Goal: Task Accomplishment & Management: Use online tool/utility

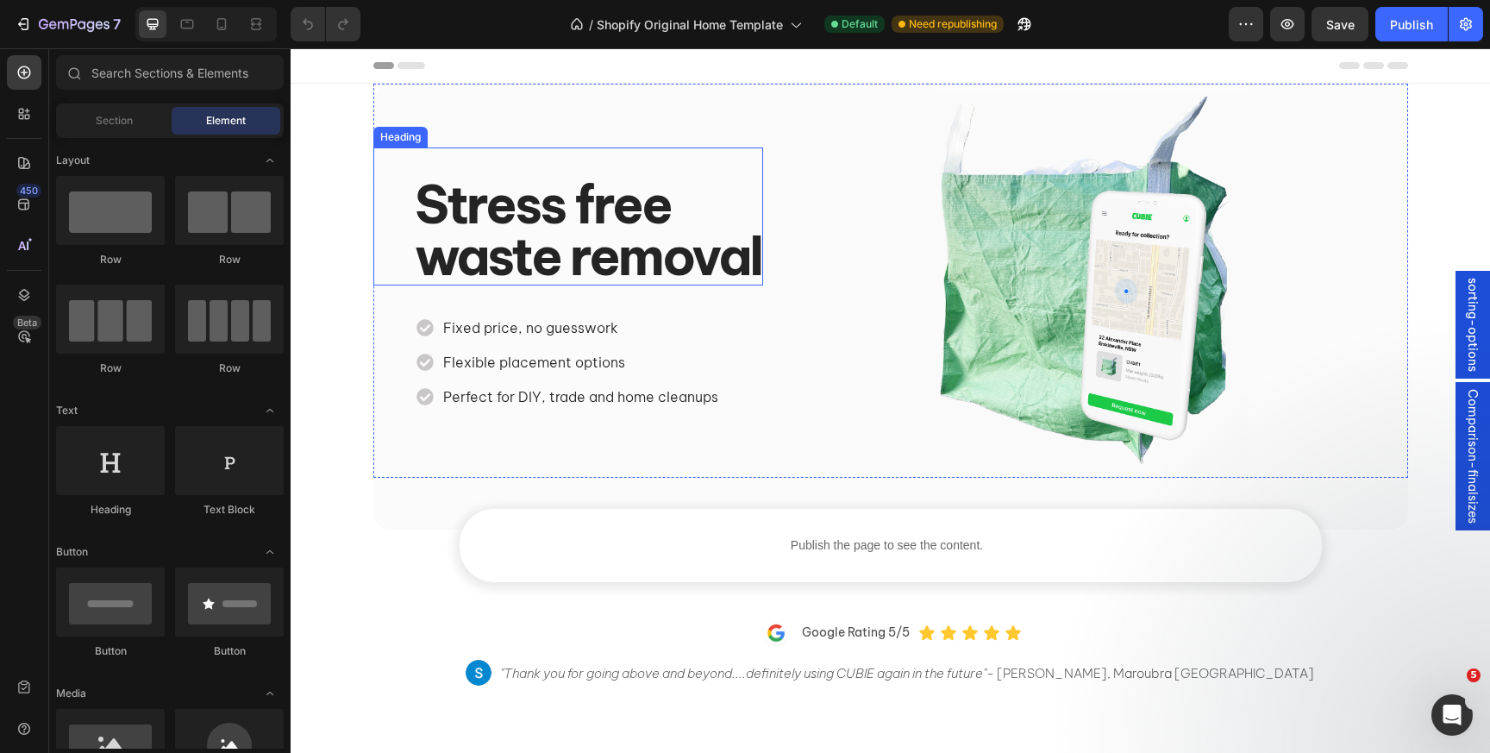
click at [551, 207] on strong "Stress free" at bounding box center [543, 205] width 256 height 66
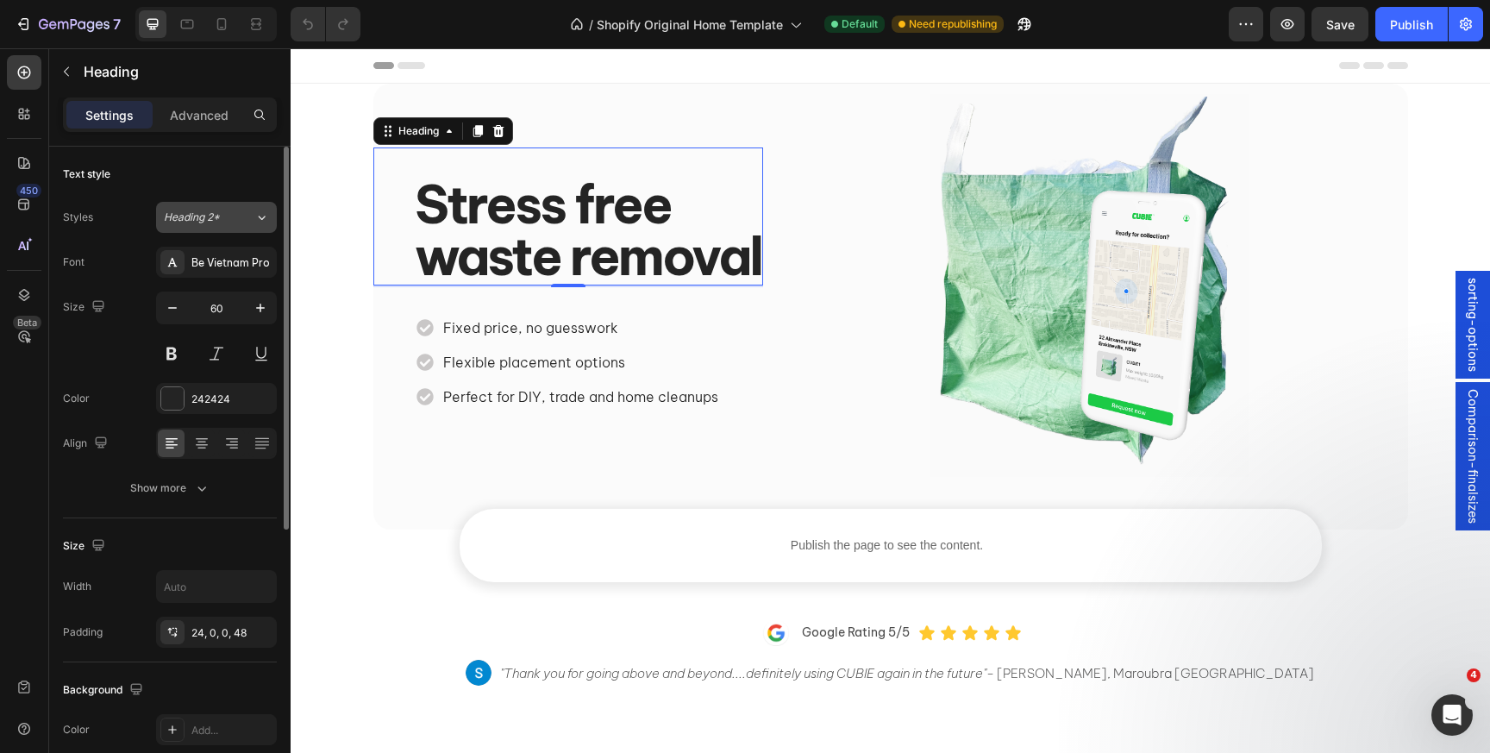
click at [267, 218] on icon at bounding box center [261, 217] width 15 height 17
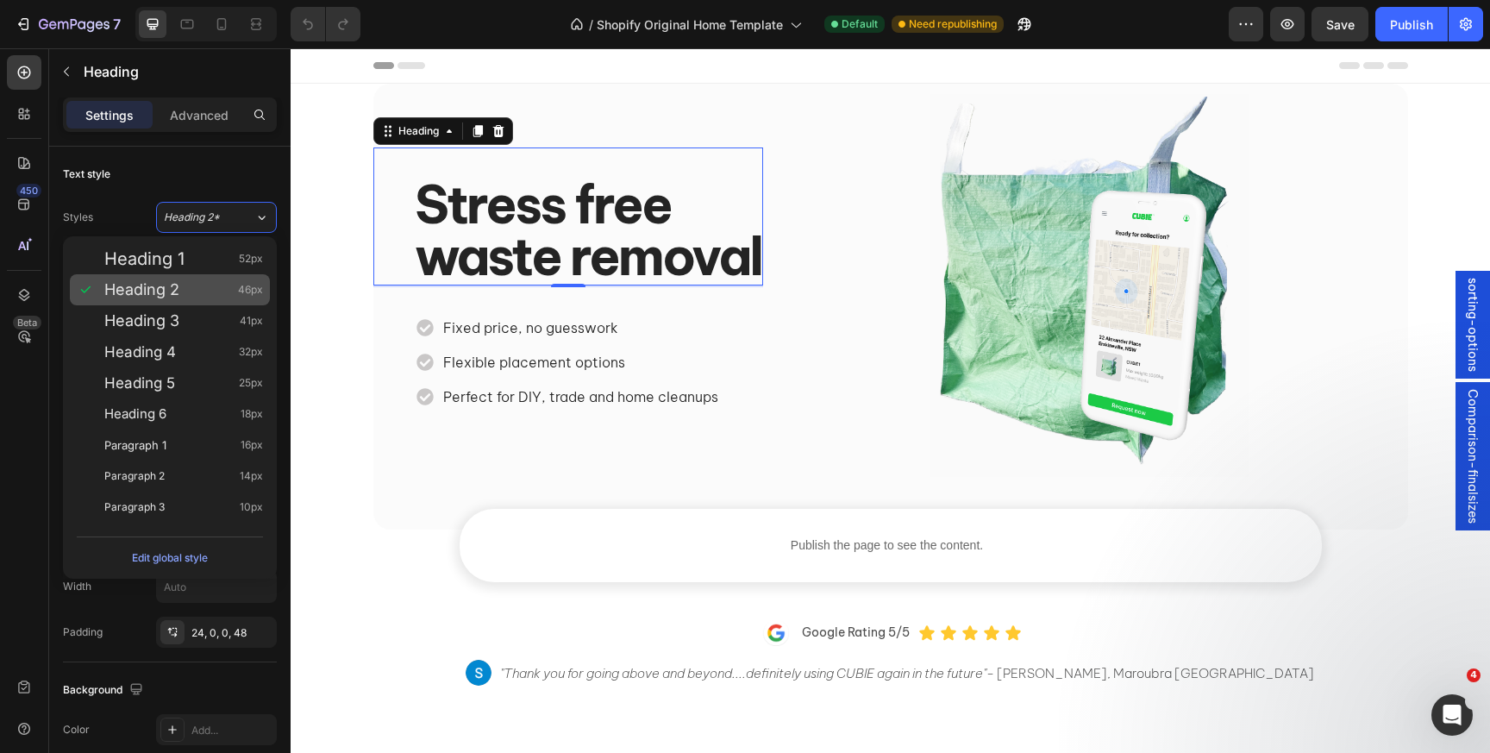
click at [136, 289] on span "Heading 2" at bounding box center [141, 289] width 75 height 17
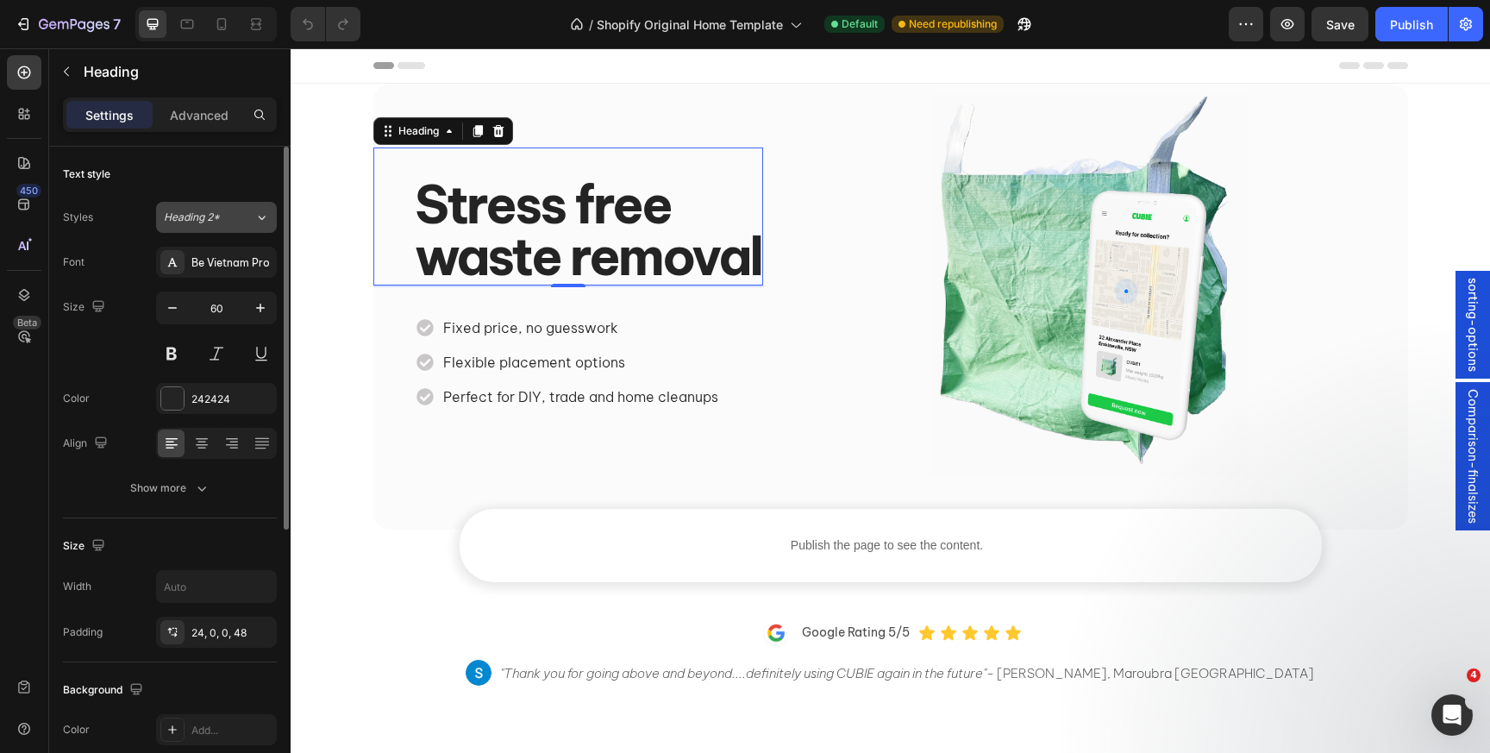
click at [236, 210] on div "Heading 2*" at bounding box center [209, 218] width 91 height 16
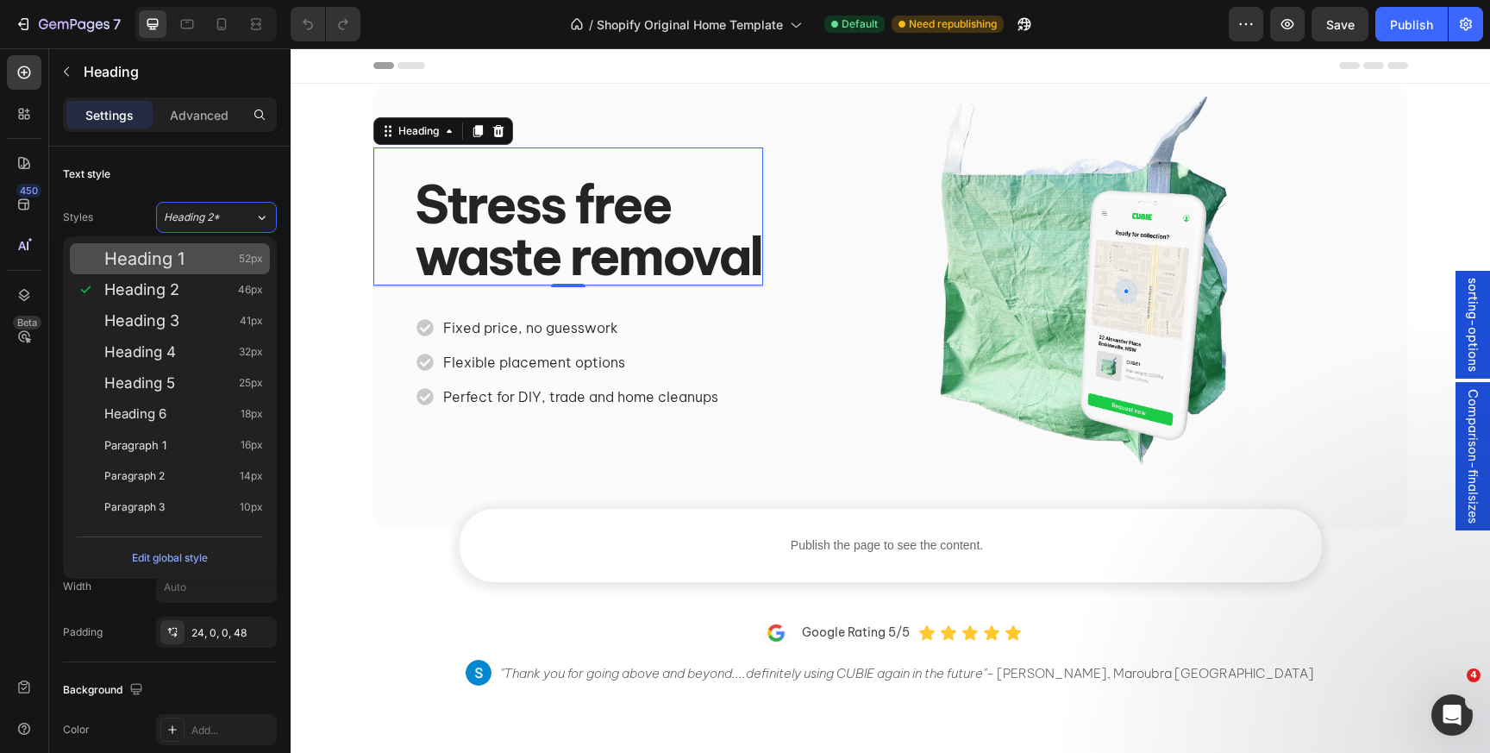
click at [215, 255] on div "Heading 1 52px" at bounding box center [183, 258] width 159 height 17
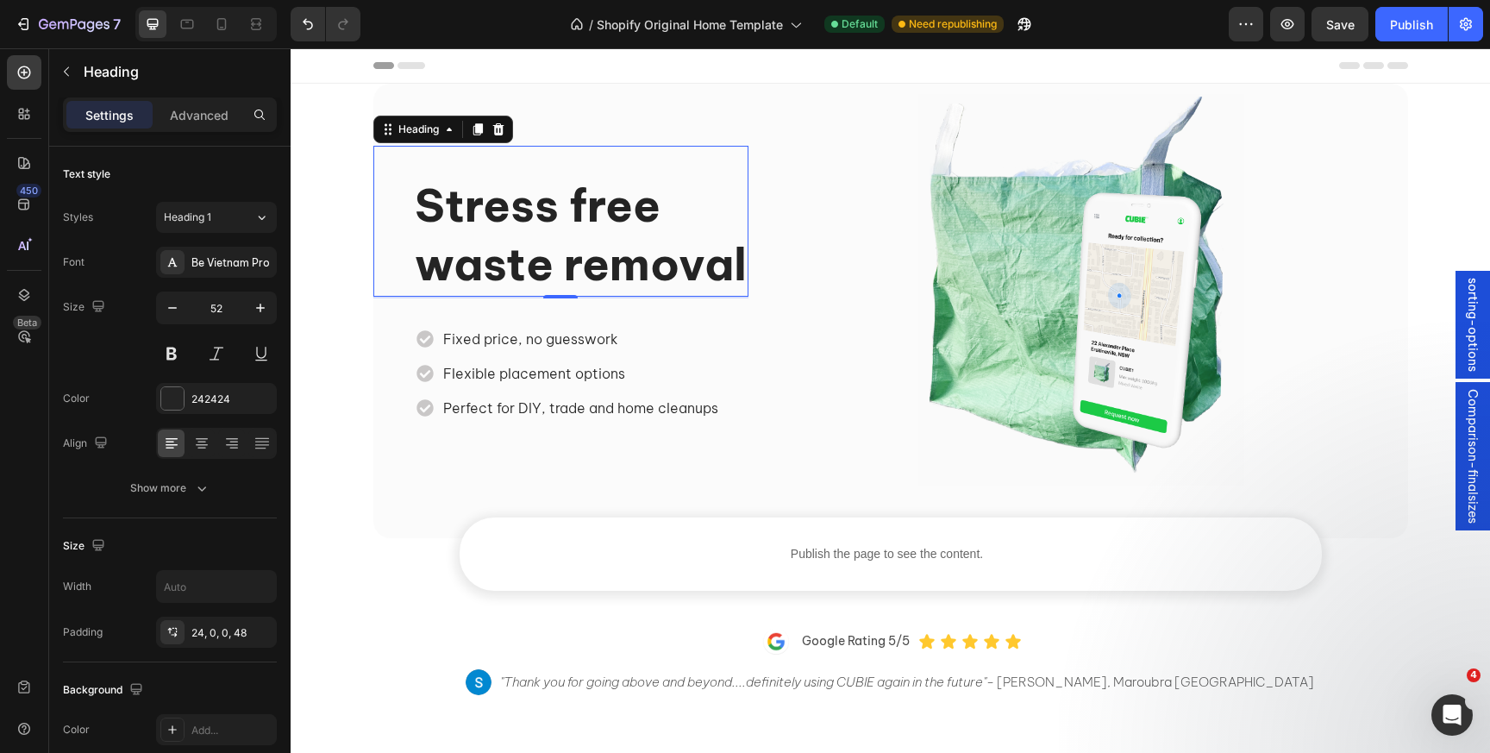
type input "60"
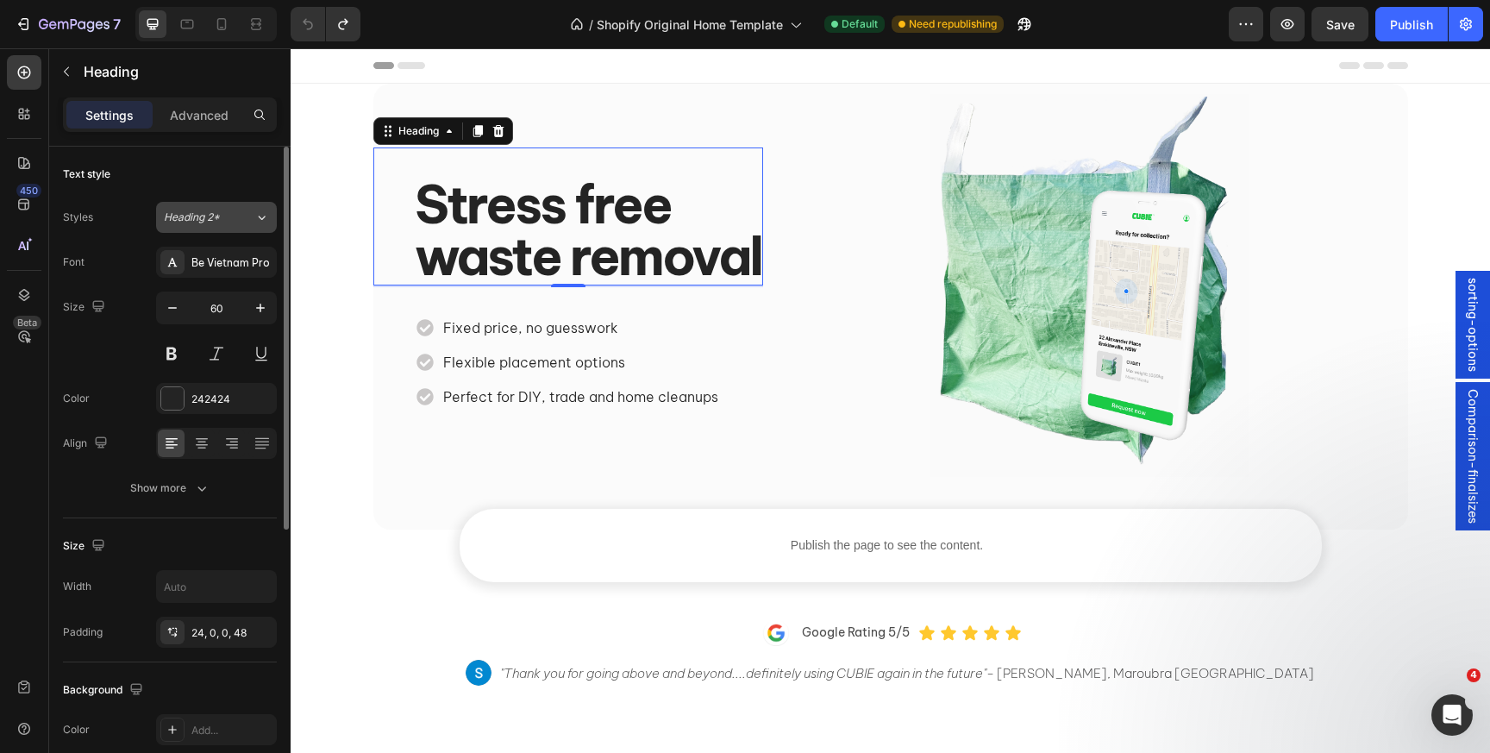
click at [223, 222] on div "Heading 2*" at bounding box center [199, 218] width 70 height 16
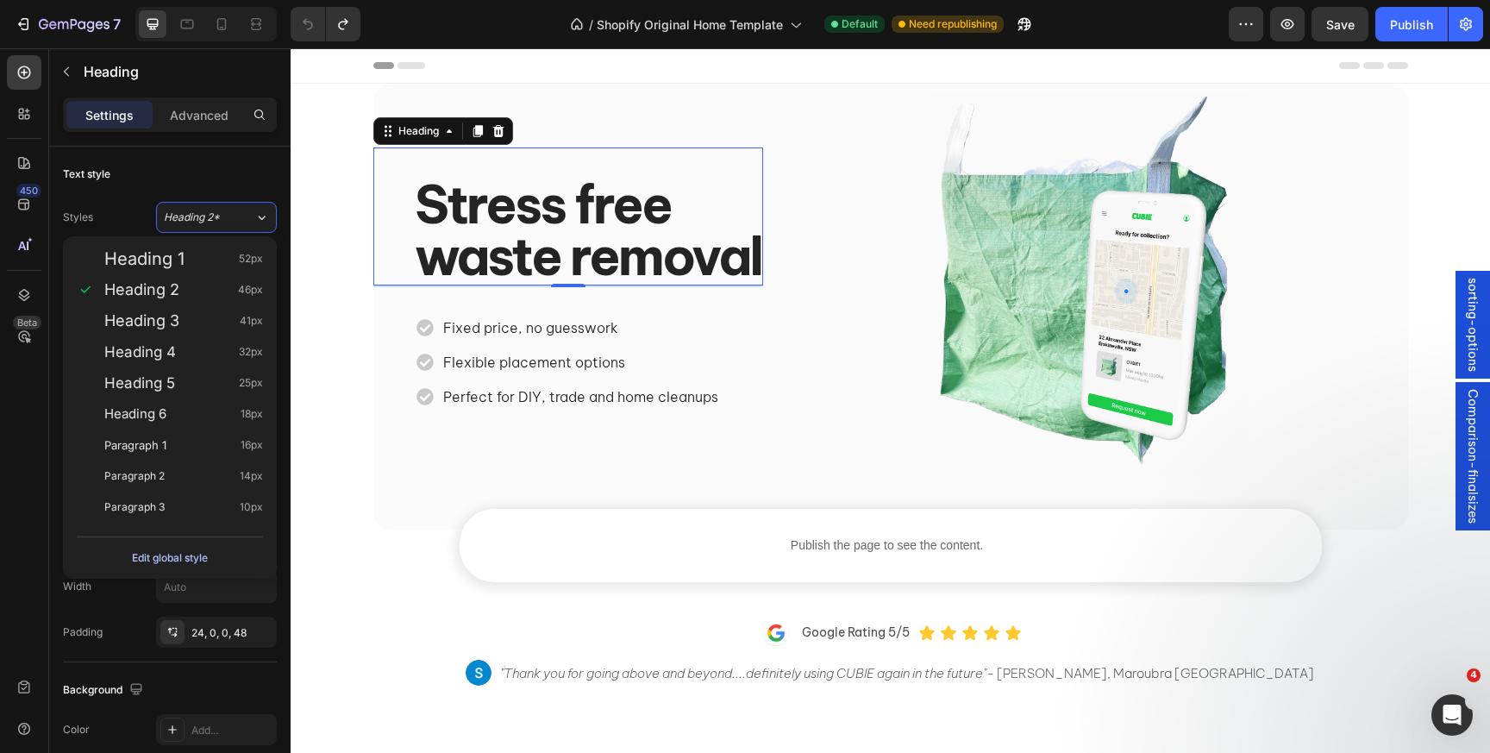
click at [173, 557] on div "Edit global style" at bounding box center [170, 558] width 76 height 21
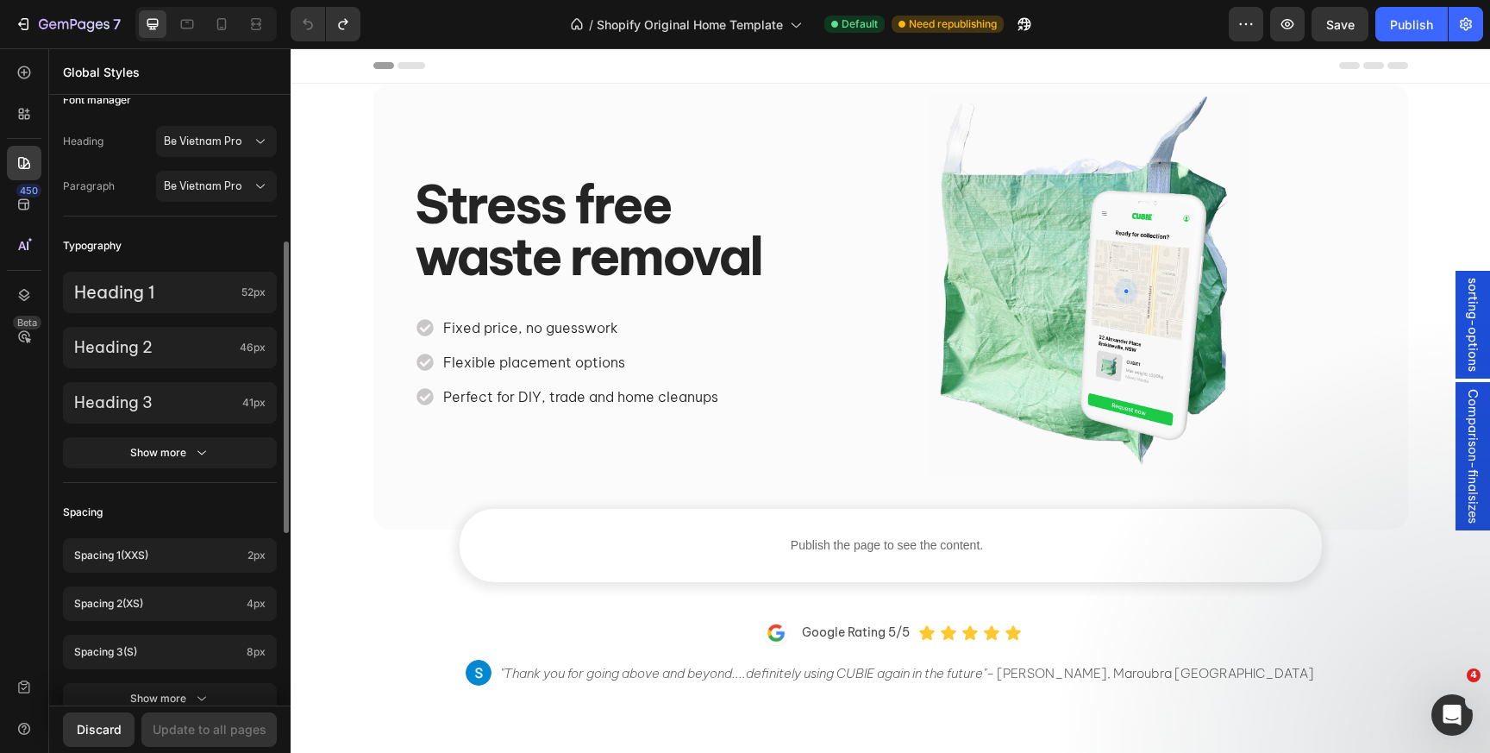
scroll to position [285, 0]
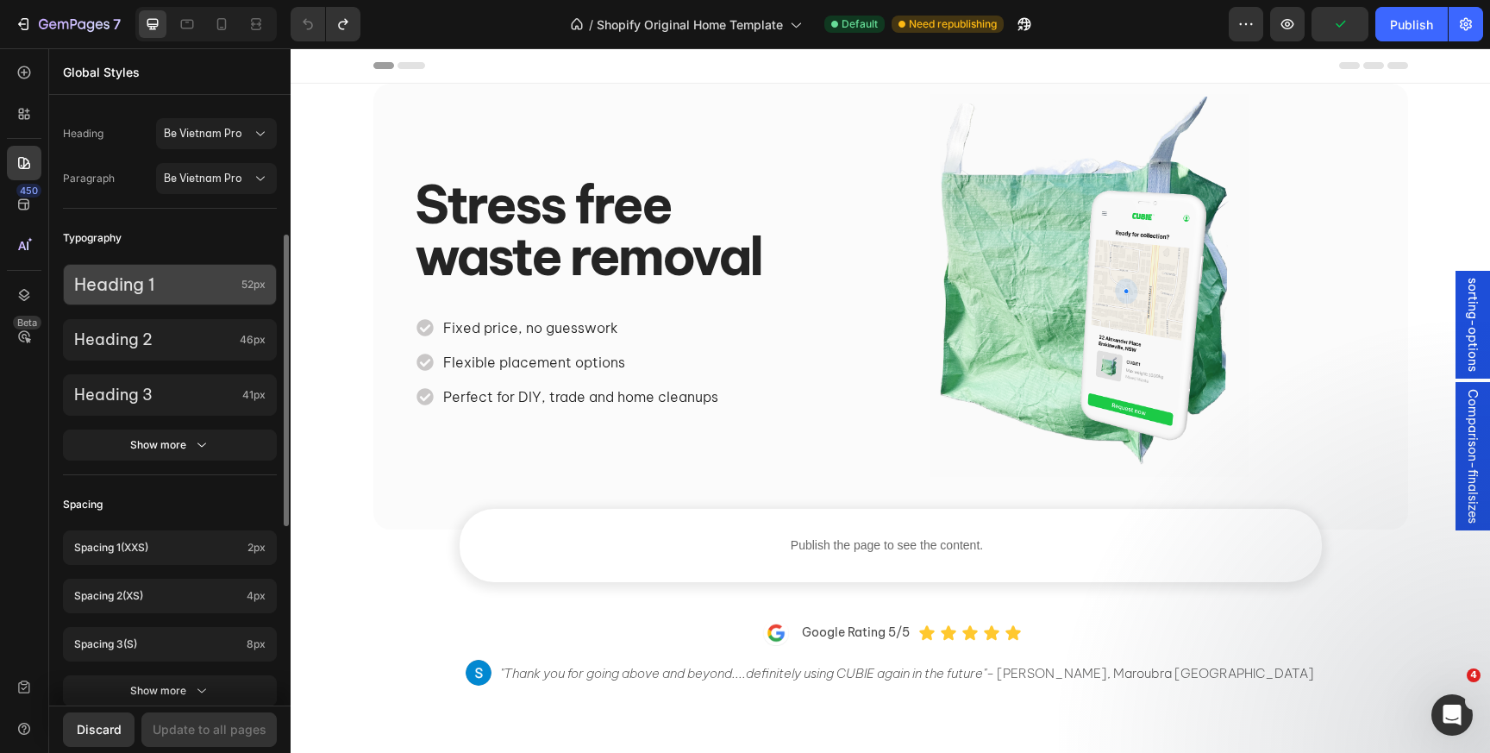
click at [147, 284] on p "Heading 1" at bounding box center [154, 284] width 160 height 22
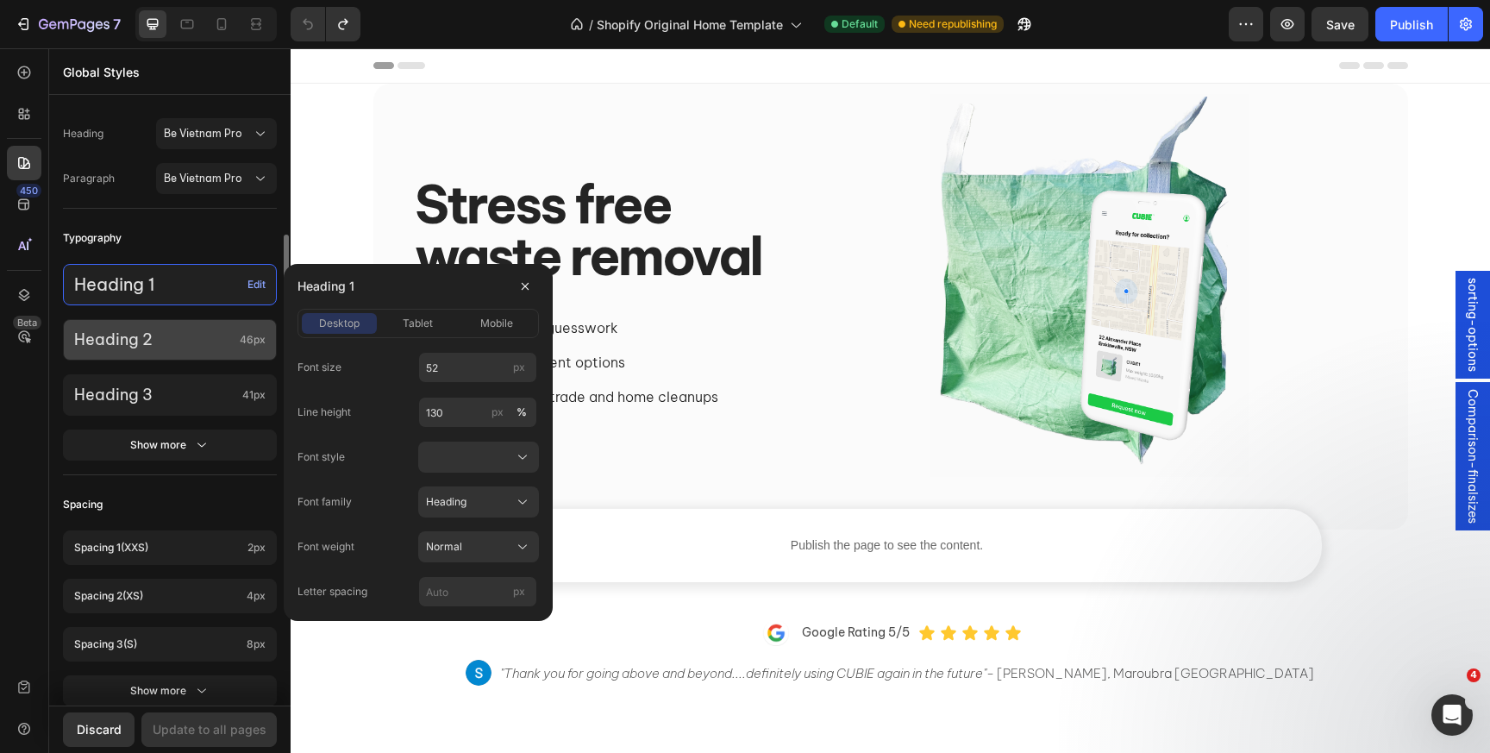
click at [136, 348] on p "Heading 2" at bounding box center [153, 339] width 159 height 20
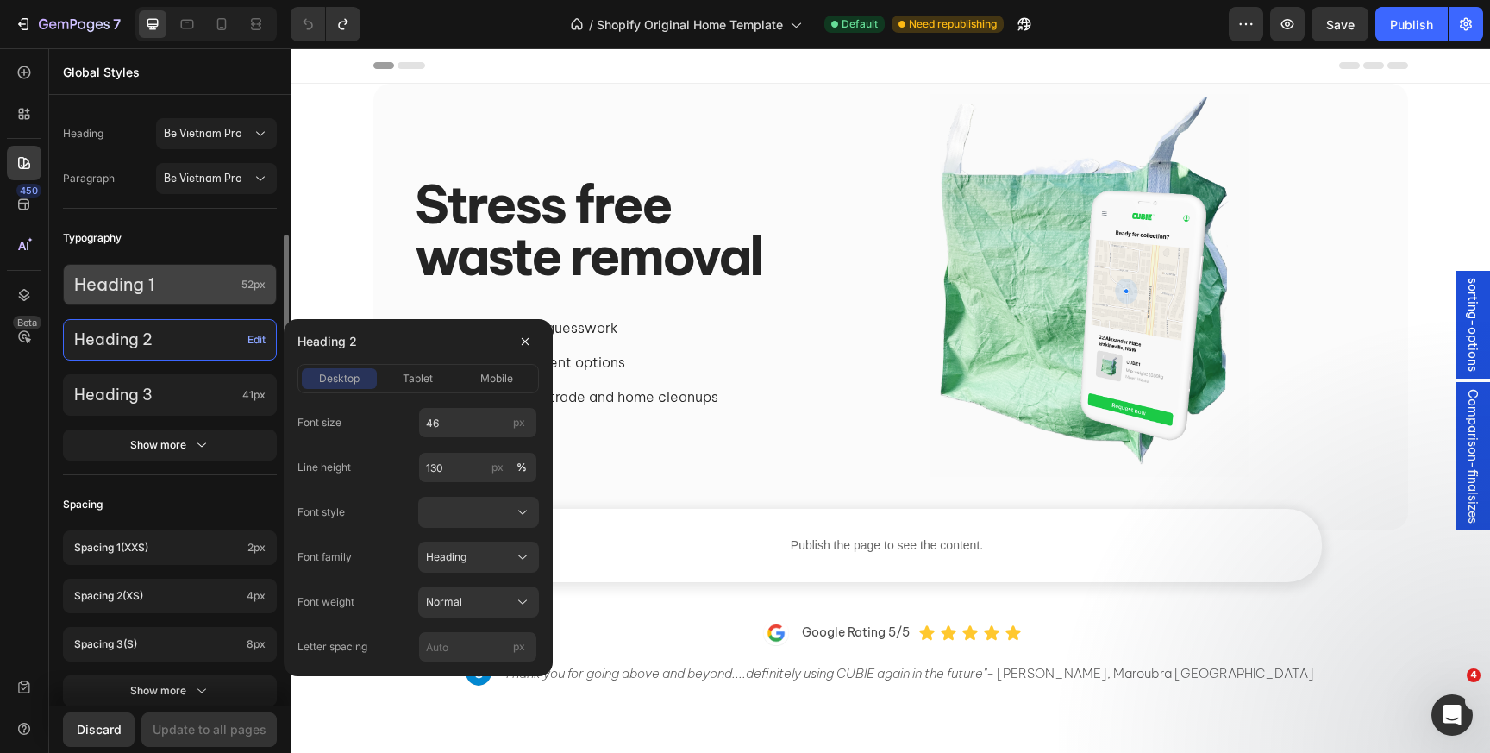
click at [147, 298] on div "Heading 1 52px" at bounding box center [170, 284] width 214 height 41
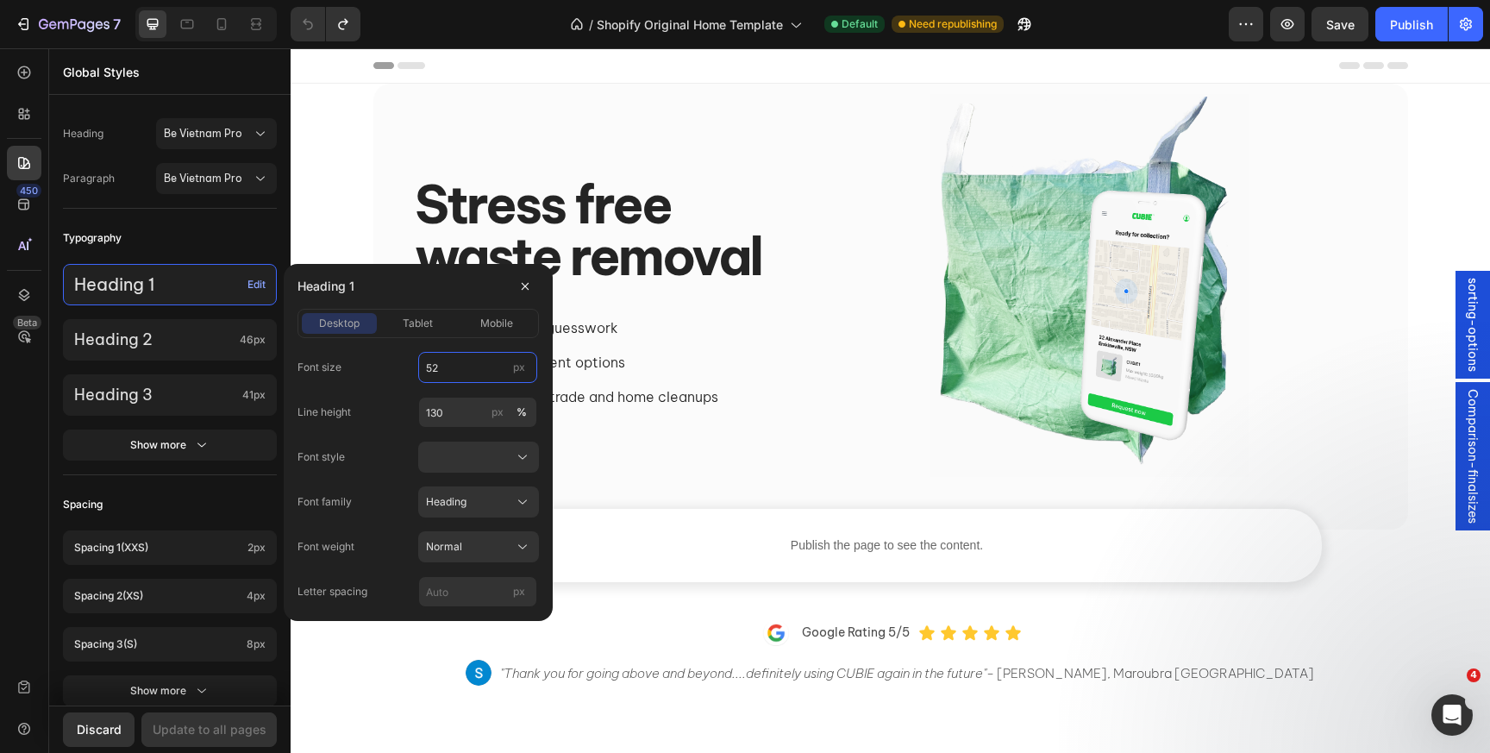
click at [436, 369] on input "52" at bounding box center [477, 367] width 119 height 31
type input "60"
click at [439, 498] on span "Heading" at bounding box center [446, 502] width 41 height 16
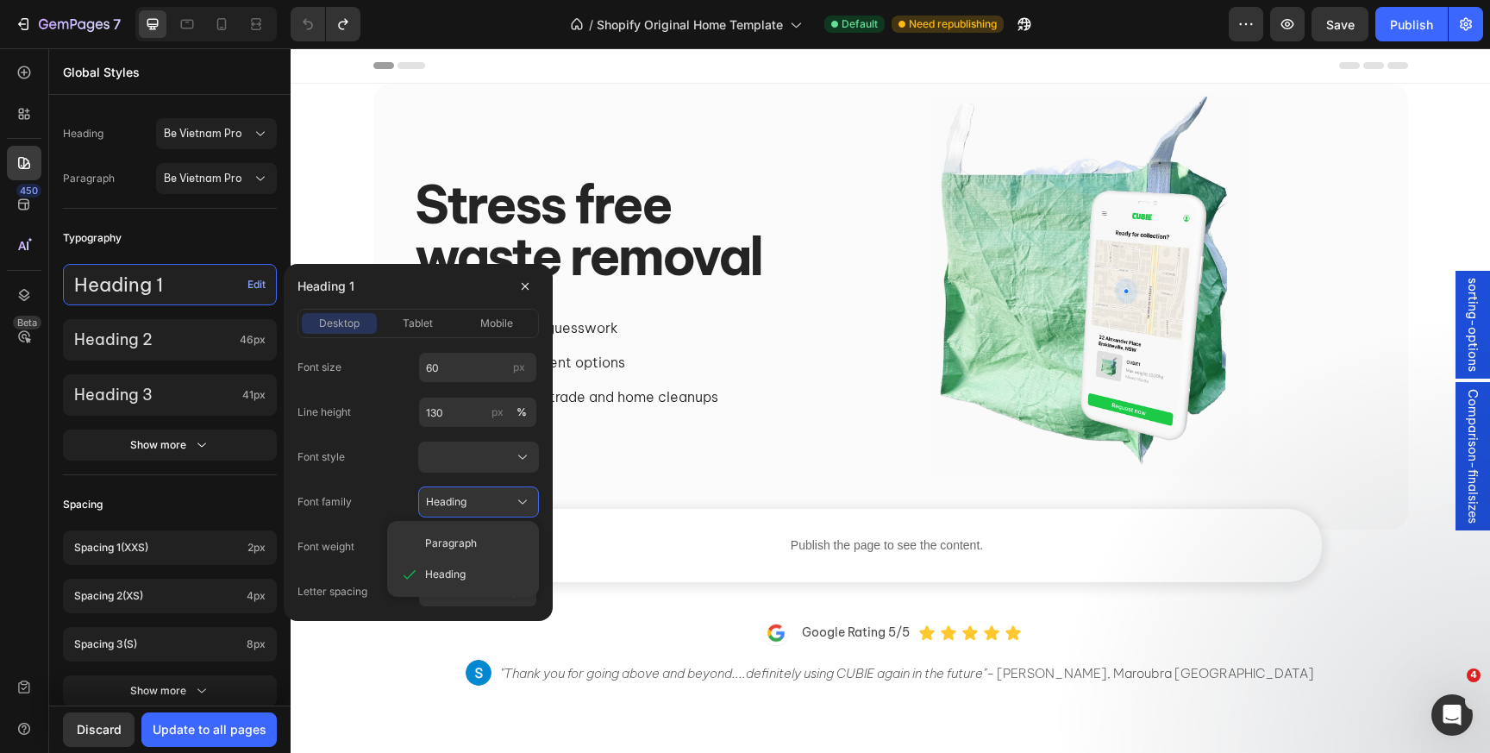
click at [385, 479] on div "Font size 60 px Line height 130 px % Font style Font family Heading Paragraph H…" at bounding box center [418, 479] width 241 height 255
click at [169, 480] on div "Colors Button Text Background Line Accent Font manager Heading Be Vietnam Pro P…" at bounding box center [169, 445] width 241 height 1263
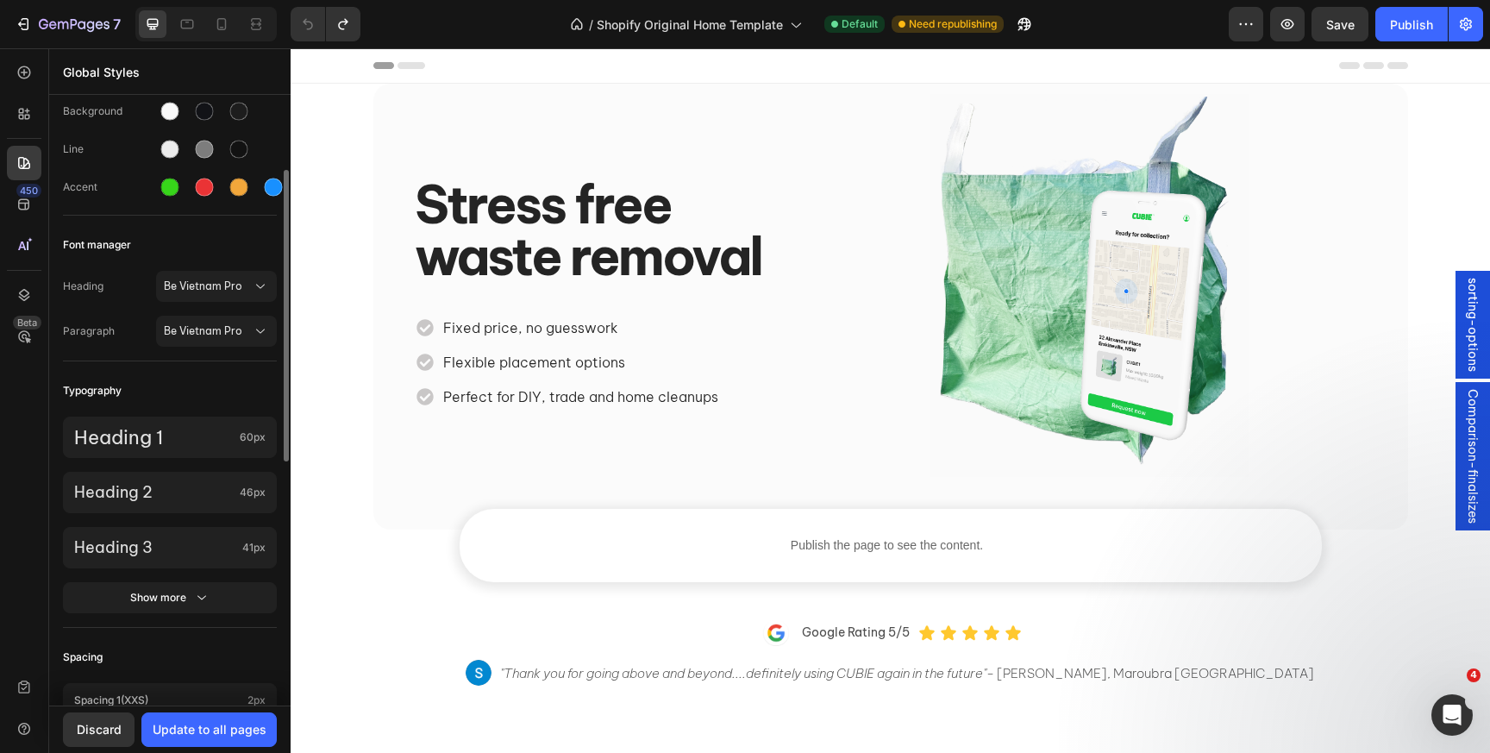
scroll to position [141, 0]
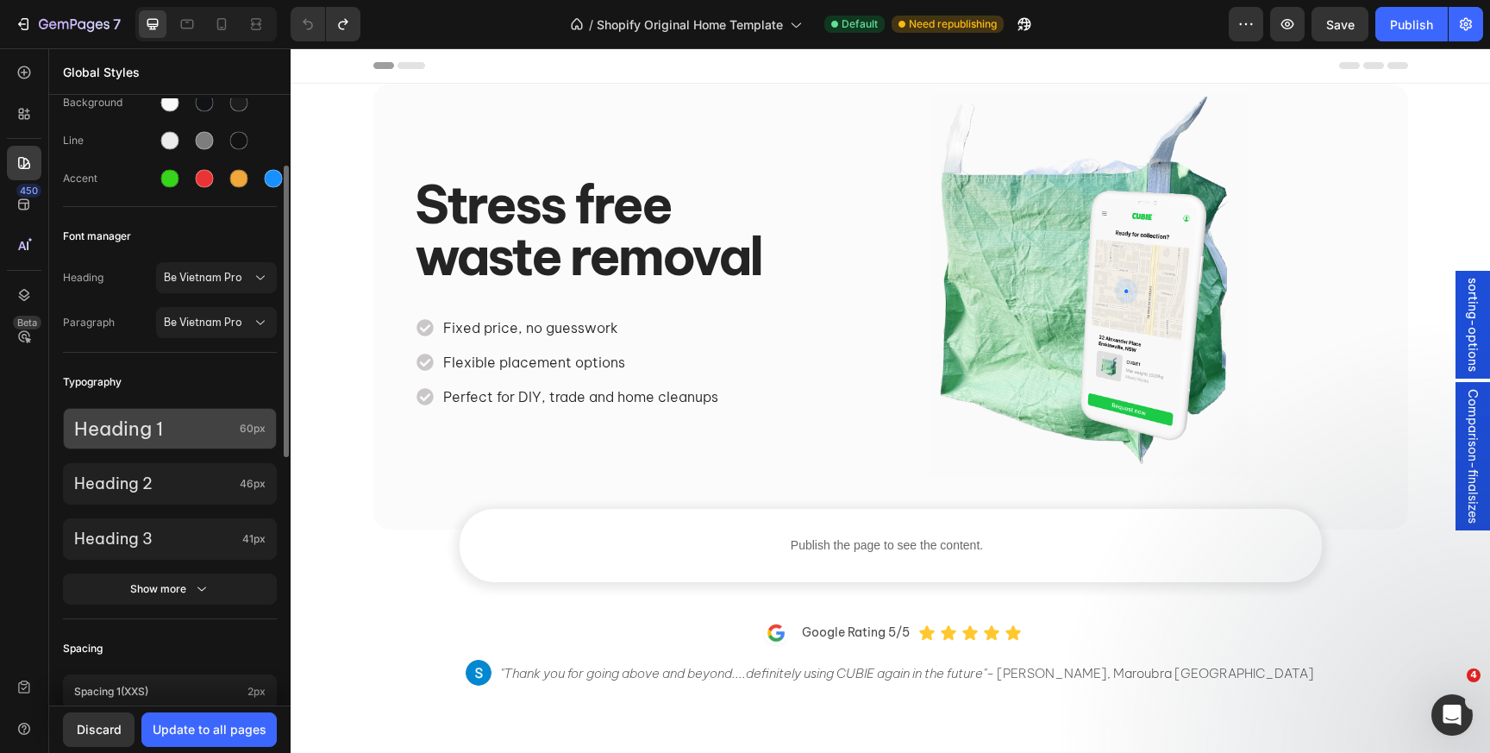
click at [186, 422] on p "Heading 1" at bounding box center [153, 429] width 159 height 25
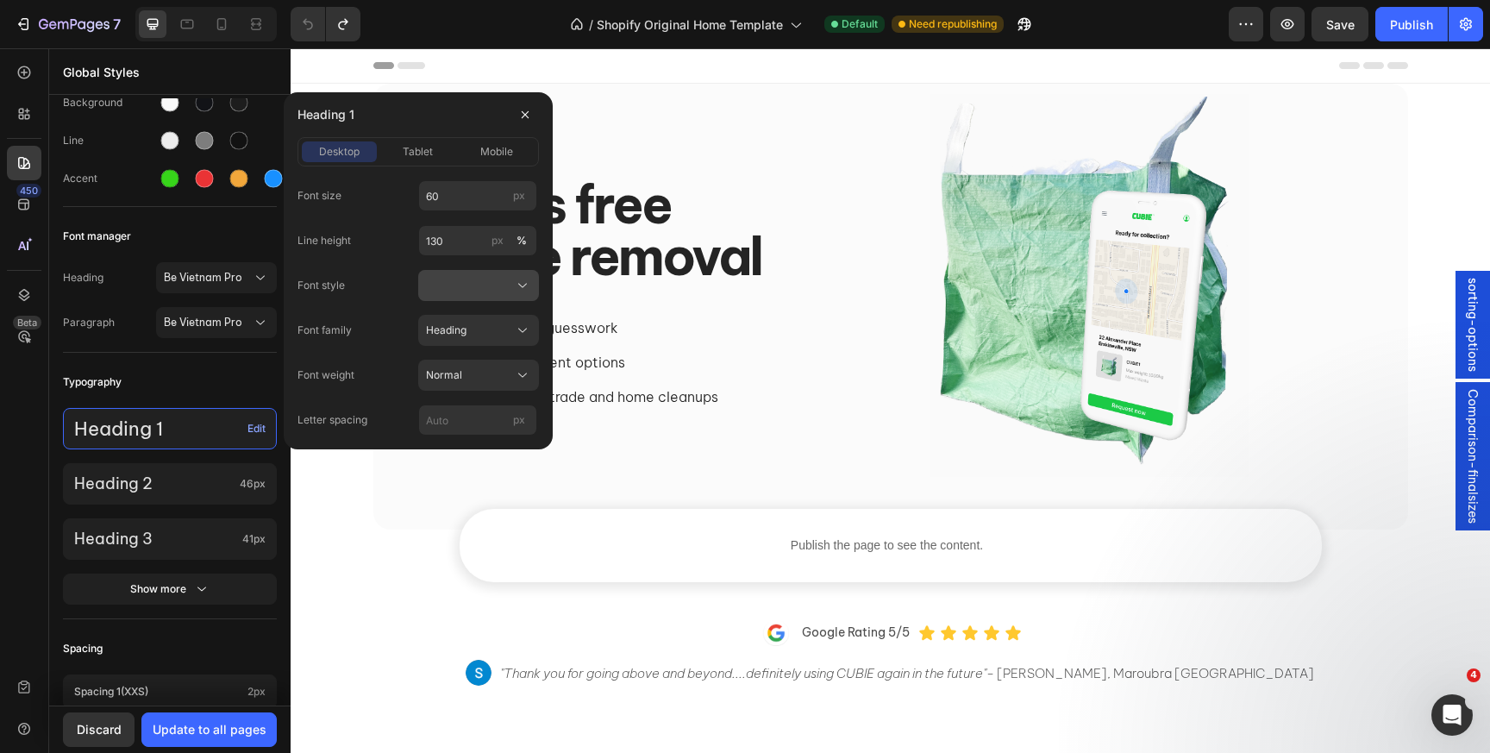
click at [442, 279] on div at bounding box center [478, 285] width 105 height 17
click at [442, 322] on span "Normal" at bounding box center [443, 327] width 36 height 16
click at [444, 331] on span "Heading" at bounding box center [446, 331] width 41 height 16
click at [380, 326] on div "Font family Heading" at bounding box center [418, 330] width 241 height 31
click at [446, 370] on span "Normal" at bounding box center [444, 375] width 36 height 16
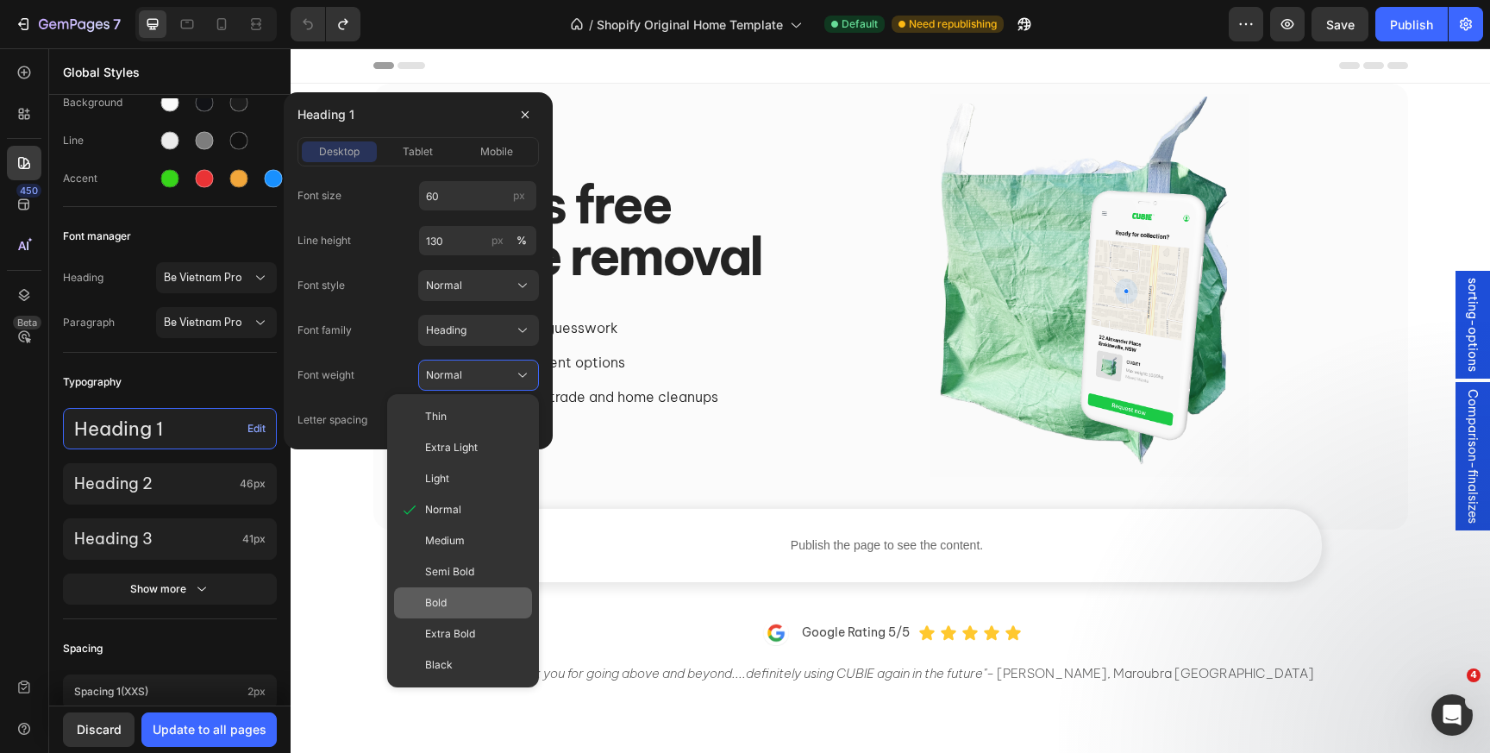
click at [447, 601] on div "Bold" at bounding box center [475, 603] width 100 height 16
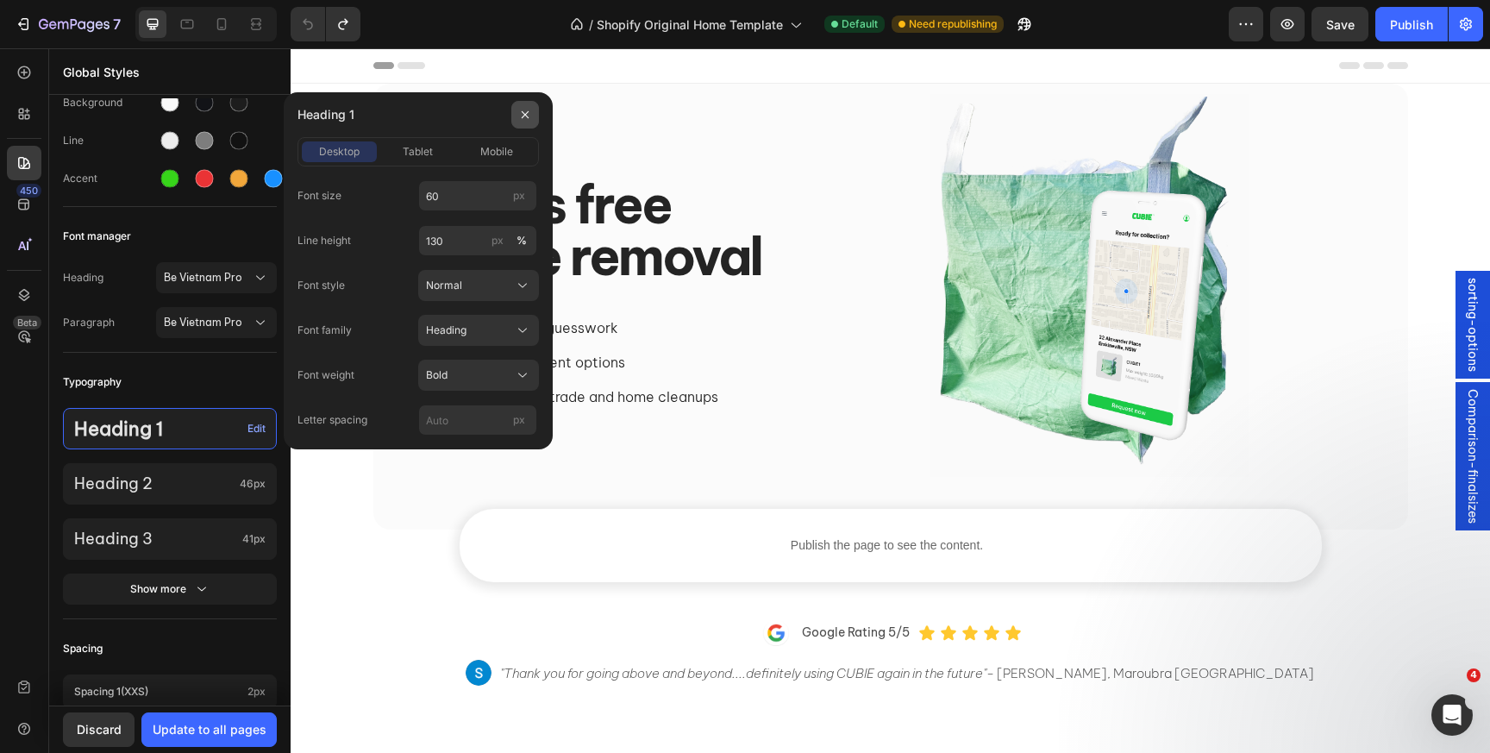
click at [522, 111] on icon "button" at bounding box center [525, 114] width 7 height 7
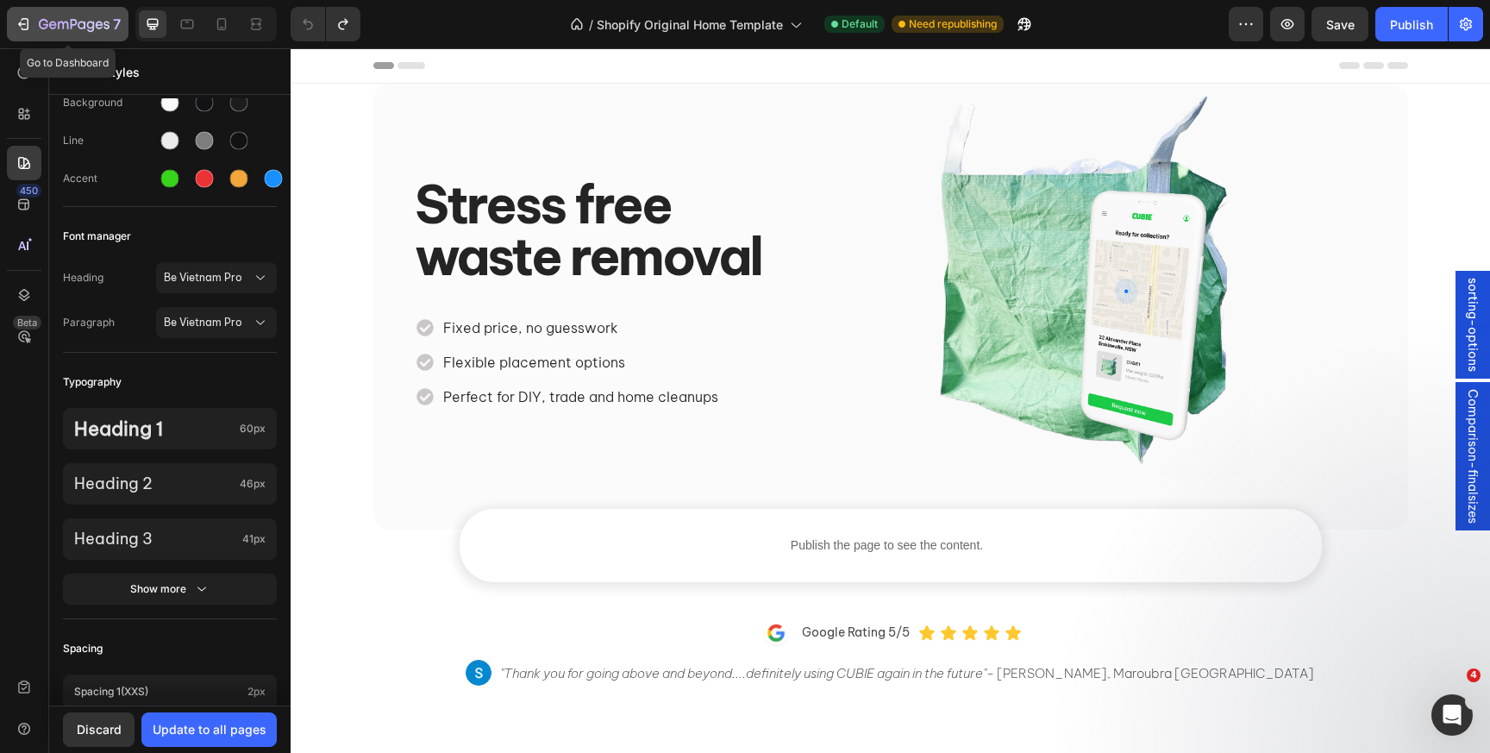
click at [15, 31] on icon "button" at bounding box center [23, 24] width 17 height 17
click at [106, 722] on div "Discard" at bounding box center [99, 729] width 45 height 18
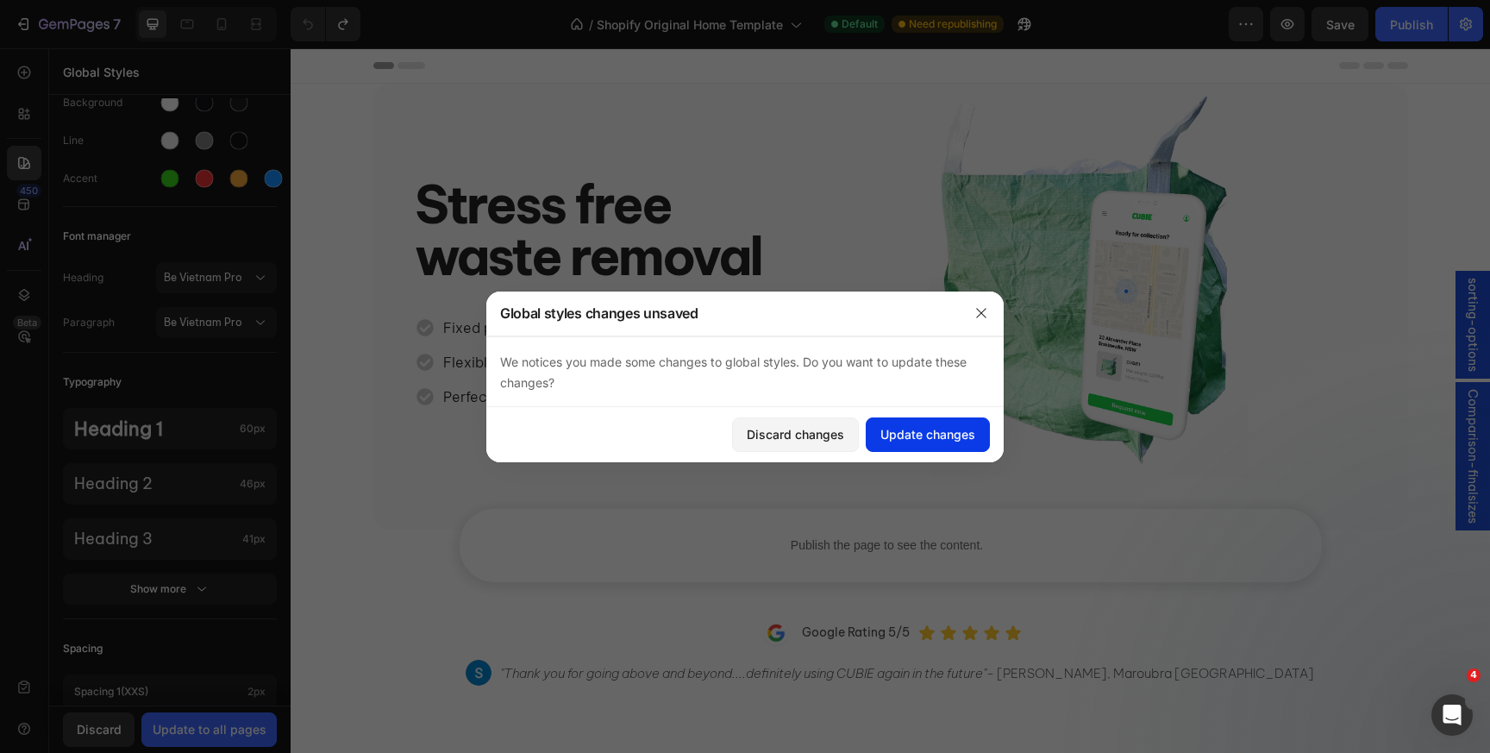
click at [896, 429] on div "Update changes" at bounding box center [927, 434] width 95 height 18
click at [482, 242] on strong "waste removal" at bounding box center [588, 256] width 347 height 66
click at [836, 433] on div "Discard changes" at bounding box center [795, 434] width 97 height 18
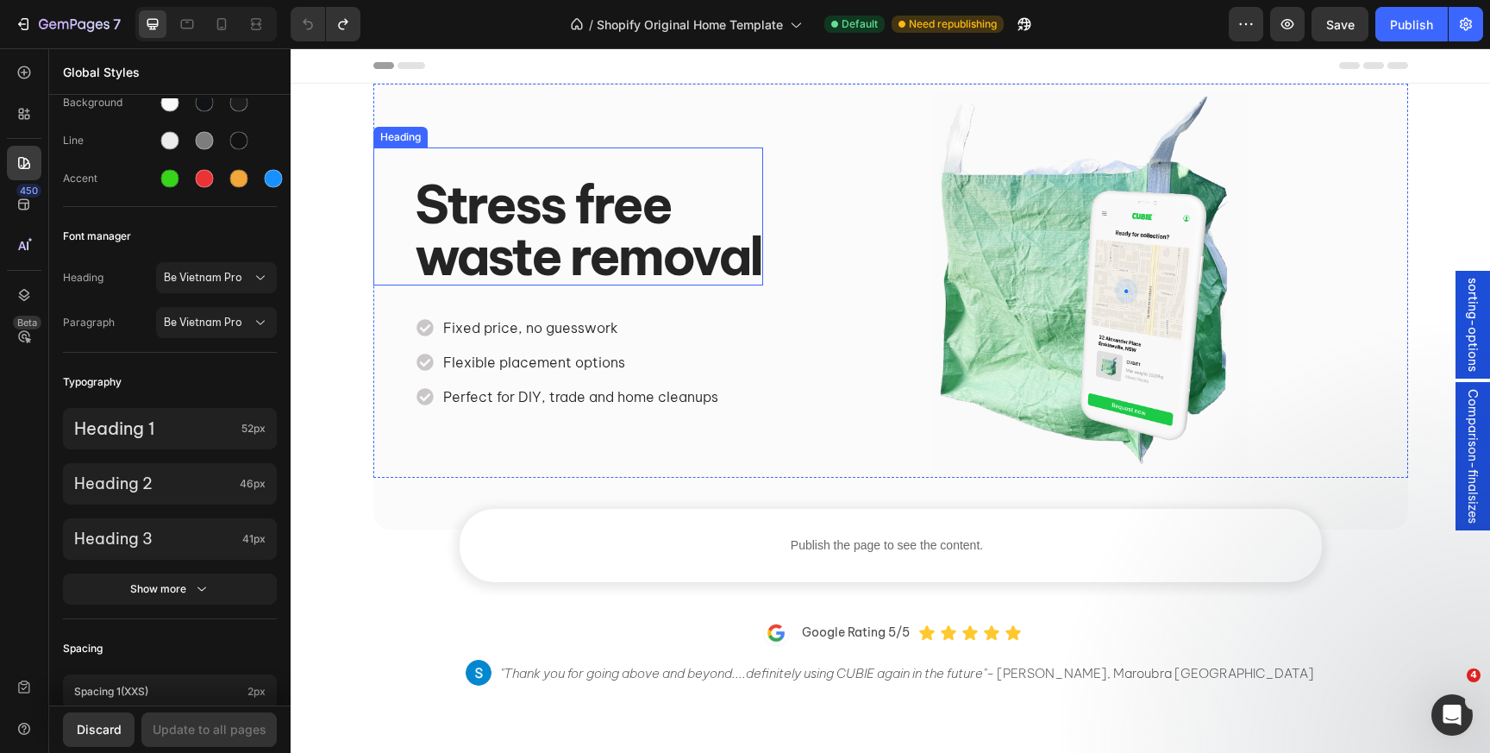
click at [543, 241] on strong "waste removal" at bounding box center [588, 256] width 347 height 66
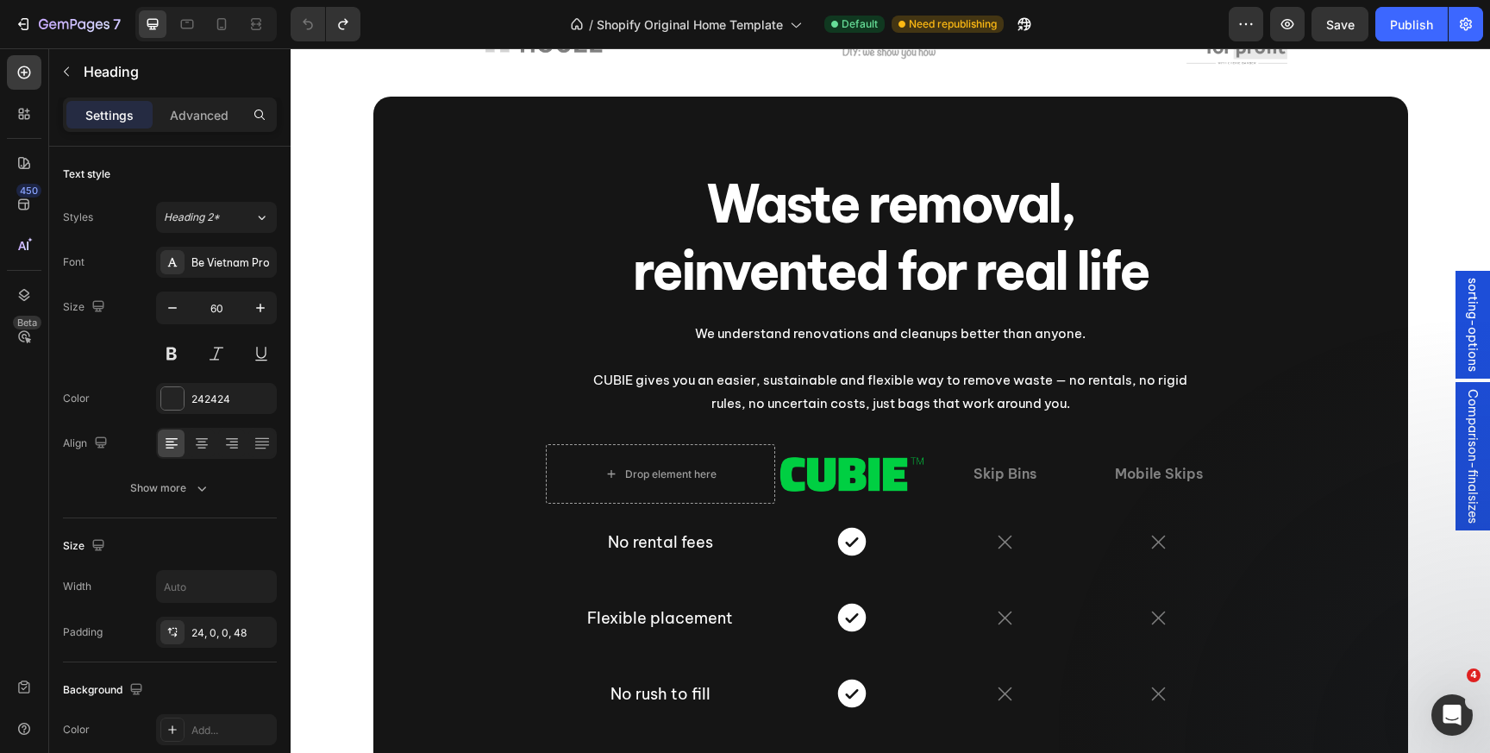
scroll to position [563, 0]
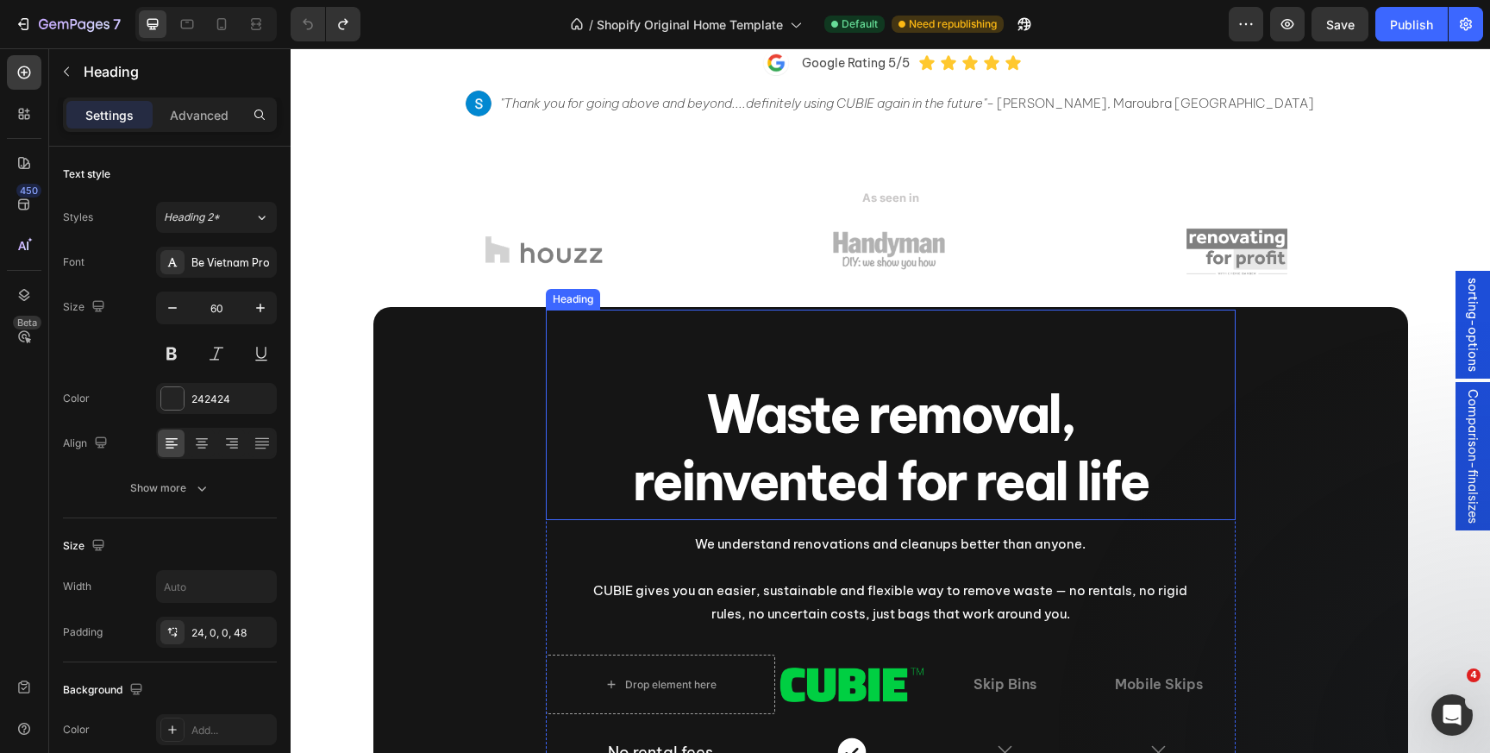
click at [769, 436] on h2 "Waste removal, reinvented for real life" at bounding box center [891, 448] width 690 height 138
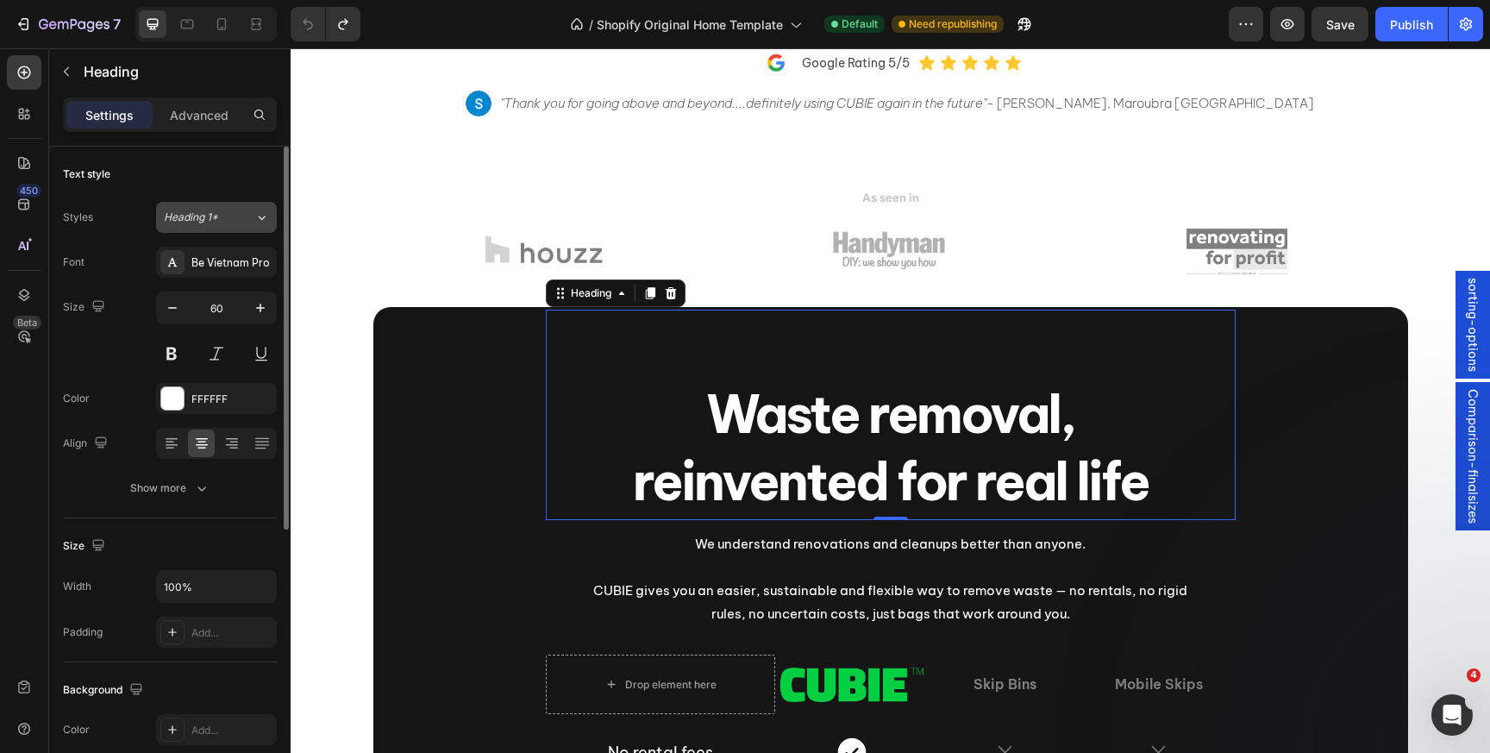
click at [219, 216] on div "Heading 1*" at bounding box center [199, 218] width 70 height 16
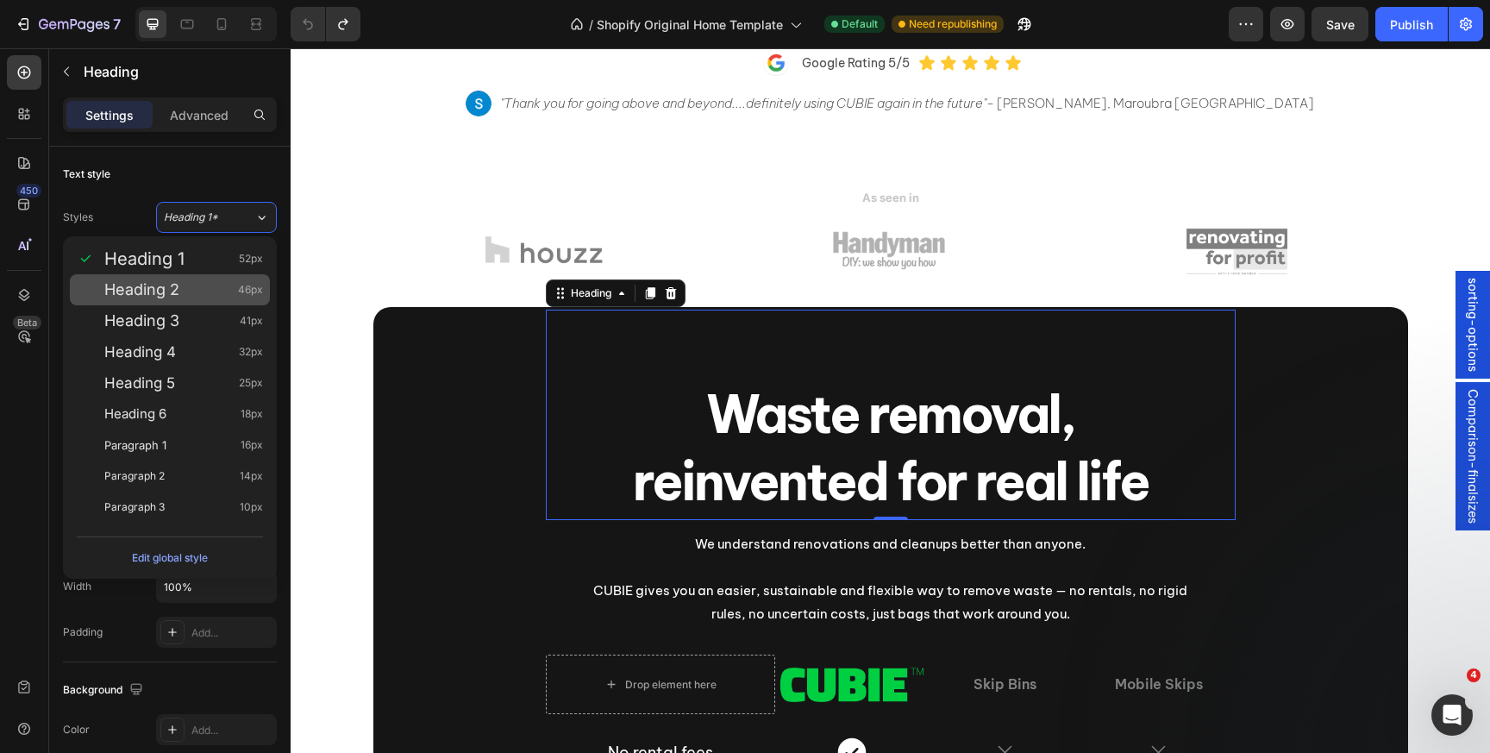
click at [195, 285] on div "Heading 2 46px" at bounding box center [183, 289] width 159 height 17
type input "46"
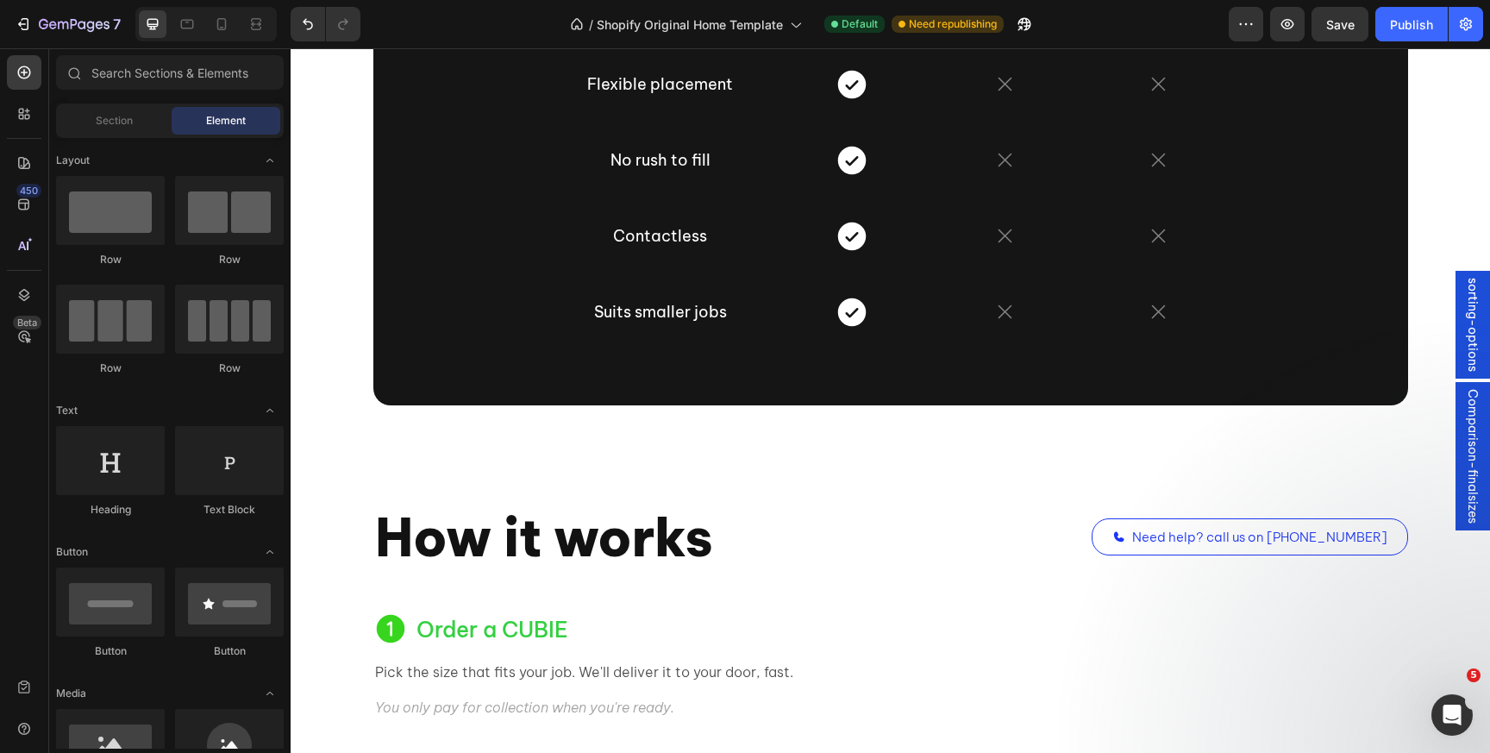
scroll to position [1342, 0]
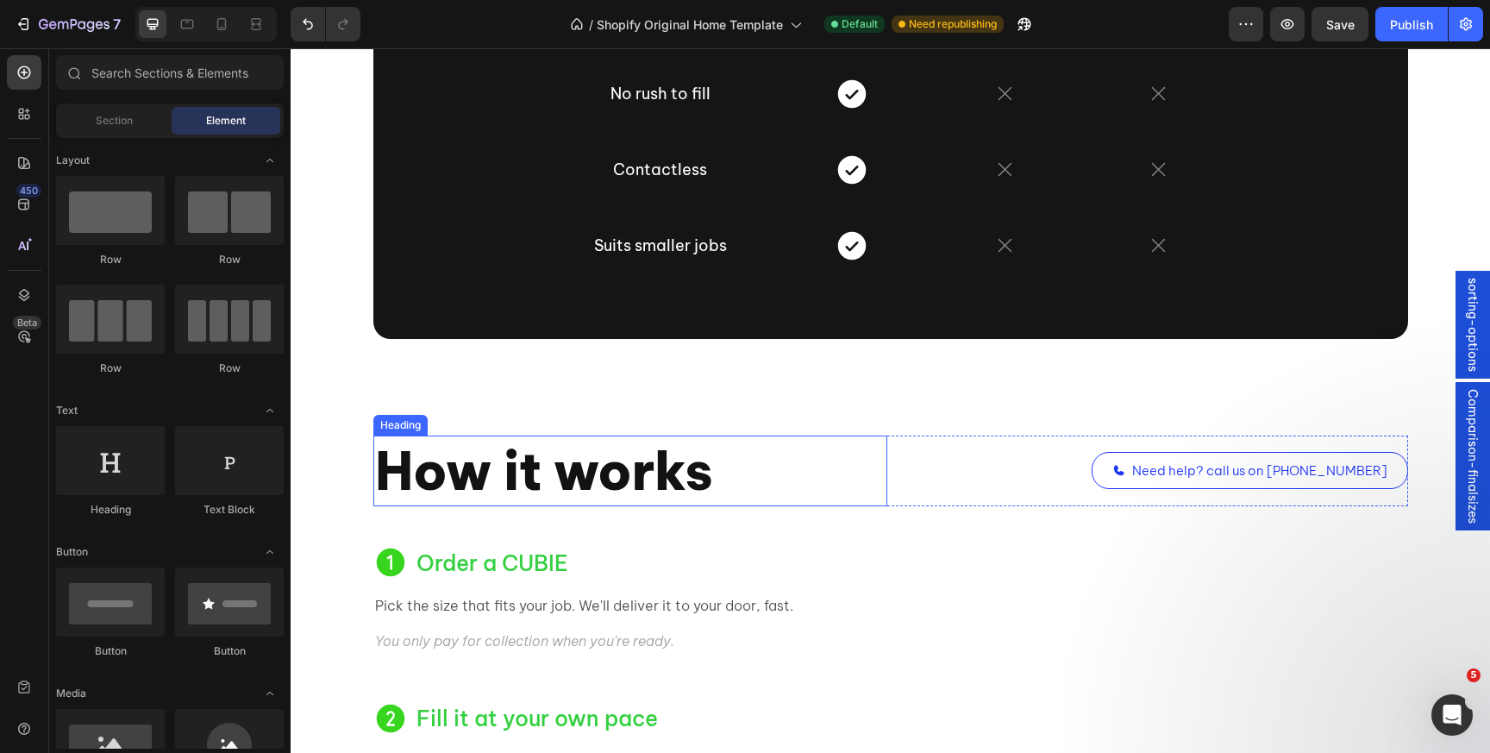
click at [423, 455] on h2 "How it works" at bounding box center [630, 471] width 514 height 71
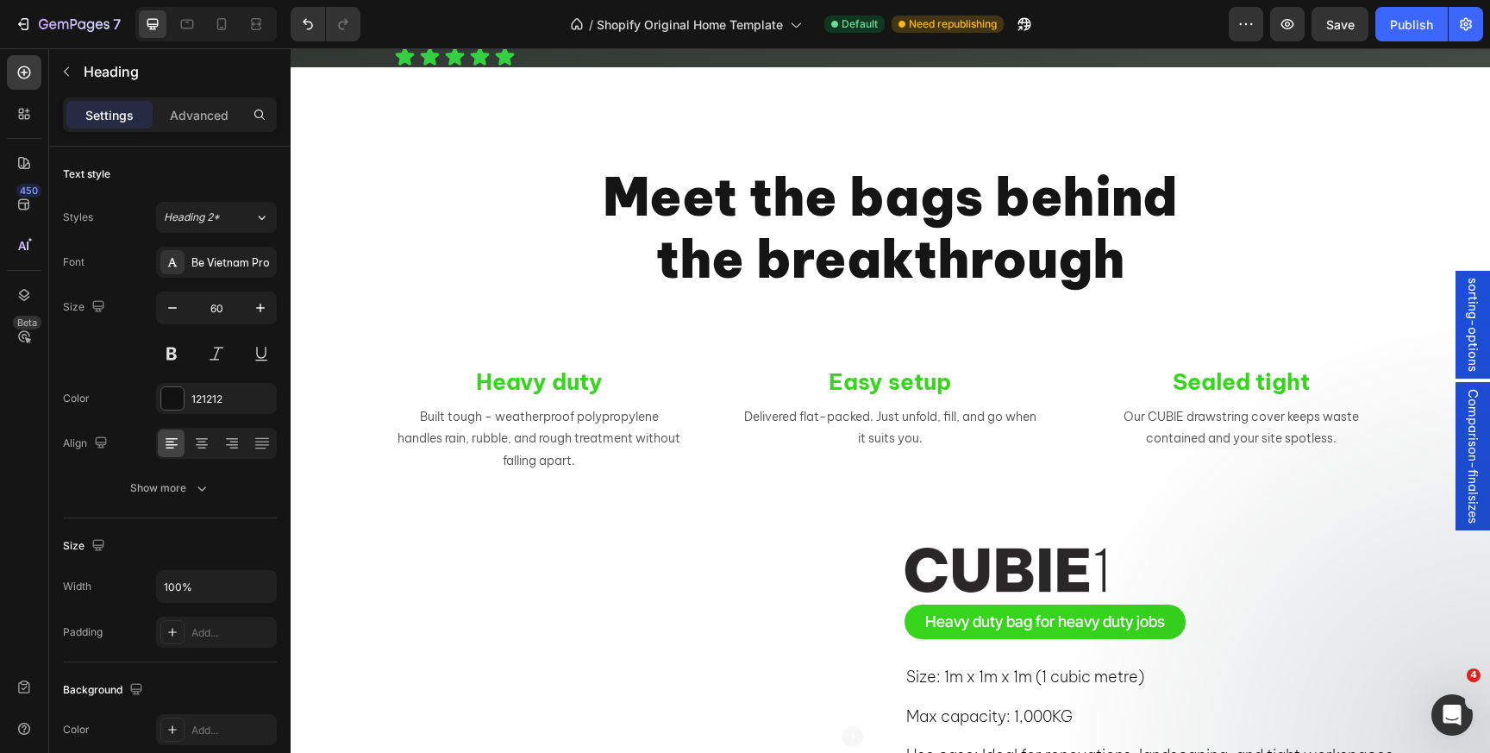
scroll to position [2897, 0]
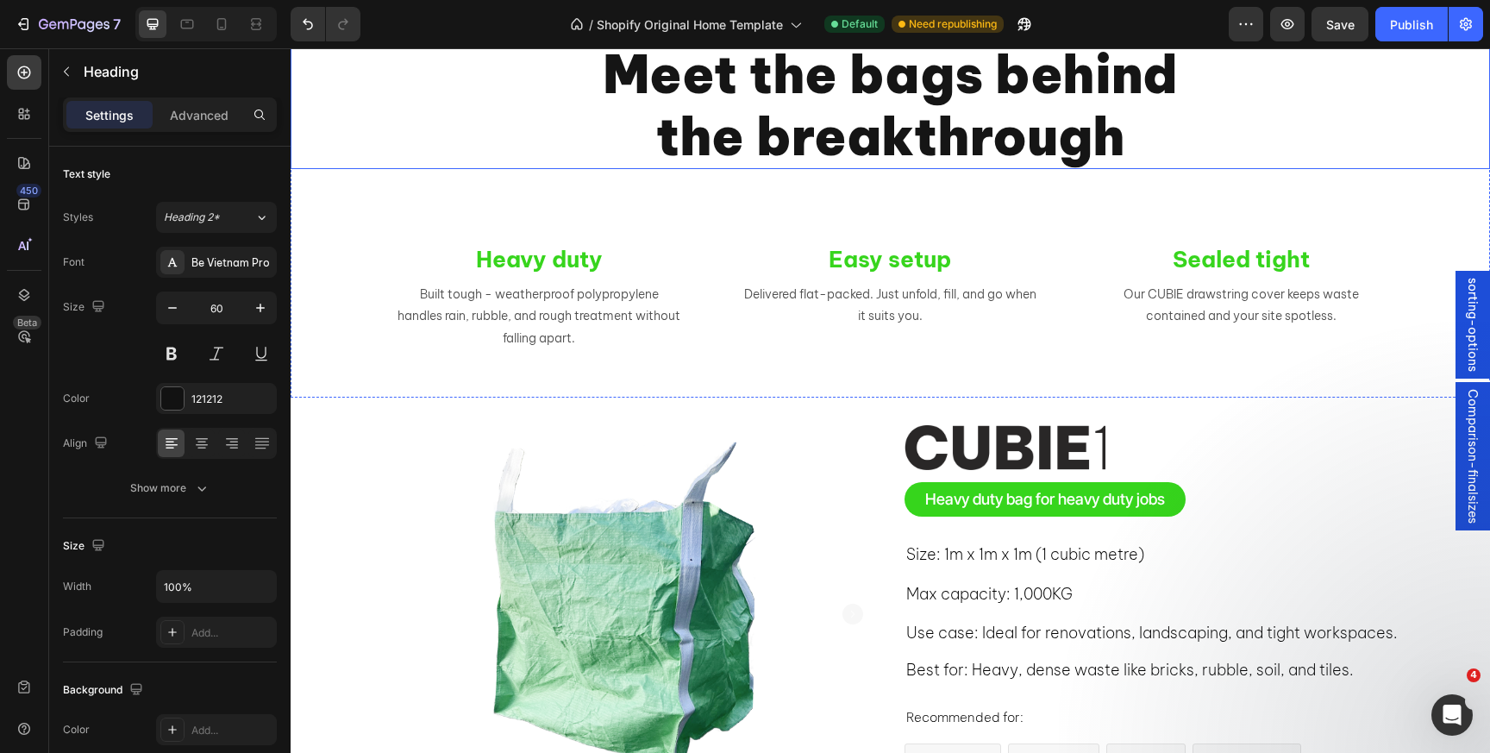
click at [698, 167] on p "the breakthrough" at bounding box center [890, 136] width 1196 height 62
click at [227, 214] on span "Paragraph 1*" at bounding box center [197, 218] width 66 height 16
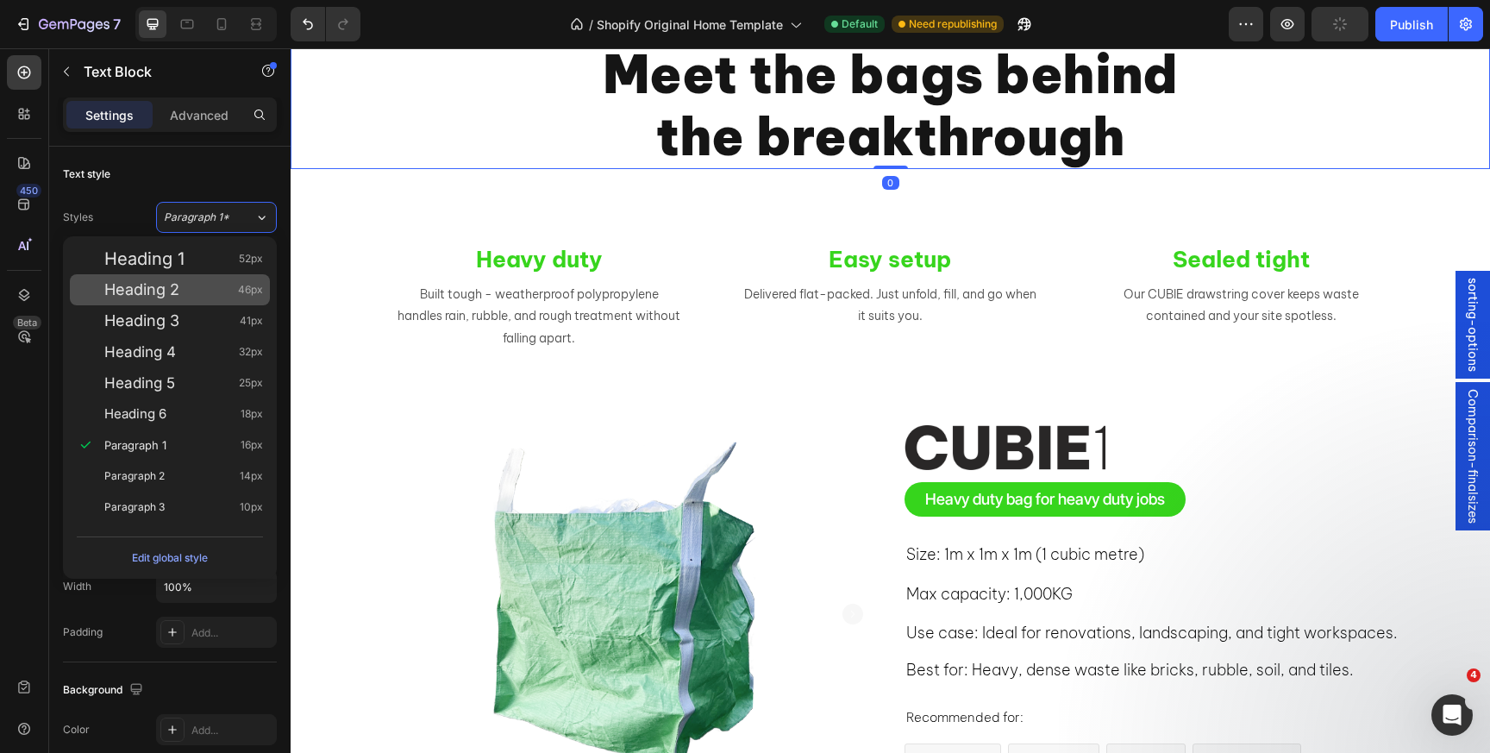
click at [188, 286] on div "Heading 2 46px" at bounding box center [183, 289] width 159 height 17
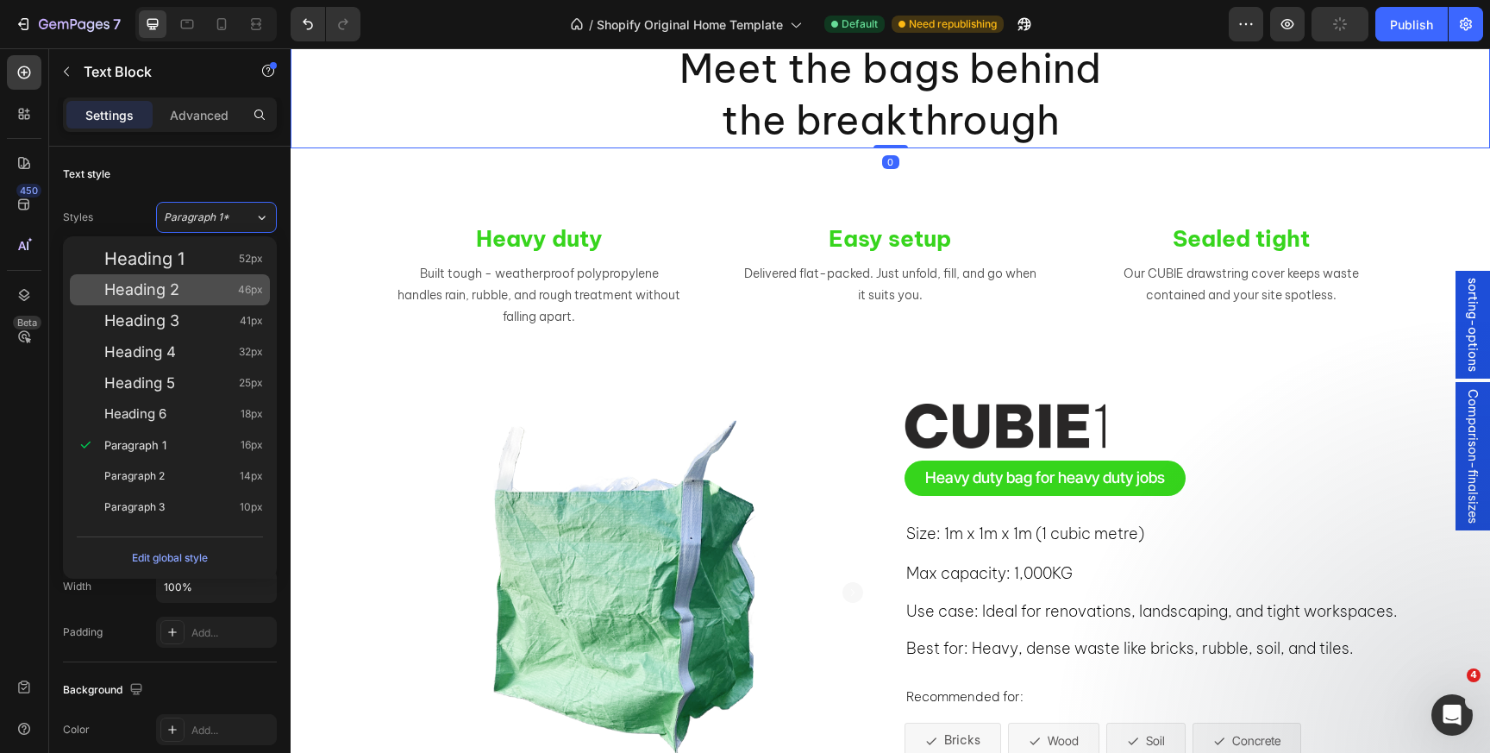
type input "46"
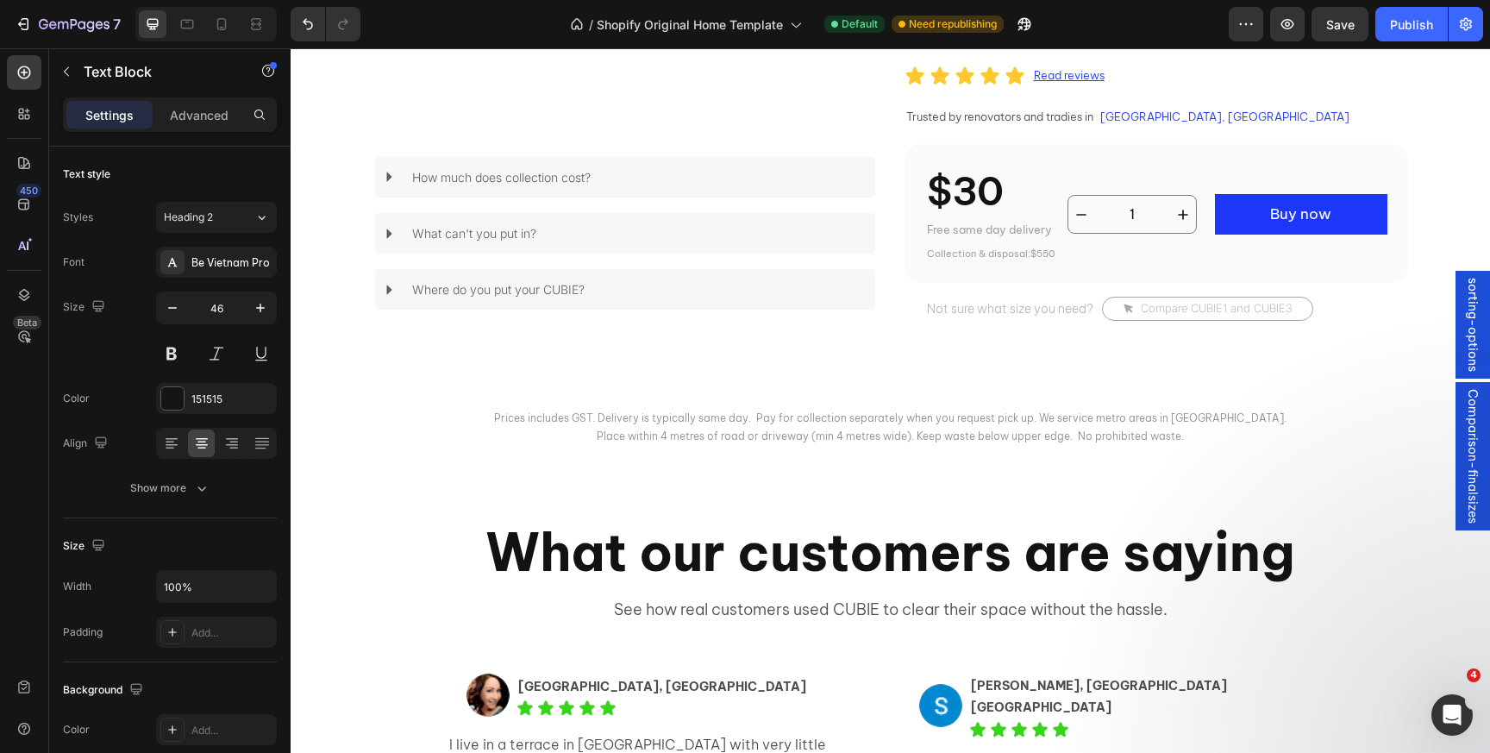
scroll to position [4947, 0]
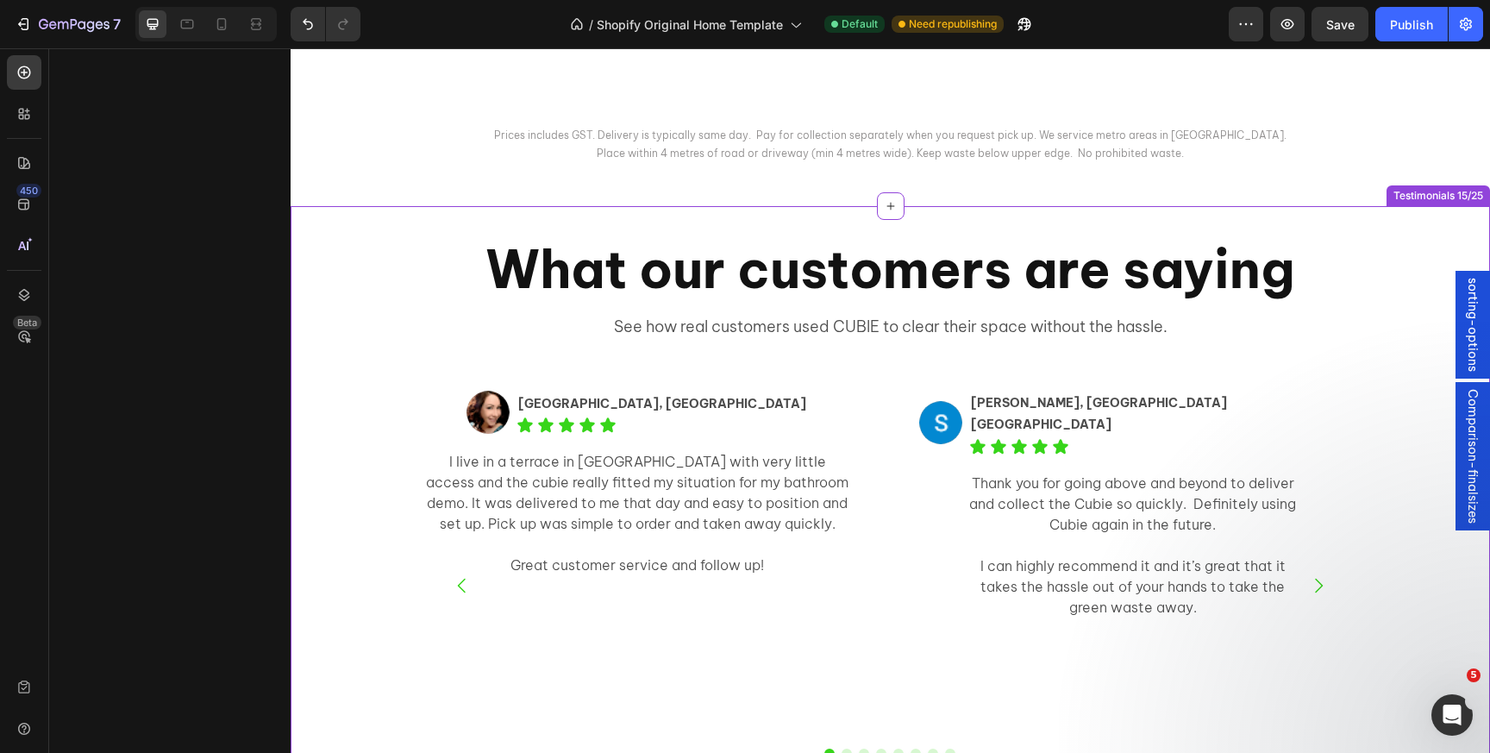
click at [589, 304] on h2 "What our customers are saying" at bounding box center [890, 269] width 1035 height 71
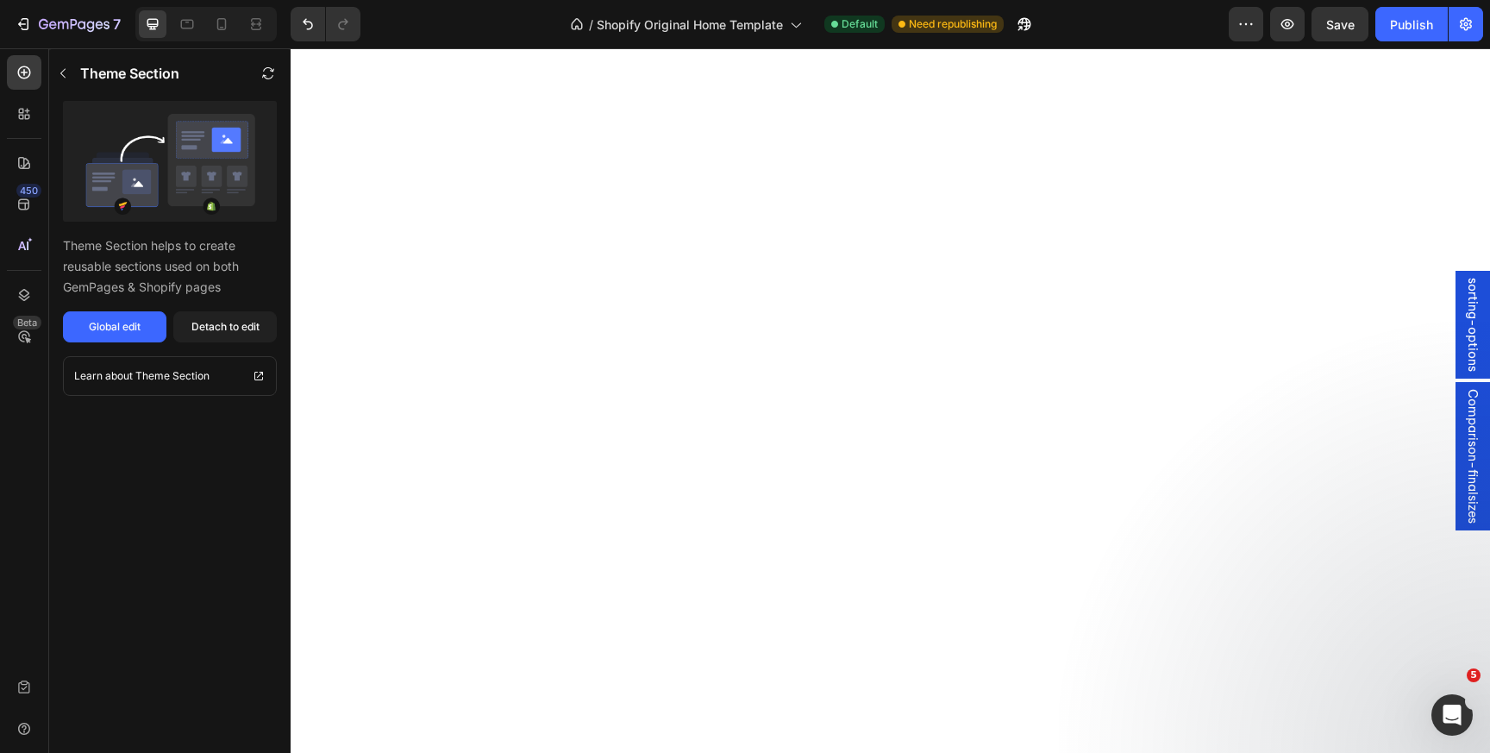
scroll to position [0, 0]
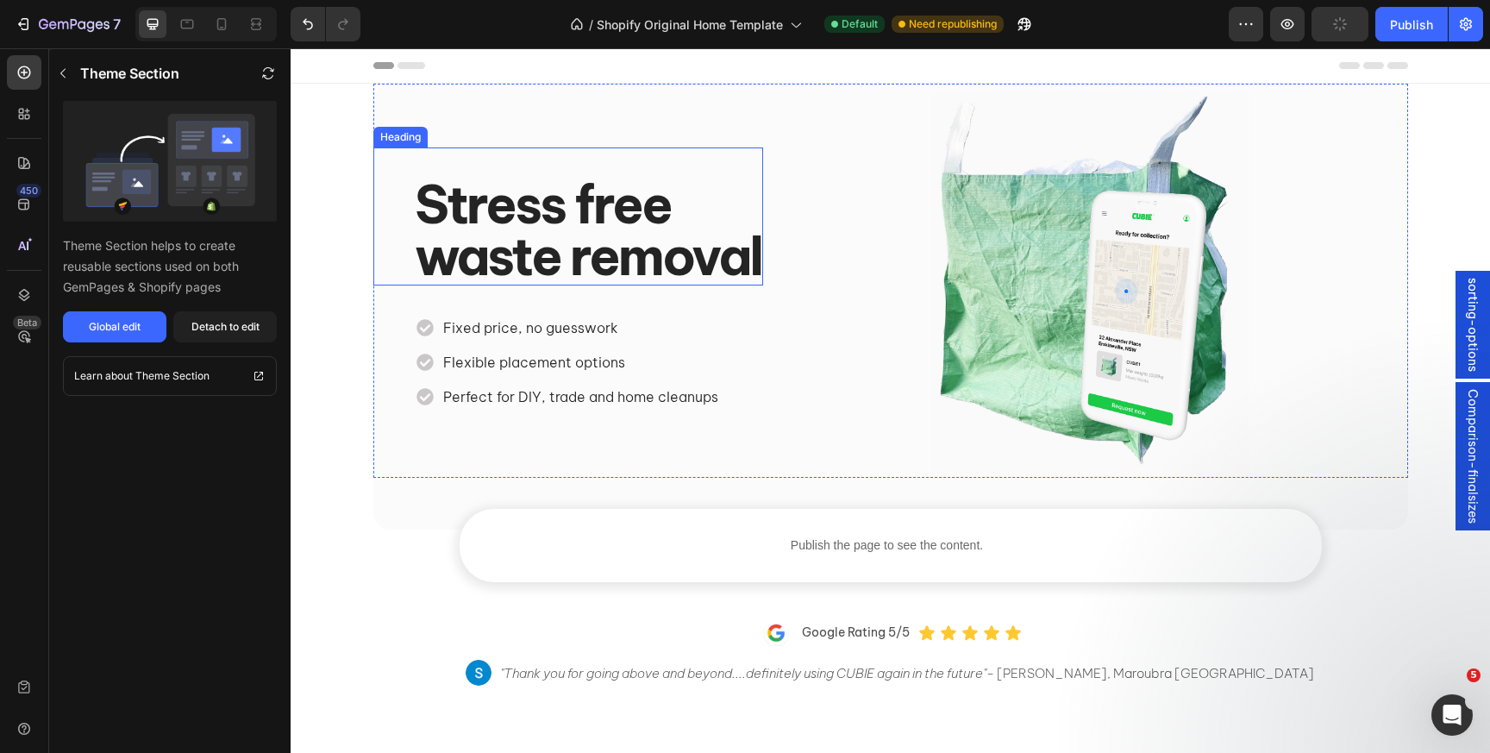
click at [665, 241] on strong "waste removal" at bounding box center [588, 256] width 347 height 66
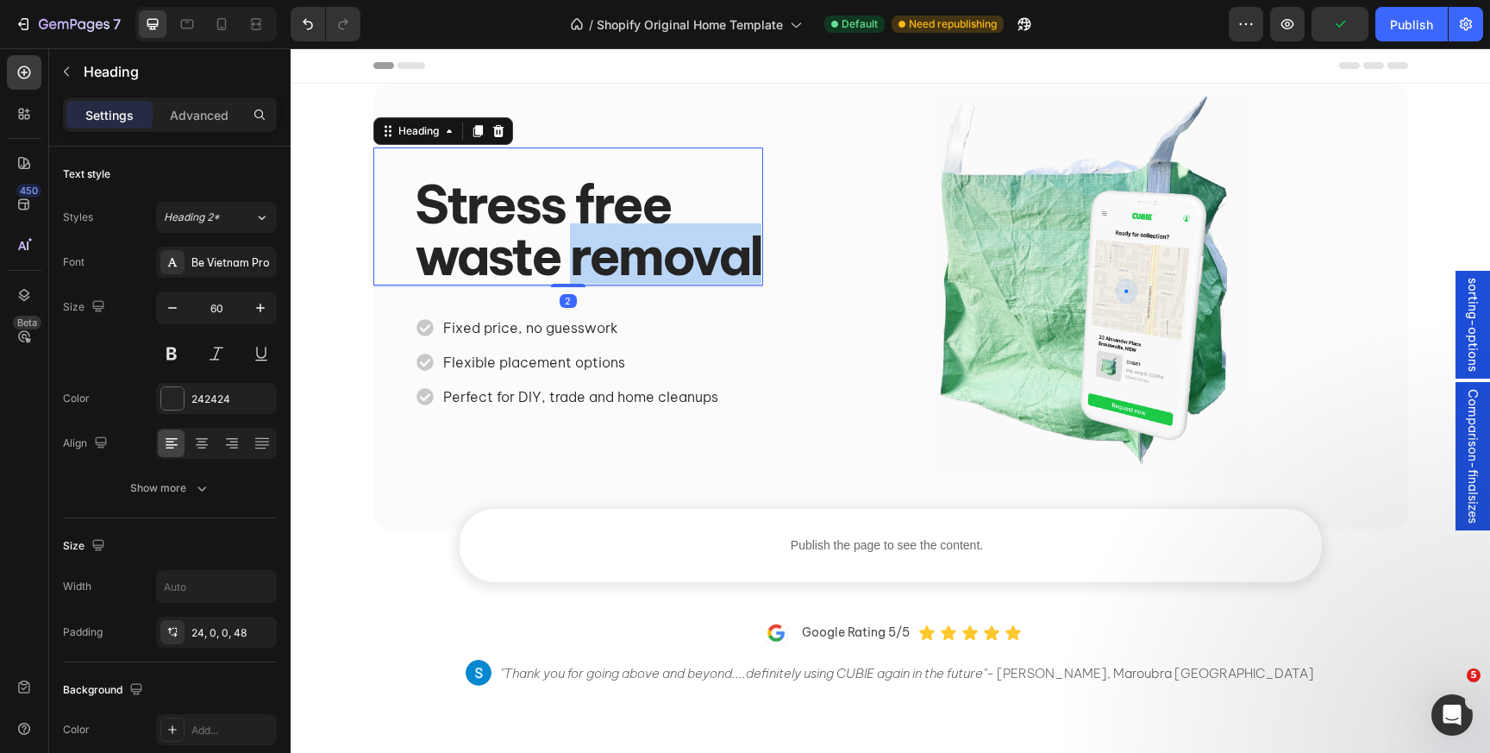
click at [641, 230] on strong "waste removal" at bounding box center [588, 256] width 347 height 66
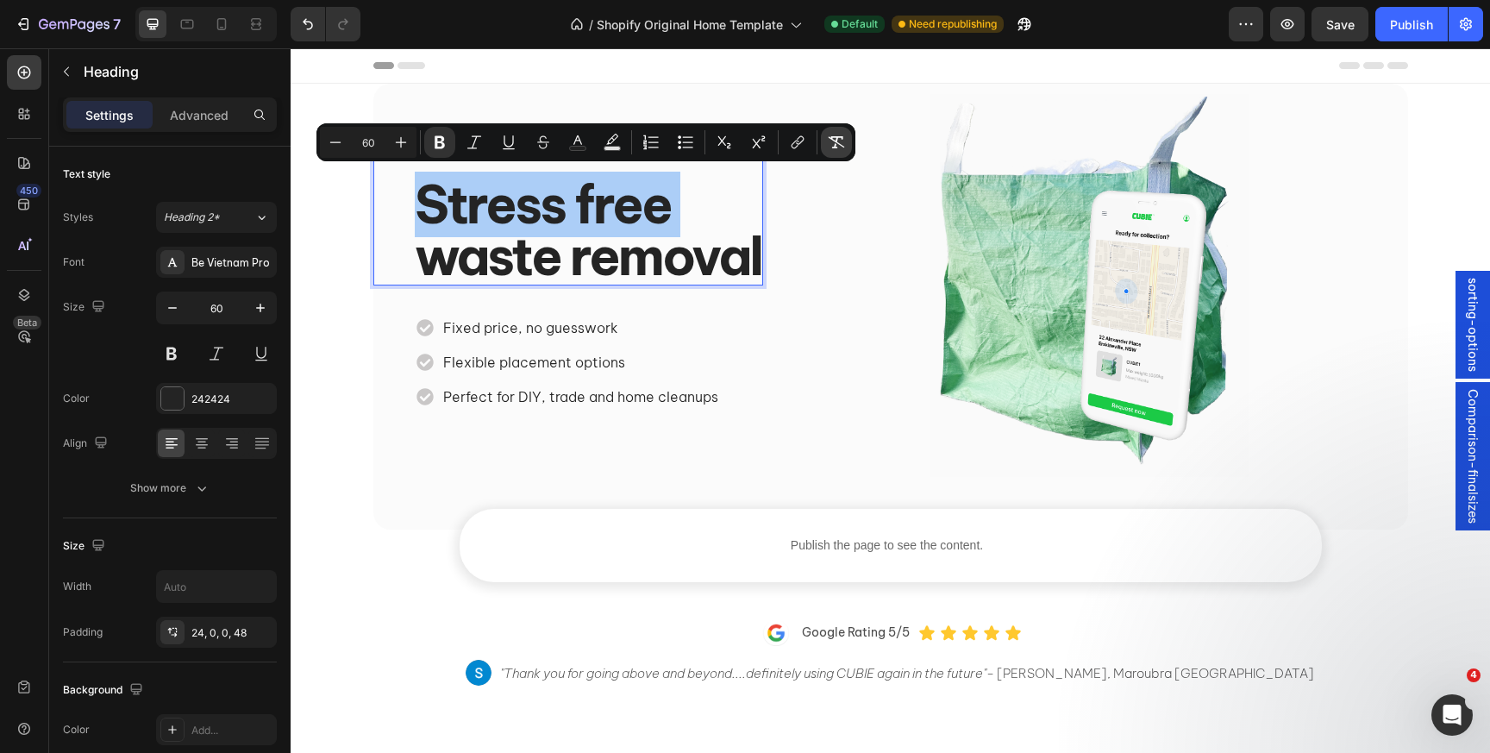
click at [834, 135] on icon "Editor contextual toolbar" at bounding box center [836, 142] width 17 height 17
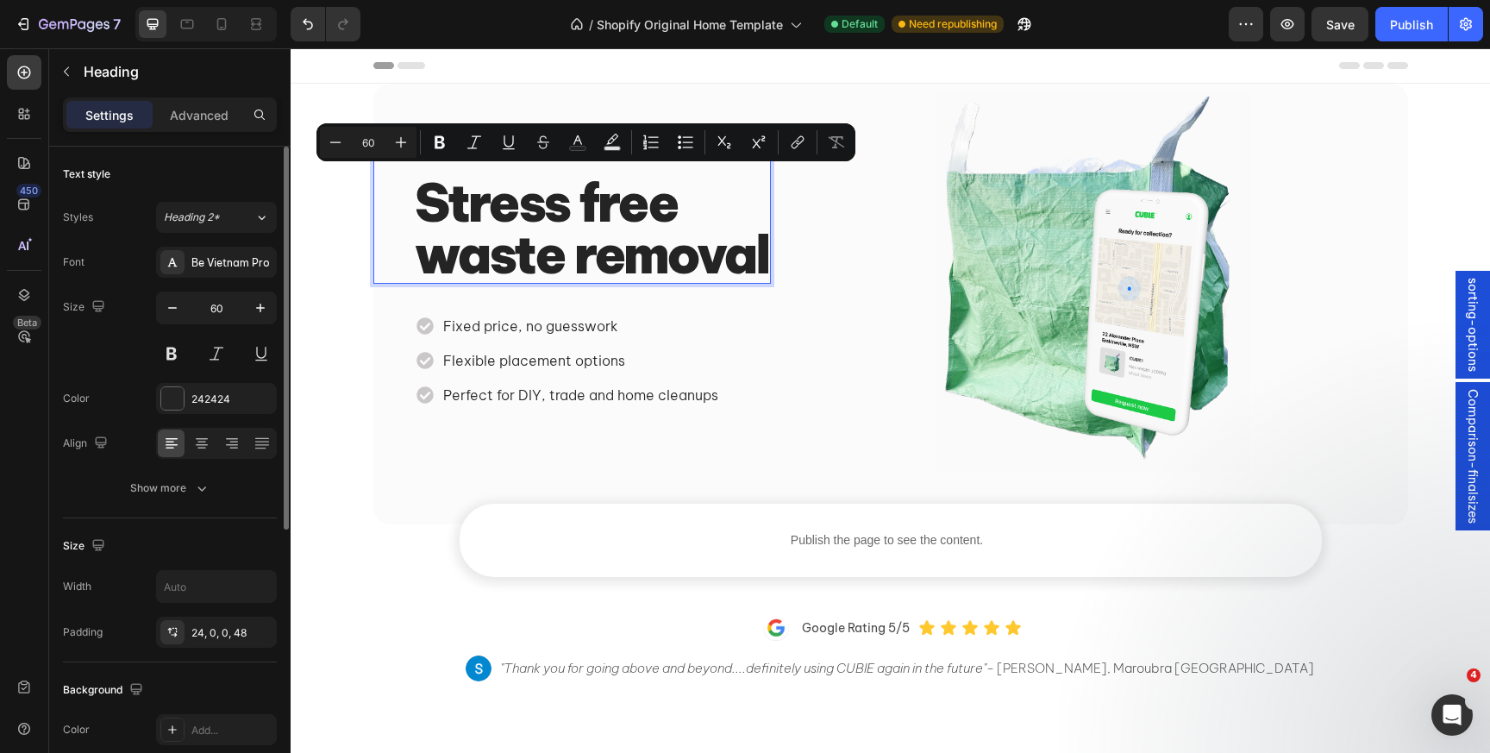
click at [215, 168] on div "Text style" at bounding box center [170, 174] width 214 height 28
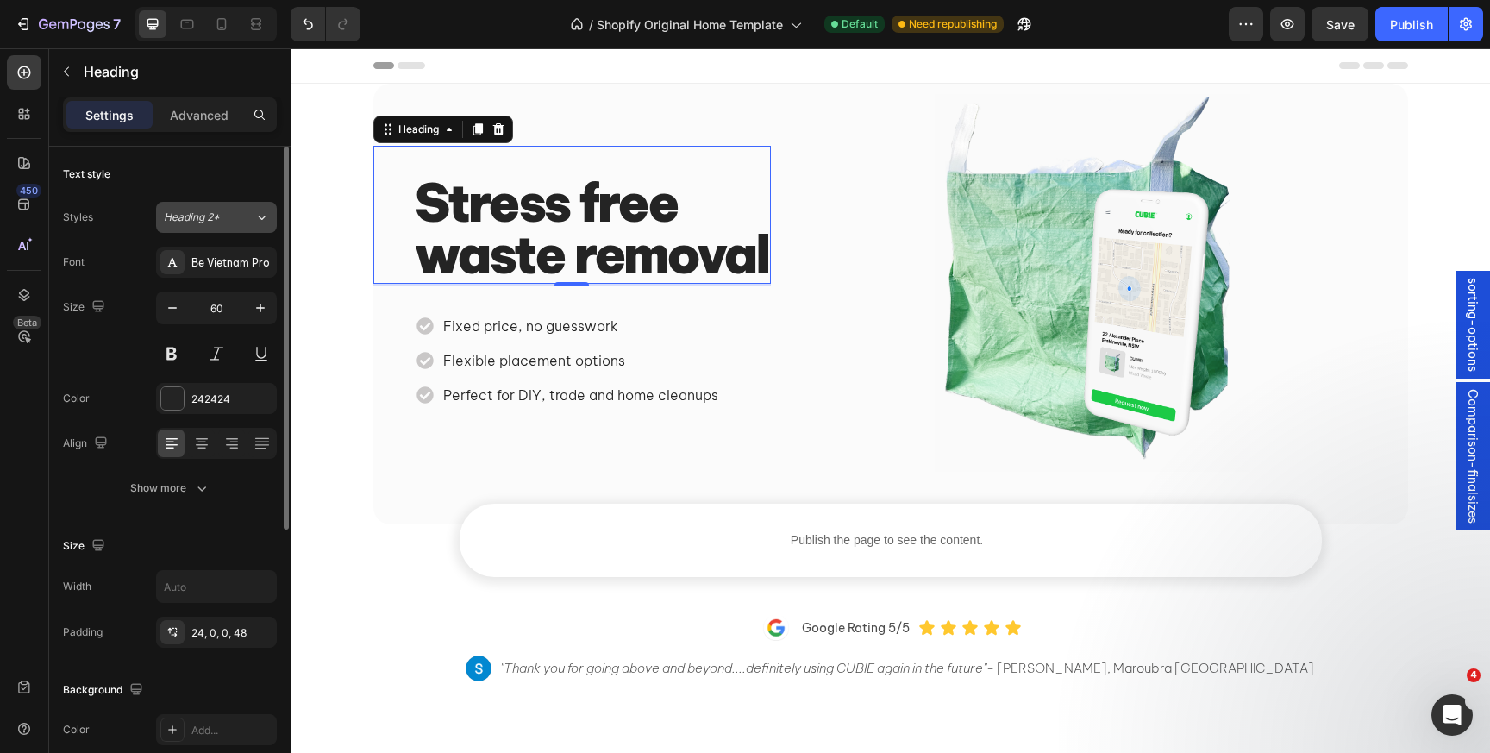
click at [216, 224] on span "Heading 2*" at bounding box center [192, 218] width 56 height 16
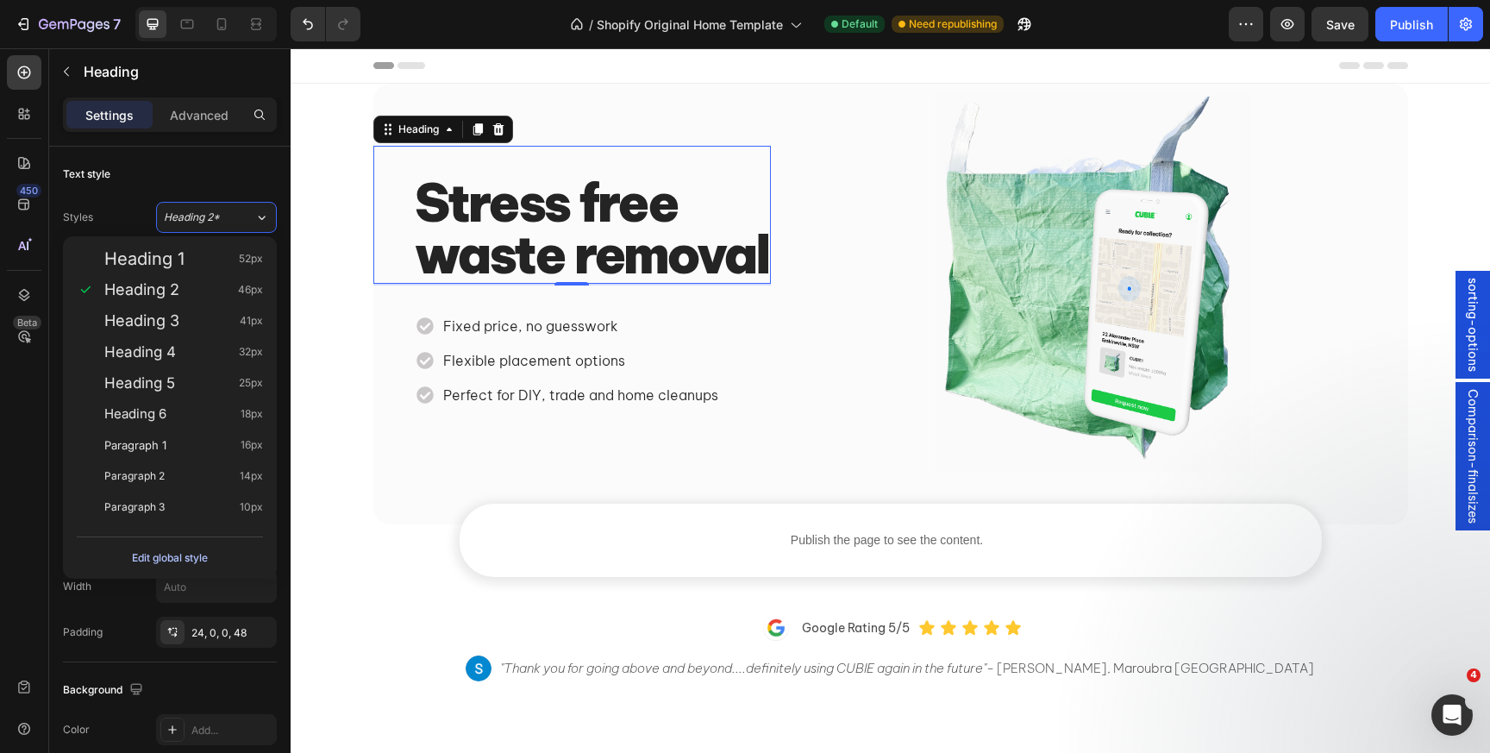
click at [222, 563] on button "Edit global style" at bounding box center [170, 558] width 186 height 28
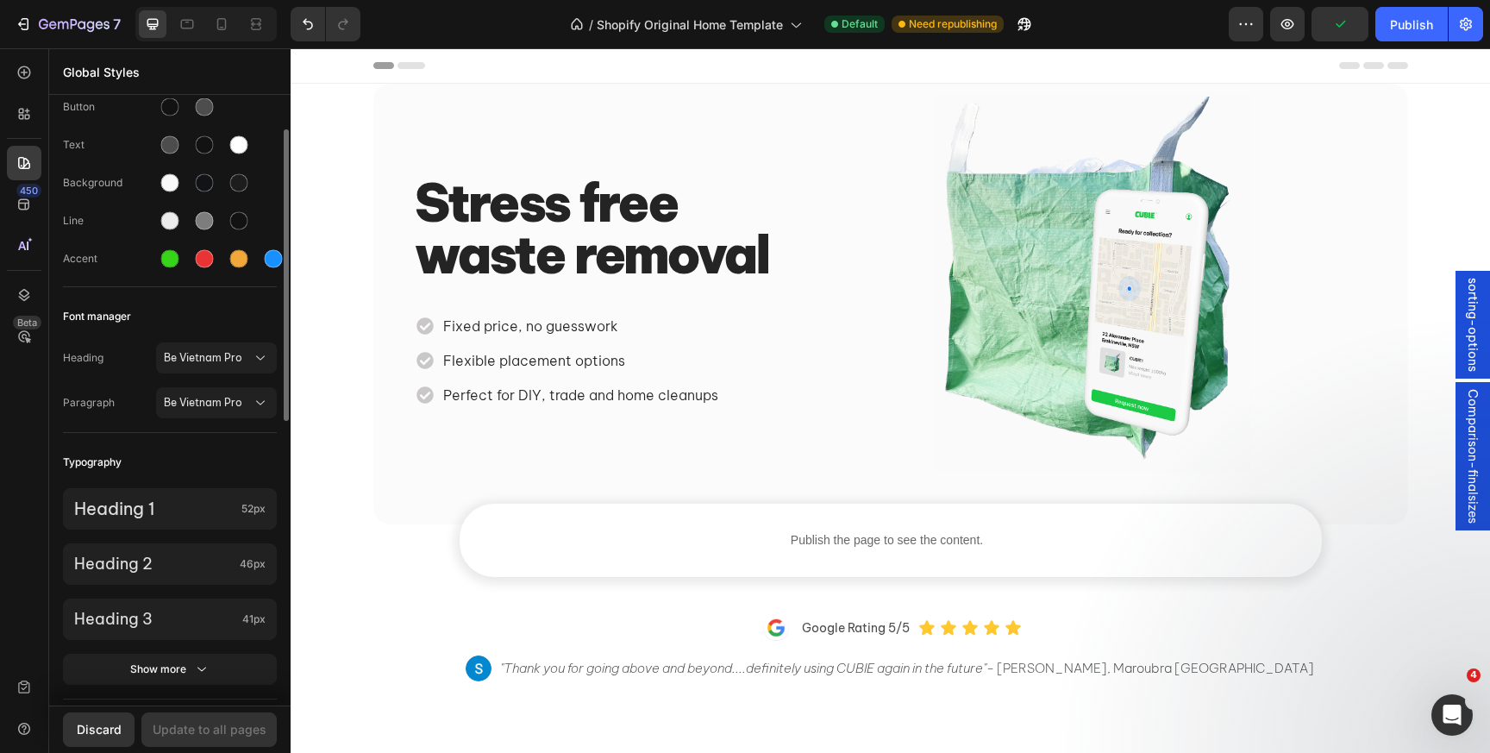
scroll to position [64, 0]
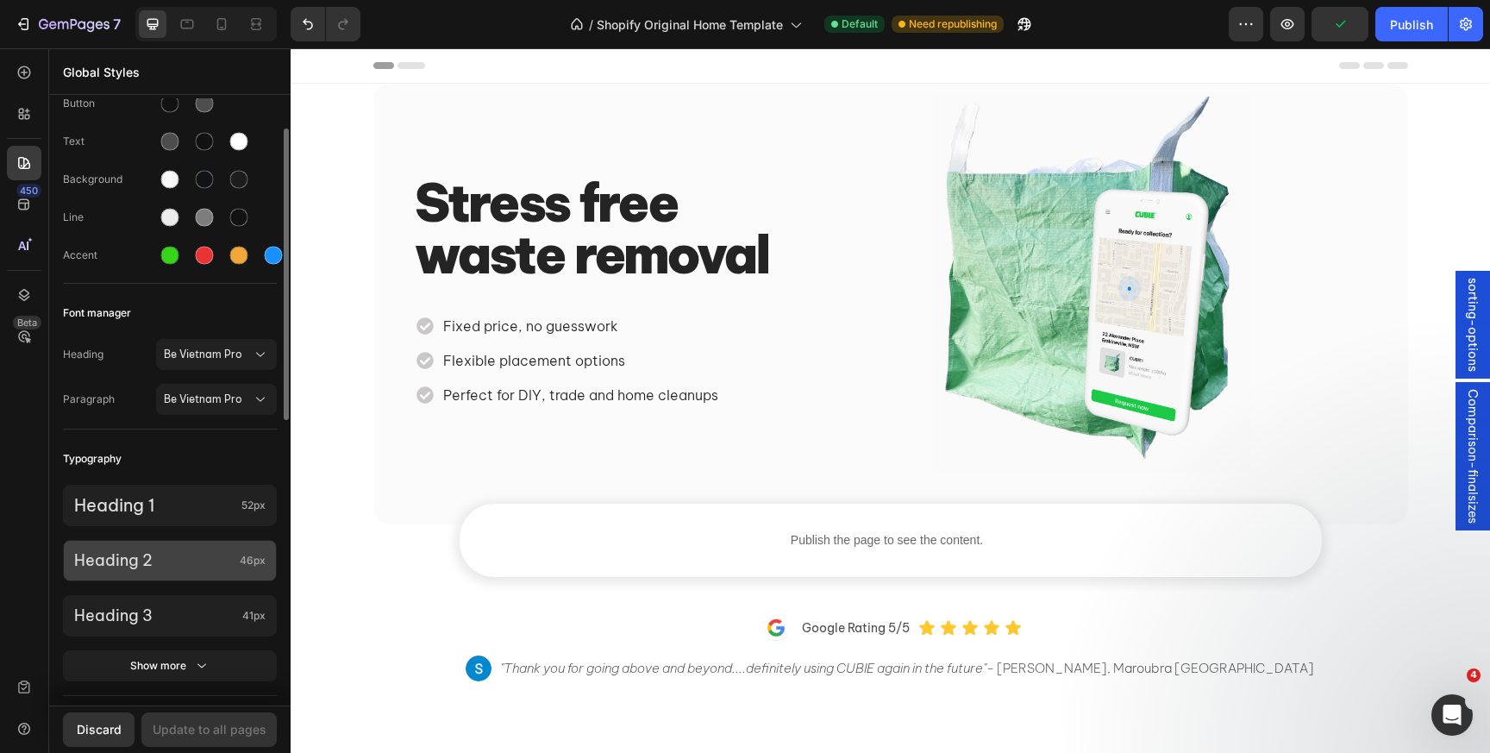
click at [194, 551] on p "Heading 2" at bounding box center [153, 560] width 159 height 20
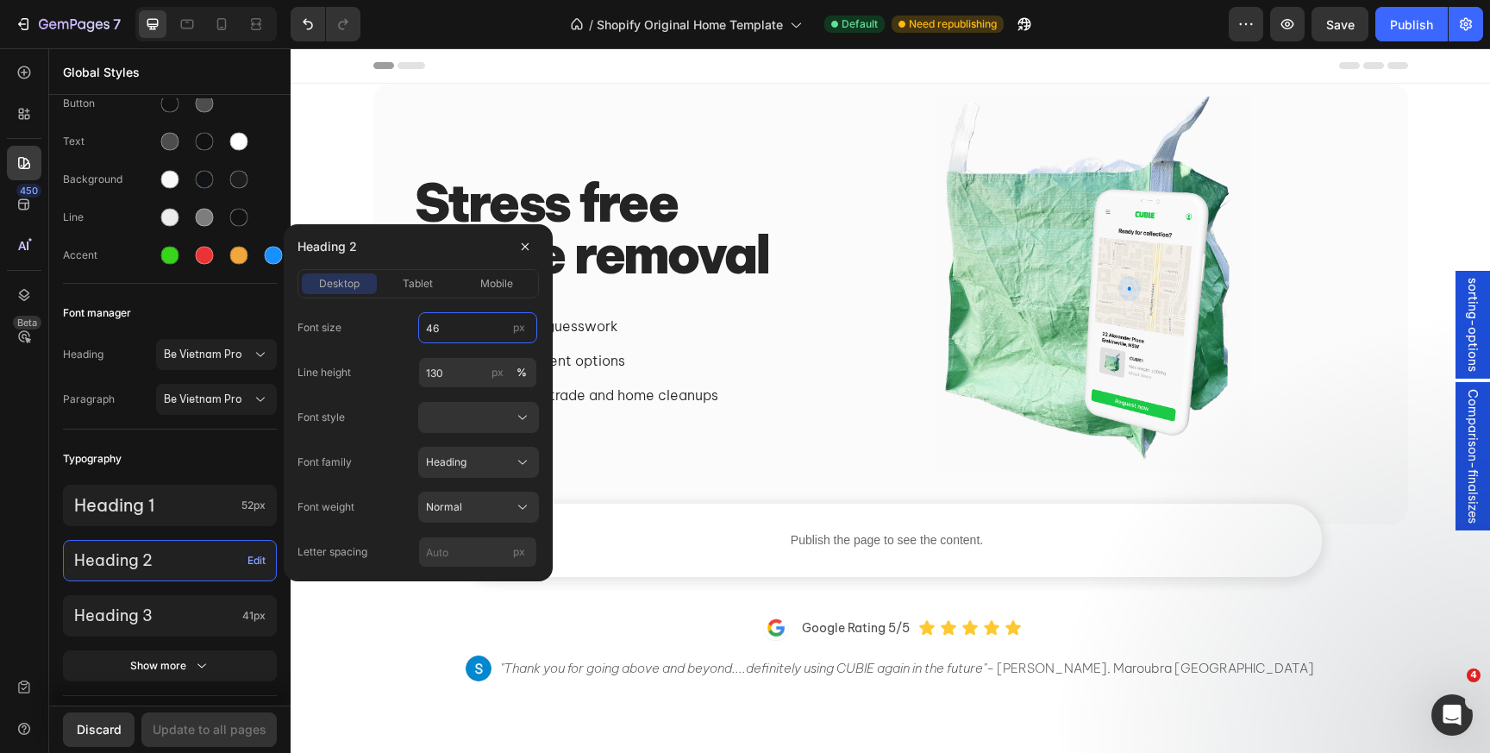
click at [460, 323] on input "46" at bounding box center [477, 327] width 119 height 31
type input "60"
click at [194, 451] on div "Typography" at bounding box center [170, 458] width 214 height 31
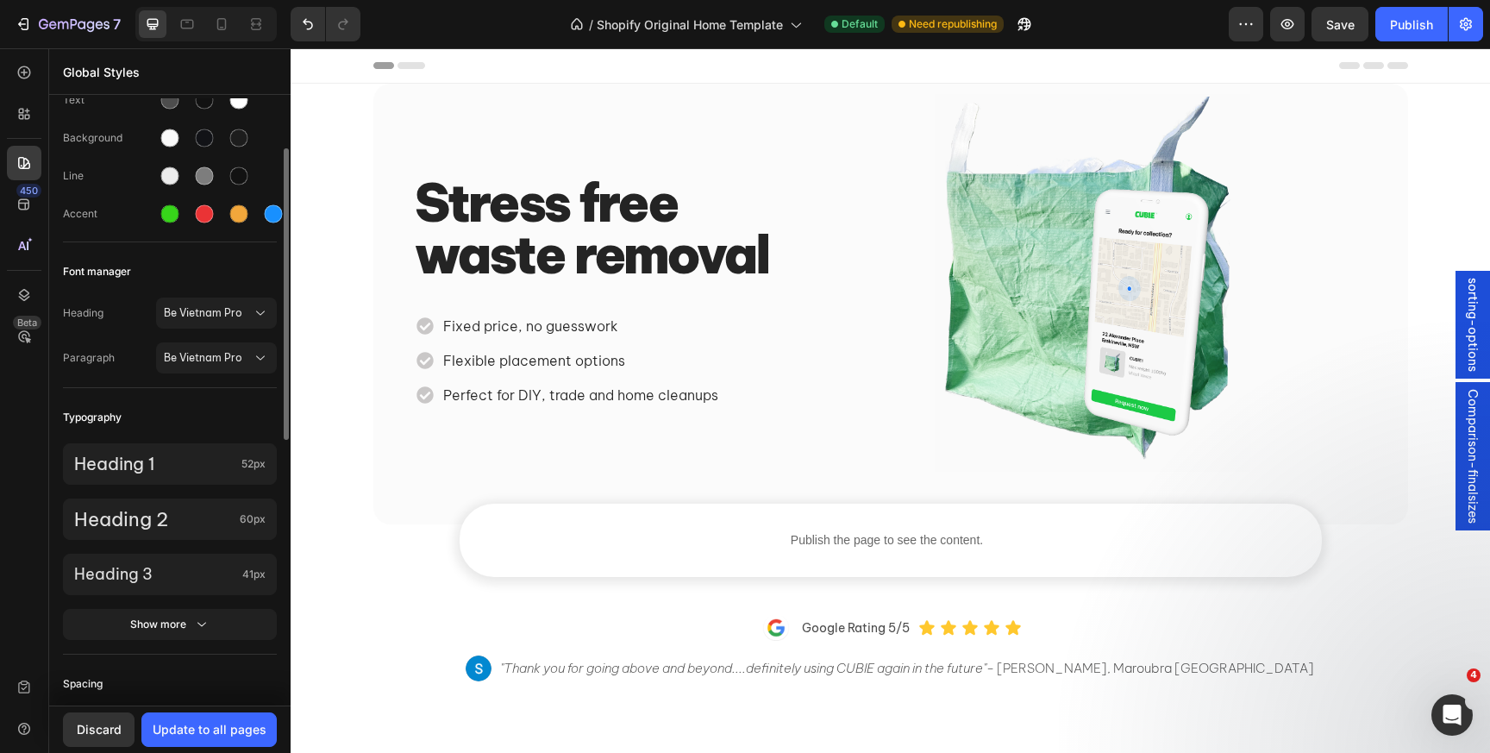
scroll to position [106, 0]
click at [176, 626] on div "Show more" at bounding box center [170, 623] width 80 height 17
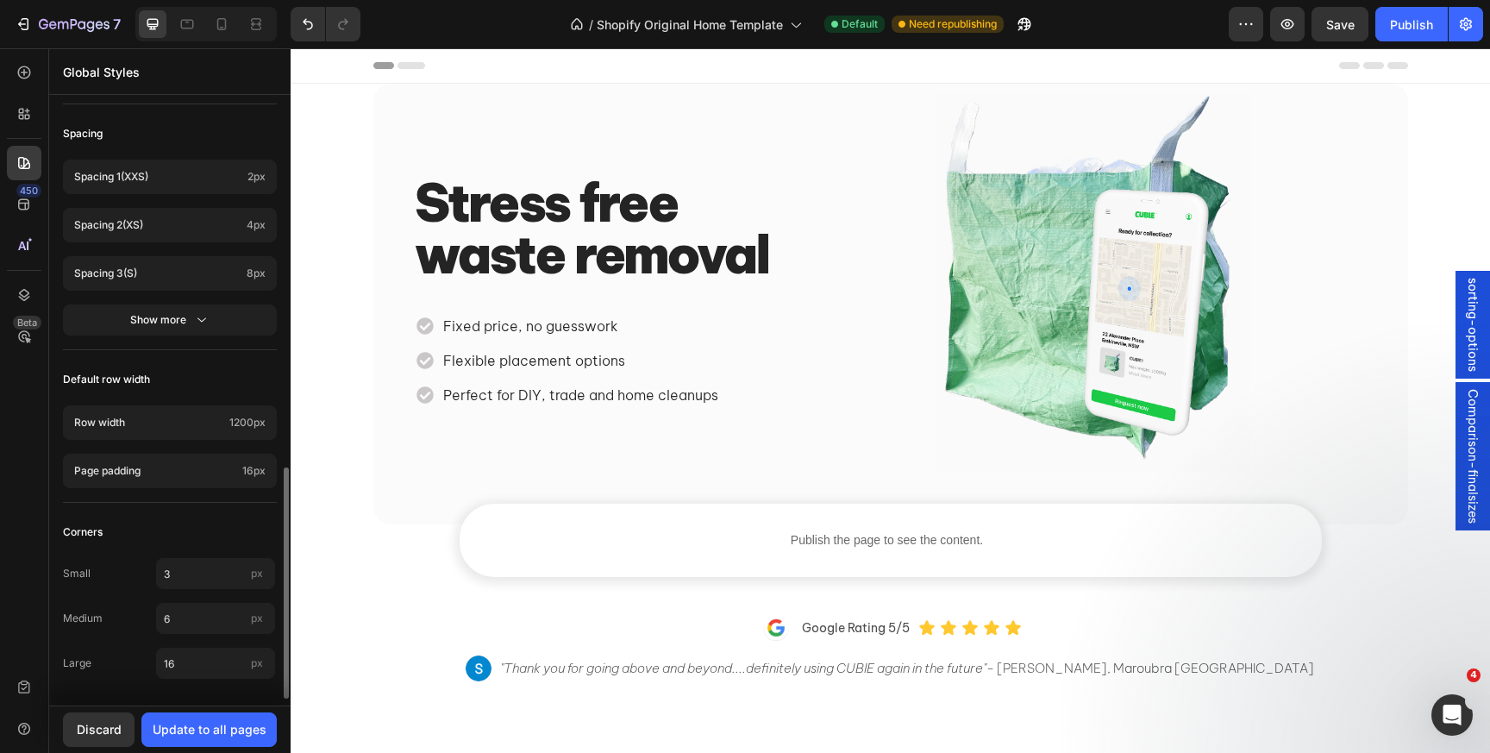
scroll to position [987, 0]
click at [191, 718] on button "Update to all pages" at bounding box center [208, 729] width 135 height 34
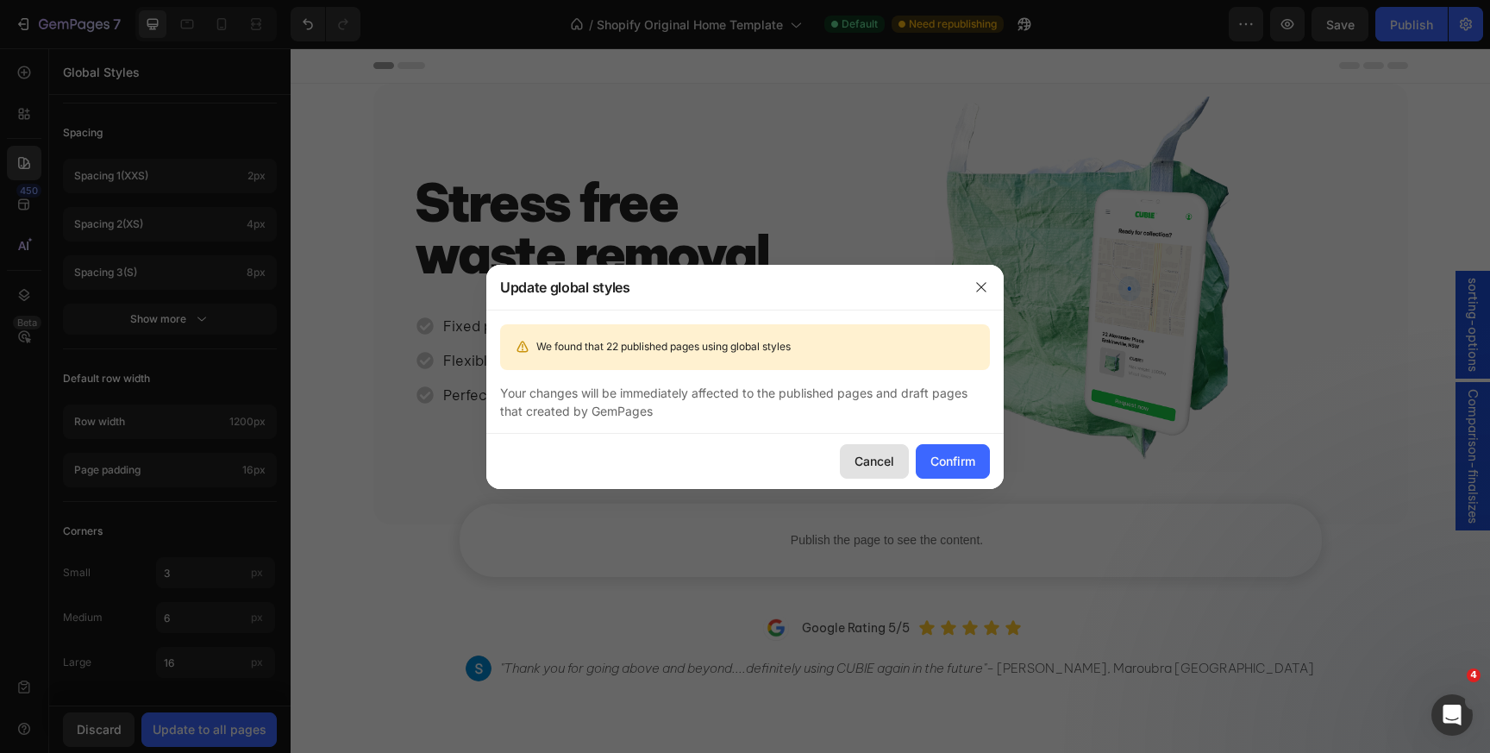
click at [872, 454] on div "Cancel" at bounding box center [875, 461] width 40 height 18
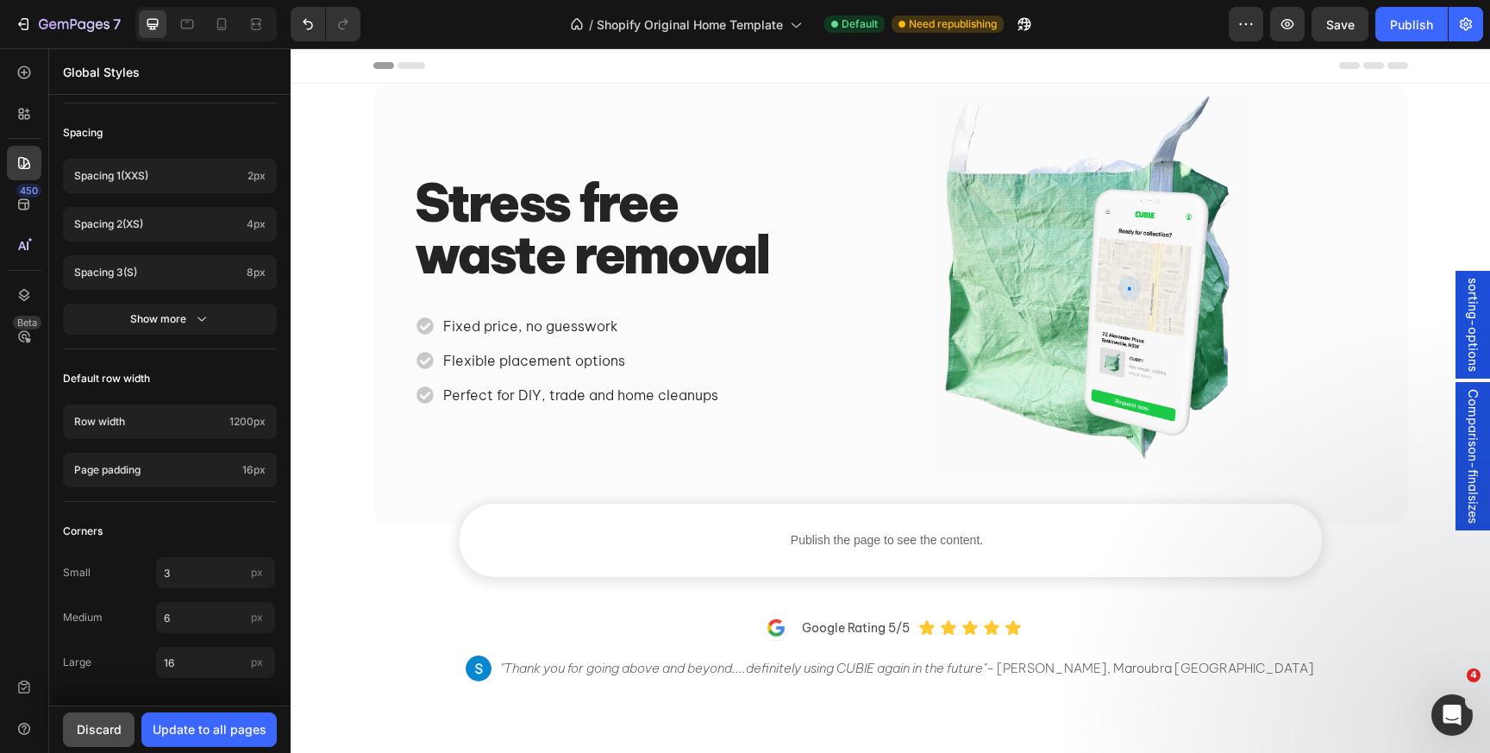
click at [100, 718] on button "Discard" at bounding box center [99, 729] width 72 height 34
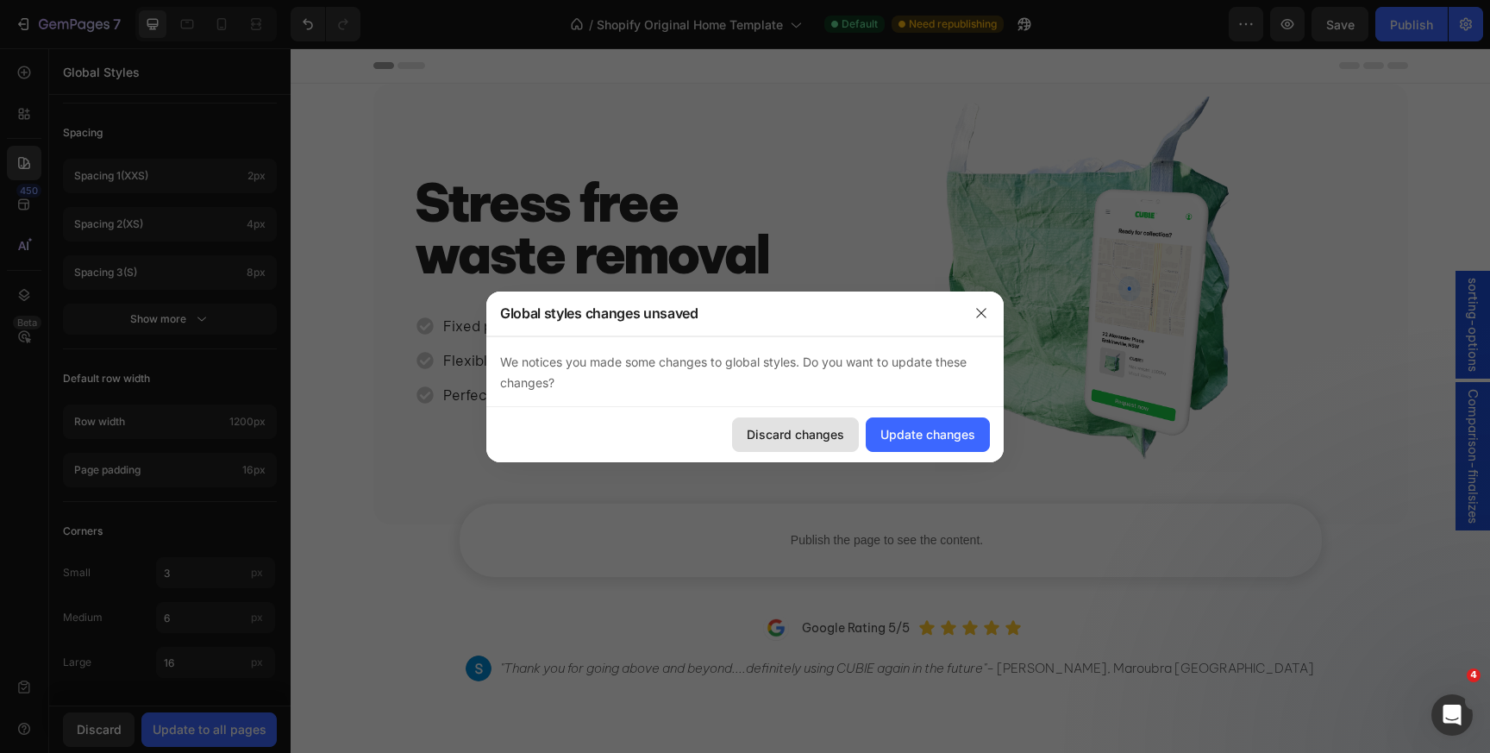
click at [791, 430] on div "Discard changes" at bounding box center [795, 434] width 97 height 18
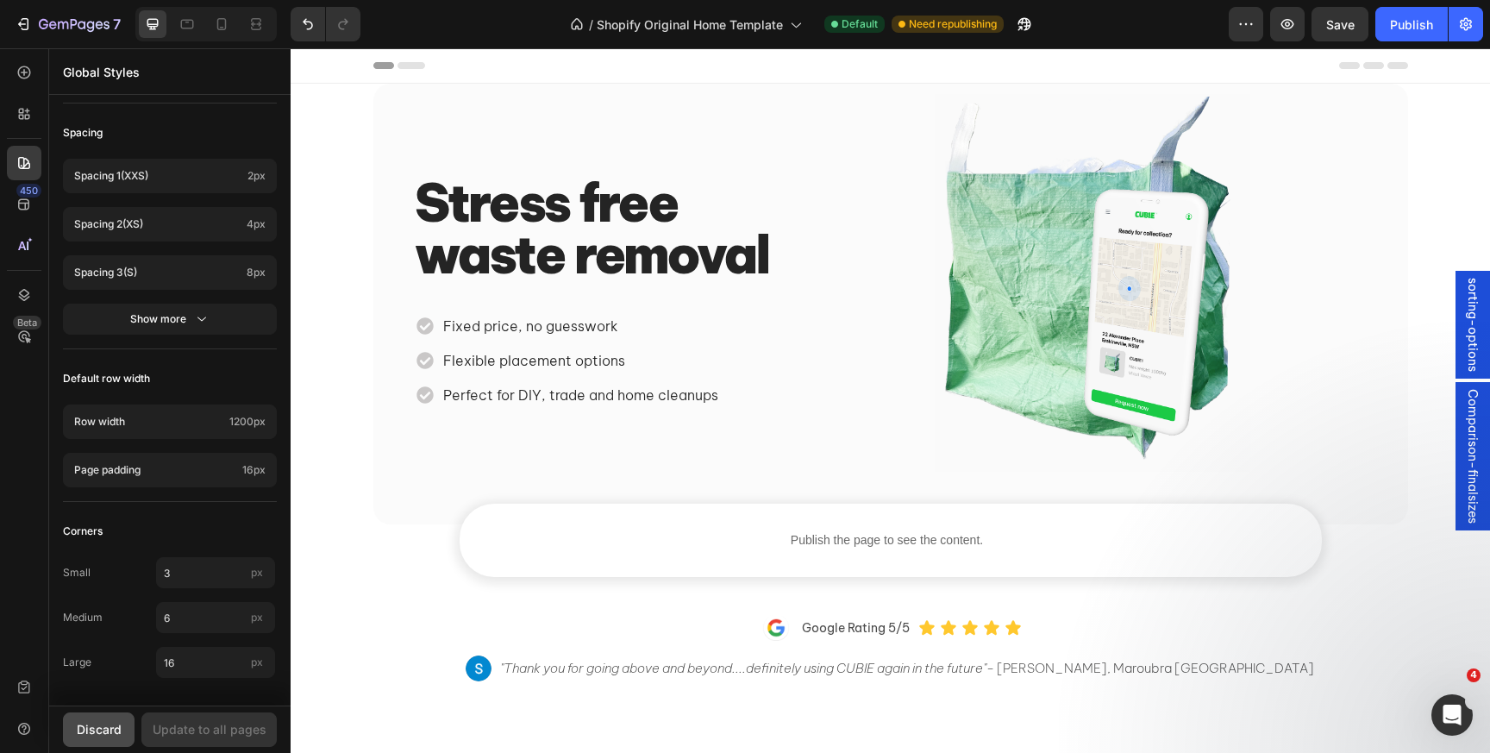
click at [103, 724] on div "Discard" at bounding box center [99, 729] width 45 height 18
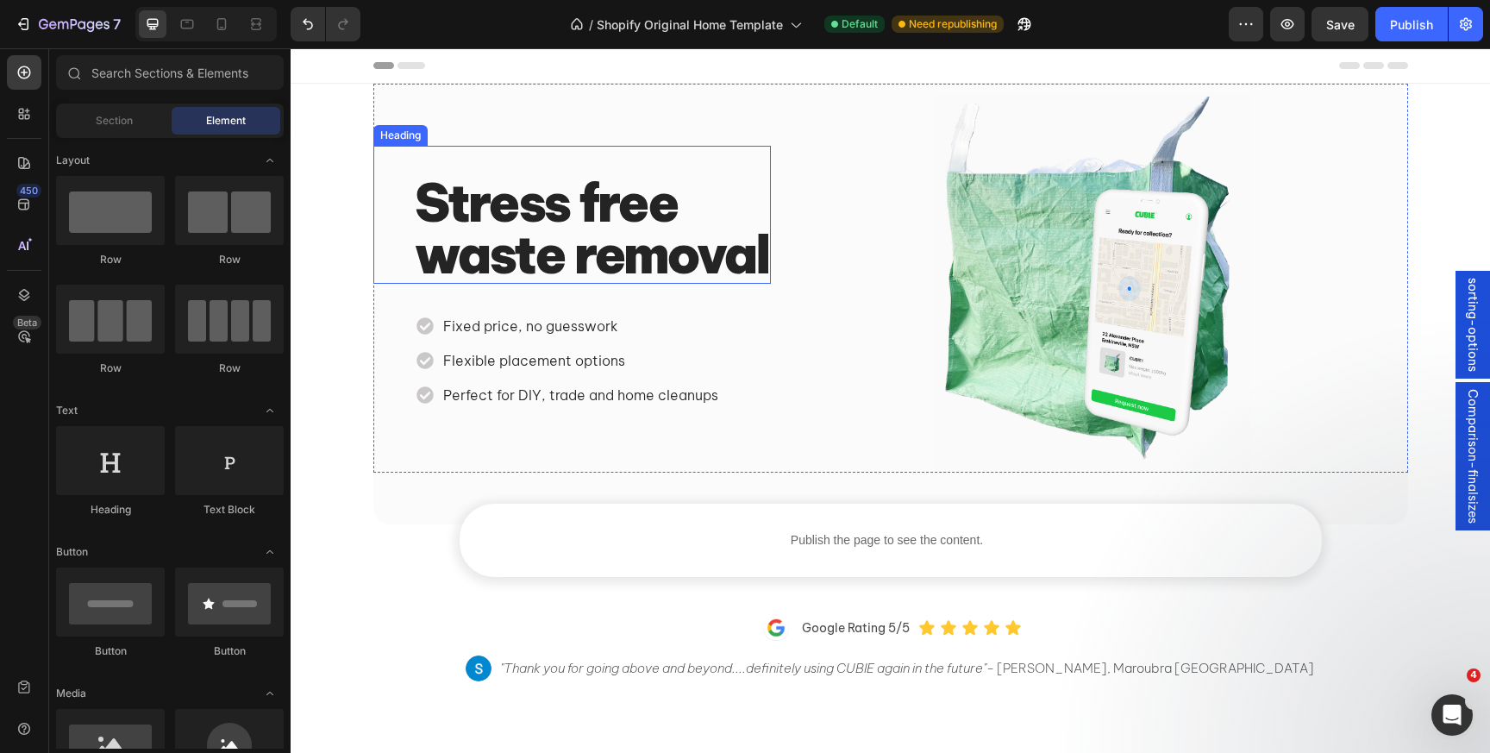
click at [463, 218] on p "Stress free waste removal" at bounding box center [592, 228] width 354 height 103
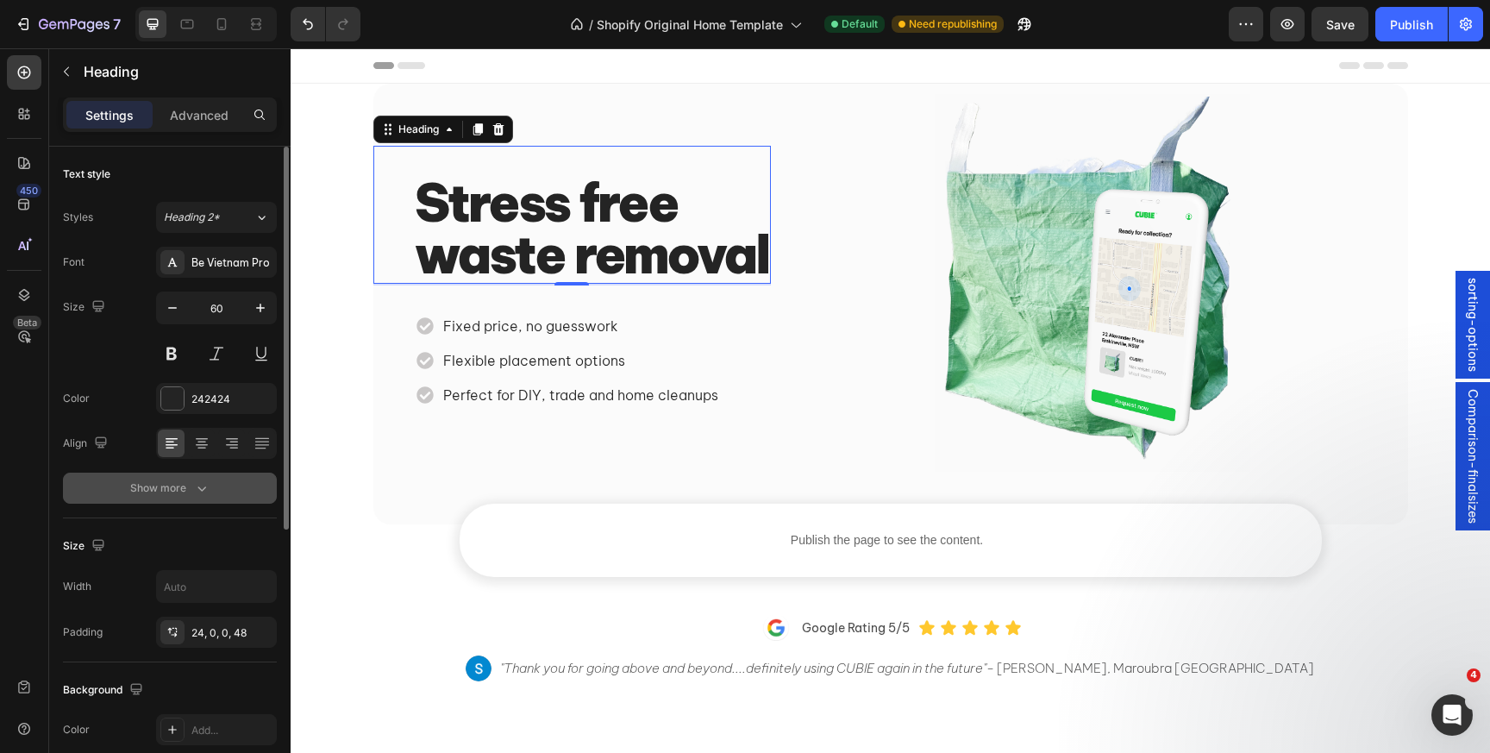
click at [194, 492] on icon "button" at bounding box center [201, 487] width 17 height 17
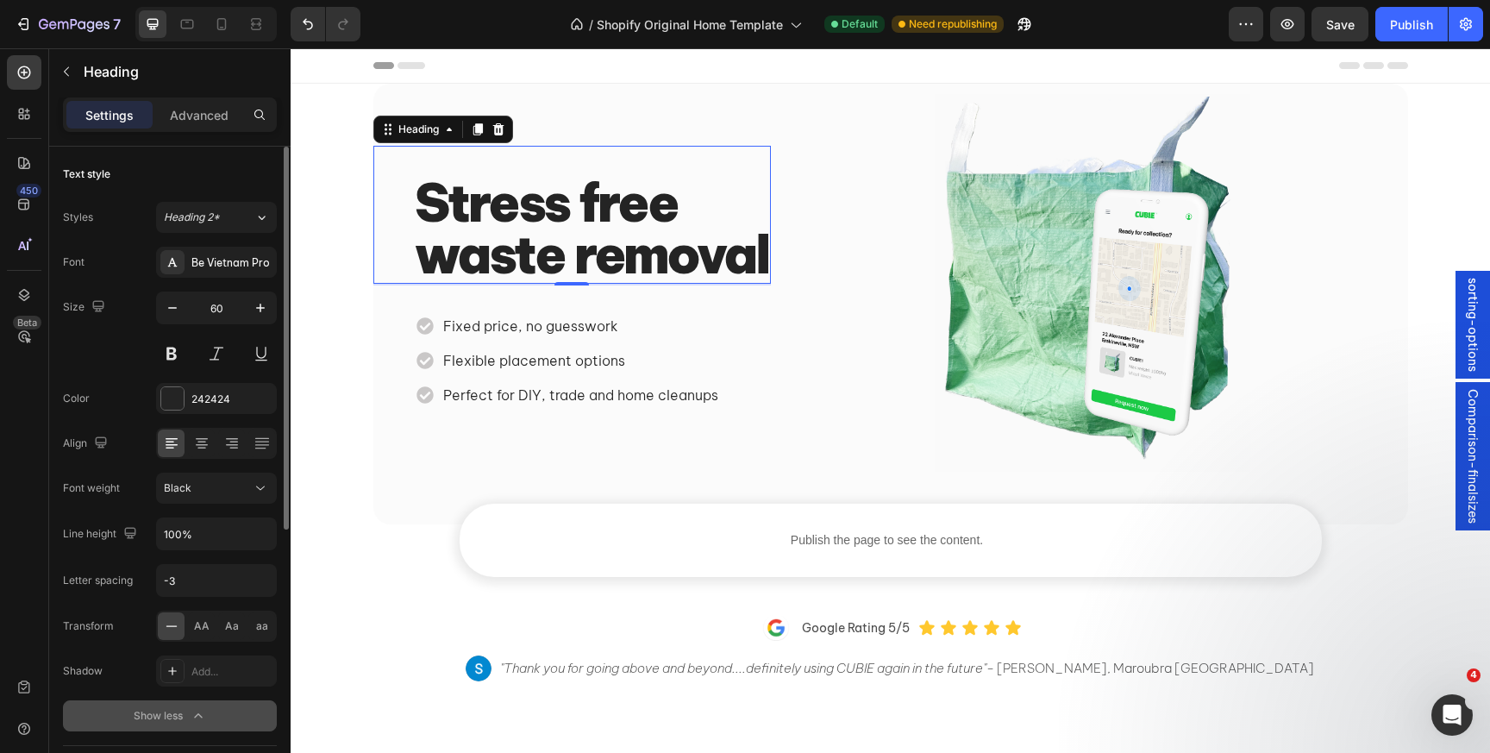
click at [194, 492] on div "Black" at bounding box center [208, 488] width 88 height 16
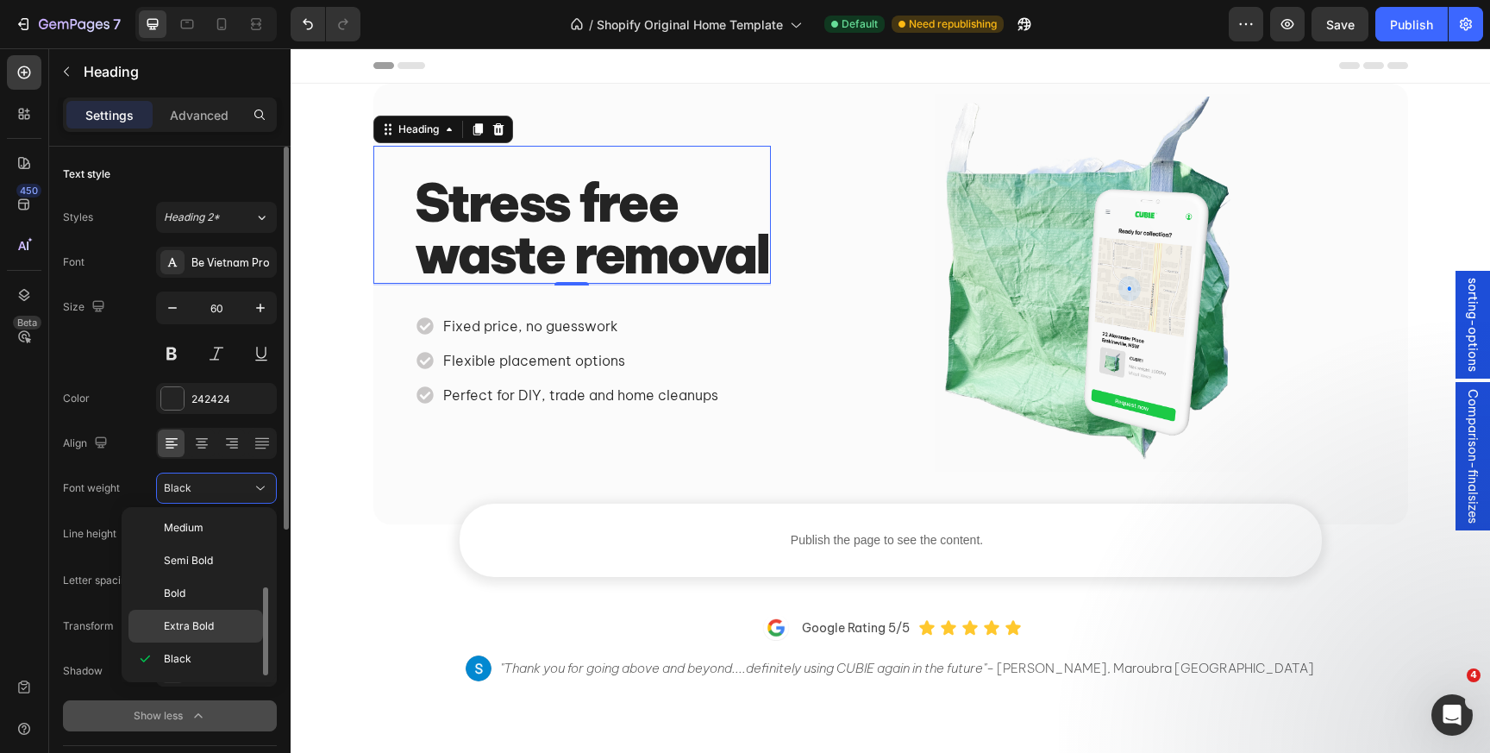
click at [189, 616] on div "Extra Bold" at bounding box center [195, 626] width 135 height 33
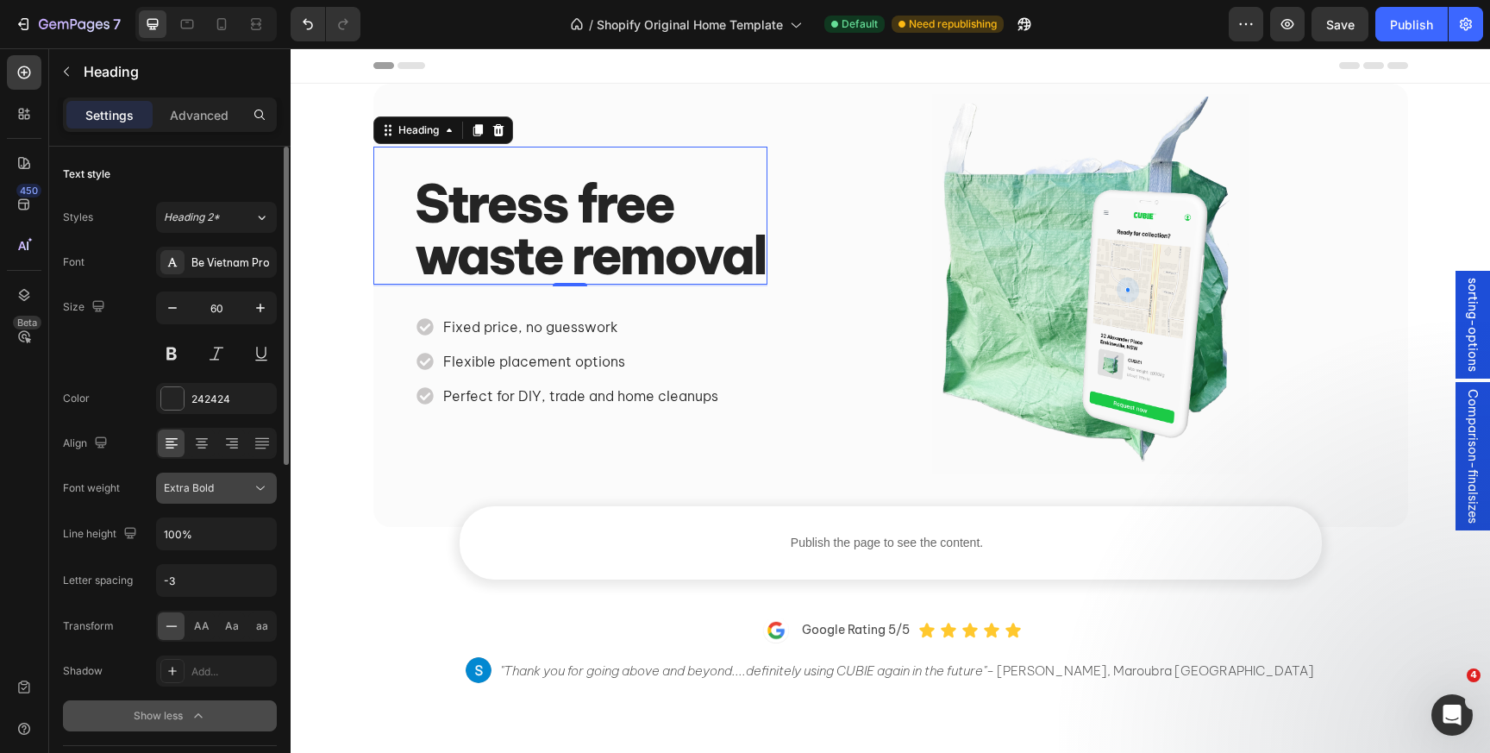
click at [184, 488] on span "Extra Bold" at bounding box center [189, 487] width 50 height 13
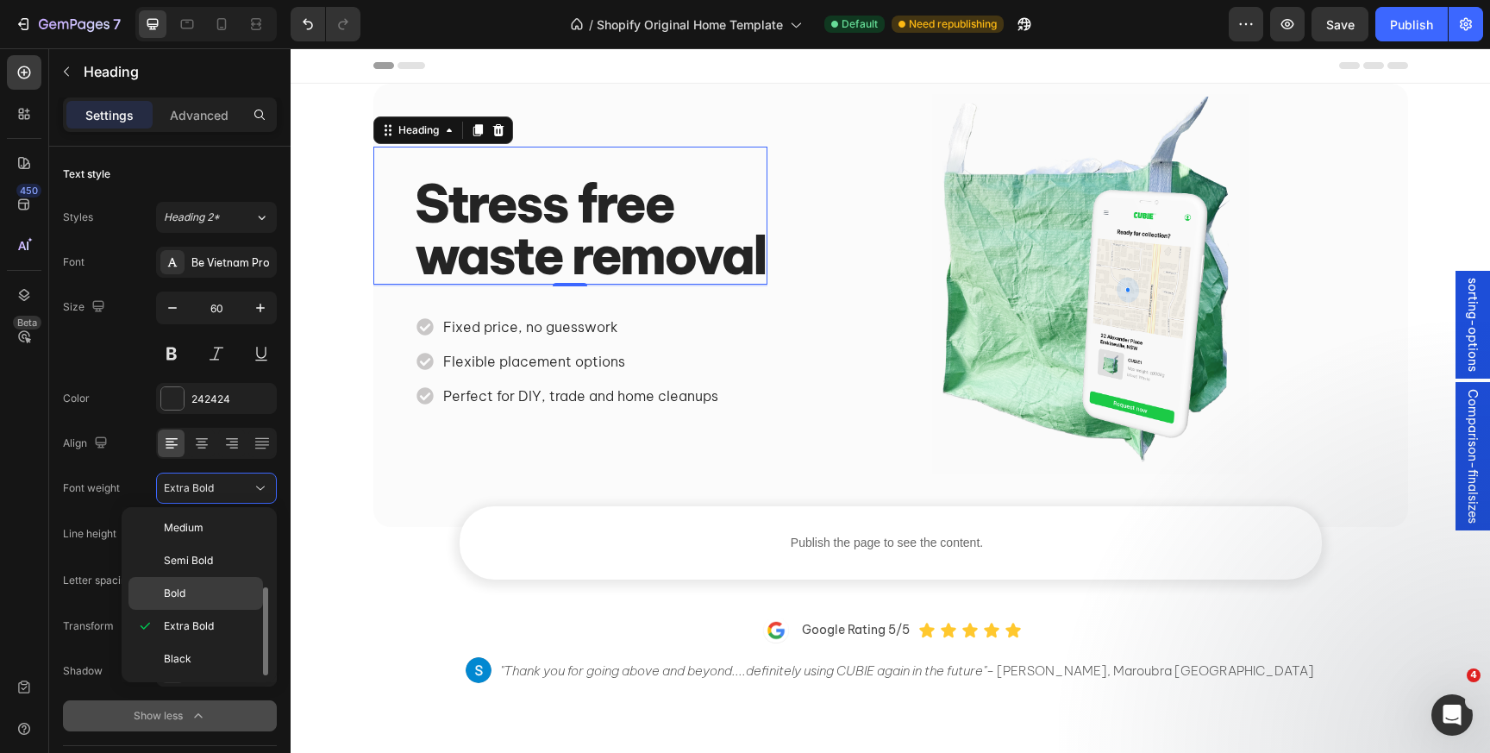
click at [184, 591] on span "Bold" at bounding box center [175, 594] width 22 height 16
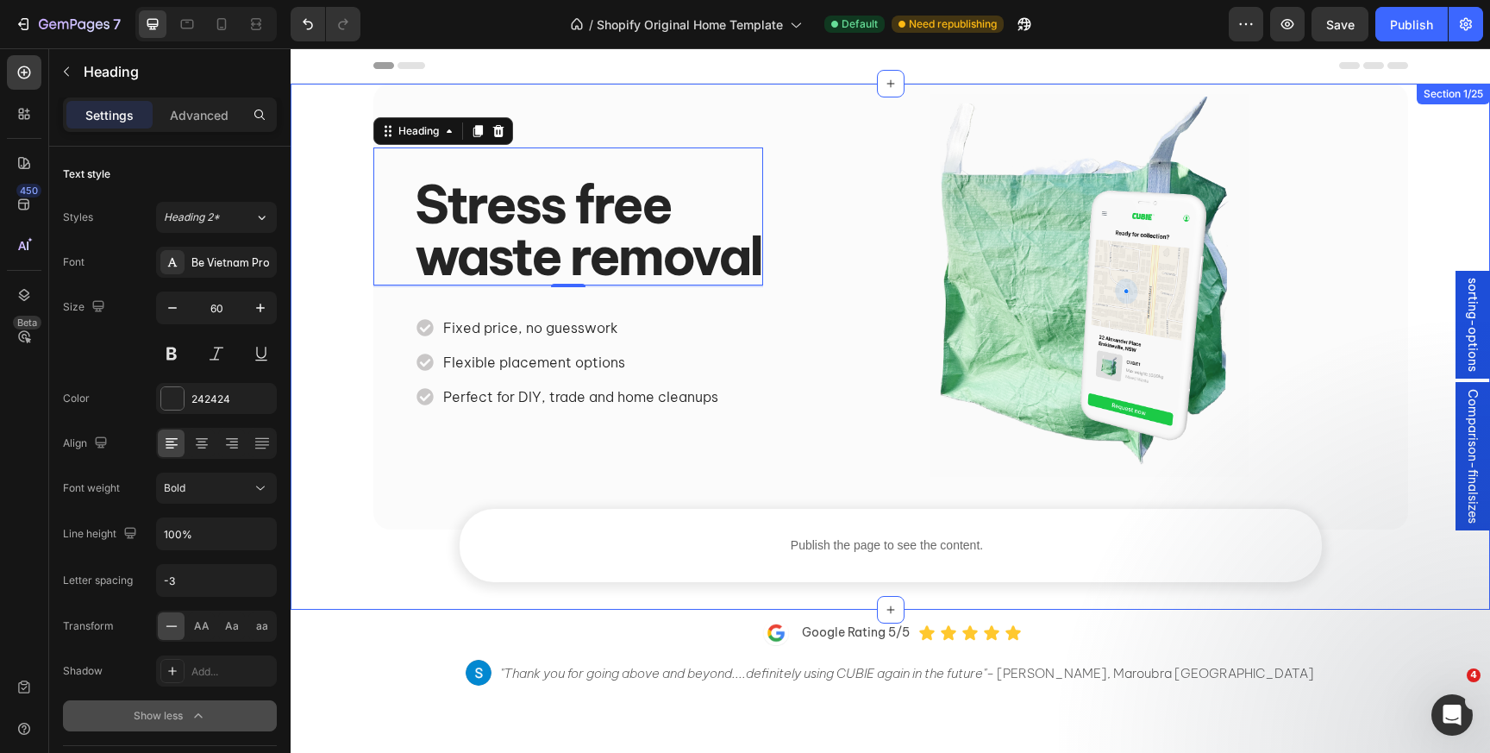
click at [324, 334] on div "Stress free waste removal Heading 2 Stress free waste removal Heading Fixed pri…" at bounding box center [891, 333] width 1200 height 498
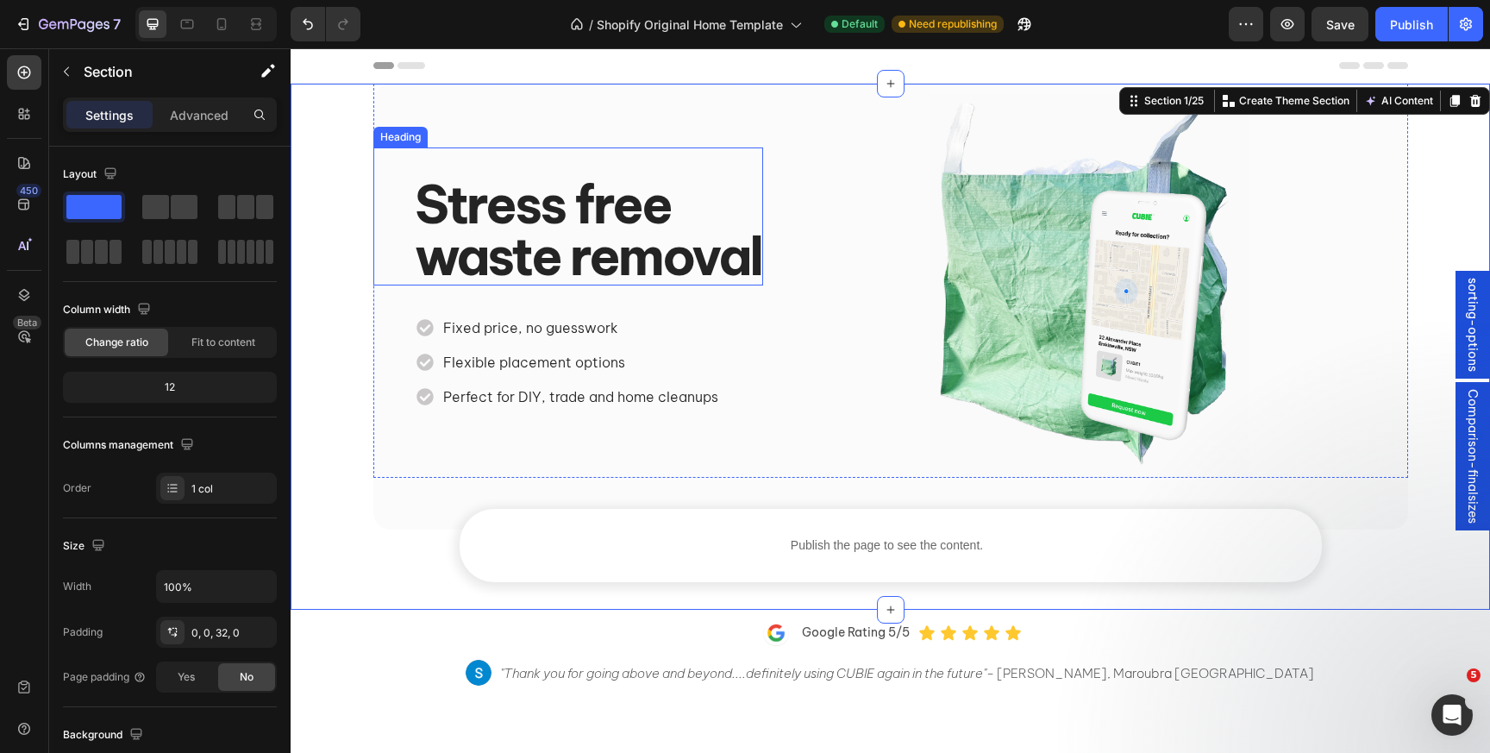
click at [423, 229] on p "Stress free waste removal" at bounding box center [588, 230] width 347 height 103
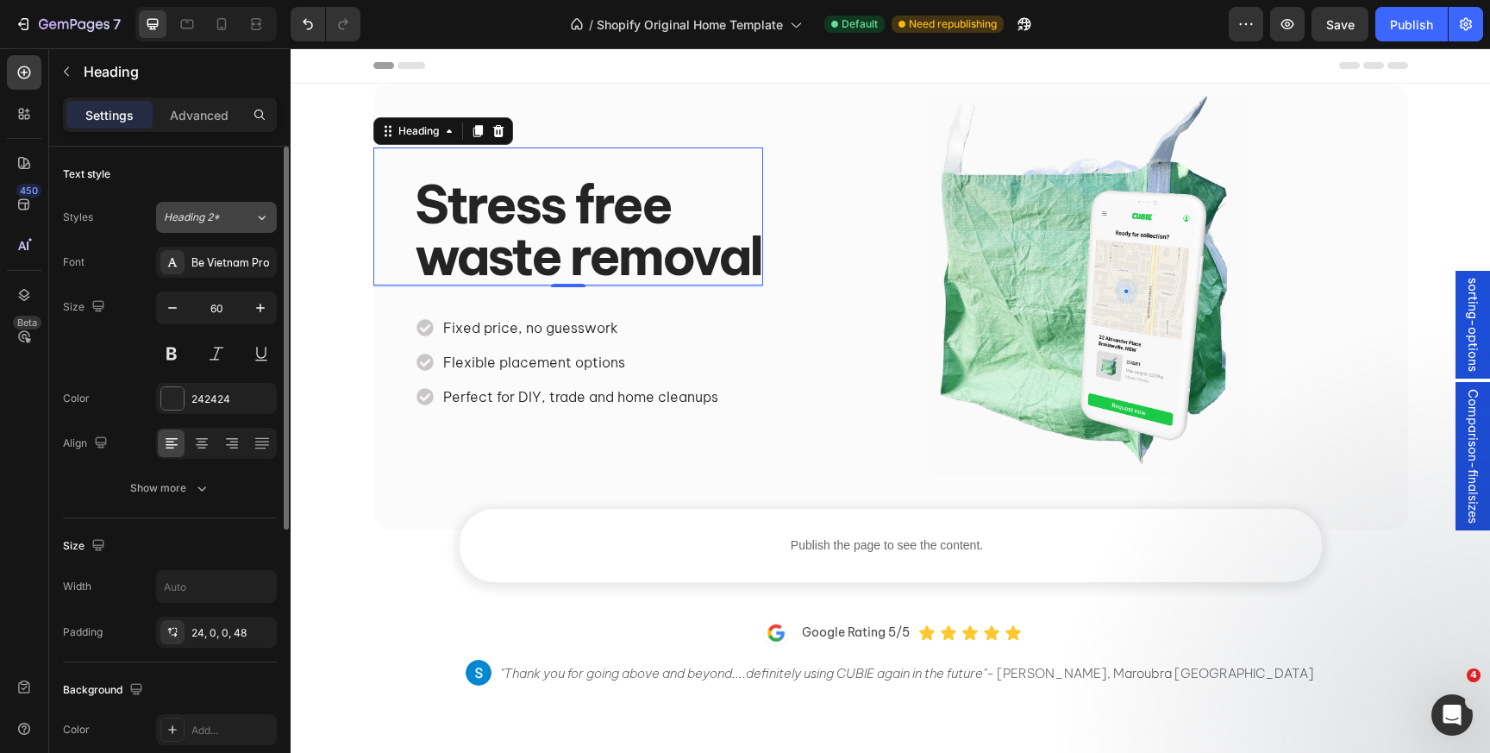
click at [214, 218] on span "Heading 2*" at bounding box center [192, 218] width 56 height 16
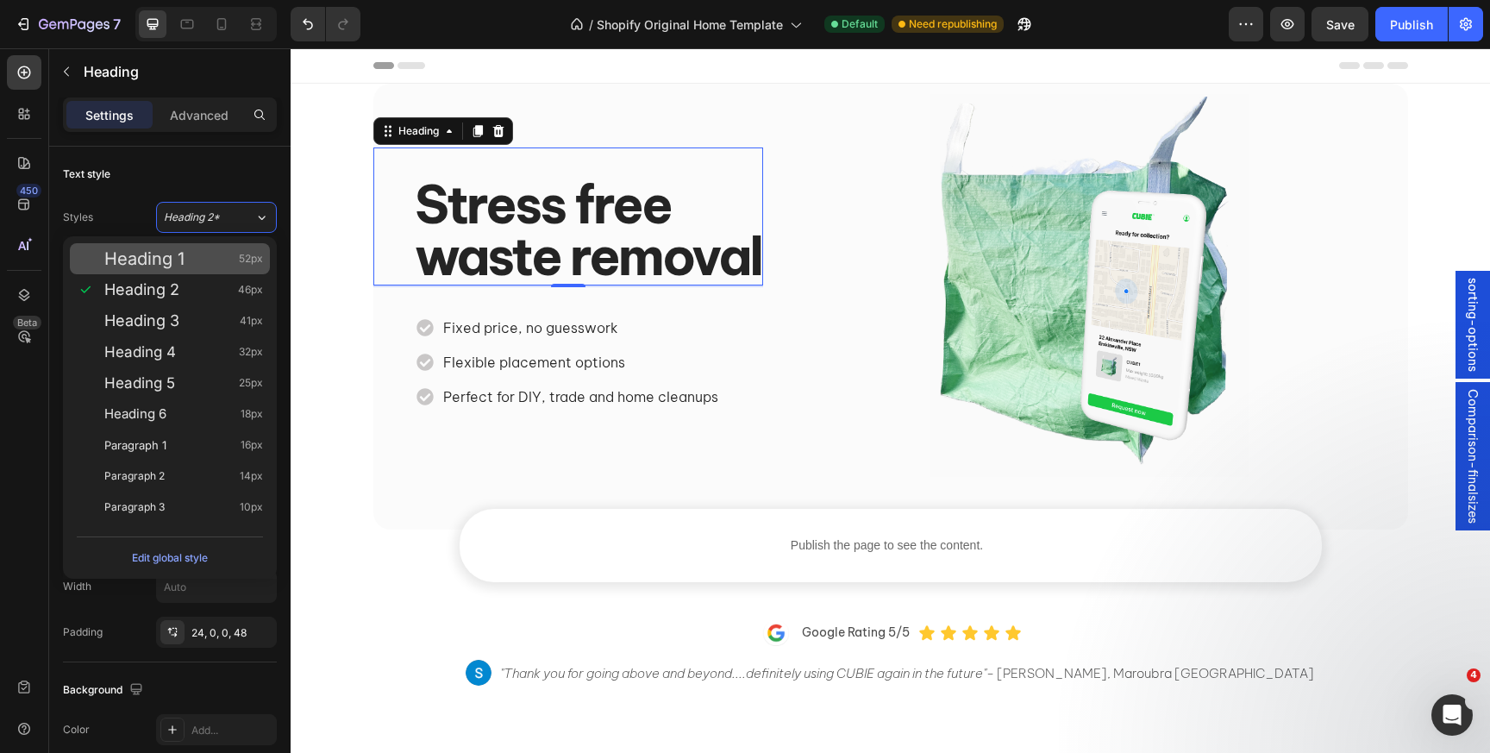
click at [197, 248] on div "Heading 1 52px" at bounding box center [170, 258] width 200 height 31
type input "52"
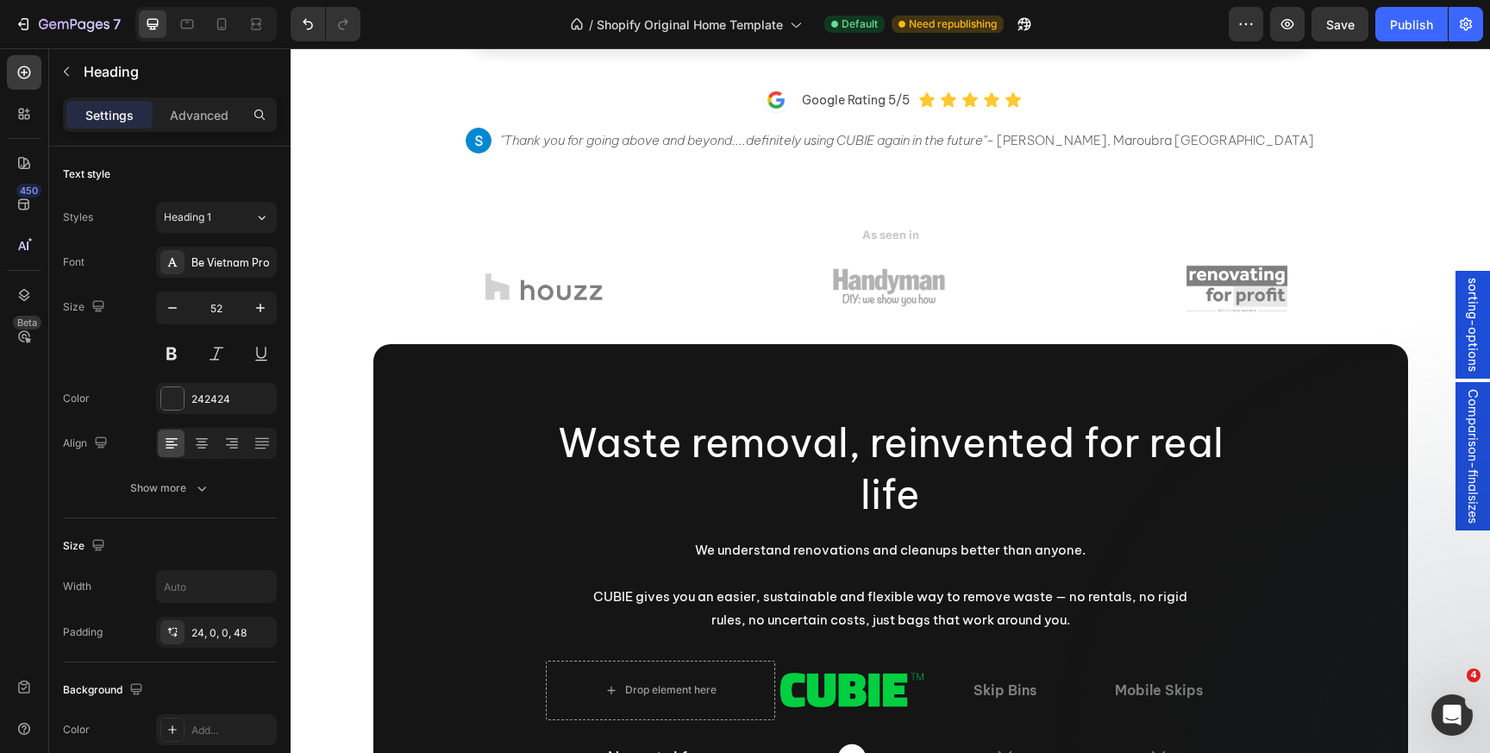
scroll to position [567, 0]
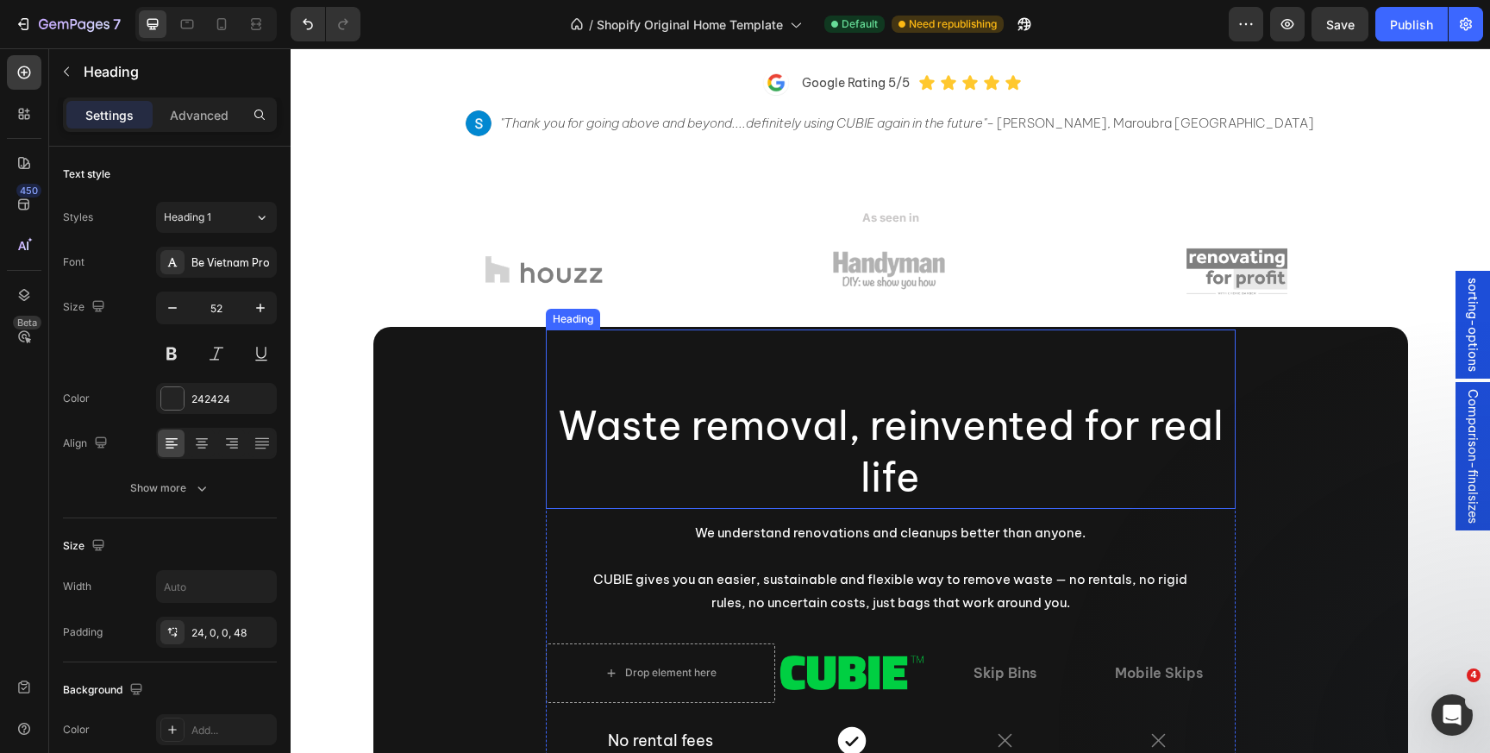
click at [672, 399] on h2 "Waste removal, reinvented for real life" at bounding box center [891, 451] width 690 height 107
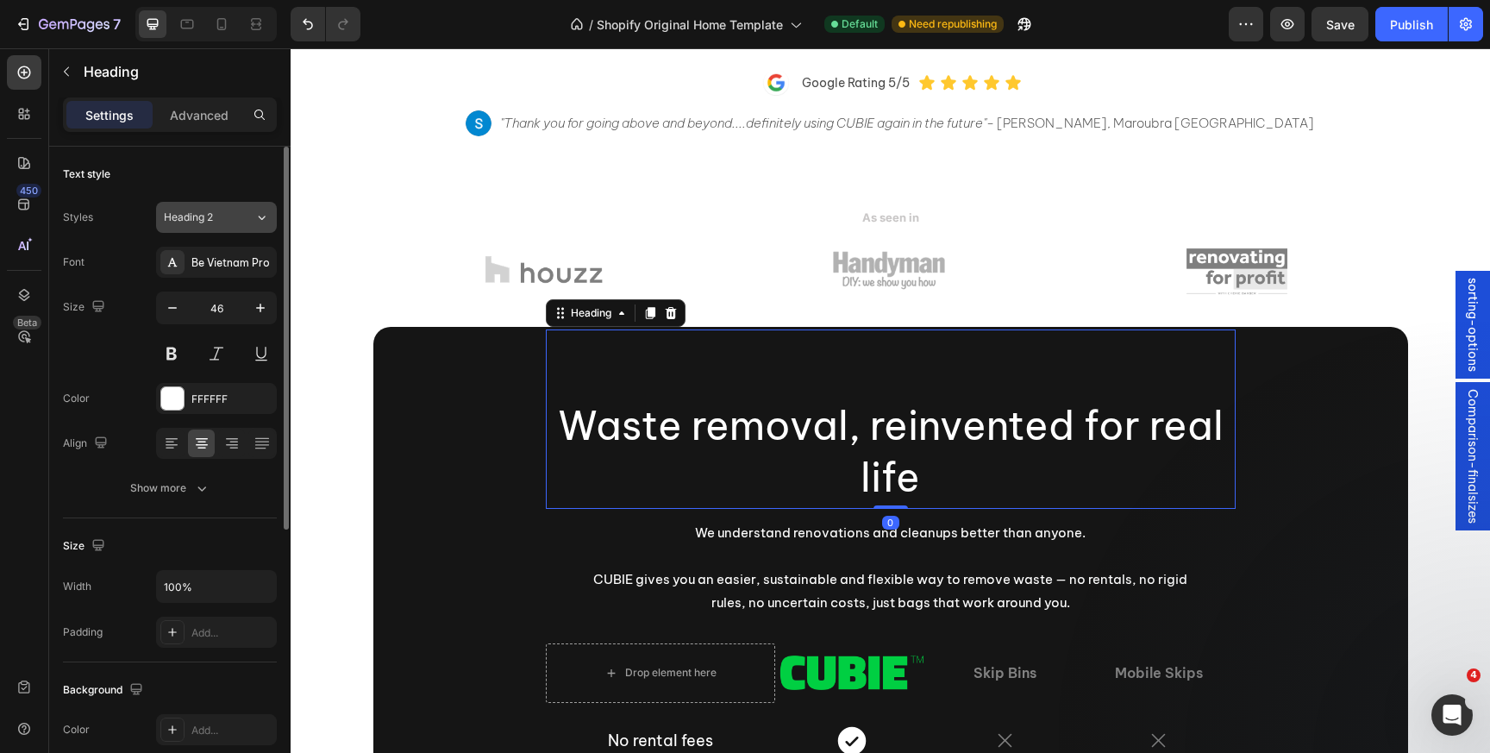
click at [225, 224] on div "Heading 2" at bounding box center [199, 218] width 70 height 16
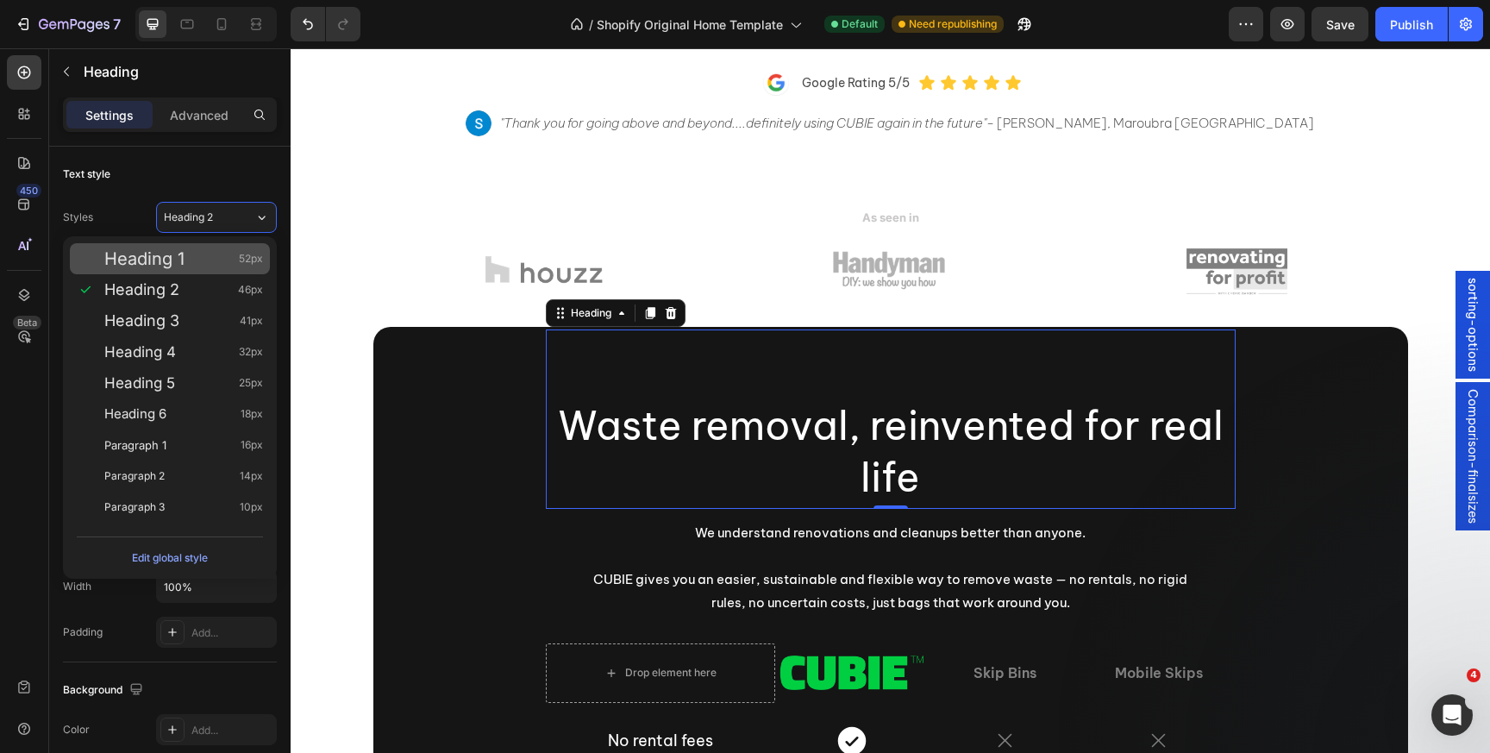
click at [213, 244] on div "Heading 1 52px" at bounding box center [170, 258] width 200 height 31
type input "52"
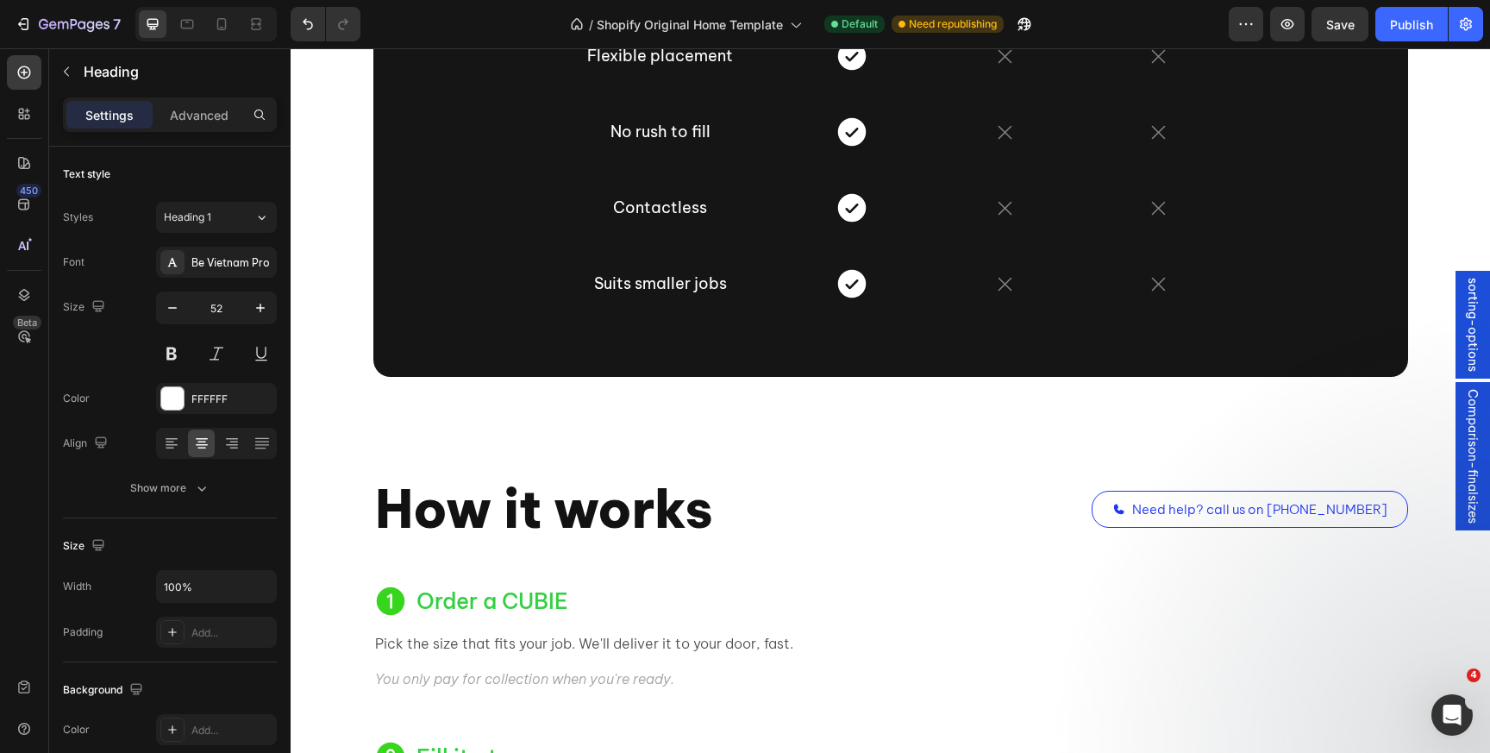
scroll to position [1494, 0]
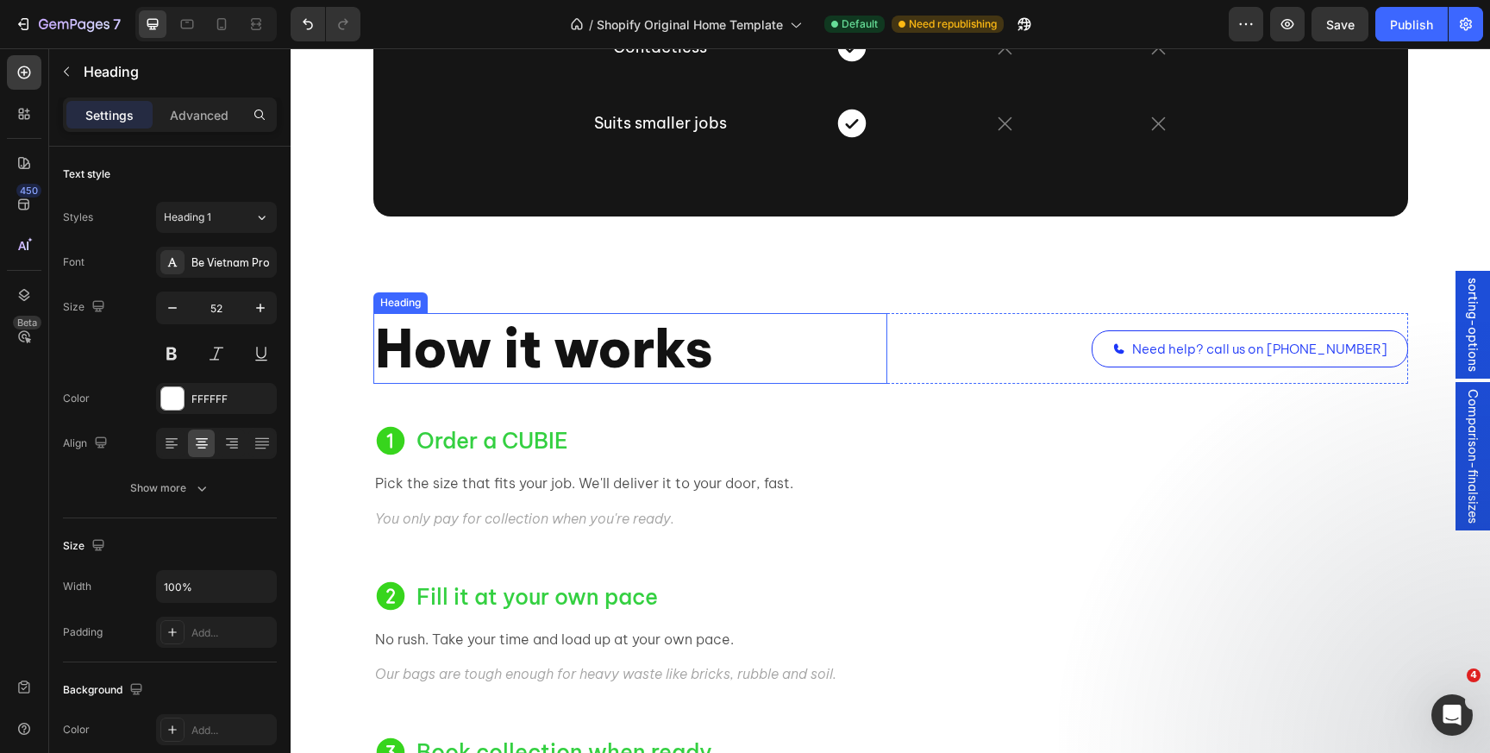
click at [432, 346] on h2 "How it works" at bounding box center [630, 348] width 514 height 71
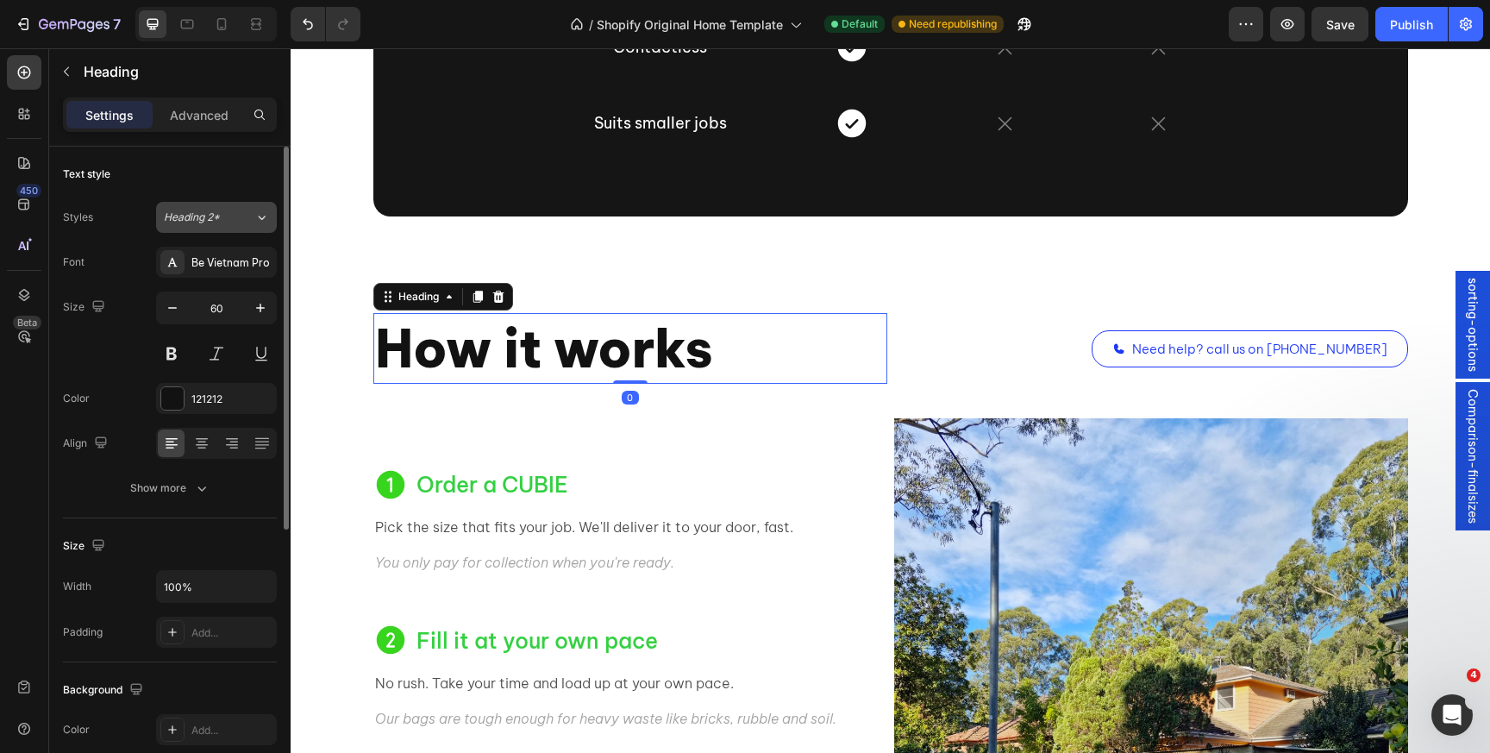
click at [237, 217] on div "Heading 2*" at bounding box center [209, 218] width 91 height 16
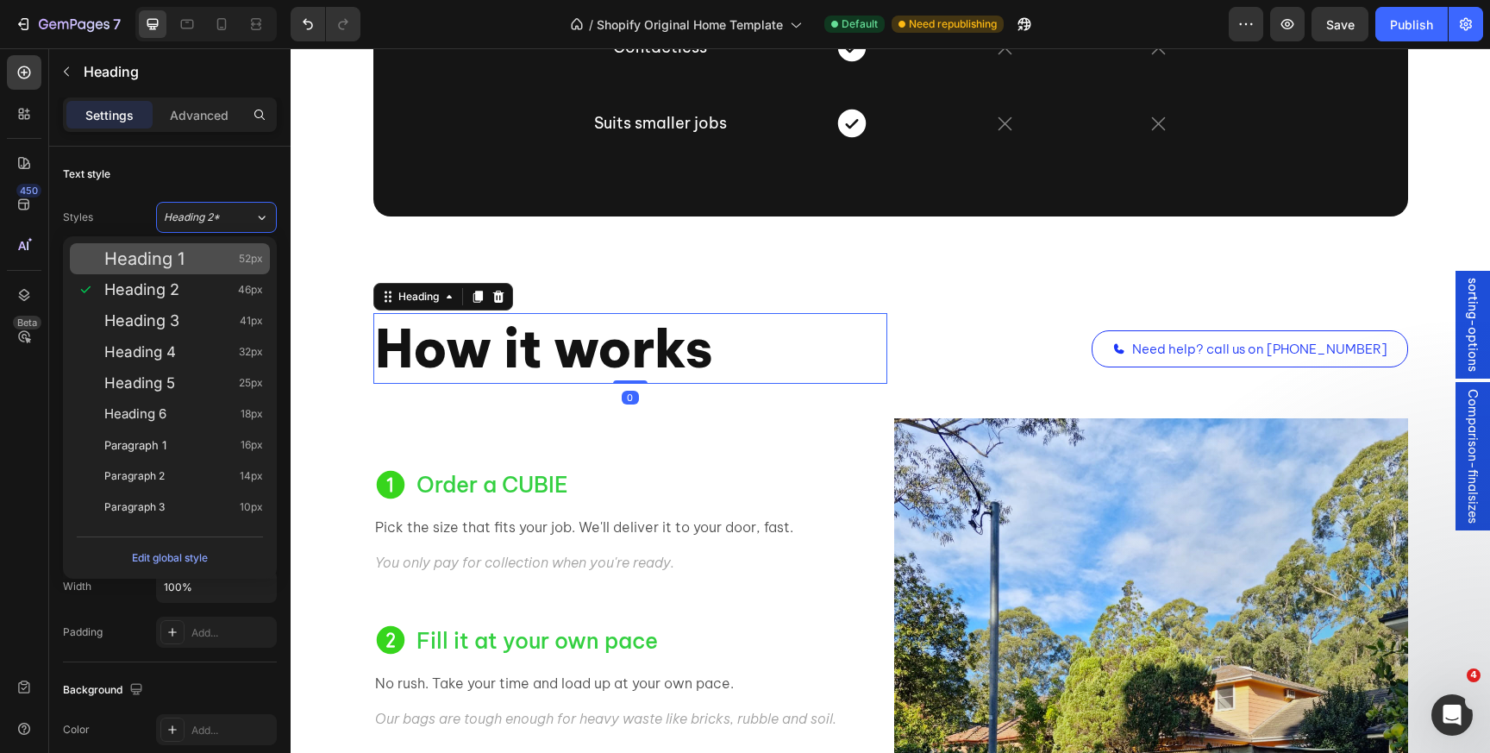
click at [216, 244] on div "Heading 1 52px" at bounding box center [170, 258] width 200 height 31
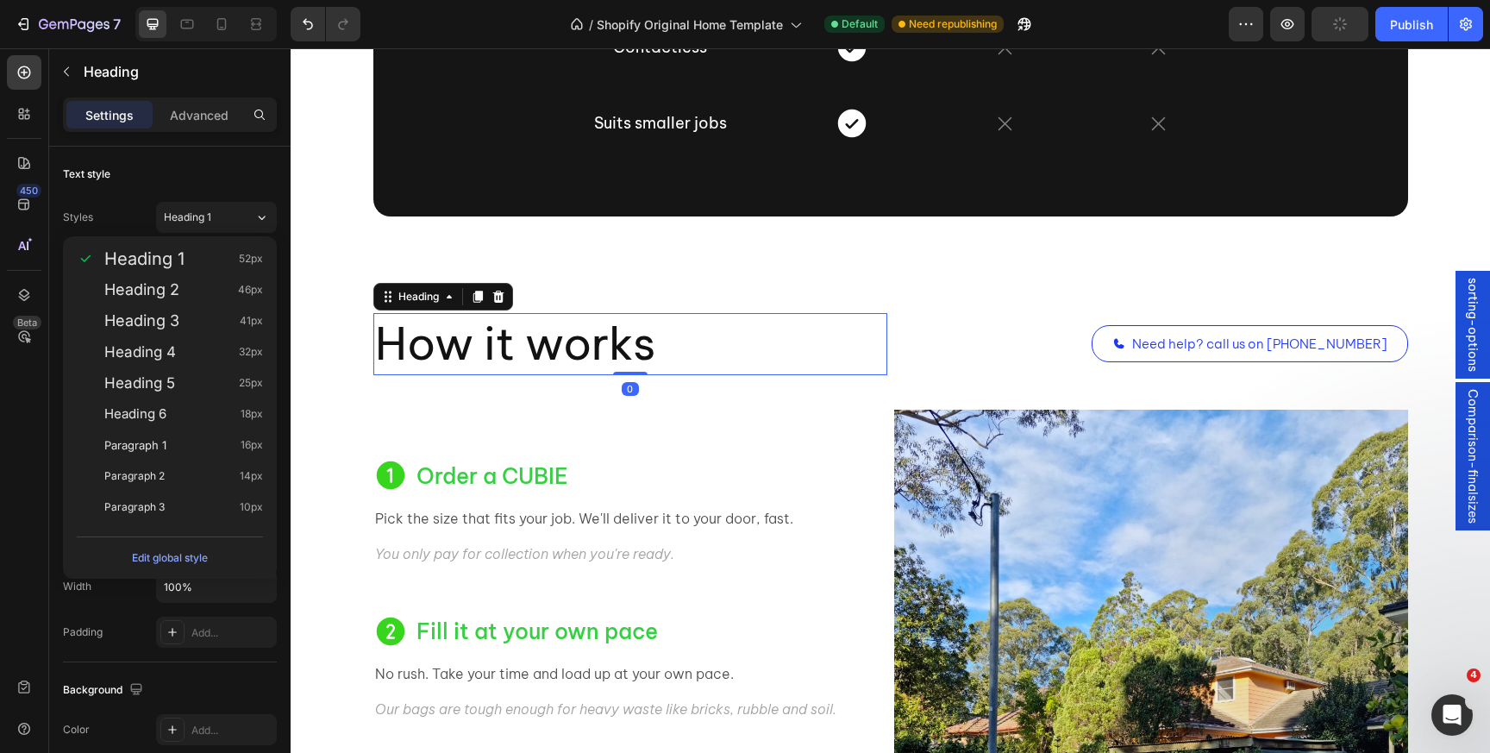
type input "52"
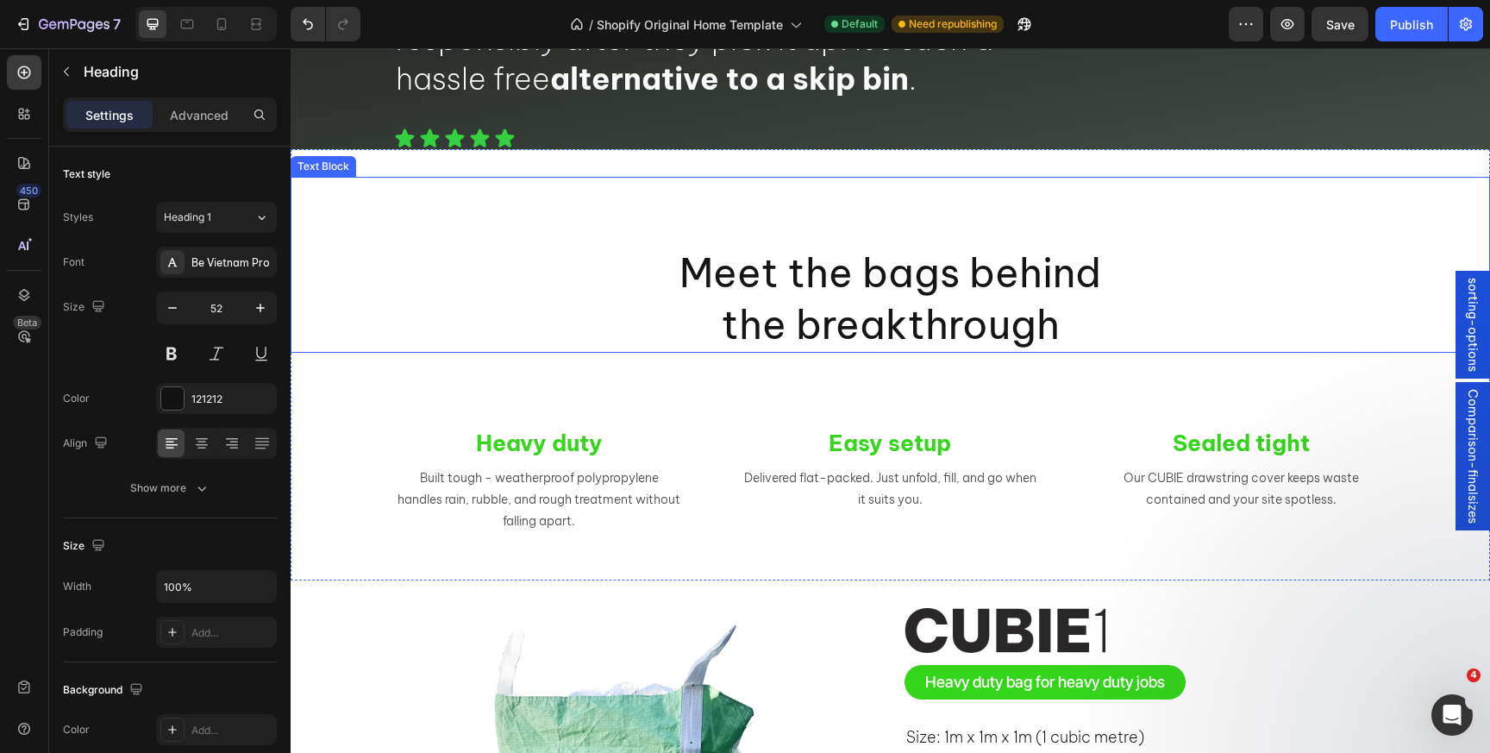
scroll to position [2731, 0]
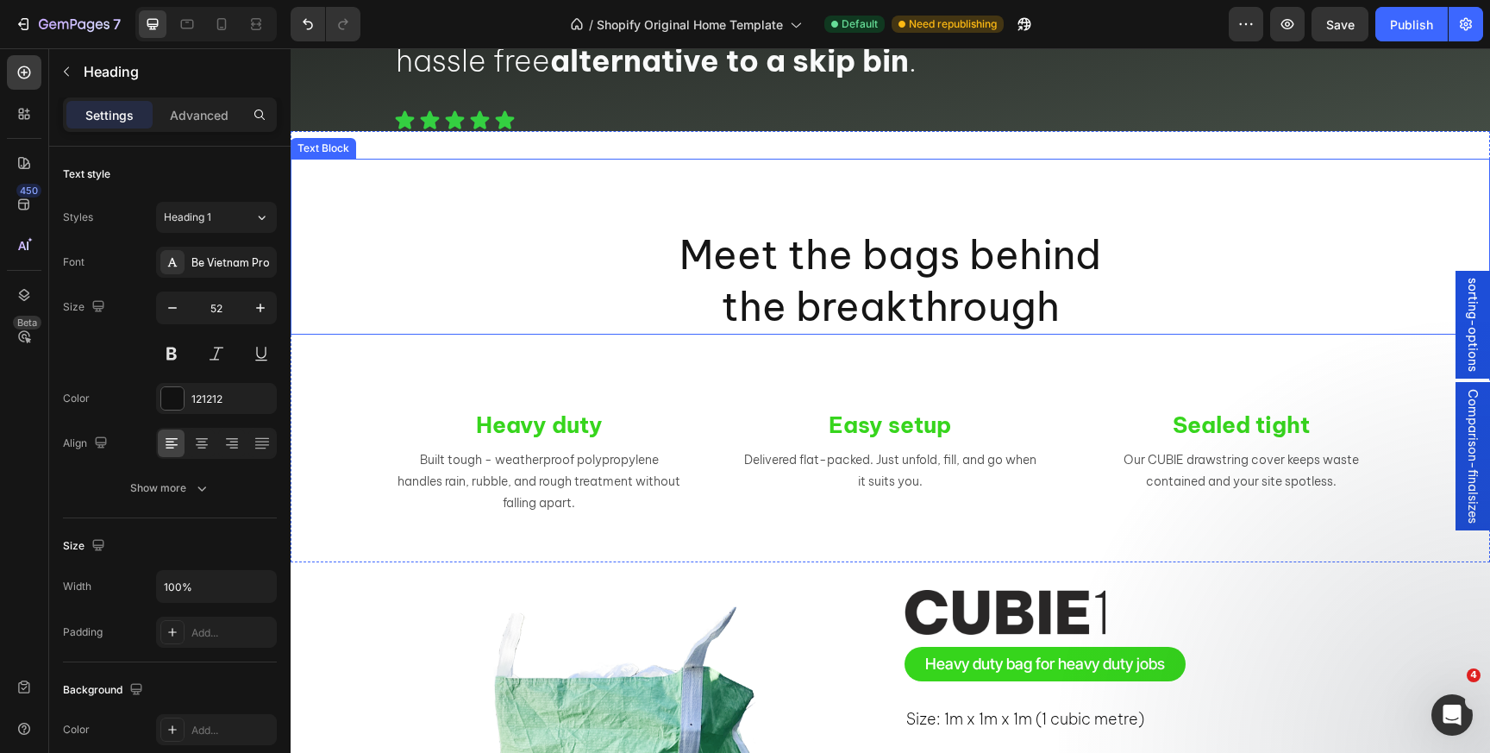
click at [772, 281] on p "Meet the bags behind" at bounding box center [890, 255] width 1196 height 52
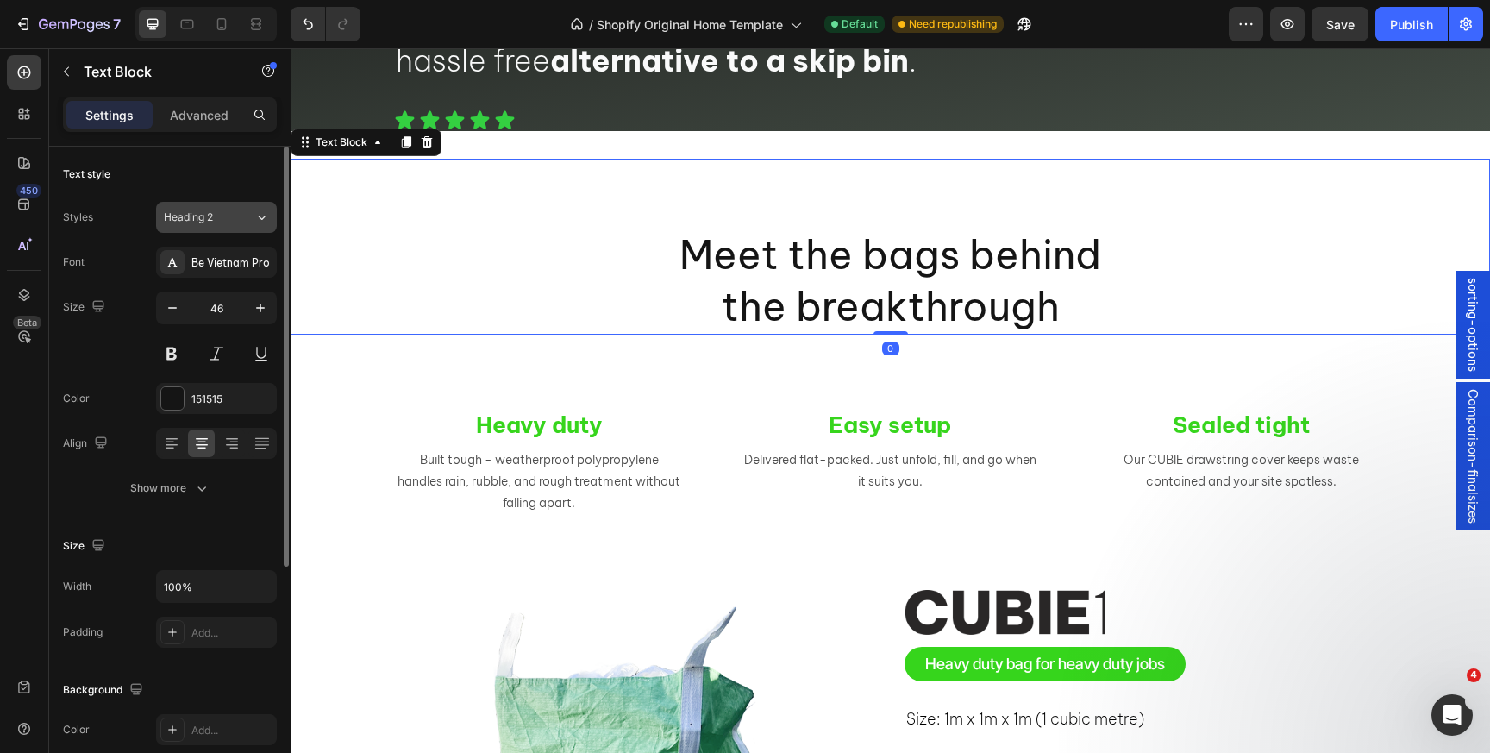
click at [231, 221] on div "Heading 2" at bounding box center [199, 218] width 70 height 16
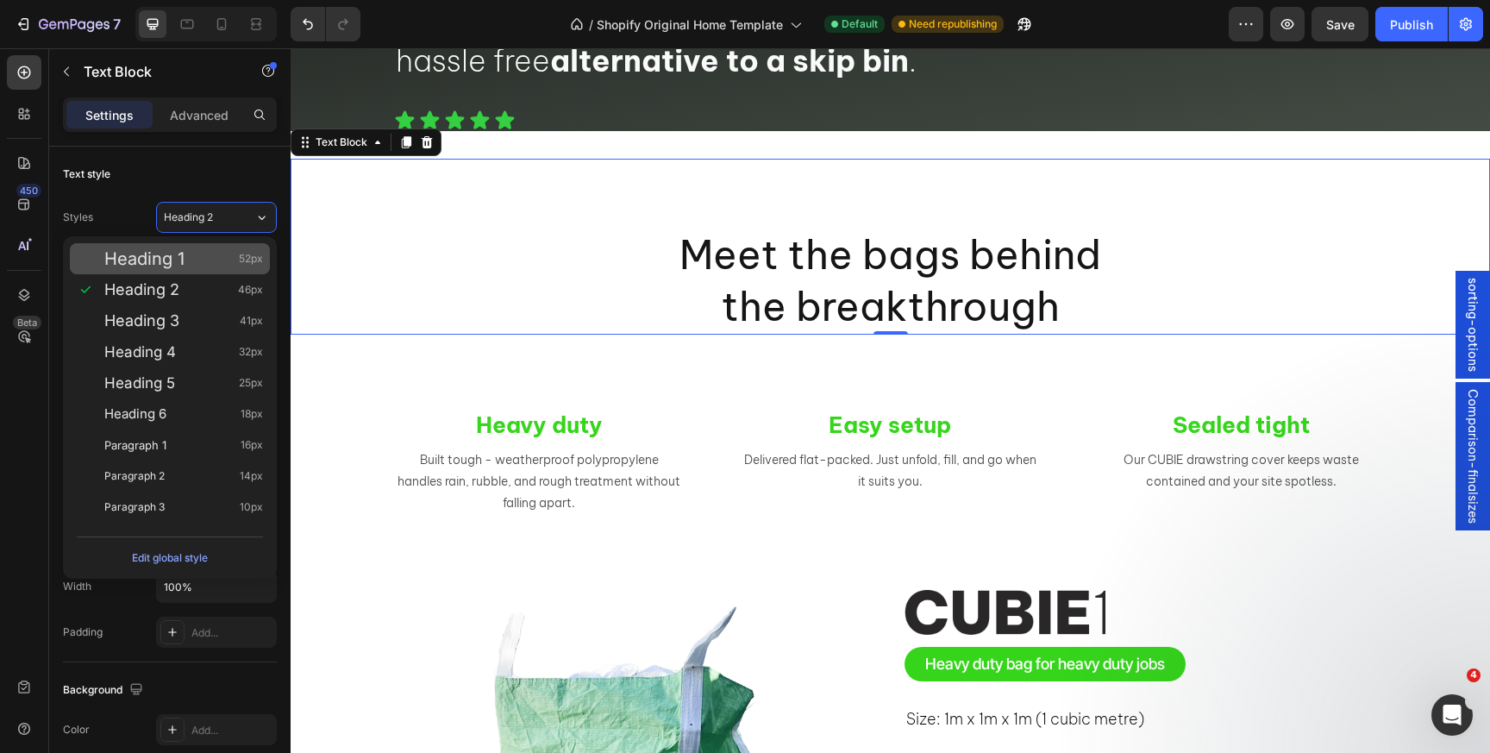
click at [200, 245] on div "Heading 1 52px" at bounding box center [170, 258] width 200 height 31
type input "52"
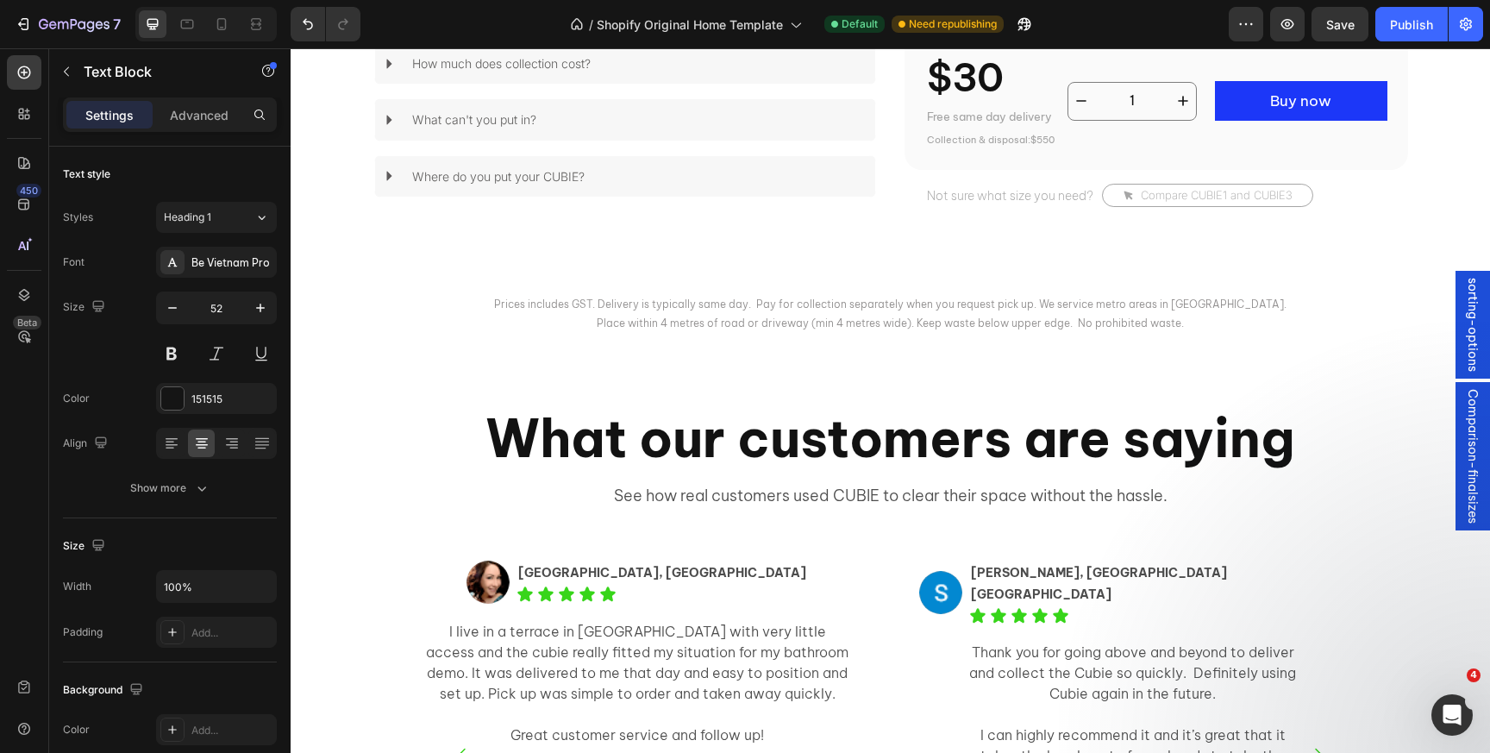
scroll to position [4887, 0]
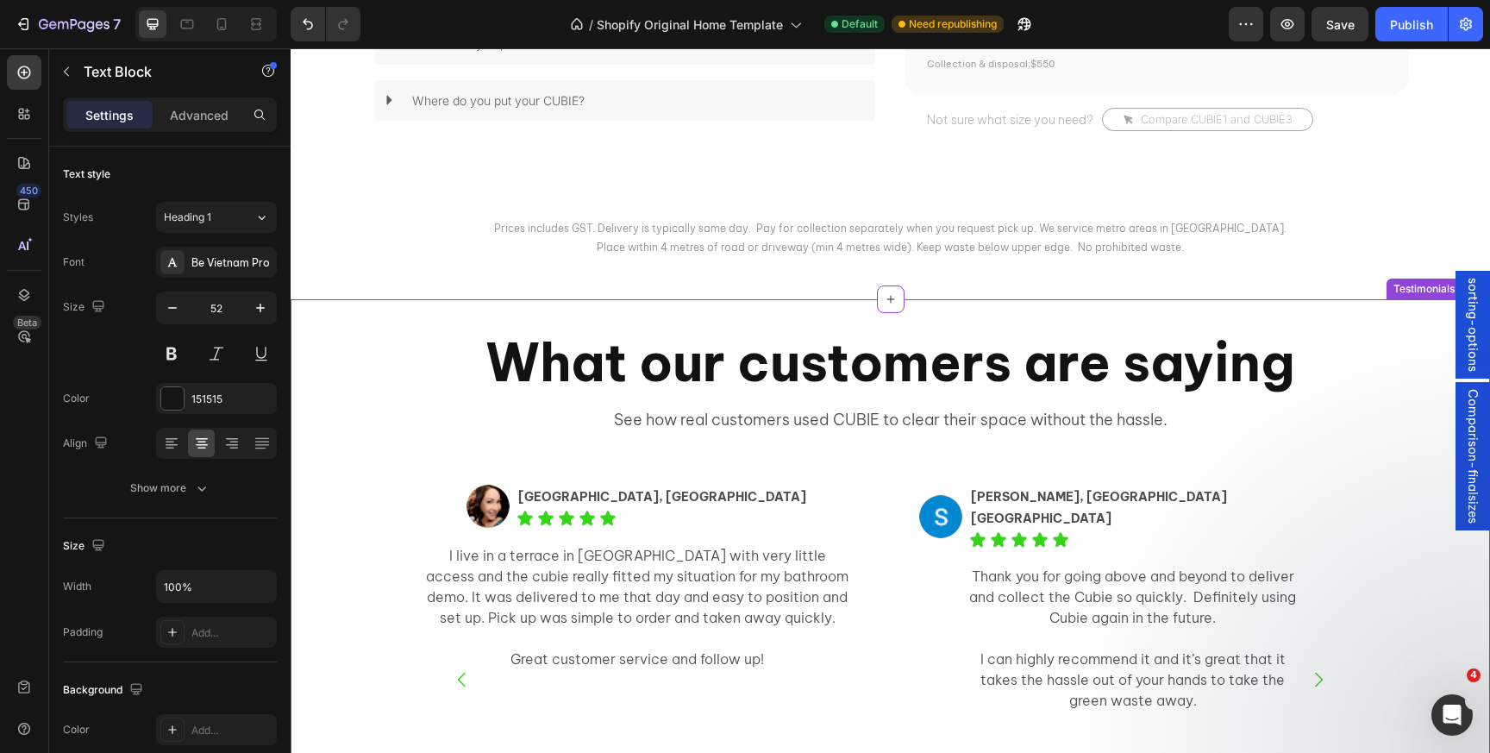
click at [538, 398] on h2 "What our customers are saying" at bounding box center [890, 362] width 1035 height 71
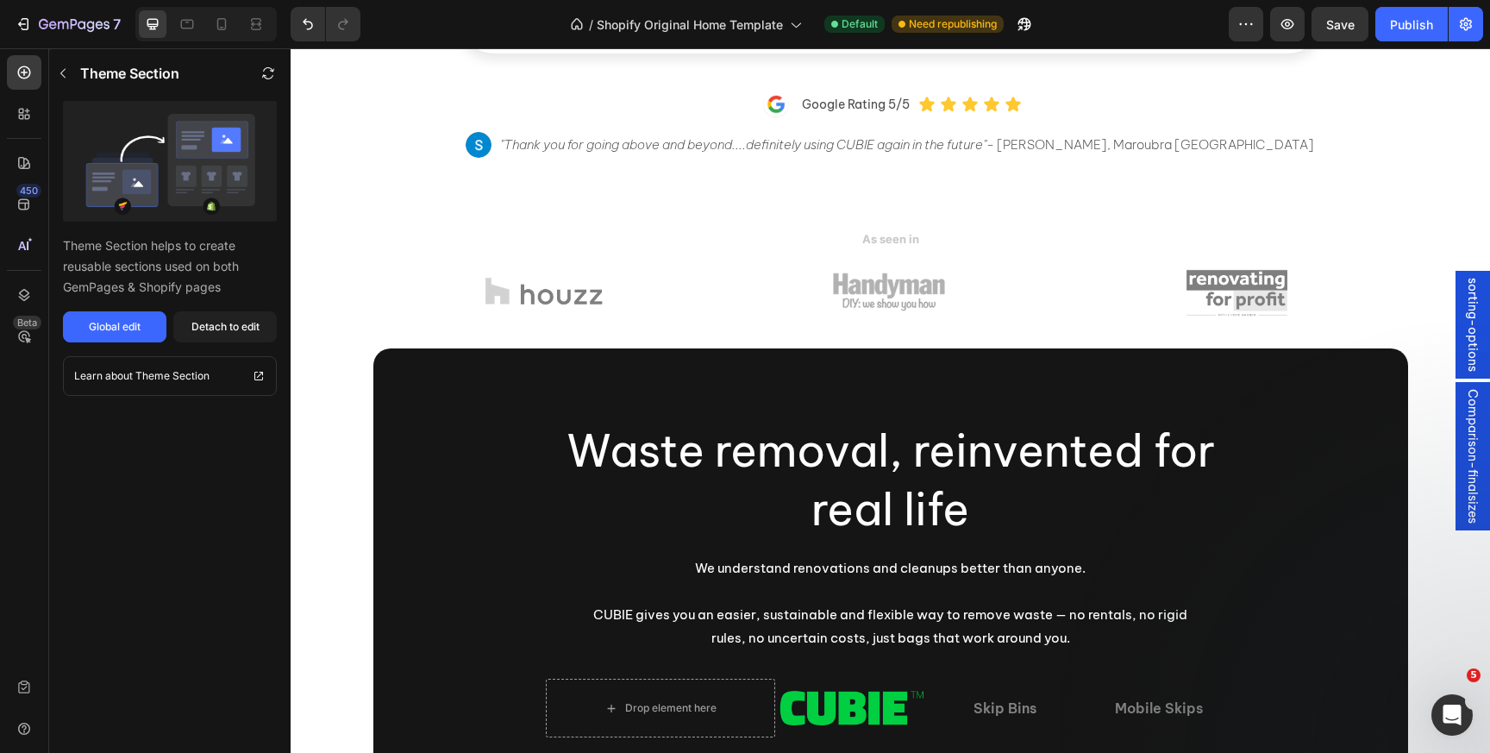
scroll to position [0, 0]
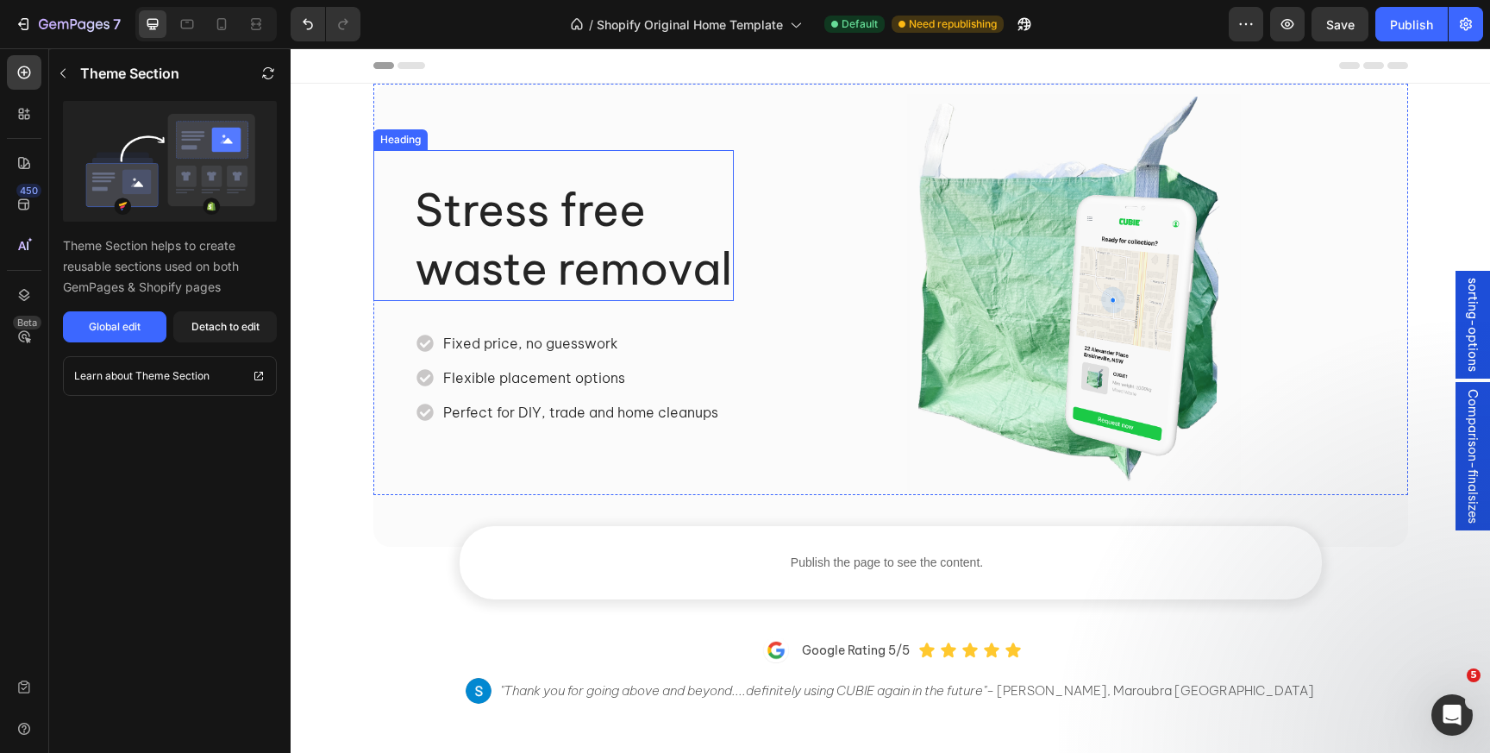
click at [508, 254] on h2 "Stress free waste removal" at bounding box center [553, 229] width 360 height 139
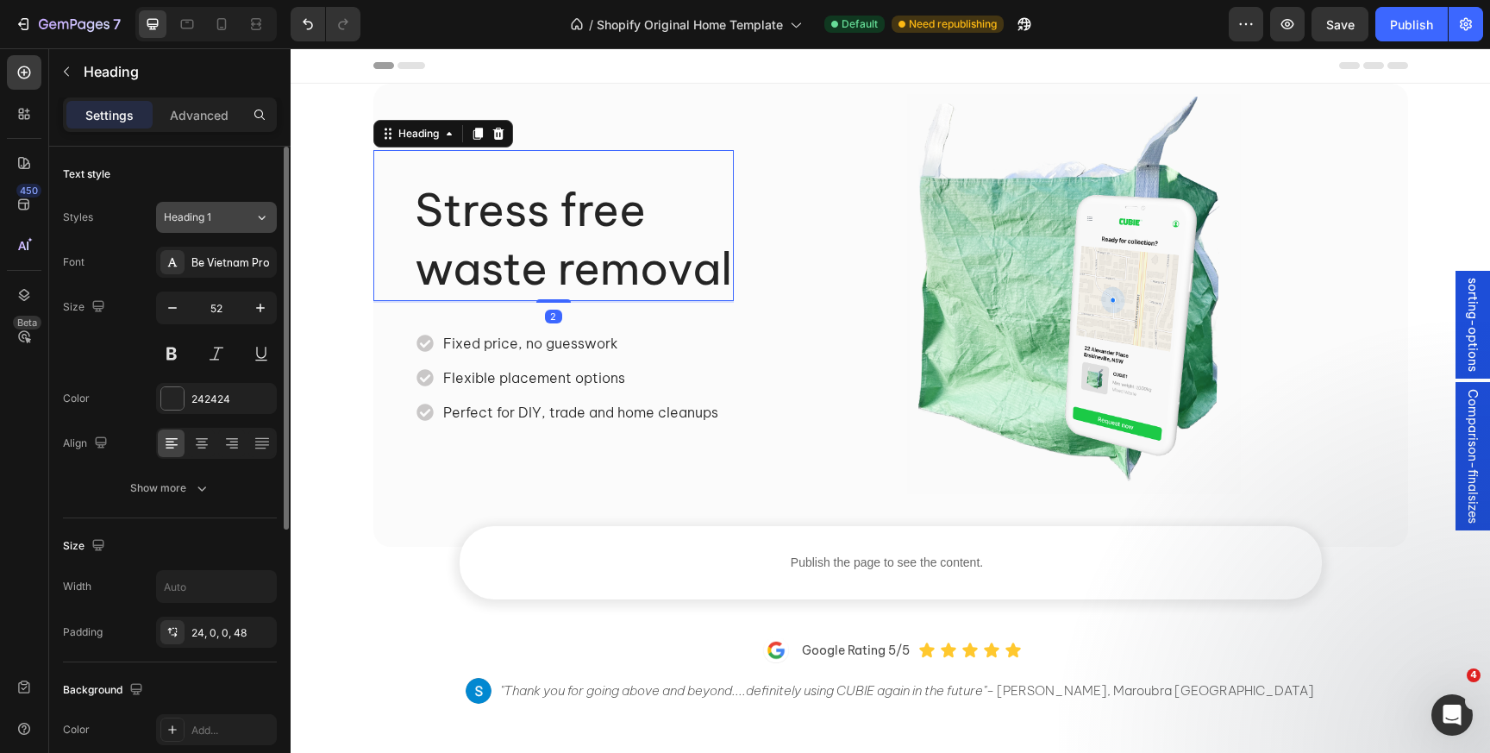
click at [203, 212] on span "Heading 1" at bounding box center [187, 218] width 47 height 16
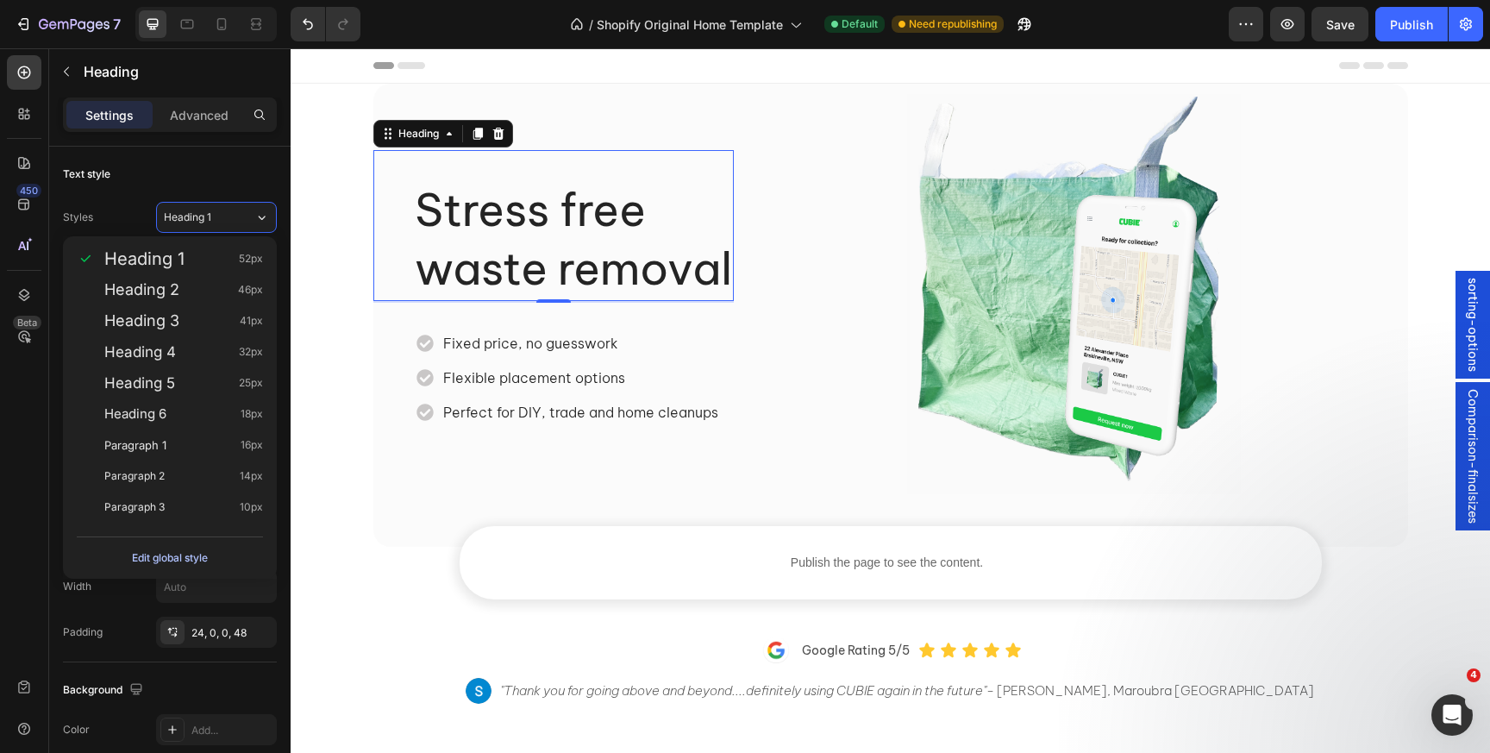
click at [190, 550] on div "Edit global style" at bounding box center [170, 558] width 76 height 21
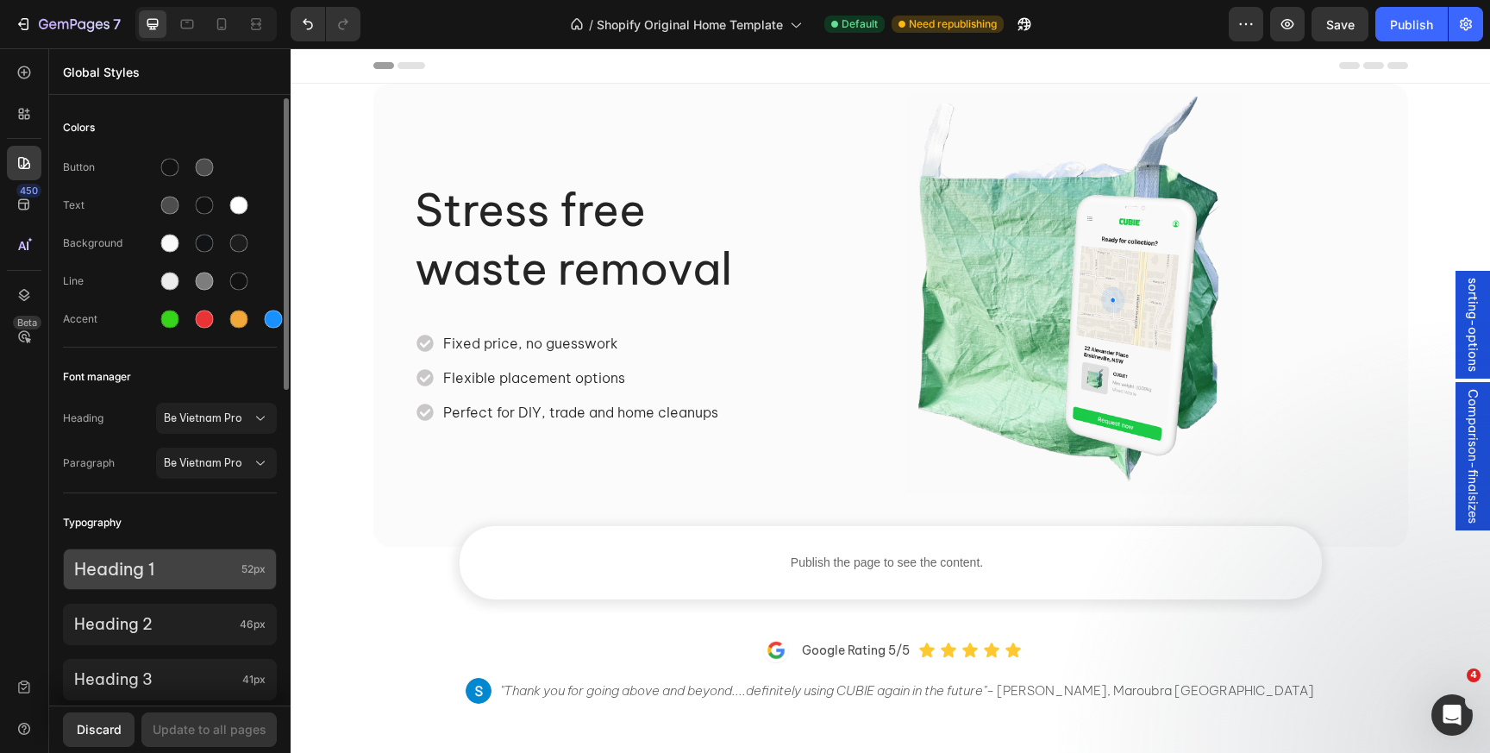
click at [172, 563] on p "Heading 1" at bounding box center [154, 569] width 160 height 22
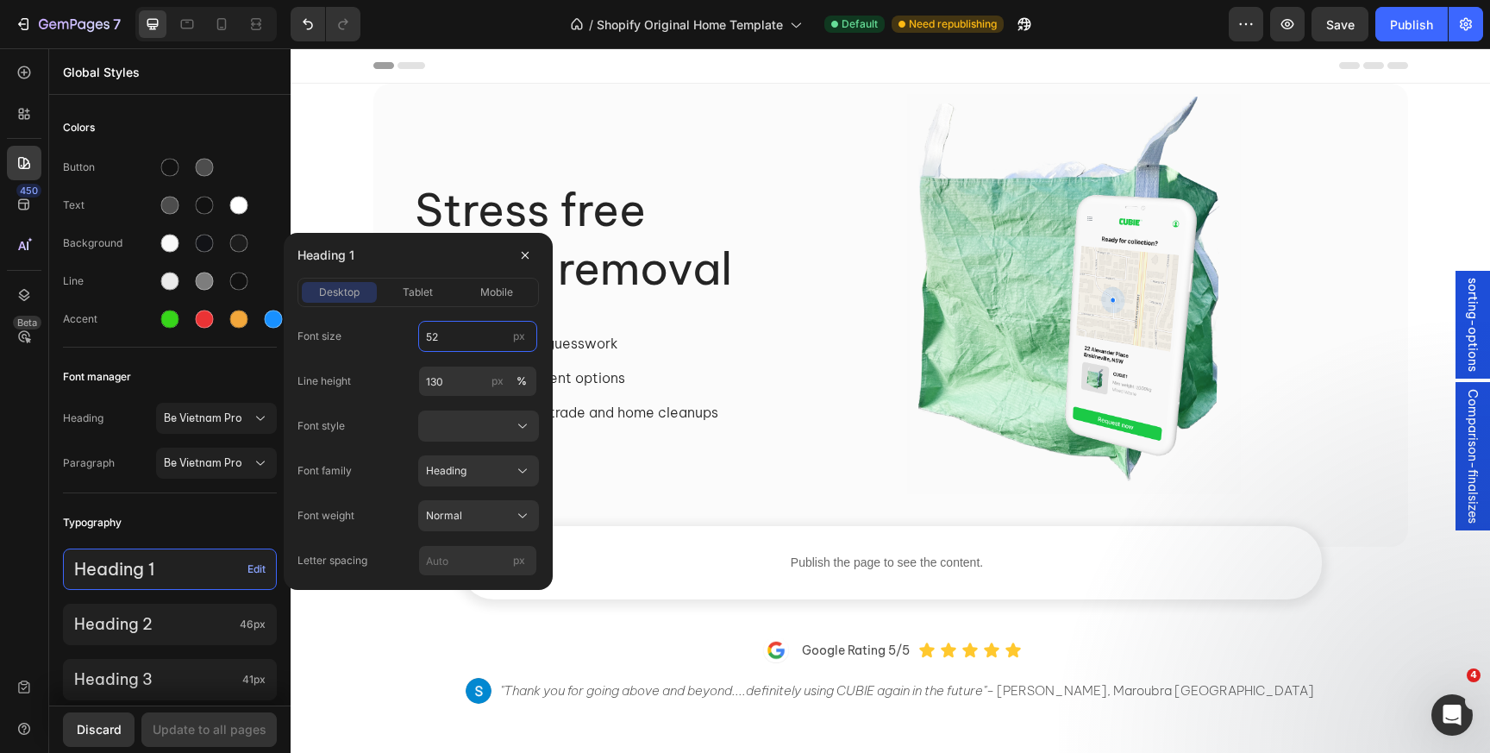
click at [448, 336] on input "52" at bounding box center [477, 336] width 119 height 31
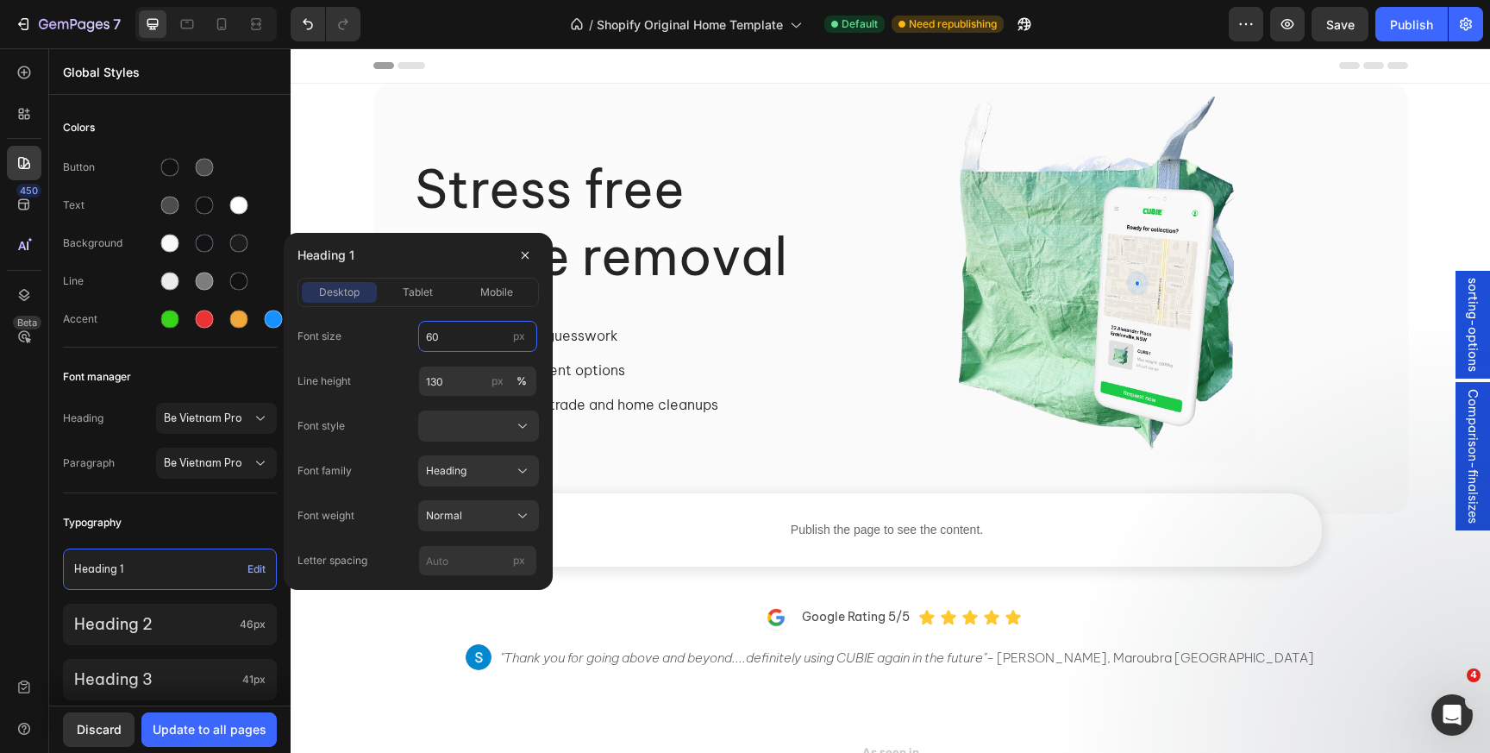
type input "60"
click at [459, 428] on div at bounding box center [478, 425] width 105 height 17
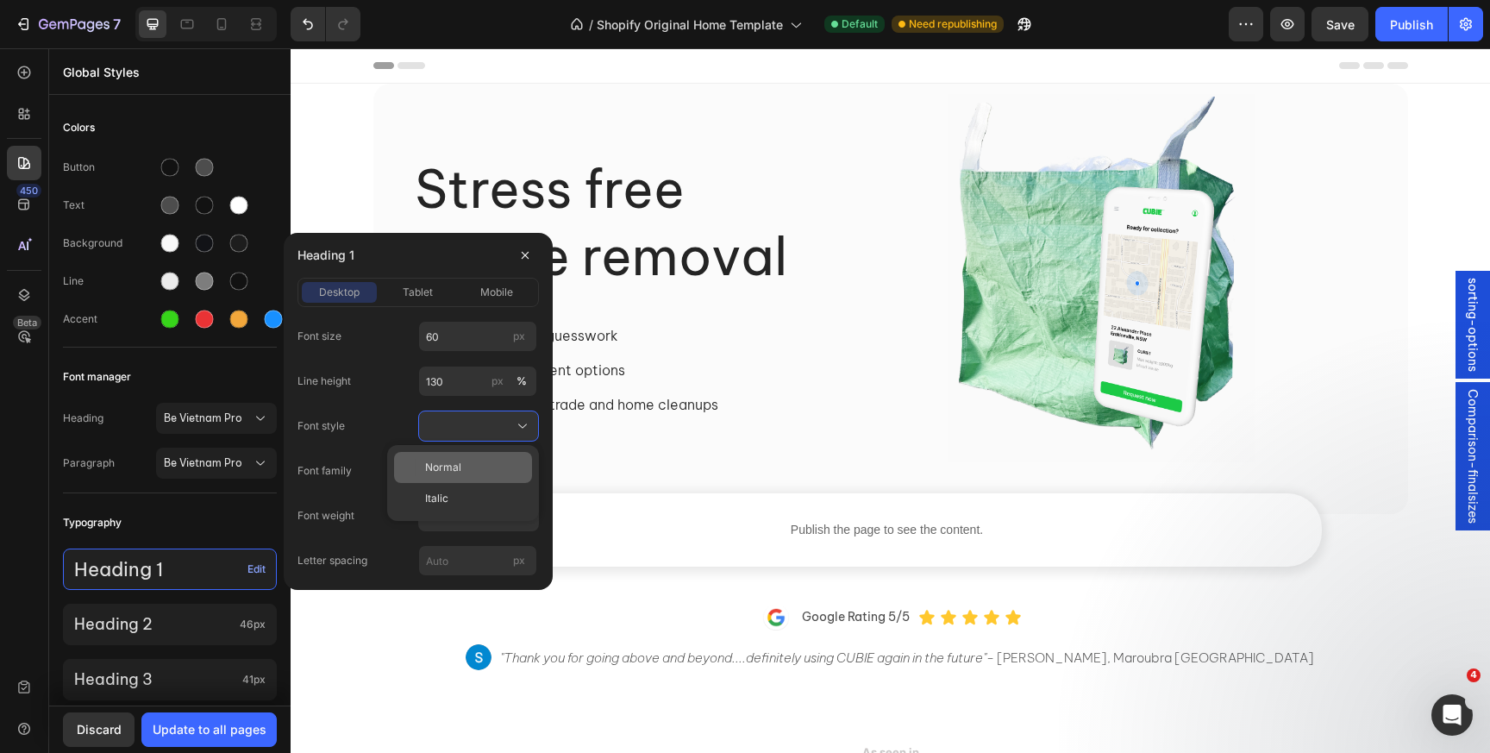
click at [454, 475] on div "Normal" at bounding box center [463, 467] width 138 height 31
click at [449, 514] on span "Normal" at bounding box center [444, 516] width 36 height 16
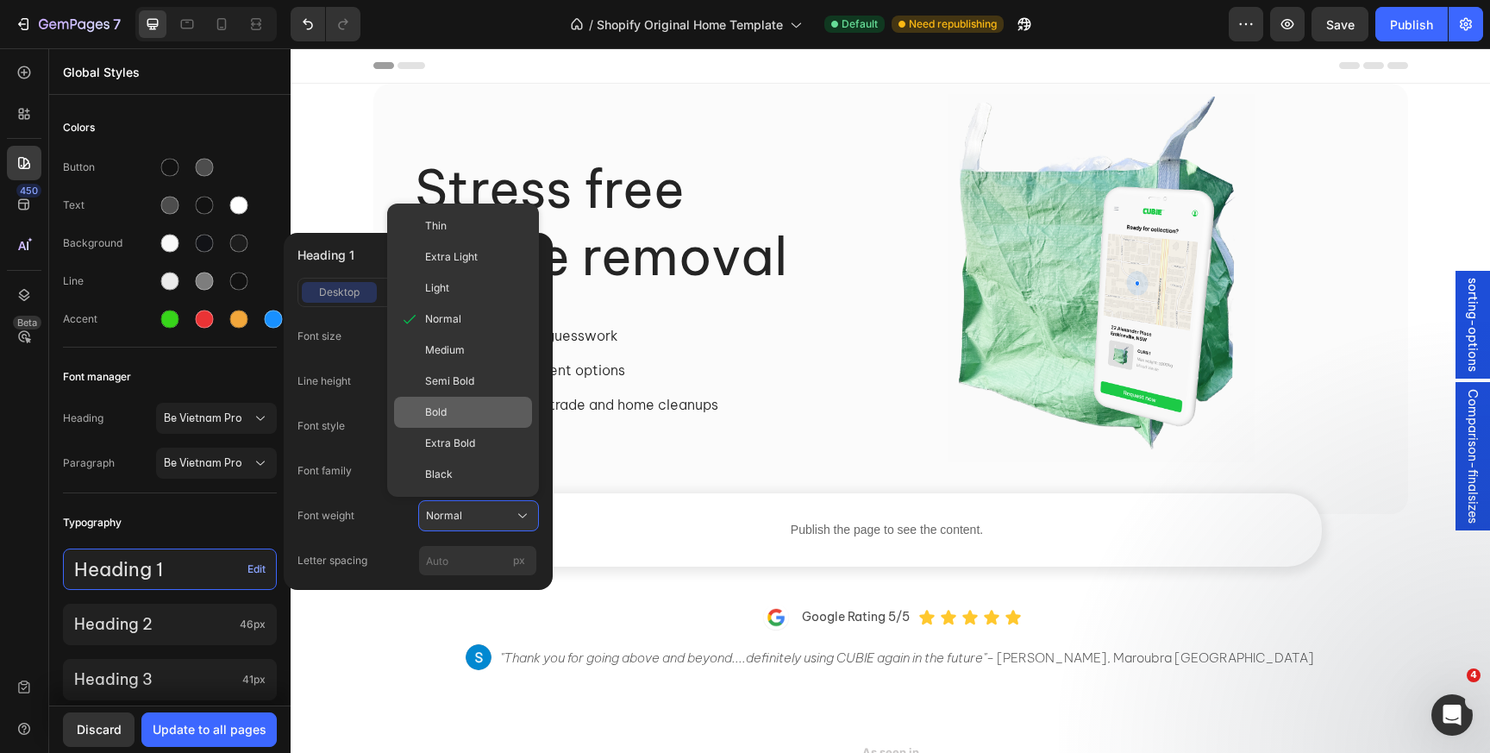
click at [456, 424] on div "Bold" at bounding box center [463, 412] width 138 height 31
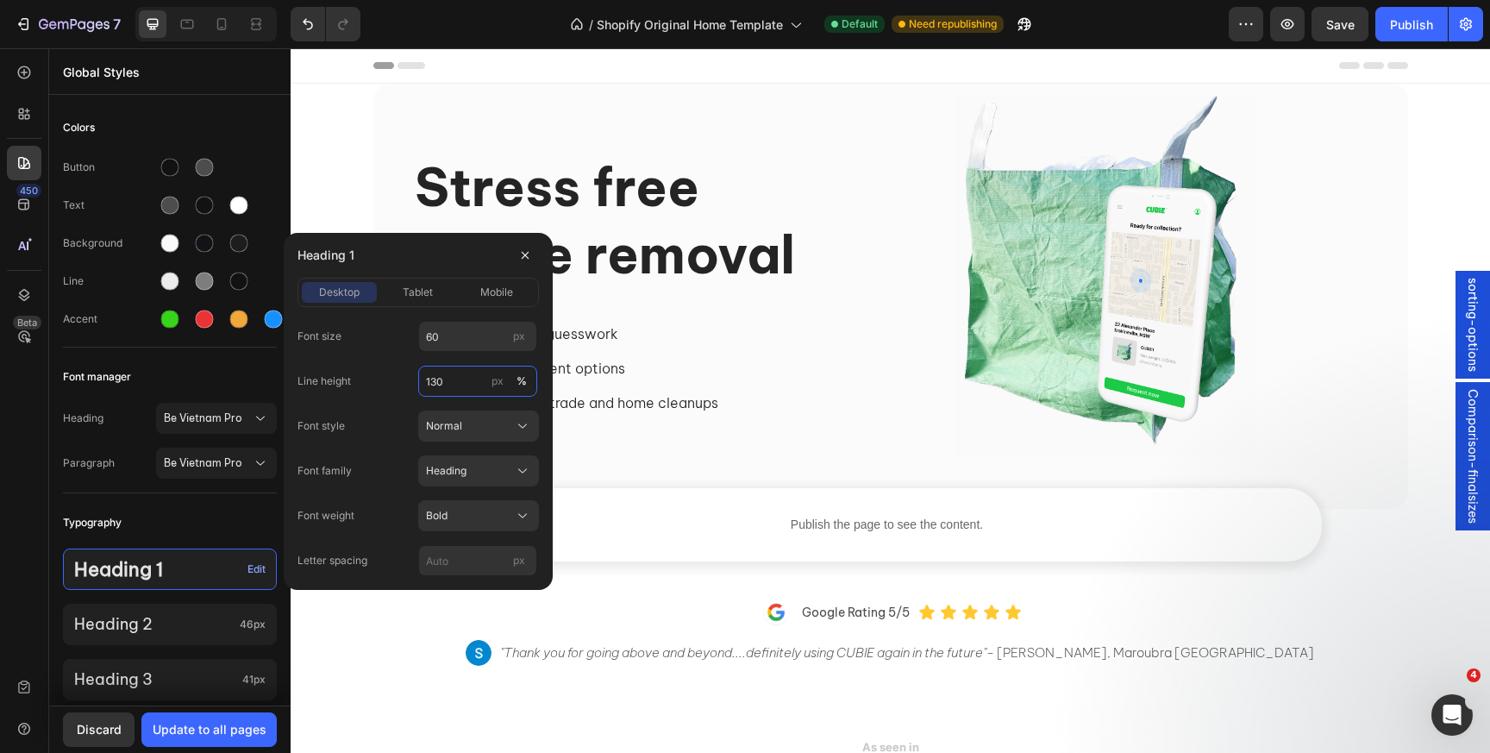
click at [454, 392] on input "130" at bounding box center [477, 381] width 119 height 31
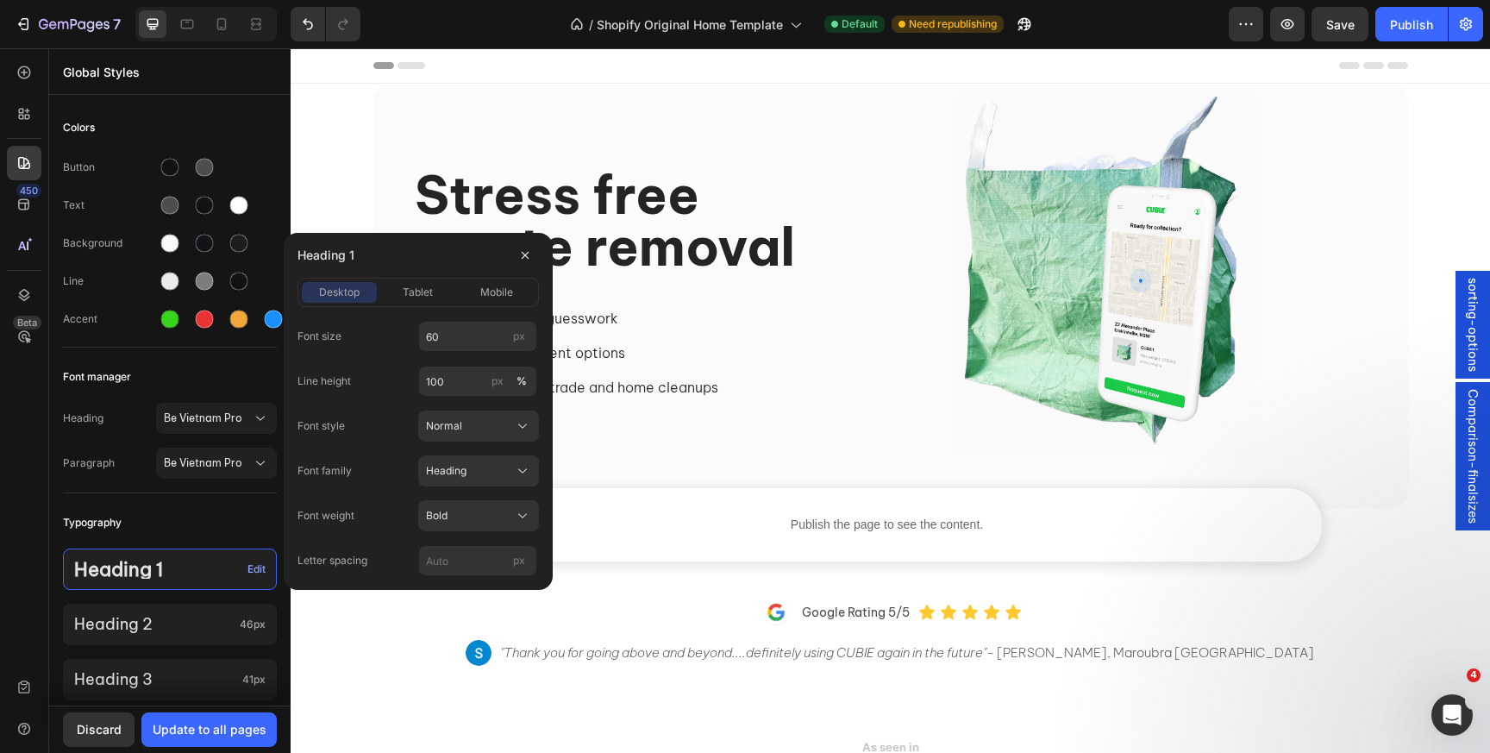
click at [392, 381] on div "Line height 100 px %" at bounding box center [418, 381] width 241 height 31
click at [444, 508] on span "Bold" at bounding box center [437, 516] width 22 height 16
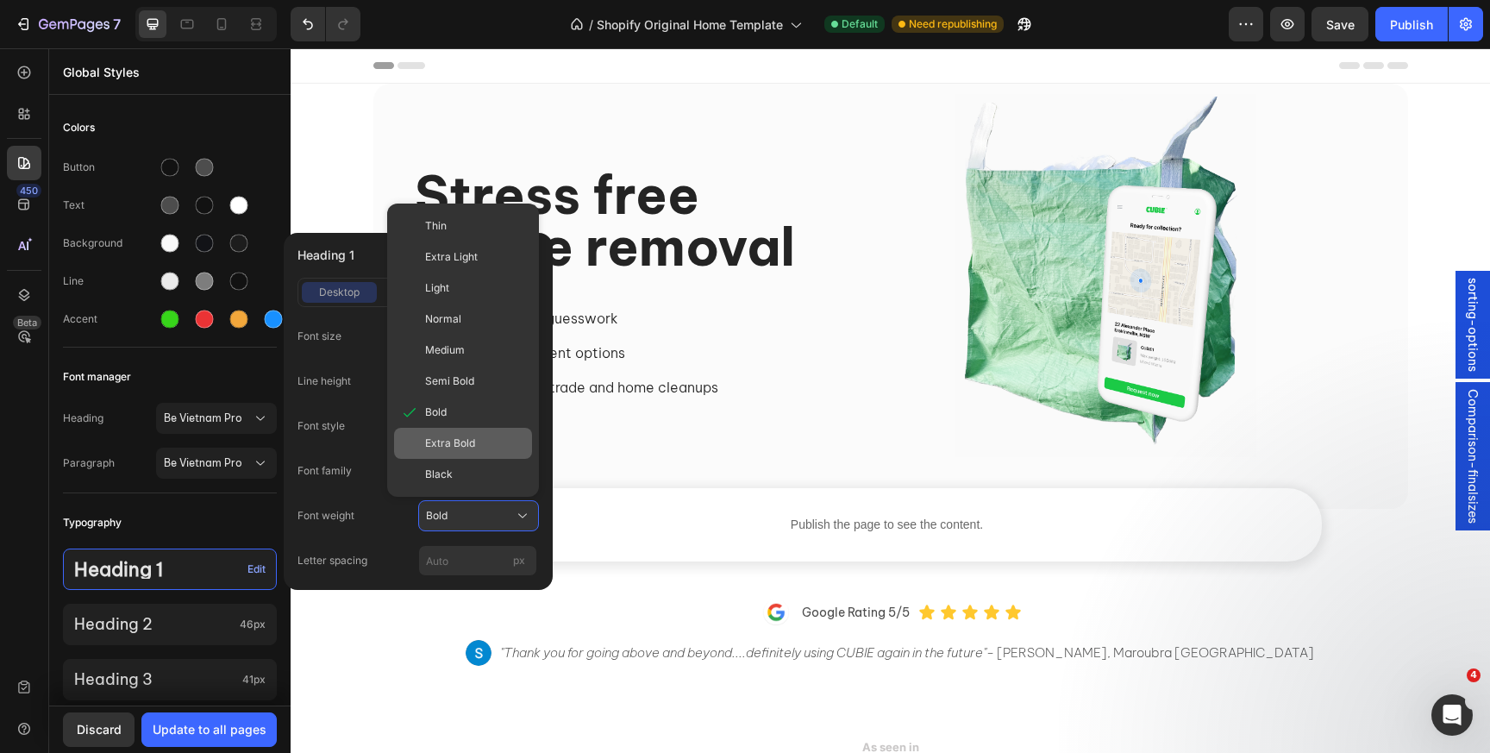
click at [451, 437] on span "Extra Bold" at bounding box center [450, 444] width 50 height 16
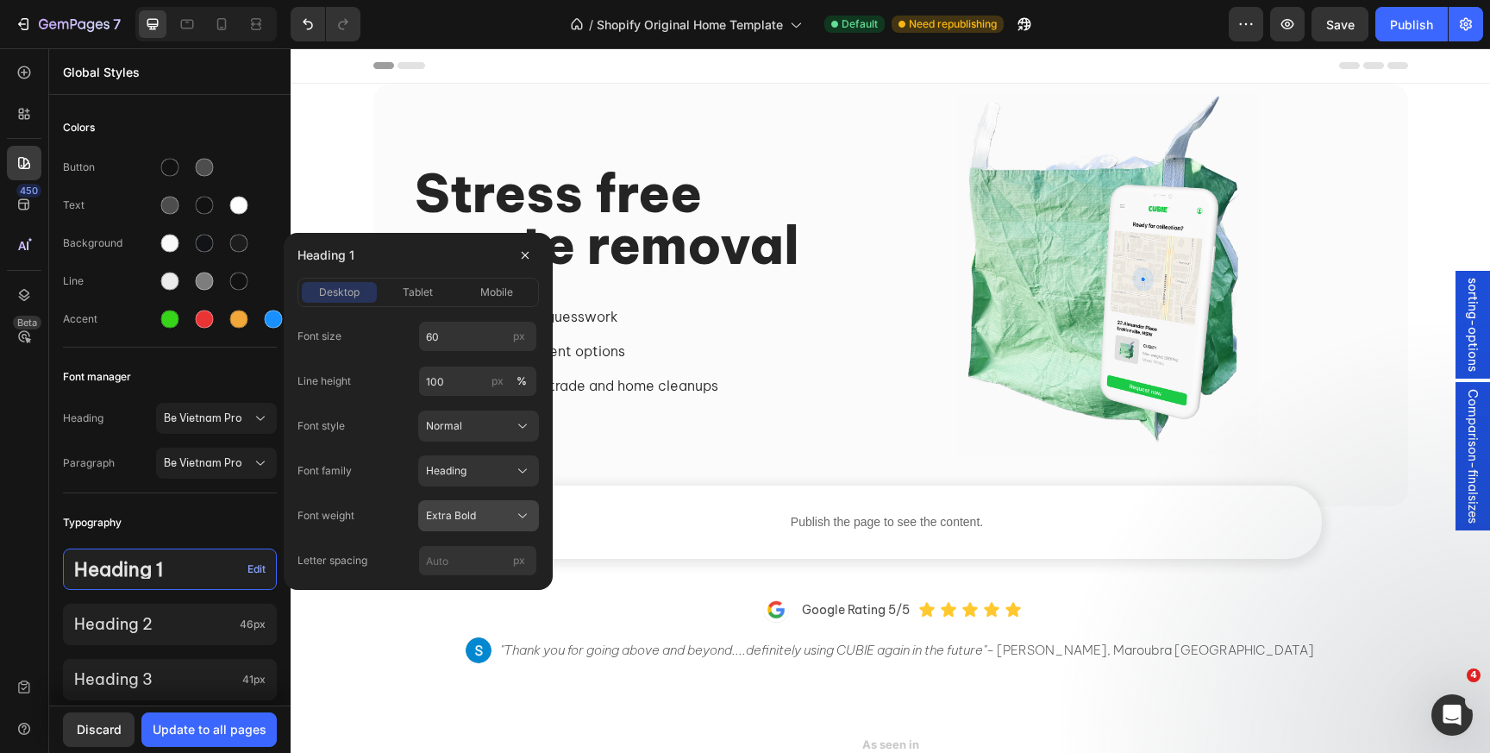
click at [457, 502] on button "Extra Bold" at bounding box center [478, 515] width 121 height 31
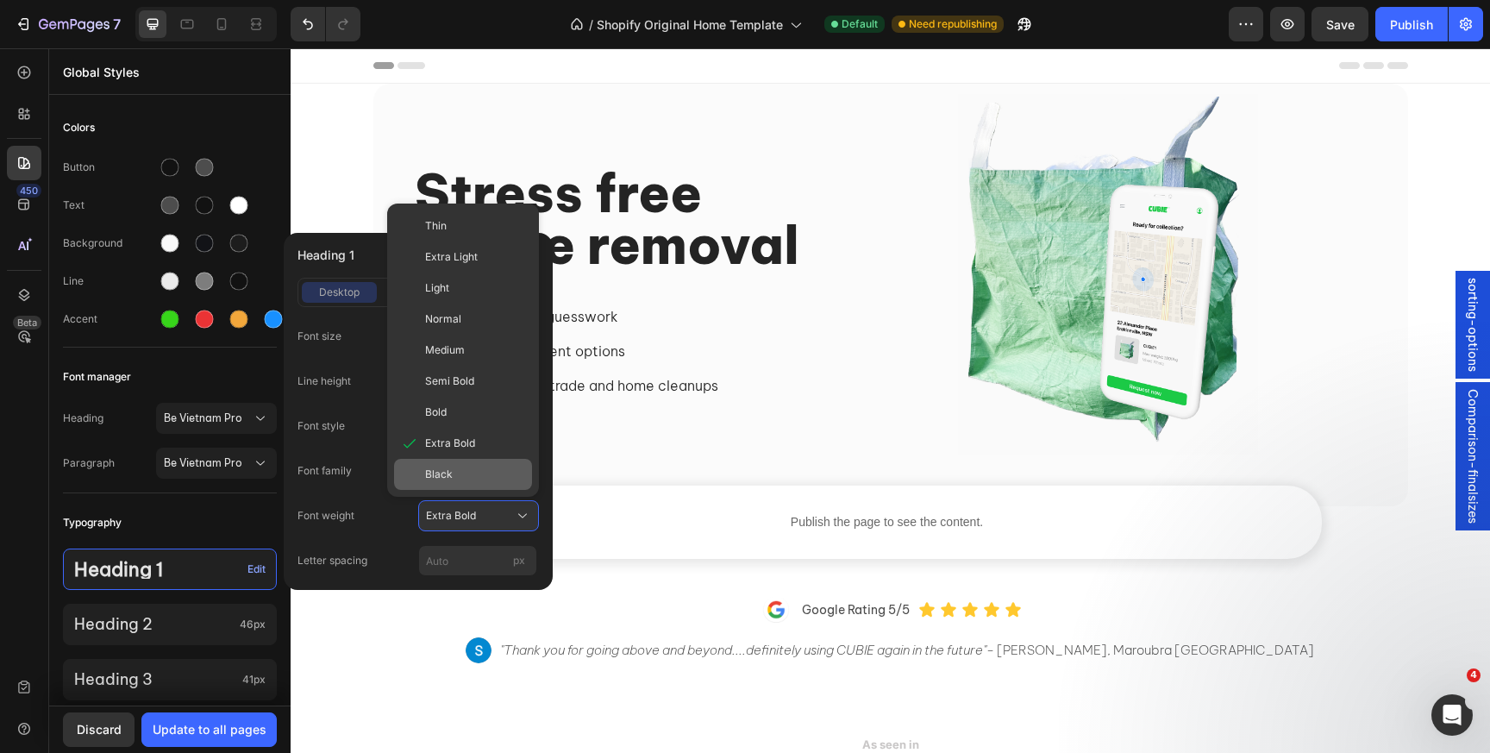
click at [458, 474] on div "Black" at bounding box center [475, 475] width 100 height 16
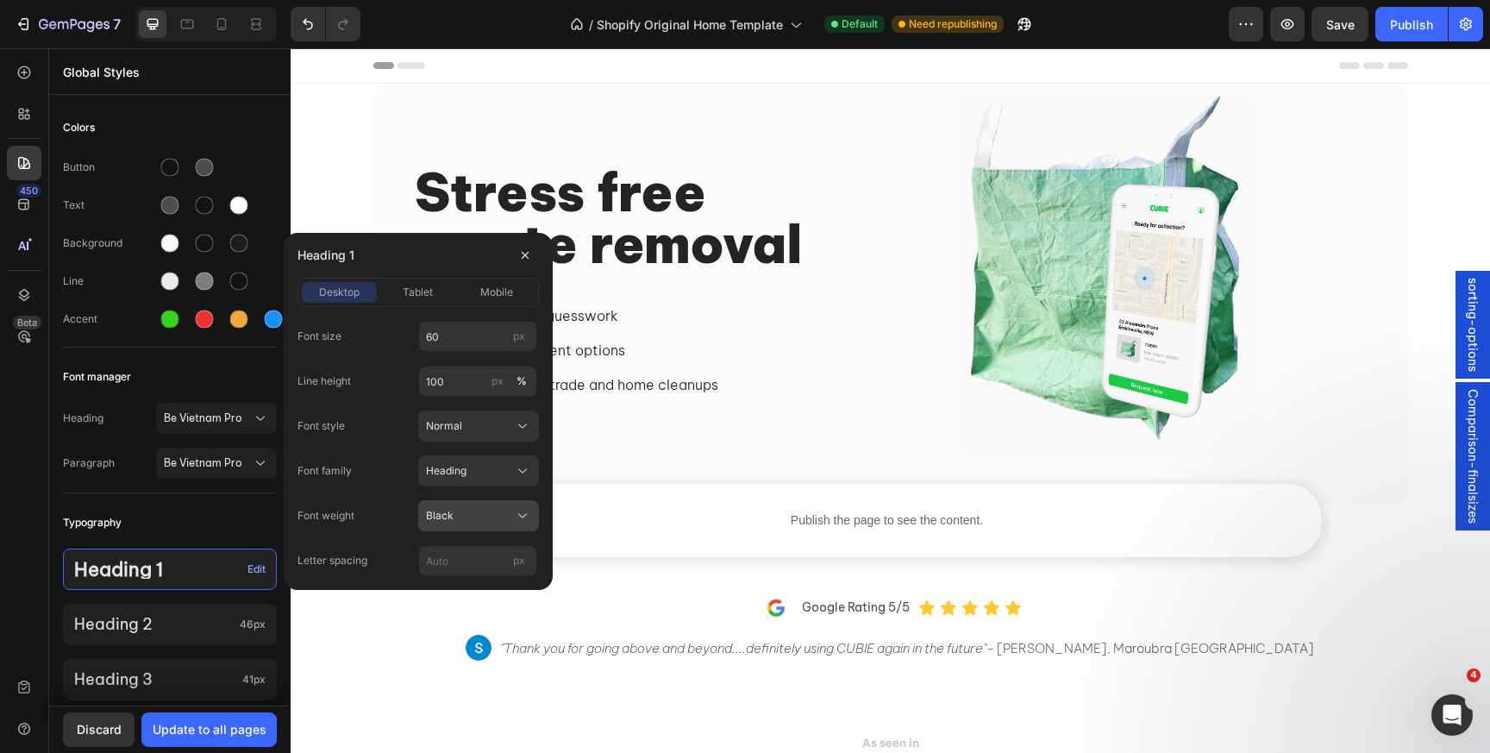
click at [463, 513] on div "Black" at bounding box center [468, 516] width 85 height 16
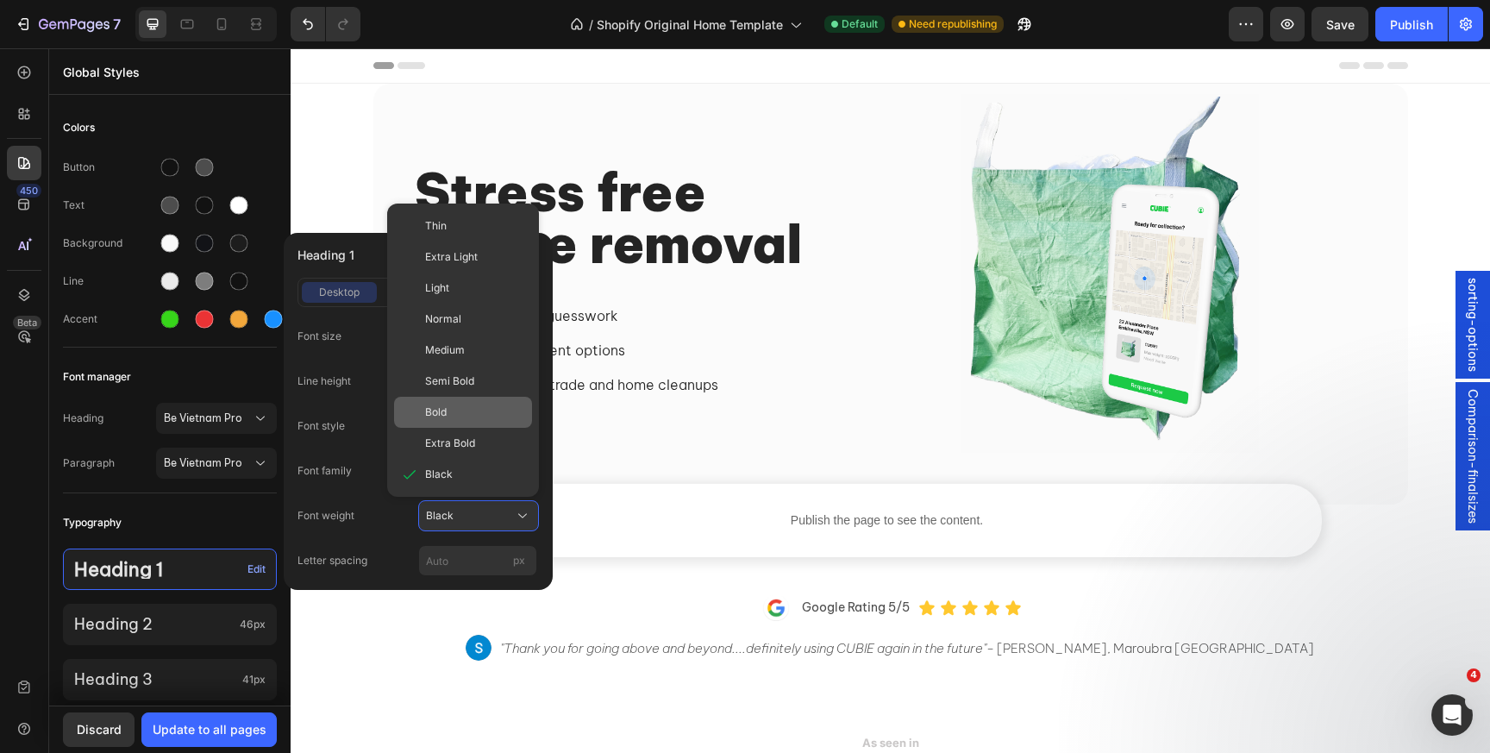
click at [461, 401] on div "Bold" at bounding box center [463, 412] width 138 height 31
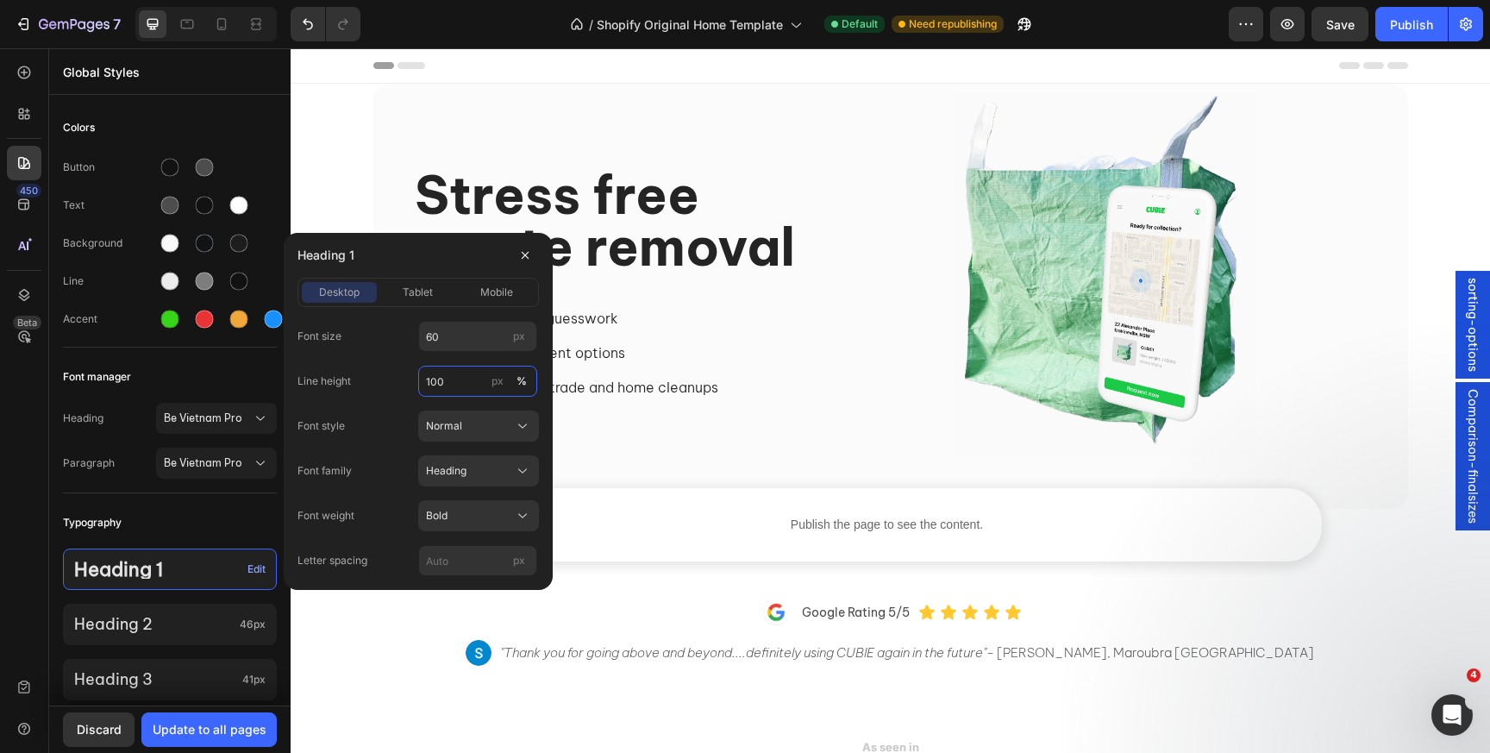
click at [453, 383] on input "100" at bounding box center [477, 381] width 119 height 31
click at [447, 382] on input "90" at bounding box center [477, 381] width 119 height 31
click at [378, 403] on div "Font size 60 px Line height 90 px % Font style Normal Font family Heading Font …" at bounding box center [418, 448] width 241 height 255
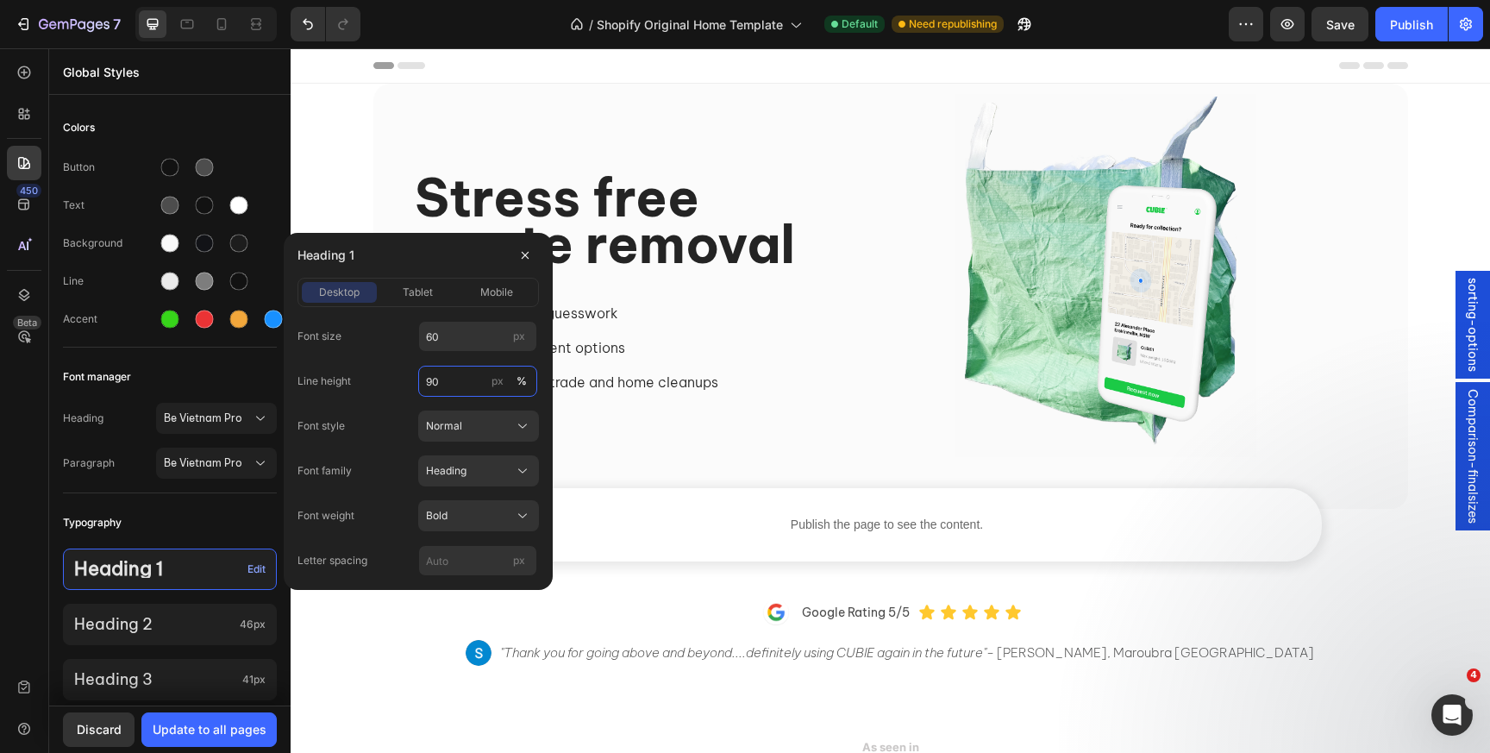
click at [436, 390] on input "90" at bounding box center [477, 381] width 119 height 31
type input "80"
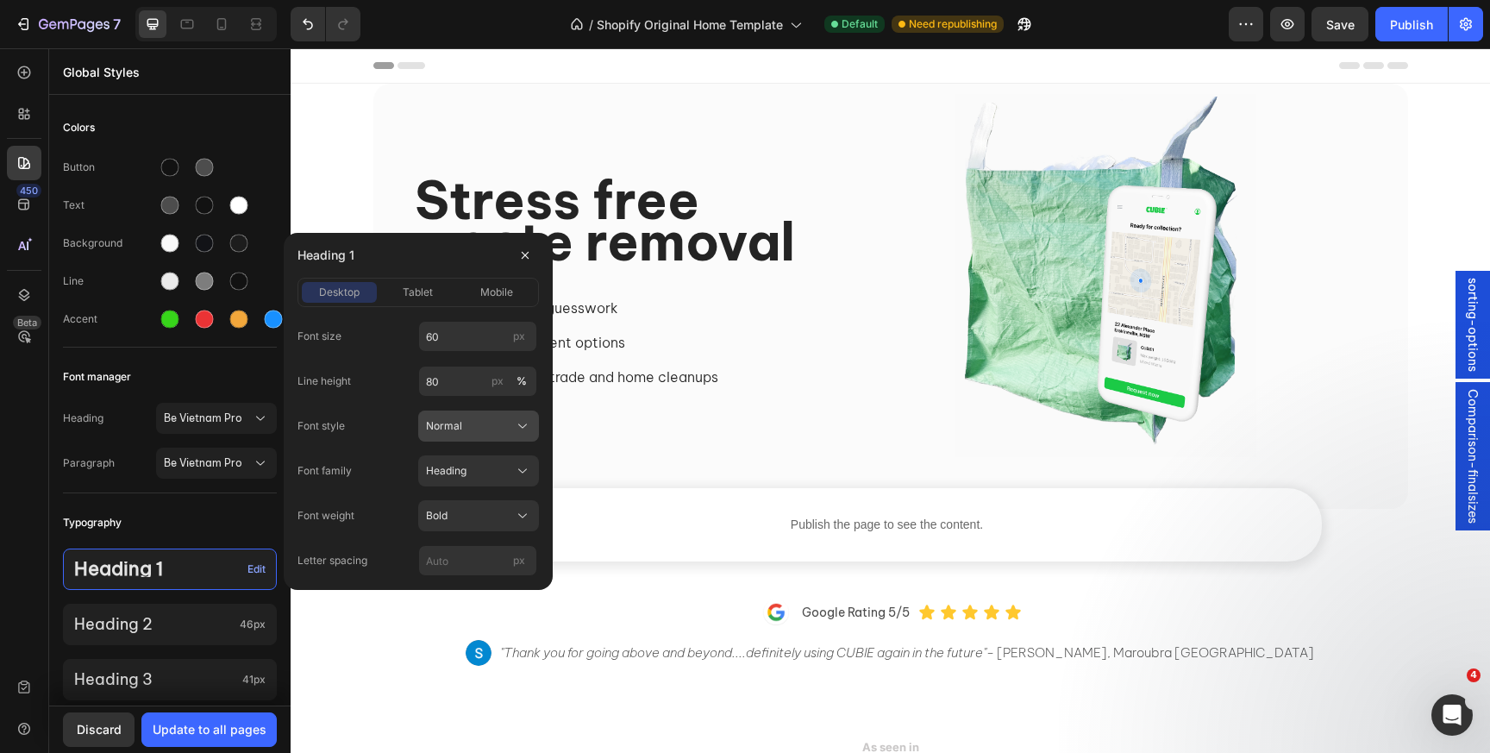
click at [453, 422] on span "Normal" at bounding box center [444, 426] width 36 height 16
click at [461, 492] on div "Italic" at bounding box center [475, 499] width 100 height 16
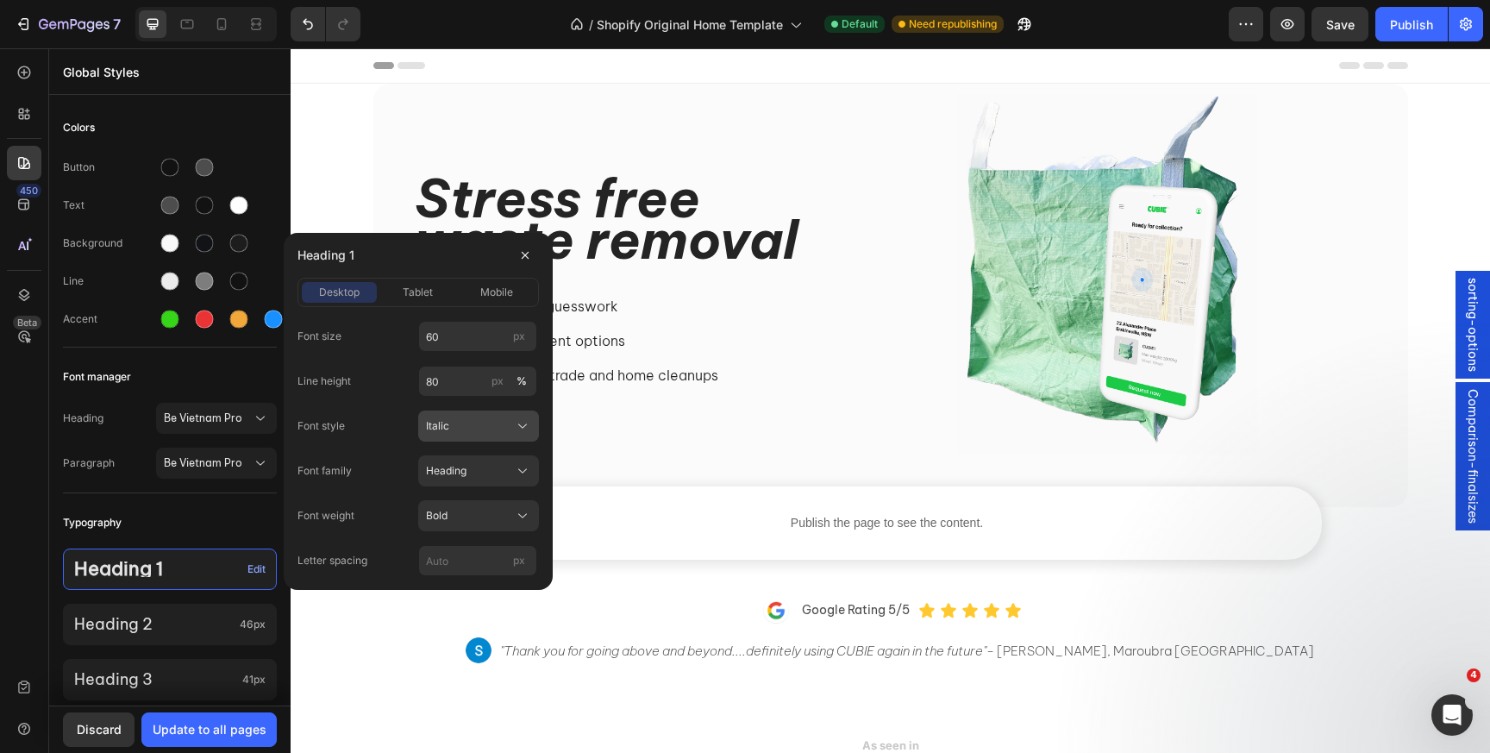
click at [465, 436] on button "Italic" at bounding box center [478, 425] width 121 height 31
click at [450, 467] on span "Normal" at bounding box center [443, 468] width 36 height 16
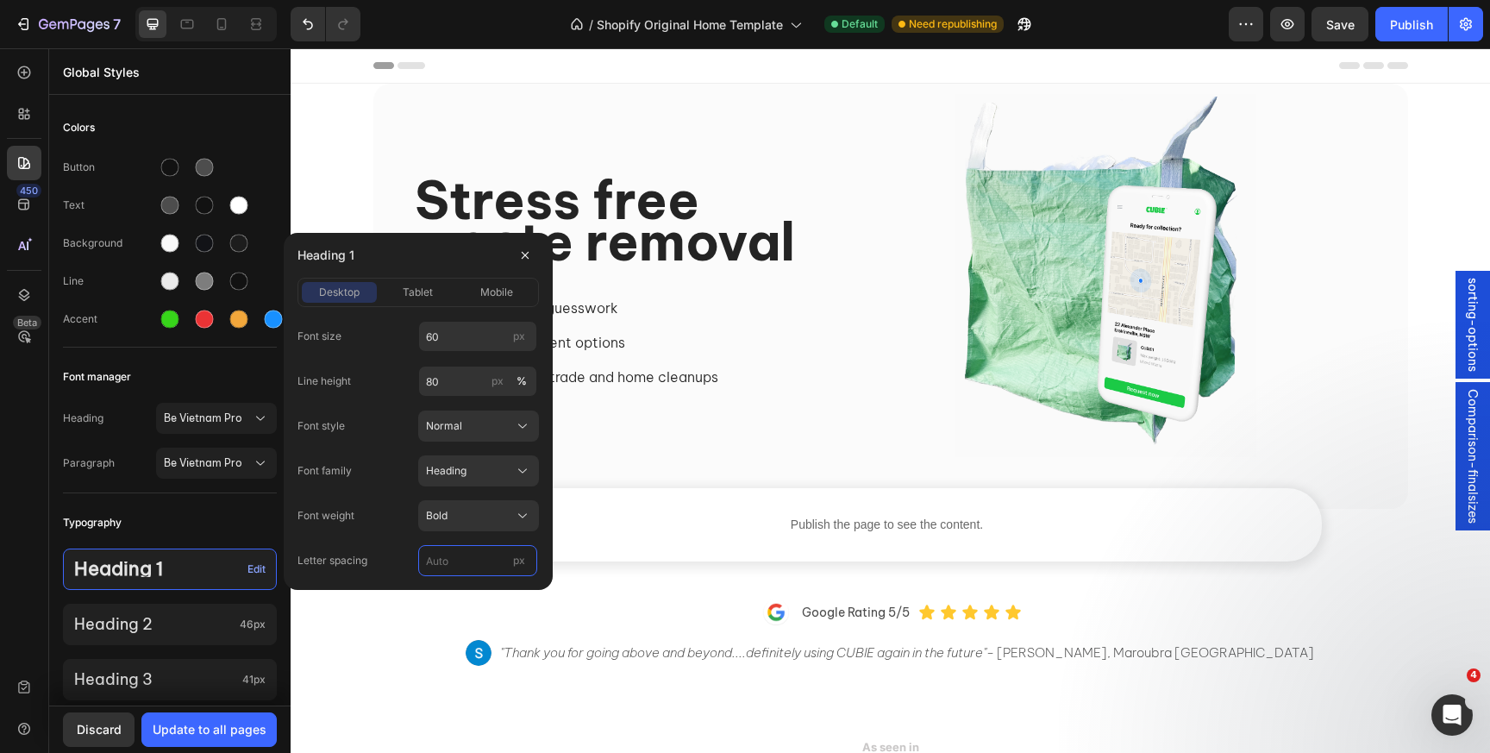
click at [445, 560] on input "px" at bounding box center [477, 560] width 119 height 31
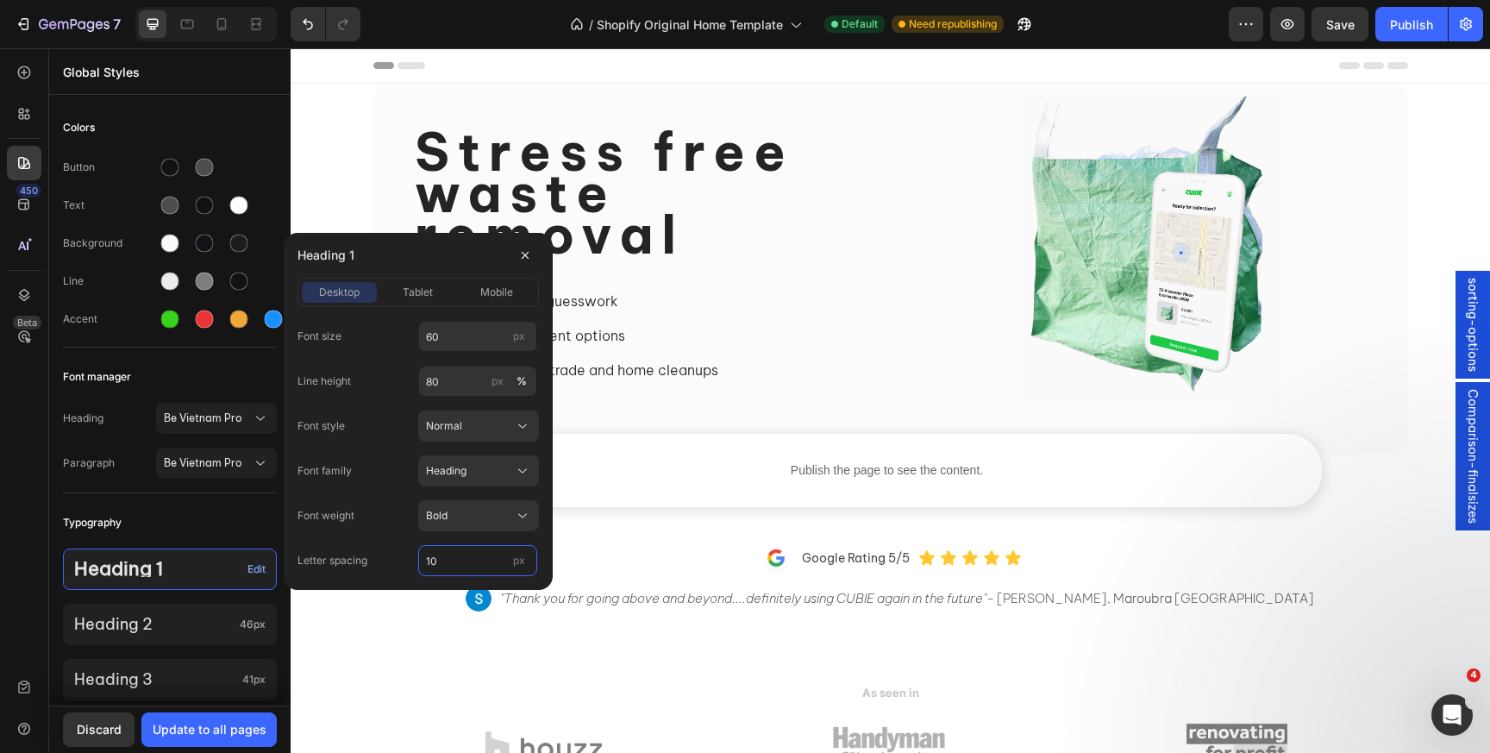
click at [445, 560] on input "10" at bounding box center [477, 560] width 119 height 31
type input "1"
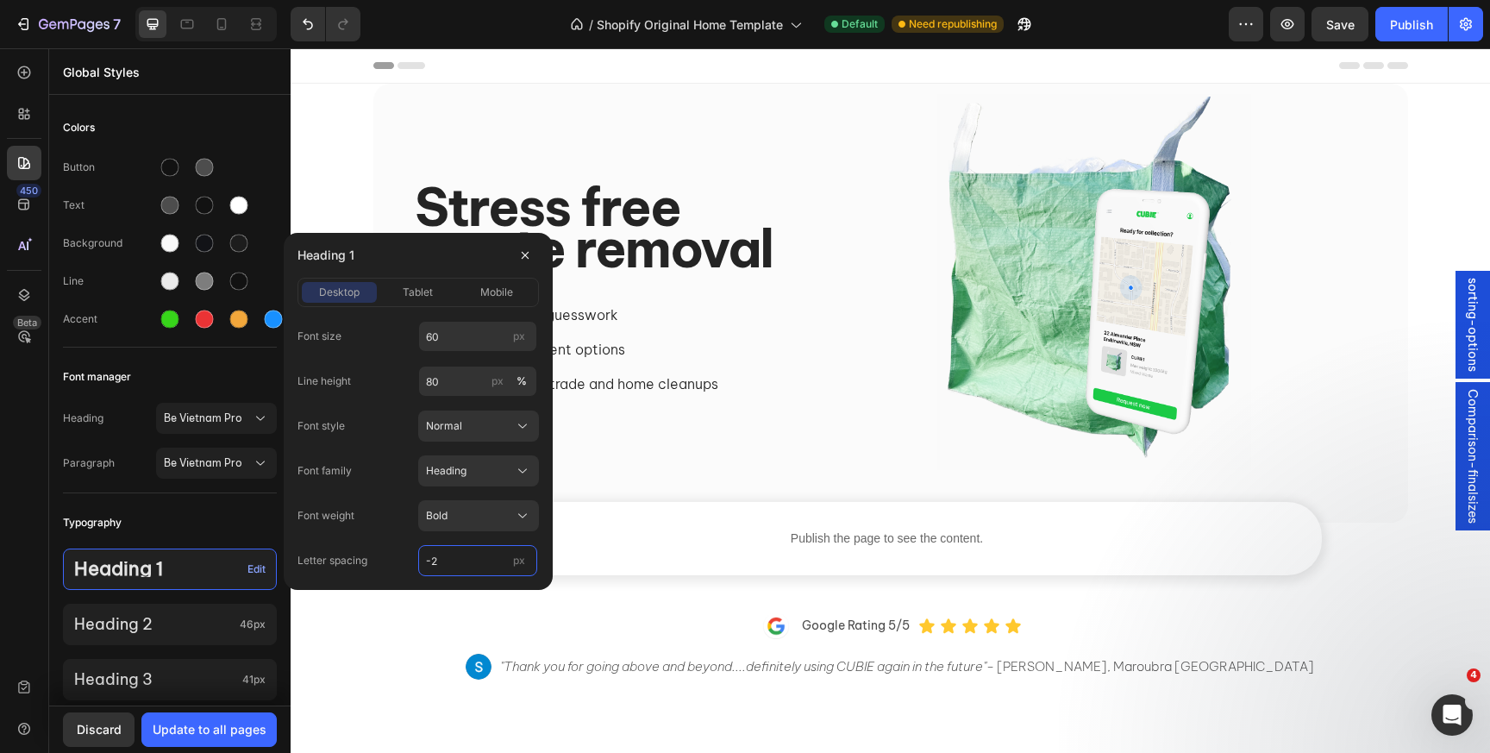
click at [445, 560] on input "-2" at bounding box center [477, 560] width 119 height 31
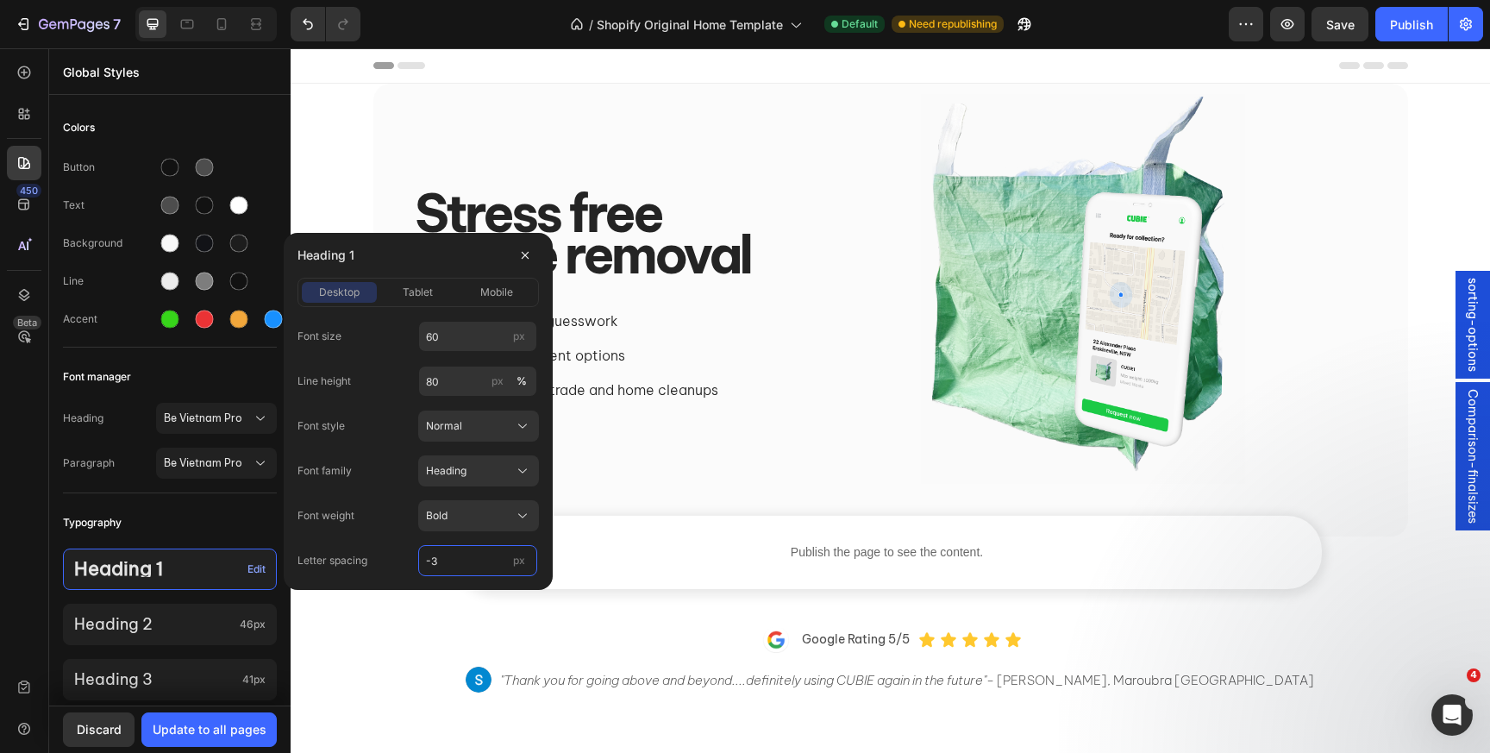
type input "-3"
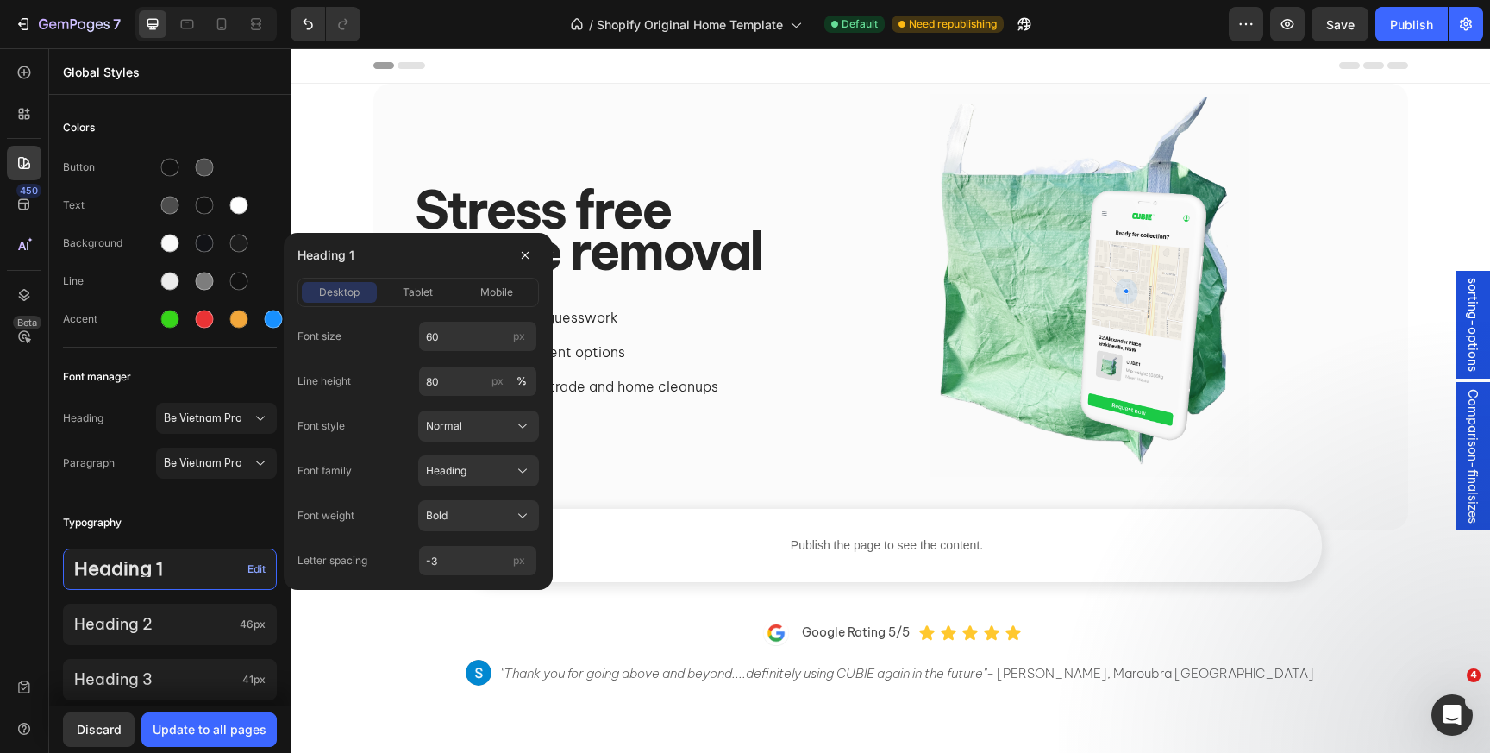
click at [368, 416] on div "Font style Normal" at bounding box center [418, 425] width 241 height 31
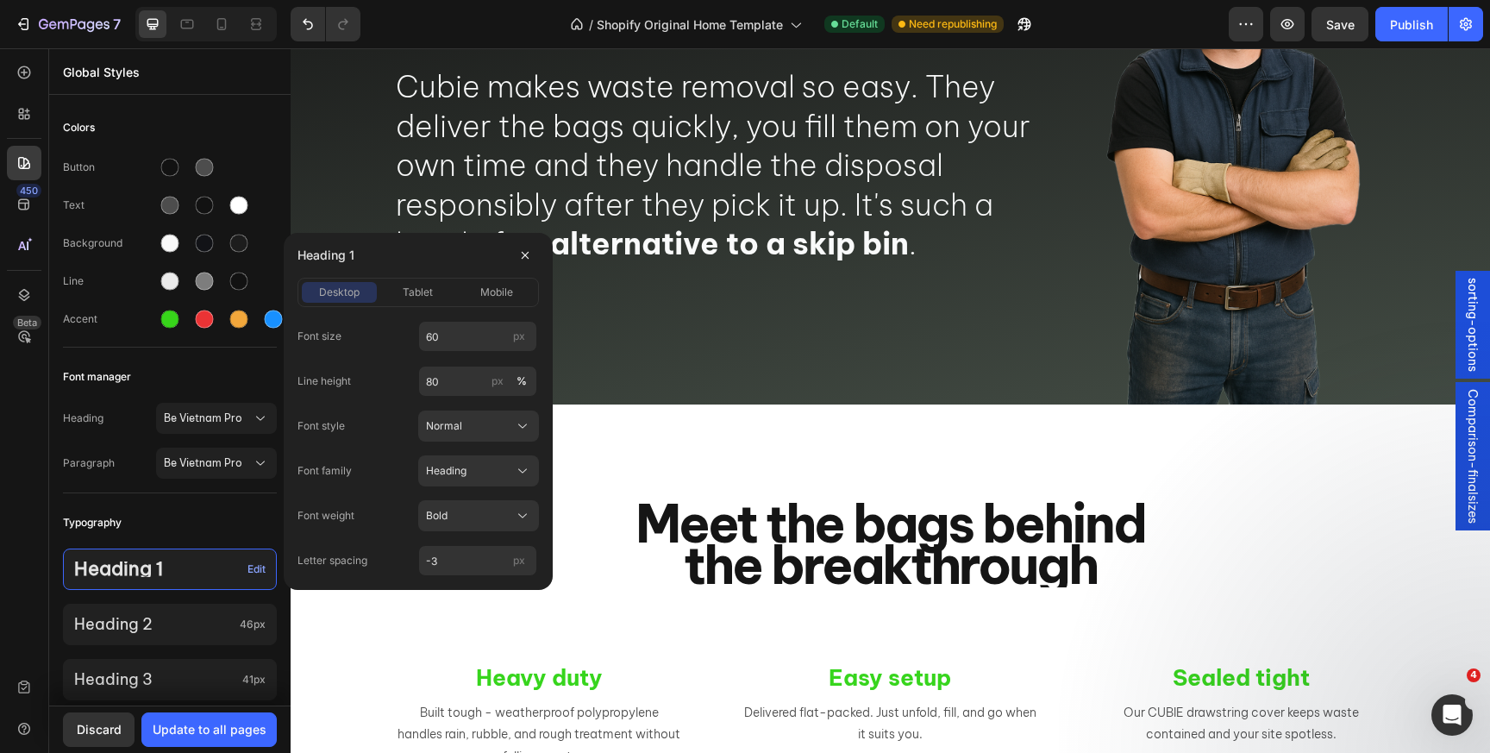
scroll to position [2857, 0]
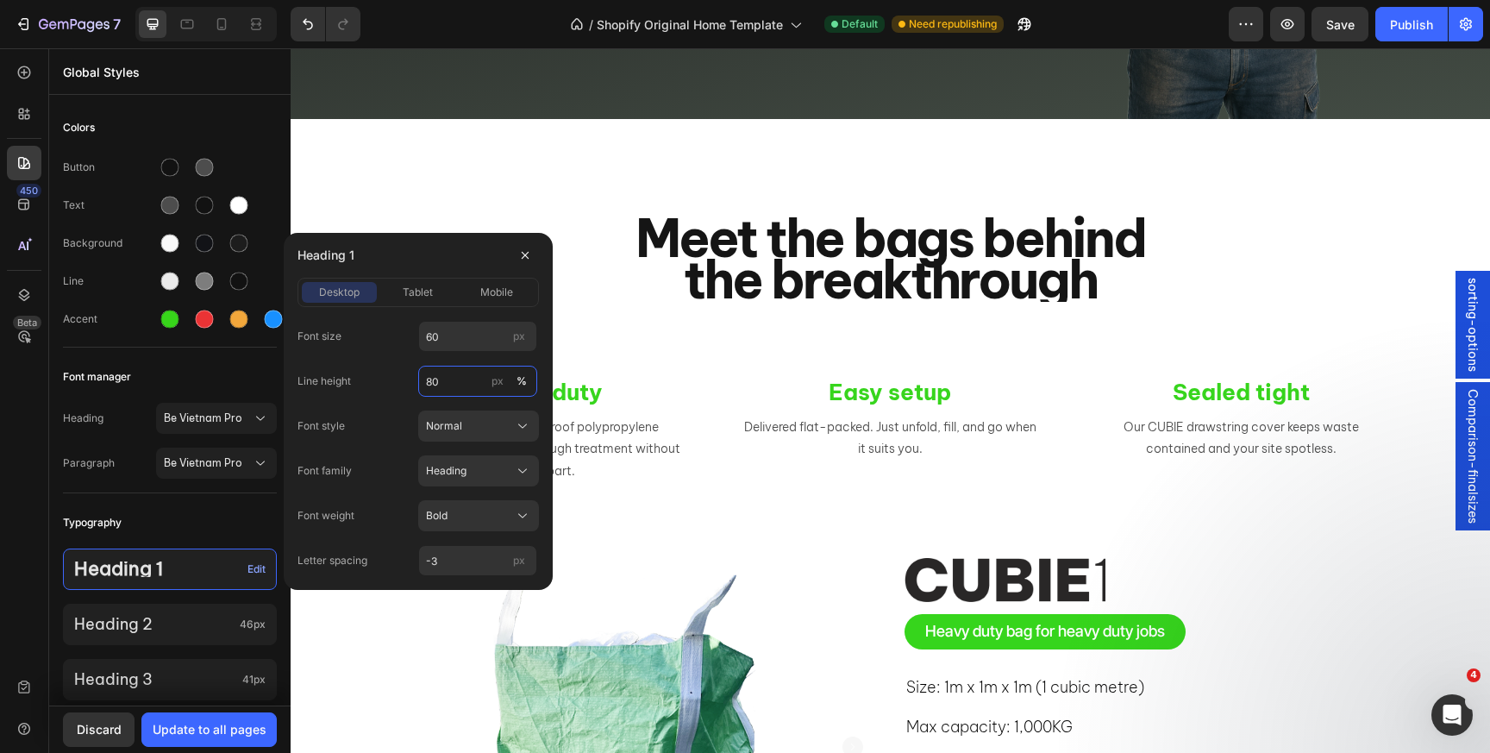
click at [453, 380] on input "80" at bounding box center [477, 381] width 119 height 31
type input "100"
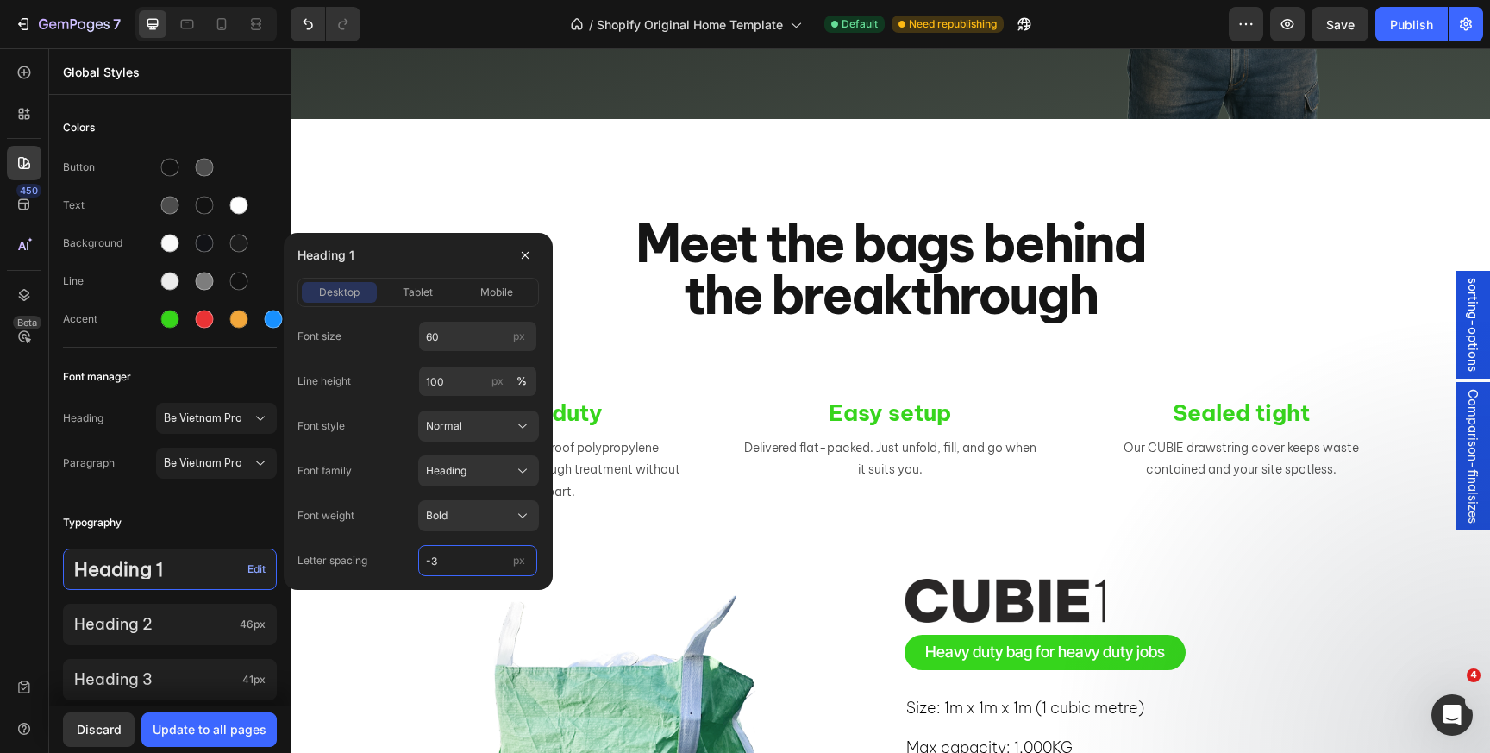
click at [451, 569] on input "-3" at bounding box center [477, 560] width 119 height 31
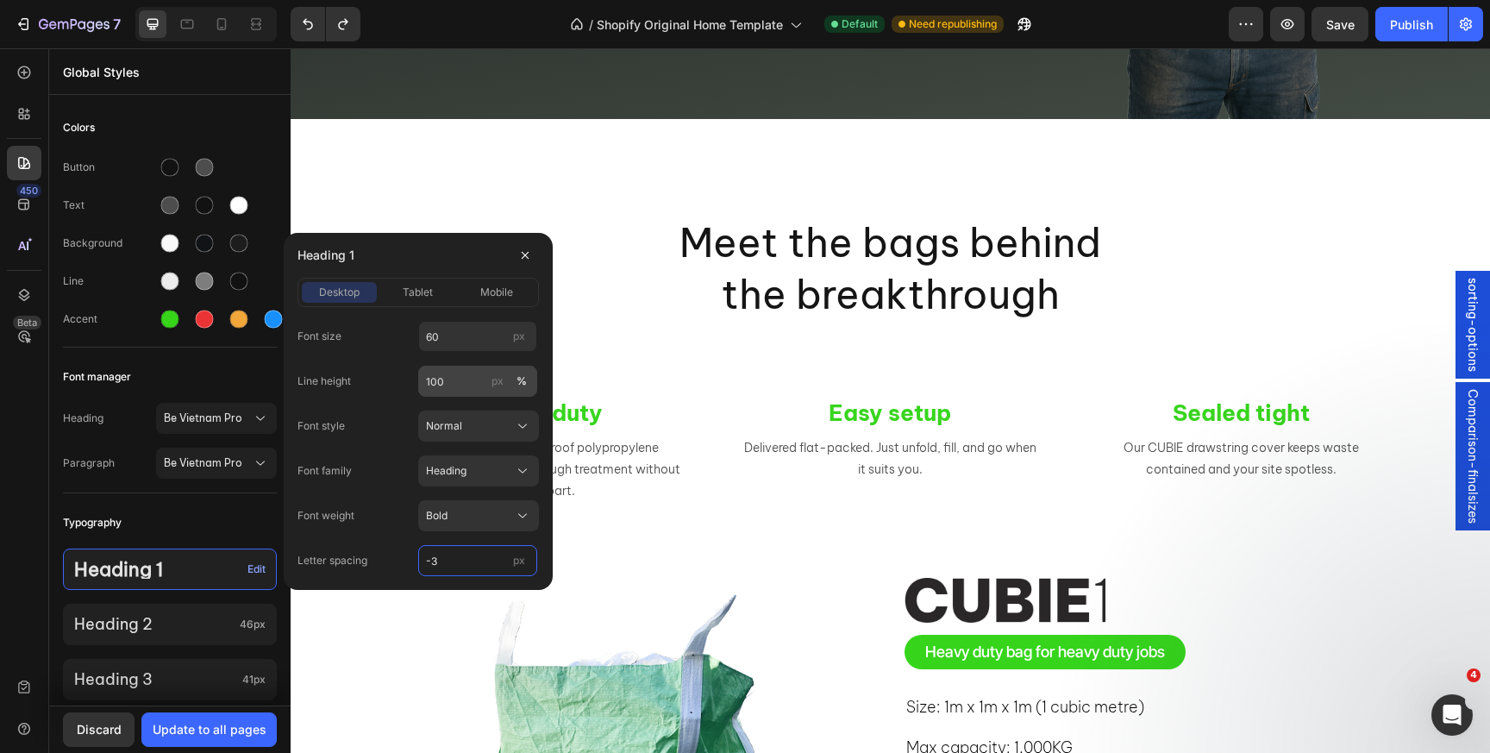
type input "-3"
click at [471, 380] on input "100" at bounding box center [477, 381] width 119 height 31
type input "105"
click at [358, 418] on div "Font style Normal" at bounding box center [418, 425] width 241 height 31
click at [375, 472] on div "Font family Heading" at bounding box center [418, 470] width 241 height 31
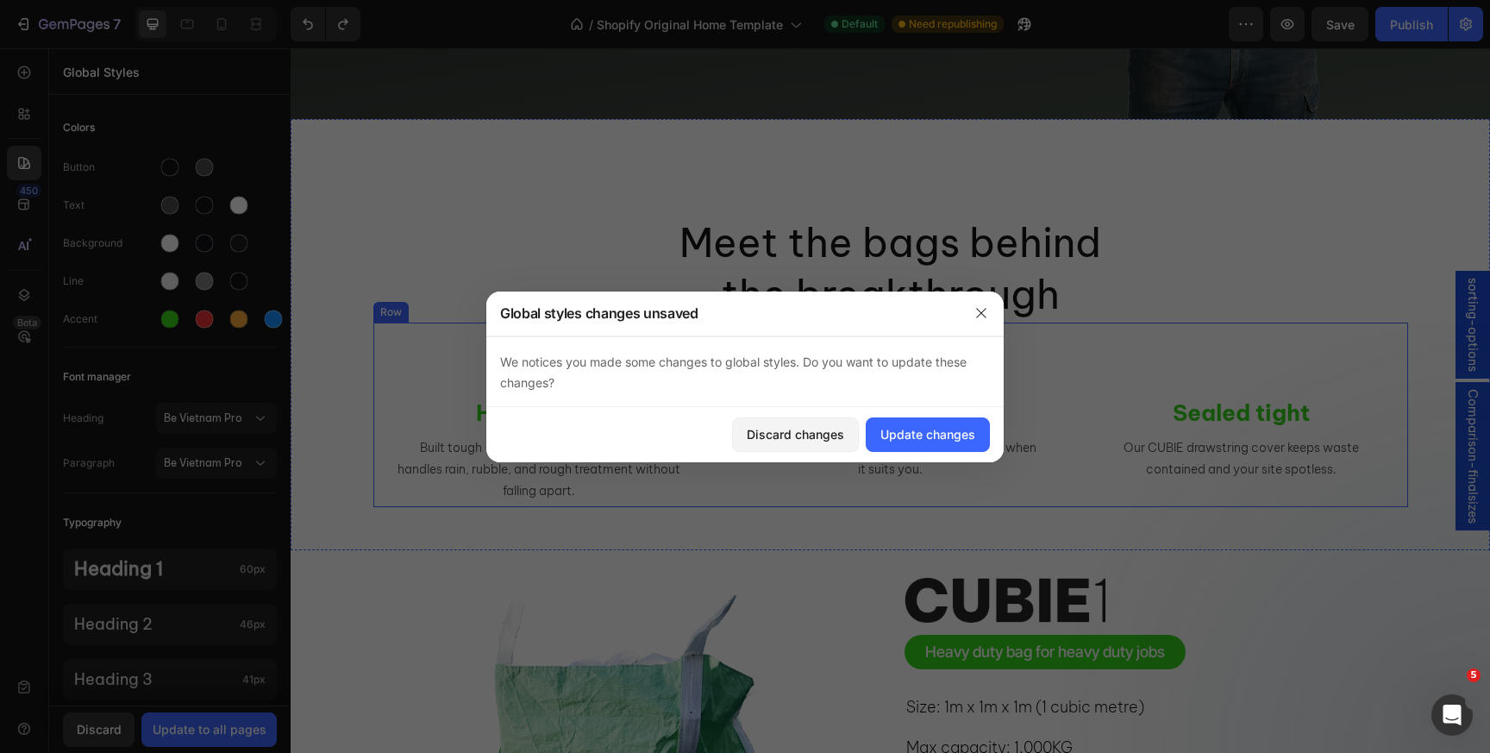
click at [770, 366] on div "Heavy duty Text Block Built tough - weatherproof polypropylene handles rain, ru…" at bounding box center [890, 415] width 1035 height 185
click at [979, 314] on icon "button" at bounding box center [981, 313] width 14 height 14
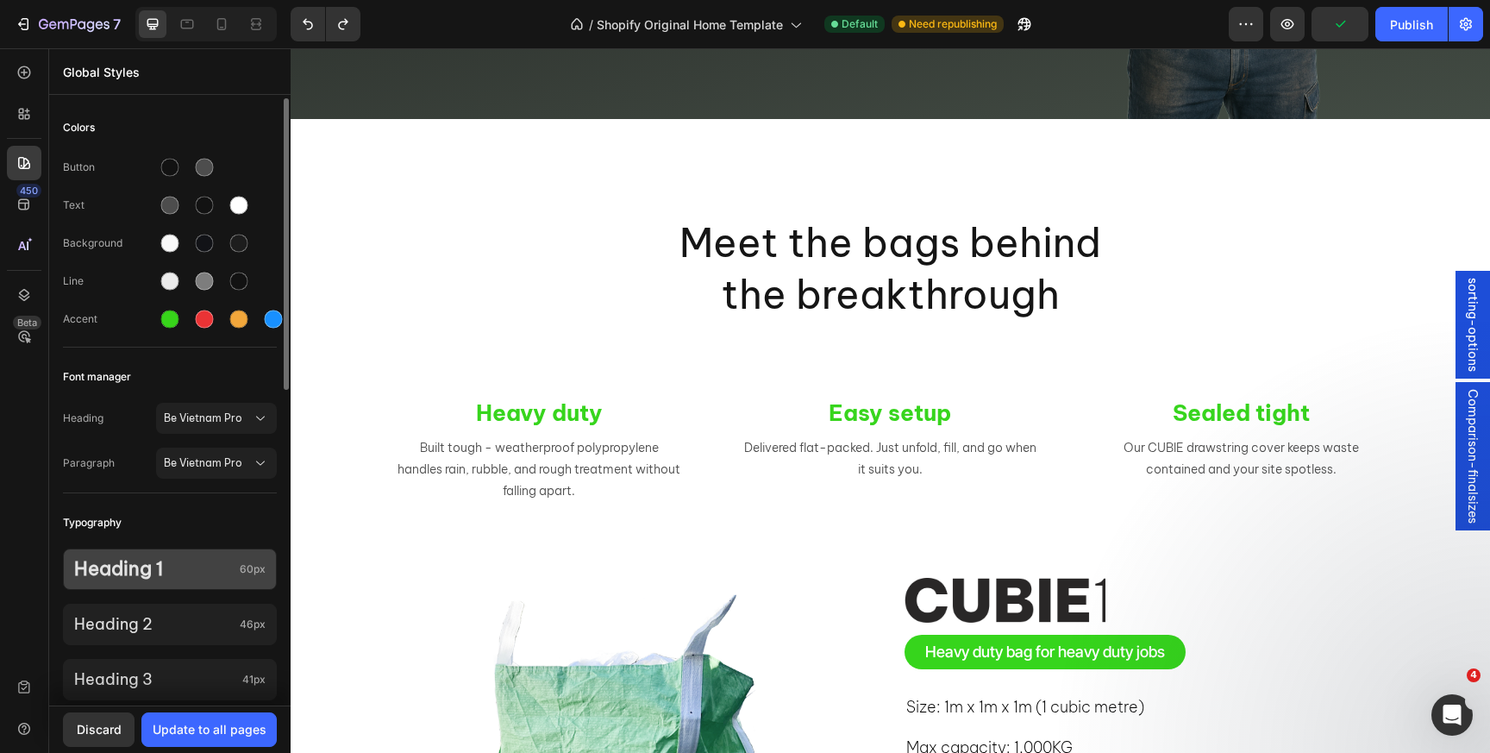
click at [191, 565] on p "Heading 1" at bounding box center [153, 569] width 159 height 20
click at [187, 570] on p "Heading 1" at bounding box center [153, 569] width 159 height 20
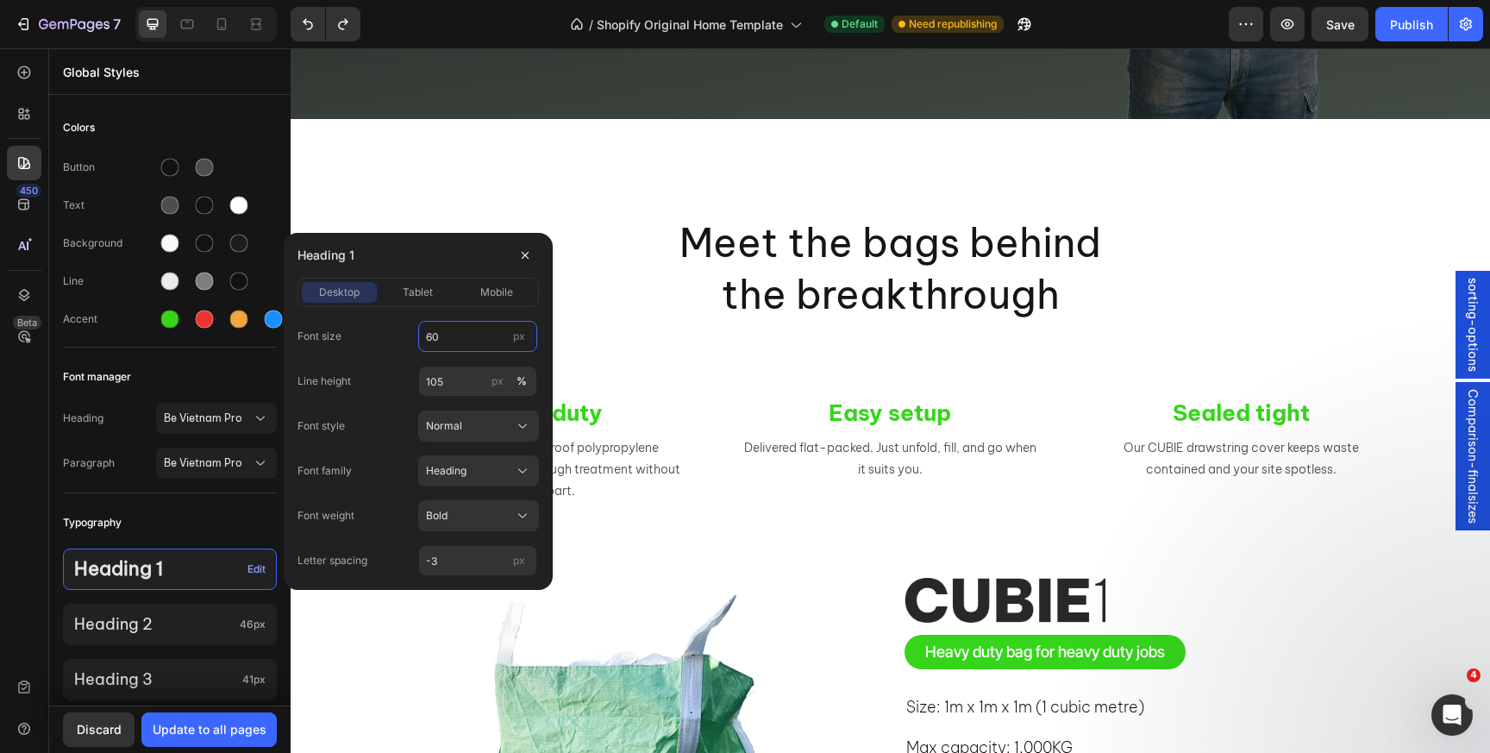
click at [443, 342] on input "60" at bounding box center [477, 336] width 119 height 31
type input "80"
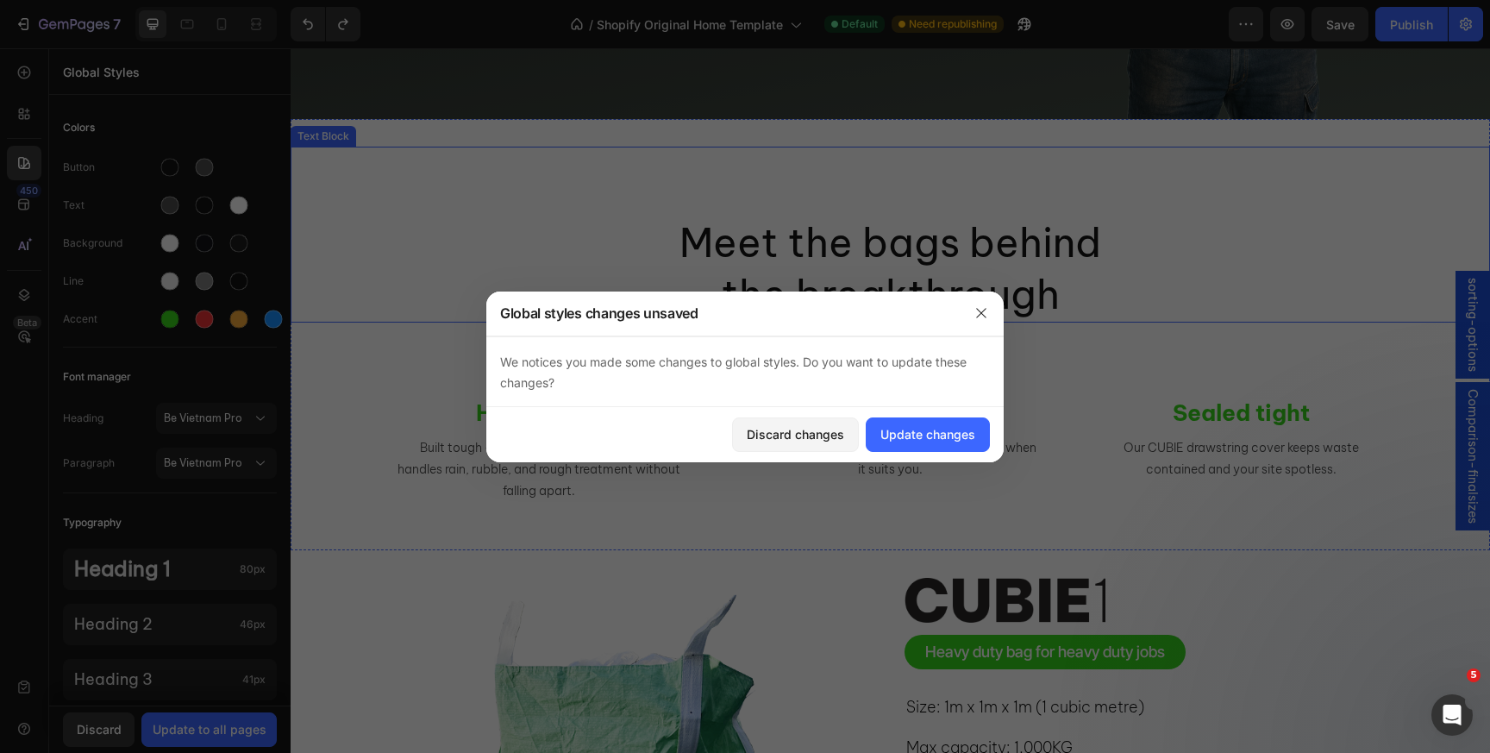
click at [594, 301] on p "the breakthrough" at bounding box center [890, 295] width 1196 height 52
click at [975, 317] on icon "button" at bounding box center [981, 313] width 14 height 14
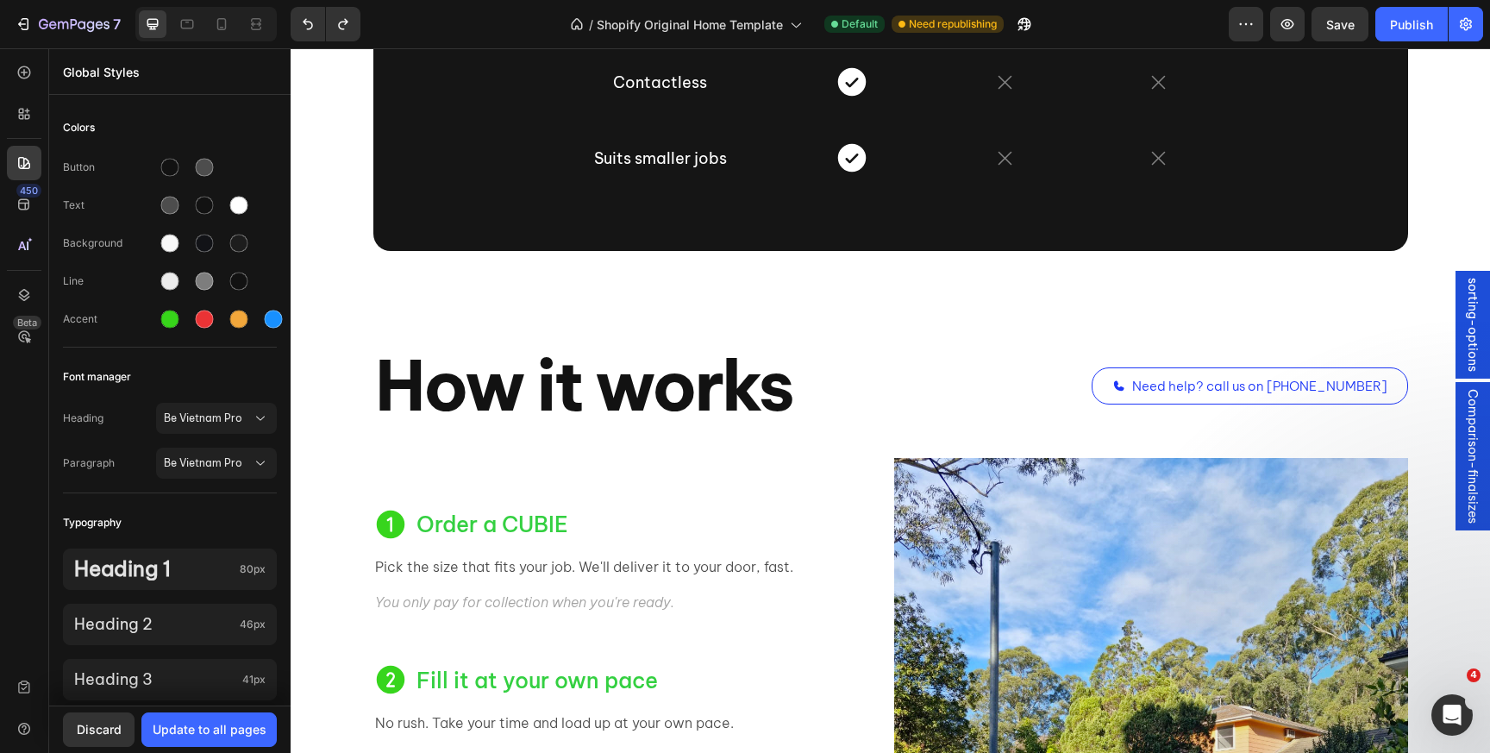
scroll to position [1545, 0]
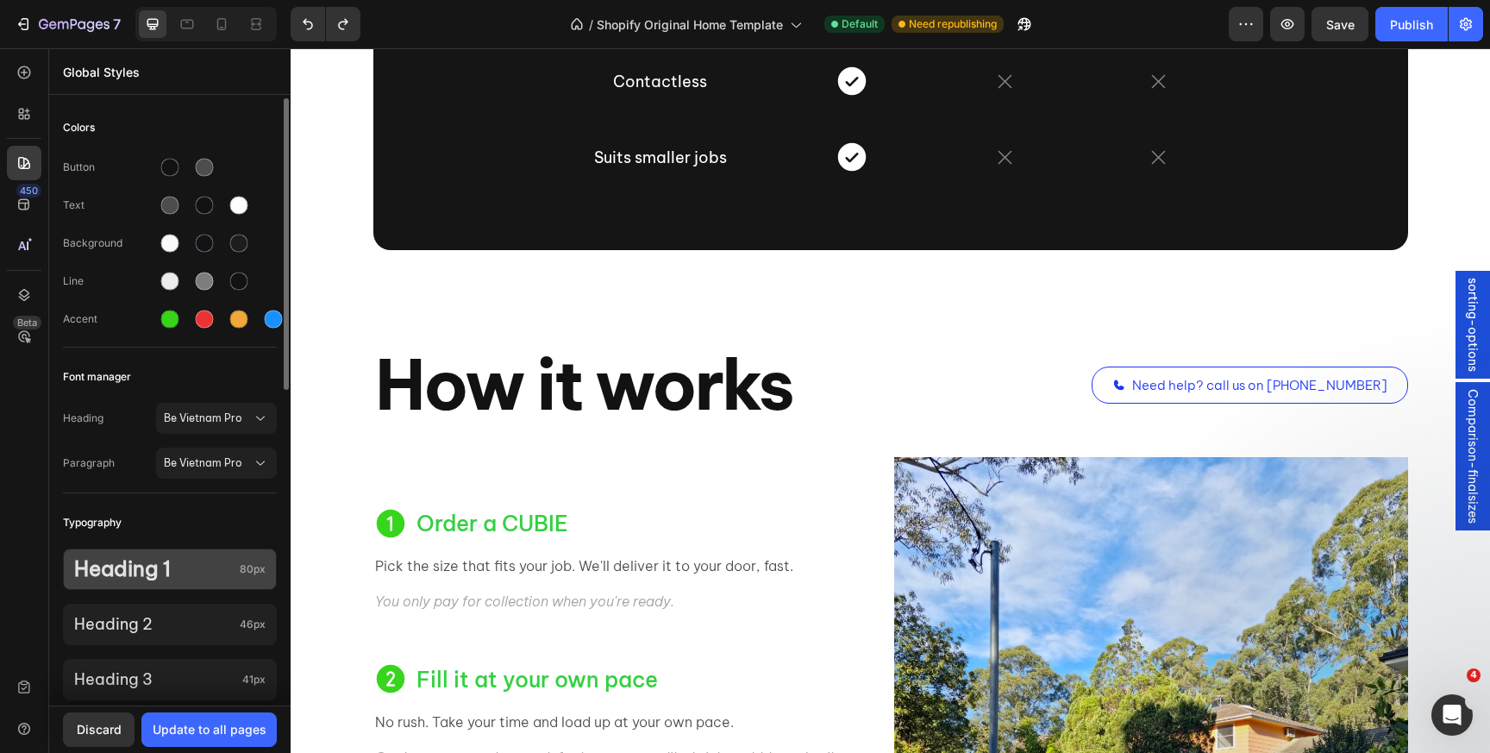
click at [156, 573] on p "Heading 1" at bounding box center [153, 569] width 159 height 22
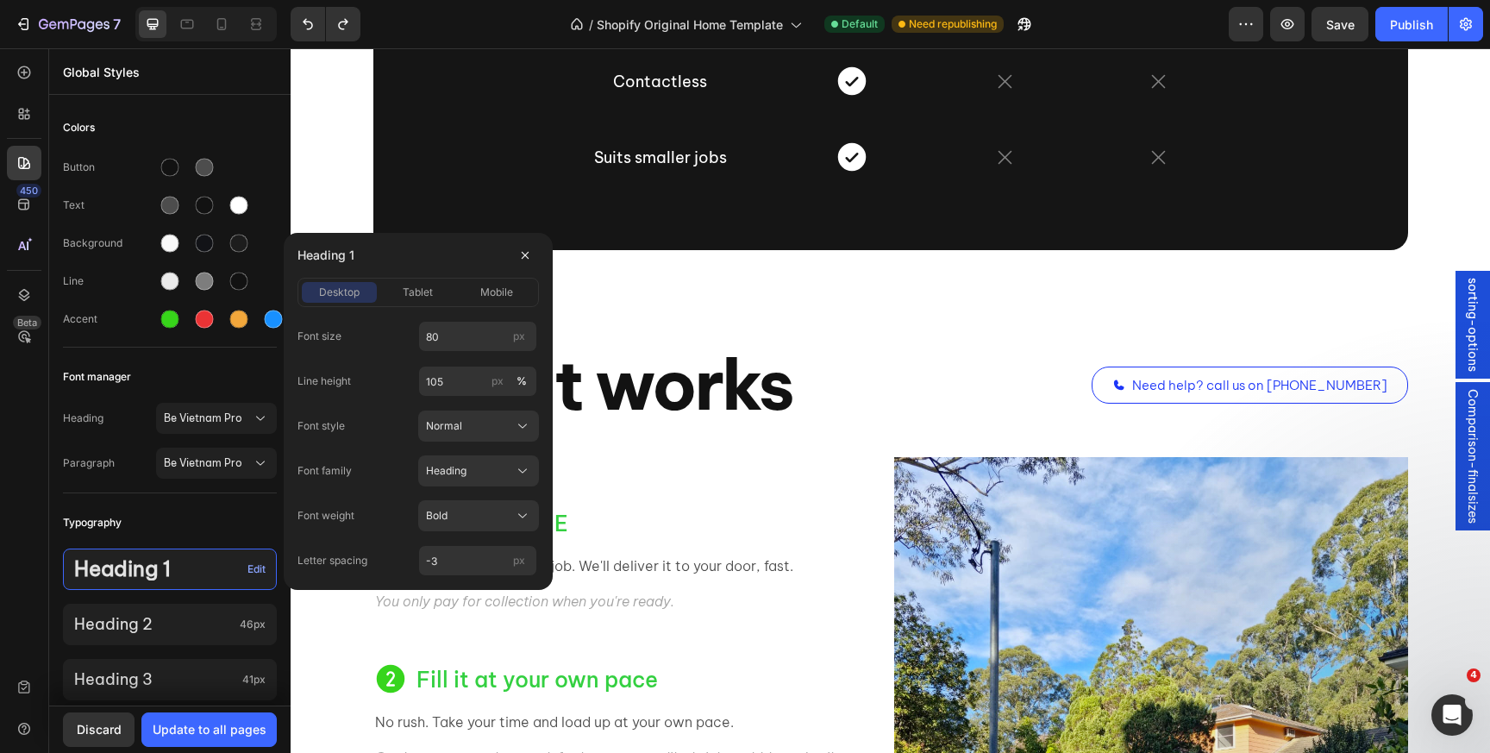
click at [447, 354] on div "Font size 80 px Line height 105 px % Font style Normal Font family Heading Font…" at bounding box center [418, 448] width 241 height 255
click at [449, 337] on input "80" at bounding box center [477, 336] width 119 height 31
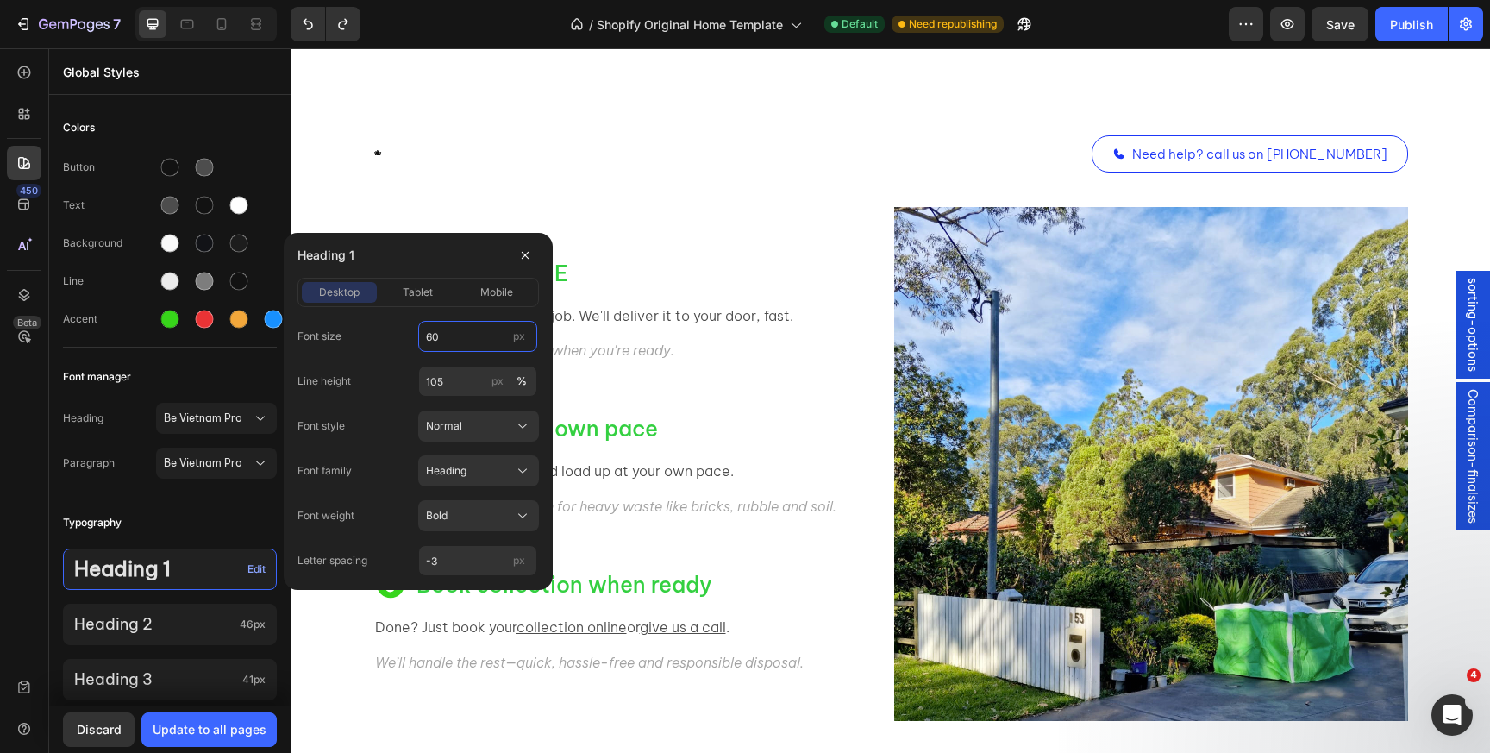
scroll to position [1436, 0]
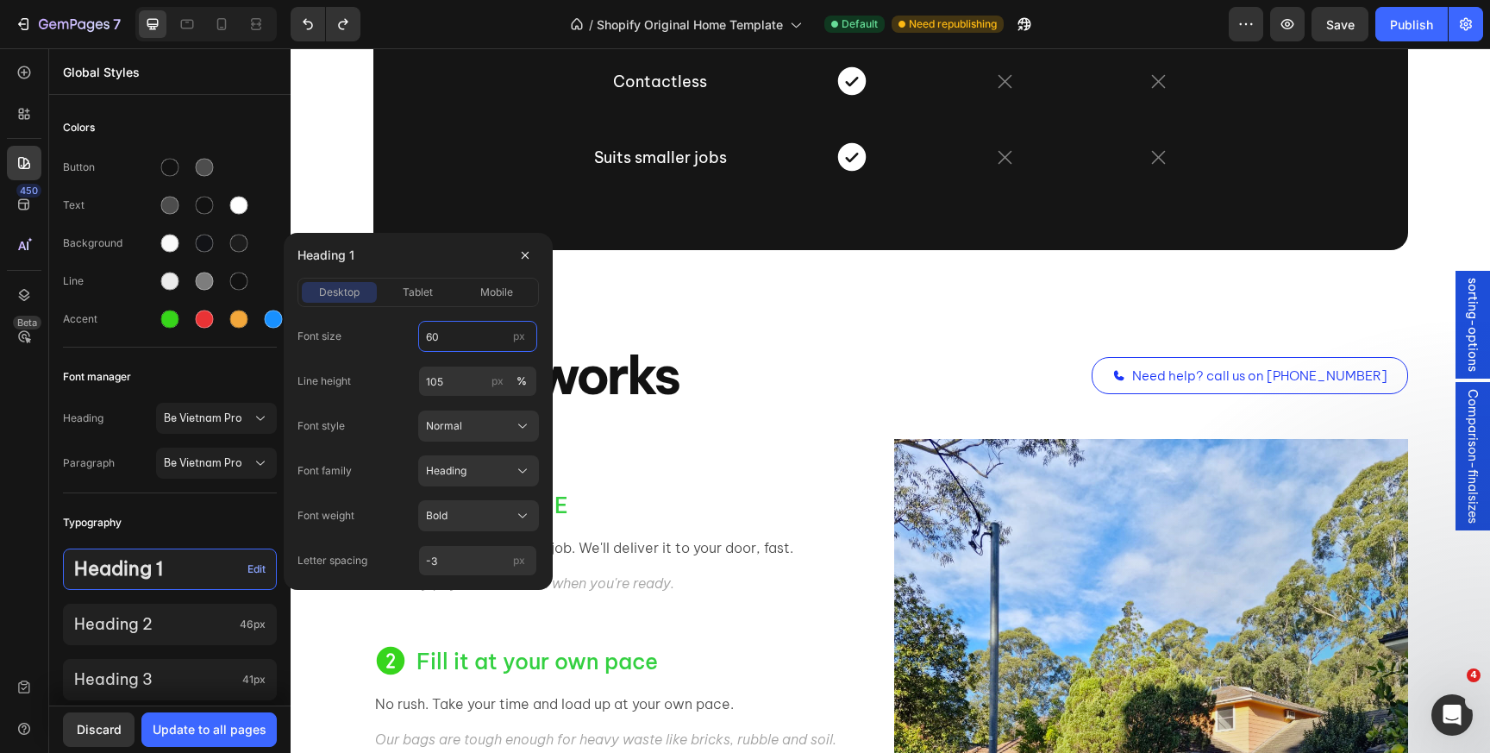
type input "60"
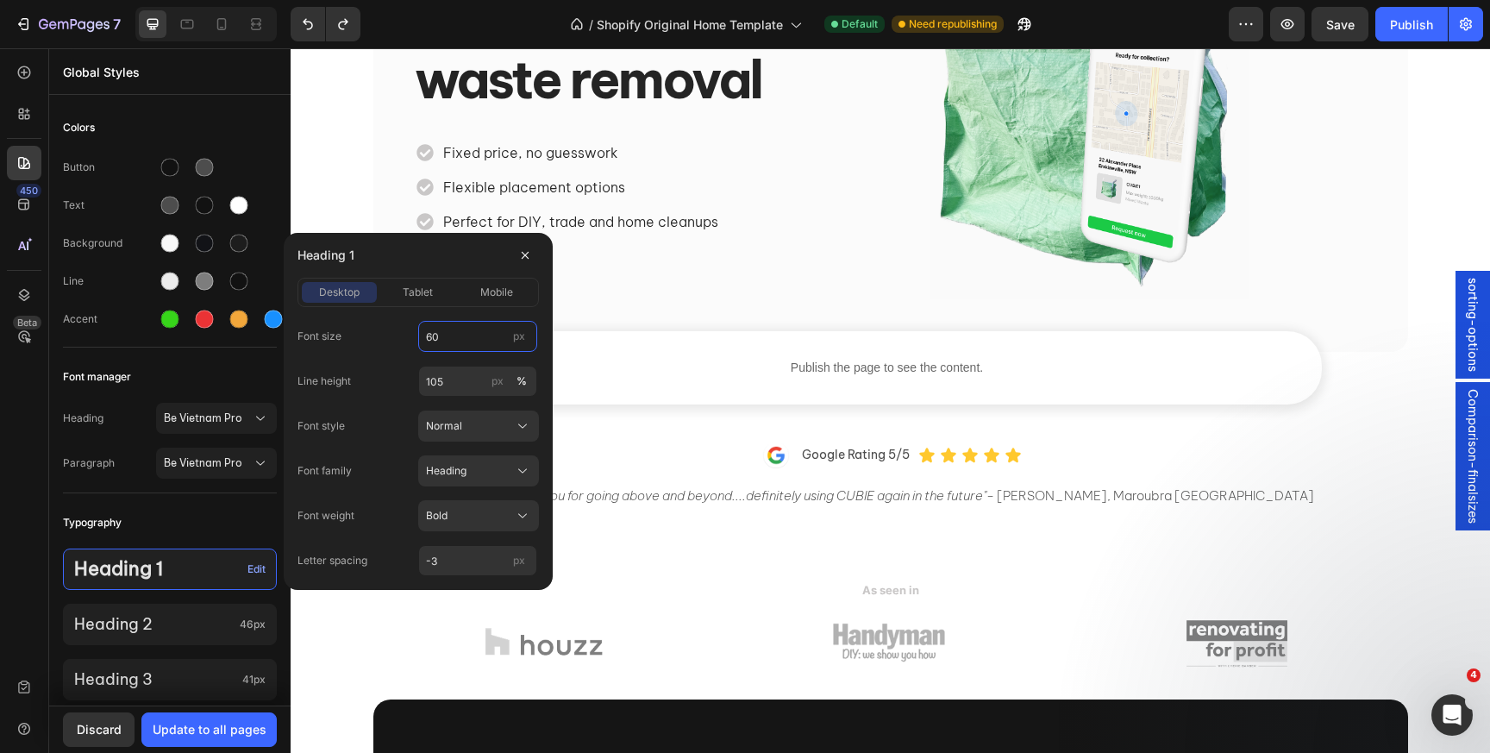
scroll to position [0, 0]
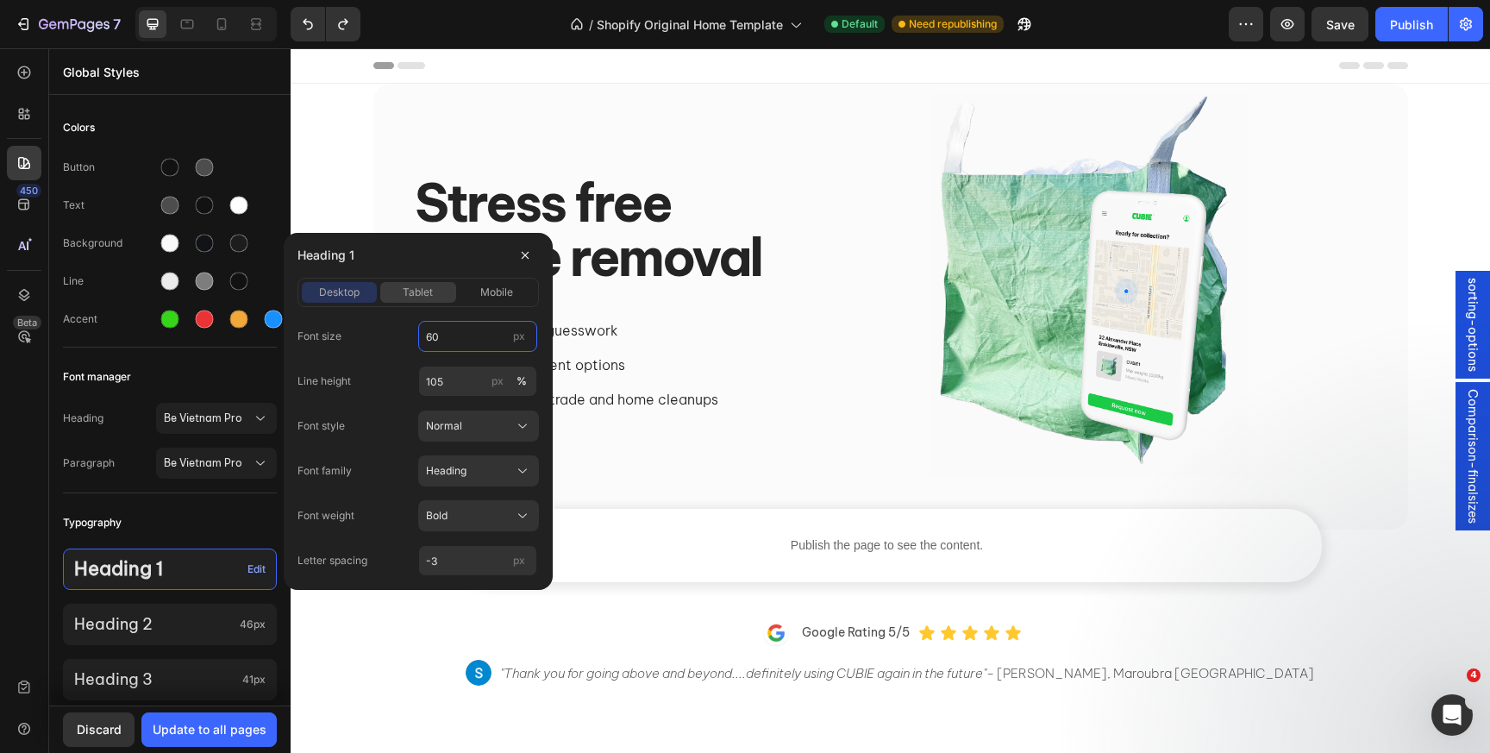
click at [422, 289] on span "tablet" at bounding box center [418, 293] width 30 height 16
click at [493, 289] on span "mobile" at bounding box center [496, 293] width 33 height 16
click at [345, 301] on button "desktop" at bounding box center [339, 292] width 75 height 21
click at [524, 258] on icon "button" at bounding box center [525, 255] width 14 height 14
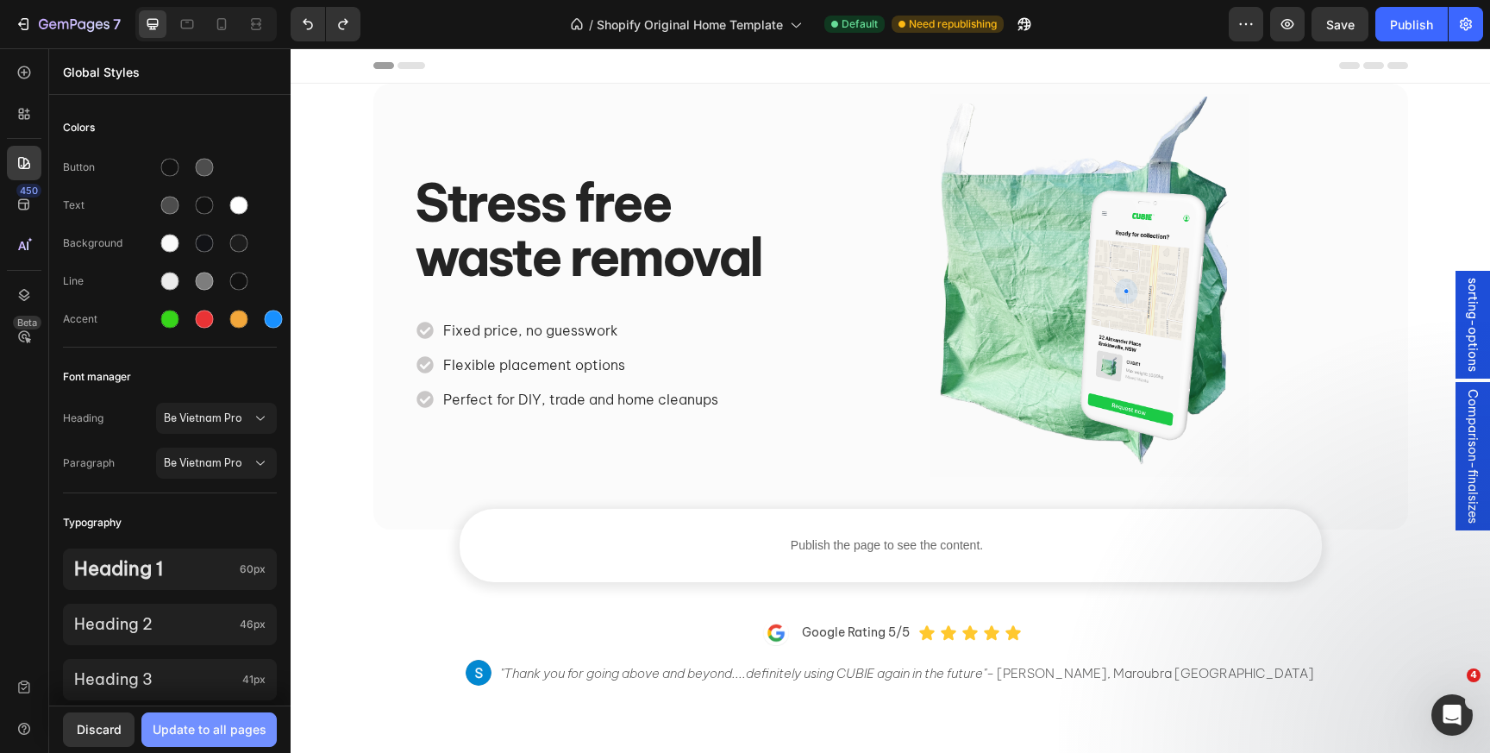
click at [193, 720] on div "Update to all pages" at bounding box center [210, 729] width 114 height 18
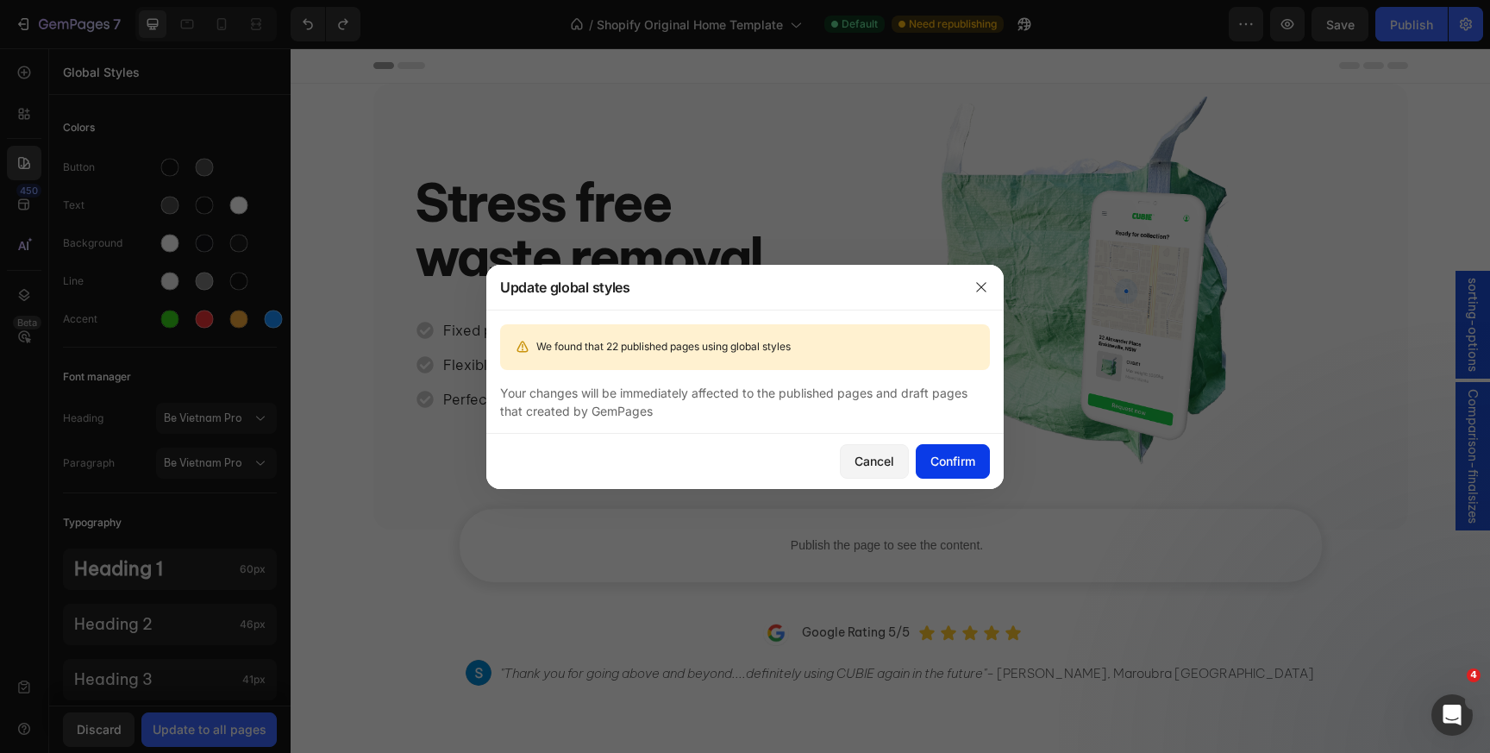
click at [943, 457] on div "Confirm" at bounding box center [953, 461] width 45 height 18
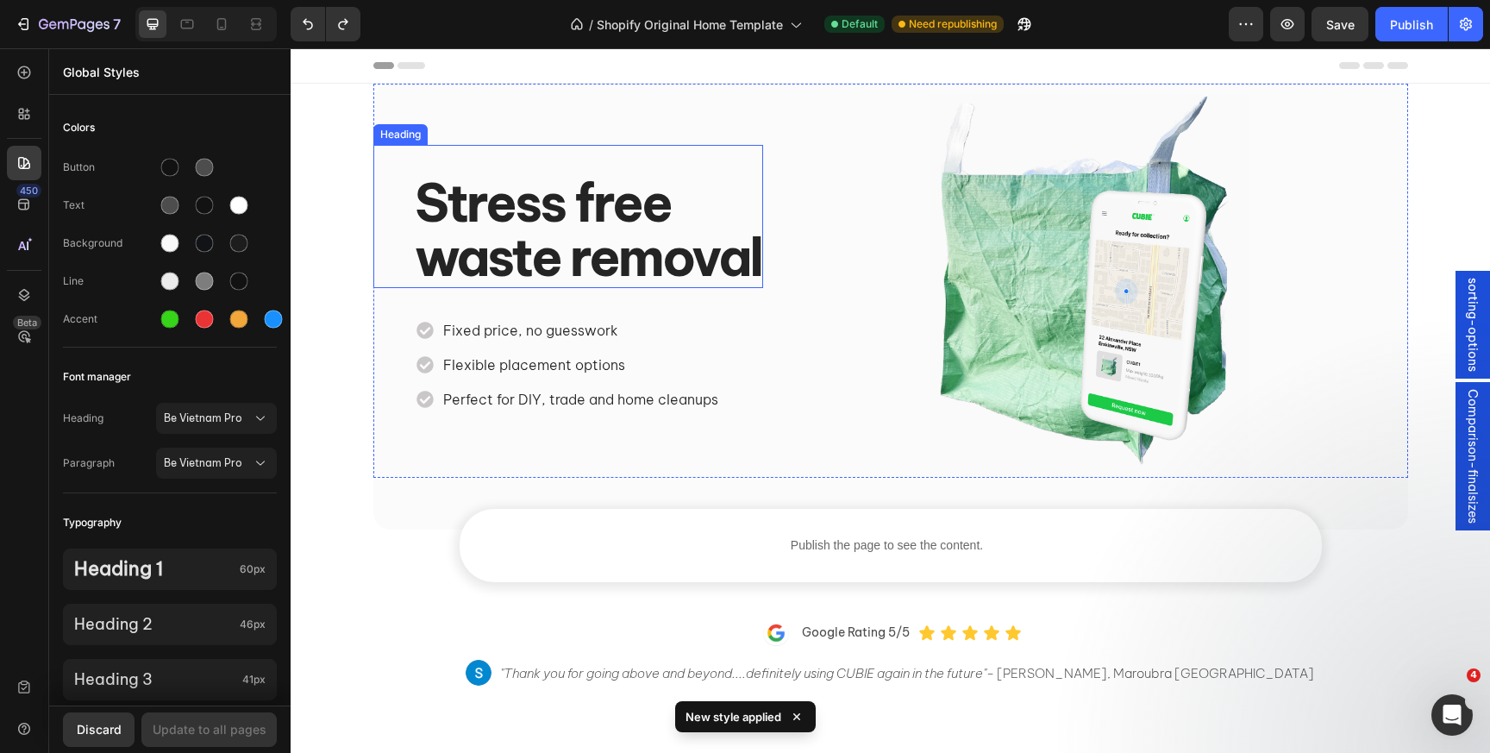
click at [571, 262] on h2 "Stress free waste removal" at bounding box center [568, 220] width 390 height 131
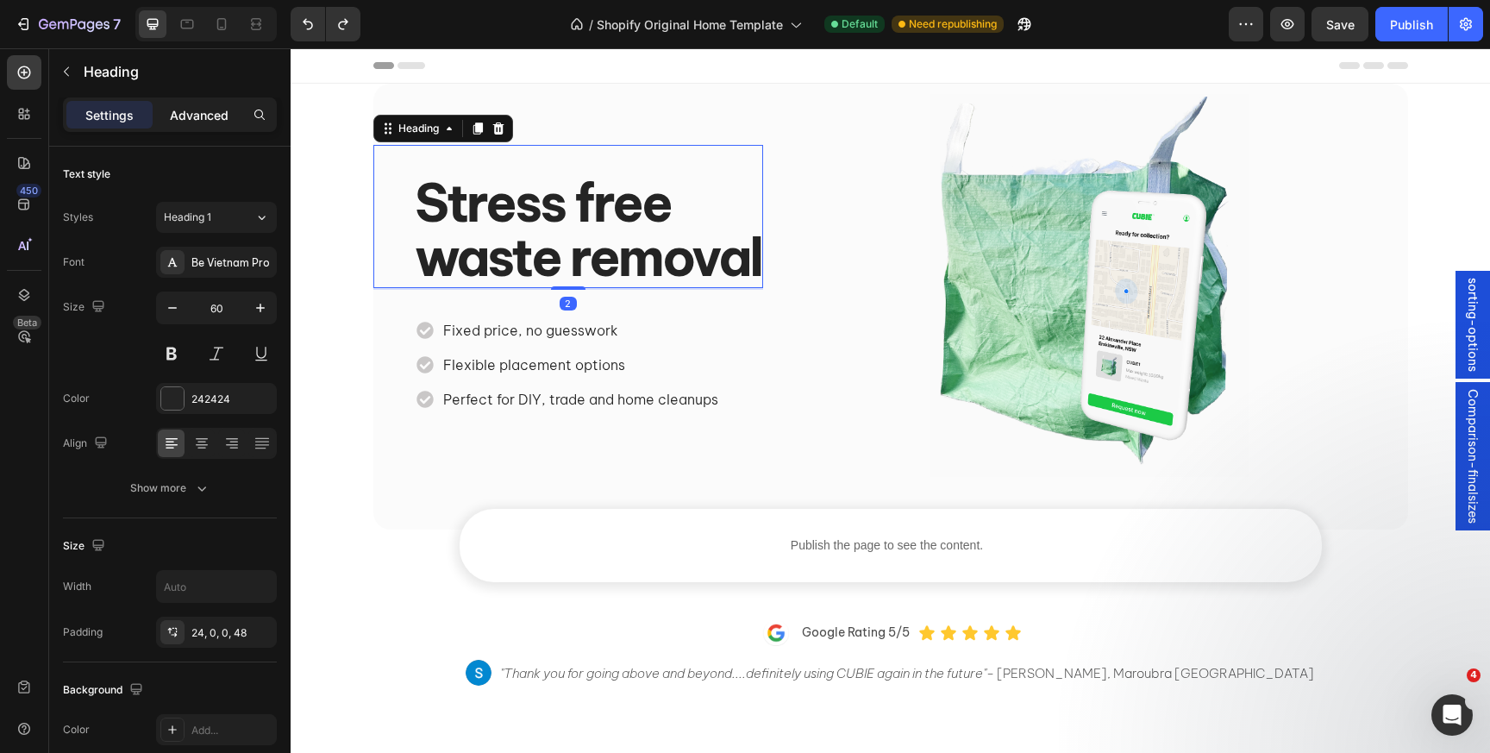
click at [192, 111] on p "Advanced" at bounding box center [199, 115] width 59 height 18
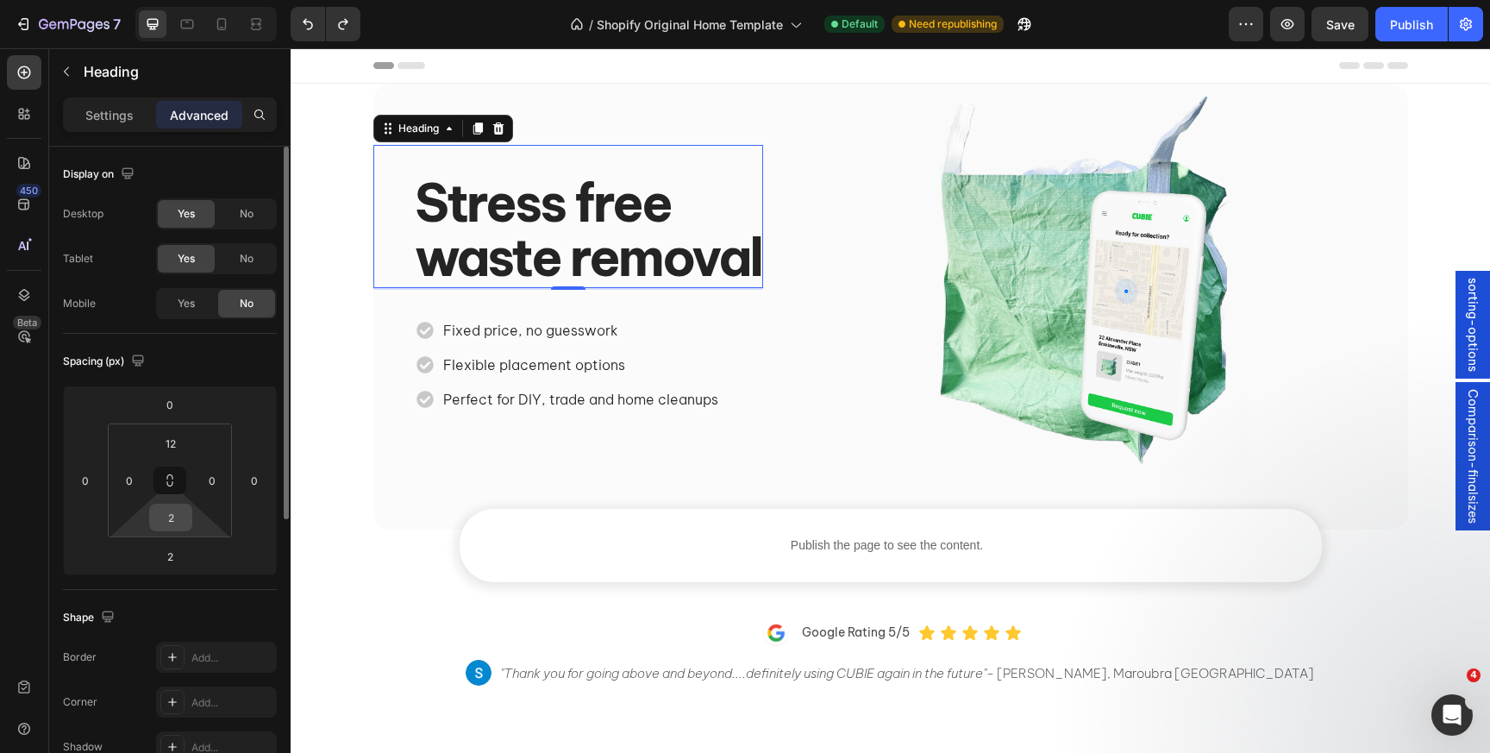
click at [181, 526] on input "2" at bounding box center [171, 517] width 34 height 26
type input "0"
click at [0, 0] on div "Spacing (px) 0 0 2 0 12 0 0 0" at bounding box center [0, 0] width 0 height 0
click at [111, 127] on div "Settings" at bounding box center [109, 115] width 86 height 28
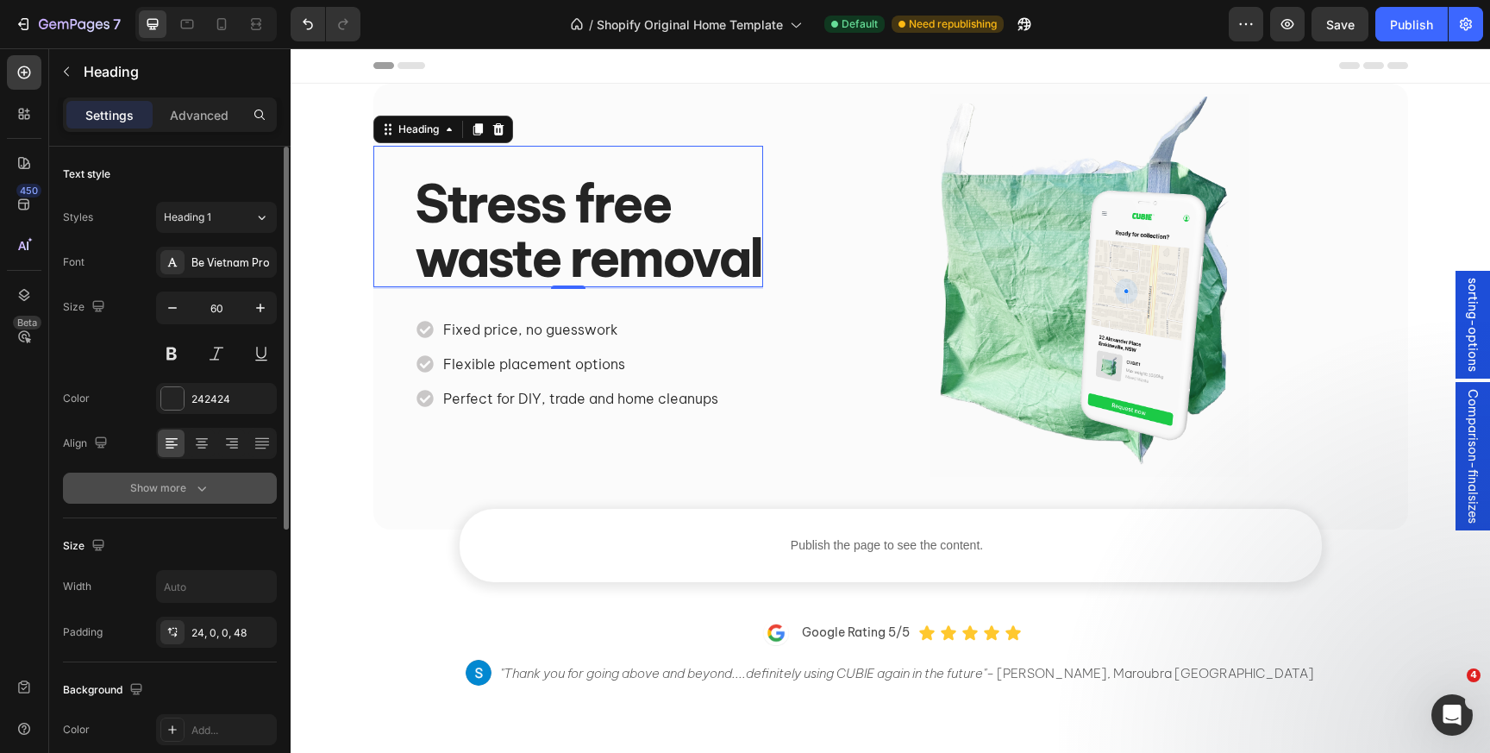
click at [154, 501] on button "Show more" at bounding box center [170, 488] width 214 height 31
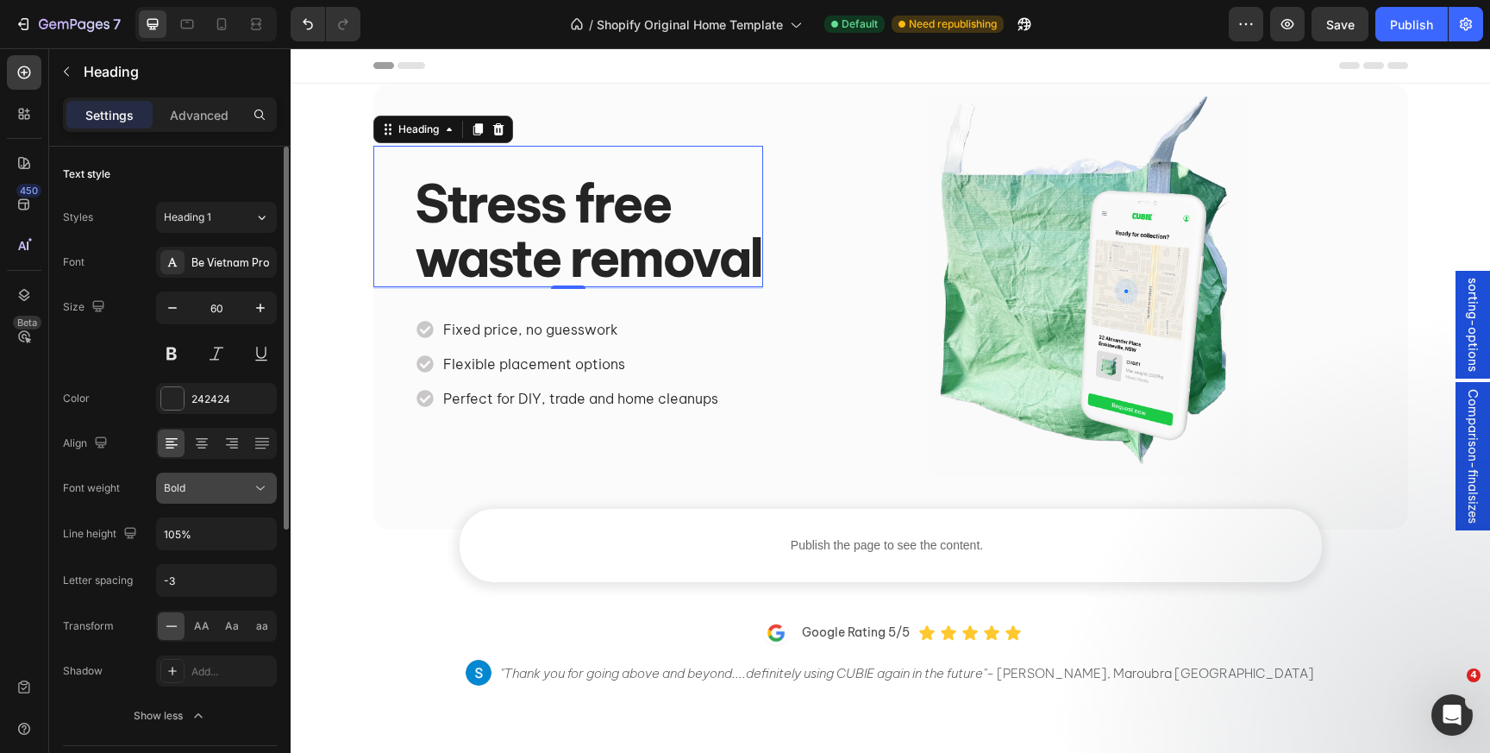
click at [194, 493] on div "Bold" at bounding box center [208, 488] width 88 height 16
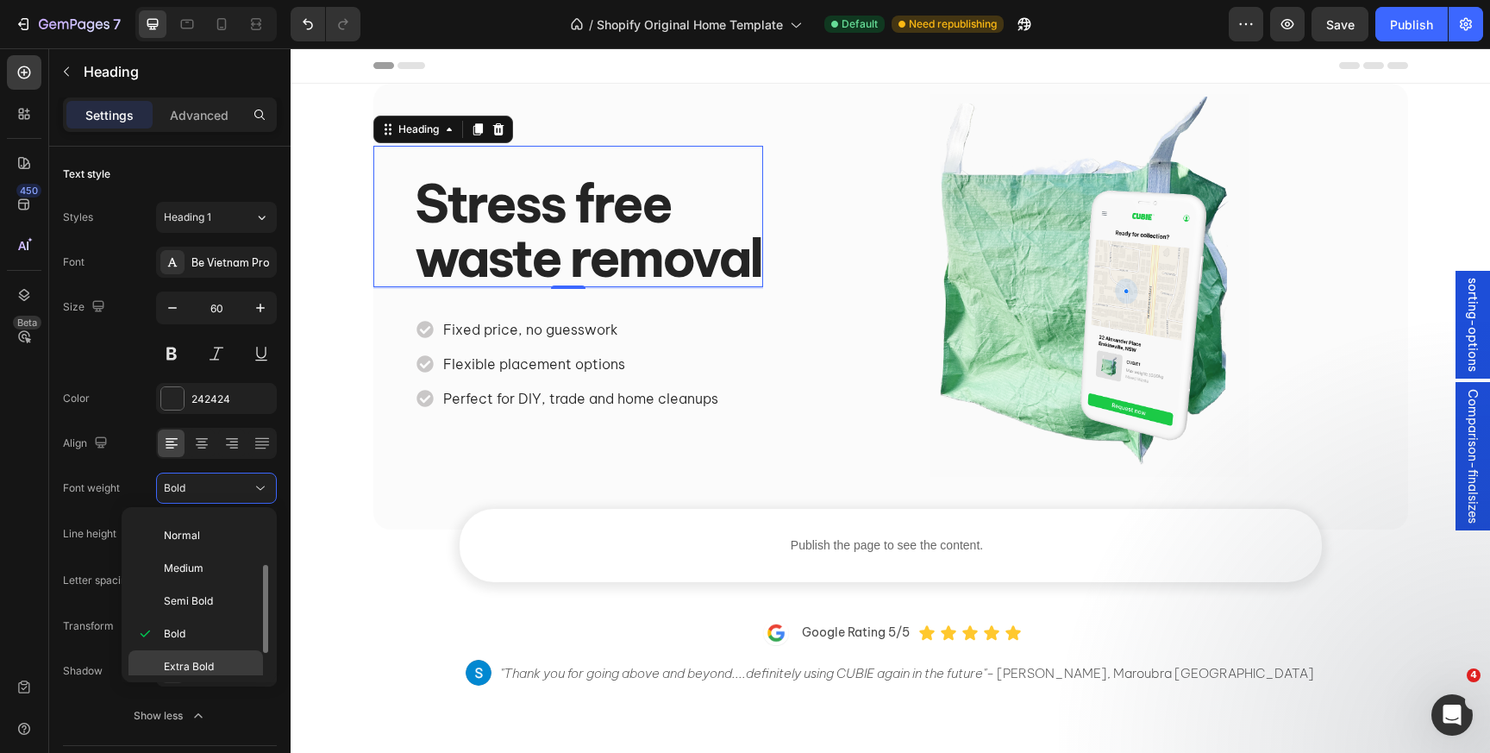
click at [194, 683] on div "Extra Bold" at bounding box center [195, 699] width 135 height 33
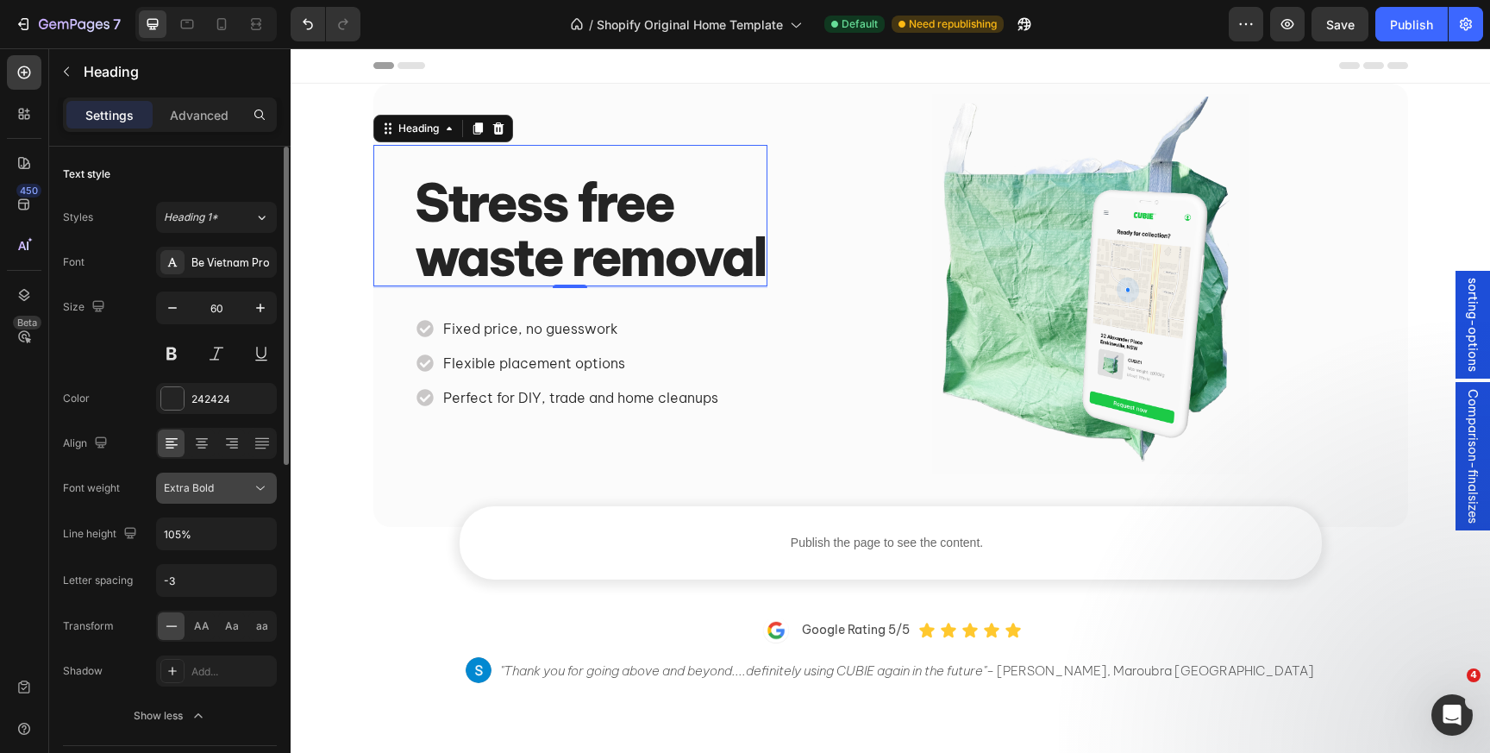
click at [203, 494] on span "Extra Bold" at bounding box center [189, 488] width 50 height 16
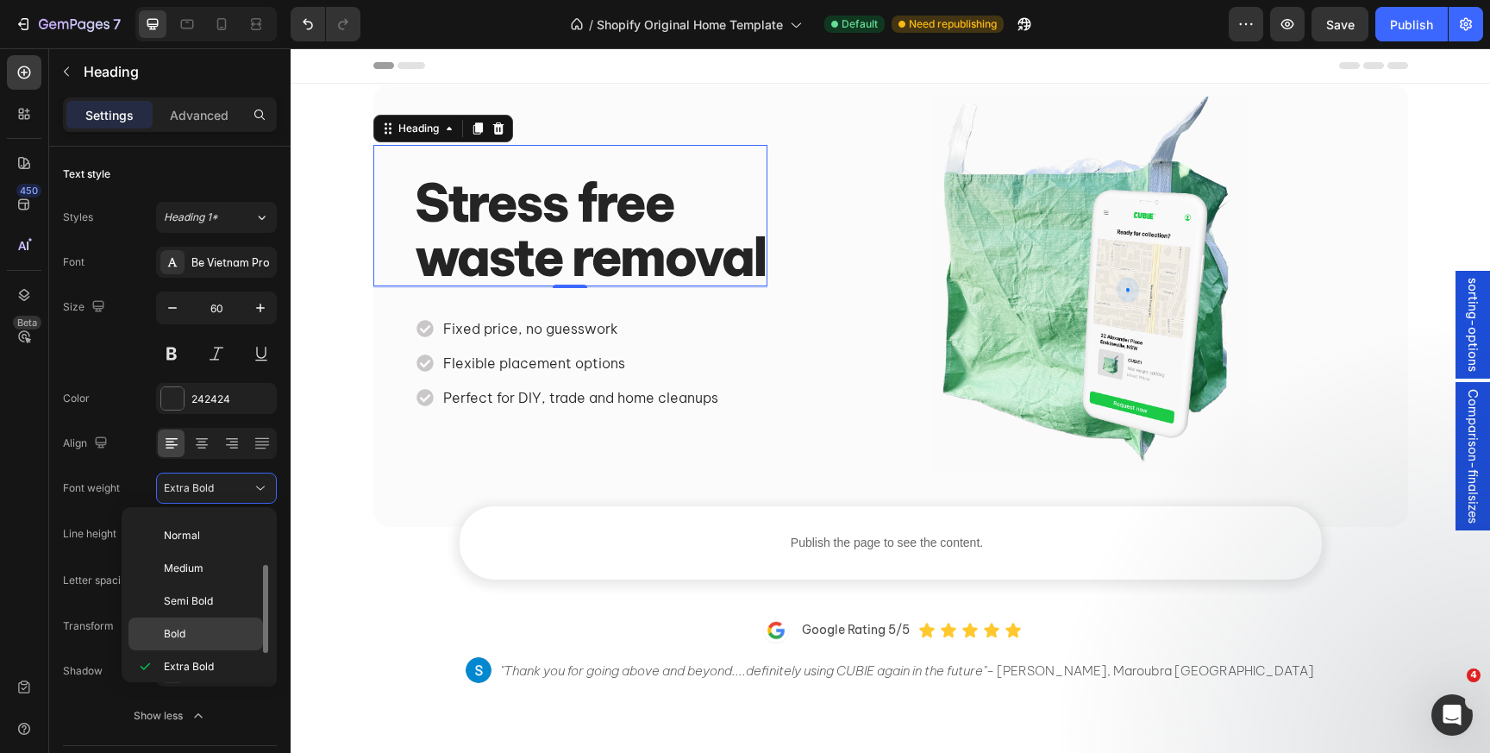
click at [187, 626] on p "Bold" at bounding box center [209, 634] width 91 height 16
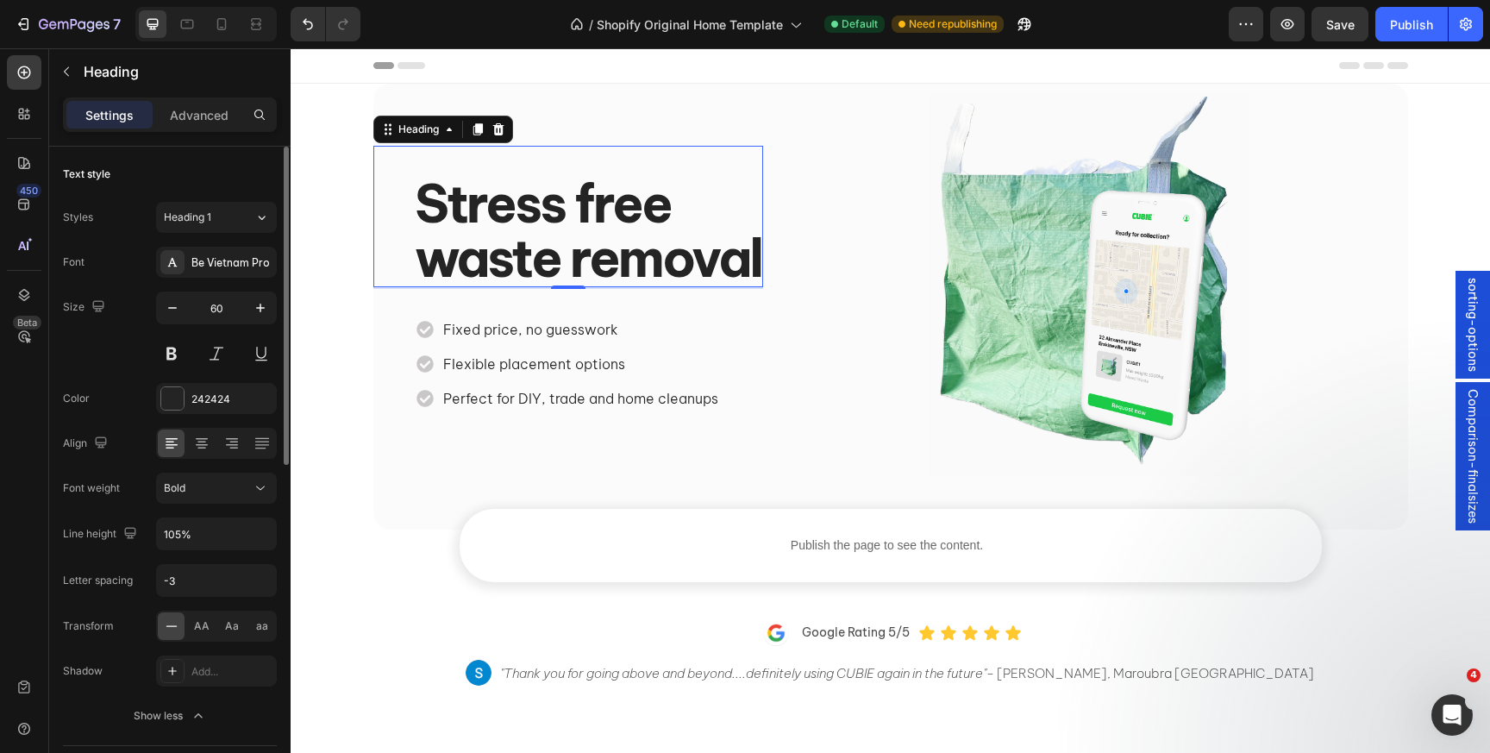
click at [85, 379] on div "Font Be Vietnam Pro Size 60 Color 242424 Align Font weight Bold Line height 105…" at bounding box center [170, 489] width 214 height 485
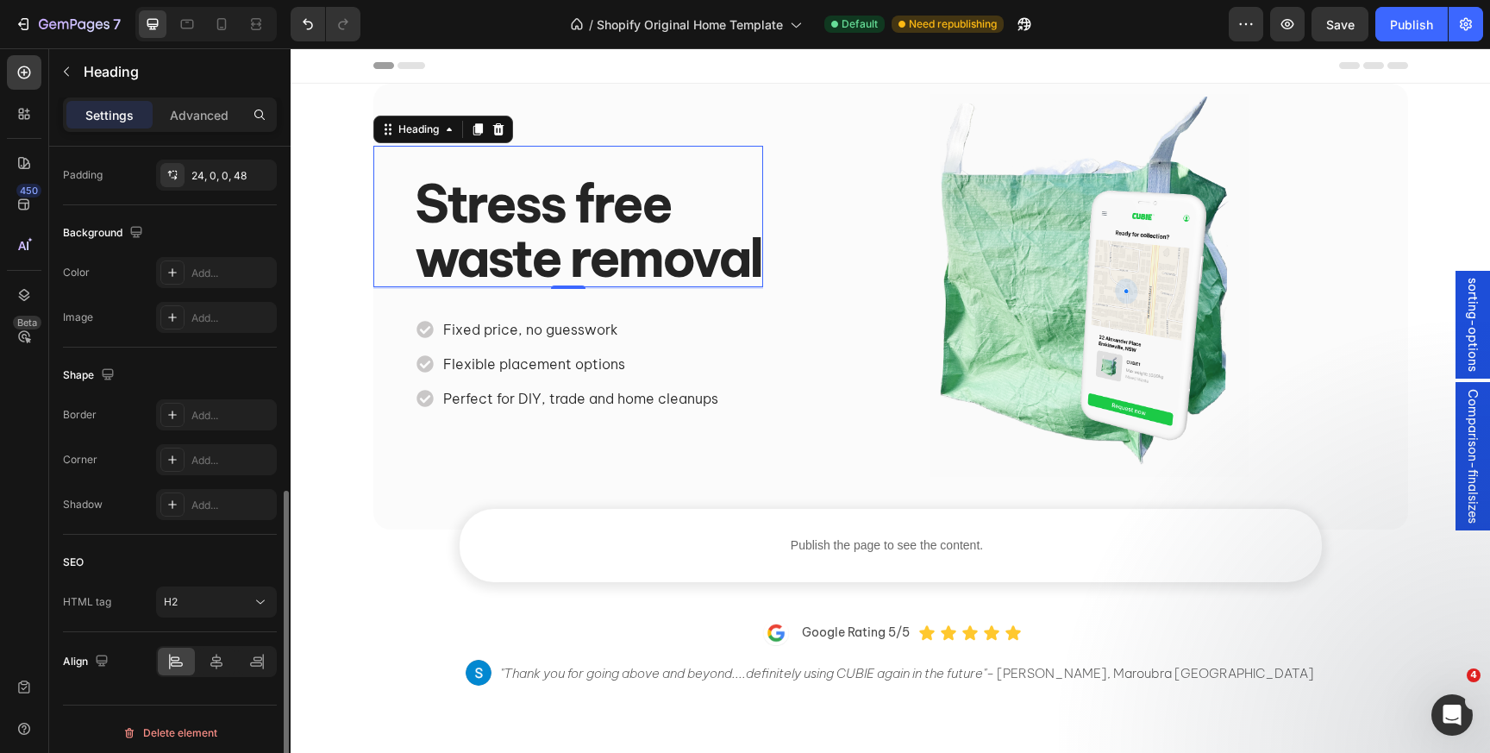
scroll to position [692, 0]
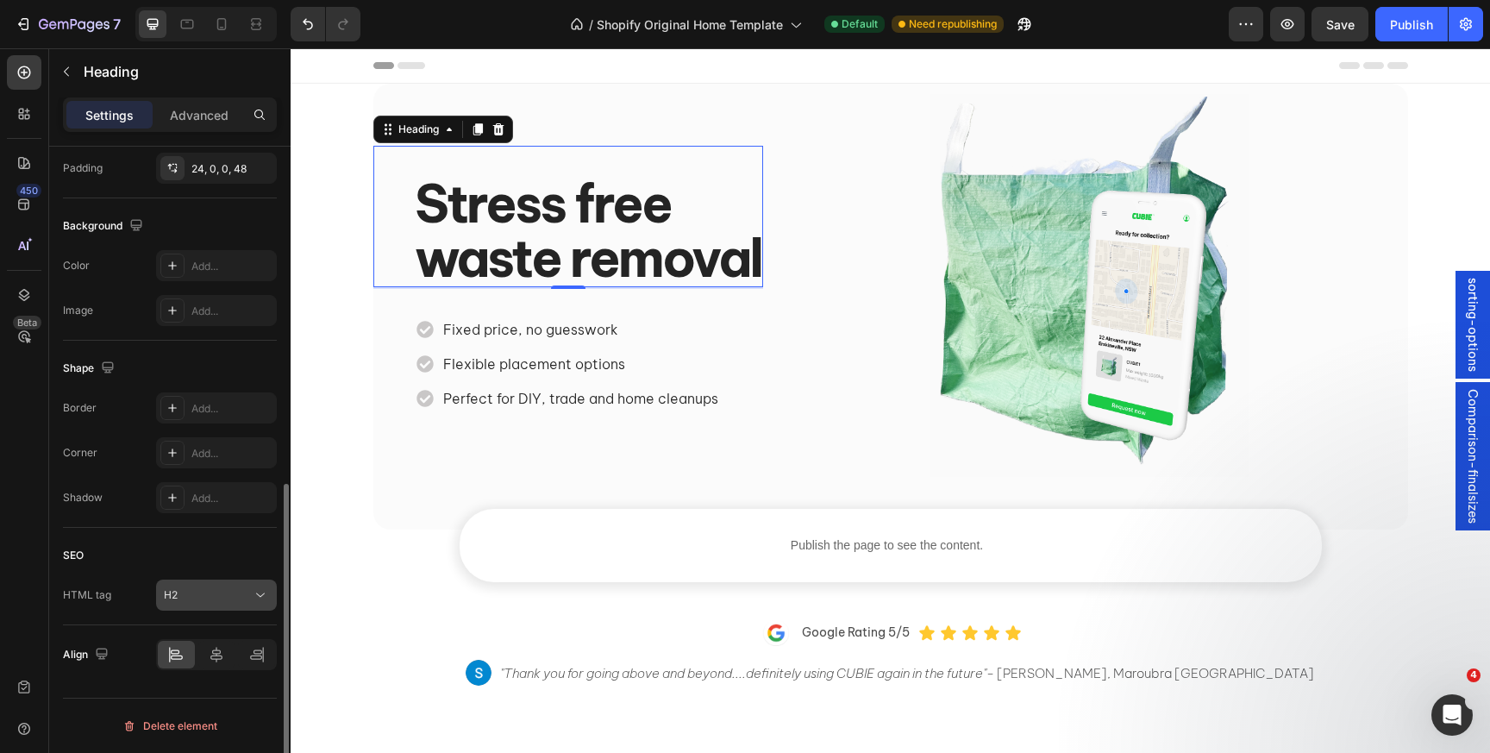
click at [185, 598] on div "H2" at bounding box center [208, 595] width 88 height 16
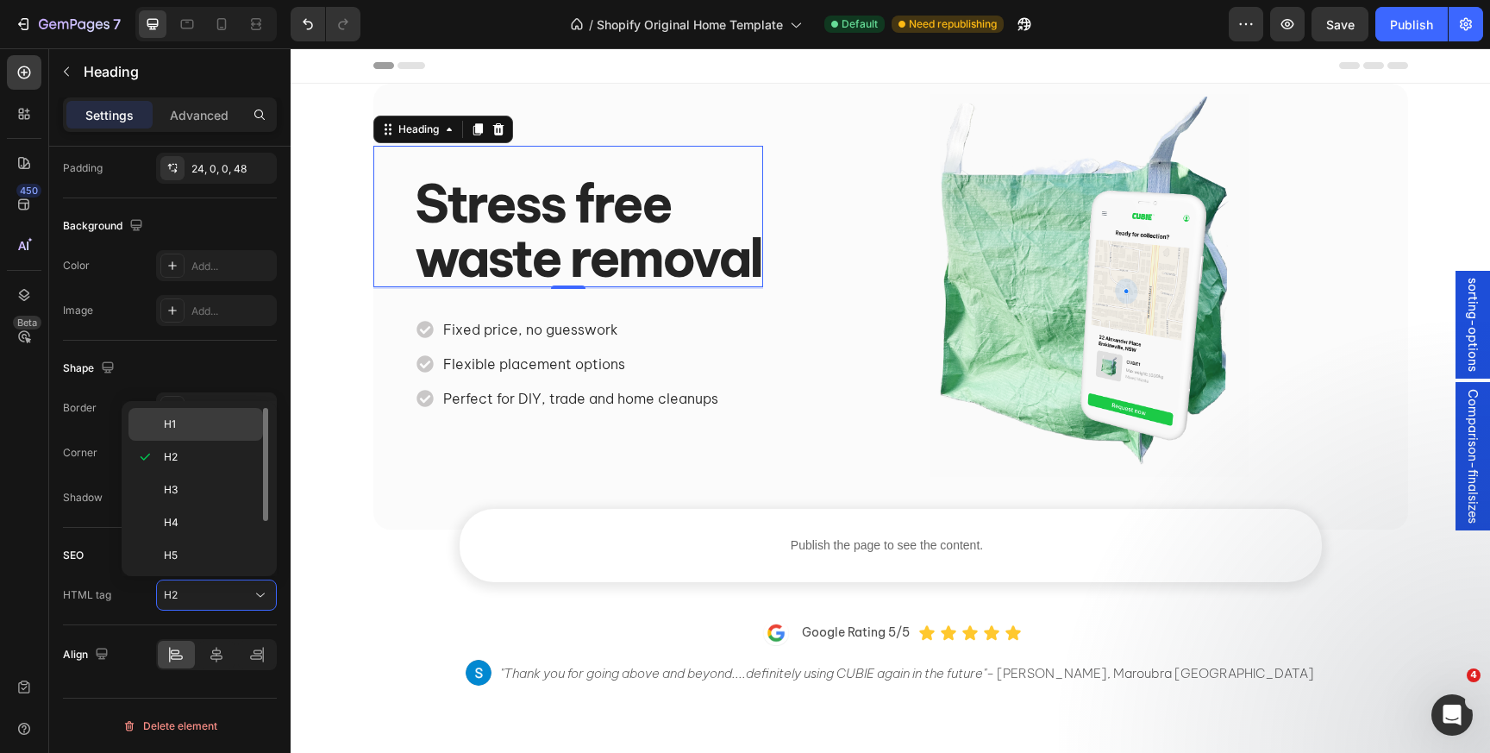
click at [0, 0] on div "H1" at bounding box center [0, 0] width 0 height 0
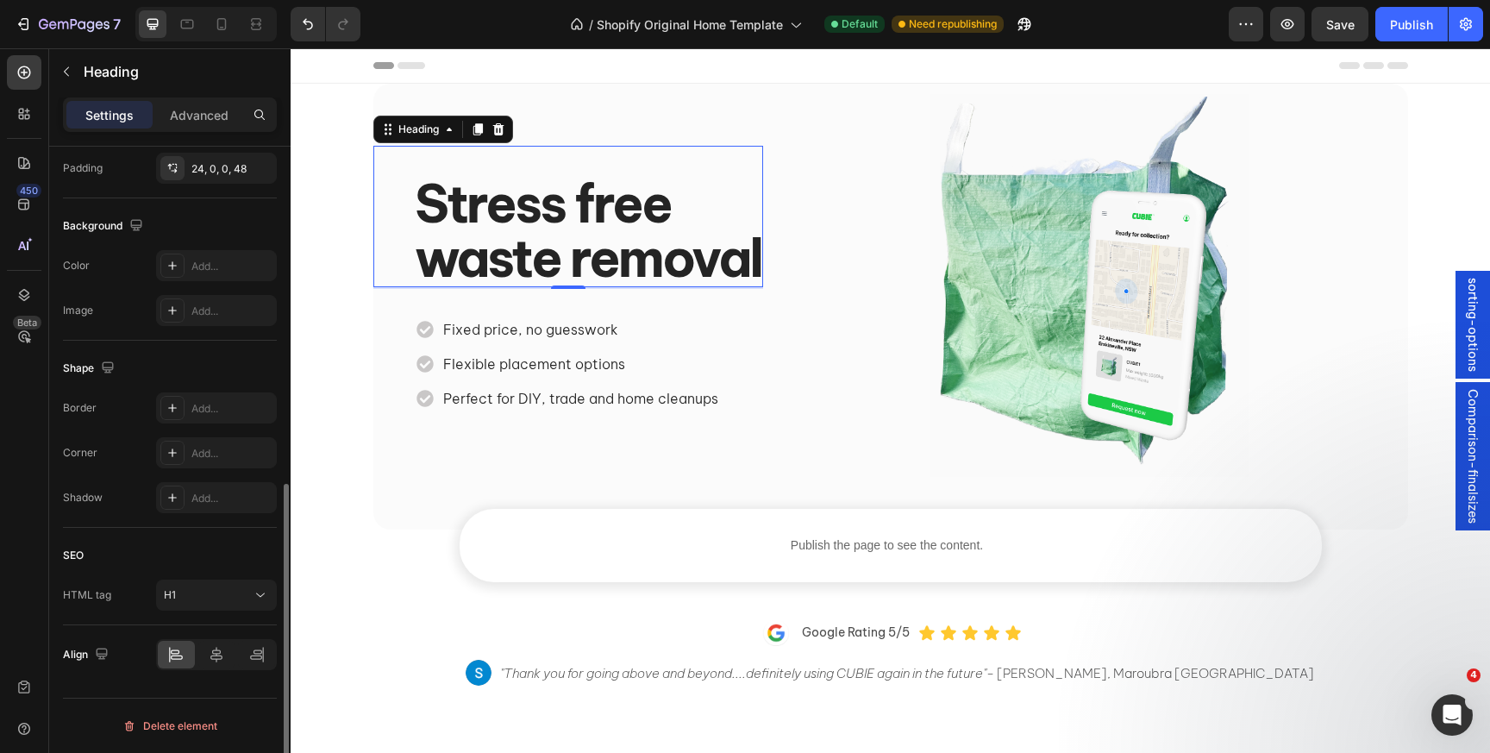
click at [103, 459] on div "Corner Add..." at bounding box center [170, 452] width 214 height 31
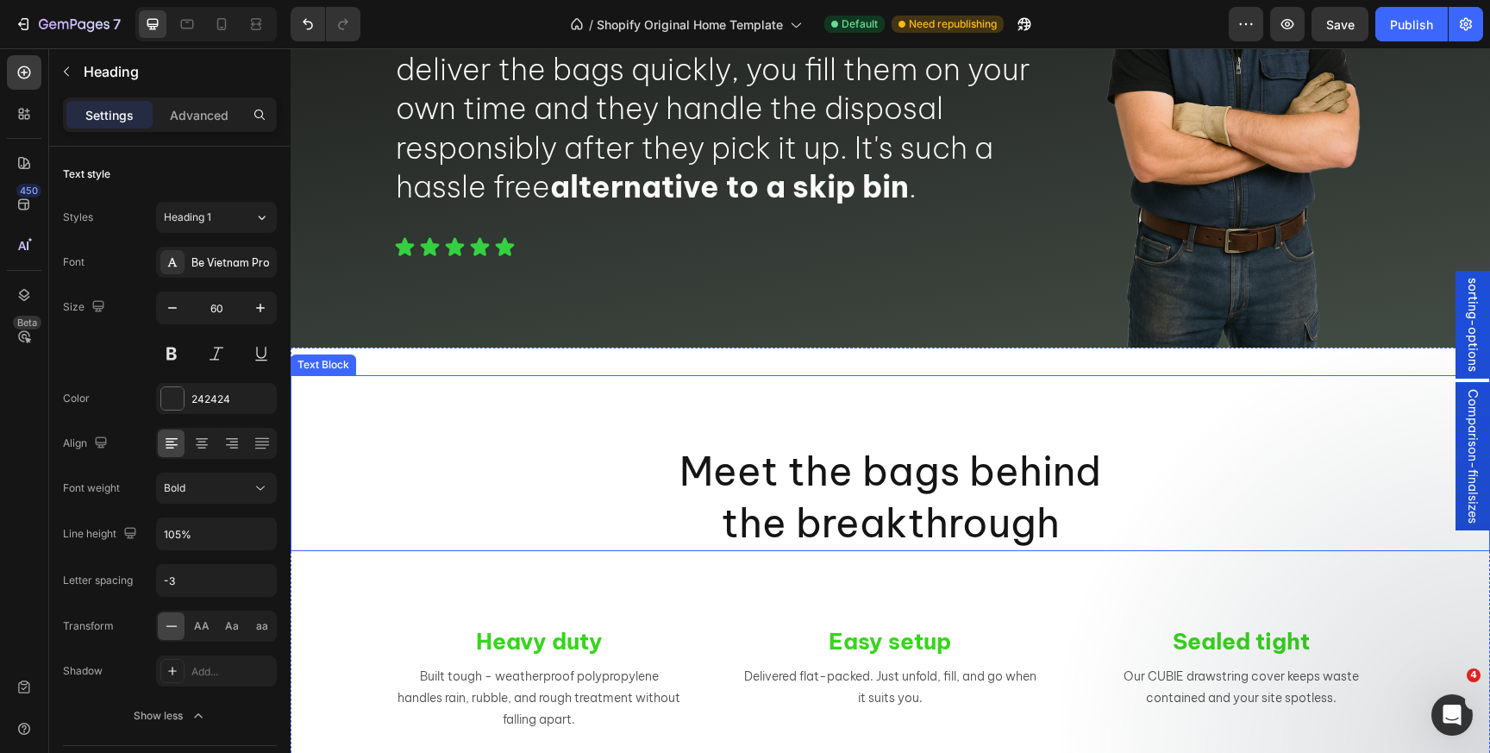
scroll to position [2780, 0]
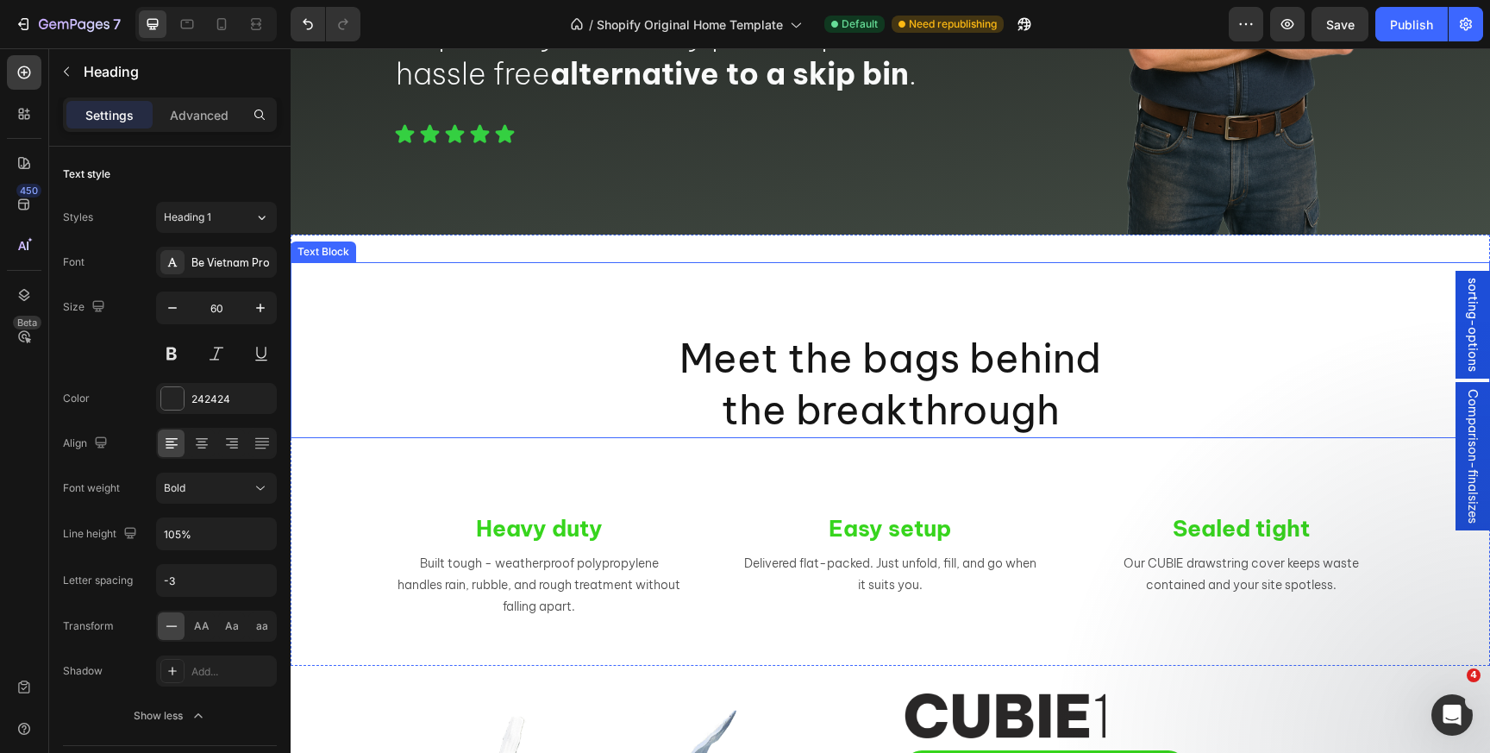
click at [718, 385] on p "the breakthrough" at bounding box center [890, 411] width 1196 height 52
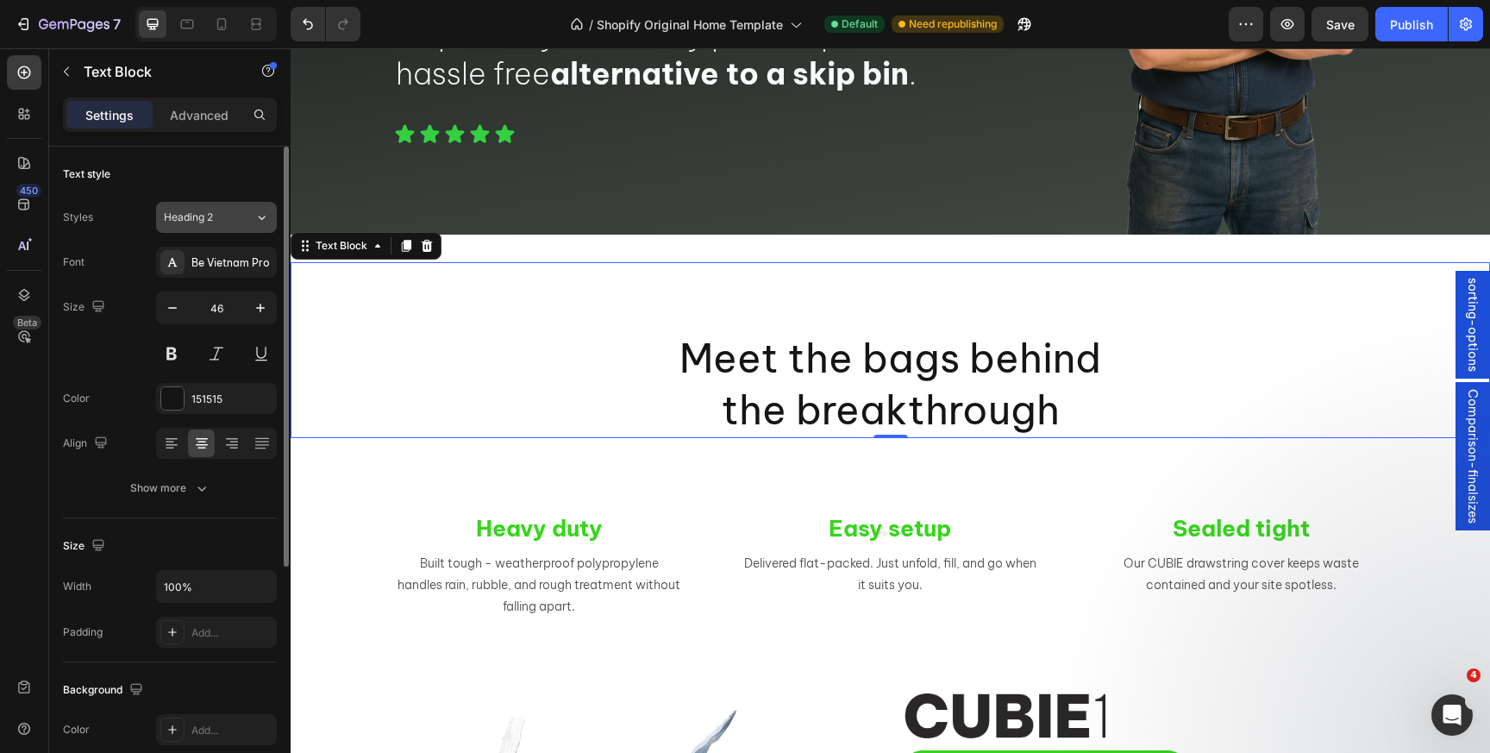
click at [203, 214] on span "Heading 2" at bounding box center [188, 218] width 49 height 16
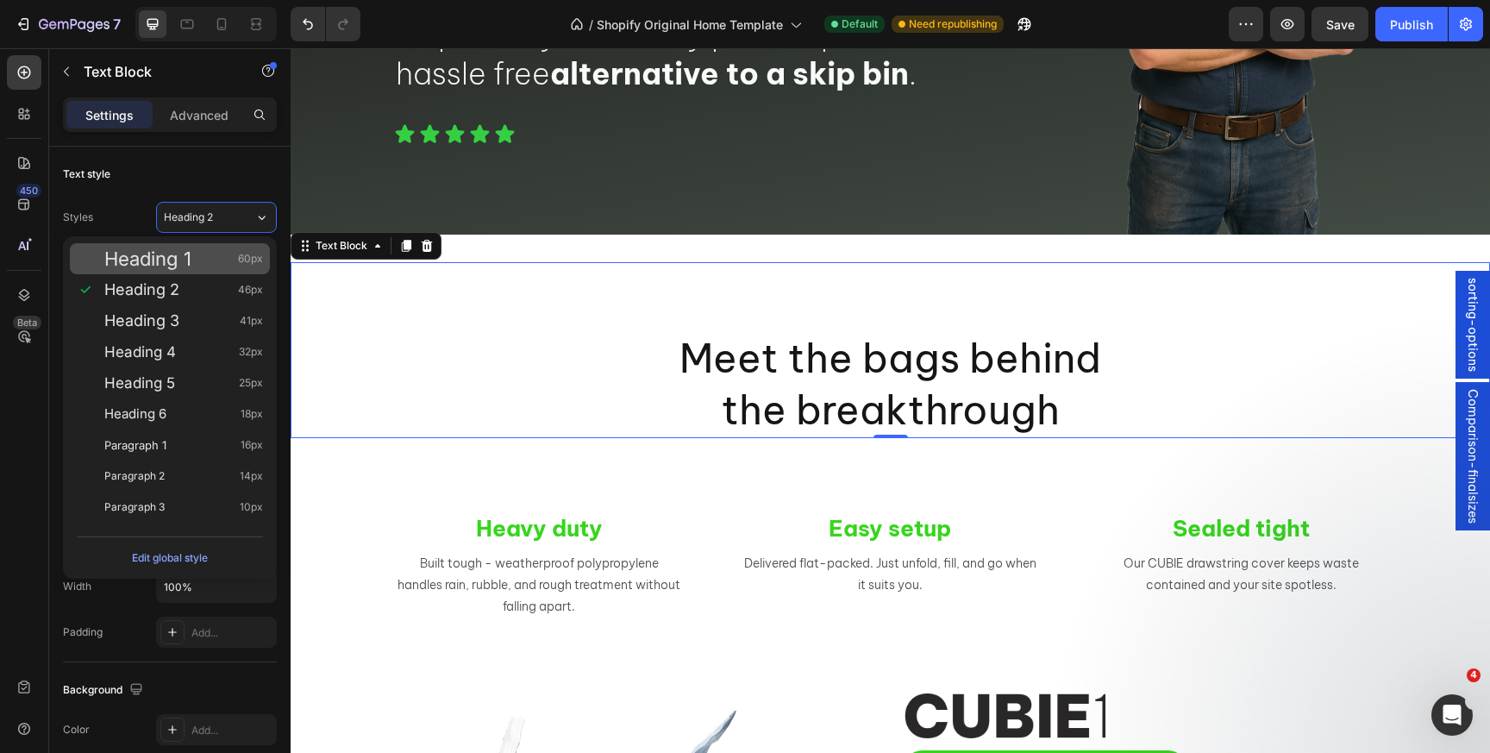
click at [189, 250] on span "Heading 1" at bounding box center [147, 258] width 87 height 17
type input "60"
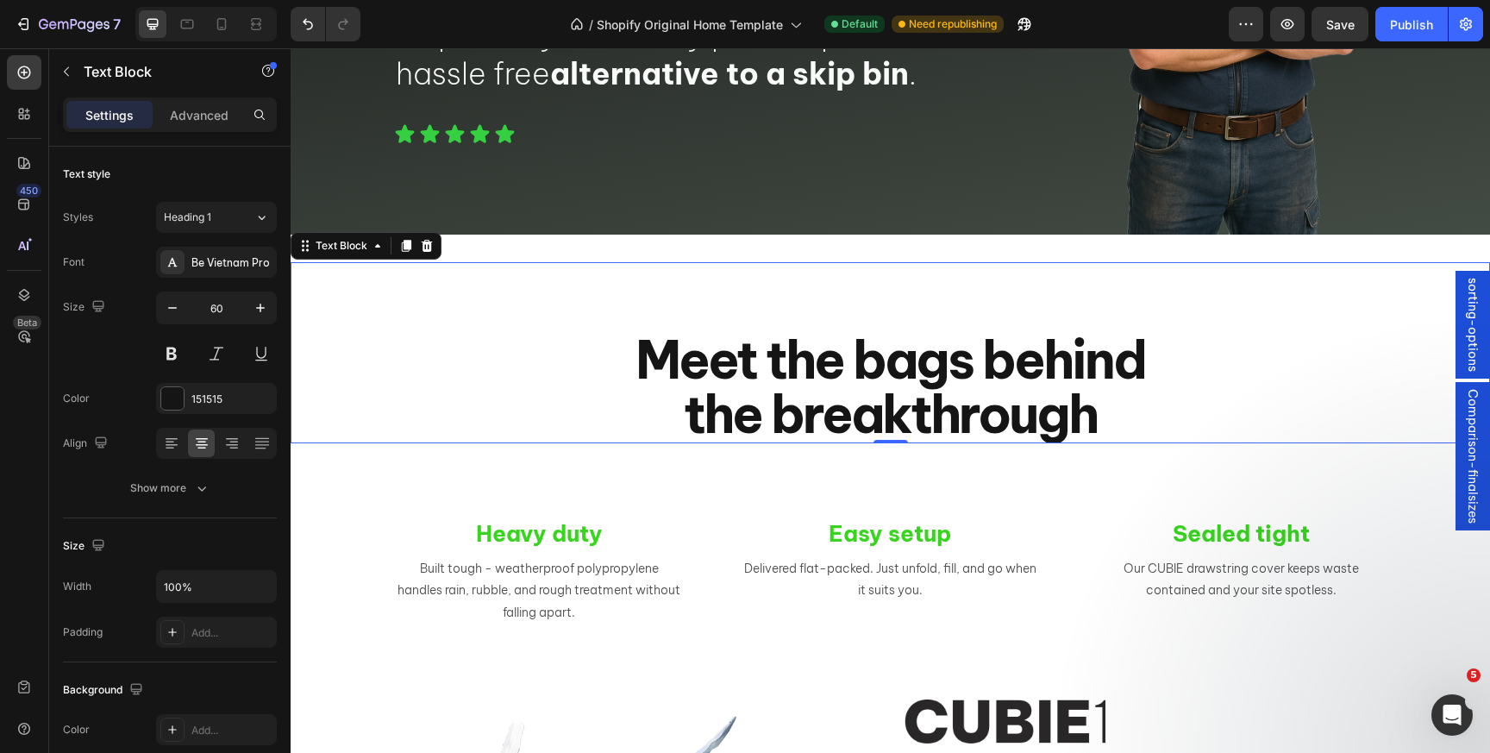
click at [422, 438] on p "the breakthrough" at bounding box center [890, 414] width 1196 height 54
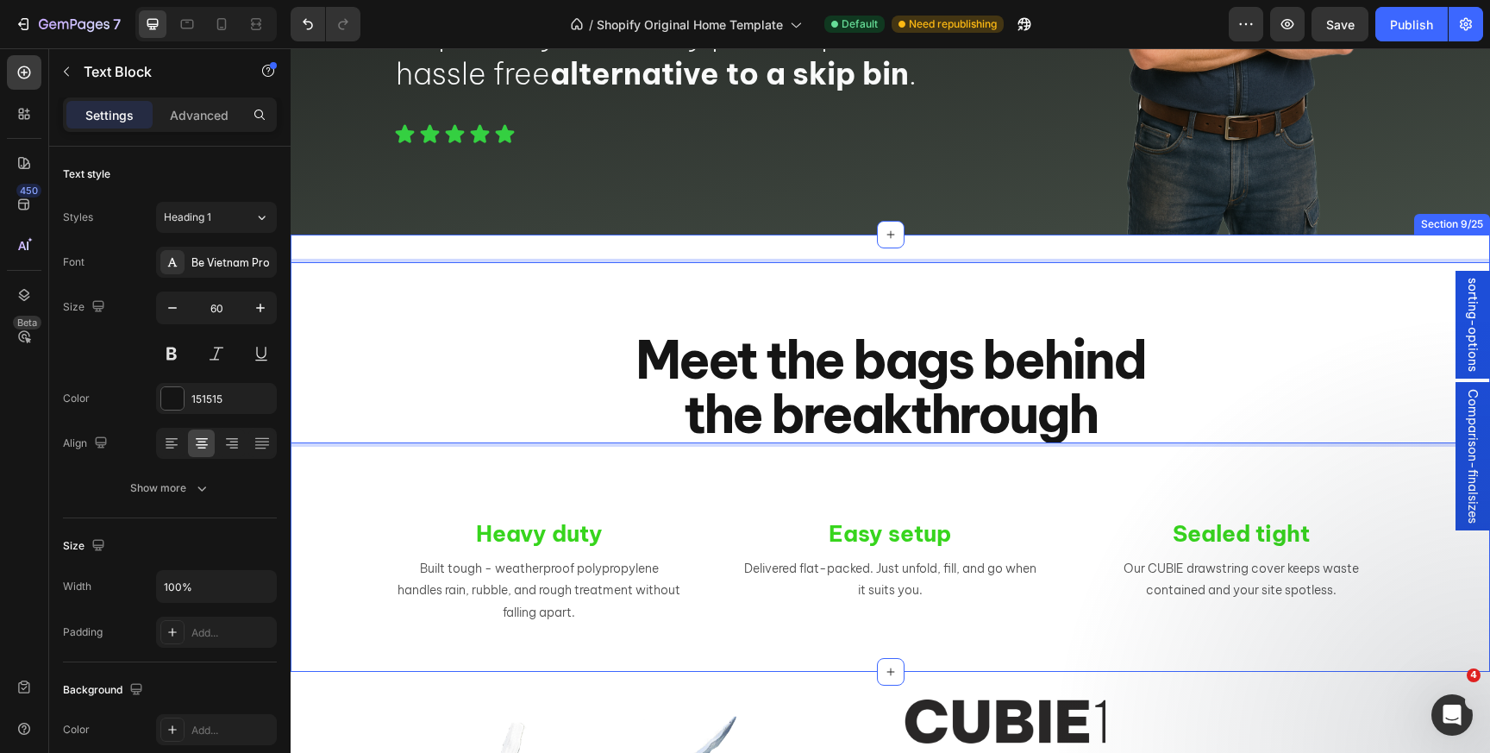
click at [336, 542] on div "Meet the bags behind the breakthrough Text Block 0 Heavy duty Text Block Built …" at bounding box center [891, 445] width 1200 height 367
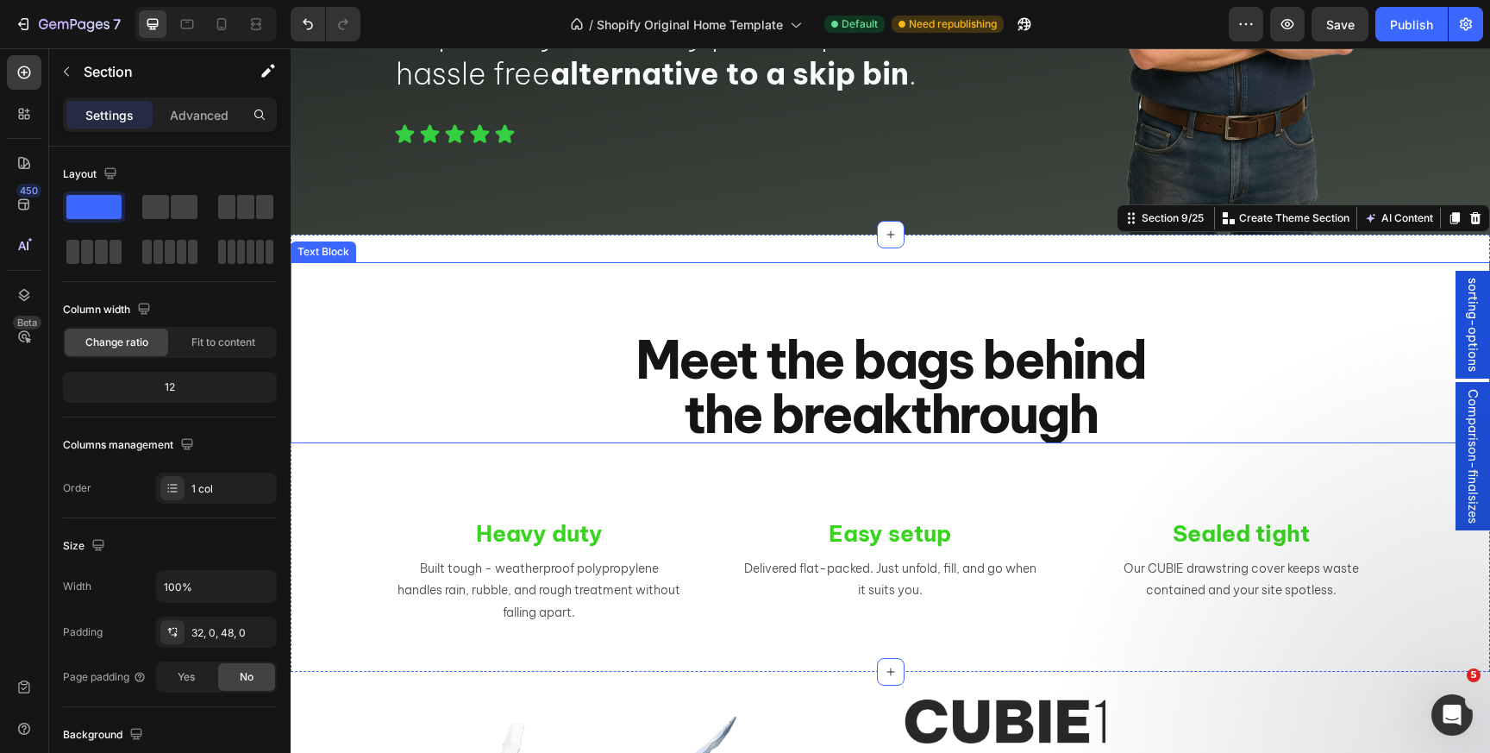
click at [795, 387] on p "the breakthrough" at bounding box center [890, 414] width 1196 height 54
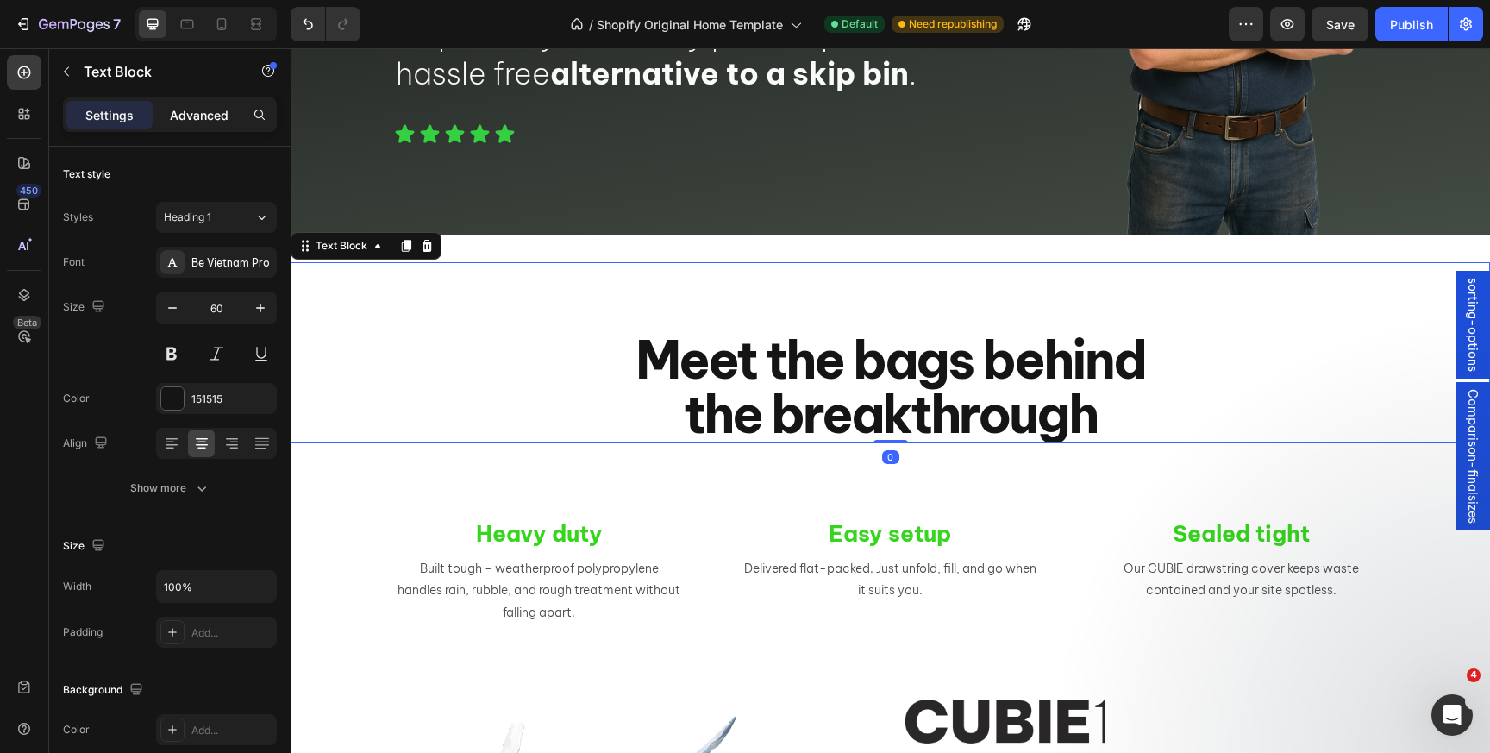
click at [197, 123] on p "Advanced" at bounding box center [199, 115] width 59 height 18
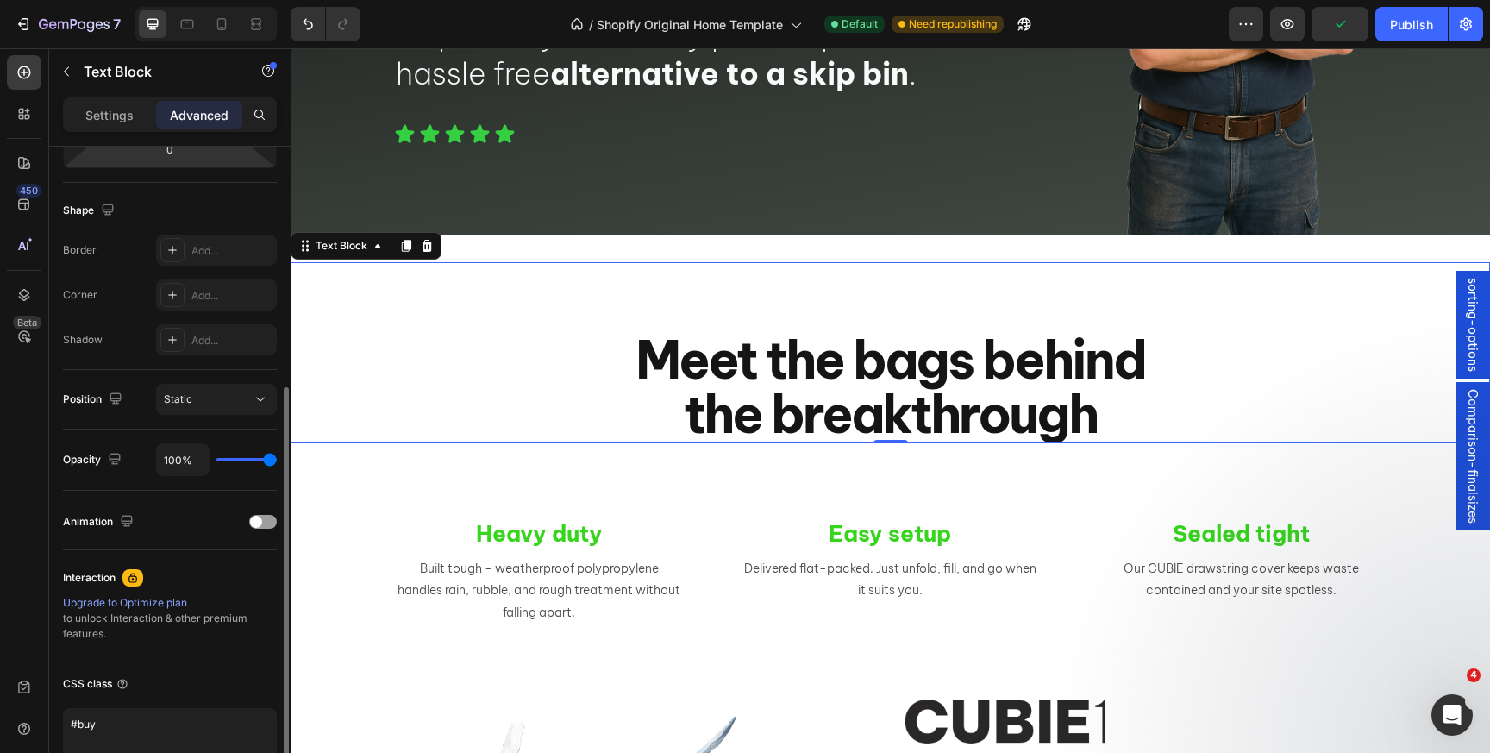
scroll to position [495, 0]
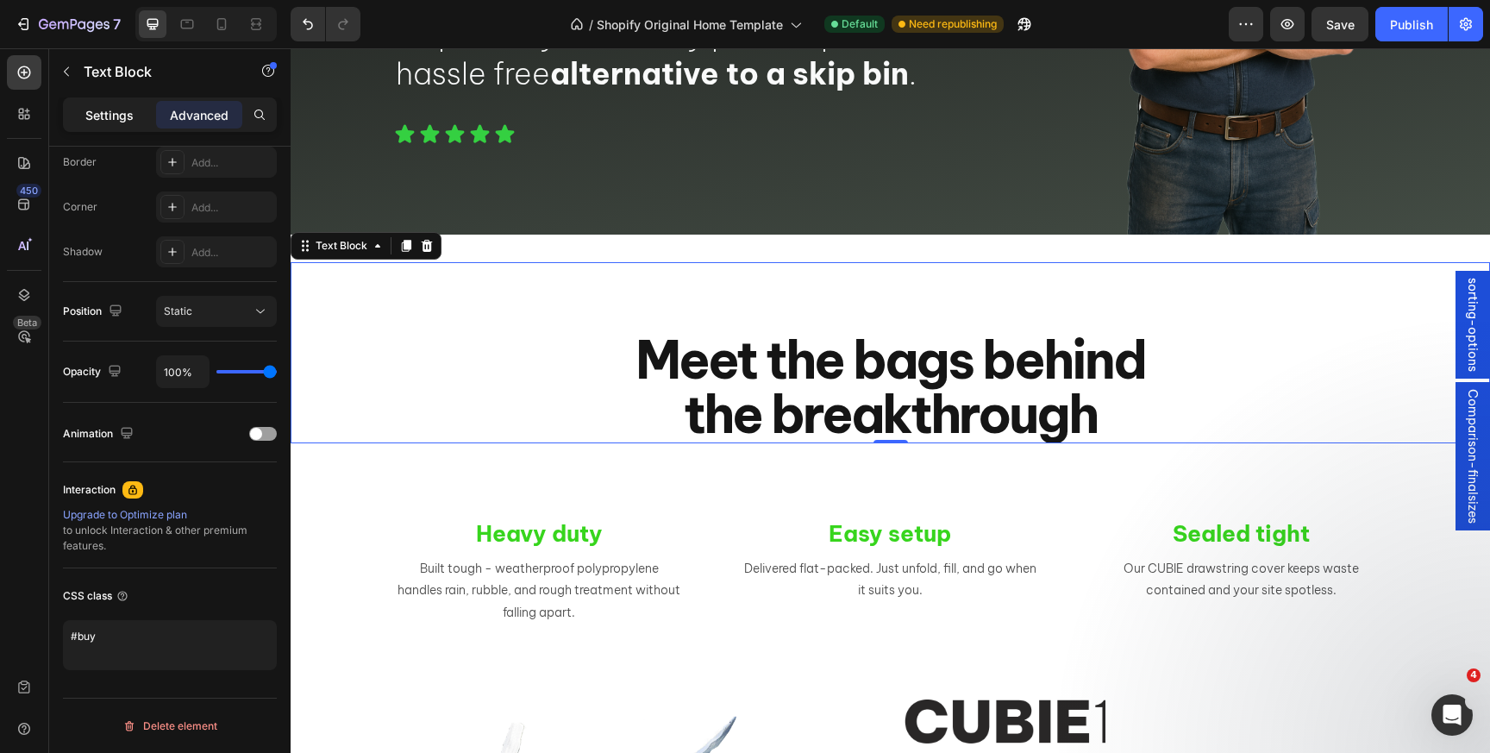
click at [102, 114] on p "Settings" at bounding box center [109, 115] width 48 height 18
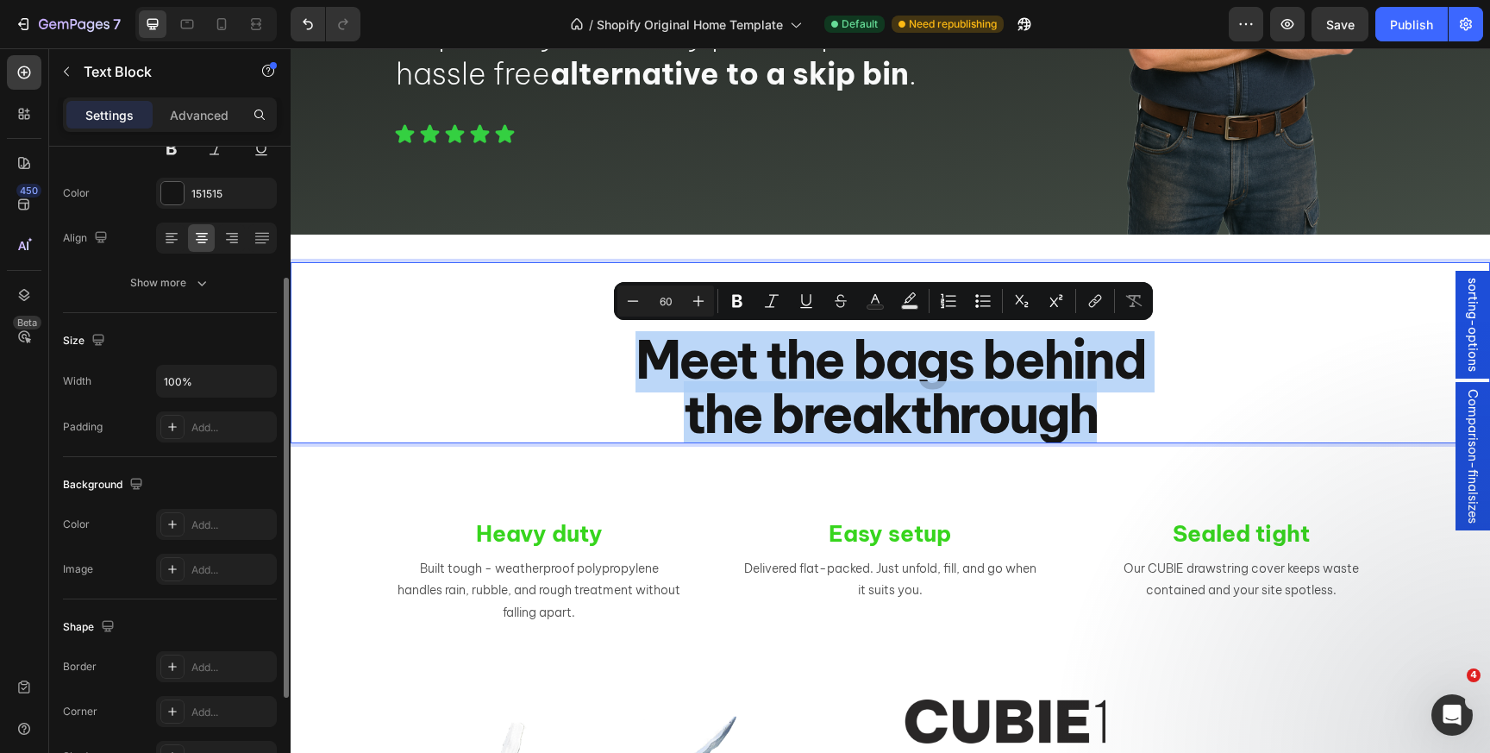
scroll to position [367, 0]
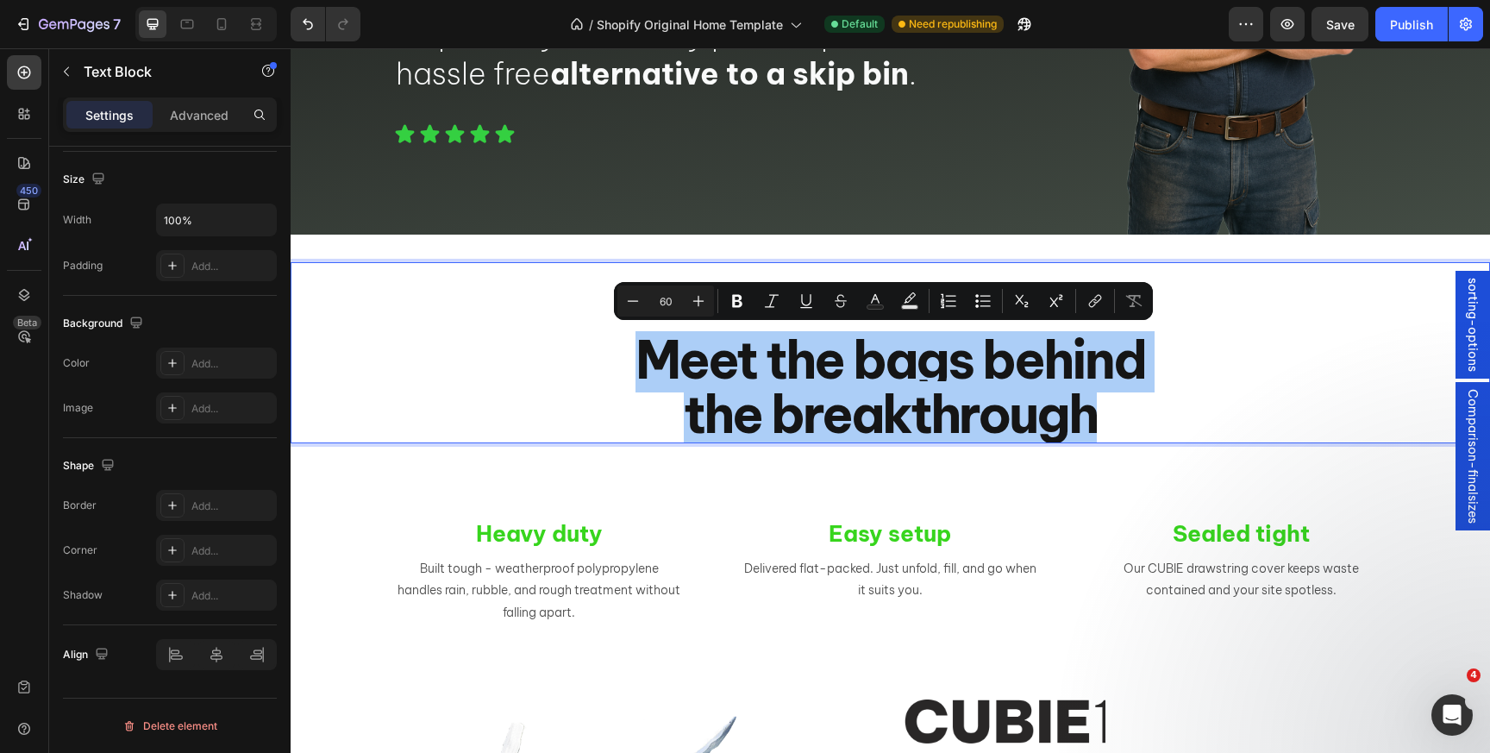
click at [197, 129] on div "Settings Advanced" at bounding box center [170, 114] width 214 height 34
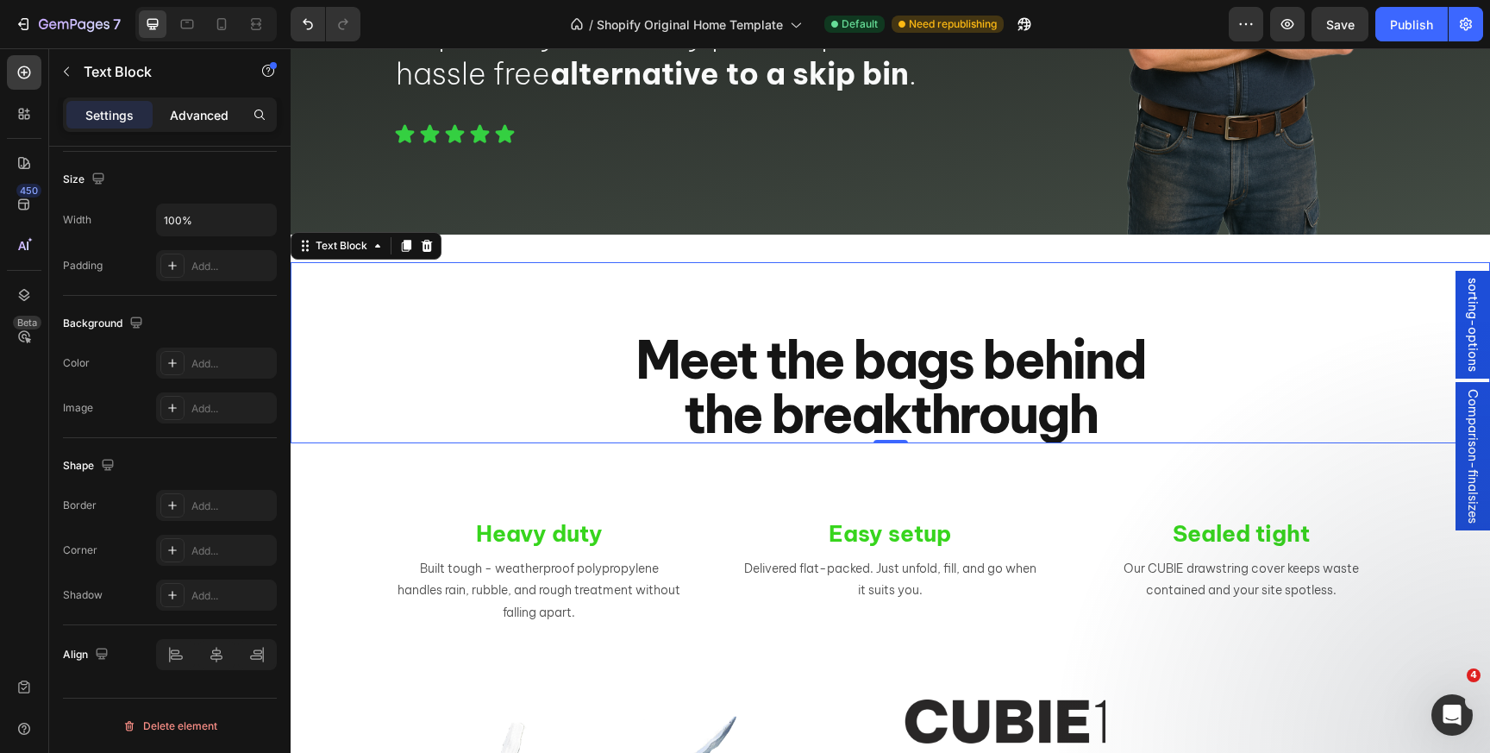
click at [198, 118] on p "Advanced" at bounding box center [199, 115] width 59 height 18
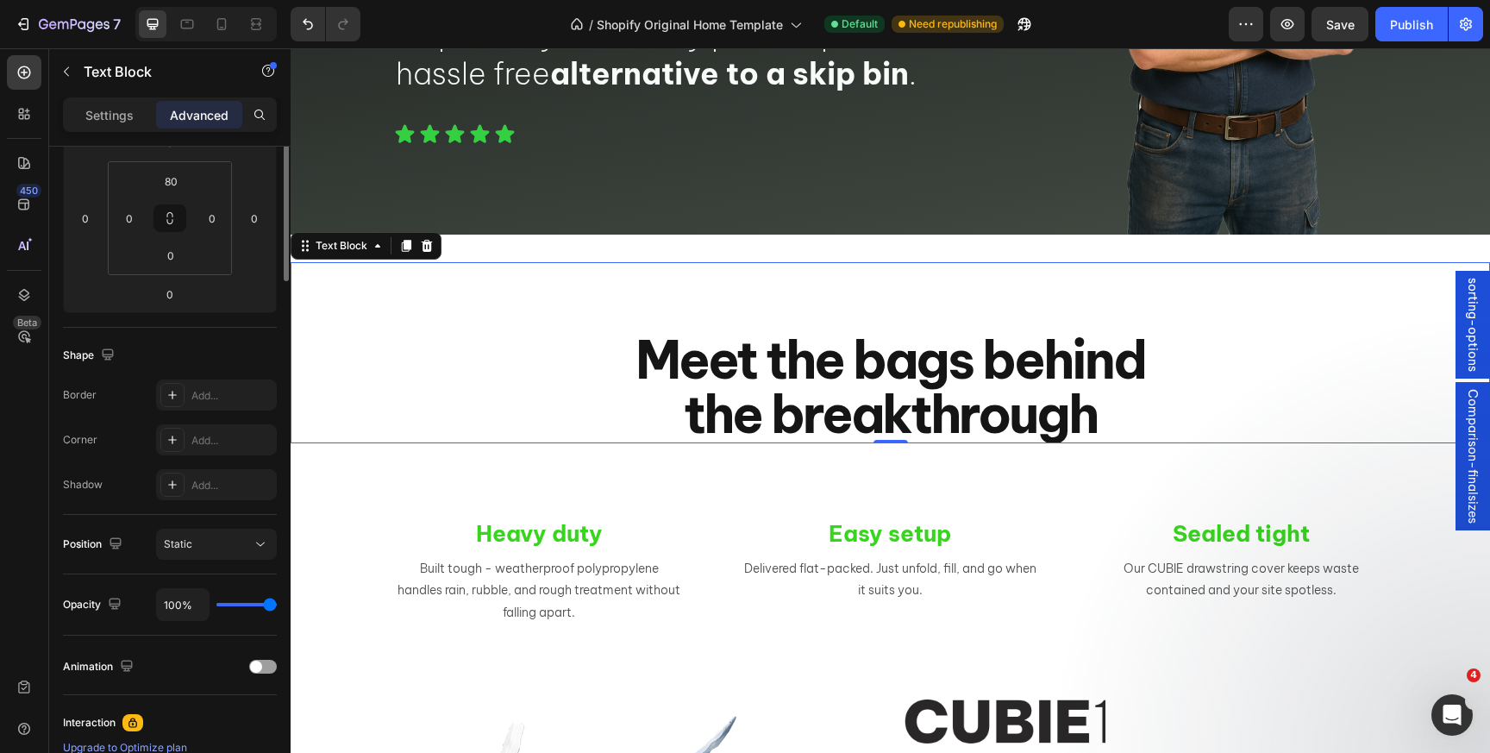
scroll to position [0, 0]
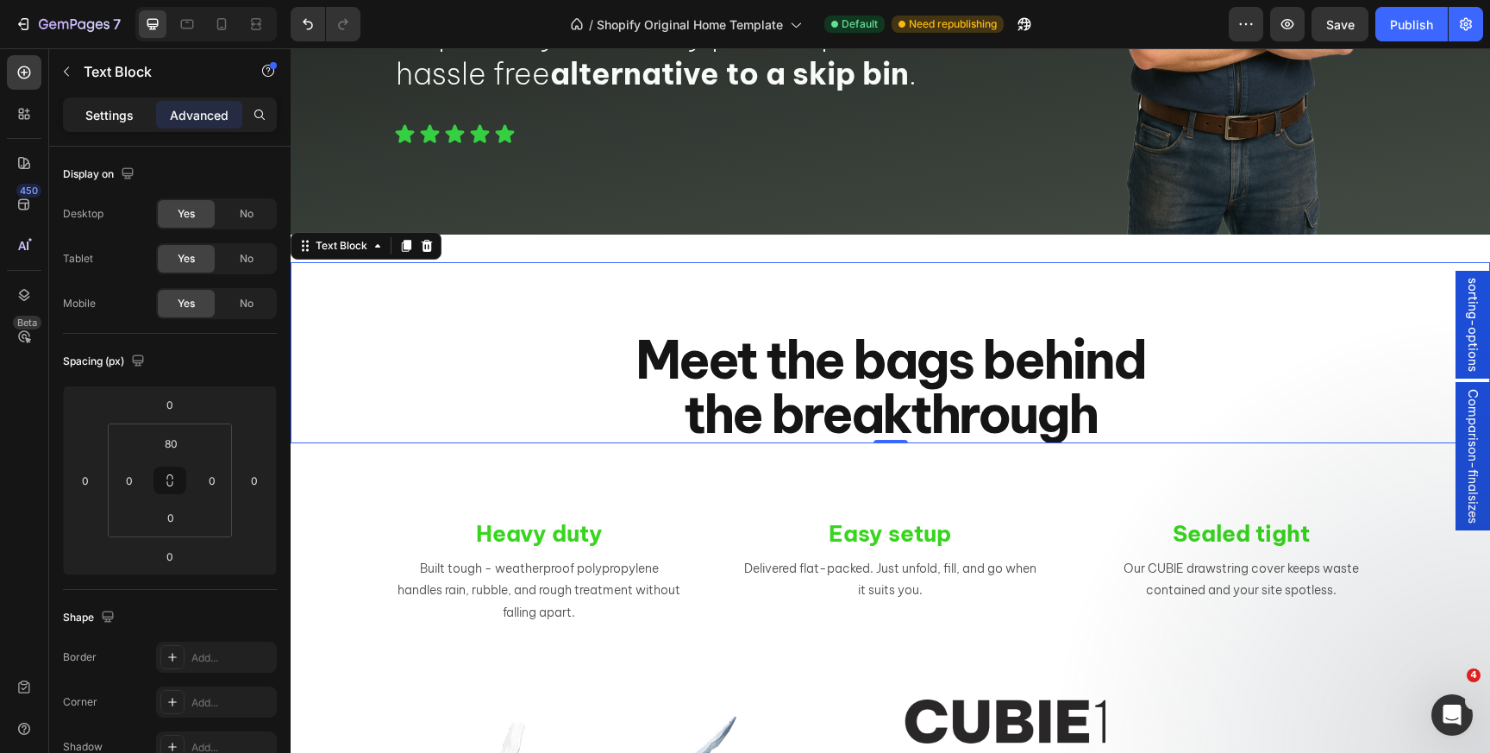
click at [97, 110] on p "Settings" at bounding box center [109, 115] width 48 height 18
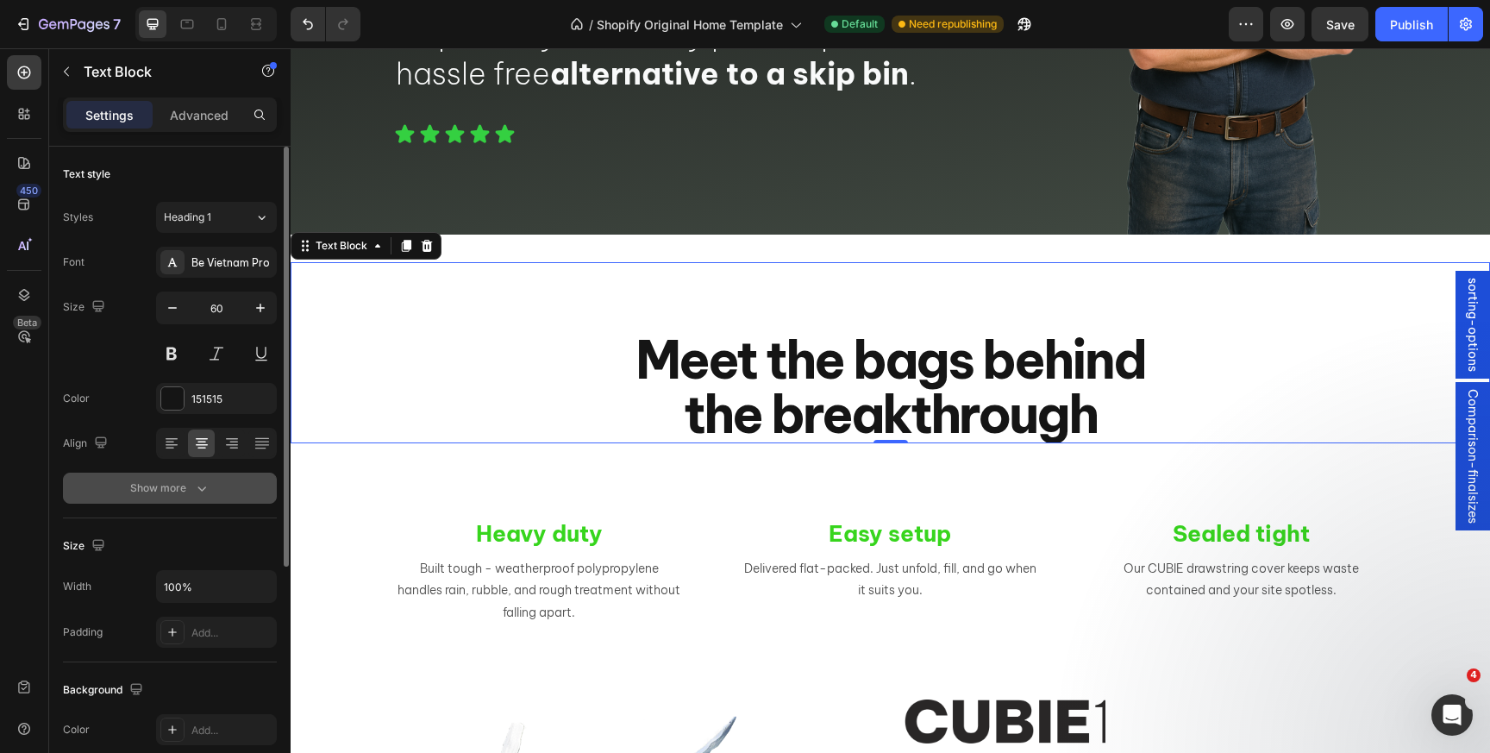
click at [150, 490] on div "Show more" at bounding box center [170, 487] width 80 height 17
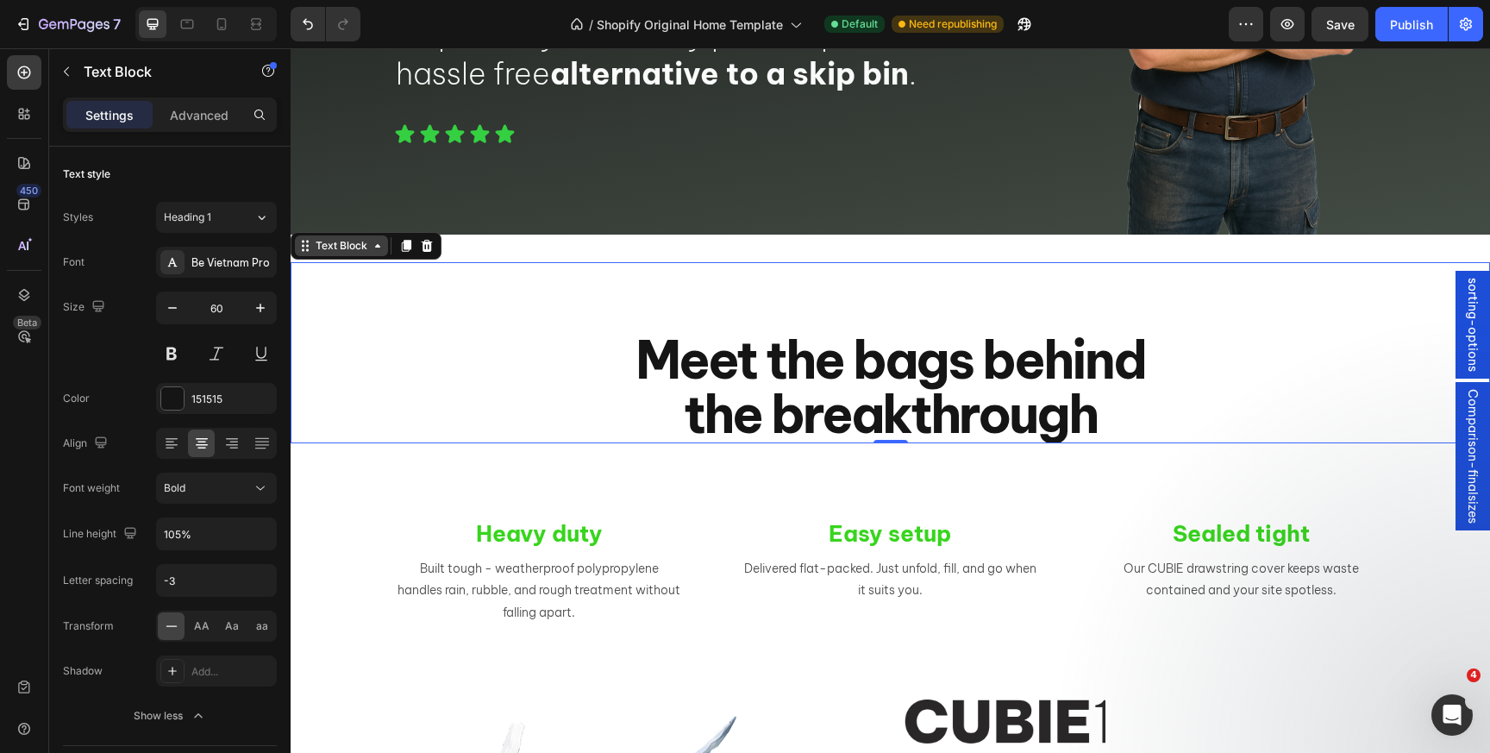
click at [354, 248] on div "Text Block" at bounding box center [341, 246] width 59 height 16
click at [387, 298] on div "Meet the bags behind the breakthrough Text Block Section 0" at bounding box center [891, 352] width 1200 height 181
click at [196, 530] on input "105%" at bounding box center [216, 533] width 119 height 31
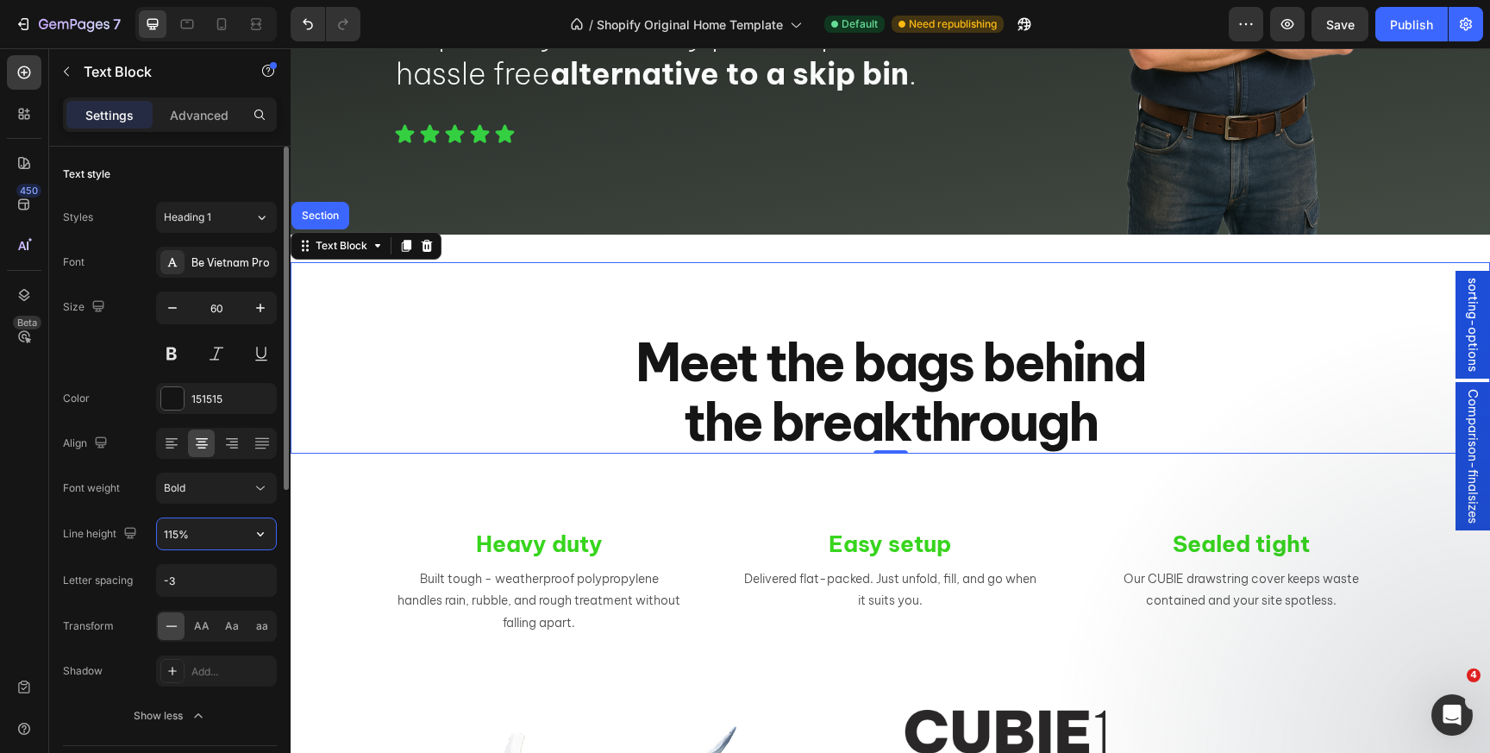
type input "115%"
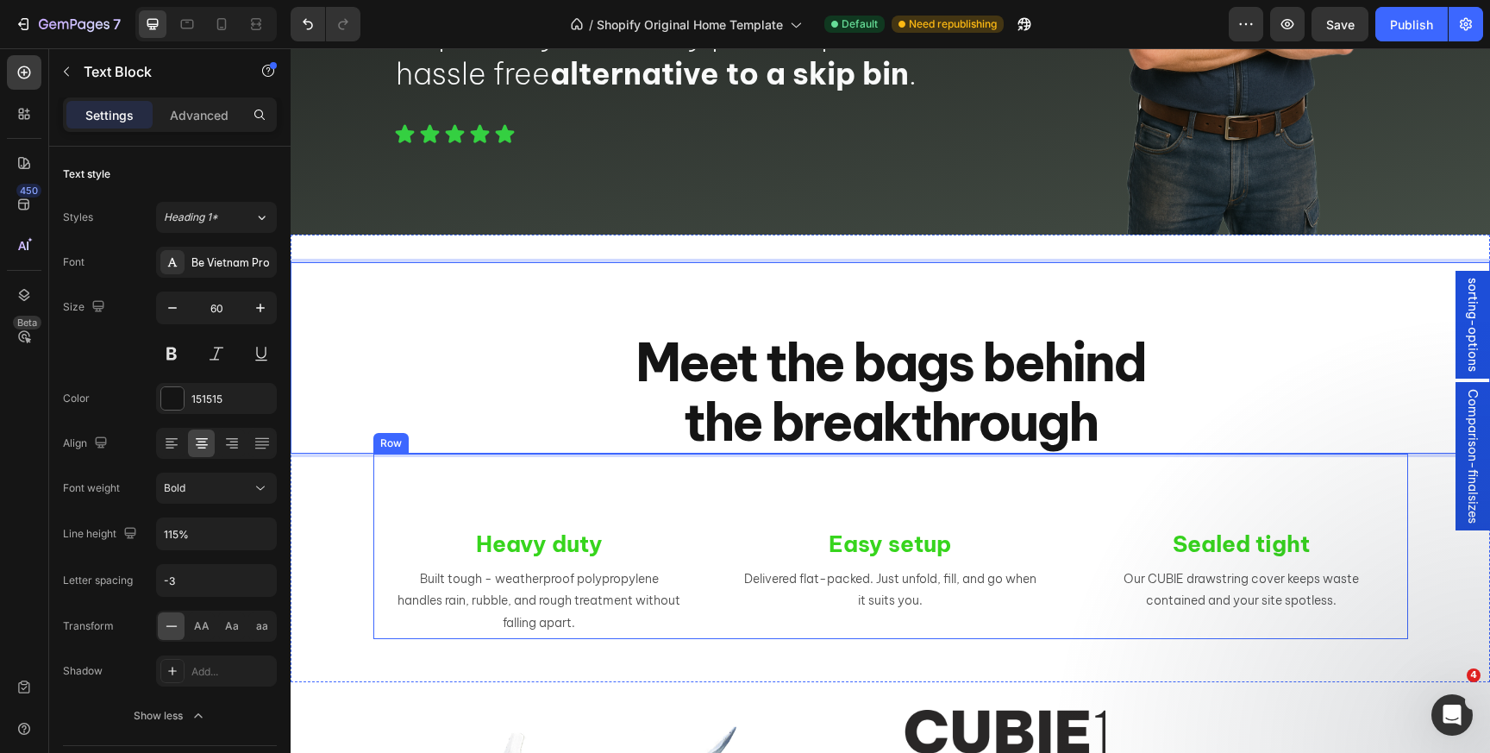
click at [376, 512] on div "Heavy duty Text Block Built tough - weatherproof polypropylene handles rain, ru…" at bounding box center [890, 546] width 1035 height 185
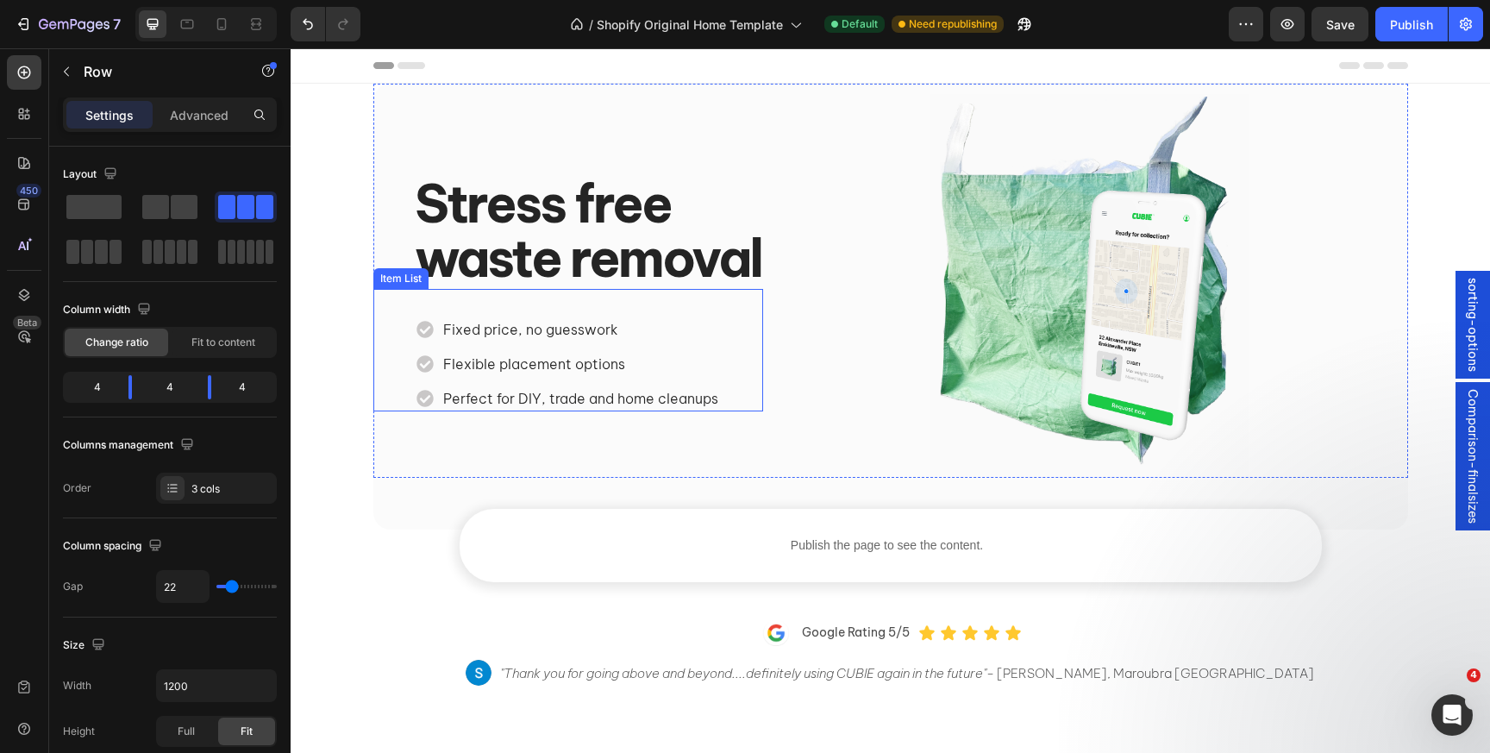
click at [503, 327] on span "Fixed price, no guesswork" at bounding box center [530, 329] width 175 height 17
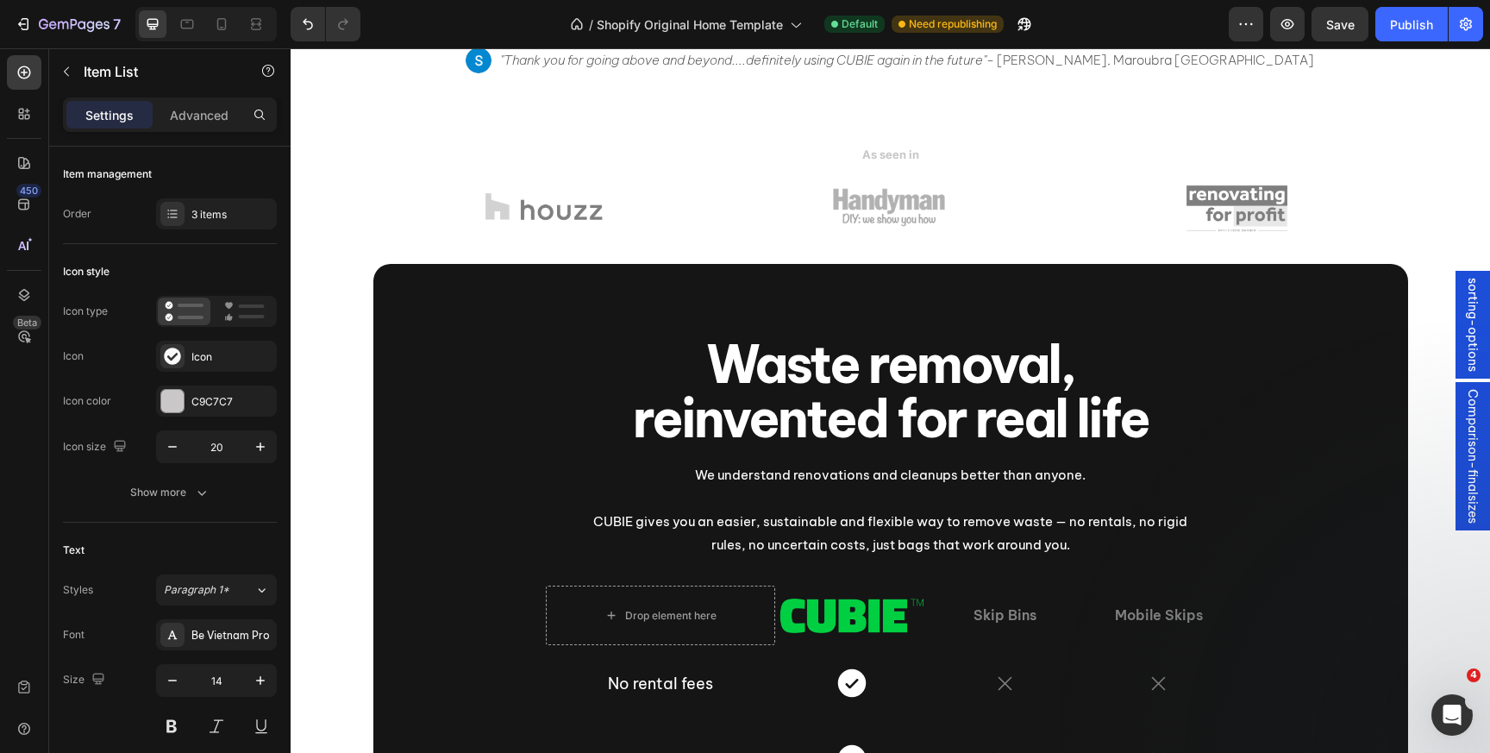
scroll to position [616, 0]
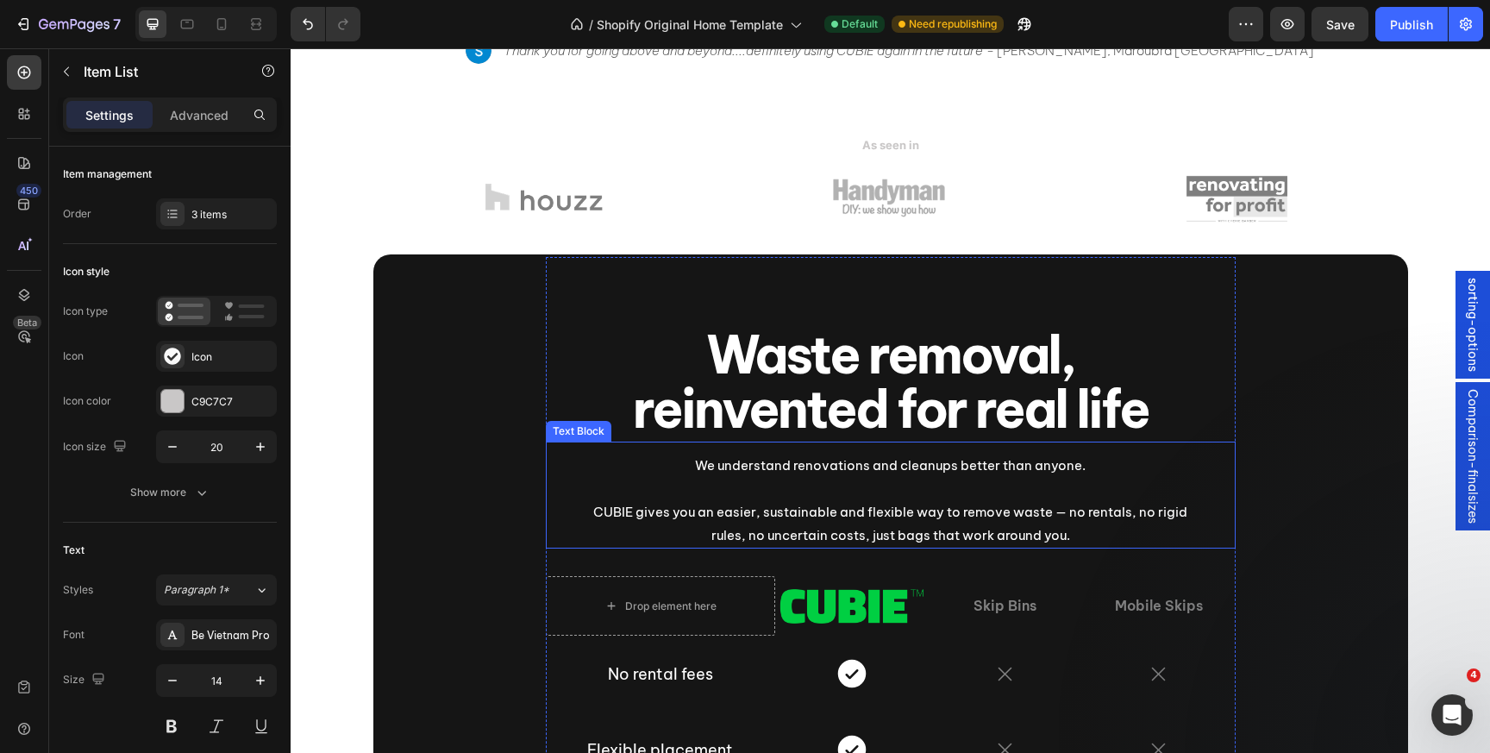
click at [768, 469] on p "We understand renovations and cleanups better than anyone." at bounding box center [890, 465] width 617 height 23
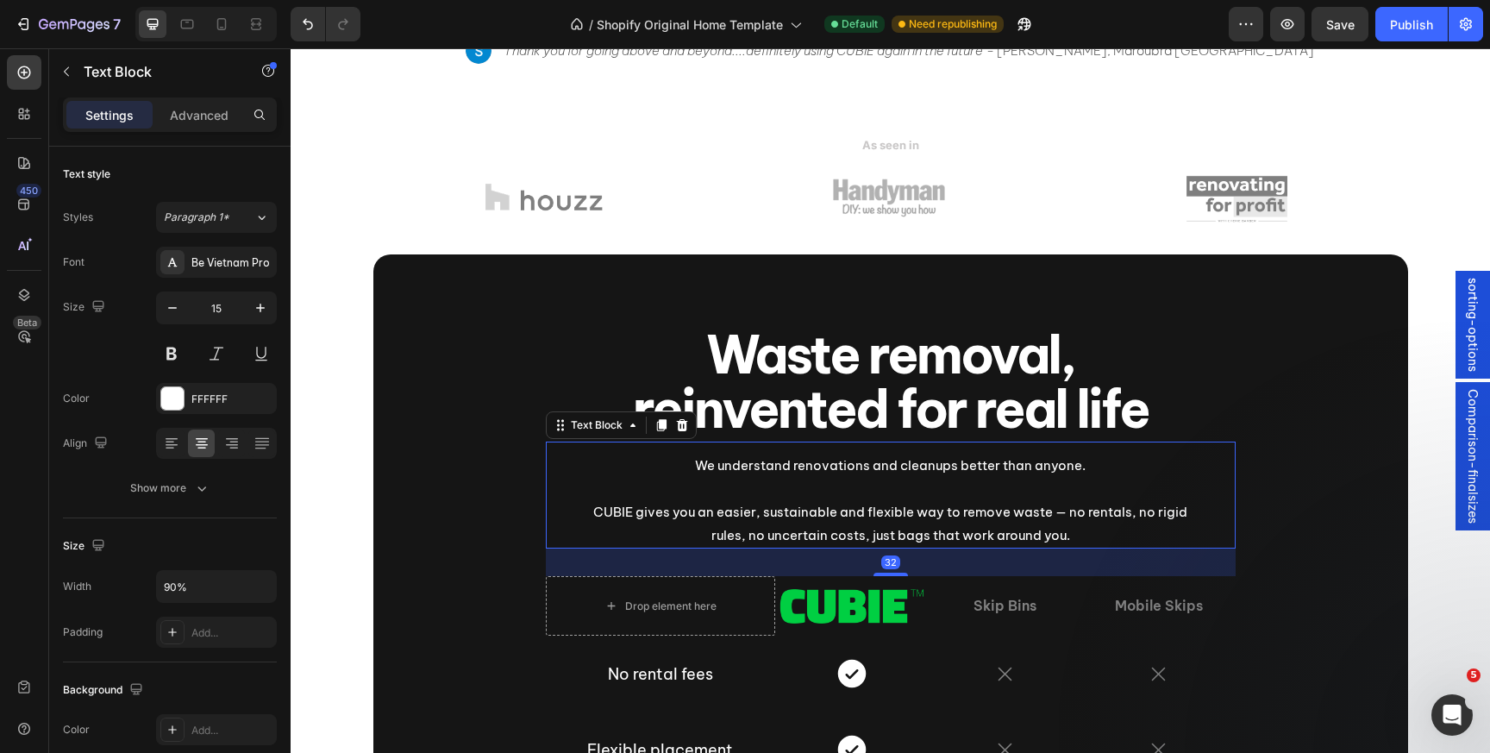
click at [768, 469] on p "We understand renovations and cleanups better than anyone." at bounding box center [890, 465] width 617 height 23
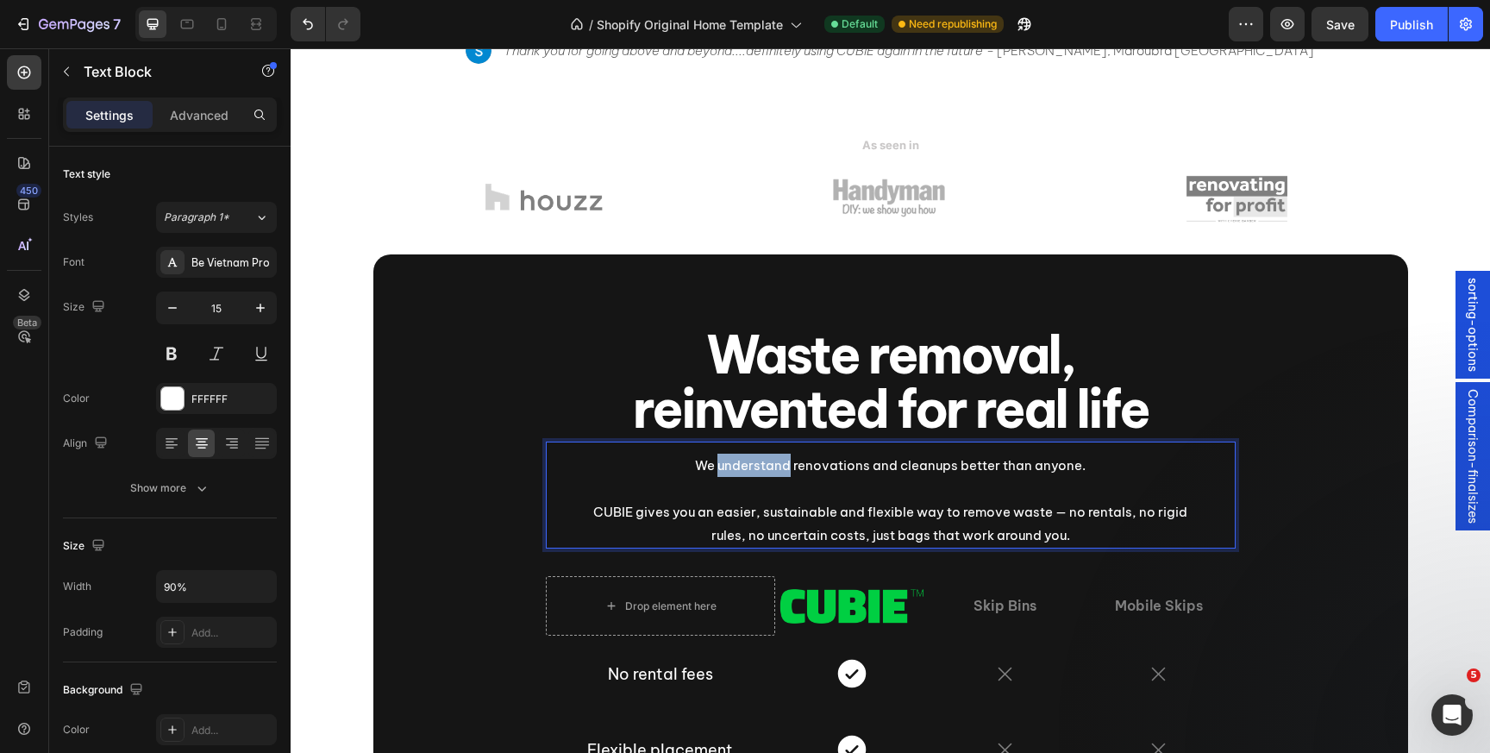
click at [768, 469] on p "We understand renovations and cleanups better than anyone." at bounding box center [890, 465] width 617 height 23
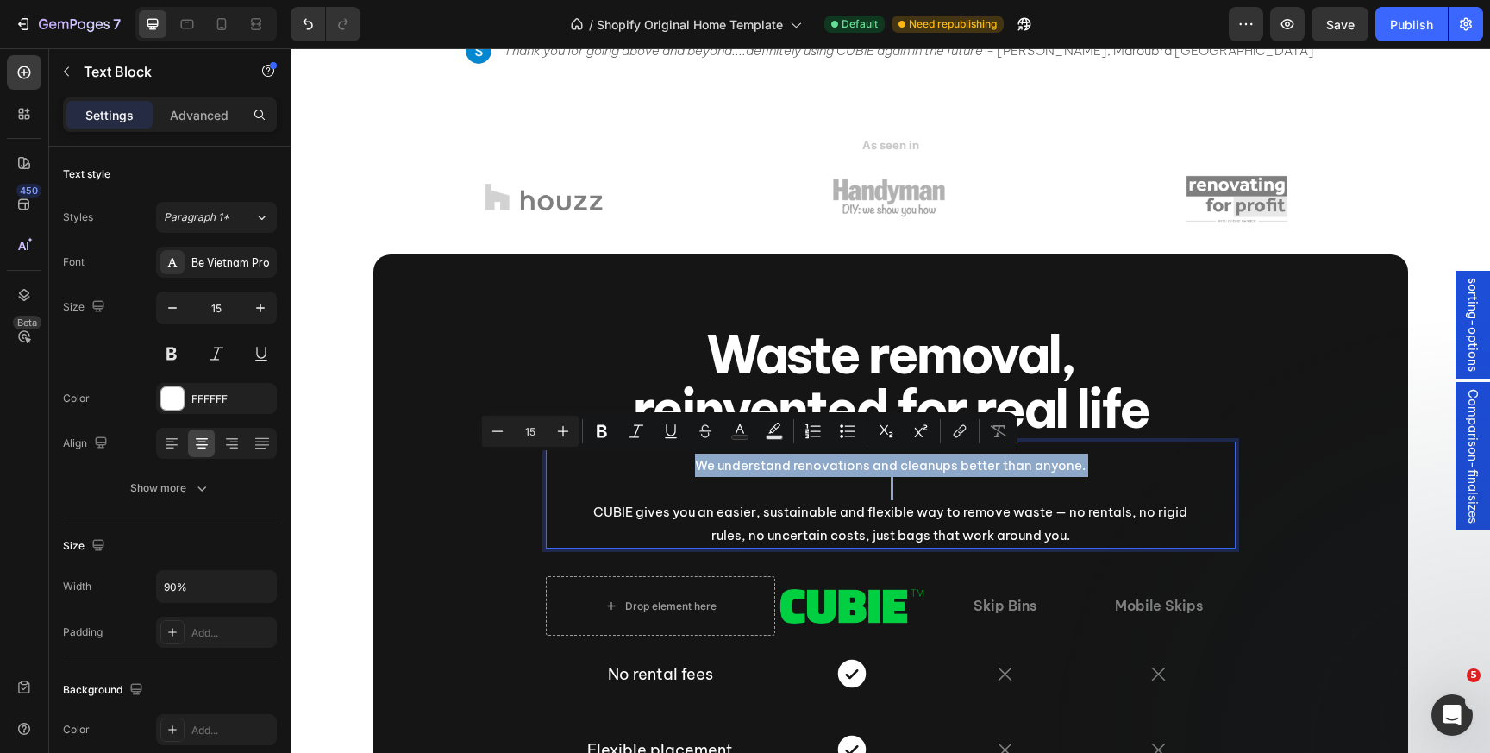
click at [768, 469] on p "We understand renovations and cleanups better than anyone." at bounding box center [890, 465] width 617 height 23
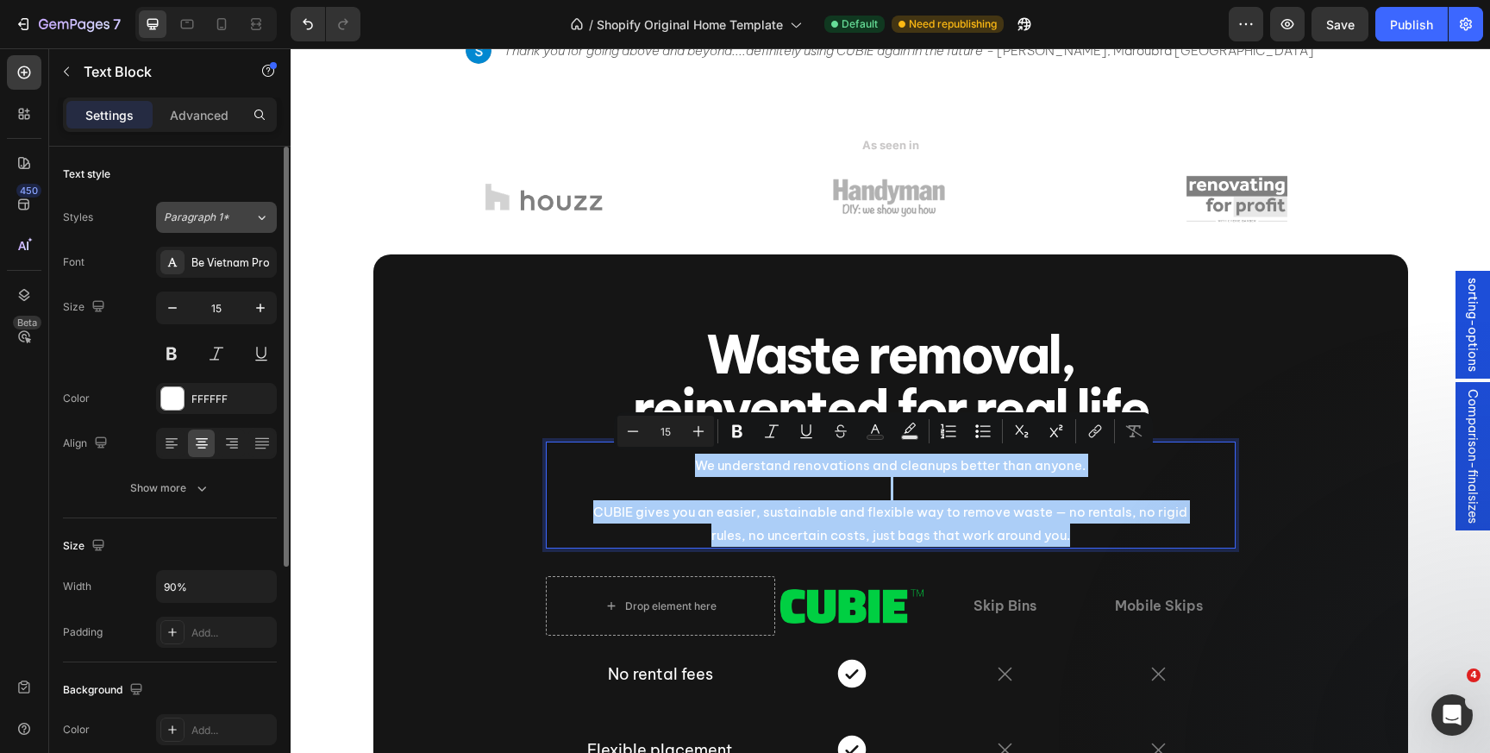
click at [235, 210] on div "Paragraph 1*" at bounding box center [209, 218] width 91 height 16
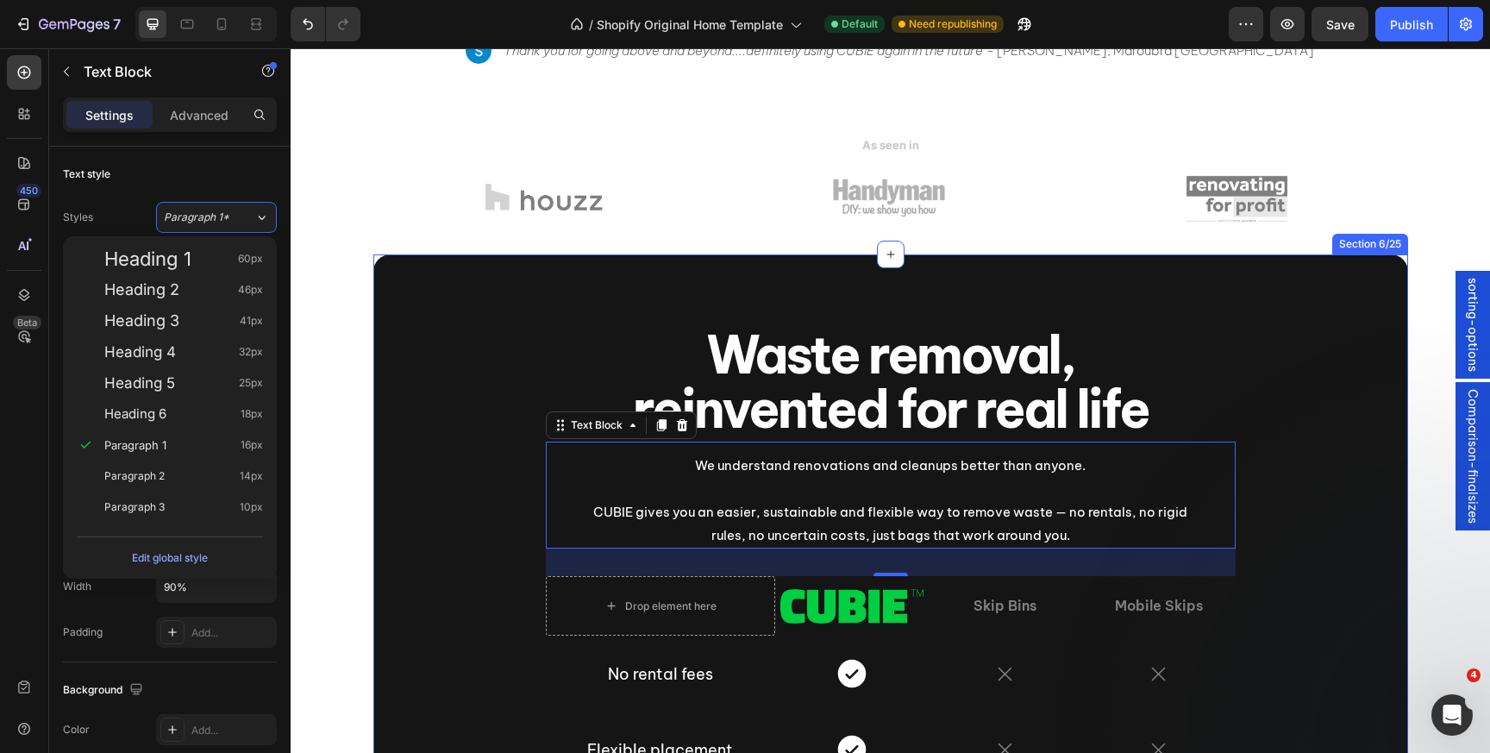
click at [400, 408] on div "Waste removal, reinvented for real life Heading We understand renovations and c…" at bounding box center [890, 643] width 1009 height 772
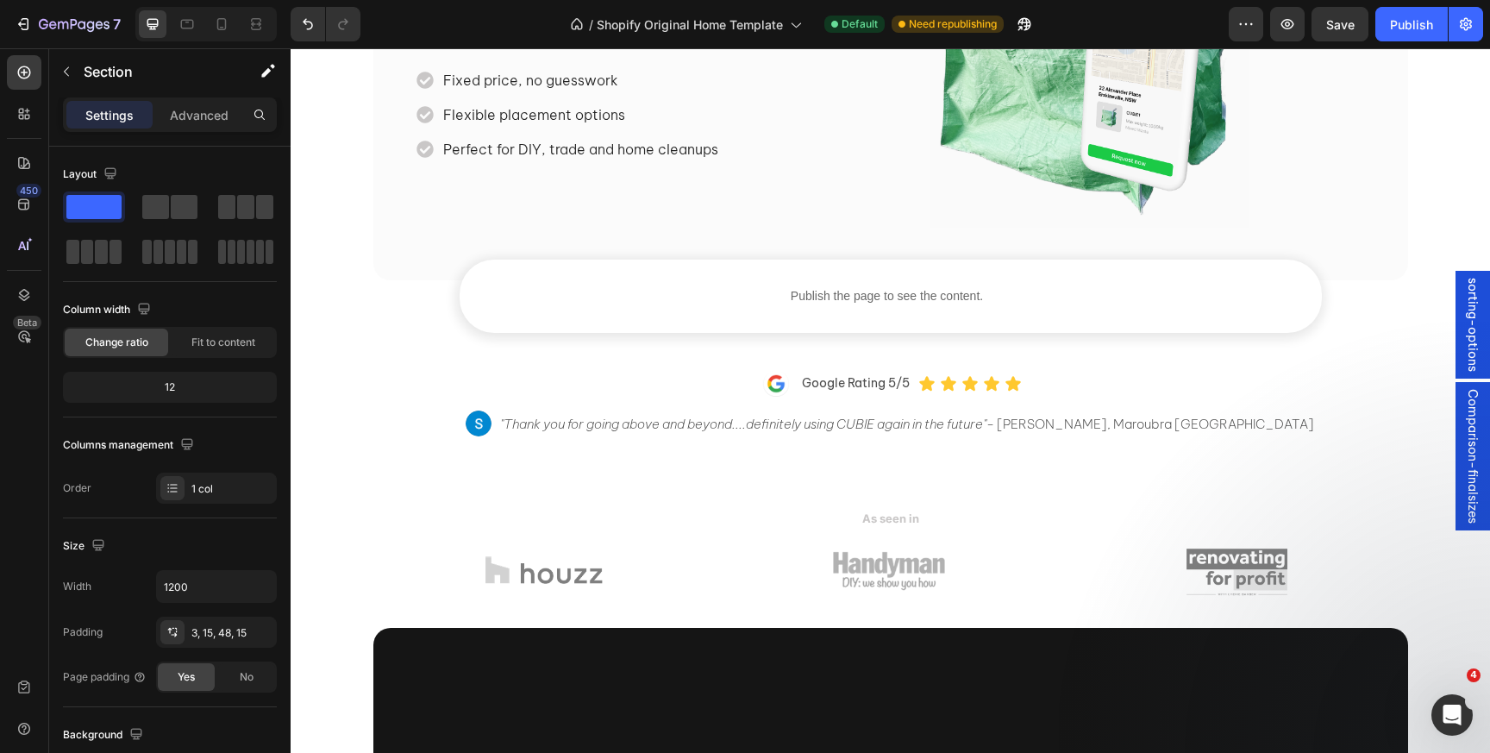
scroll to position [1, 0]
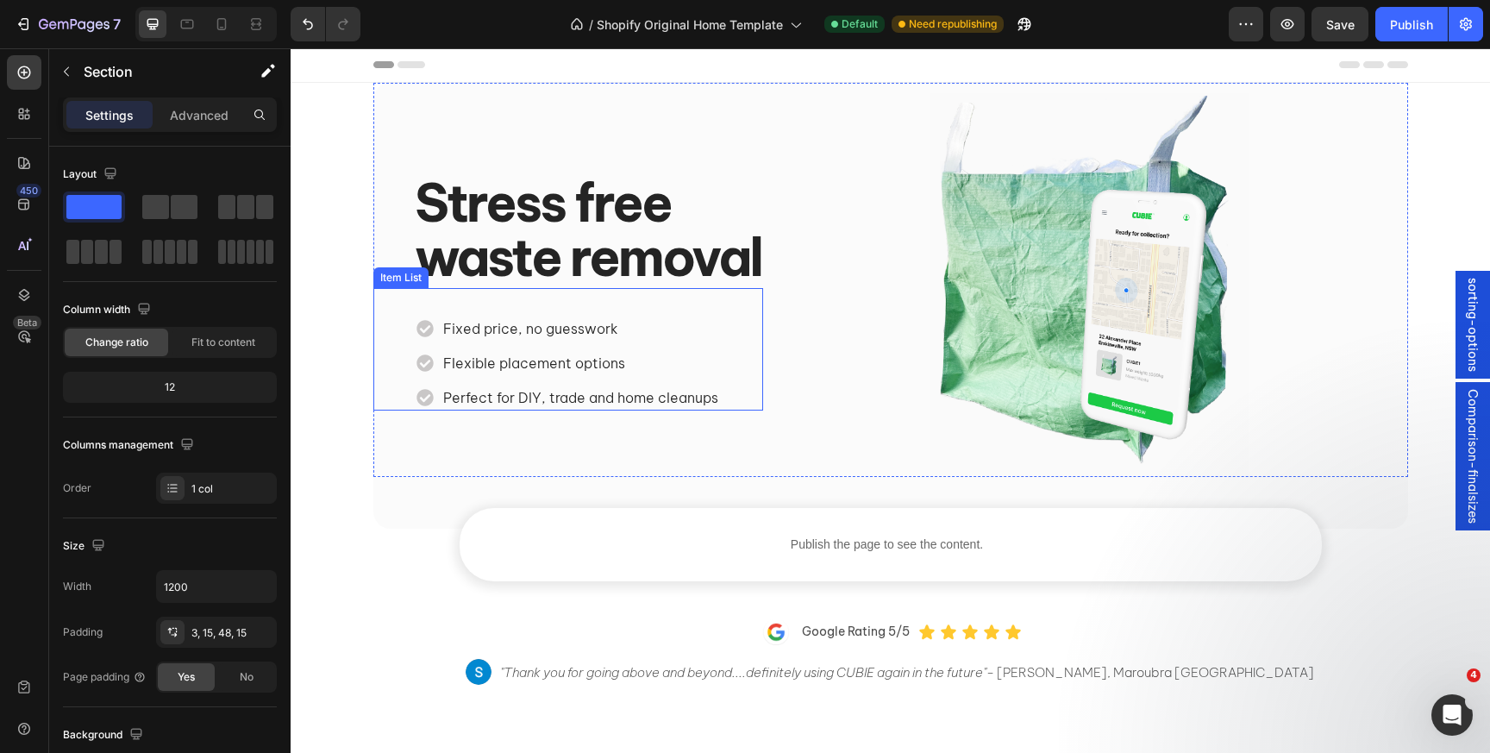
click at [499, 320] on span "Fixed price, no guesswork" at bounding box center [530, 328] width 175 height 17
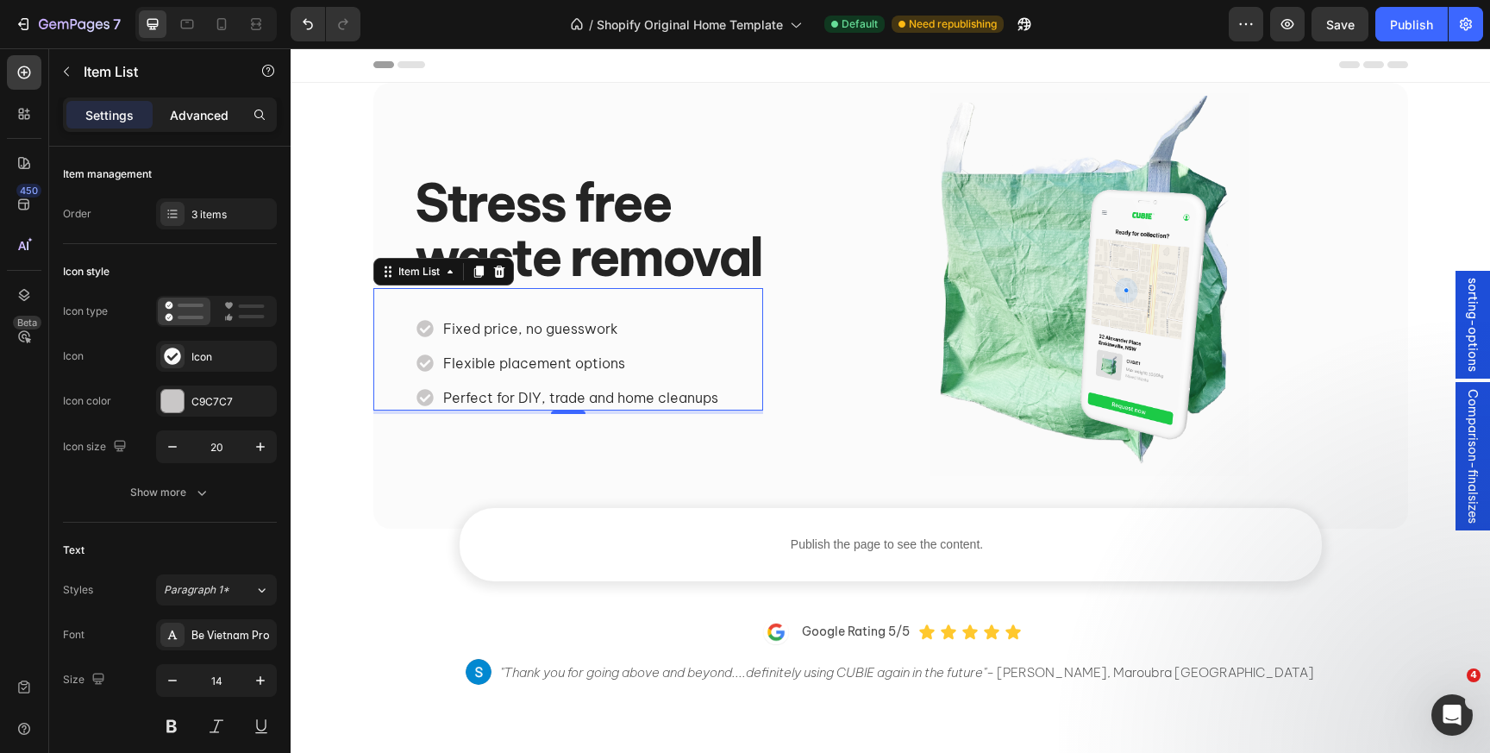
click at [196, 116] on p "Advanced" at bounding box center [199, 115] width 59 height 18
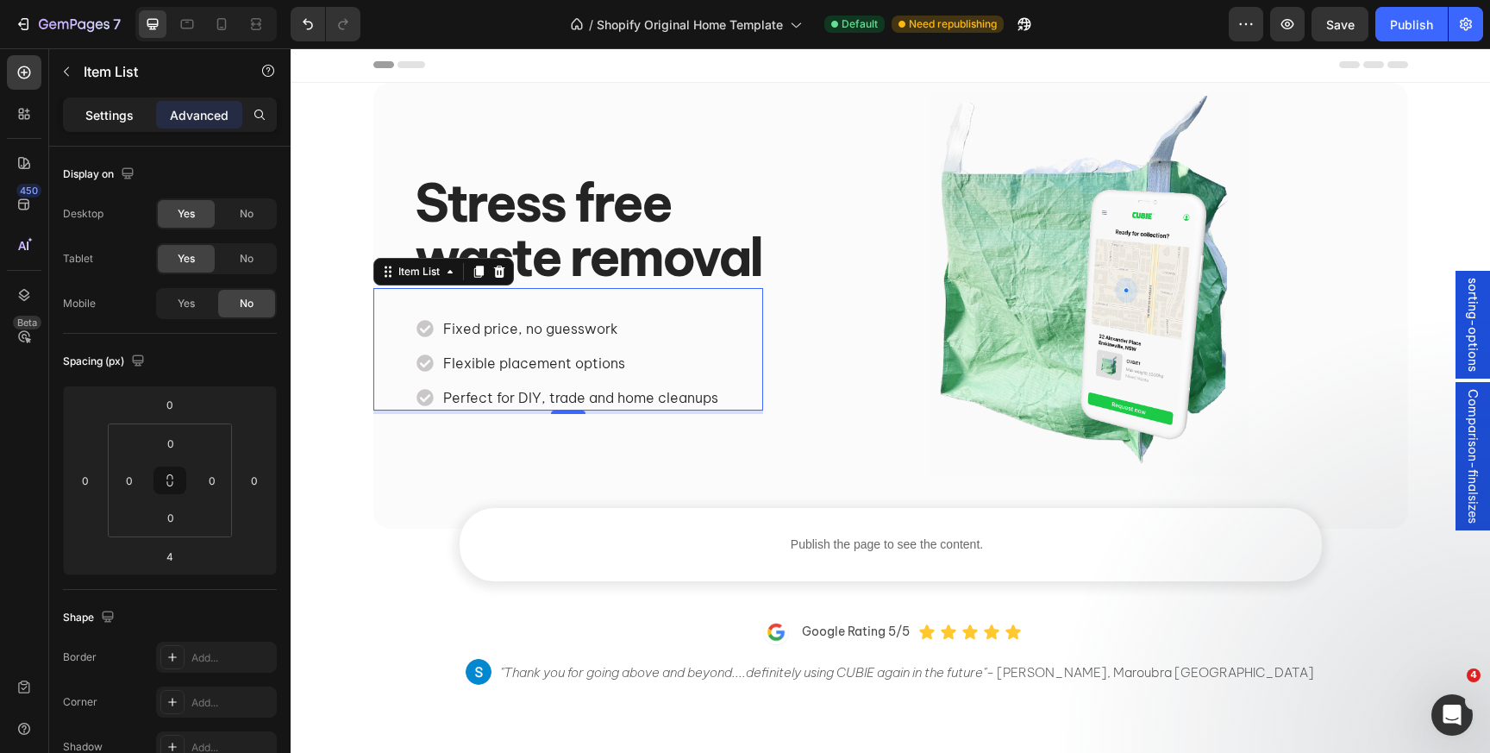
click at [118, 125] on div "Settings" at bounding box center [109, 115] width 86 height 28
type input "8"
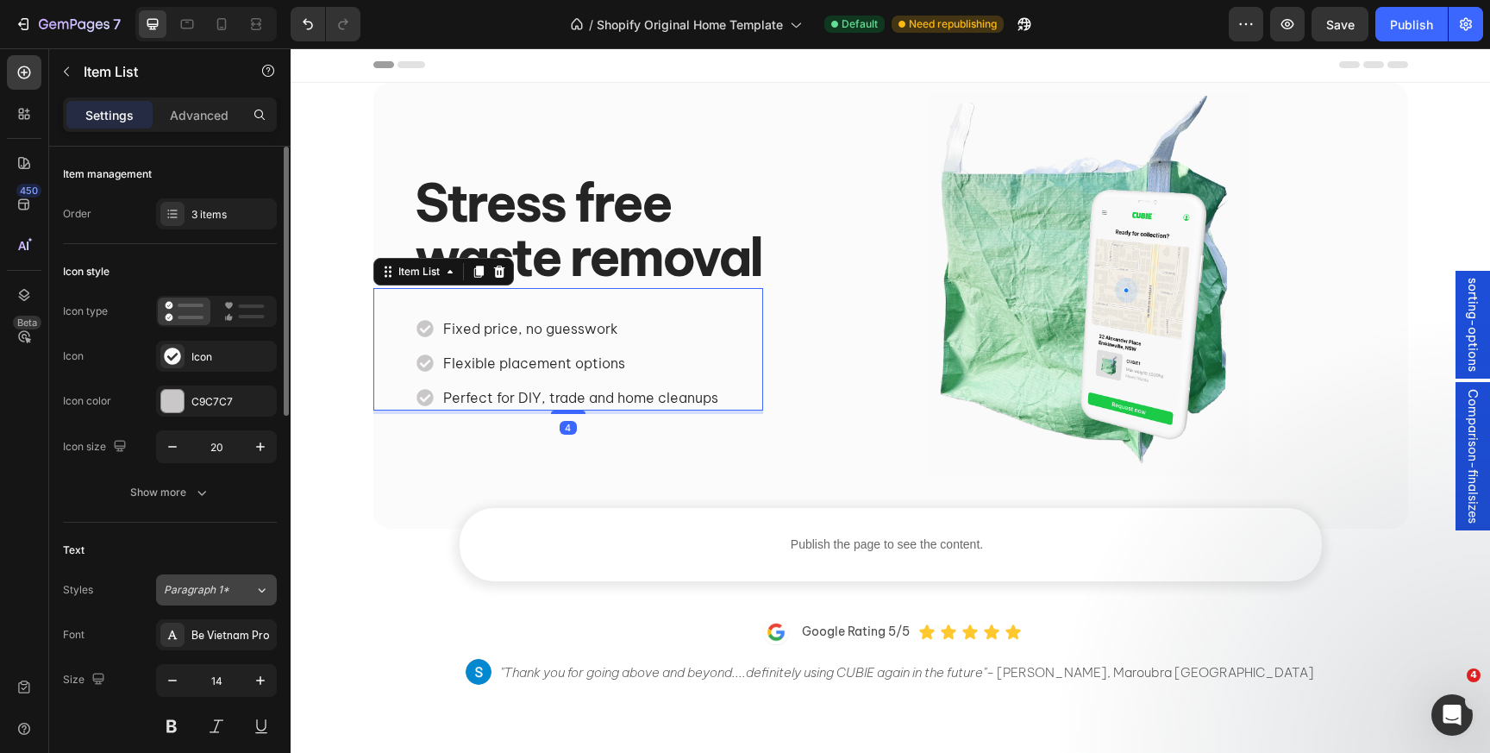
click at [213, 593] on span "Paragraph 1*" at bounding box center [197, 590] width 66 height 16
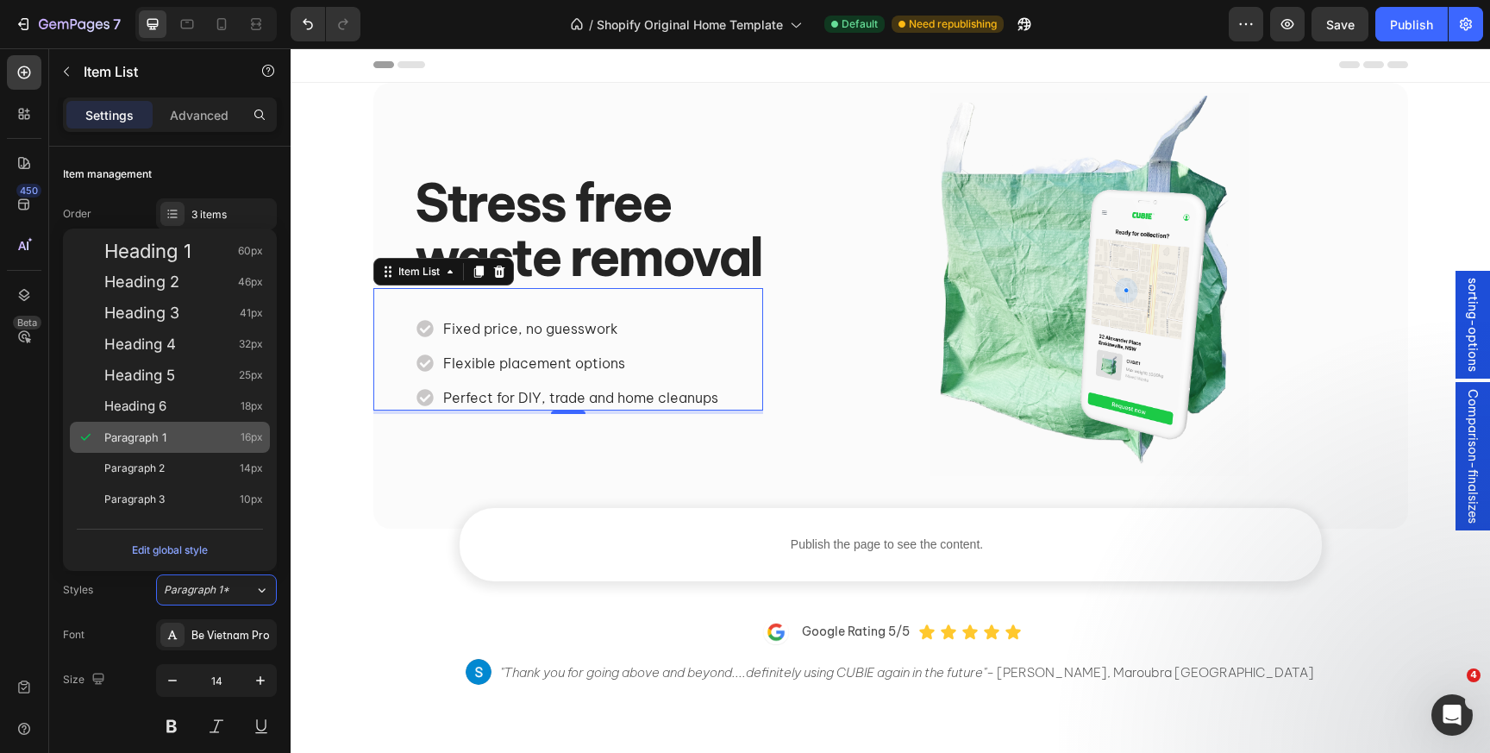
click at [191, 444] on div "Paragraph 1 16px" at bounding box center [183, 437] width 159 height 17
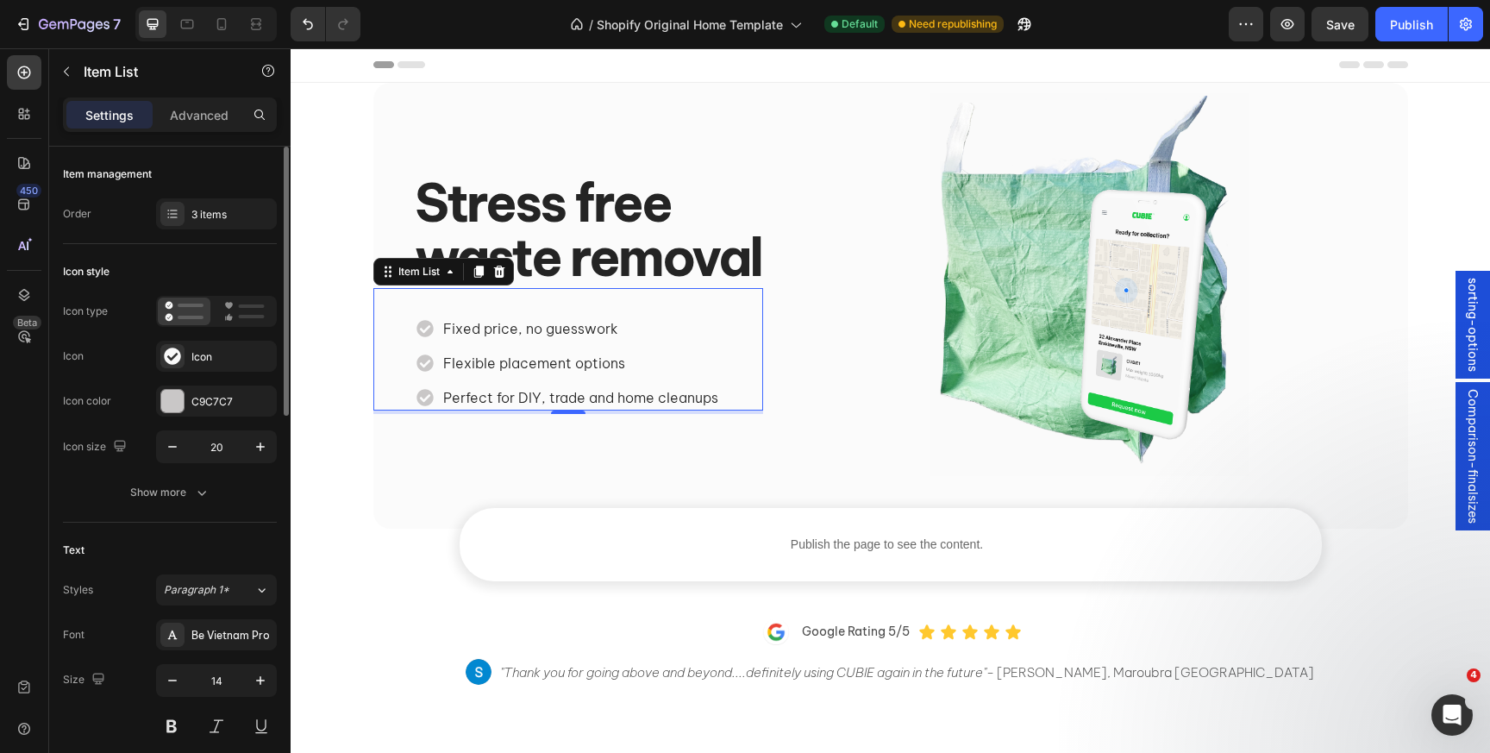
click at [217, 530] on div "Text Styles Paragraph 1* Font Be Vietnam Pro Size 14 Color 242424 Show more" at bounding box center [170, 684] width 214 height 323
click at [519, 372] on div "Flexible placement options" at bounding box center [581, 363] width 280 height 26
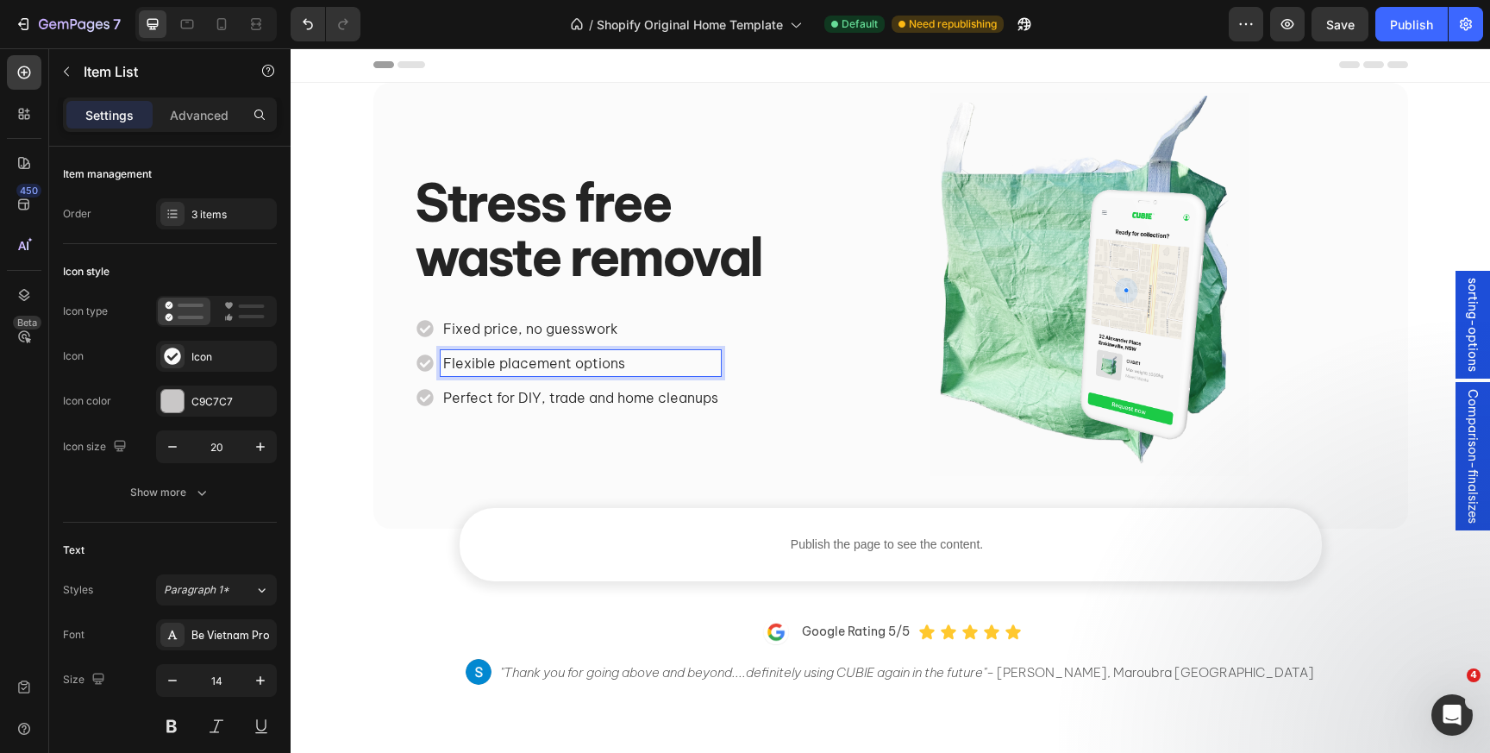
click at [516, 390] on span "Perfect for DIY, trade and home cleanups" at bounding box center [580, 397] width 275 height 17
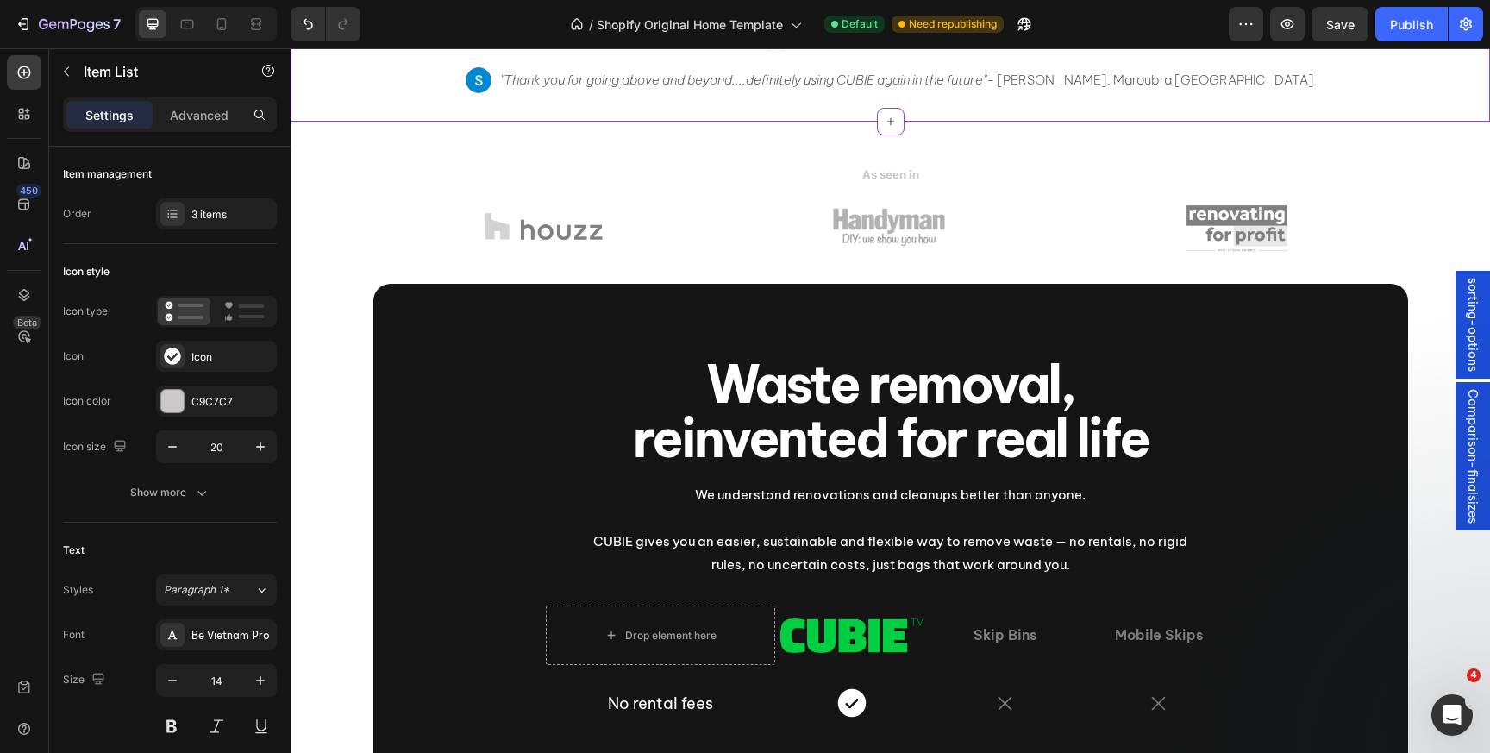
scroll to position [616, 0]
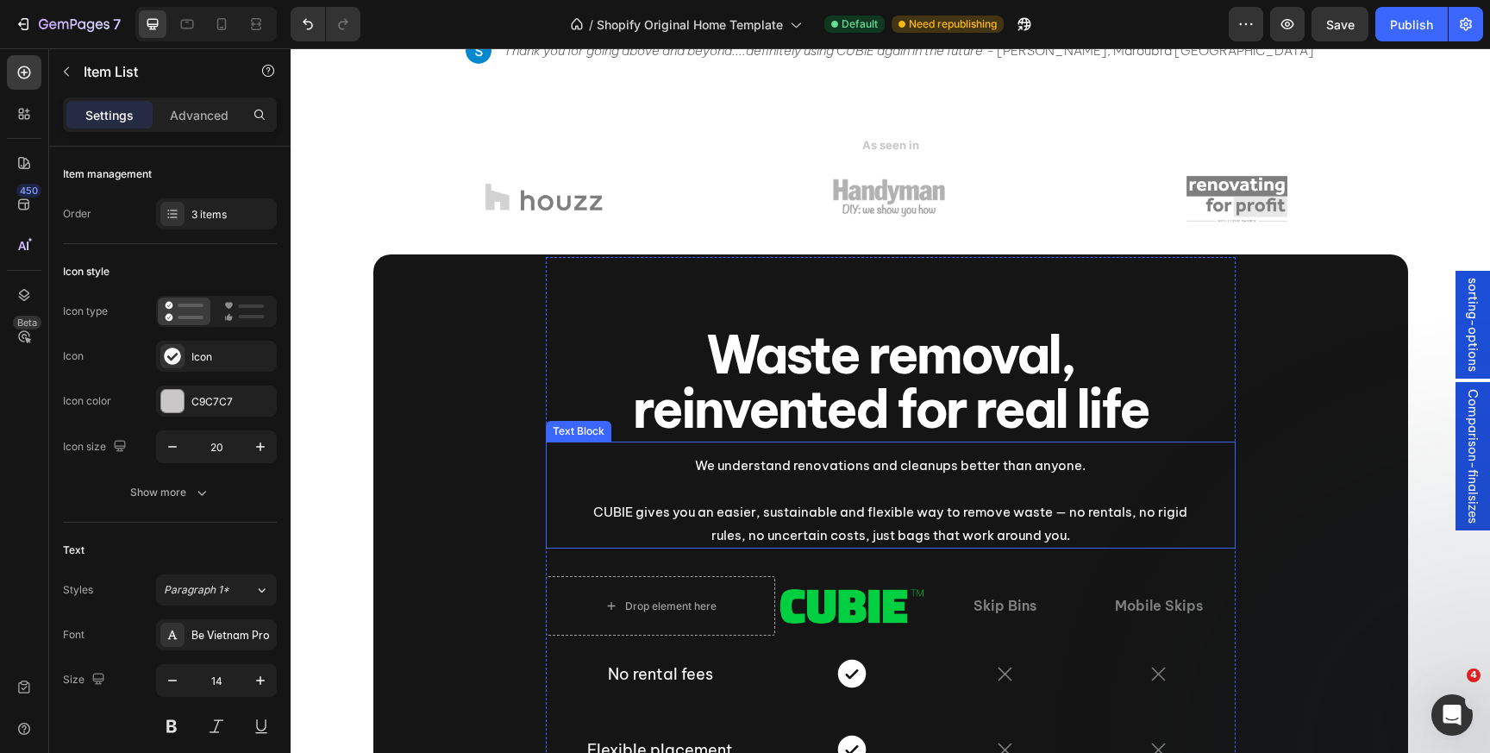
click at [779, 471] on p "We understand renovations and cleanups better than anyone." at bounding box center [890, 465] width 617 height 23
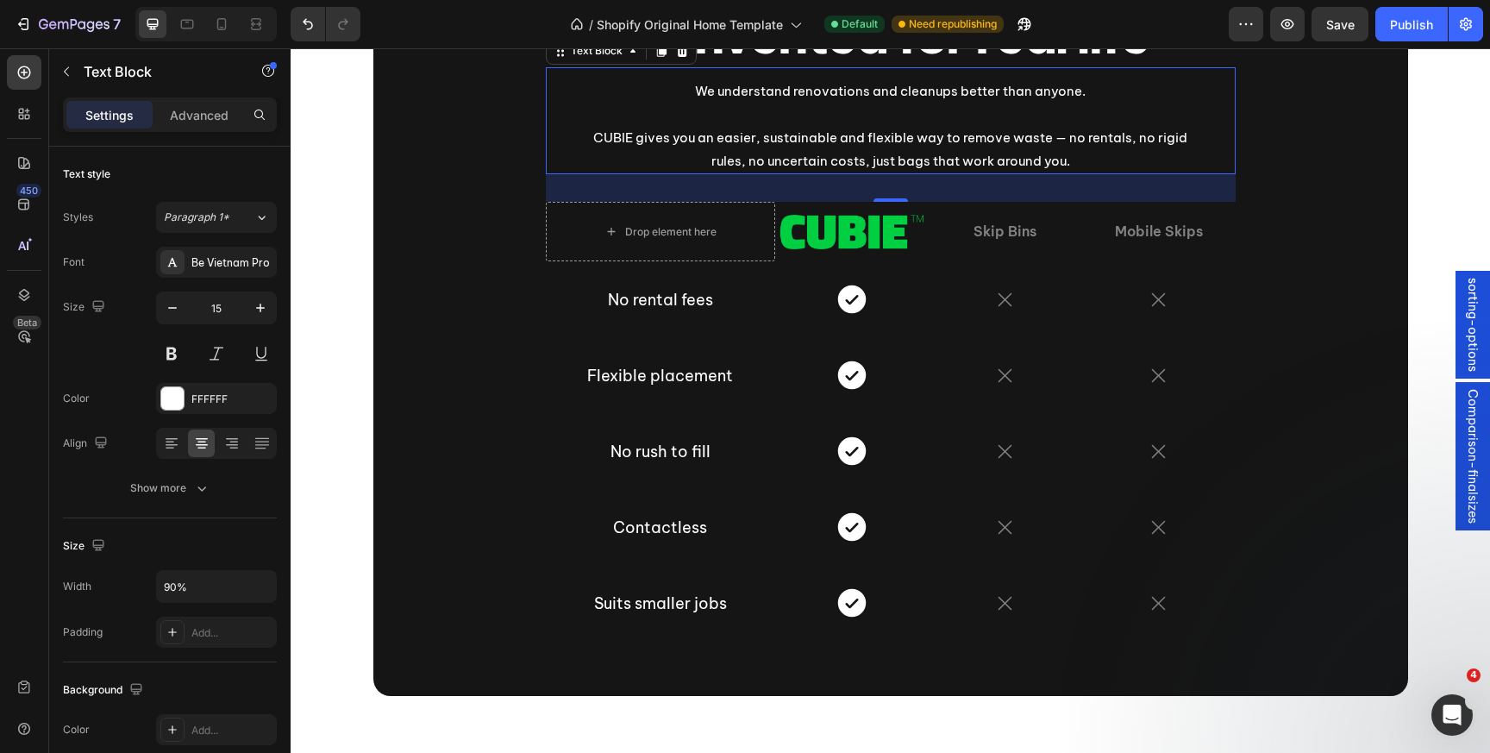
scroll to position [1134, 0]
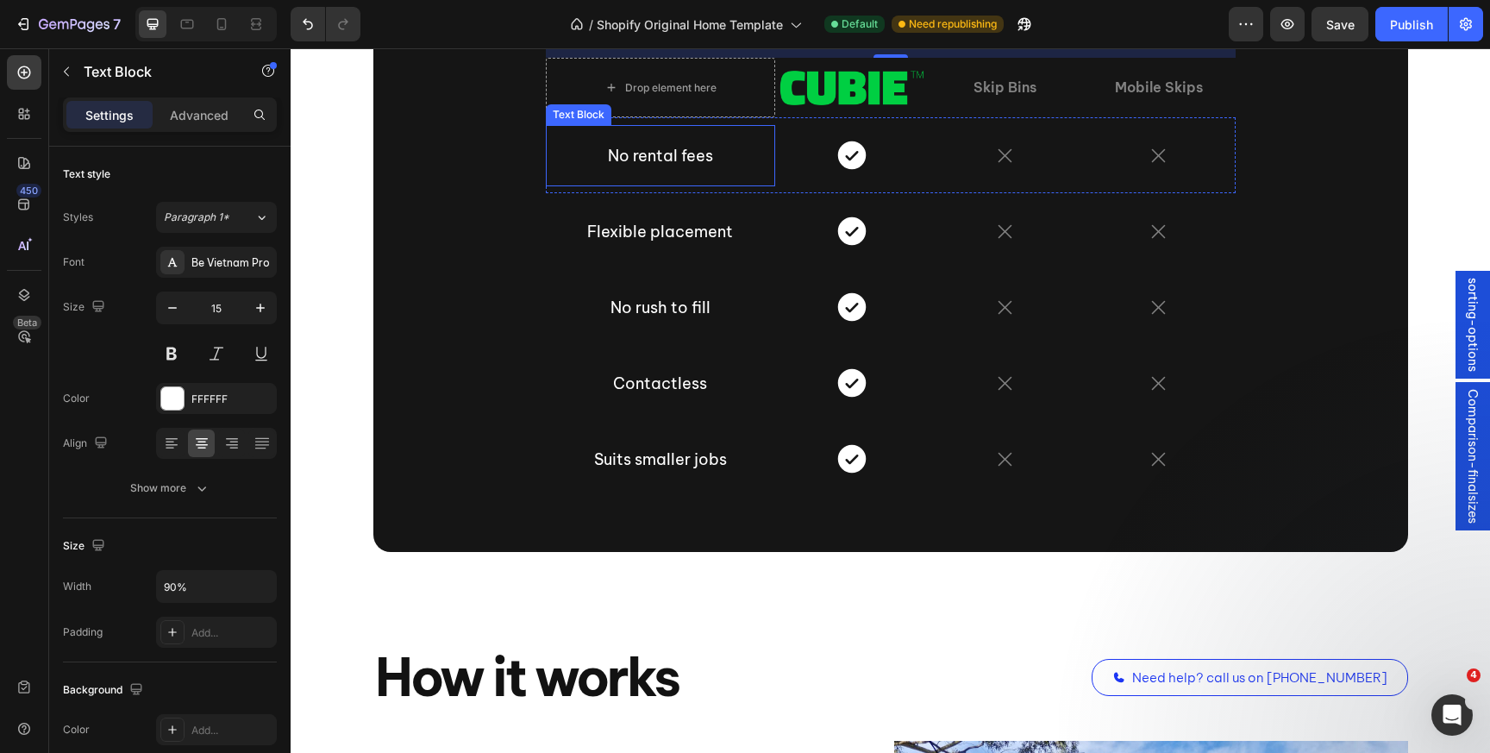
click at [621, 166] on div "No rental fees" at bounding box center [661, 155] width 230 height 61
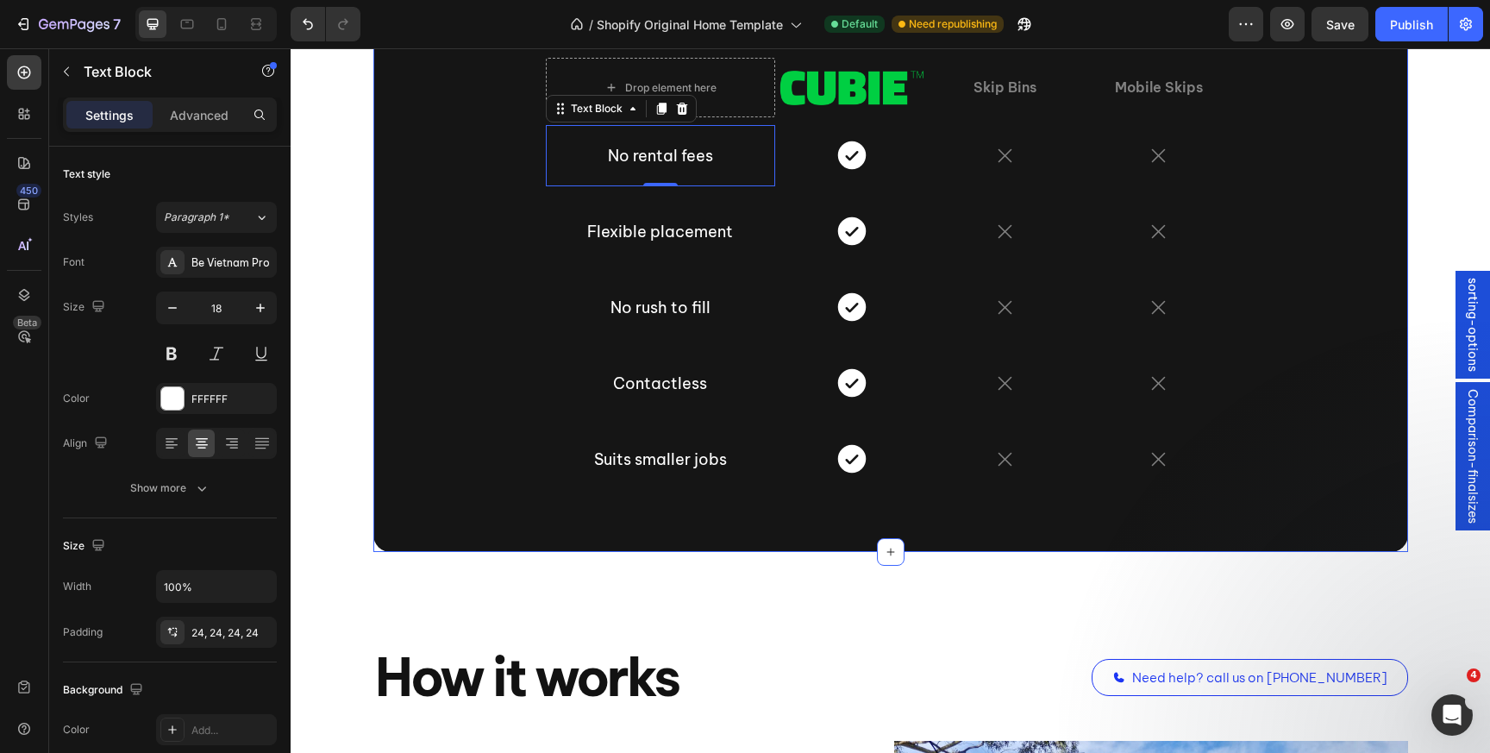
scroll to position [1608, 0]
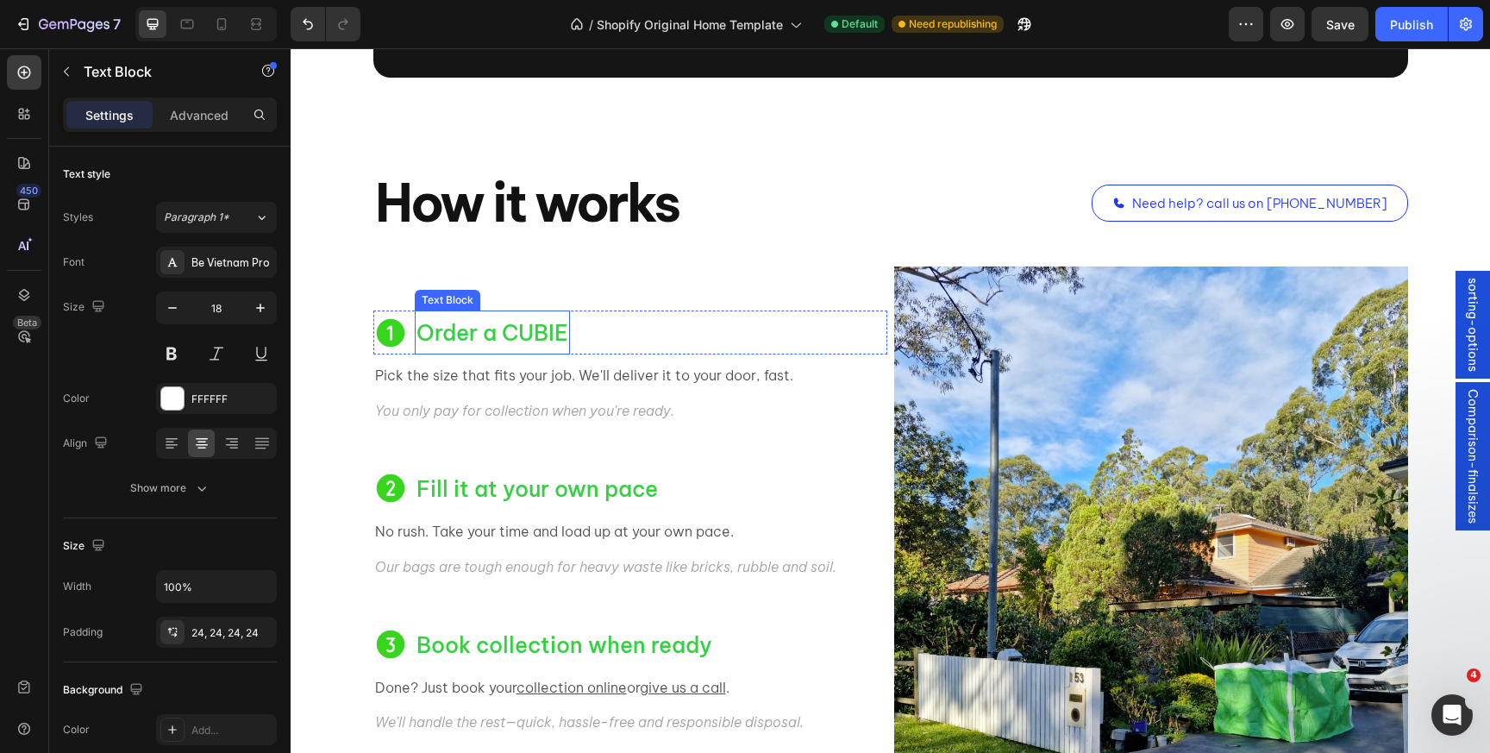
click at [471, 336] on span "Order a CUBIE" at bounding box center [493, 333] width 152 height 28
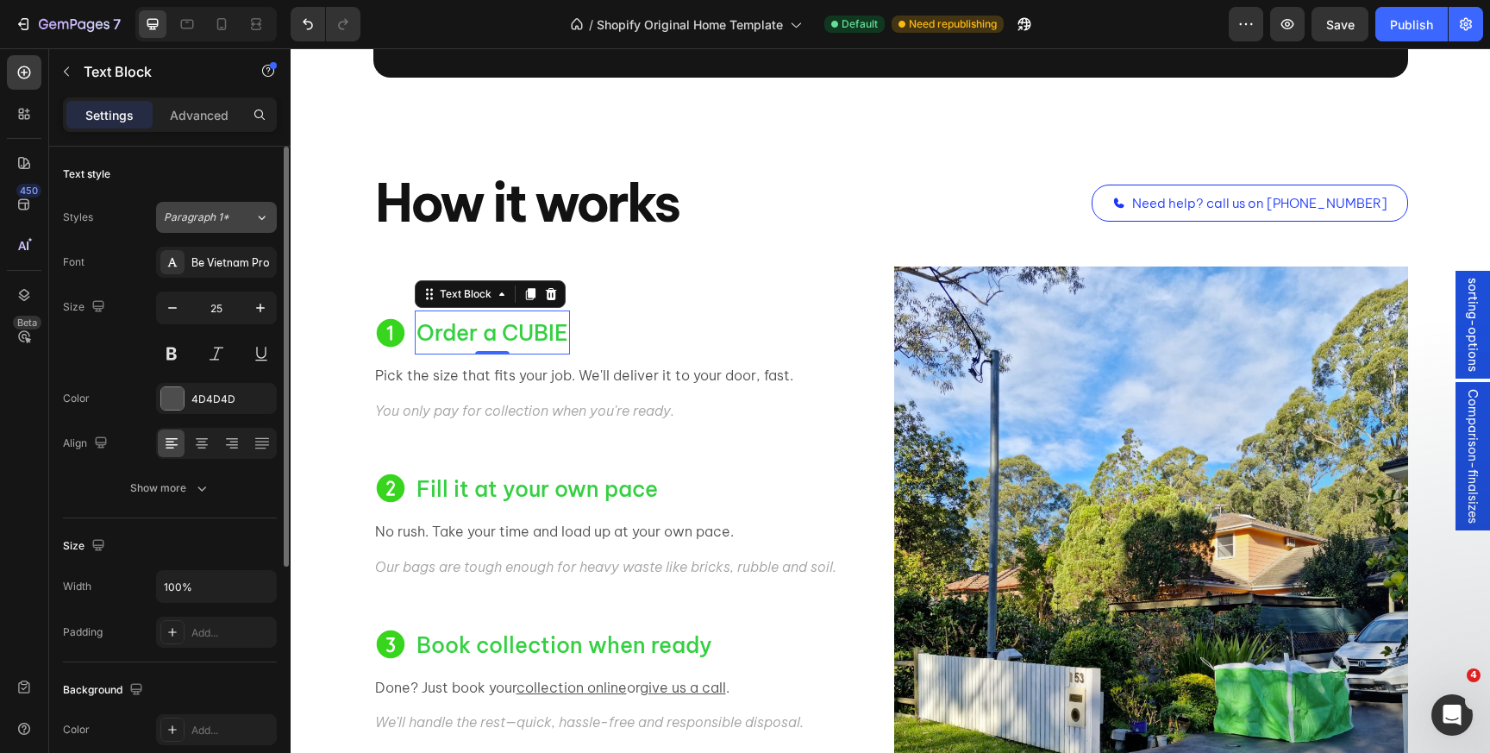
click at [213, 216] on span "Paragraph 1*" at bounding box center [197, 218] width 66 height 16
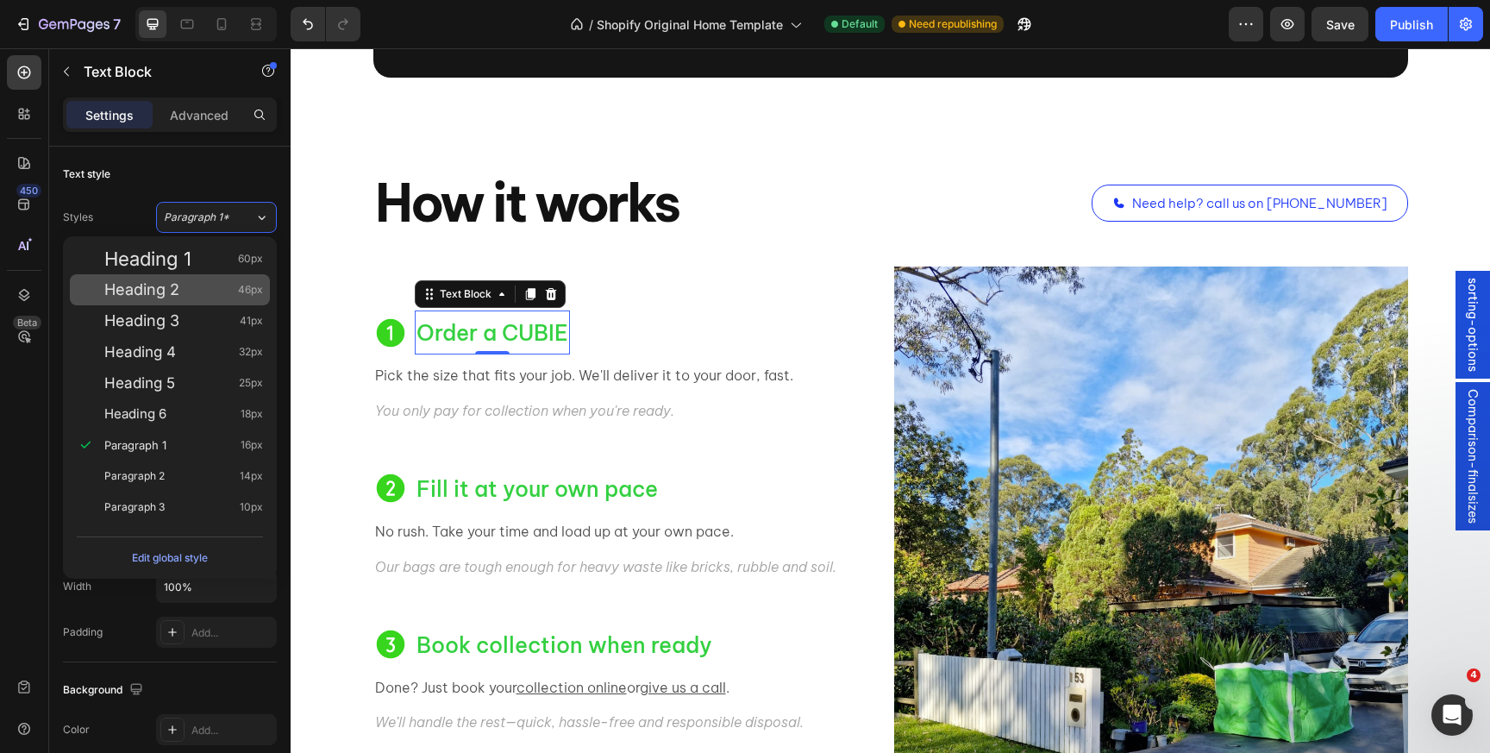
click at [192, 279] on div "Heading 2 46px" at bounding box center [170, 289] width 200 height 31
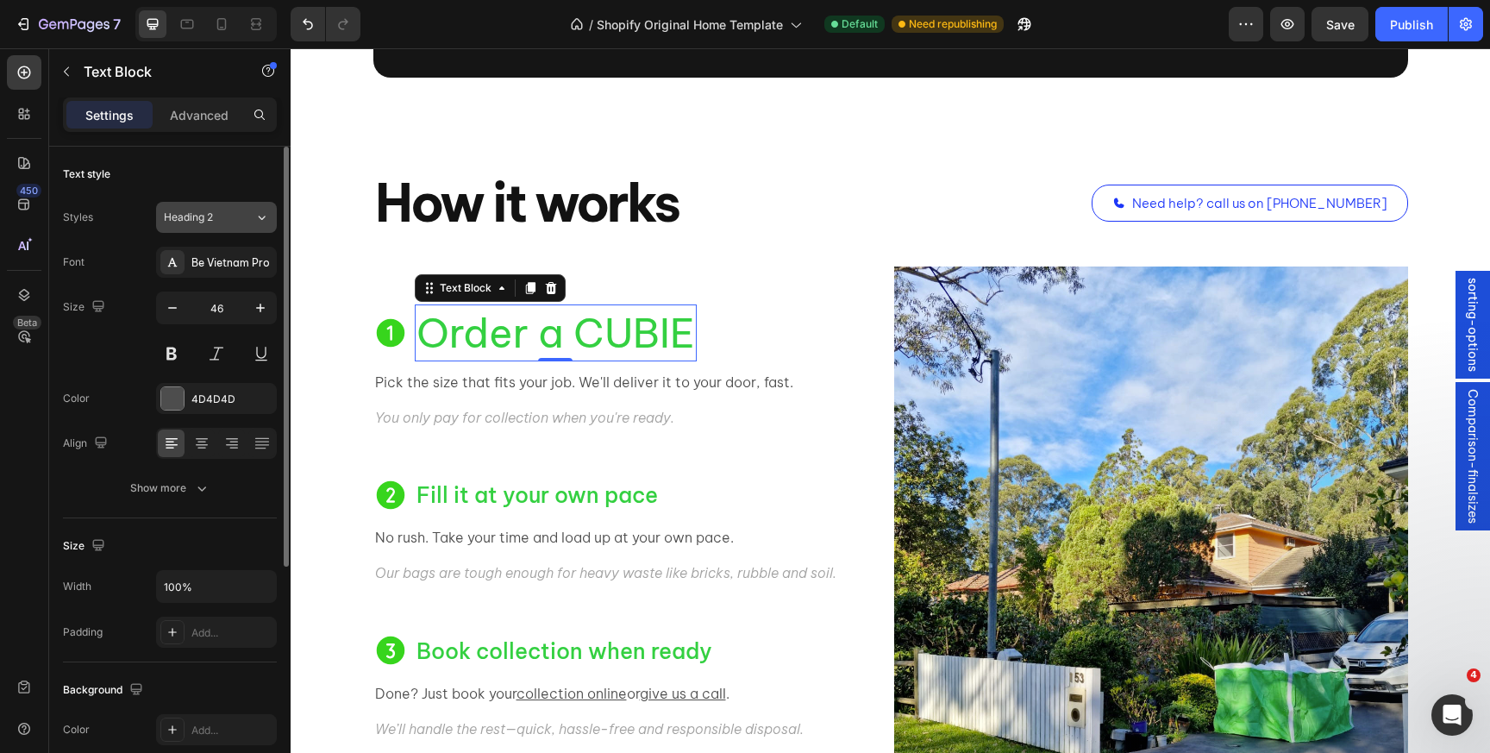
click at [210, 222] on span "Heading 2" at bounding box center [188, 218] width 49 height 16
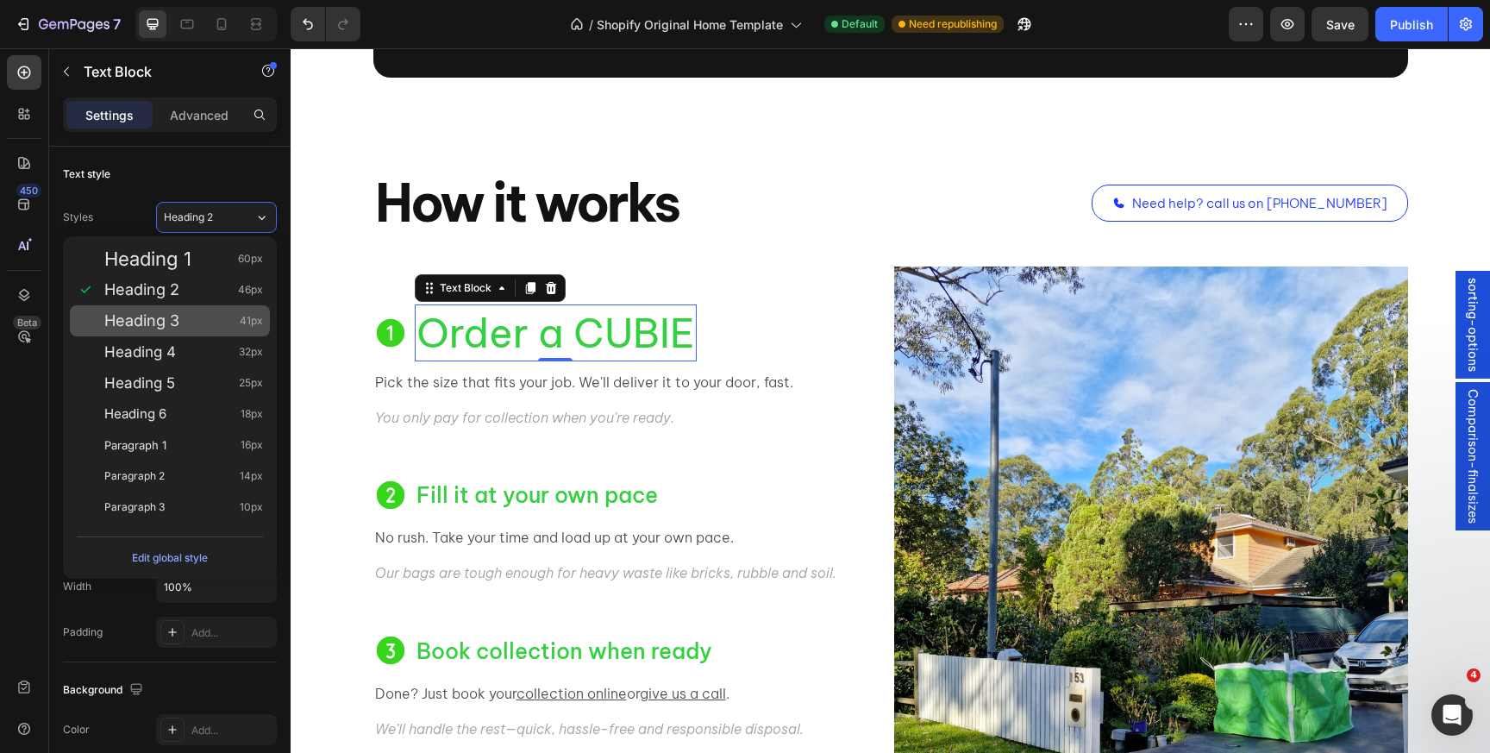
click at [191, 306] on div "Heading 3 41px" at bounding box center [170, 320] width 200 height 31
type input "41"
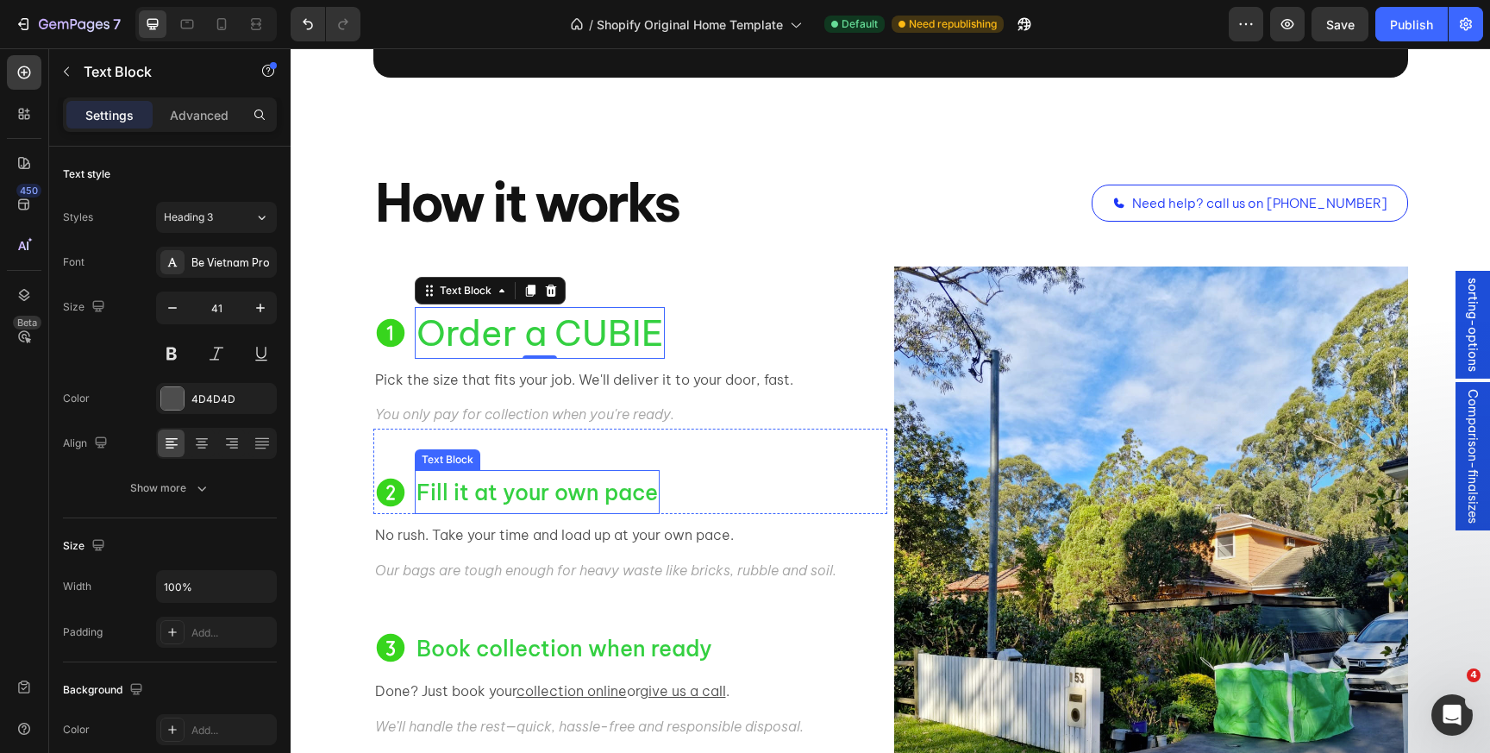
click at [439, 489] on span "Fill it at your own pace" at bounding box center [537, 493] width 241 height 28
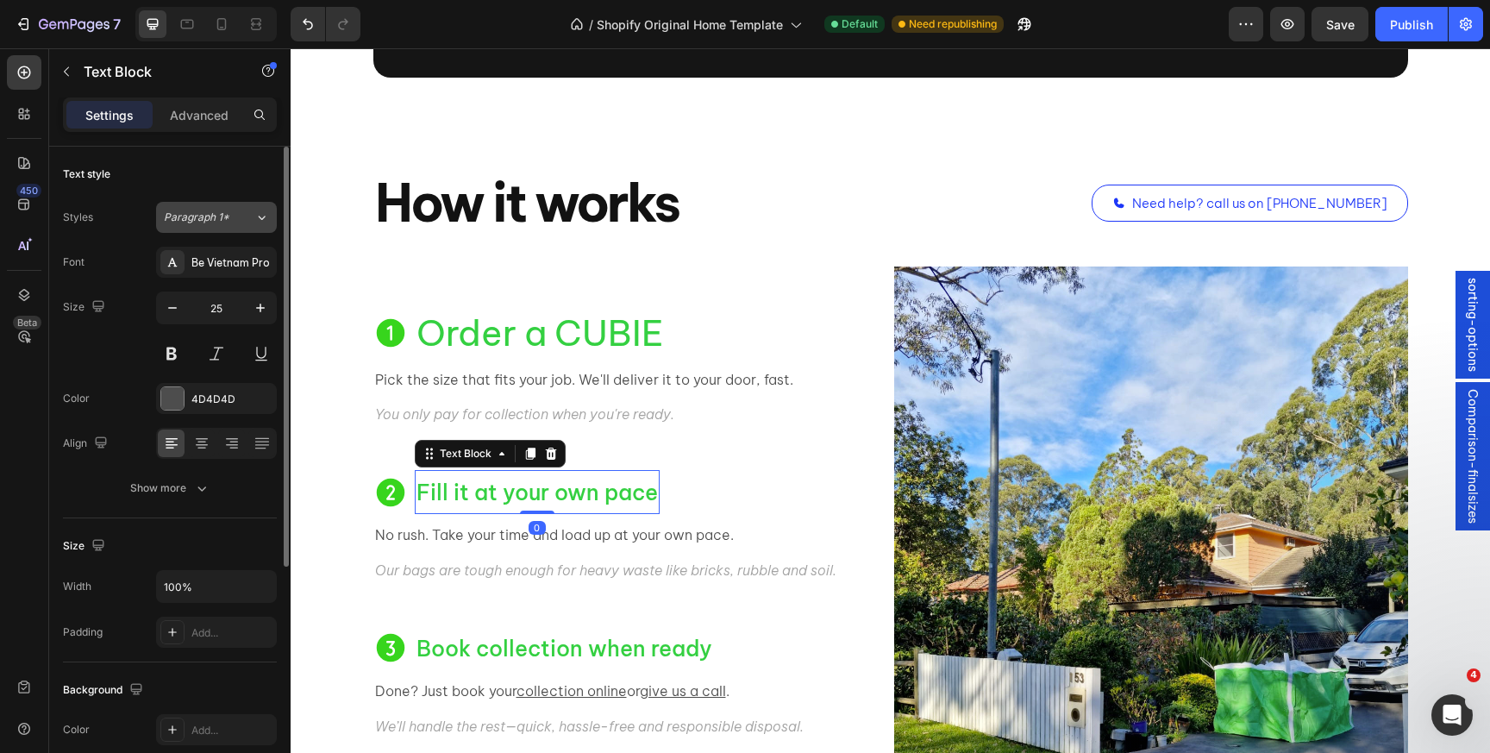
click at [215, 217] on span "Paragraph 1*" at bounding box center [197, 218] width 66 height 16
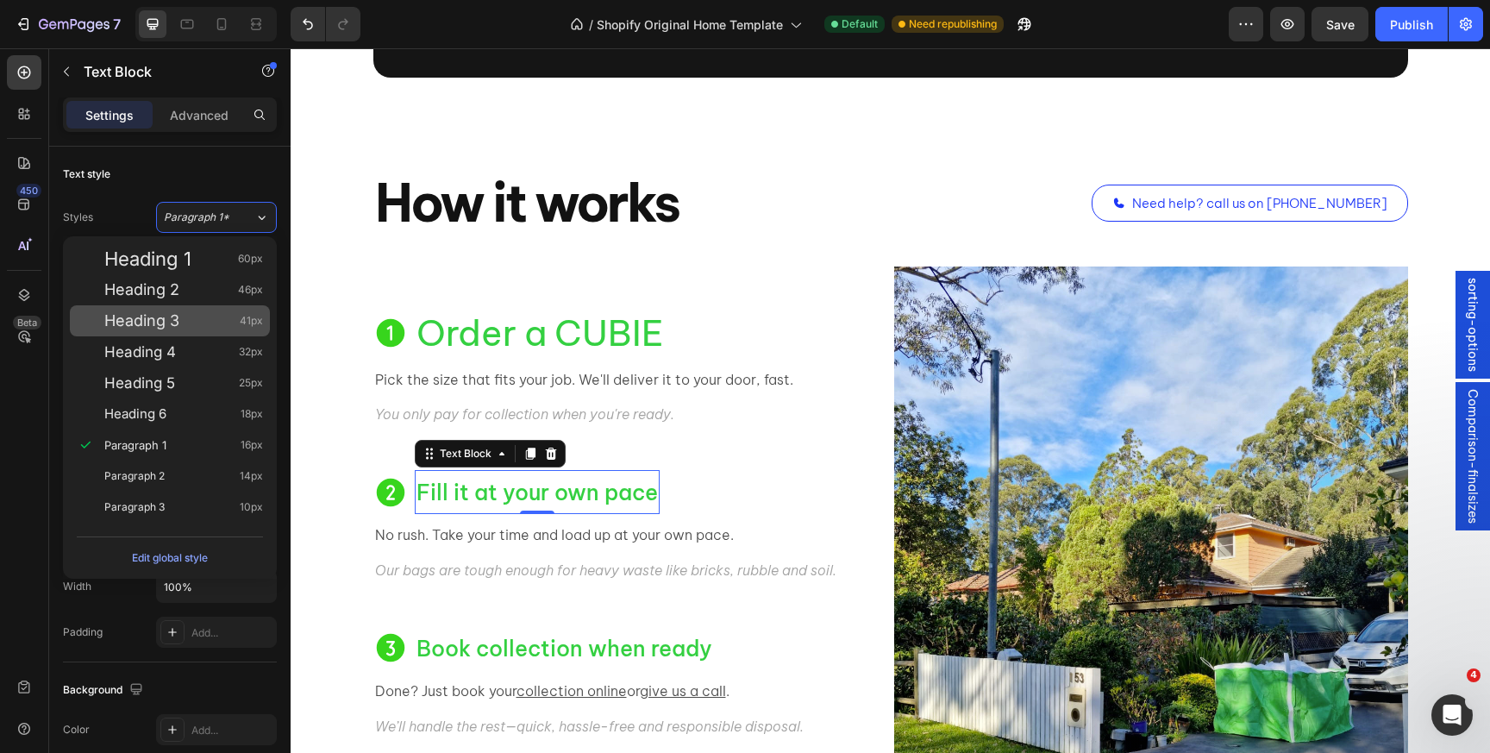
click at [204, 319] on div "Heading 3 41px" at bounding box center [183, 320] width 159 height 17
type input "41"
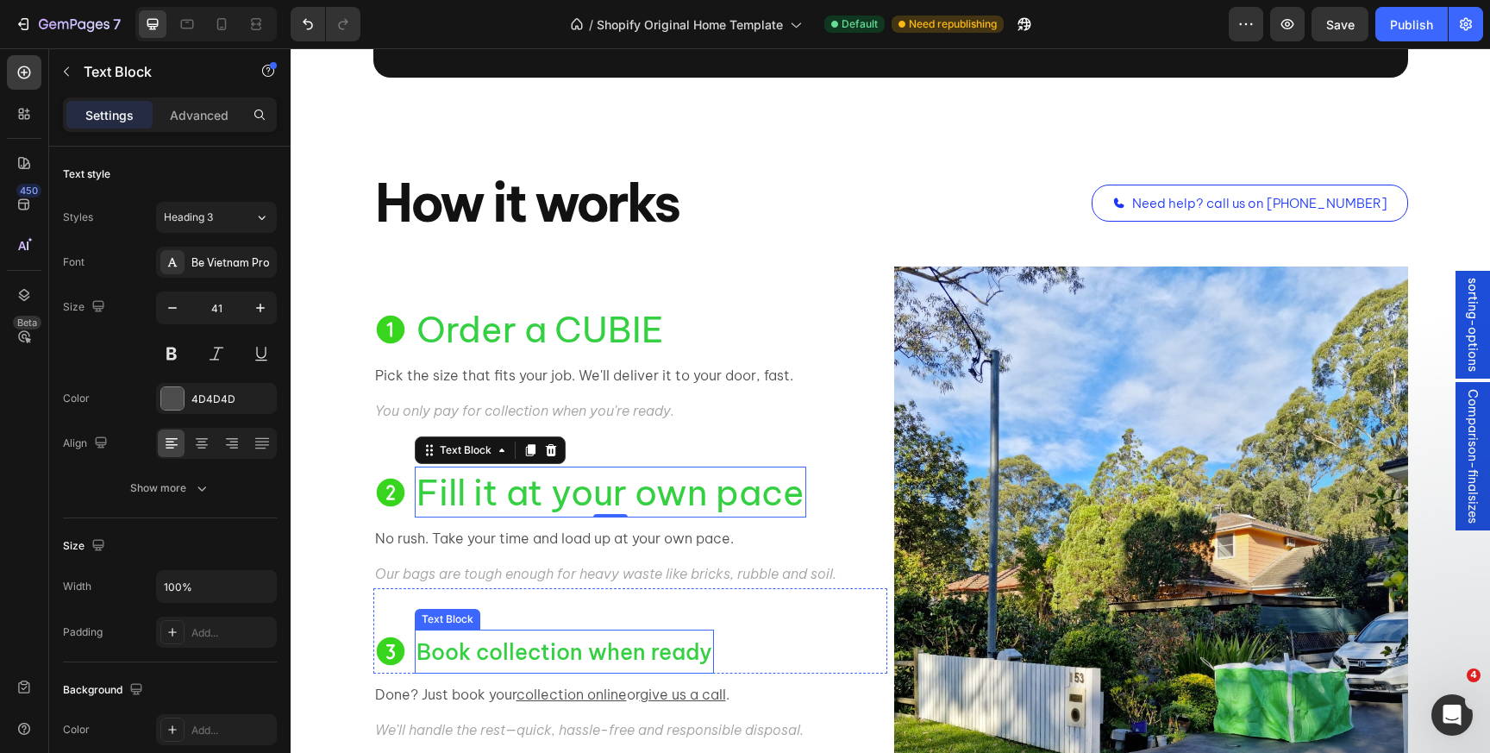
click at [469, 652] on span "Book collection when ready" at bounding box center [565, 652] width 296 height 28
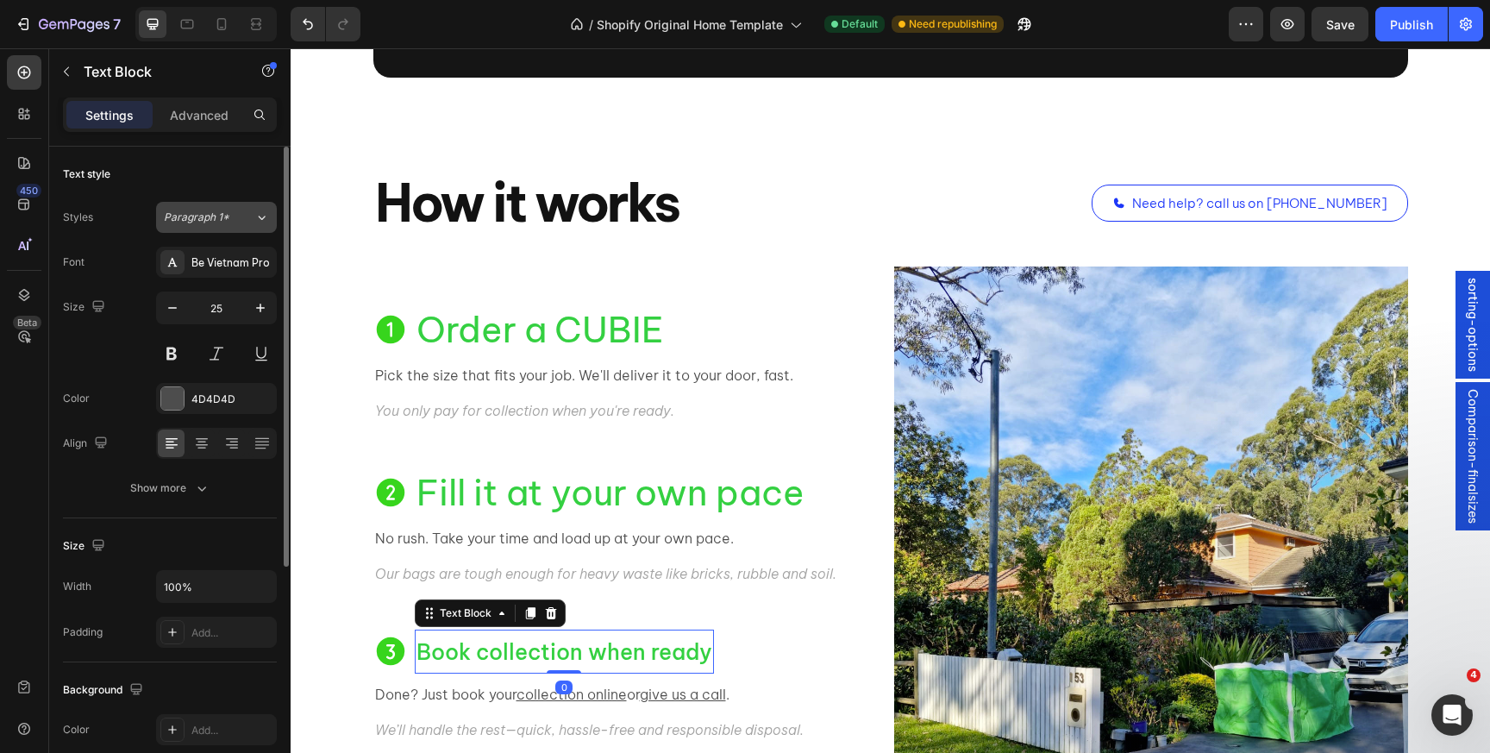
click at [216, 207] on button "Paragraph 1*" at bounding box center [216, 217] width 121 height 31
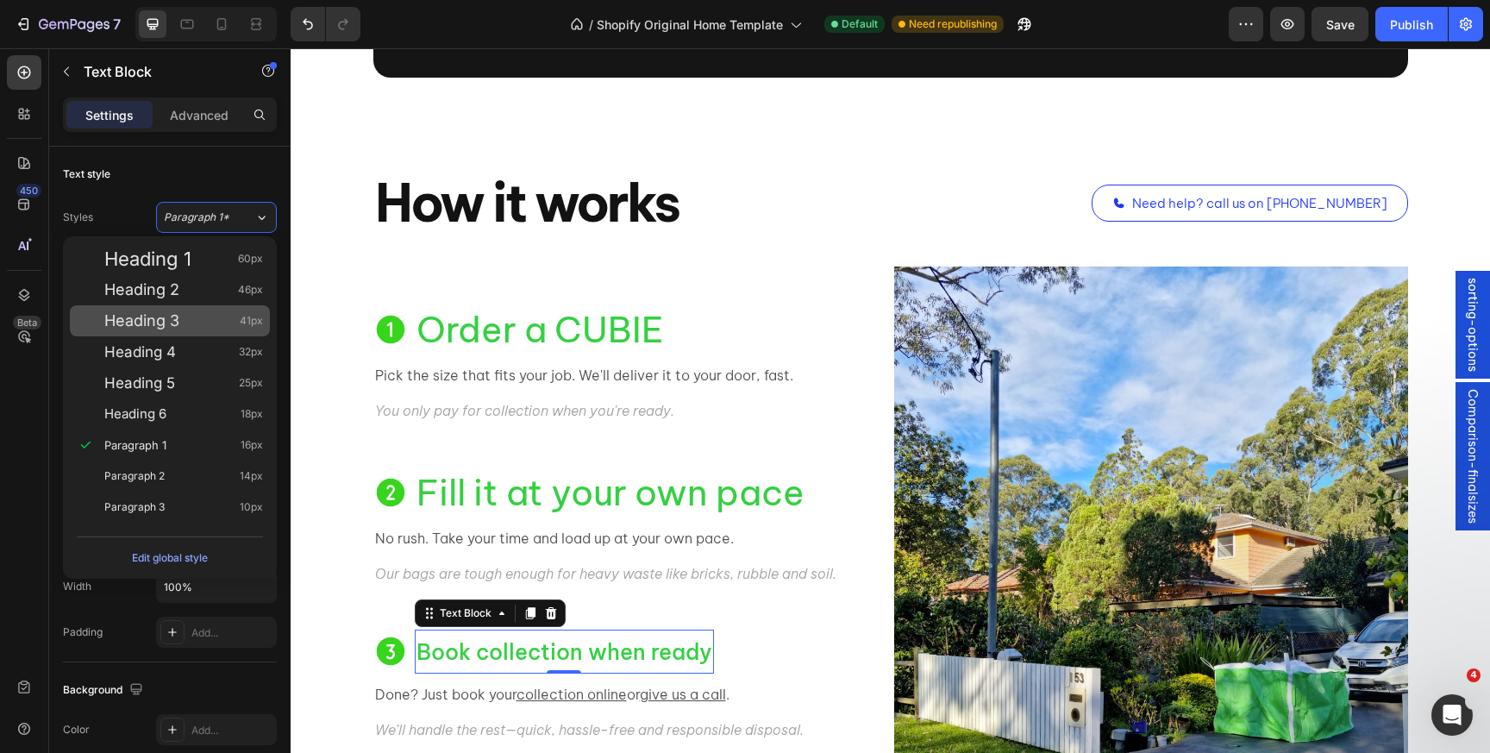
click at [216, 327] on div "Heading 3 41px" at bounding box center [183, 320] width 159 height 17
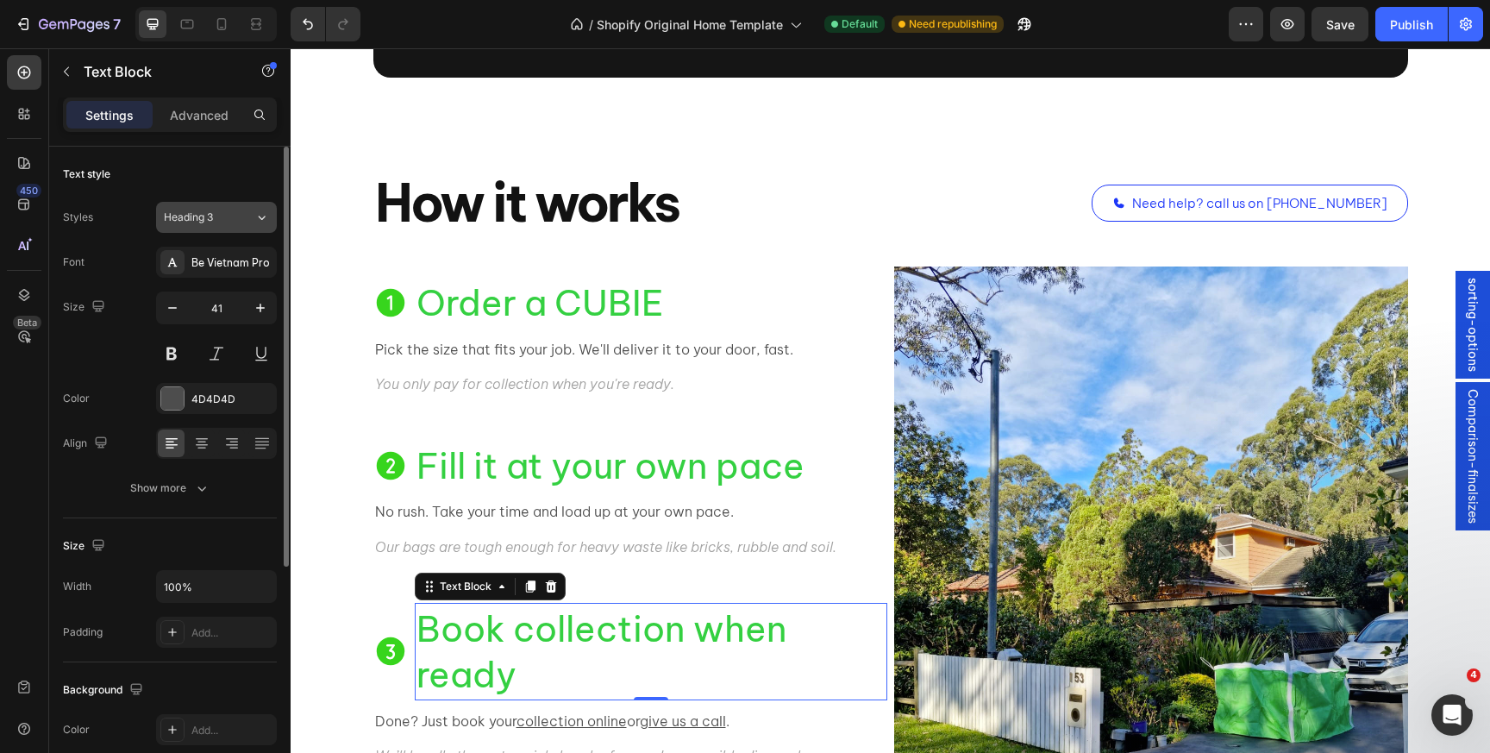
click at [216, 210] on div "Heading 3" at bounding box center [199, 218] width 70 height 16
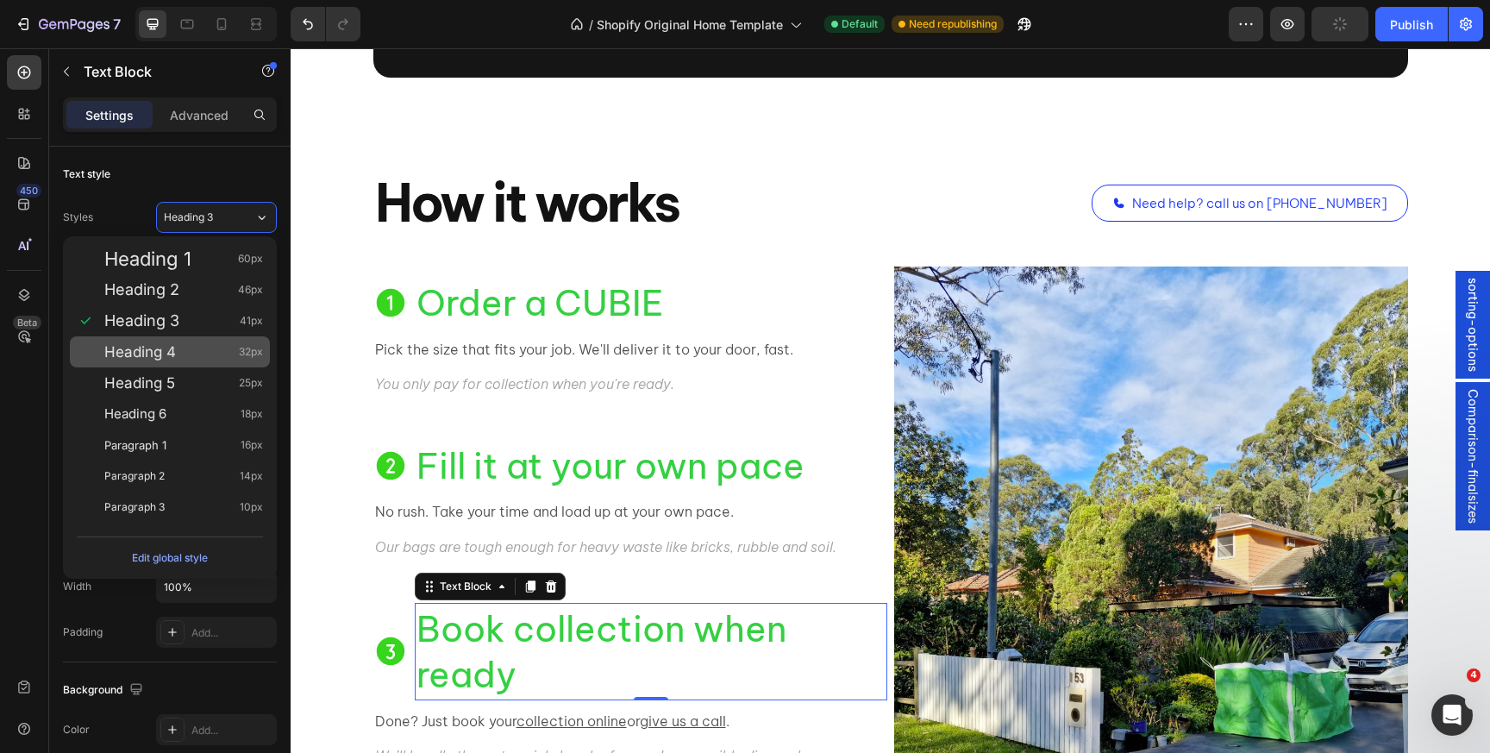
click at [184, 359] on div "Heading 4 32px" at bounding box center [183, 351] width 159 height 17
type input "32"
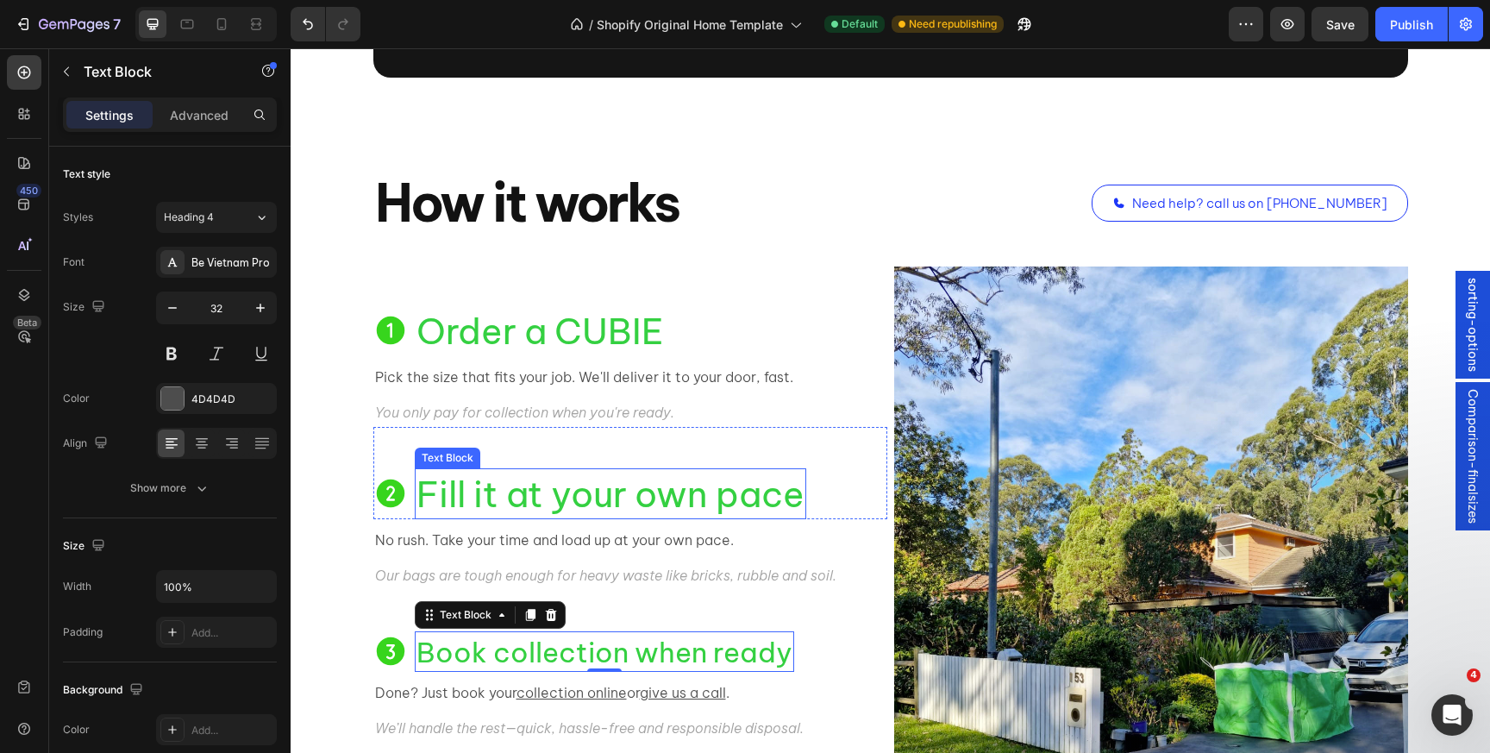
click at [473, 484] on span "Fill it at your own pace" at bounding box center [611, 494] width 388 height 45
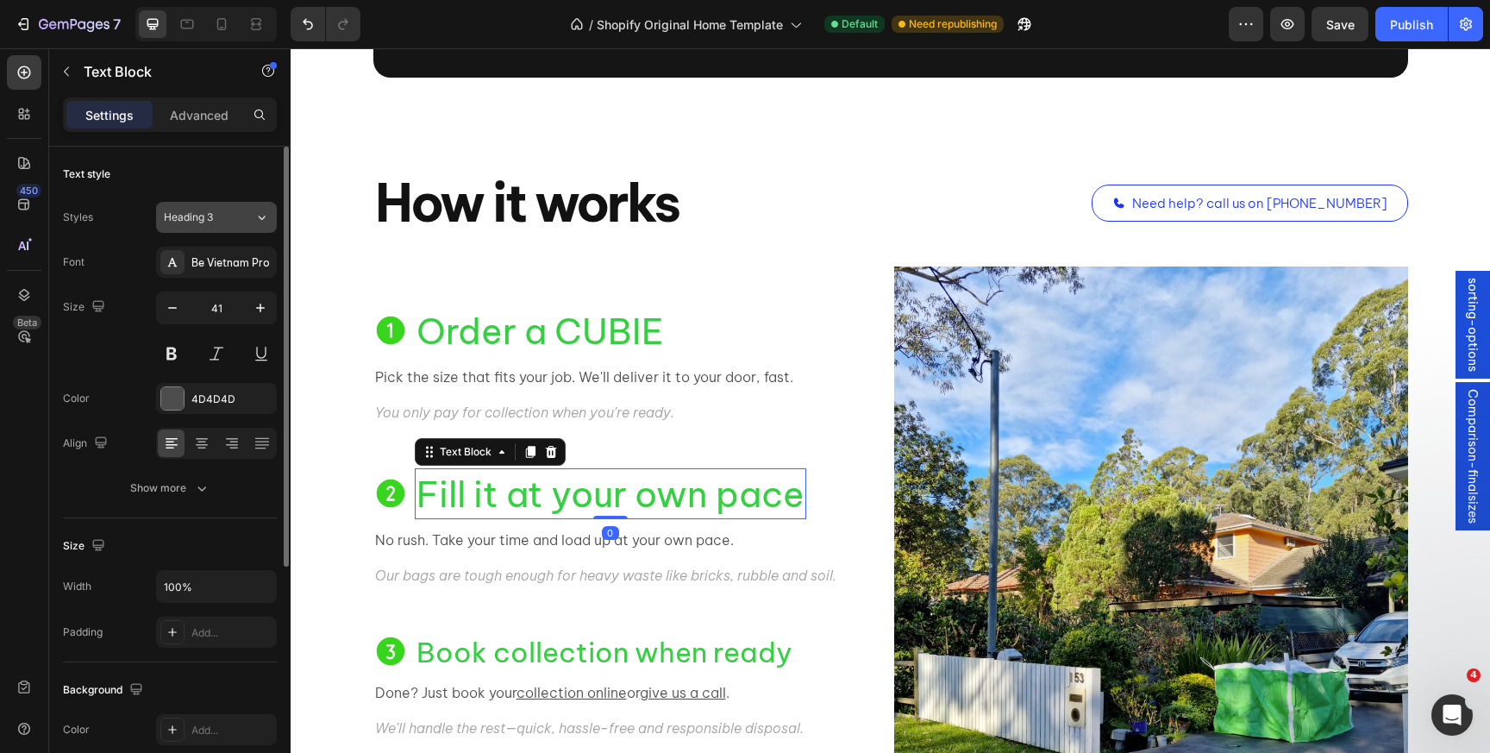
click at [232, 220] on div "Heading 3" at bounding box center [199, 218] width 70 height 16
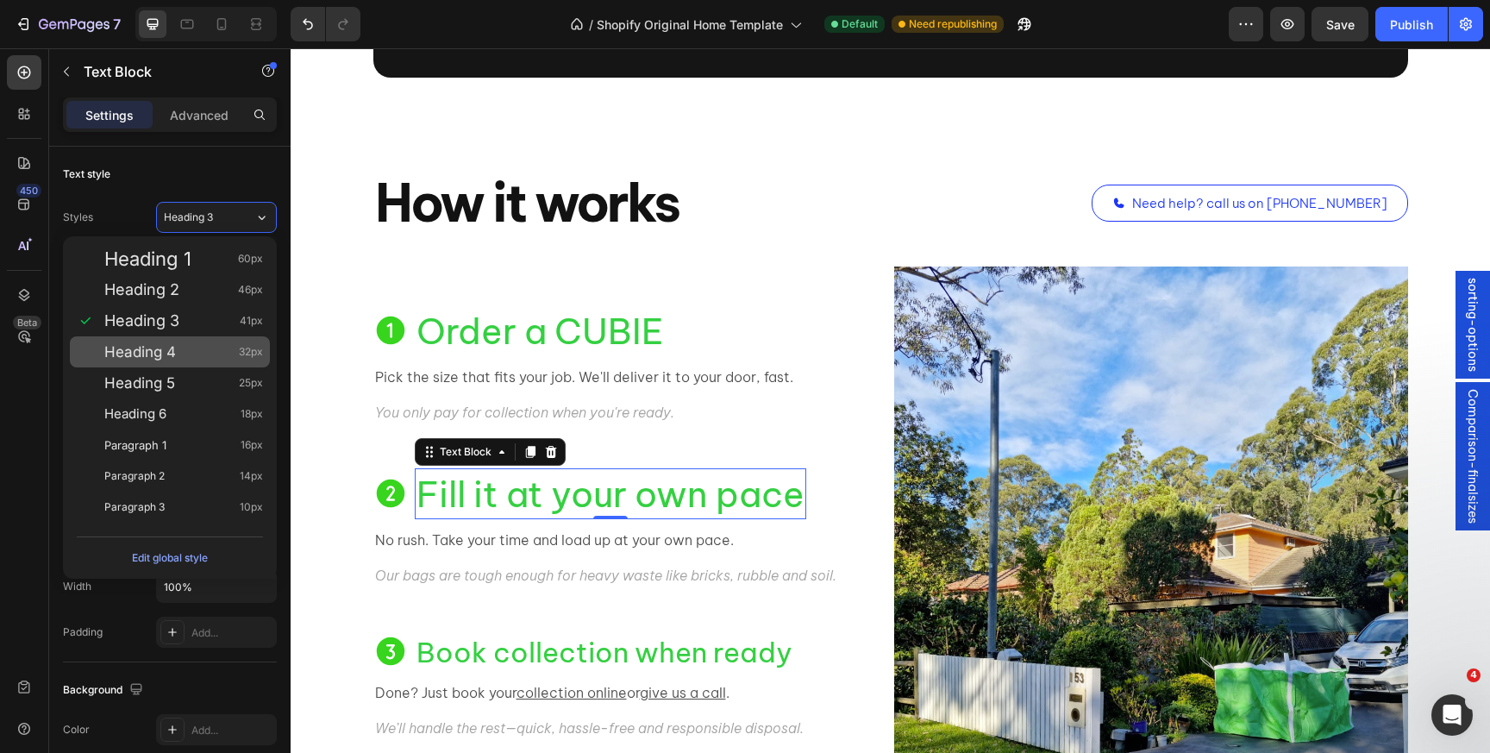
click at [203, 341] on div "Heading 4 32px" at bounding box center [170, 351] width 200 height 31
type input "32"
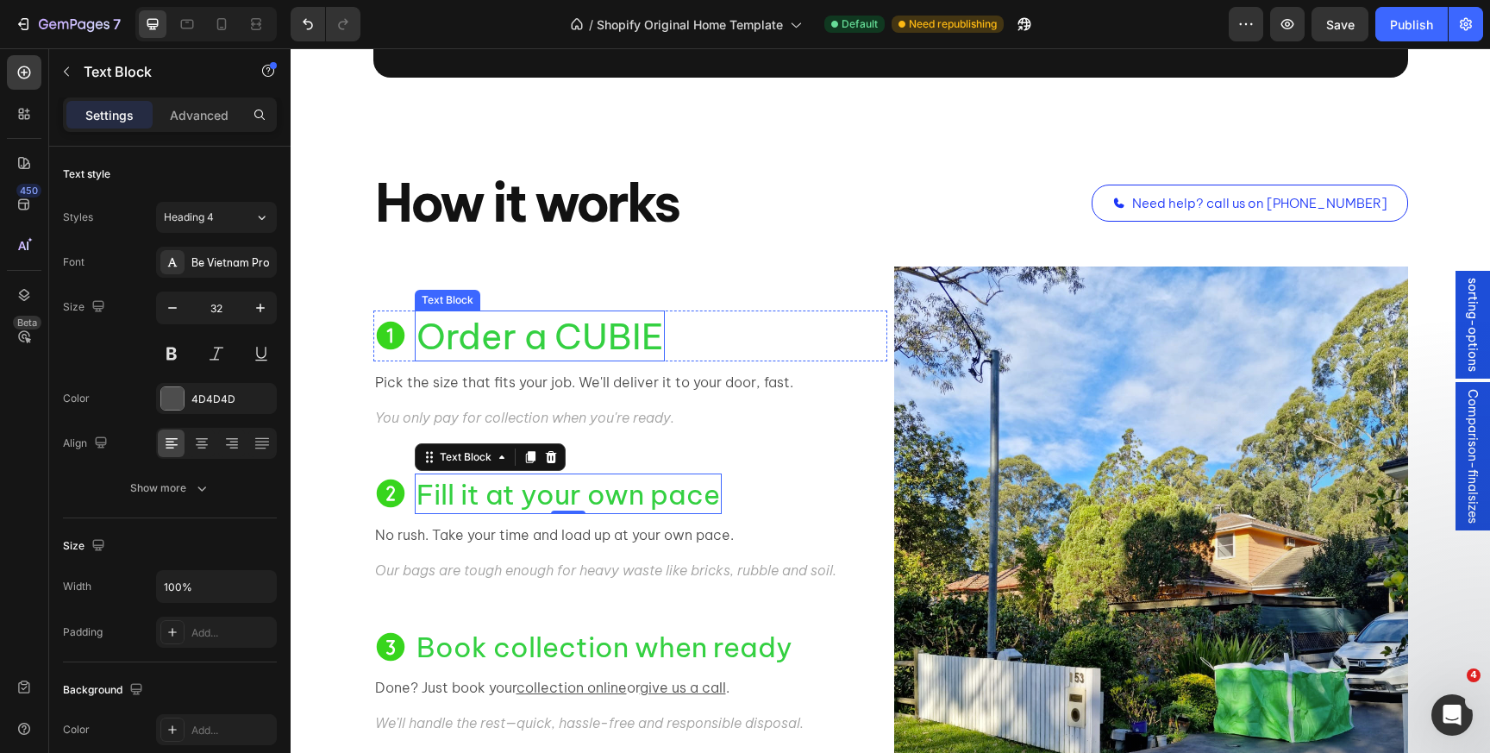
click at [466, 343] on span "Order a CUBIE" at bounding box center [540, 336] width 247 height 45
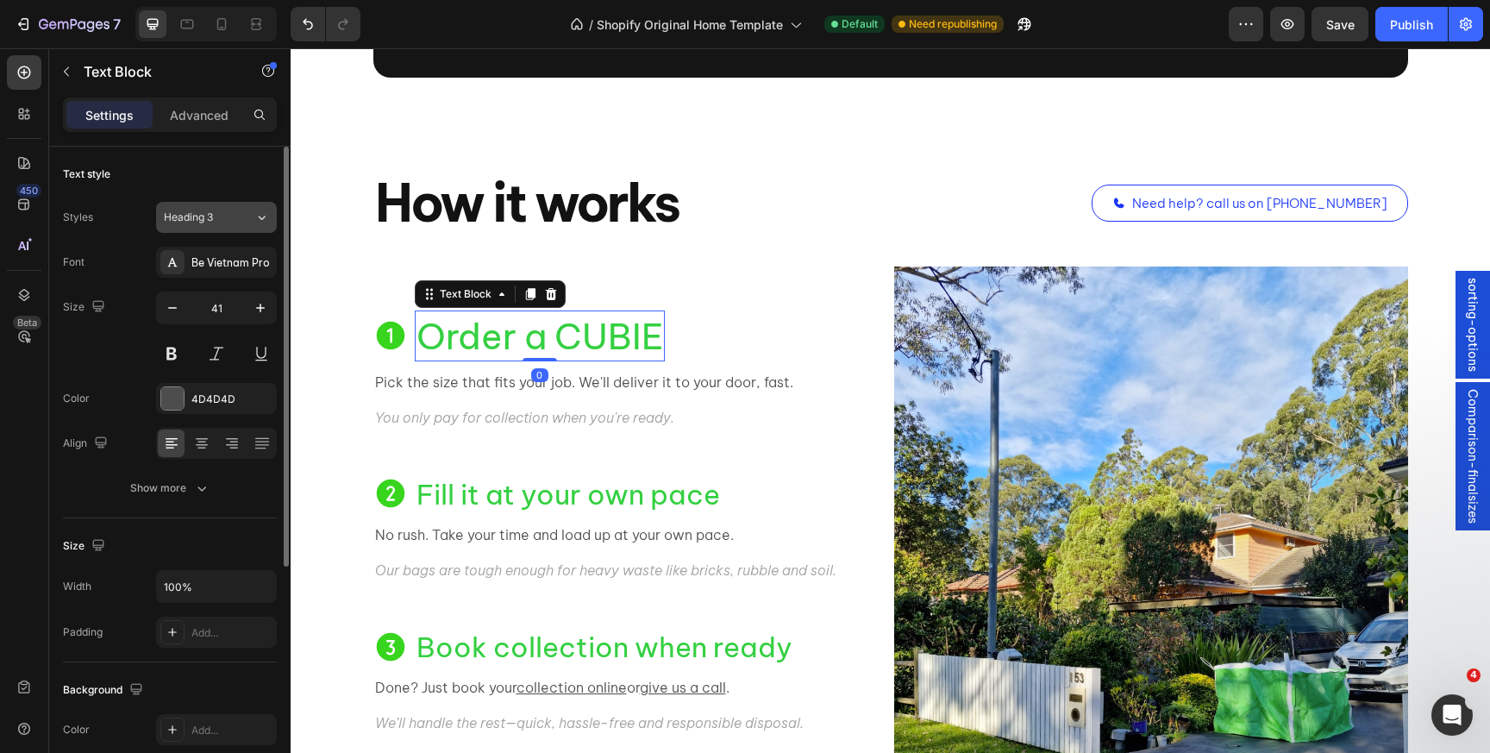
click at [205, 214] on span "Heading 3" at bounding box center [188, 218] width 49 height 16
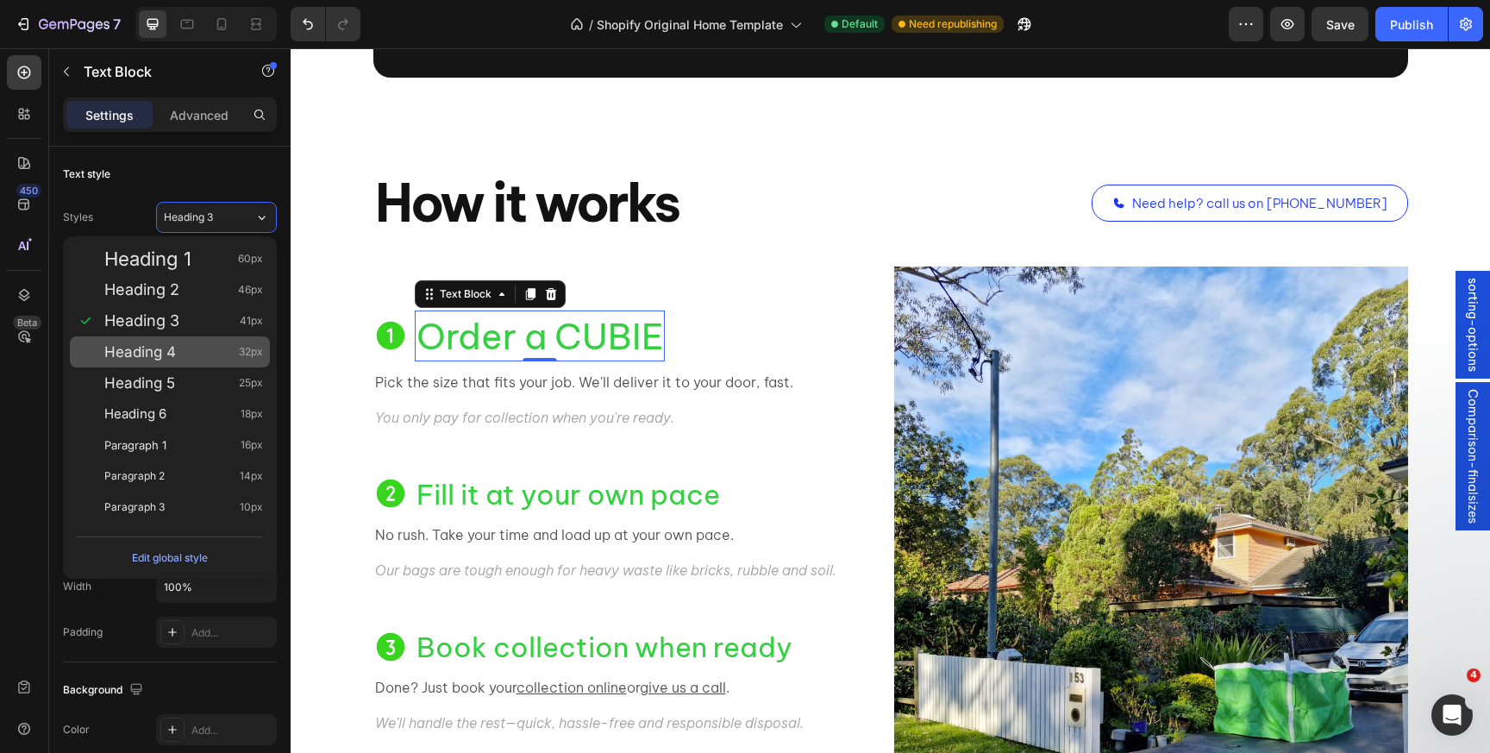
click at [200, 349] on div "Heading 4 32px" at bounding box center [183, 351] width 159 height 17
type input "32"
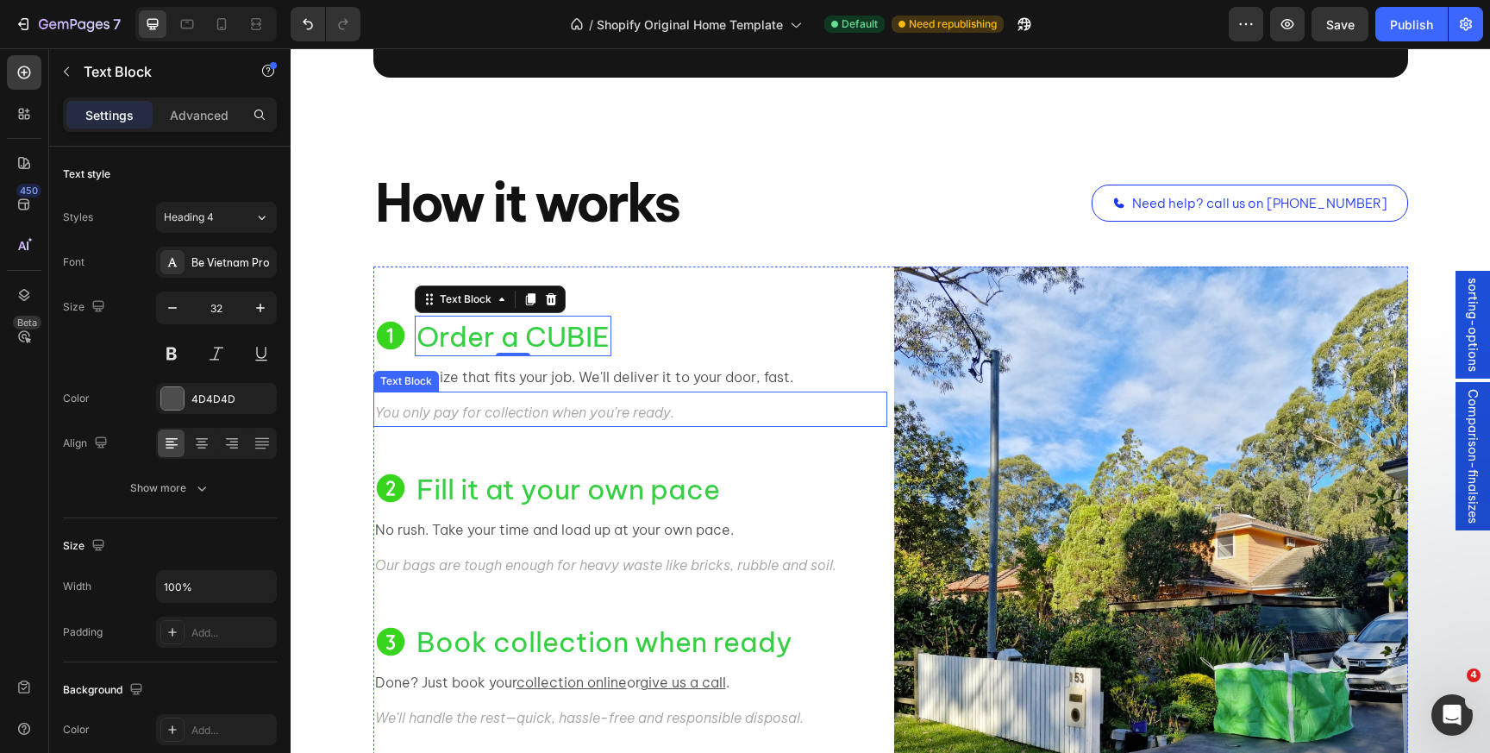
scroll to position [1669, 0]
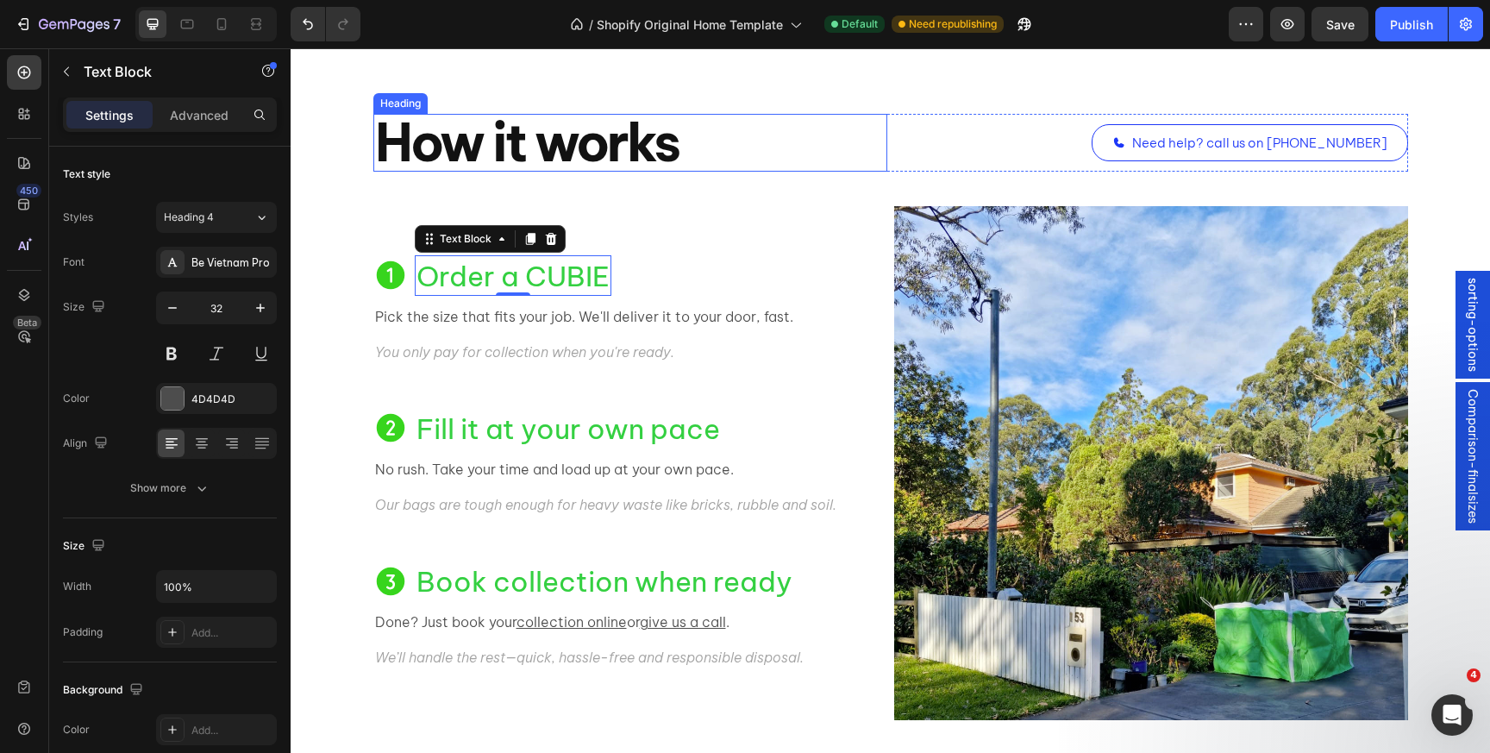
click at [818, 160] on h2 "How it works" at bounding box center [630, 143] width 514 height 58
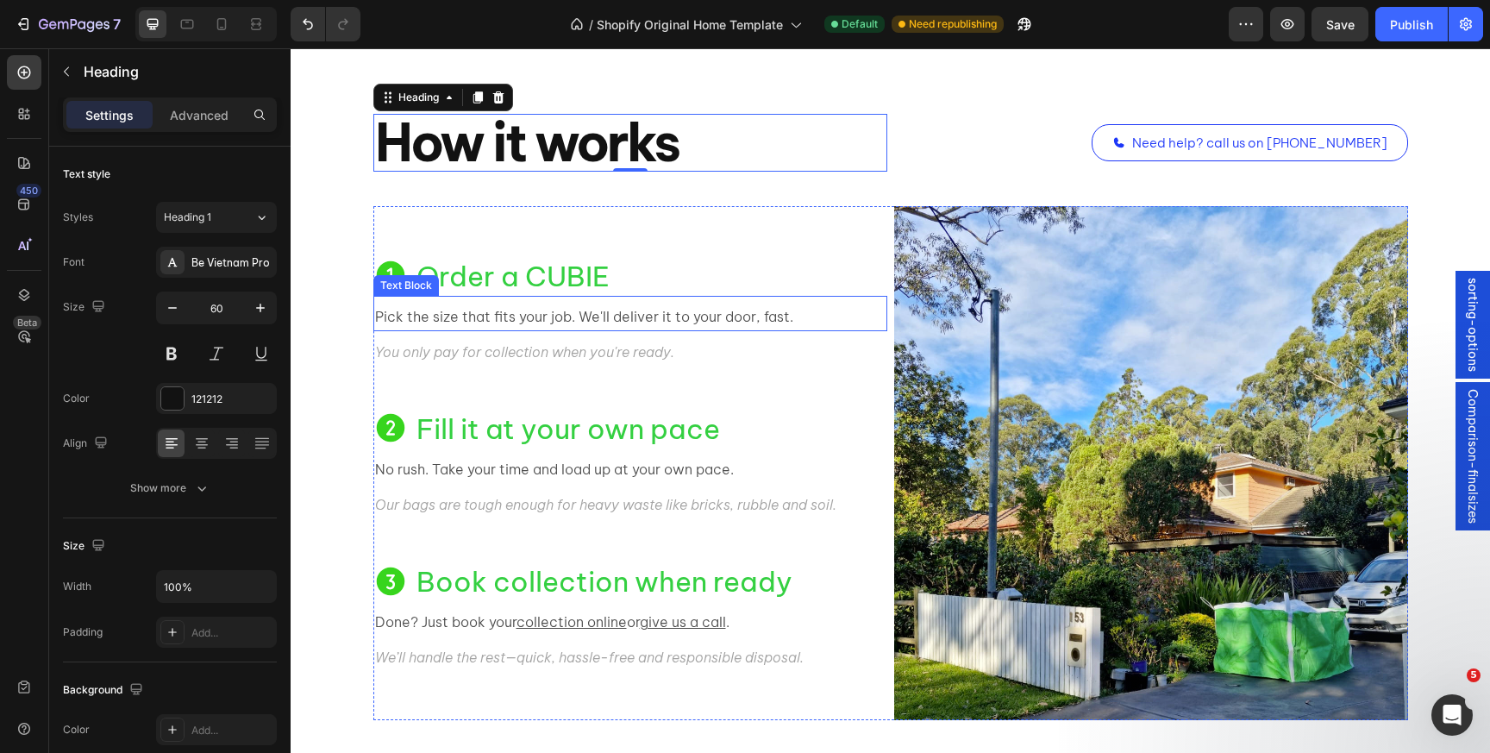
click at [530, 320] on p "Pick the size that fits your job. We'll deliver it to your door, fast." at bounding box center [630, 316] width 511 height 25
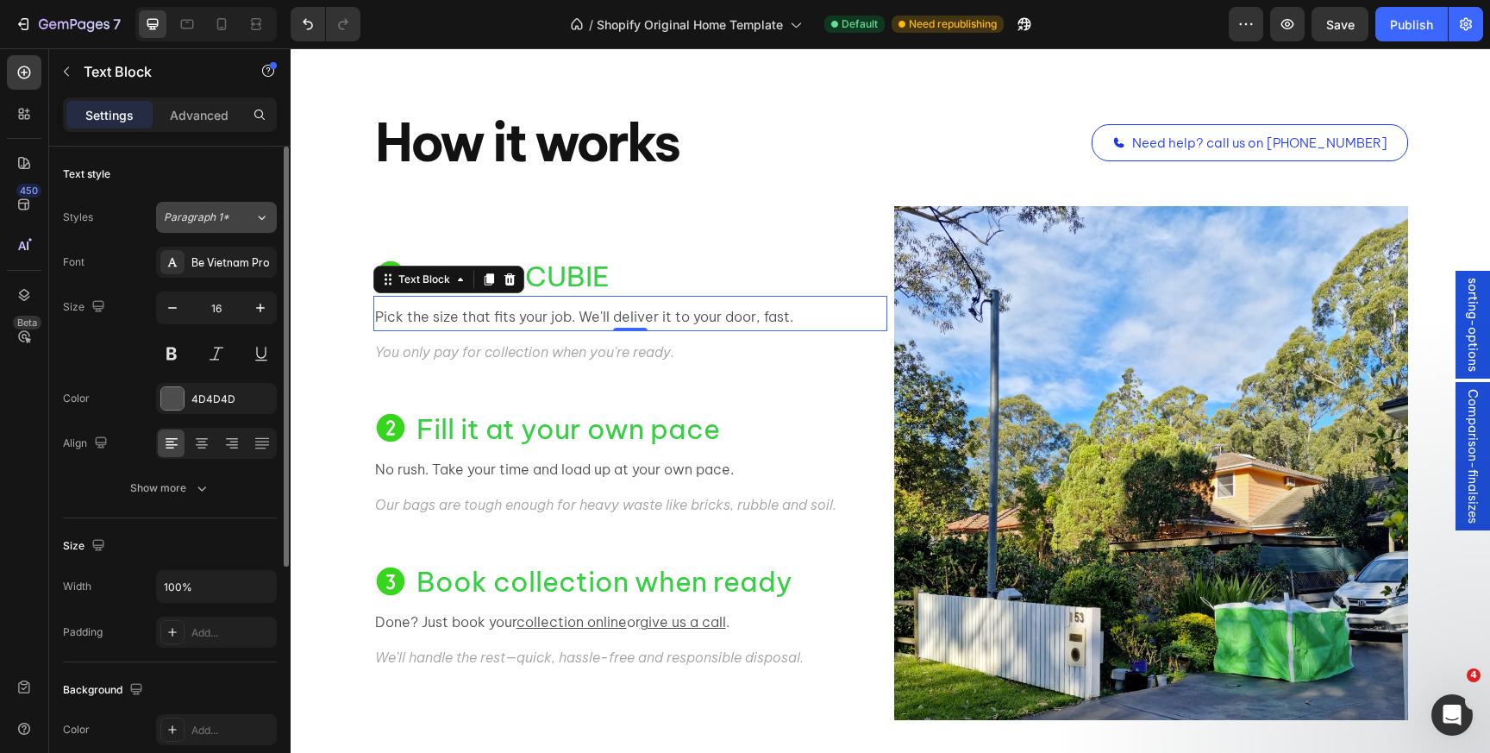
click at [199, 221] on span "Paragraph 1*" at bounding box center [197, 218] width 66 height 16
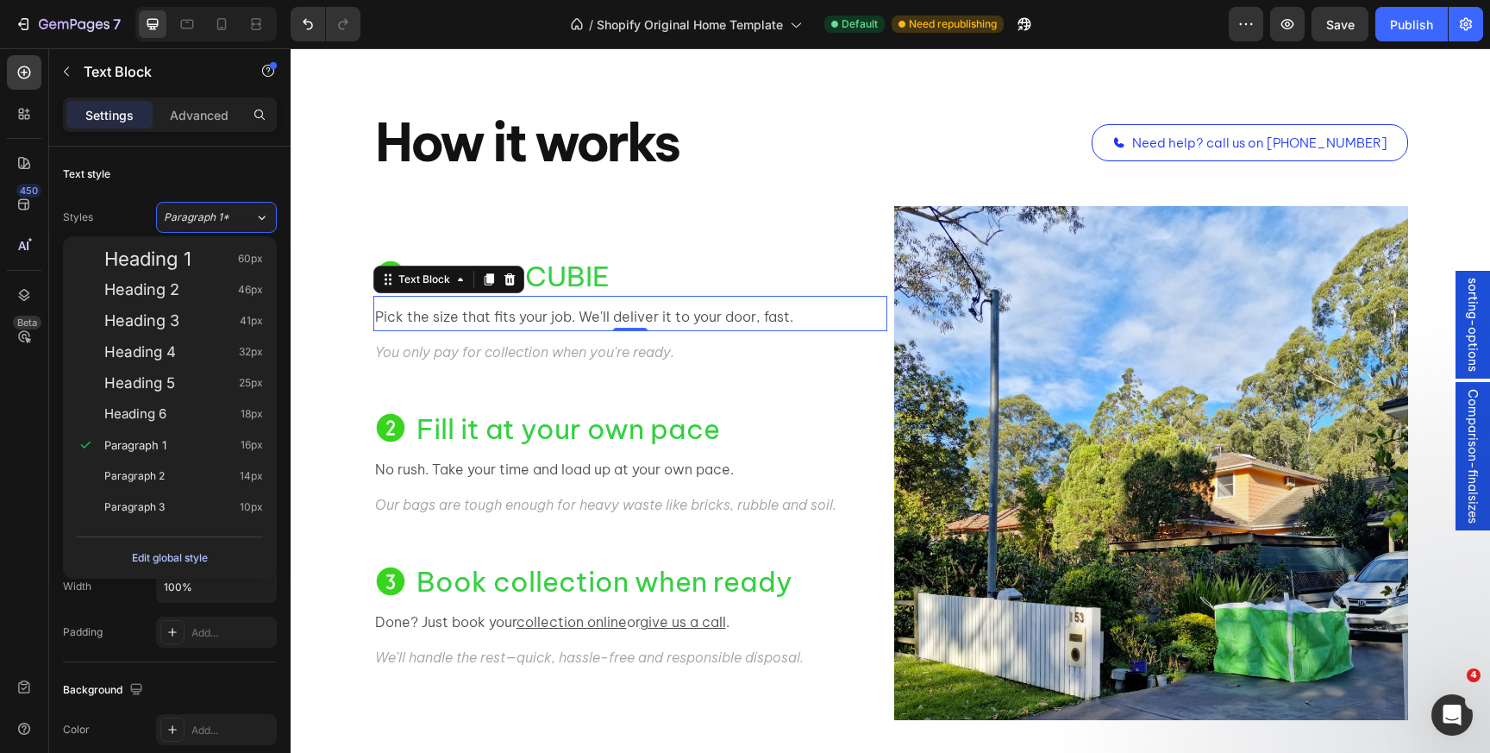
click at [173, 568] on button "Edit global style" at bounding box center [170, 558] width 186 height 28
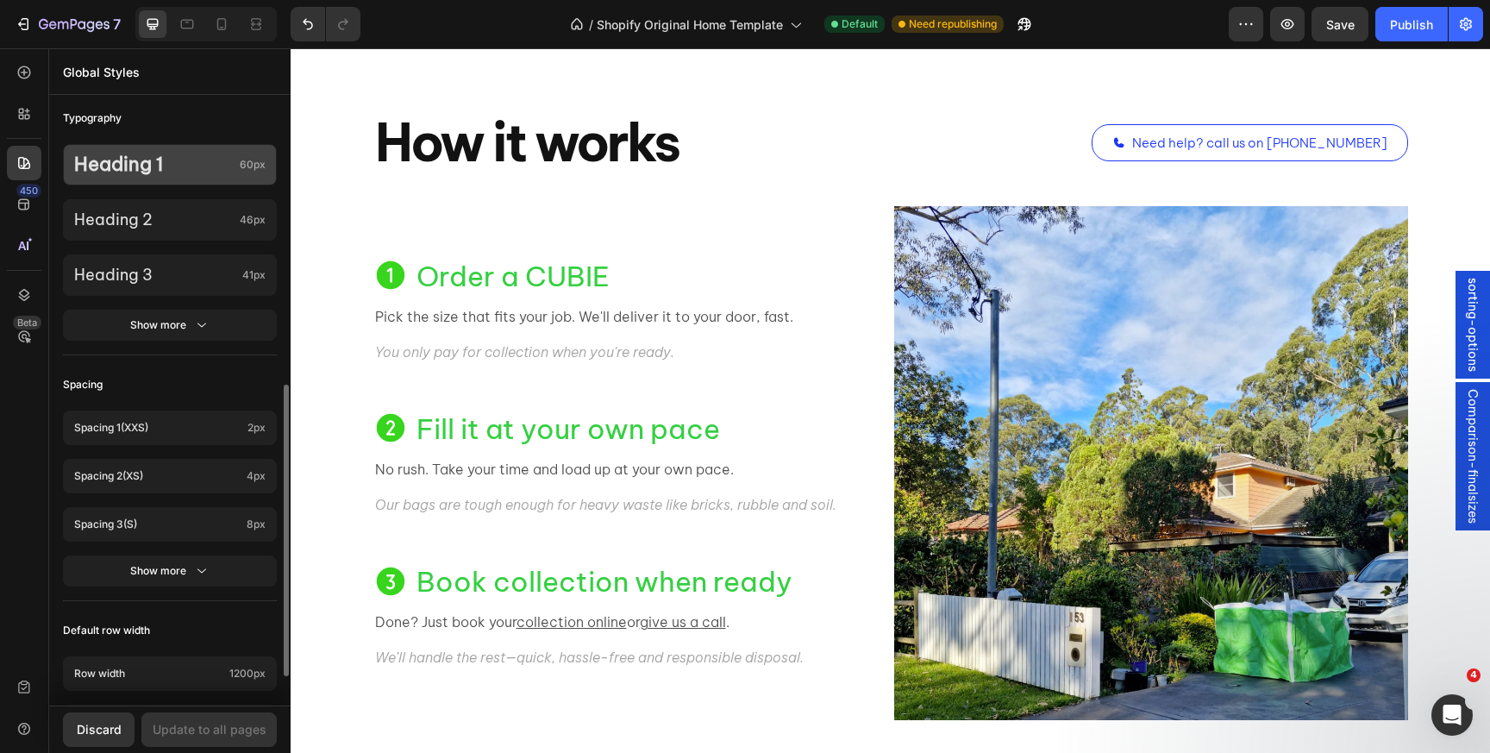
scroll to position [275, 0]
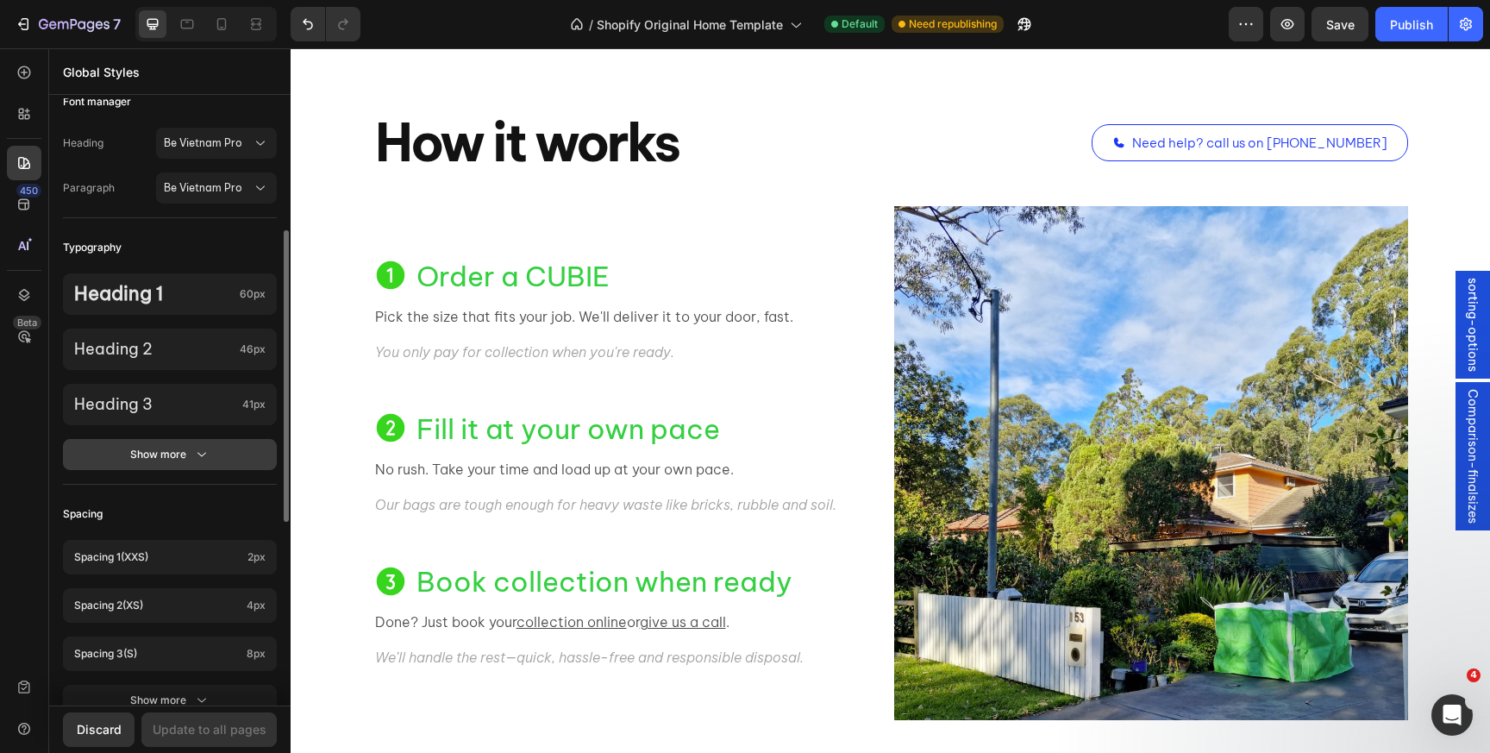
click at [194, 446] on icon "button" at bounding box center [201, 454] width 17 height 17
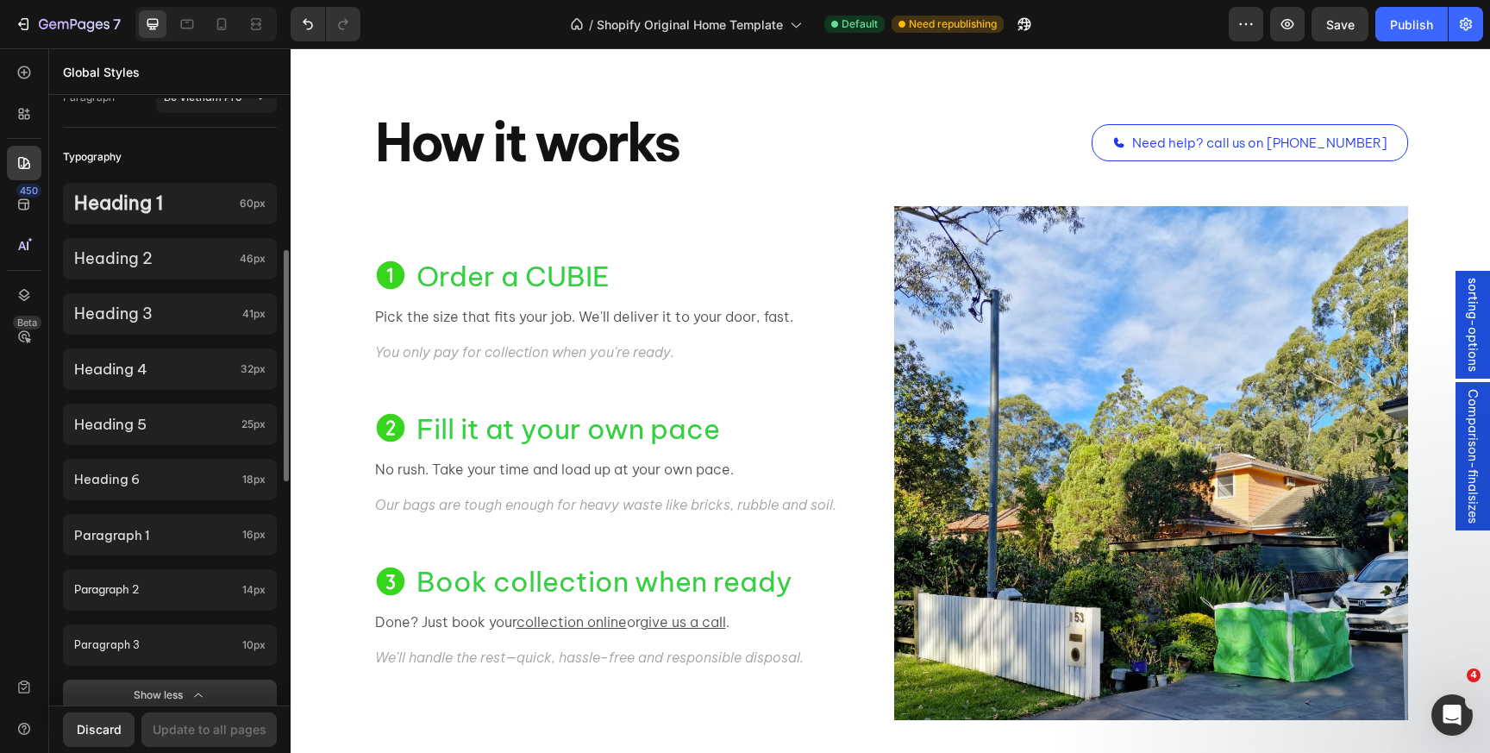
scroll to position [378, 0]
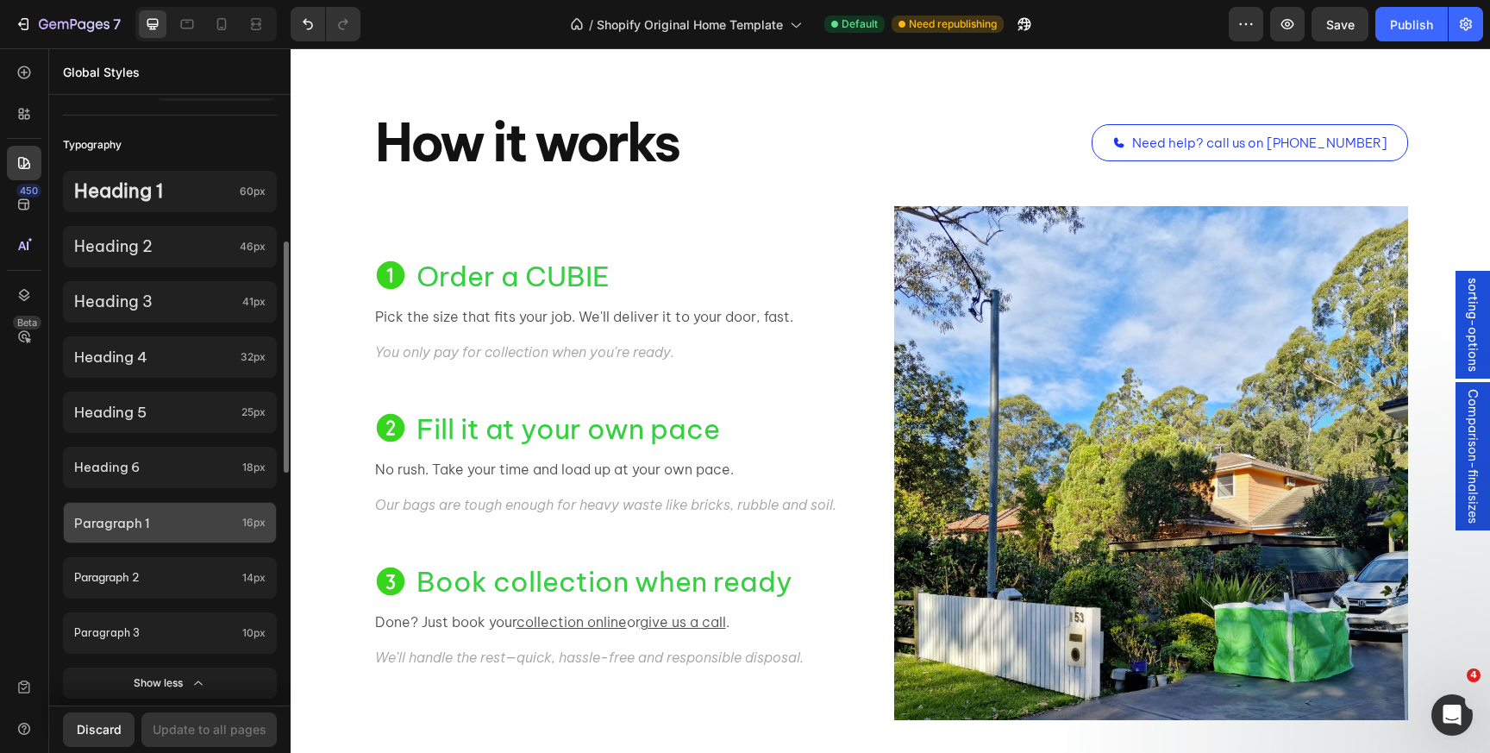
click at [167, 517] on p "Paragraph 1" at bounding box center [154, 522] width 161 height 23
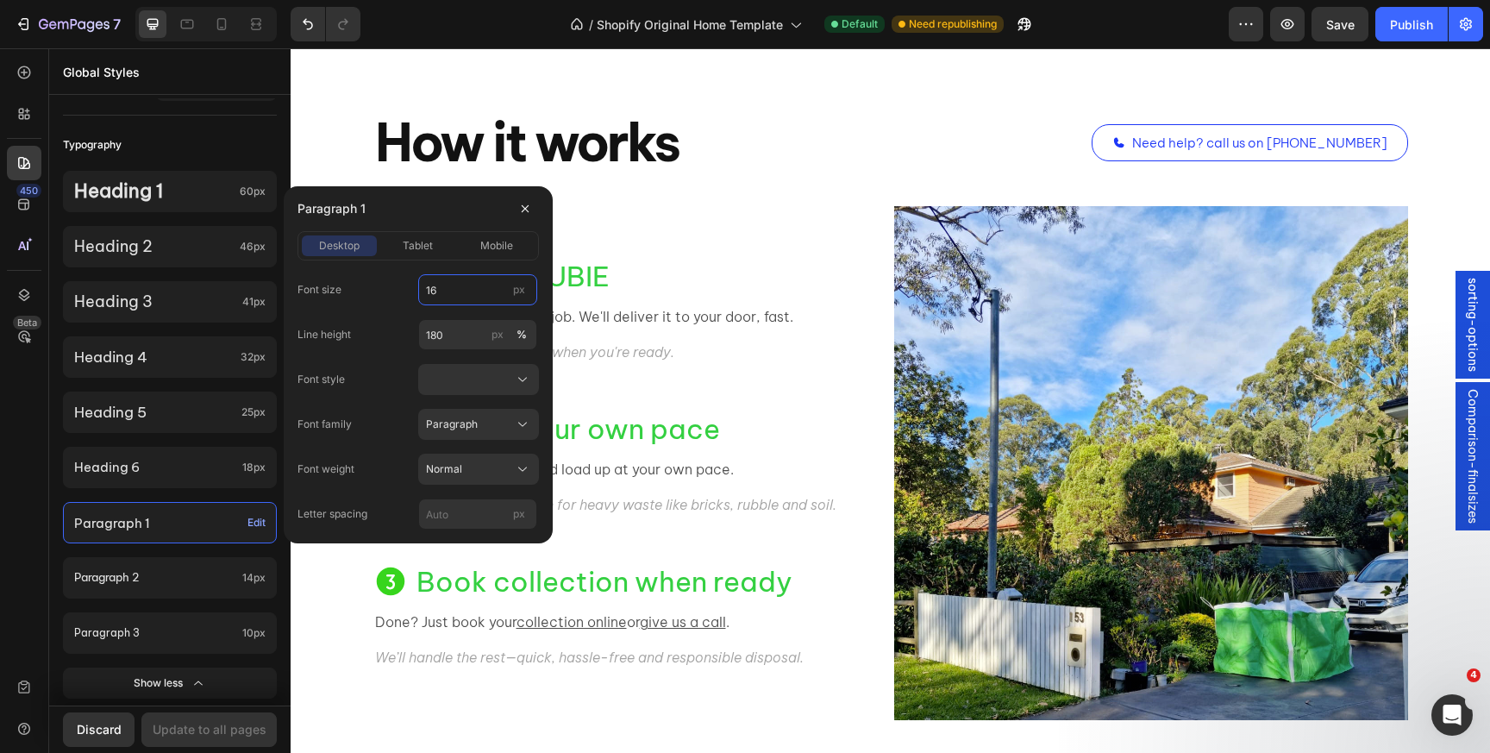
click at [440, 286] on input "16" at bounding box center [477, 289] width 119 height 31
type input "14"
click at [530, 210] on icon "button" at bounding box center [525, 209] width 14 height 14
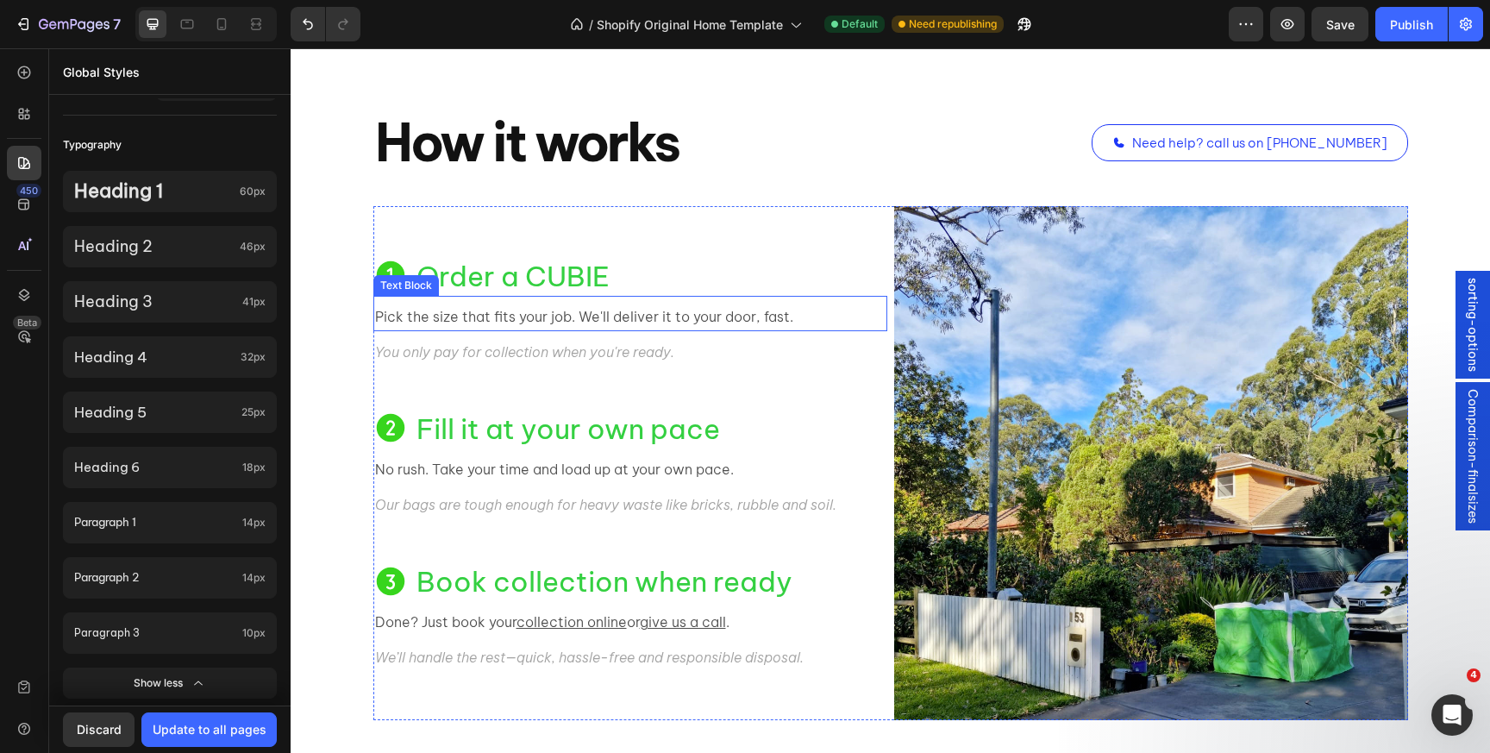
click at [498, 327] on p "Pick the size that fits your job. We'll deliver it to your door, fast." at bounding box center [630, 316] width 511 height 25
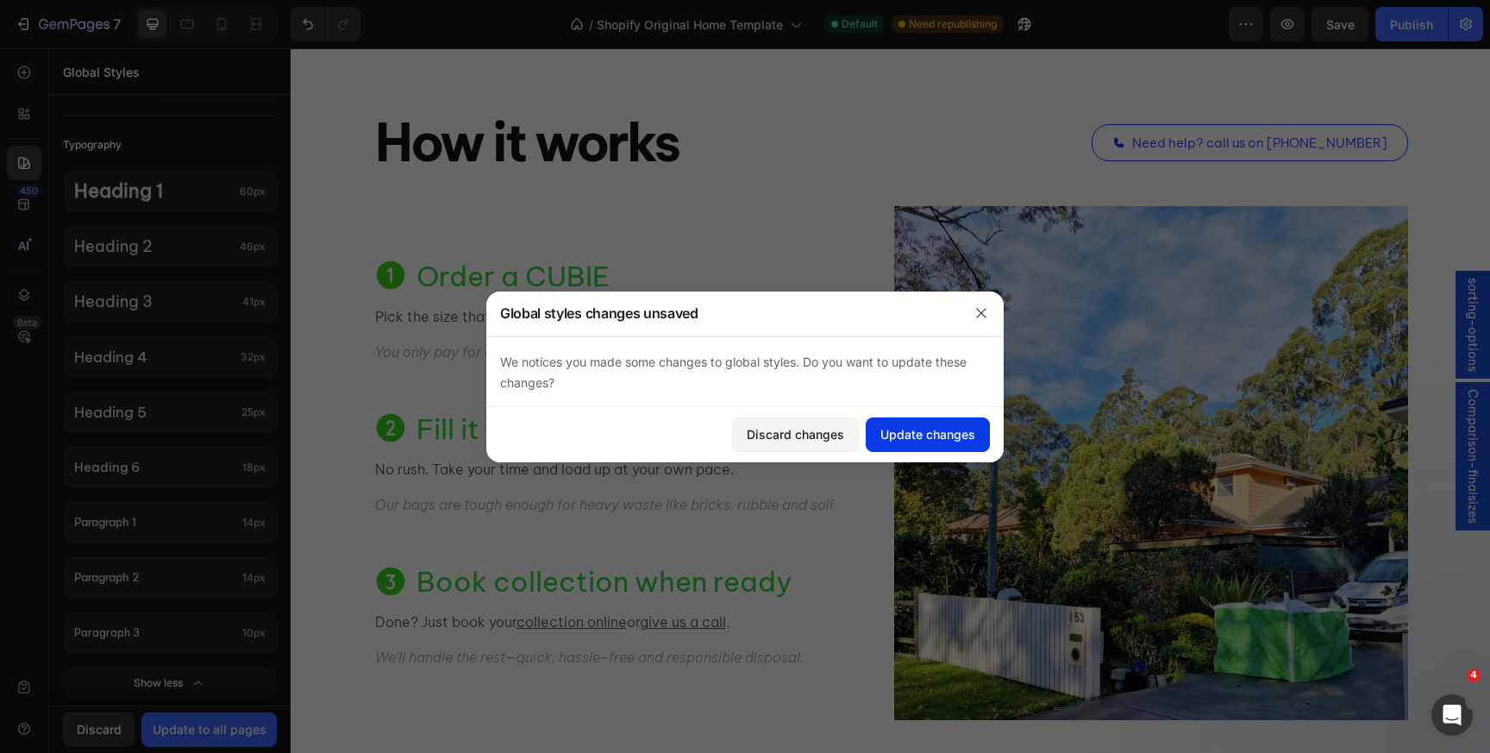
click at [917, 430] on div "Update changes" at bounding box center [927, 434] width 95 height 18
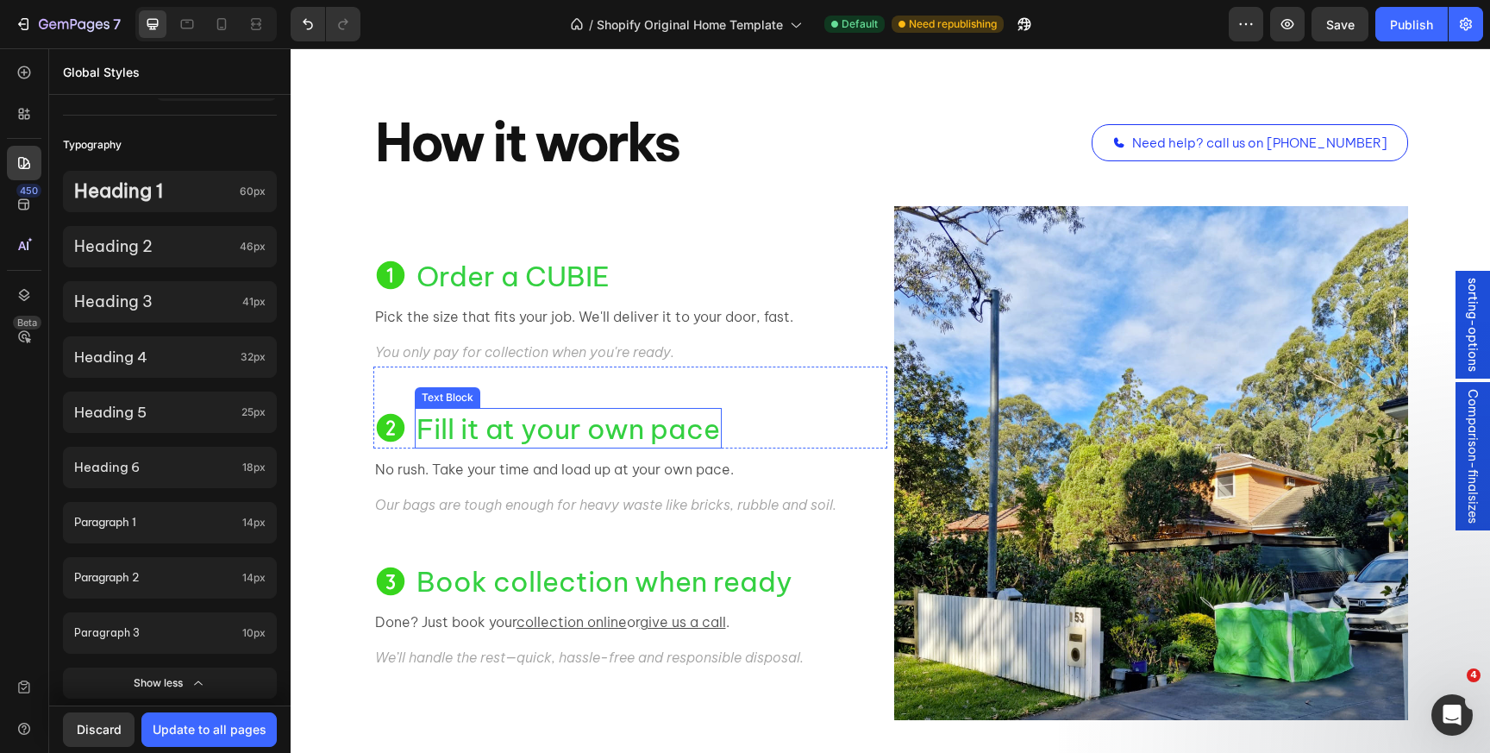
scroll to position [1672, 0]
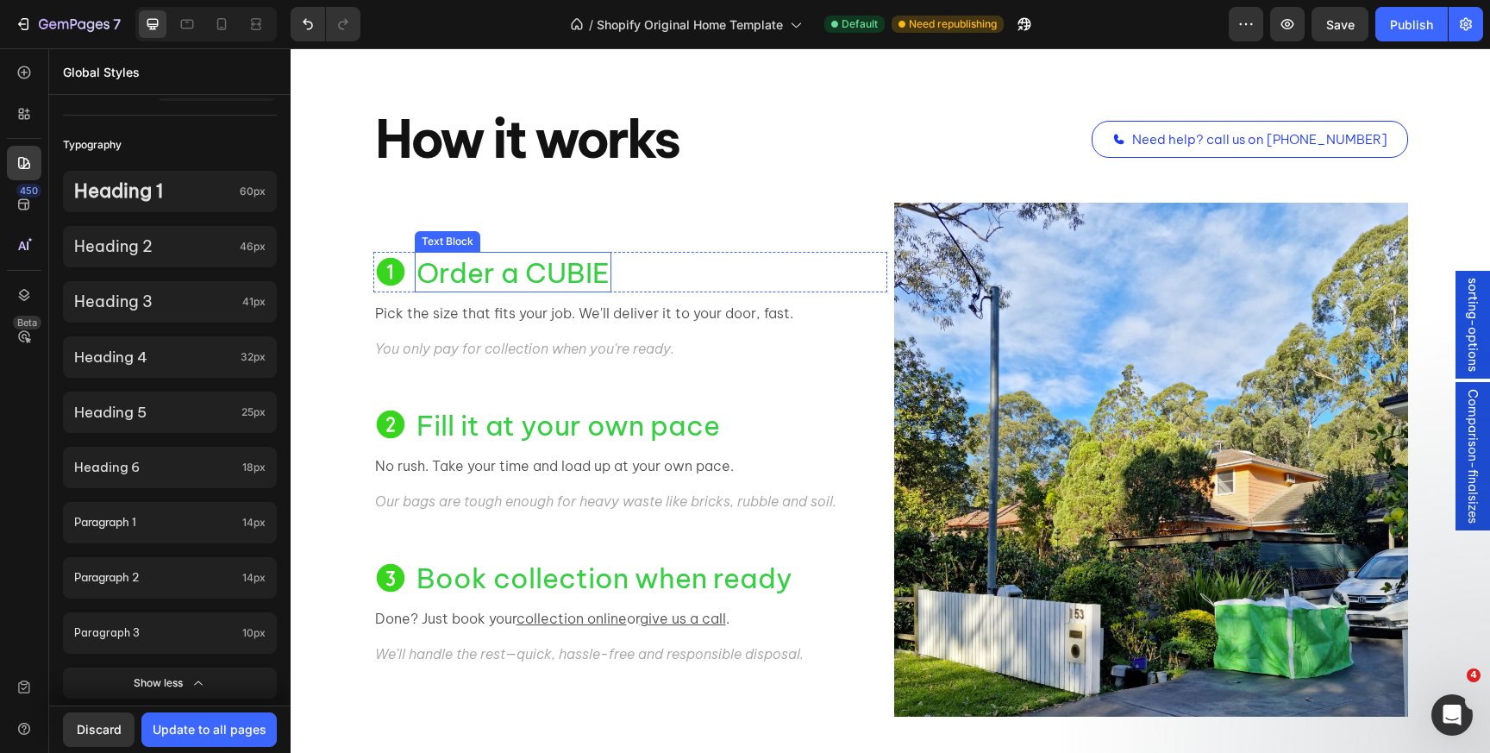
click at [560, 291] on div "Order a CUBIE" at bounding box center [513, 274] width 197 height 40
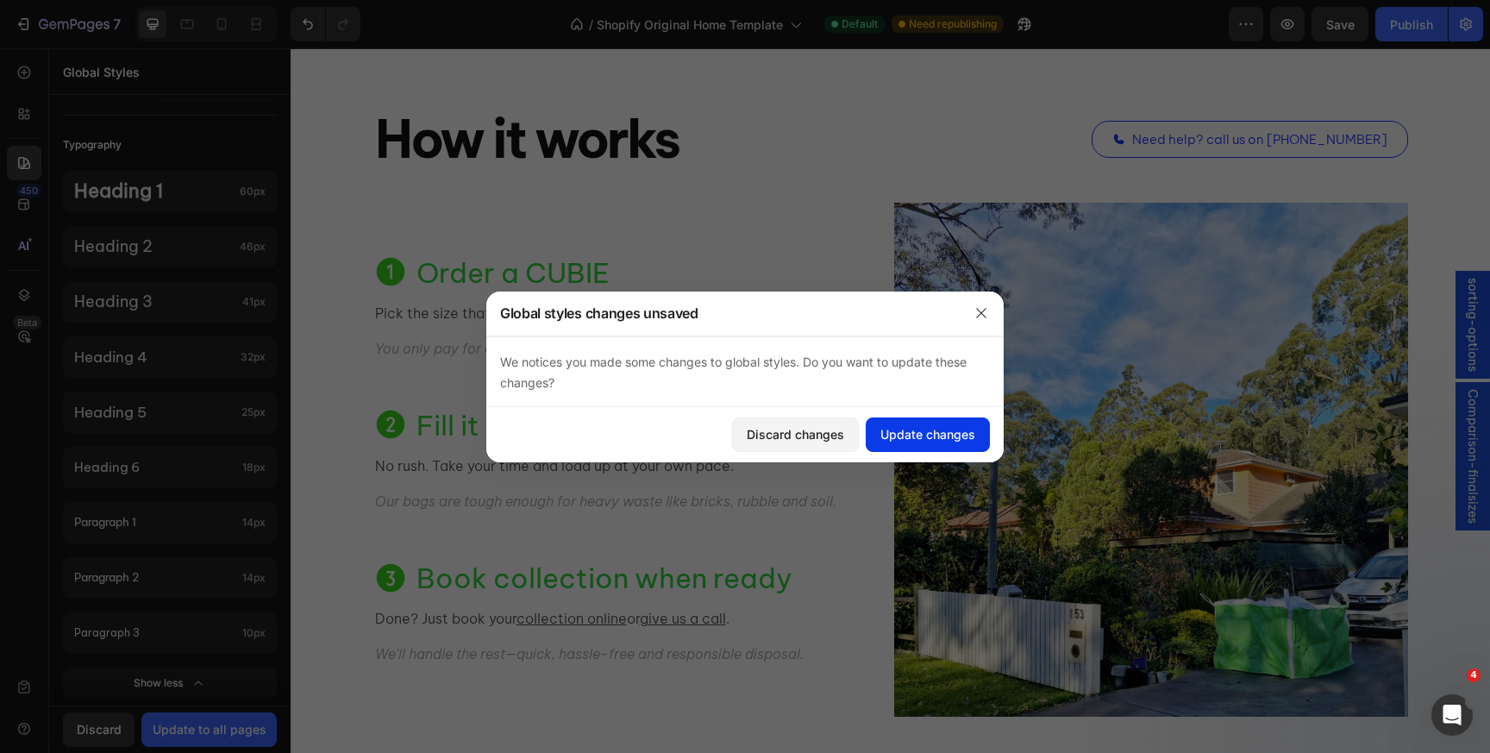
click at [870, 426] on button "Update changes" at bounding box center [928, 434] width 124 height 34
click at [545, 268] on span "Order a CUBIE" at bounding box center [513, 272] width 193 height 34
click at [982, 308] on icon "button" at bounding box center [981, 313] width 14 height 14
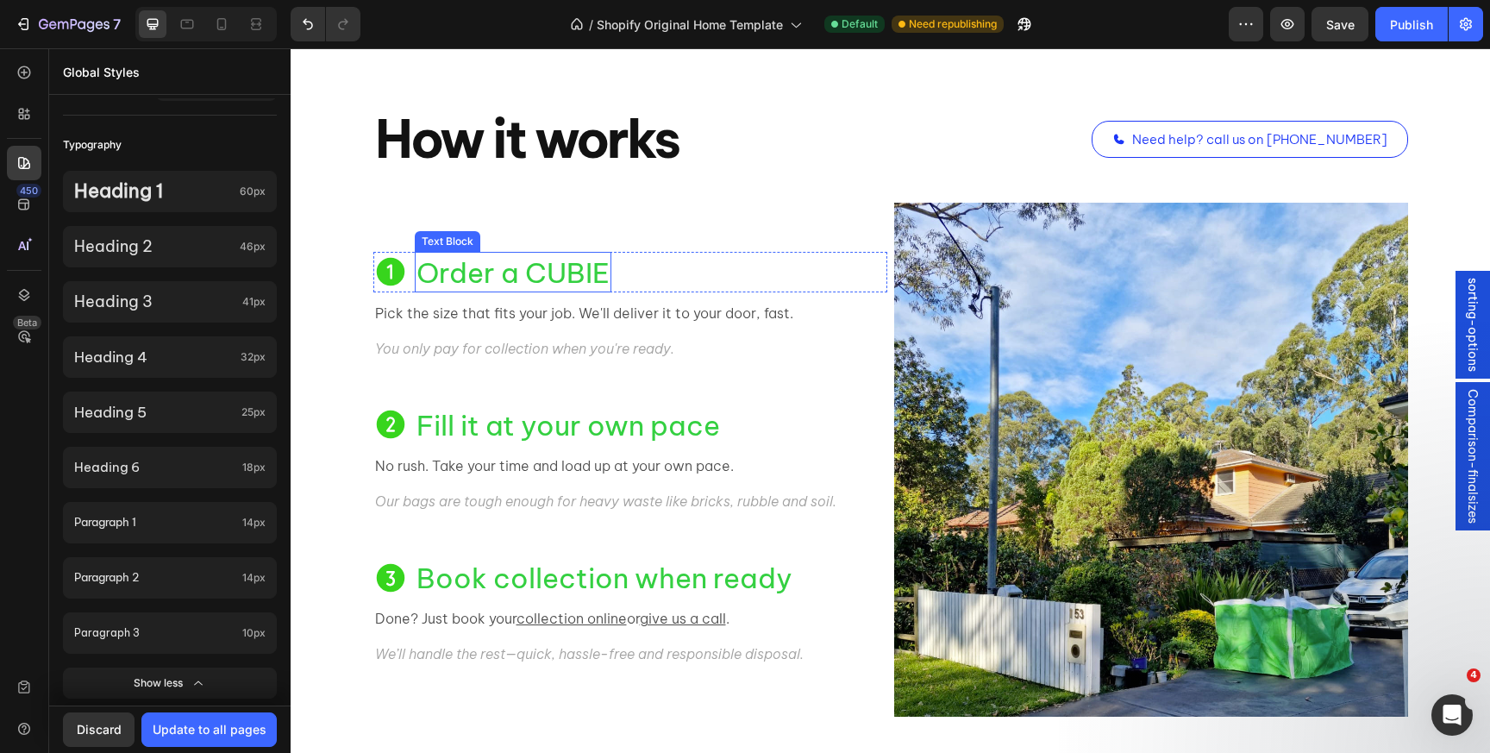
click at [550, 276] on span "Order a CUBIE" at bounding box center [513, 272] width 193 height 34
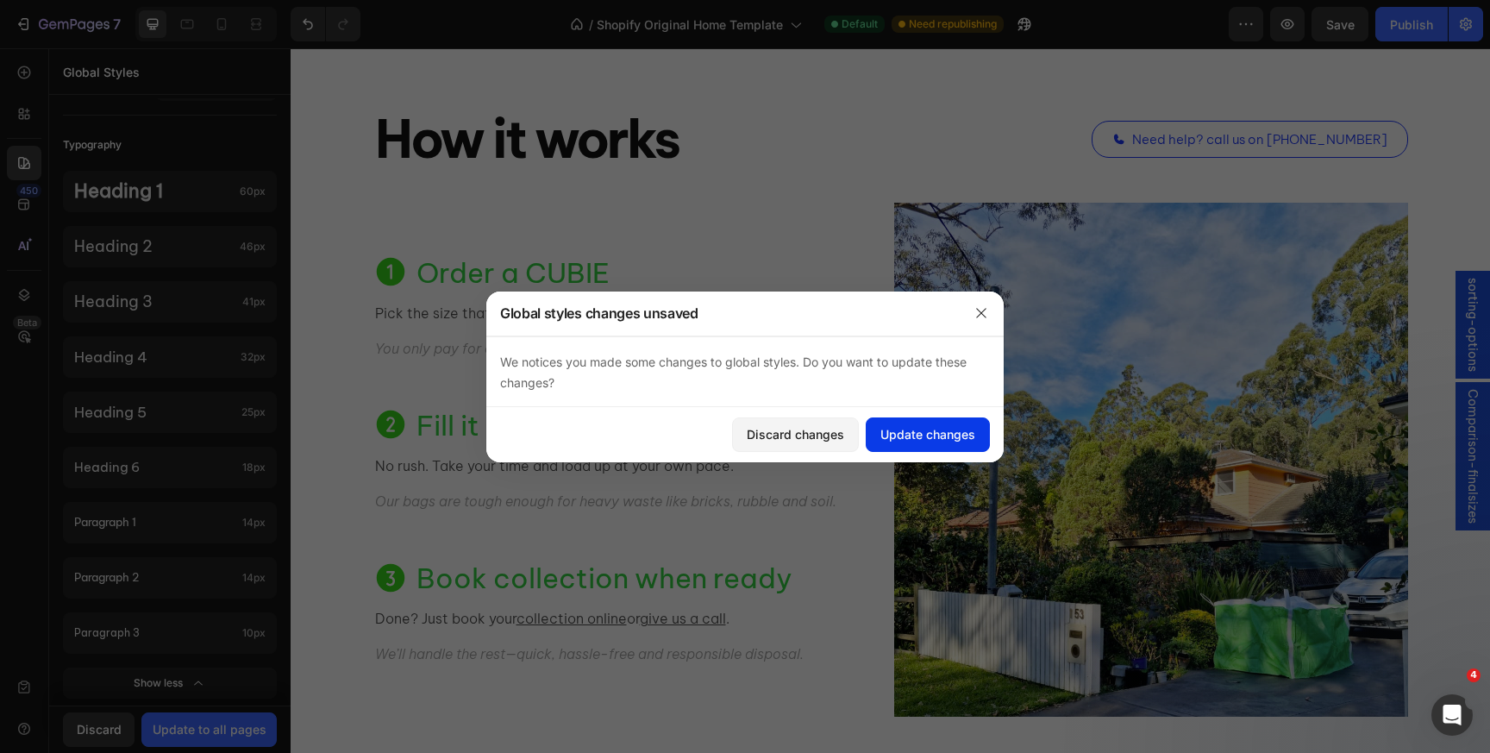
click at [898, 429] on div "Update changes" at bounding box center [927, 434] width 95 height 18
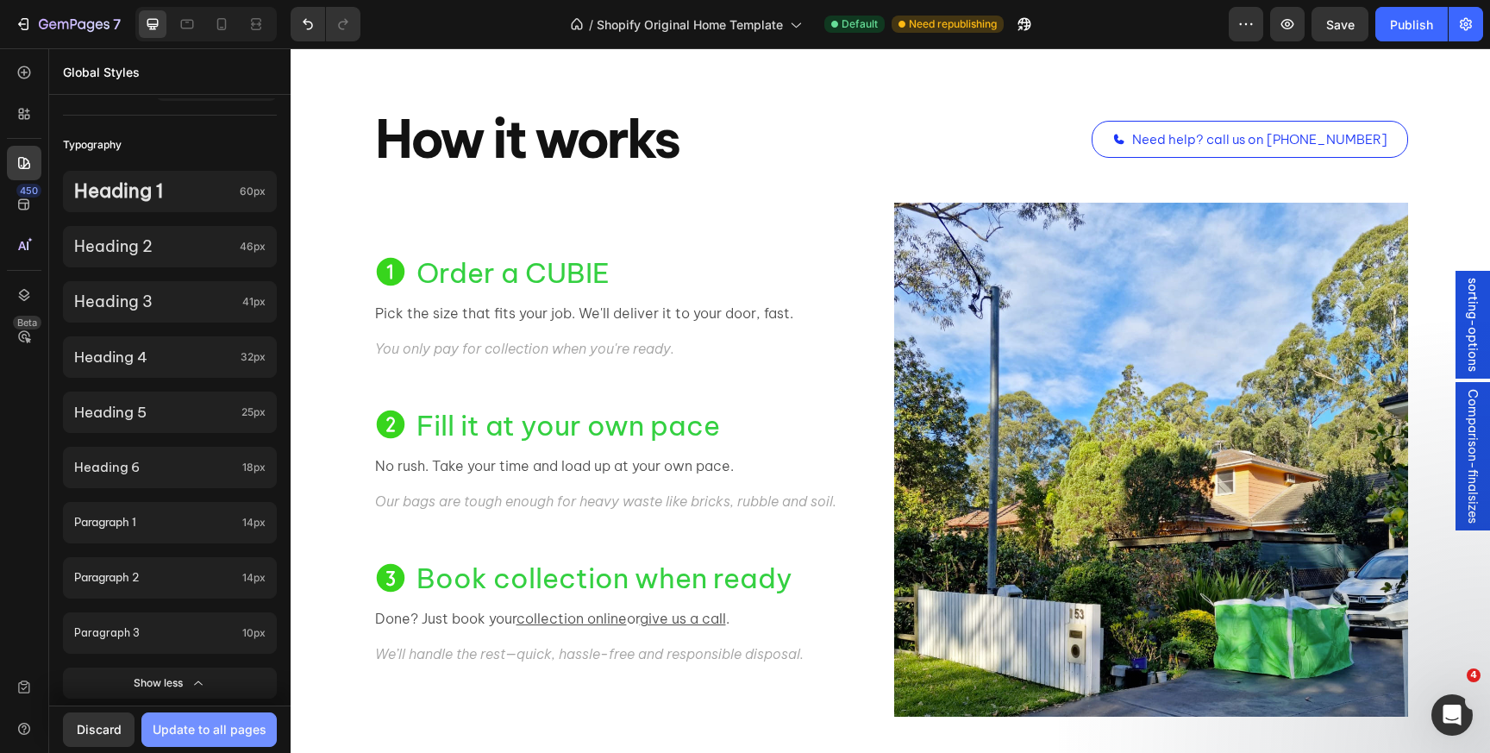
click at [183, 728] on div "Update to all pages" at bounding box center [210, 729] width 114 height 18
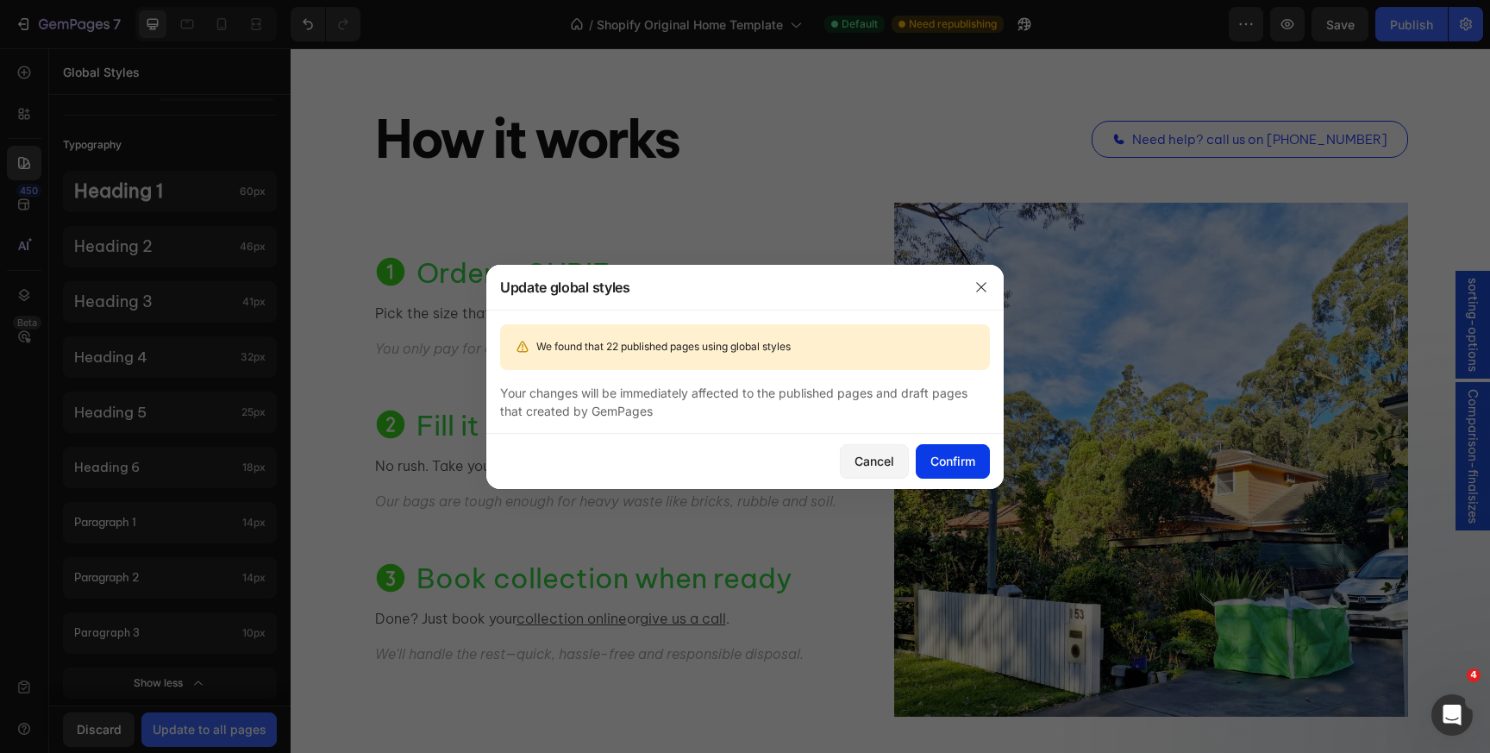
click at [944, 457] on div "Confirm" at bounding box center [953, 461] width 45 height 18
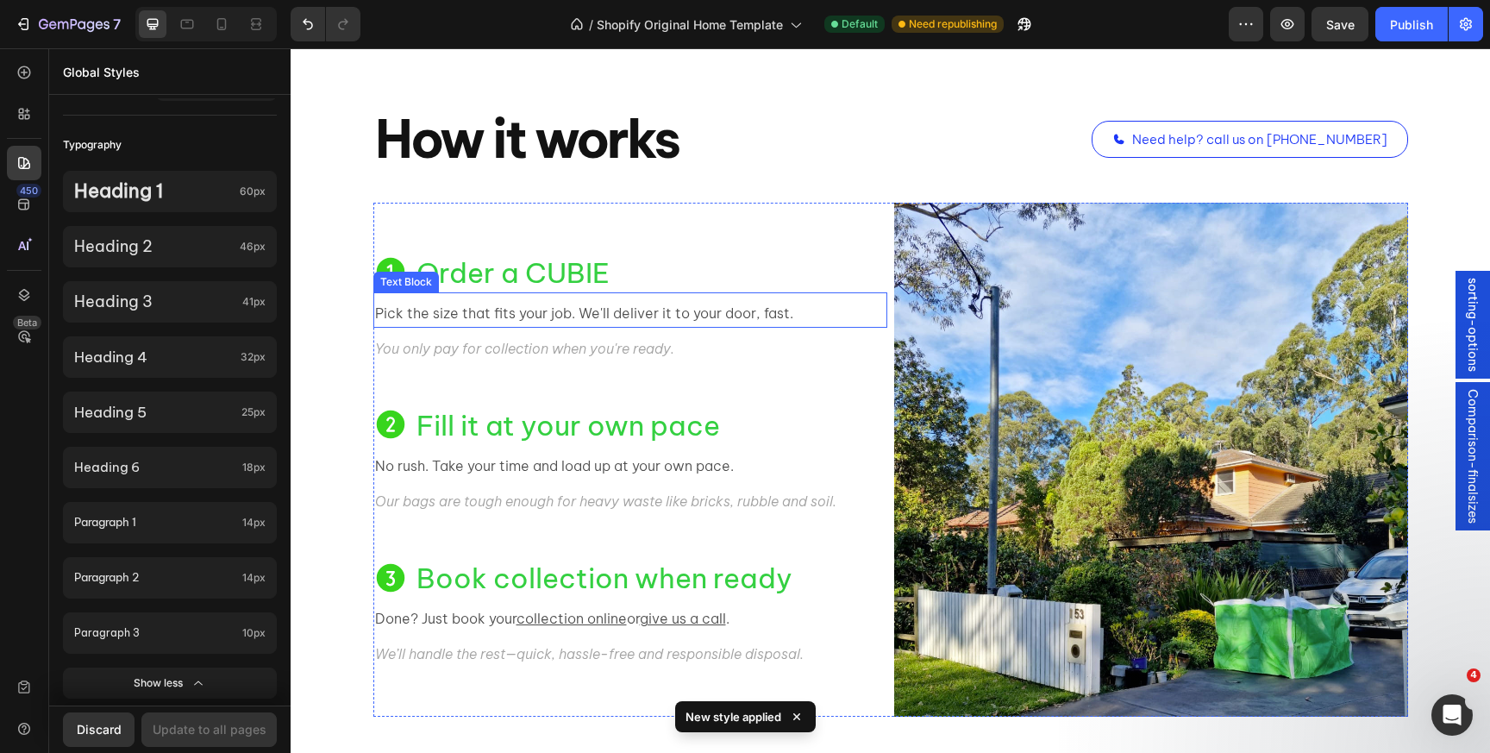
click at [624, 308] on p "Pick the size that fits your job. We'll deliver it to your door, fast." at bounding box center [630, 313] width 511 height 25
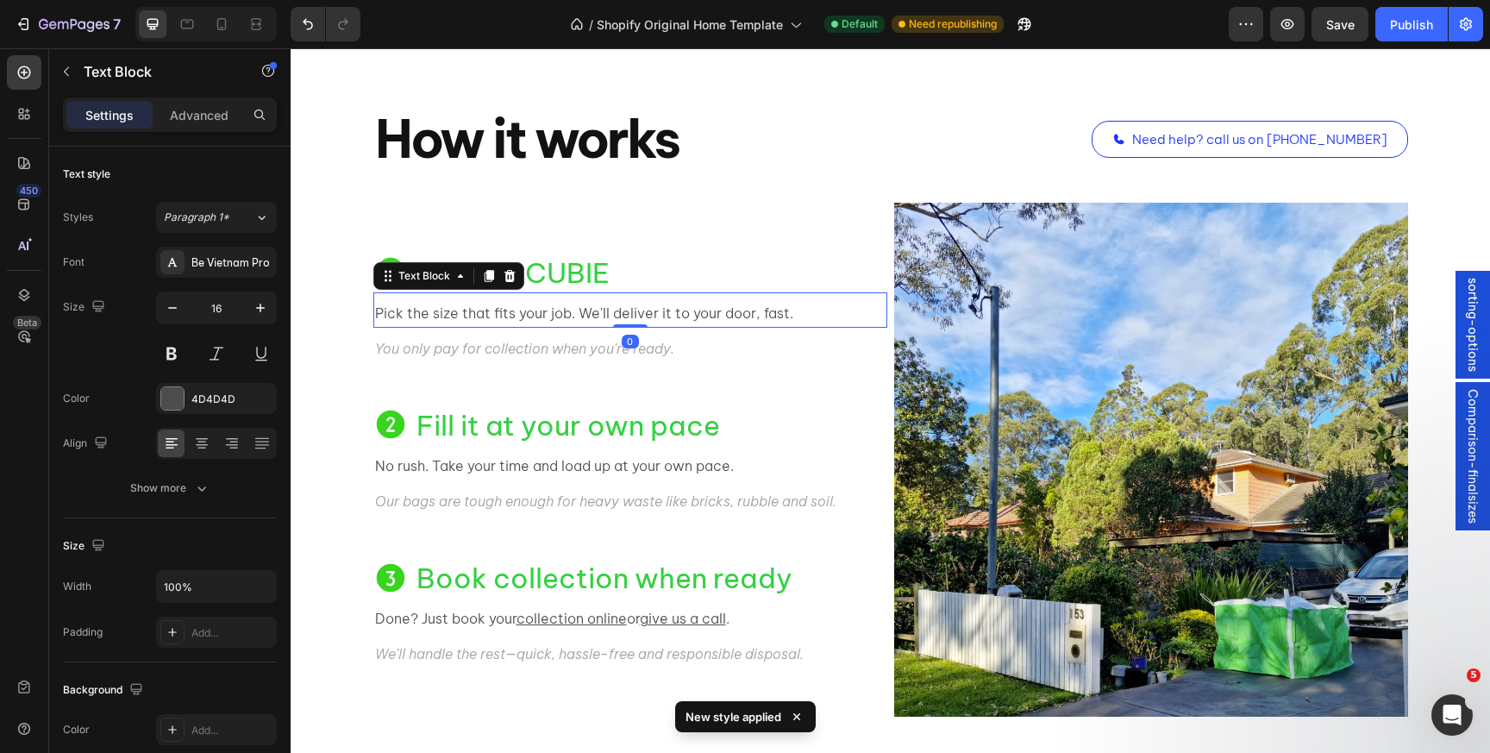
click at [578, 274] on span "Order a CUBIE" at bounding box center [513, 272] width 193 height 34
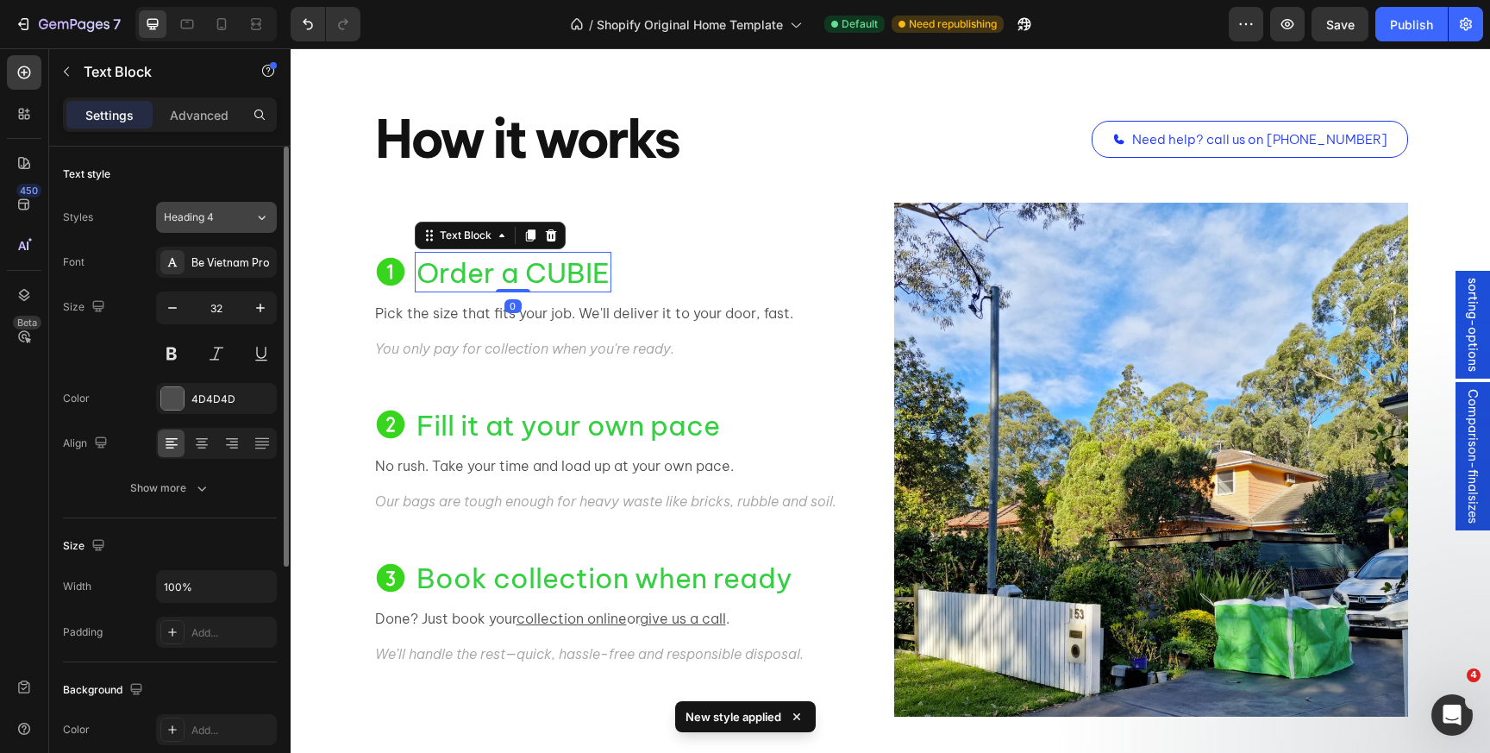
click at [236, 220] on div "Heading 4" at bounding box center [209, 218] width 91 height 16
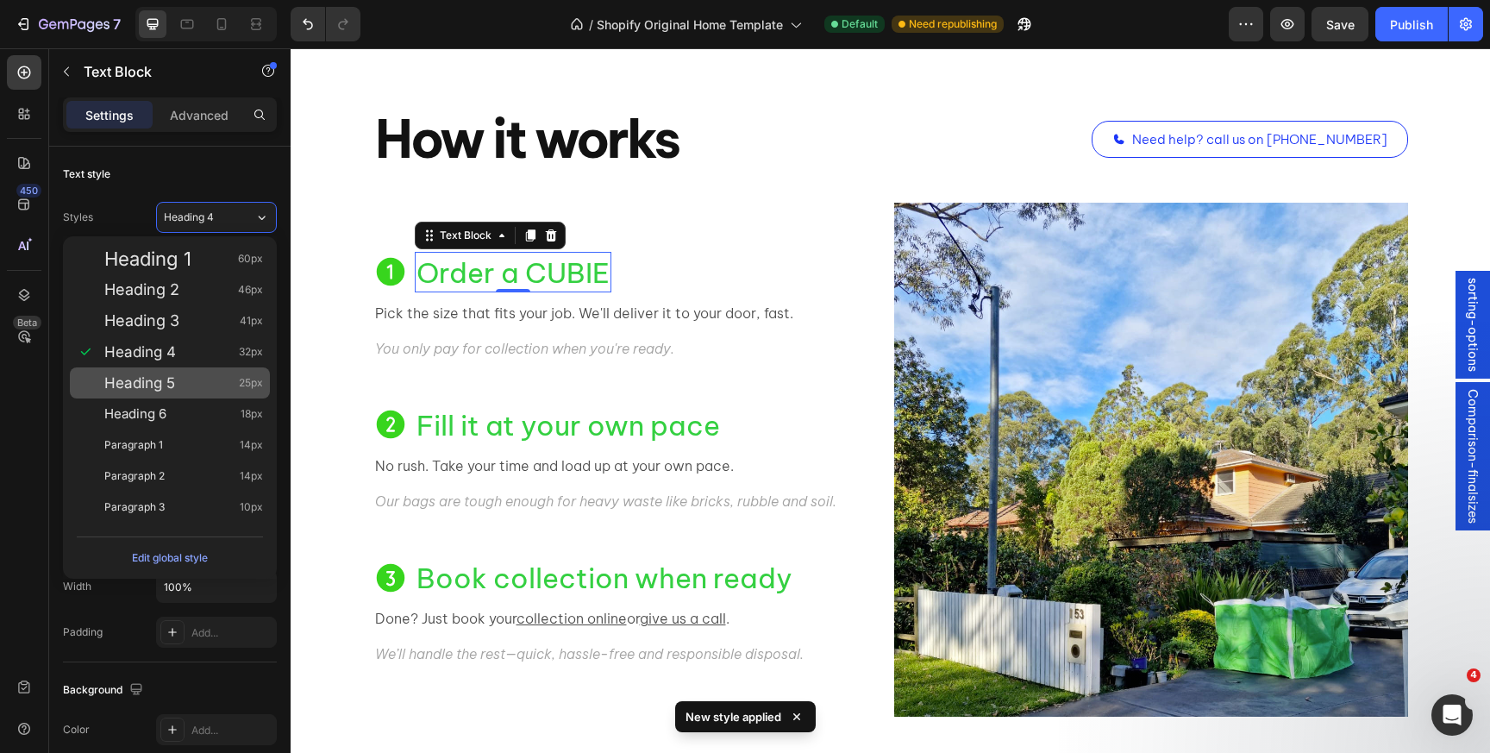
click at [180, 373] on div "Heading 5 25px" at bounding box center [170, 382] width 200 height 31
type input "25"
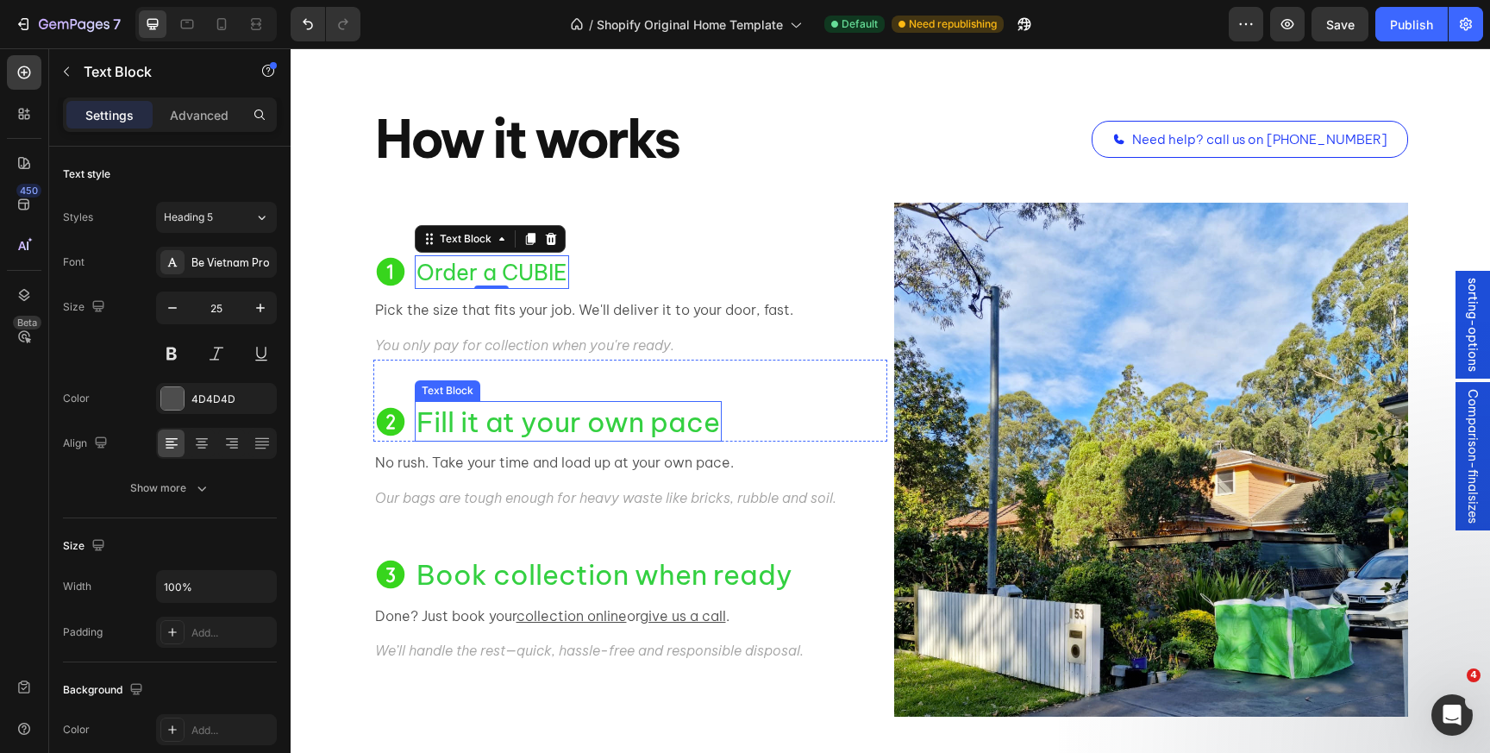
click at [455, 411] on span "Fill it at your own pace" at bounding box center [569, 421] width 304 height 34
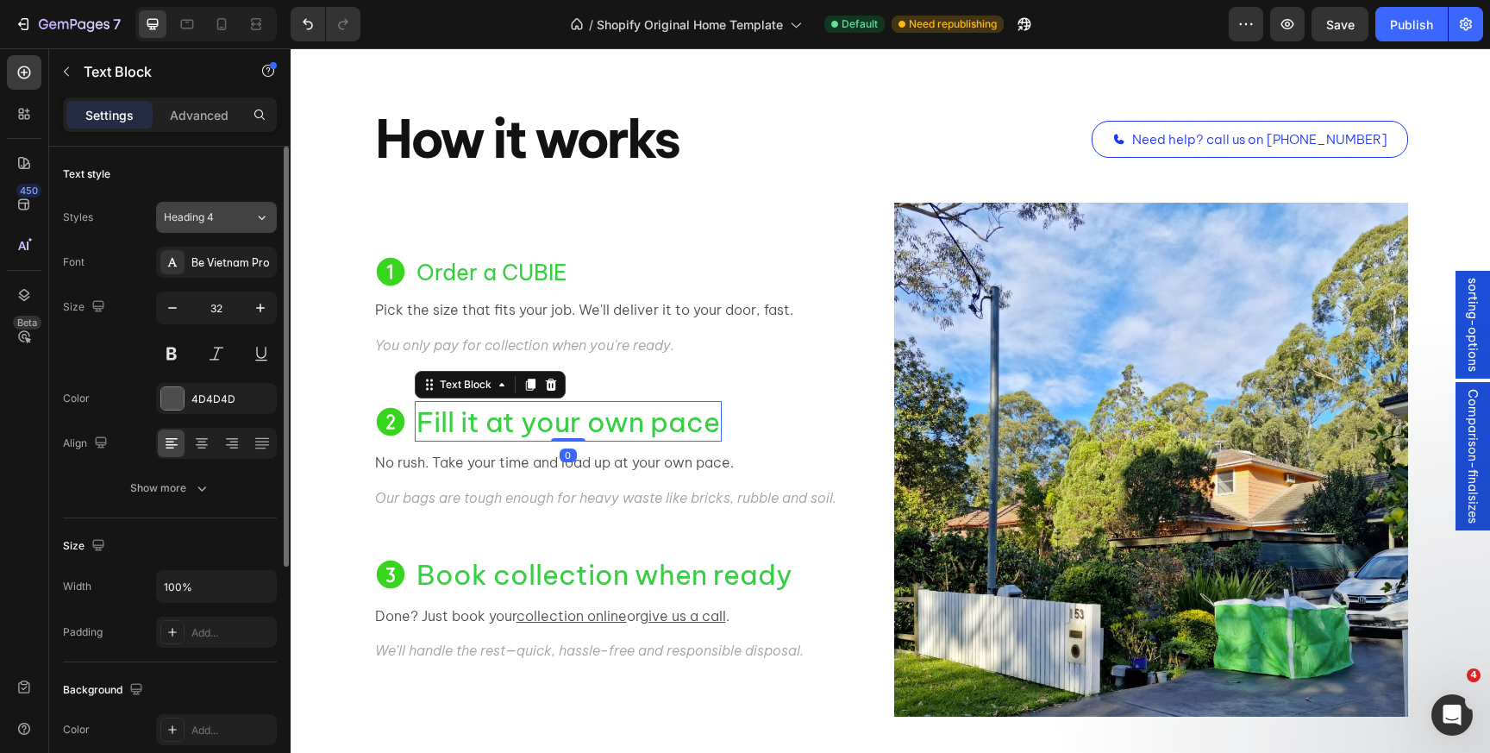
click at [185, 219] on span "Heading 4" at bounding box center [189, 218] width 50 height 16
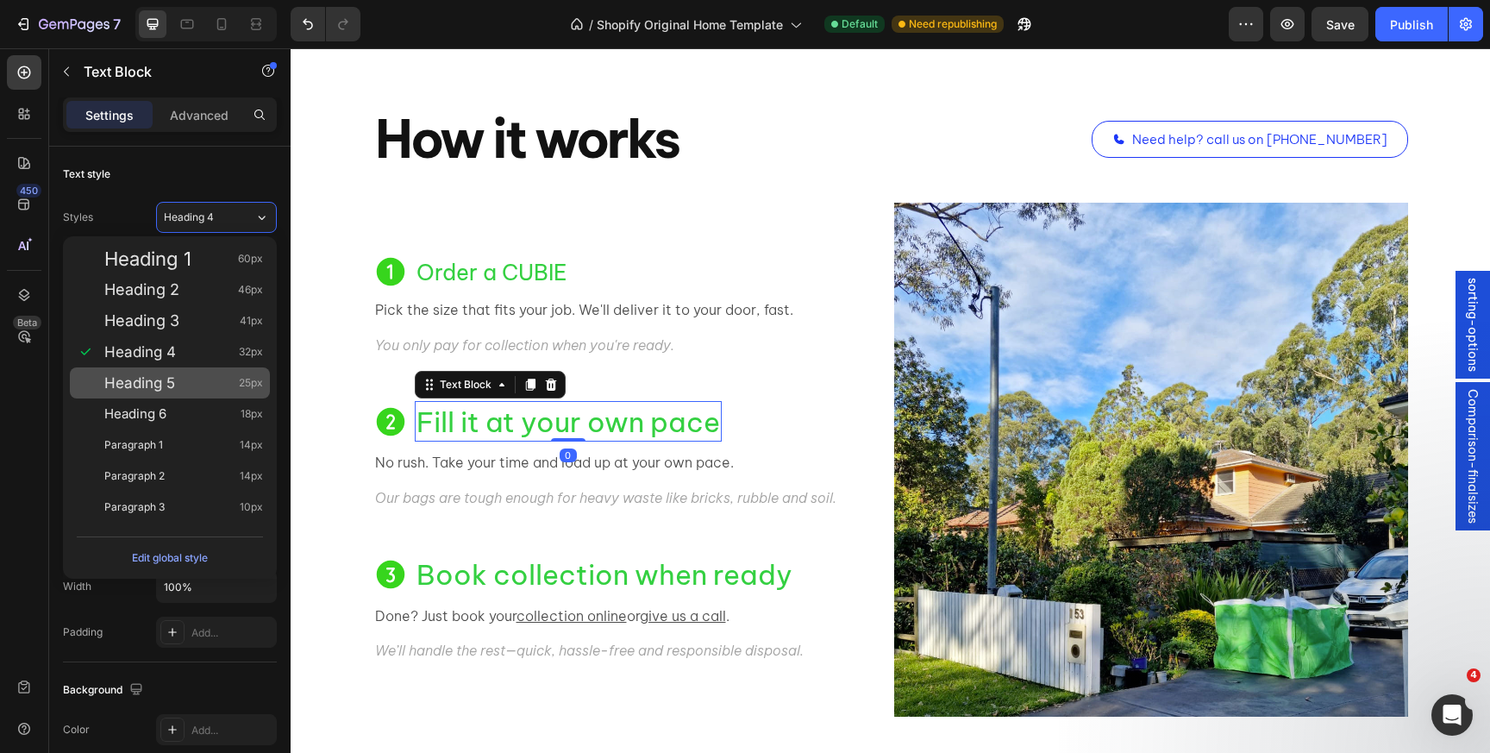
click at [210, 387] on div "Heading 5 25px" at bounding box center [183, 382] width 159 height 17
type input "25"
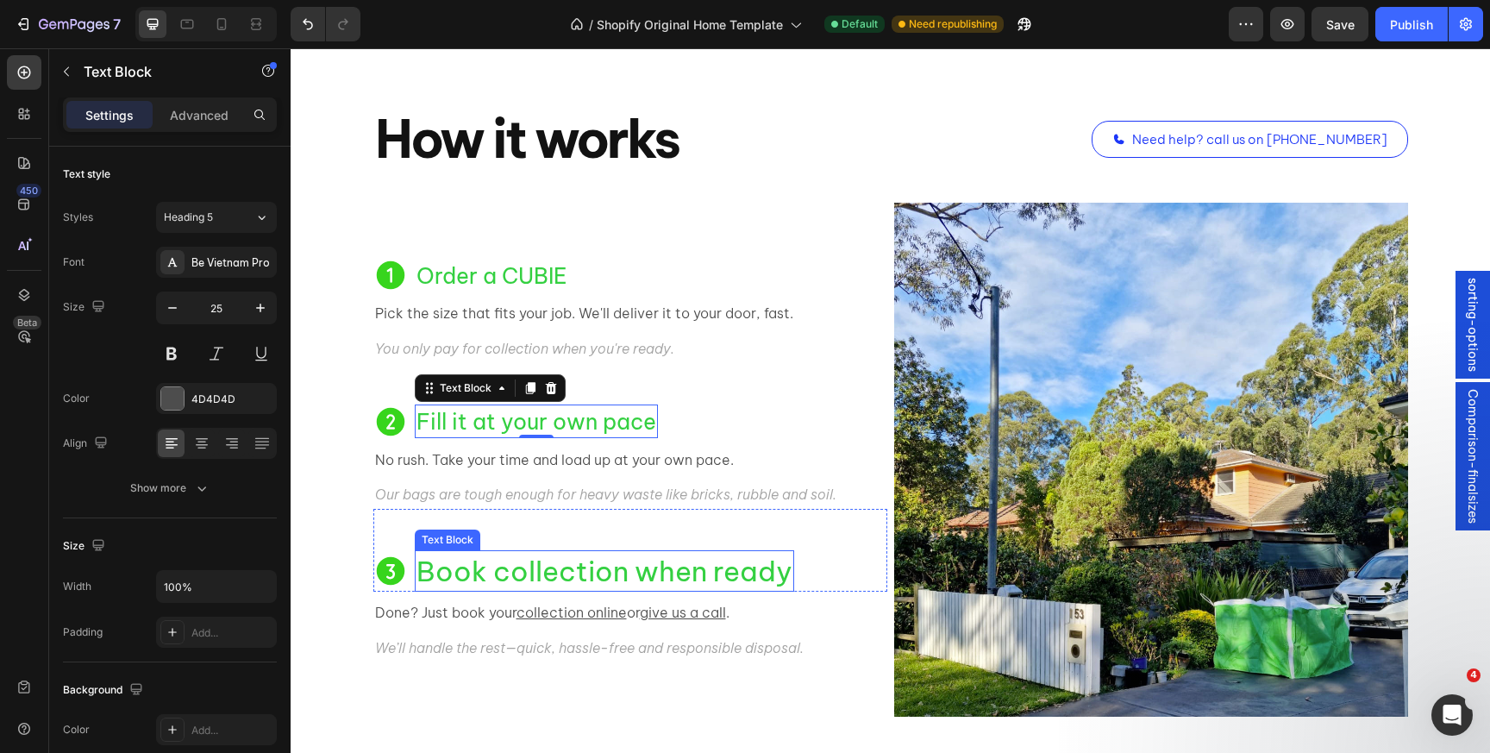
click at [490, 564] on span "Book collection when ready" at bounding box center [605, 571] width 376 height 34
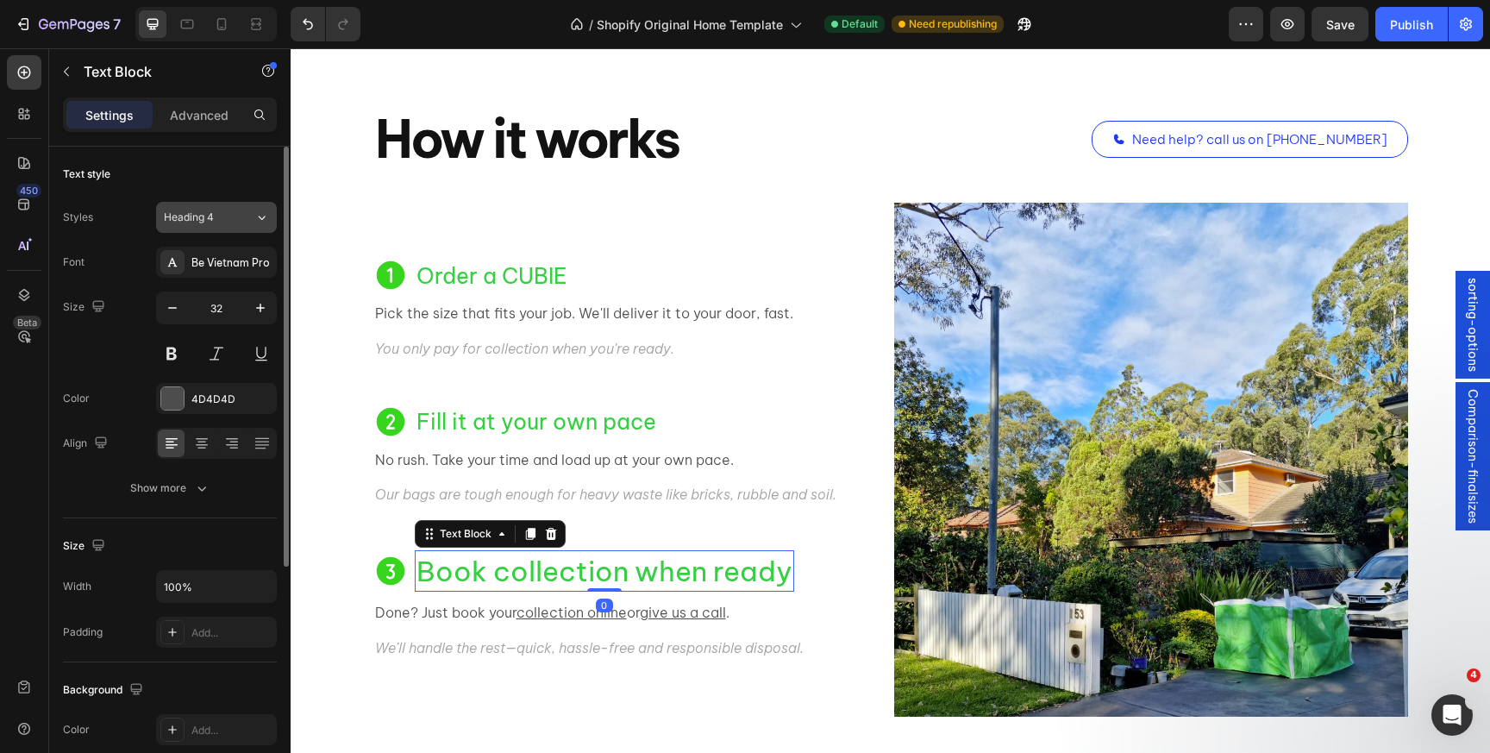
click at [227, 215] on div "Heading 4" at bounding box center [199, 218] width 70 height 16
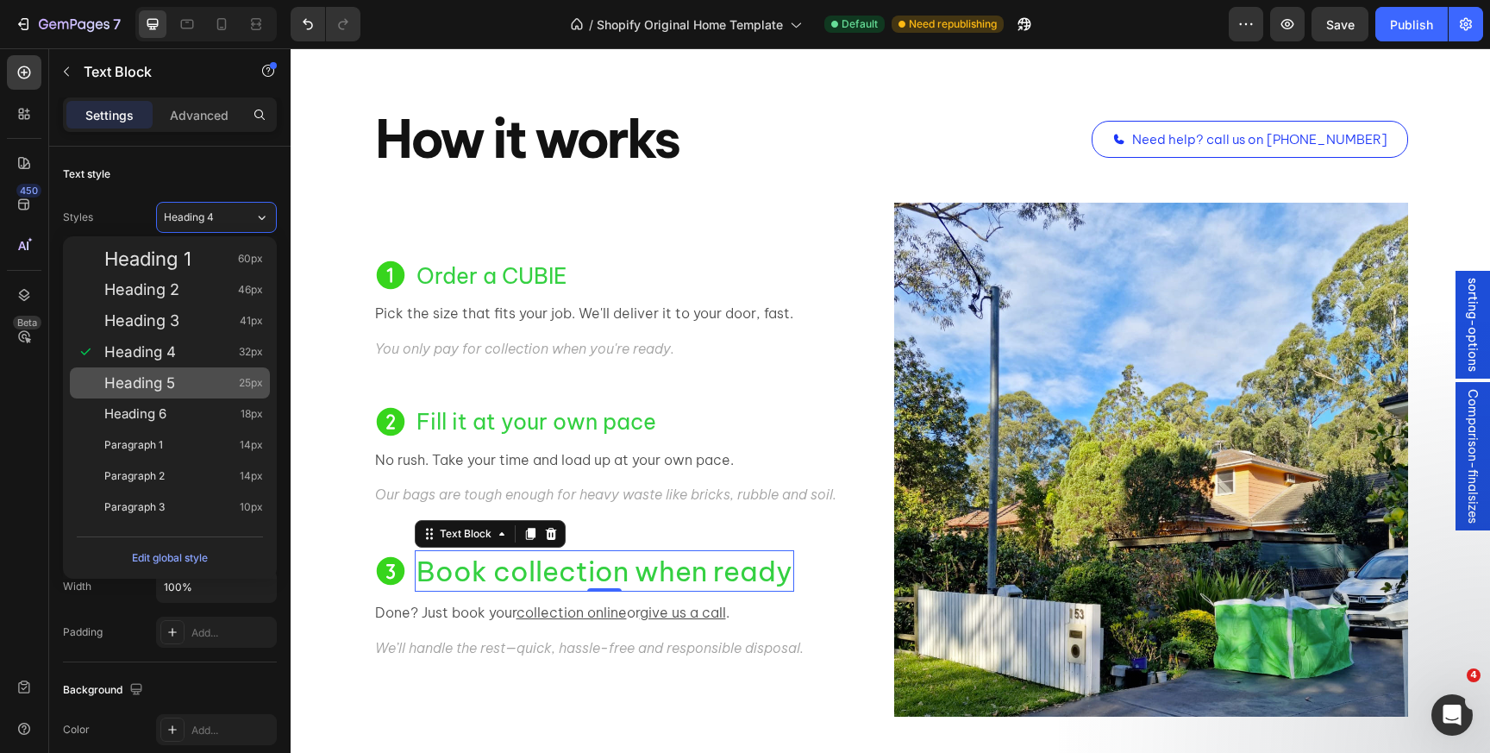
click at [190, 393] on div "Heading 5 25px" at bounding box center [170, 382] width 200 height 31
type input "25"
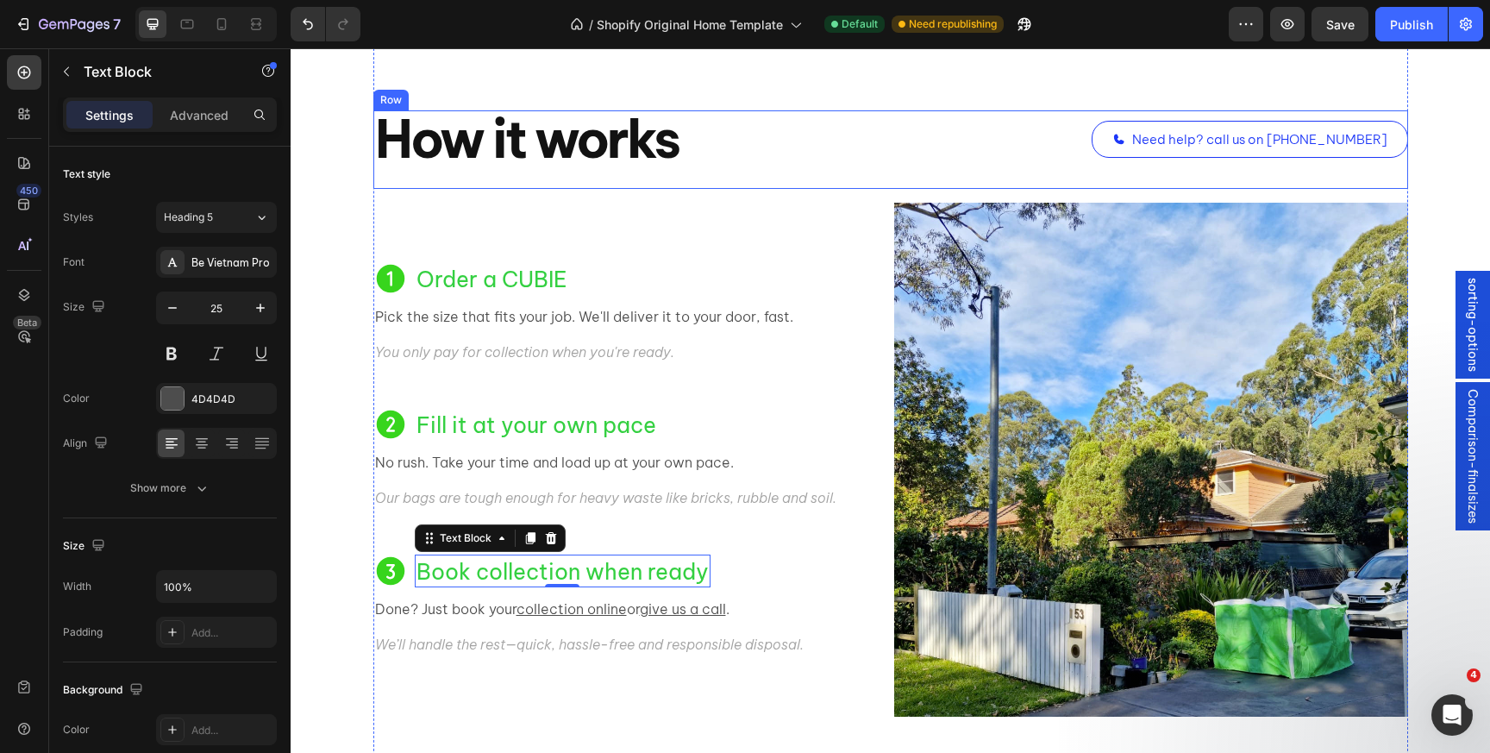
click at [778, 172] on div "How it works Heading Need help? call us on 1300 028 243 Button Row" at bounding box center [890, 149] width 1035 height 78
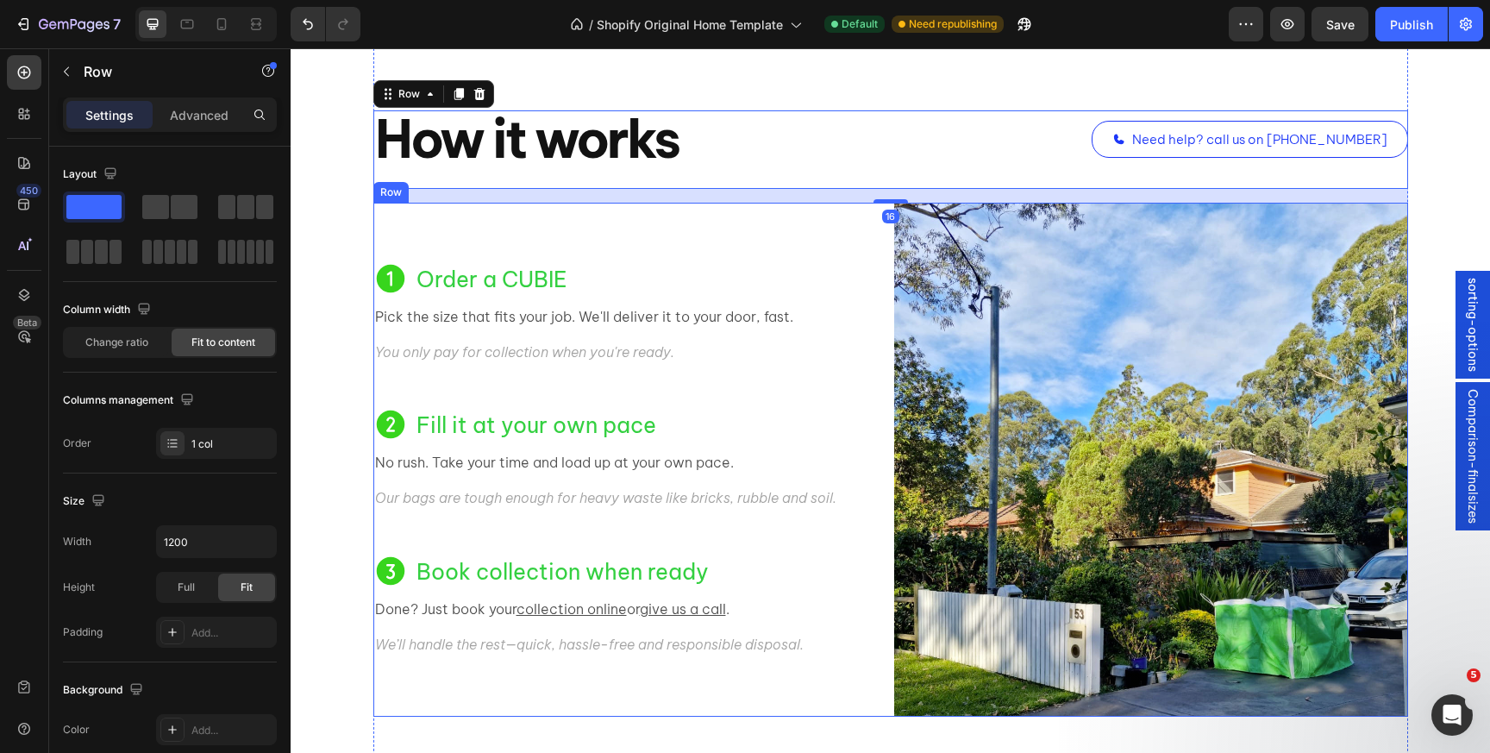
click at [771, 228] on div "Icon Order a CUBIE Text Block Row Pick the size that fits your job. We'll deliv…" at bounding box center [630, 460] width 514 height 514
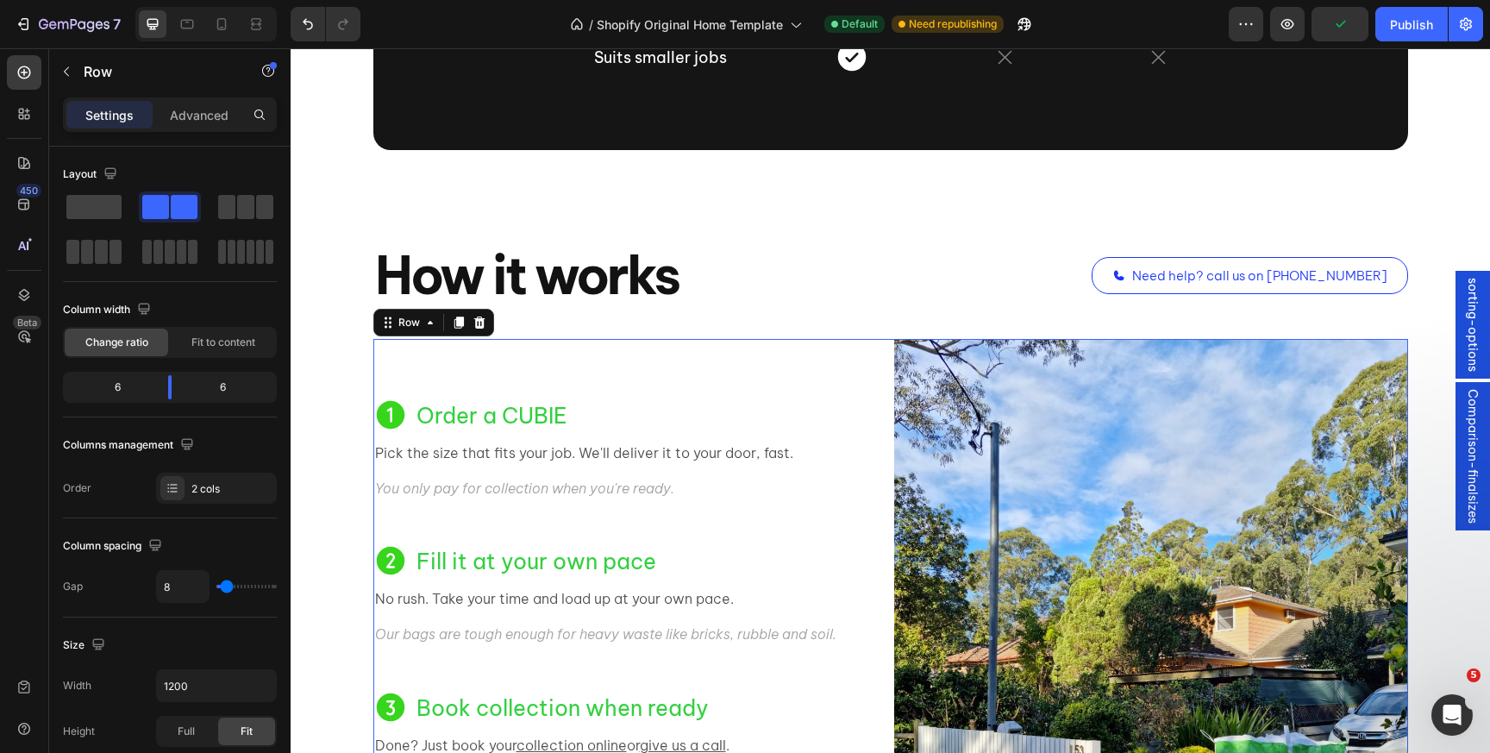
scroll to position [1603, 0]
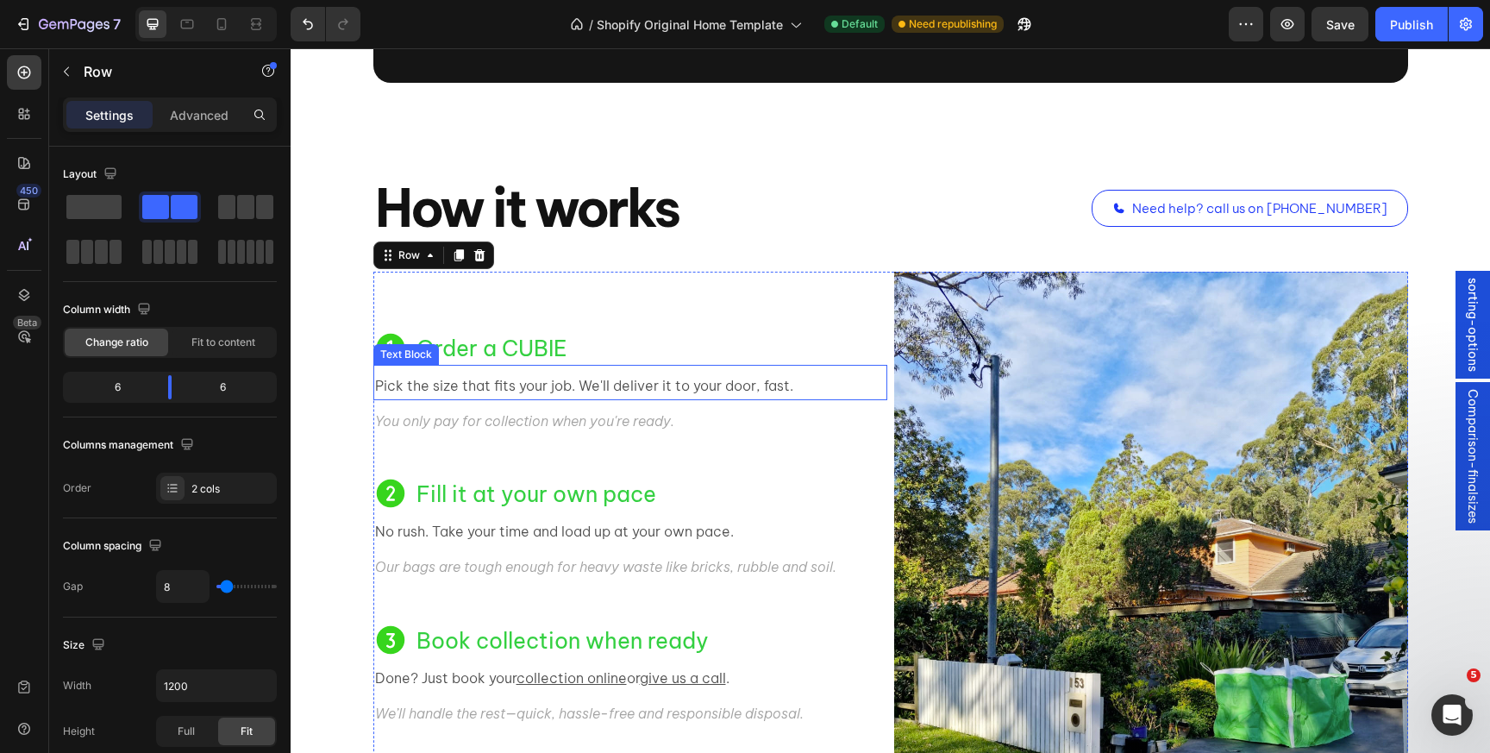
click at [688, 379] on p "Pick the size that fits your job. We'll deliver it to your door, fast." at bounding box center [630, 385] width 511 height 25
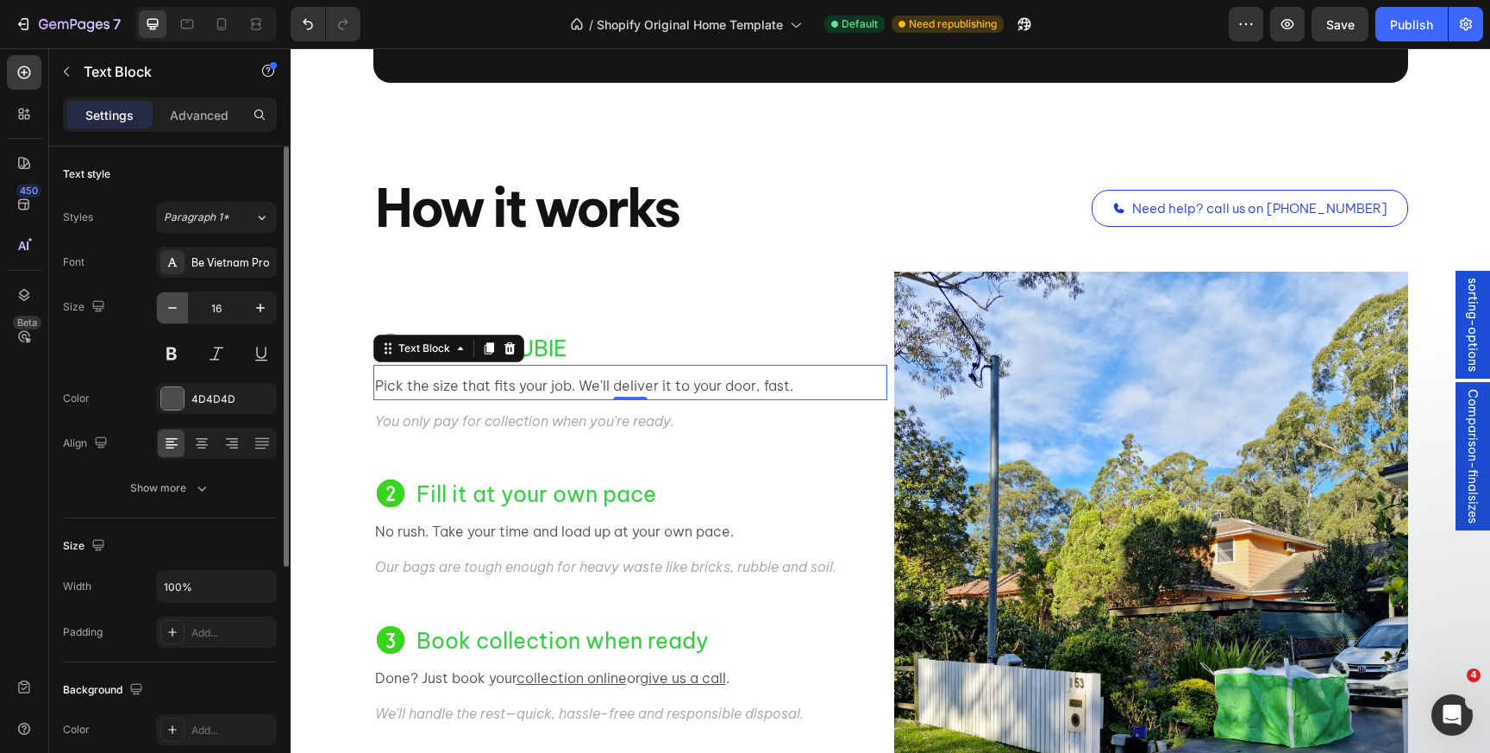
click at [164, 316] on button "button" at bounding box center [172, 307] width 31 height 31
click at [253, 304] on icon "button" at bounding box center [260, 307] width 17 height 17
type input "16"
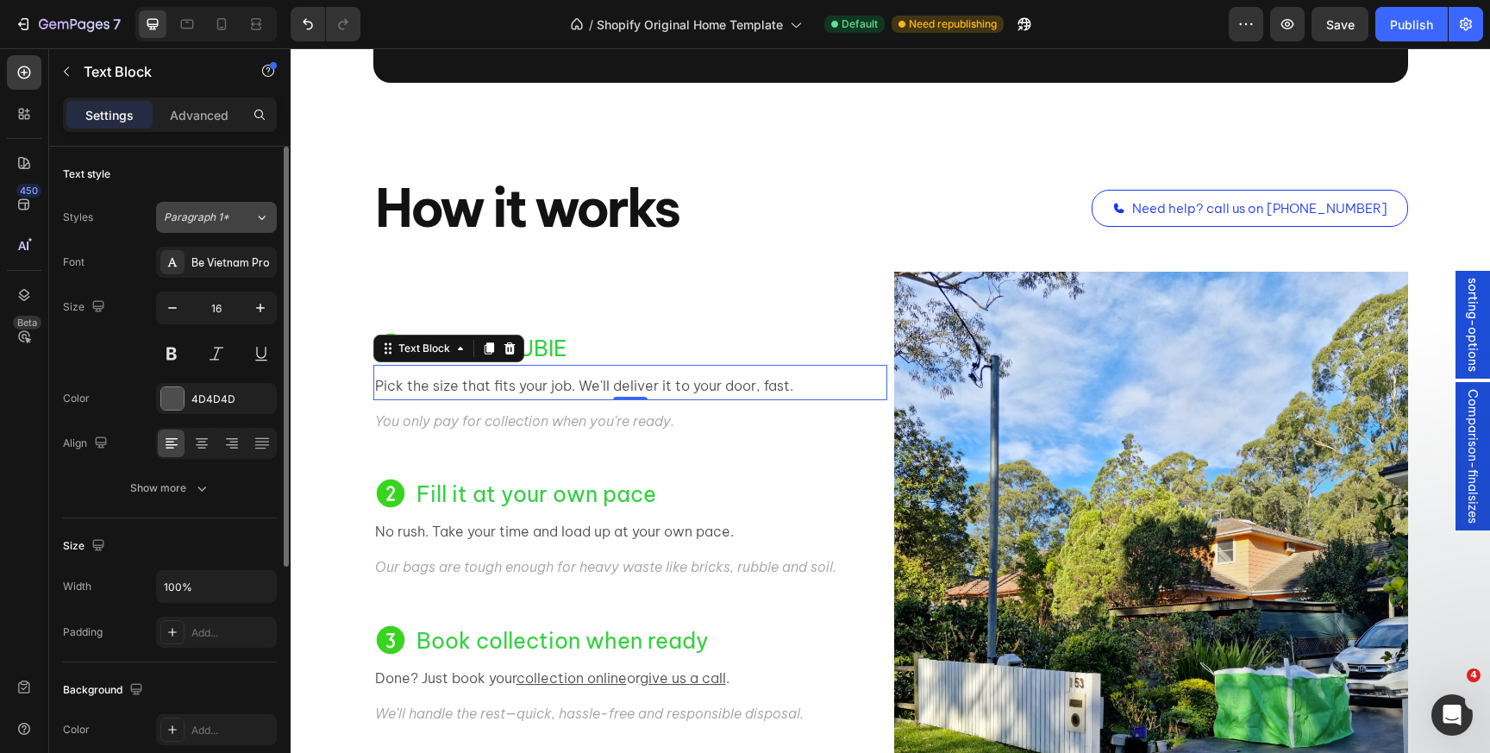
click at [244, 206] on button "Paragraph 1*" at bounding box center [216, 217] width 121 height 31
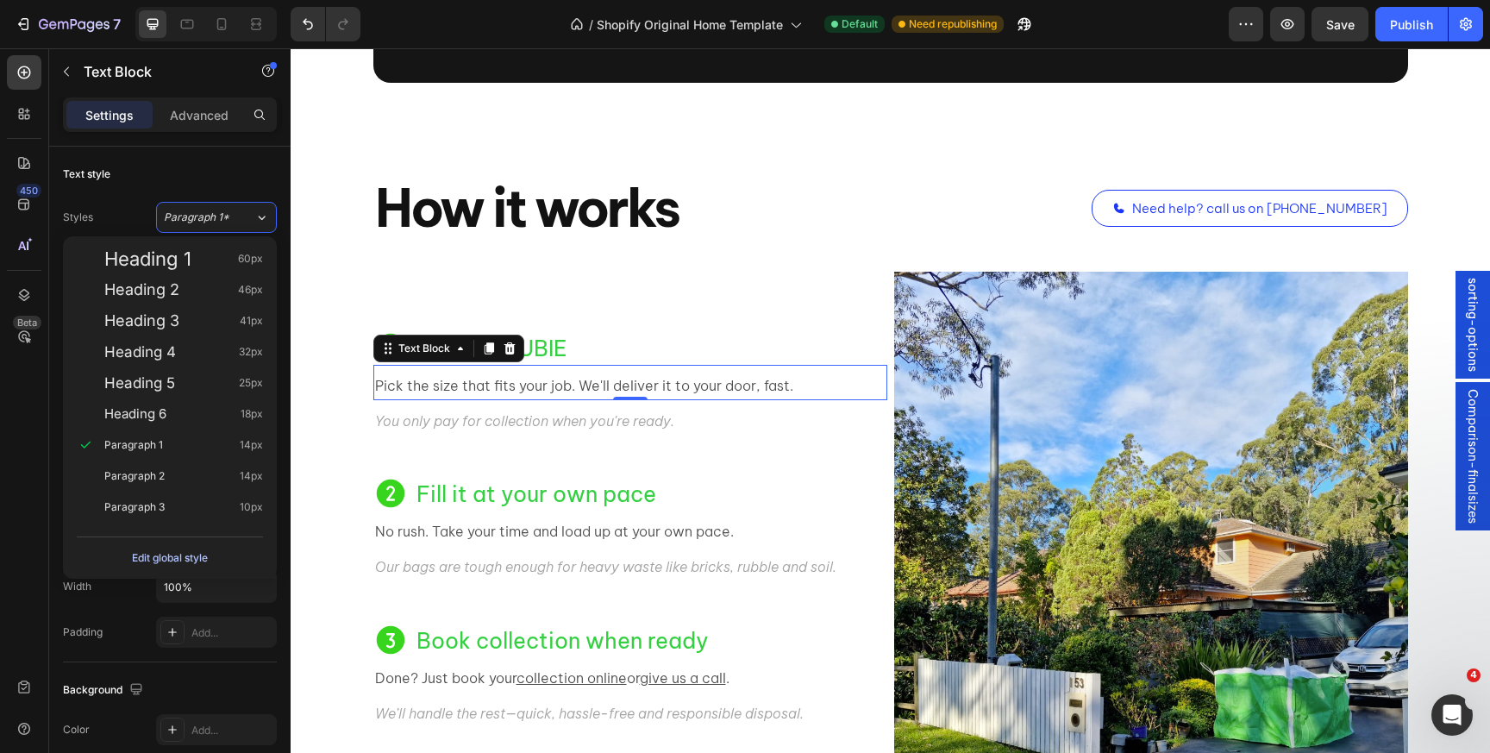
click at [160, 545] on button "Edit global style" at bounding box center [170, 558] width 186 height 28
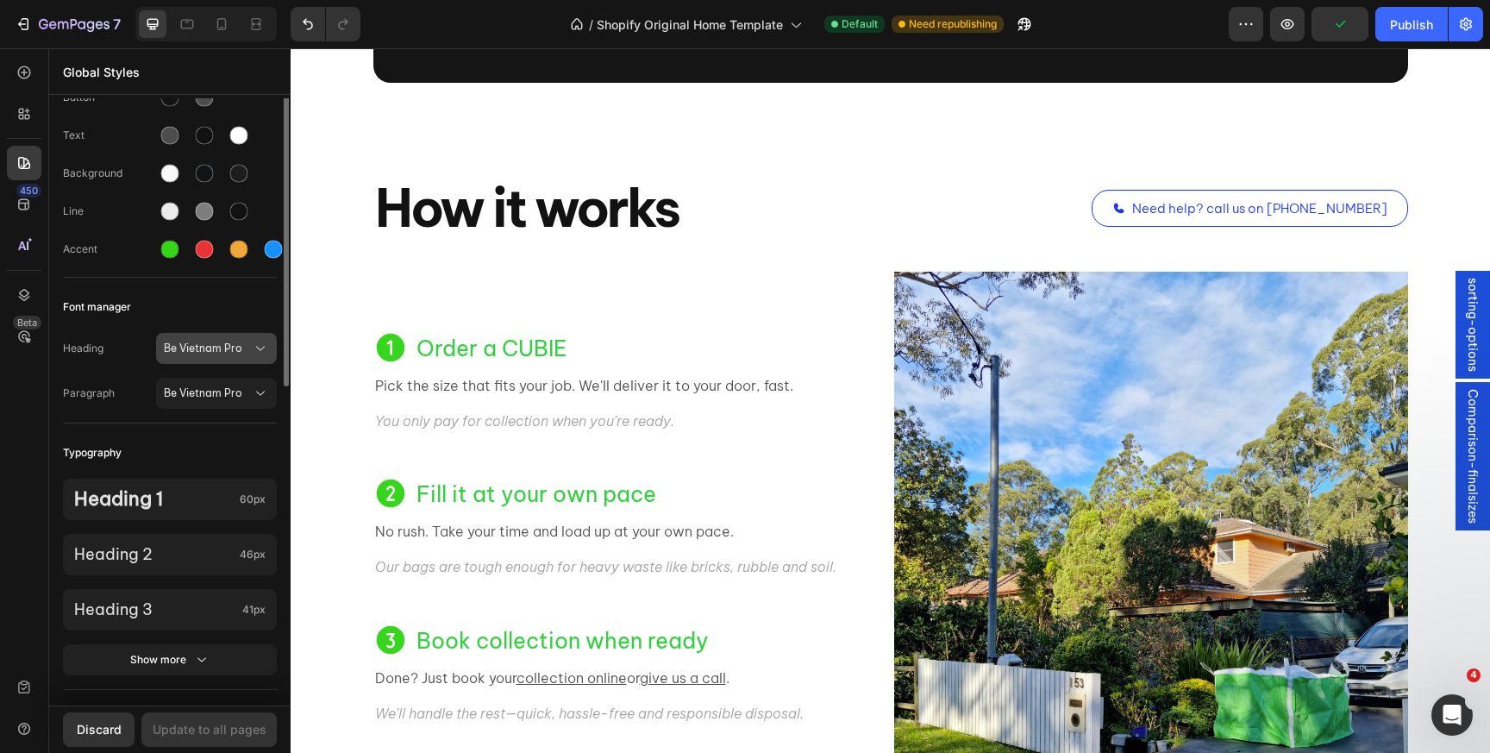
scroll to position [109, 0]
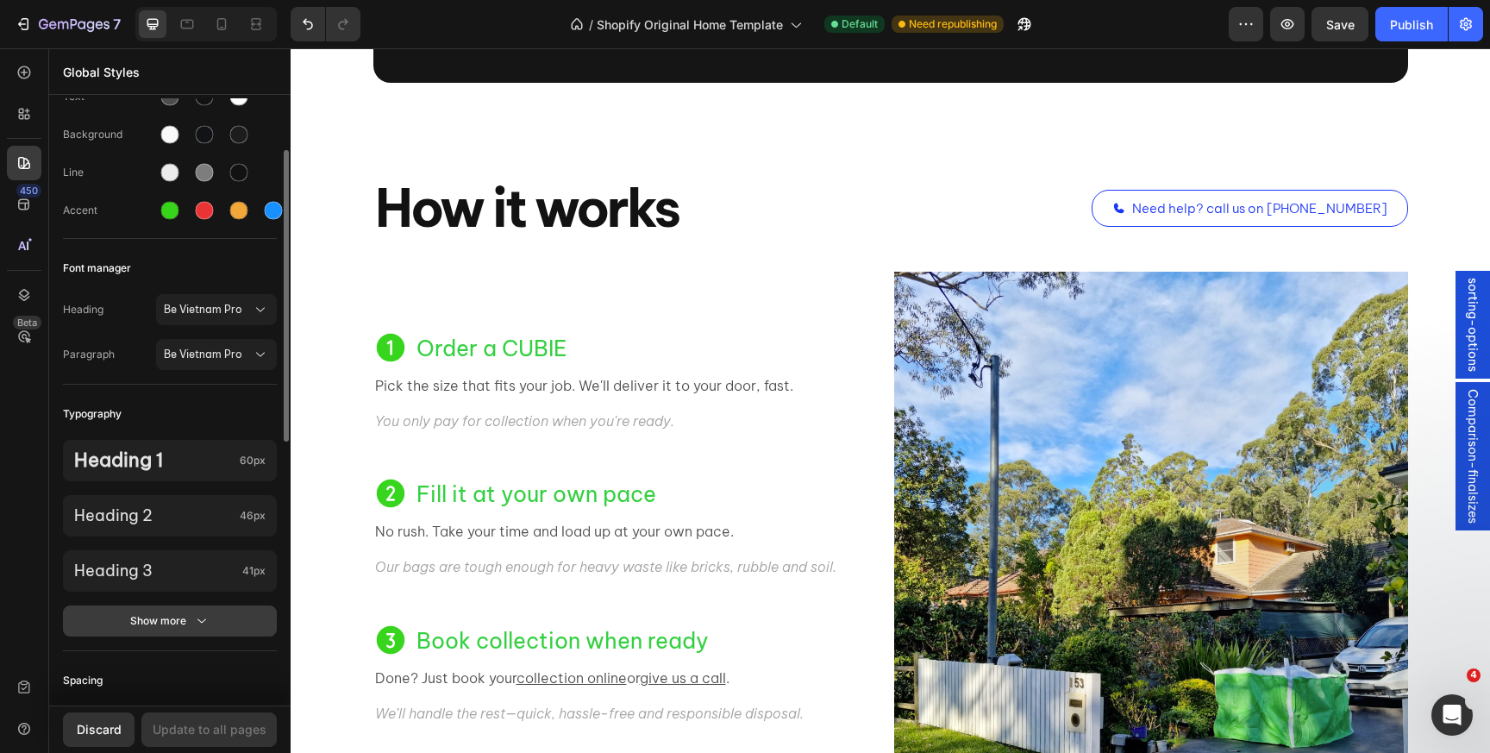
click at [149, 618] on div "Show more" at bounding box center [170, 620] width 80 height 17
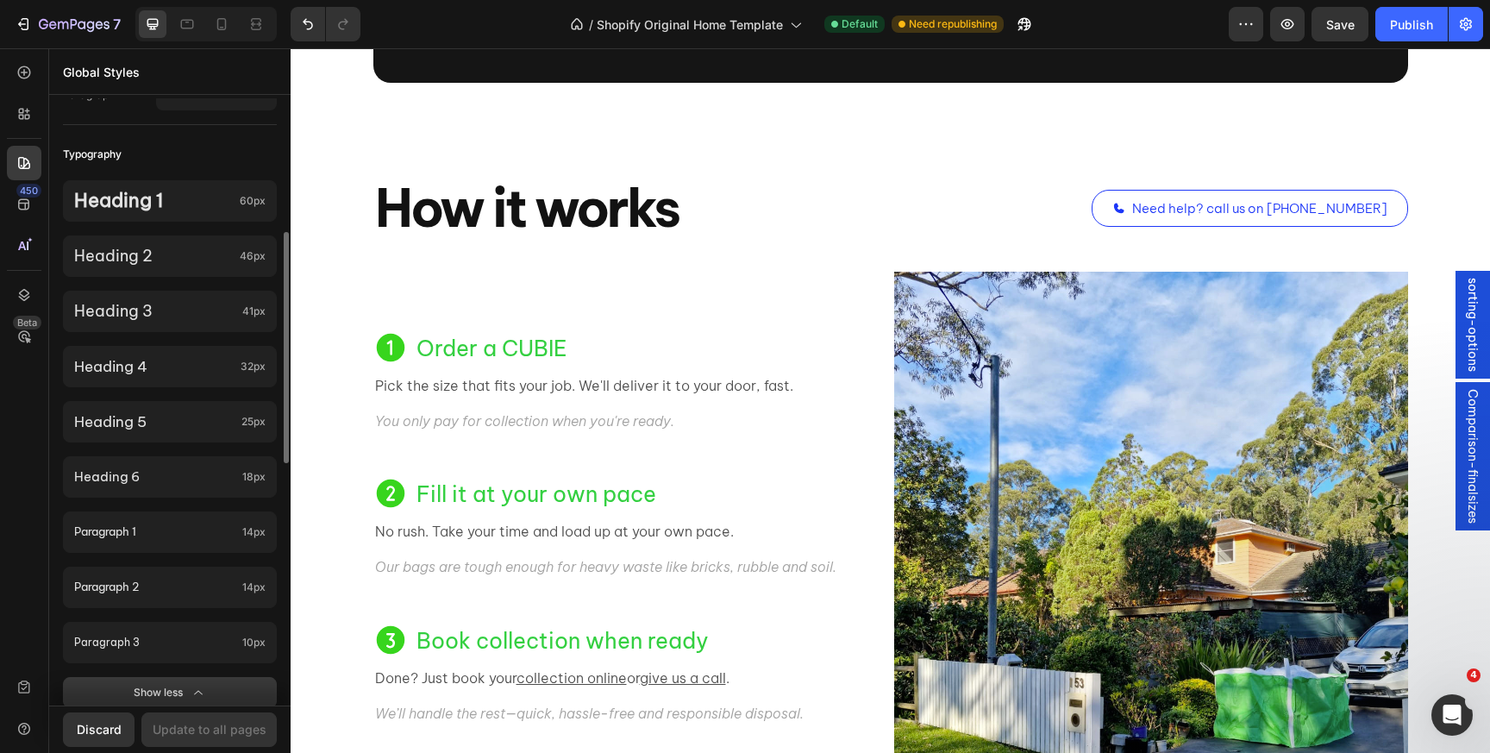
scroll to position [372, 0]
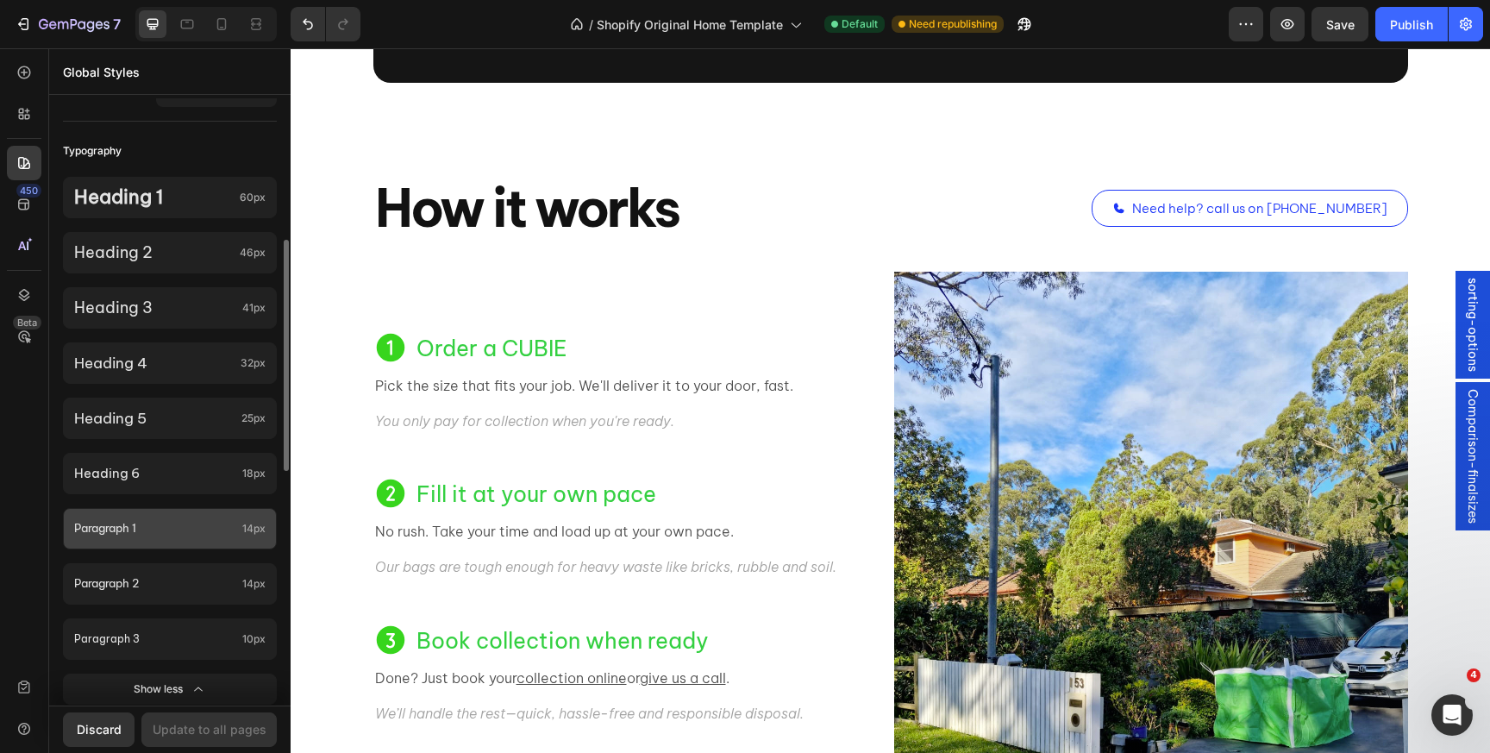
click at [160, 522] on p "Paragraph 1" at bounding box center [154, 528] width 161 height 20
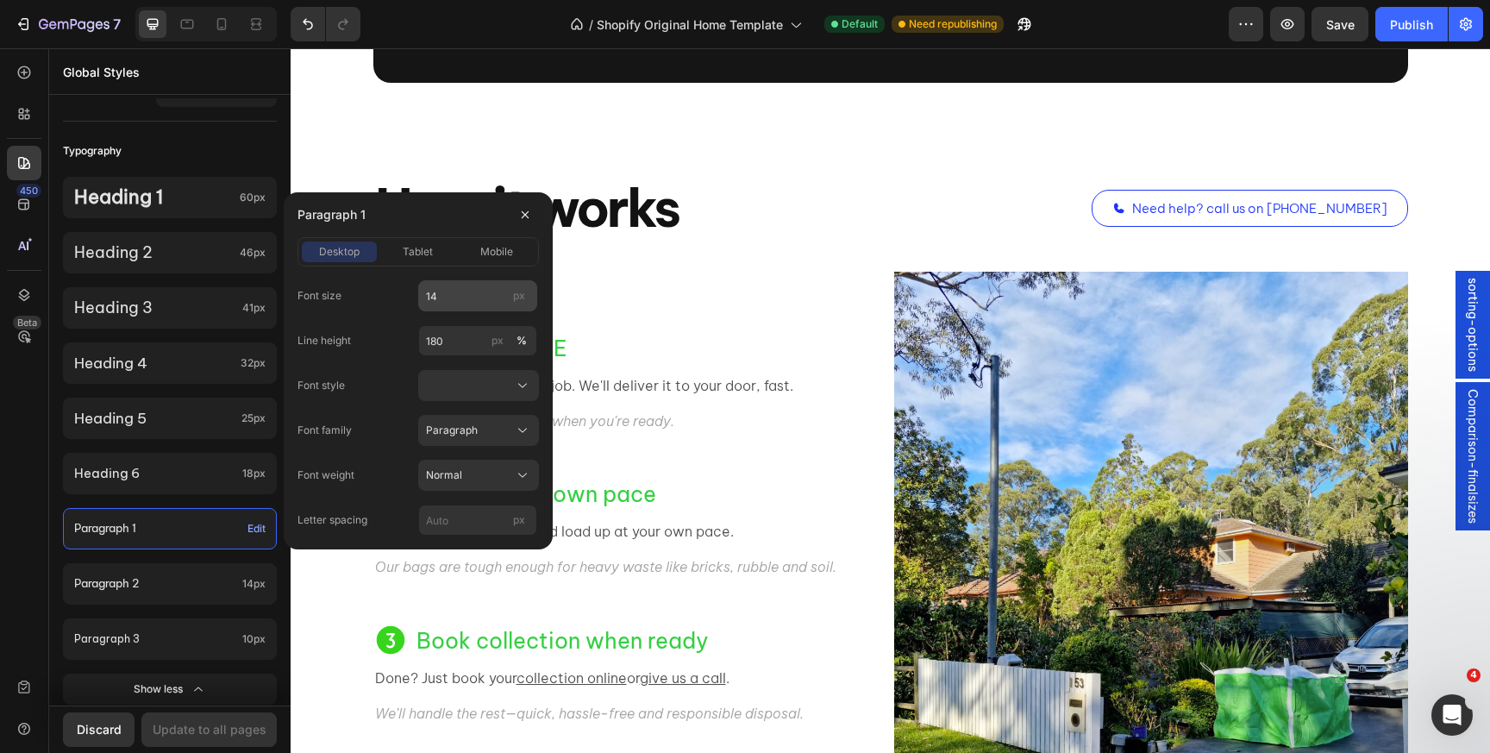
click at [517, 299] on span "px" at bounding box center [519, 295] width 12 height 13
click at [517, 299] on input "14" at bounding box center [477, 295] width 119 height 31
type input "14"
click at [481, 340] on input "180" at bounding box center [477, 340] width 119 height 31
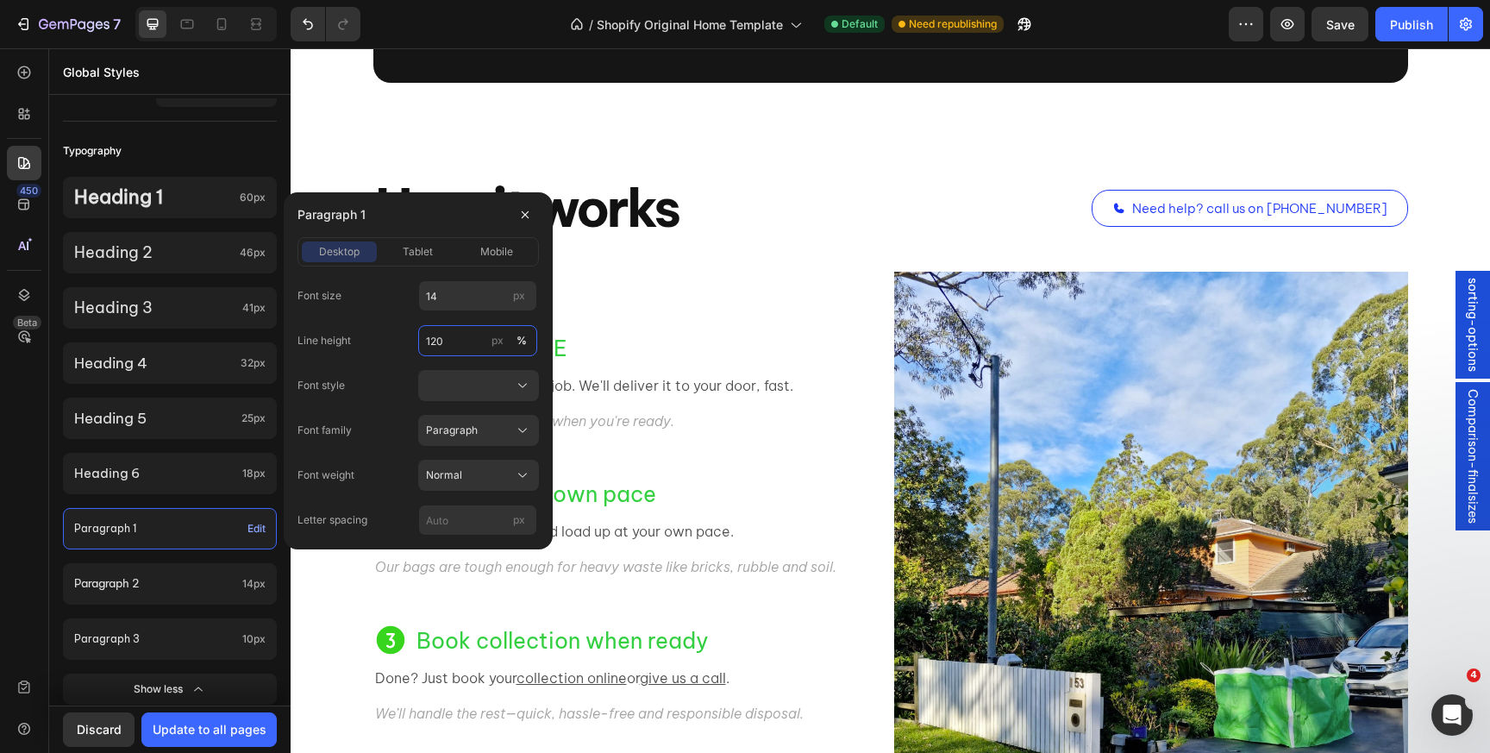
type input "120"
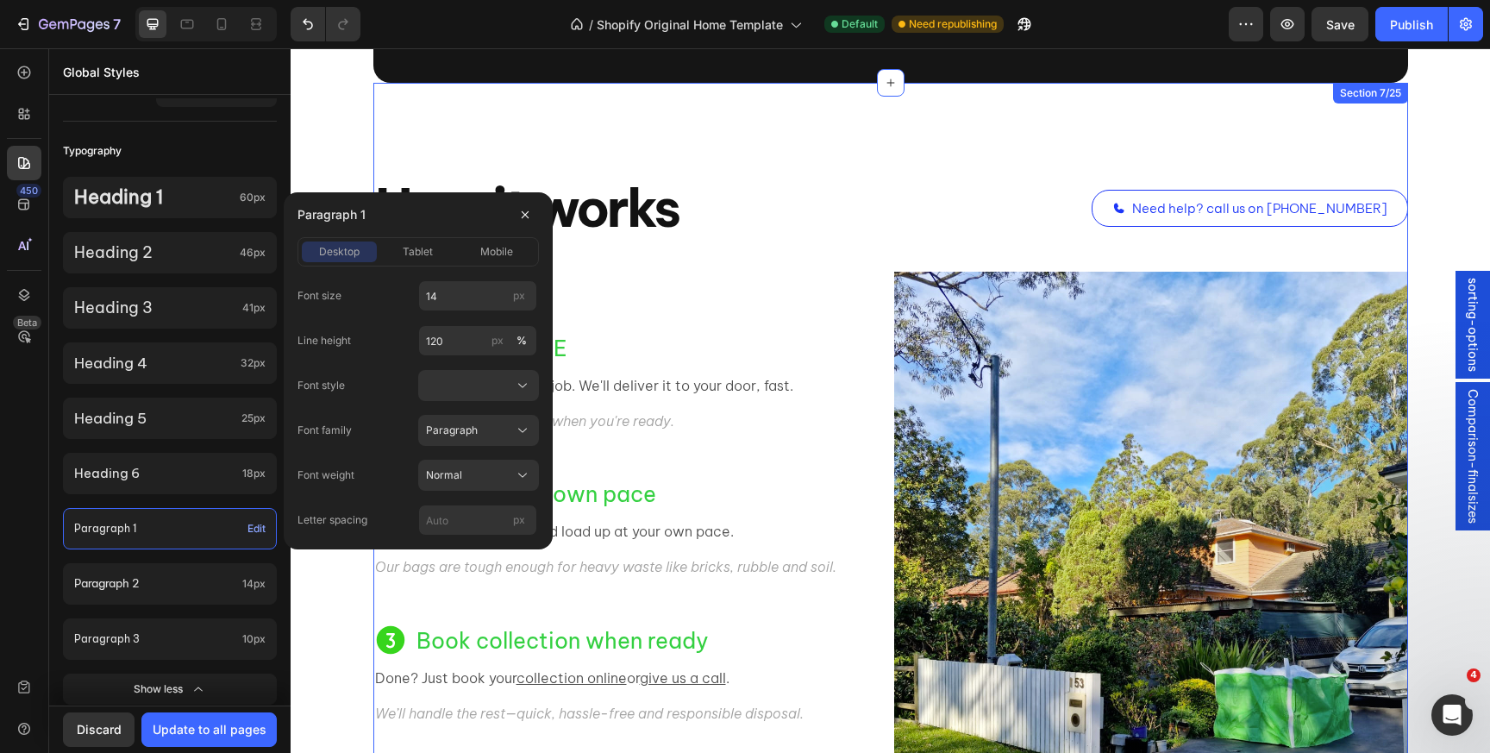
click at [794, 265] on div "How it works Heading Need help? call us on 1300 028 243 Button Row Row Icon Ord…" at bounding box center [890, 503] width 1035 height 648
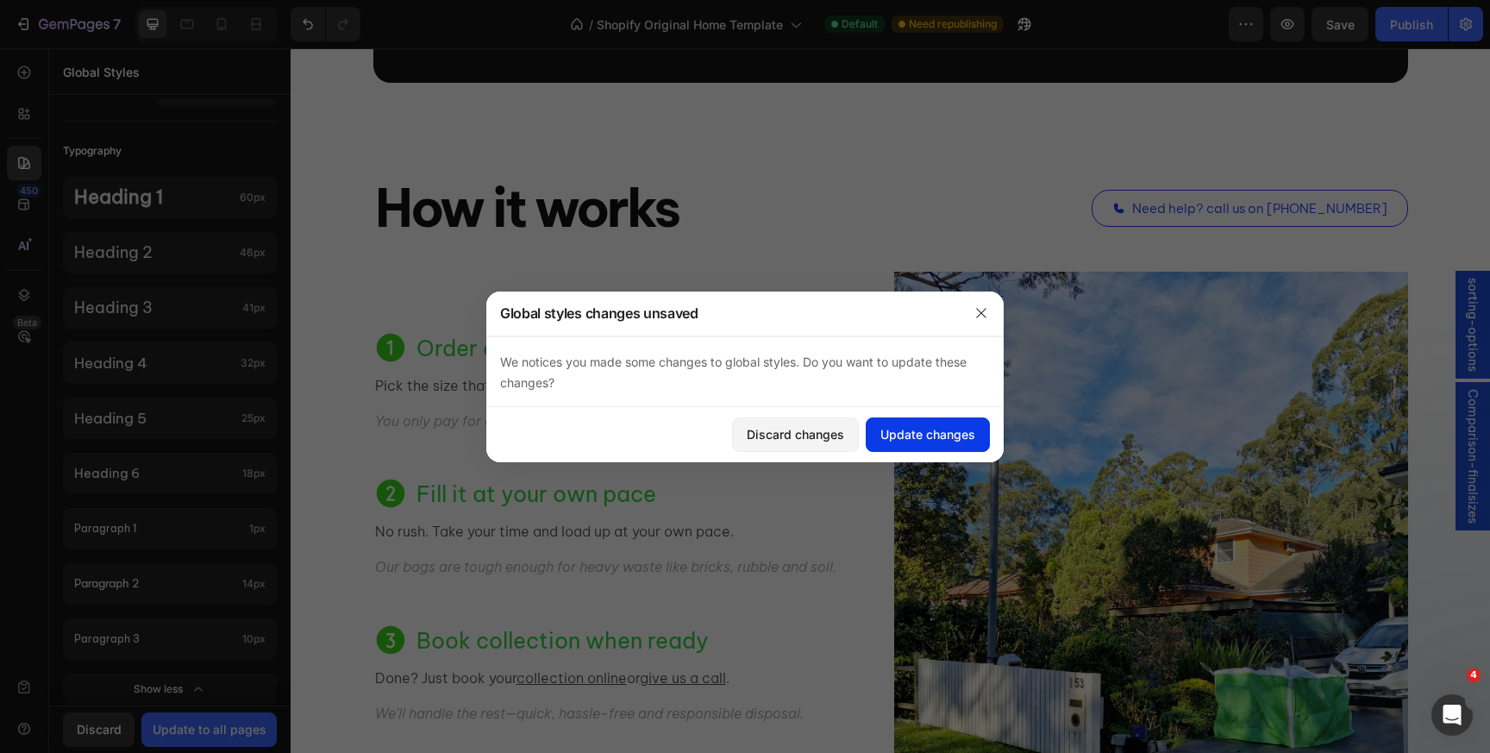
click at [916, 421] on button "Update changes" at bounding box center [928, 434] width 124 height 34
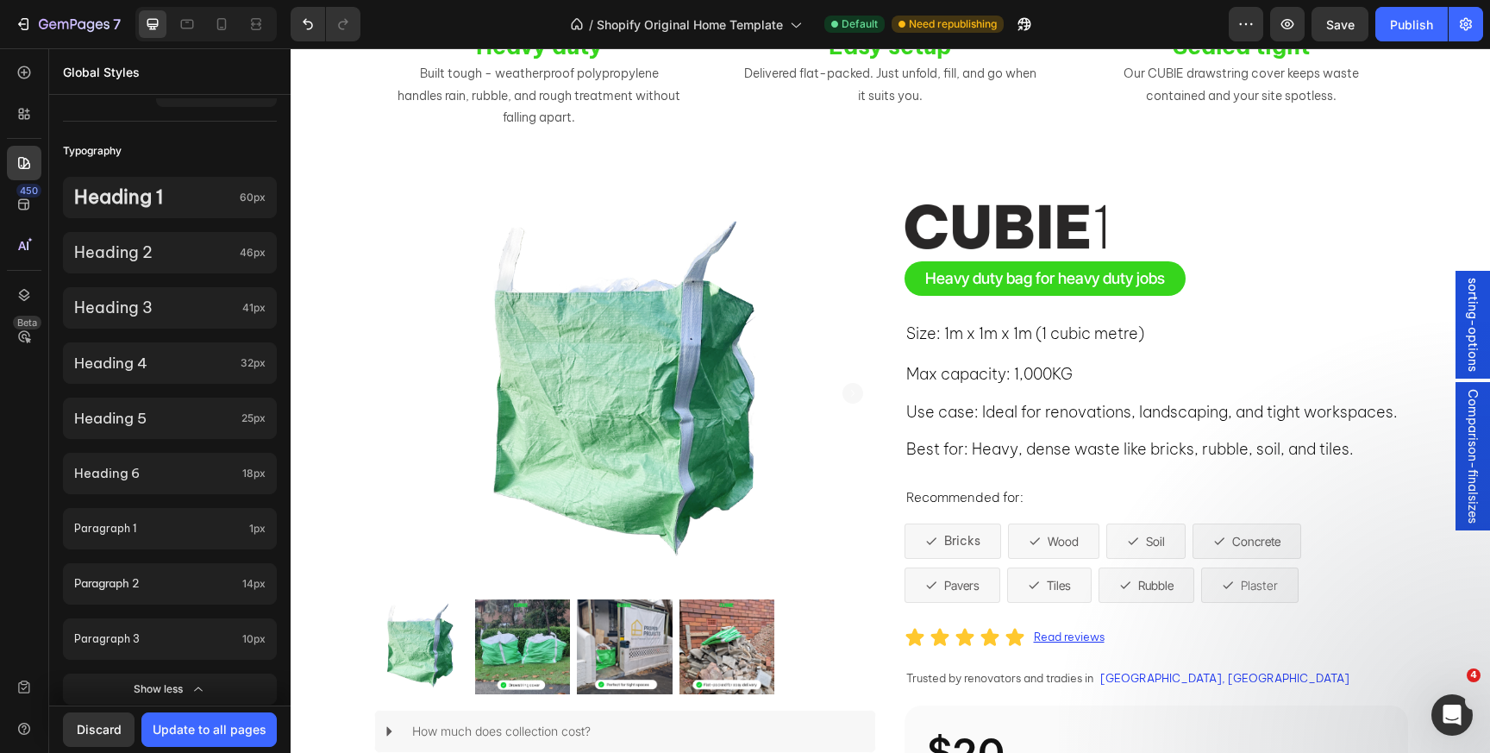
scroll to position [3027, 0]
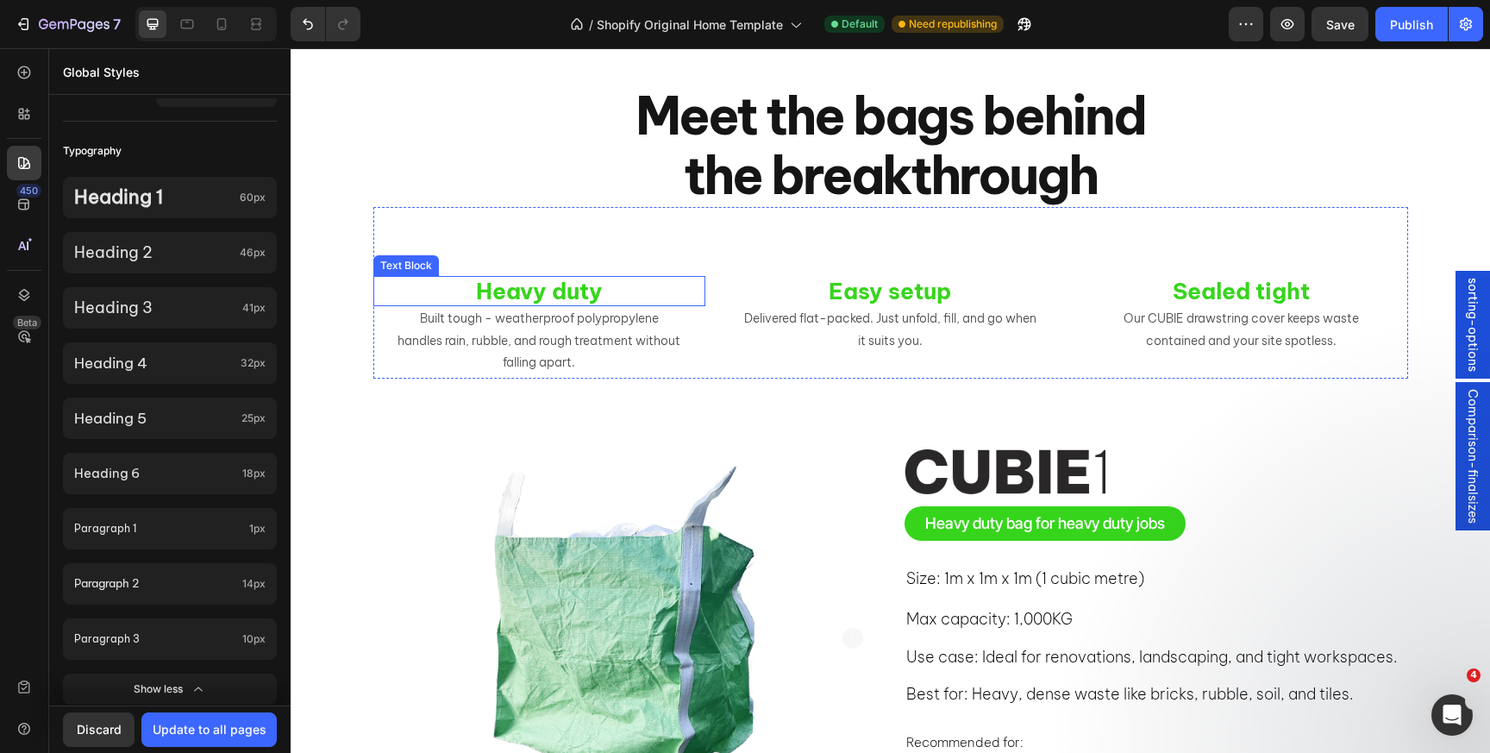
click at [523, 284] on strong "Heavy duty" at bounding box center [539, 291] width 127 height 28
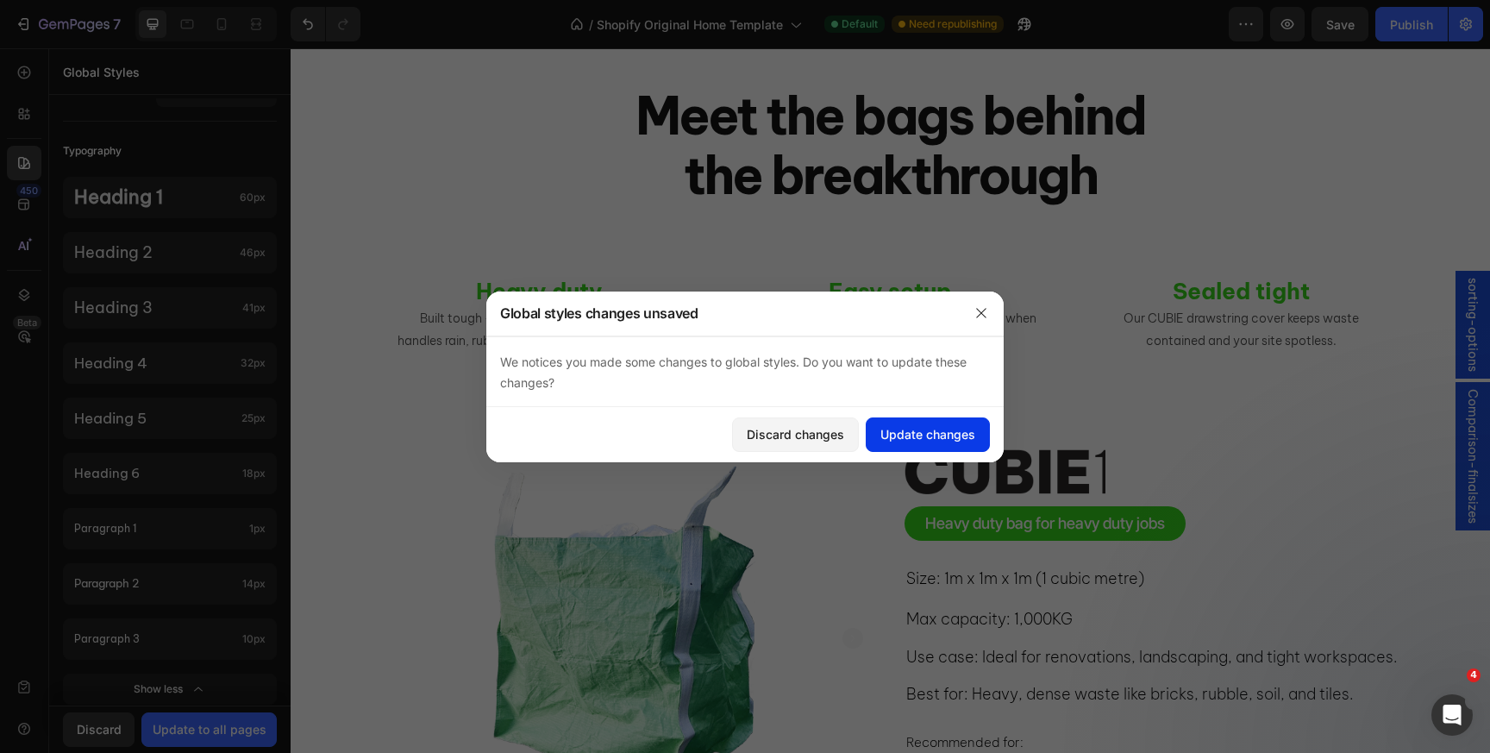
click at [895, 429] on div "Update changes" at bounding box center [927, 434] width 95 height 18
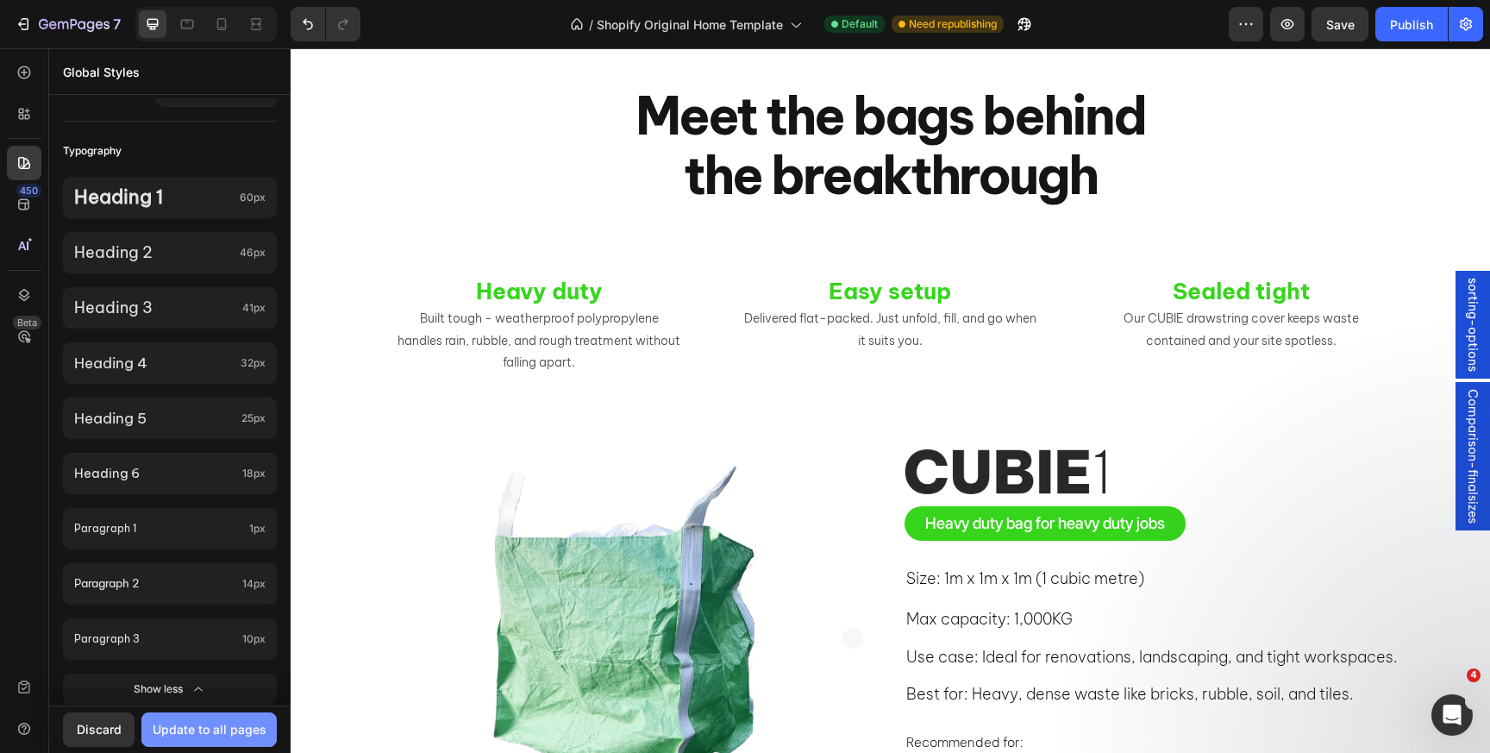
click at [160, 730] on div "Update to all pages" at bounding box center [210, 729] width 114 height 18
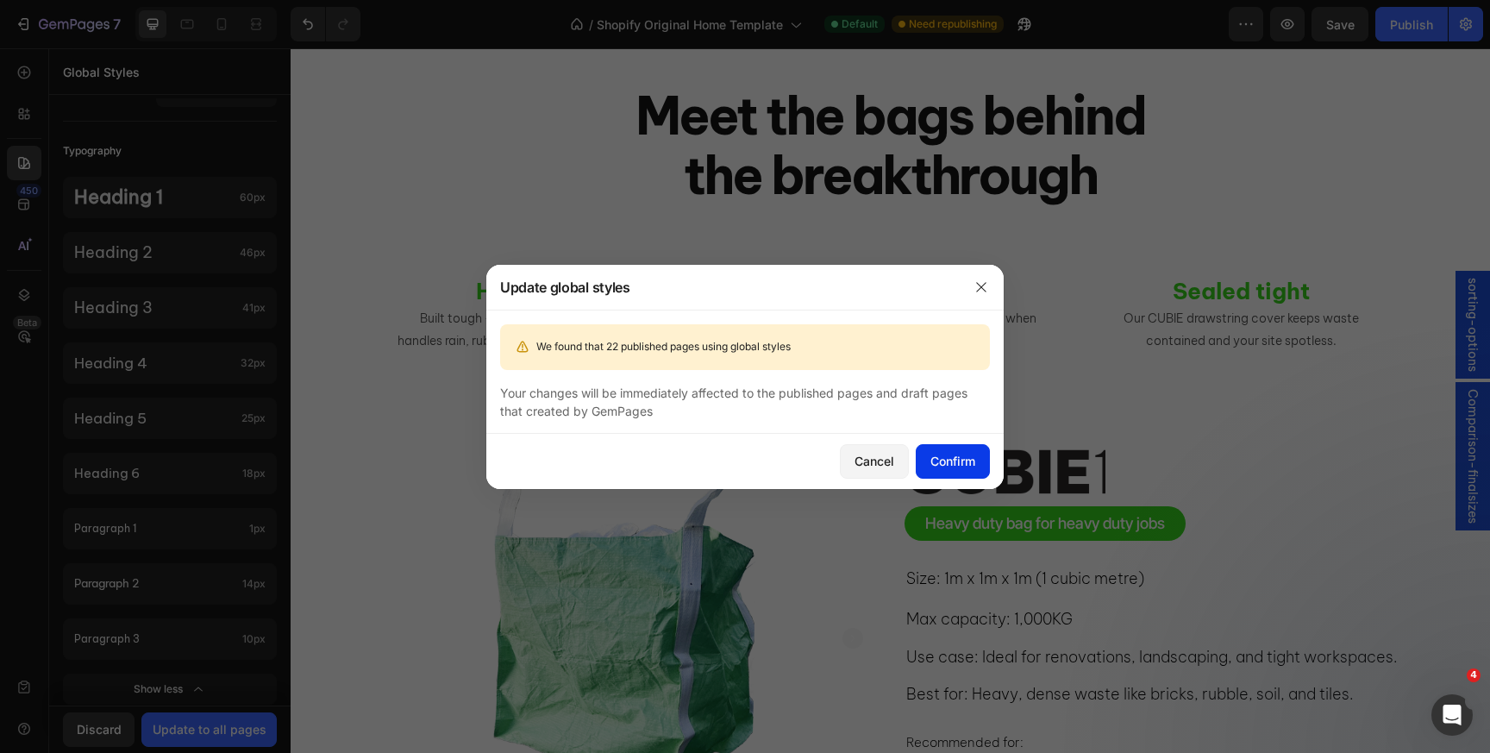
click at [955, 457] on div "Confirm" at bounding box center [953, 461] width 45 height 18
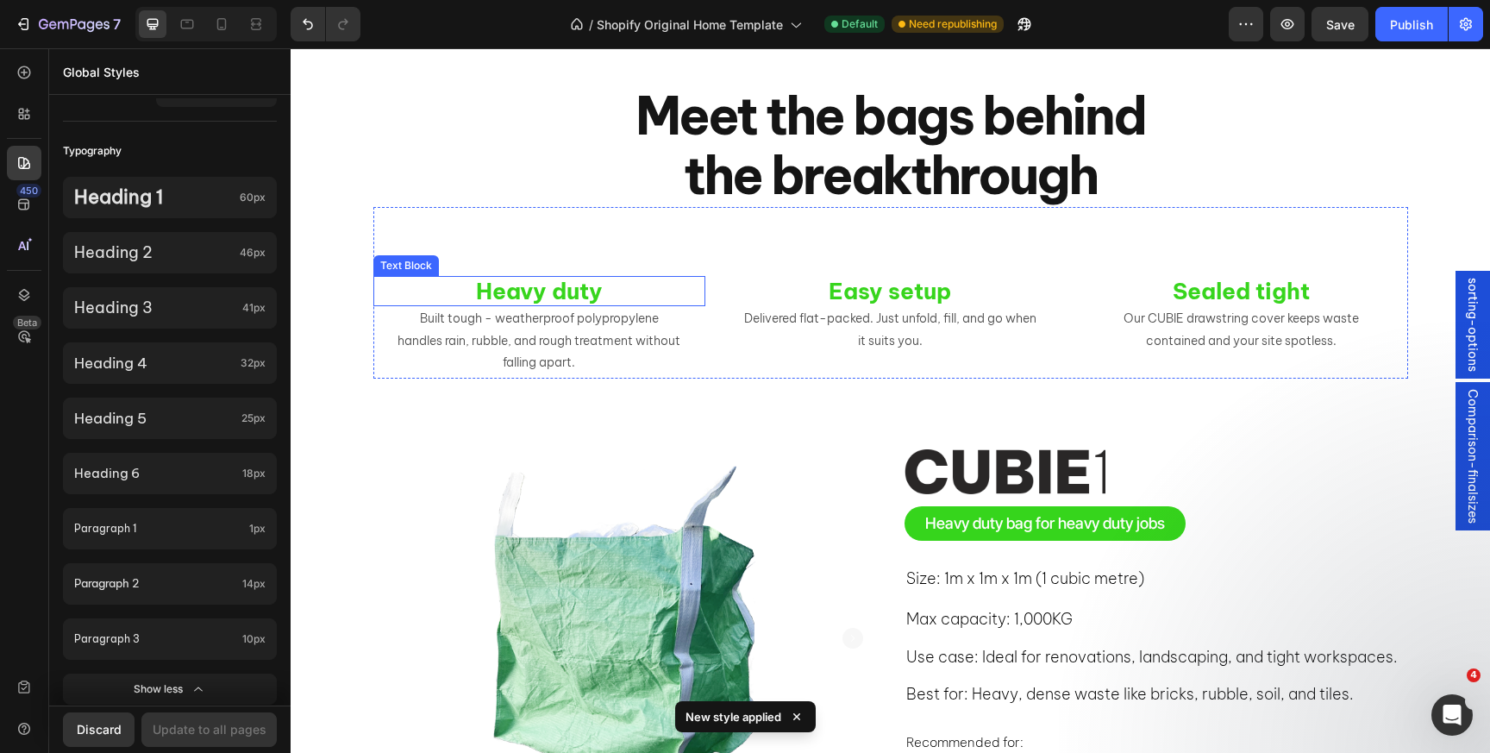
click at [532, 285] on strong "Heavy duty" at bounding box center [539, 291] width 127 height 28
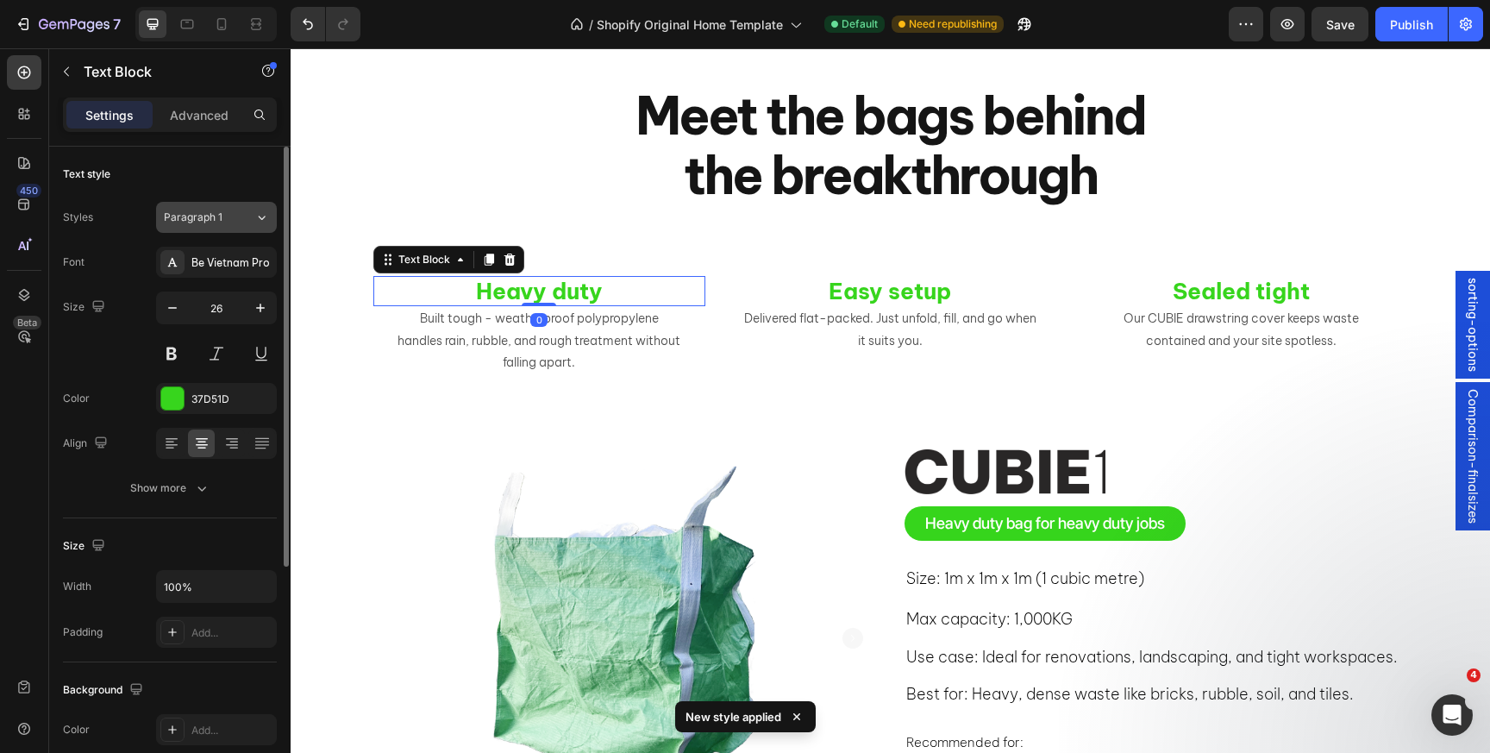
click at [208, 217] on span "Paragraph 1" at bounding box center [193, 218] width 59 height 16
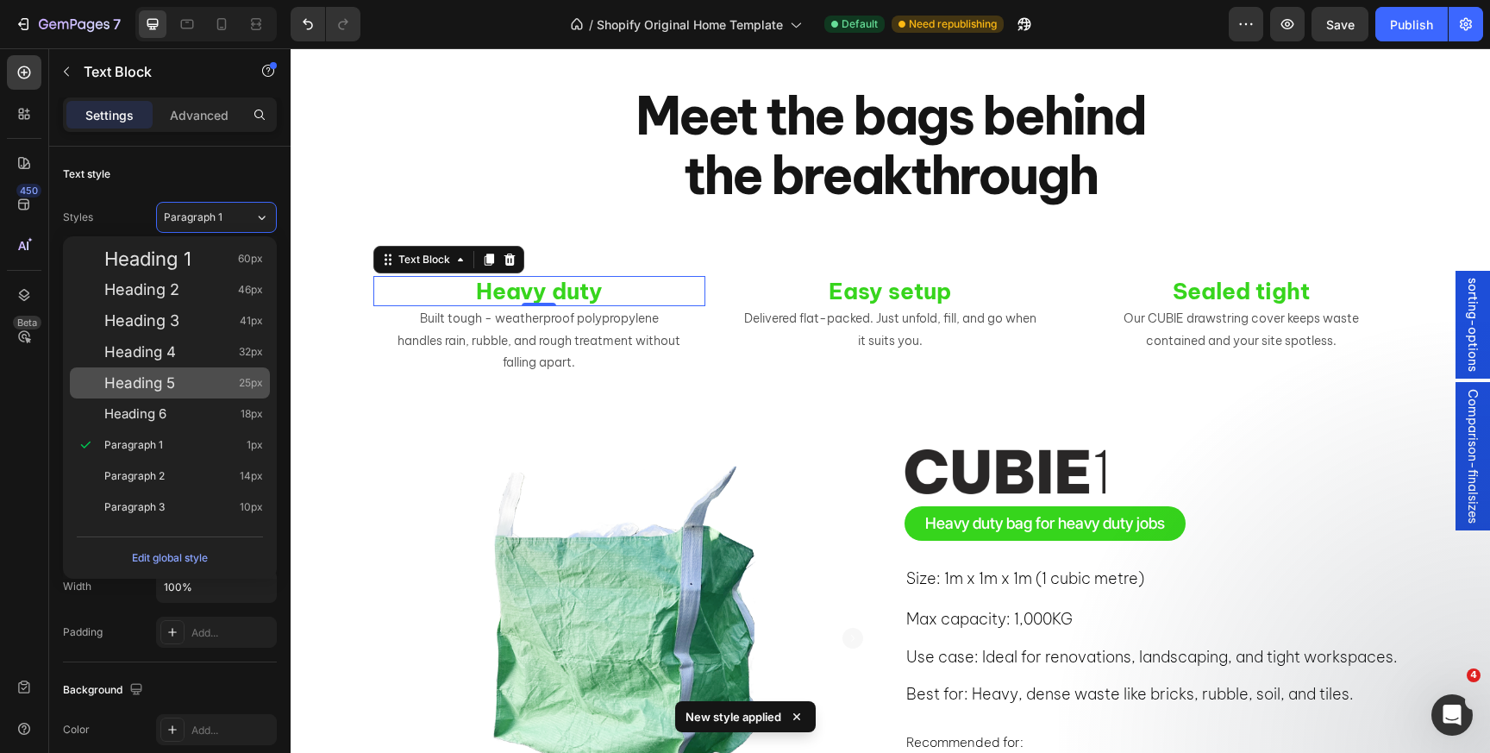
click at [187, 384] on div "Heading 5 25px" at bounding box center [183, 382] width 159 height 17
type input "25"
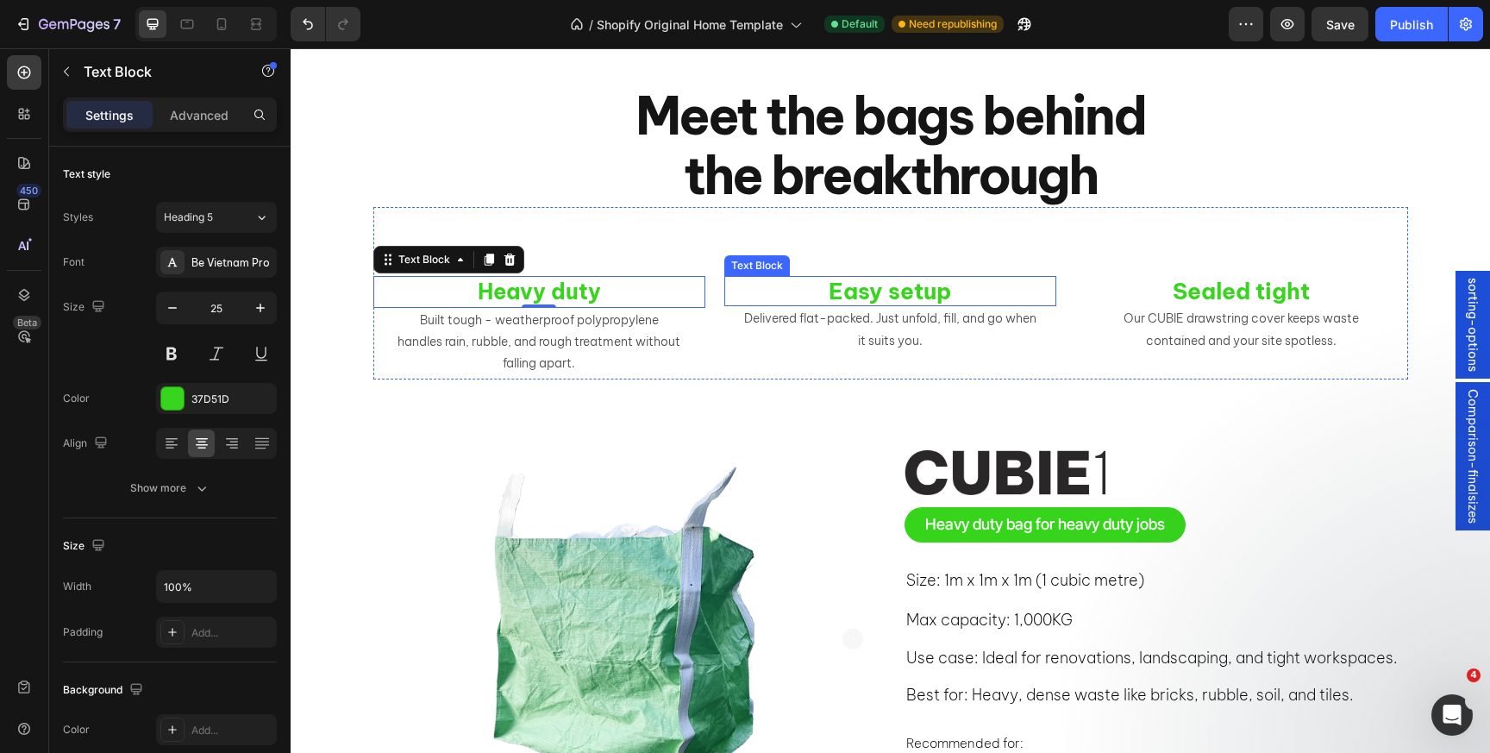
click at [899, 299] on strong "Easy setup" at bounding box center [890, 291] width 122 height 28
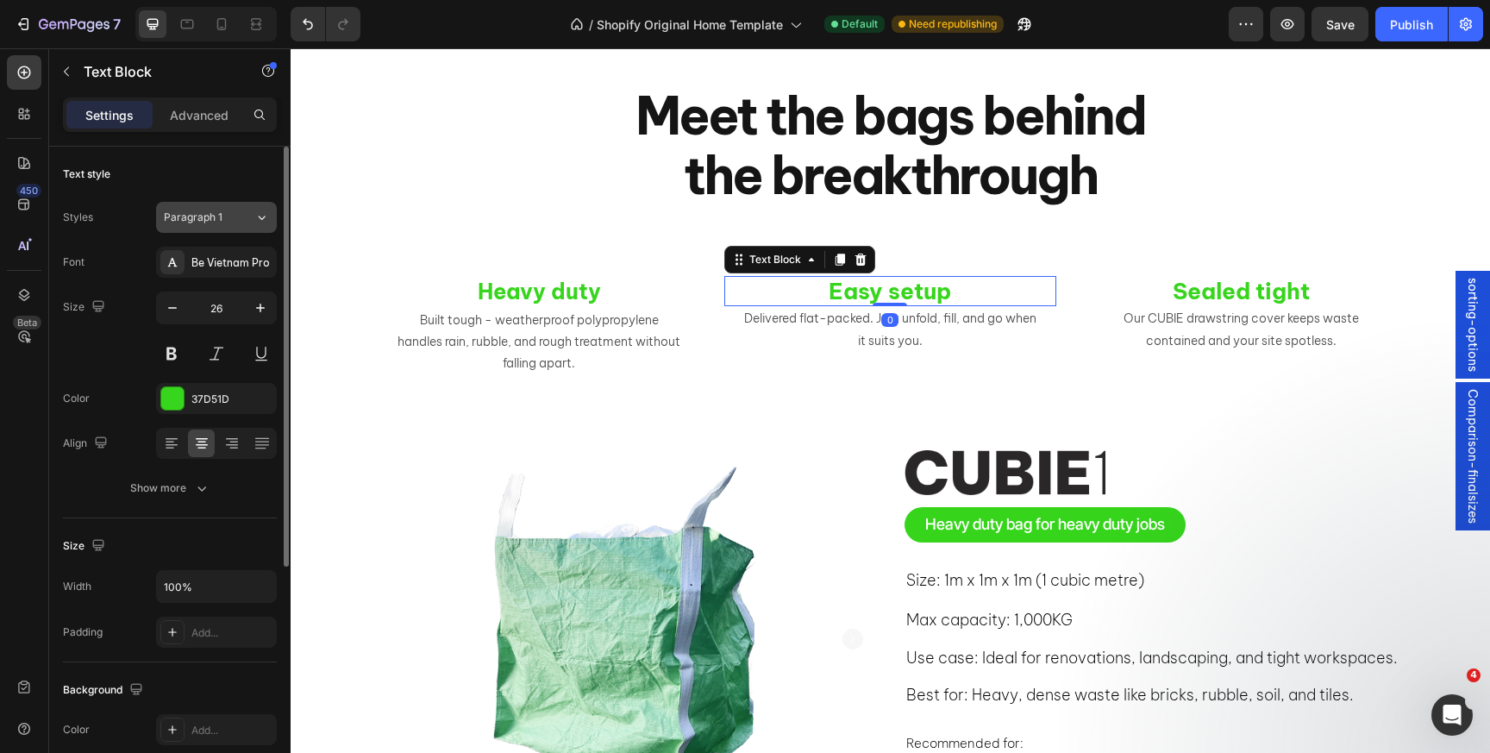
click at [235, 221] on div "Paragraph 1" at bounding box center [209, 218] width 91 height 16
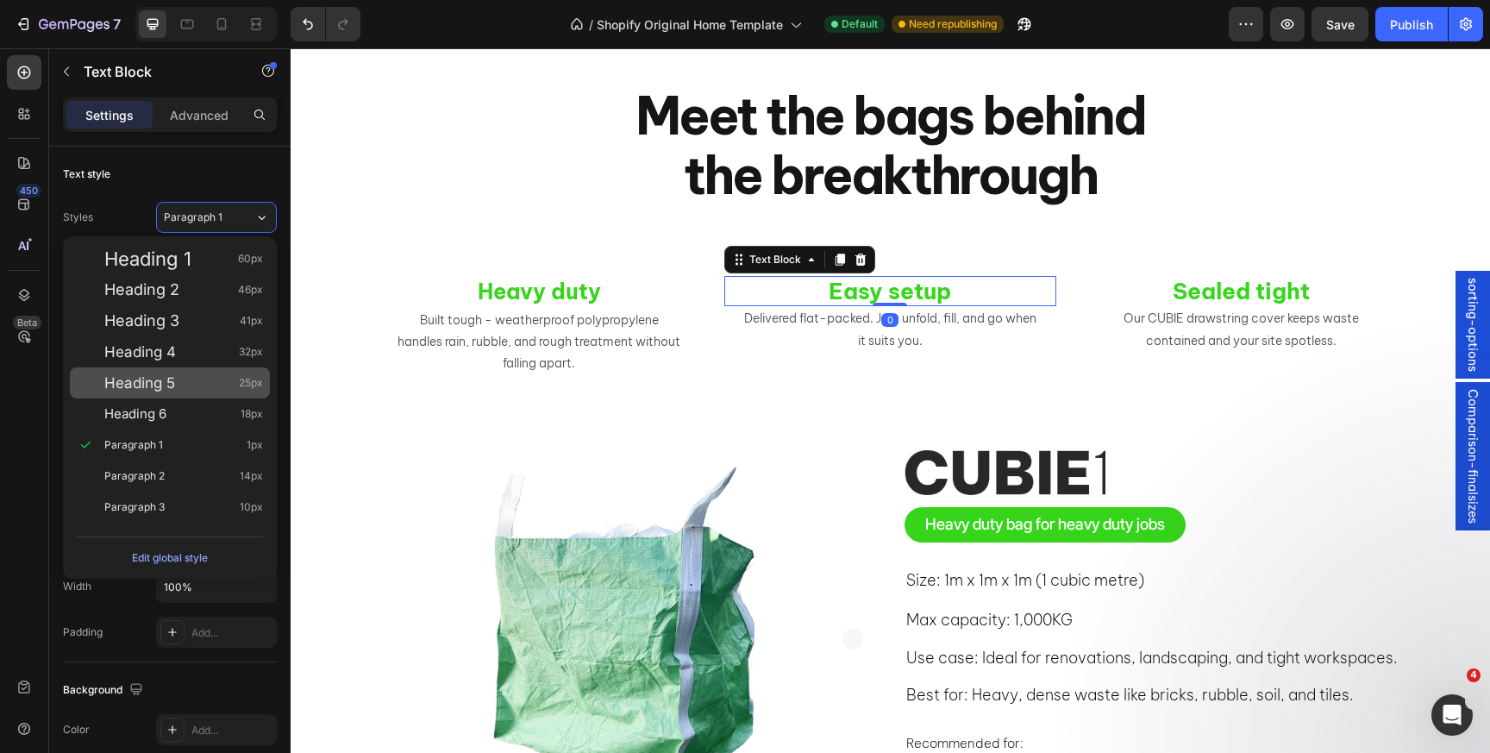
click at [198, 386] on div "Heading 5 25px" at bounding box center [183, 382] width 159 height 17
type input "25"
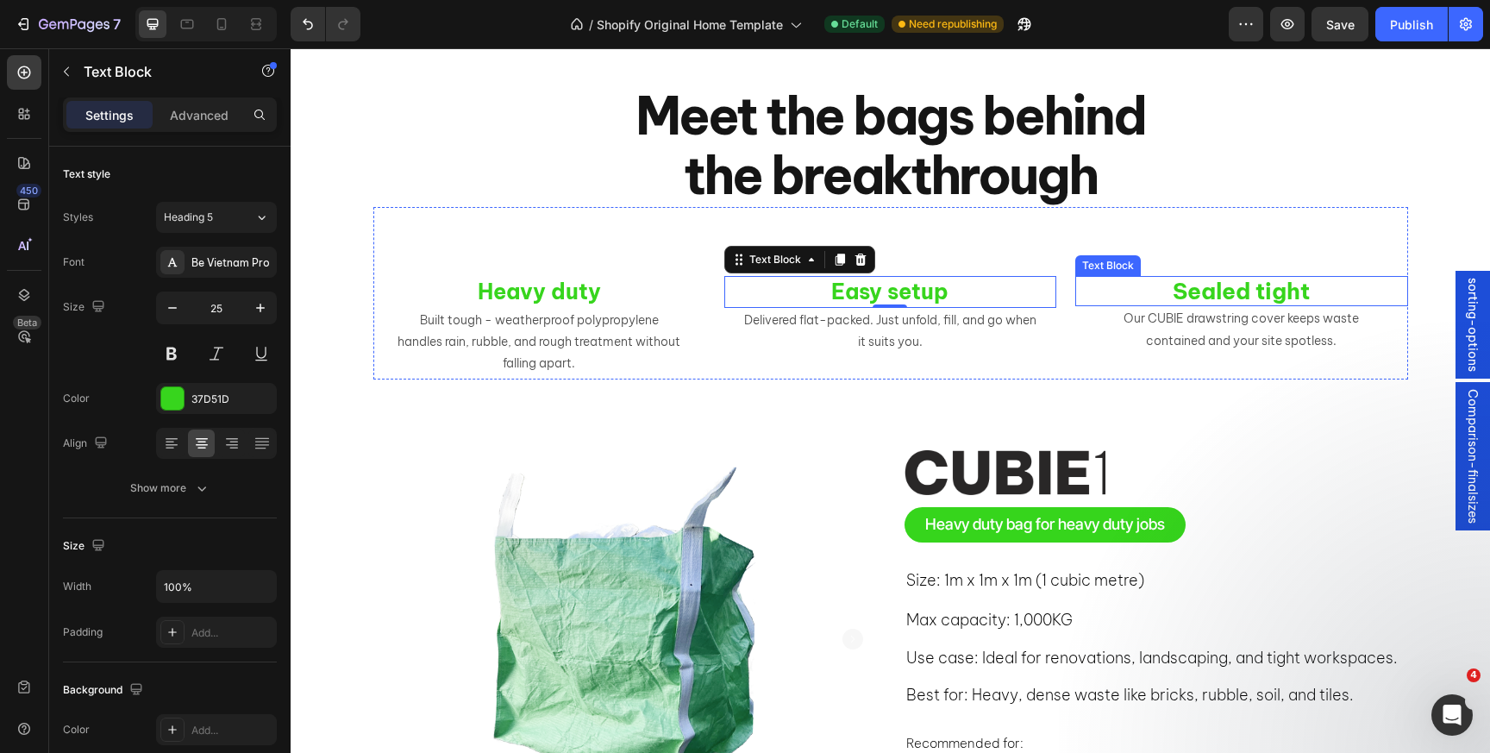
click at [1201, 290] on strong "Sealed tight" at bounding box center [1241, 291] width 137 height 28
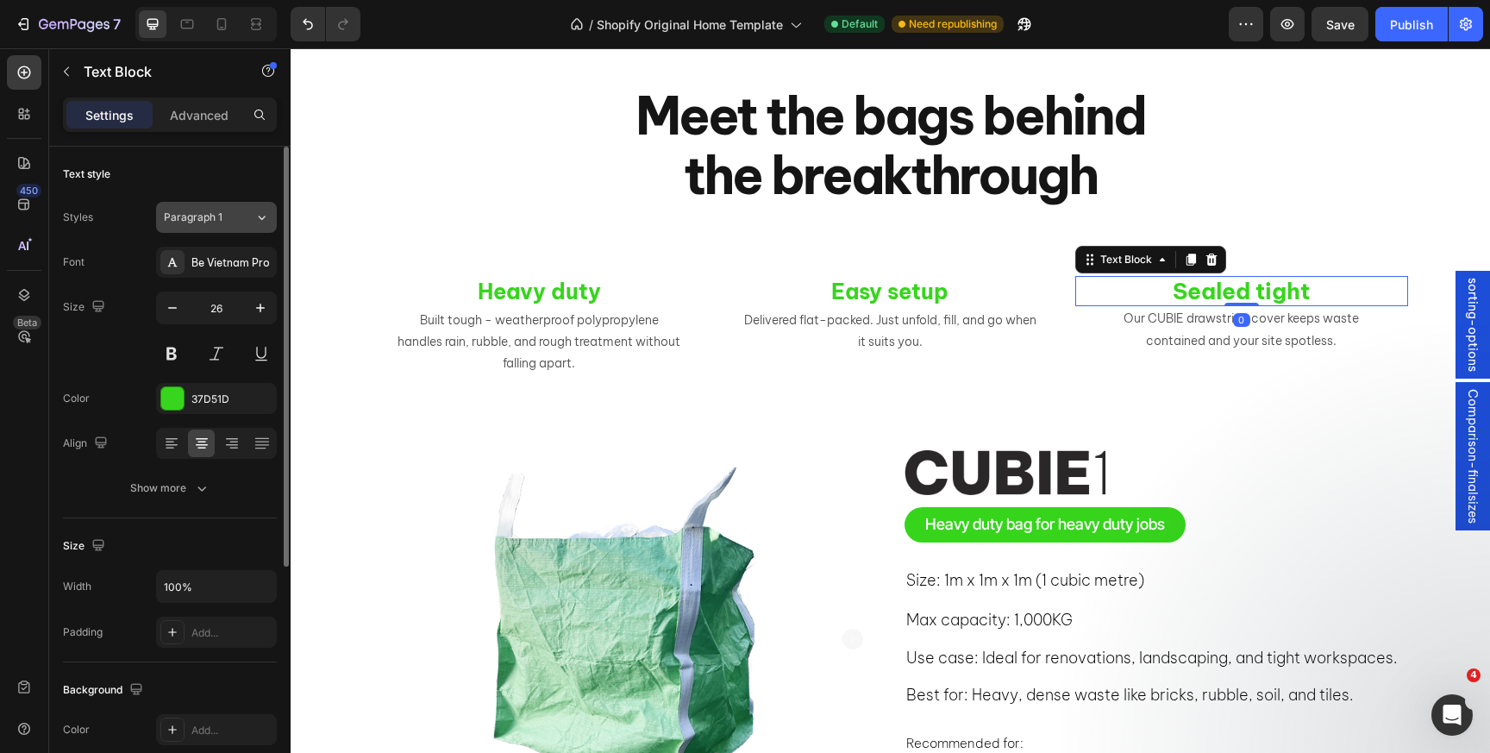
click at [237, 229] on button "Paragraph 1" at bounding box center [216, 217] width 121 height 31
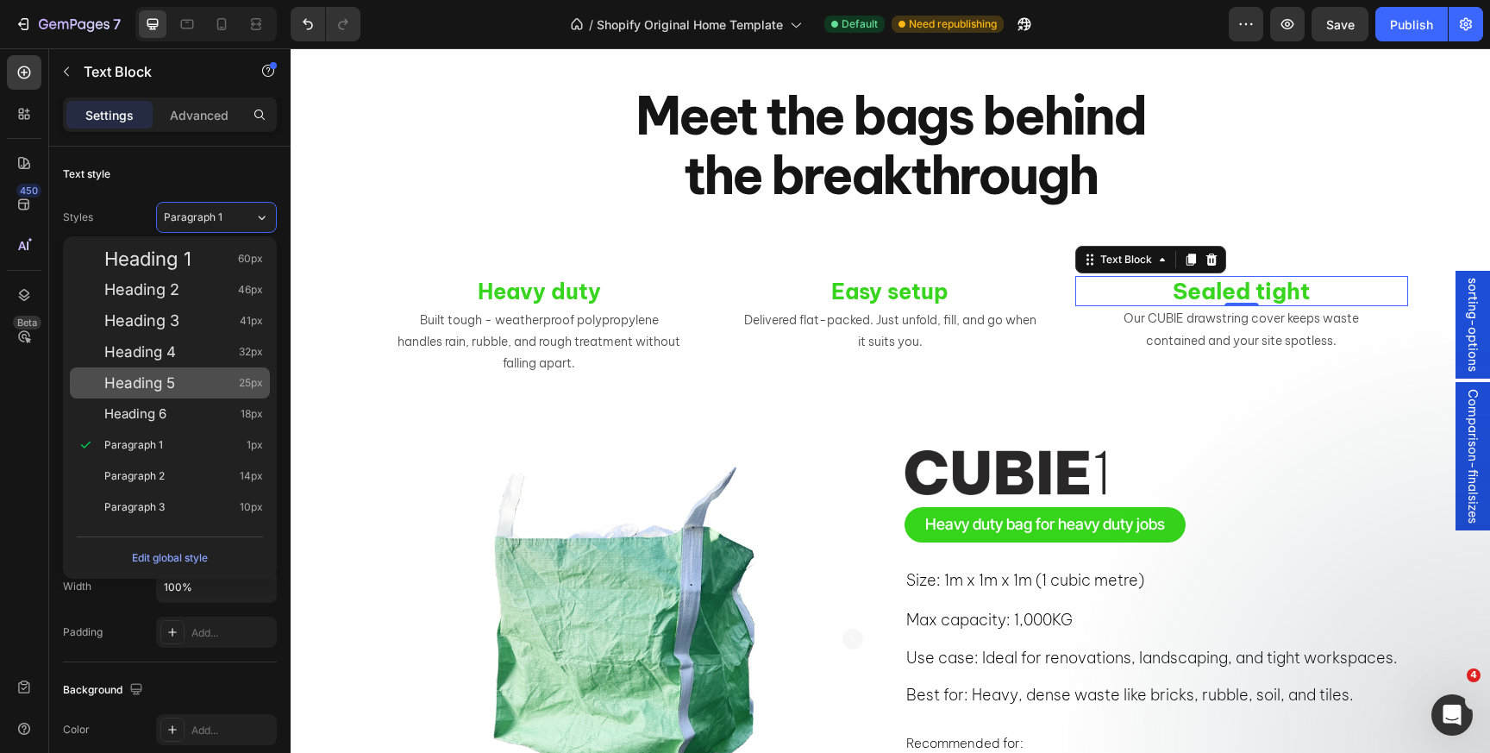
click at [210, 388] on div "Heading 5 25px" at bounding box center [183, 382] width 159 height 17
type input "25"
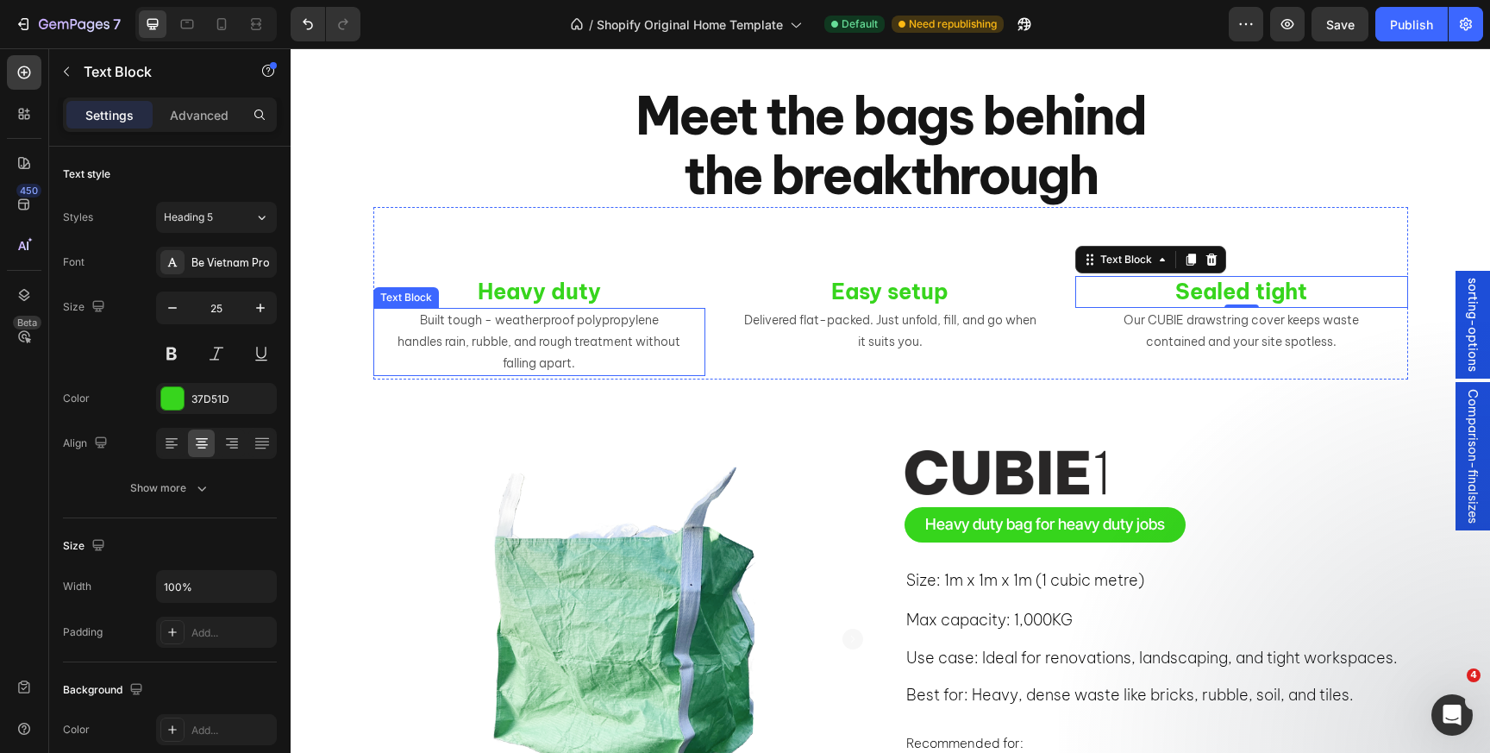
click at [523, 314] on p "Built tough - weatherproof polypropylene handles rain, rubble, and rough treatm…" at bounding box center [539, 343] width 285 height 66
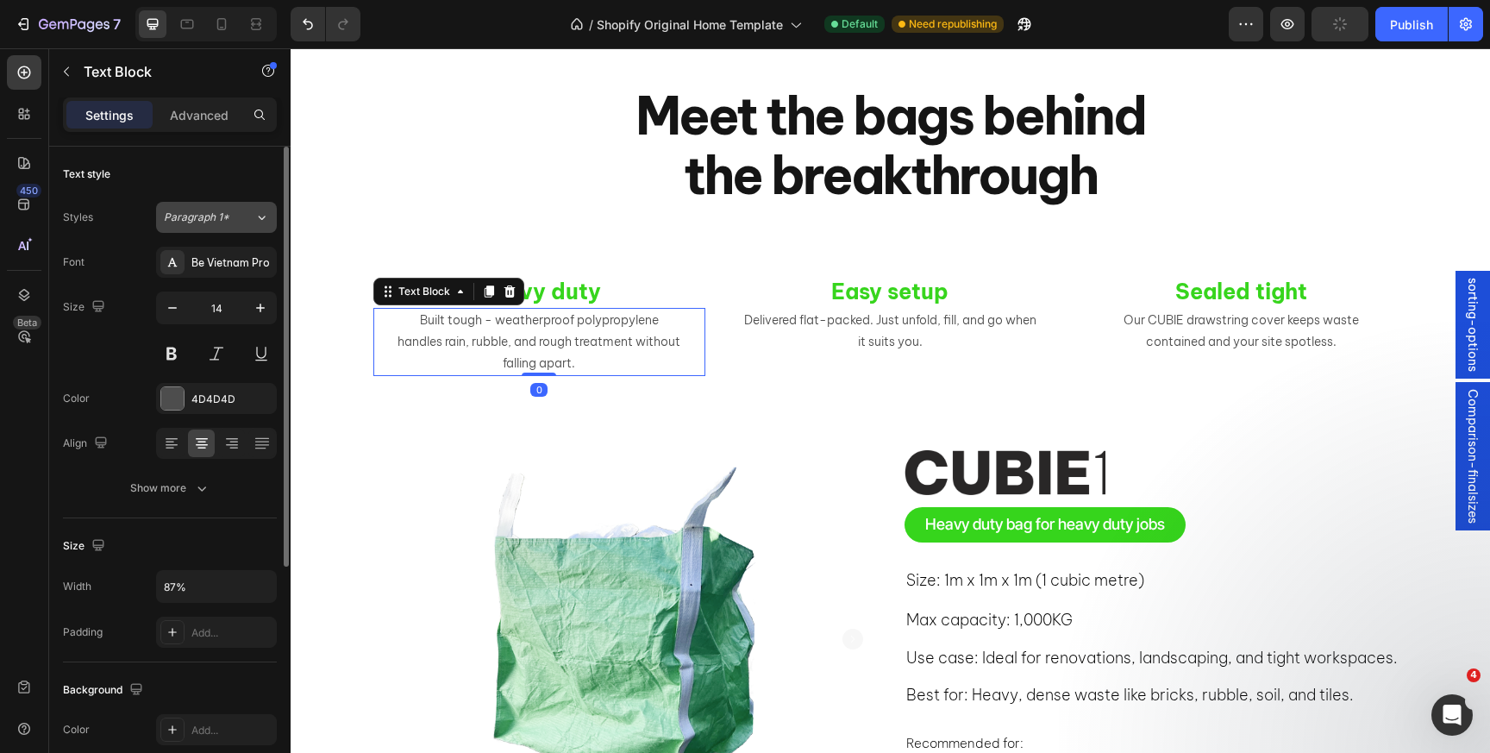
click at [224, 222] on span "Paragraph 1*" at bounding box center [197, 218] width 66 height 16
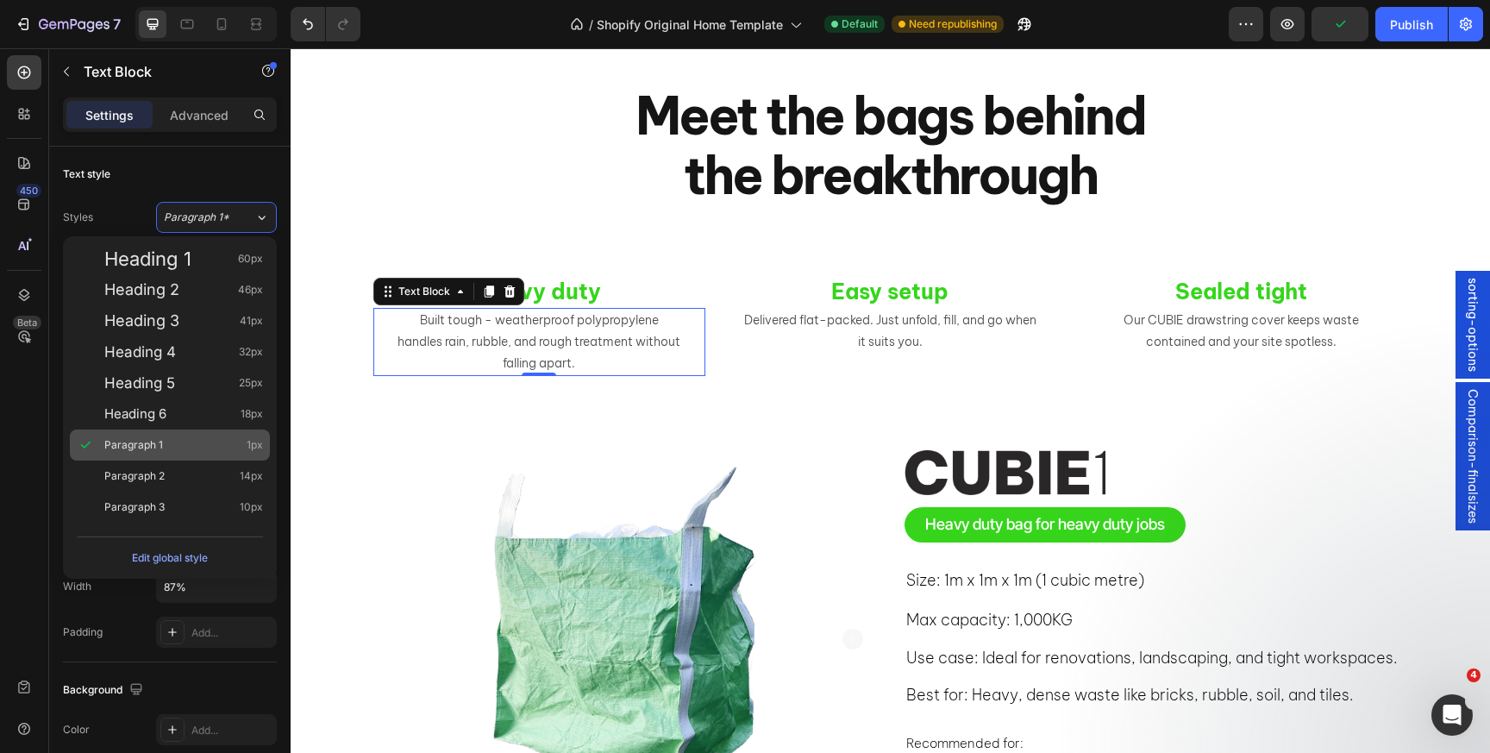
click at [185, 436] on div "Paragraph 1 1px" at bounding box center [170, 444] width 200 height 31
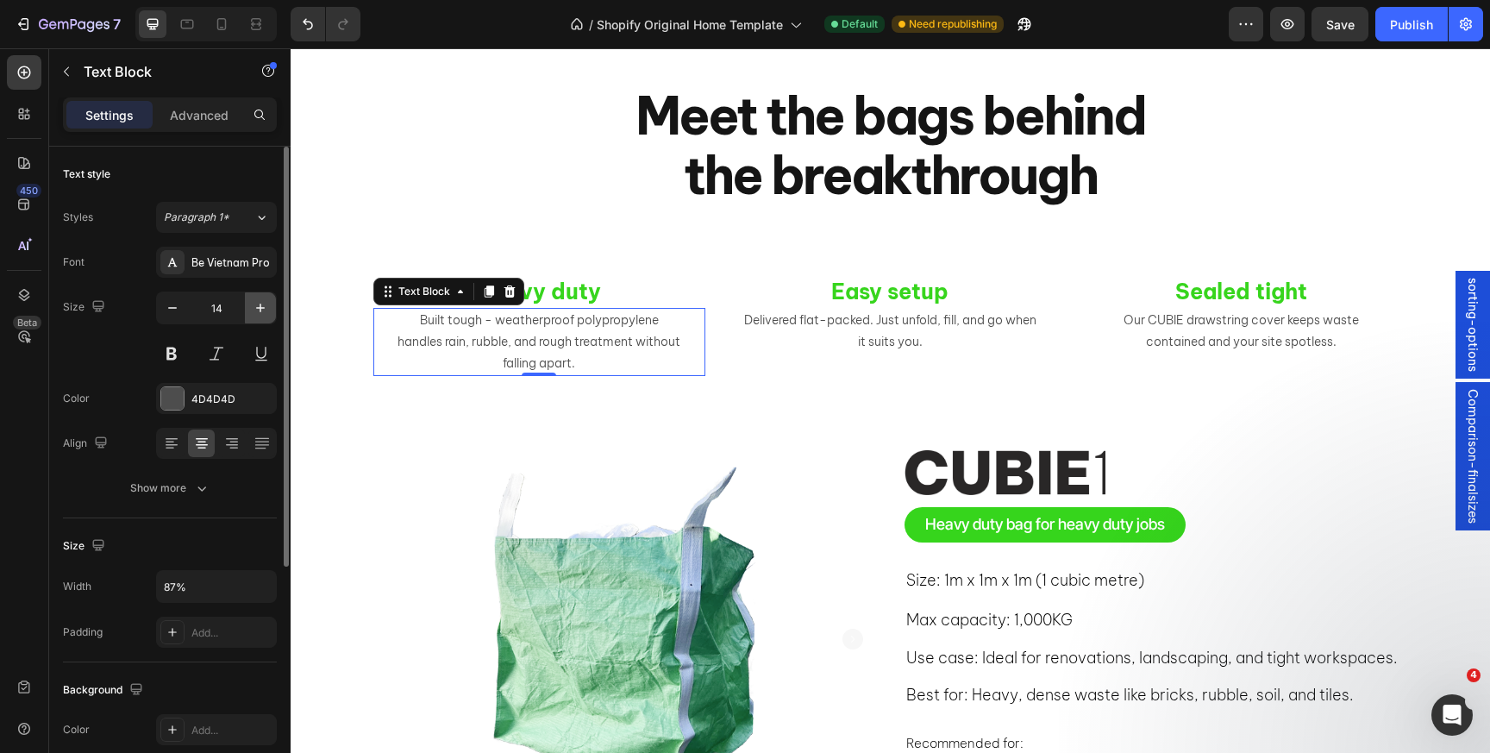
click at [247, 309] on button "button" at bounding box center [260, 307] width 31 height 31
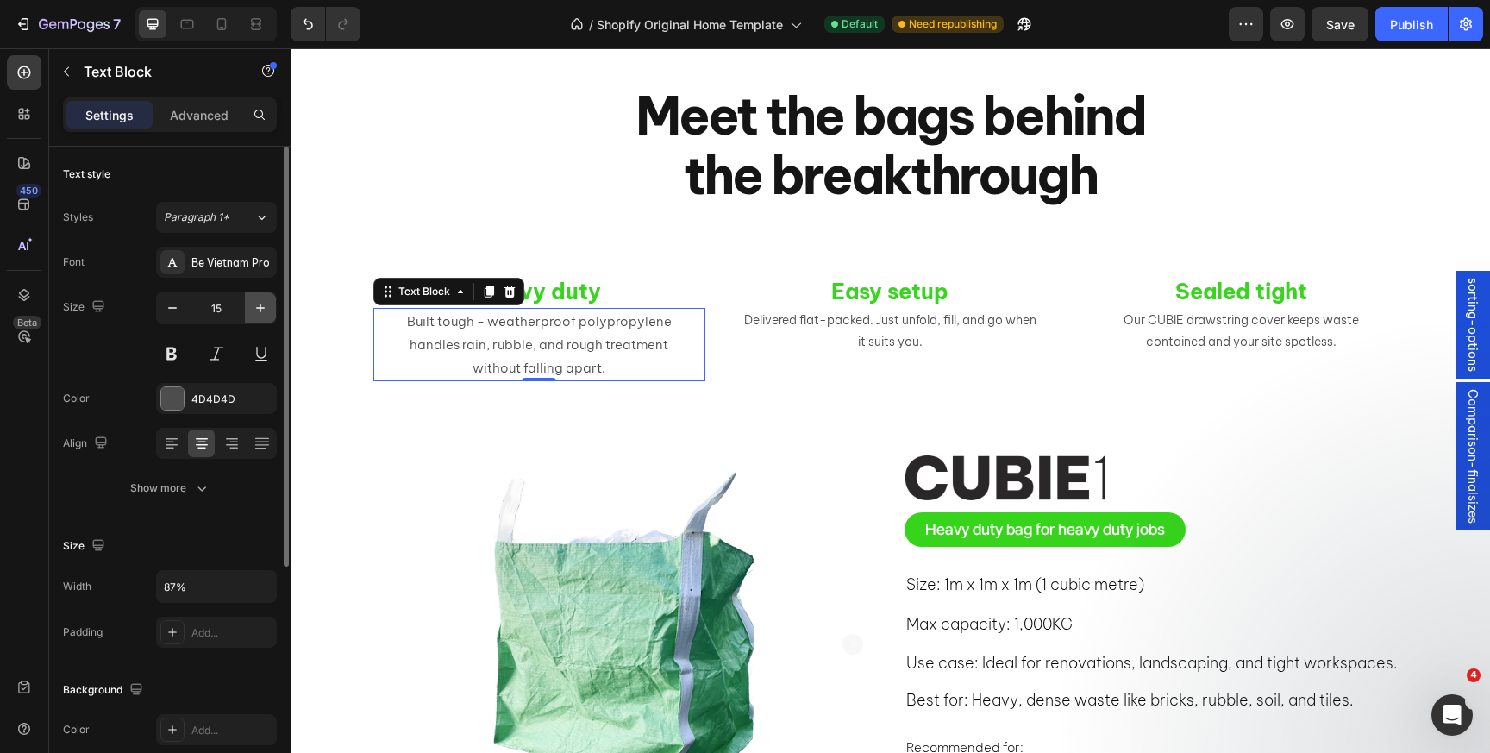
type input "16"
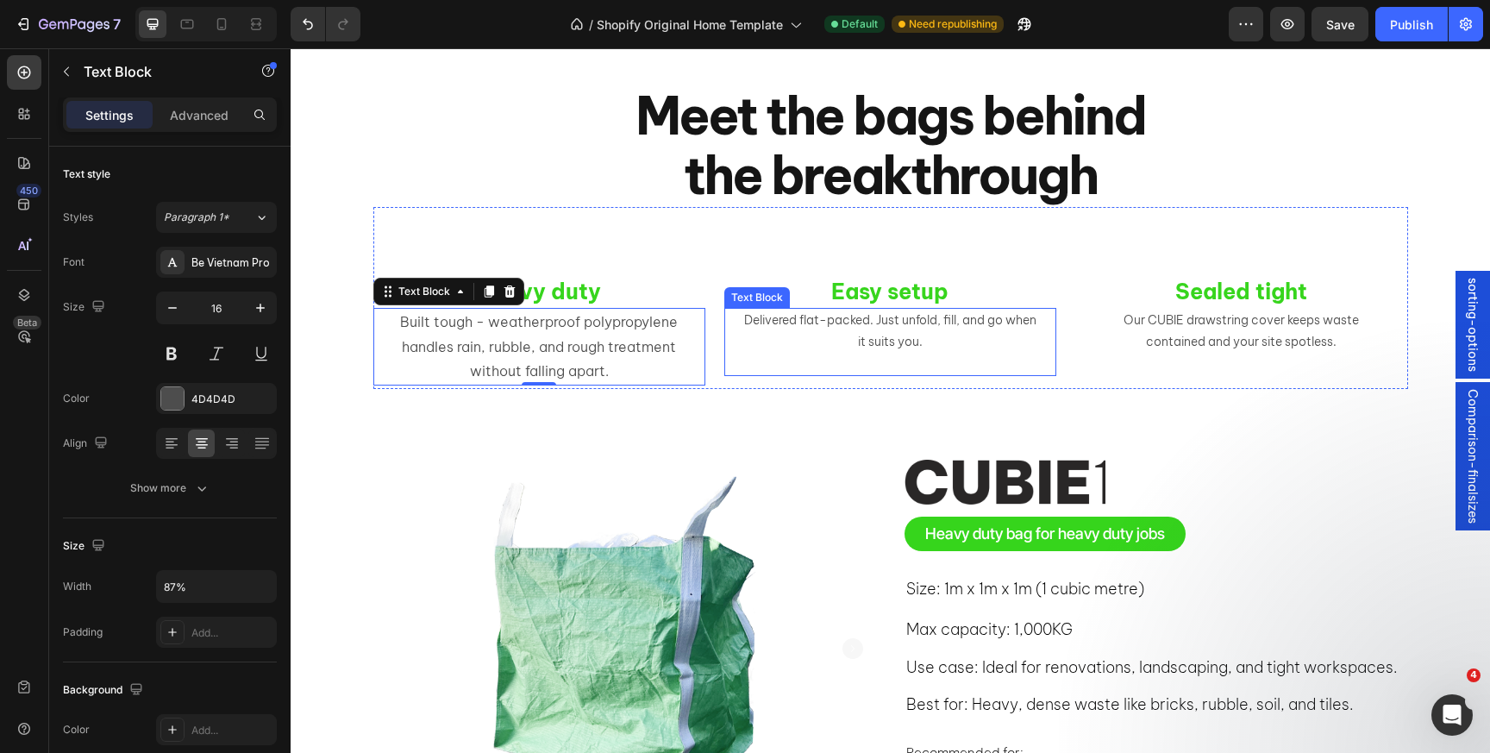
click at [887, 322] on p "Delivered flat-packed. Just unfold, fill, and go when it suits you." at bounding box center [891, 331] width 296 height 43
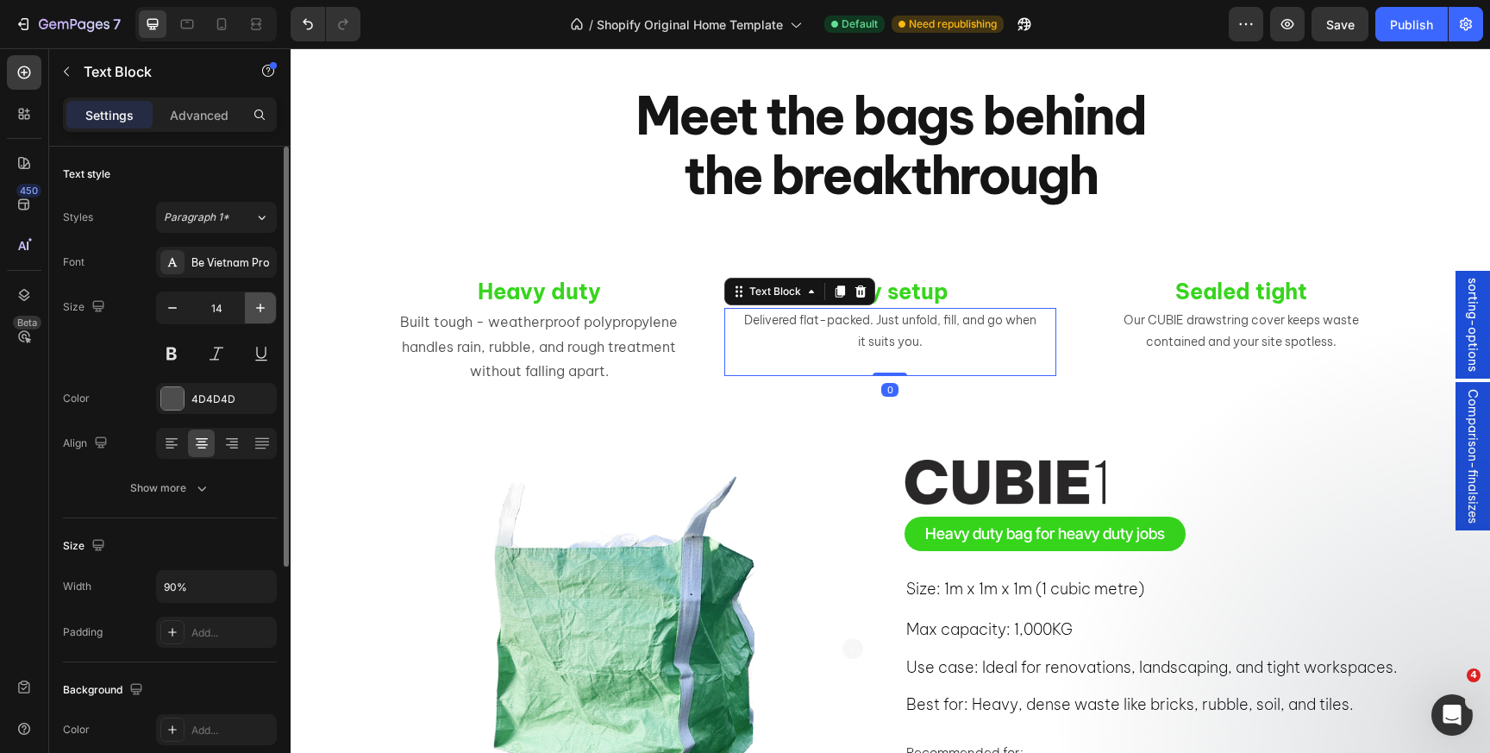
click at [261, 307] on icon "button" at bounding box center [260, 308] width 9 height 9
type input "16"
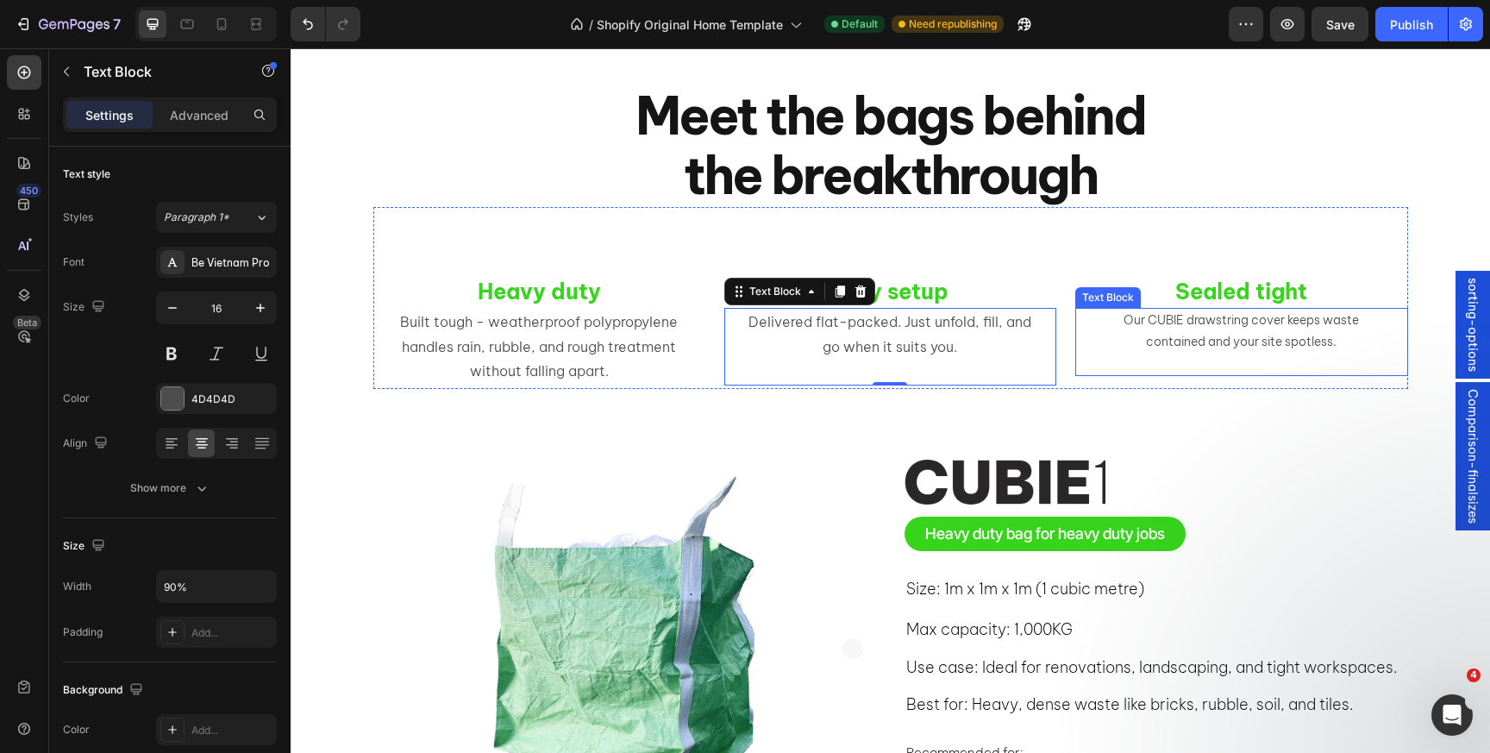
click at [1173, 325] on p "Our CUBIE drawstring cover keeps waste contained and your site spotless." at bounding box center [1242, 331] width 296 height 43
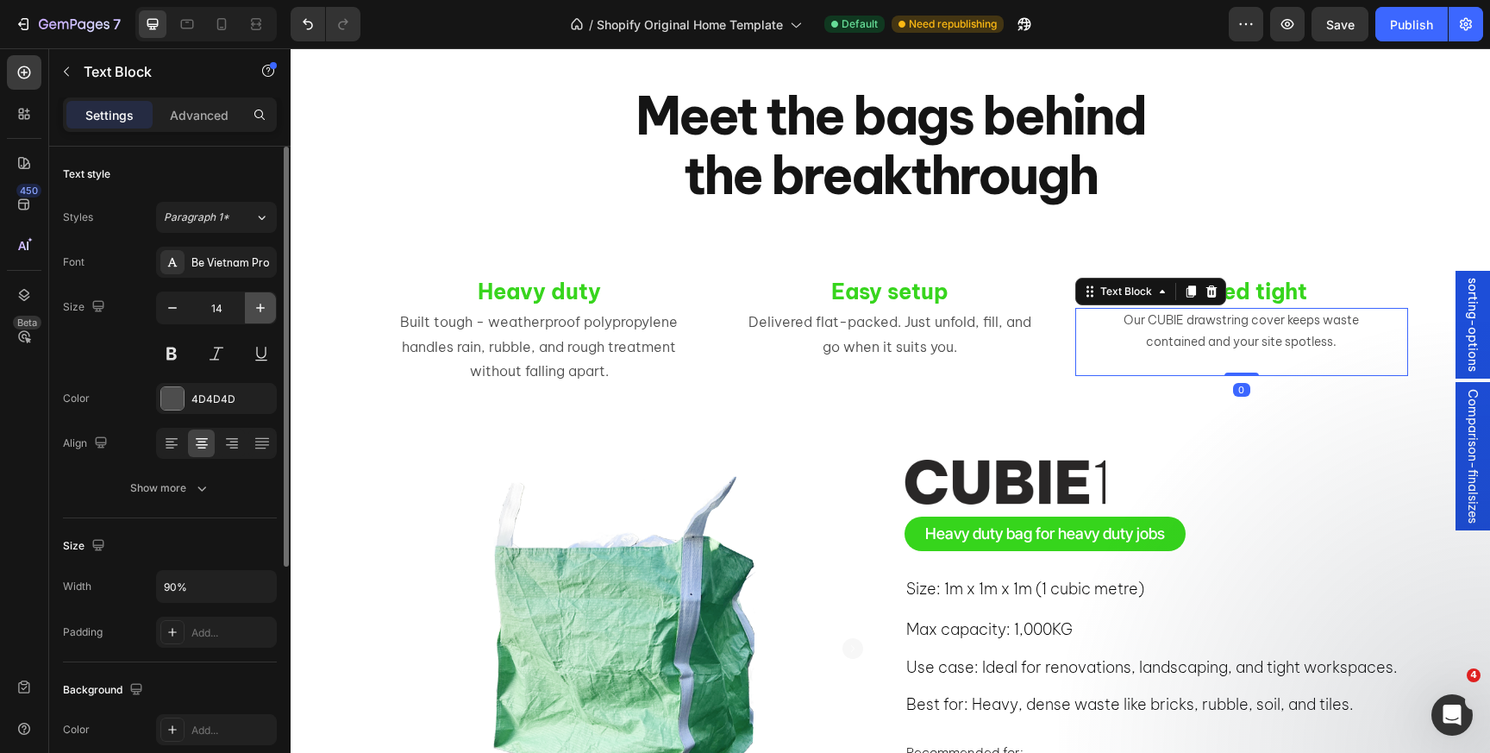
click at [254, 309] on icon "button" at bounding box center [260, 307] width 17 height 17
type input "16"
click at [450, 206] on div "Meet the bags behind the breakthrough" at bounding box center [891, 146] width 1200 height 122
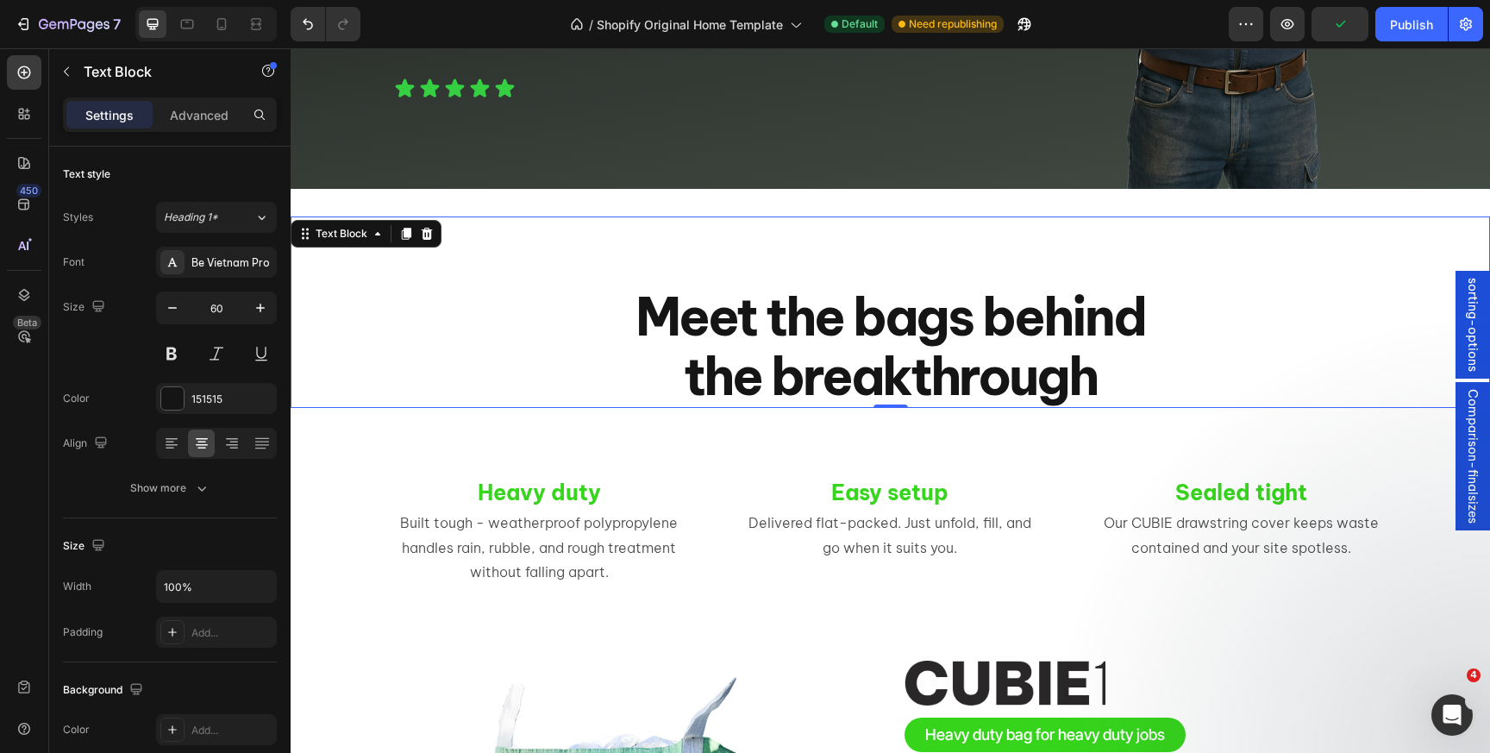
scroll to position [2623, 0]
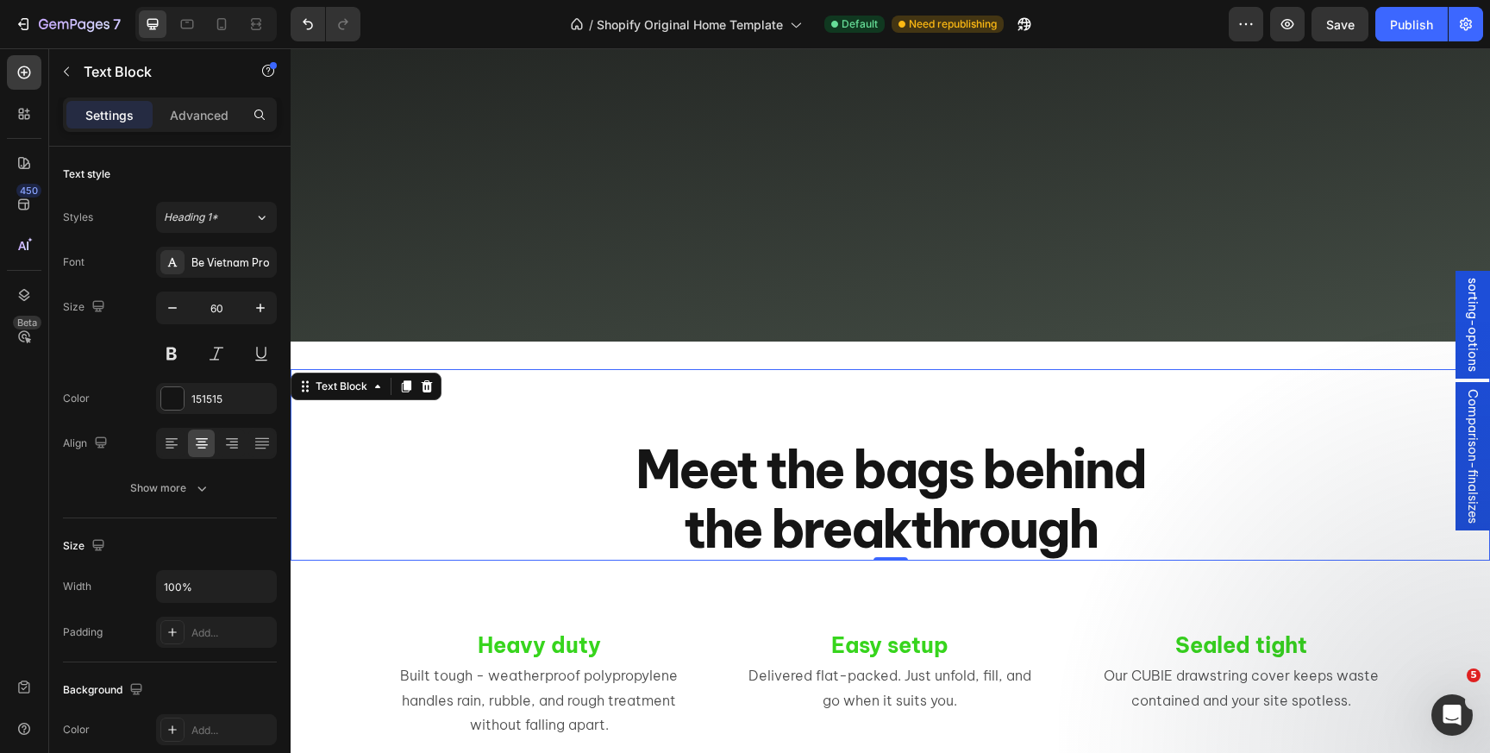
scroll to position [3300, 0]
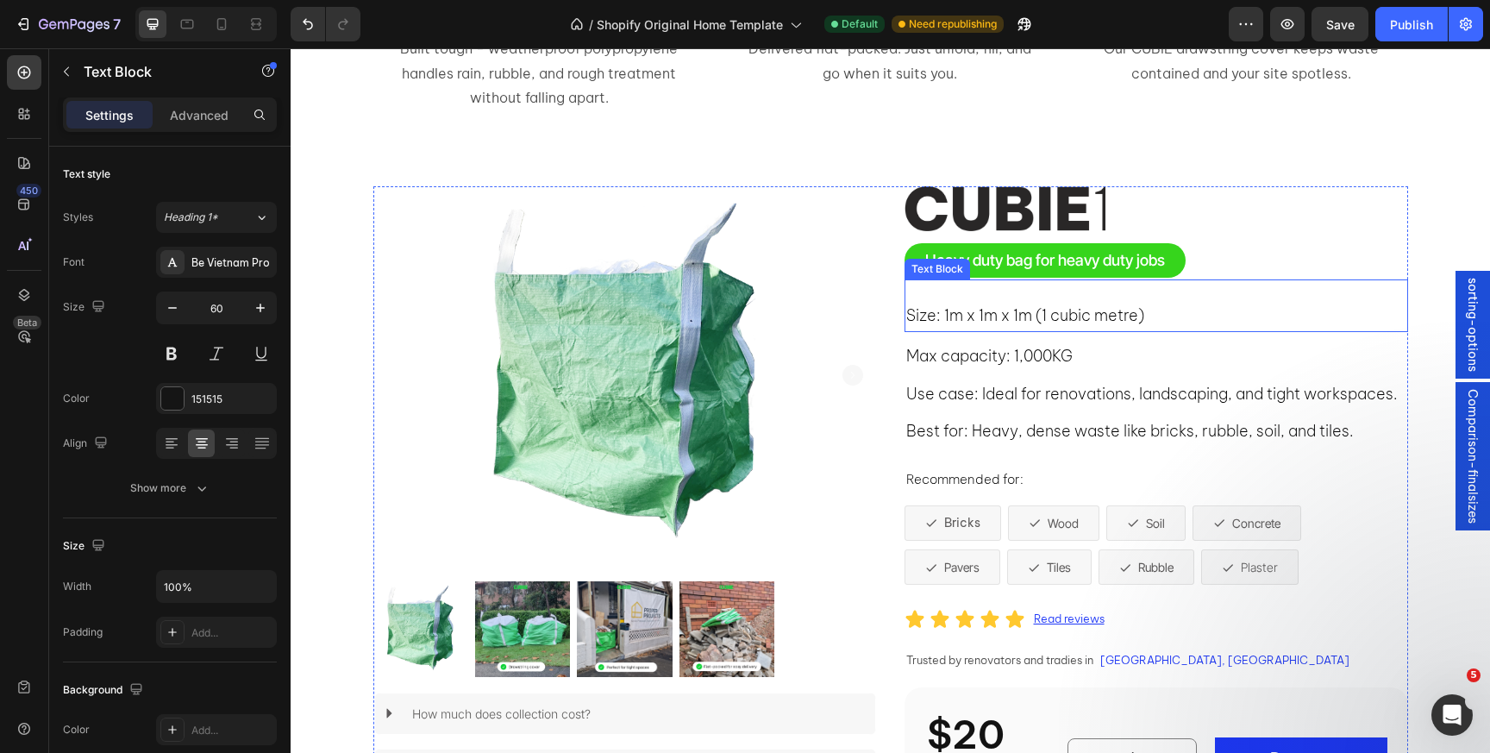
click at [985, 310] on span "Size: 1m x 1m x 1m (1 cubic metre)" at bounding box center [1025, 315] width 238 height 20
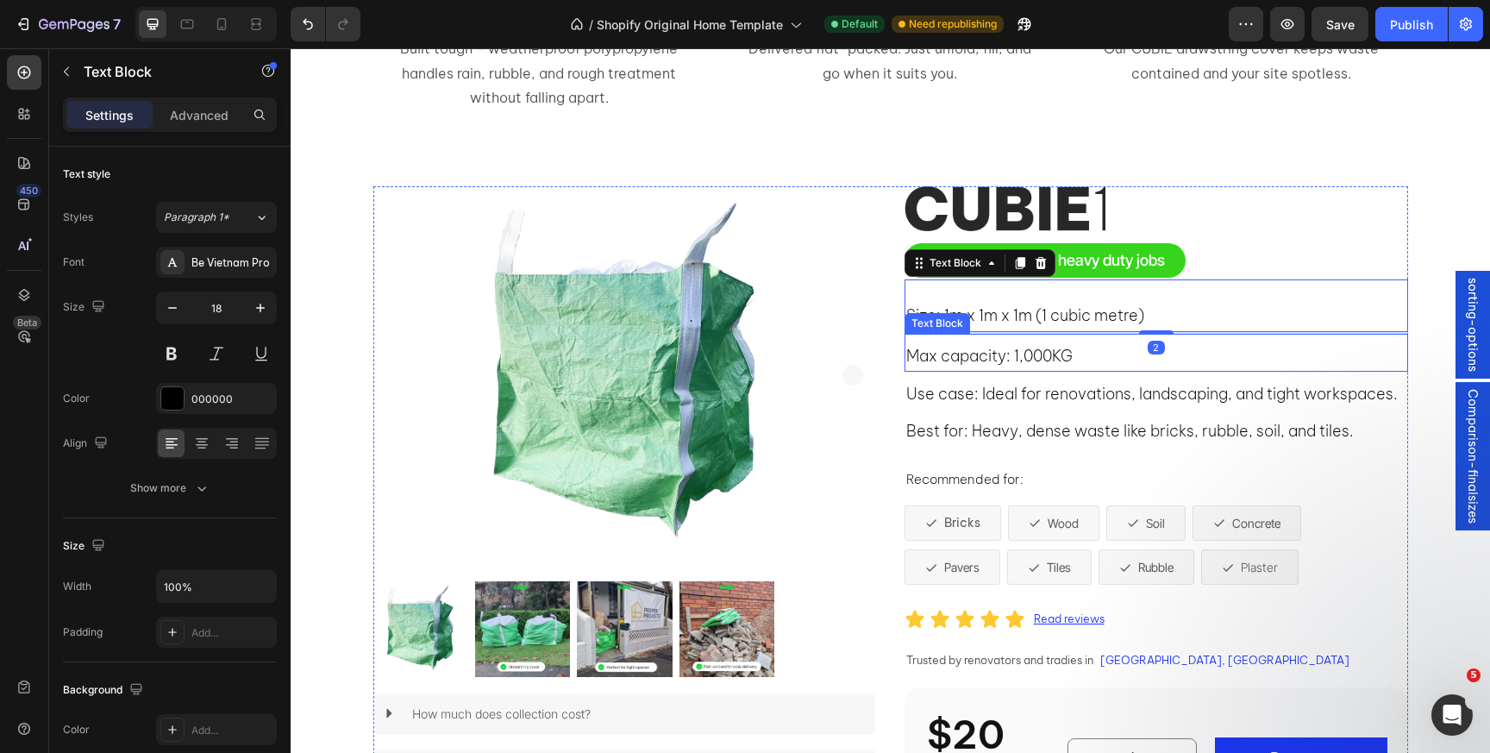
click at [974, 349] on span "Max capacity: 1,000KG" at bounding box center [989, 356] width 166 height 20
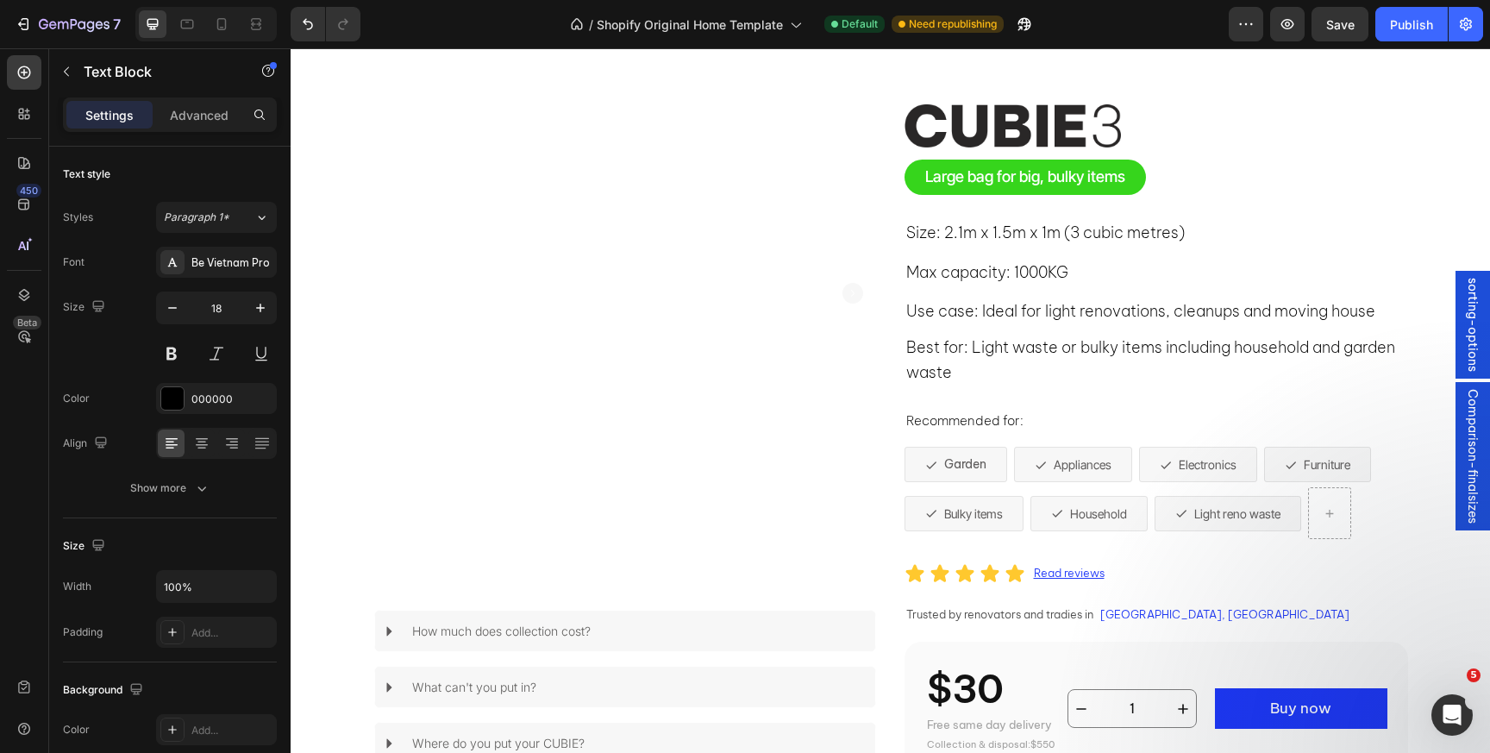
scroll to position [4904, 0]
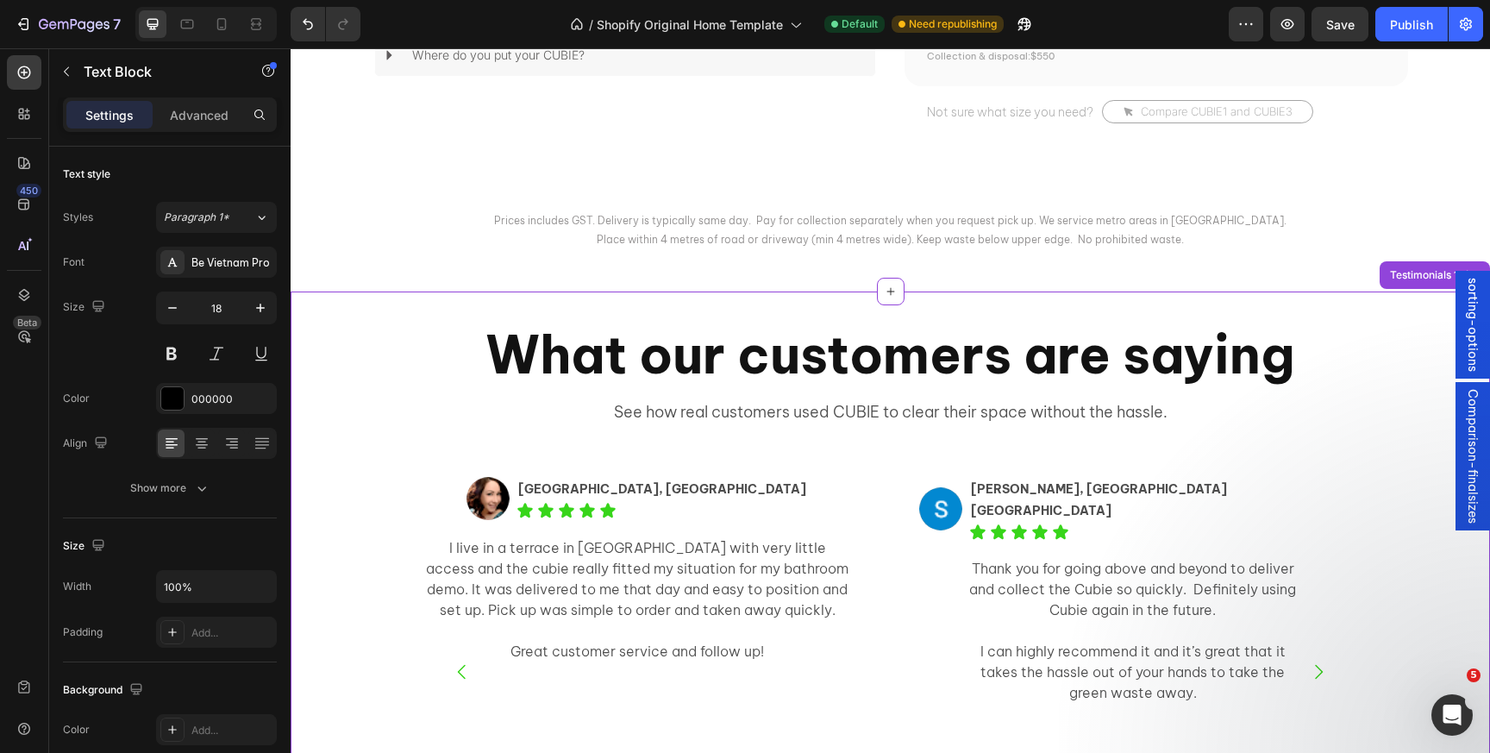
click at [692, 342] on h2 "What our customers are saying" at bounding box center [890, 354] width 1035 height 71
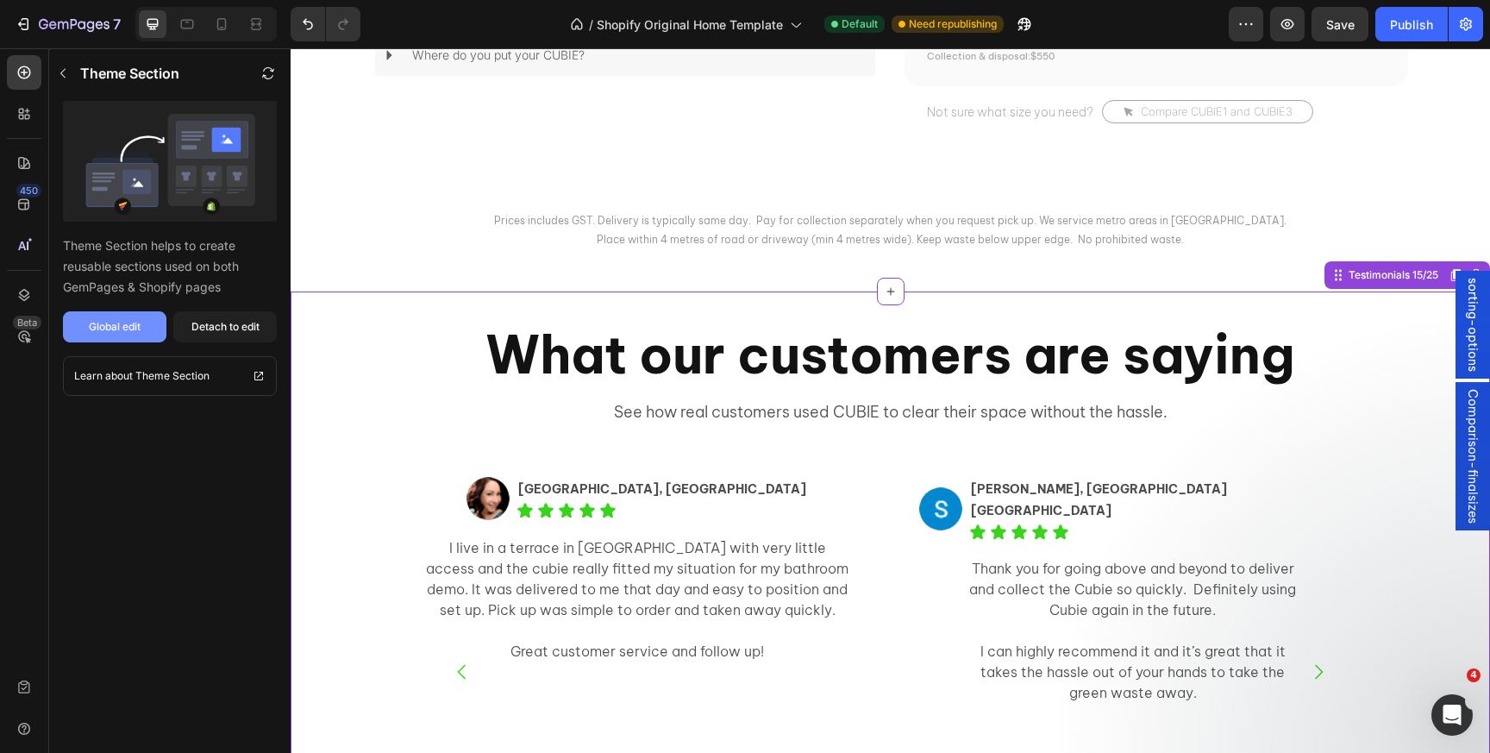
click at [89, 332] on div "Global edit" at bounding box center [115, 327] width 52 height 16
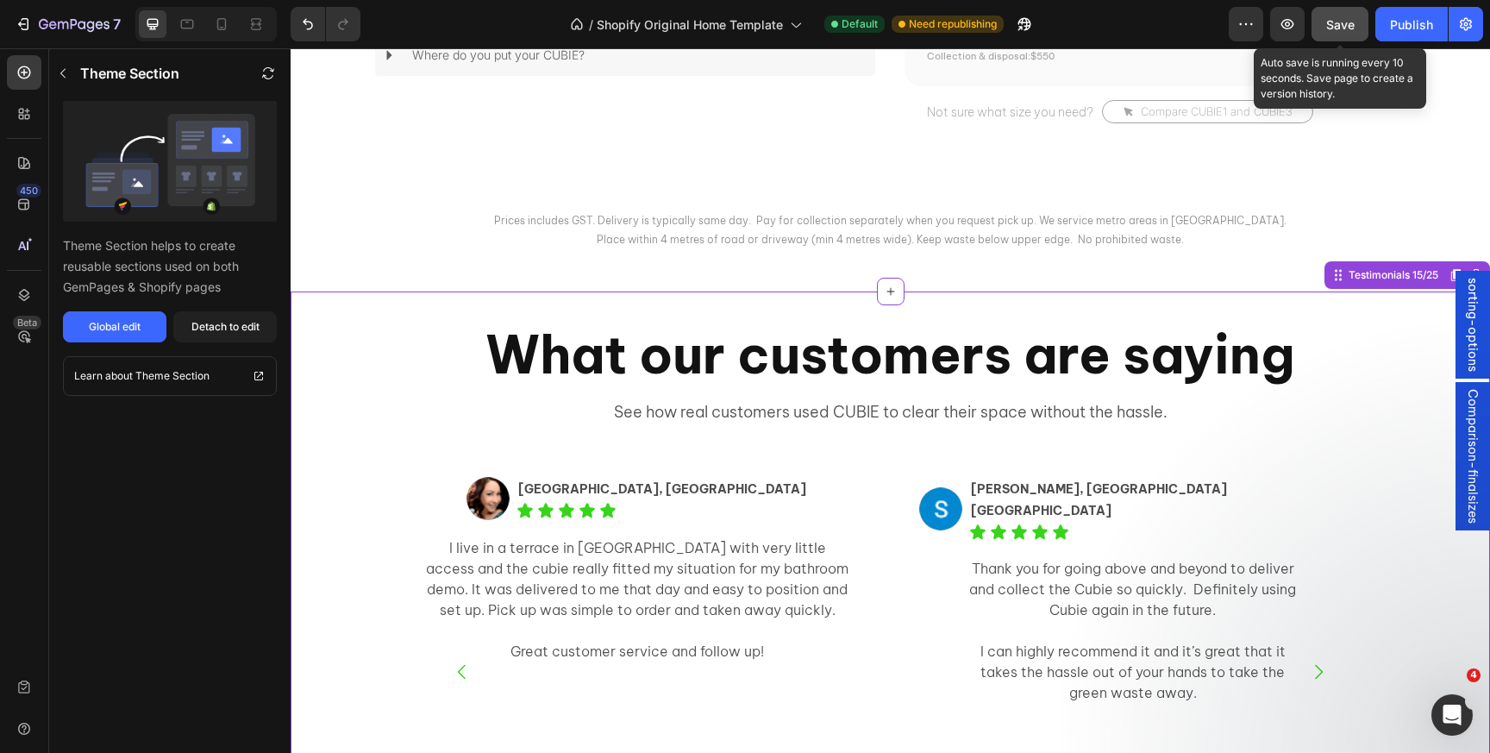
click at [1331, 17] on span "Save" at bounding box center [1340, 24] width 28 height 15
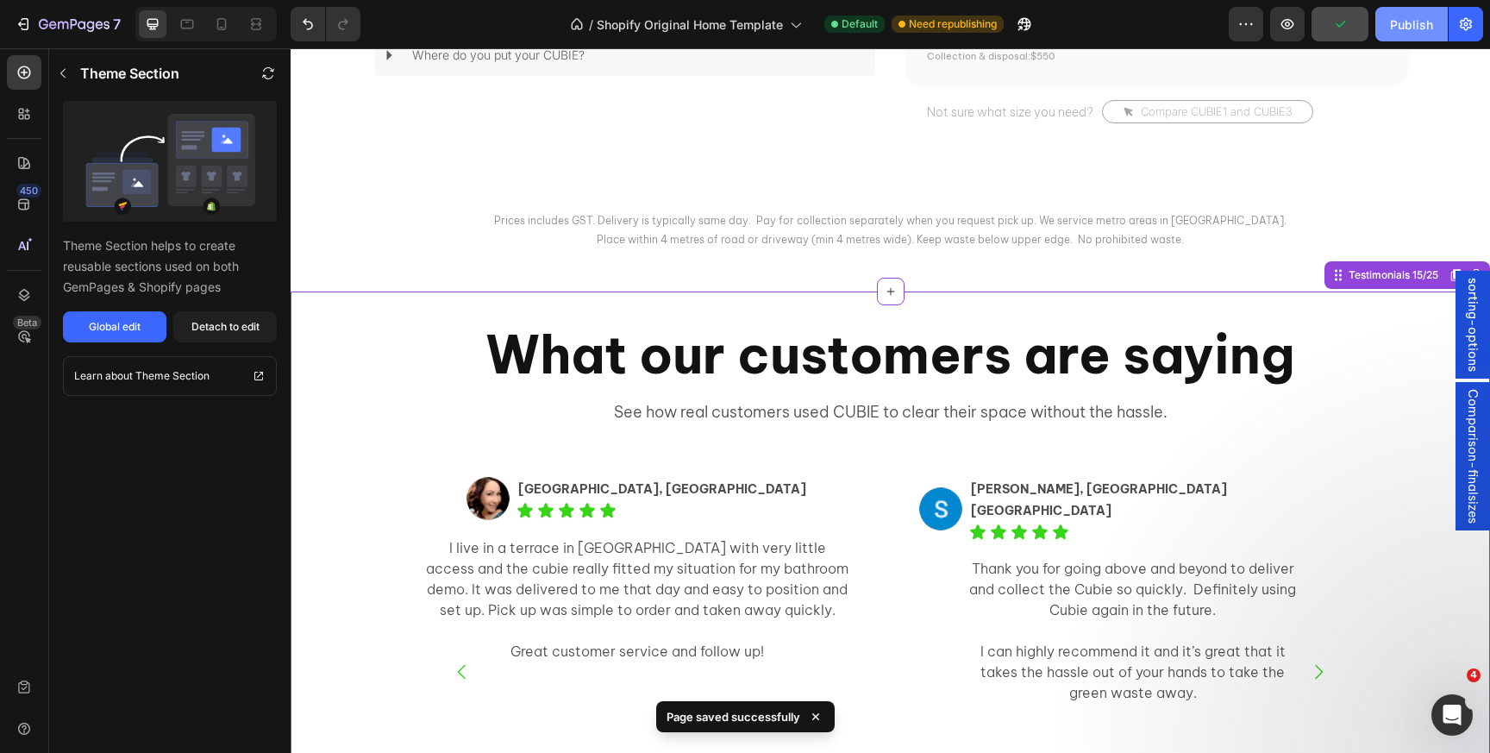
click at [1396, 26] on div "Publish" at bounding box center [1411, 25] width 43 height 18
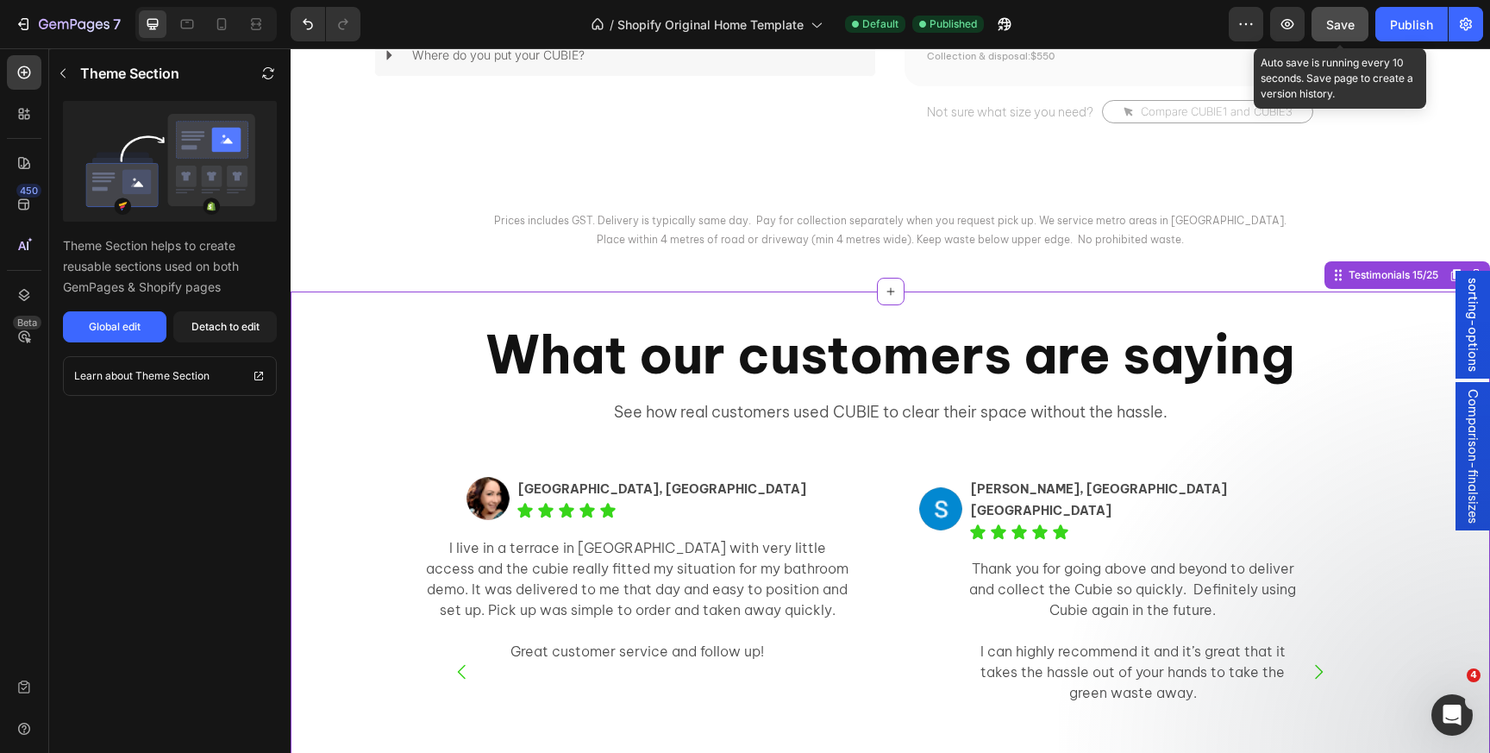
click at [1334, 39] on button "Save" at bounding box center [1340, 24] width 57 height 34
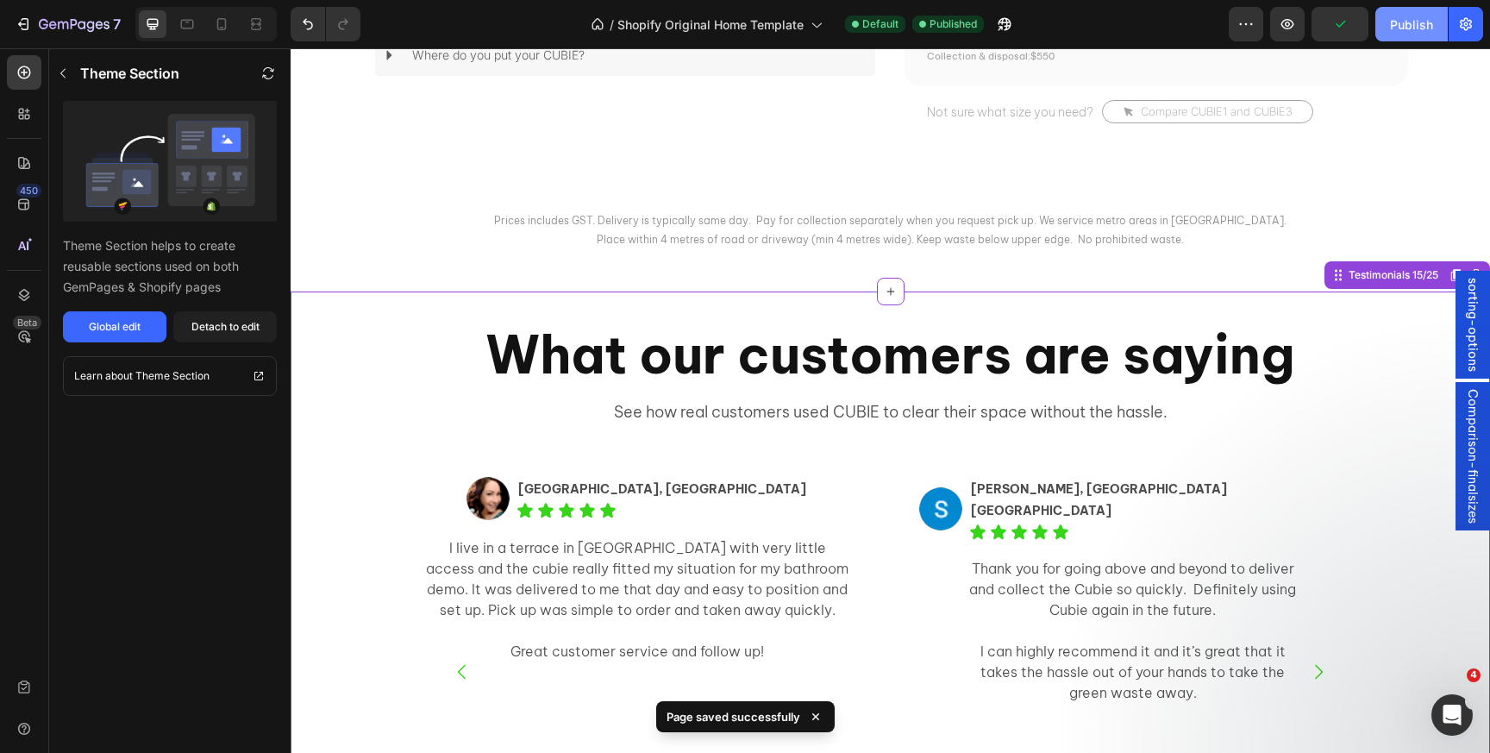
click at [1401, 13] on button "Publish" at bounding box center [1412, 24] width 72 height 34
click at [1426, 16] on button "Publish" at bounding box center [1412, 24] width 72 height 34
click at [1423, 28] on button "Publish" at bounding box center [1412, 24] width 72 height 34
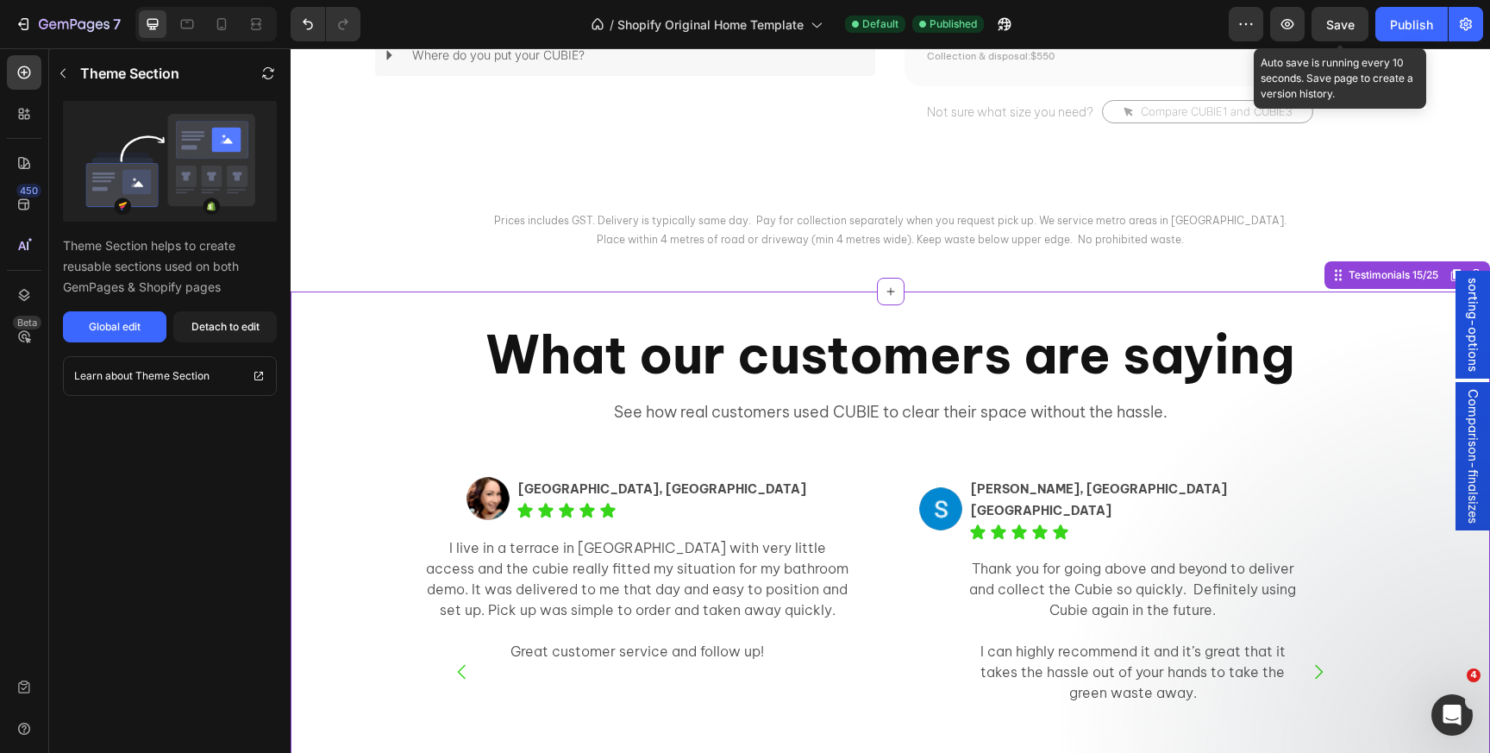
click at [1338, 22] on span "Save" at bounding box center [1340, 24] width 28 height 15
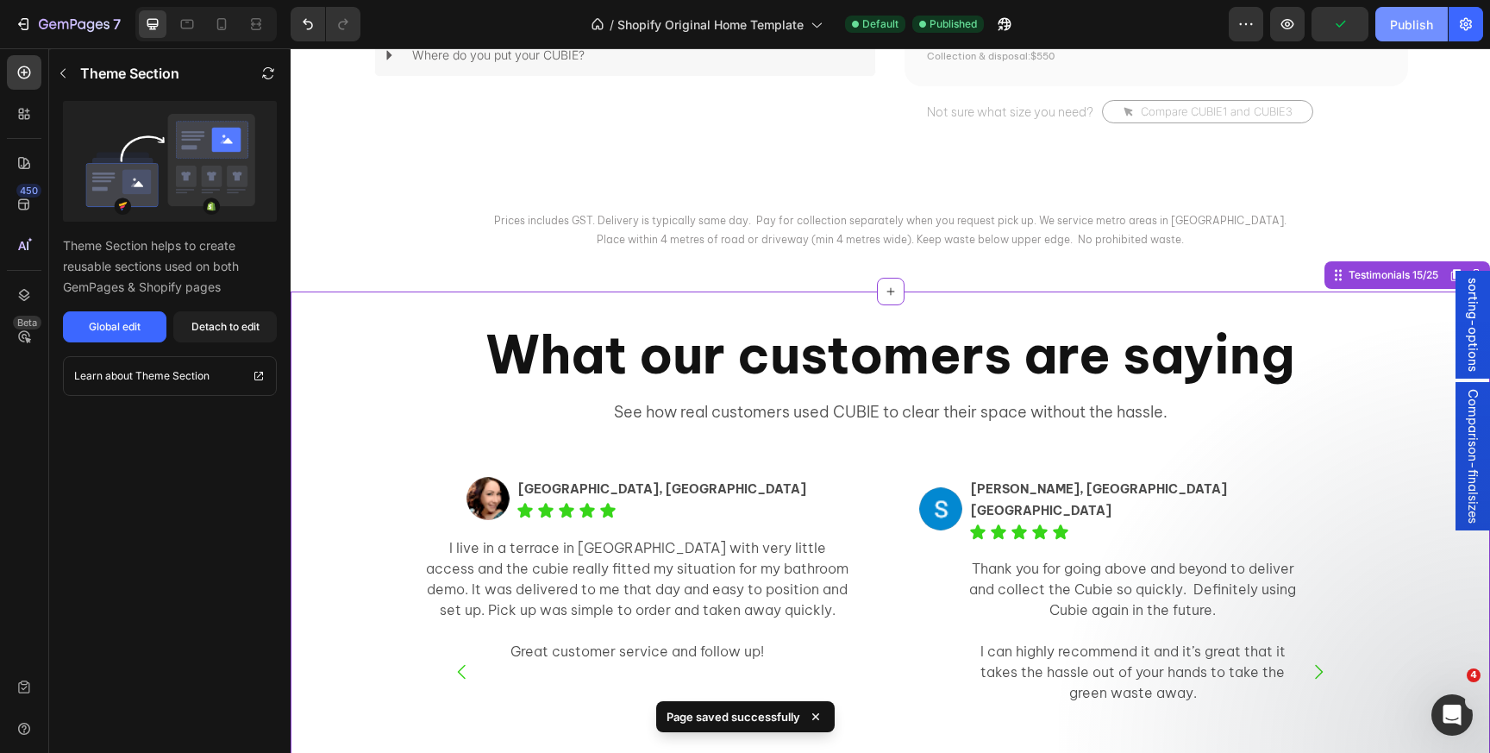
click at [1409, 33] on button "Publish" at bounding box center [1412, 24] width 72 height 34
click at [1385, 33] on button "Publish" at bounding box center [1412, 24] width 72 height 34
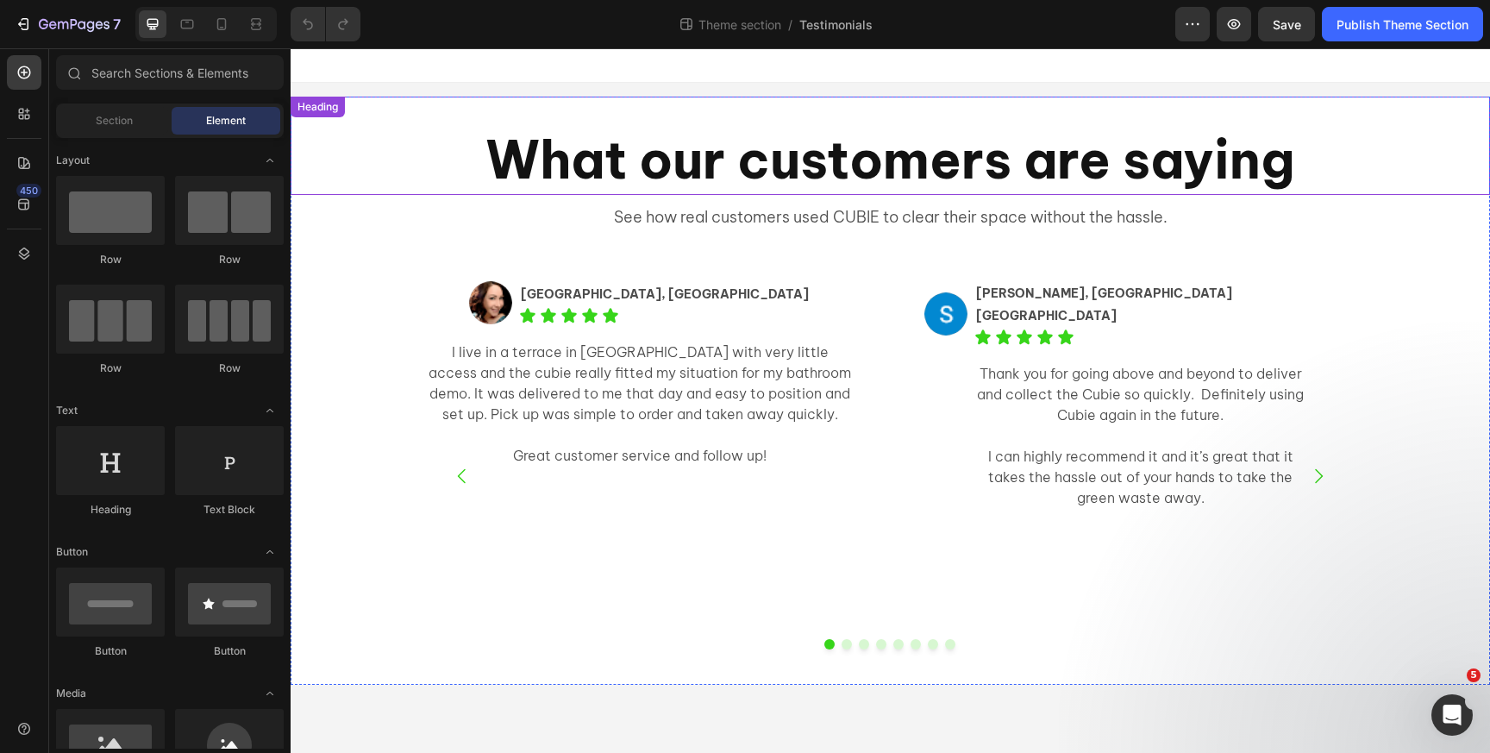
click at [670, 160] on h2 "What our customers are saying" at bounding box center [890, 159] width 1035 height 71
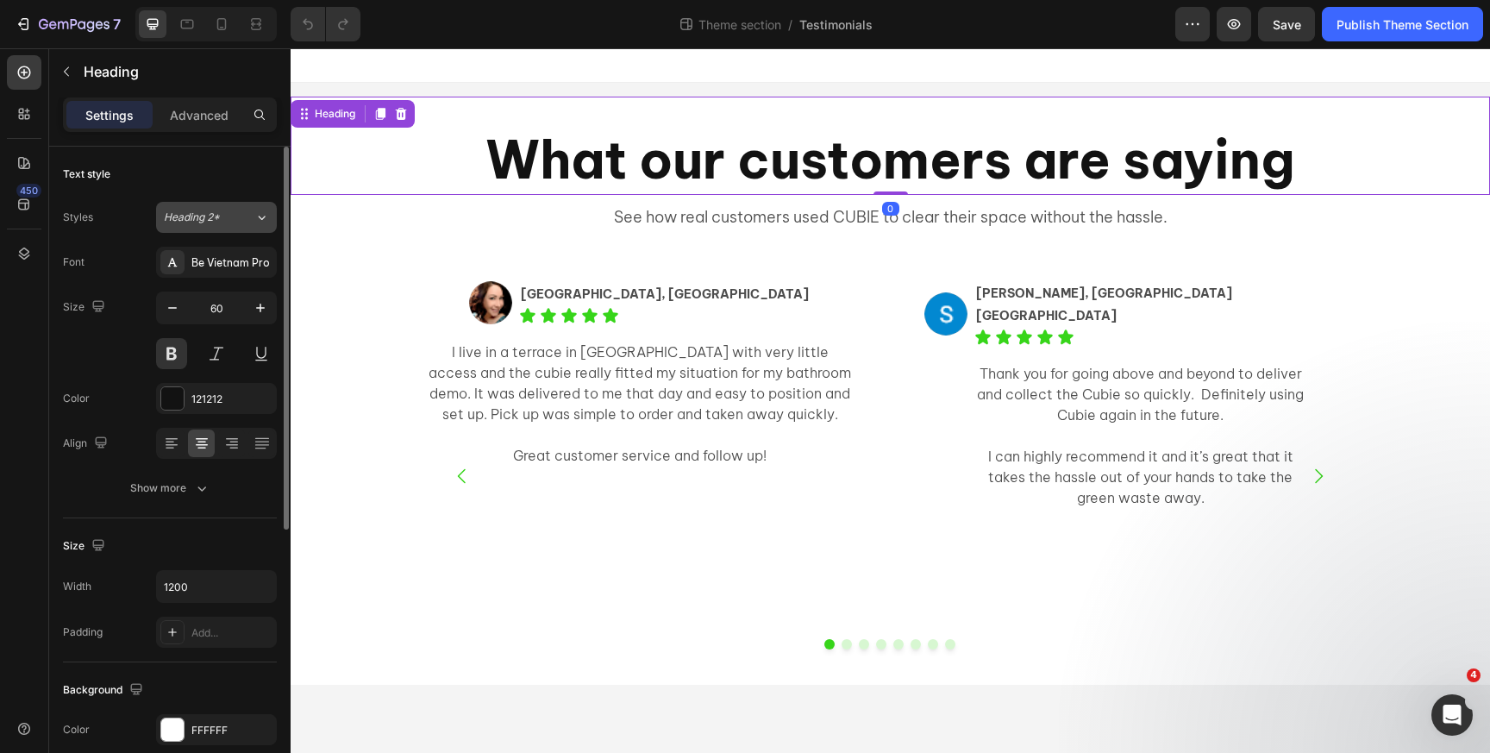
click at [199, 214] on span "Heading 2*" at bounding box center [192, 218] width 56 height 16
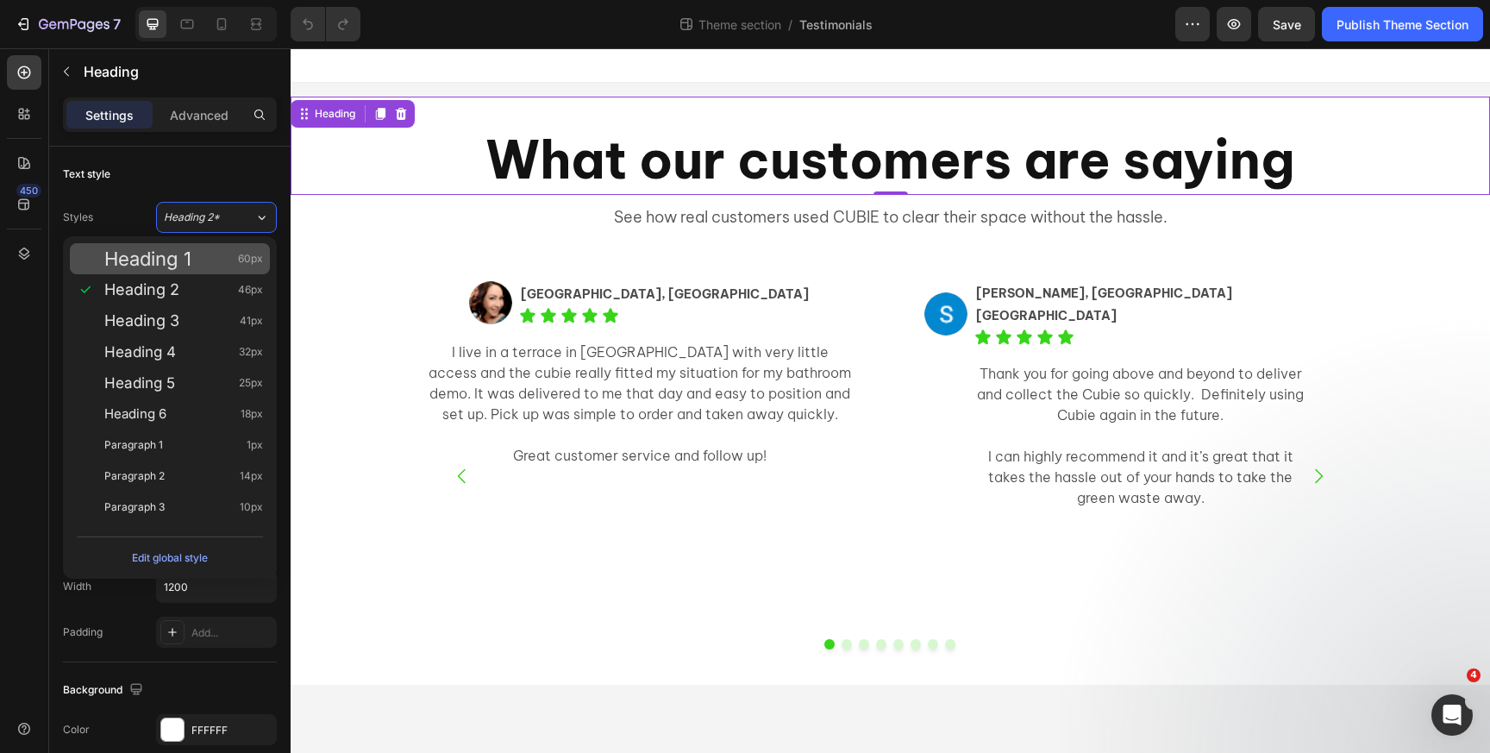
click at [191, 251] on span "Heading 1" at bounding box center [147, 258] width 87 height 17
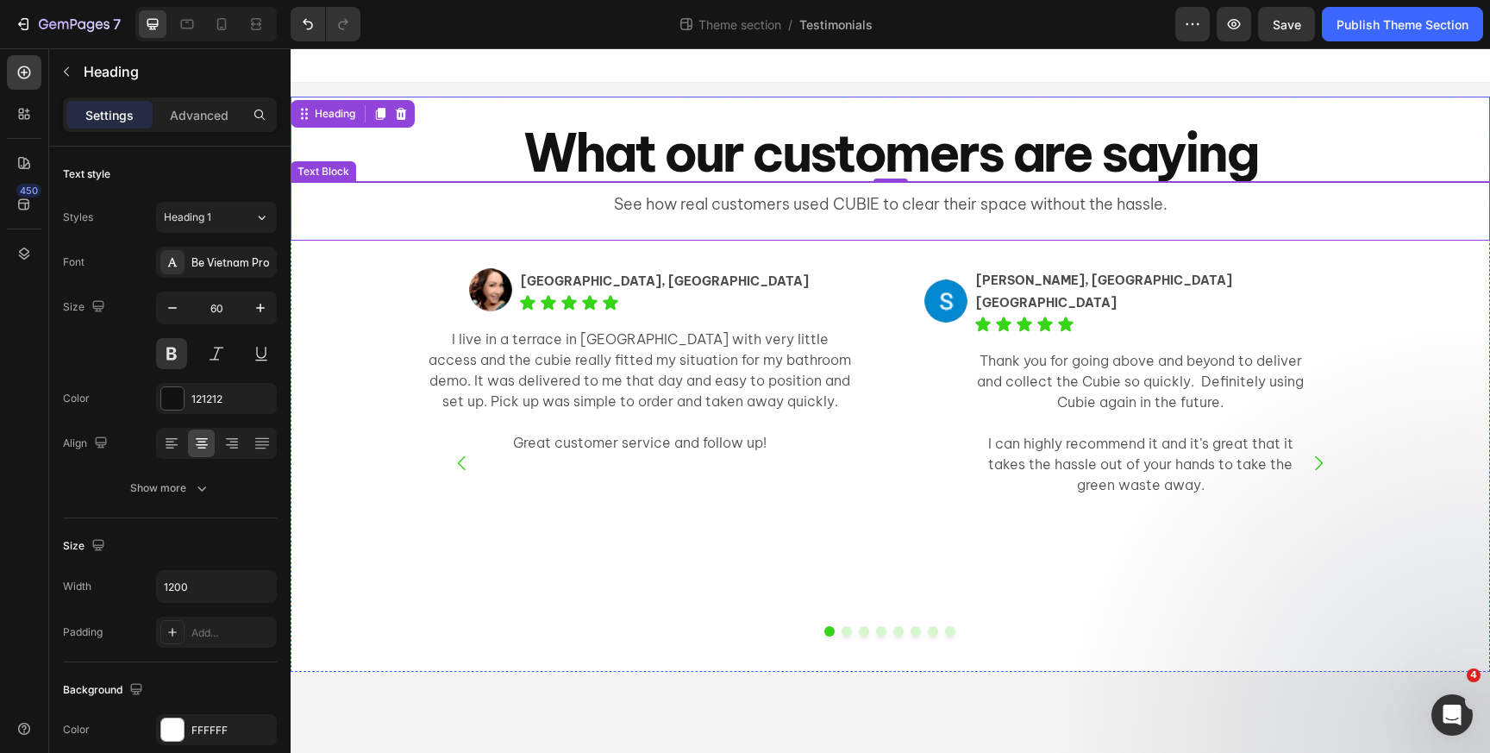
click at [669, 210] on p "See how real customers used CUBIE to clear their space without the hassle." at bounding box center [890, 205] width 1196 height 28
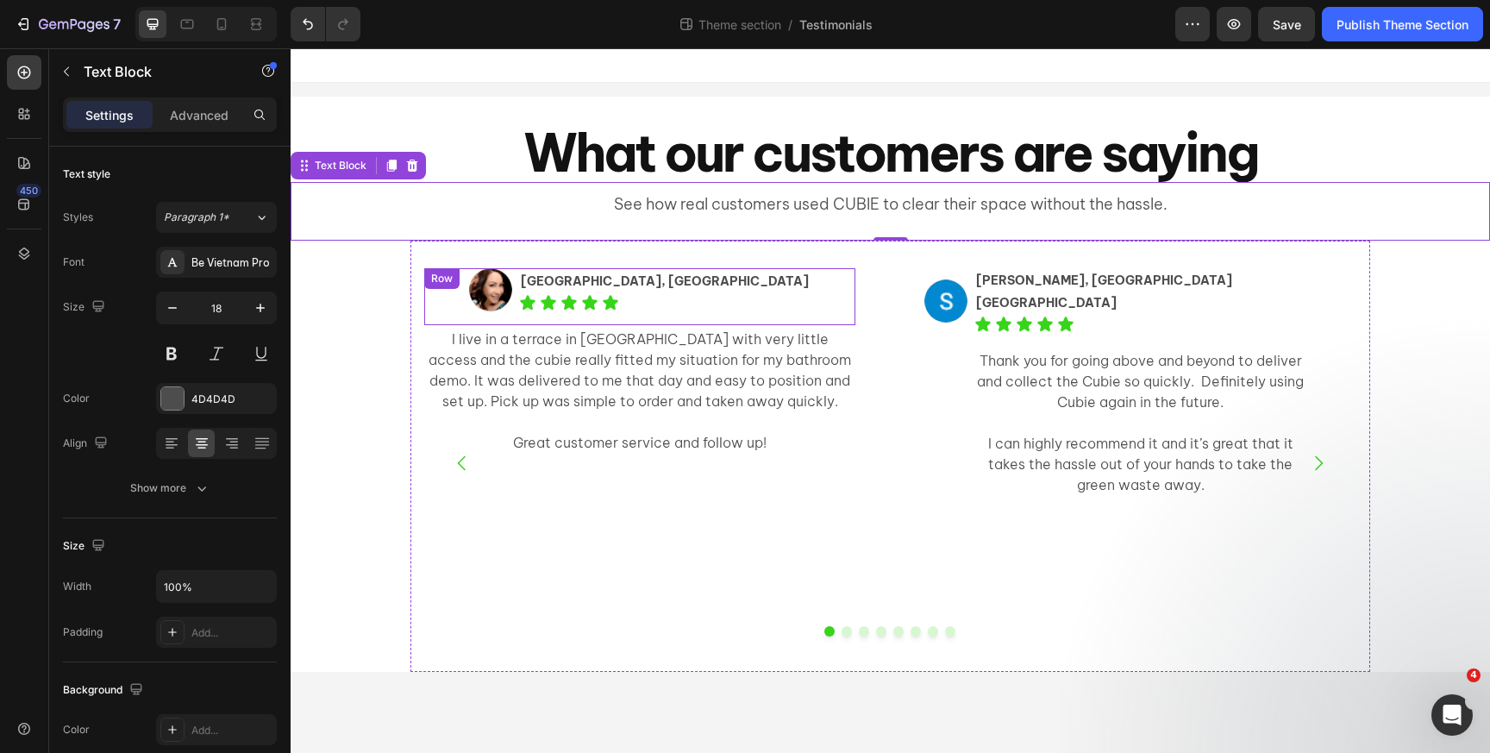
click at [492, 279] on div "Image Elissa, Ultimo NSW Text Block Icon Icon Icon Icon Icon Icon List Row" at bounding box center [639, 296] width 431 height 57
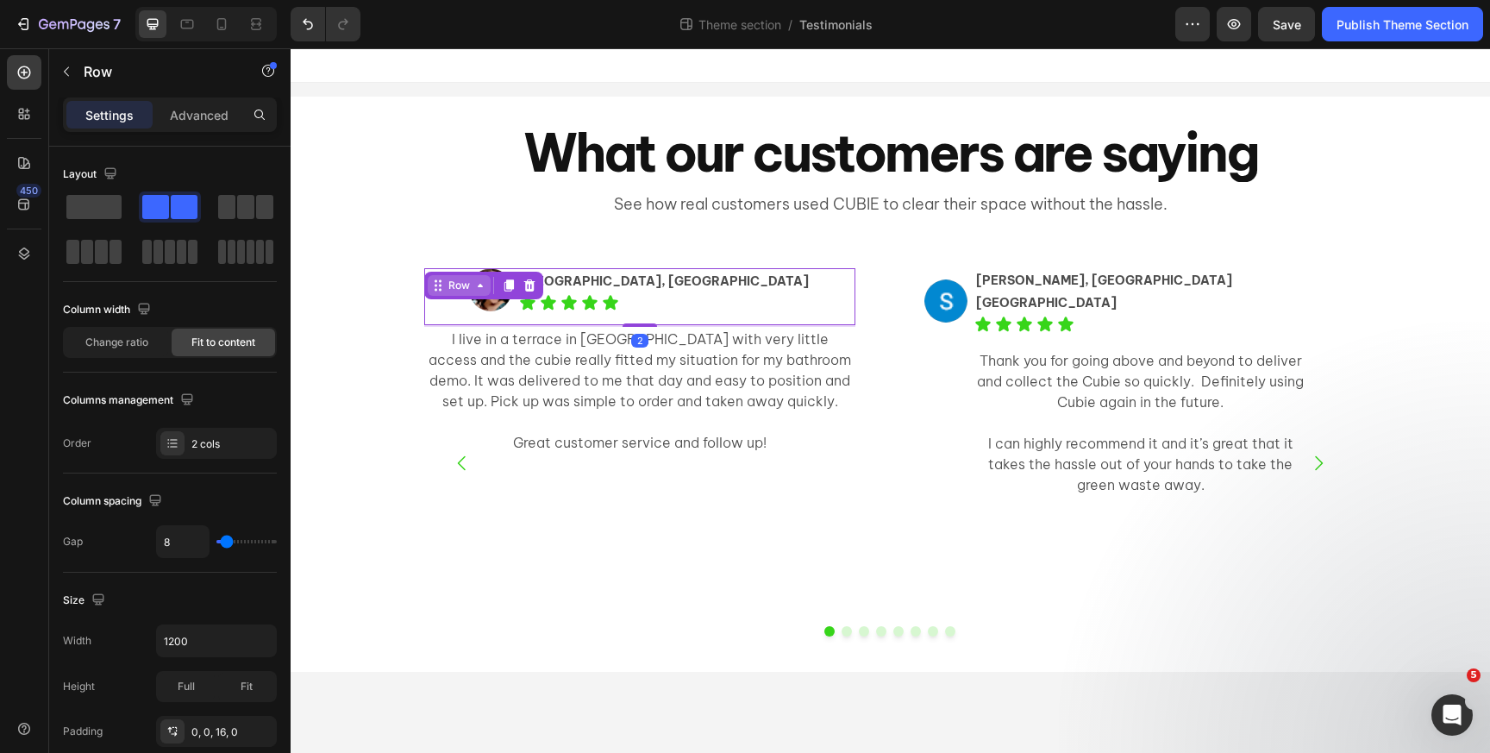
click at [474, 281] on icon at bounding box center [480, 286] width 14 height 14
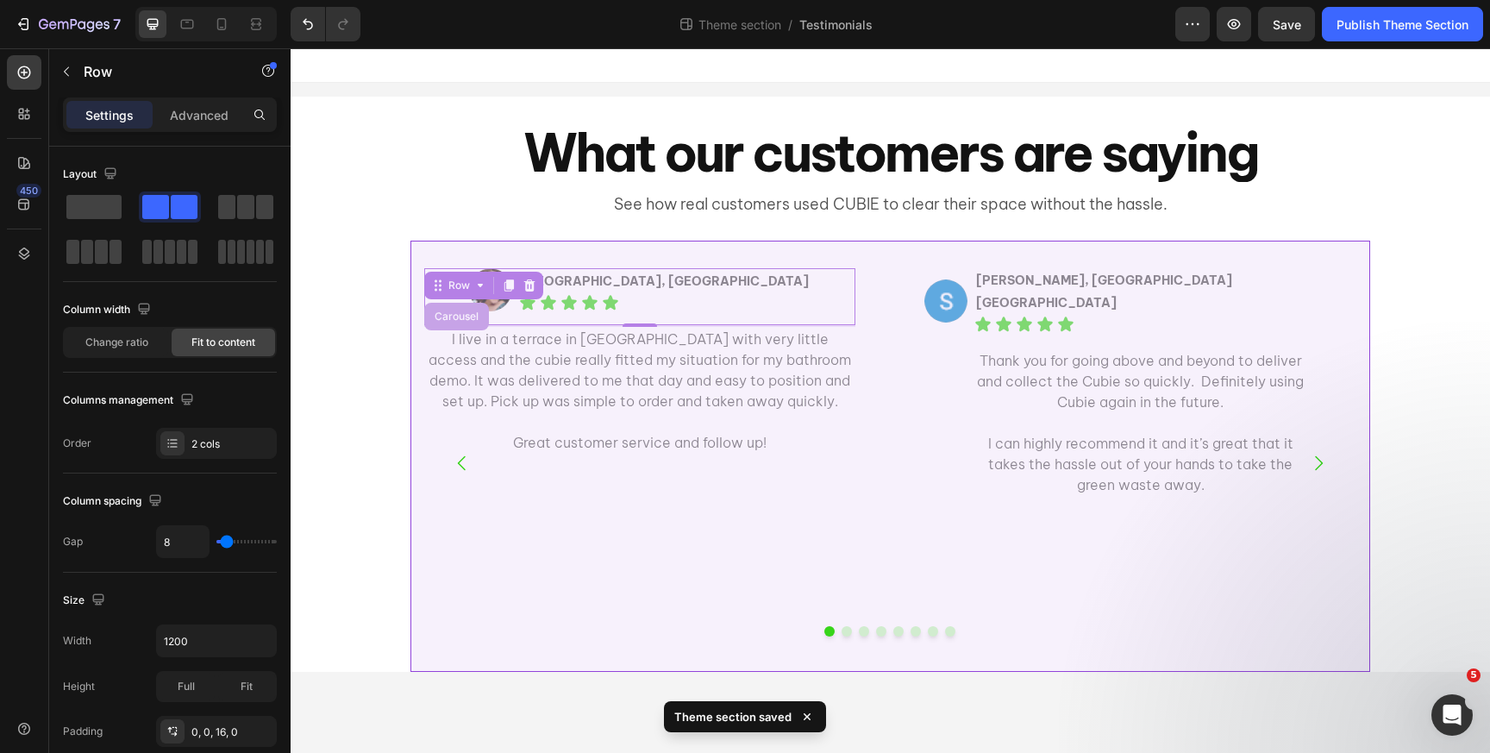
click at [464, 319] on div "Carousel" at bounding box center [456, 316] width 51 height 10
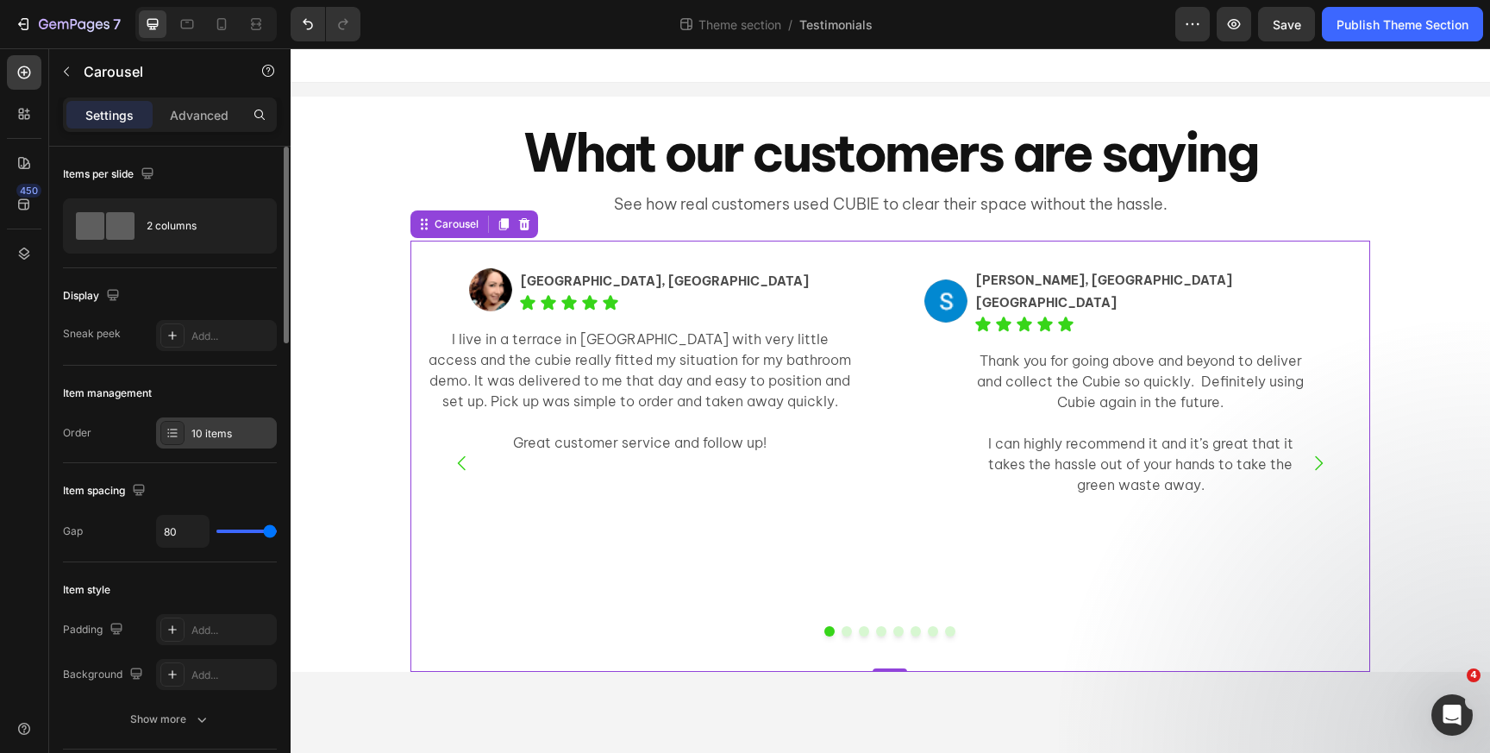
click at [191, 429] on div "10 items" at bounding box center [231, 434] width 81 height 16
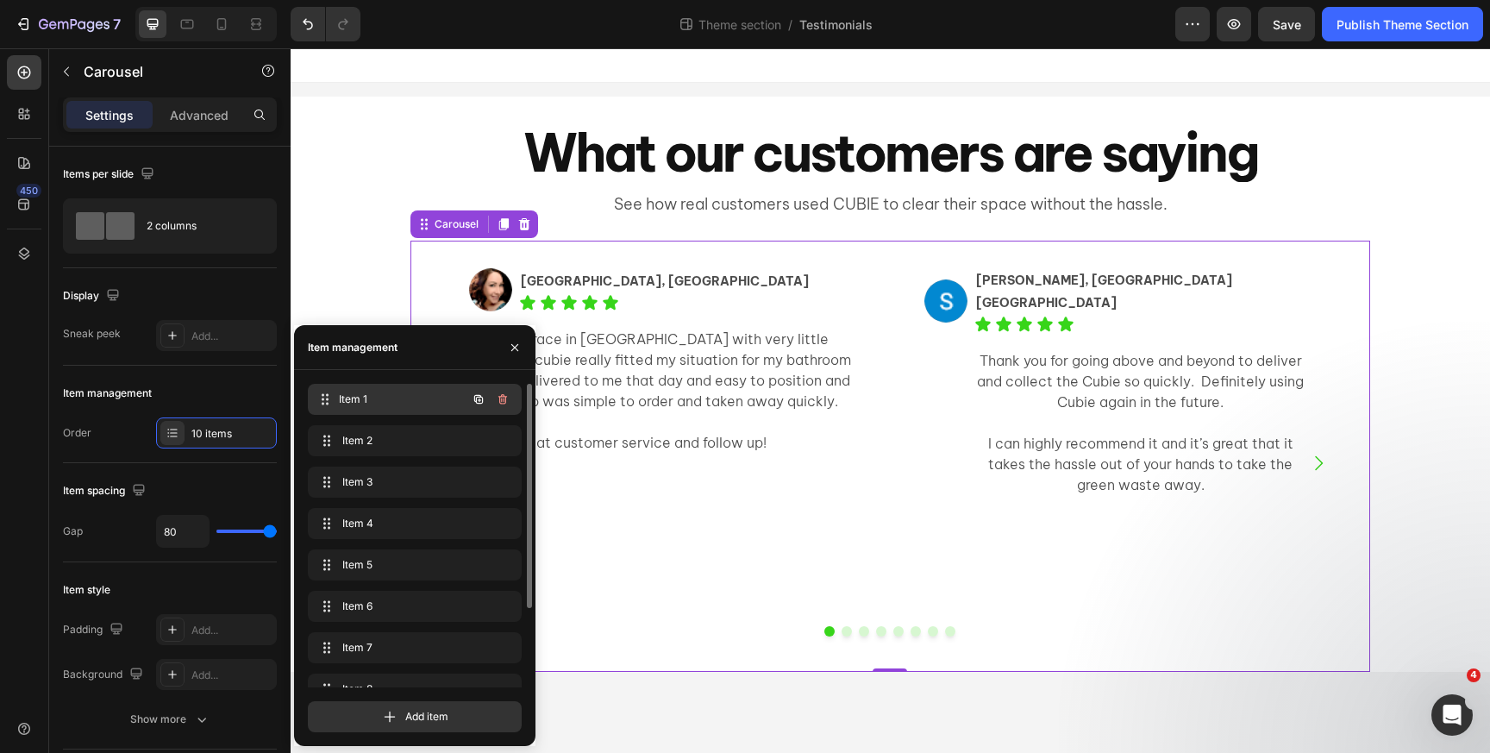
click at [396, 396] on span "Item 1" at bounding box center [403, 400] width 128 height 16
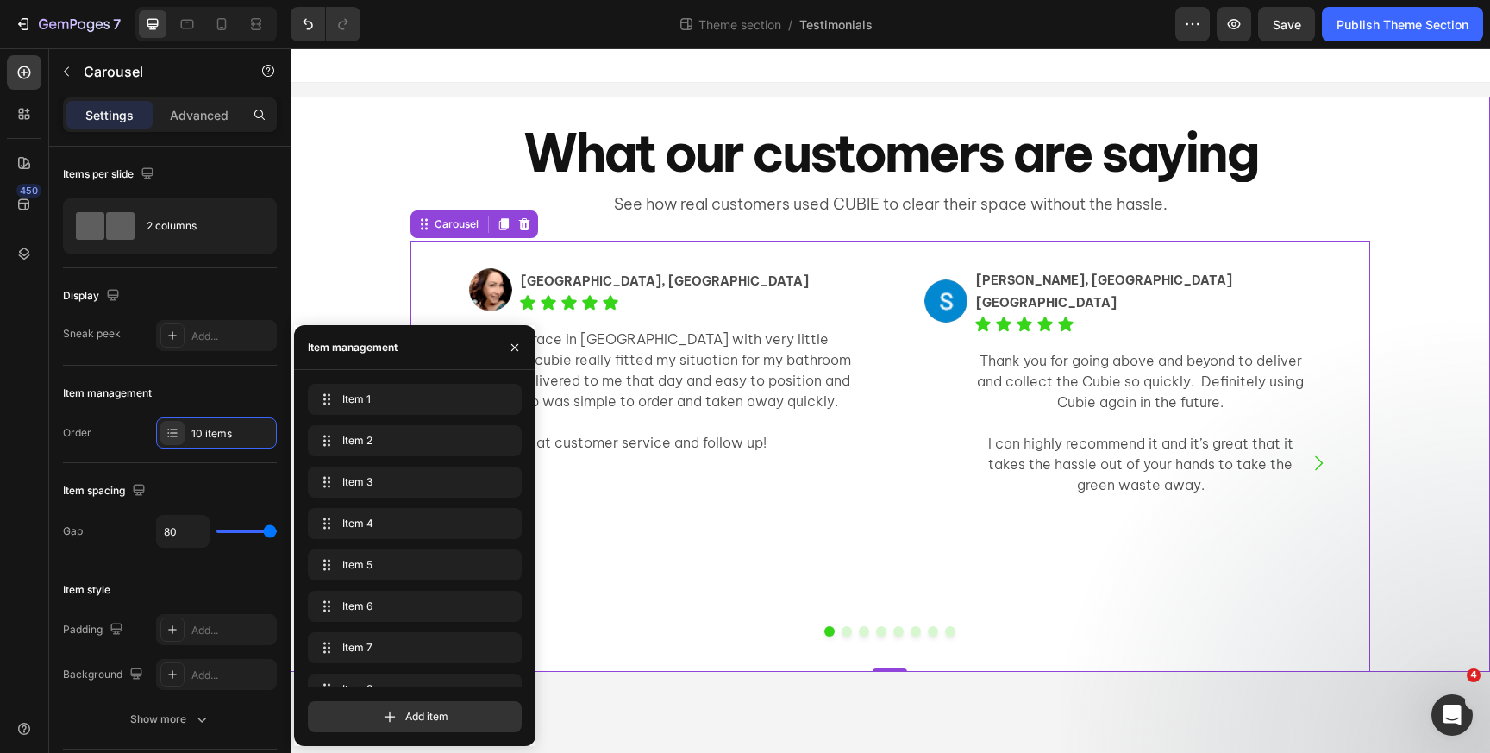
click at [349, 285] on div "Image Elissa, Ultimo NSW Text Block Icon Icon Icon Icon Icon Icon List Row I li…" at bounding box center [891, 456] width 1200 height 431
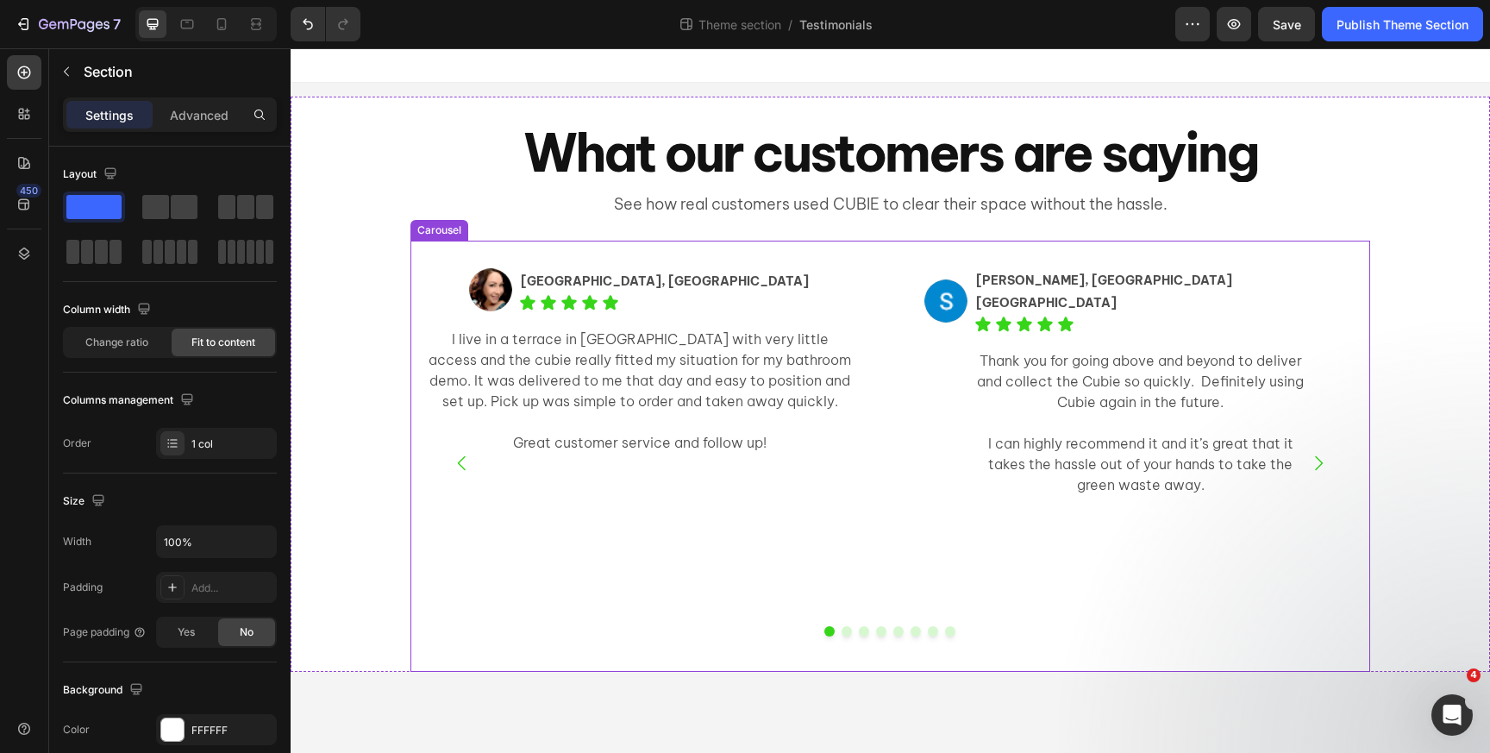
click at [488, 254] on div "Image Elissa, Ultimo NSW Text Block Icon Icon Icon Icon Icon Icon List Row I li…" at bounding box center [890, 456] width 960 height 431
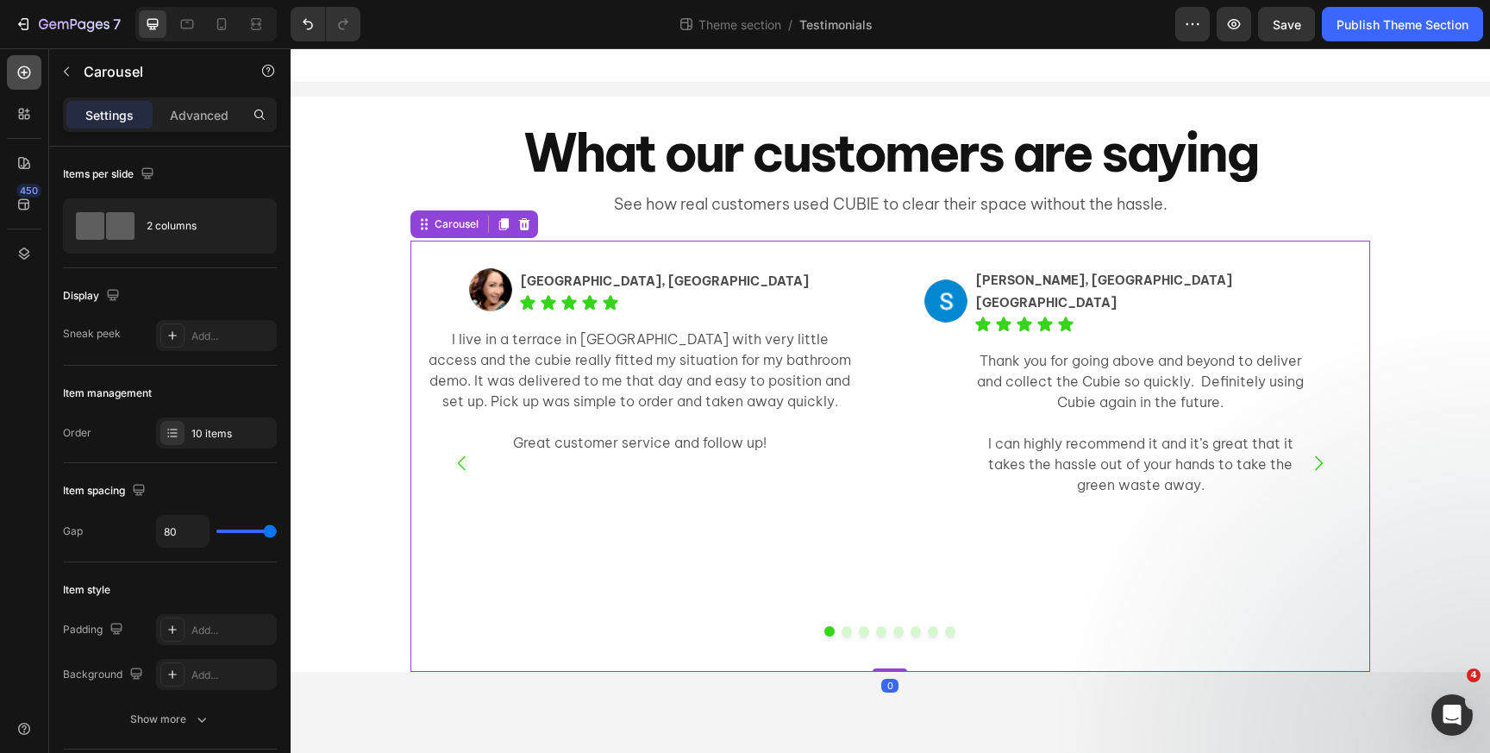
click at [24, 82] on div at bounding box center [24, 72] width 34 height 34
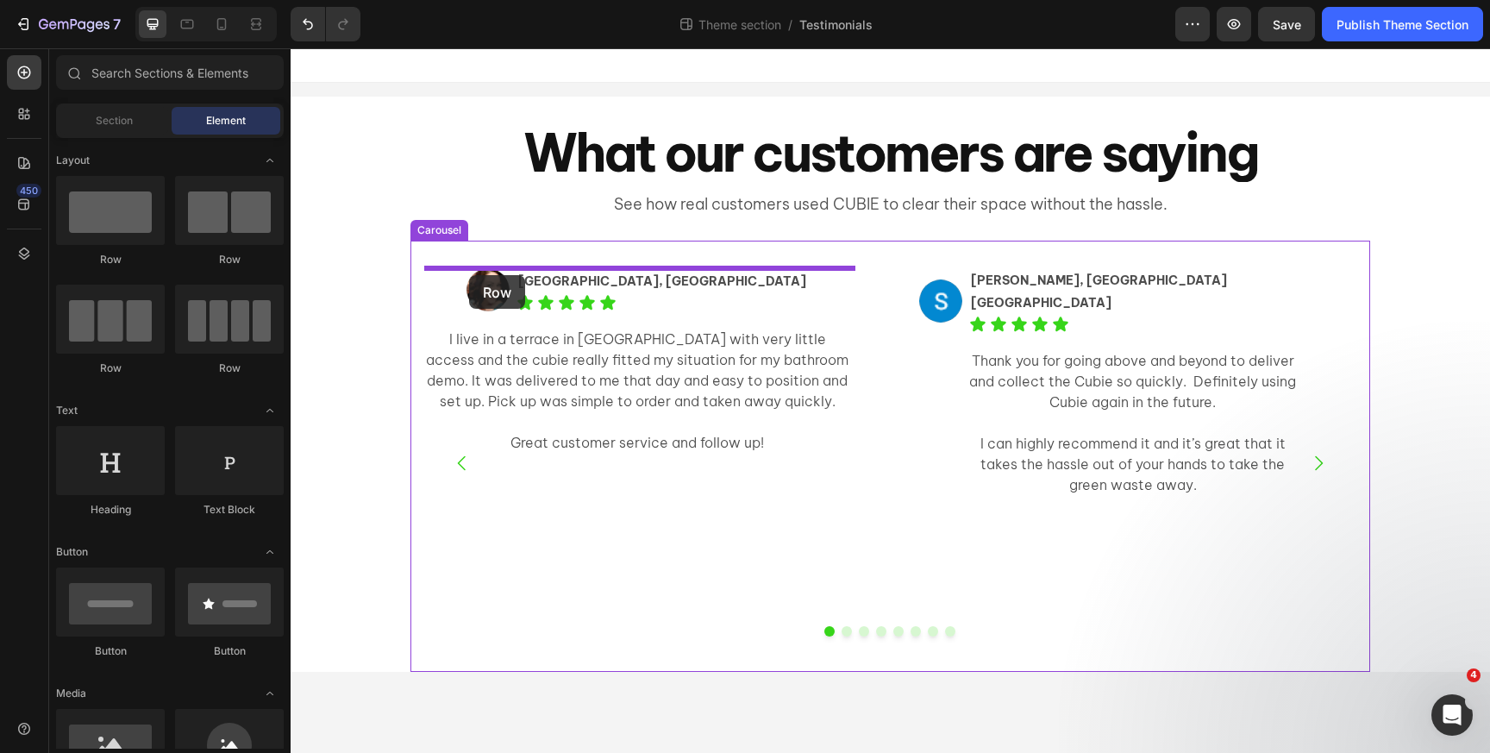
drag, startPoint x: 413, startPoint y: 285, endPoint x: 469, endPoint y: 275, distance: 56.9
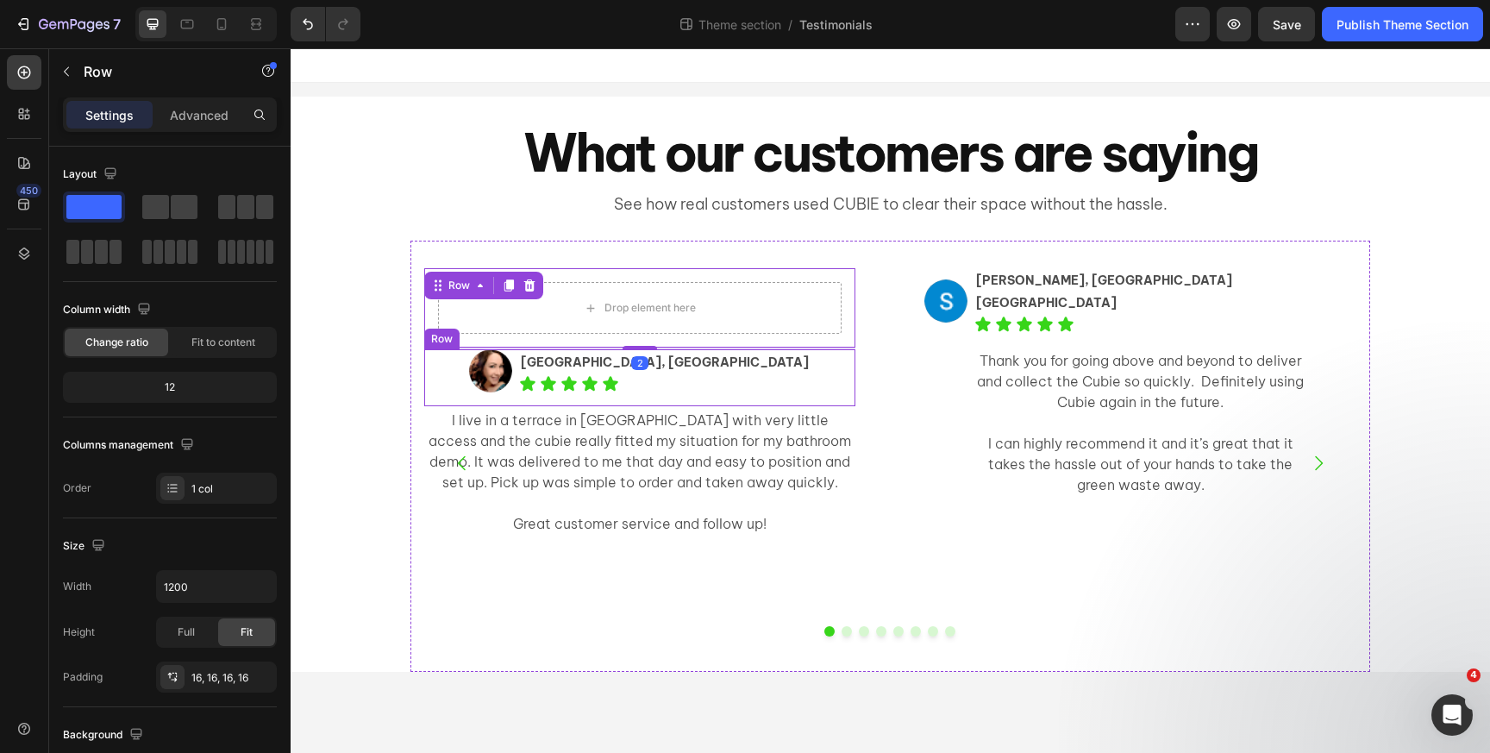
click at [481, 368] on div "Image Elissa, Ultimo NSW Text Block Icon Icon Icon Icon Icon Icon List Row" at bounding box center [639, 377] width 431 height 57
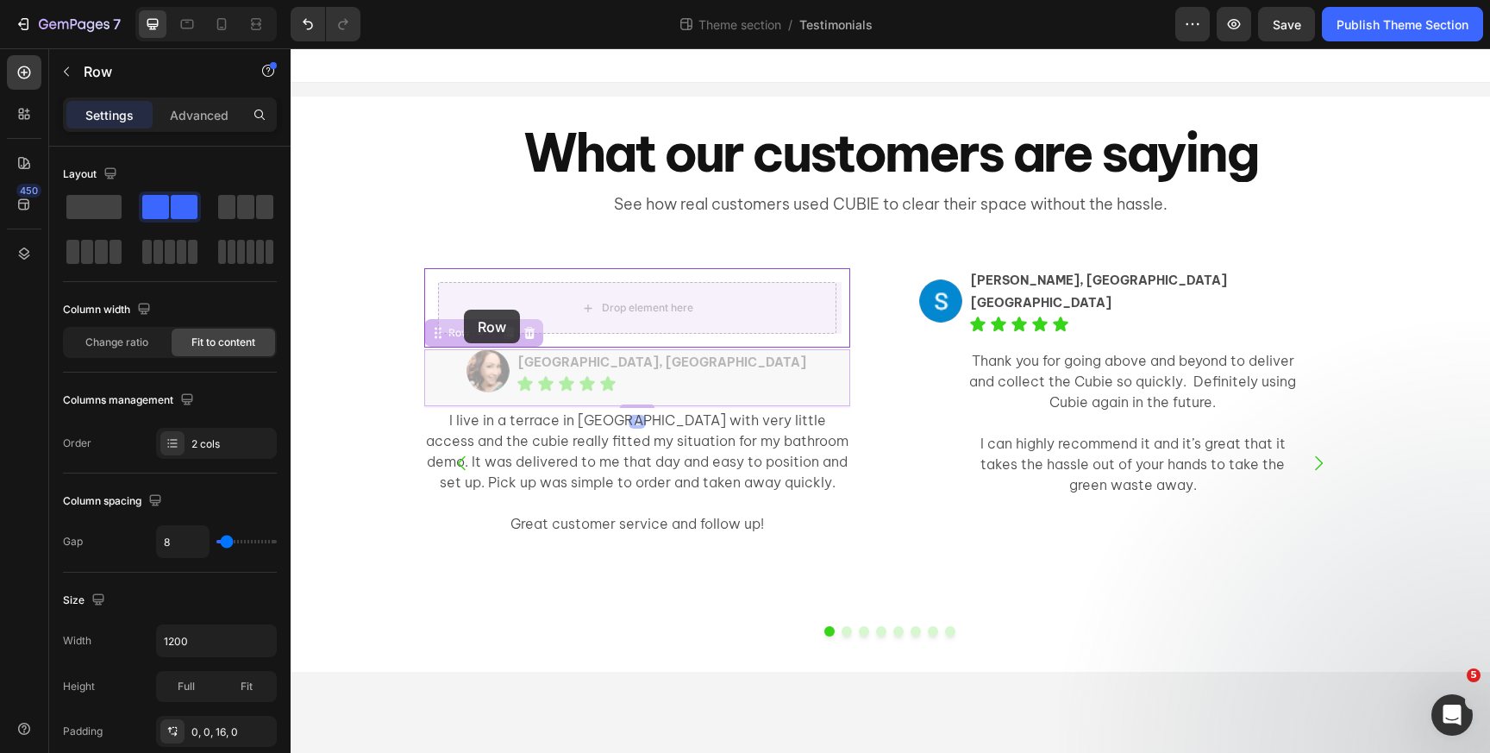
drag, startPoint x: 462, startPoint y: 335, endPoint x: 464, endPoint y: 310, distance: 25.9
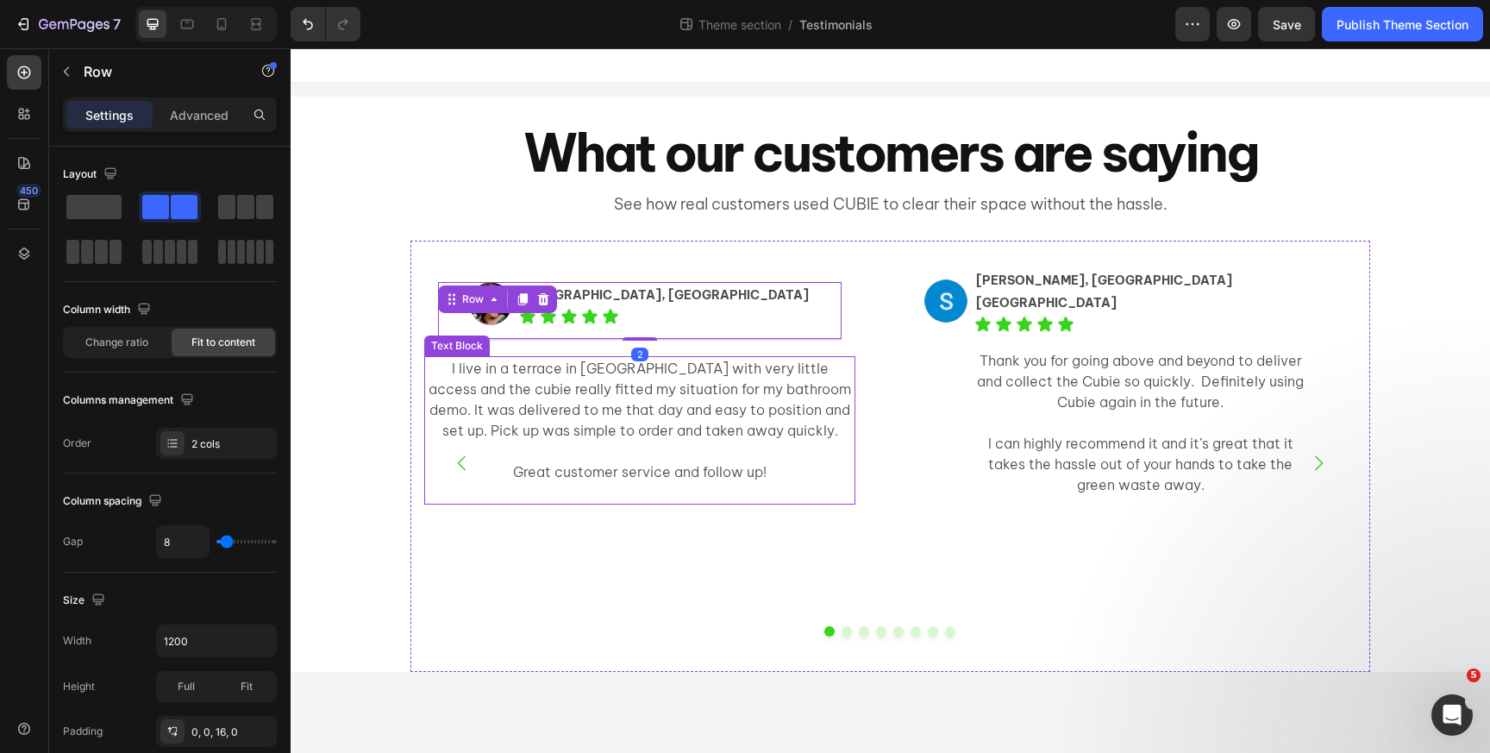
click at [473, 368] on p "I live in a terrace in [GEOGRAPHIC_DATA] with very little access and the cubie …" at bounding box center [640, 399] width 428 height 83
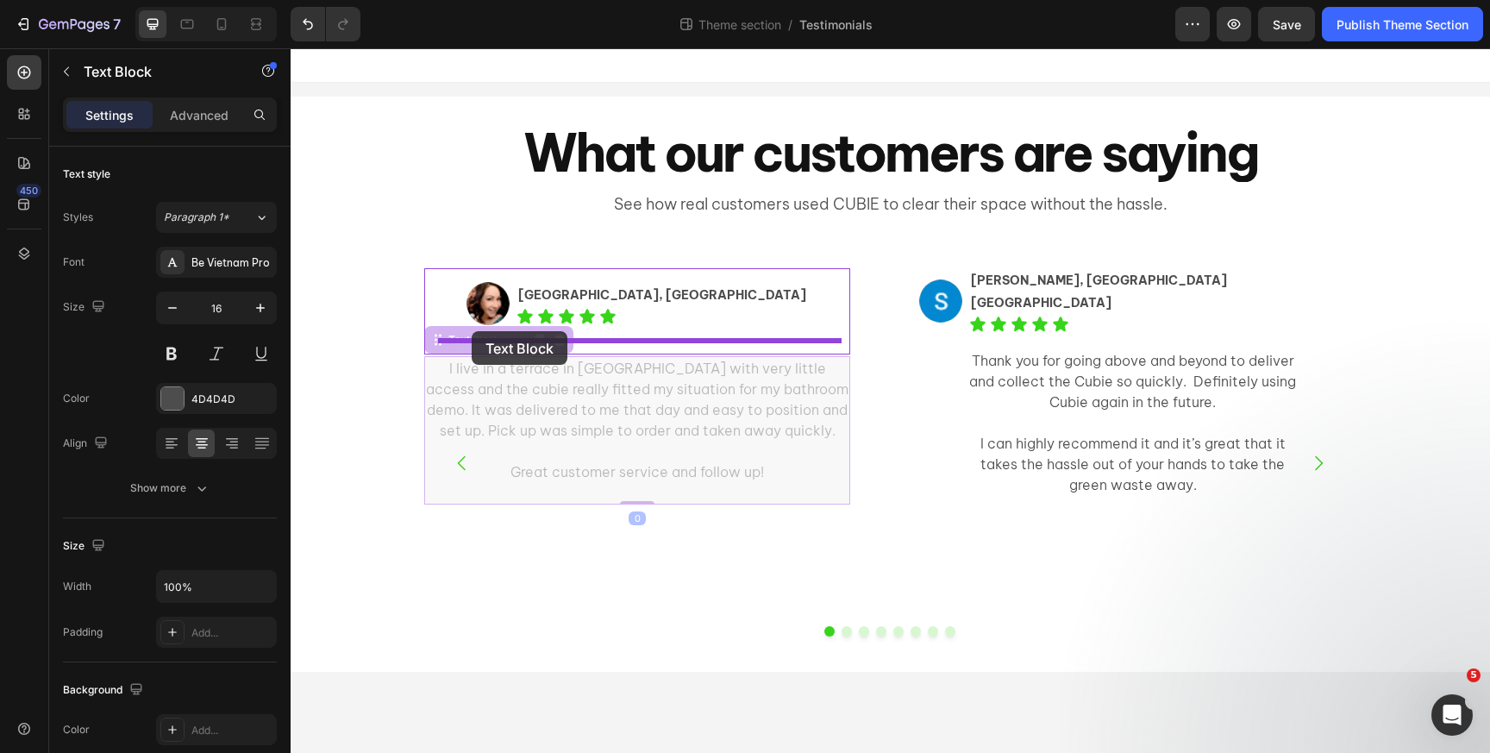
drag, startPoint x: 466, startPoint y: 348, endPoint x: 472, endPoint y: 331, distance: 18.3
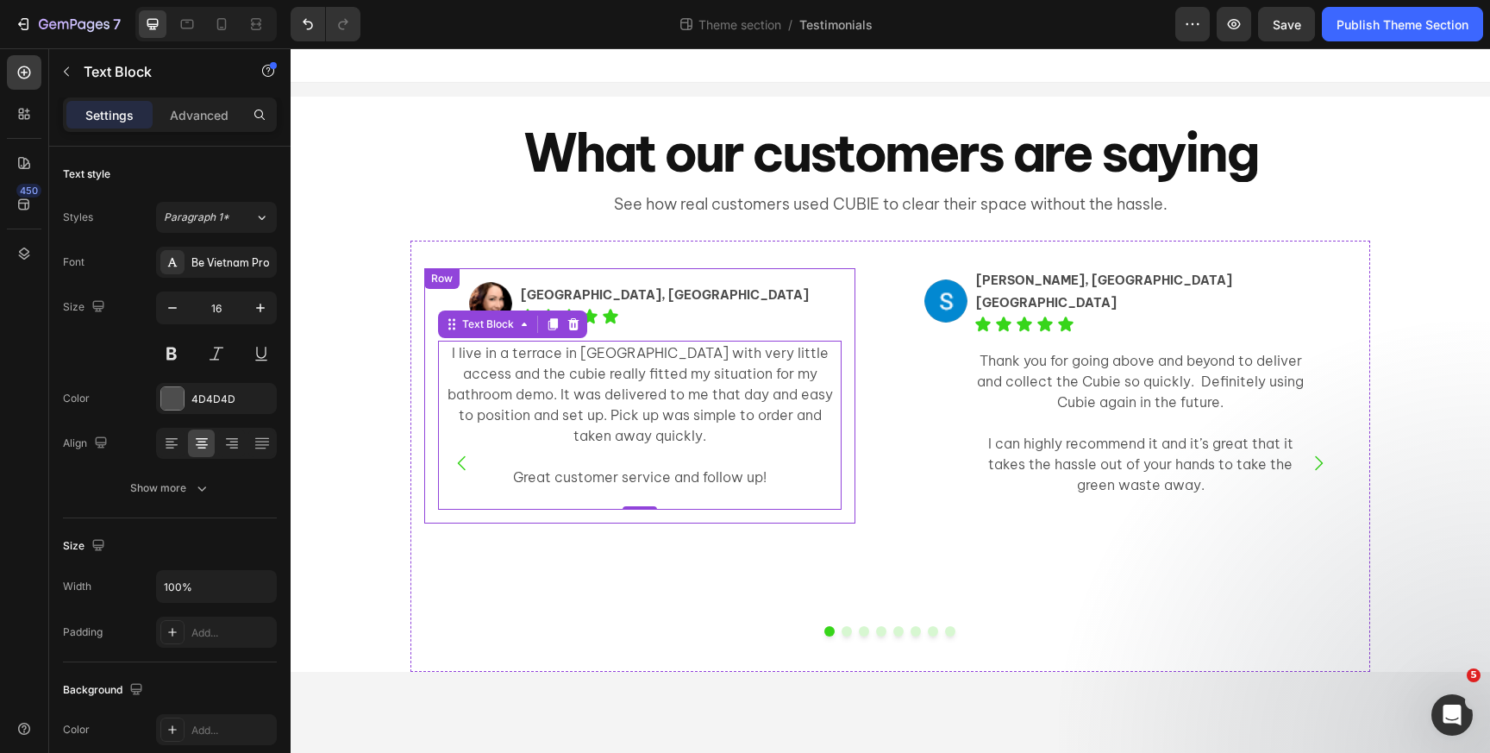
click at [482, 280] on div "Image Elissa, Ultimo NSW Text Block Icon Icon Icon Icon Icon Icon List Row I li…" at bounding box center [639, 395] width 431 height 255
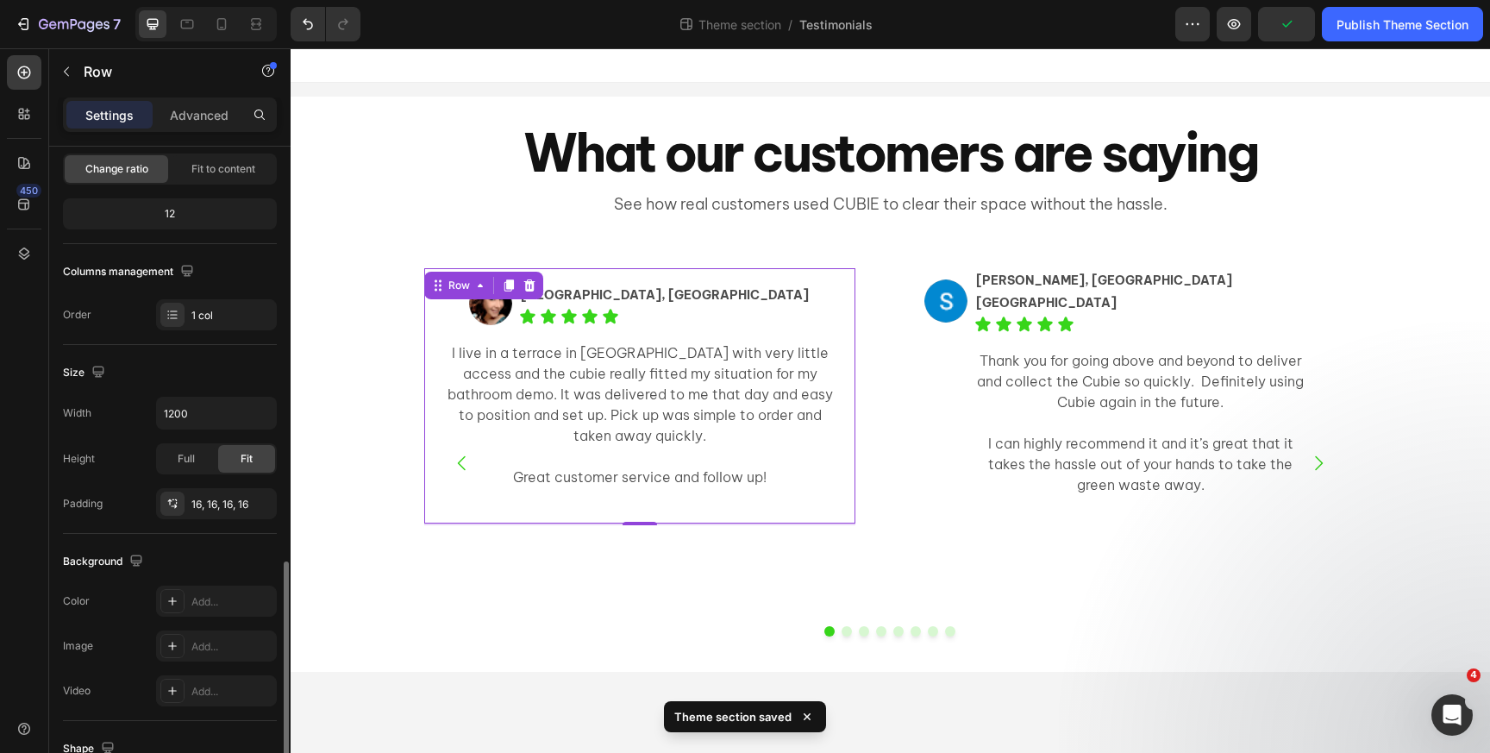
scroll to position [397, 0]
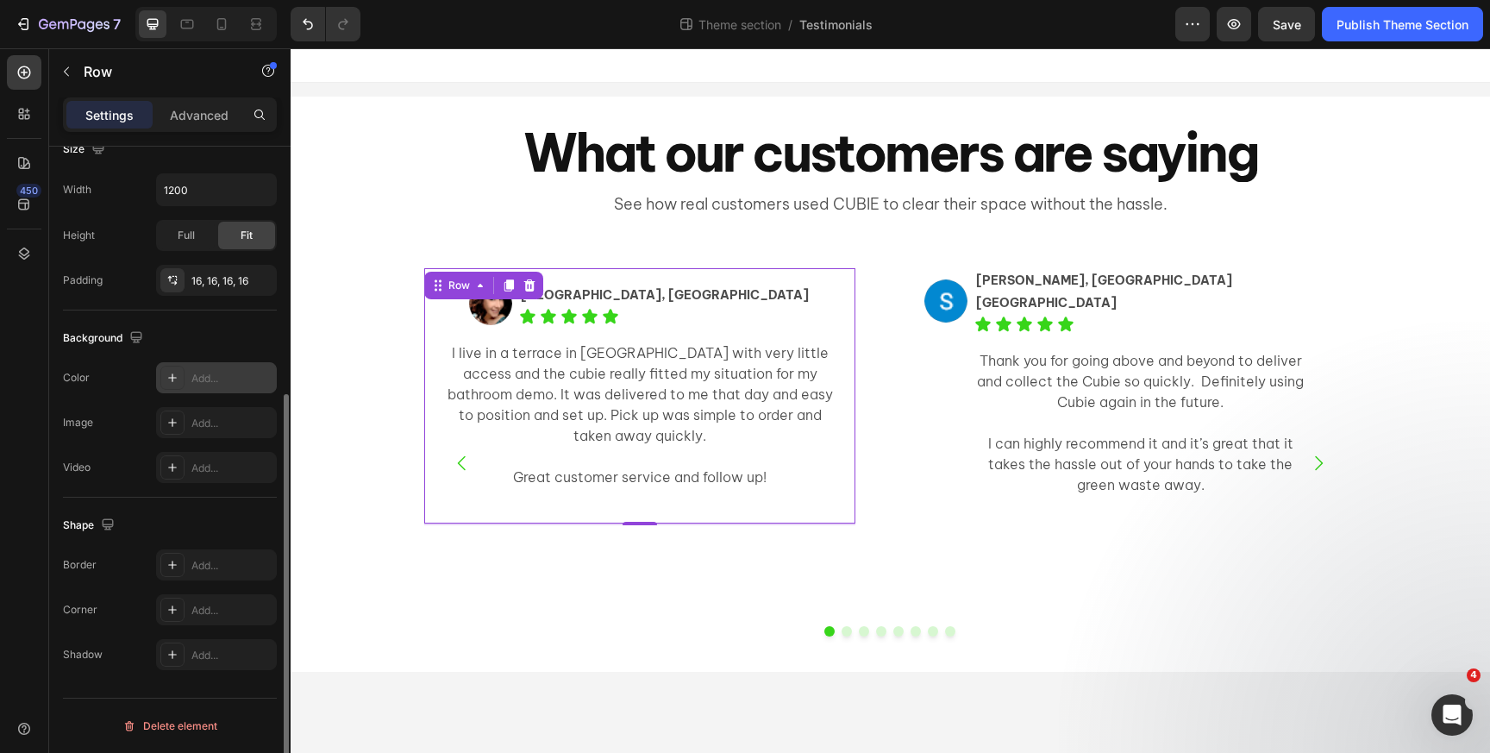
click at [169, 379] on icon at bounding box center [173, 378] width 14 height 14
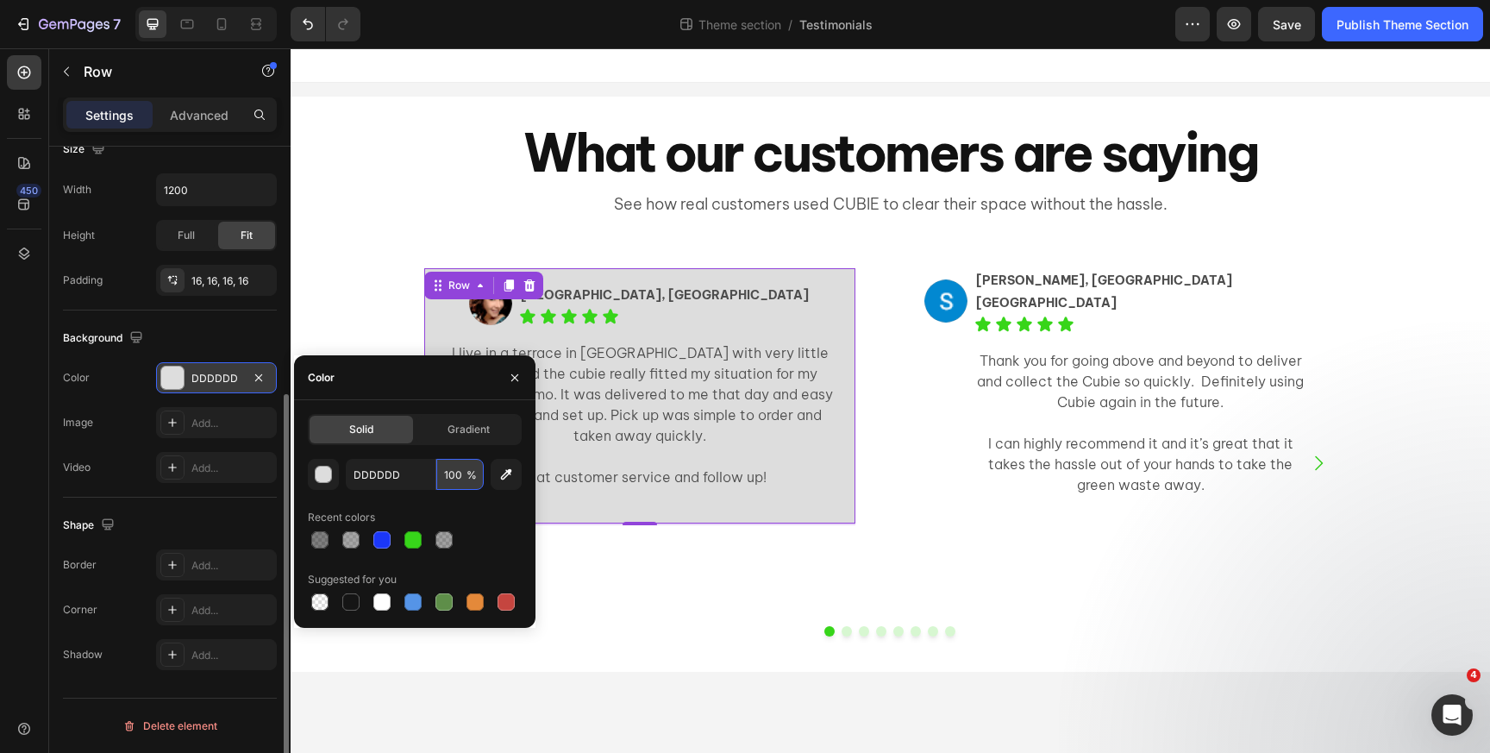
click at [451, 484] on input "100" at bounding box center [459, 474] width 47 height 31
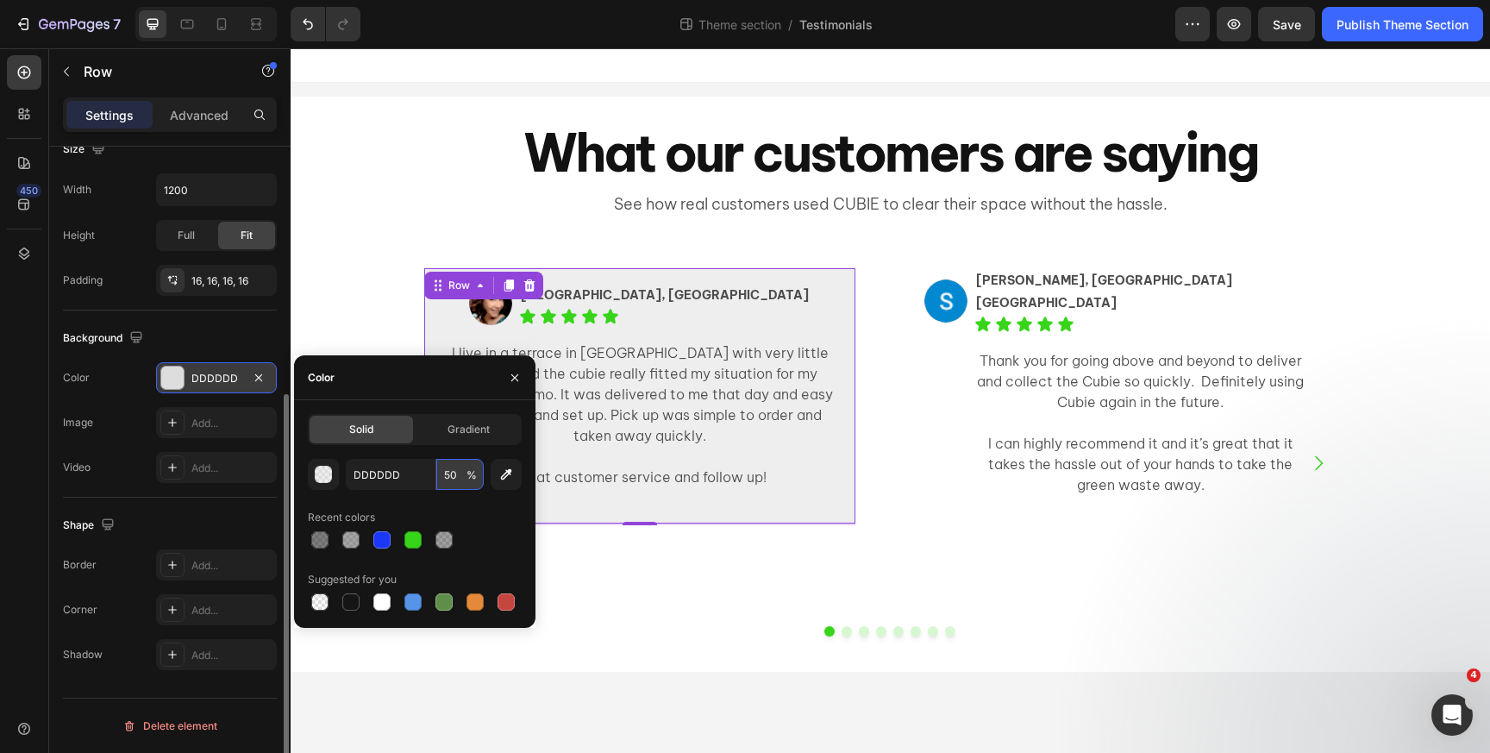
type input "50"
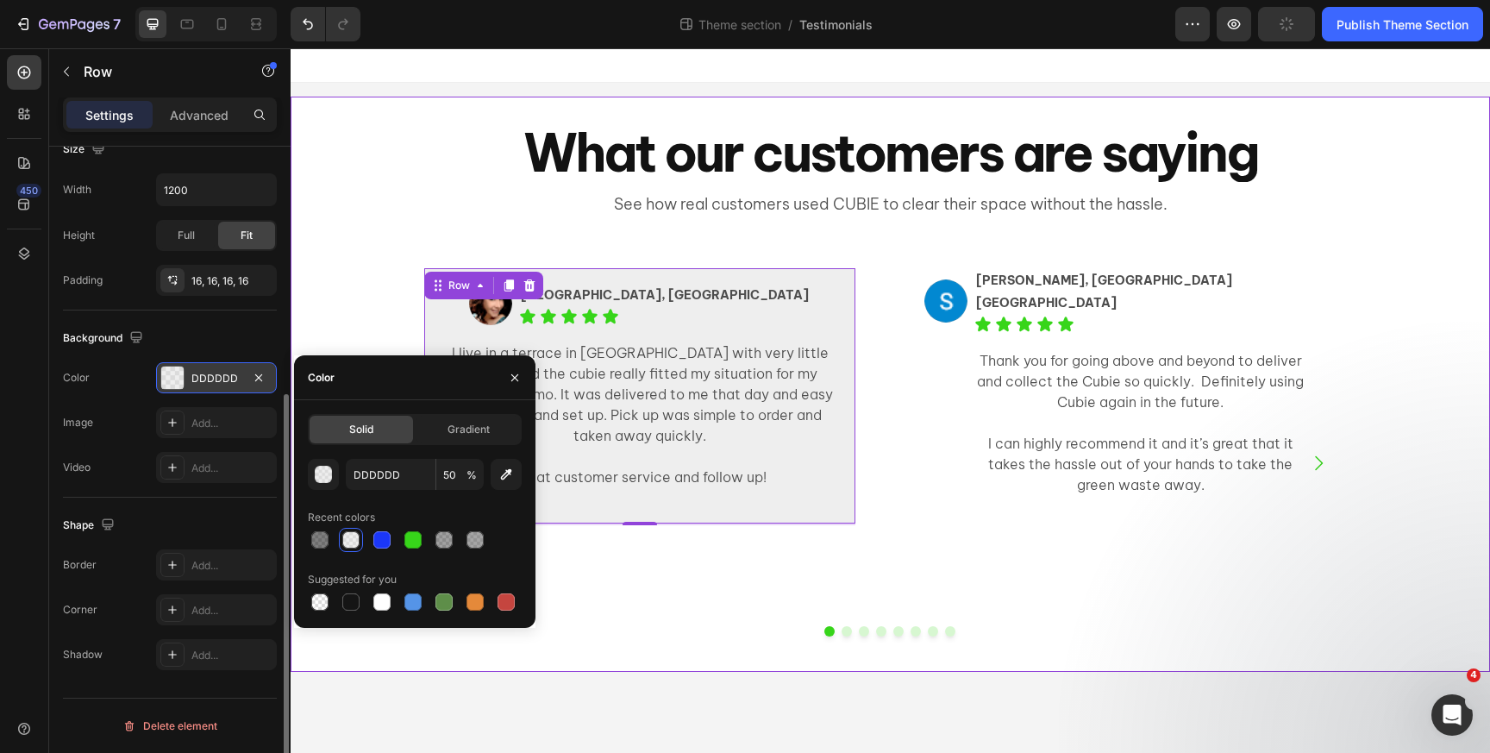
click at [363, 314] on div "Image Elissa, Ultimo NSW Text Block Icon Icon Icon Icon Icon Icon List Row I li…" at bounding box center [891, 456] width 1200 height 431
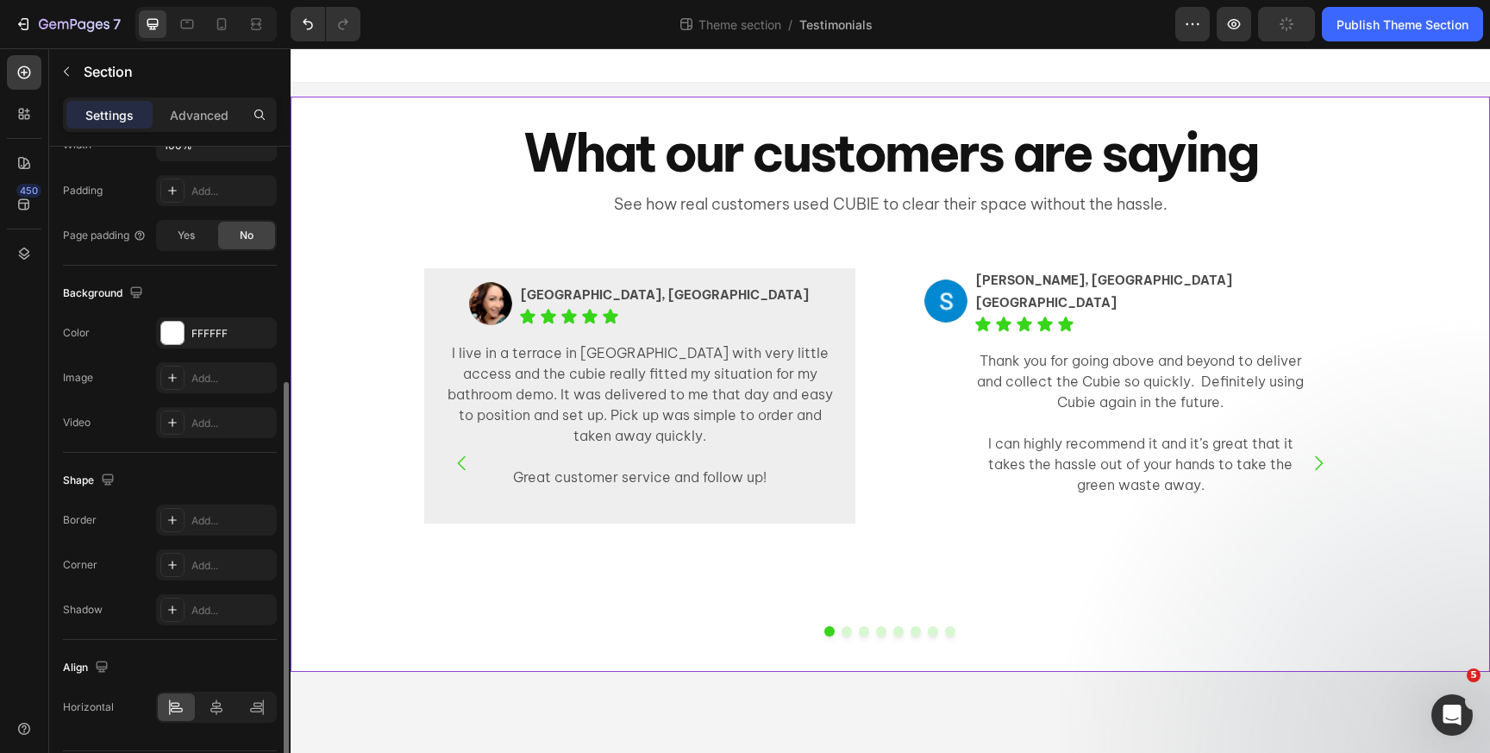
scroll to position [0, 0]
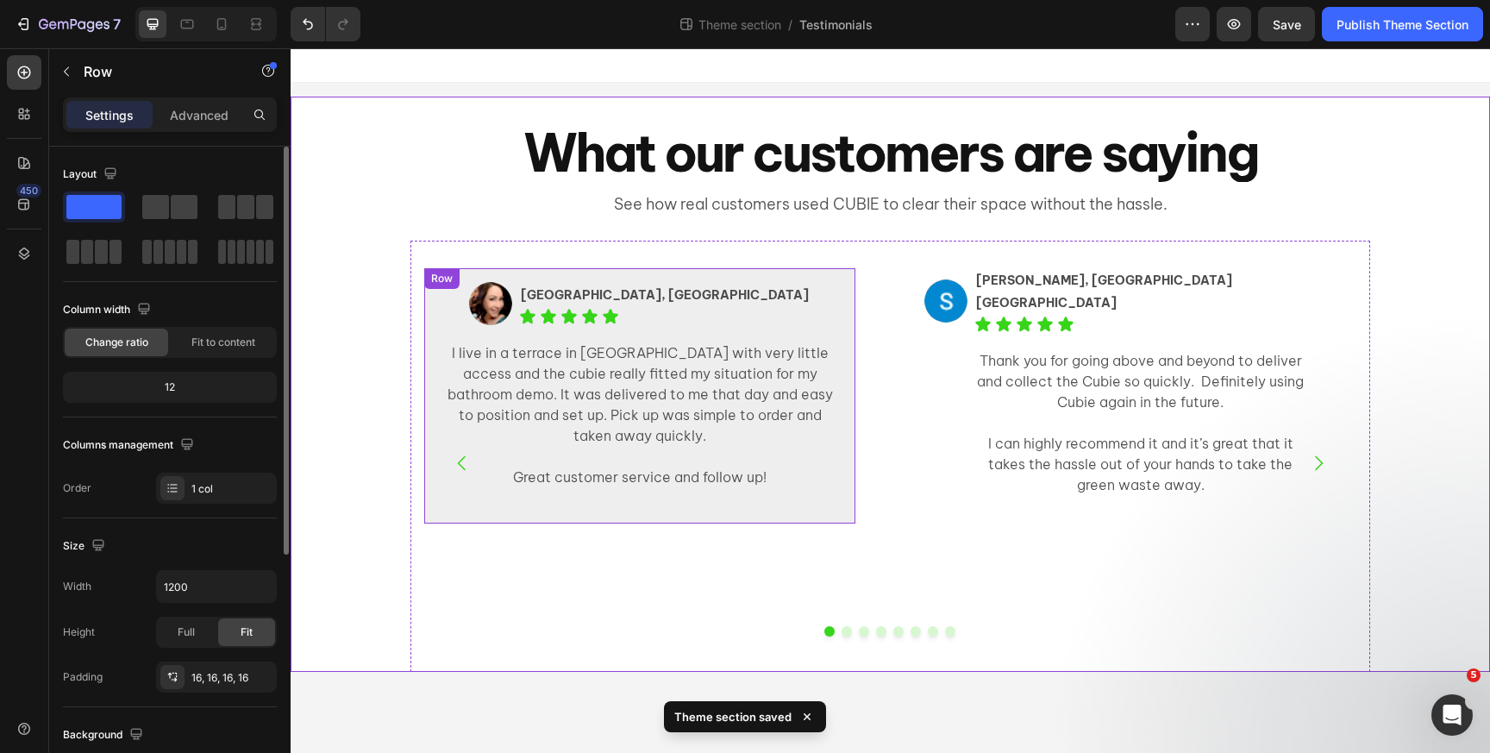
click at [429, 282] on div "Row" at bounding box center [442, 279] width 28 height 16
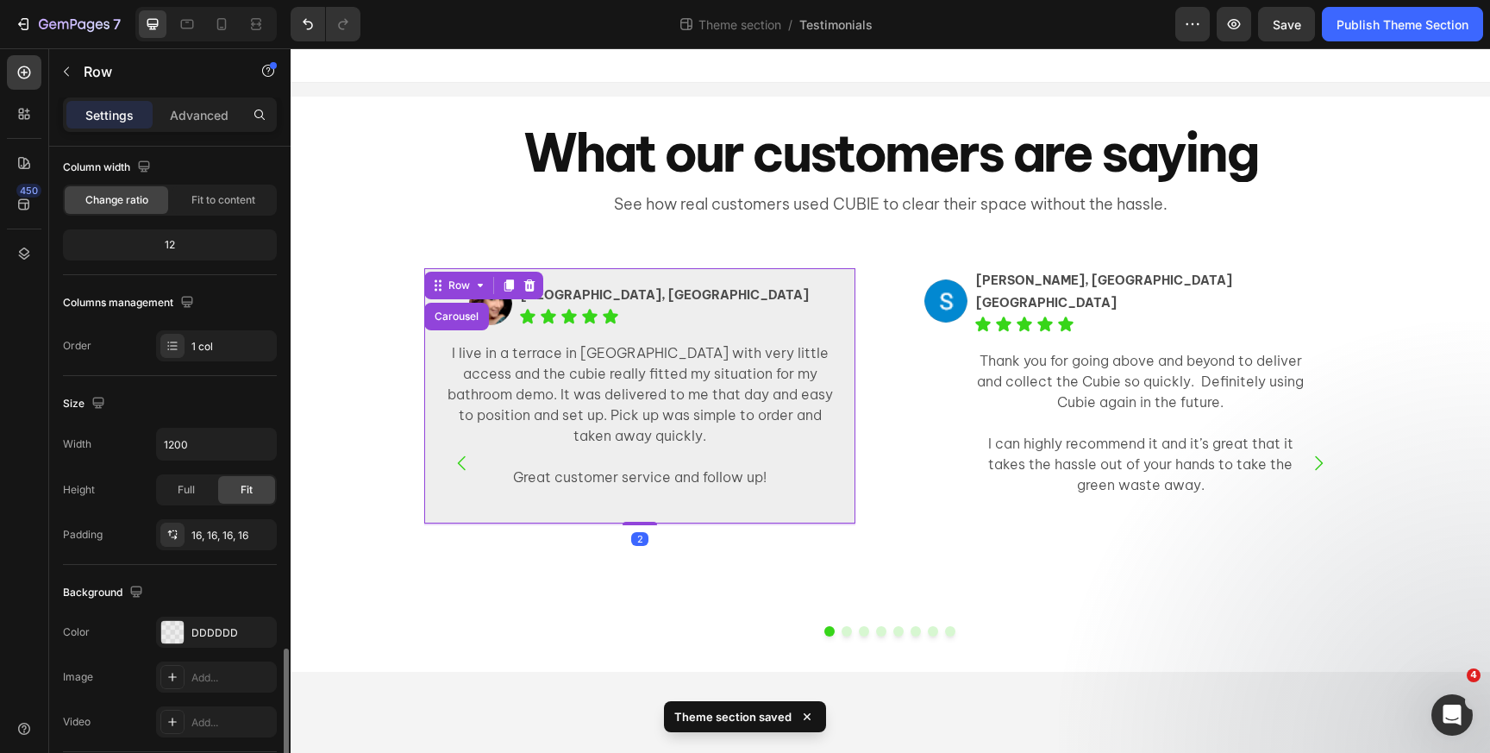
scroll to position [397, 0]
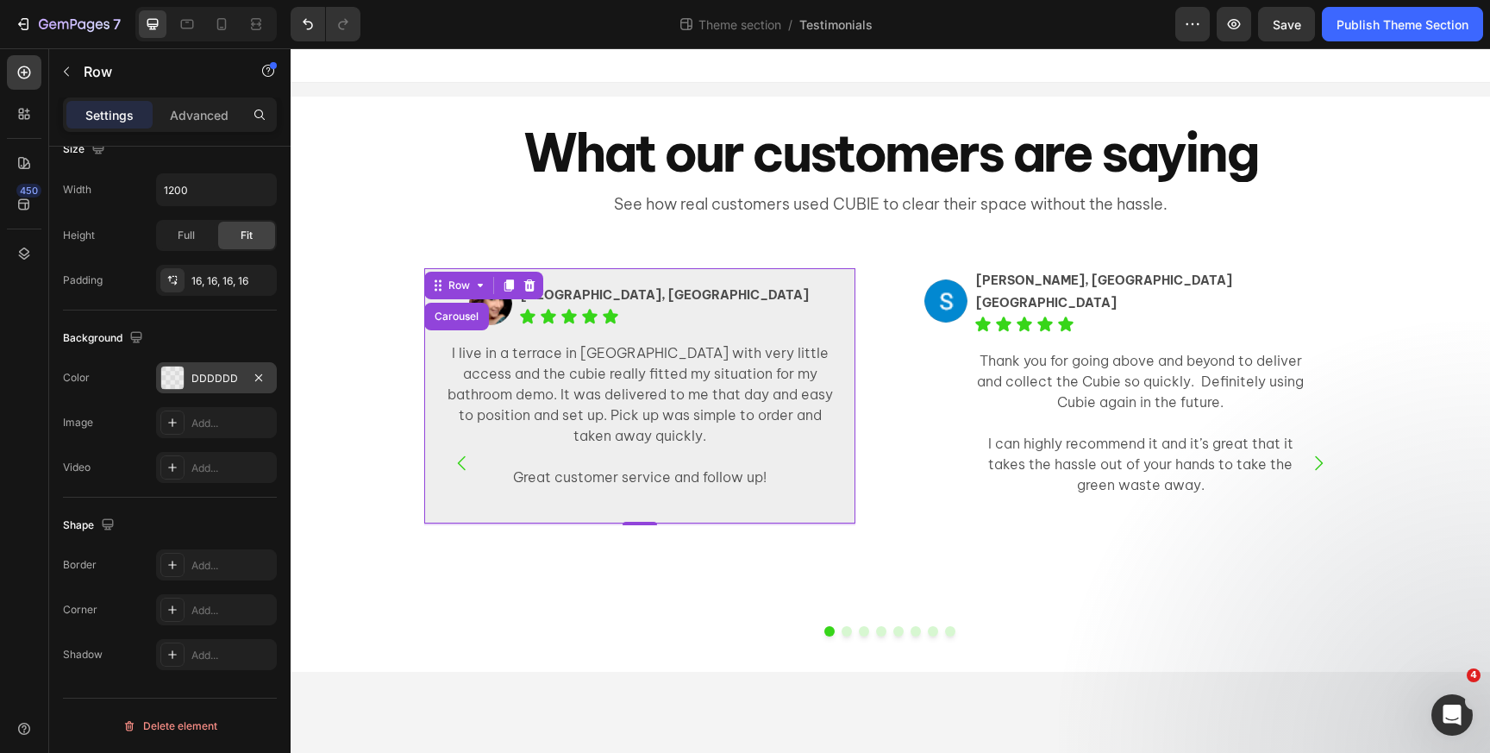
click at [181, 378] on div at bounding box center [172, 378] width 22 height 22
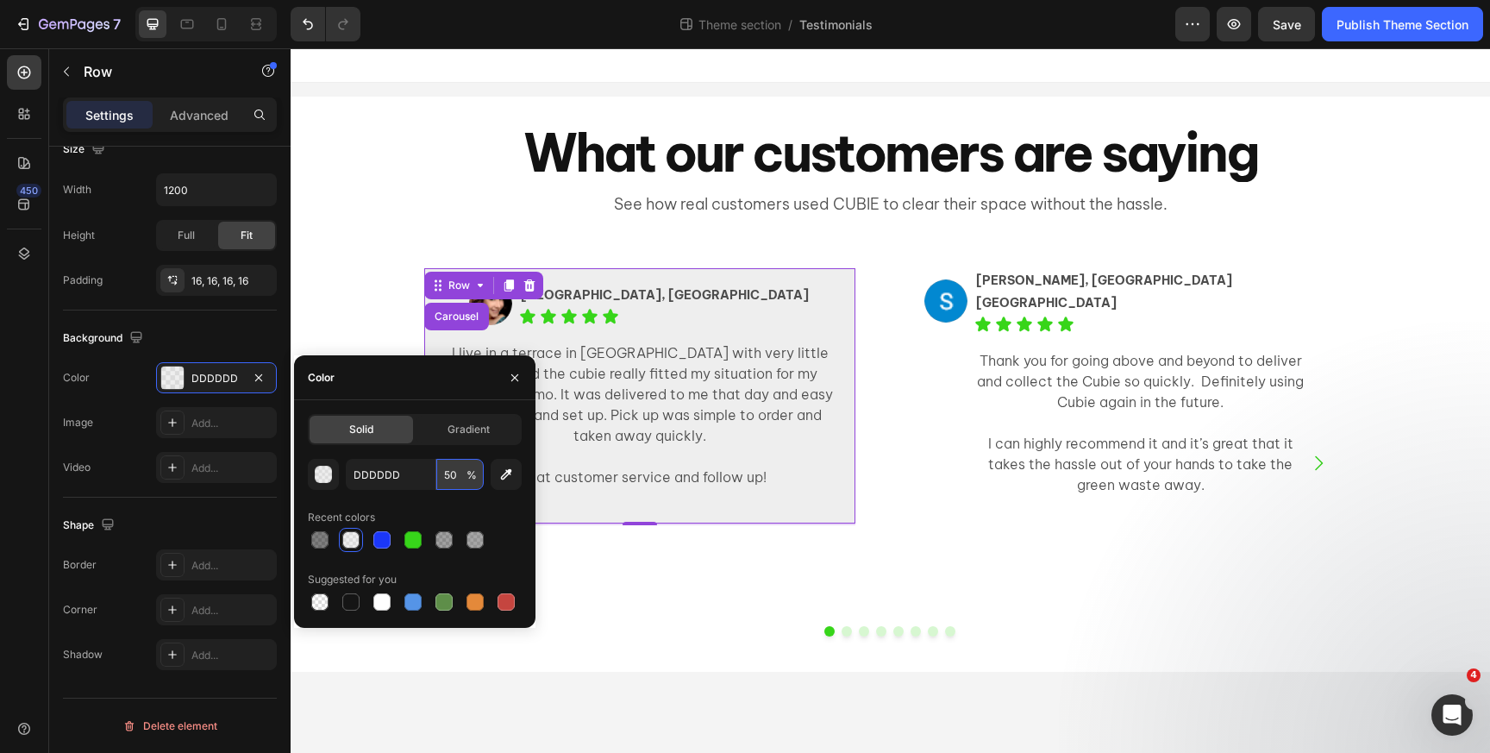
click at [445, 470] on input "50" at bounding box center [459, 474] width 47 height 31
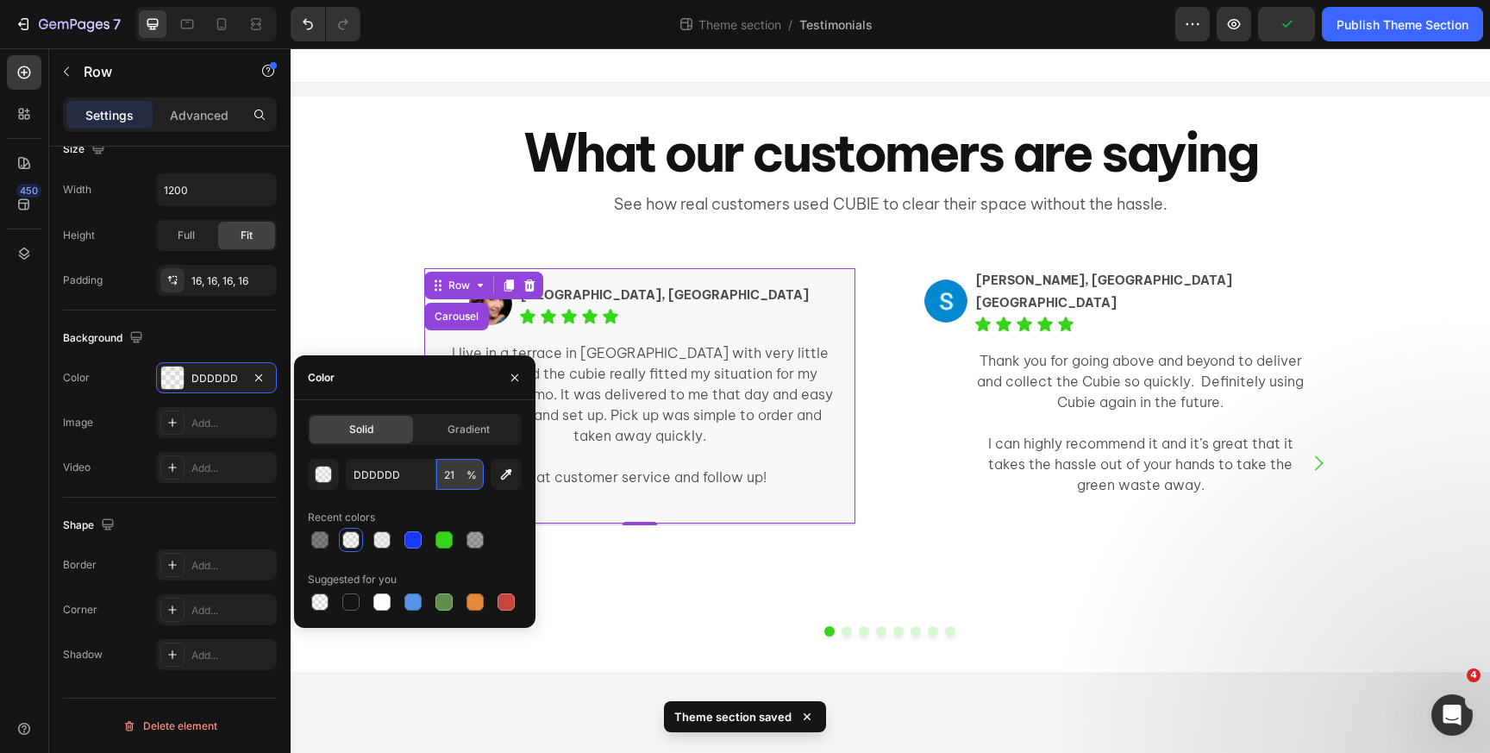
type input "21"
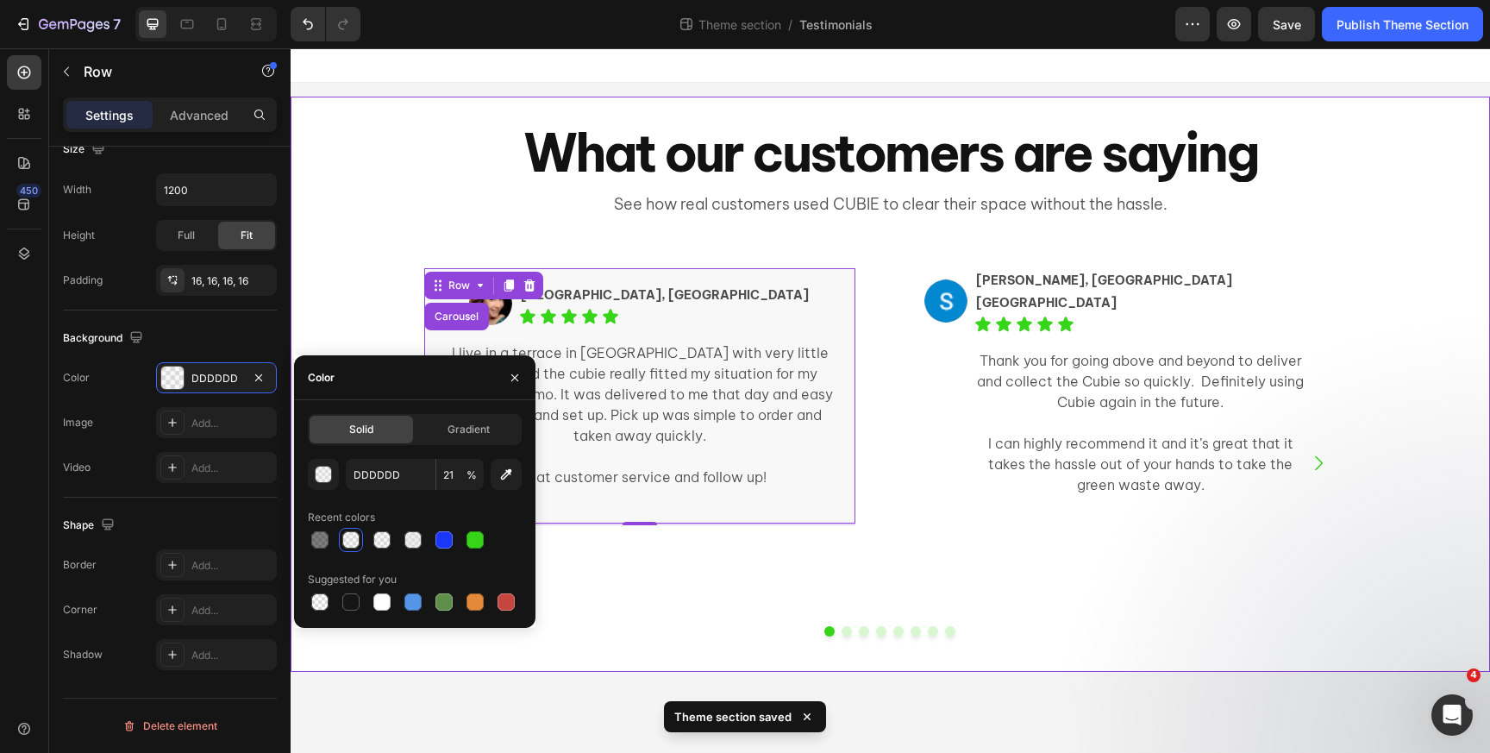
click at [371, 249] on div "Image Elissa, Ultimo NSW Text Block Icon Icon Icon Icon Icon Icon List Row I li…" at bounding box center [891, 456] width 1200 height 431
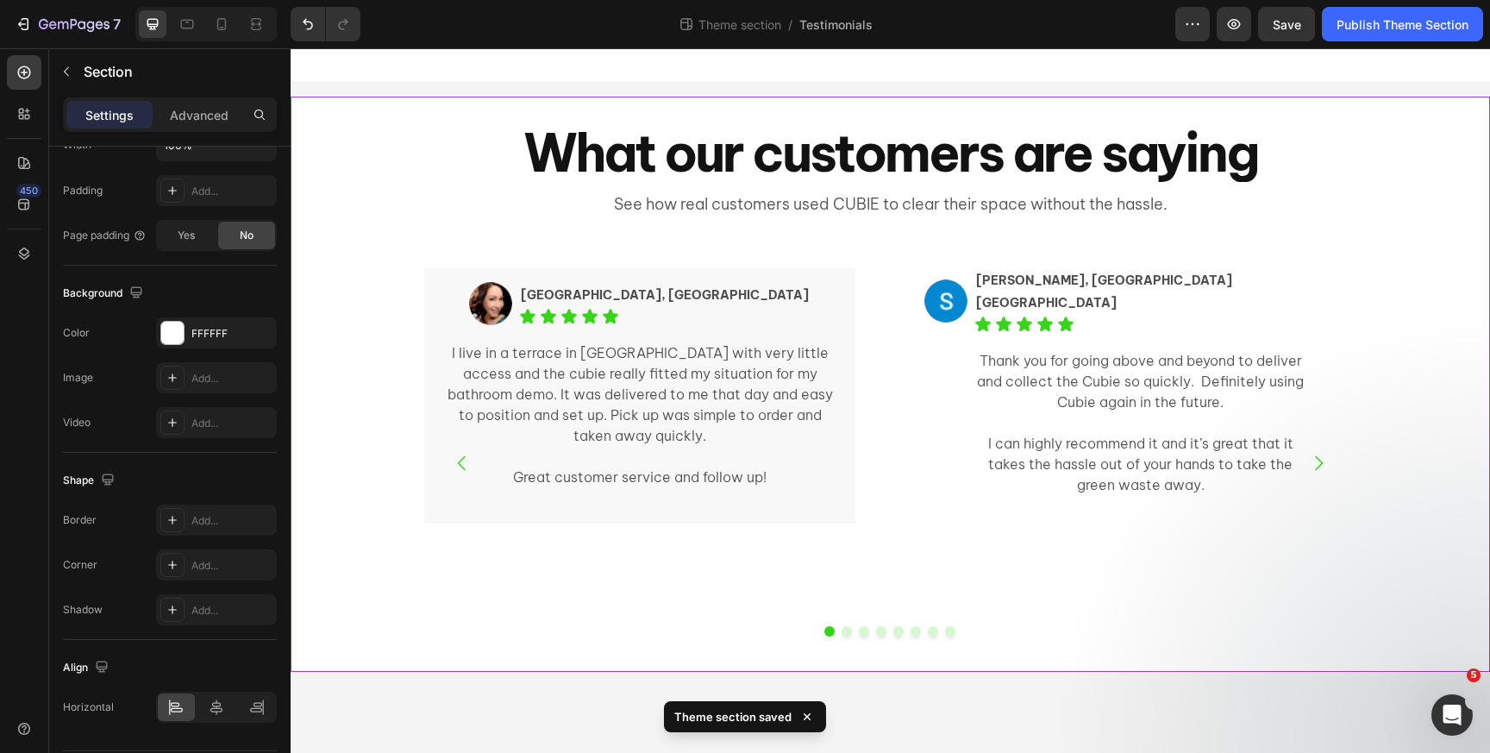
scroll to position [0, 0]
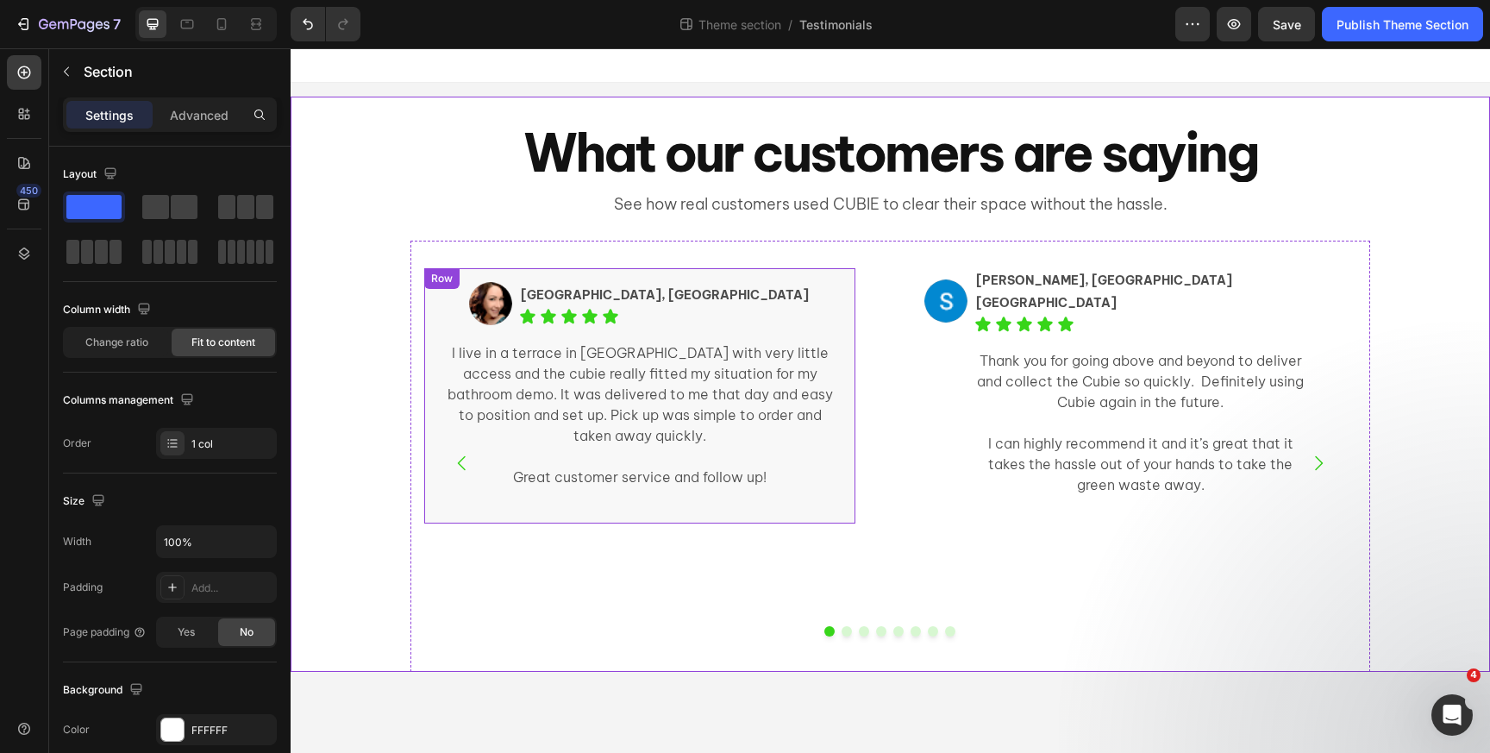
click at [480, 279] on div "Image Elissa, Ultimo NSW Text Block Icon Icon Icon Icon Icon Icon List Row I li…" at bounding box center [639, 395] width 431 height 255
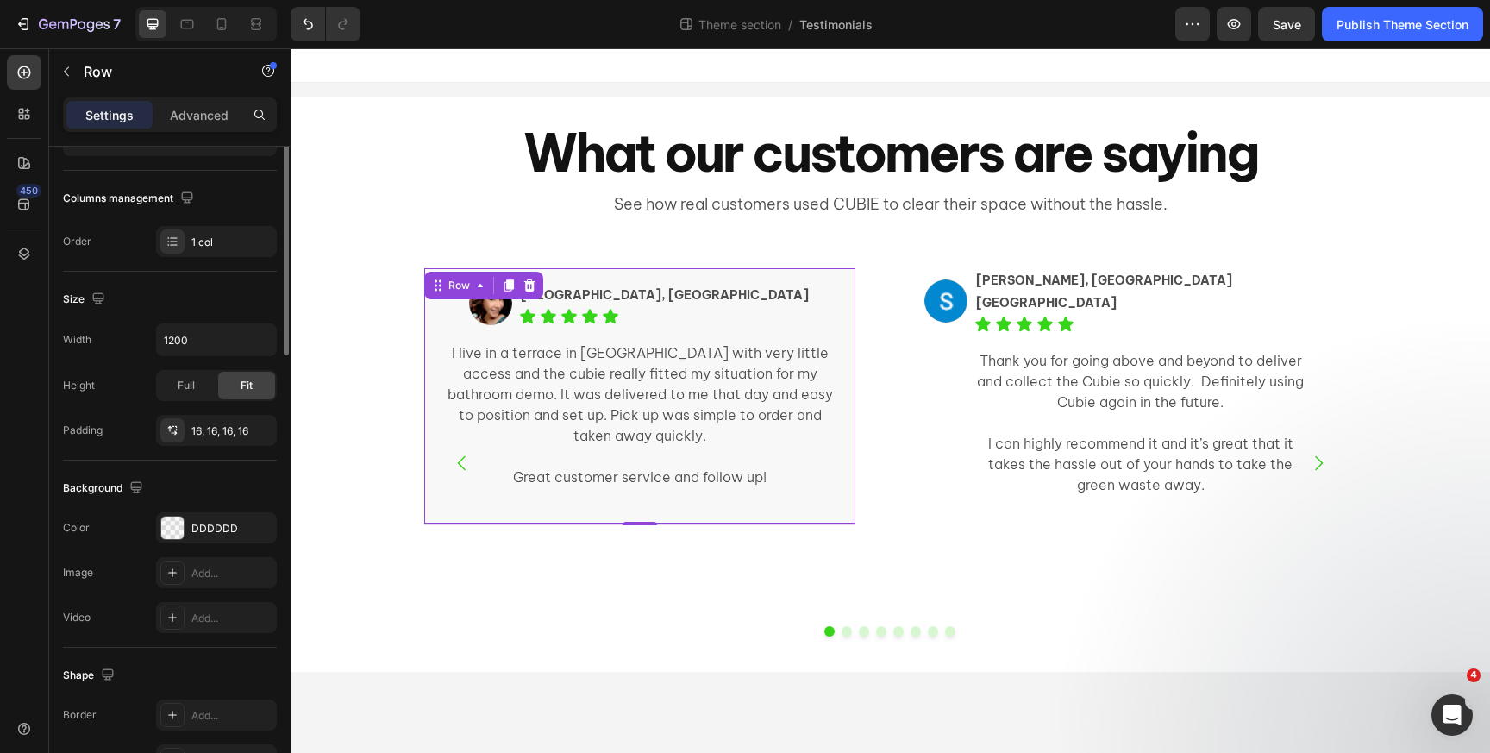
scroll to position [397, 0]
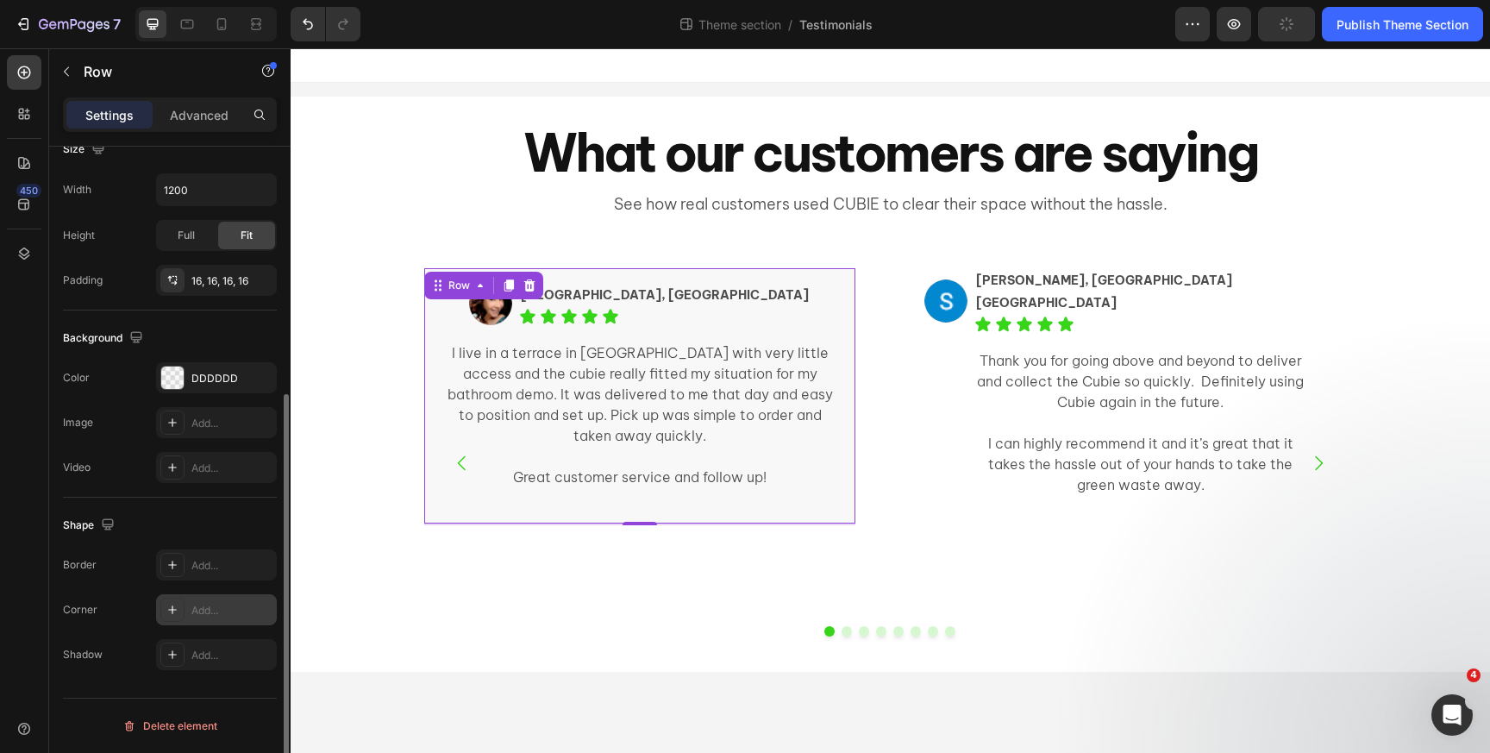
click at [172, 611] on icon at bounding box center [173, 610] width 14 height 14
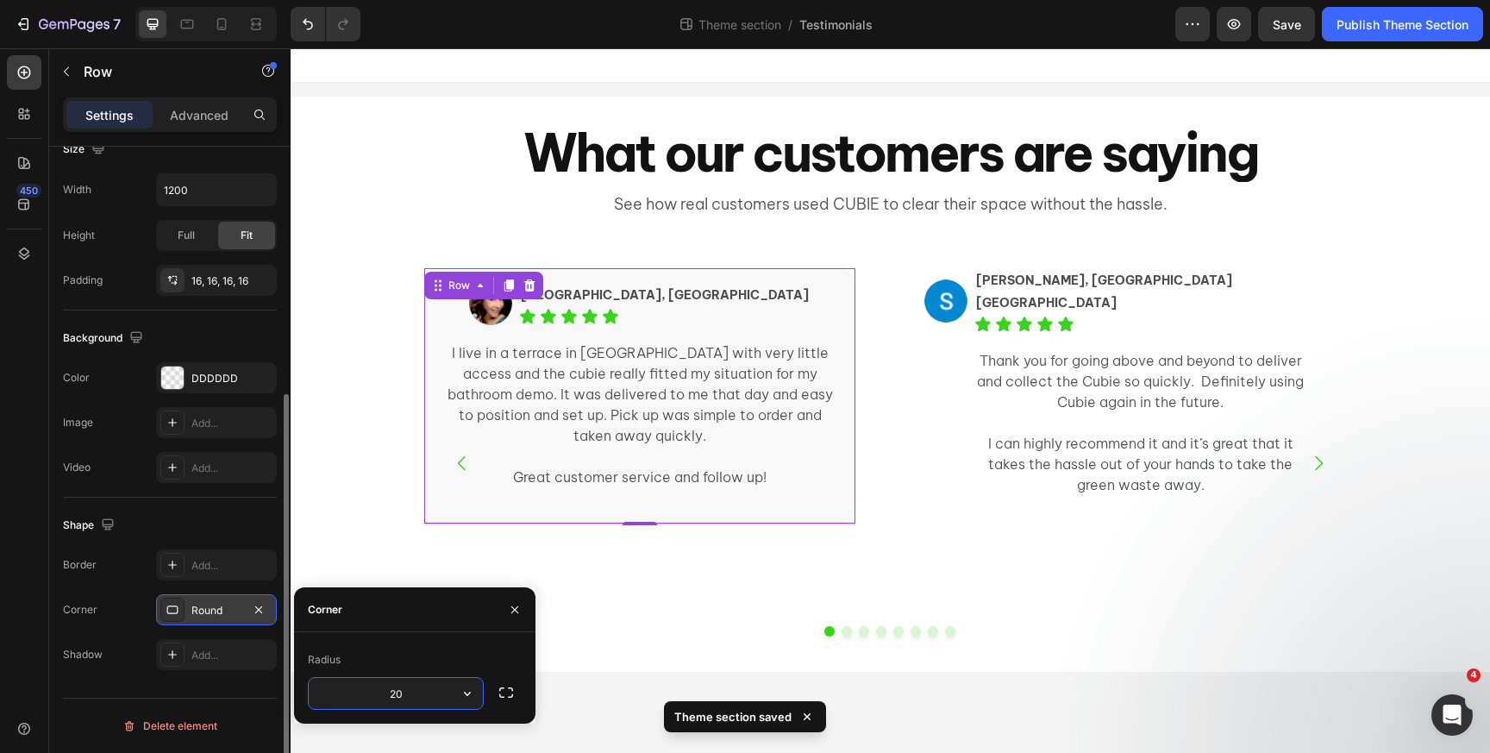
type input "20"
click at [173, 524] on div "Shape" at bounding box center [170, 525] width 214 height 28
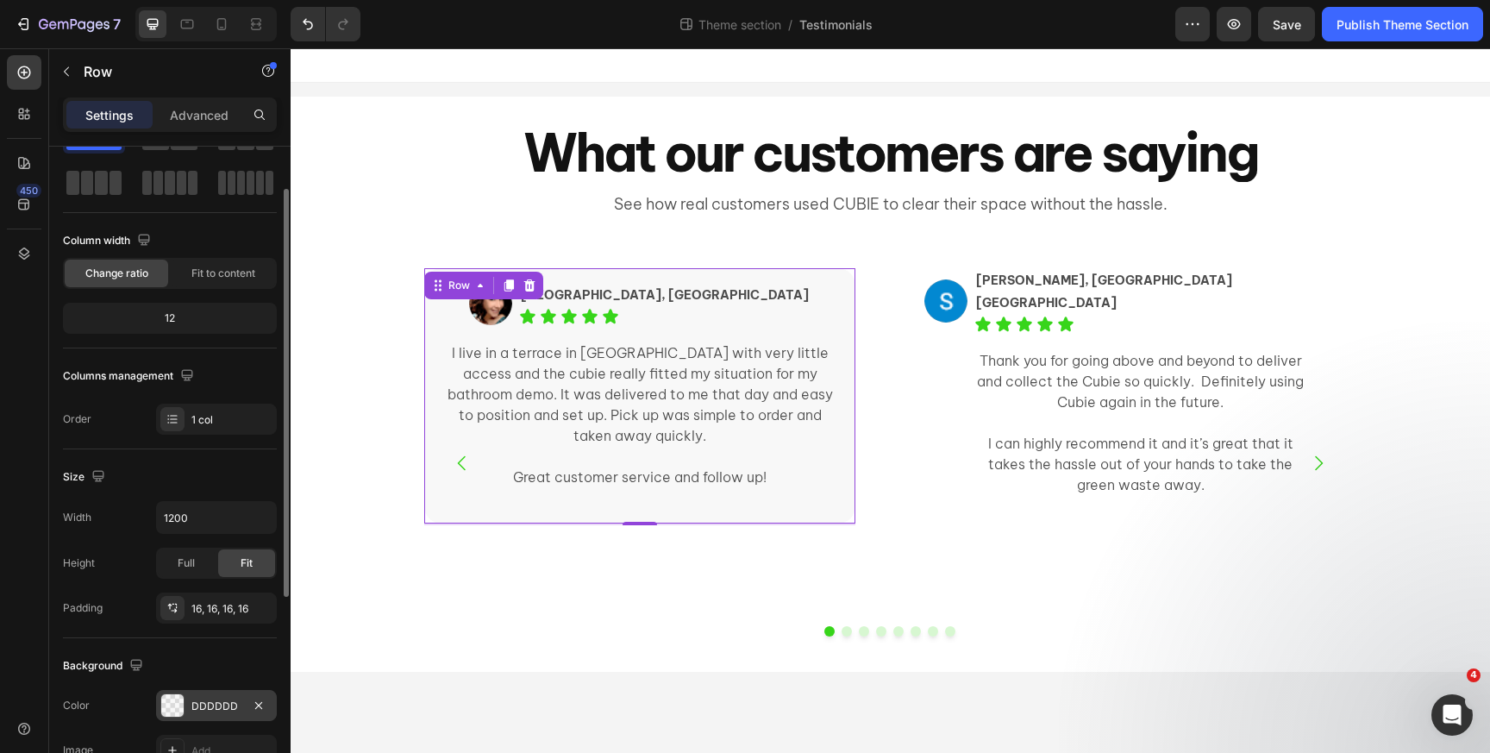
scroll to position [65, 0]
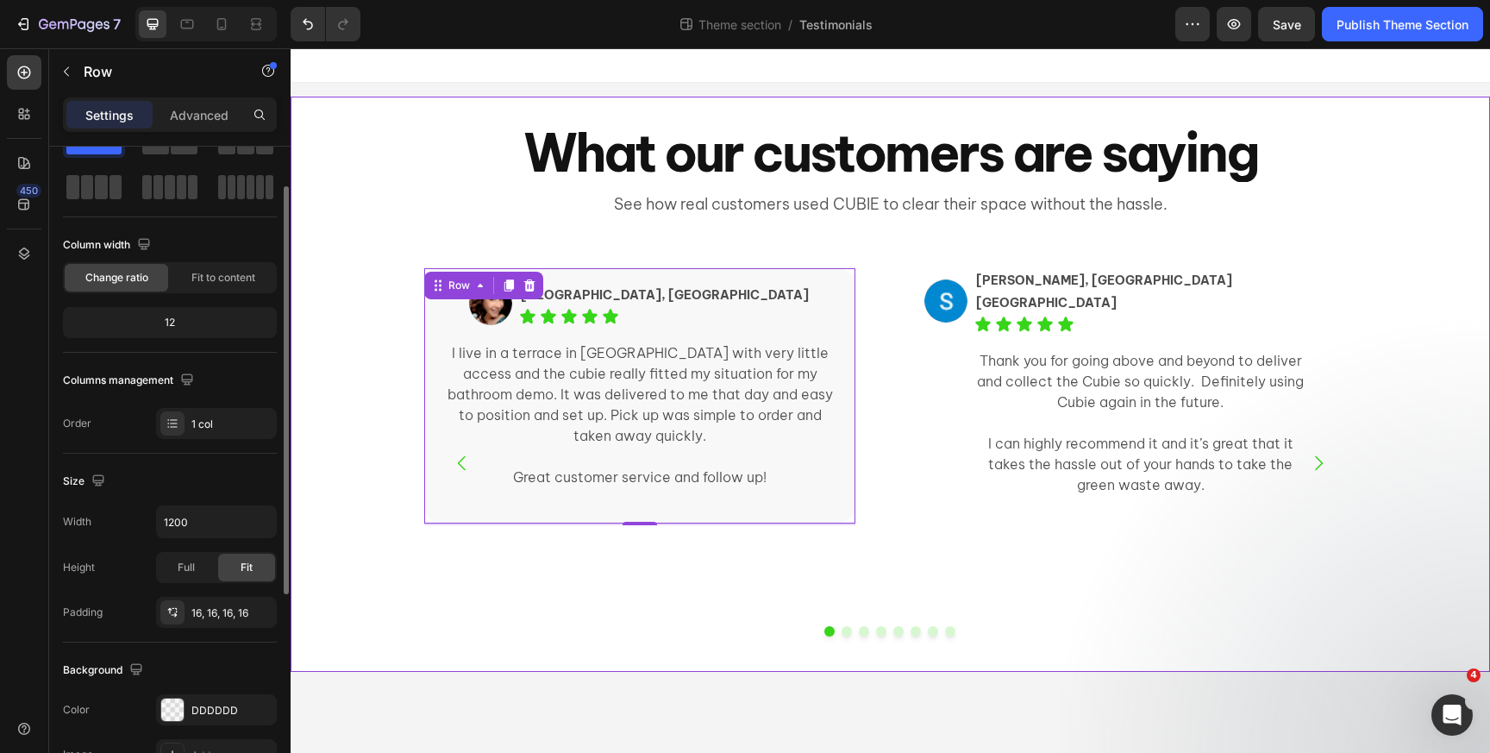
click at [362, 354] on div "Image Elissa, Ultimo NSW Text Block Icon Icon Icon Icon Icon Icon List Row I li…" at bounding box center [891, 456] width 1200 height 431
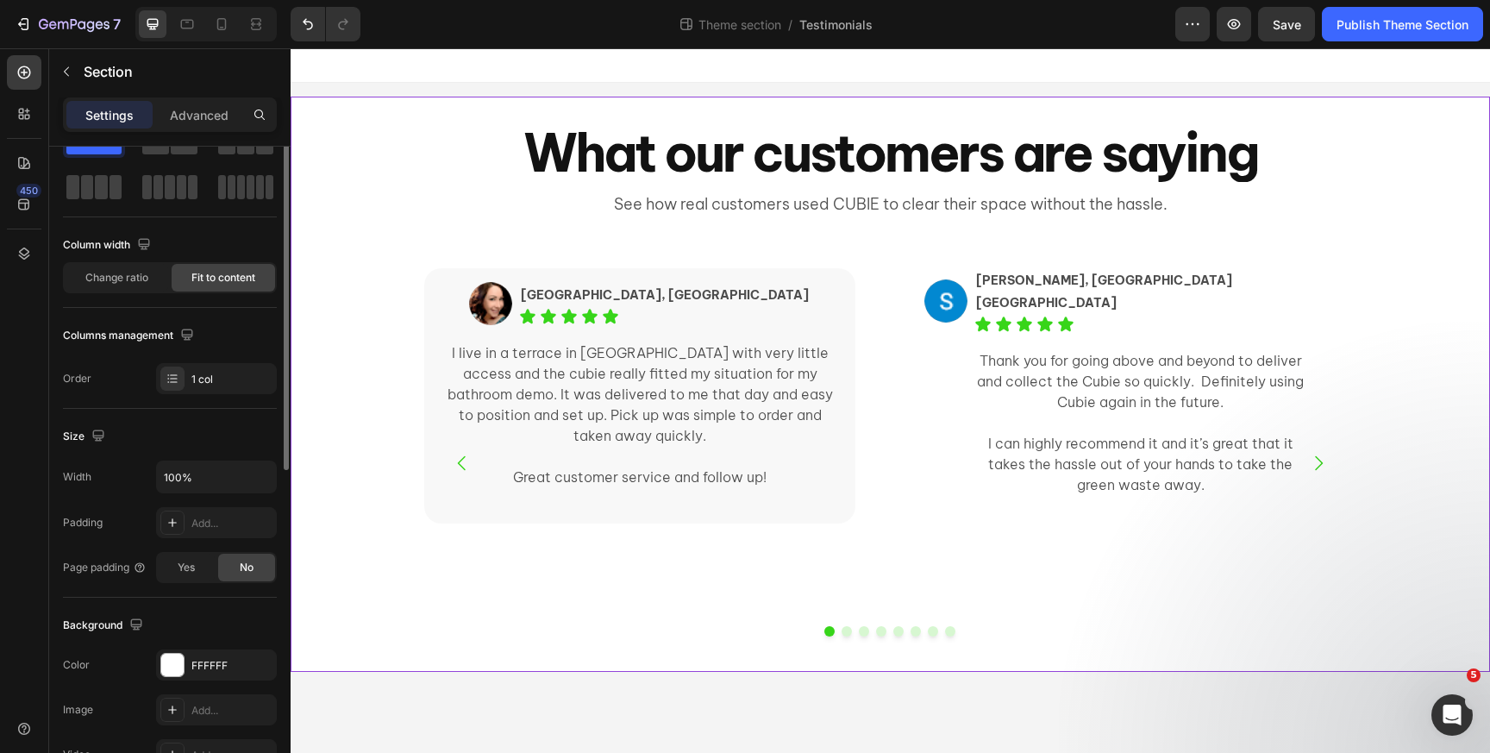
scroll to position [0, 0]
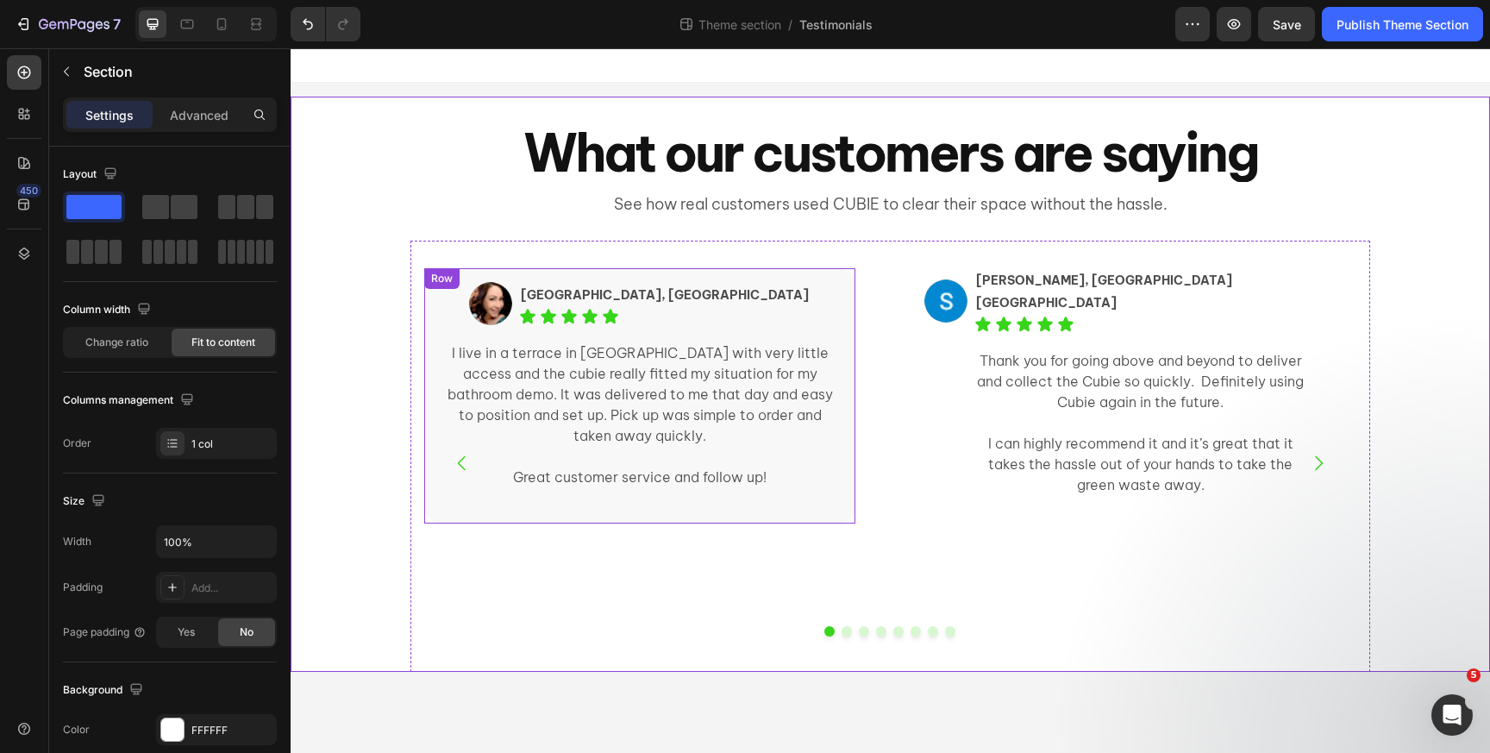
click at [486, 278] on div "Image Elissa, Ultimo NSW Text Block Icon Icon Icon Icon Icon Icon List Row I li…" at bounding box center [639, 395] width 431 height 255
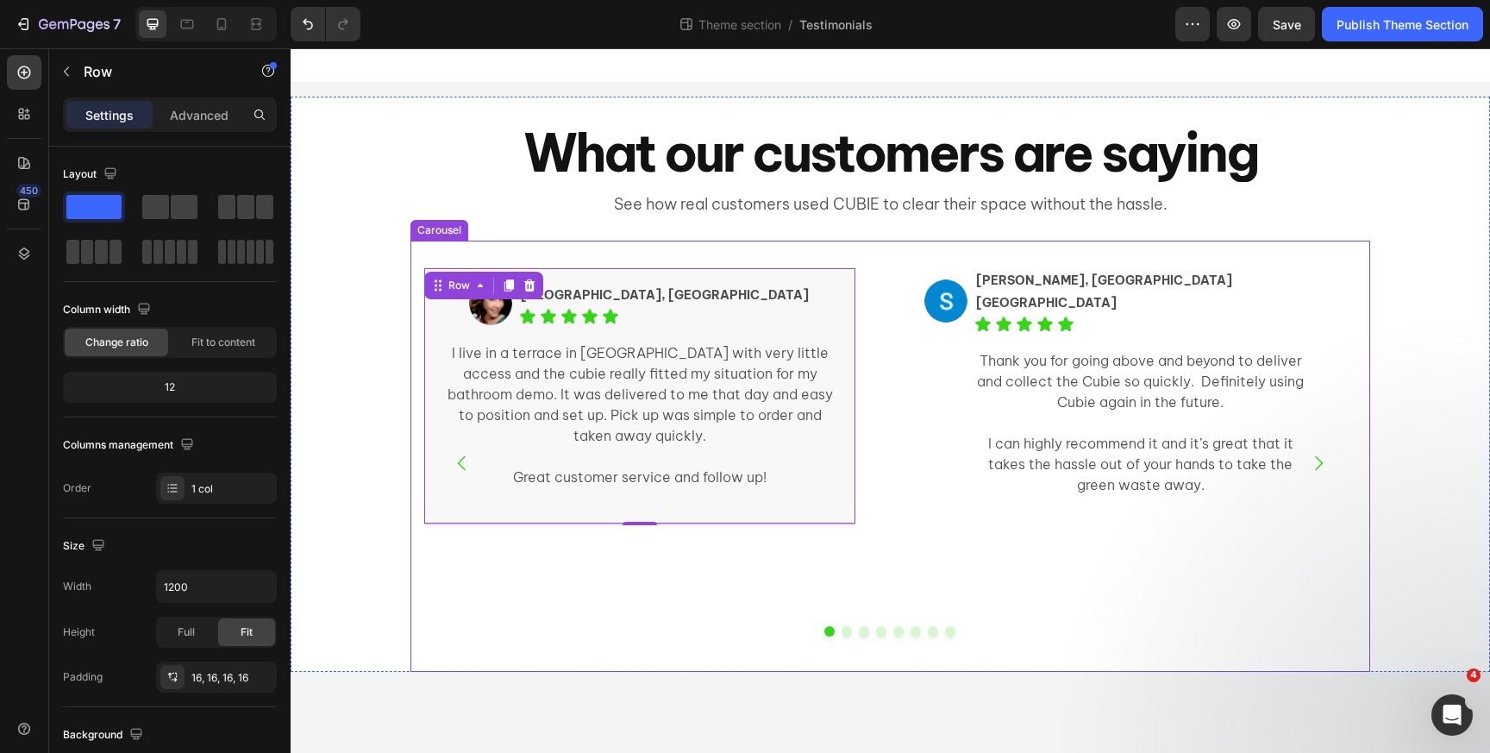
click at [470, 253] on div "Image Elissa, Ultimo NSW Text Block Icon Icon Icon Icon Icon Icon List Row I li…" at bounding box center [890, 456] width 960 height 431
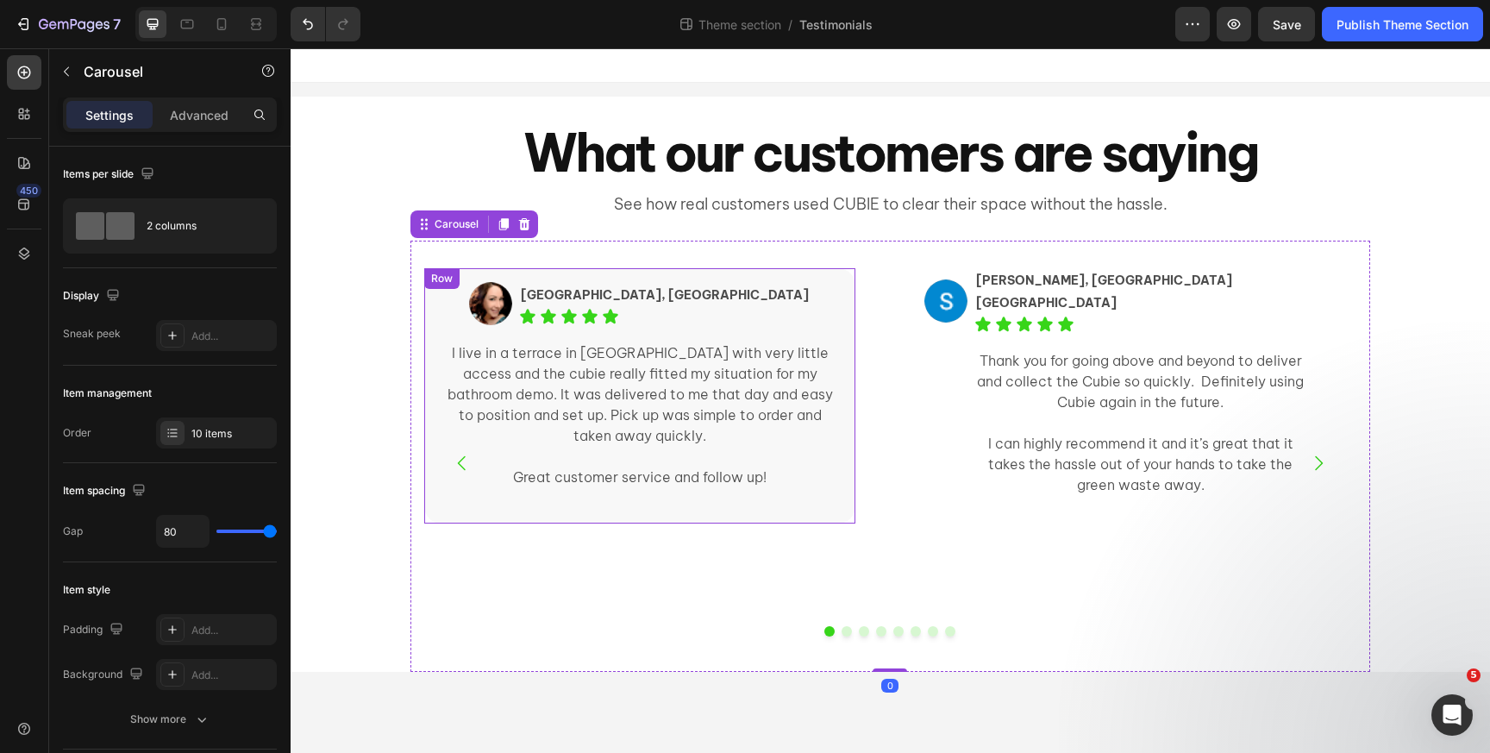
click at [468, 273] on div "Image Elissa, Ultimo NSW Text Block Icon Icon Icon Icon Icon Icon List Row I li…" at bounding box center [639, 395] width 431 height 255
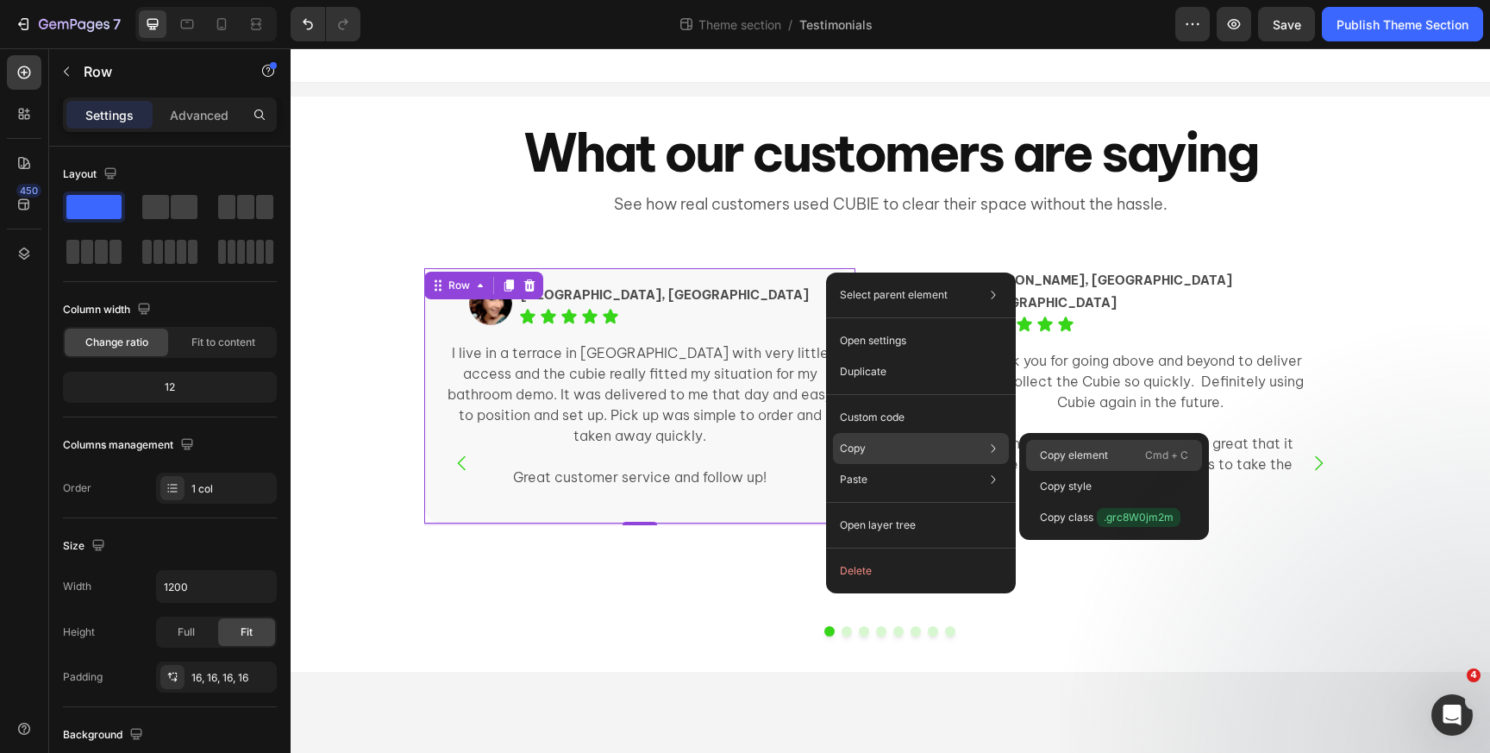
click at [1046, 456] on p "Copy element" at bounding box center [1074, 456] width 68 height 16
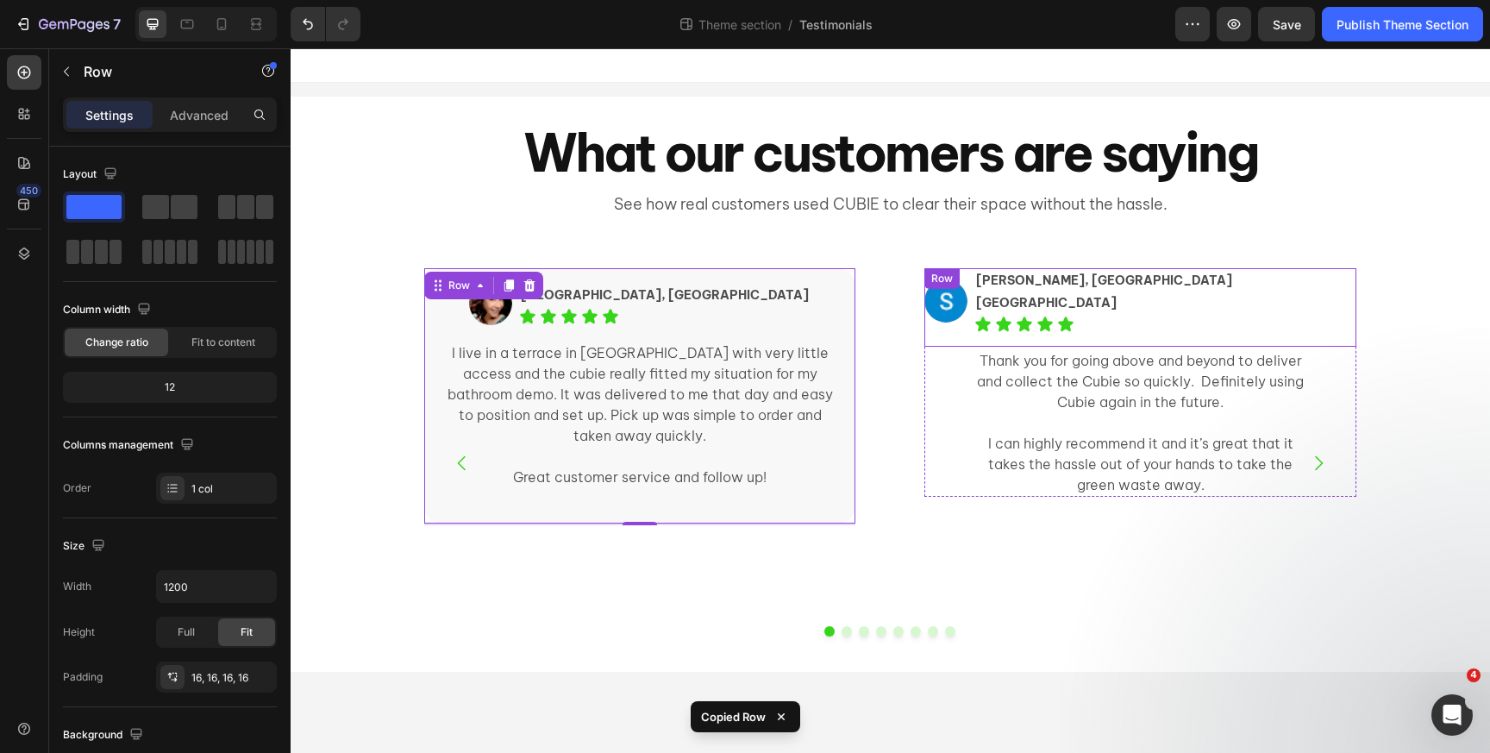
click at [969, 270] on div "Image Serena, Maroubra NSW Text Block Icon Icon Icon Icon Icon Icon List Row" at bounding box center [1139, 307] width 431 height 78
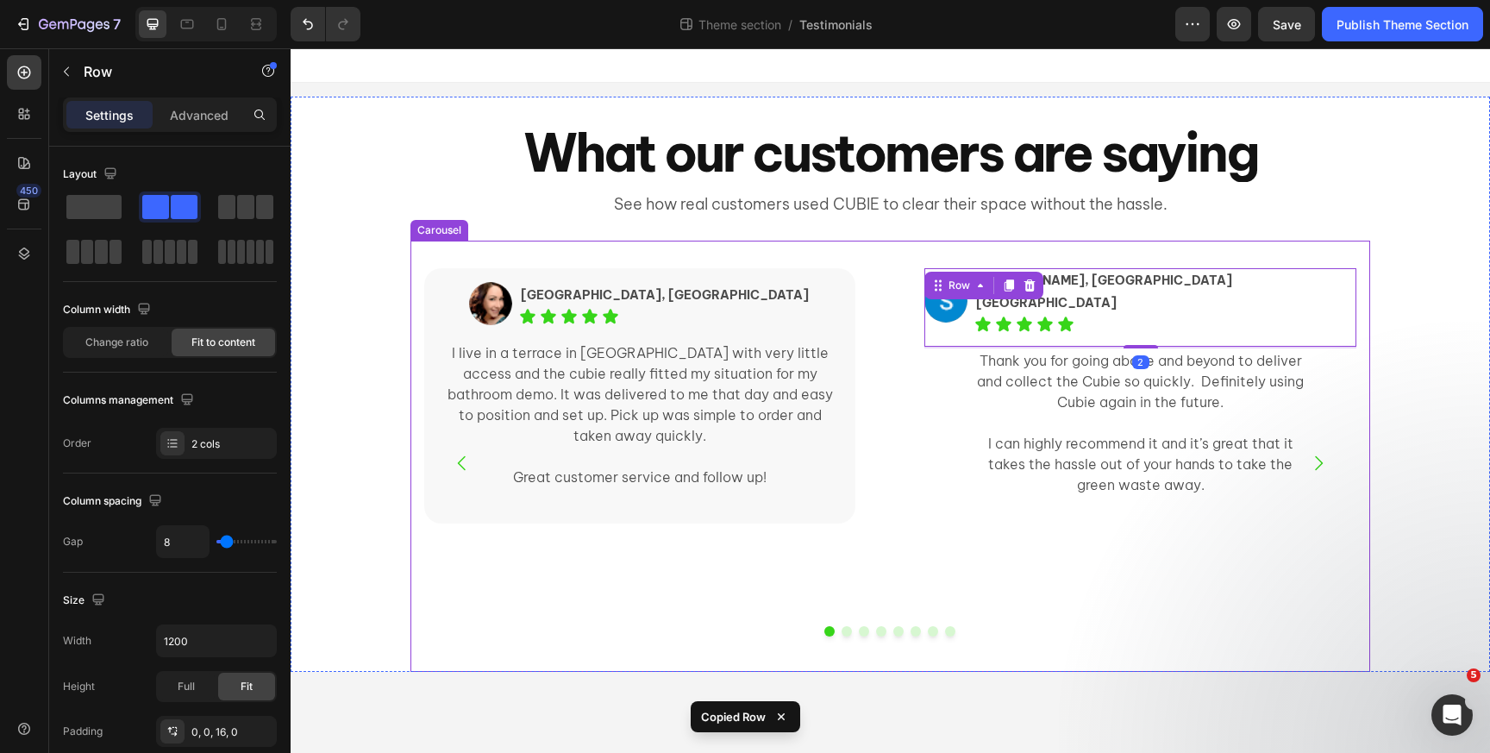
click at [956, 258] on div "Image Elissa, Ultimo NSW Text Block Icon Icon Icon Icon Icon Icon List Row I li…" at bounding box center [890, 456] width 960 height 431
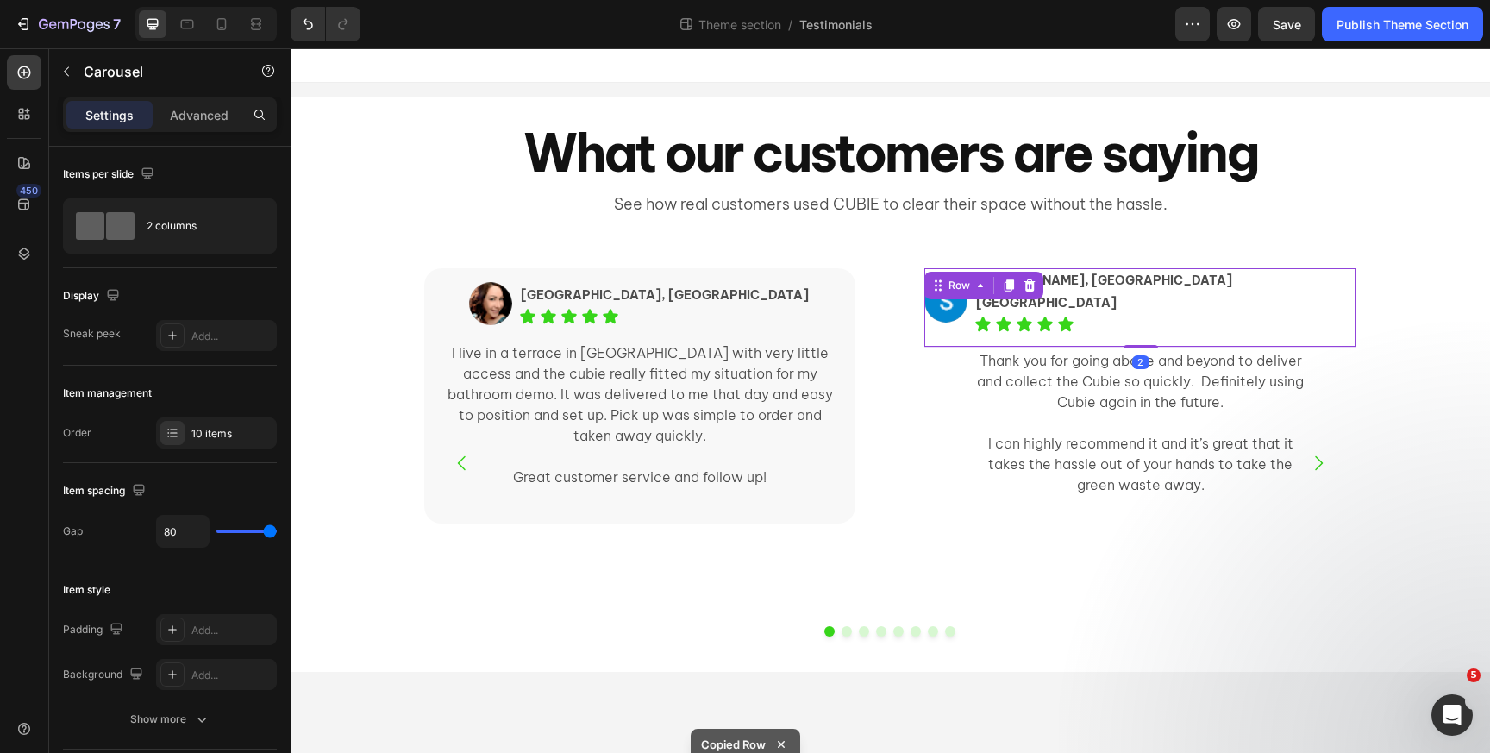
click at [944, 317] on div "Image Serena, Maroubra NSW Text Block Icon Icon Icon Icon Icon Icon List Row 2" at bounding box center [1139, 307] width 431 height 78
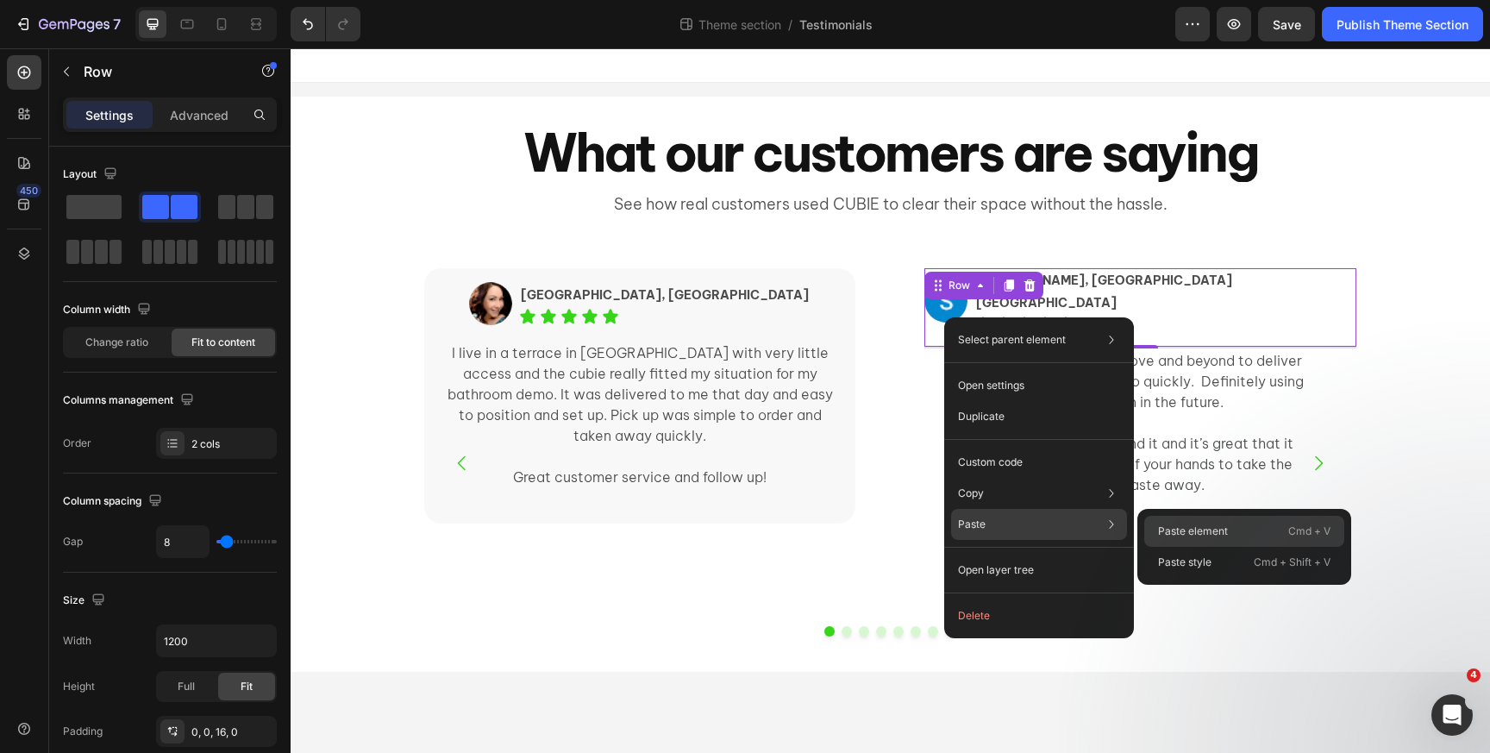
click at [1162, 530] on p "Paste element" at bounding box center [1193, 531] width 70 height 16
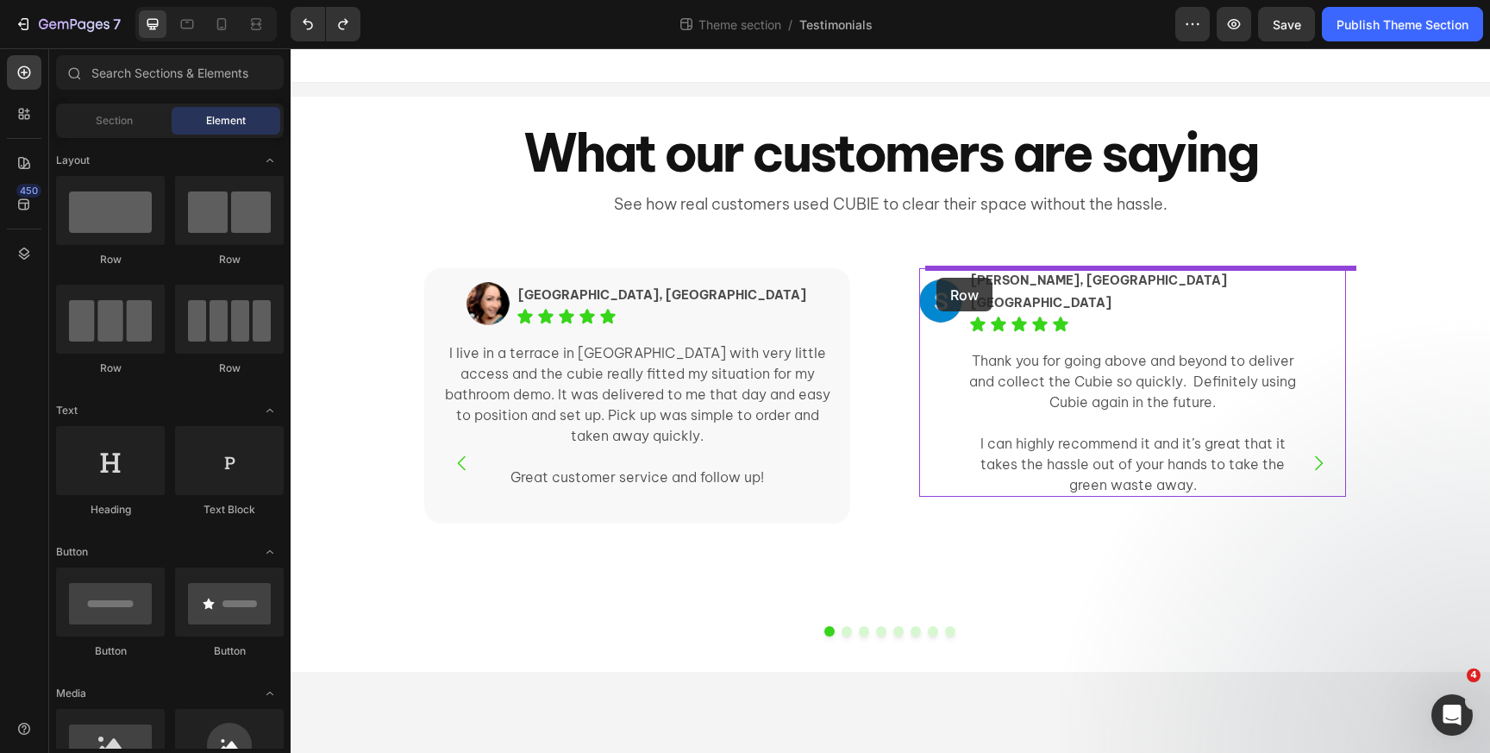
drag, startPoint x: 397, startPoint y: 261, endPoint x: 937, endPoint y: 278, distance: 540.1
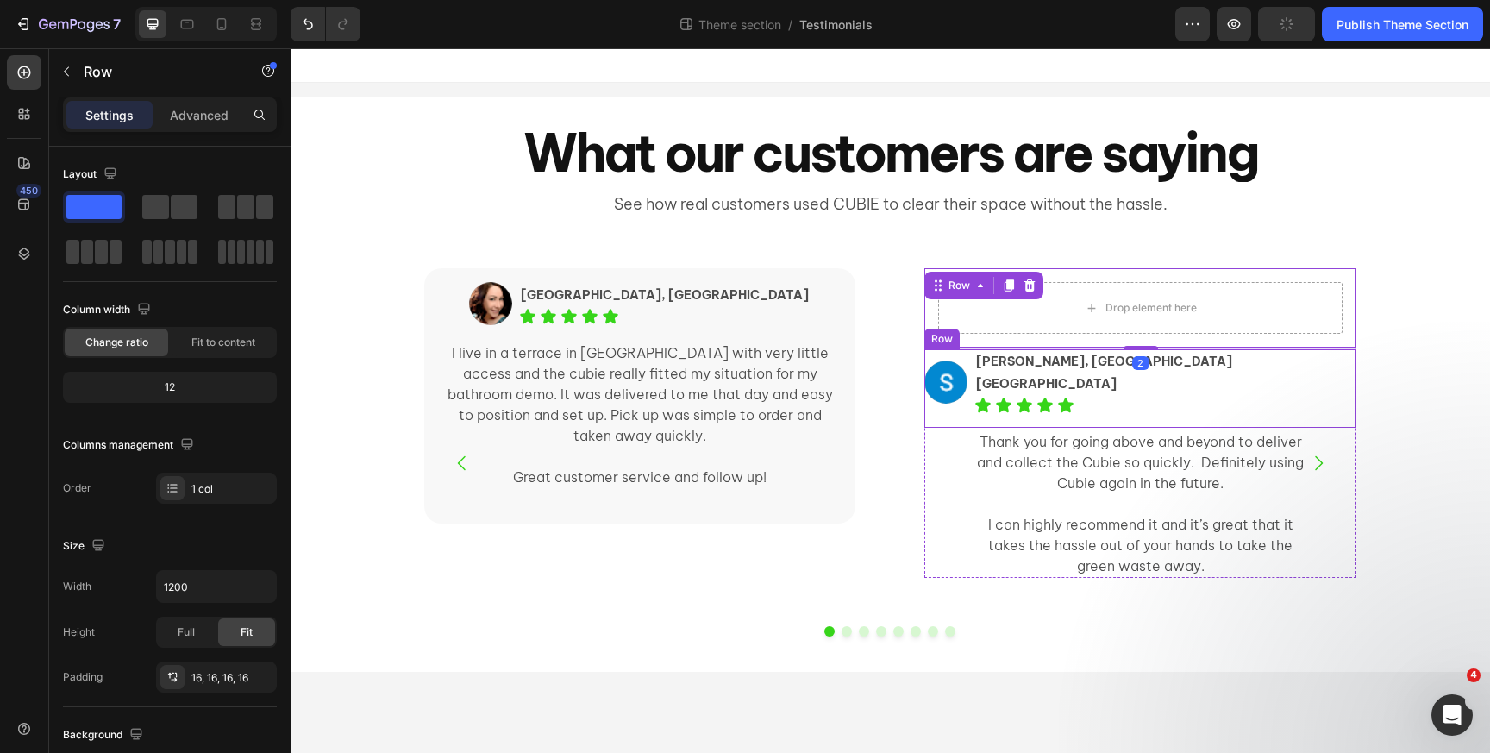
click at [1000, 373] on div "Image Serena, Maroubra NSW Text Block Icon Icon Icon Icon Icon Icon List Row" at bounding box center [1139, 388] width 431 height 78
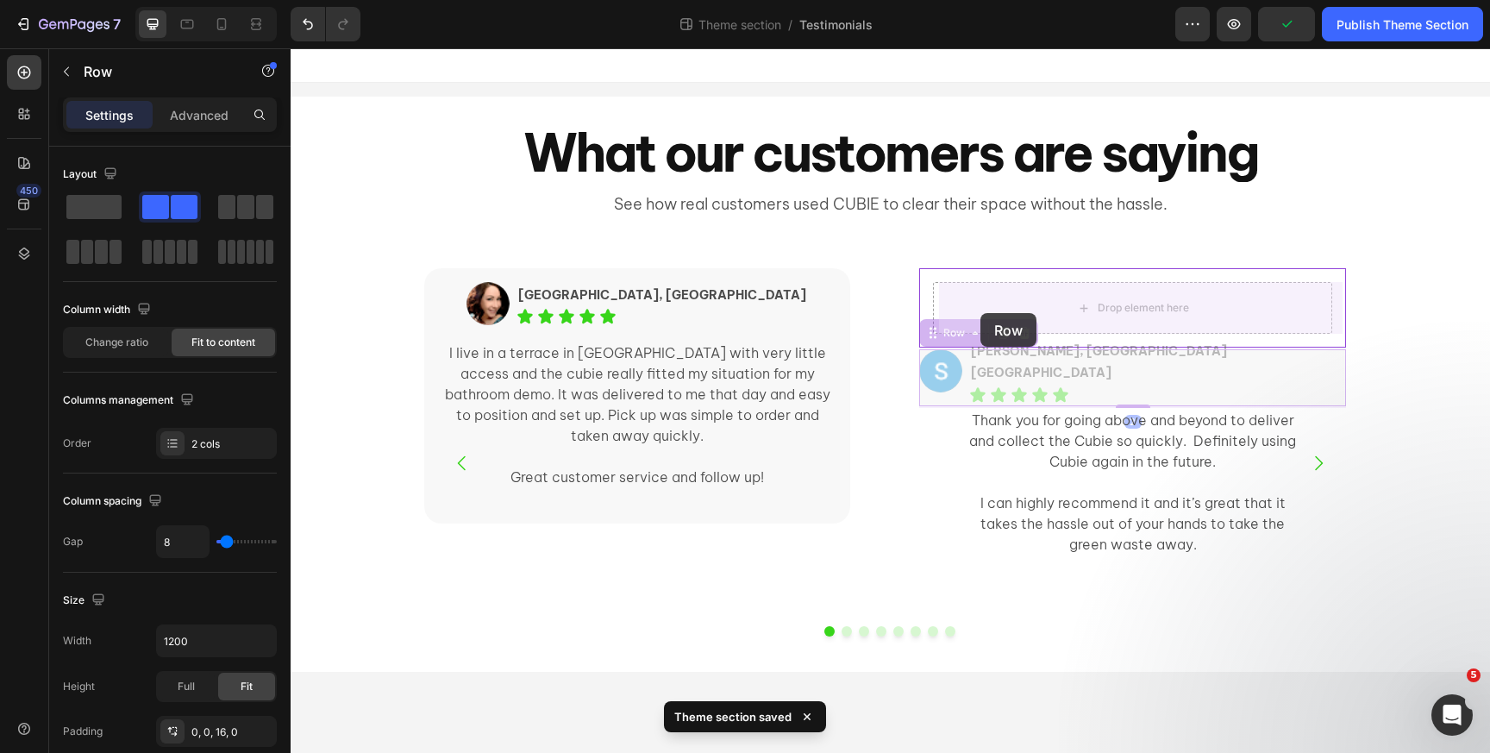
drag, startPoint x: 969, startPoint y: 334, endPoint x: 981, endPoint y: 313, distance: 23.5
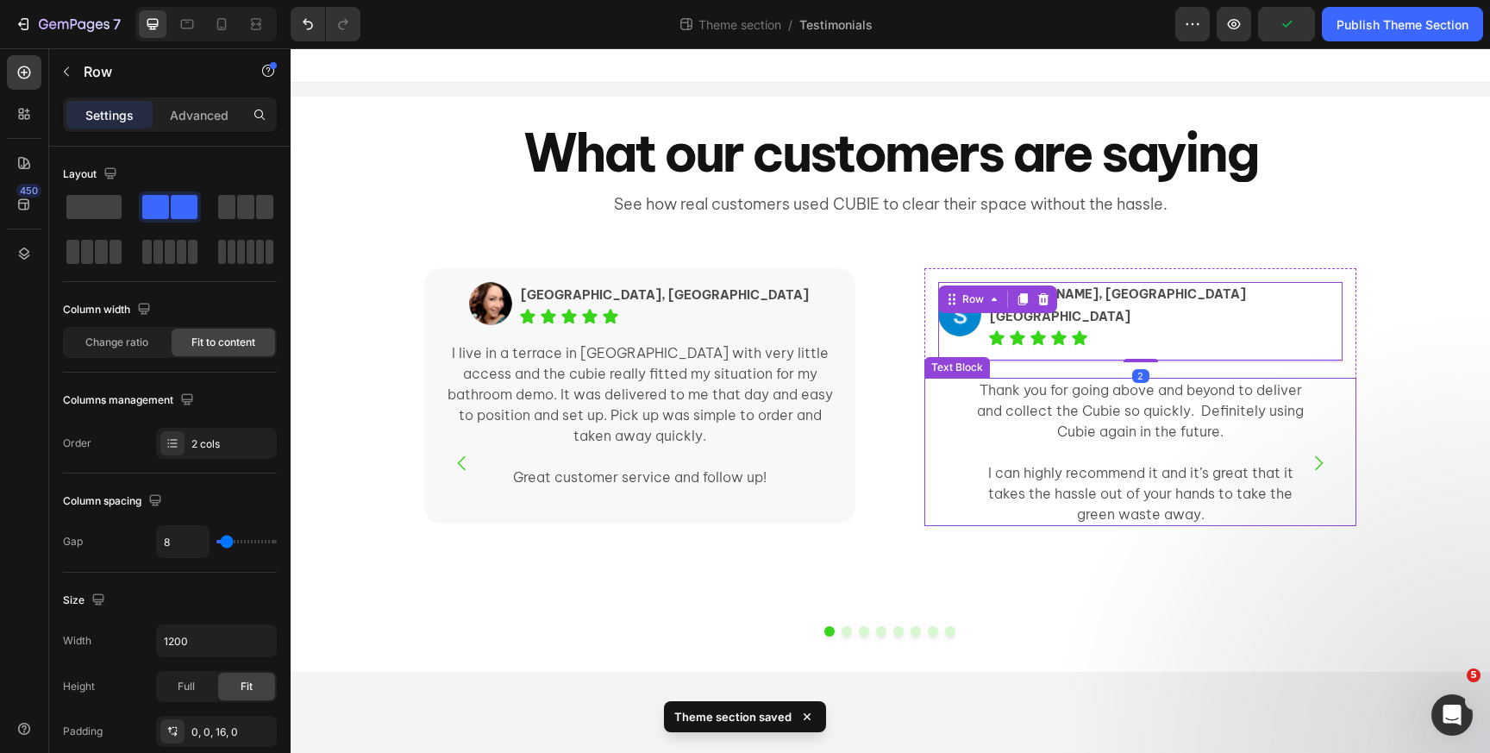
click at [983, 379] on p "Thank you for going above and beyond to deliver and collect the Cubie so quickl…" at bounding box center [1141, 410] width 342 height 62
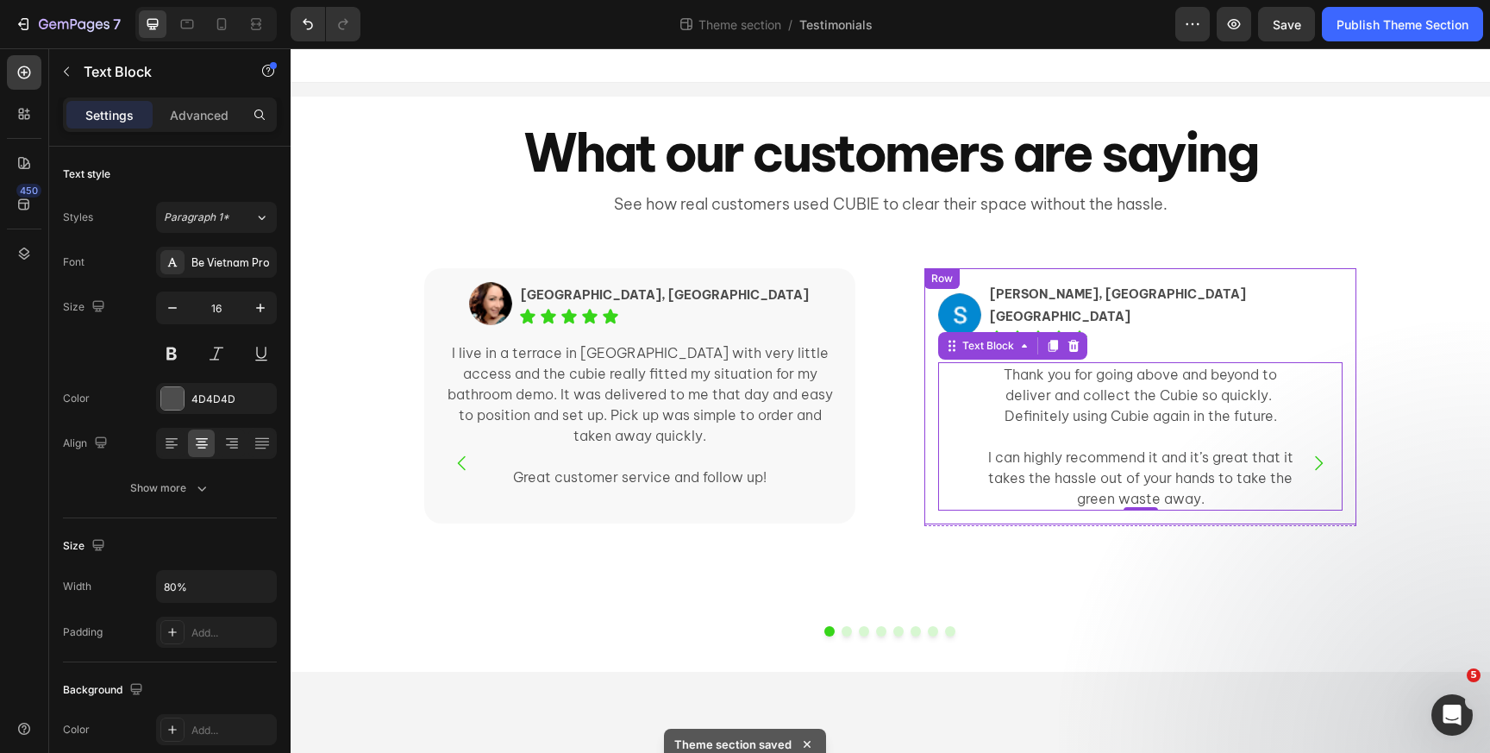
click at [981, 275] on div "Image Serena, Maroubra NSW Text Block Icon Icon Icon Icon Icon Icon List Row Th…" at bounding box center [1139, 395] width 431 height 255
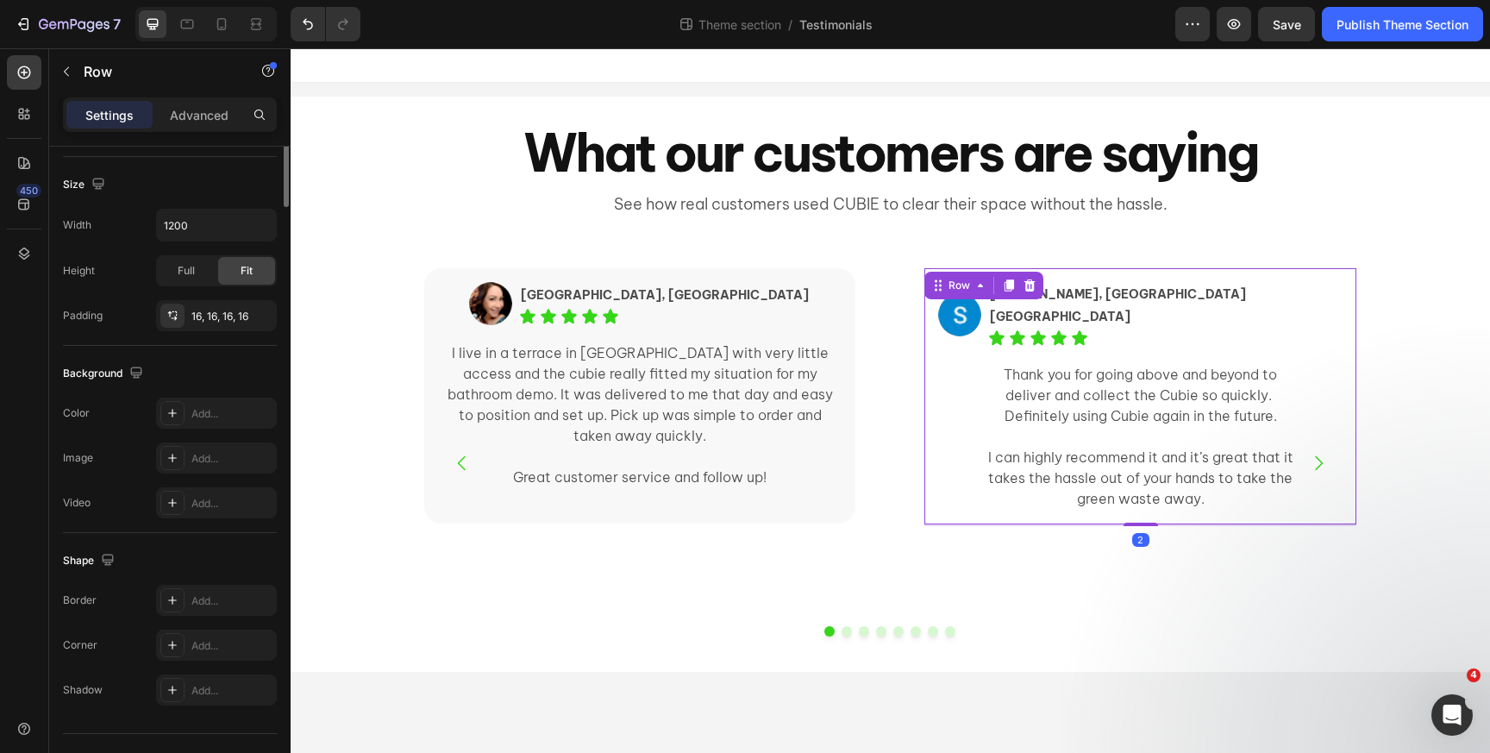
scroll to position [397, 0]
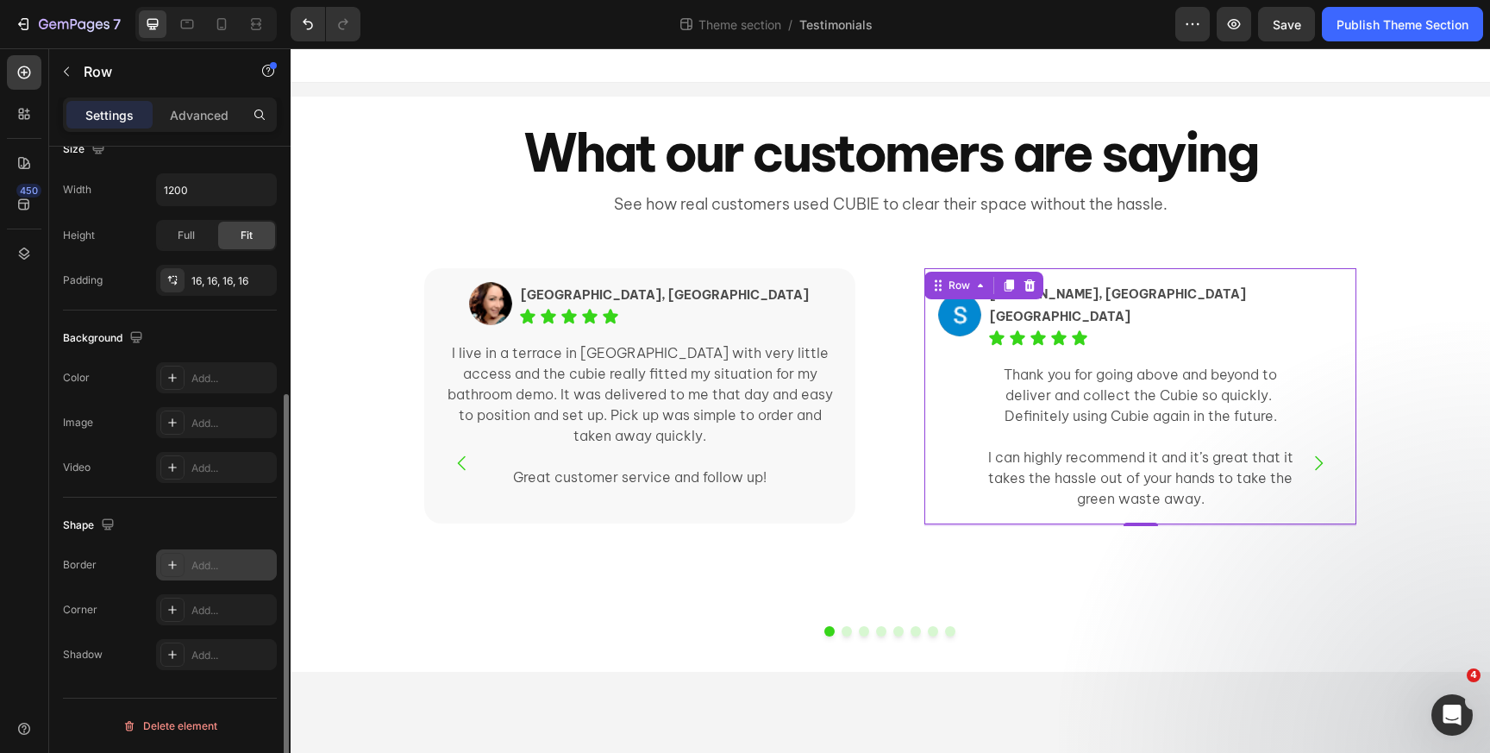
click at [170, 558] on icon at bounding box center [173, 565] width 14 height 14
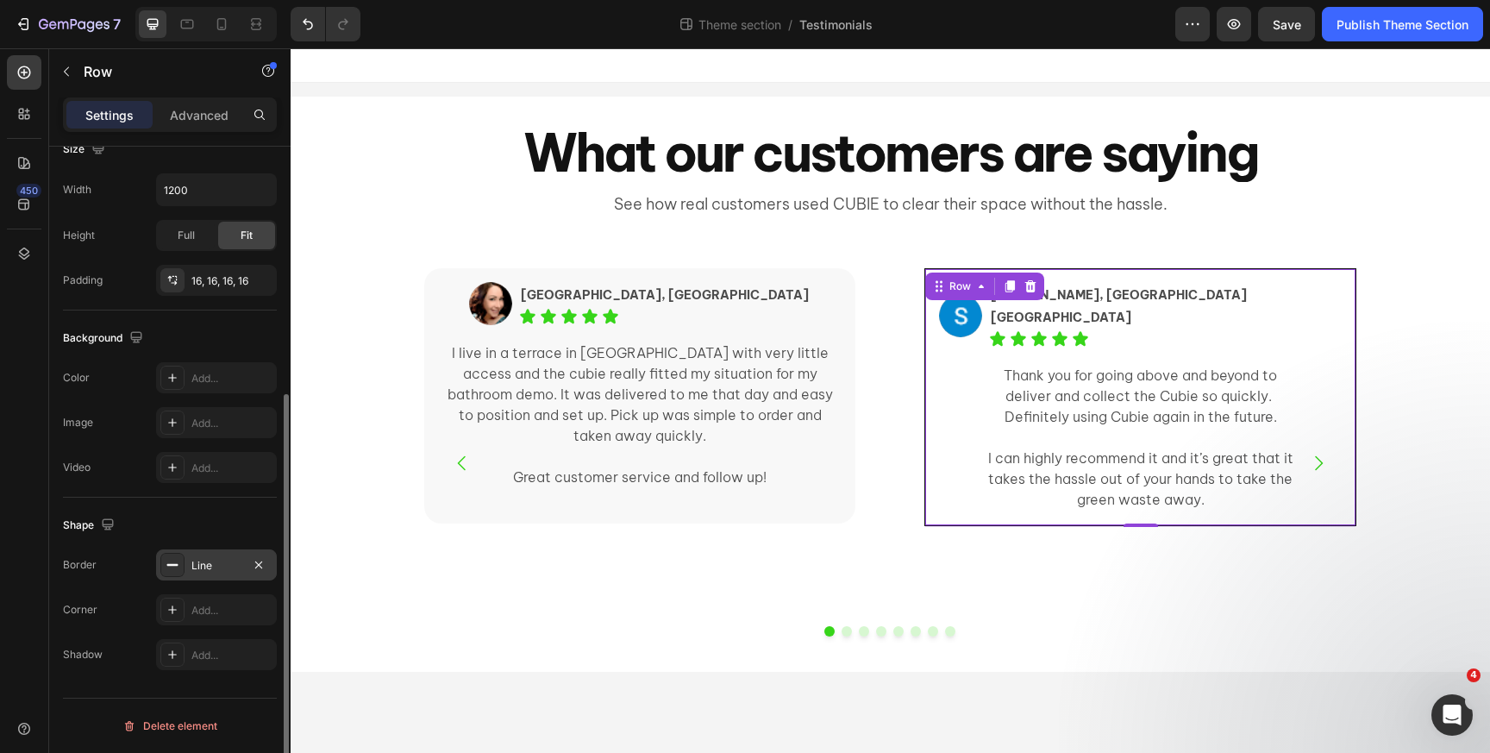
click at [184, 519] on div "Shape" at bounding box center [170, 525] width 214 height 28
click at [265, 561] on icon "button" at bounding box center [259, 565] width 14 height 14
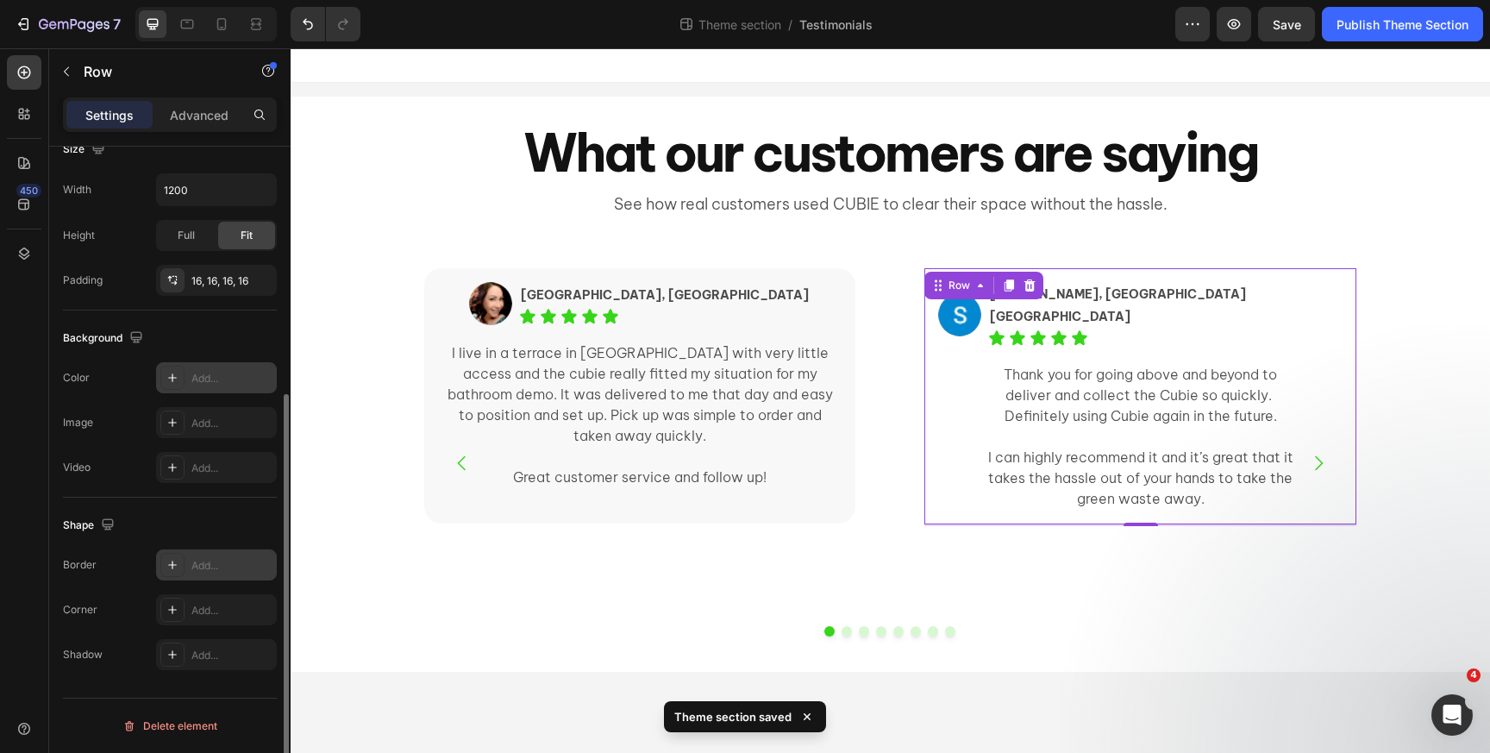
click at [171, 374] on icon at bounding box center [173, 378] width 14 height 14
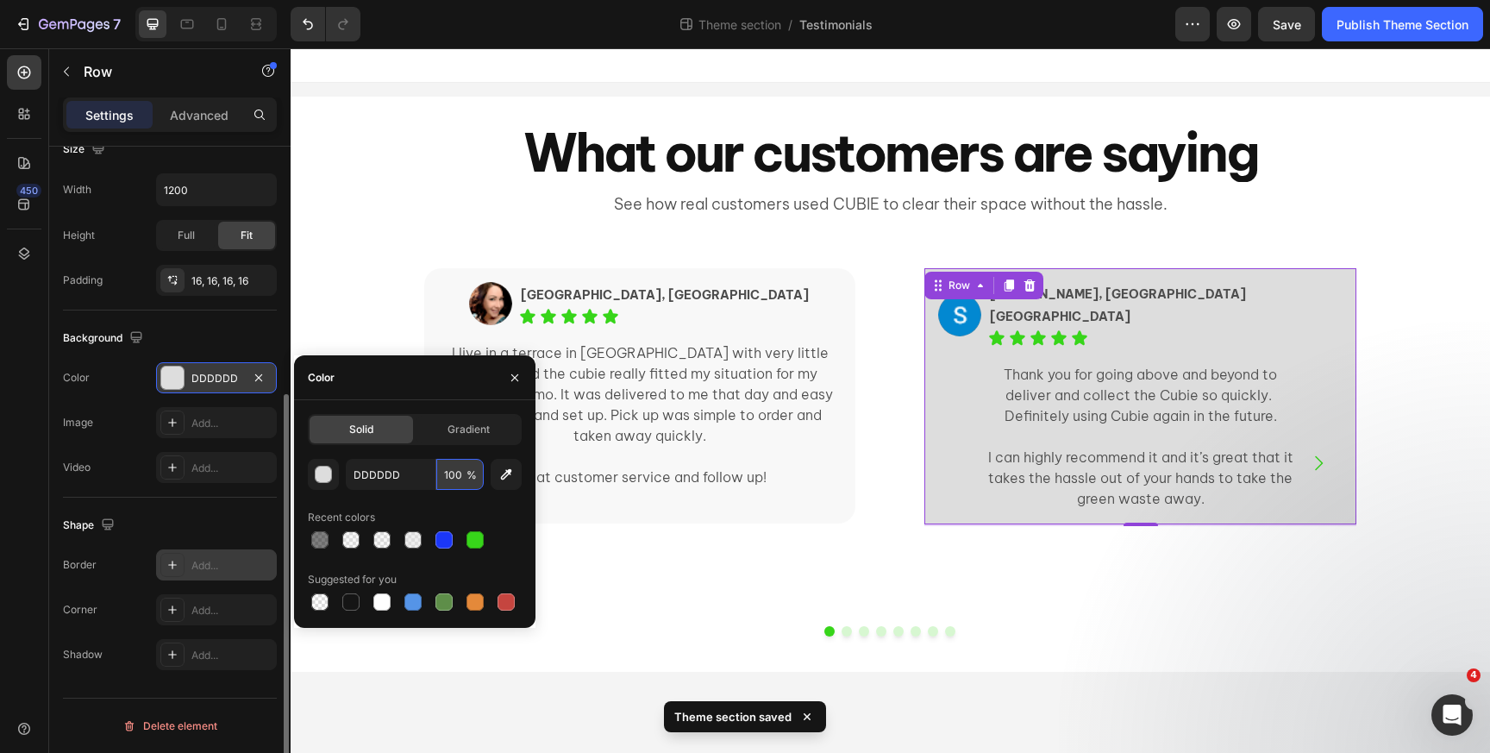
click at [454, 474] on input "100" at bounding box center [459, 474] width 47 height 31
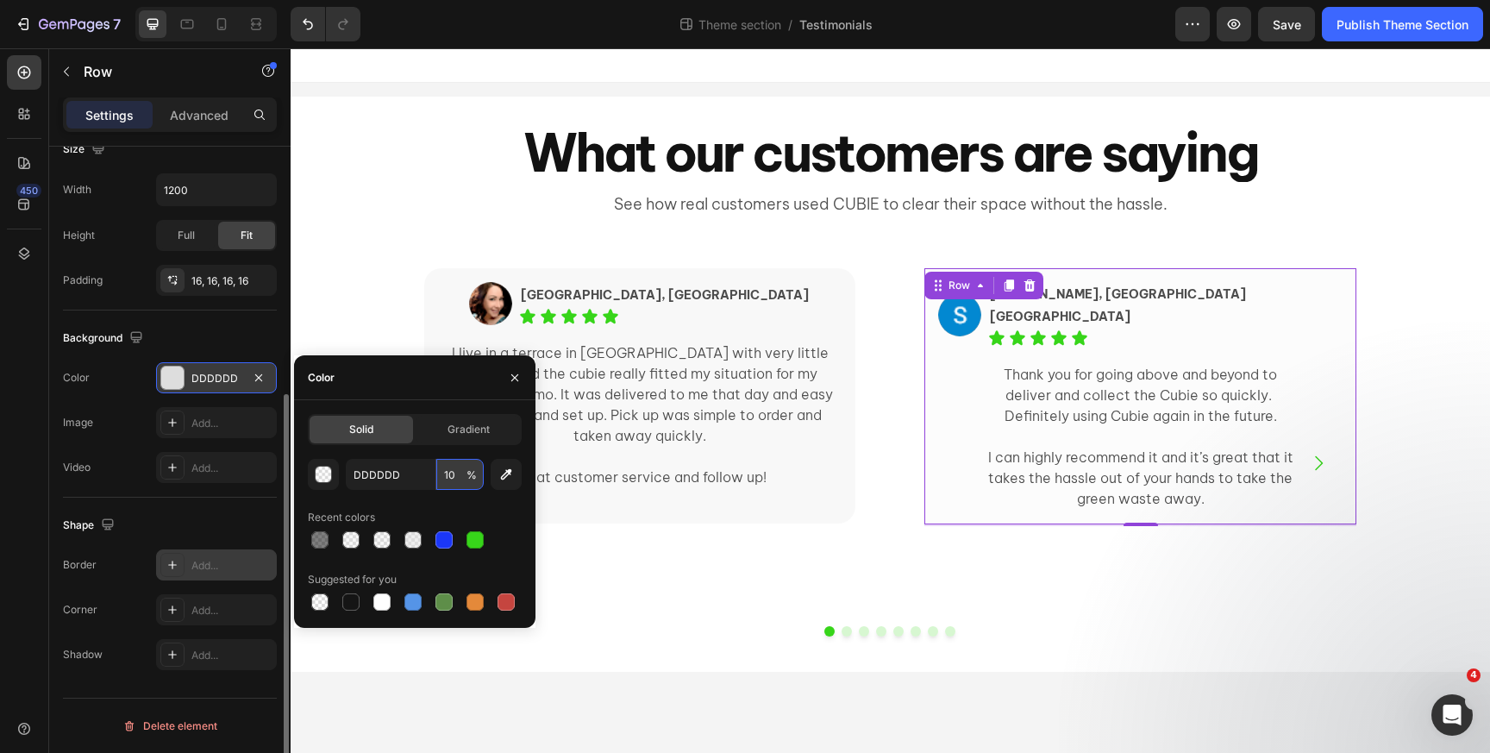
type input "10"
click at [174, 612] on icon at bounding box center [173, 610] width 14 height 14
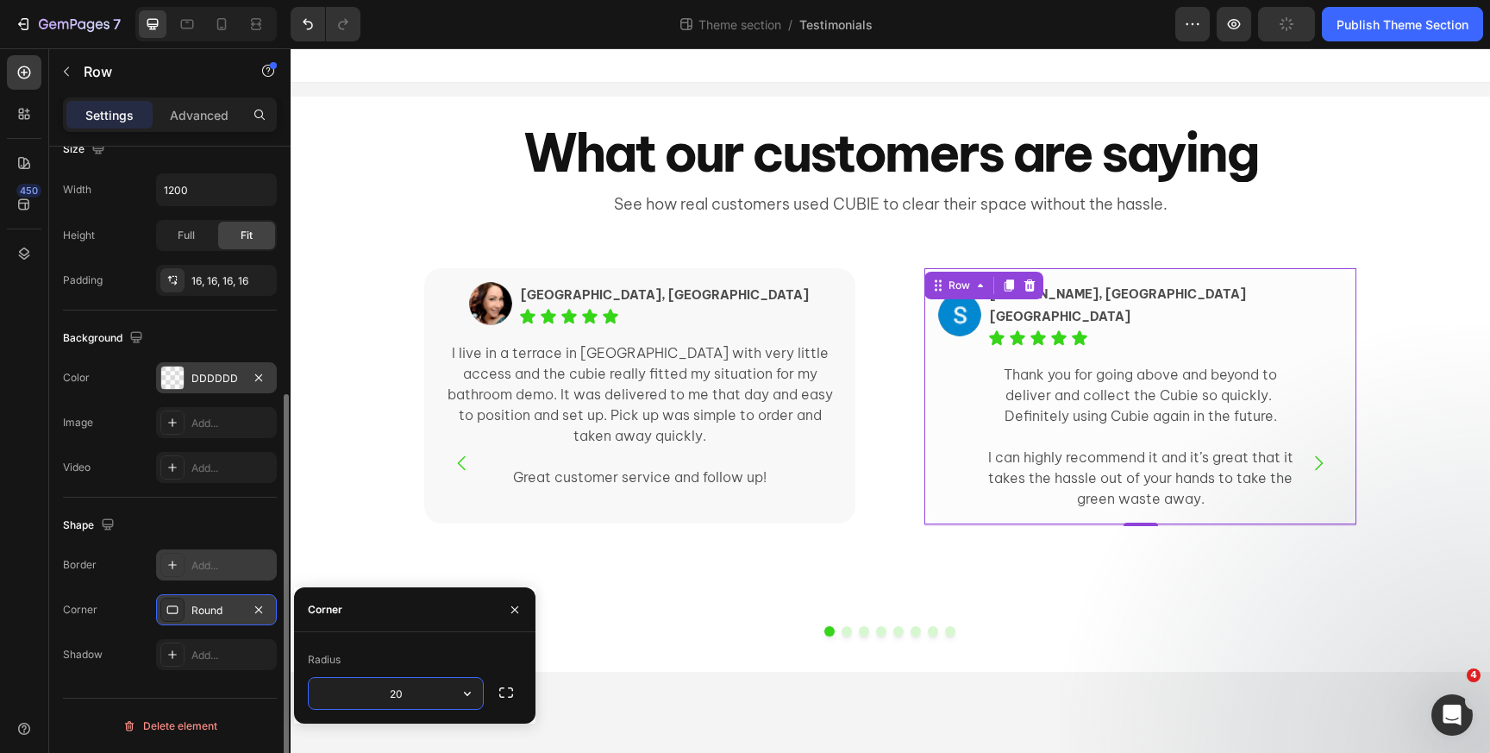
type input "20"
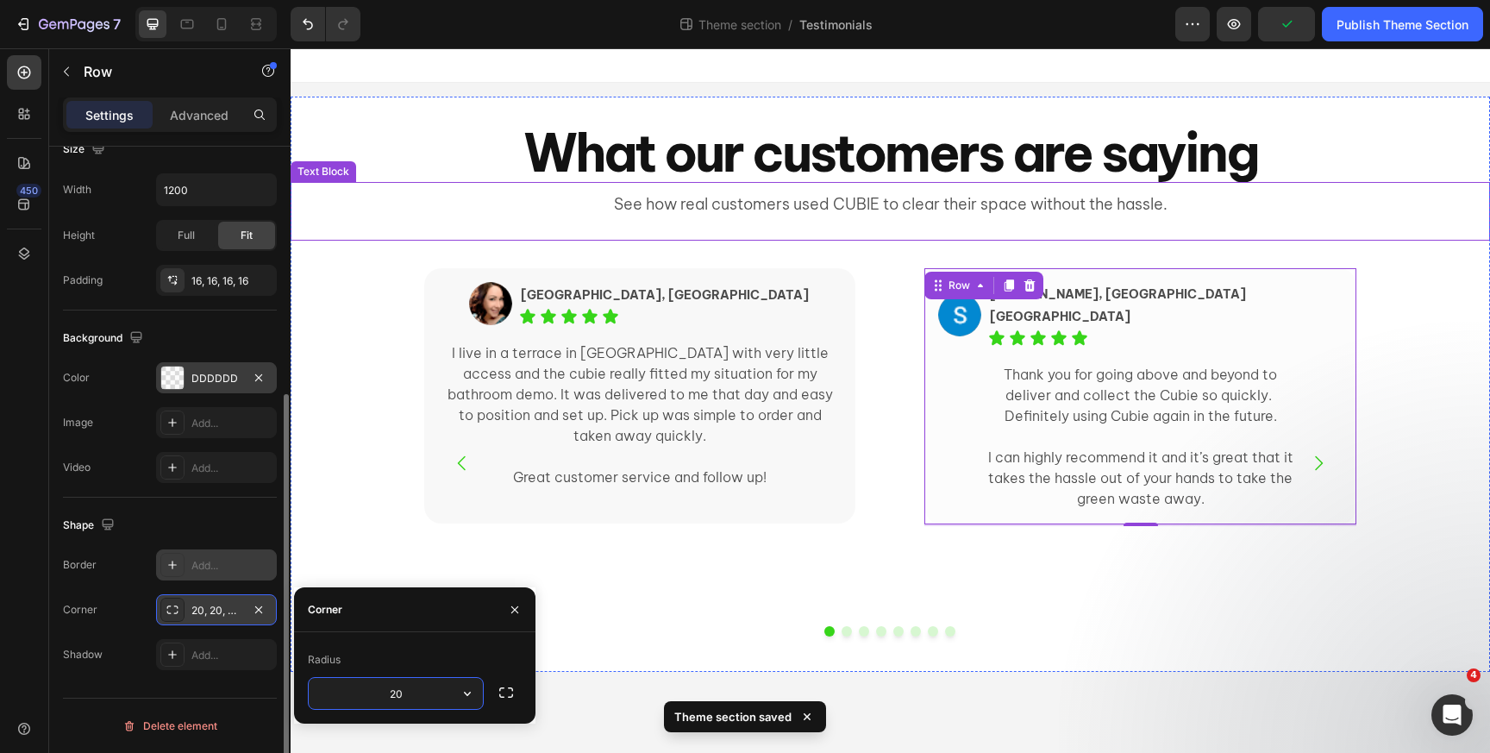
click at [378, 216] on p "See how real customers used CUBIE to clear their space without the hassle." at bounding box center [890, 205] width 1196 height 28
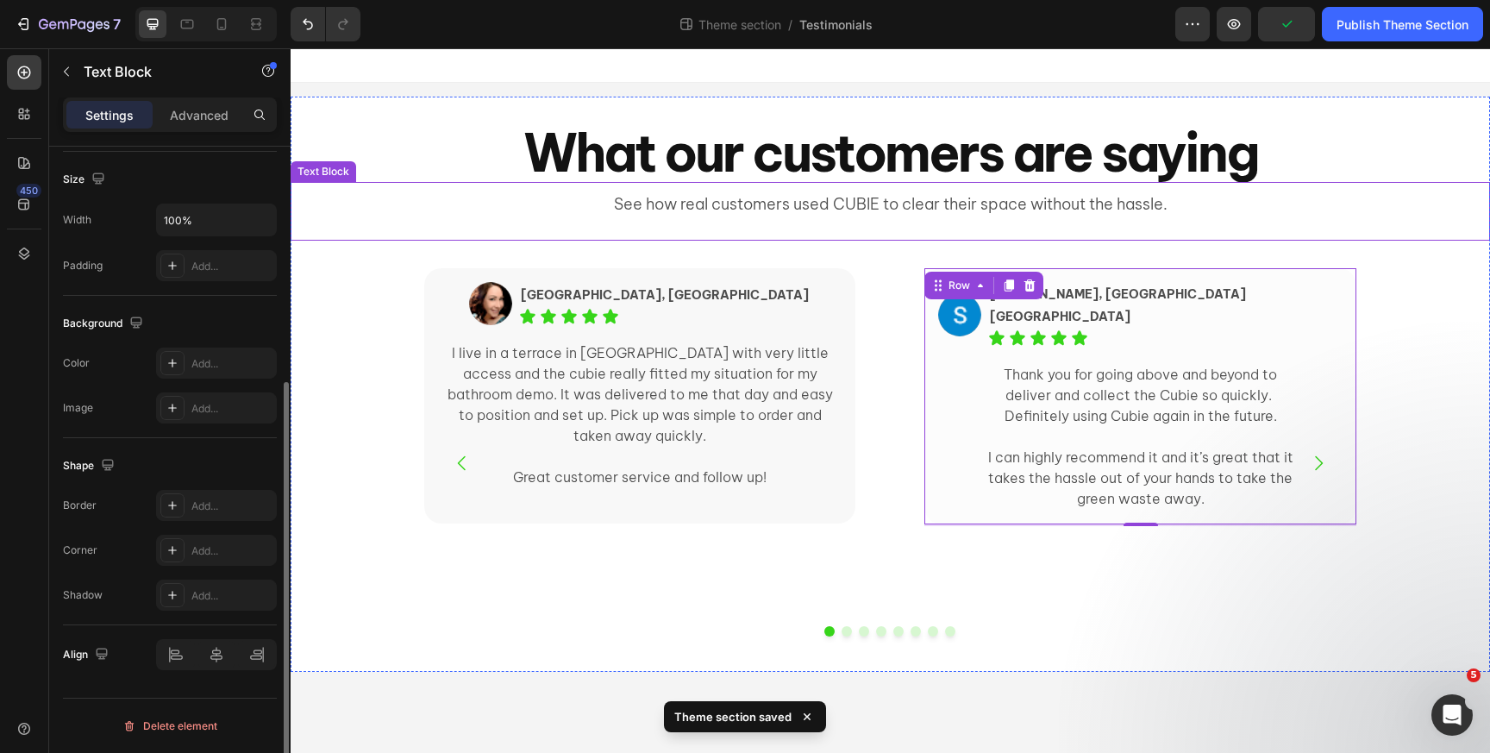
scroll to position [0, 0]
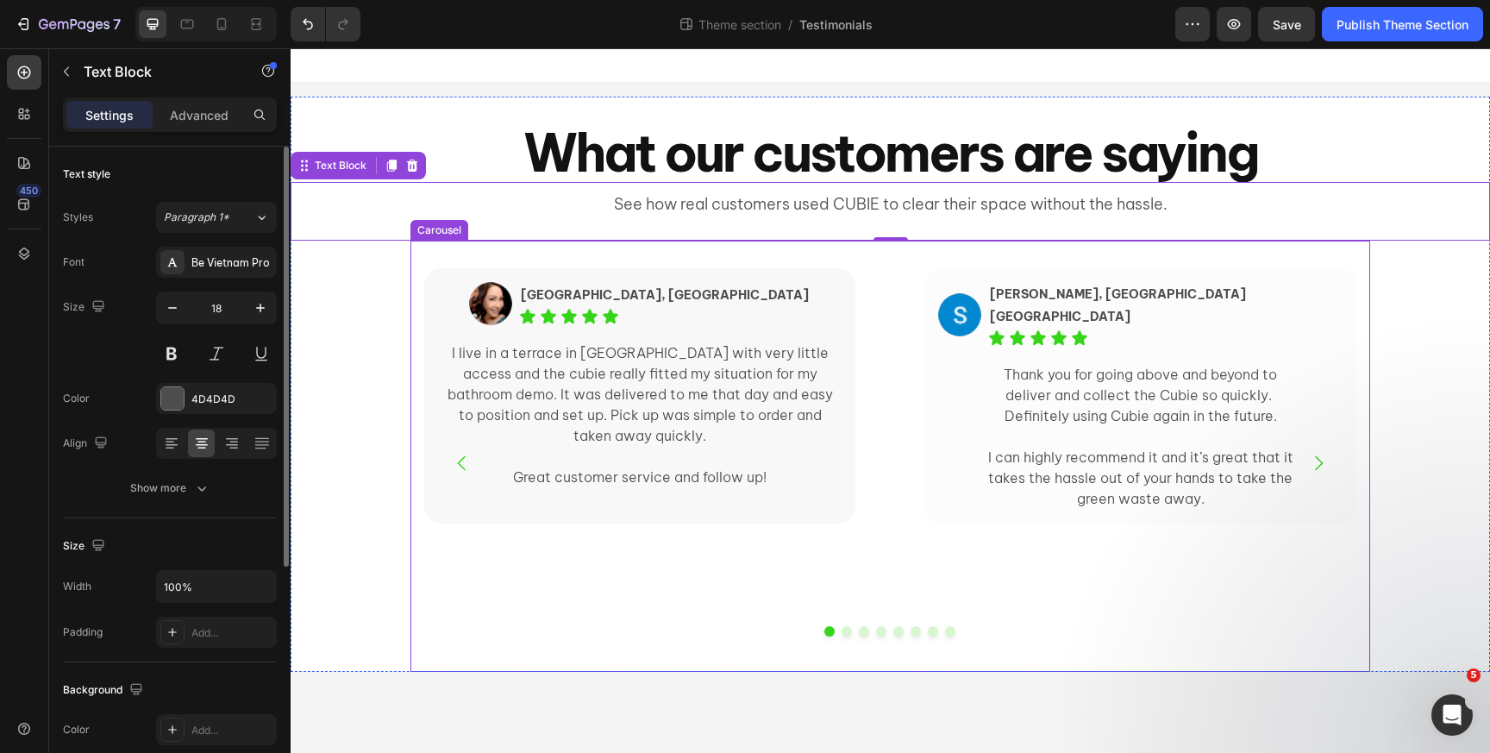
click at [1319, 465] on icon "Carousel Next Arrow" at bounding box center [1318, 463] width 21 height 21
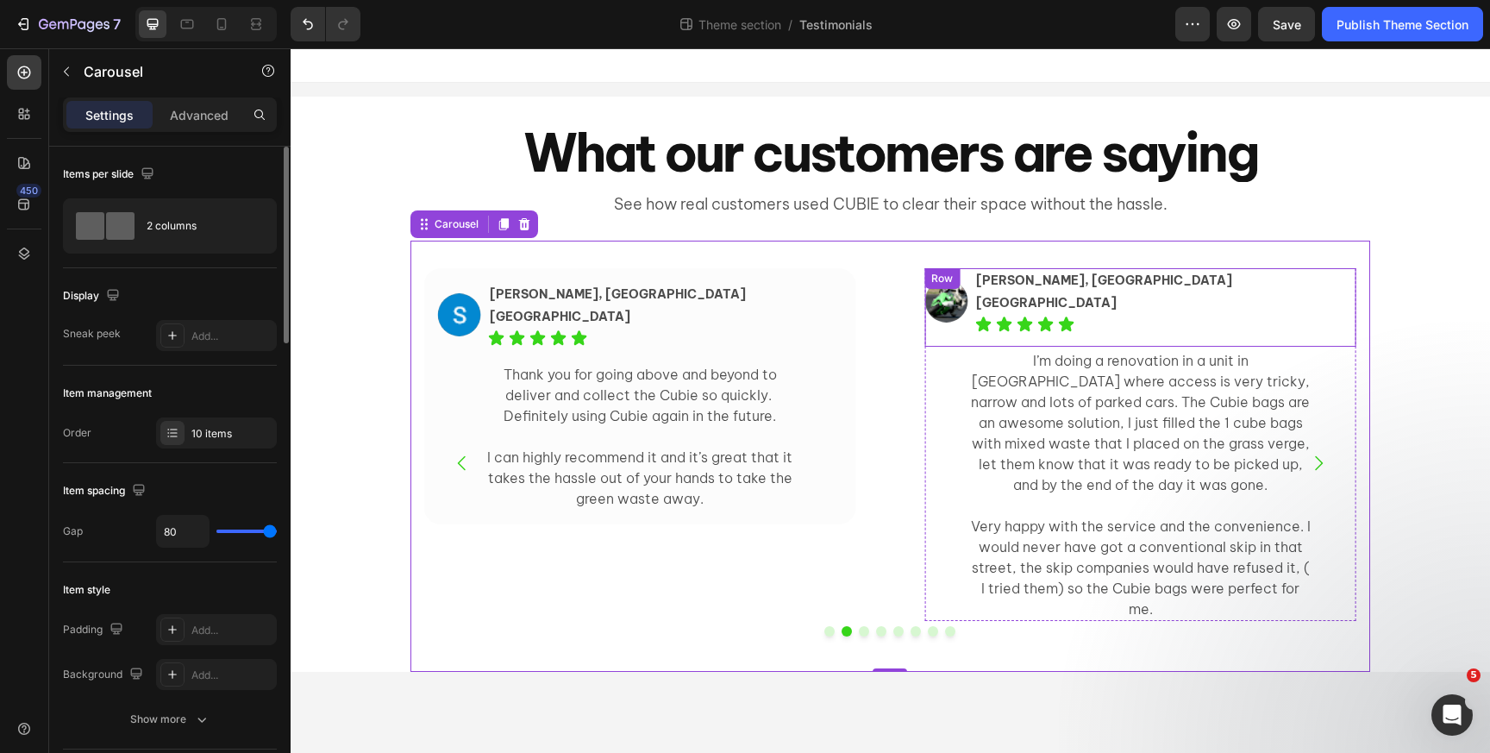
click at [952, 296] on div "Image Pete, Glebe NSW Text Block Icon Icon Icon Icon Icon Icon List Row" at bounding box center [1139, 307] width 431 height 78
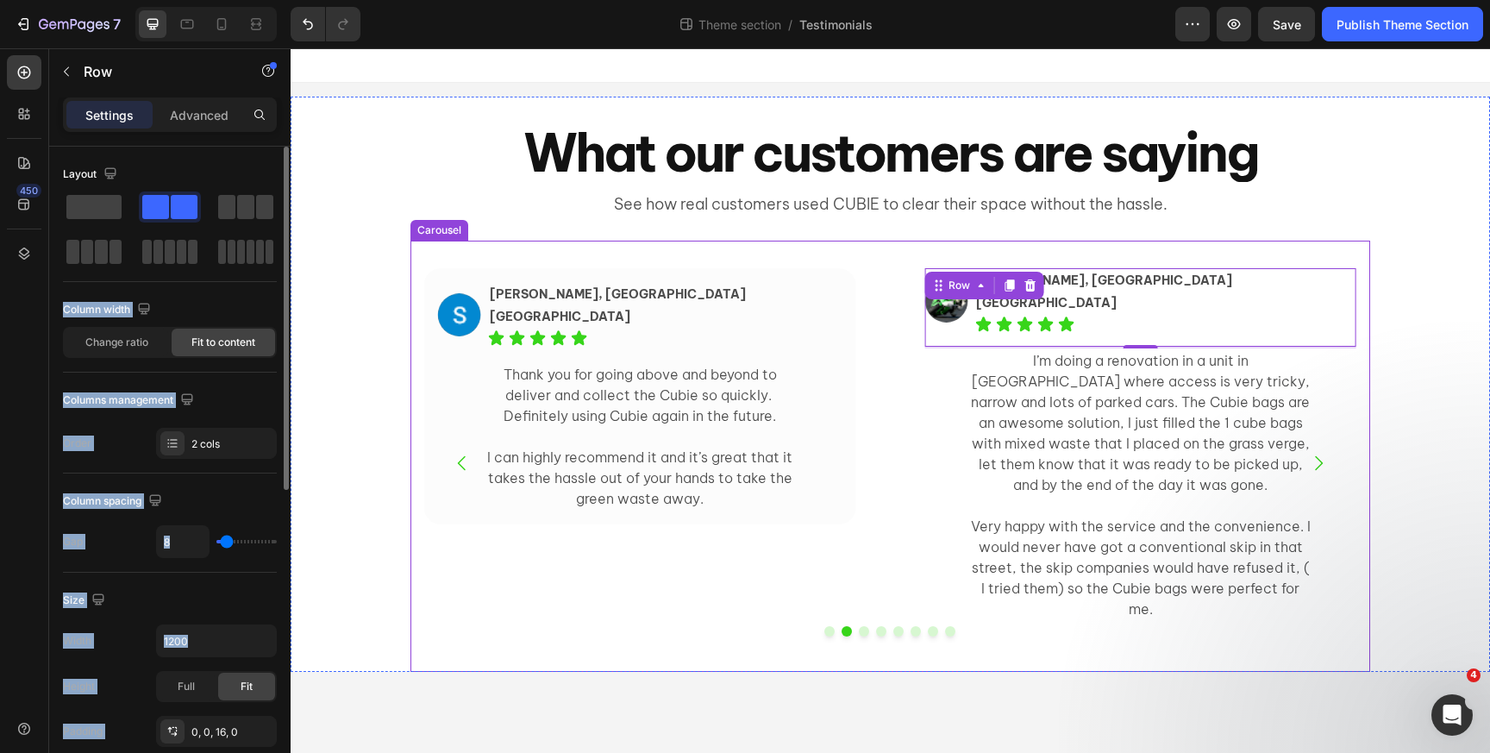
drag, startPoint x: 392, startPoint y: 258, endPoint x: 924, endPoint y: 302, distance: 533.9
click at [112, 202] on span at bounding box center [93, 207] width 55 height 24
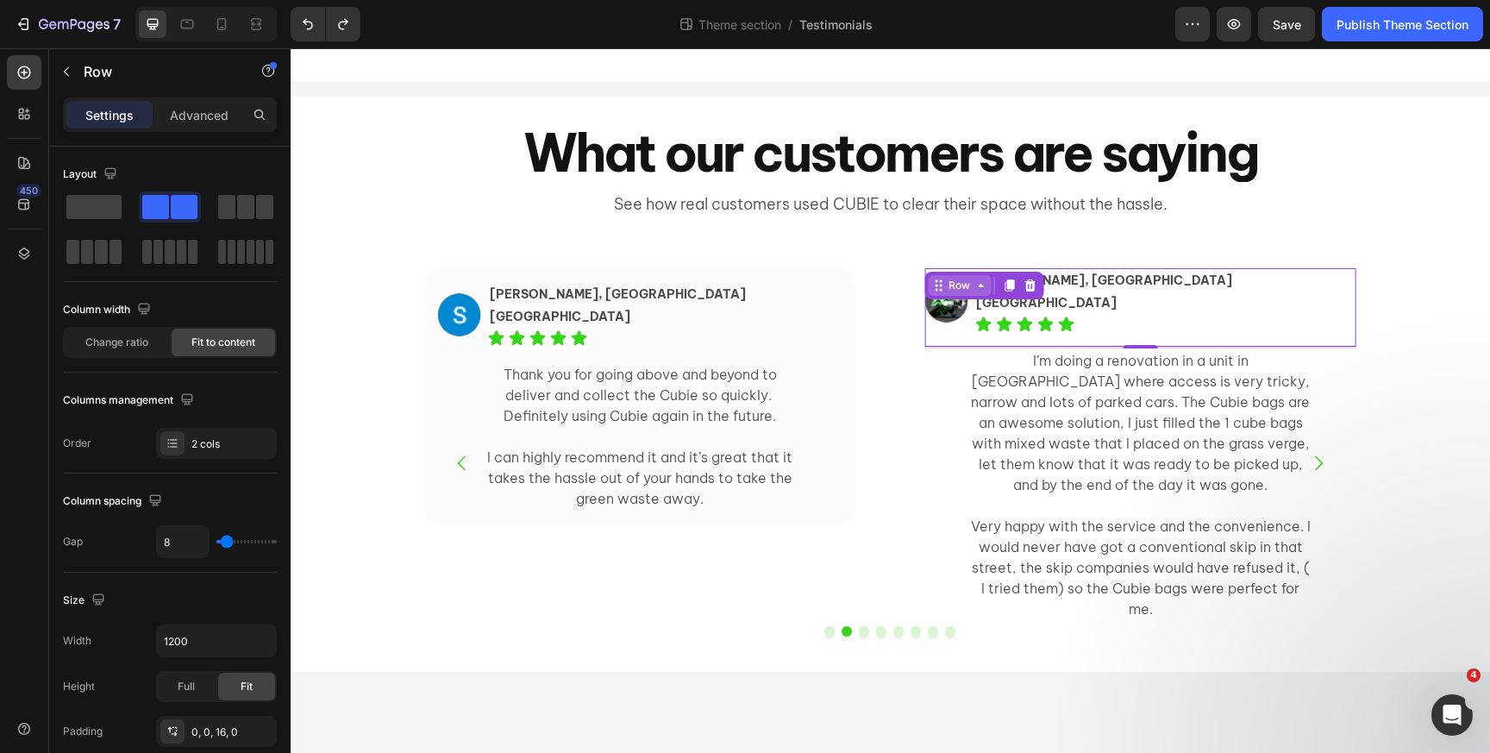
drag, startPoint x: 398, startPoint y: 251, endPoint x: 936, endPoint y: 275, distance: 538.7
click at [93, 203] on span at bounding box center [93, 207] width 55 height 24
drag, startPoint x: 385, startPoint y: 255, endPoint x: 975, endPoint y: 295, distance: 592.1
click at [28, 72] on icon at bounding box center [24, 72] width 17 height 17
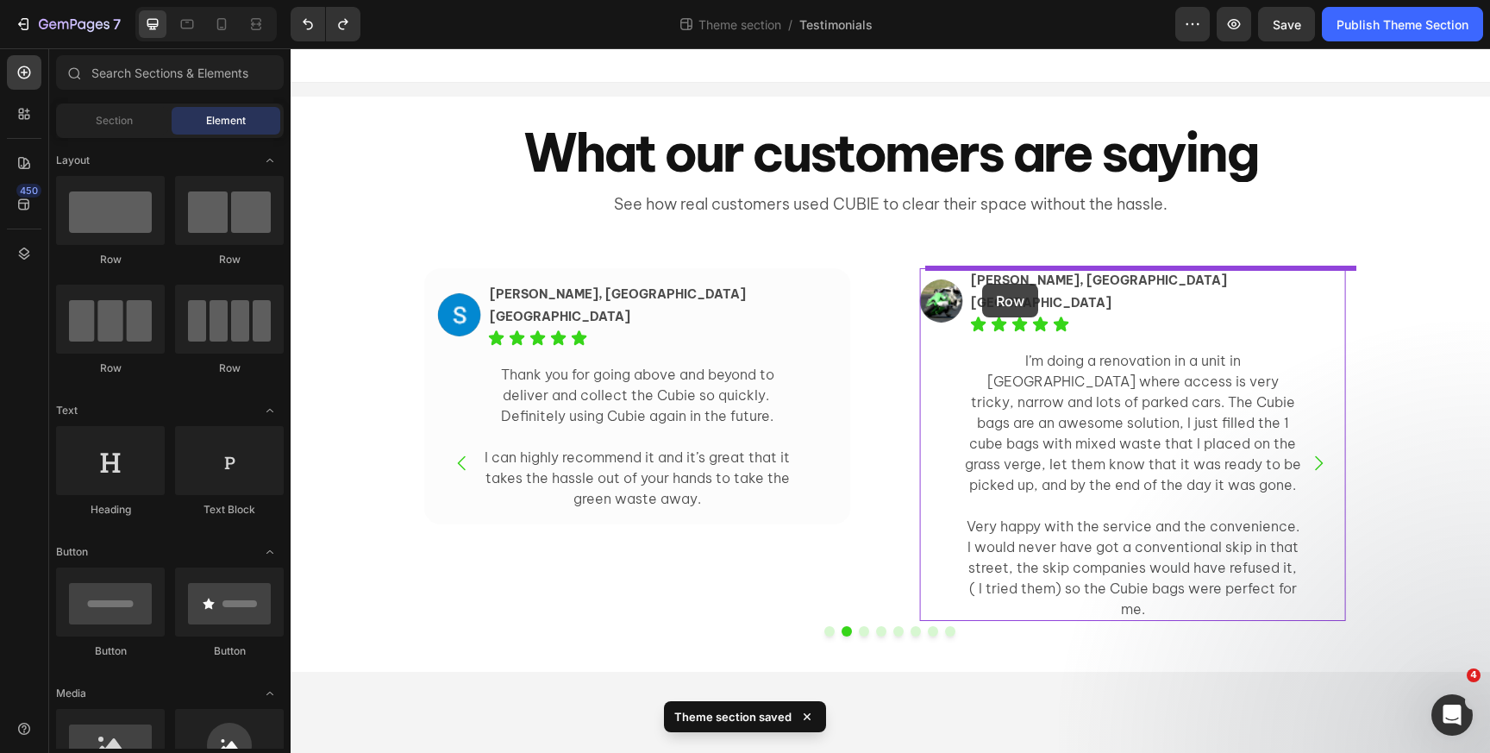
drag, startPoint x: 403, startPoint y: 257, endPoint x: 982, endPoint y: 284, distance: 580.1
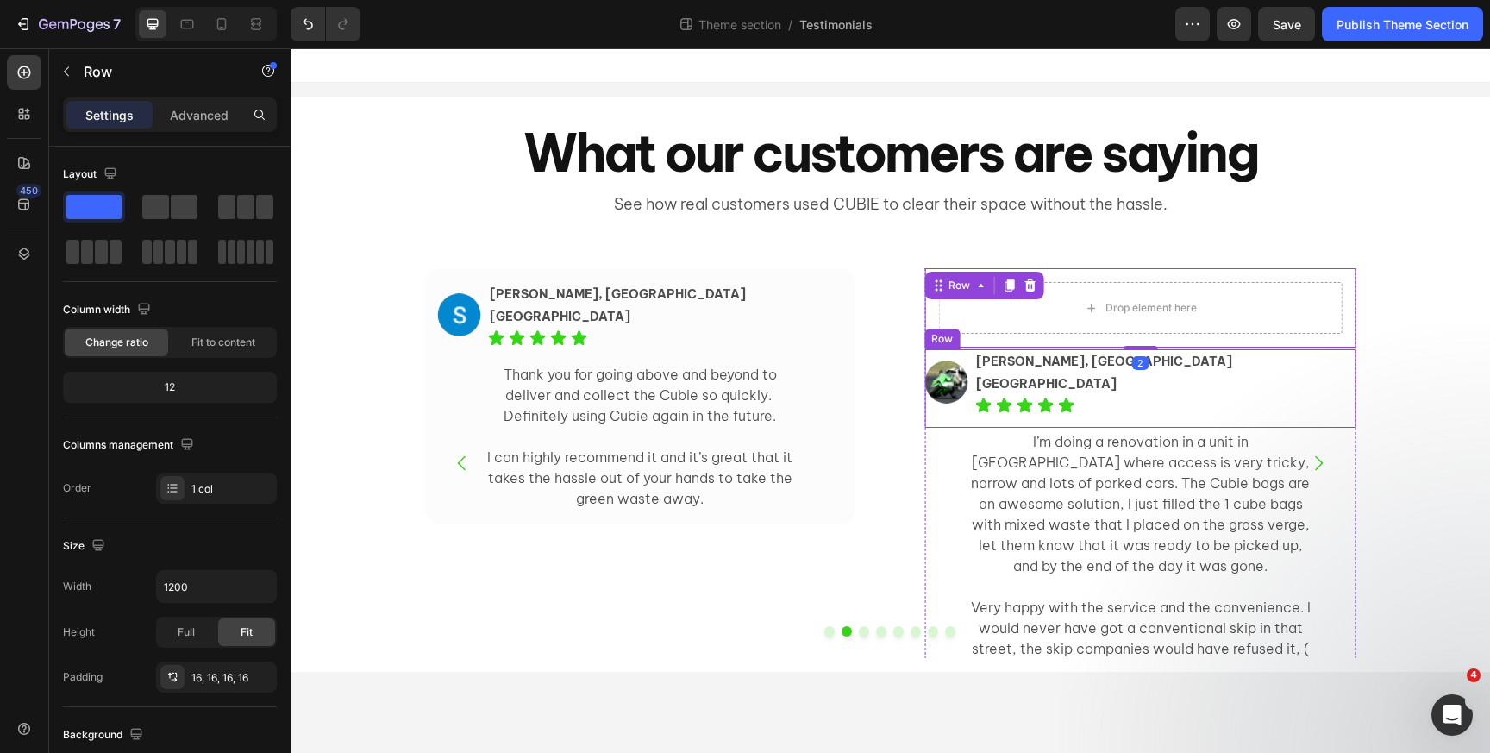
click at [988, 369] on div "Image Pete, Glebe NSW Text Block Icon Icon Icon Icon Icon Icon List Row" at bounding box center [1139, 388] width 431 height 78
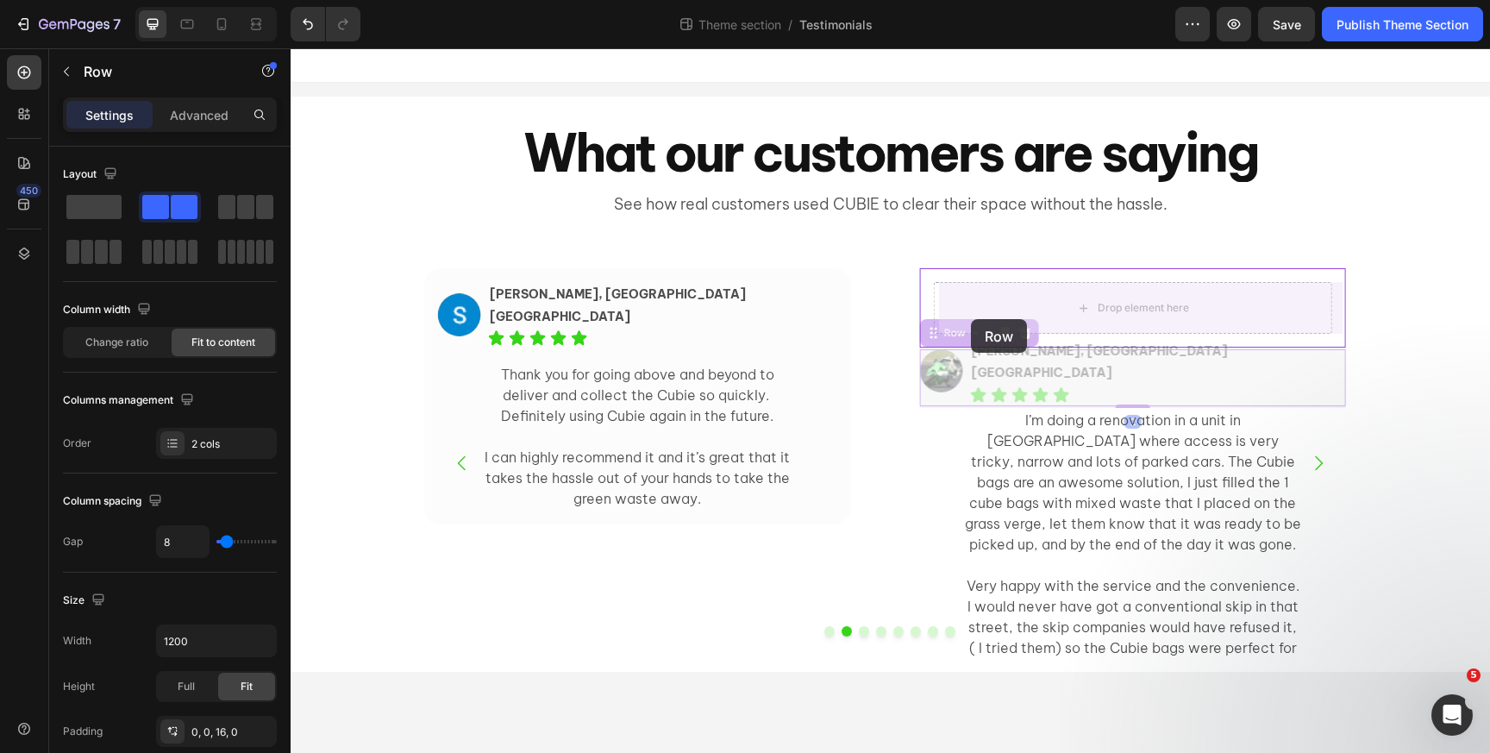
drag, startPoint x: 966, startPoint y: 336, endPoint x: 971, endPoint y: 319, distance: 18.0
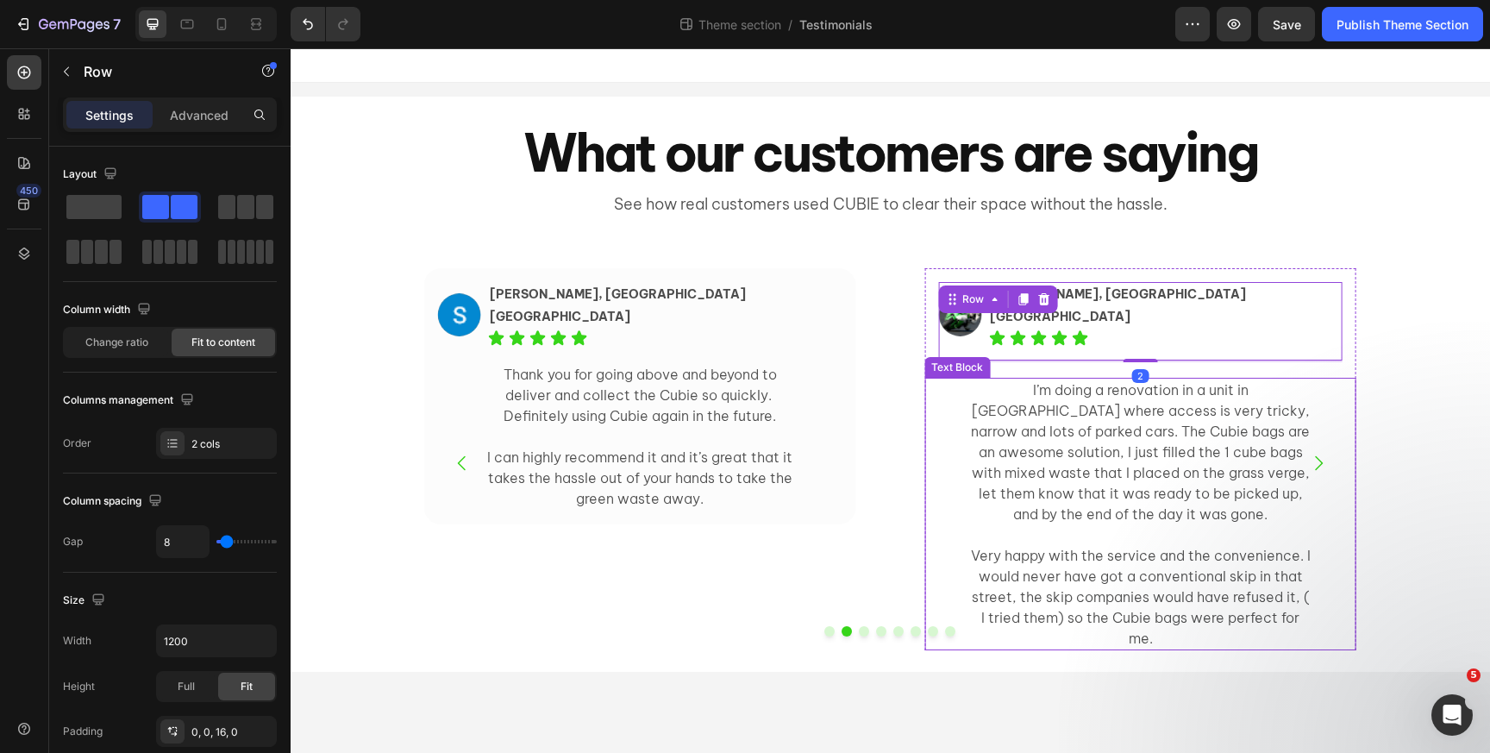
click at [966, 409] on div "I’m doing a renovation in a unit in Glebe where access is very tricky, narrow a…" at bounding box center [1139, 514] width 431 height 273
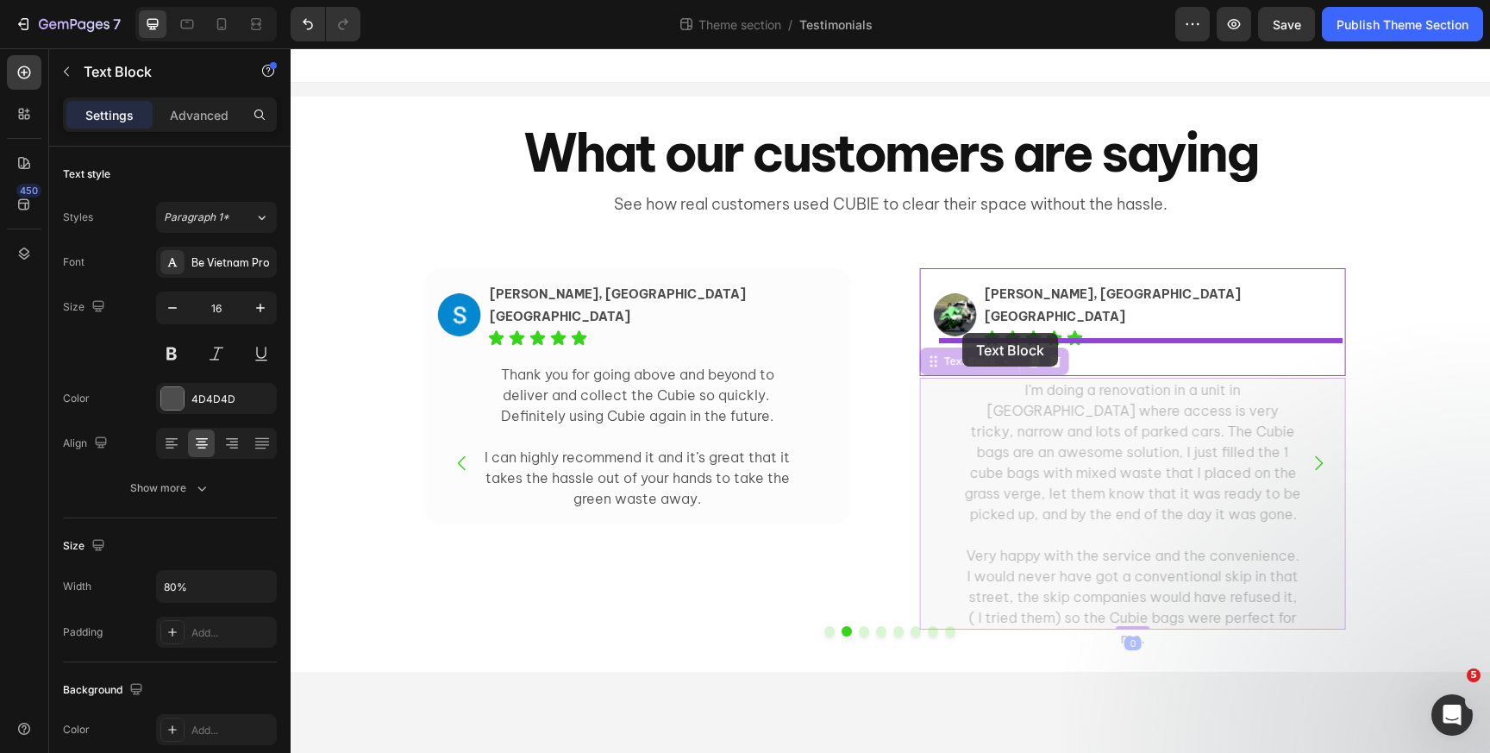
drag, startPoint x: 959, startPoint y: 342, endPoint x: 962, endPoint y: 333, distance: 9.3
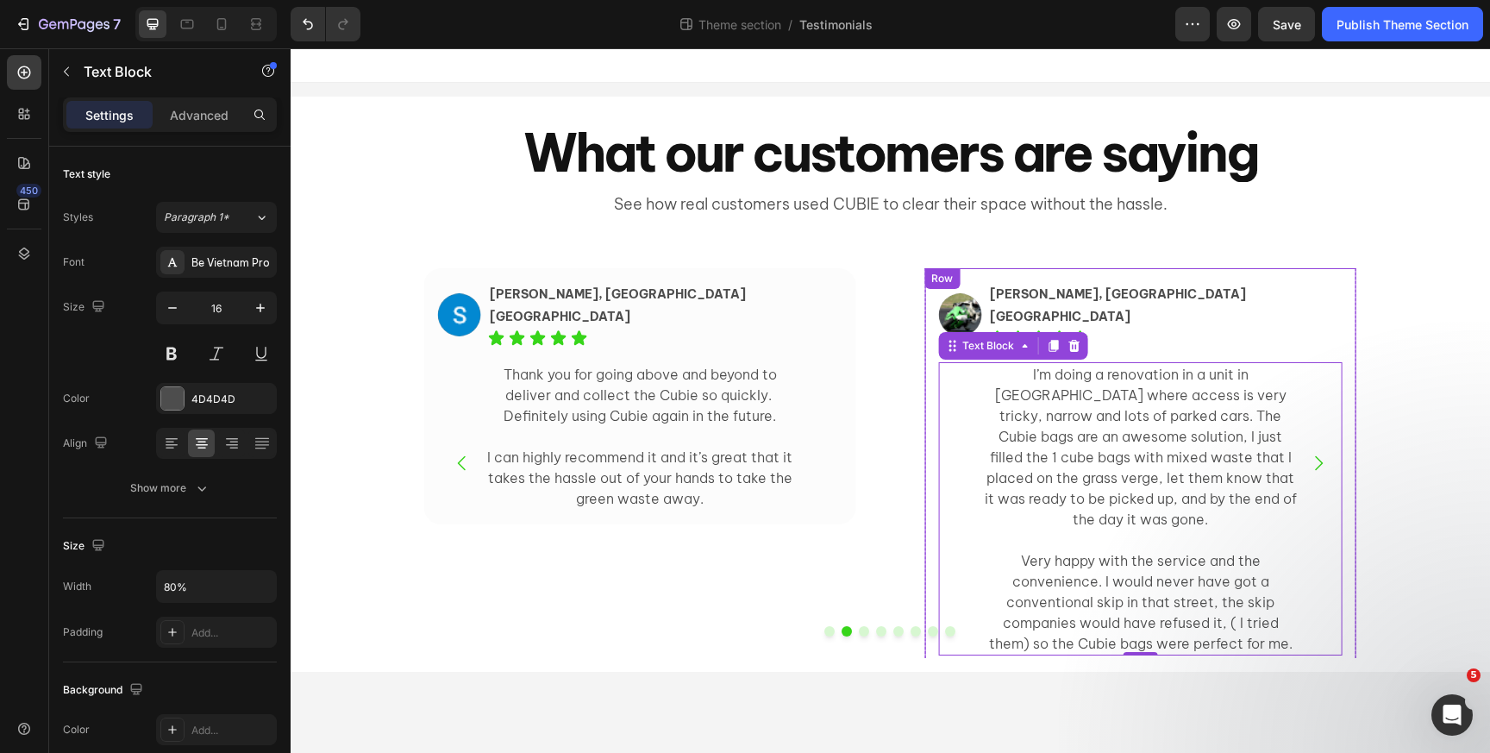
click at [944, 279] on div "Row" at bounding box center [942, 279] width 28 height 16
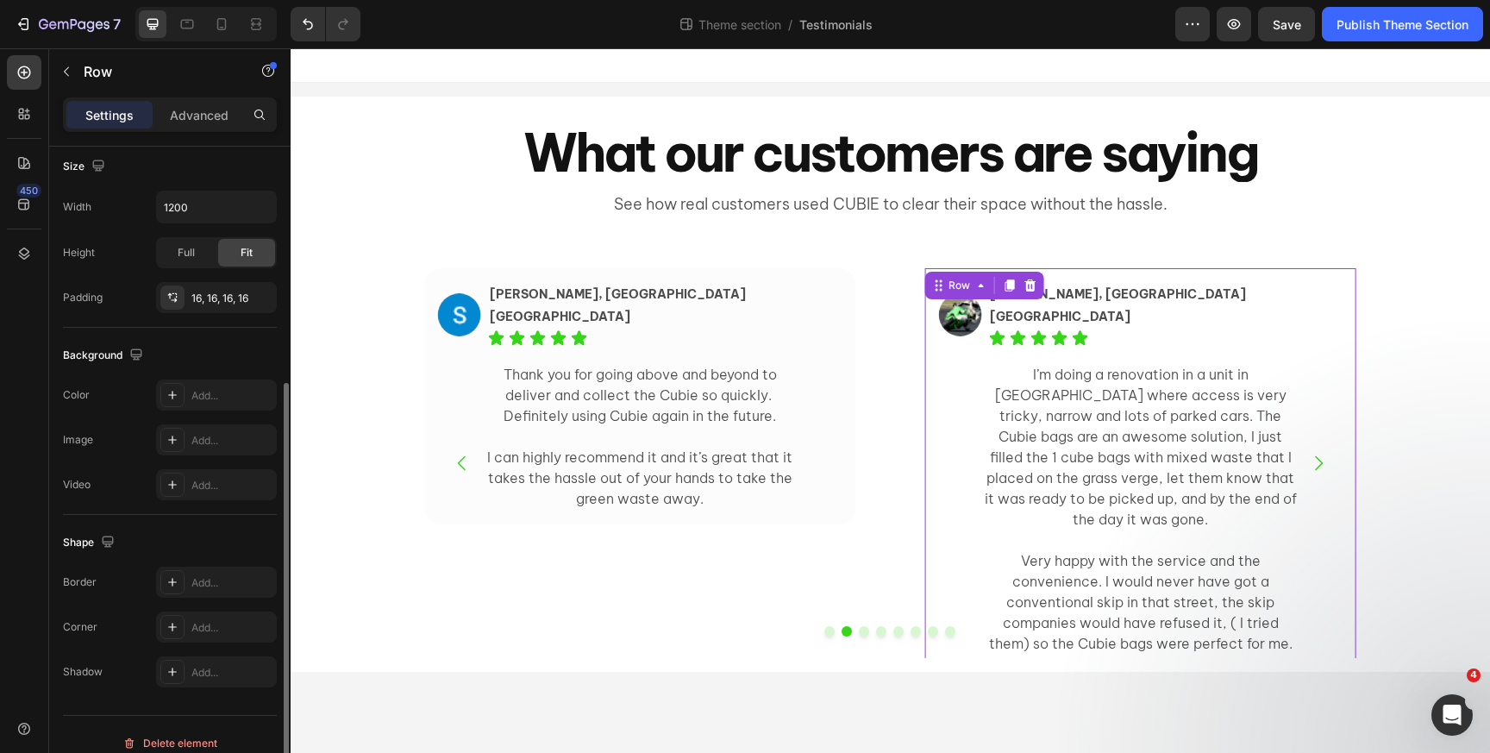
scroll to position [380, 0]
click at [166, 395] on icon at bounding box center [173, 394] width 14 height 14
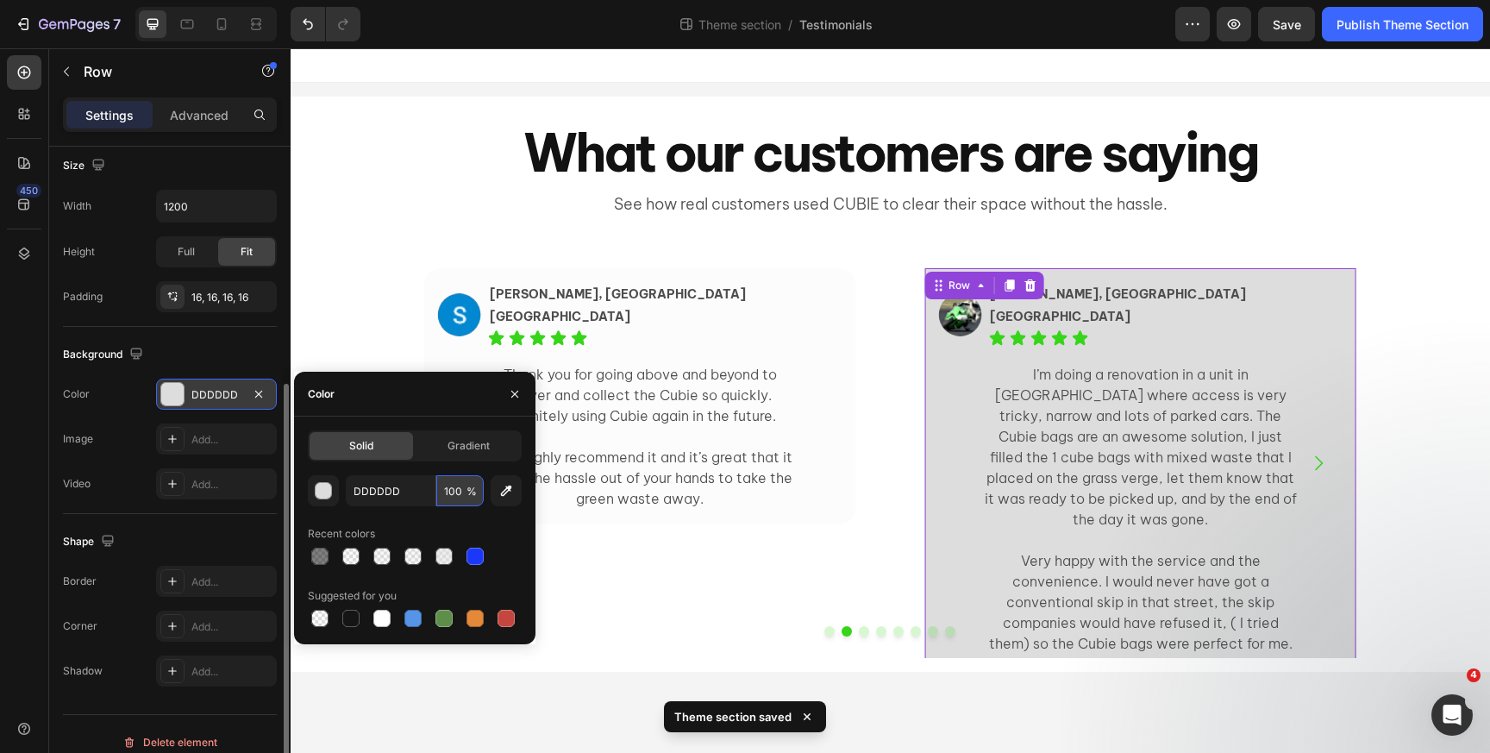
click at [451, 501] on input "100" at bounding box center [459, 490] width 47 height 31
type input "1"
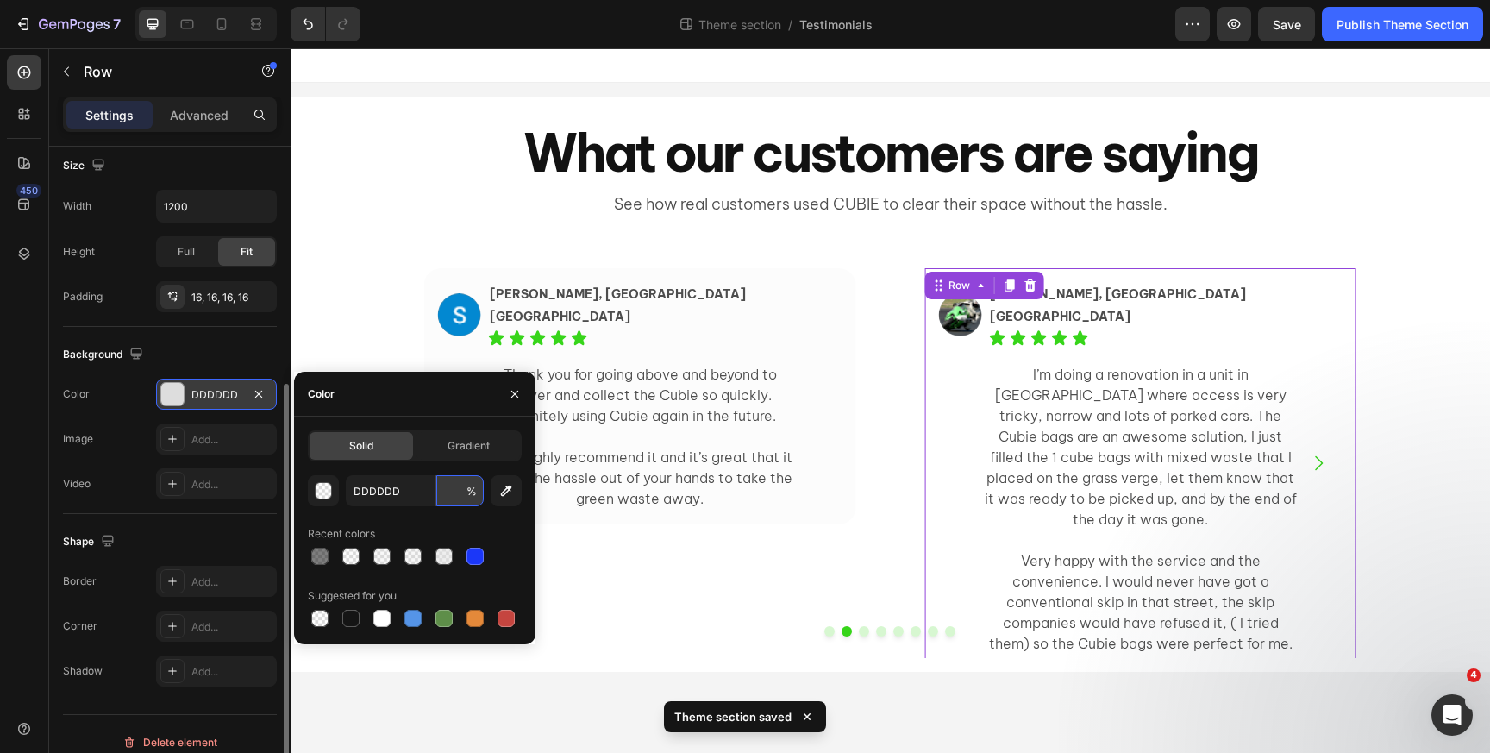
type input "1"
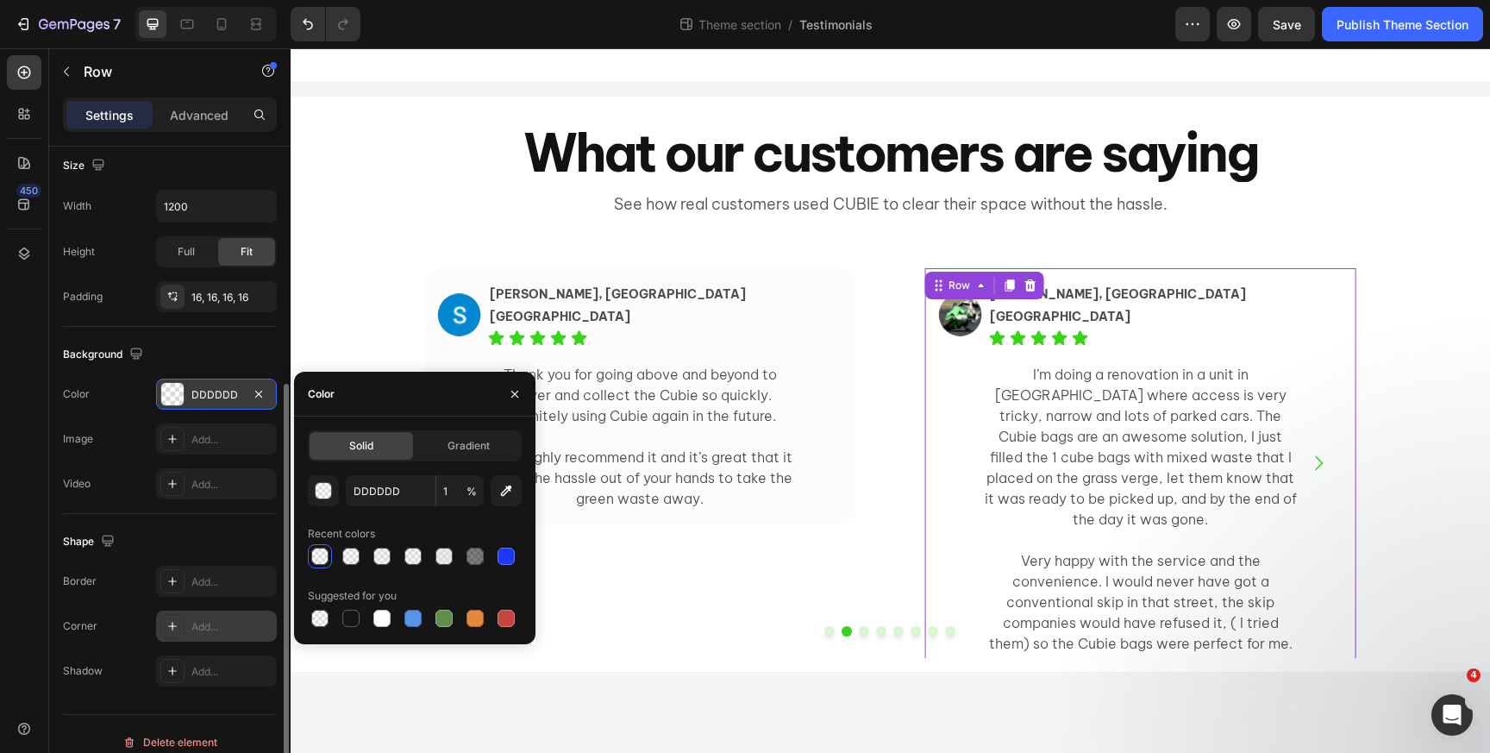
click at [177, 617] on div at bounding box center [172, 626] width 24 height 24
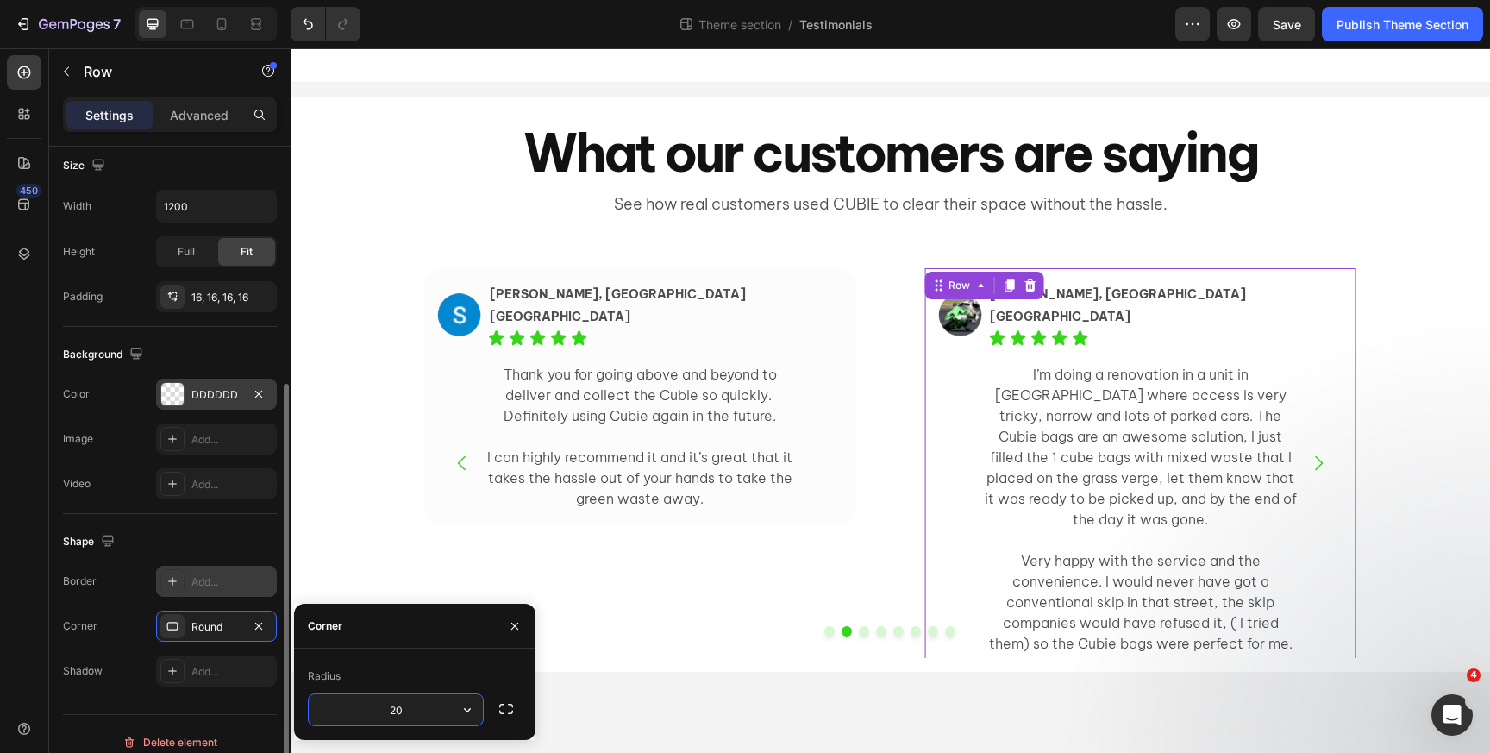
type input "20"
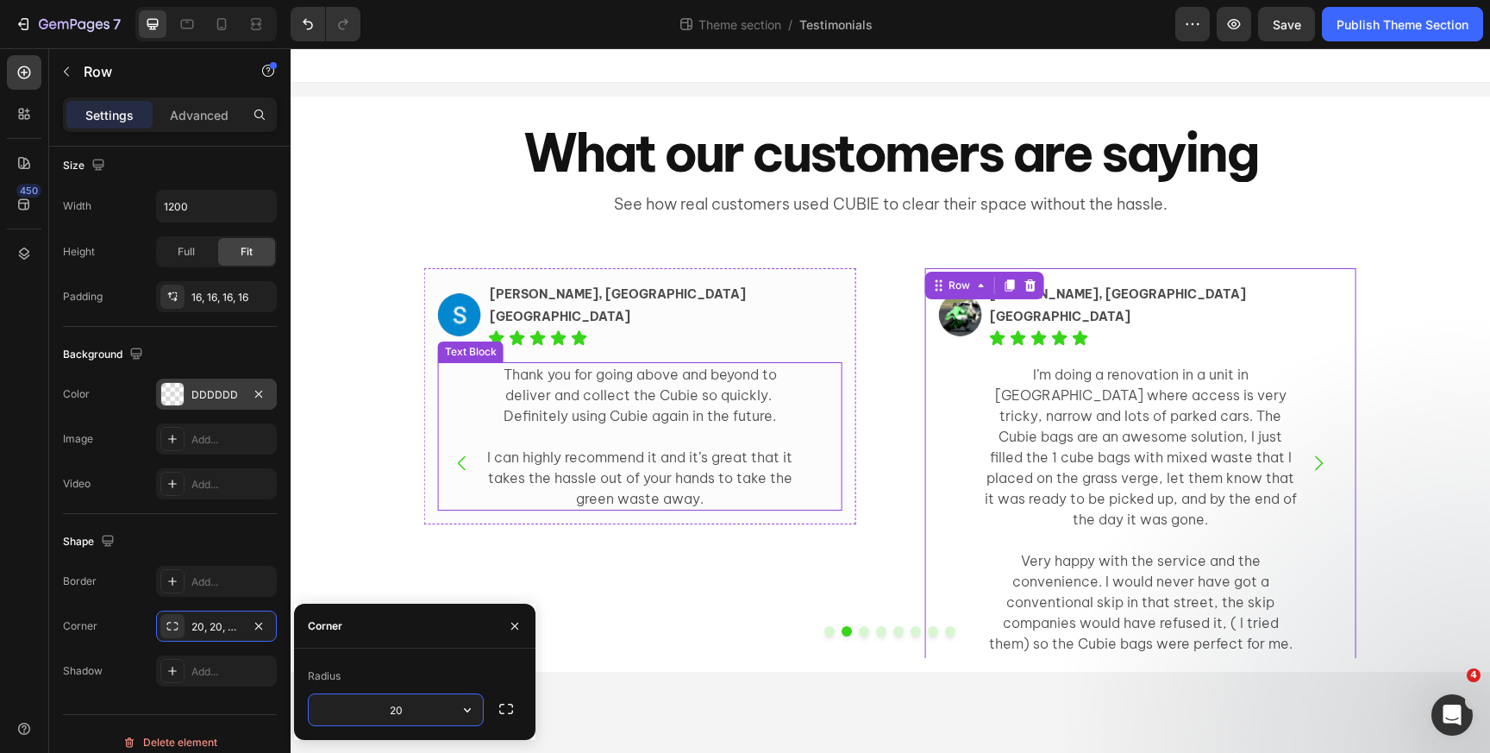
click at [474, 364] on div "Thank you for going above and beyond to deliver and collect the Cubie so quickl…" at bounding box center [640, 436] width 404 height 148
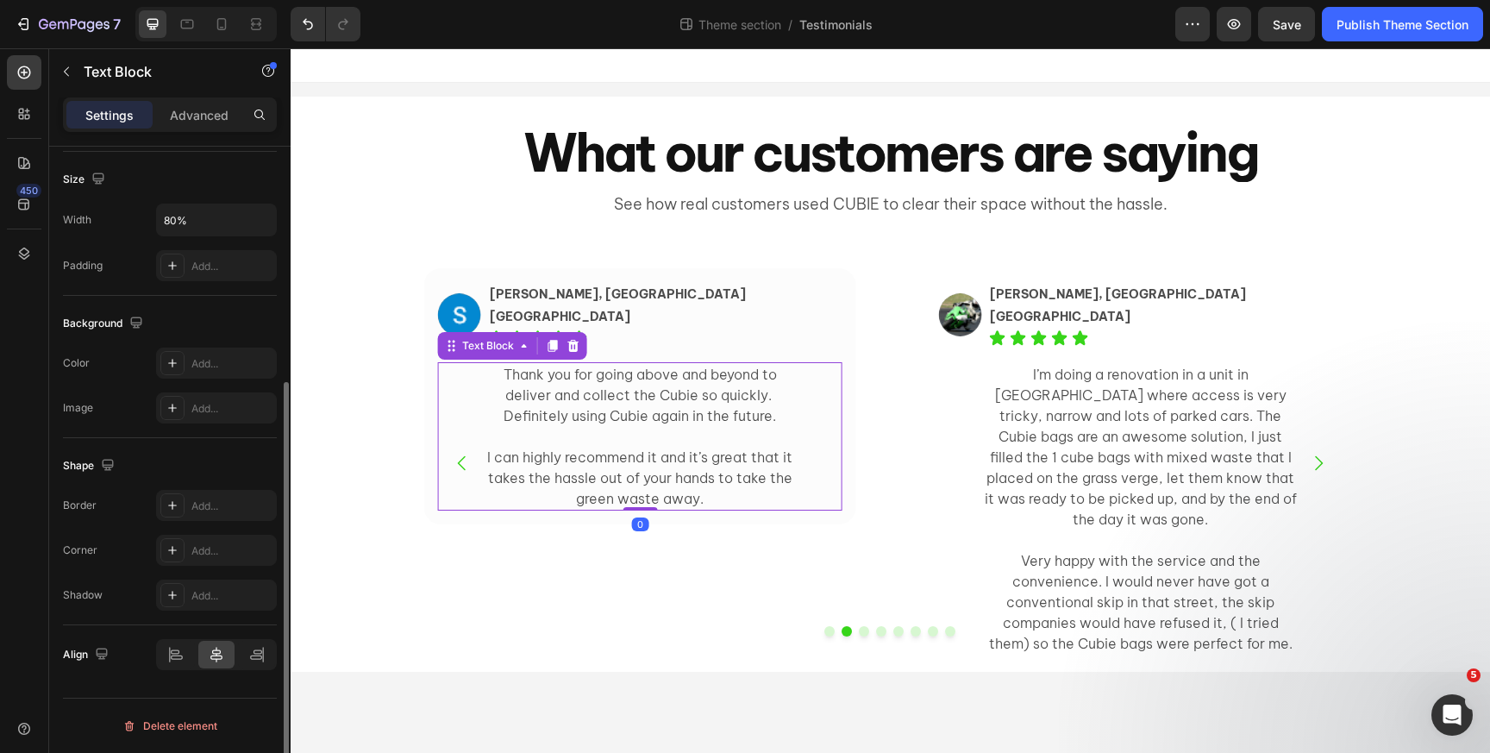
scroll to position [0, 0]
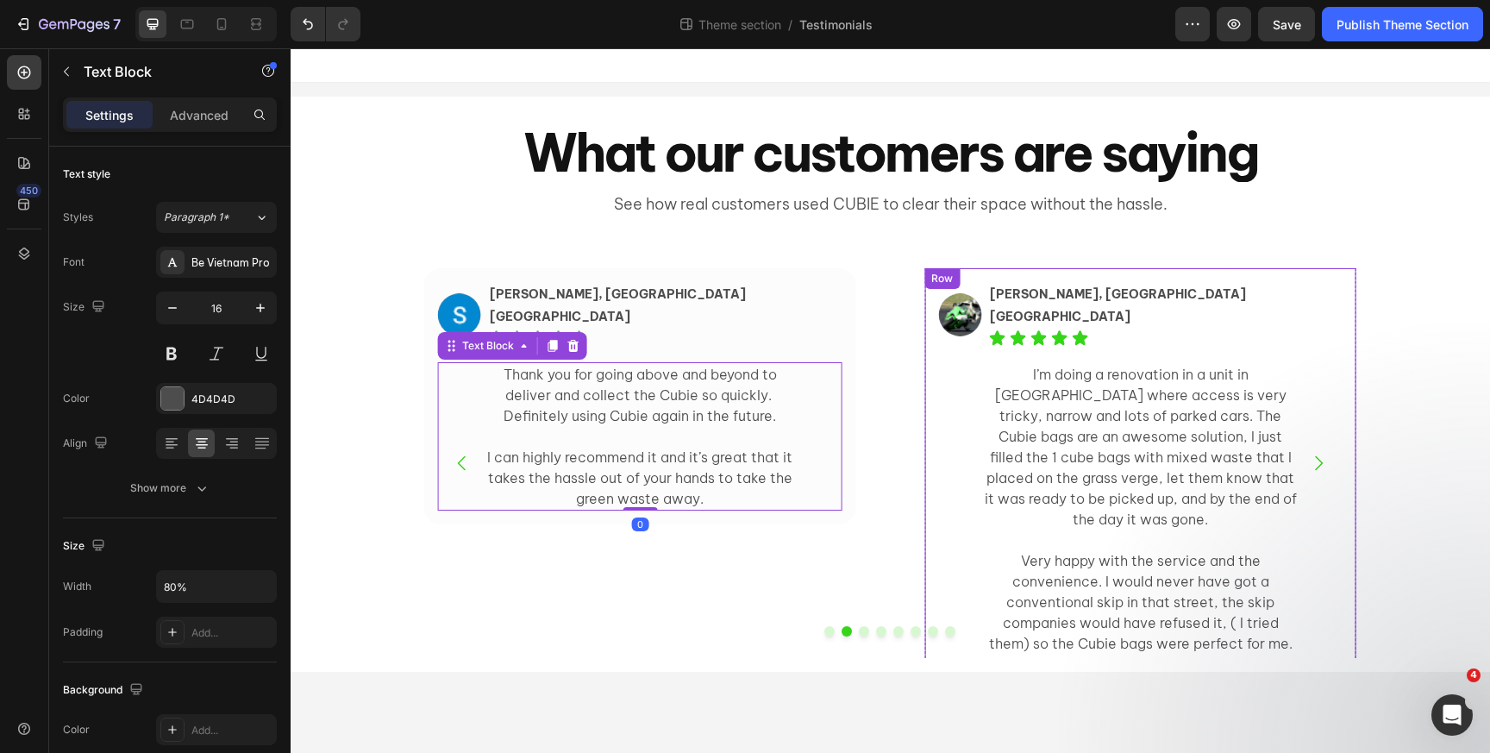
click at [958, 273] on div "Row" at bounding box center [941, 278] width 35 height 21
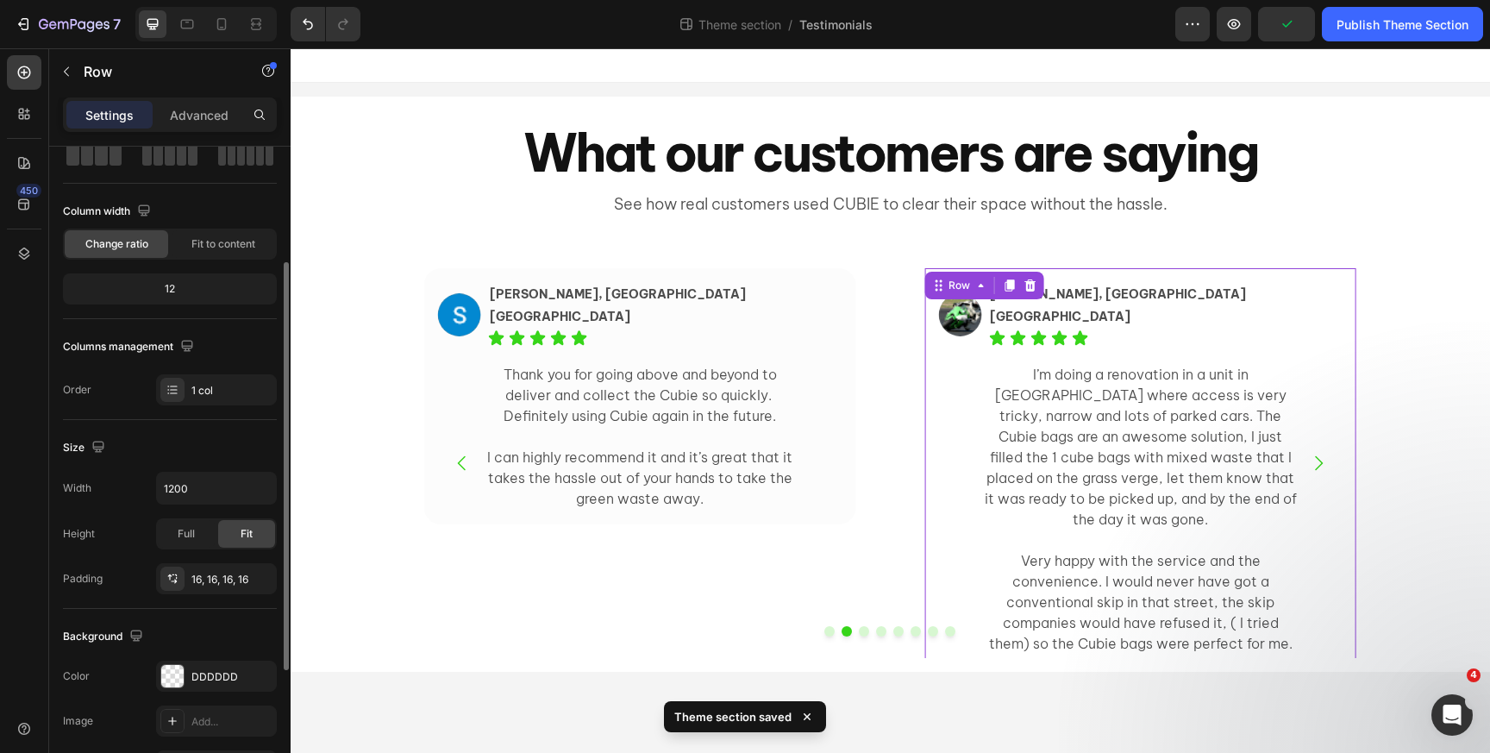
scroll to position [397, 0]
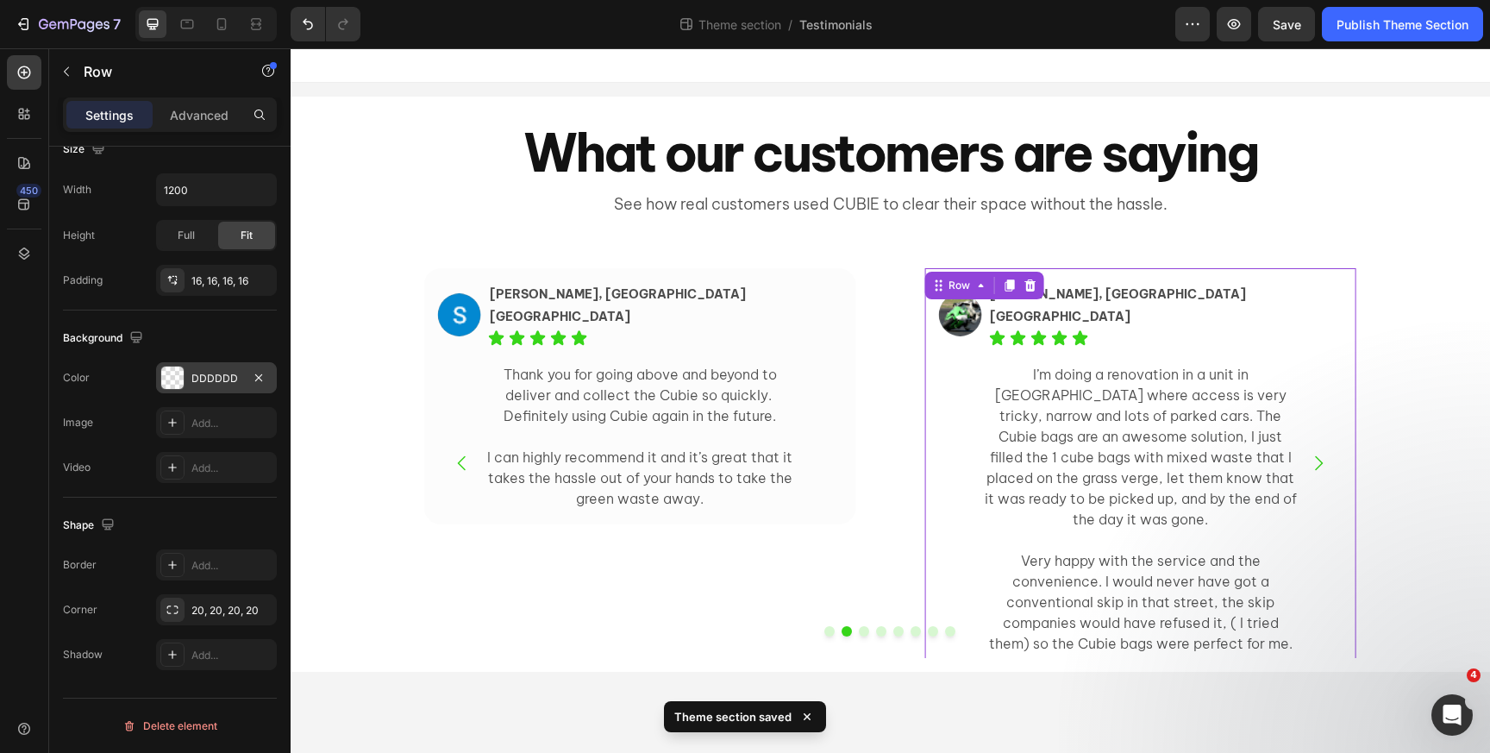
click at [198, 384] on div "DDDDDD" at bounding box center [216, 379] width 50 height 16
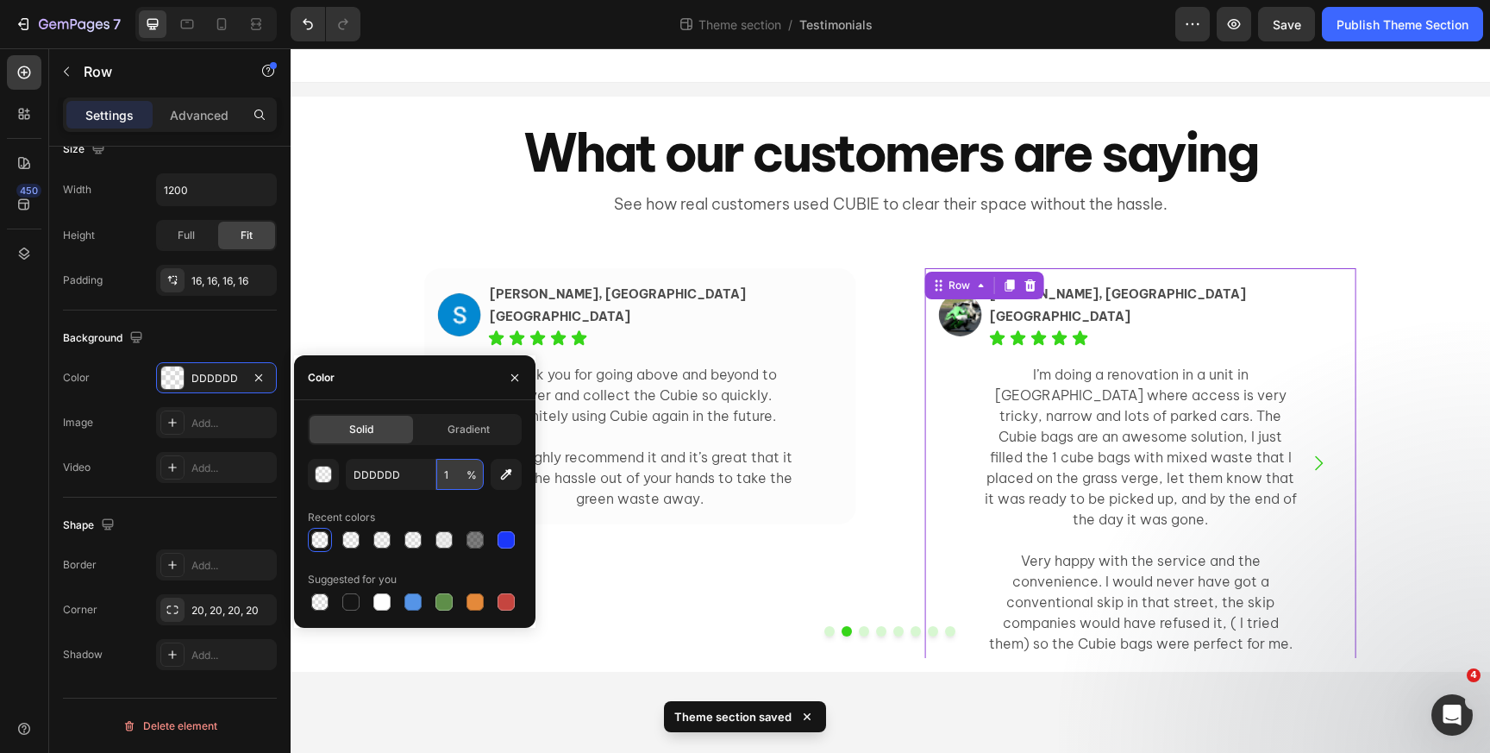
click at [439, 479] on input "1" at bounding box center [459, 474] width 47 height 31
type input "10"
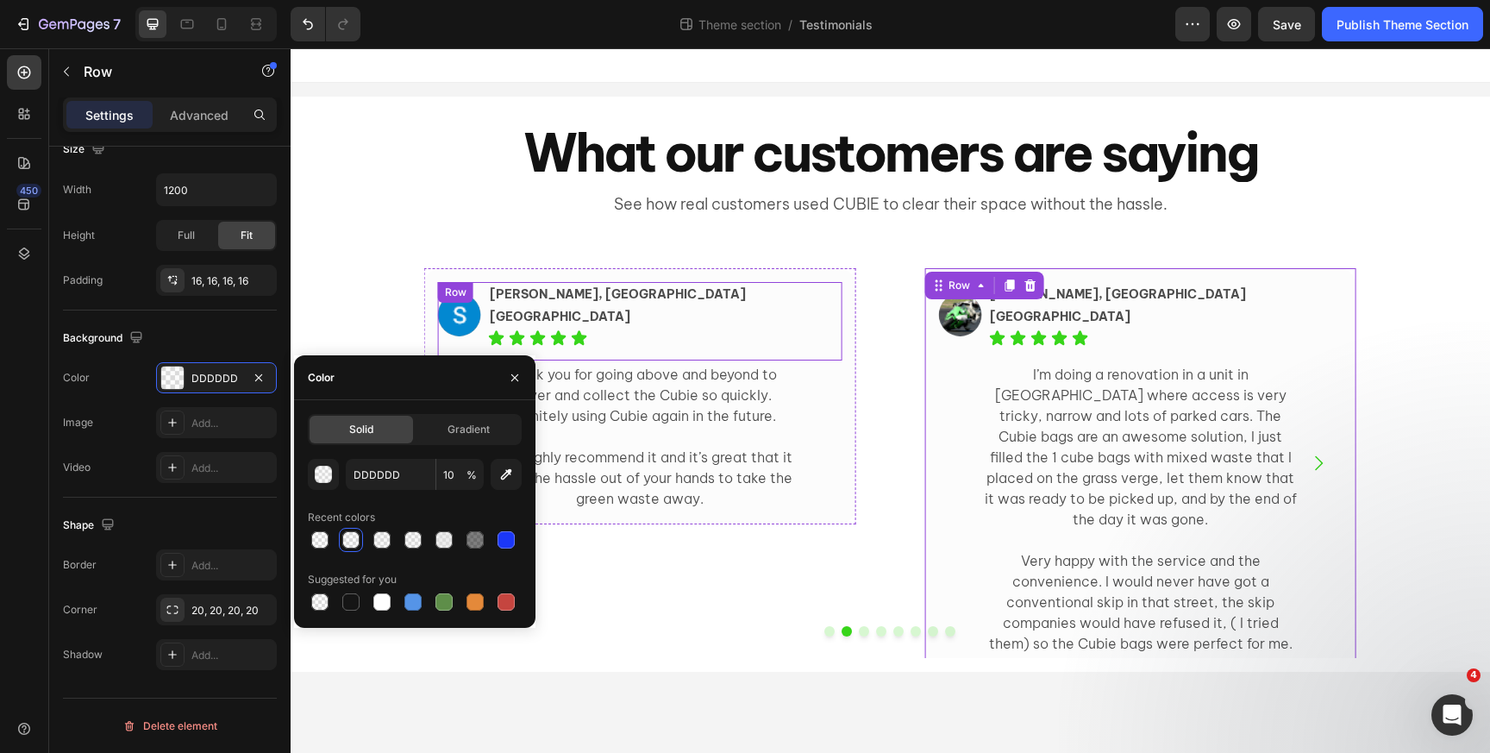
click at [454, 254] on div "Image Elissa, Ultimo NSW Text Block Icon Icon Icon Icon Icon Icon List Row I li…" at bounding box center [890, 456] width 960 height 431
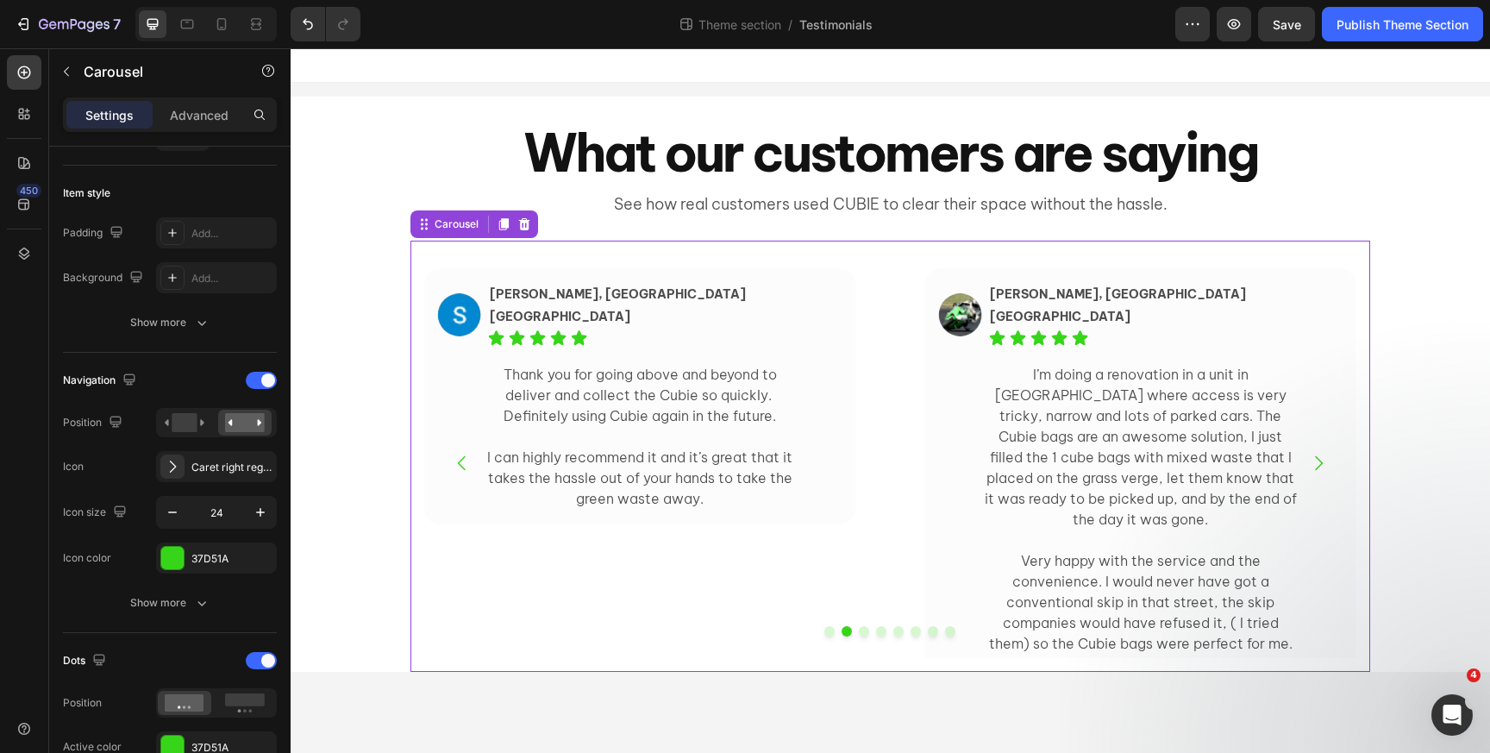
scroll to position [0, 0]
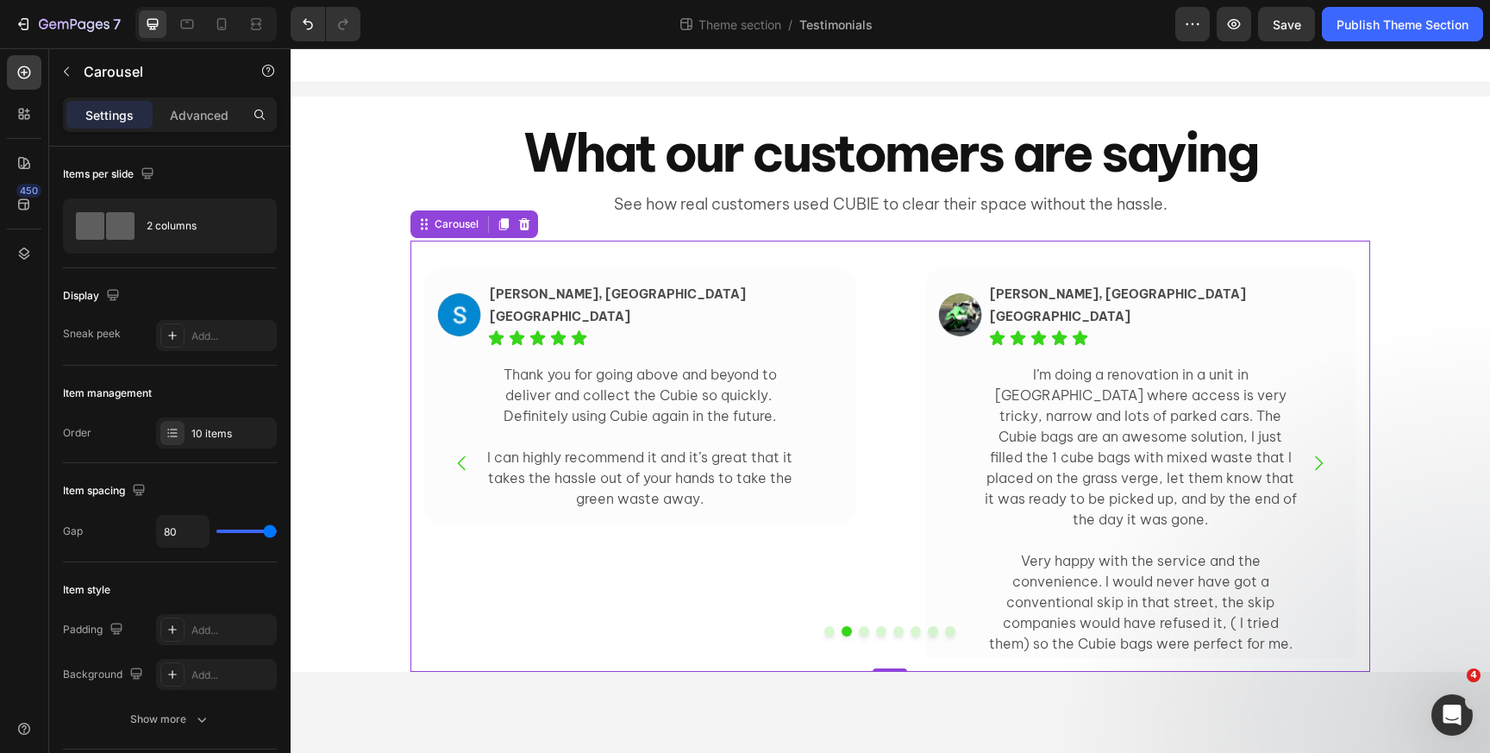
click at [1322, 460] on icon "Carousel Next Arrow" at bounding box center [1318, 463] width 21 height 21
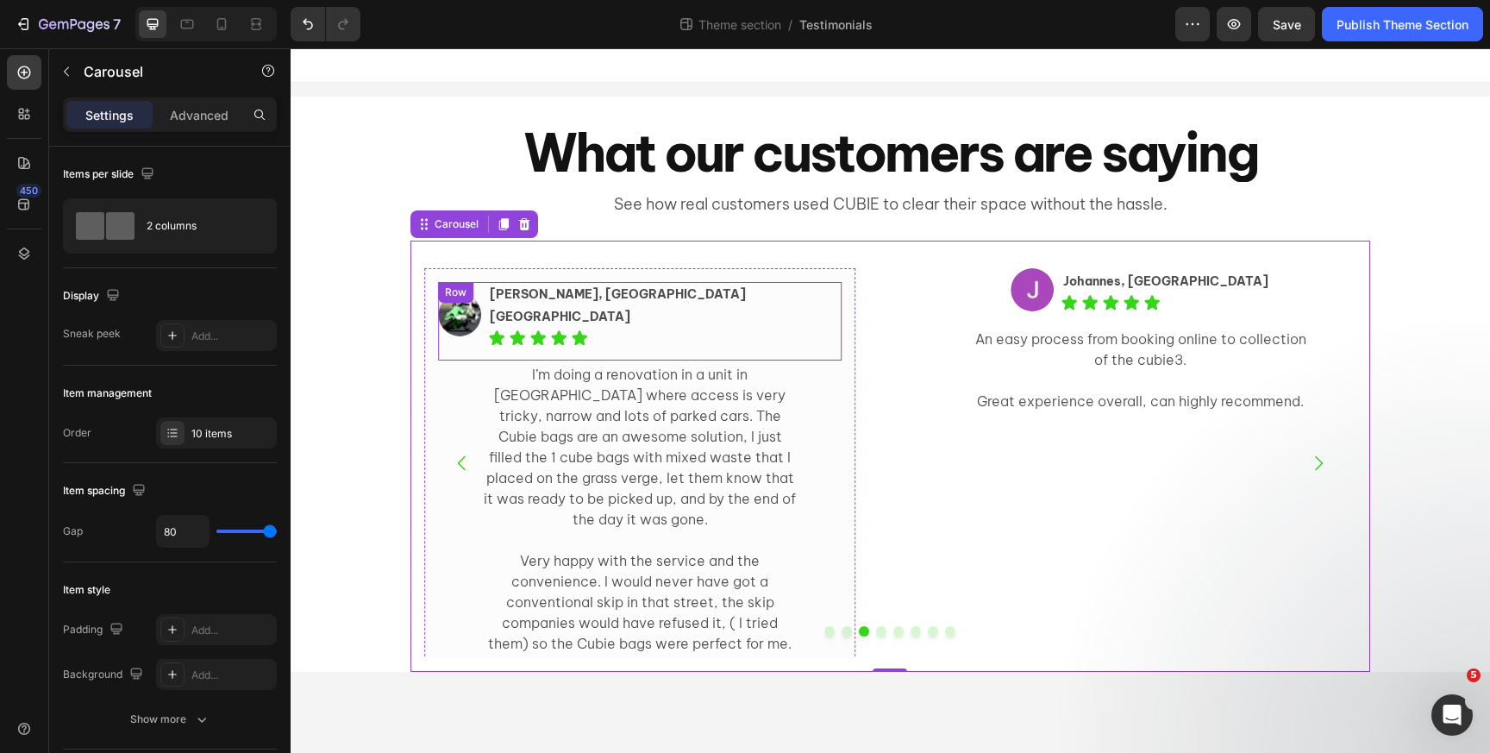
click at [500, 300] on div "Image Pete, Glebe NSW Text Block Icon Icon Icon Icon Icon Icon List Row" at bounding box center [640, 321] width 404 height 78
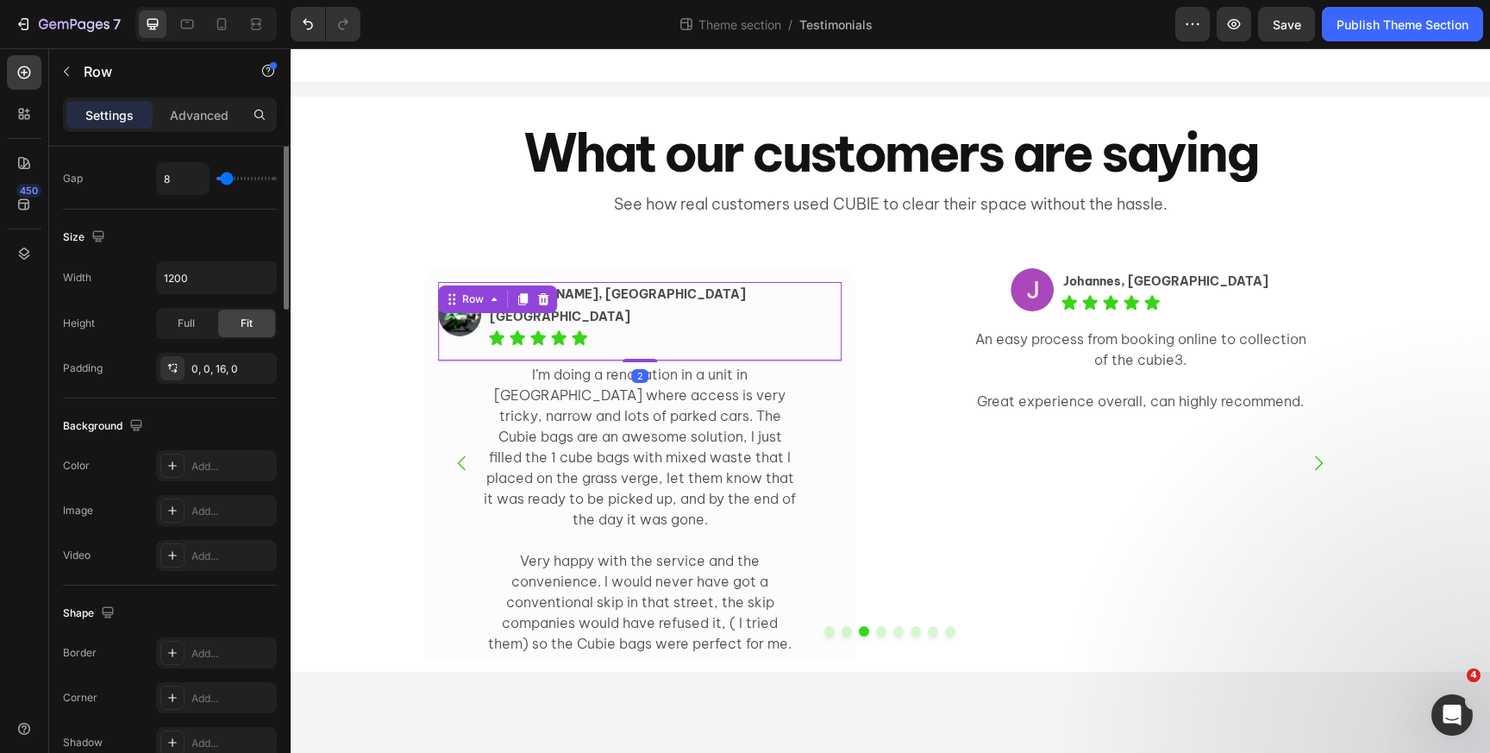
scroll to position [593, 0]
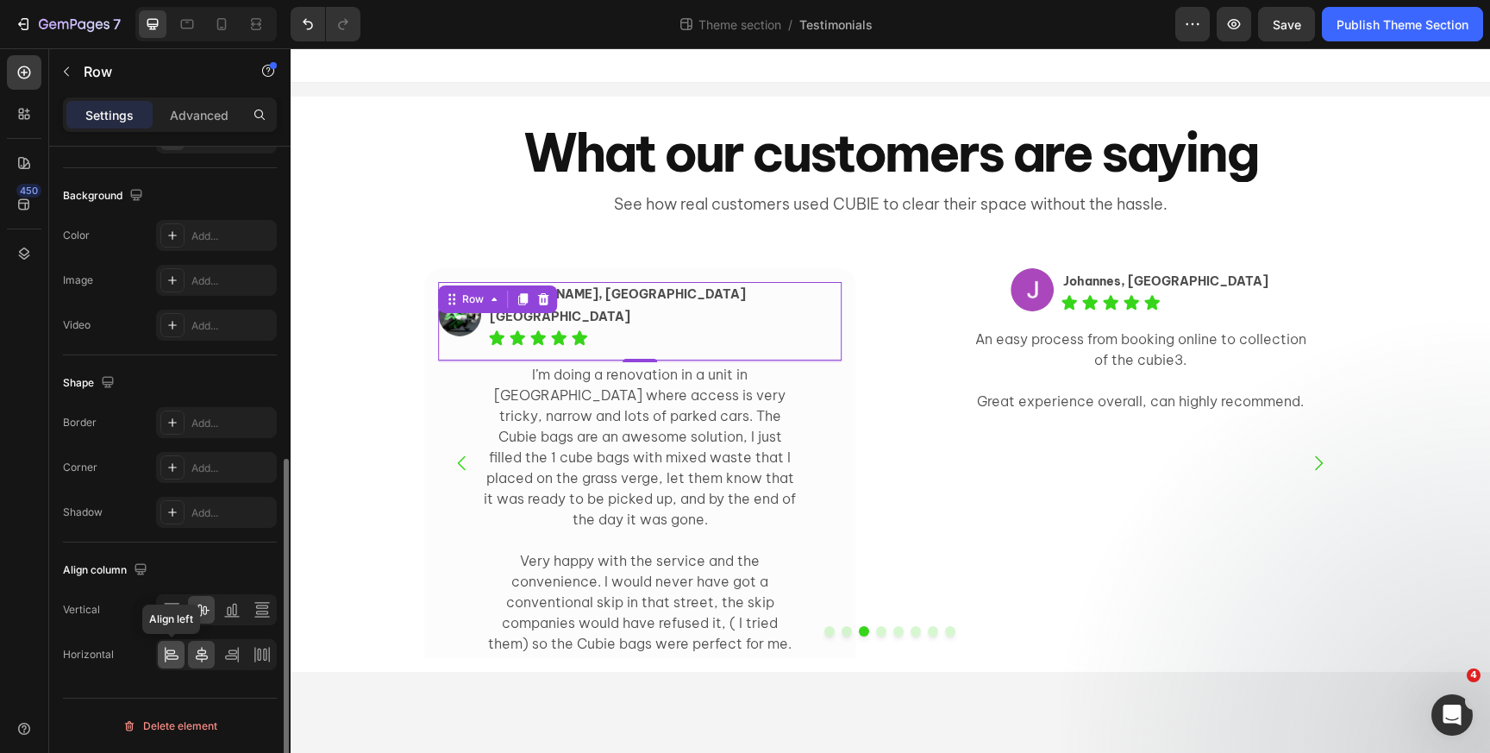
click at [169, 655] on icon at bounding box center [172, 657] width 12 height 4
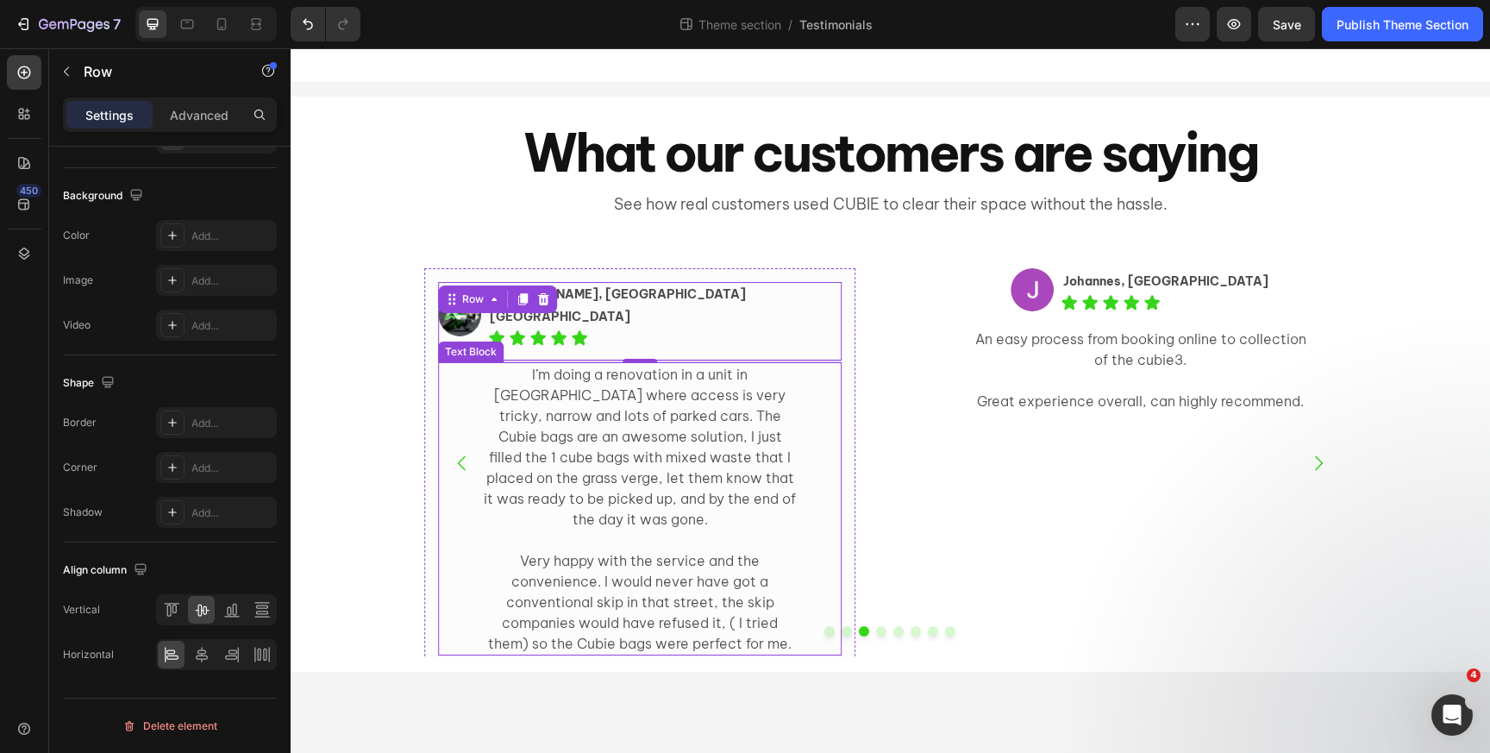
click at [527, 460] on p "I’m doing a renovation in a unit in [GEOGRAPHIC_DATA] where access is very tric…" at bounding box center [640, 447] width 320 height 166
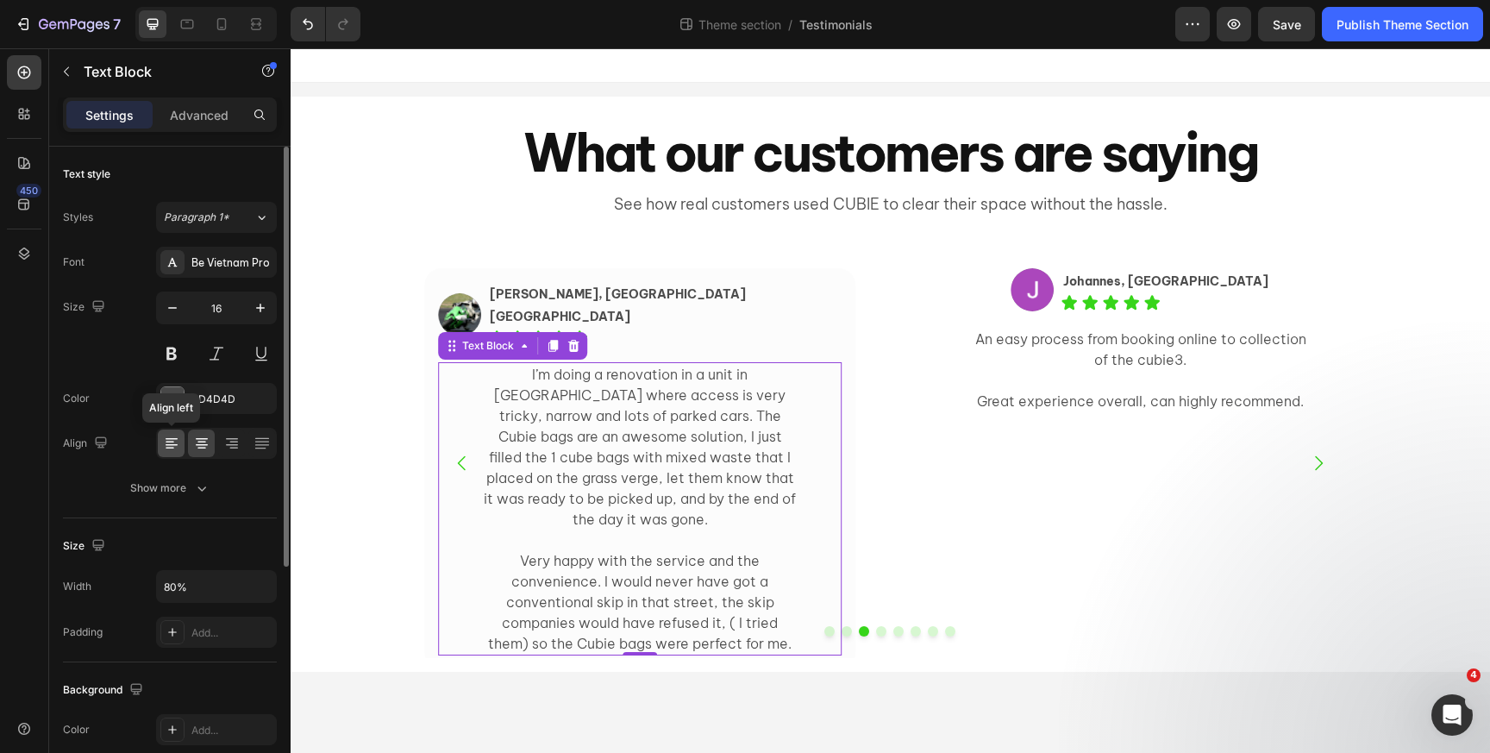
click at [174, 445] on icon at bounding box center [171, 443] width 17 height 17
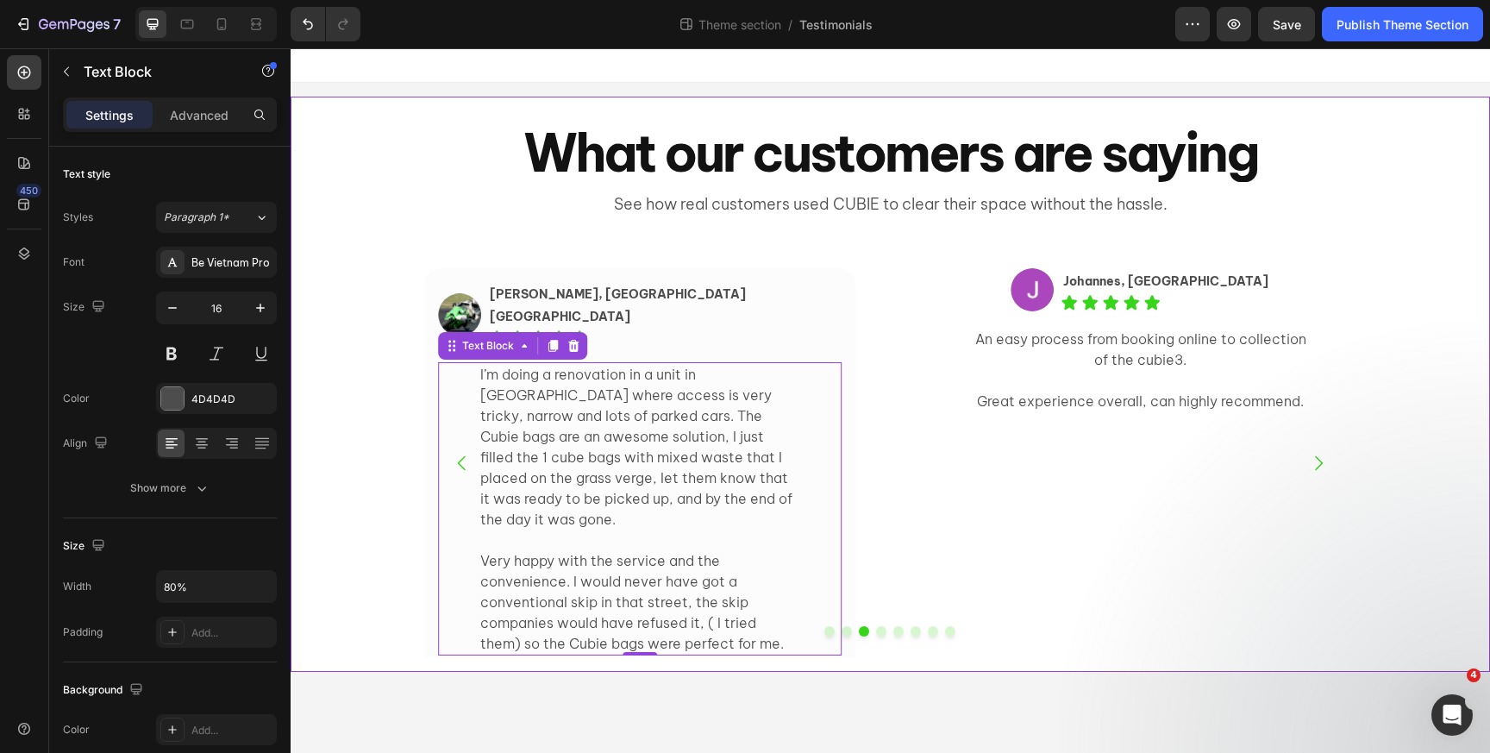
click at [358, 304] on div "Image Elissa, Ultimo NSW Text Block Icon Icon Icon Icon Icon Icon List Row I li…" at bounding box center [891, 456] width 1200 height 431
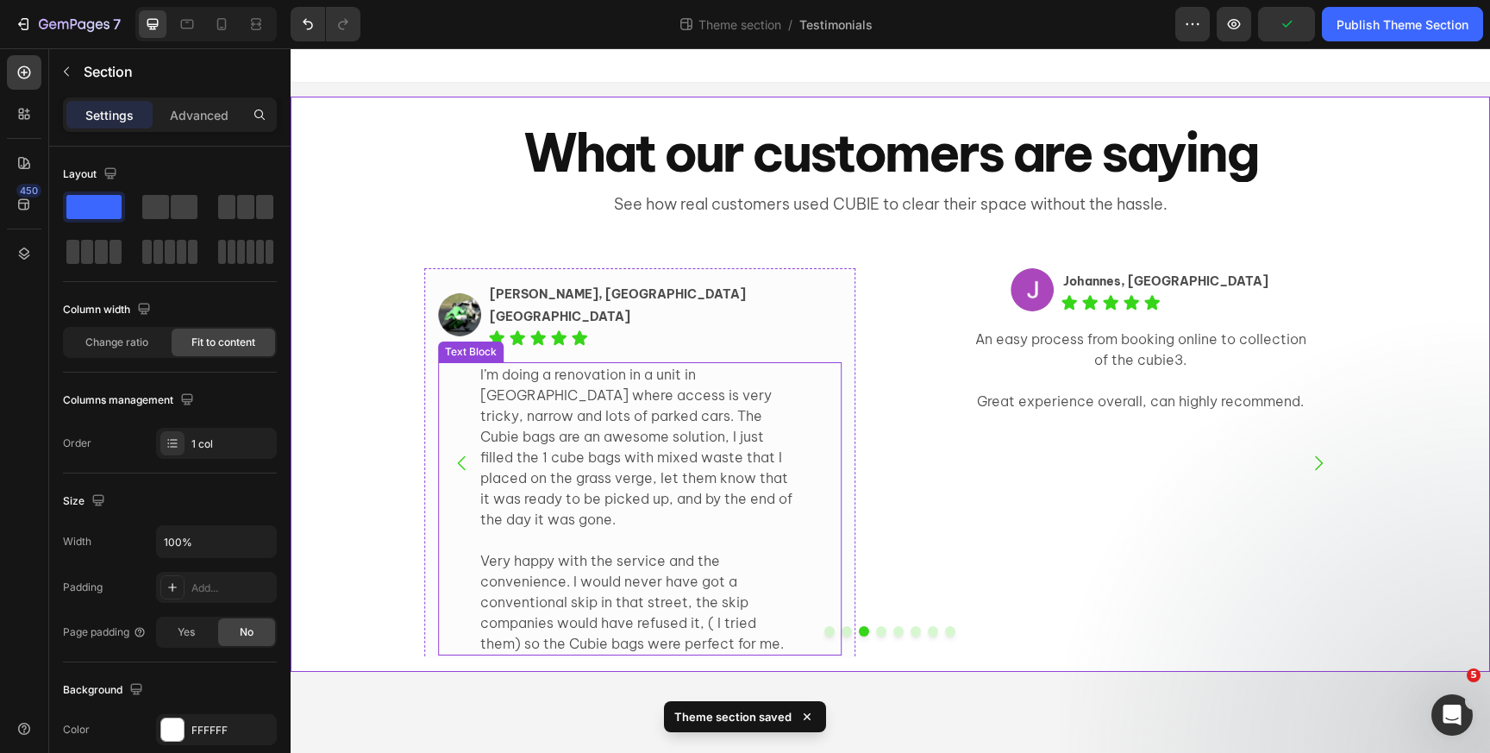
click at [480, 378] on p "I’m doing a renovation in a unit in [GEOGRAPHIC_DATA] where access is very tric…" at bounding box center [640, 447] width 320 height 166
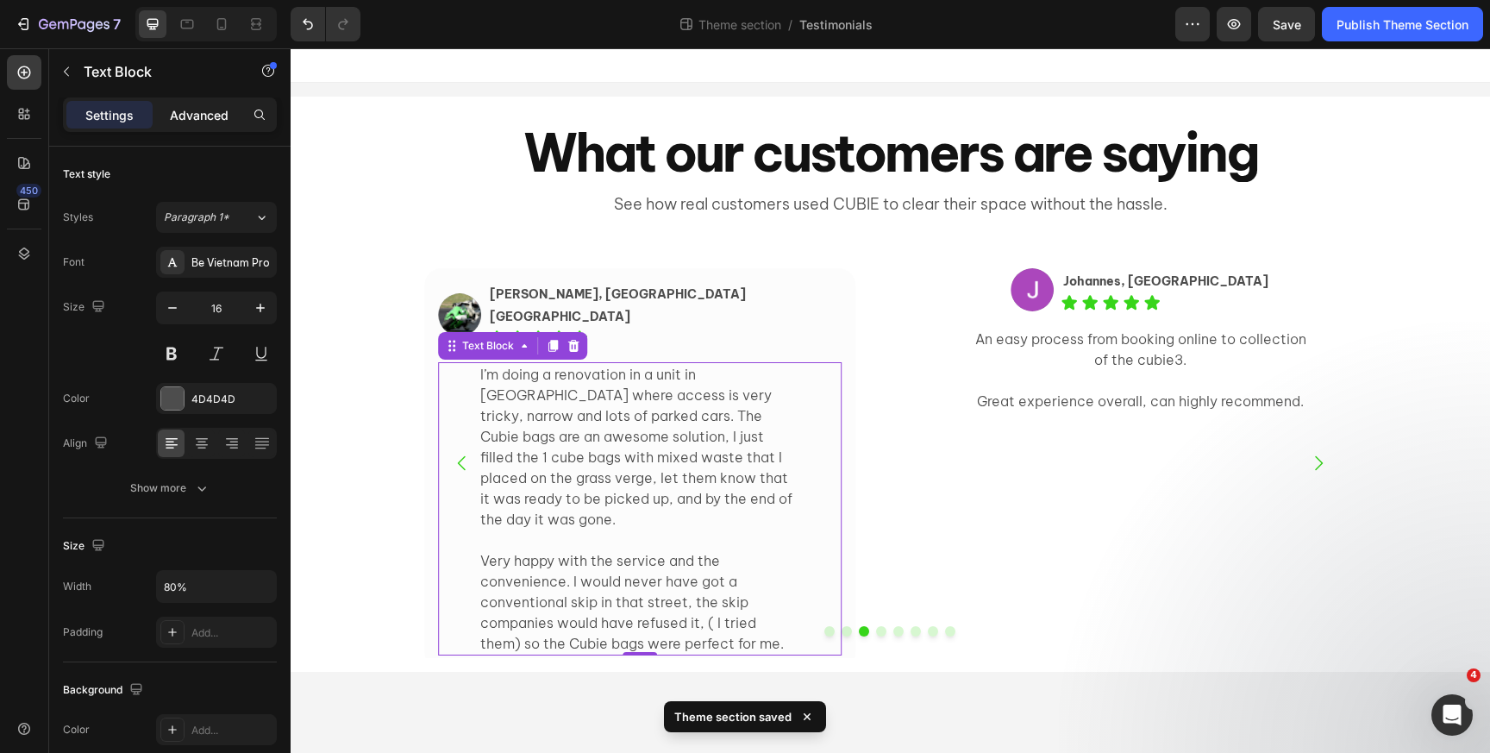
click at [185, 119] on p "Advanced" at bounding box center [199, 115] width 59 height 18
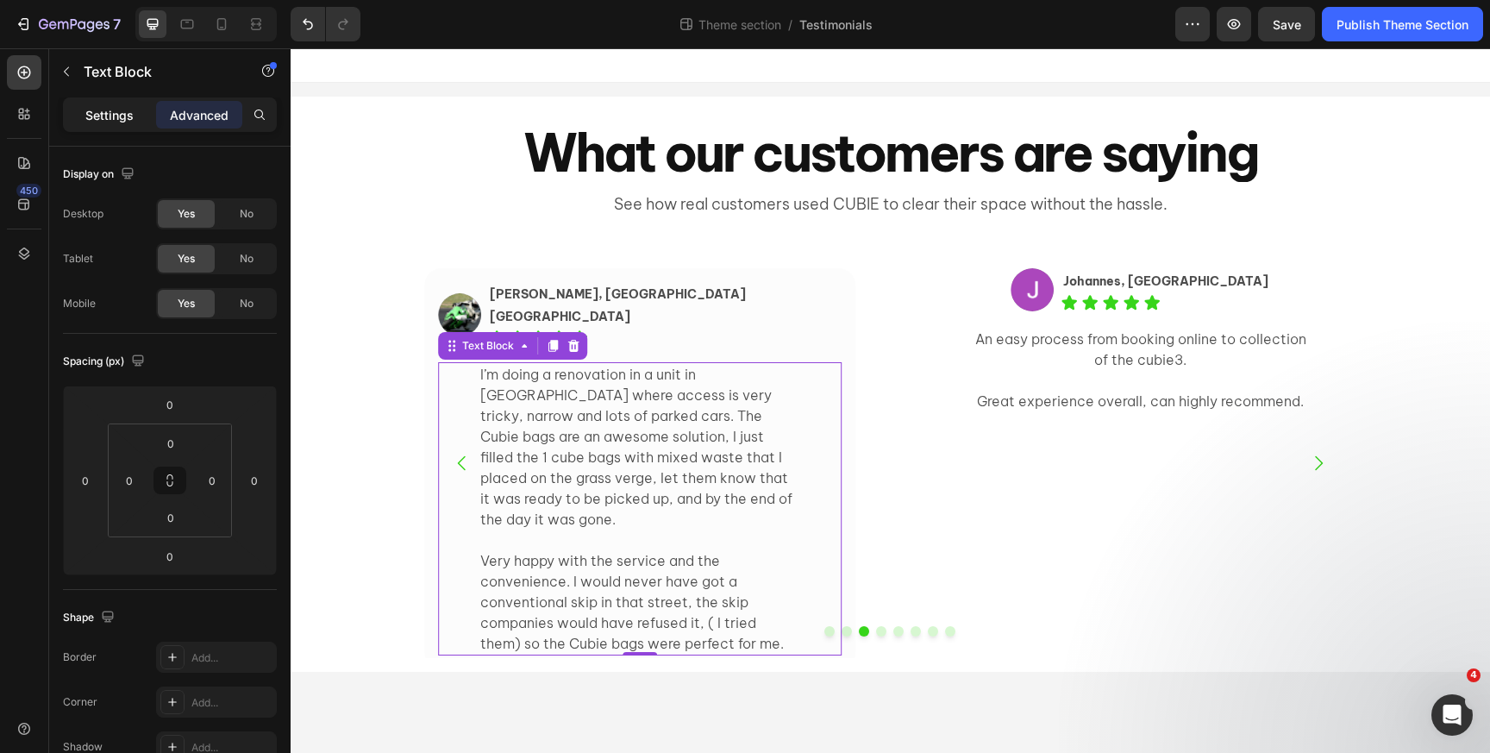
click at [126, 123] on div "Settings" at bounding box center [109, 115] width 86 height 28
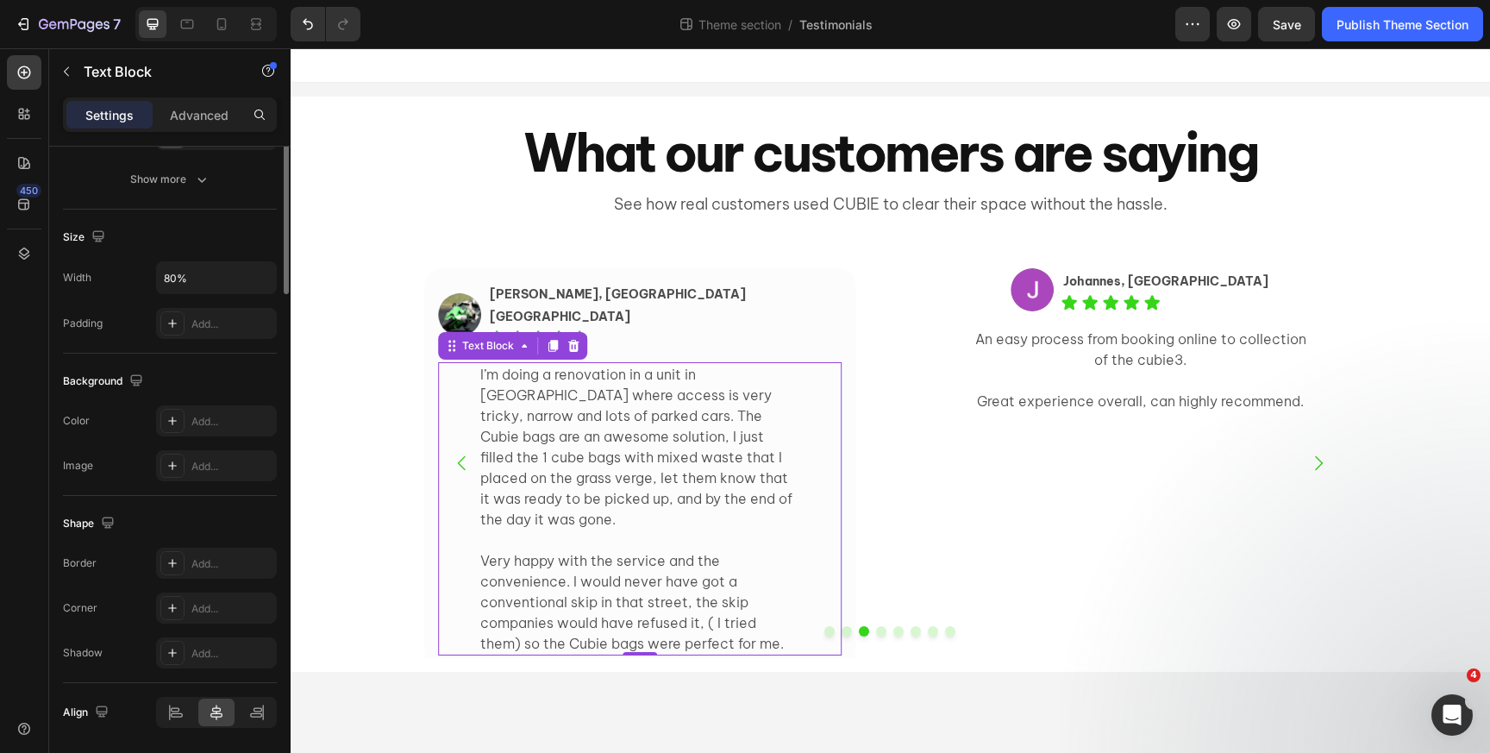
scroll to position [367, 0]
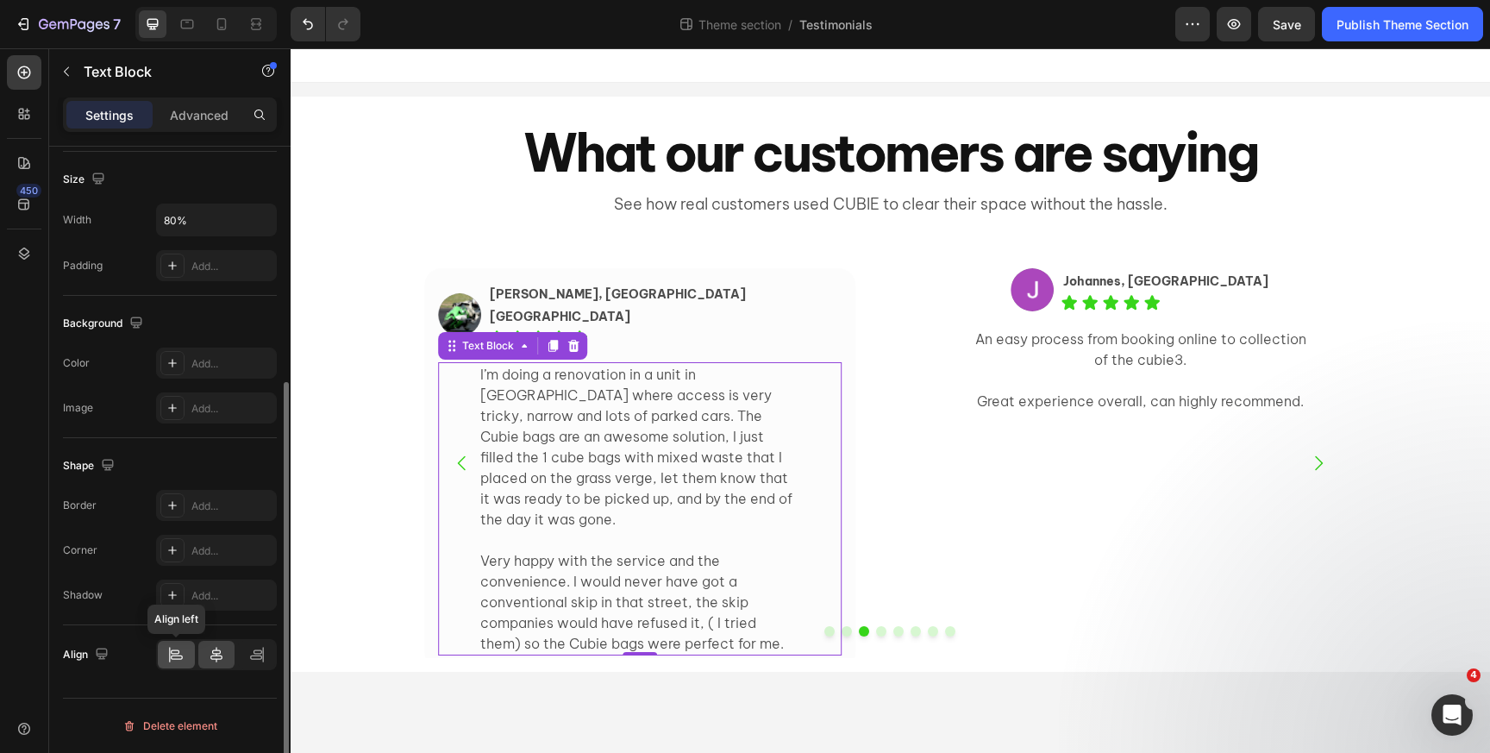
click at [181, 652] on icon at bounding box center [175, 654] width 17 height 17
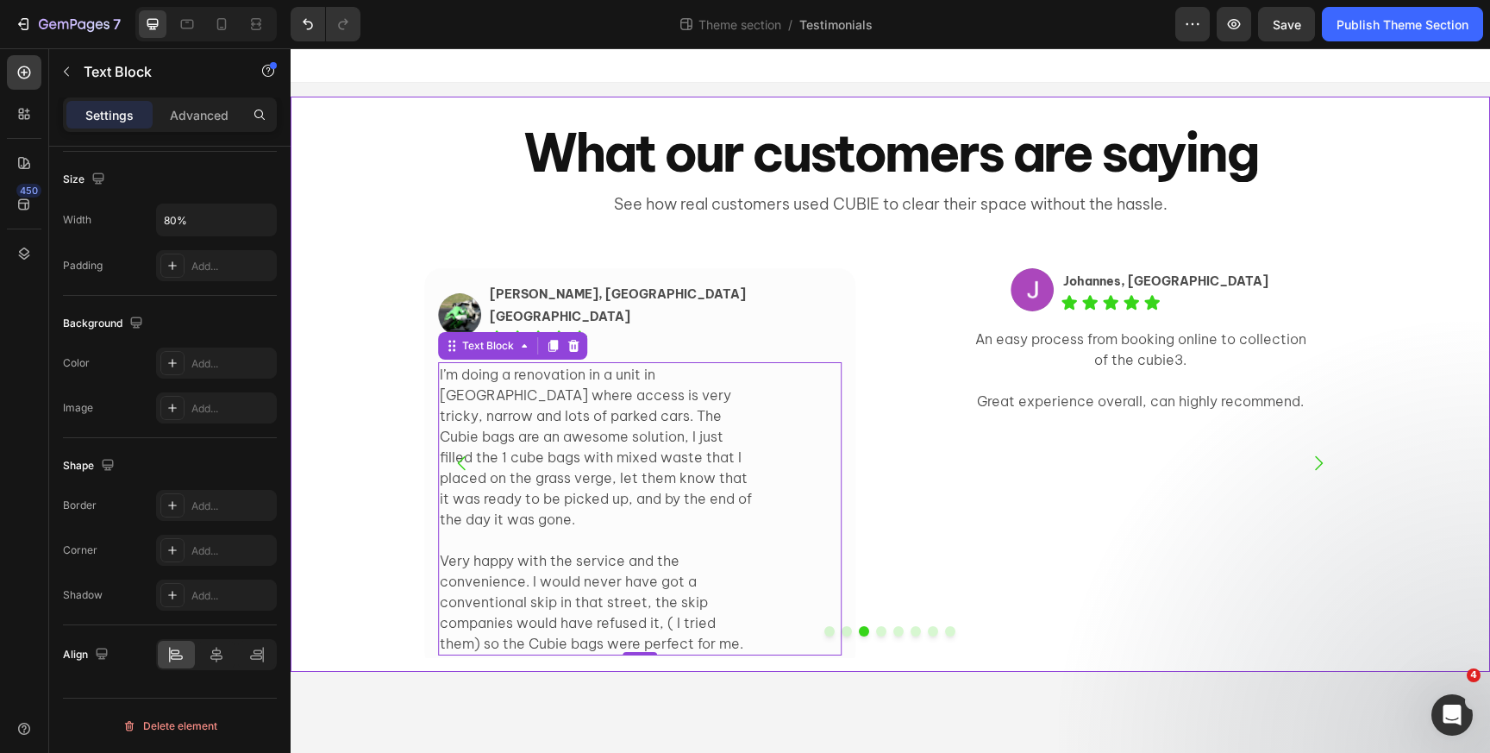
click at [349, 442] on div "Image Elissa, Ultimo NSW Text Block Icon Icon Icon Icon Icon Icon List Row I li…" at bounding box center [891, 456] width 1200 height 431
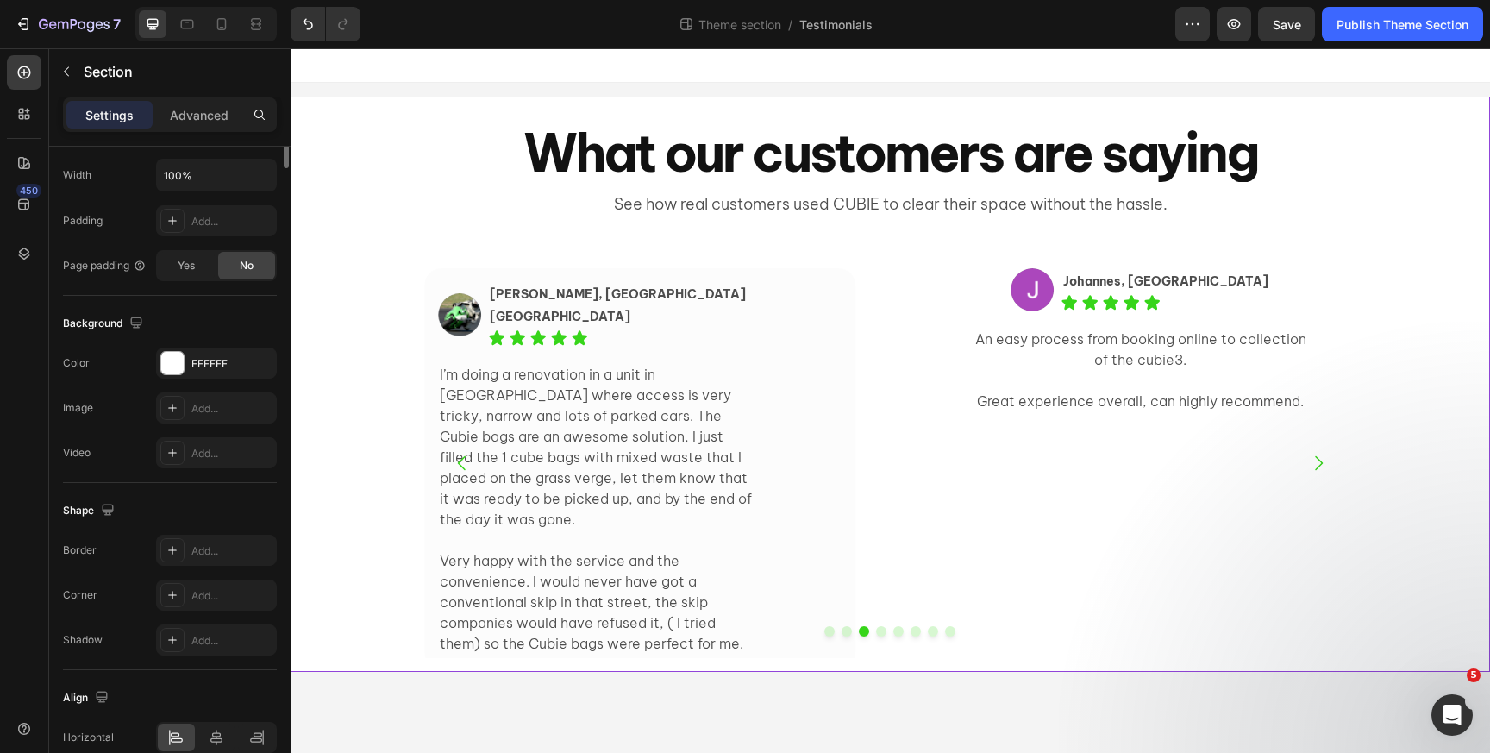
scroll to position [0, 0]
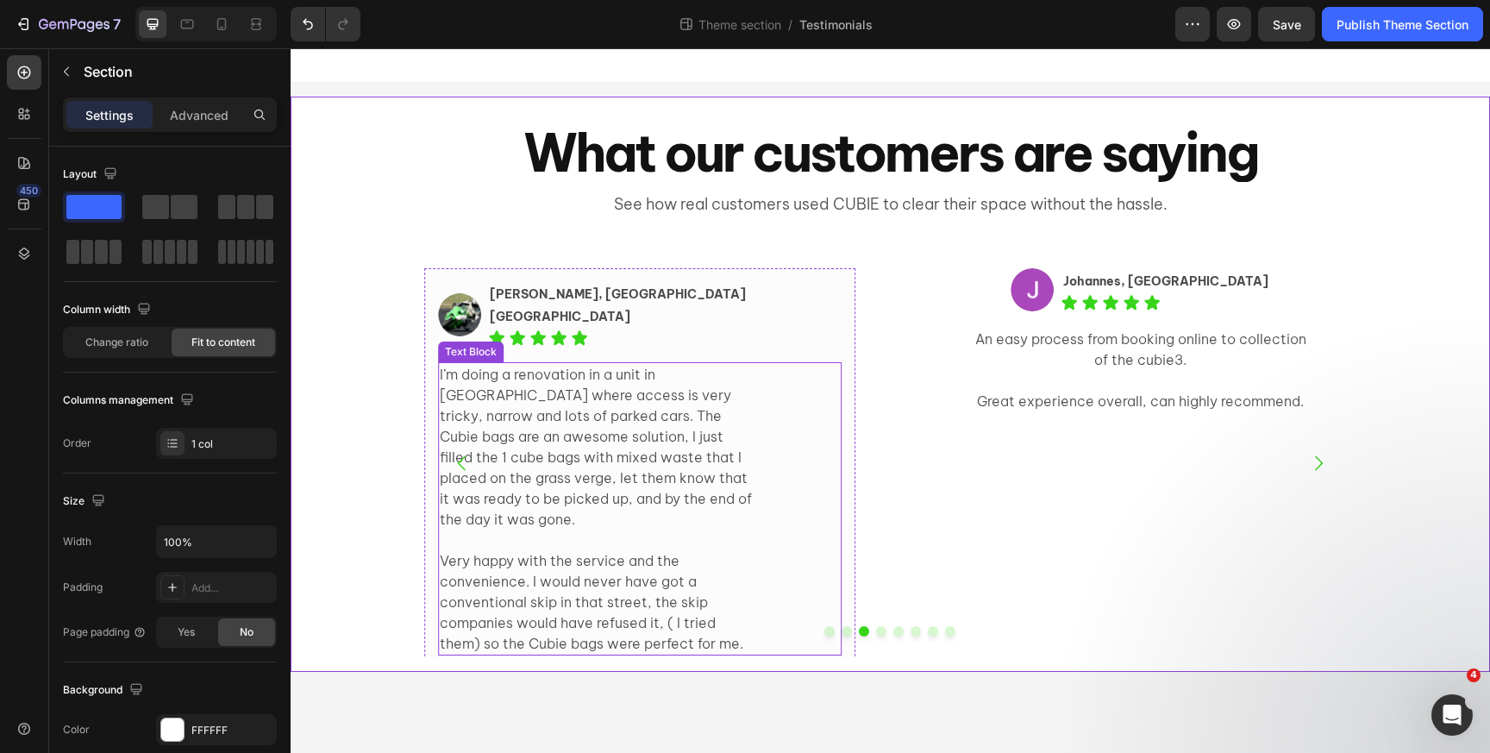
click at [575, 440] on p "I’m doing a renovation in a unit in [GEOGRAPHIC_DATA] where access is very tric…" at bounding box center [600, 447] width 320 height 166
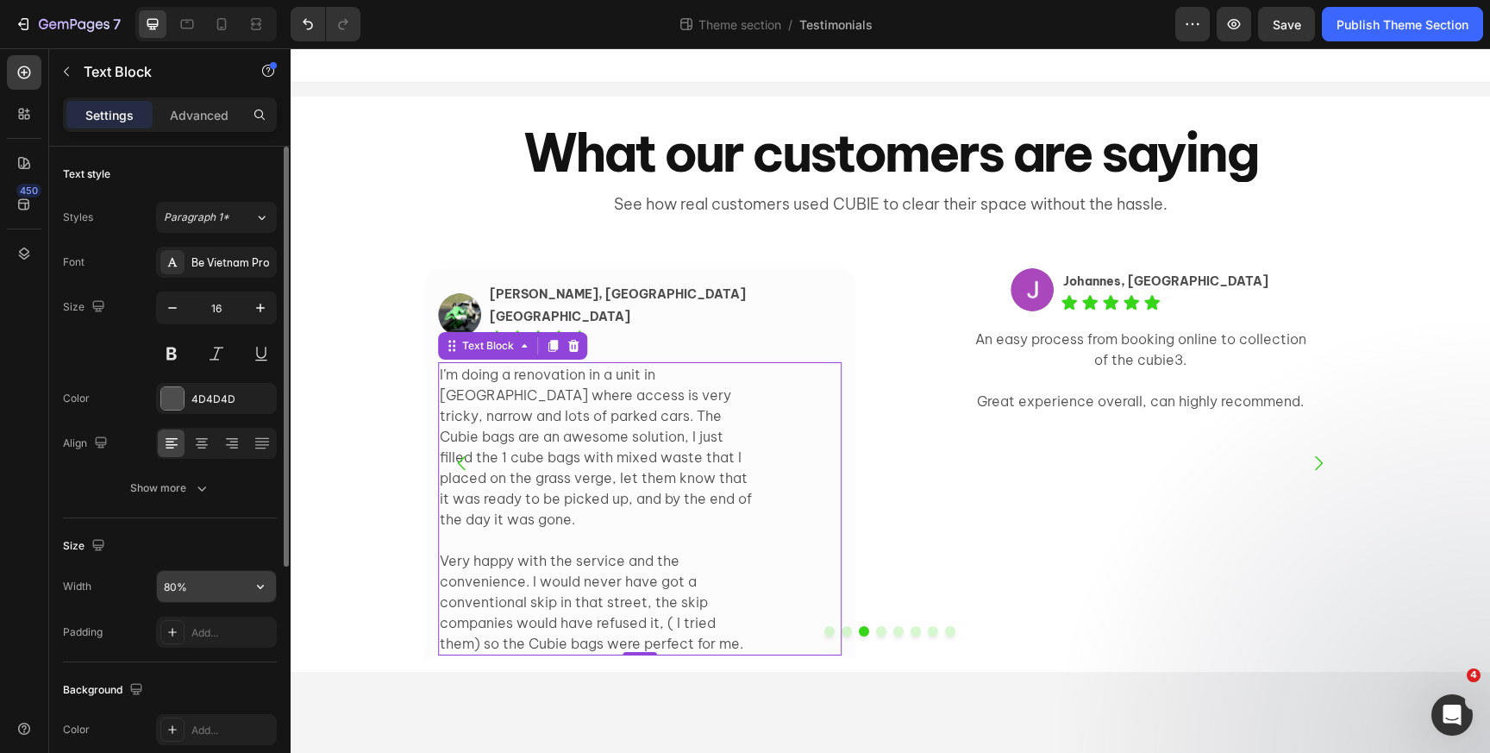
click at [176, 593] on input "80%" at bounding box center [216, 586] width 119 height 31
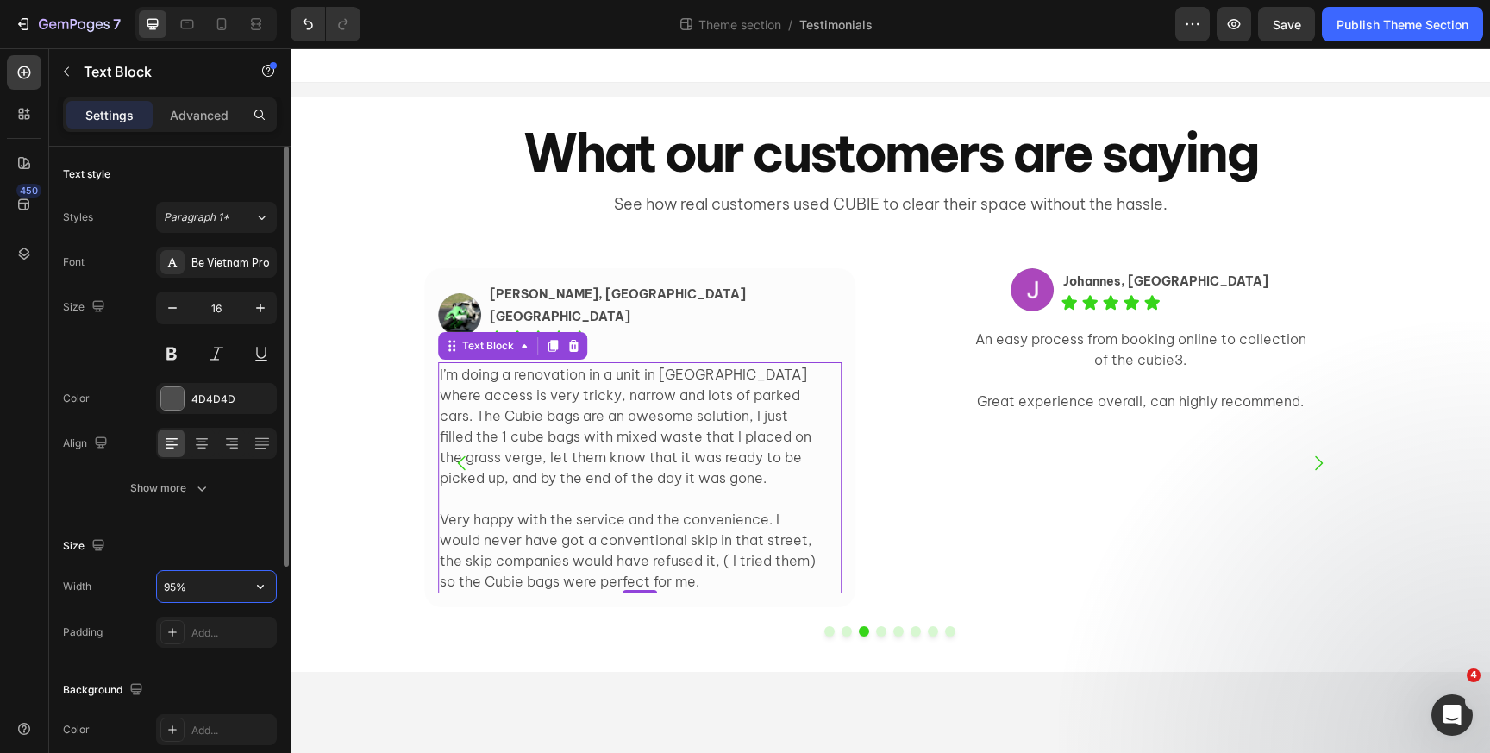
type input "95%"
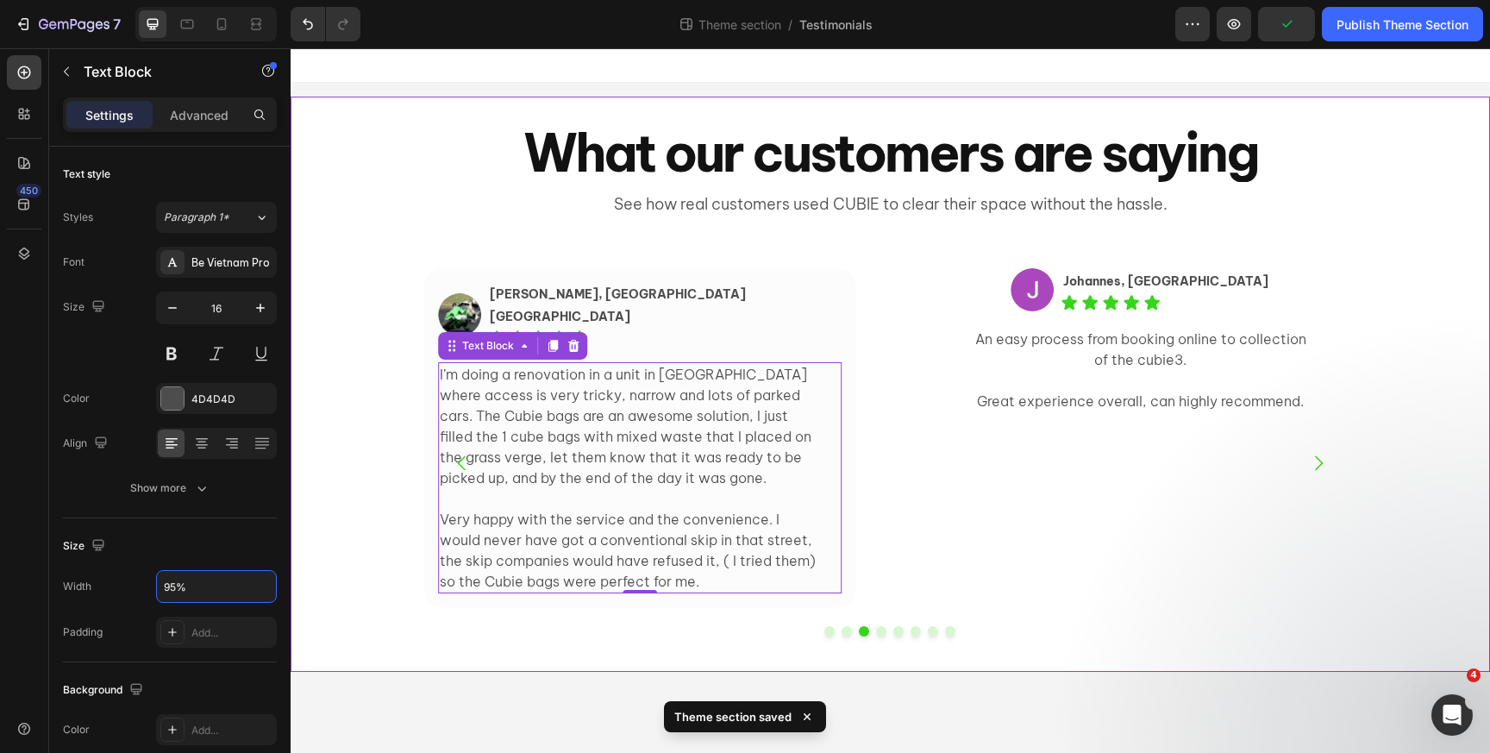
click at [330, 371] on div "Image Elissa, Ultimo NSW Text Block Icon Icon Icon Icon Icon Icon List Row I li…" at bounding box center [891, 456] width 1200 height 431
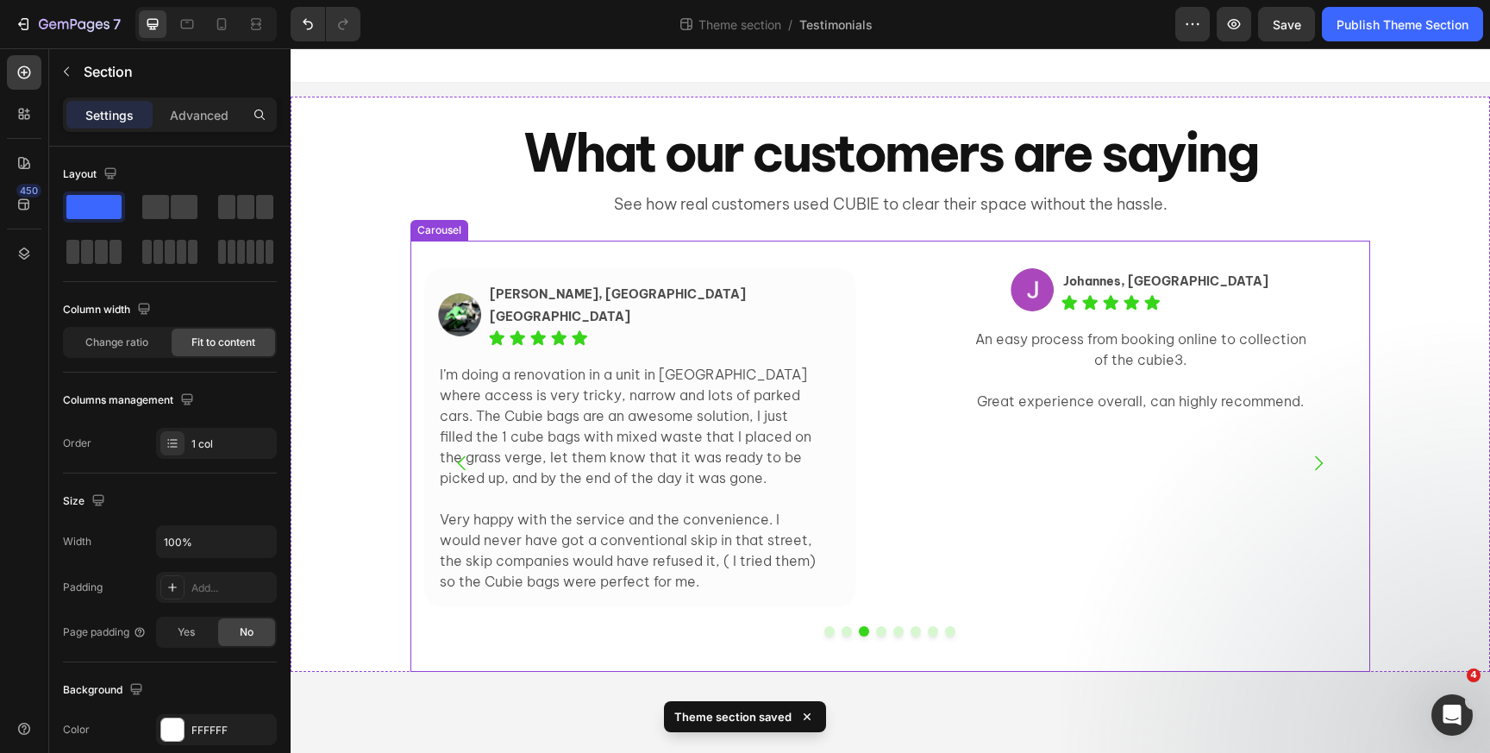
click at [465, 467] on icon "Carousel Back Arrow" at bounding box center [462, 463] width 21 height 21
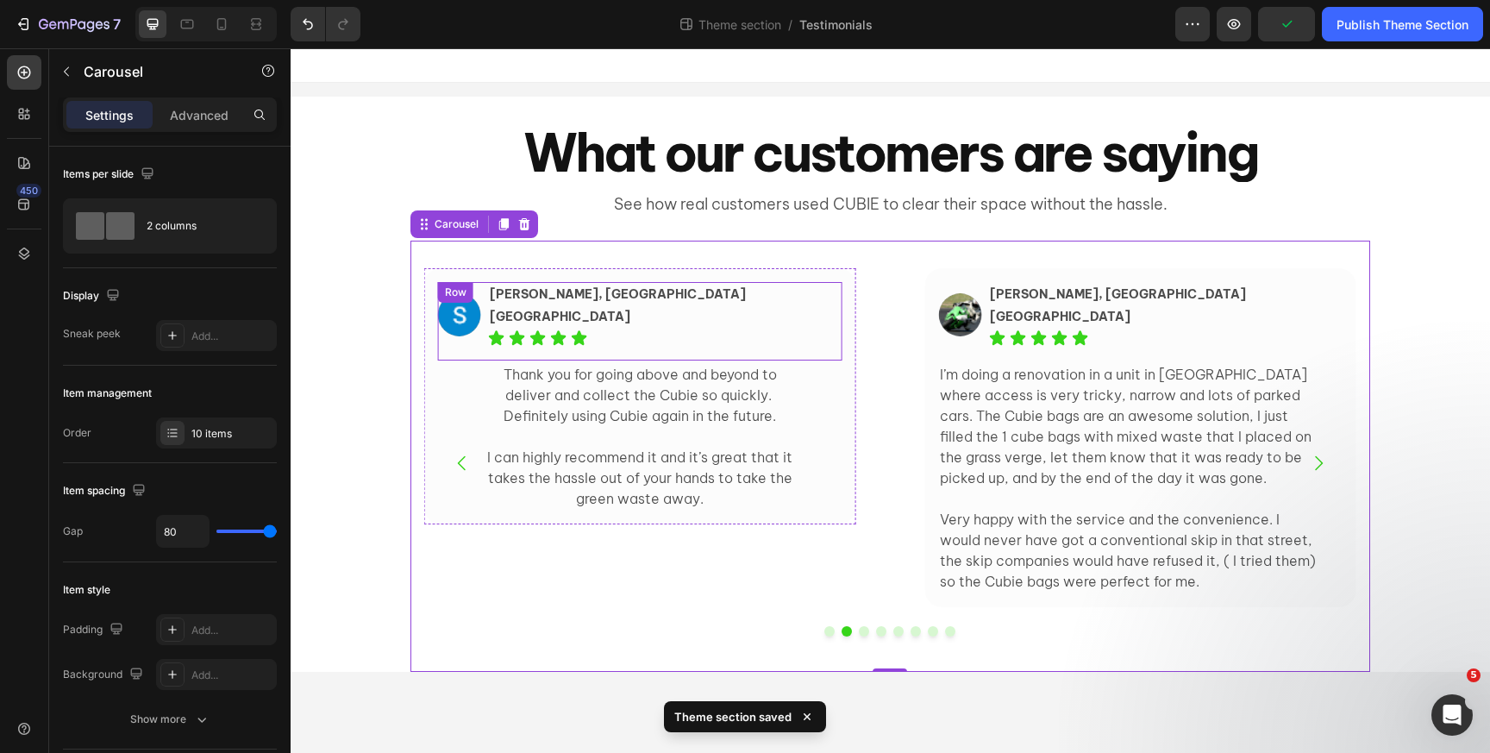
click at [512, 296] on div "Image Serena, Maroubra NSW Text Block Icon Icon Icon Icon Icon Icon List Row" at bounding box center [640, 321] width 404 height 78
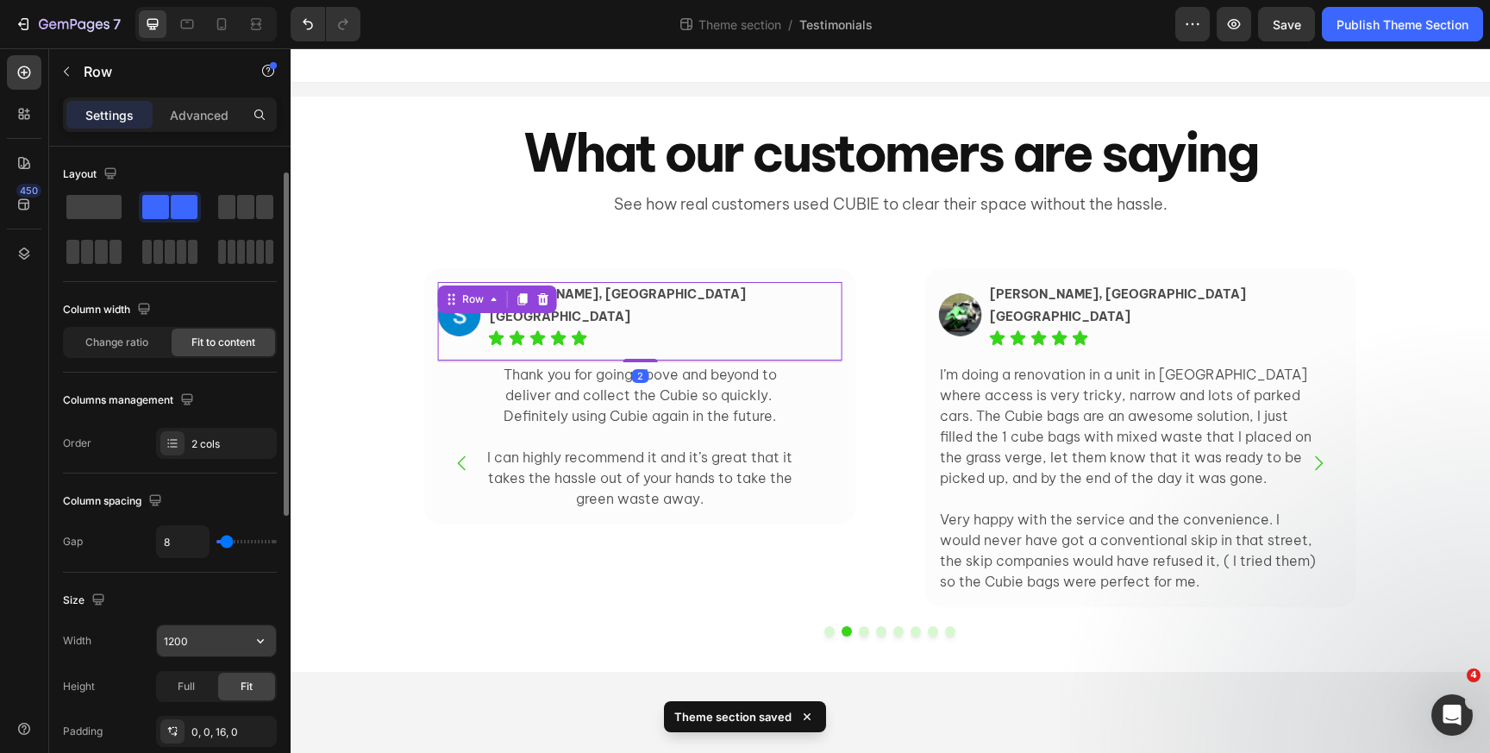
scroll to position [593, 0]
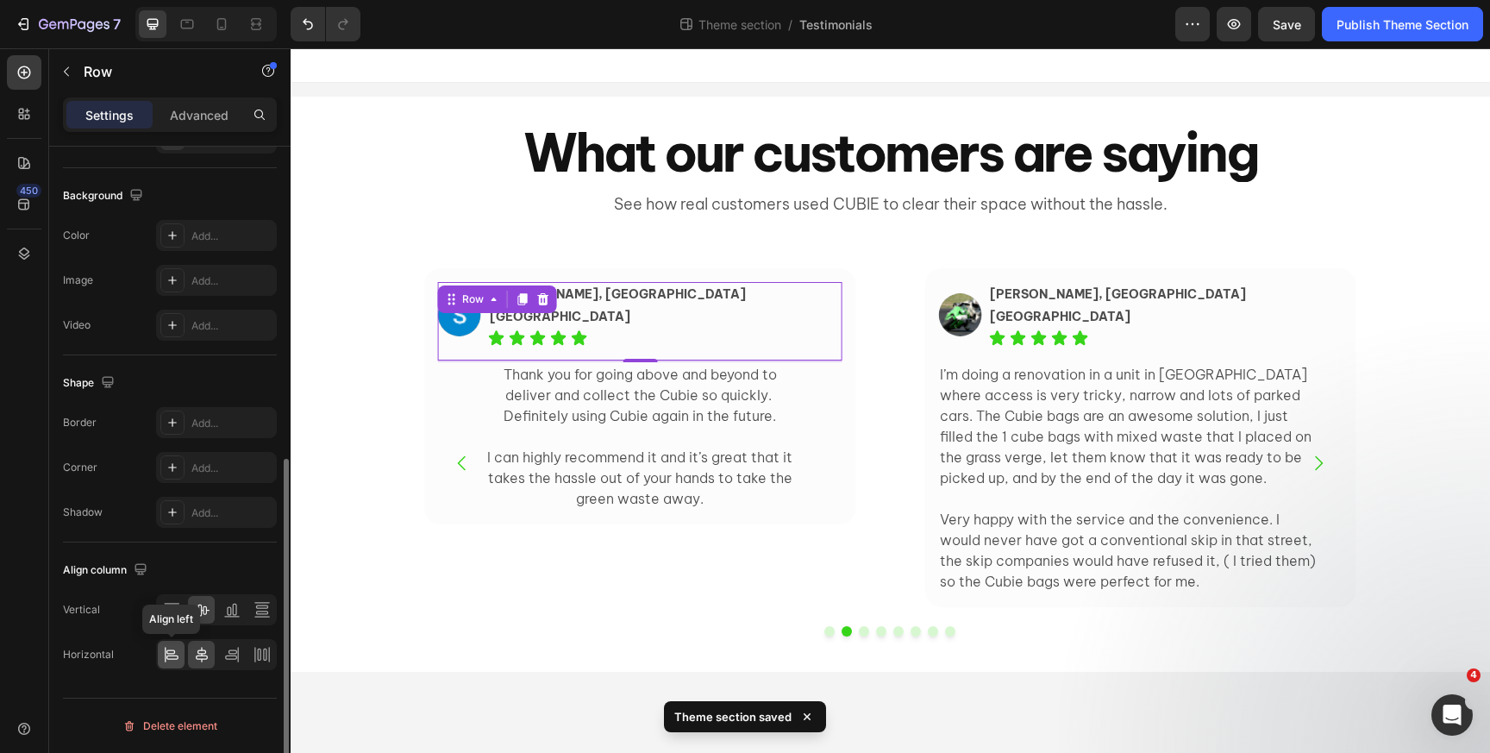
click at [167, 650] on icon at bounding box center [171, 654] width 17 height 17
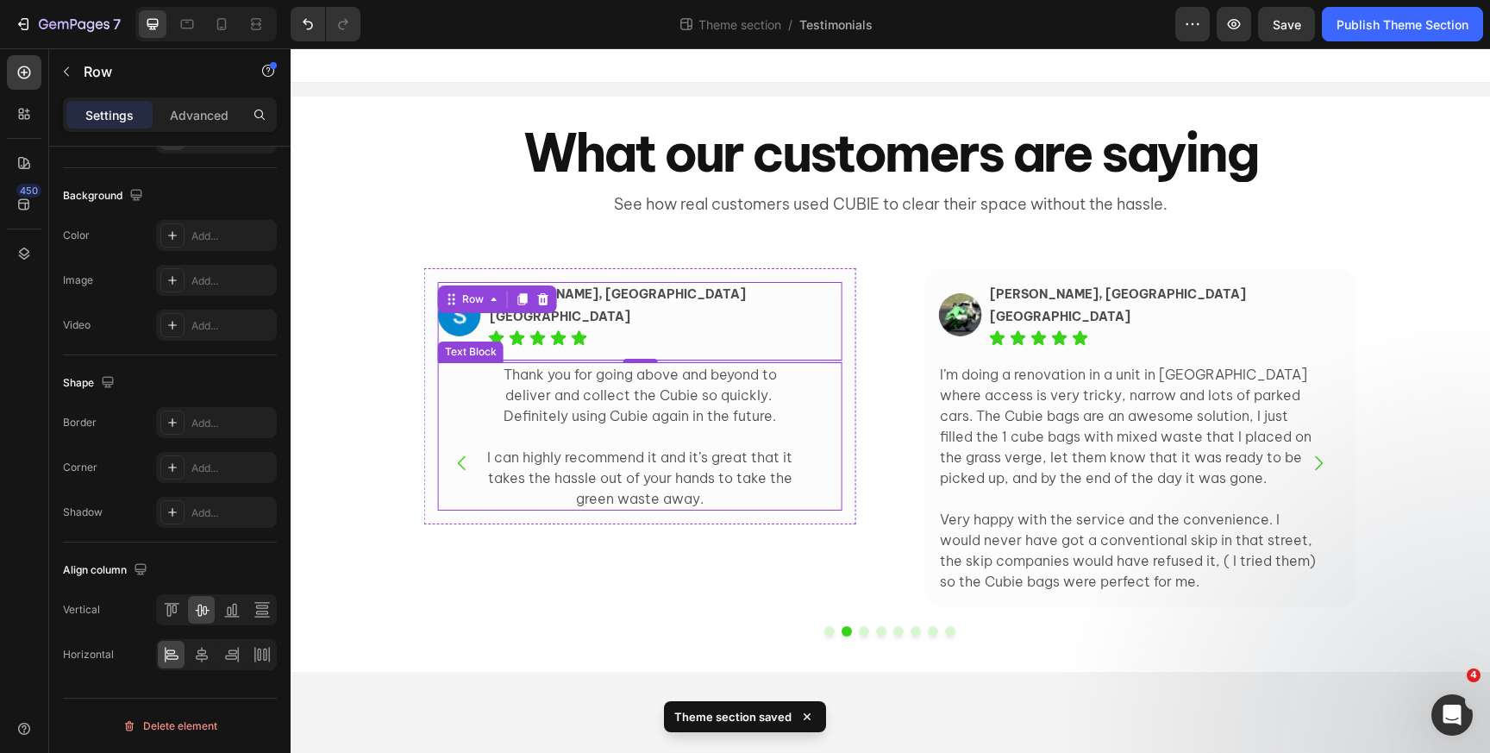
click at [613, 394] on p "Thank you for going above and beyond to deliver and collect the Cubie so quickl…" at bounding box center [640, 395] width 320 height 62
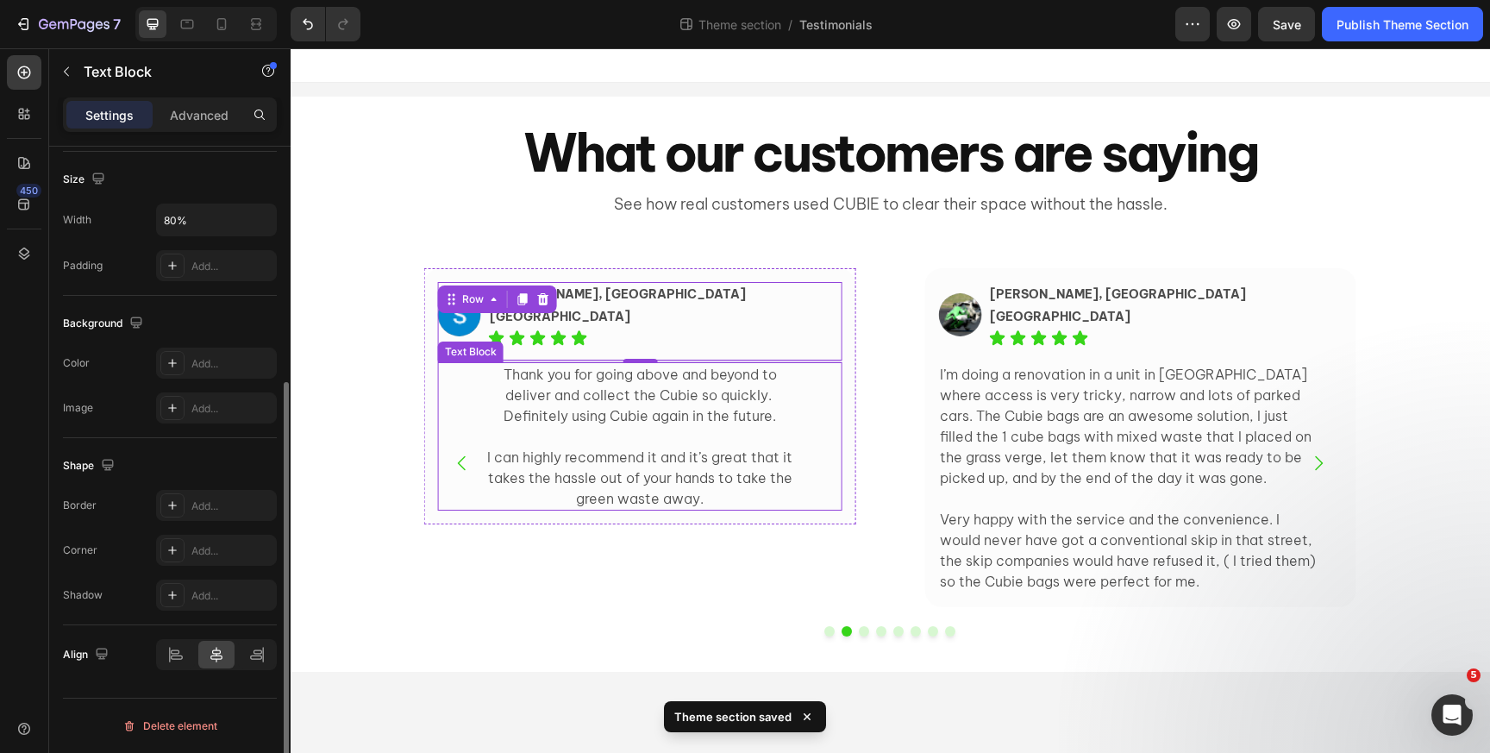
scroll to position [0, 0]
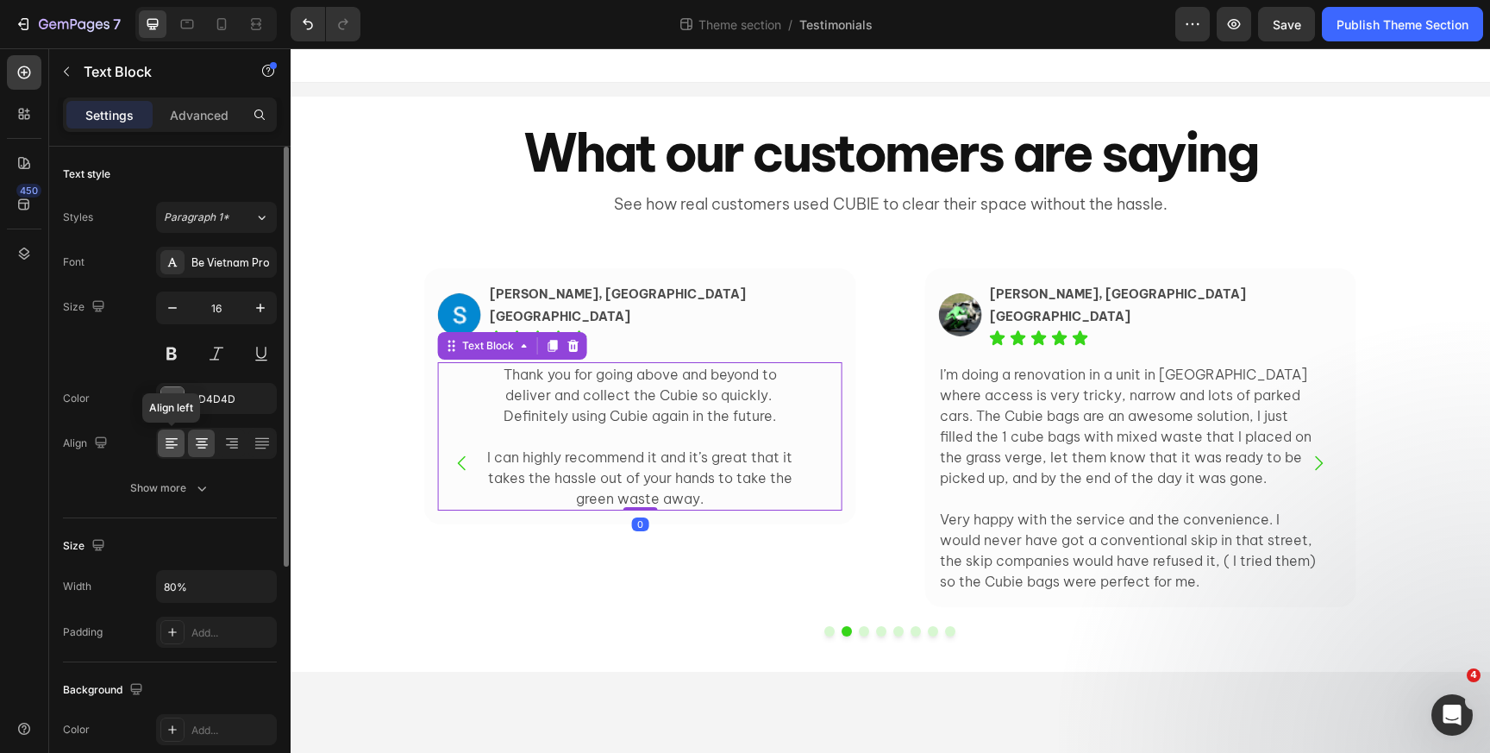
click at [169, 439] on icon at bounding box center [172, 439] width 12 height 2
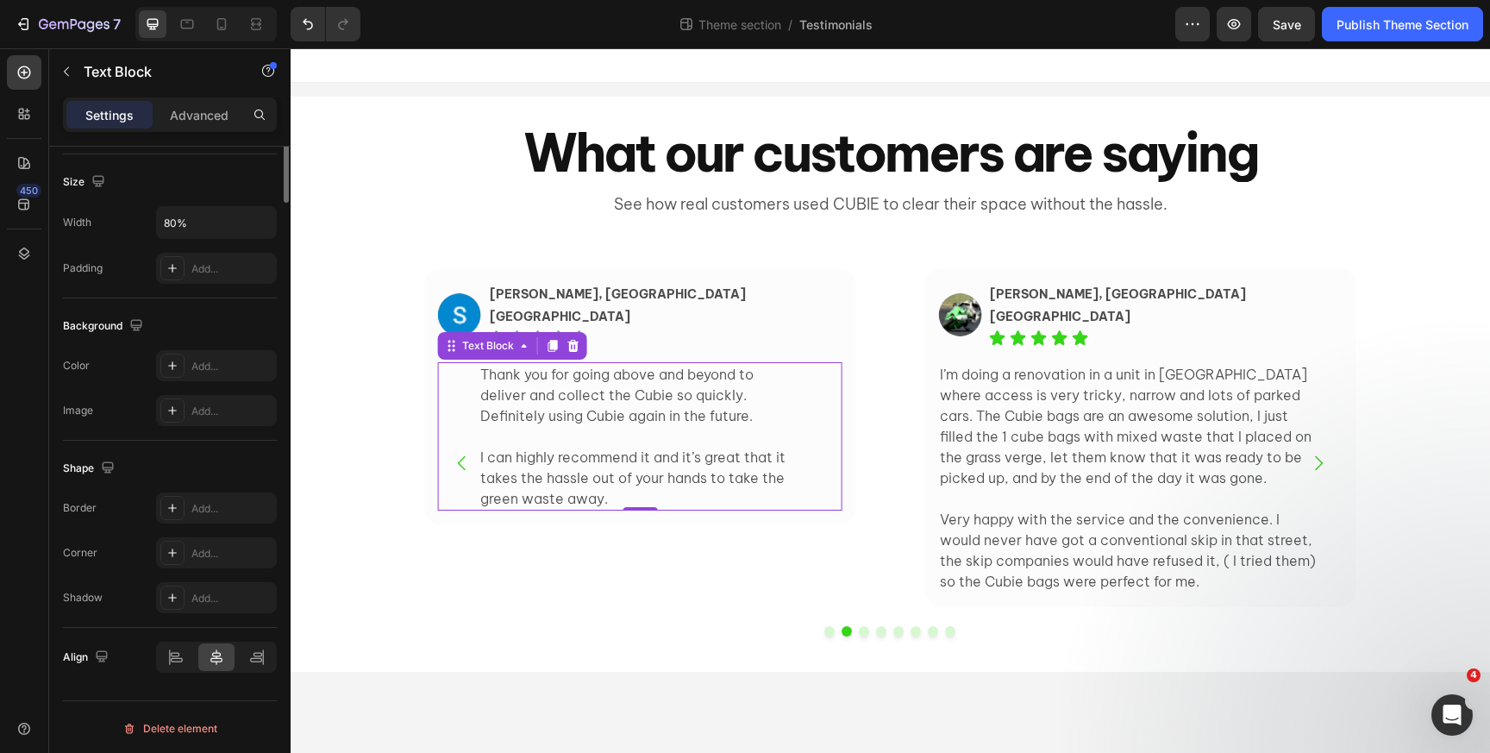
scroll to position [367, 0]
click at [172, 661] on icon at bounding box center [175, 654] width 17 height 17
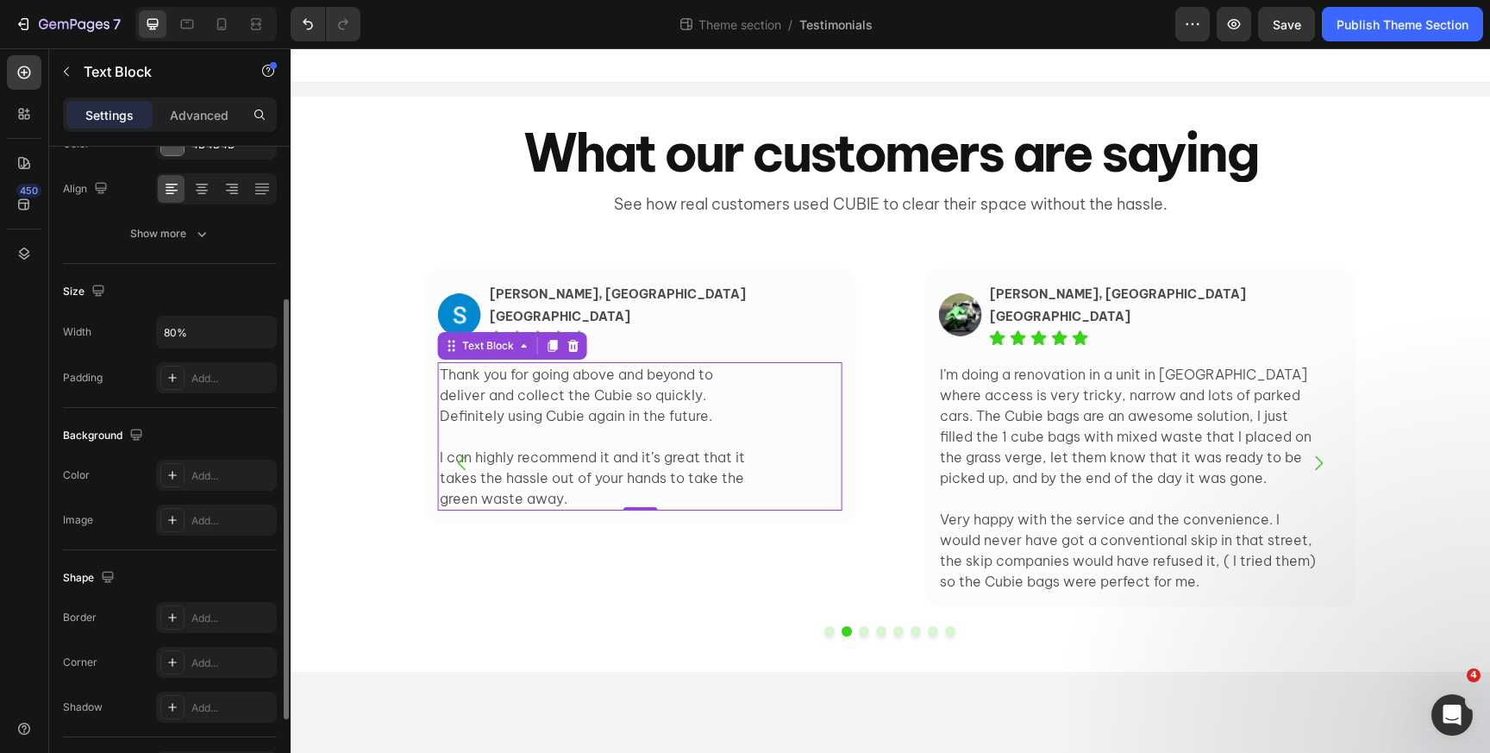
scroll to position [248, 0]
click at [181, 341] on input "80%" at bounding box center [216, 338] width 119 height 31
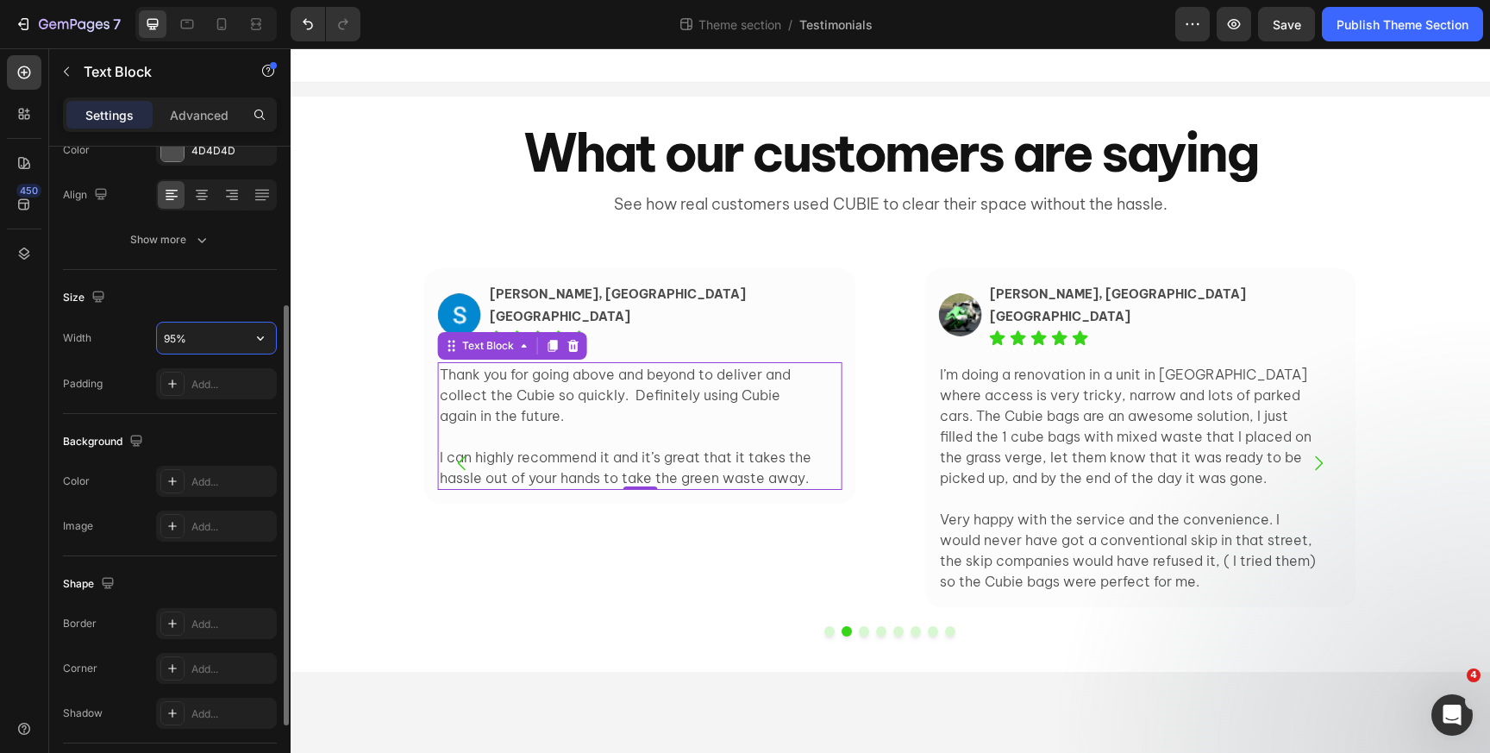
type input "95%"
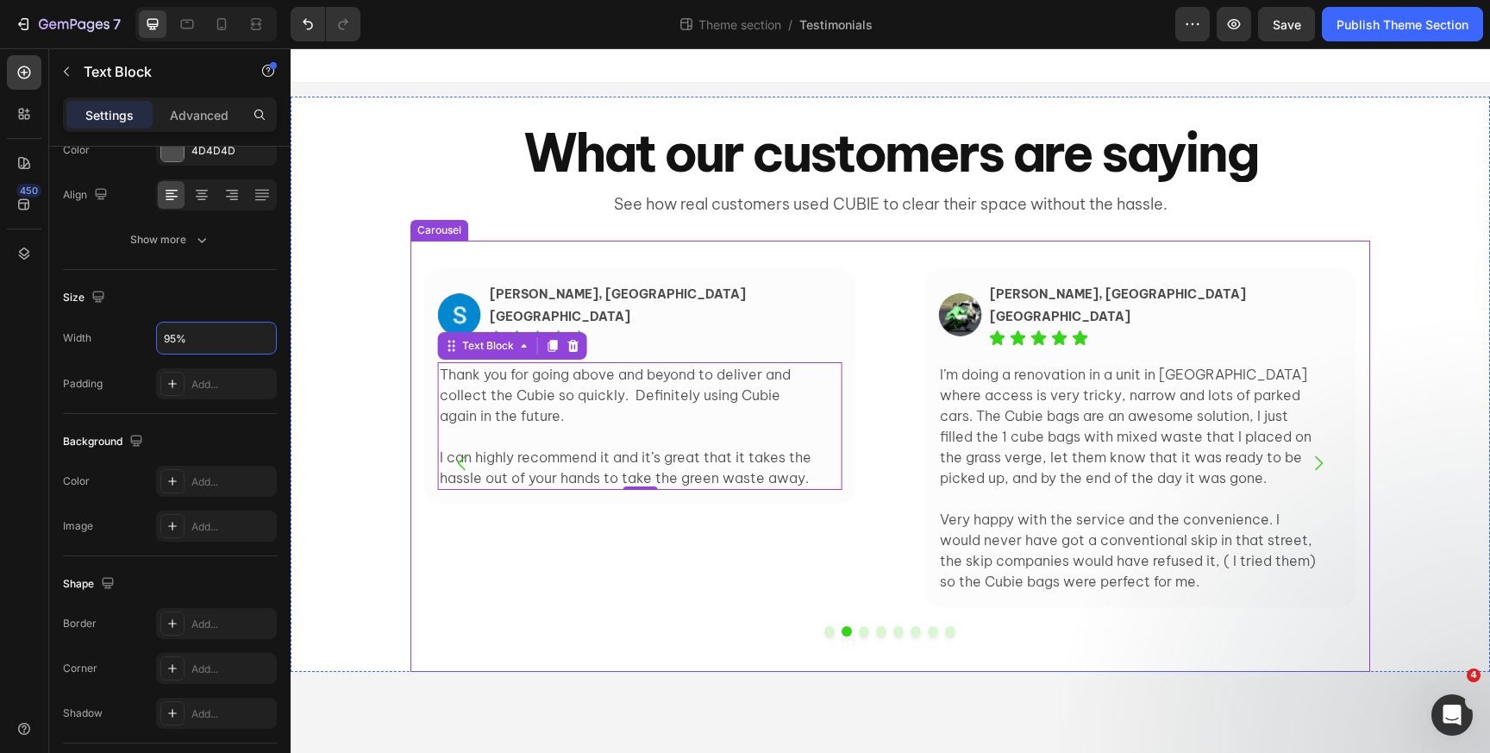
click at [415, 256] on div "Image Elissa, Ultimo NSW Text Block Icon Icon Icon Icon Icon Icon List Row I li…" at bounding box center [890, 456] width 960 height 431
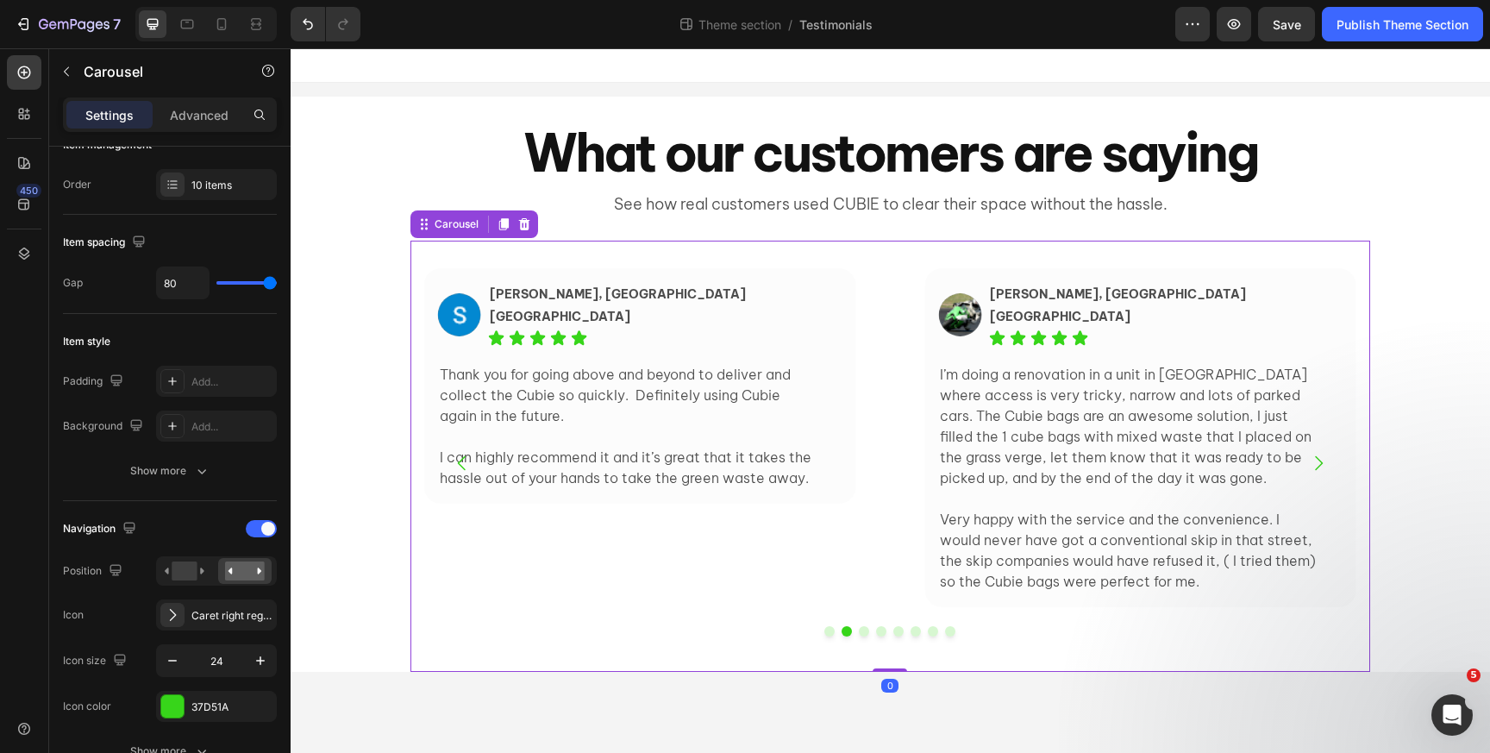
scroll to position [0, 0]
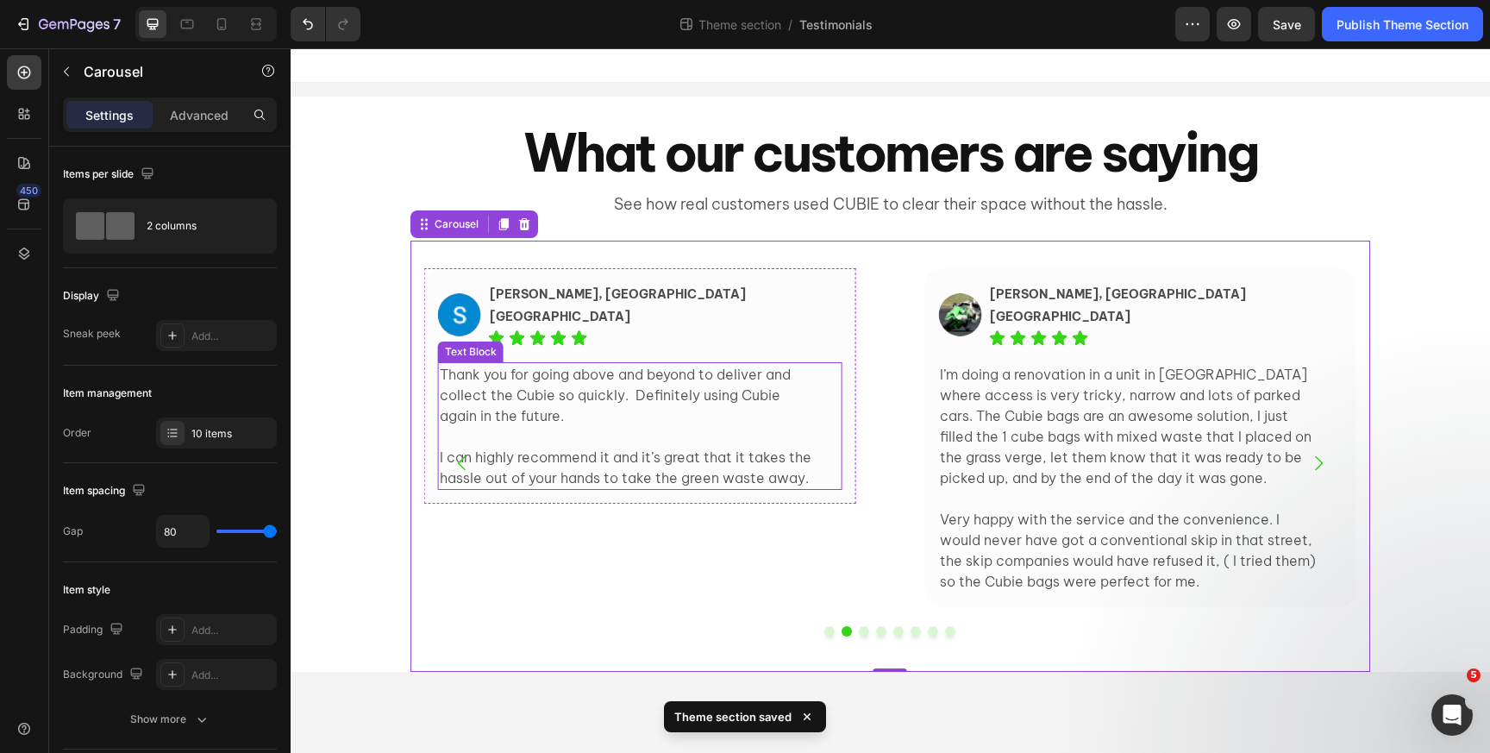
click at [820, 445] on div "Thank you for going above and beyond to deliver and collect the Cubie so quickl…" at bounding box center [630, 426] width 384 height 128
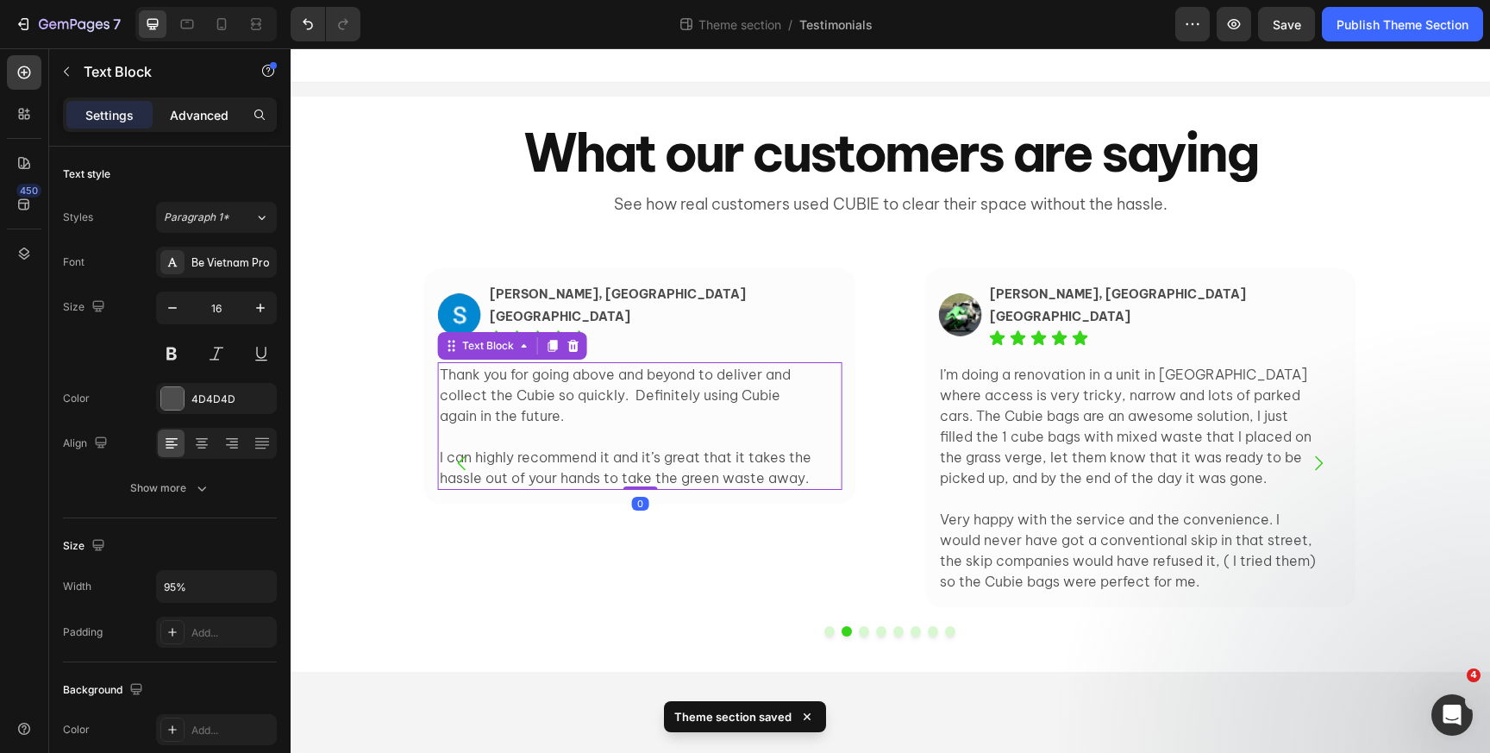
click at [206, 120] on p "Advanced" at bounding box center [199, 115] width 59 height 18
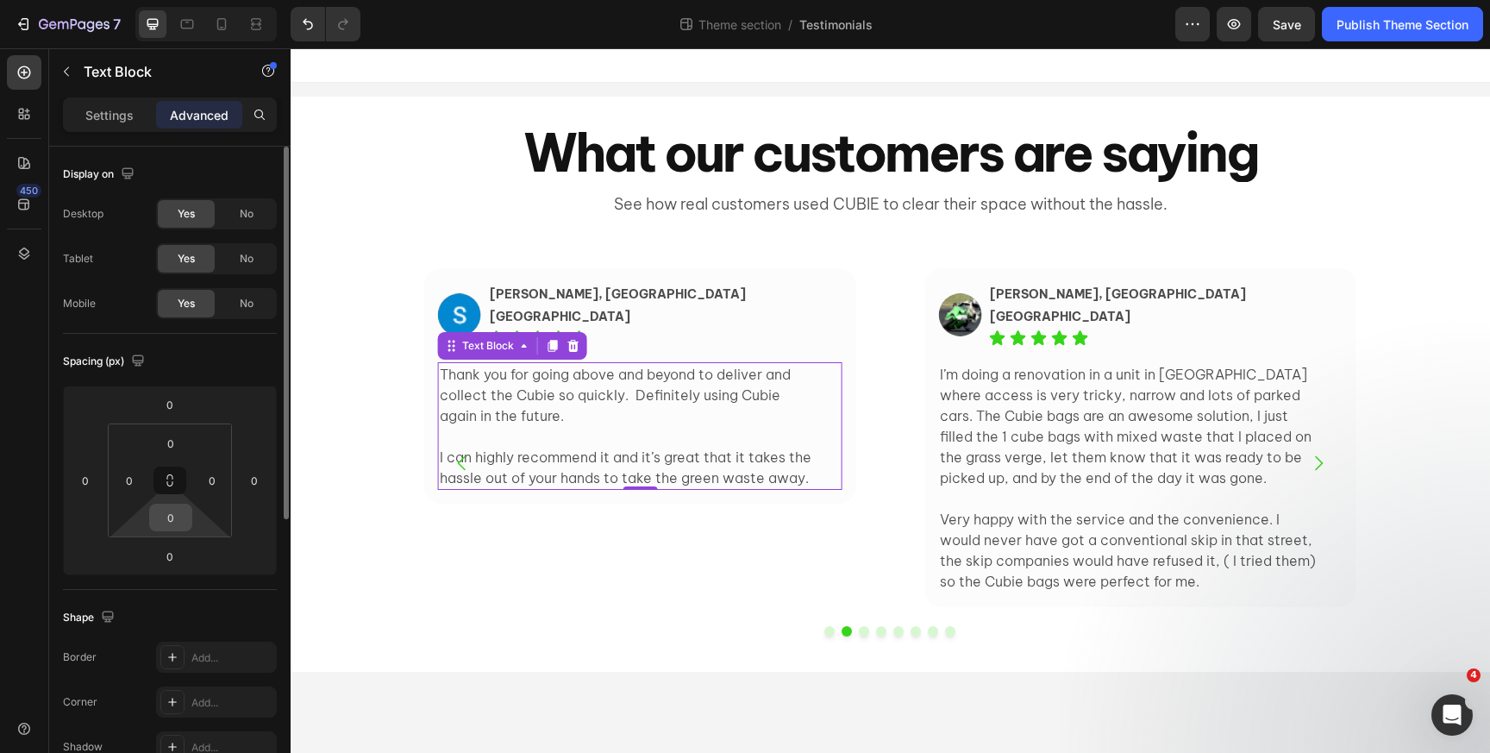
click at [175, 517] on input "0" at bounding box center [171, 517] width 34 height 26
type input "3"
type input "40"
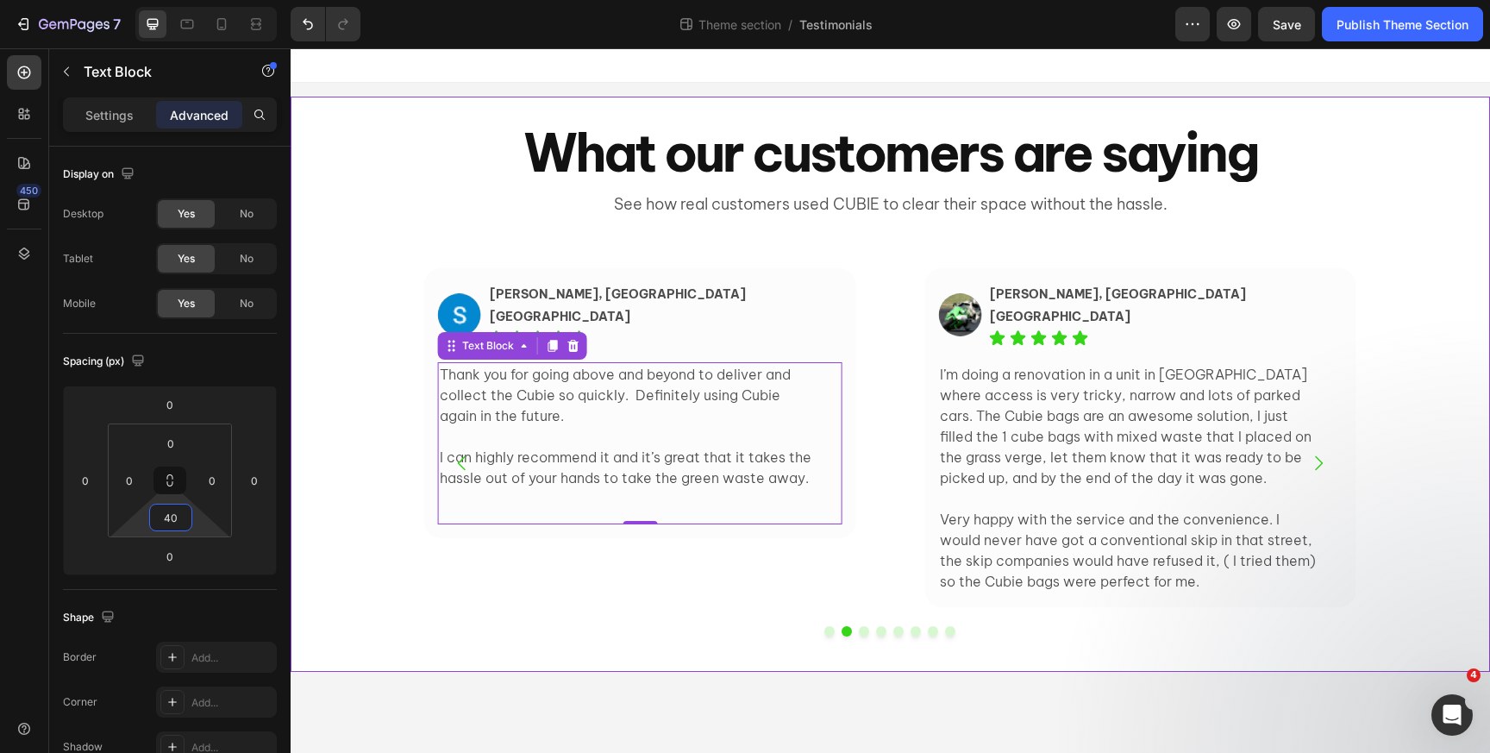
click at [373, 516] on div "Image Elissa, Ultimo NSW Text Block Icon Icon Icon Icon Icon Icon List Row I li…" at bounding box center [891, 456] width 1200 height 431
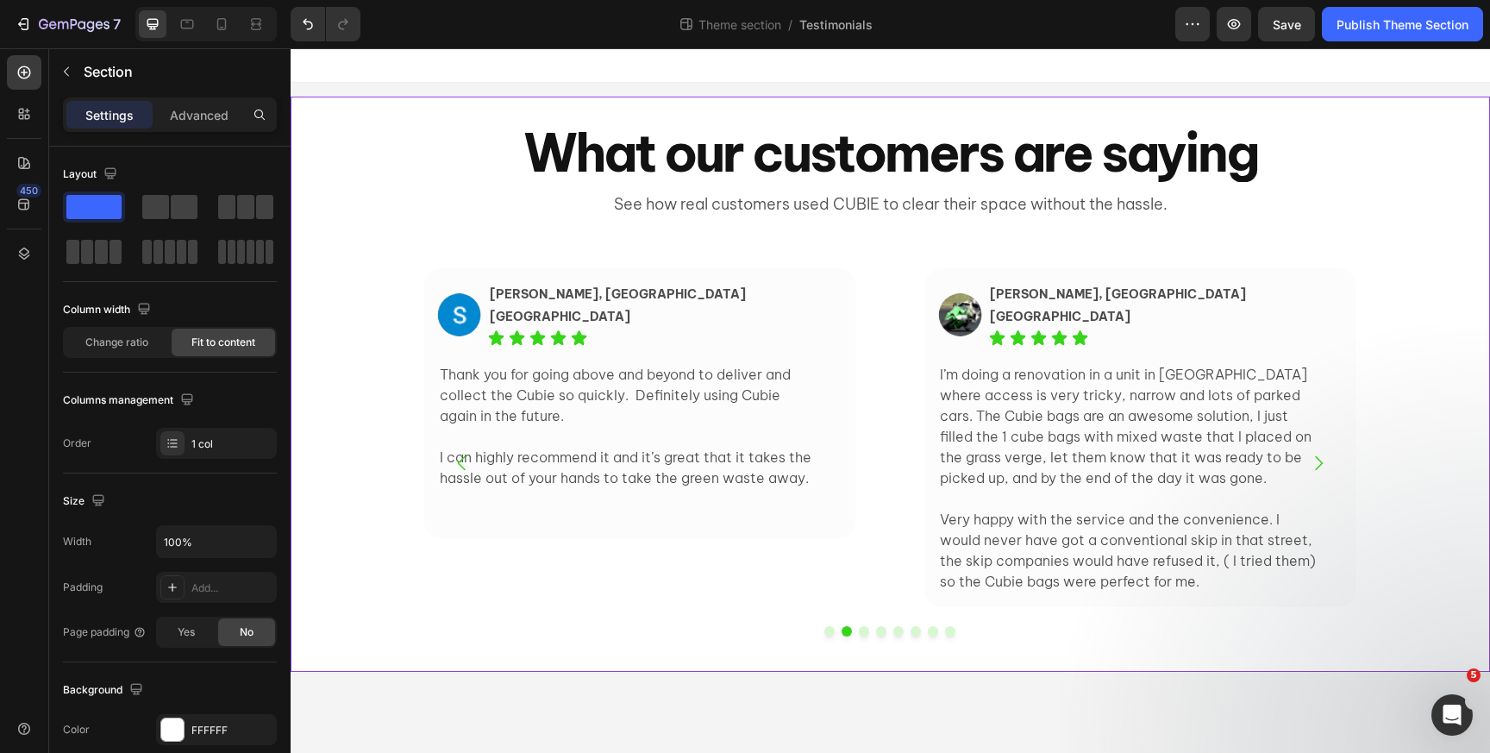
click at [385, 535] on div "Image Elissa, Ultimo NSW Text Block Icon Icon Icon Icon Icon Icon List Row I li…" at bounding box center [891, 456] width 1200 height 431
click at [830, 629] on button "Dot" at bounding box center [829, 631] width 10 height 10
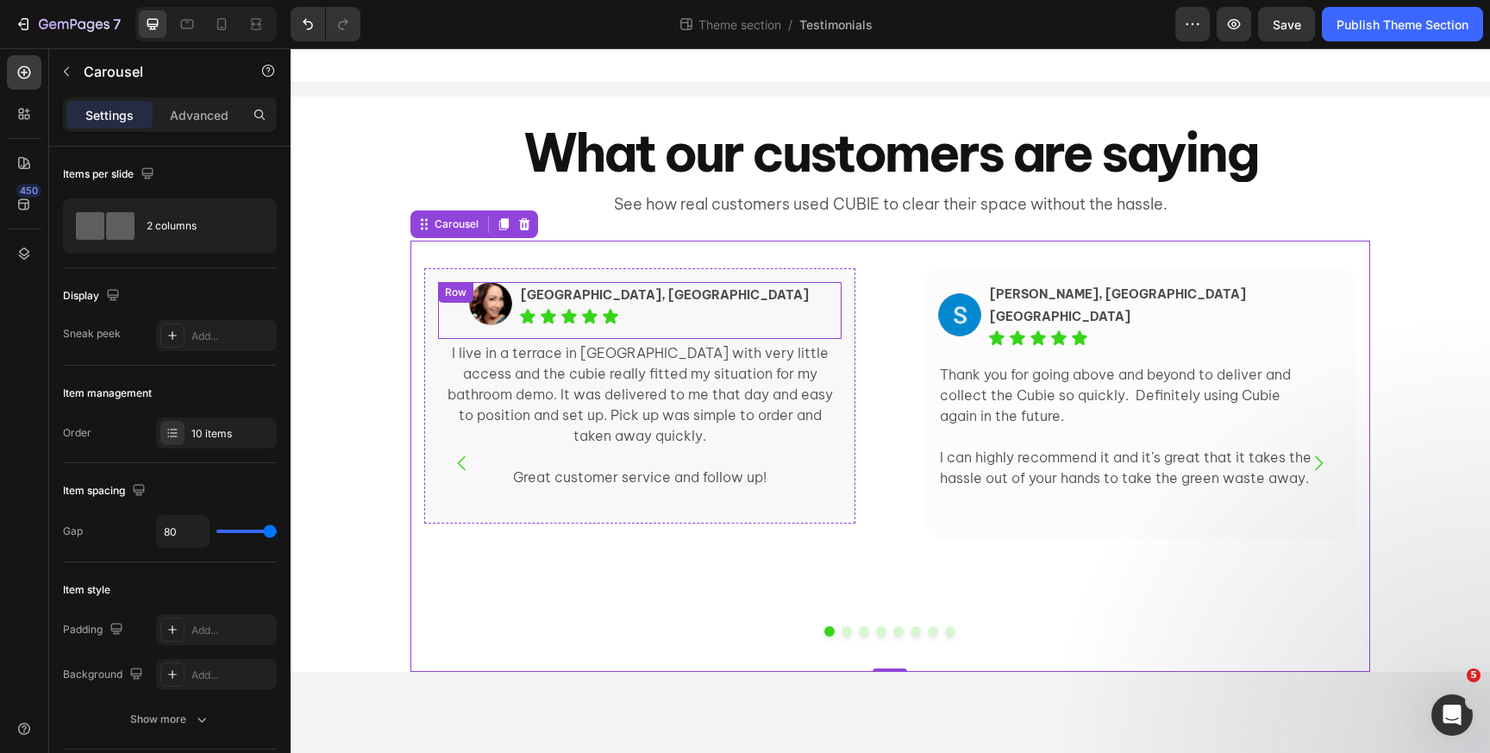
click at [494, 310] on div "Image Elissa, Ultimo NSW Text Block Icon Icon Icon Icon Icon Icon List Row" at bounding box center [640, 310] width 404 height 57
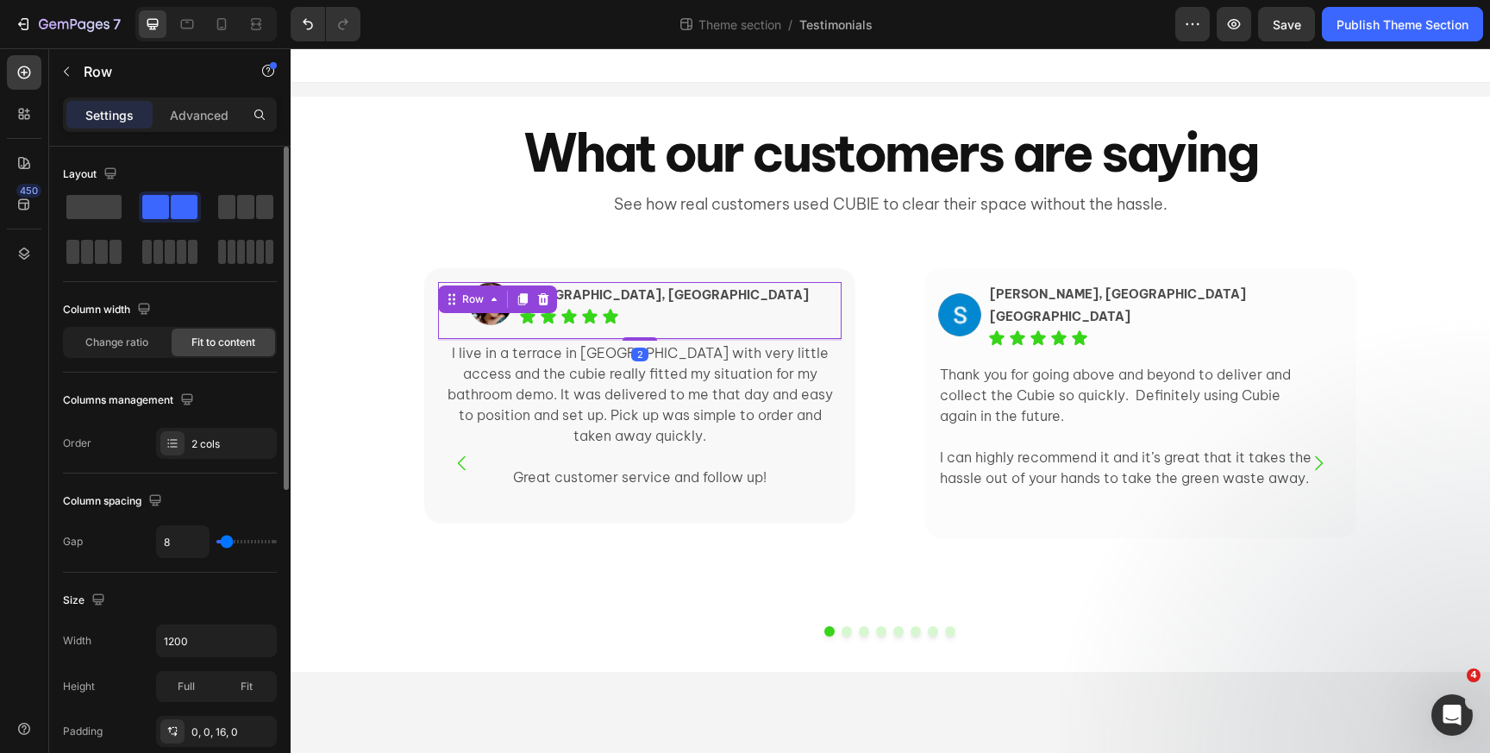
scroll to position [593, 0]
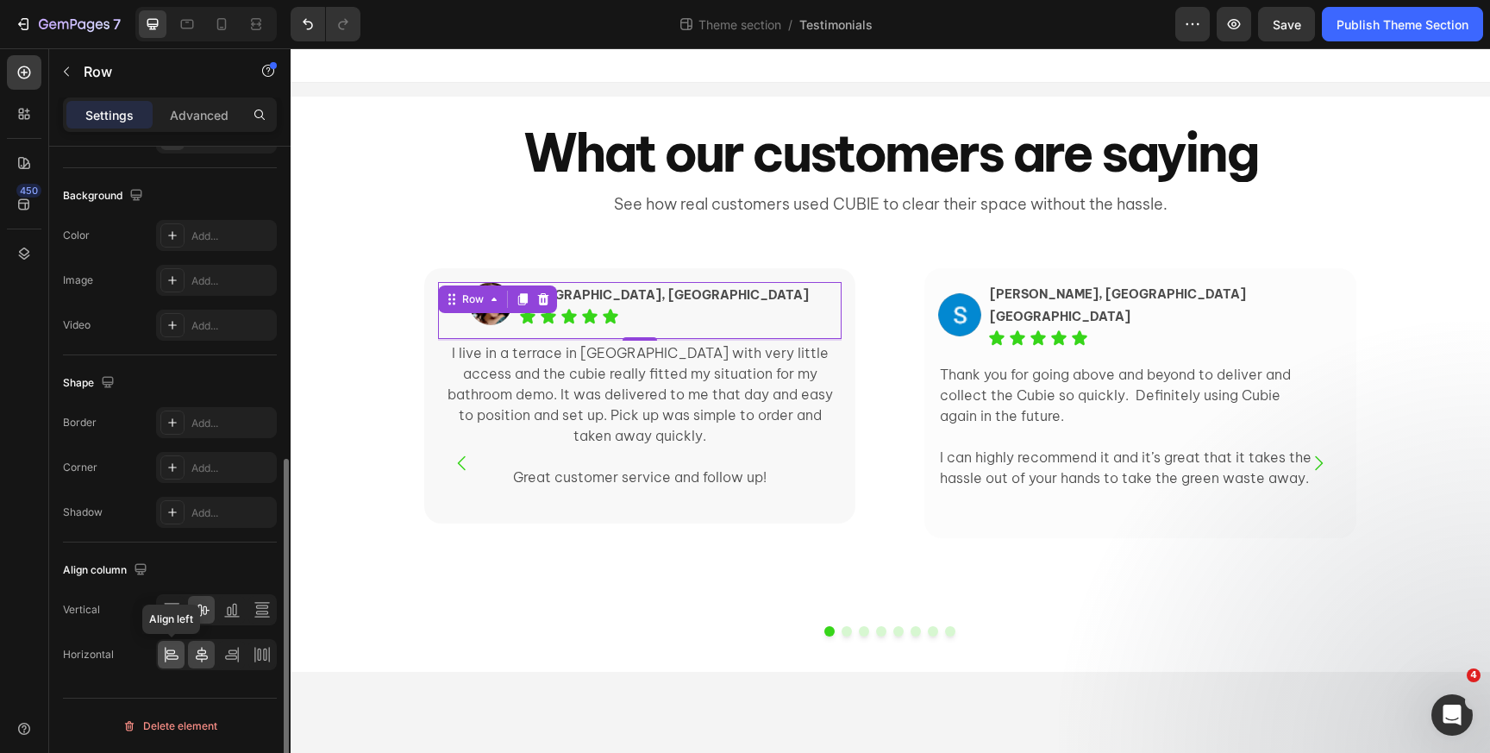
click at [172, 647] on icon at bounding box center [171, 654] width 17 height 17
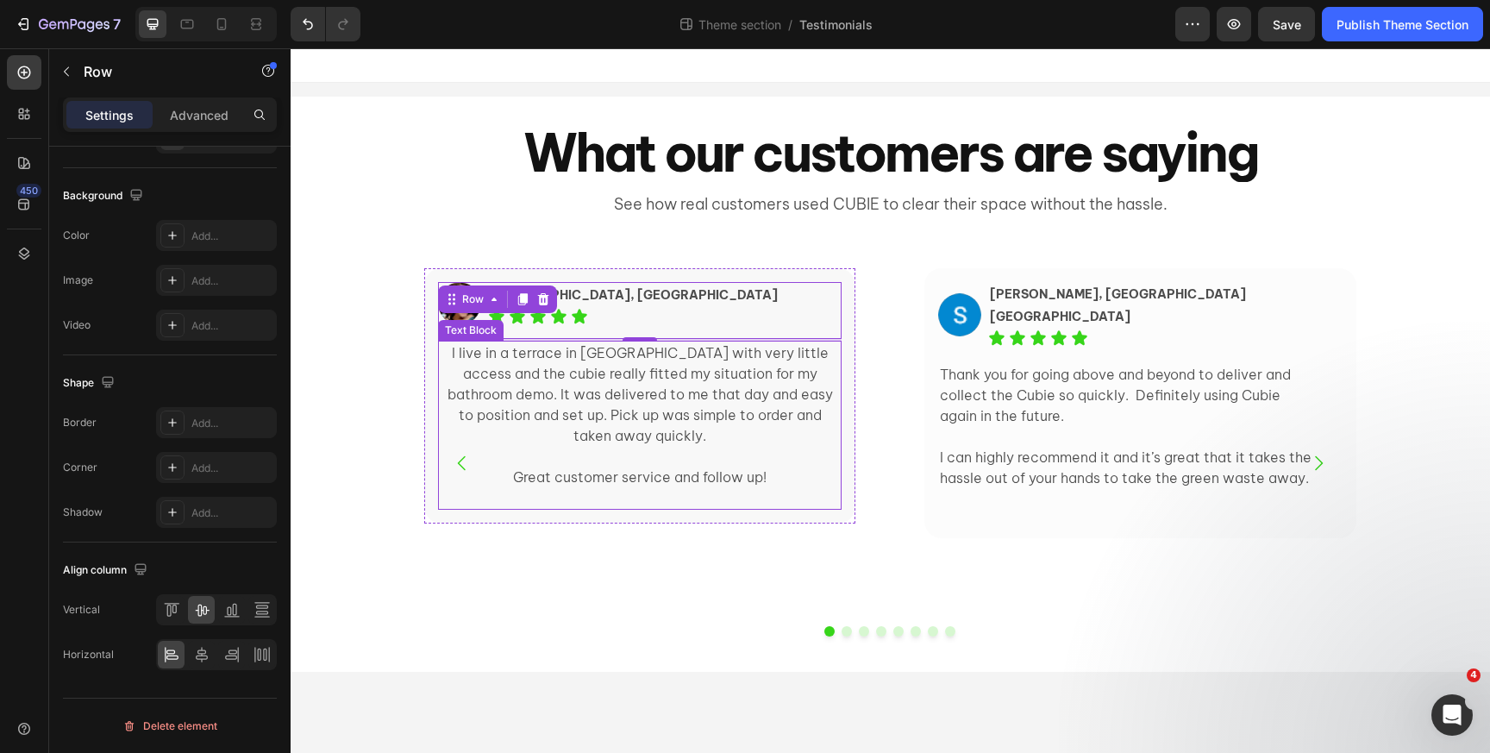
click at [491, 423] on p "I live in a terrace in [GEOGRAPHIC_DATA] with very little access and the cubie …" at bounding box center [640, 393] width 400 height 103
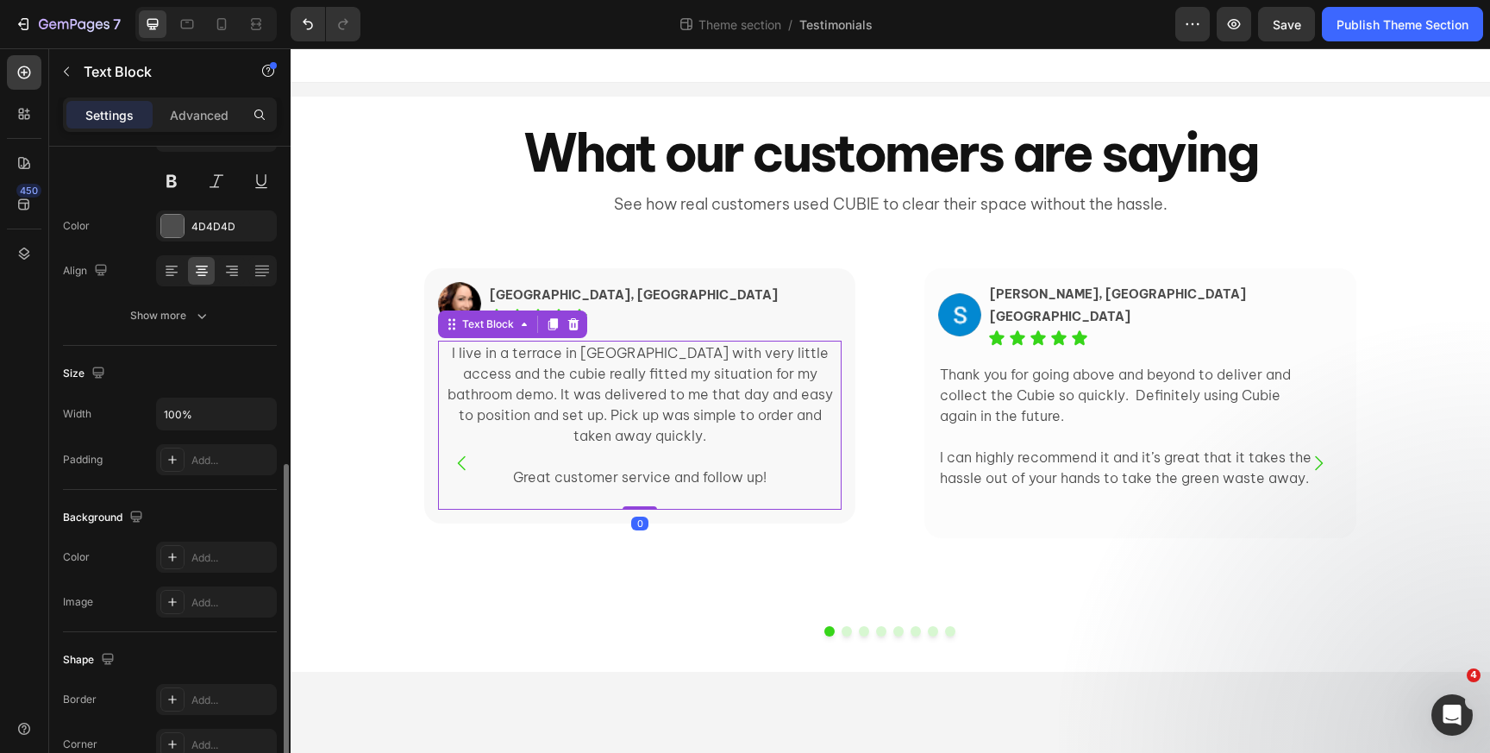
scroll to position [367, 0]
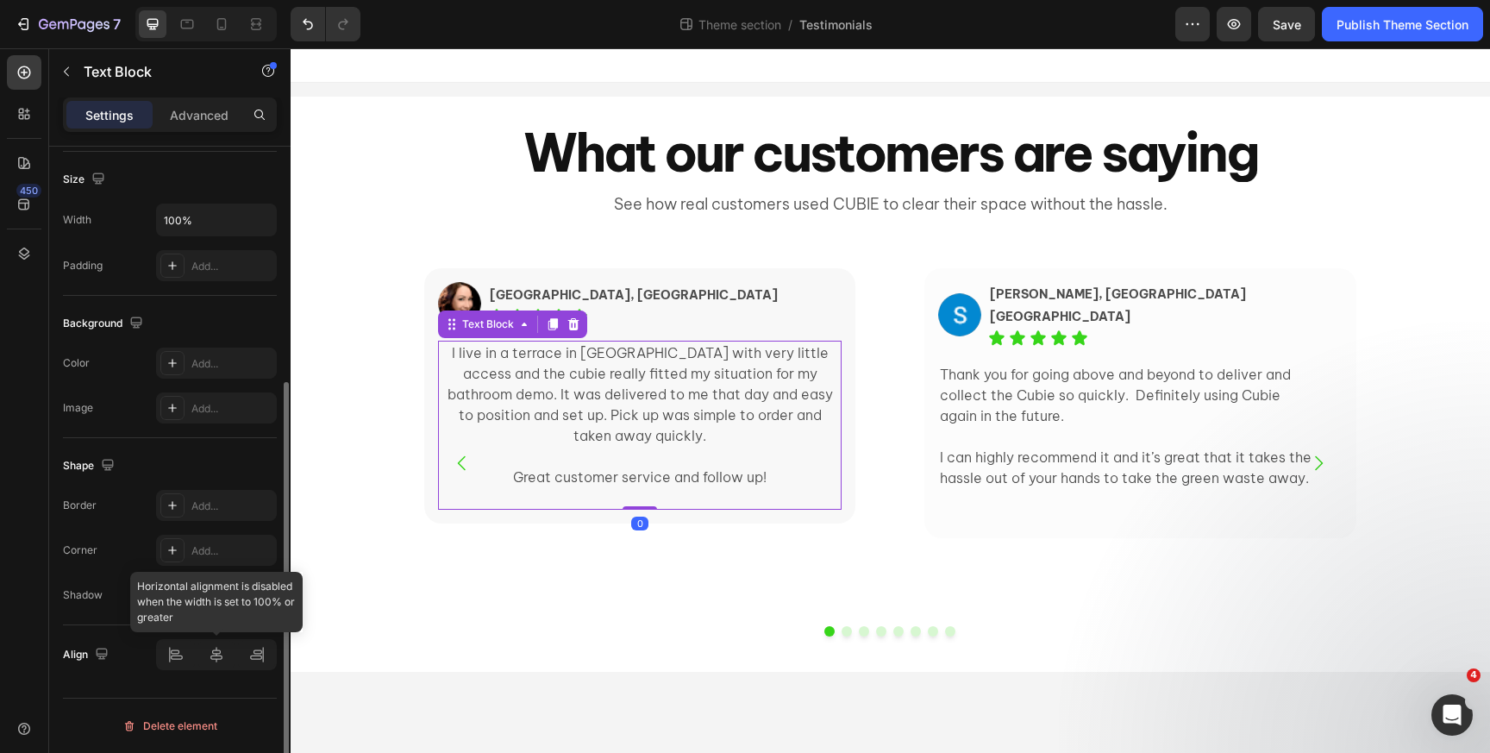
click at [172, 655] on div at bounding box center [216, 654] width 121 height 31
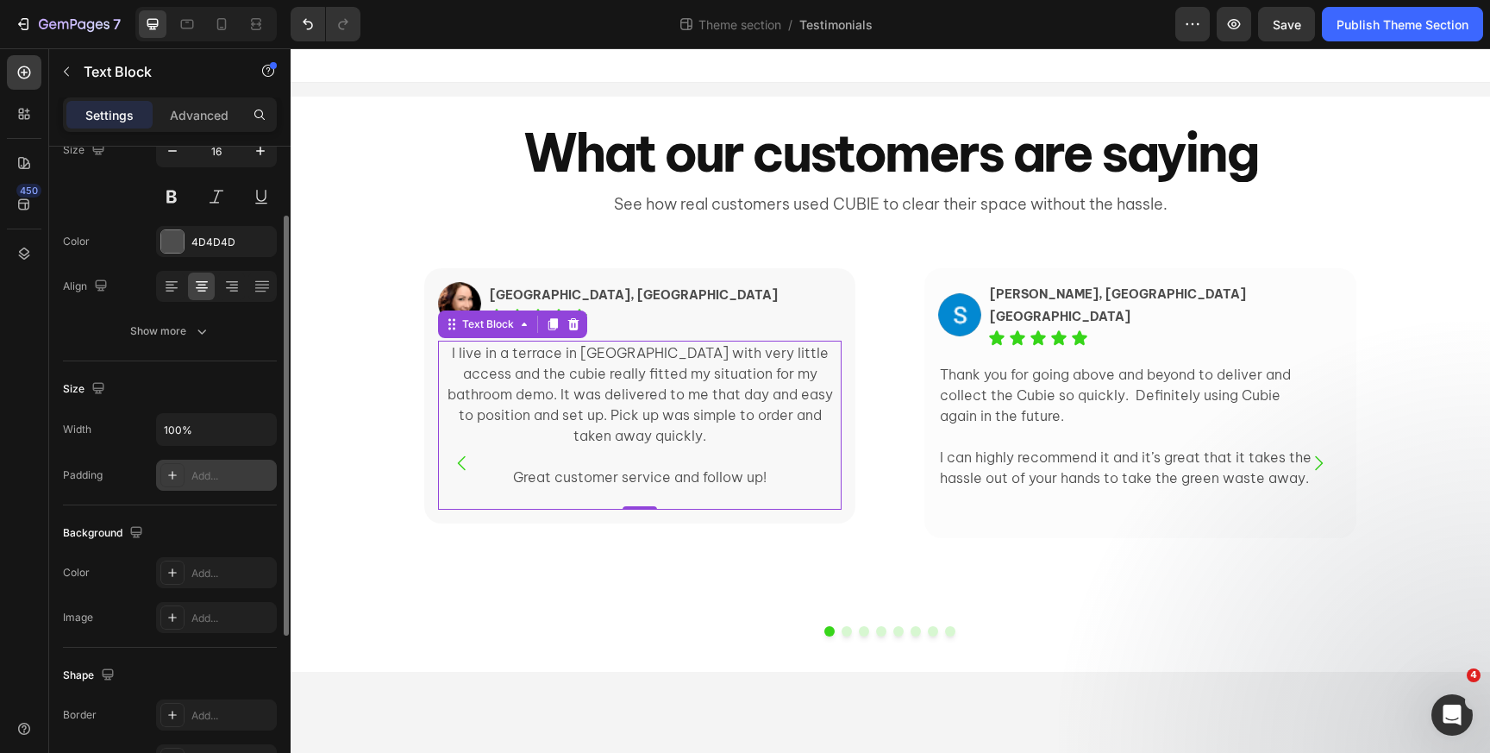
scroll to position [110, 0]
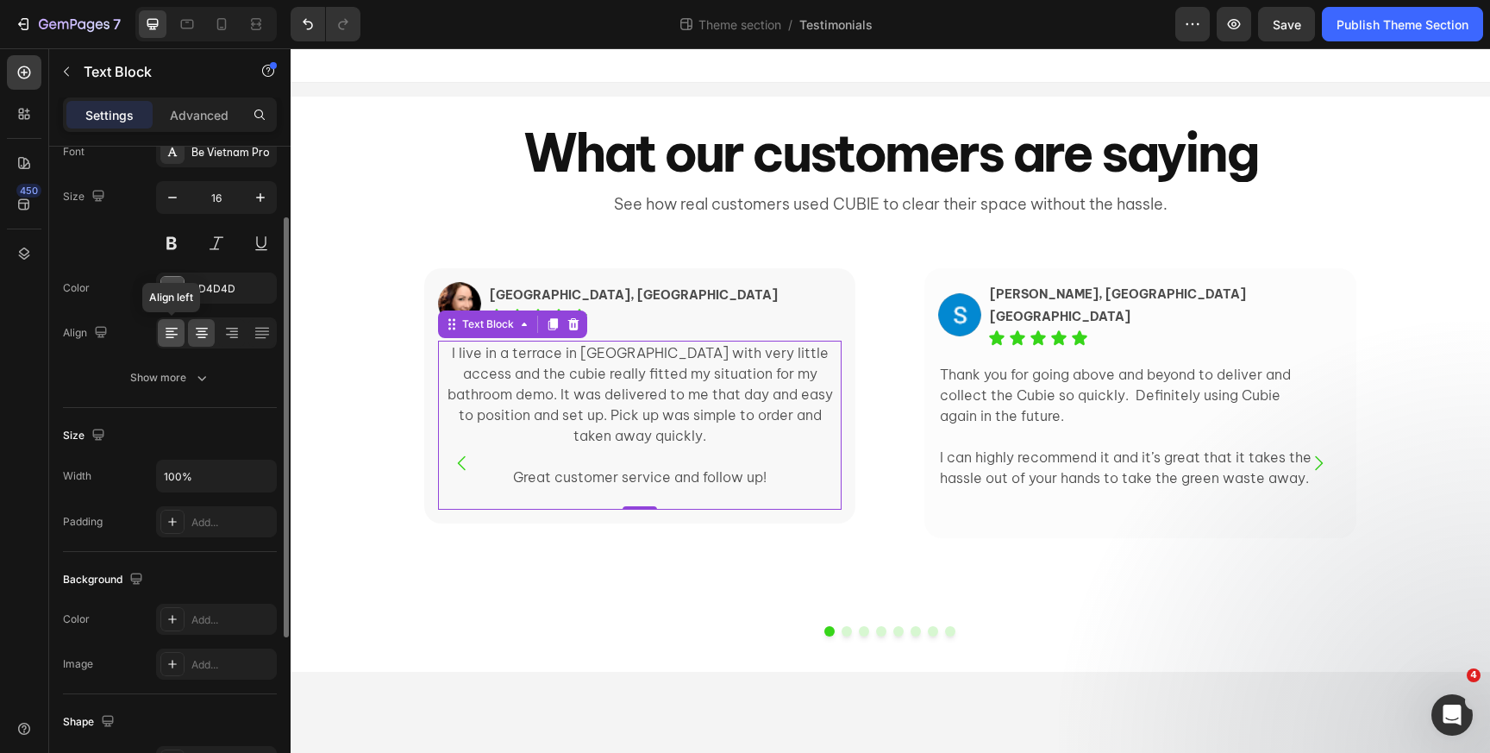
click at [174, 332] on icon at bounding box center [171, 332] width 17 height 17
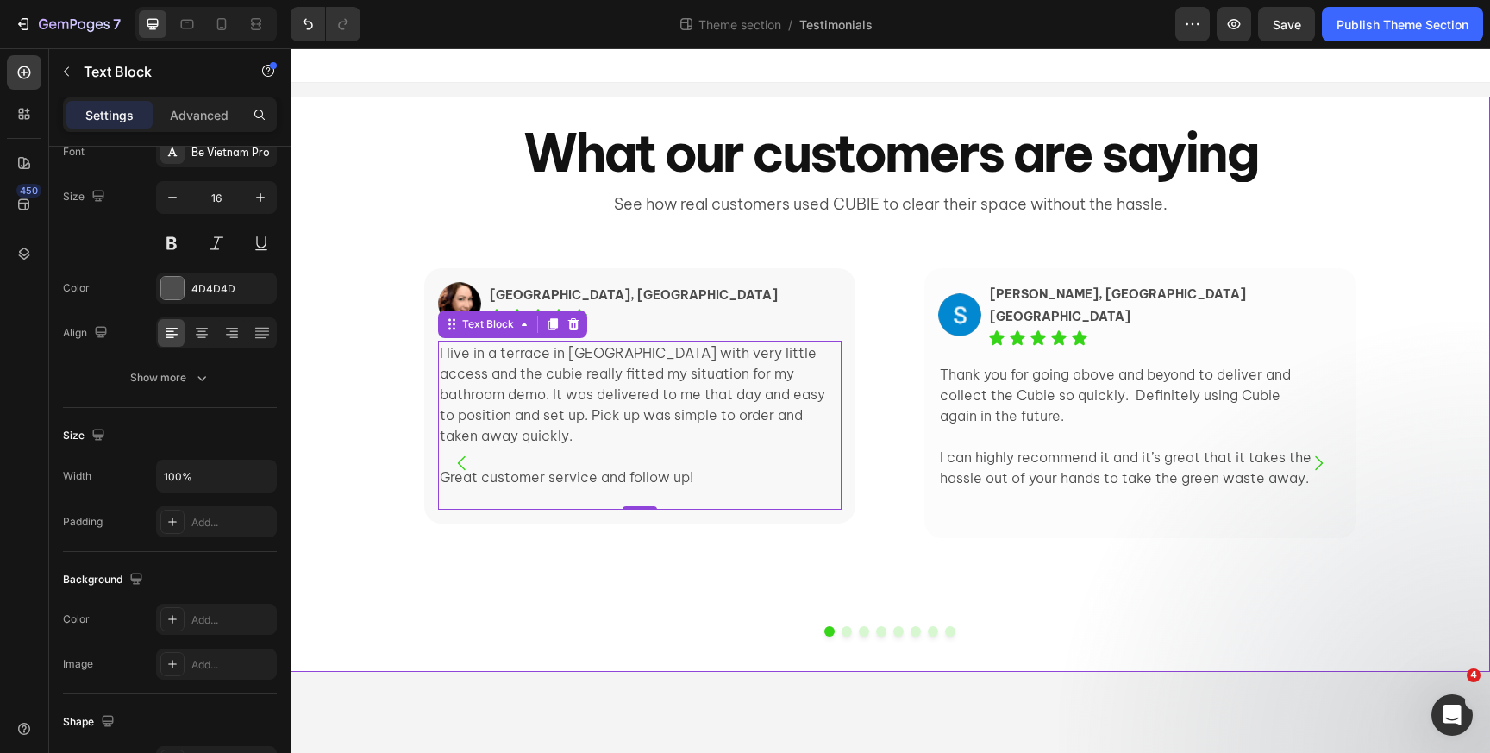
click at [343, 417] on div "Image Elissa, Ultimo NSW Text Block Icon Icon Icon Icon Icon Icon List Row I li…" at bounding box center [891, 456] width 1200 height 431
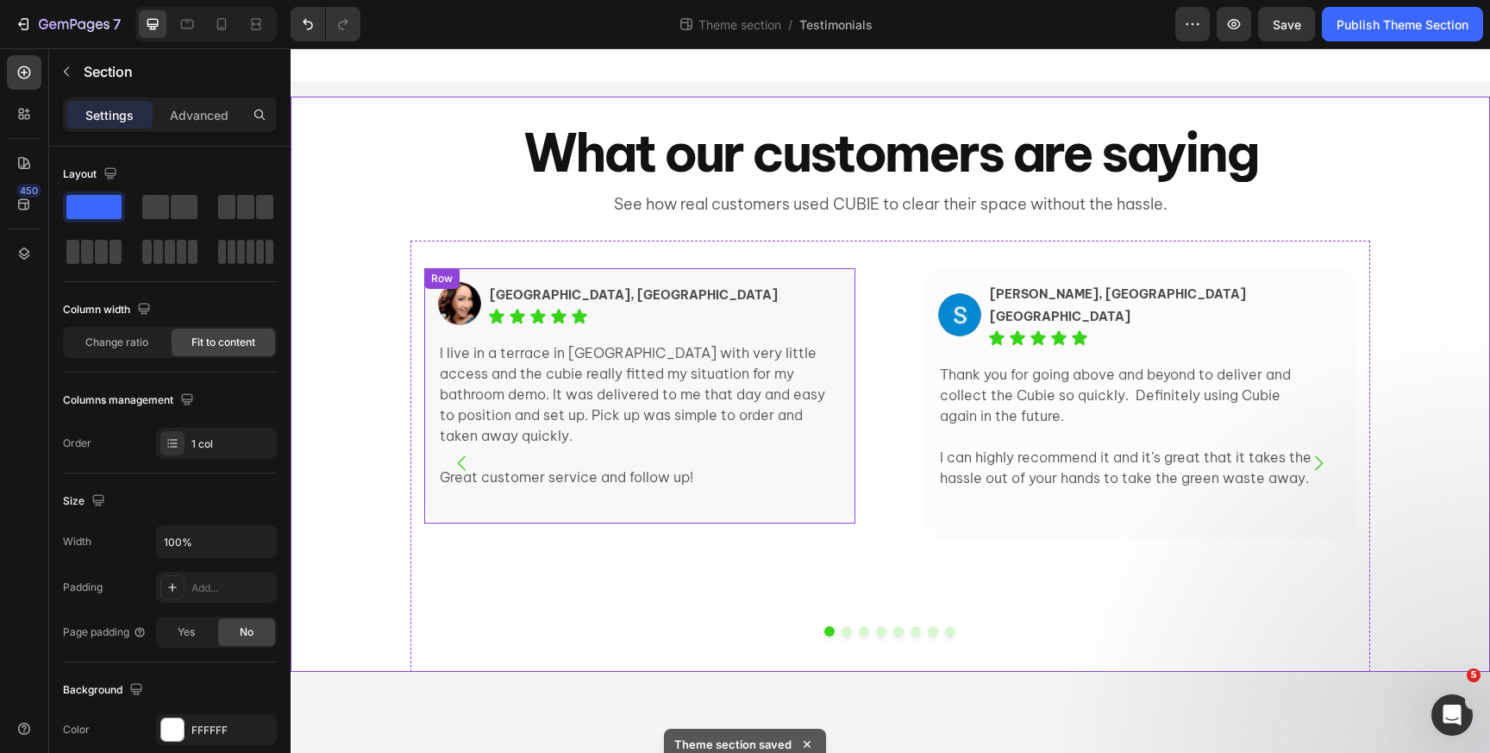
click at [796, 280] on div "Image Elissa, Ultimo NSW Text Block Icon Icon Icon Icon Icon Icon List Row I li…" at bounding box center [639, 395] width 431 height 255
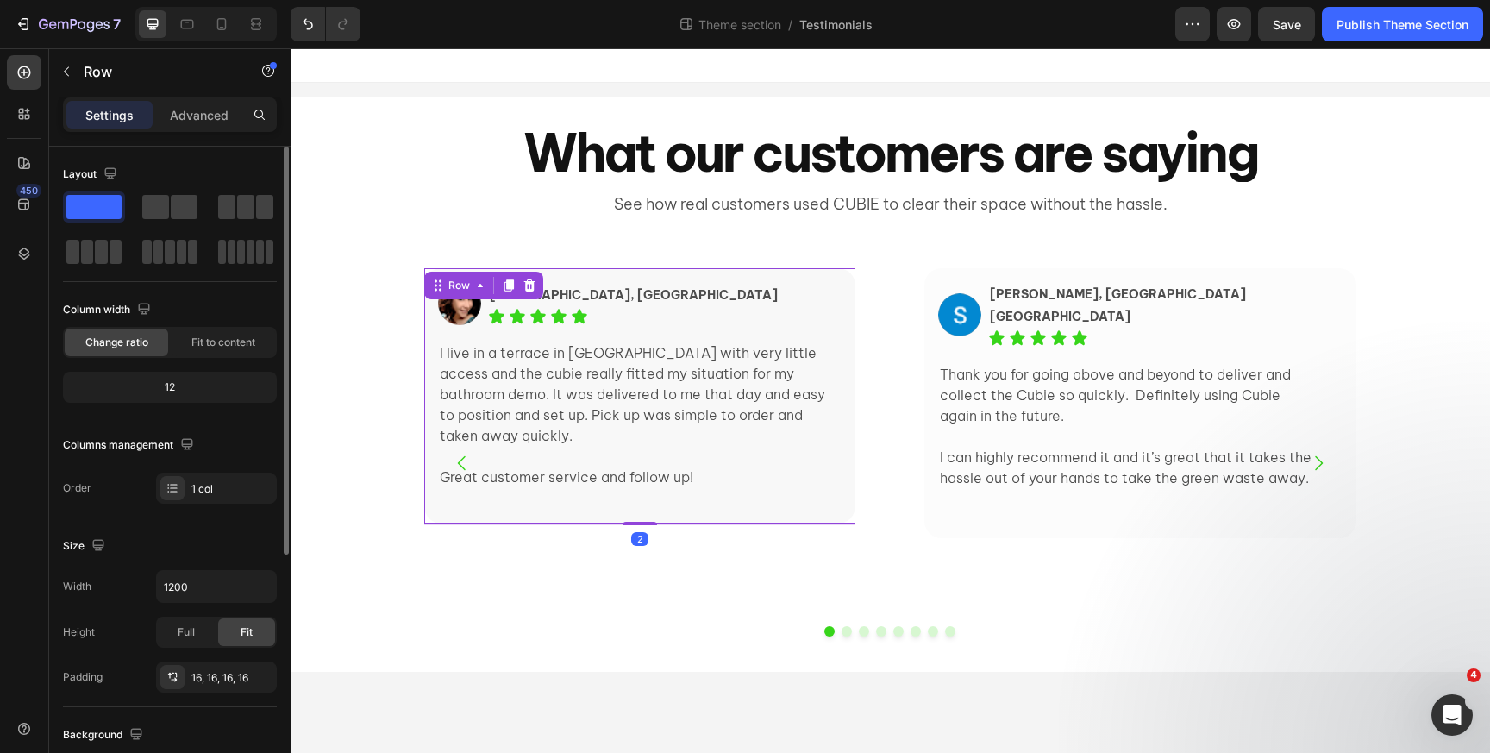
scroll to position [397, 0]
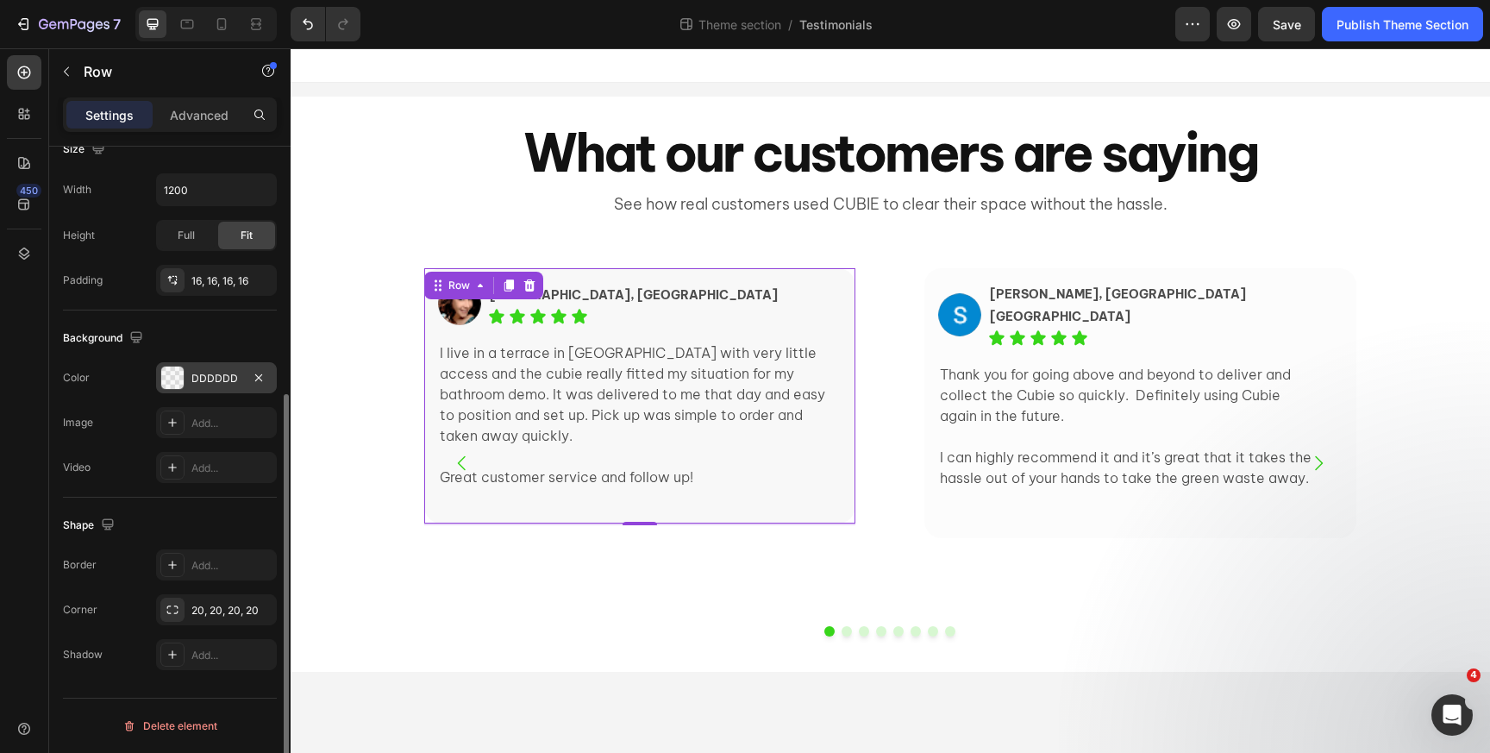
click at [191, 381] on div "DDDDDD" at bounding box center [216, 379] width 50 height 16
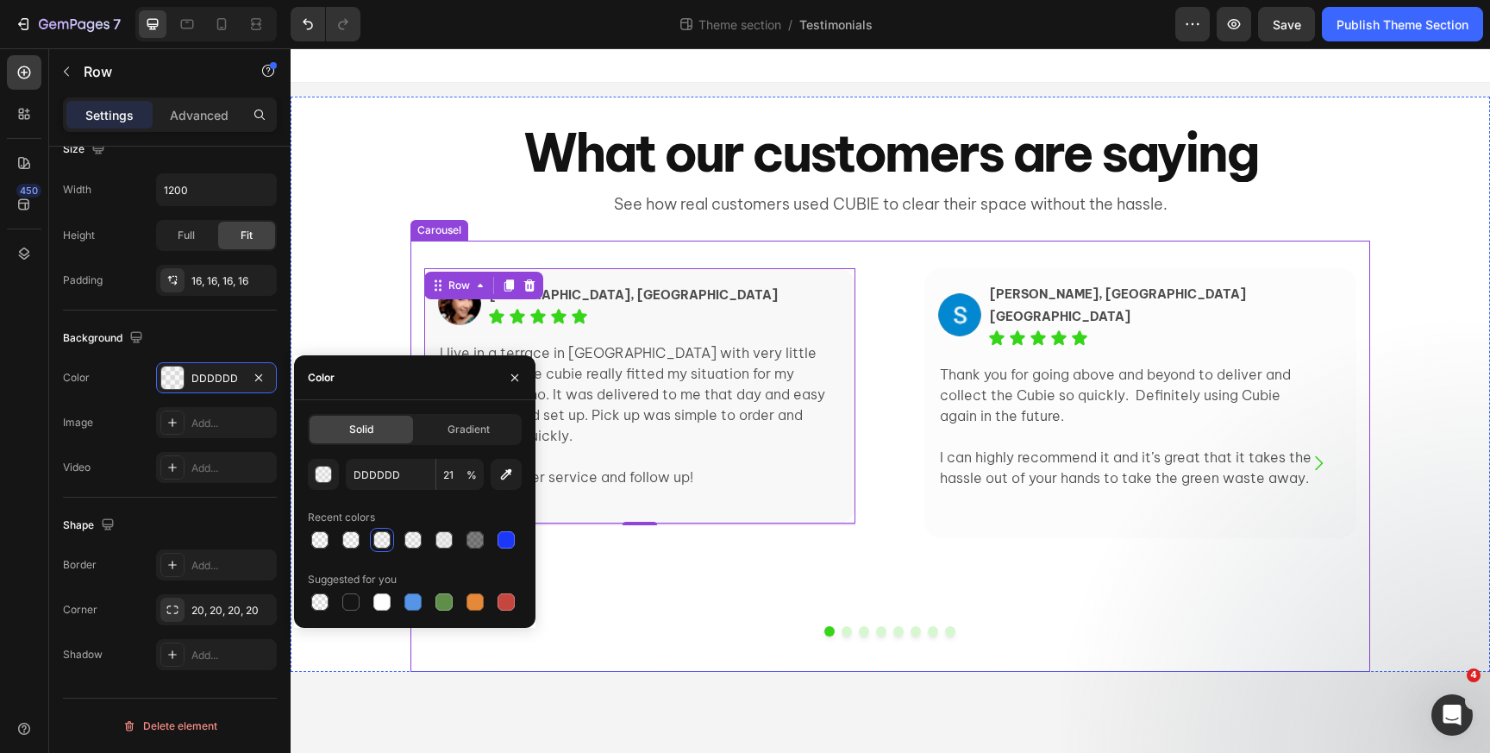
click at [766, 606] on div "Image Elissa, Ultimo NSW Text Block Icon Icon Icon Icon Icon Icon List Row I li…" at bounding box center [639, 463] width 431 height 390
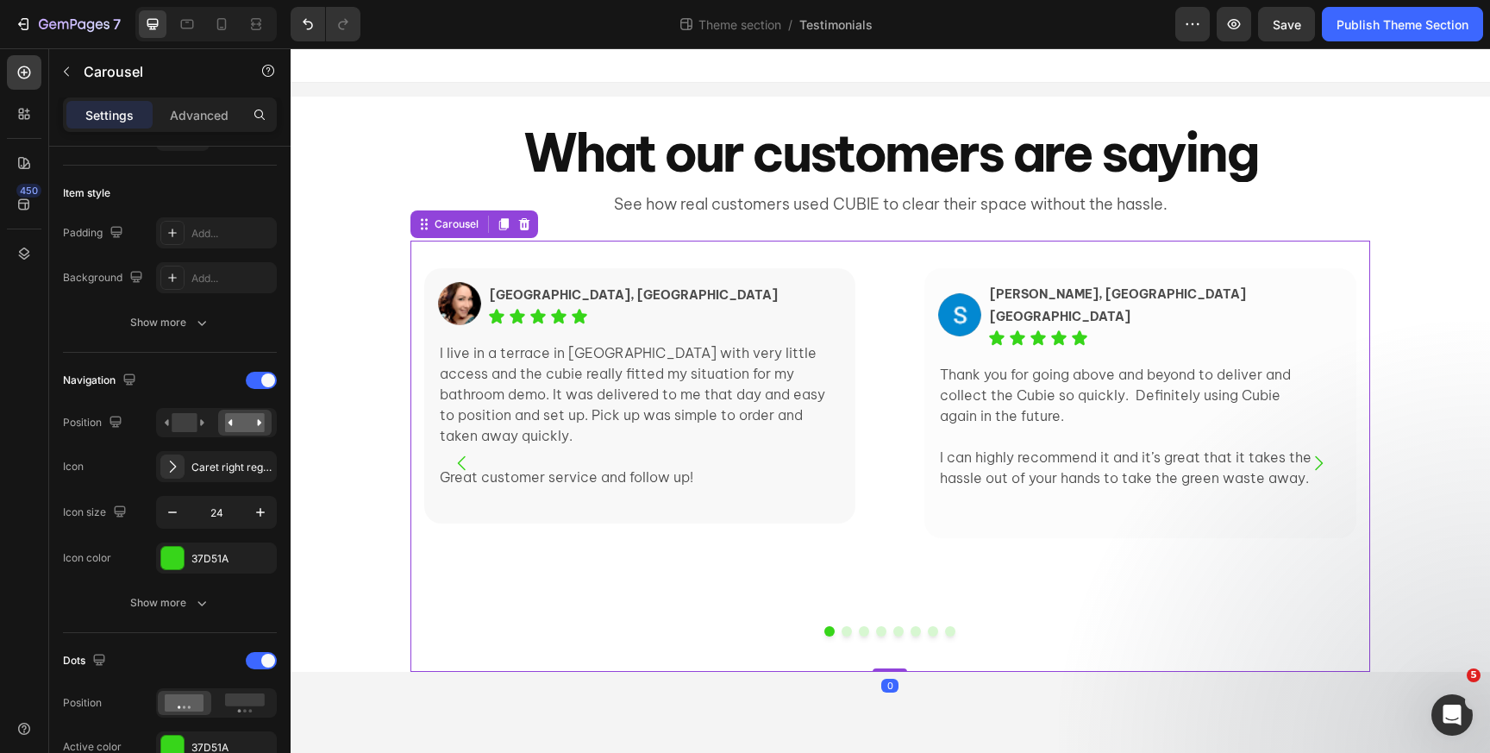
scroll to position [0, 0]
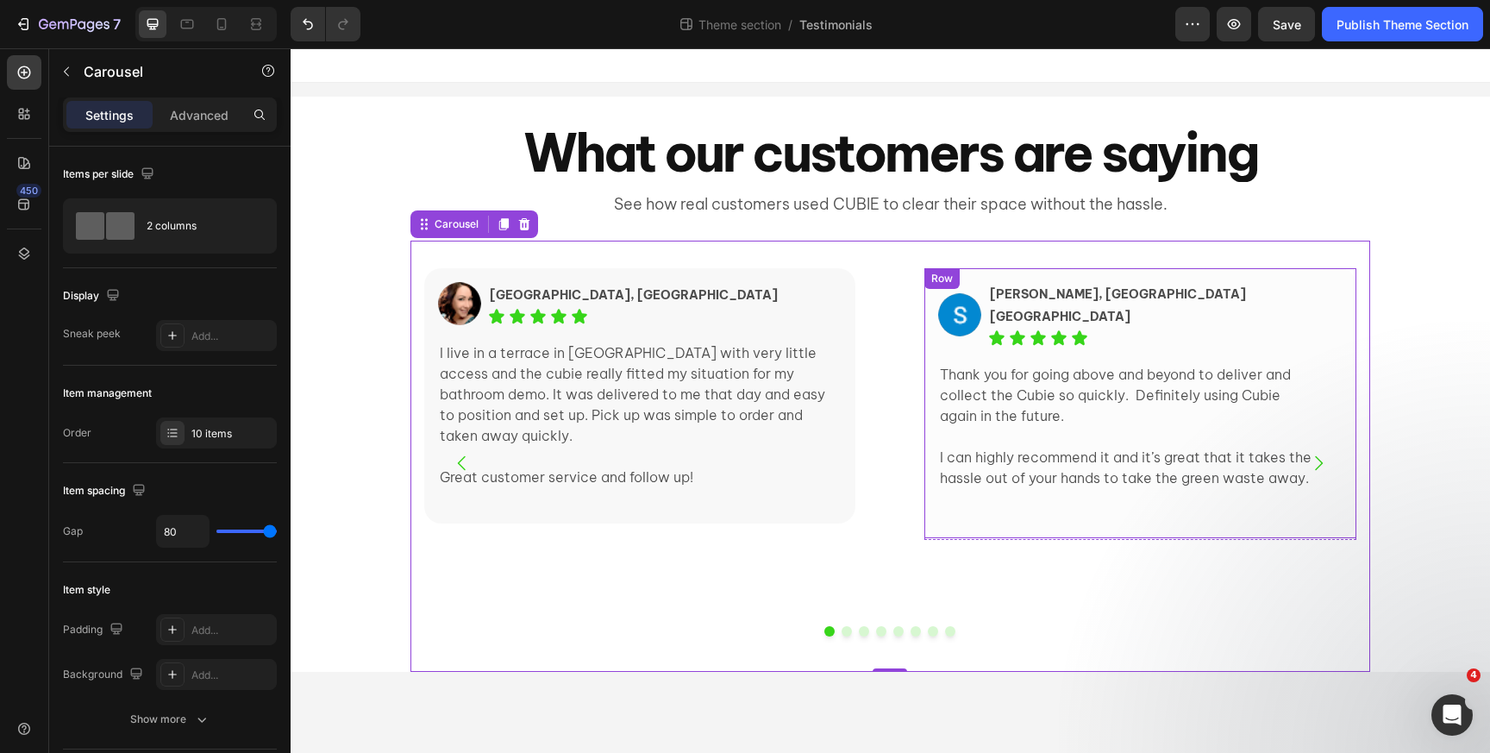
click at [1244, 276] on div "Image Serena, Maroubra NSW Text Block Icon Icon Icon Icon Icon Icon List Row Th…" at bounding box center [1139, 402] width 431 height 269
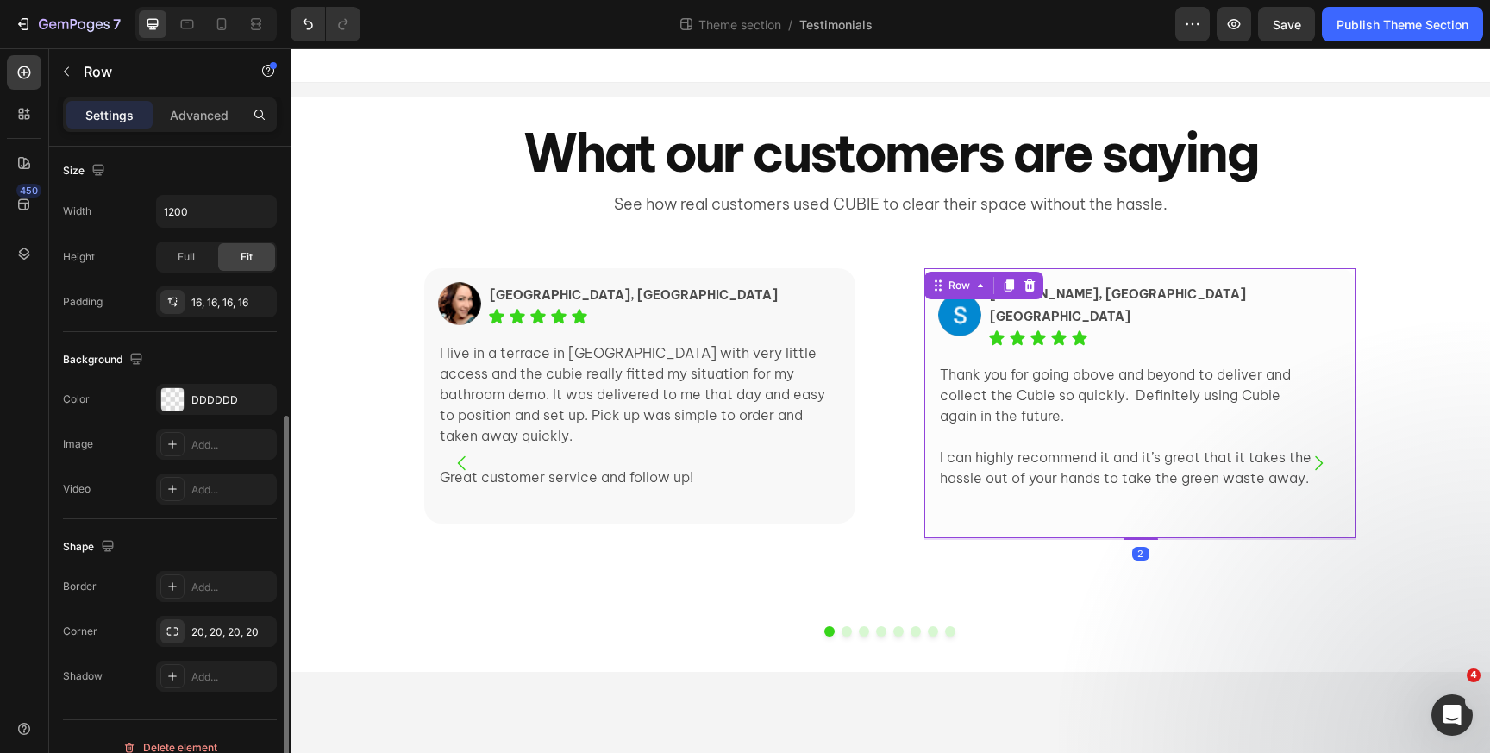
scroll to position [397, 0]
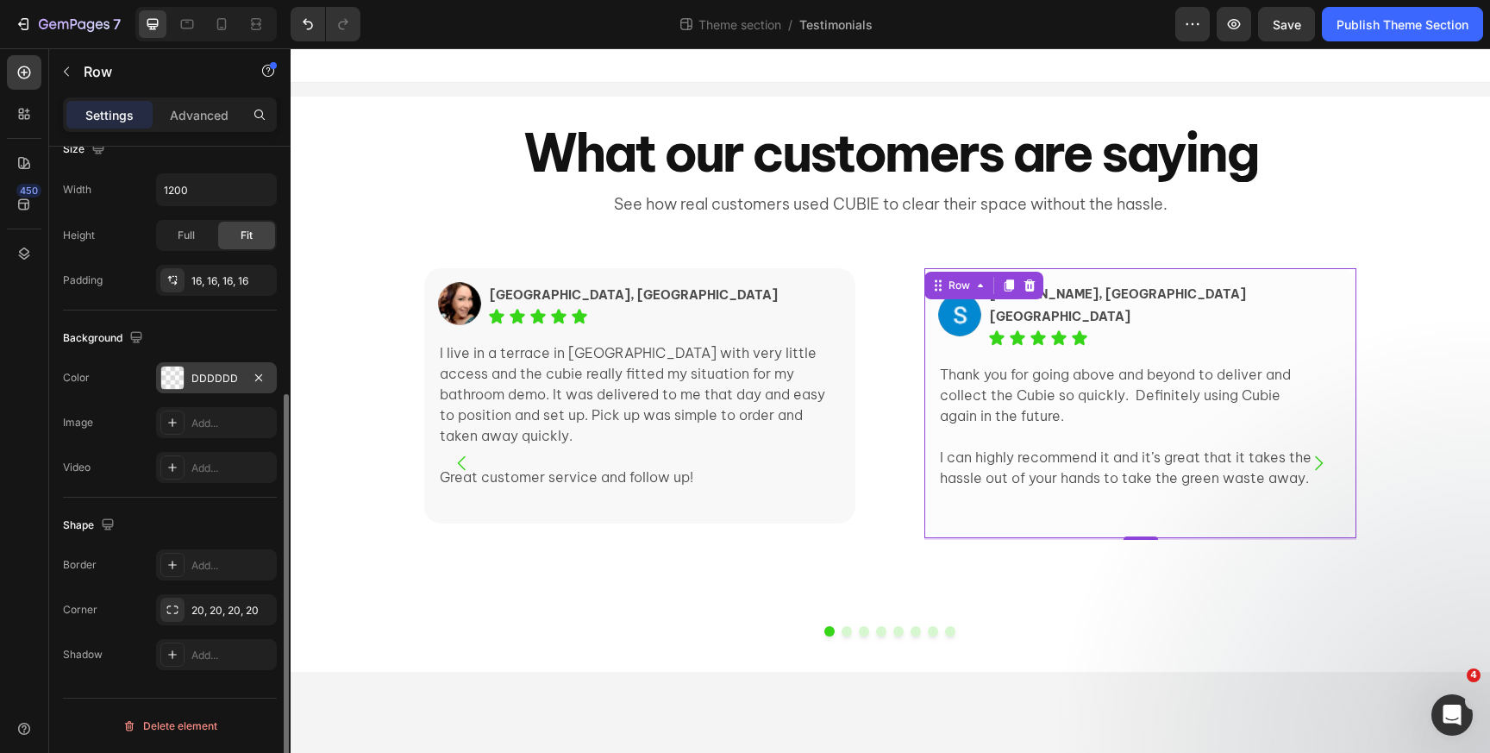
click at [193, 376] on div "DDDDDD" at bounding box center [216, 379] width 50 height 16
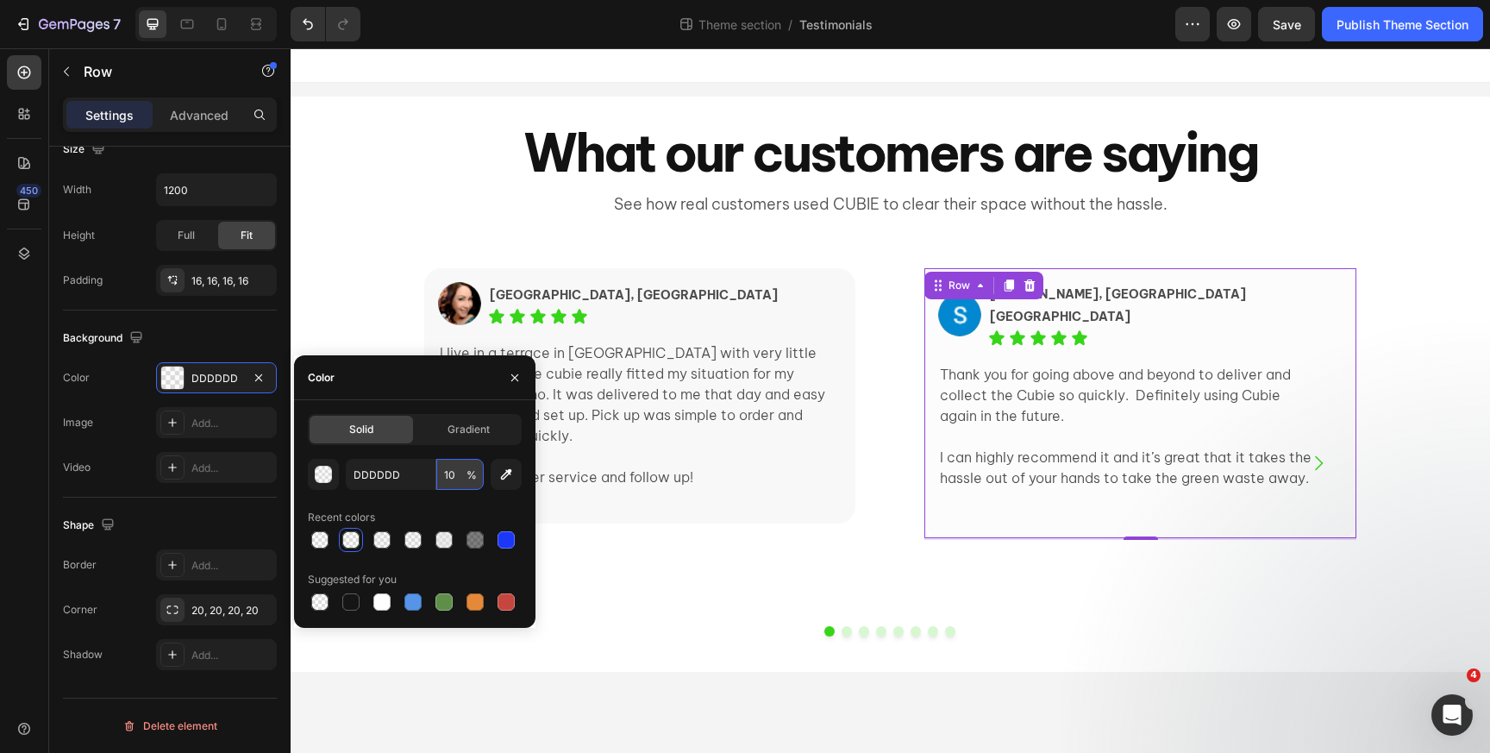
click at [451, 473] on input "10" at bounding box center [459, 474] width 47 height 31
type input "20"
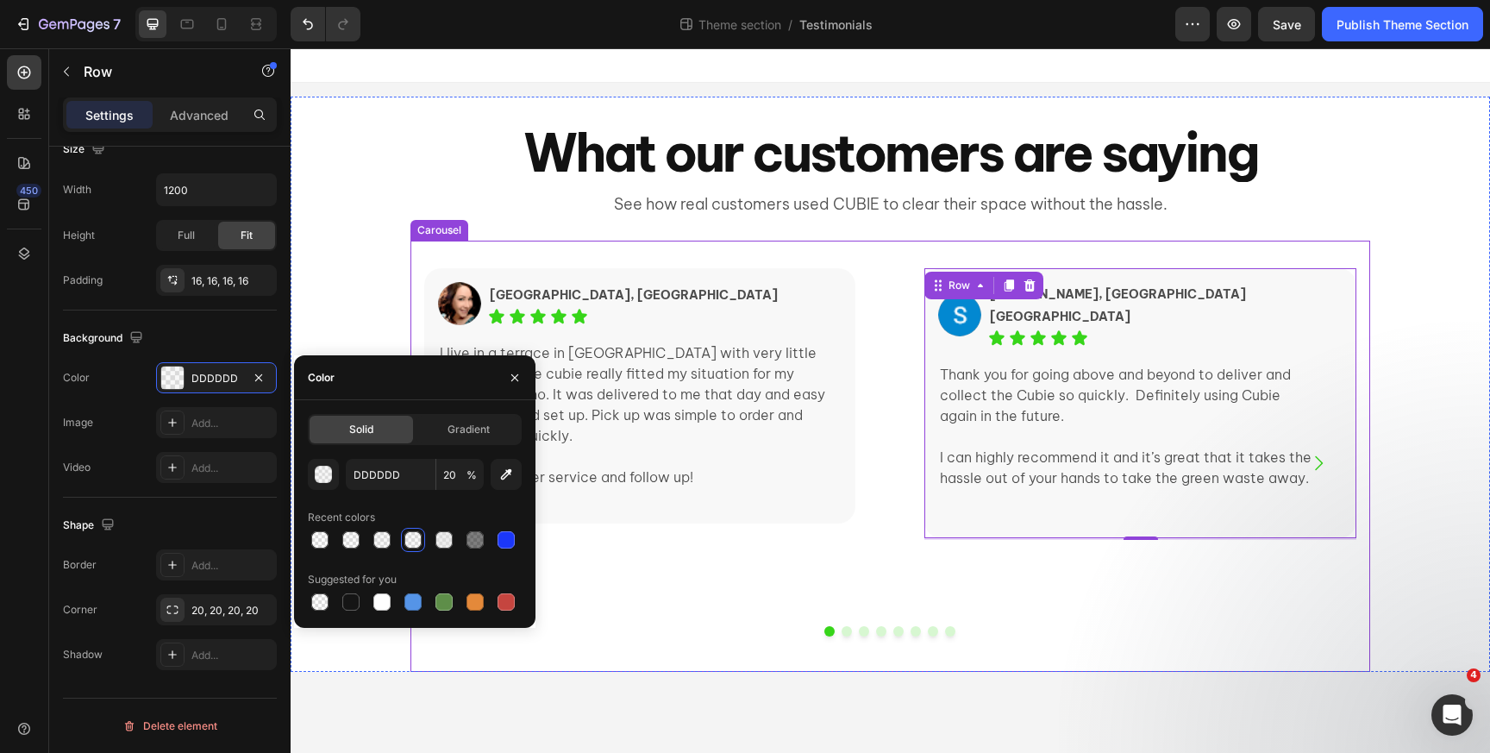
click at [761, 583] on div "Image Elissa, Ultimo NSW Text Block Icon Icon Icon Icon Icon Icon List Row I li…" at bounding box center [639, 463] width 431 height 390
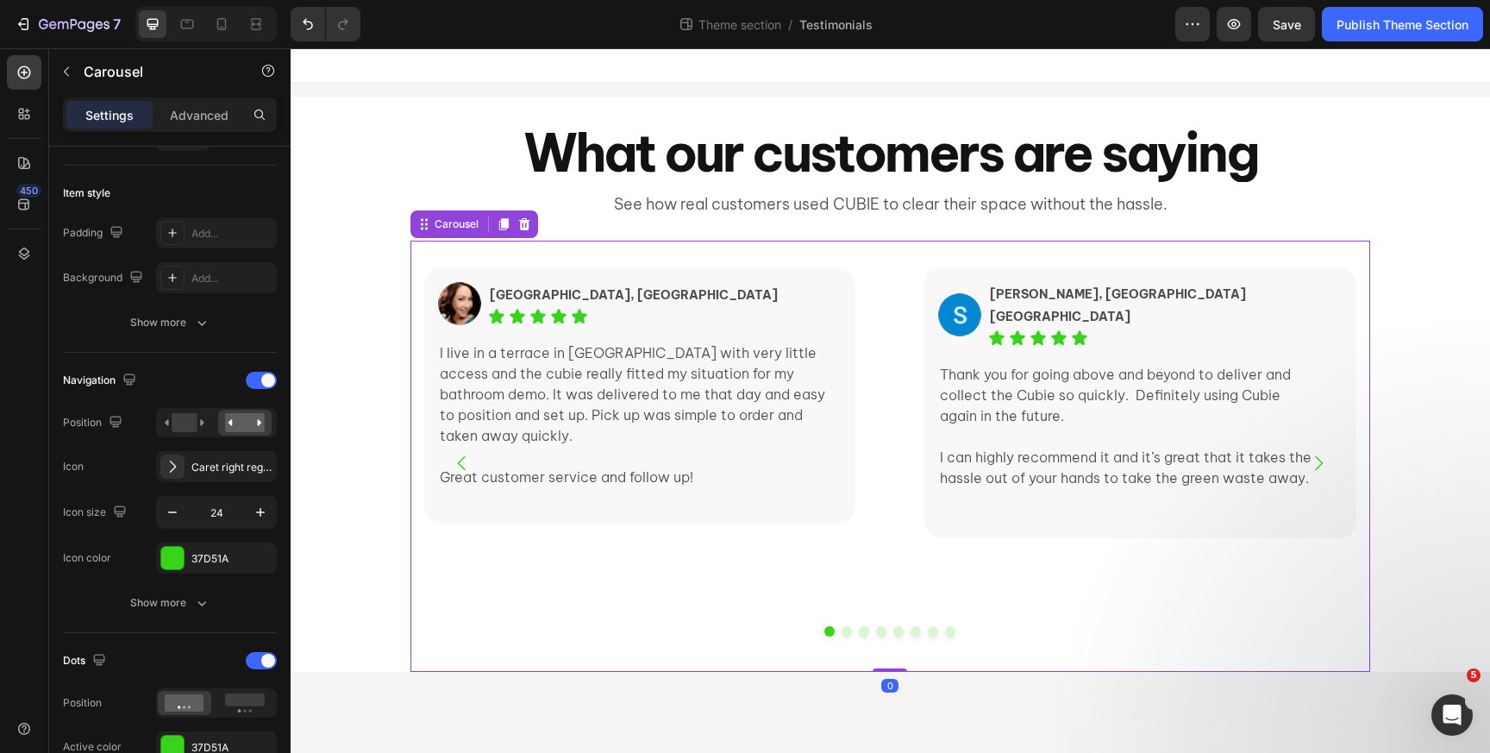
scroll to position [0, 0]
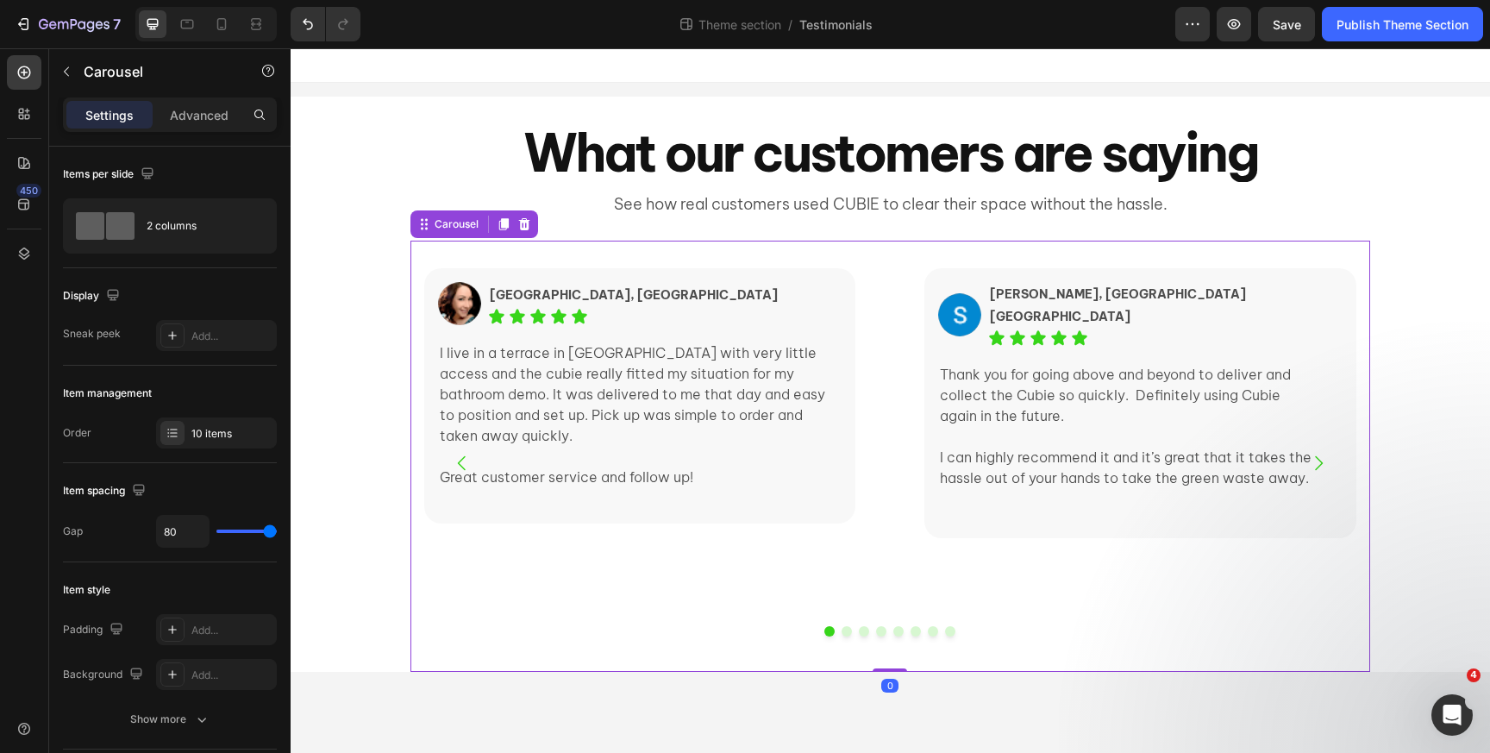
click at [658, 582] on div "Image Elissa, Ultimo NSW Text Block Icon Icon Icon Icon Icon Icon List Row I li…" at bounding box center [639, 463] width 431 height 390
click at [851, 630] on button "Dot" at bounding box center [847, 631] width 10 height 10
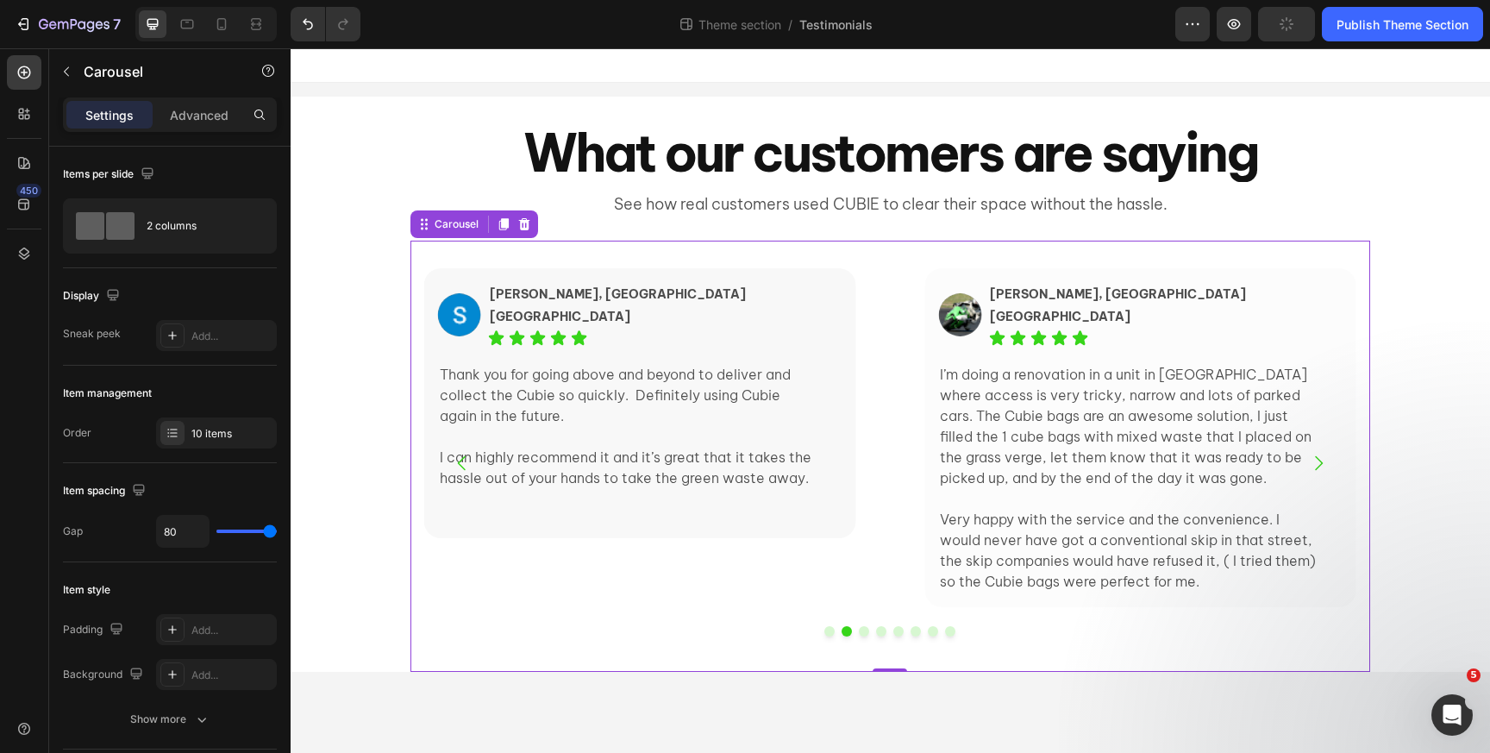
click at [864, 630] on button "Dot" at bounding box center [864, 631] width 10 height 10
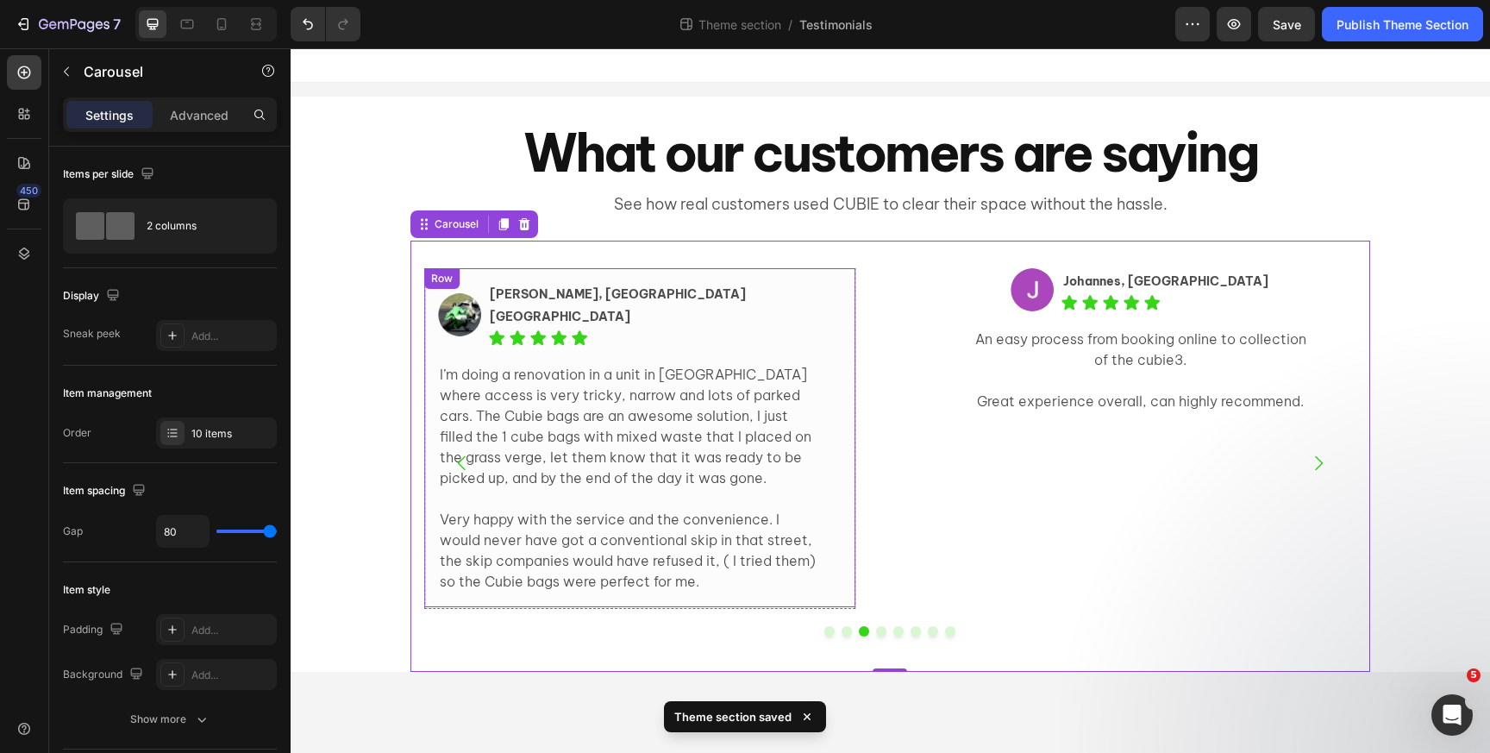
click at [651, 280] on div "Image Pete, Glebe NSW Text Block Icon Icon Icon Icon Icon Icon List Row I’m doi…" at bounding box center [639, 437] width 431 height 338
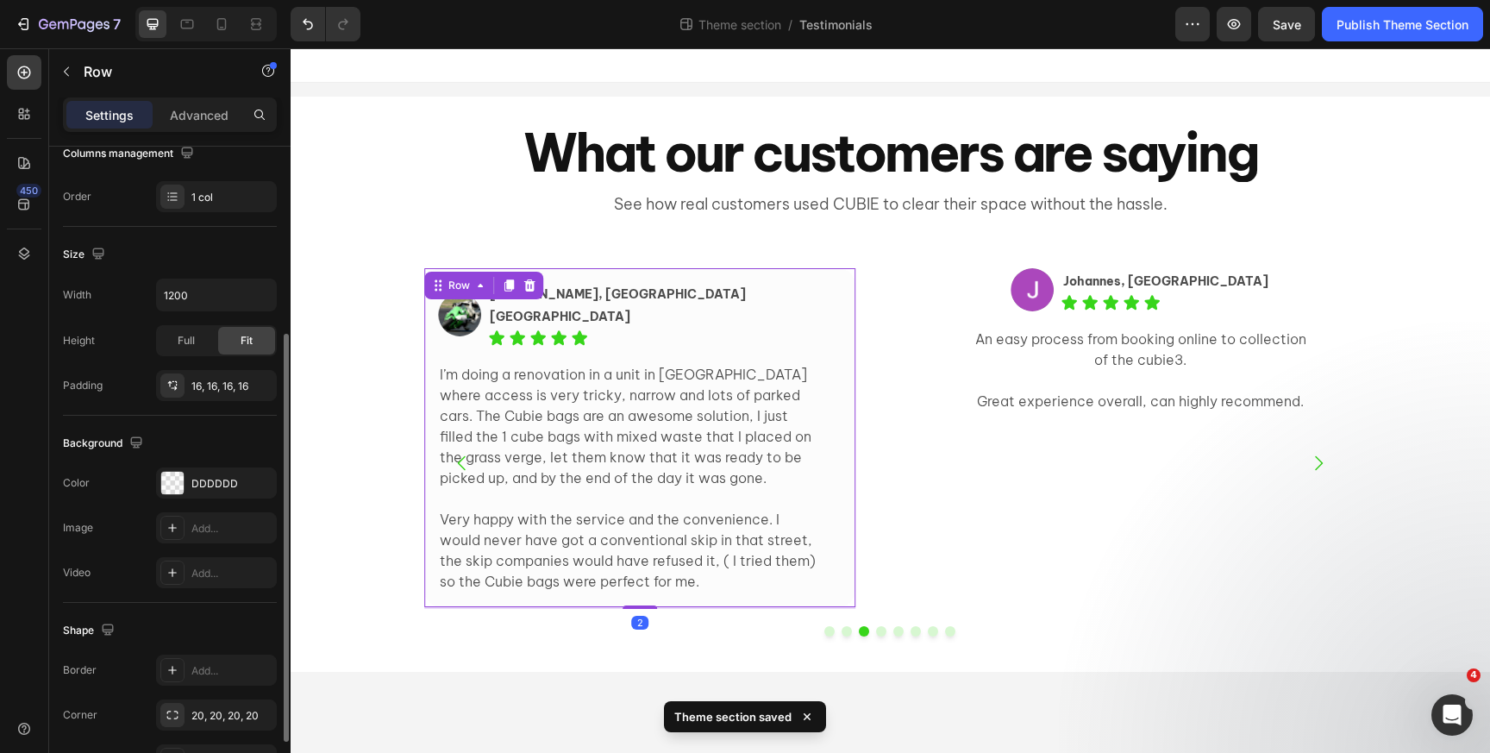
scroll to position [397, 0]
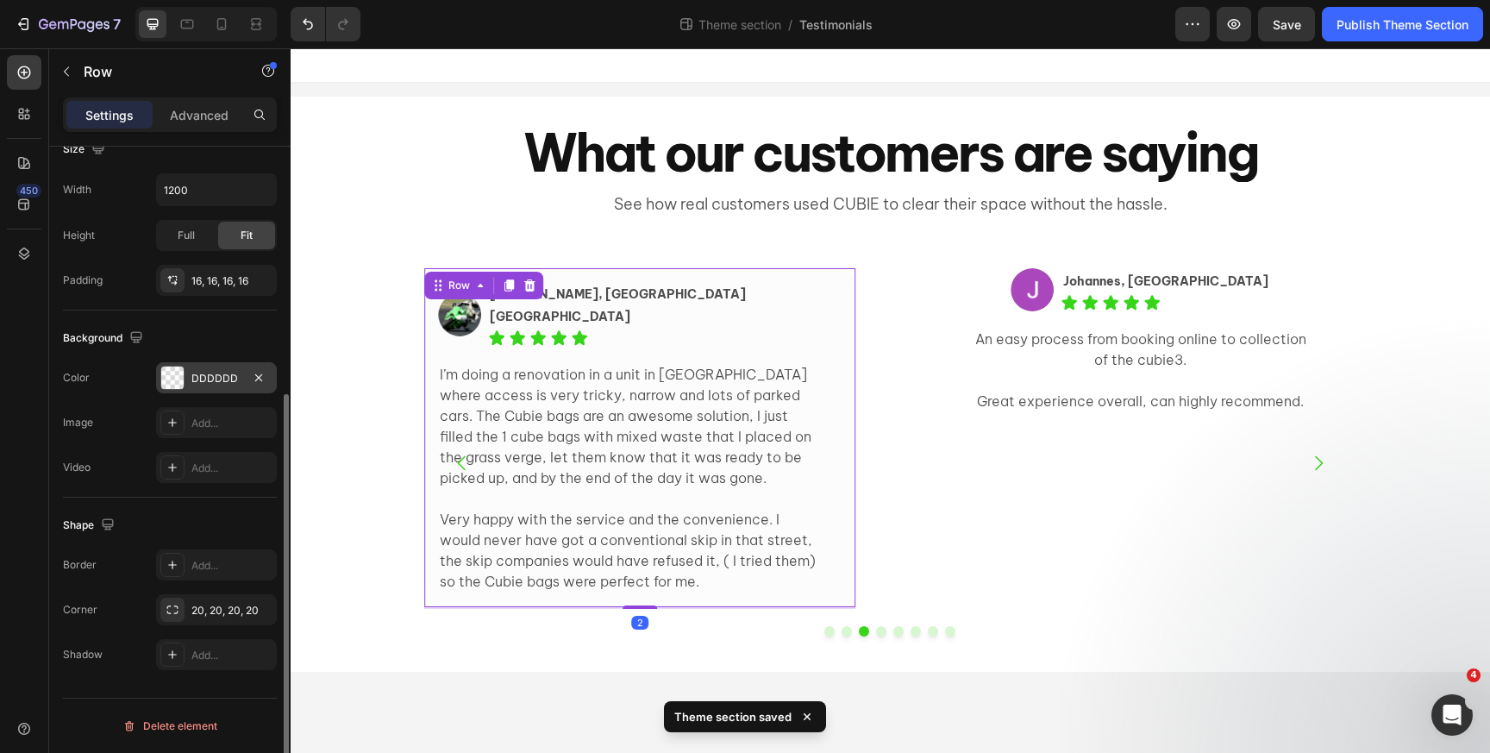
click at [212, 387] on div "DDDDDD" at bounding box center [216, 377] width 121 height 31
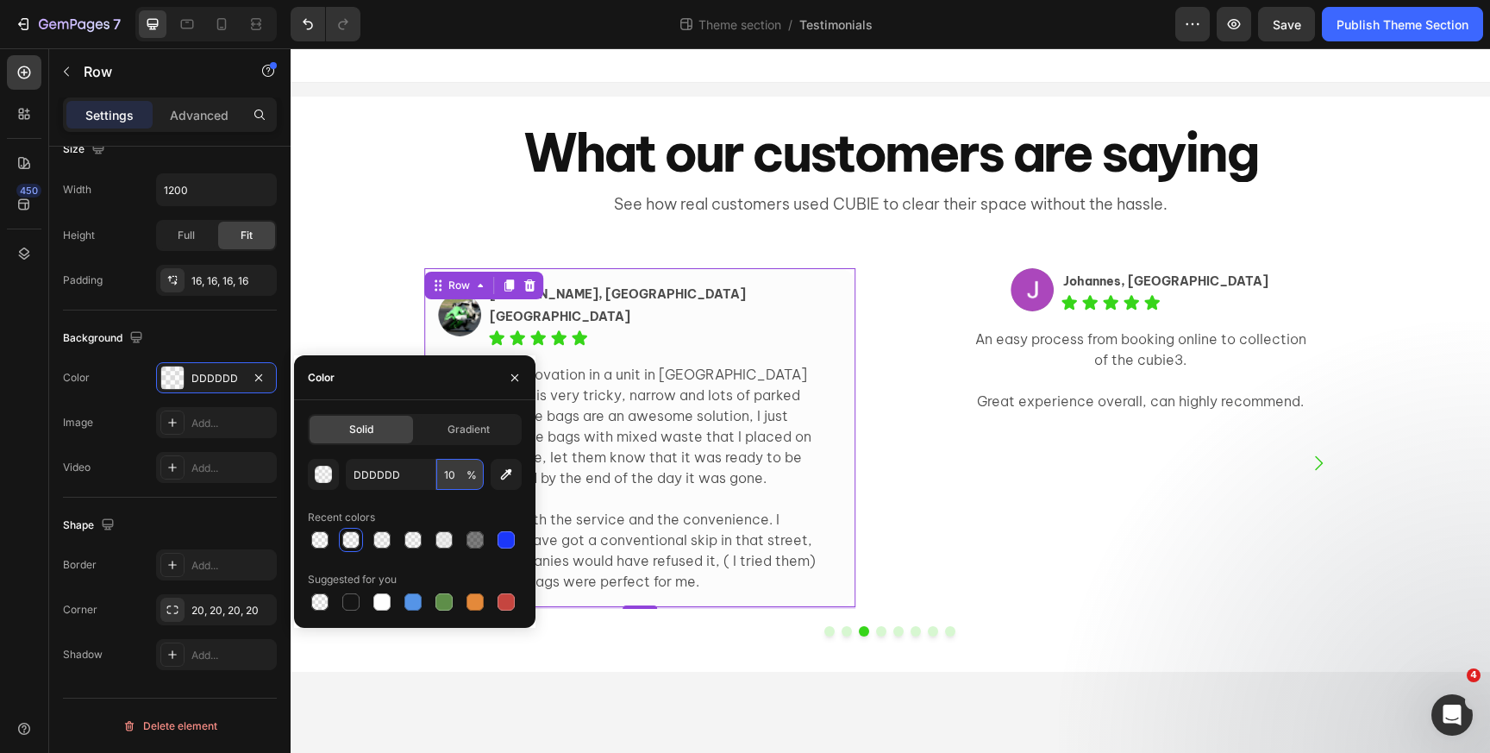
click at [443, 476] on input "10" at bounding box center [459, 474] width 47 height 31
type input "20"
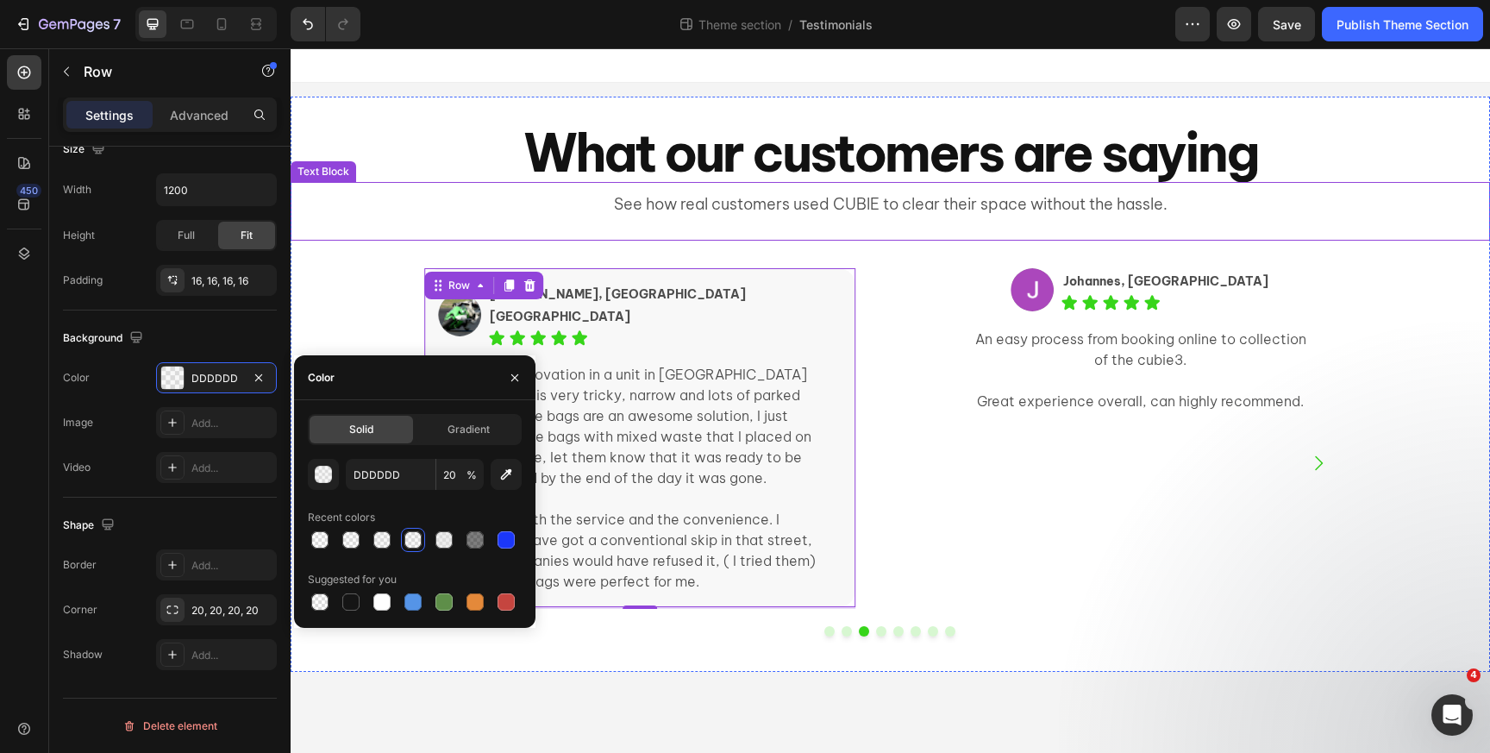
click at [373, 229] on div "See how real customers used CUBIE to clear their space without the hassle. Text…" at bounding box center [891, 211] width 1200 height 59
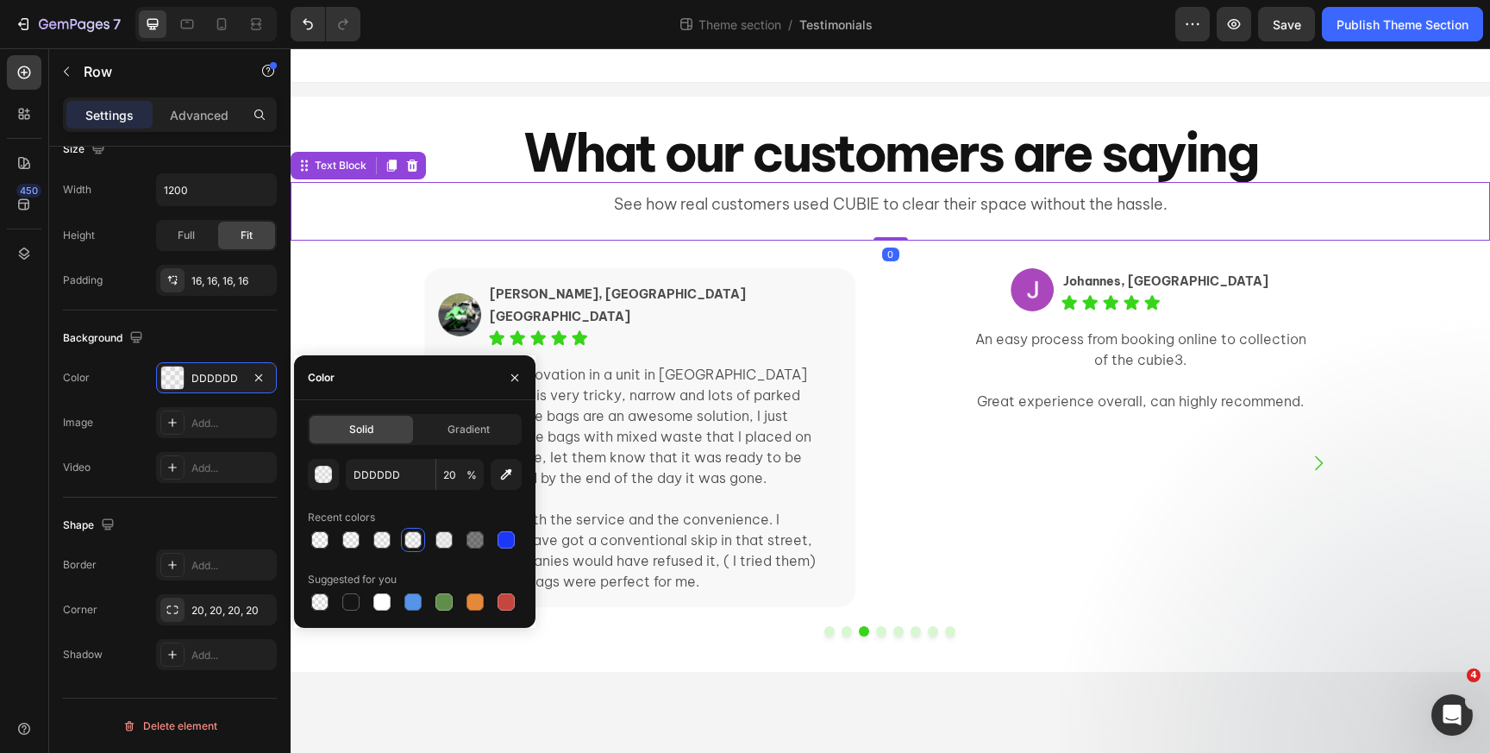
scroll to position [0, 0]
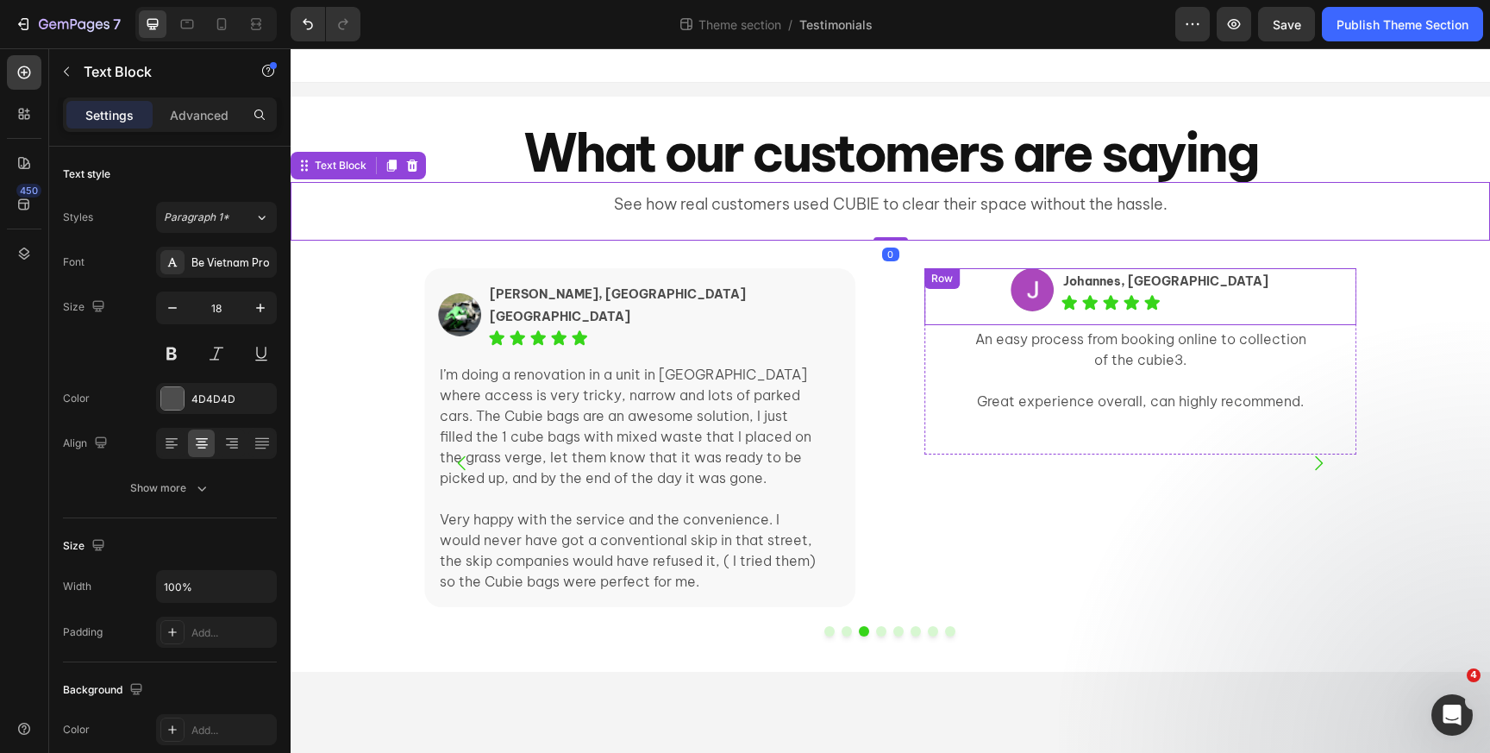
click at [942, 298] on div "Image Johannes, Bondi NSW Text Block Icon Icon Icon Icon Icon Icon List Row" at bounding box center [1139, 296] width 431 height 57
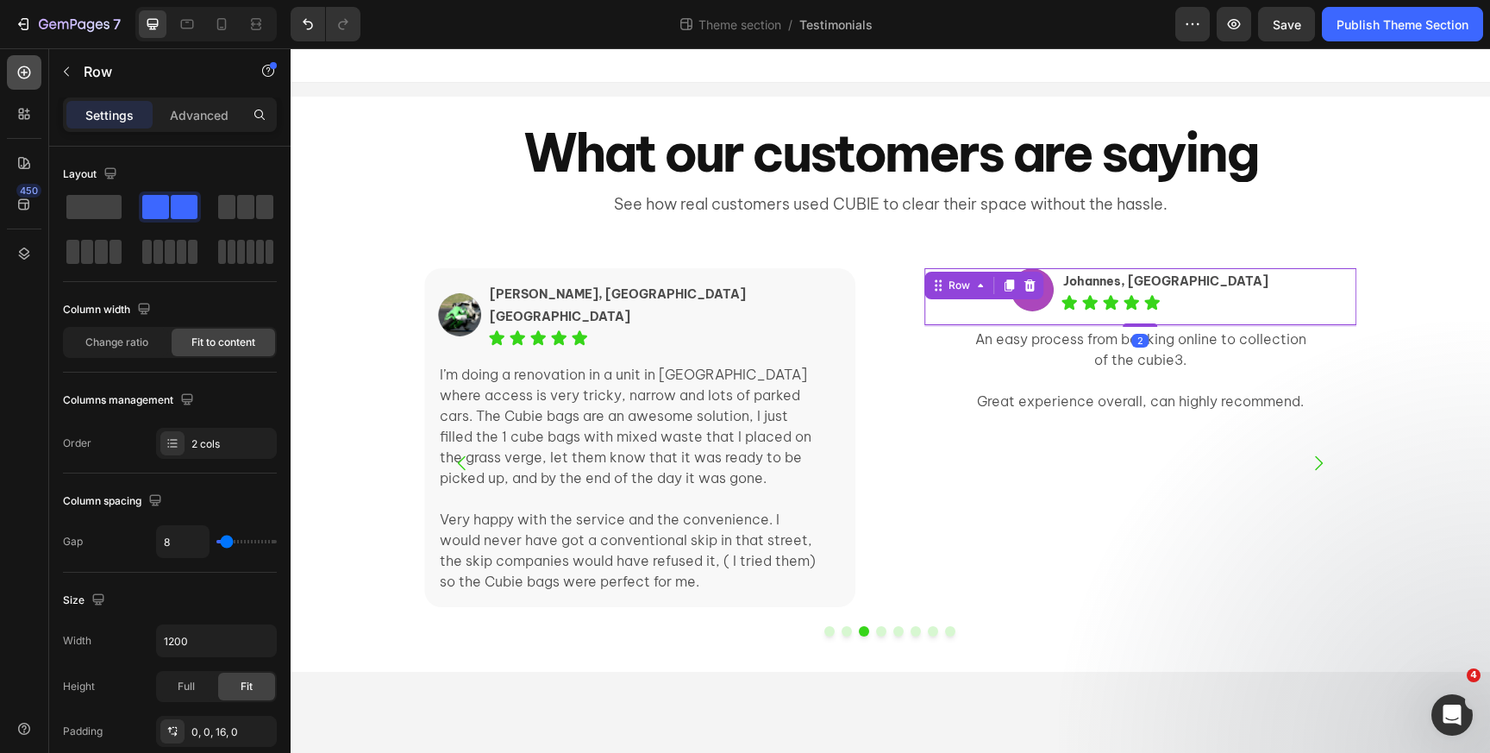
click at [28, 74] on icon at bounding box center [24, 72] width 17 height 17
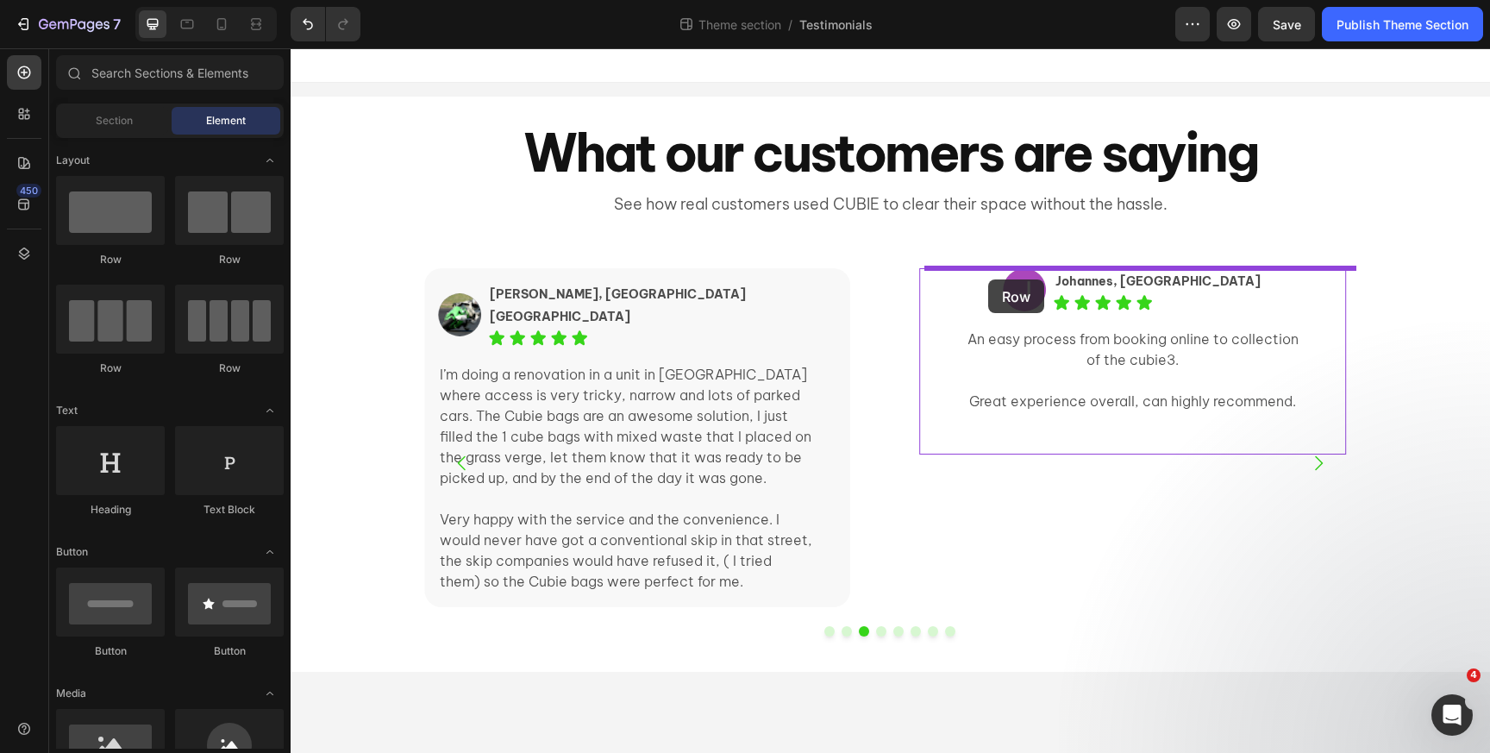
drag, startPoint x: 405, startPoint y: 258, endPoint x: 987, endPoint y: 279, distance: 582.5
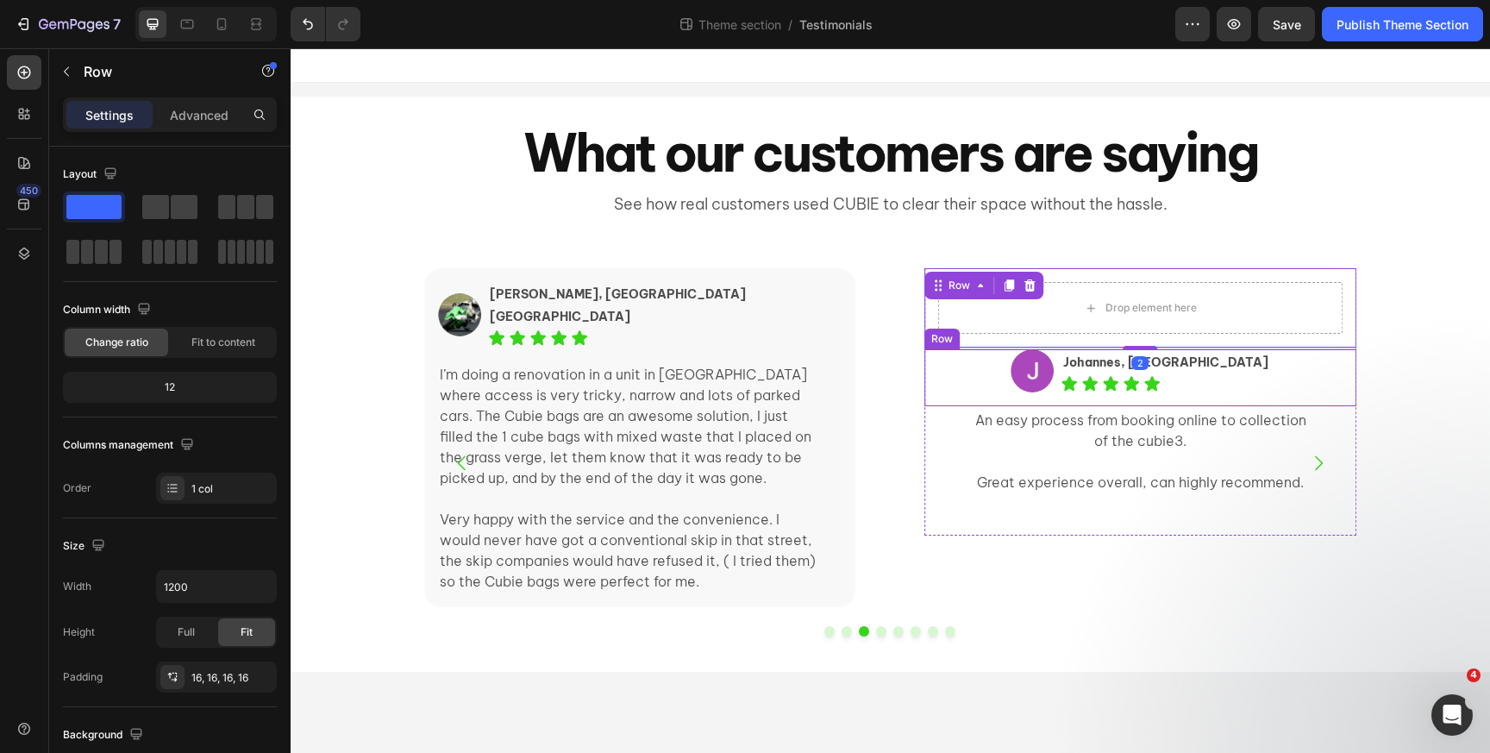
click at [987, 377] on div "Image Johannes, Bondi NSW Text Block Icon Icon Icon Icon Icon Icon List Row" at bounding box center [1139, 377] width 431 height 57
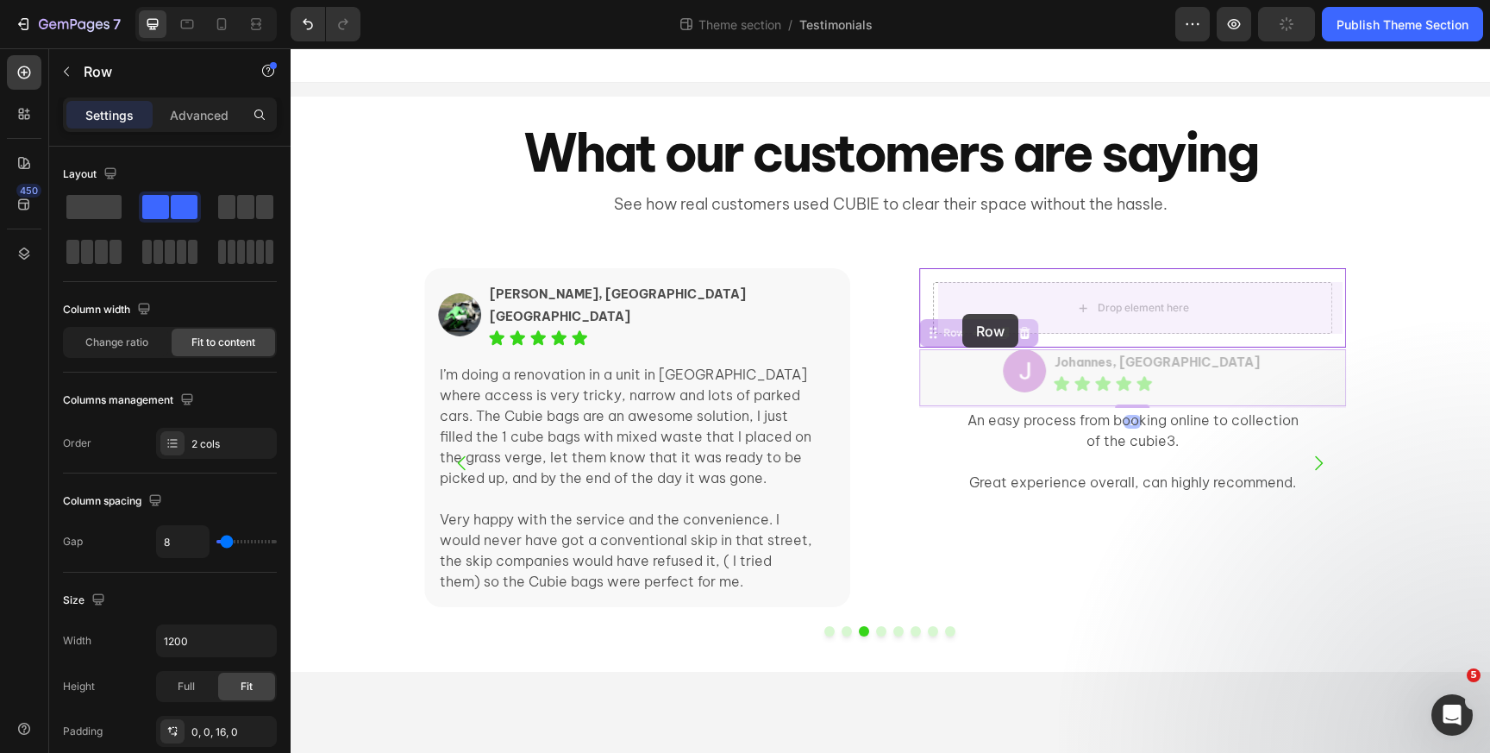
drag, startPoint x: 960, startPoint y: 341, endPoint x: 962, endPoint y: 314, distance: 26.9
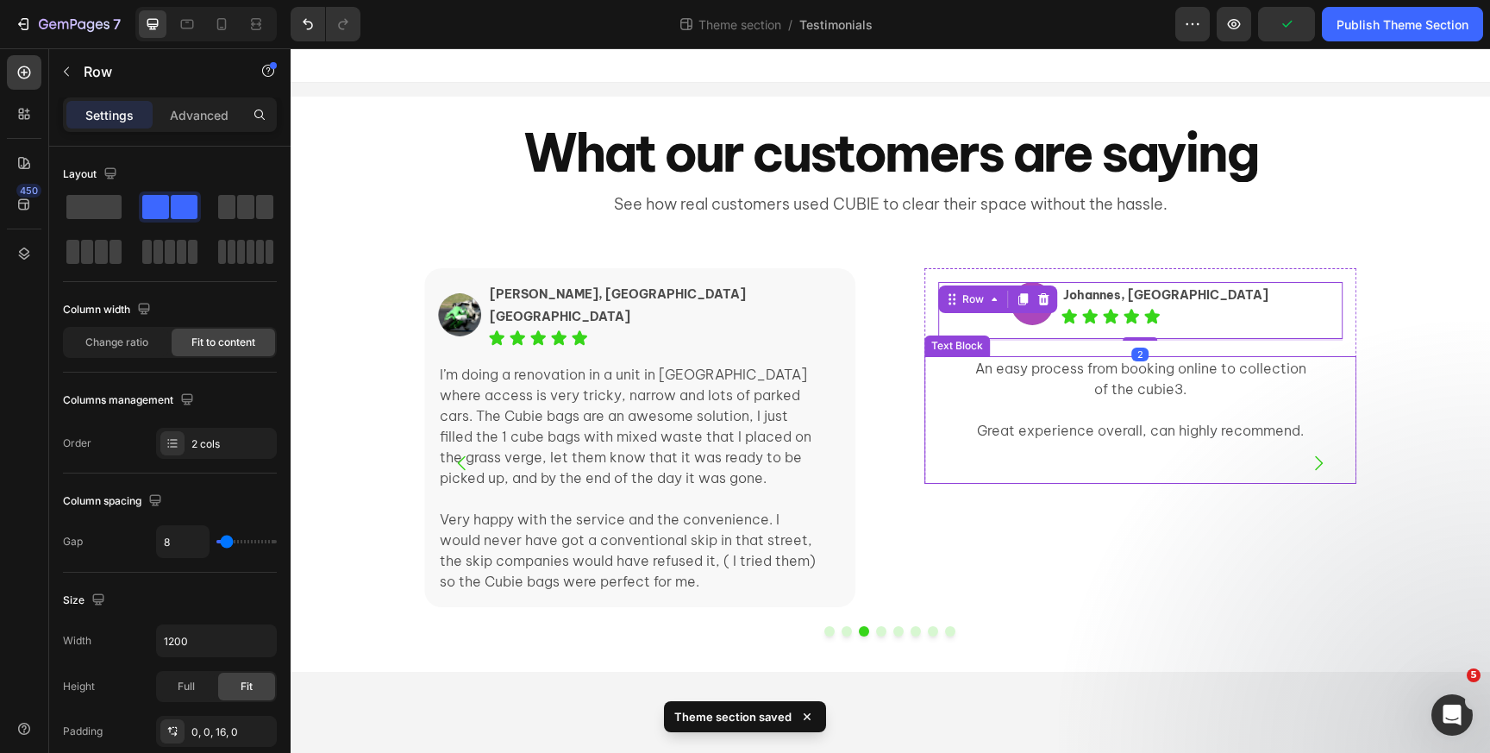
click at [958, 402] on div "An easy process from booking online to collection of the cubie3. Great experien…" at bounding box center [1139, 420] width 431 height 128
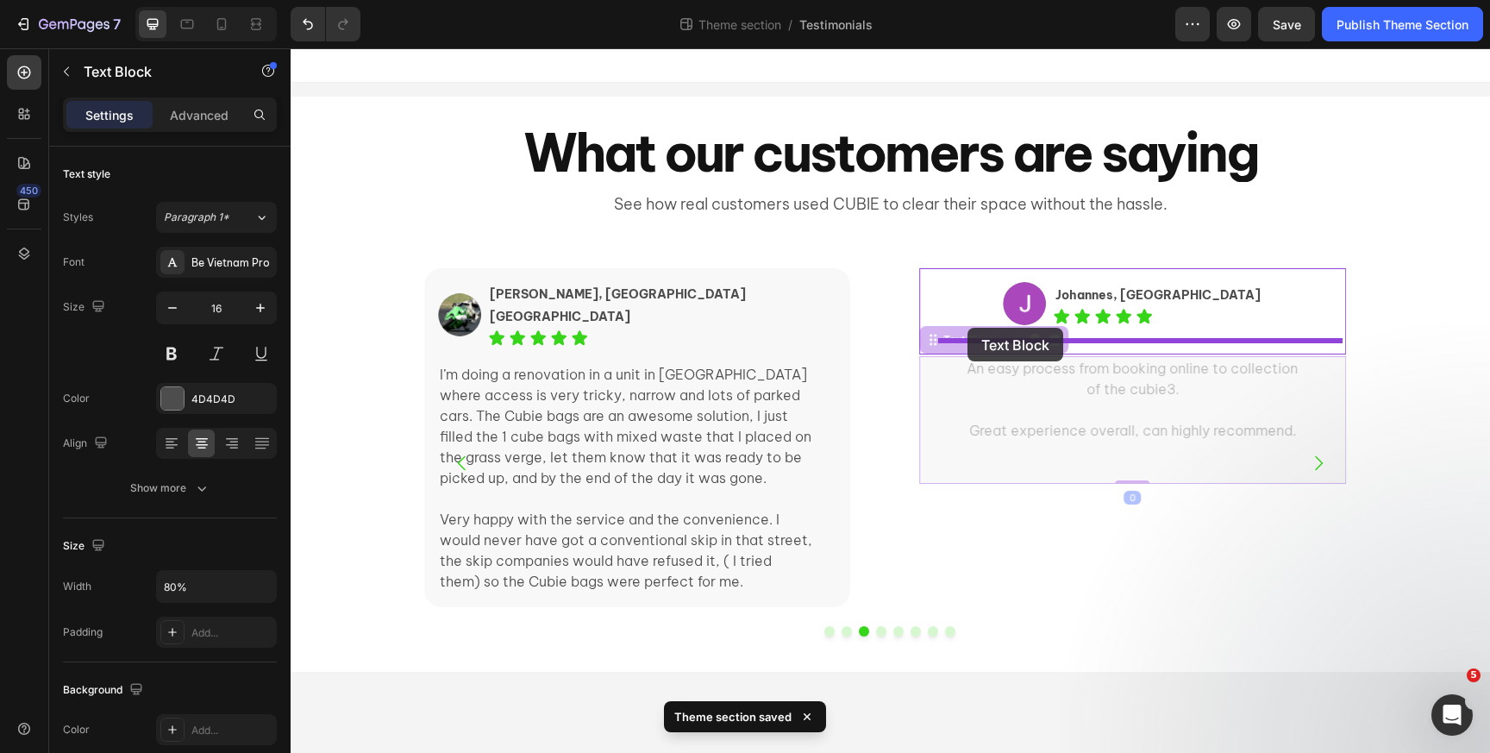
drag, startPoint x: 967, startPoint y: 337, endPoint x: 968, endPoint y: 328, distance: 9.5
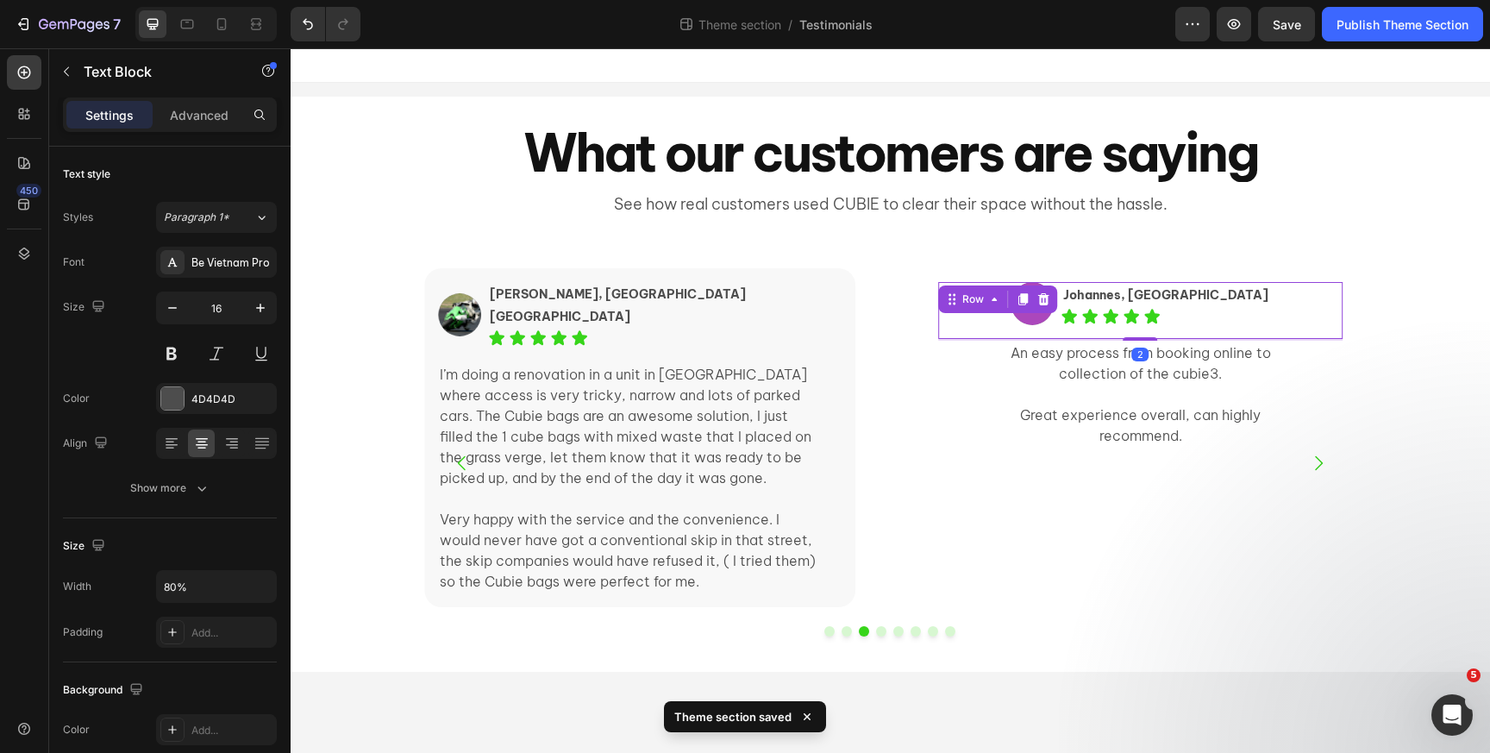
click at [952, 300] on div "Row" at bounding box center [997, 299] width 119 height 28
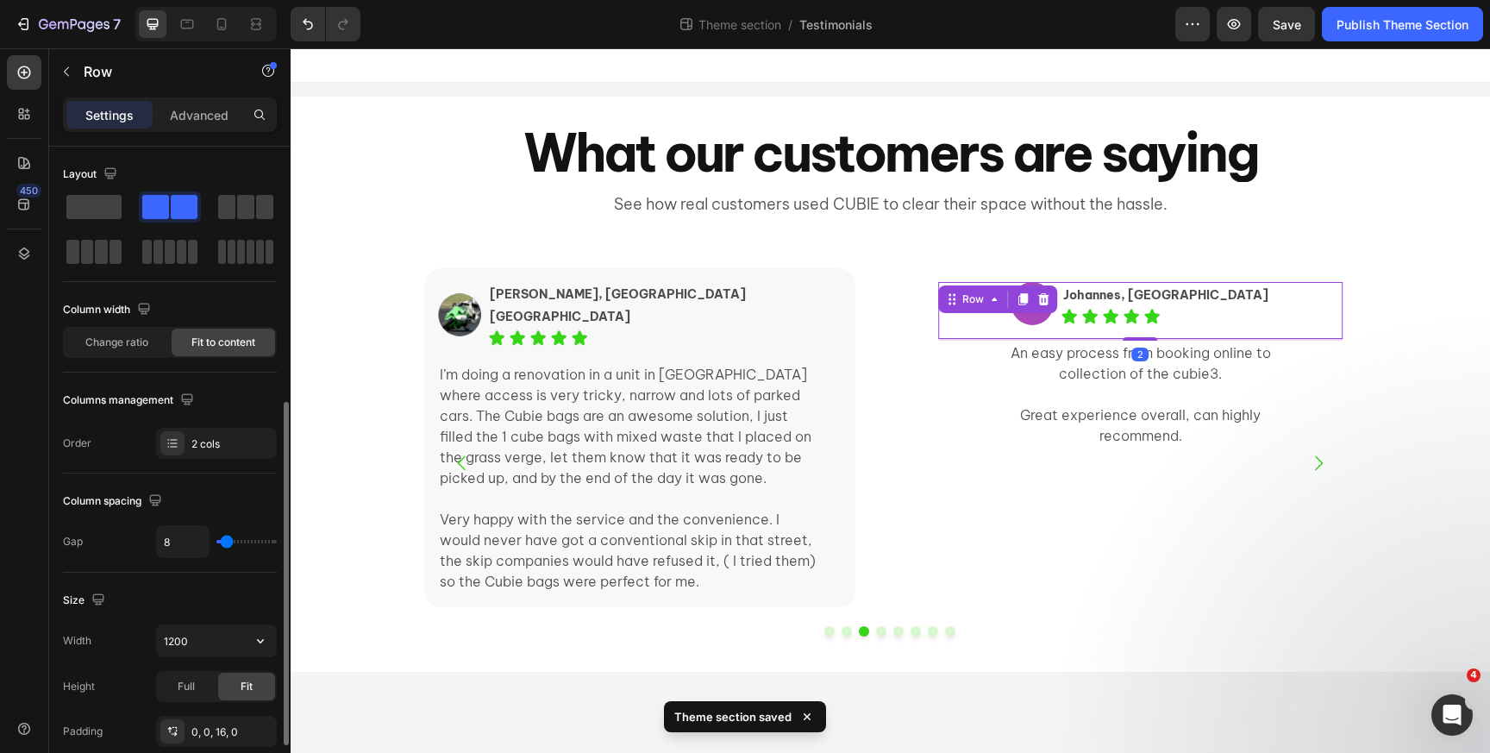
scroll to position [593, 0]
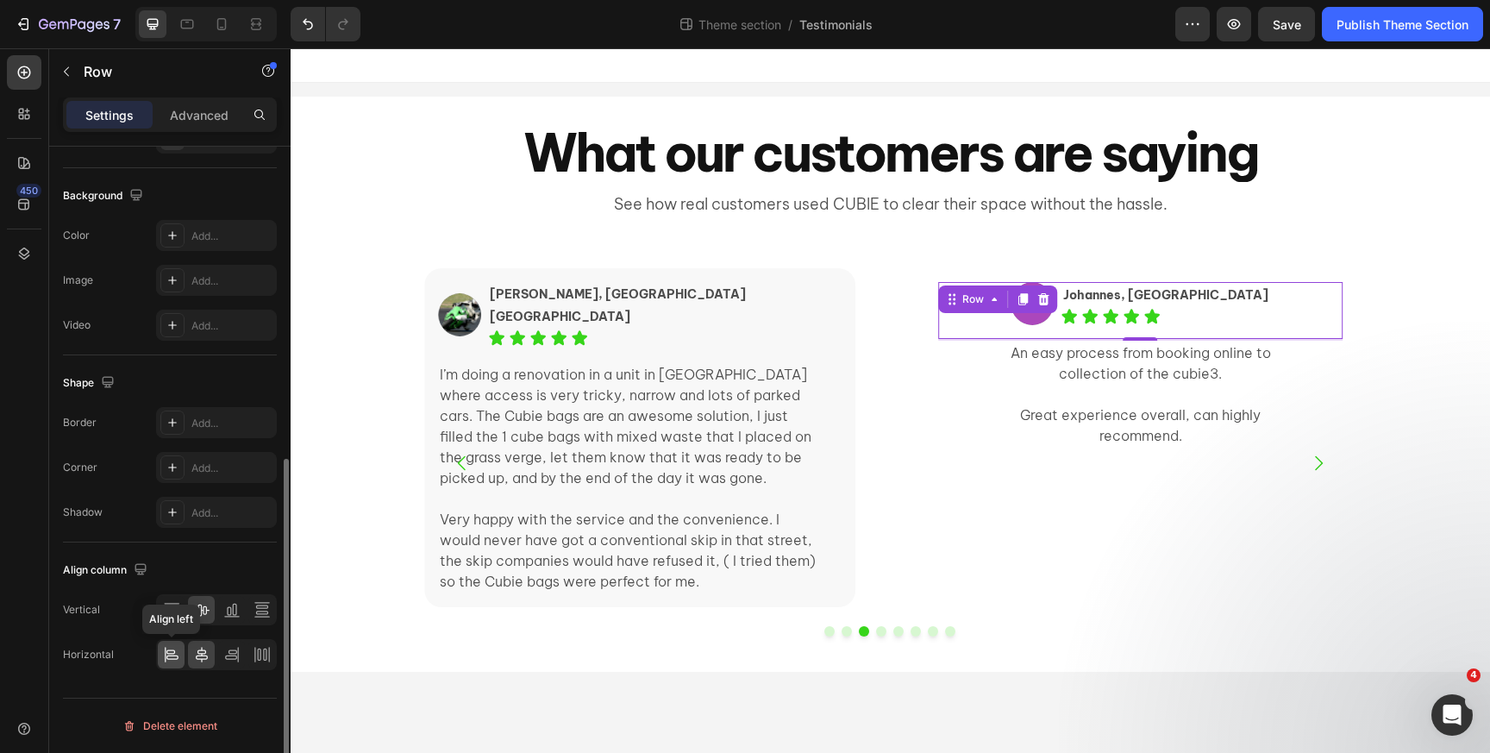
click at [168, 651] on icon at bounding box center [171, 654] width 17 height 17
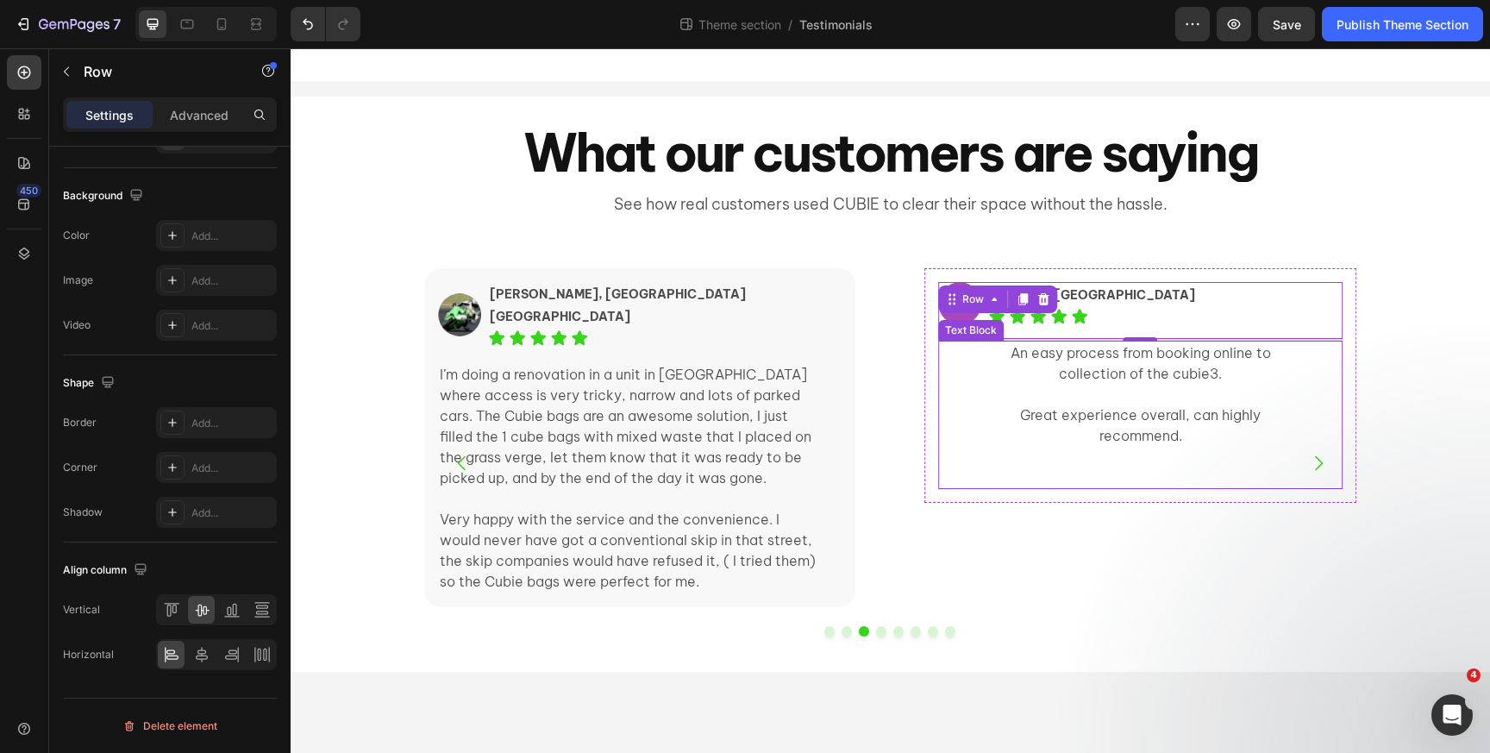
click at [998, 374] on p "An easy process from booking online to collection of the cubie3." at bounding box center [1141, 362] width 320 height 41
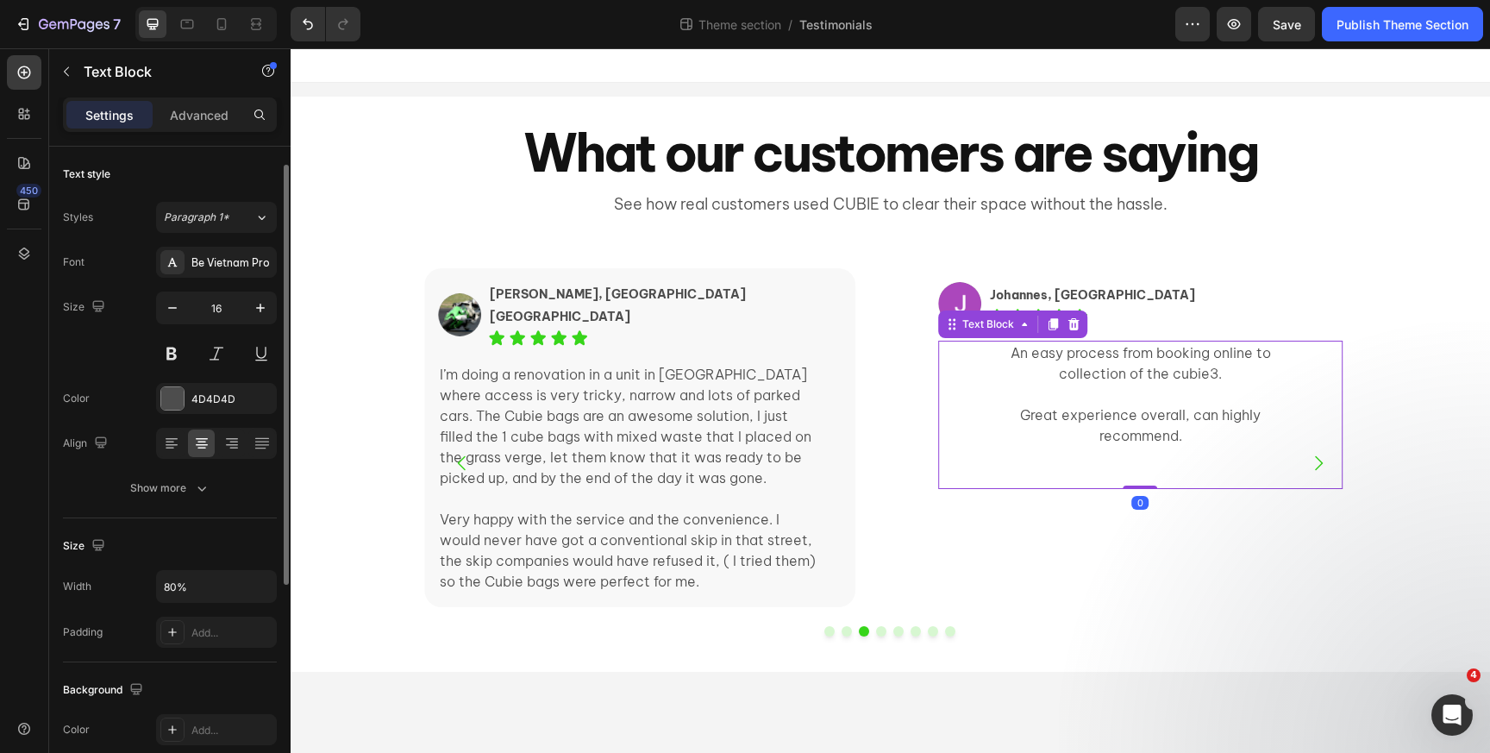
scroll to position [367, 0]
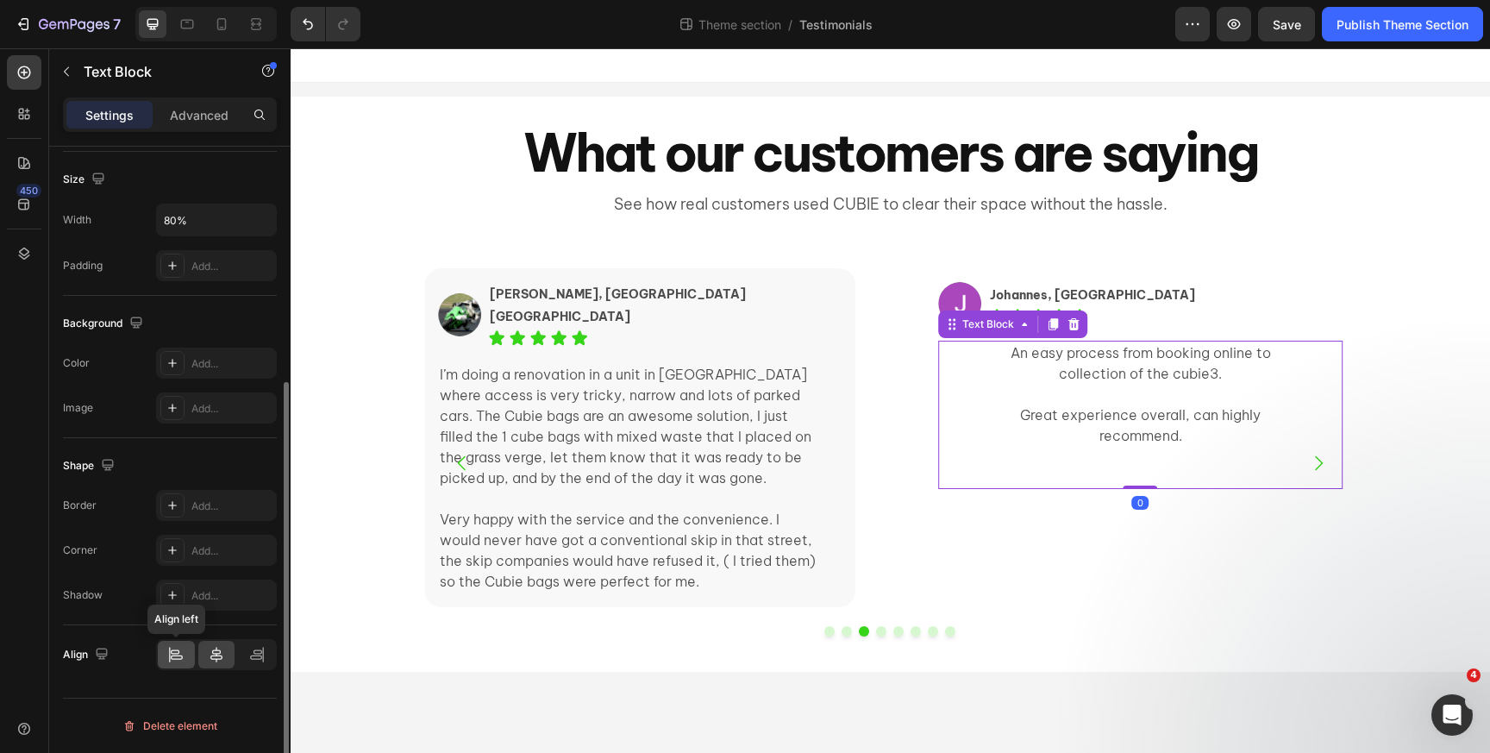
click at [176, 659] on icon at bounding box center [177, 657] width 12 height 4
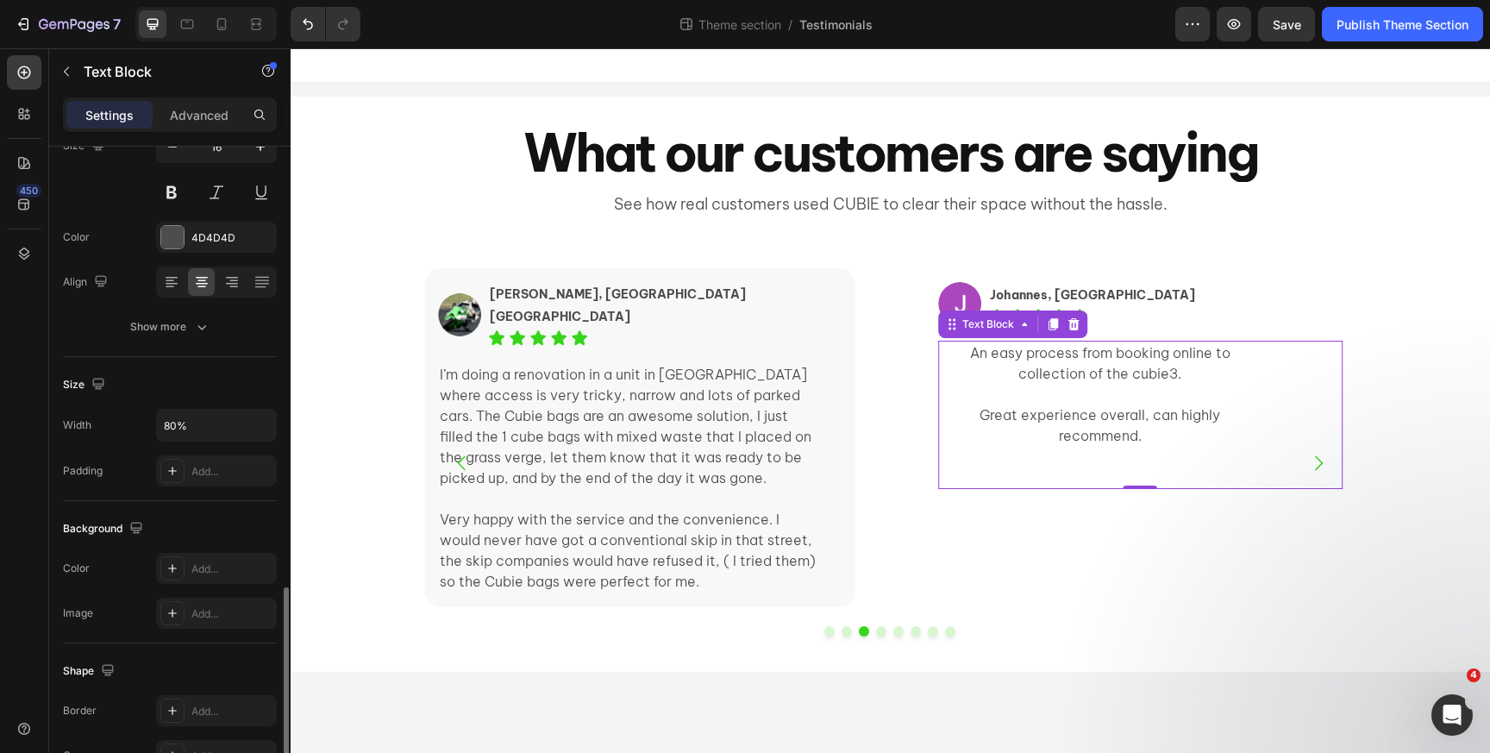
scroll to position [150, 0]
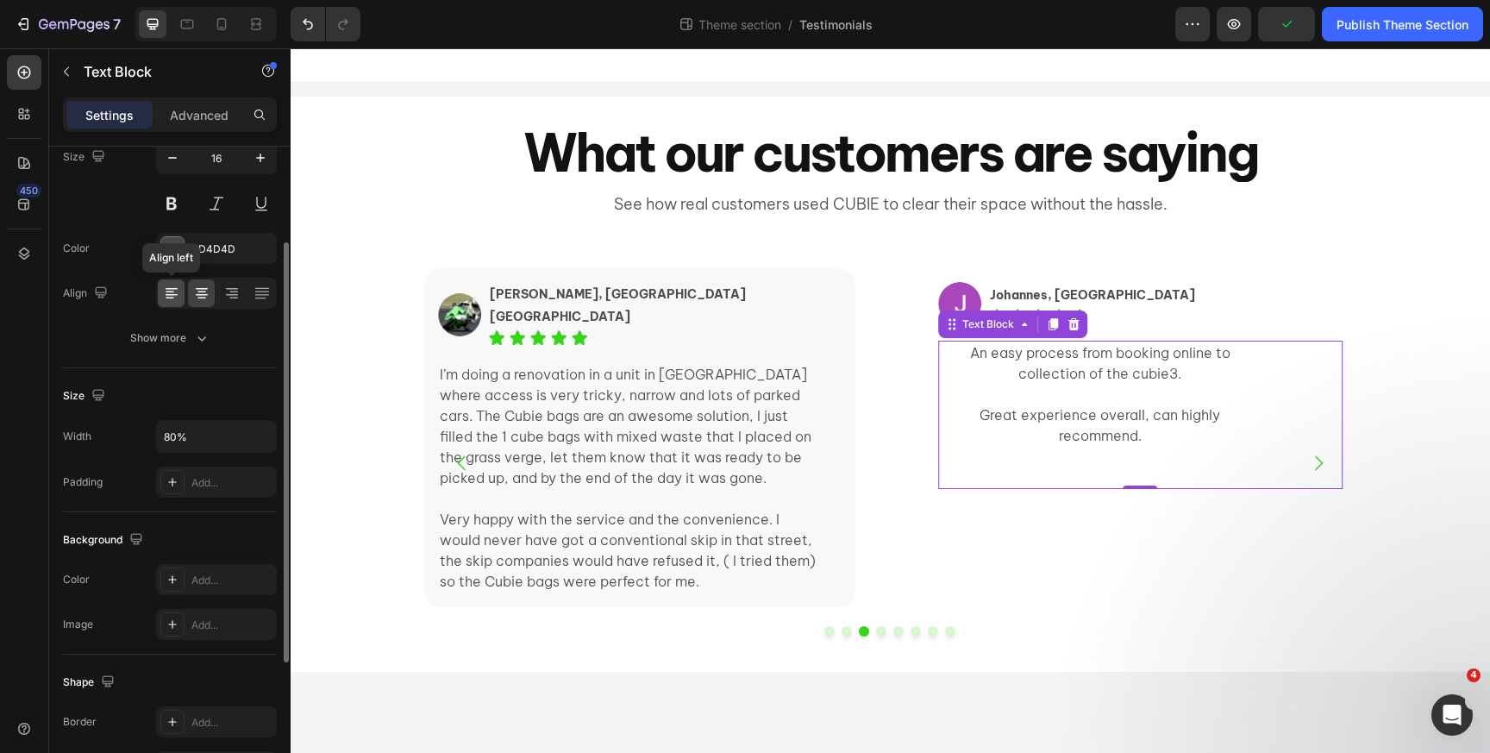
click at [168, 287] on icon at bounding box center [171, 293] width 17 height 17
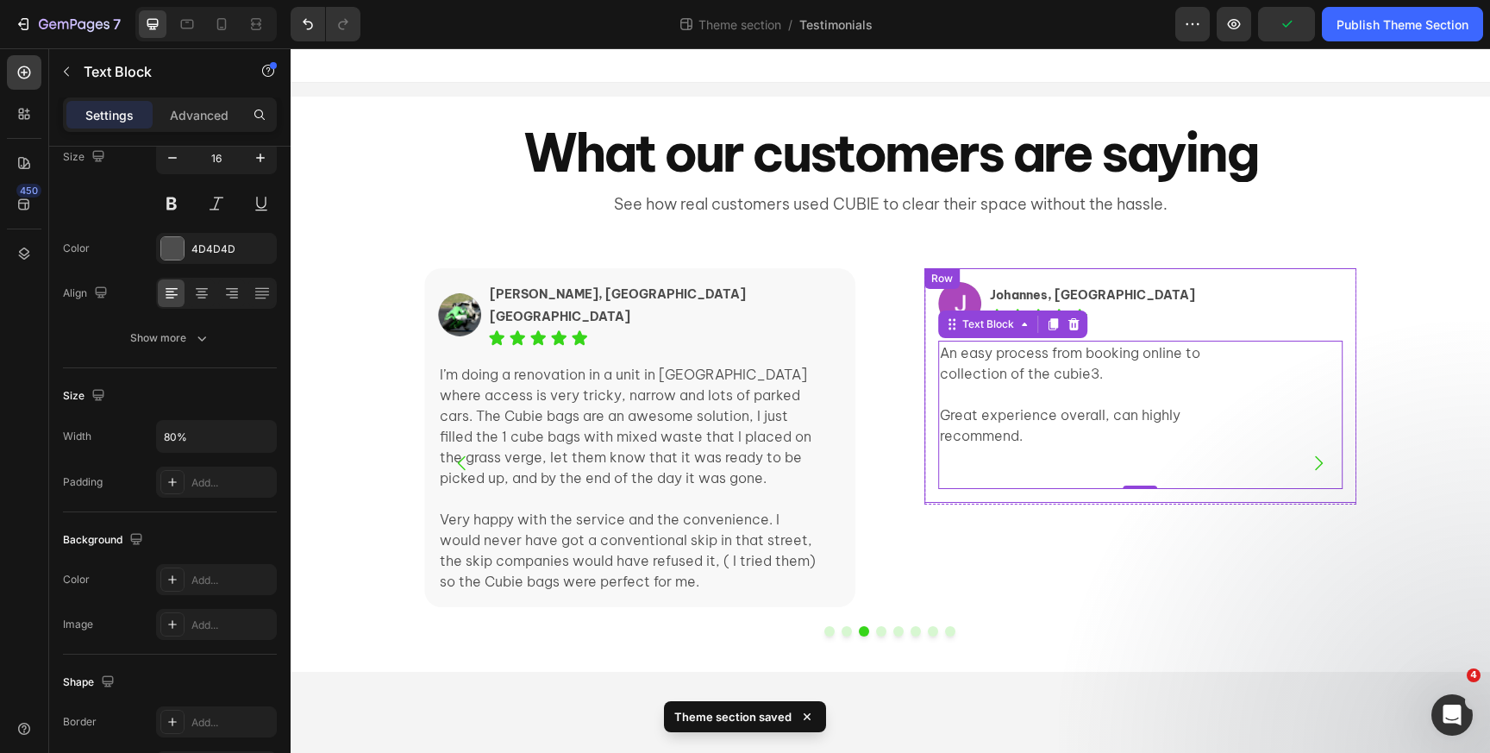
click at [960, 271] on div "Image Johannes, Bondi NSW Text Block Icon Icon Icon Icon Icon Icon List Row An …" at bounding box center [1139, 385] width 431 height 235
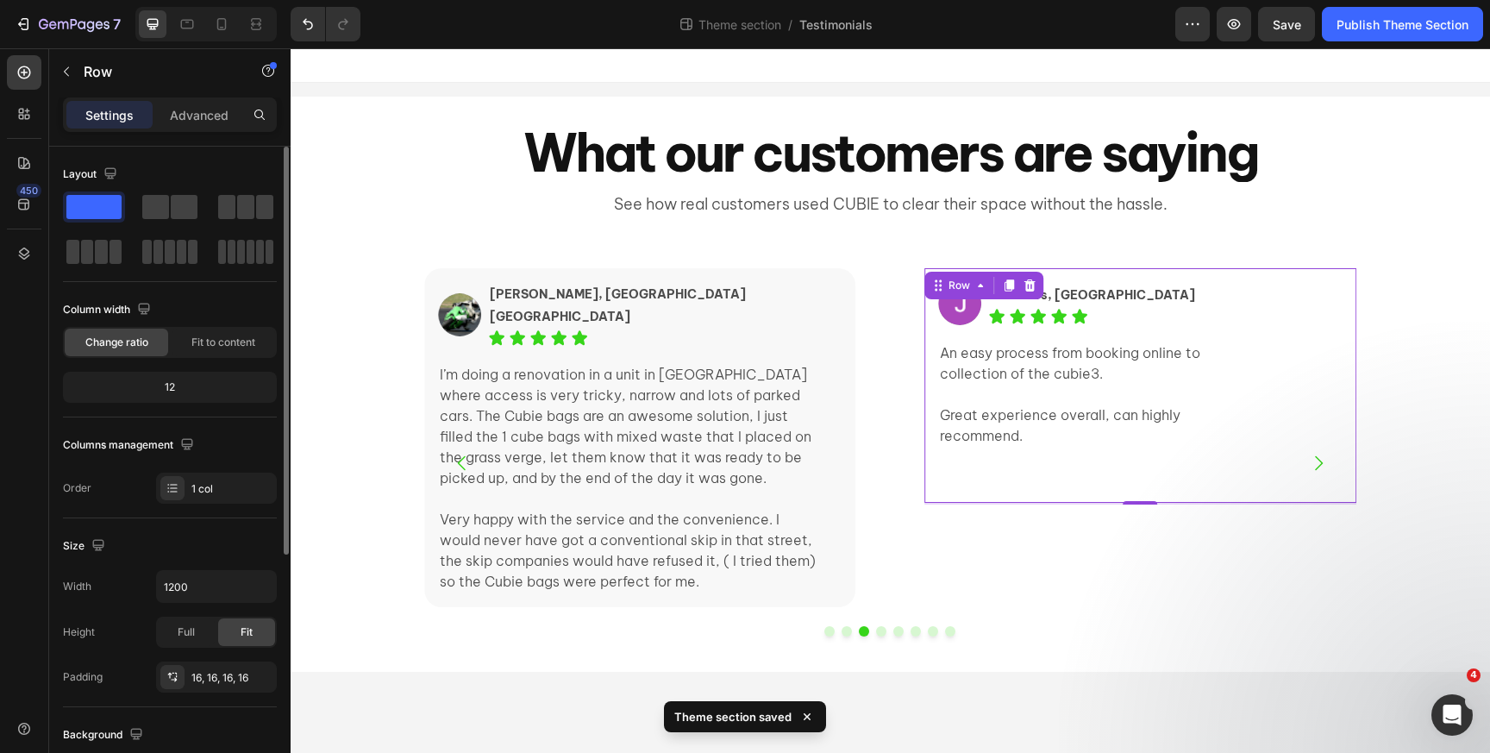
scroll to position [397, 0]
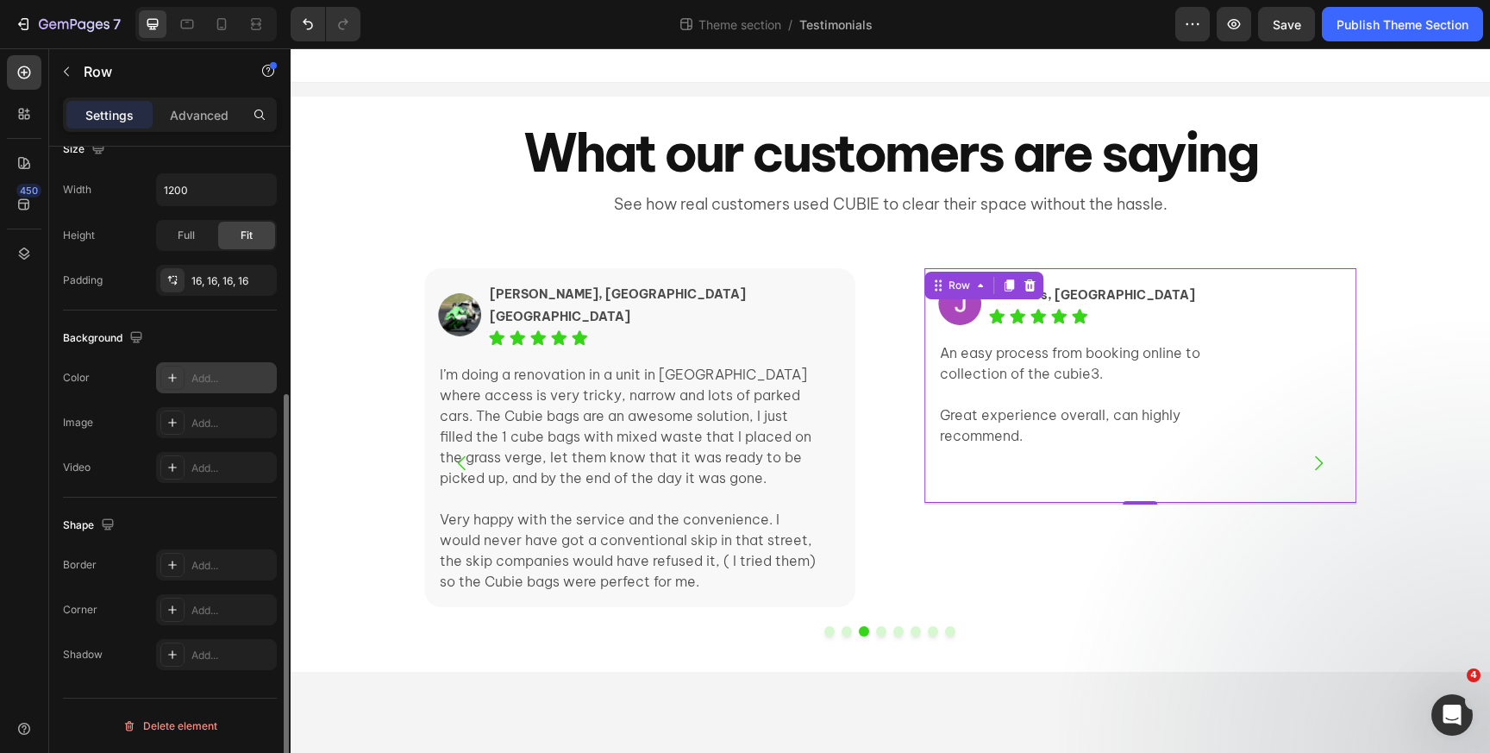
click at [164, 377] on div at bounding box center [172, 378] width 24 height 24
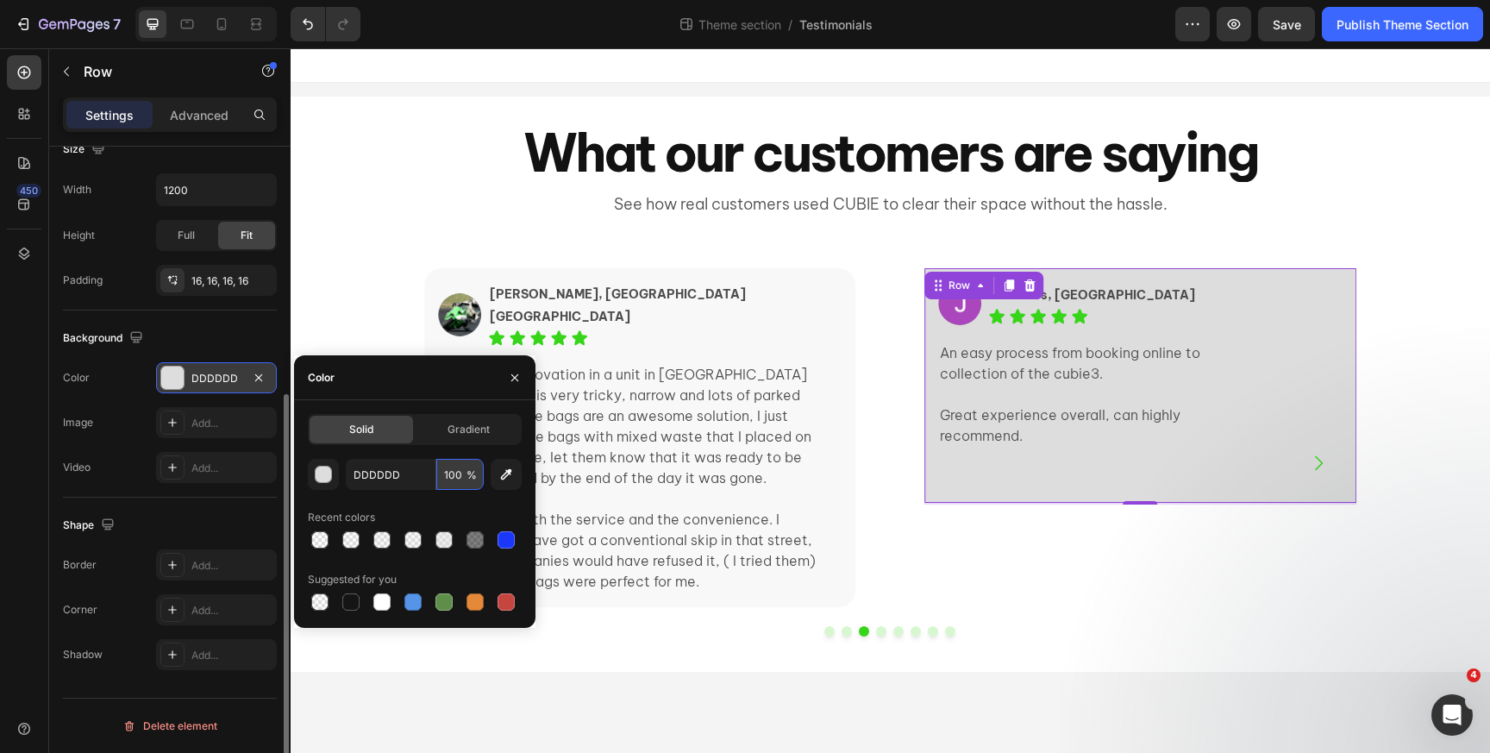
click at [442, 479] on input "100" at bounding box center [459, 474] width 47 height 31
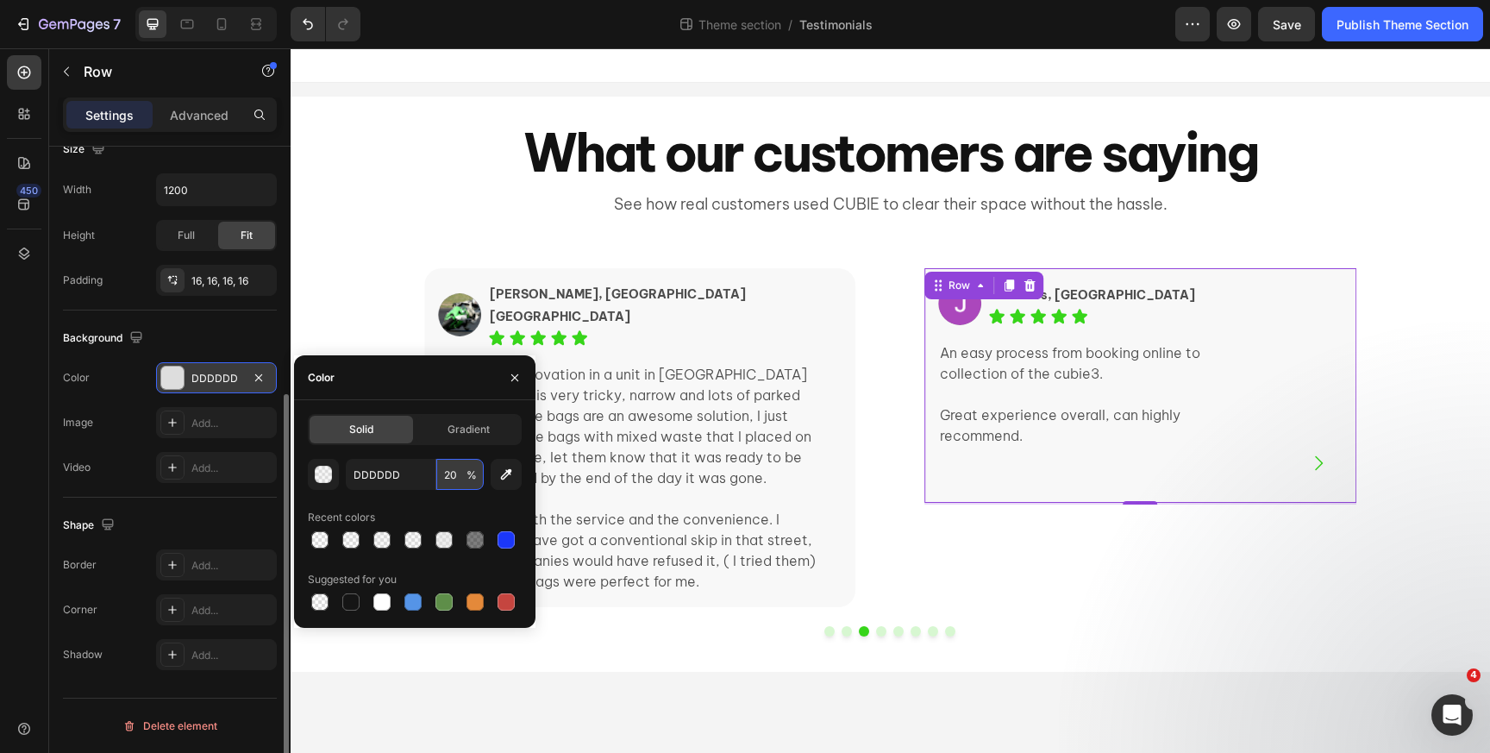
type input "20"
click at [184, 610] on div at bounding box center [172, 610] width 24 height 24
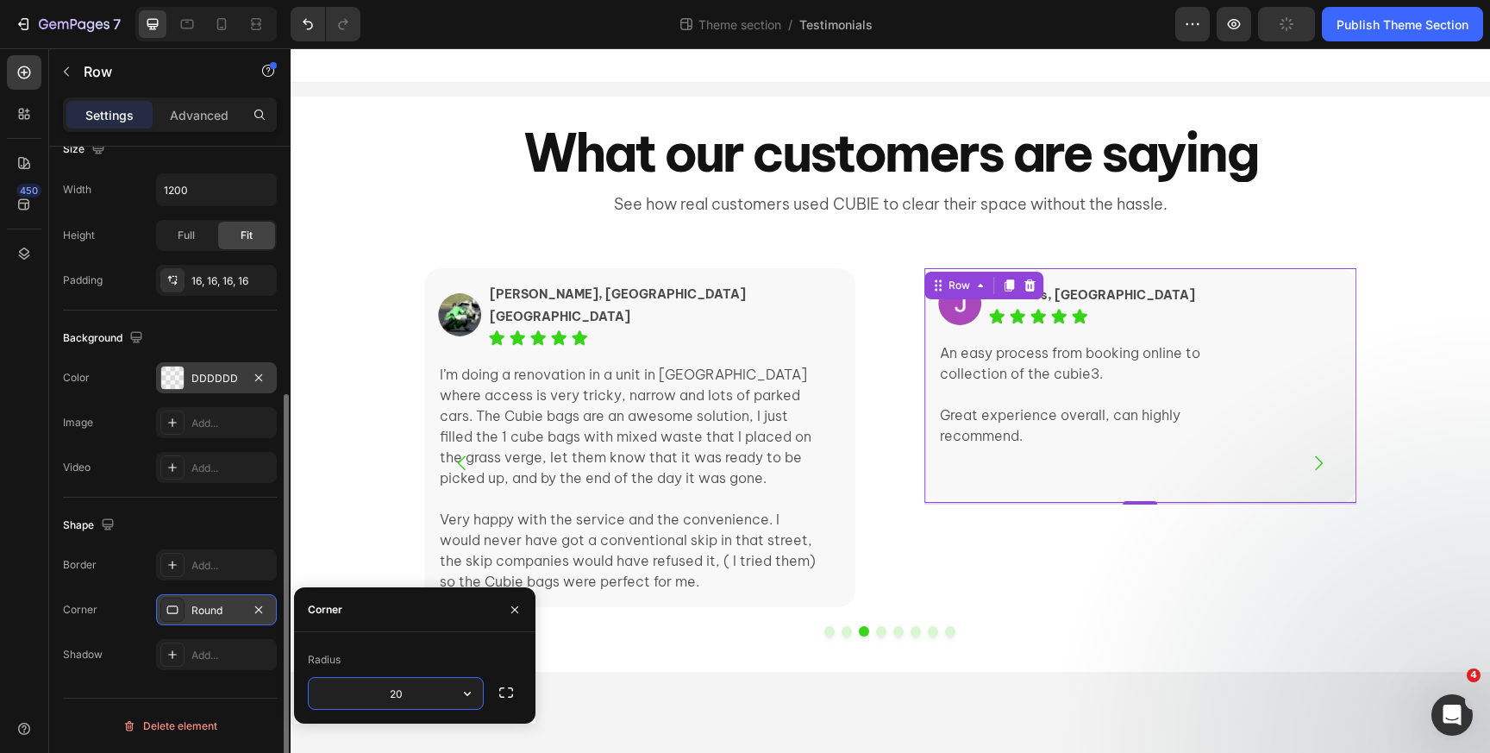
type input "20"
click at [165, 511] on div "Shape" at bounding box center [170, 525] width 214 height 28
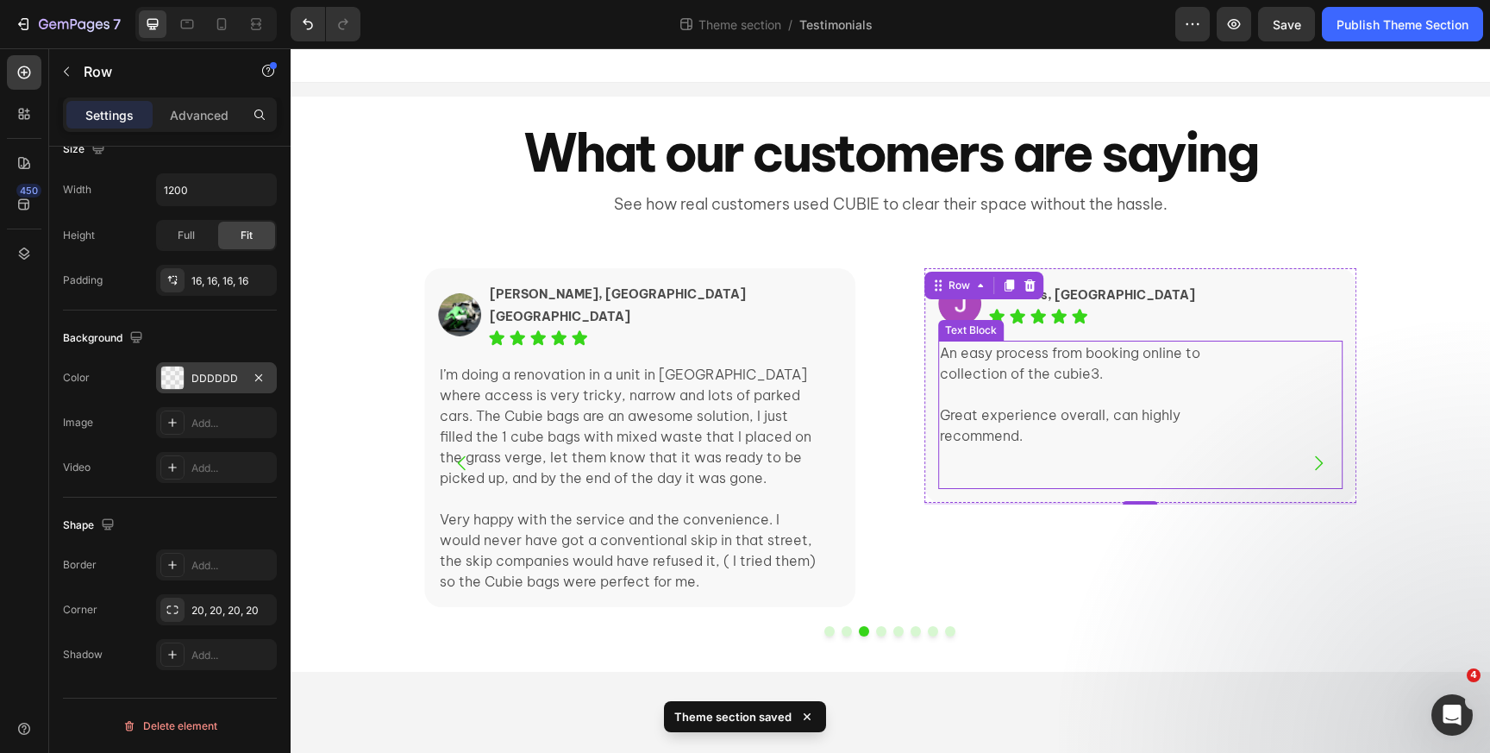
click at [1093, 434] on p "Great experience overall, can highly recommend." at bounding box center [1100, 424] width 320 height 41
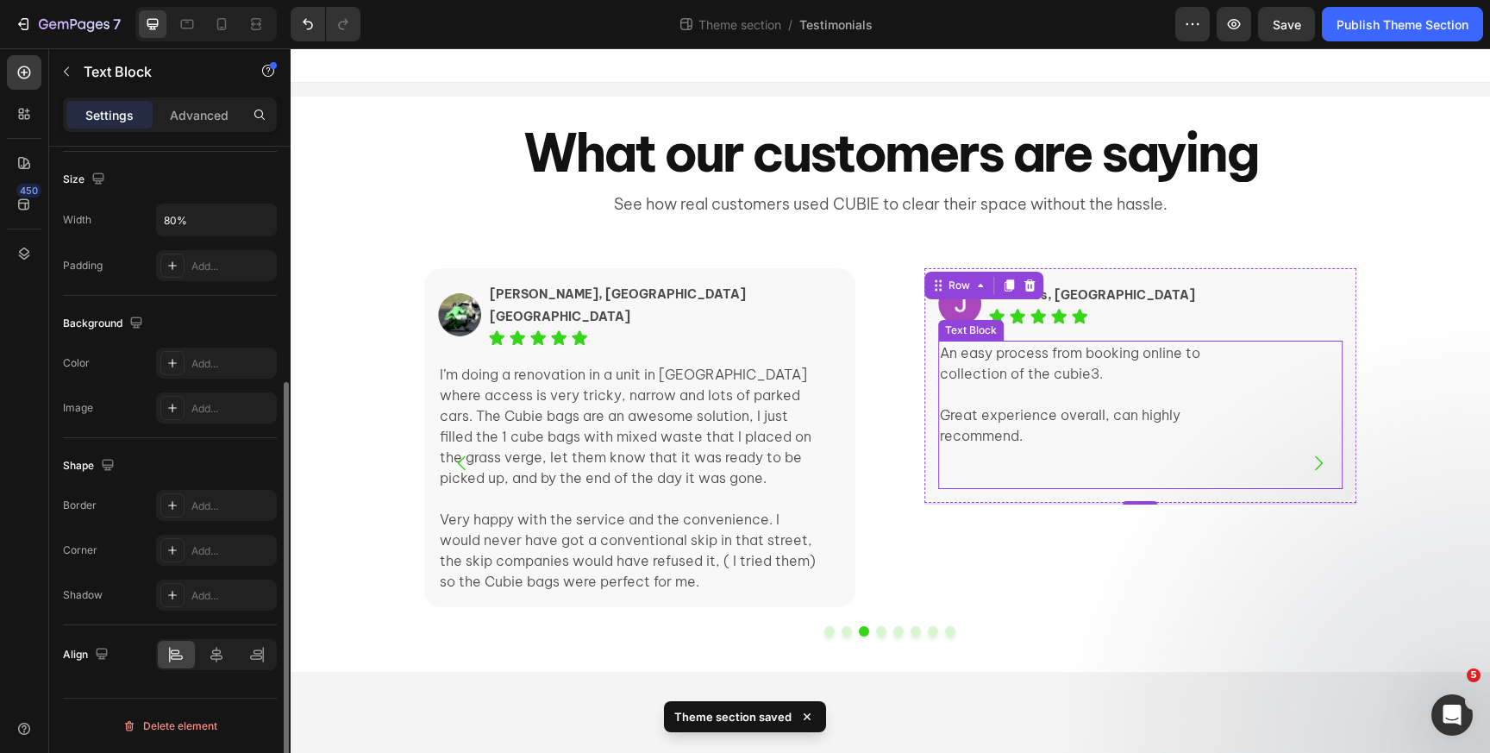
scroll to position [0, 0]
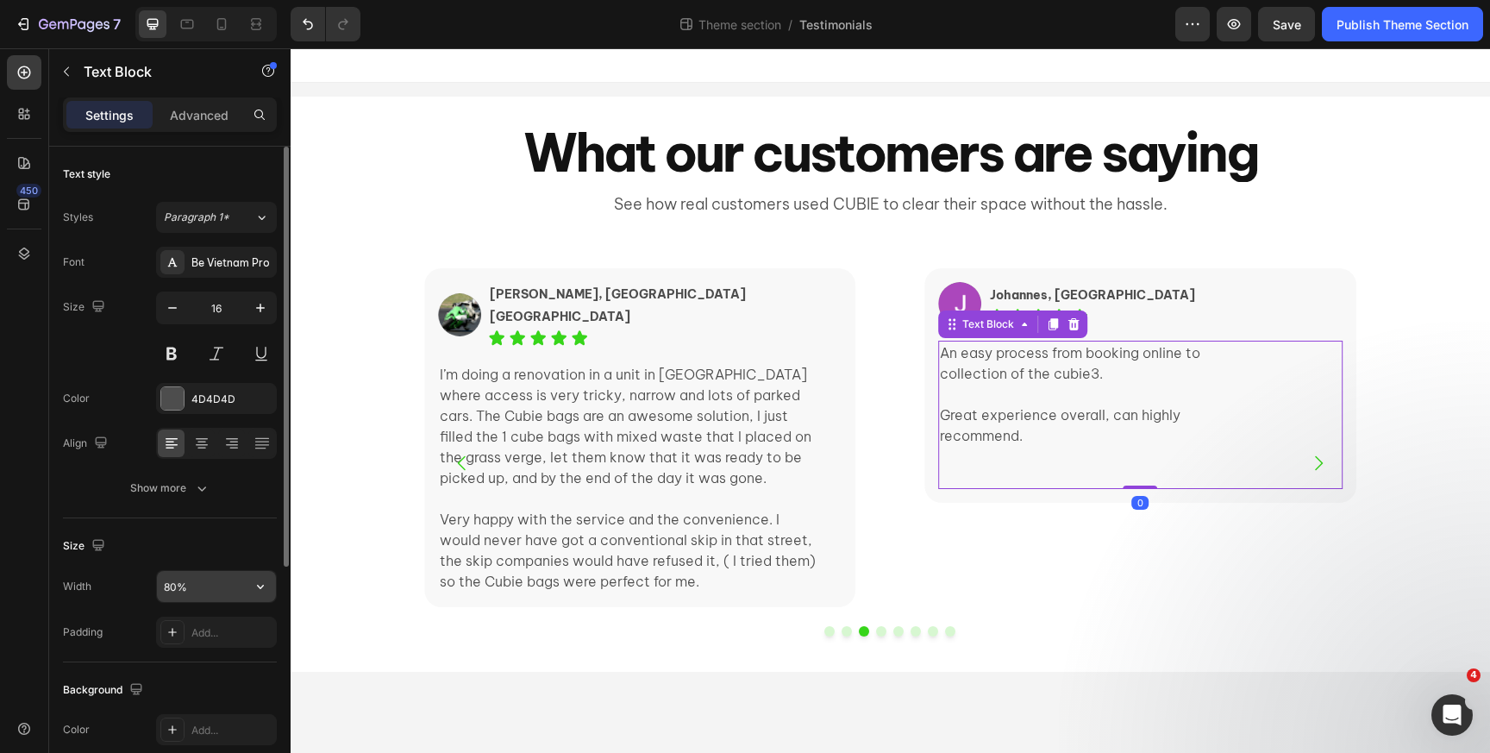
click at [191, 588] on input "80%" at bounding box center [216, 586] width 119 height 31
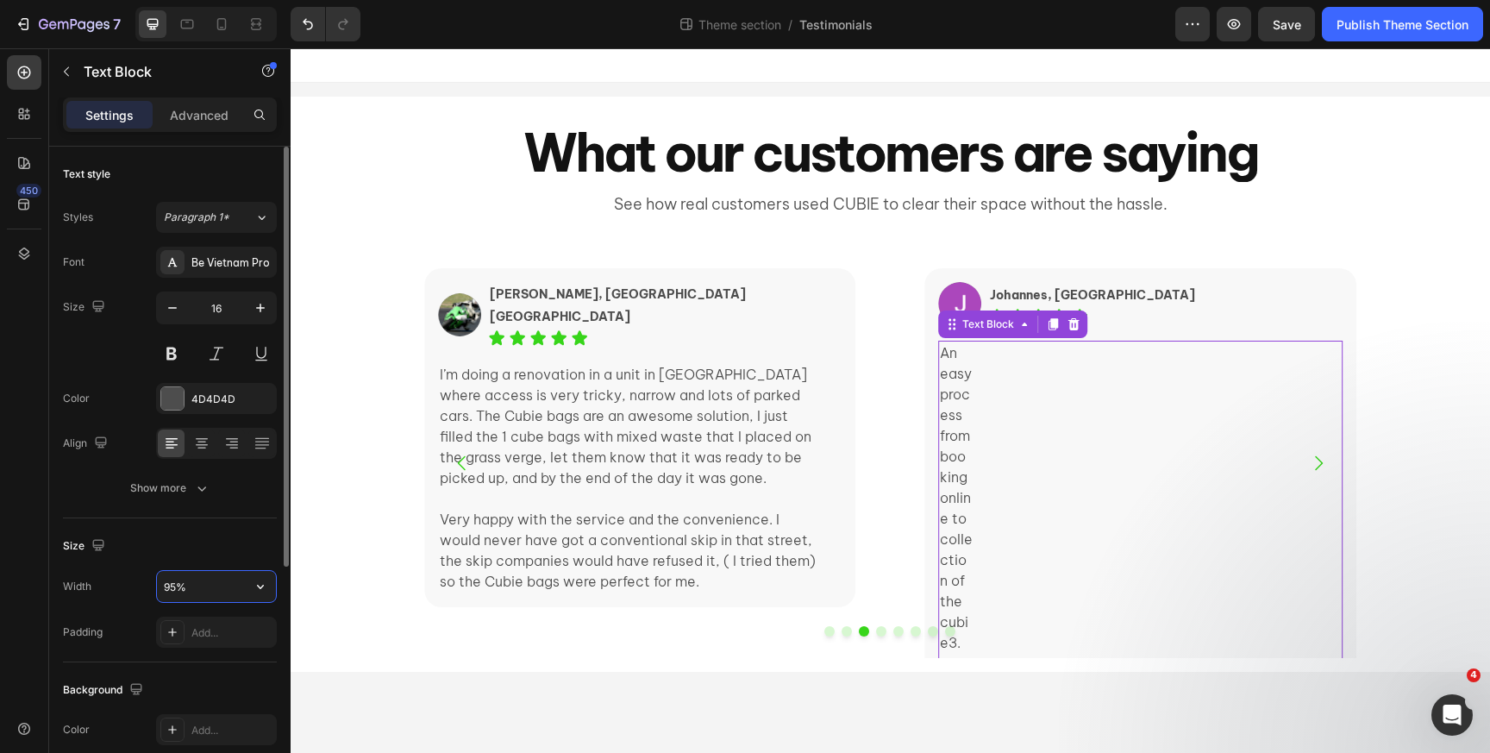
type input "95%"
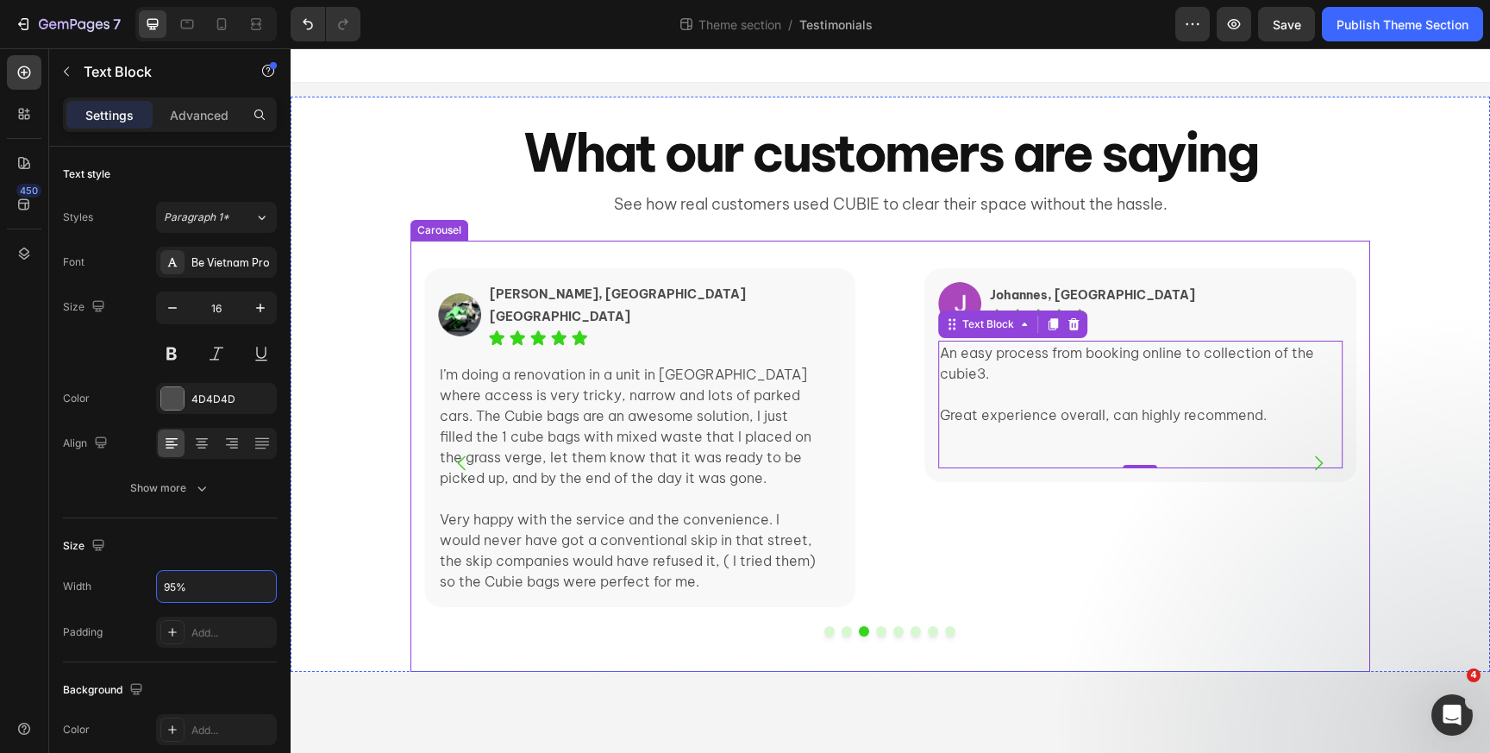
click at [1113, 523] on div "Image Johannes, Bondi NSW Text Block Icon Icon Icon Icon Icon Icon List Row An …" at bounding box center [1139, 463] width 431 height 390
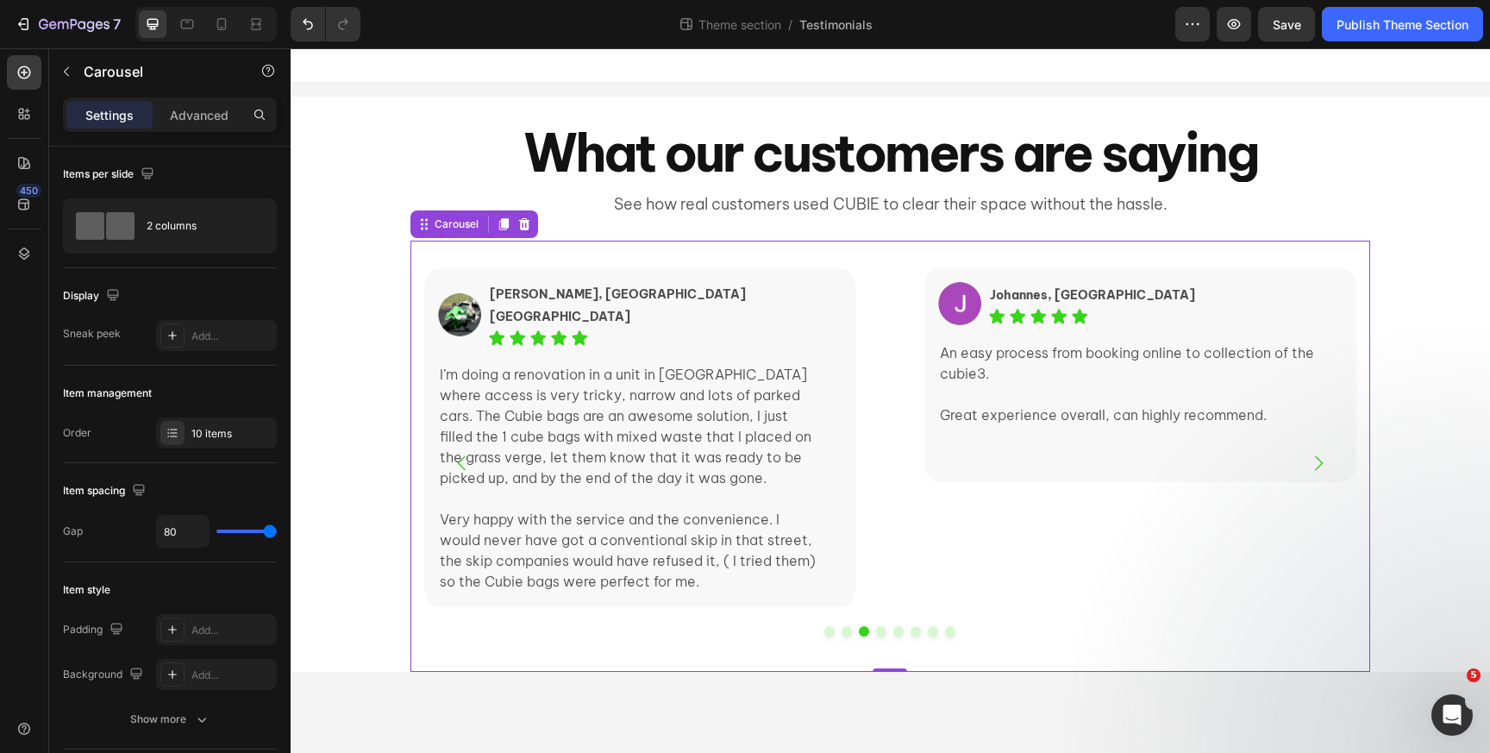
click at [1313, 472] on icon "Carousel Next Arrow" at bounding box center [1318, 463] width 21 height 21
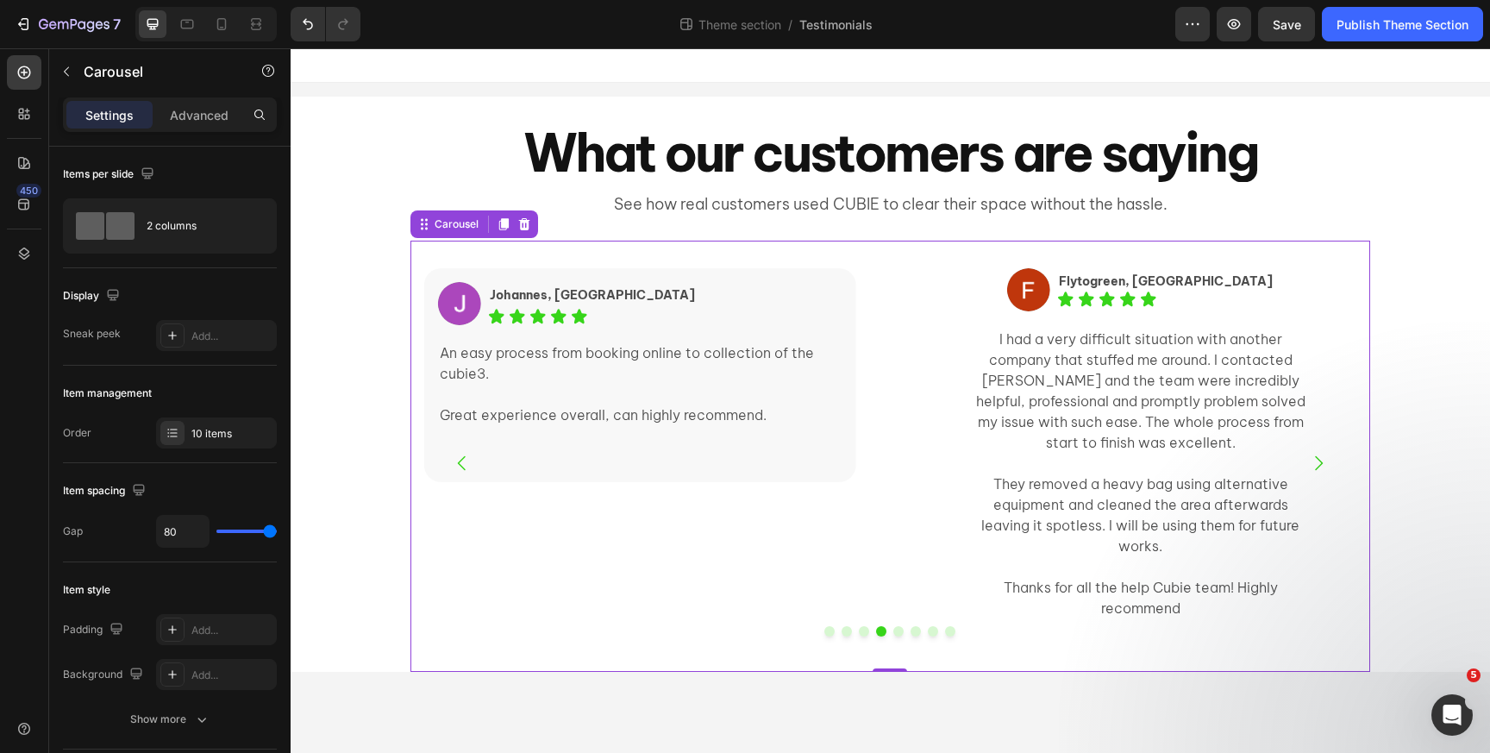
click at [1313, 472] on icon "Carousel Next Arrow" at bounding box center [1318, 463] width 21 height 21
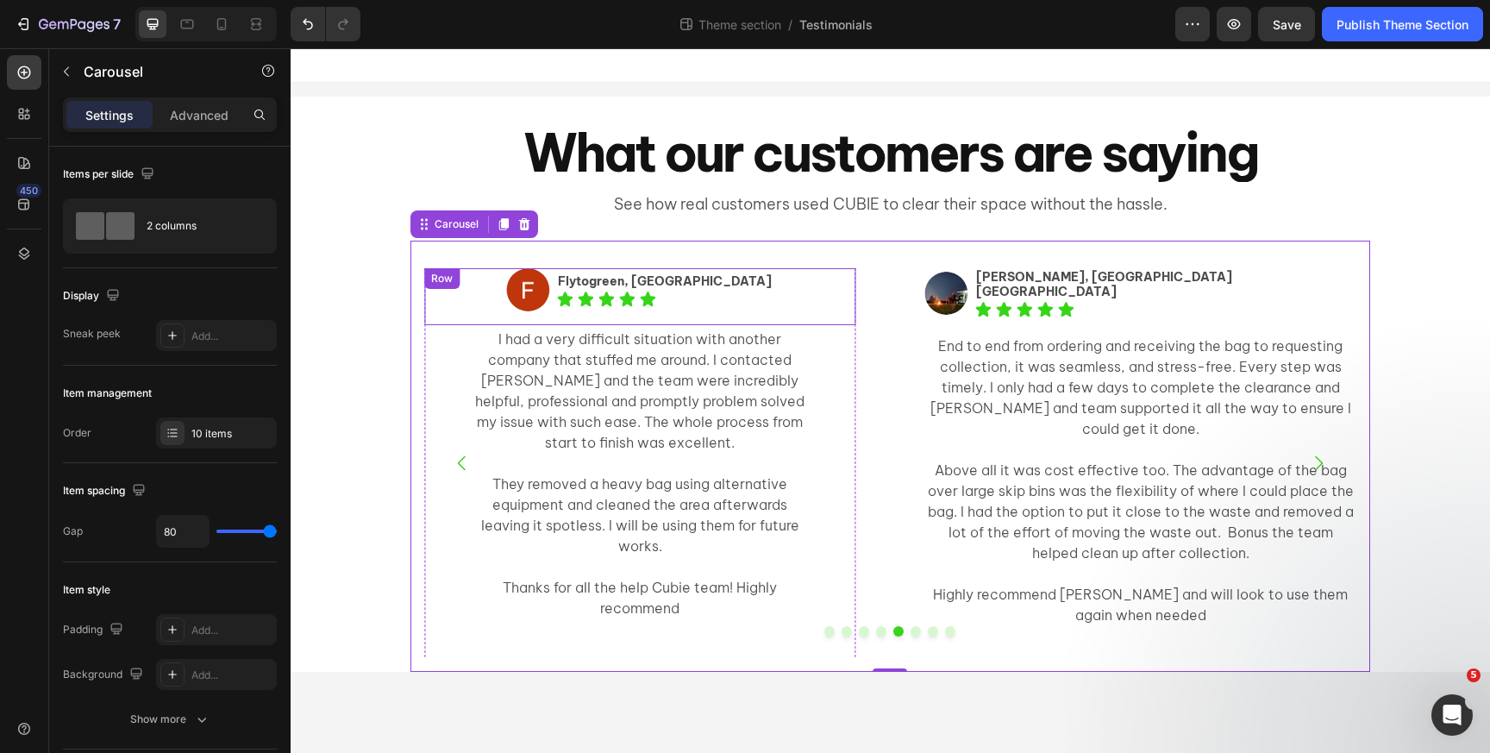
click at [468, 287] on div "Image Flytogreen, Zetland NSW Text Block Icon Icon Icon Icon Icon Icon List Row" at bounding box center [639, 296] width 431 height 57
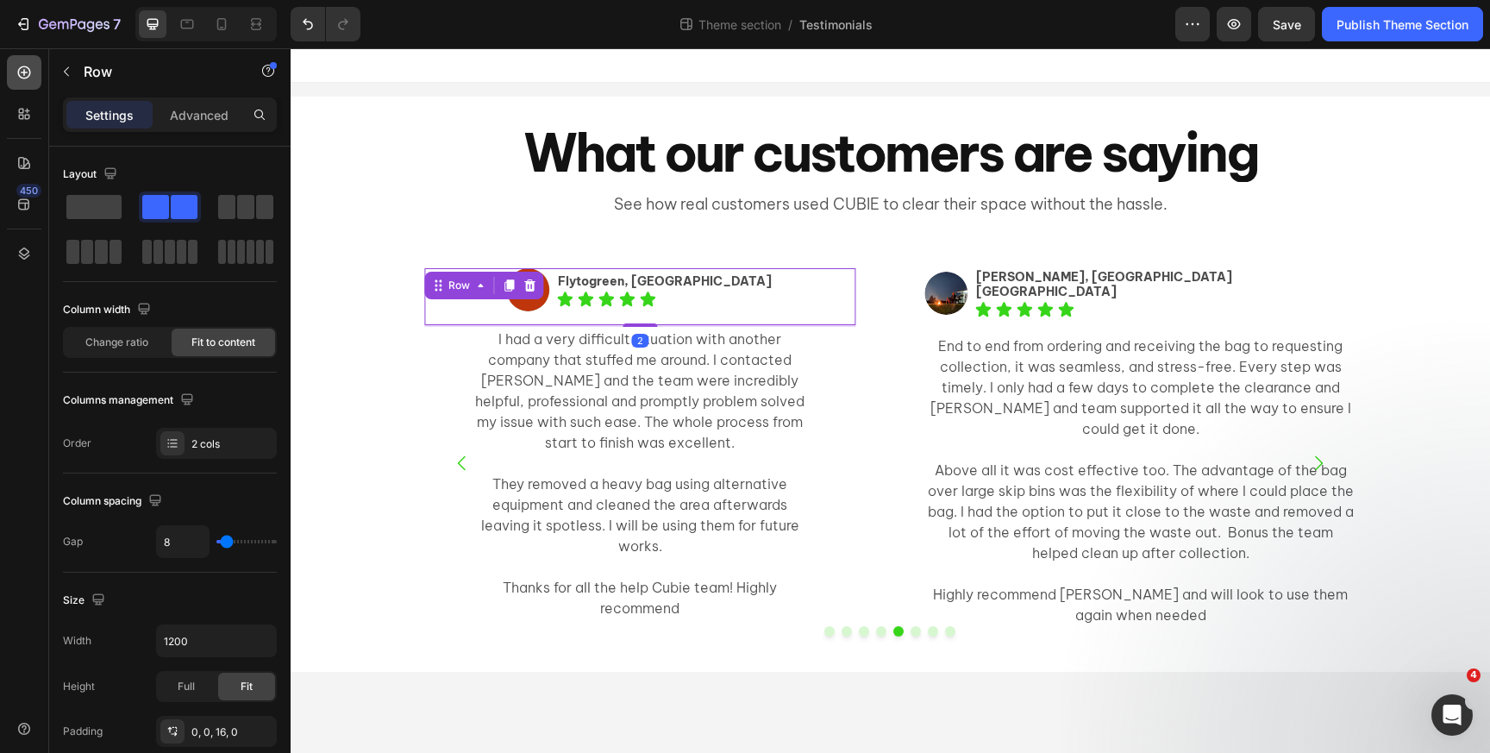
click at [22, 76] on icon at bounding box center [24, 72] width 17 height 17
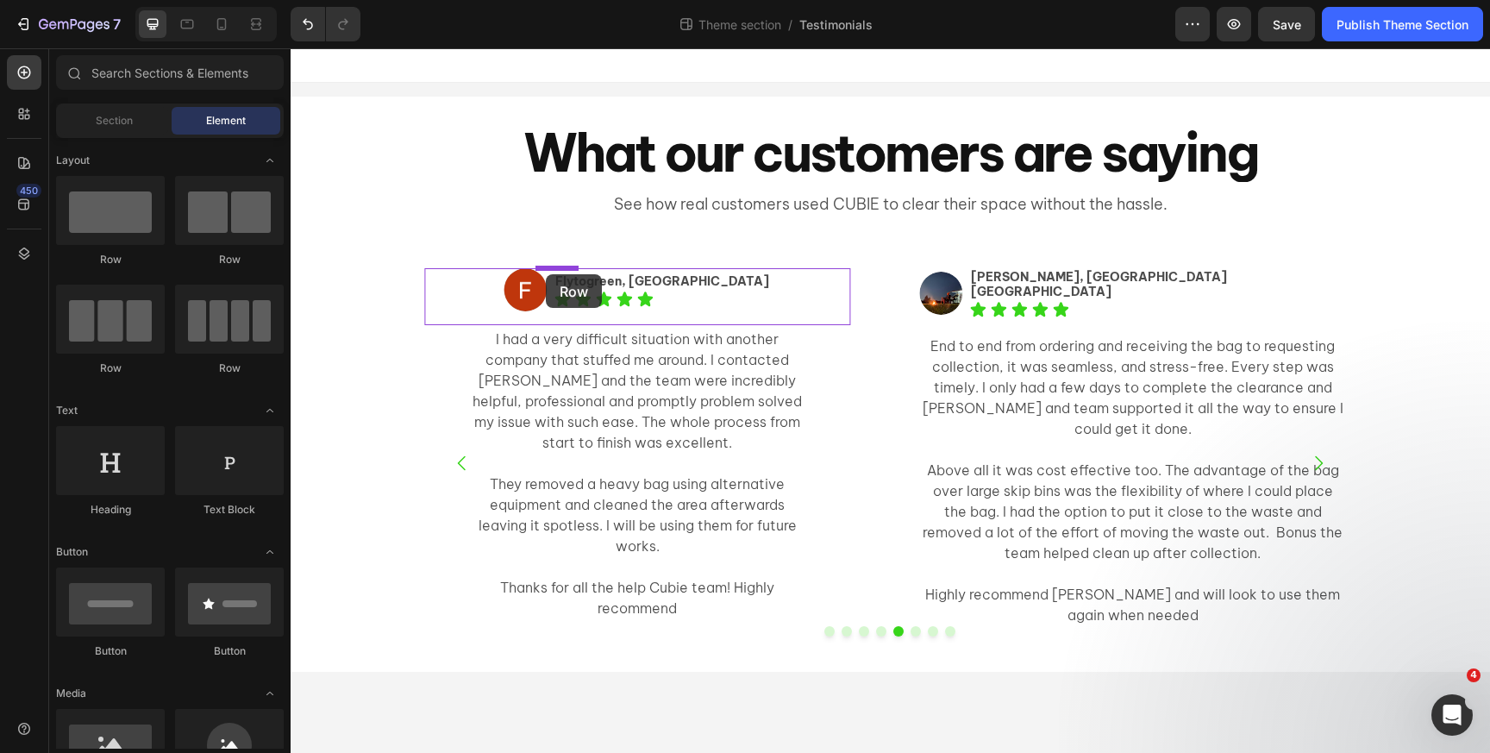
drag, startPoint x: 394, startPoint y: 264, endPoint x: 546, endPoint y: 274, distance: 152.1
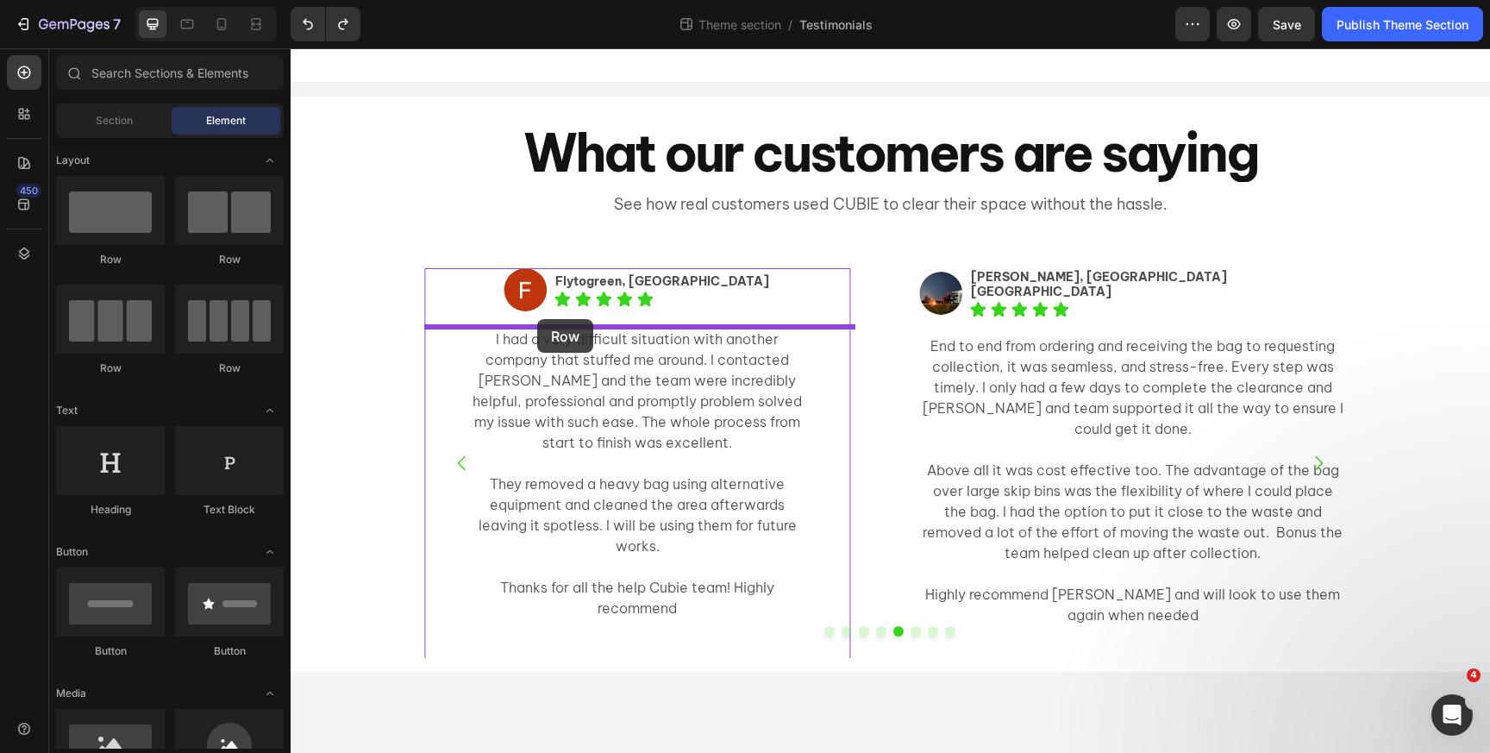
drag, startPoint x: 403, startPoint y: 266, endPoint x: 537, endPoint y: 319, distance: 144.5
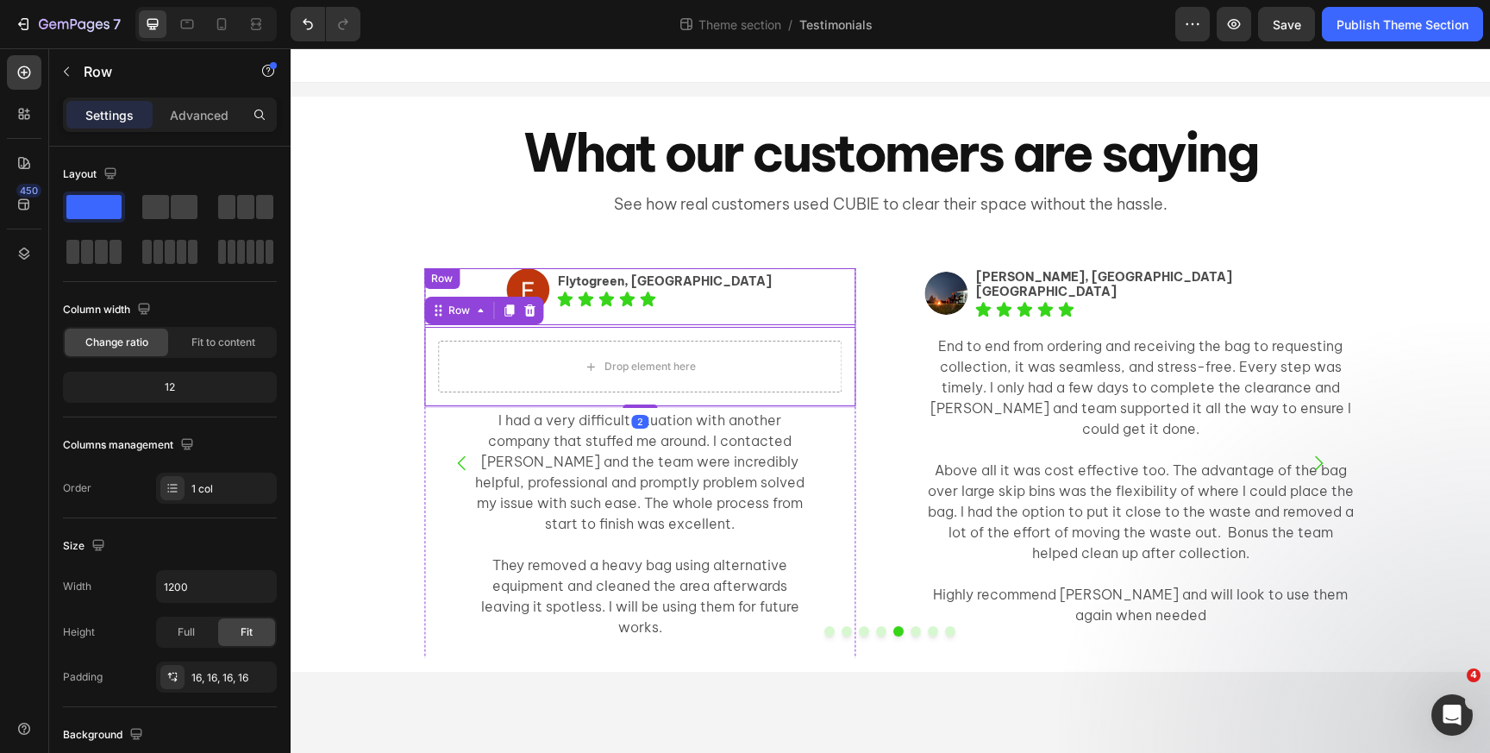
click at [481, 272] on div "Image Flytogreen, Zetland NSW Text Block Icon Icon Icon Icon Icon Icon List Row" at bounding box center [639, 296] width 431 height 57
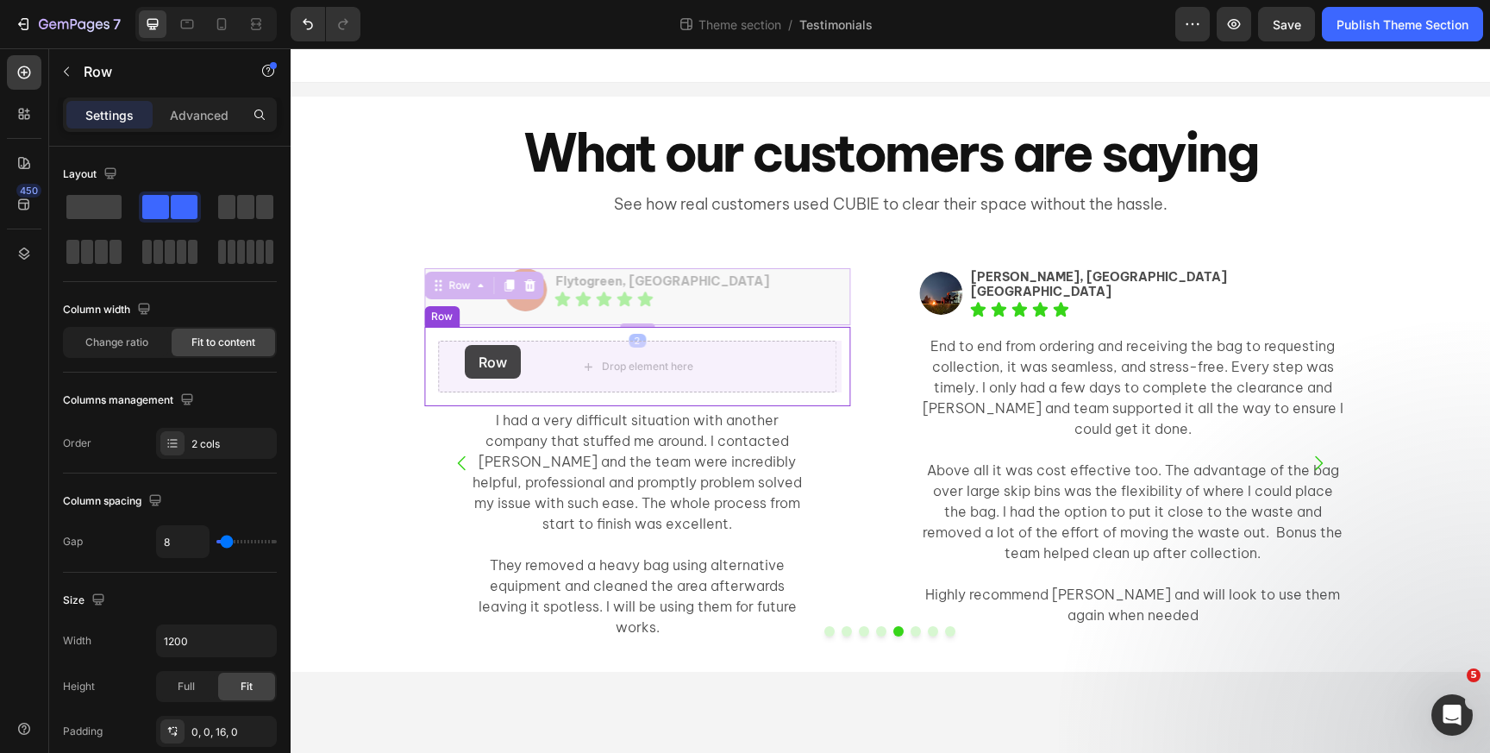
drag, startPoint x: 448, startPoint y: 288, endPoint x: 464, endPoint y: 342, distance: 55.9
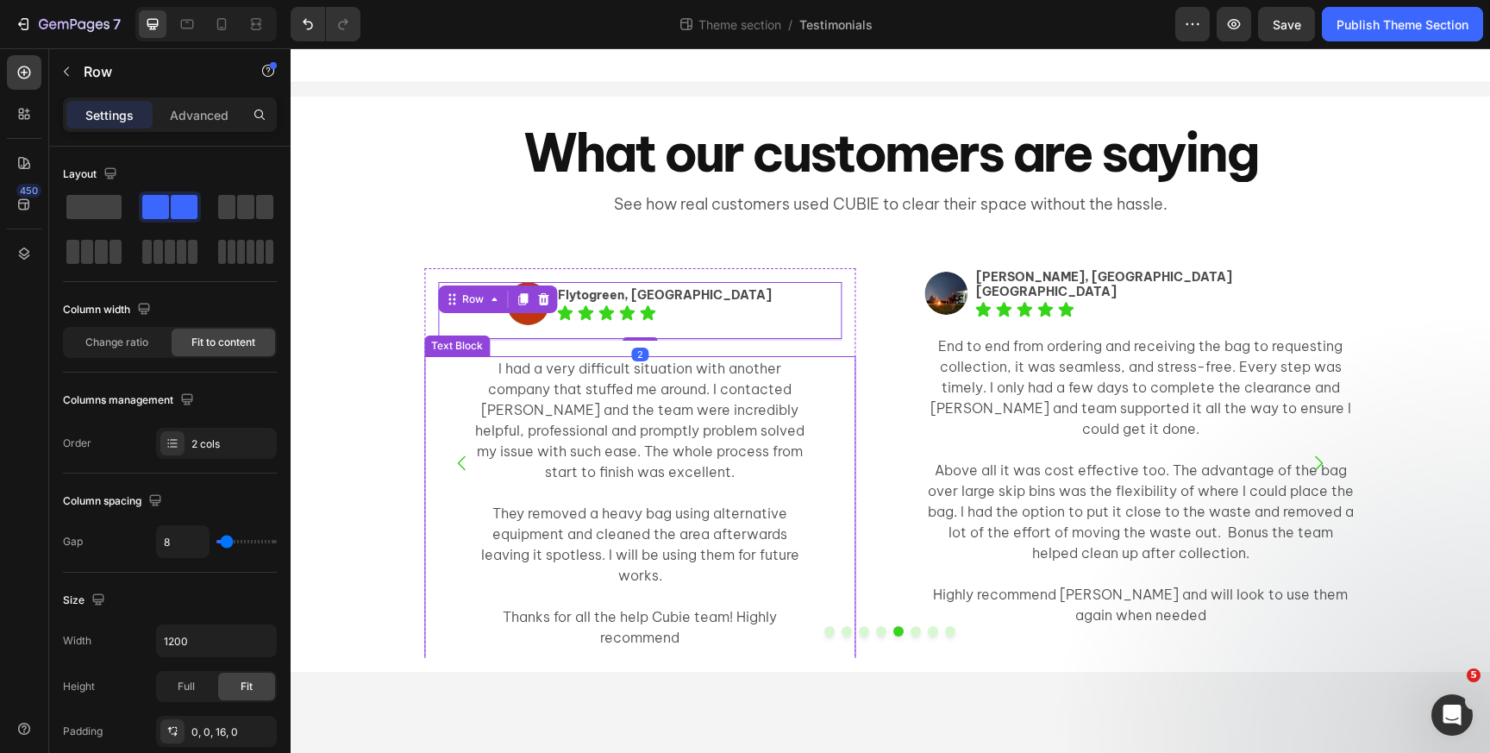
click at [512, 417] on p "I had a very difficult situation with another company that stuffed me around. I…" at bounding box center [640, 420] width 342 height 124
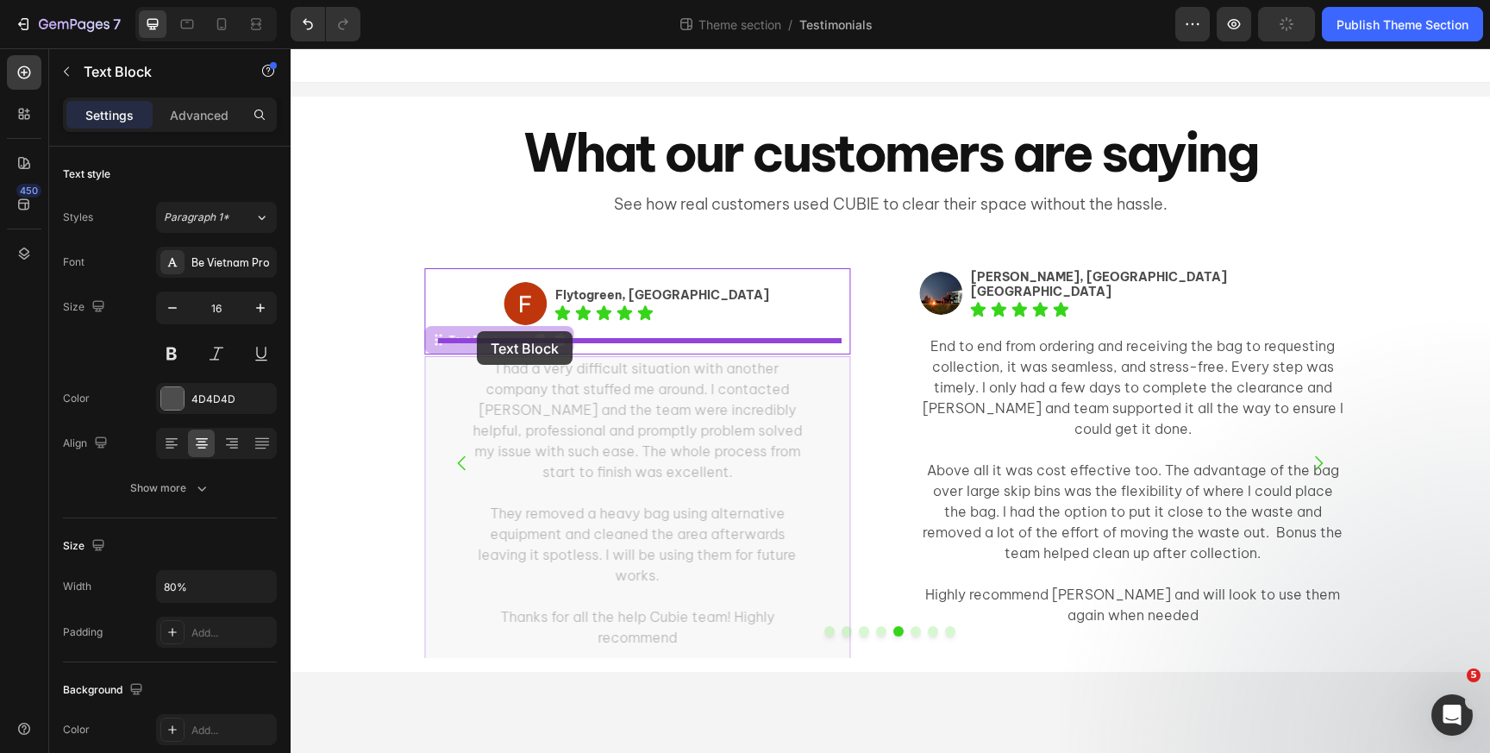
drag, startPoint x: 469, startPoint y: 343, endPoint x: 477, endPoint y: 331, distance: 14.4
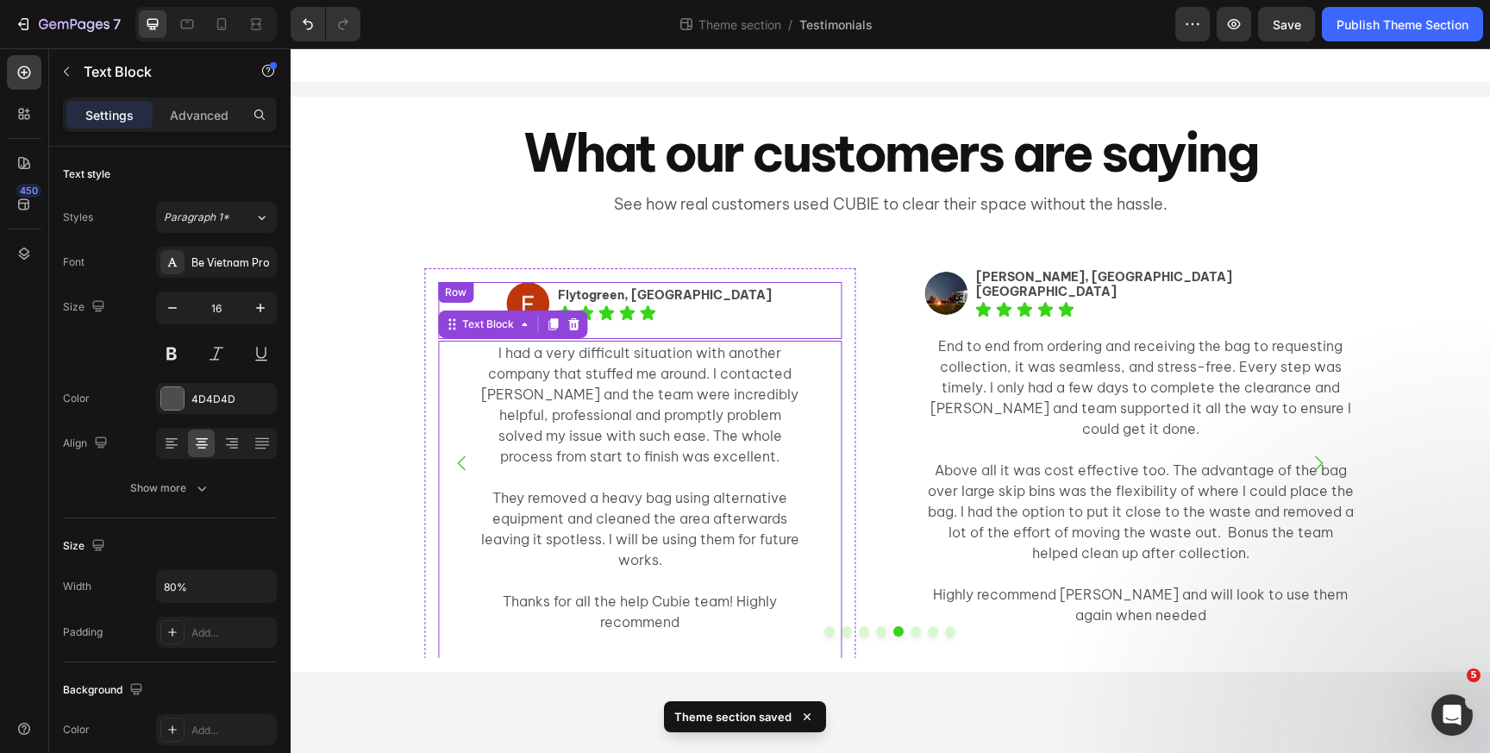
click at [451, 293] on div "Row" at bounding box center [456, 293] width 28 height 16
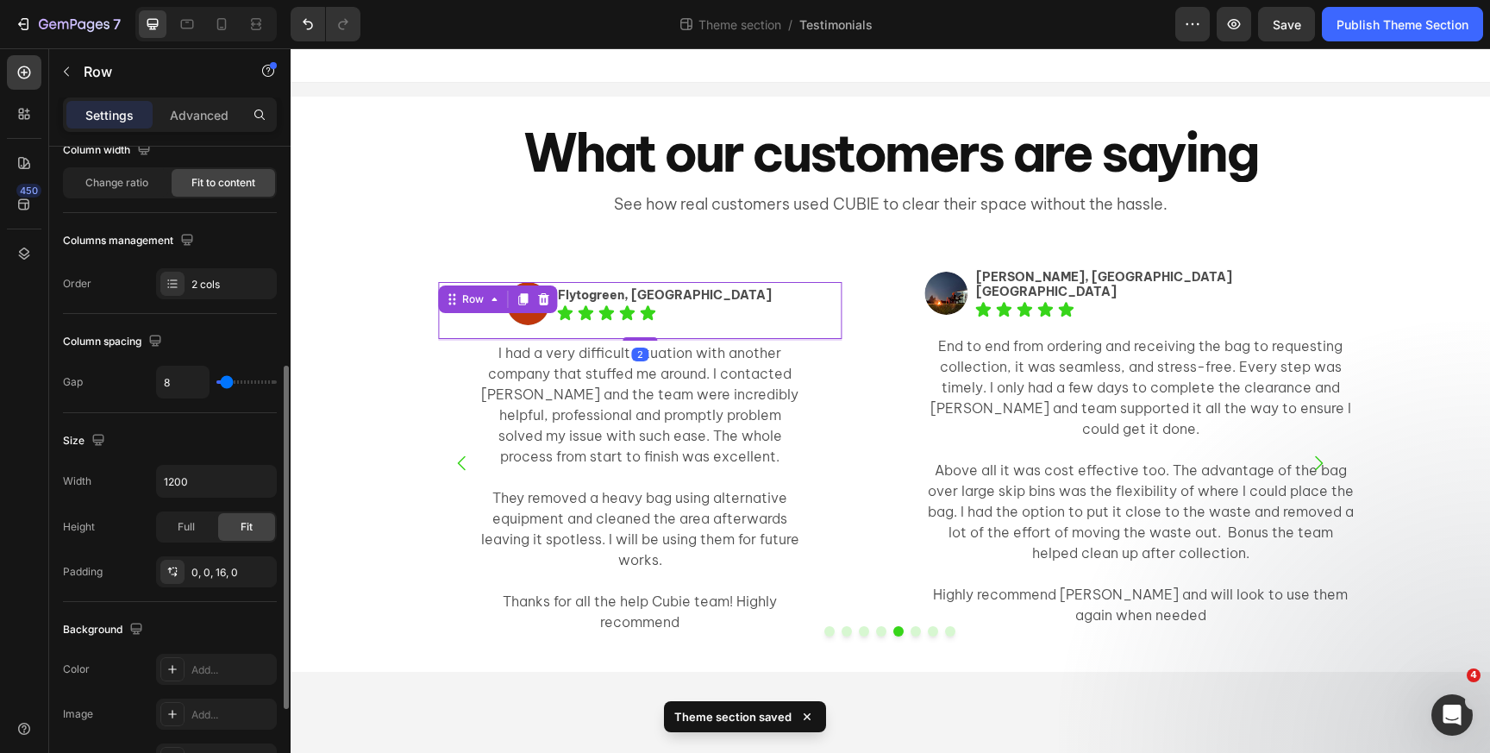
scroll to position [593, 0]
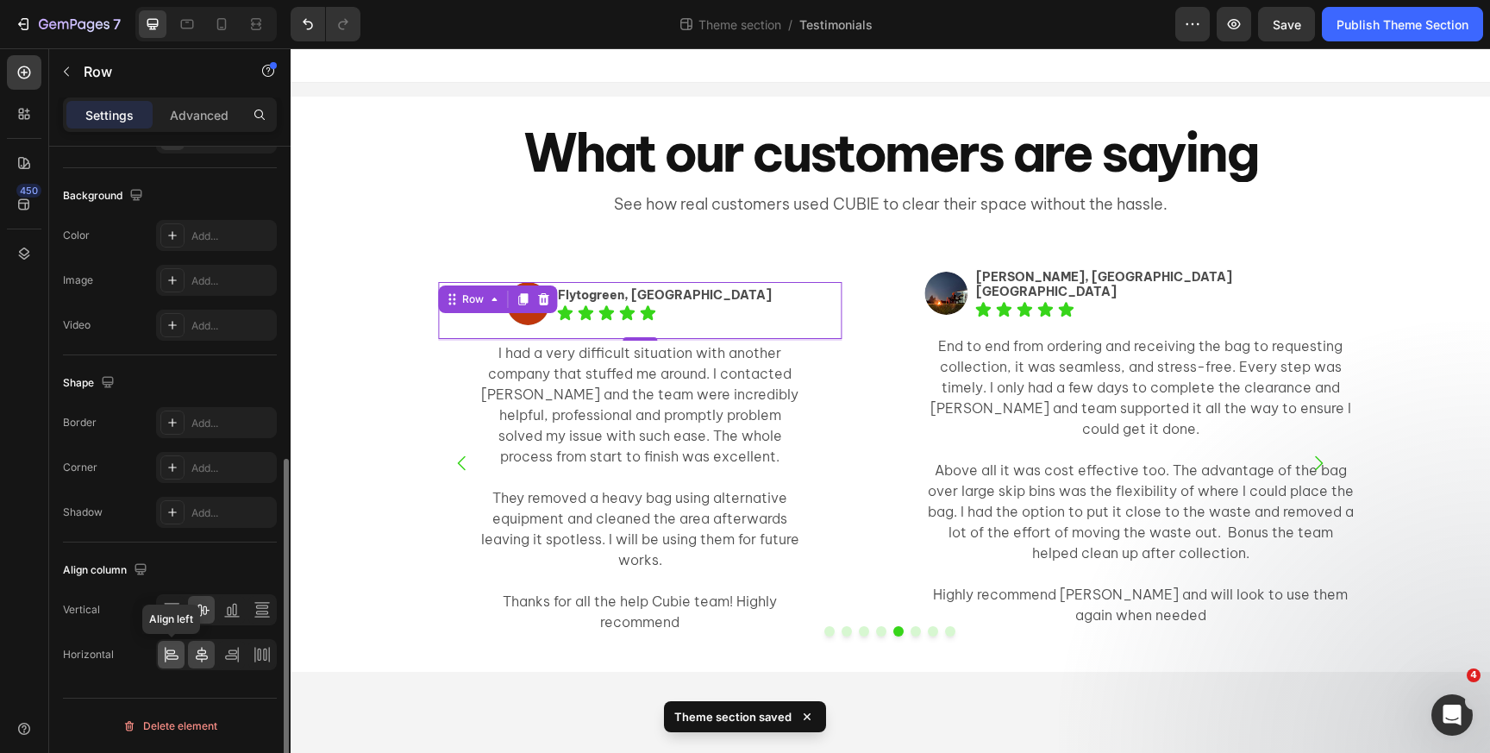
click at [171, 655] on icon at bounding box center [172, 657] width 12 height 4
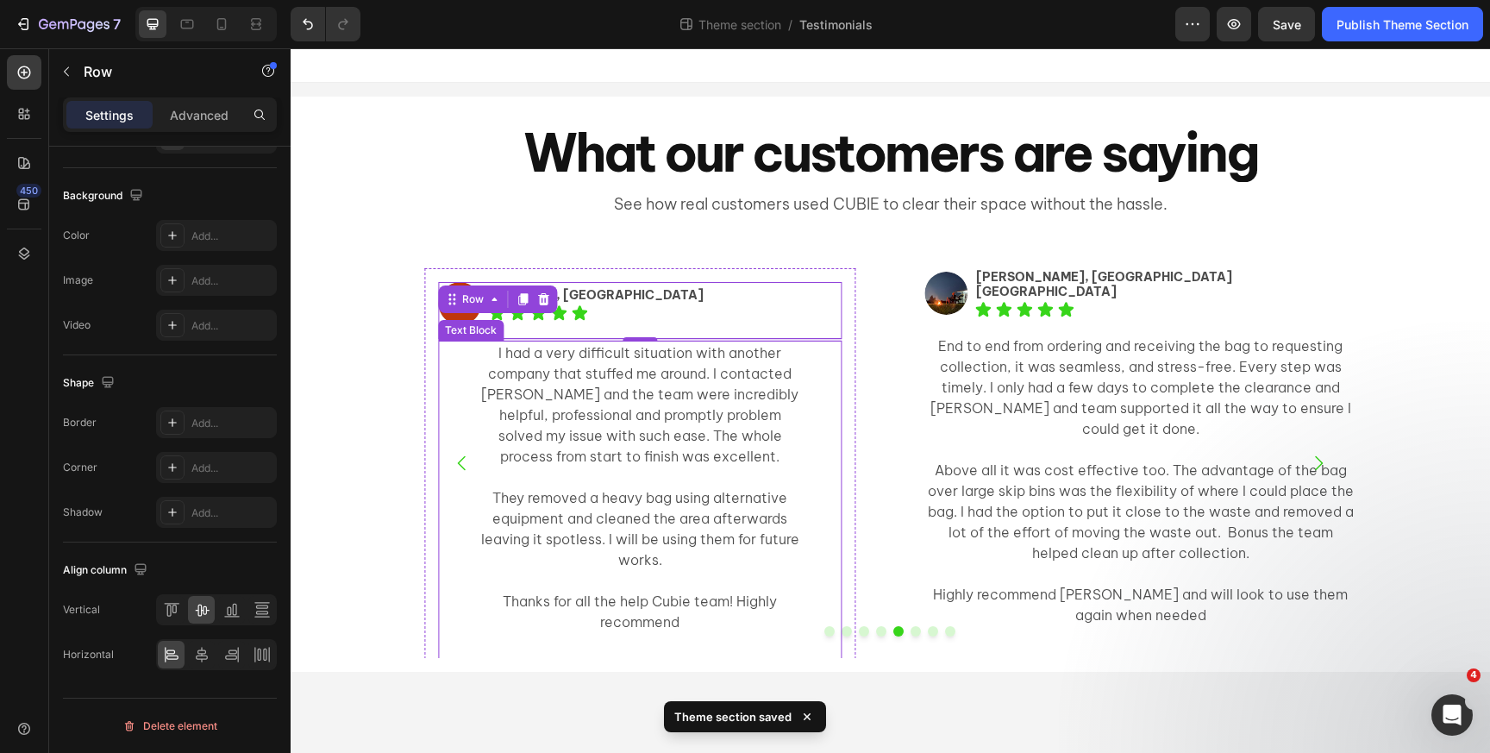
click at [584, 442] on p "I had a very difficult situation with another company that stuffed me around. I…" at bounding box center [640, 404] width 320 height 124
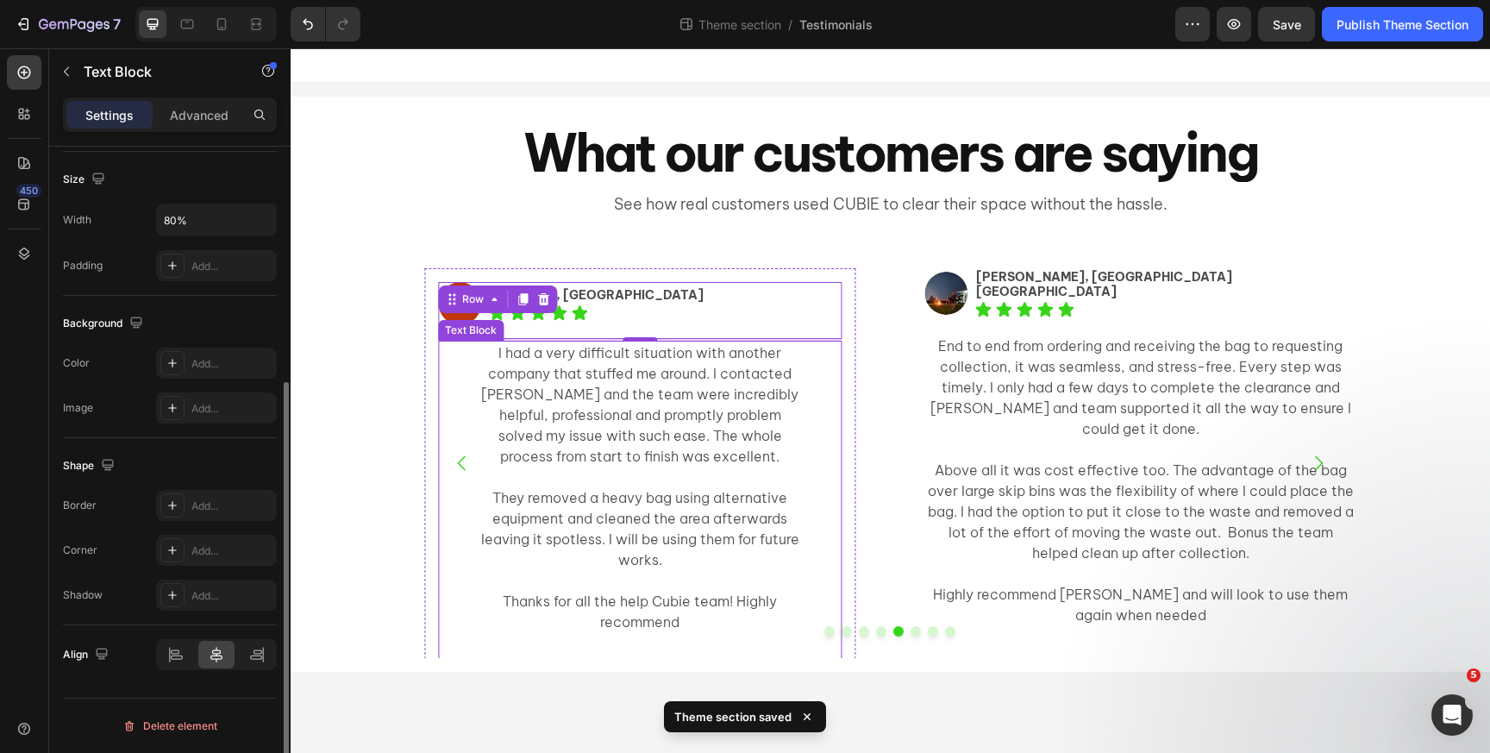
scroll to position [0, 0]
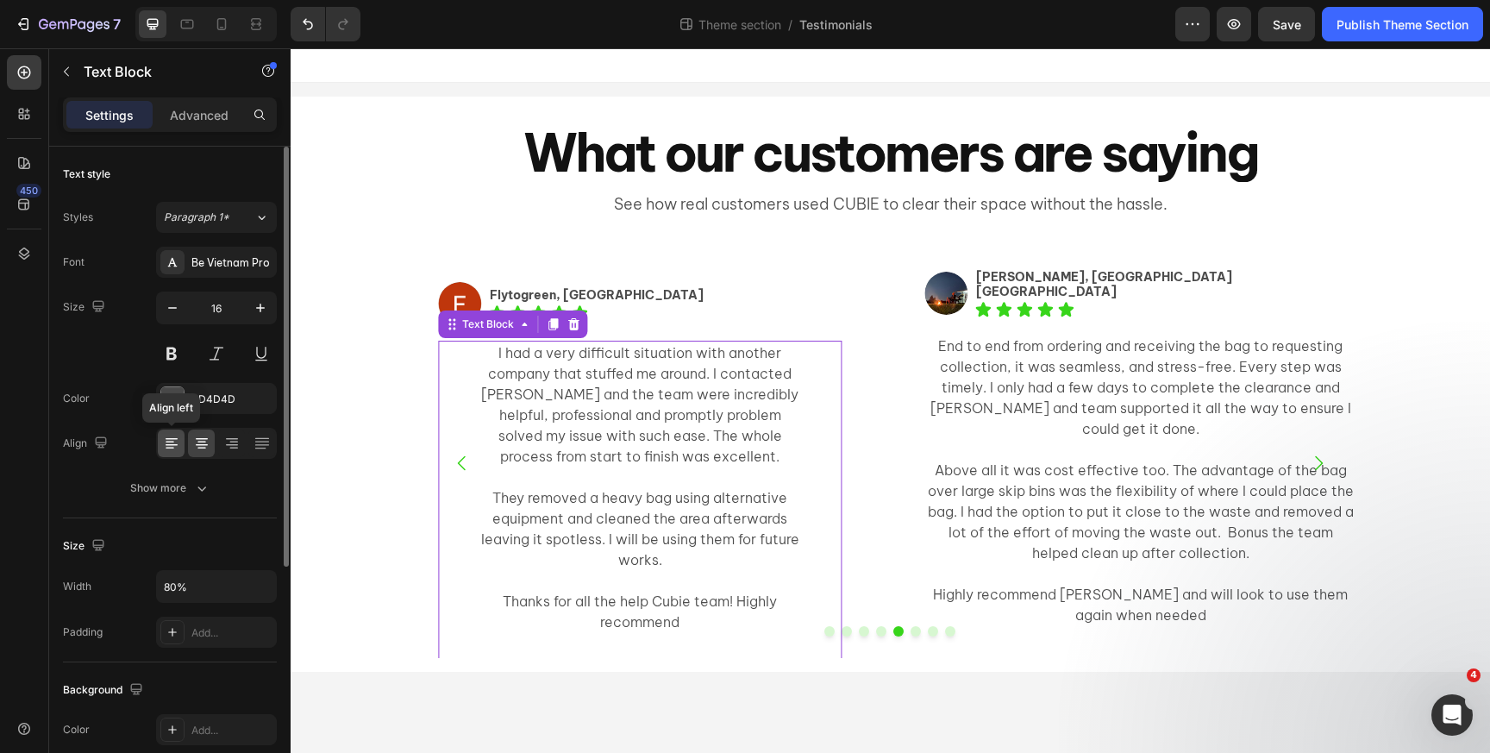
click at [170, 443] on icon at bounding box center [171, 443] width 17 height 17
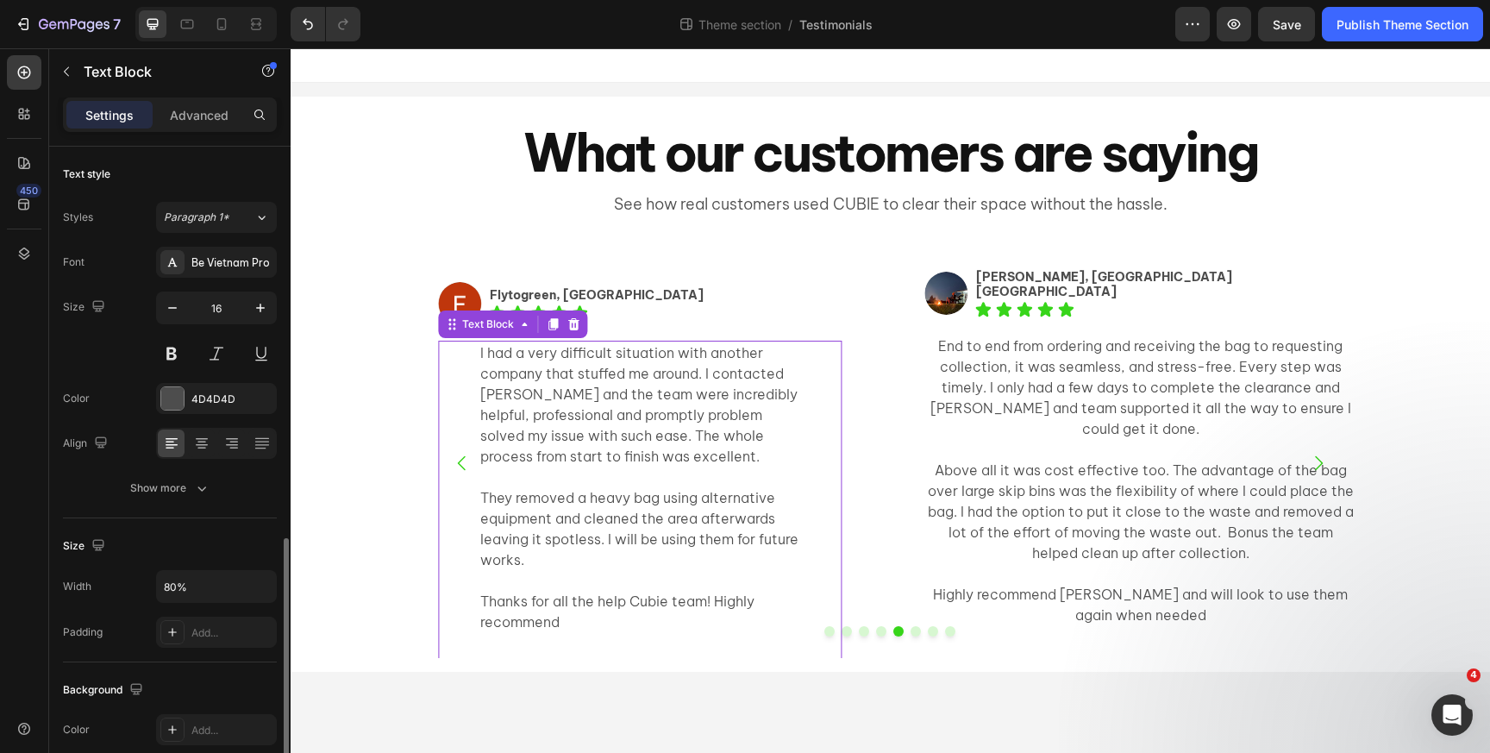
scroll to position [367, 0]
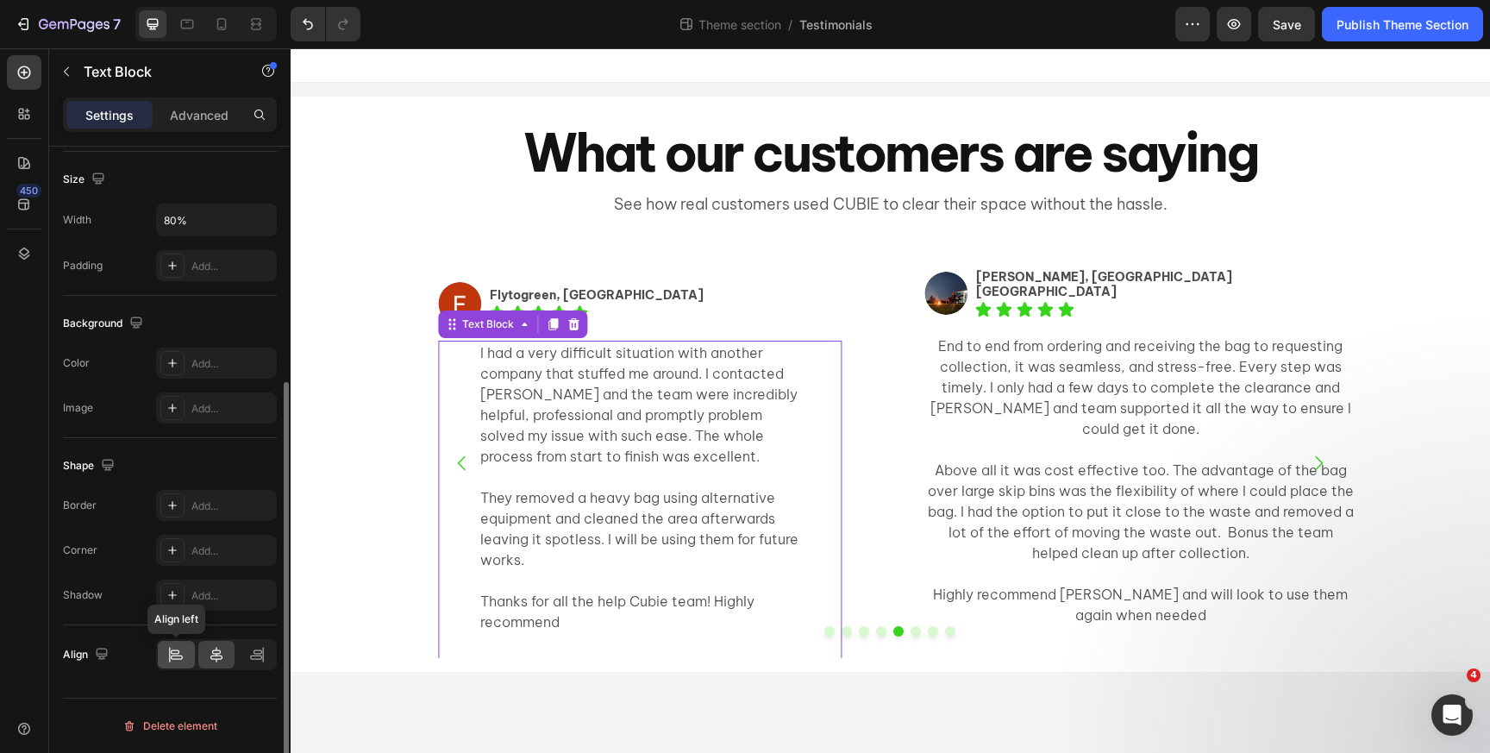
click at [165, 659] on div at bounding box center [176, 655] width 37 height 28
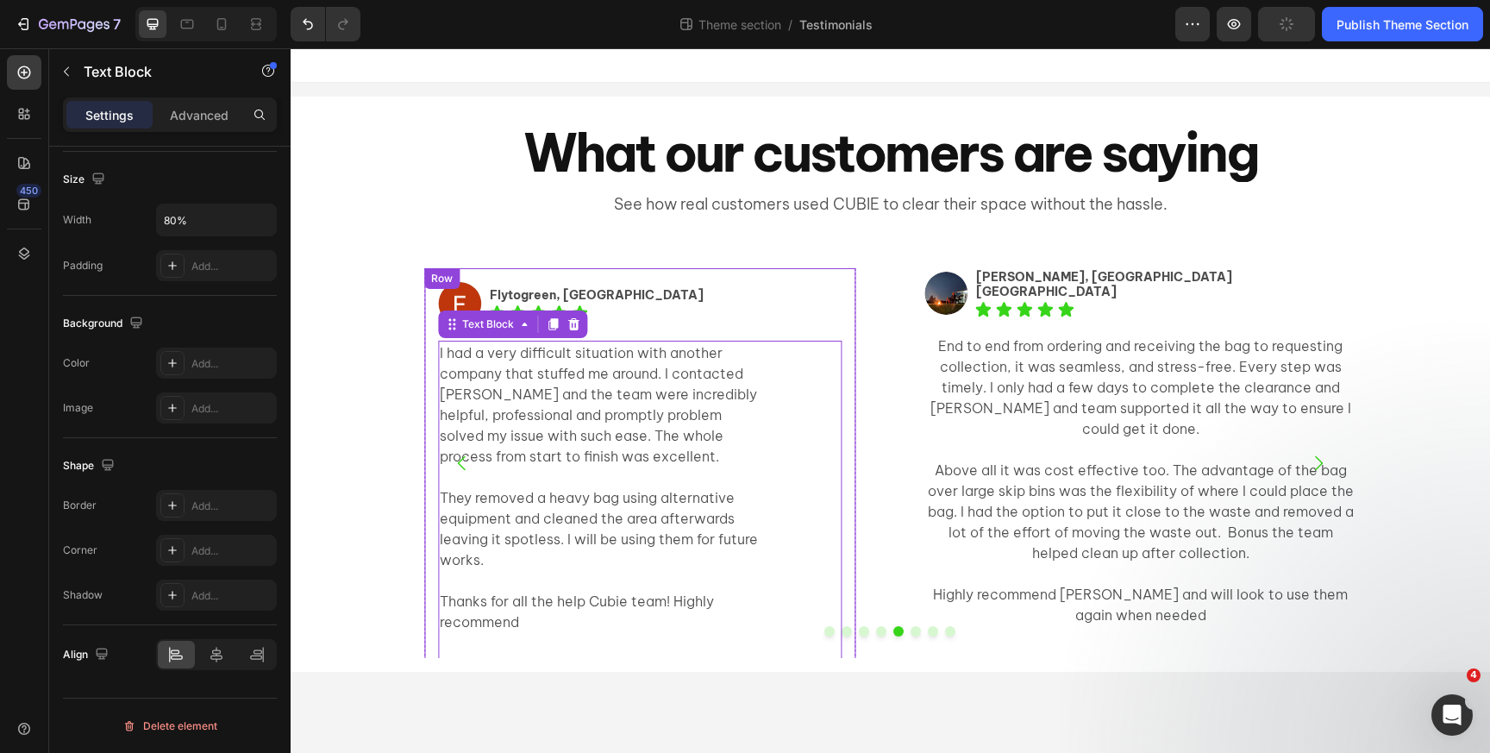
click at [684, 279] on div "Image Flytogreen, Zetland NSW Text Block Icon Icon Icon Icon Icon Icon List Row…" at bounding box center [639, 478] width 431 height 421
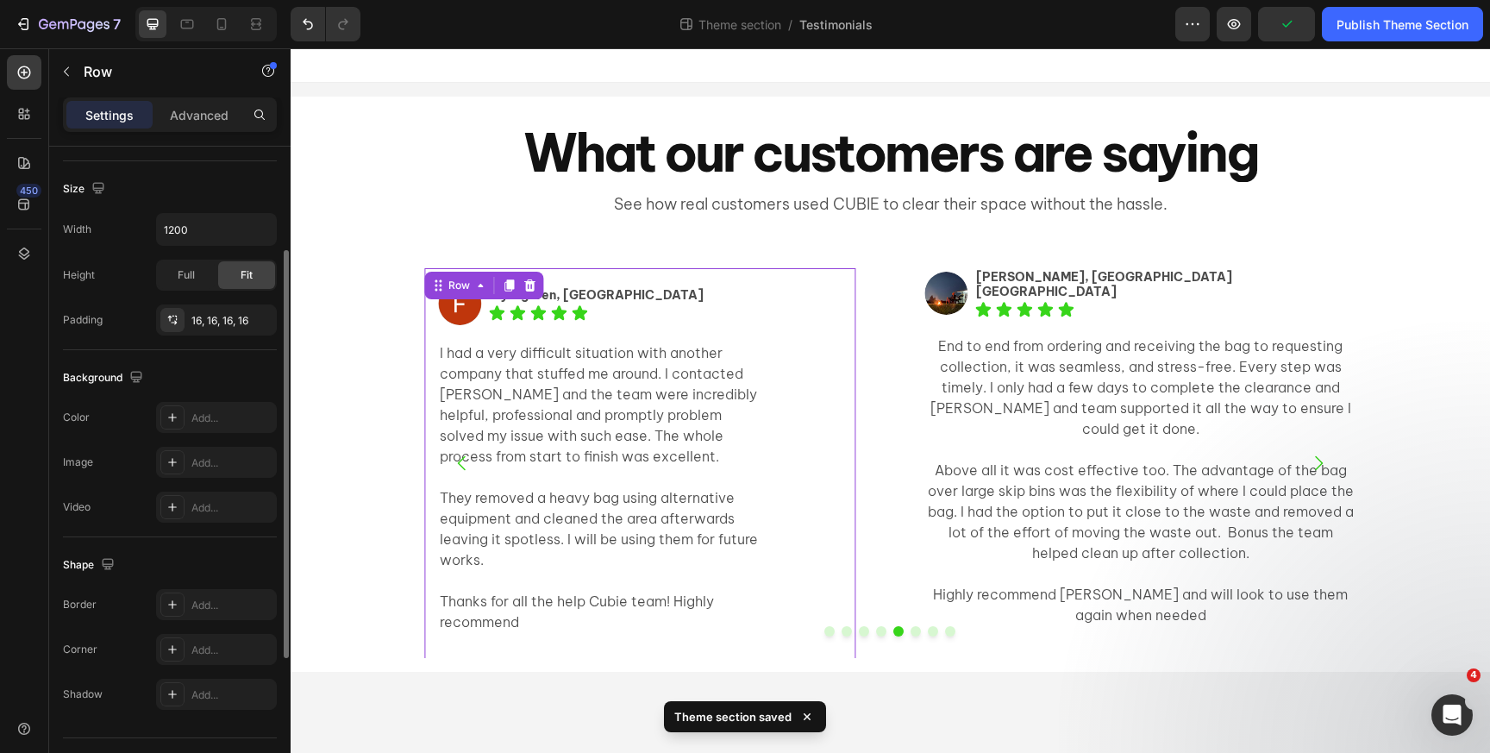
scroll to position [397, 0]
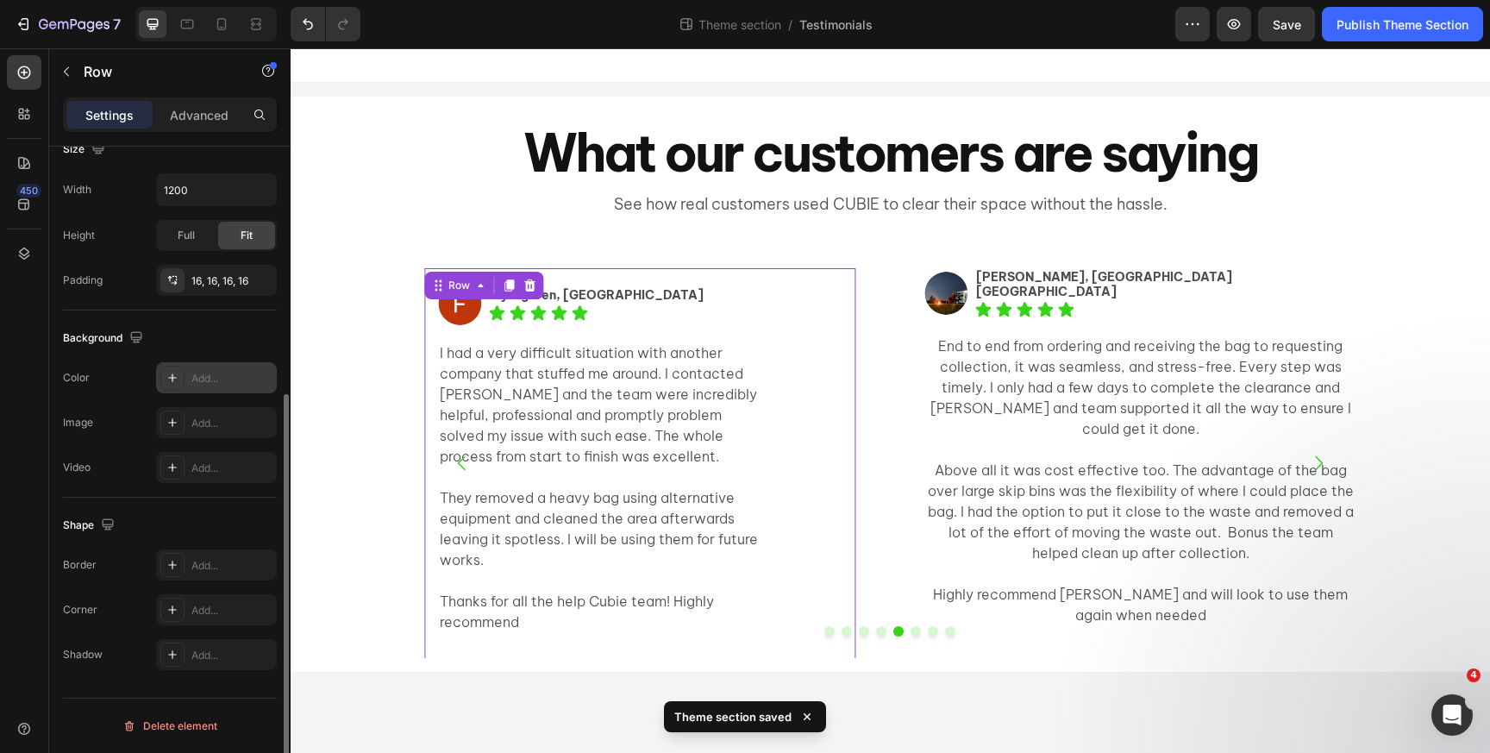
click at [174, 379] on icon at bounding box center [173, 378] width 14 height 14
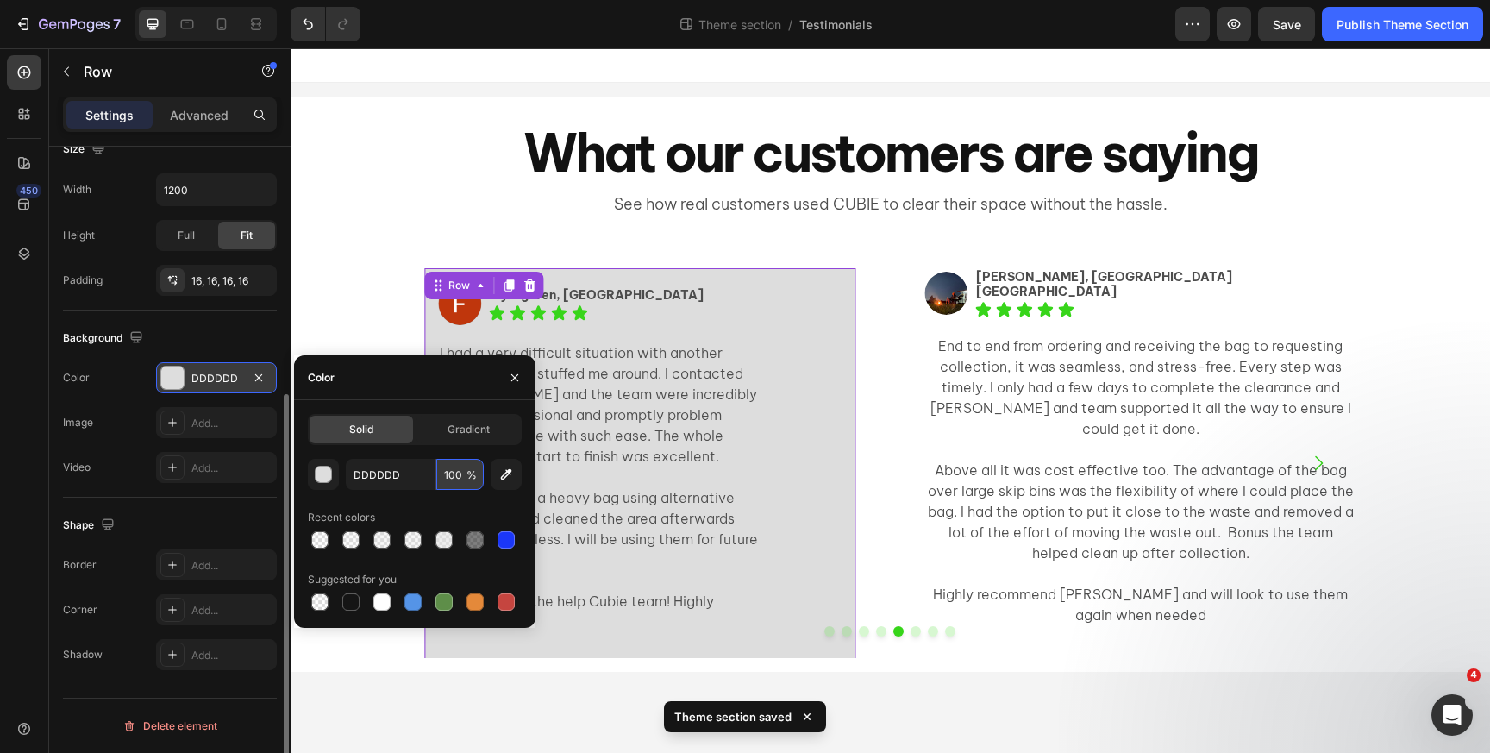
click at [450, 478] on input "100" at bounding box center [459, 474] width 47 height 31
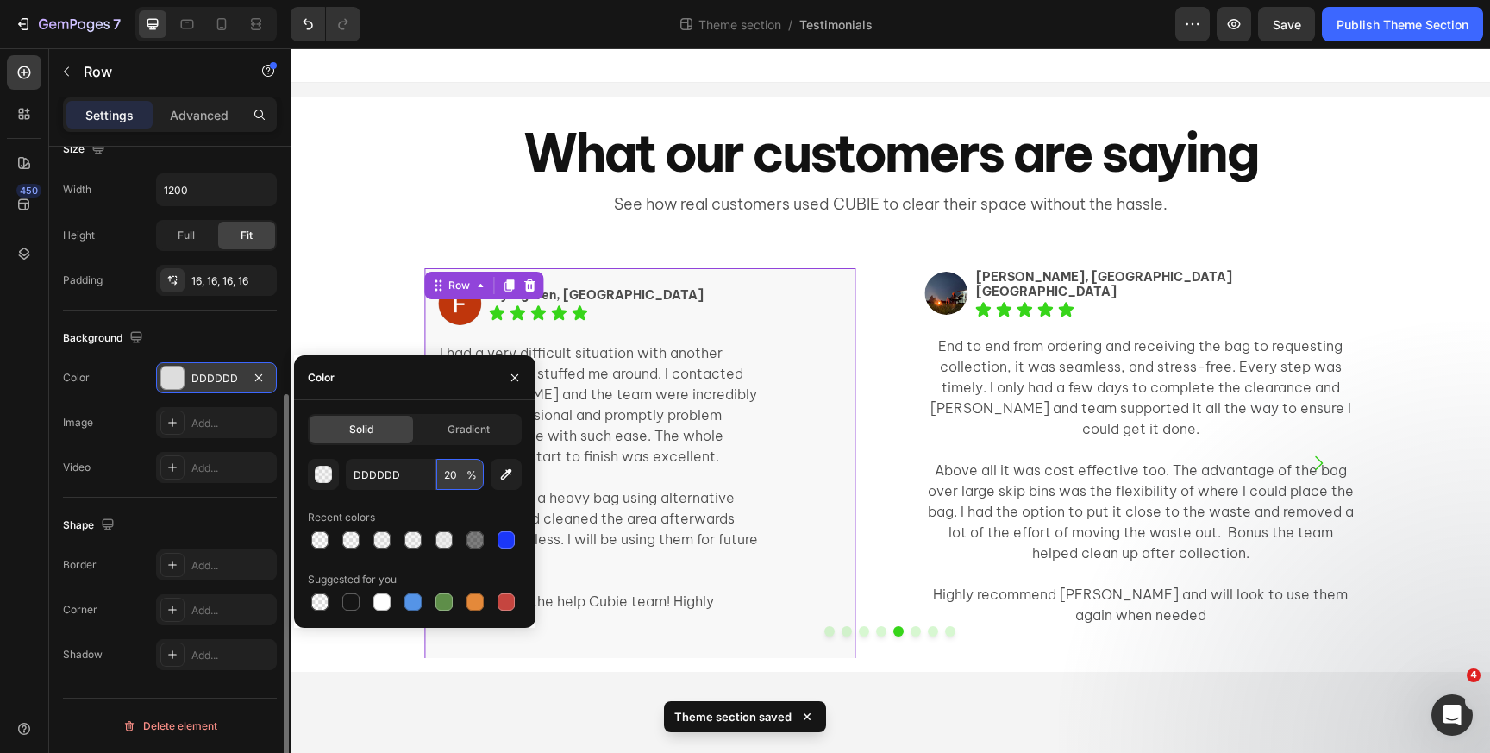
type input "20"
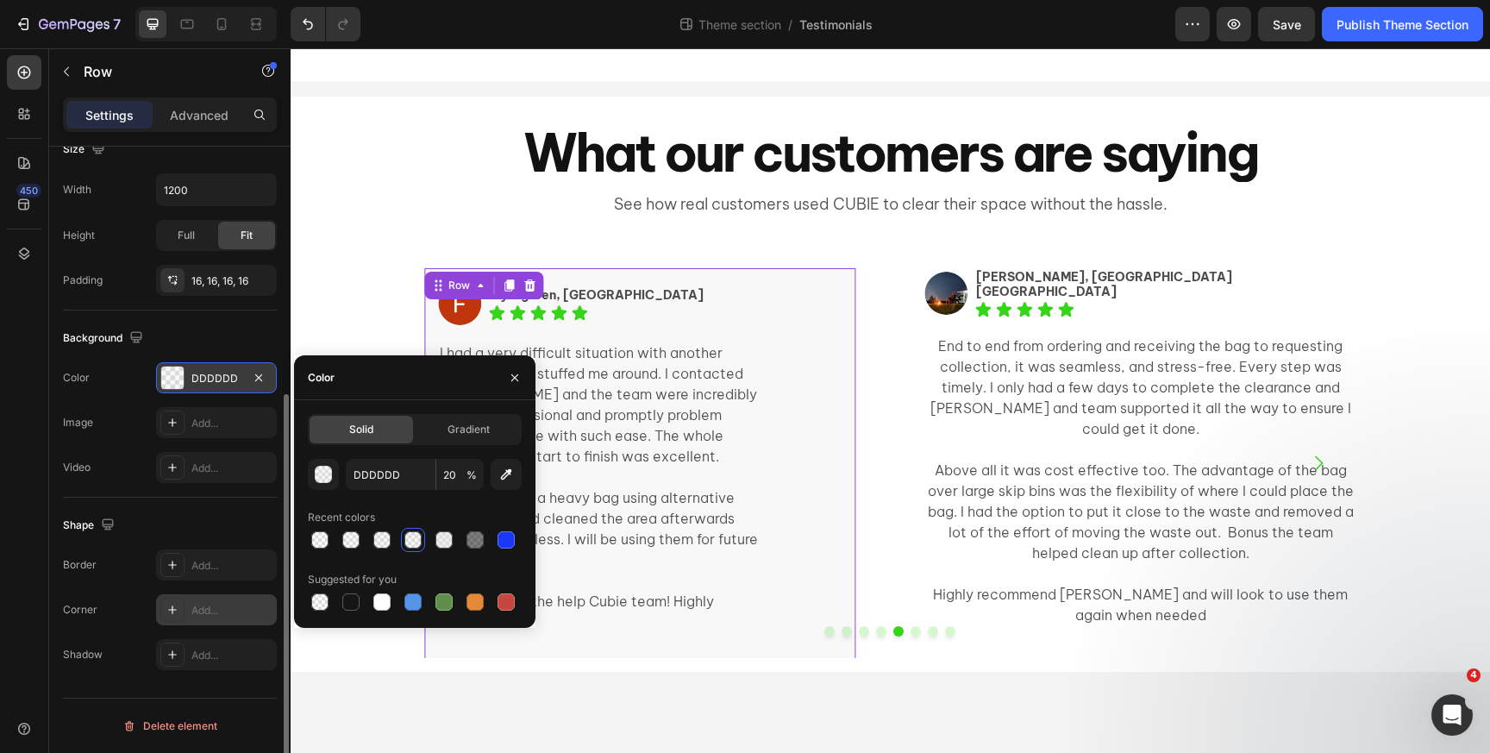
click at [175, 613] on icon at bounding box center [173, 610] width 14 height 14
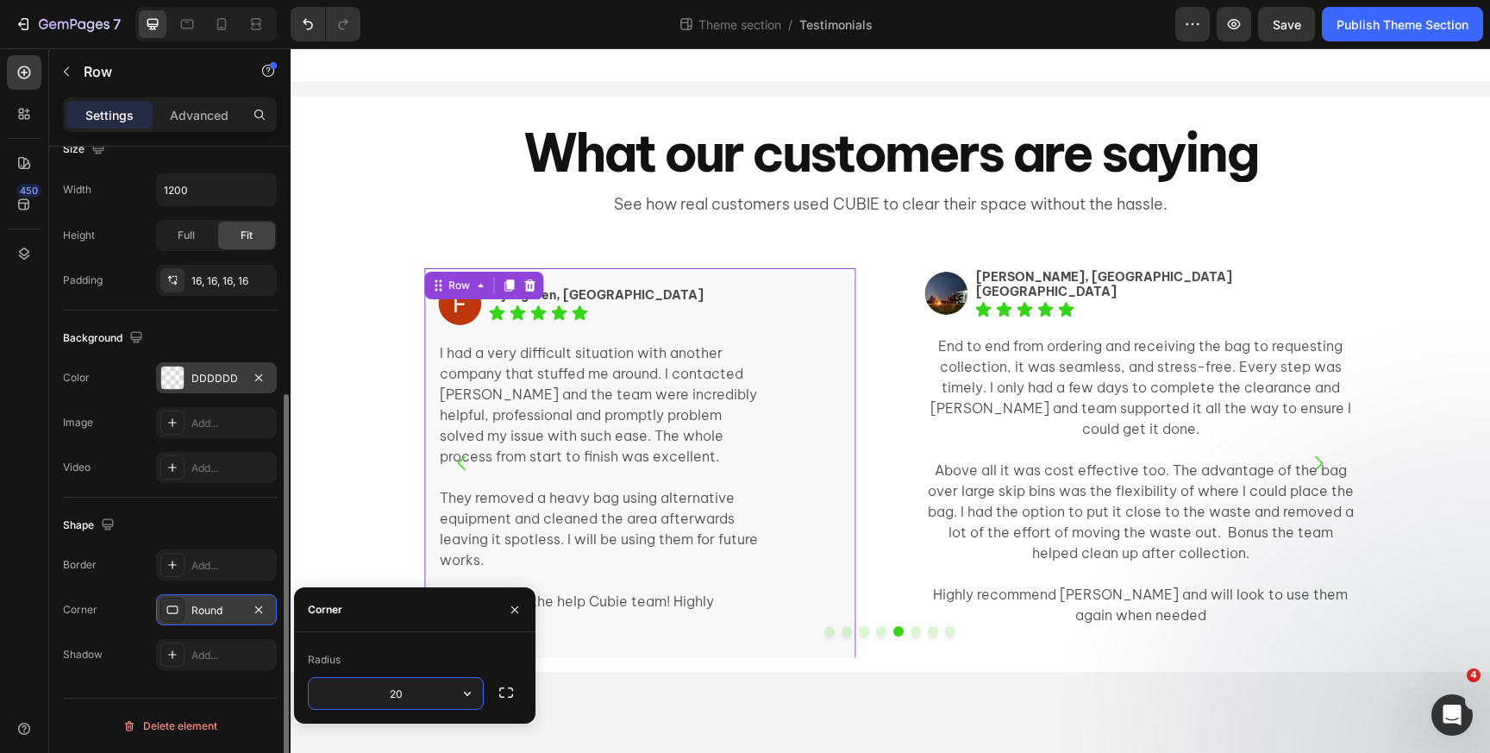
type input "20"
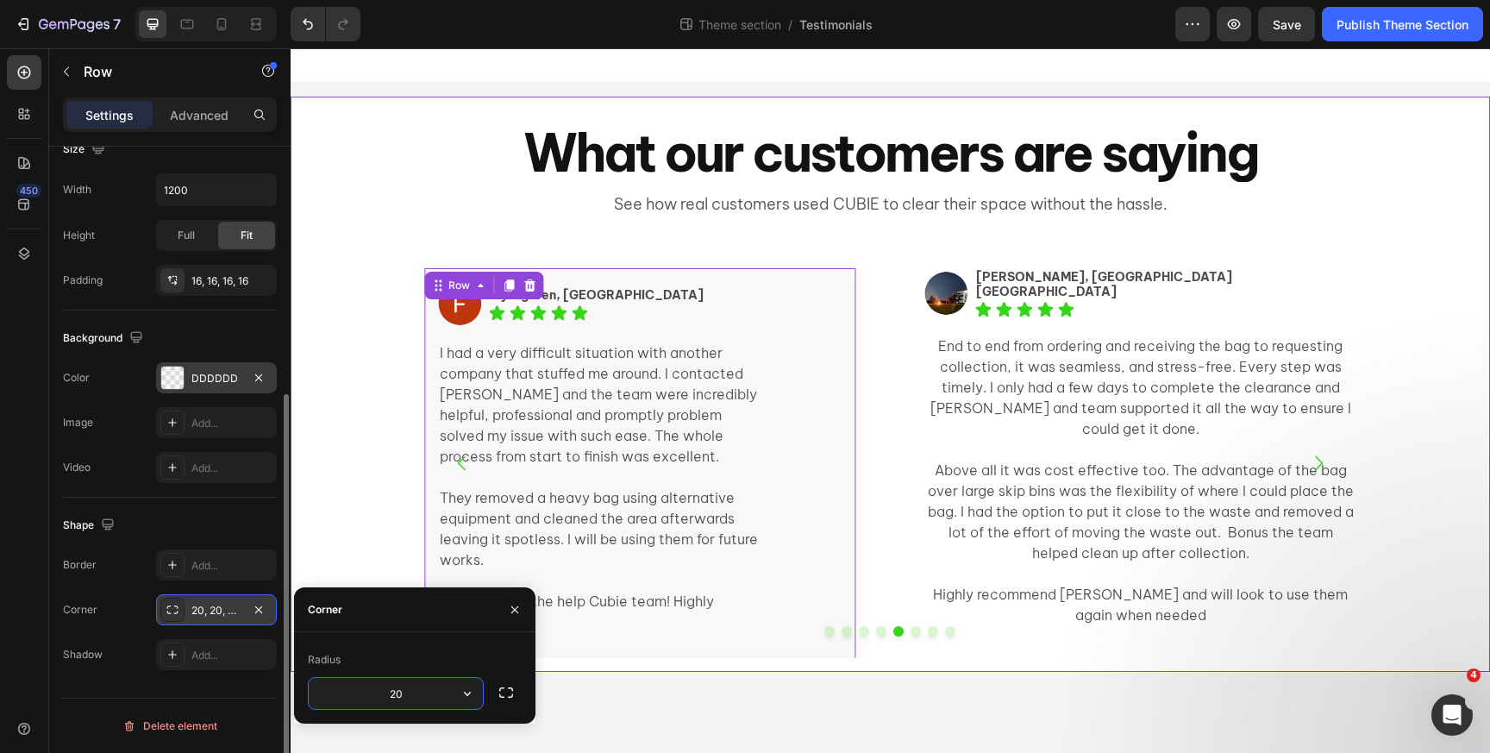
click at [333, 410] on div "Image Elissa, Ultimo NSW Text Block Icon Icon Icon Icon Icon Icon List Row I li…" at bounding box center [891, 456] width 1200 height 431
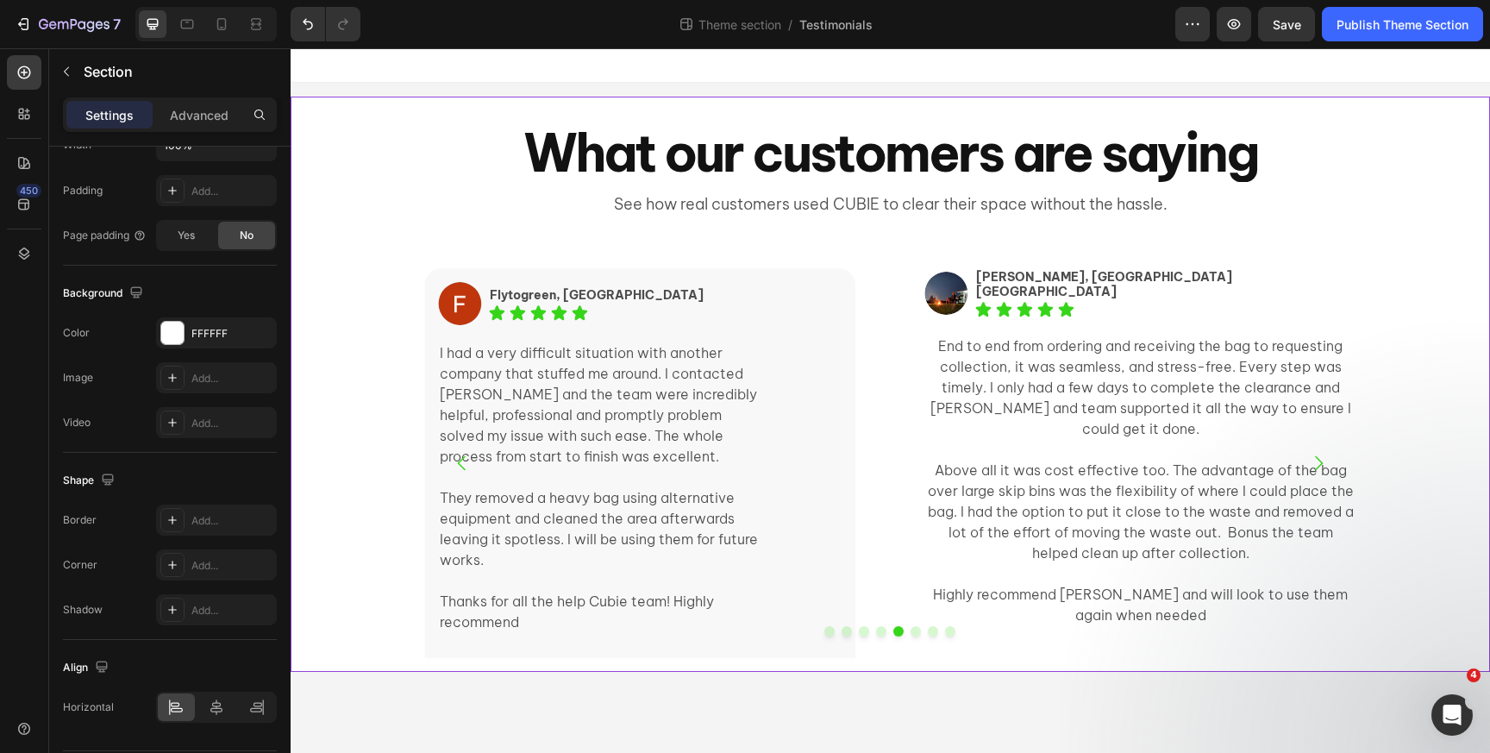
scroll to position [0, 0]
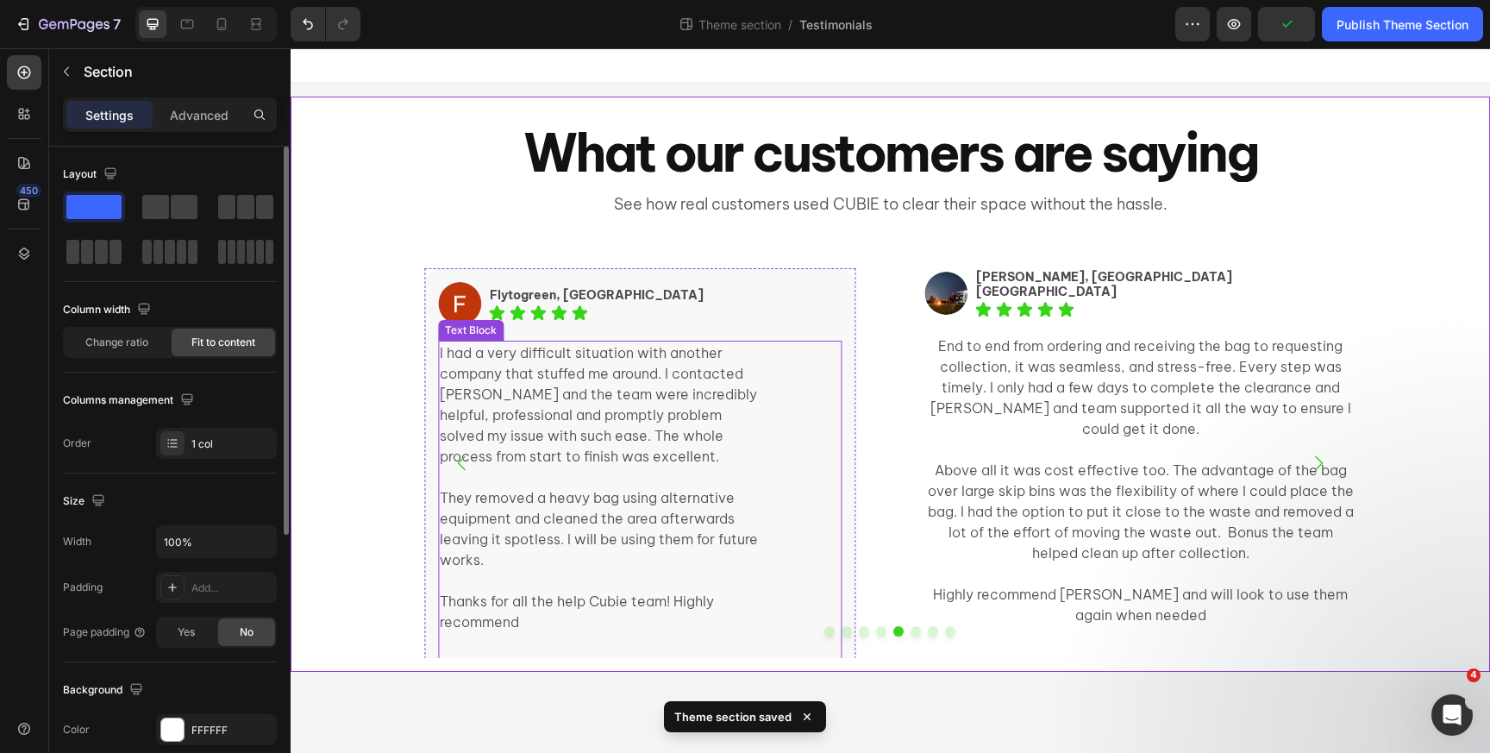
click at [622, 370] on p "I had a very difficult situation with another company that stuffed me around. I…" at bounding box center [600, 404] width 320 height 124
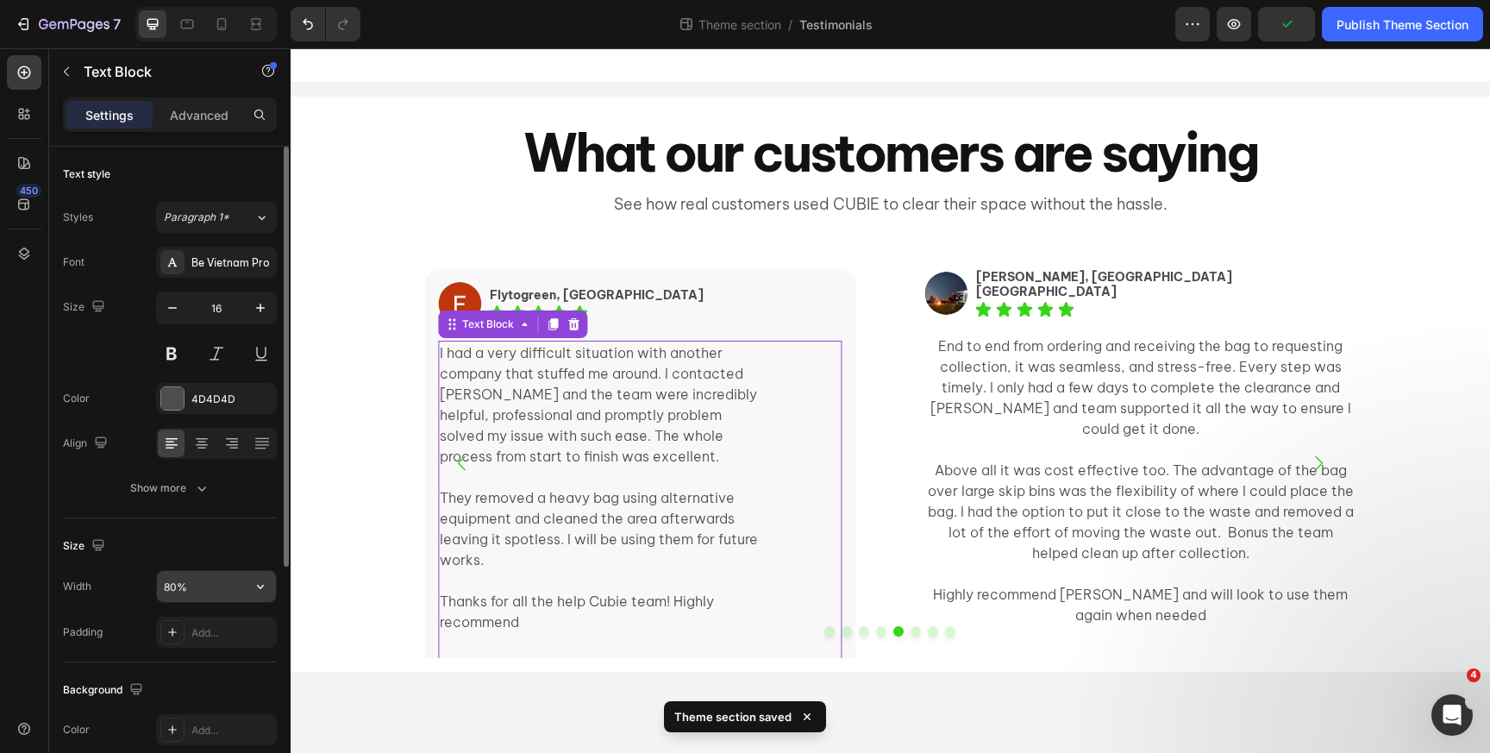
click at [204, 583] on input "80%" at bounding box center [216, 586] width 119 height 31
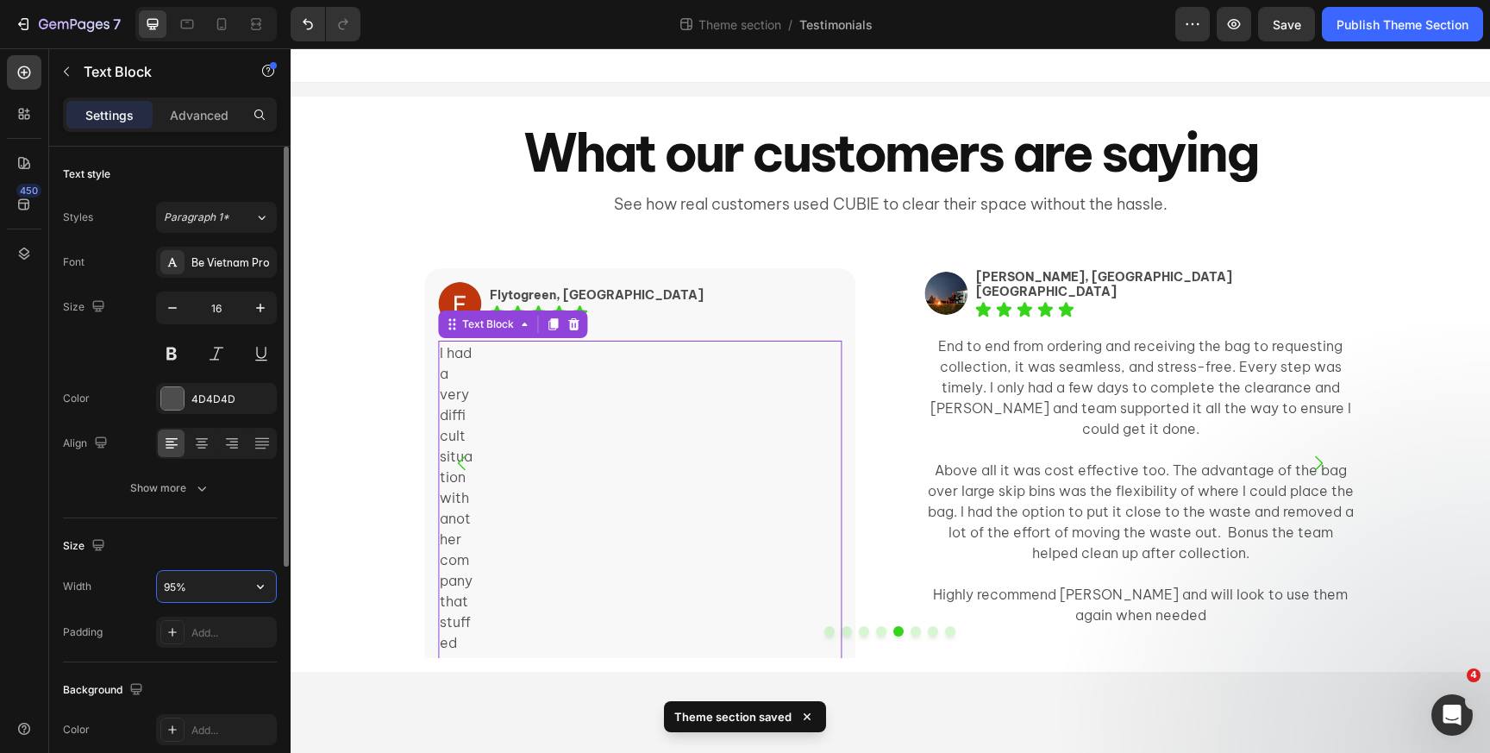
type input "95%"
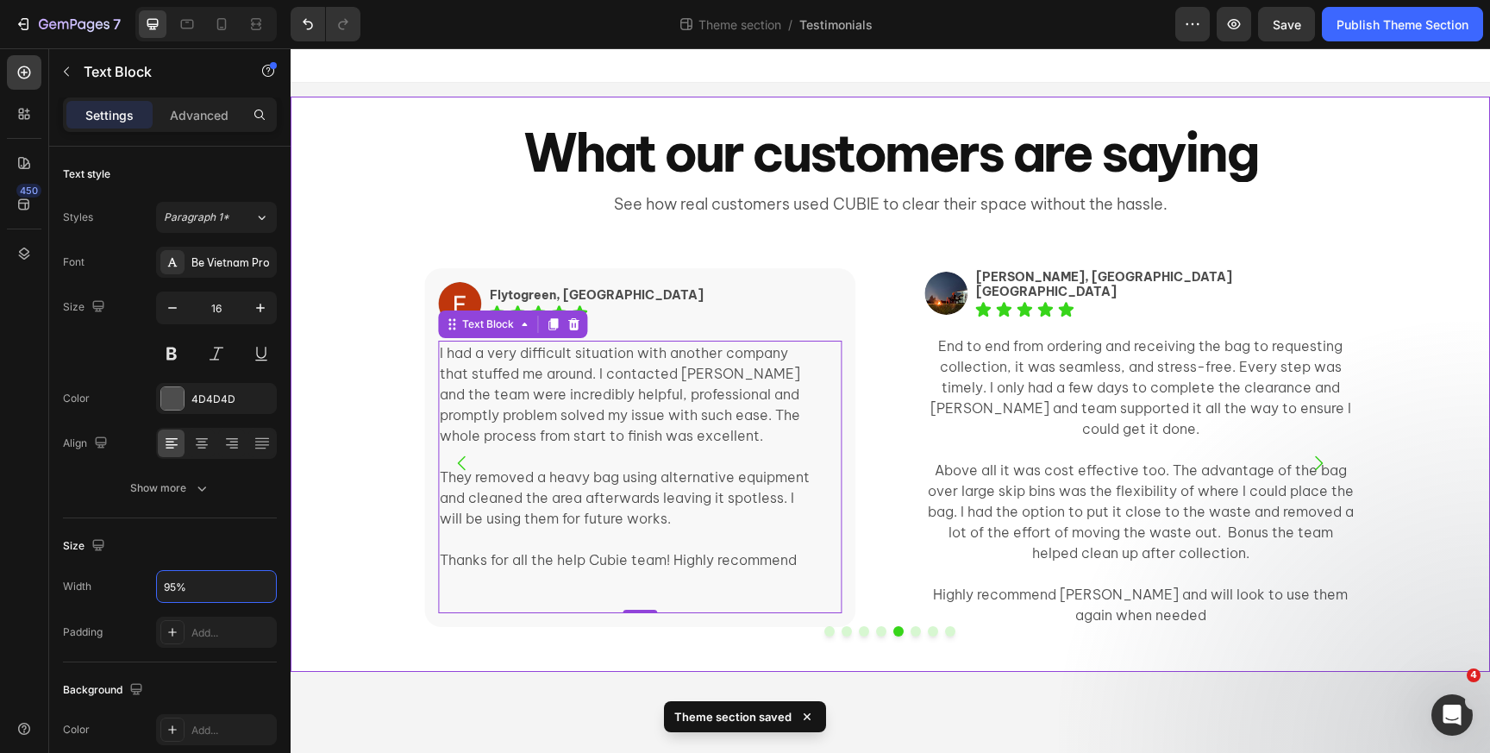
click at [351, 530] on div "Image Elissa, Ultimo NSW Text Block Icon Icon Icon Icon Icon Icon List Row I li…" at bounding box center [891, 456] width 1200 height 431
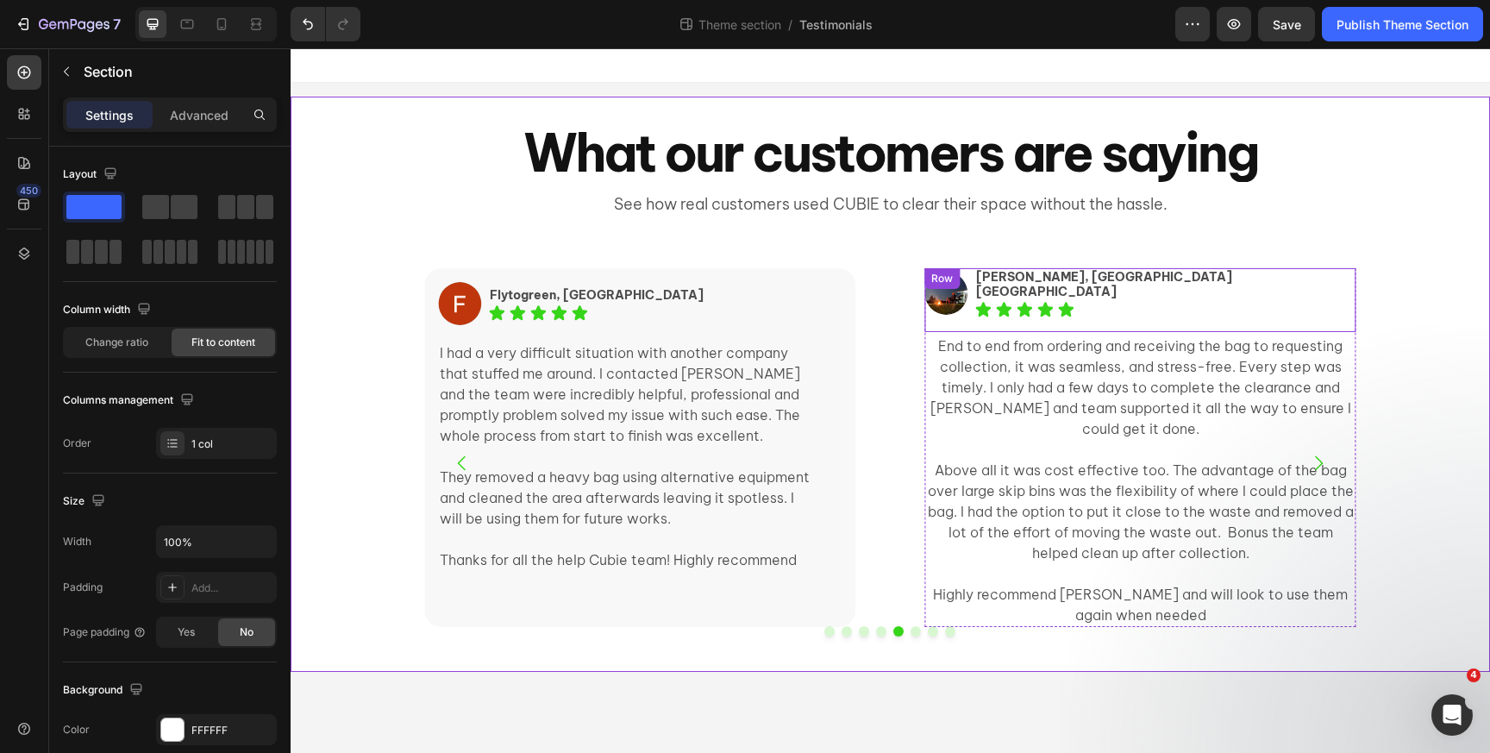
click at [935, 303] on div "Image Peter, Roseville NSW Text Block Icon Icon Icon Icon Icon Icon List Row" at bounding box center [1139, 300] width 431 height 64
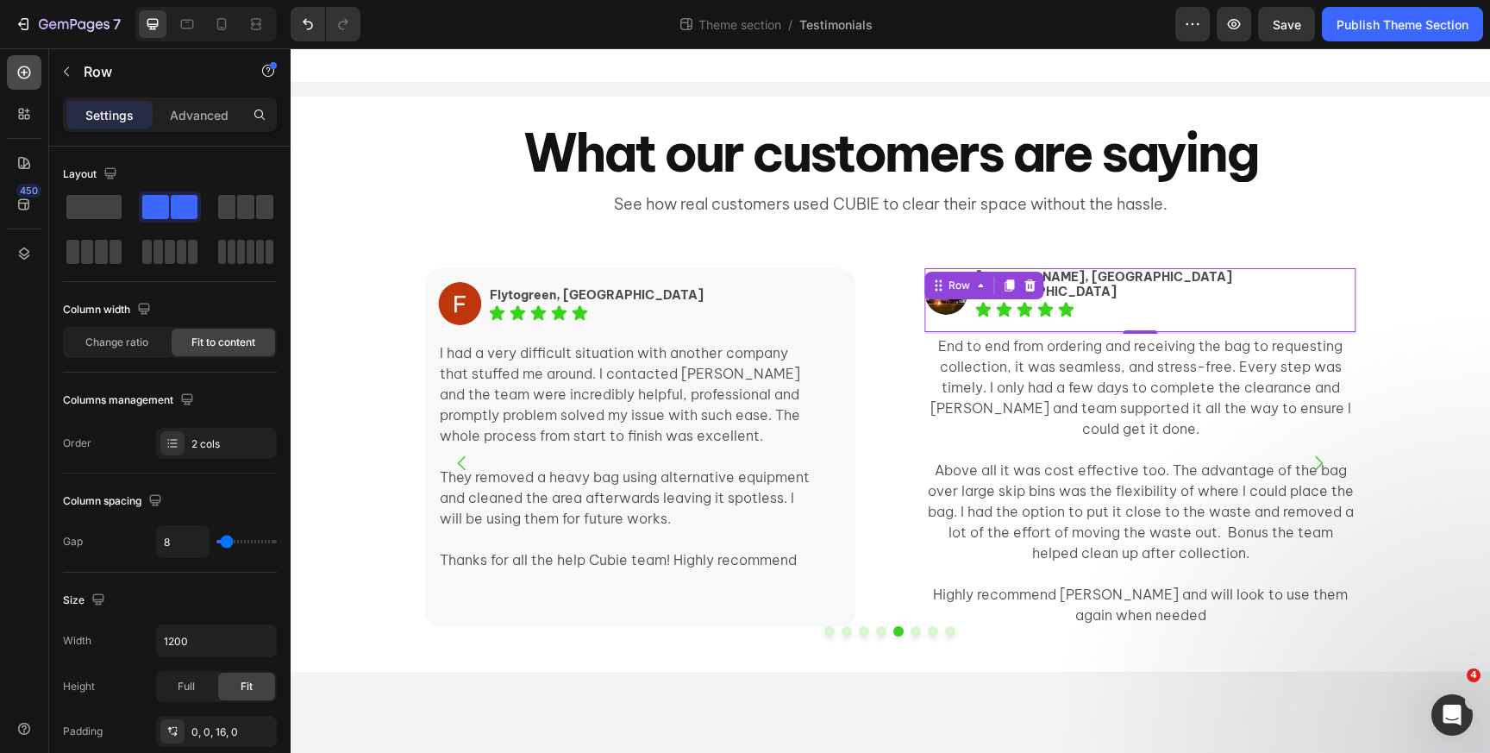
click at [29, 74] on icon at bounding box center [24, 72] width 13 height 13
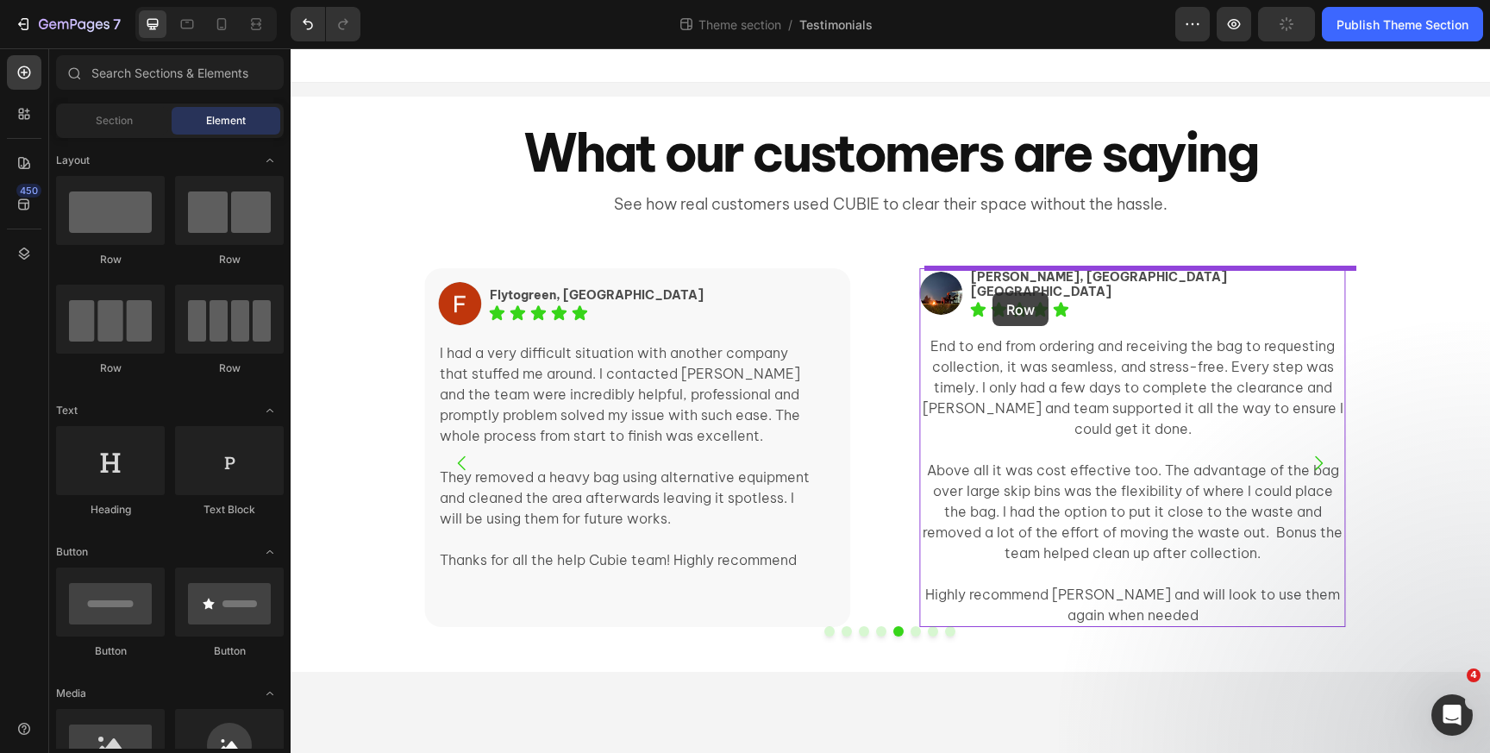
drag, startPoint x: 398, startPoint y: 260, endPoint x: 993, endPoint y: 292, distance: 595.0
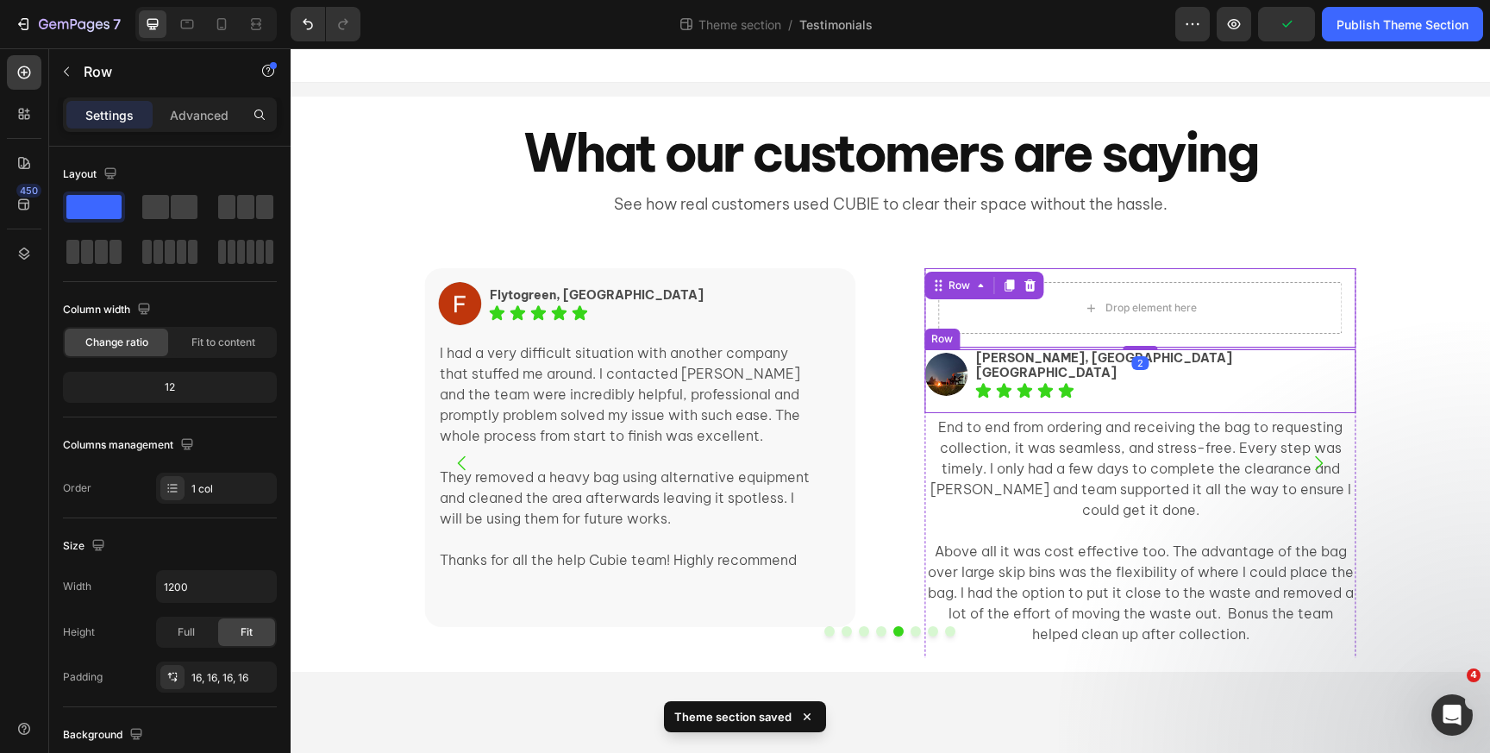
click at [976, 367] on div "Image Peter, Roseville NSW Text Block Icon Icon Icon Icon Icon Icon List Row" at bounding box center [1139, 381] width 431 height 64
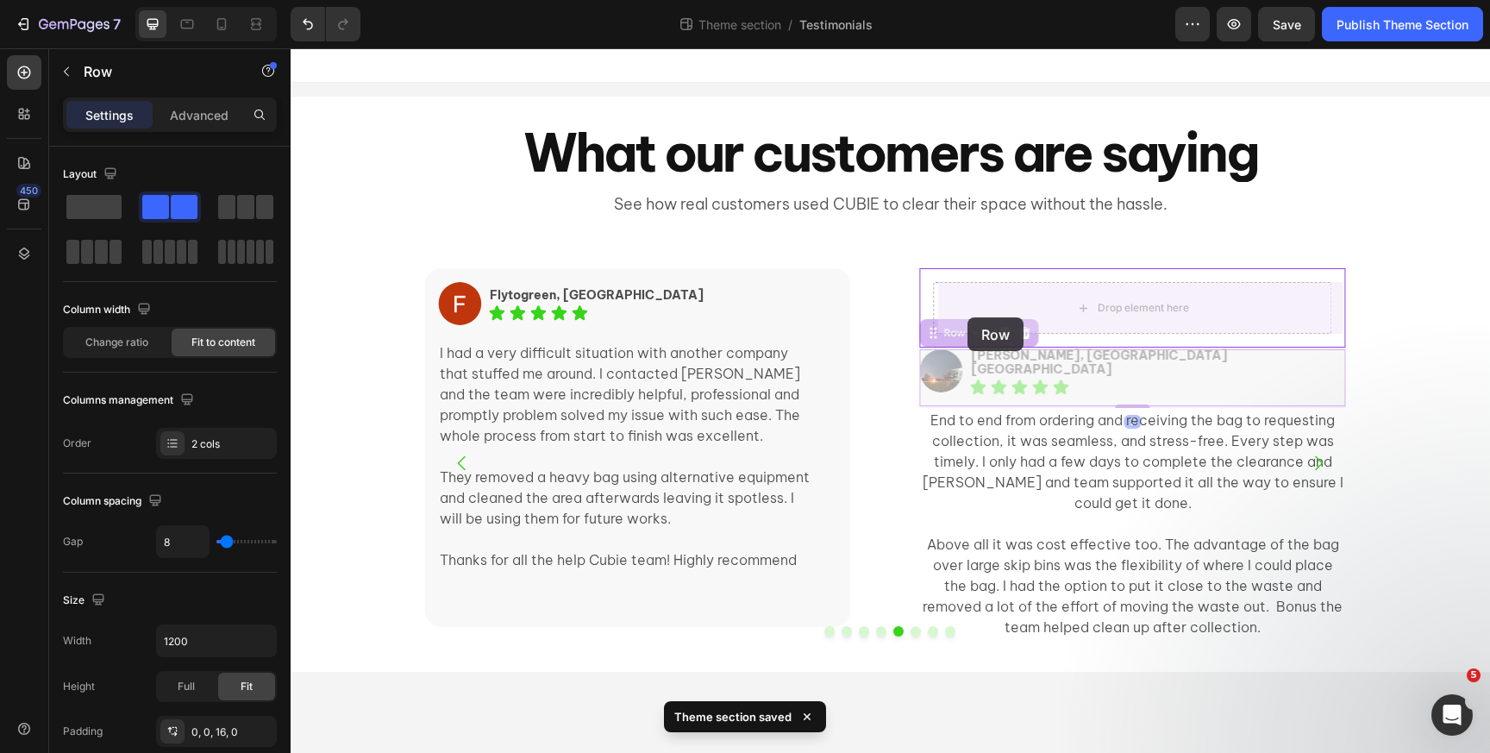
drag, startPoint x: 955, startPoint y: 333, endPoint x: 968, endPoint y: 317, distance: 20.2
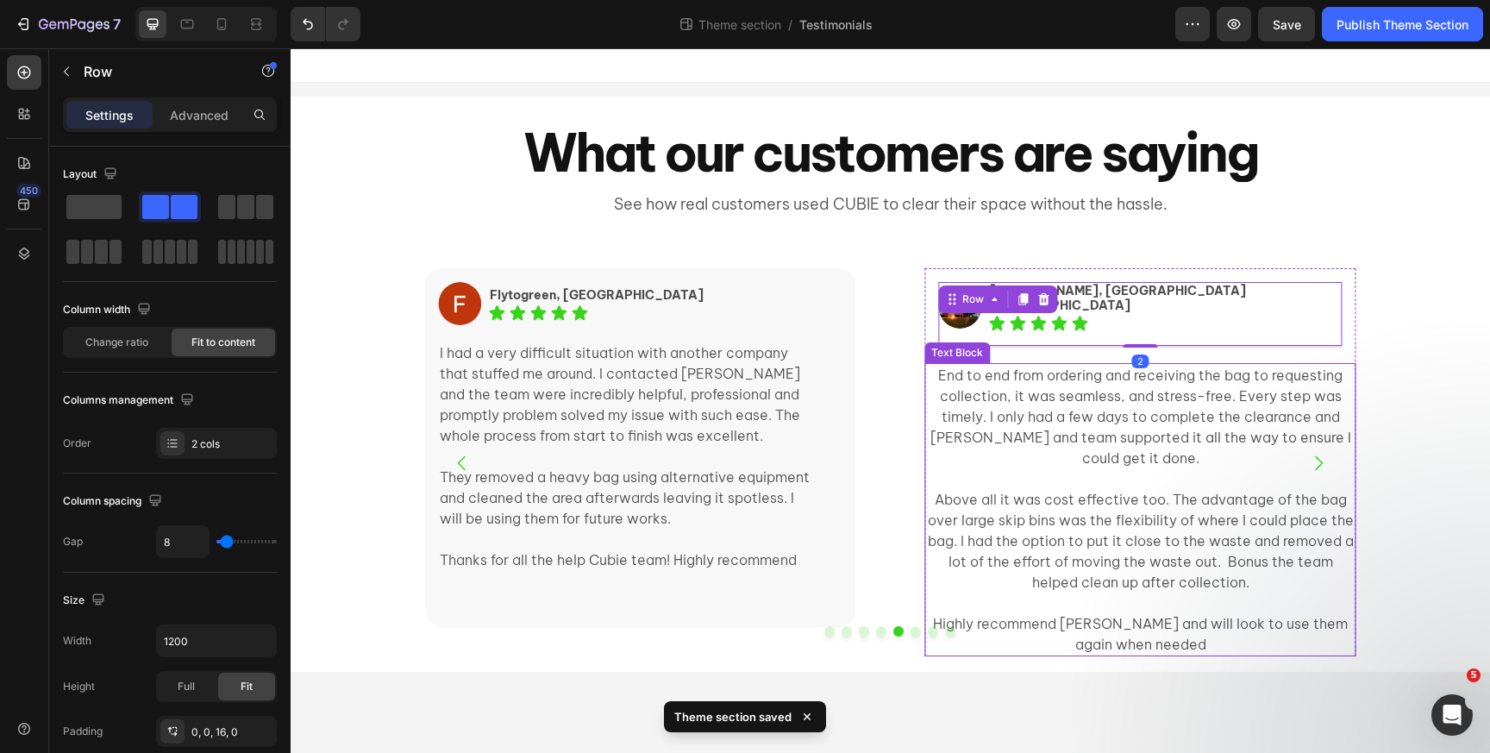
click at [978, 442] on p "End to end from ordering and receiving the bag to requesting collection, it was…" at bounding box center [1140, 427] width 428 height 124
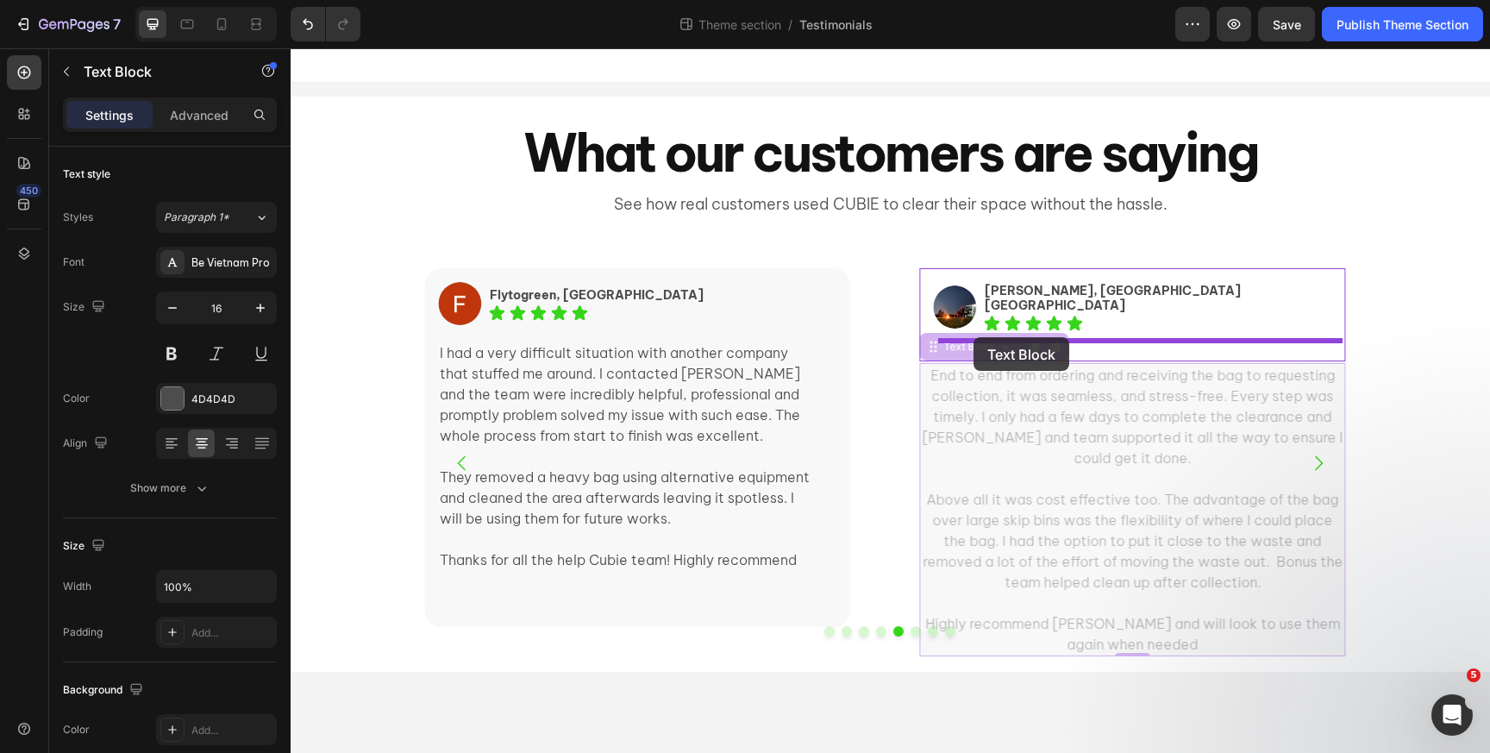
drag, startPoint x: 963, startPoint y: 347, endPoint x: 974, endPoint y: 337, distance: 14.0
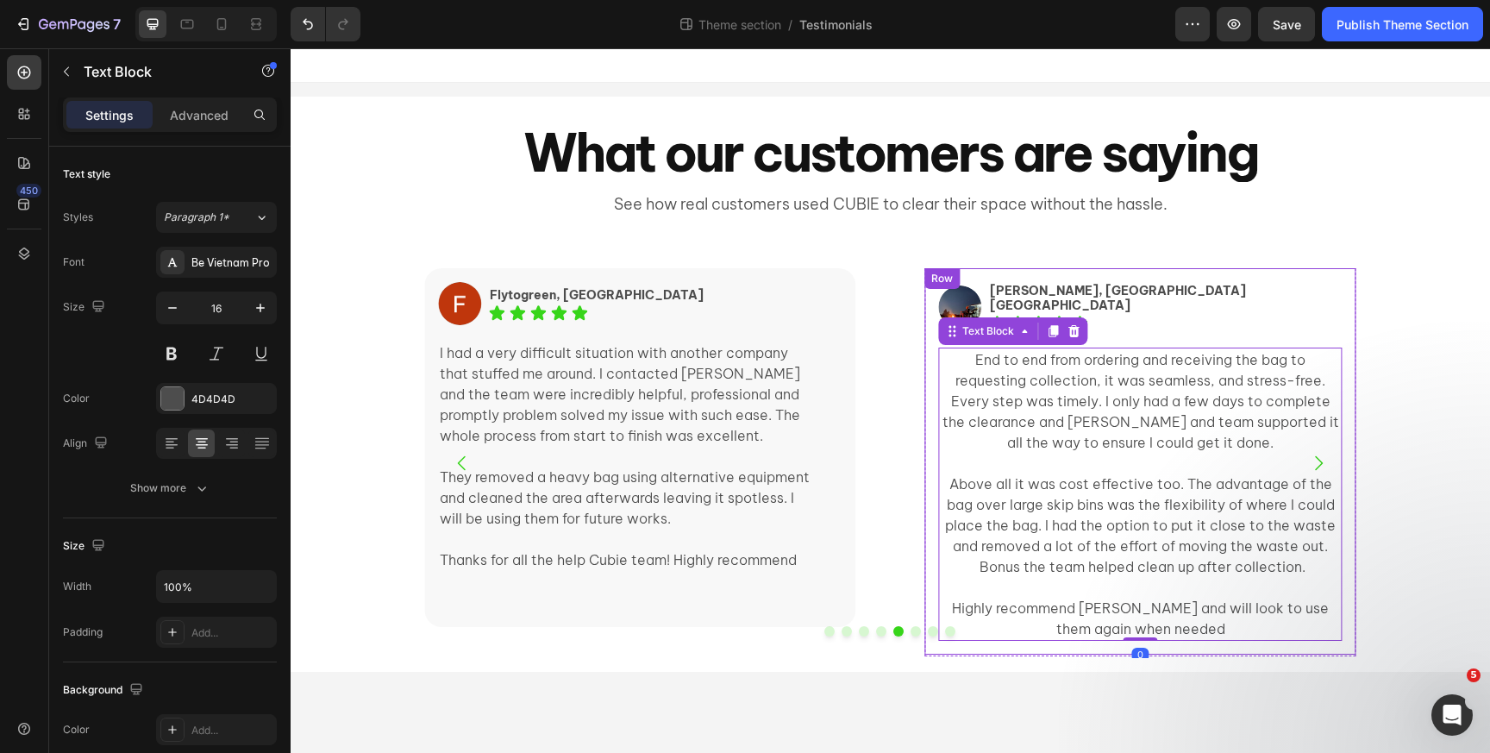
click at [1007, 280] on div "Image Peter, Roseville NSW Text Block Icon Icon Icon Icon Icon Icon List Row En…" at bounding box center [1139, 461] width 431 height 386
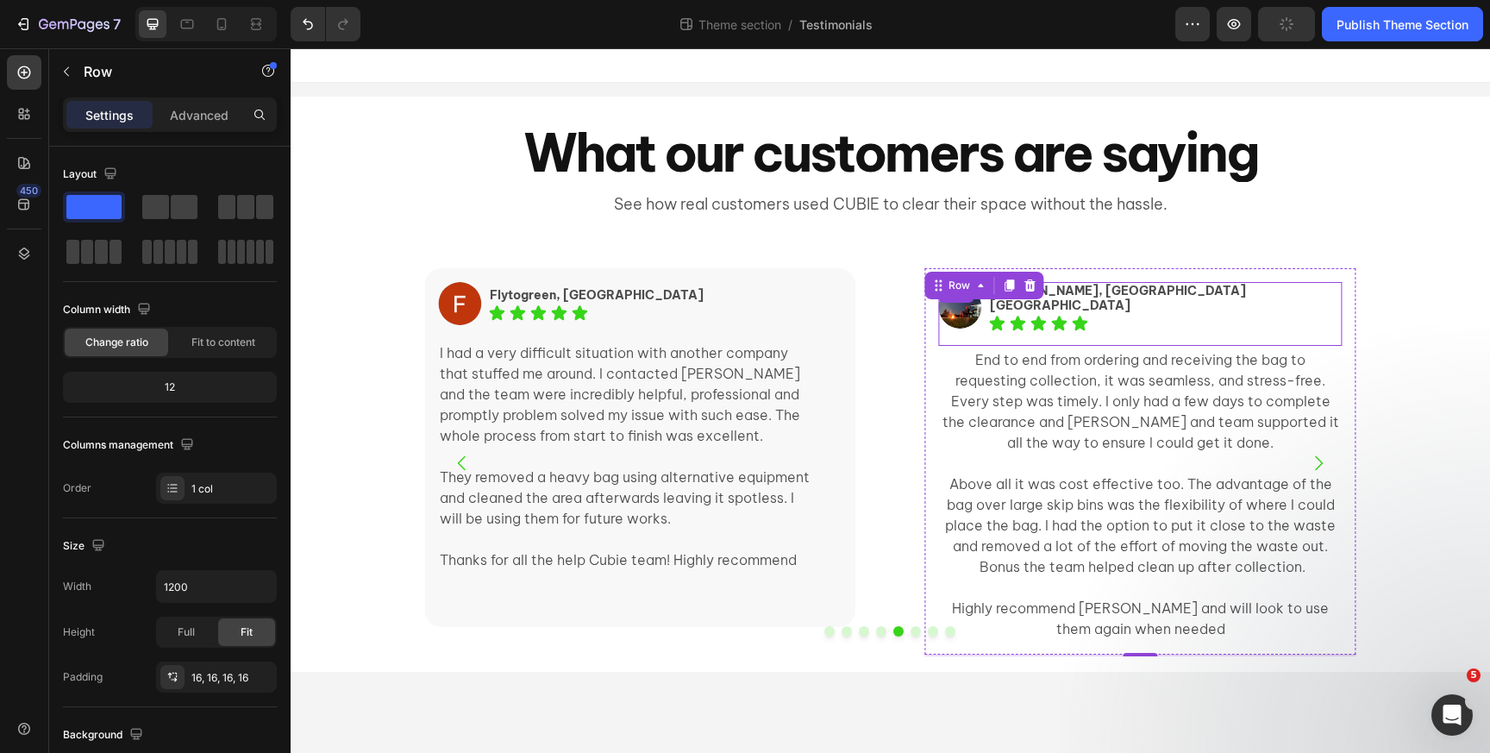
click at [1003, 310] on div "Image Peter, Roseville NSW Text Block Icon Icon Icon Icon Icon Icon List Row" at bounding box center [1140, 314] width 404 height 64
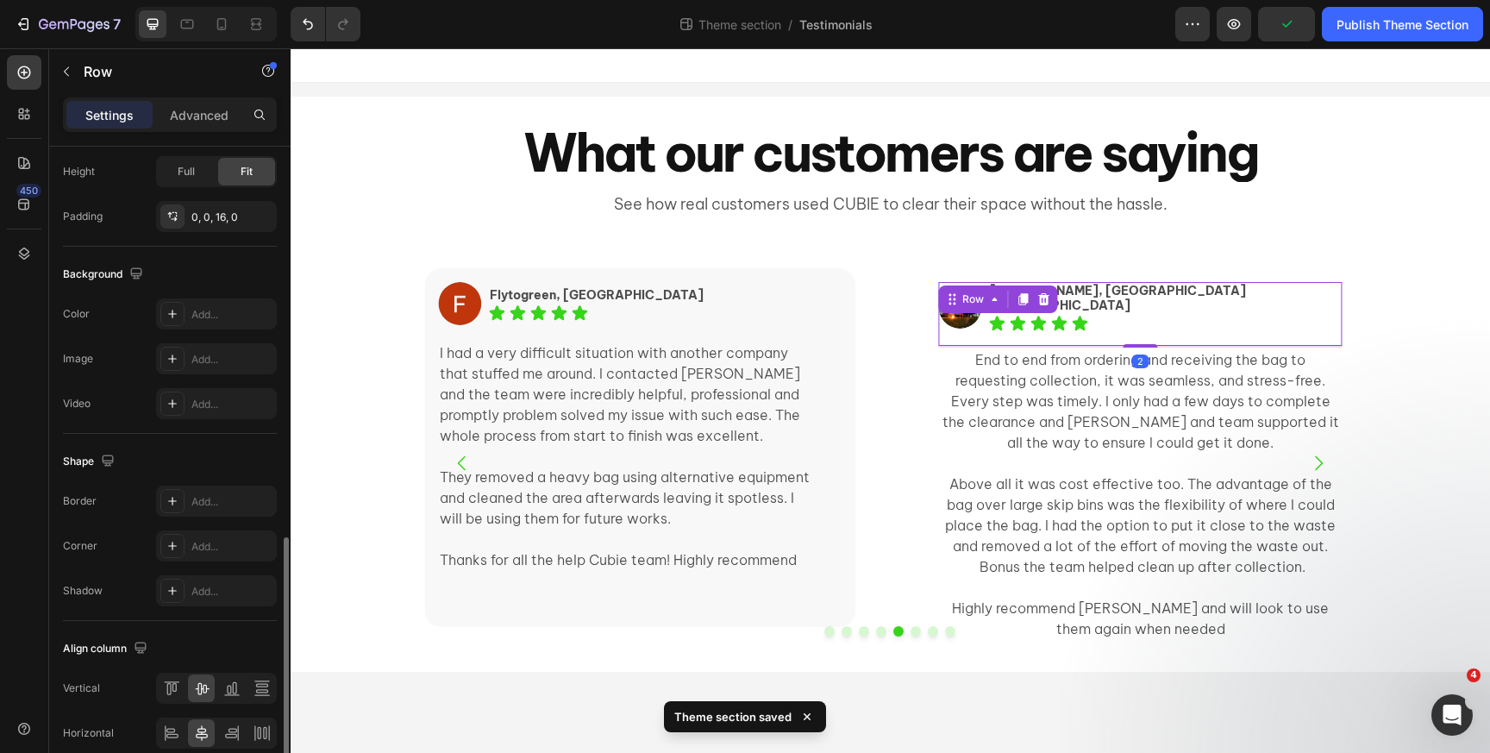
scroll to position [593, 0]
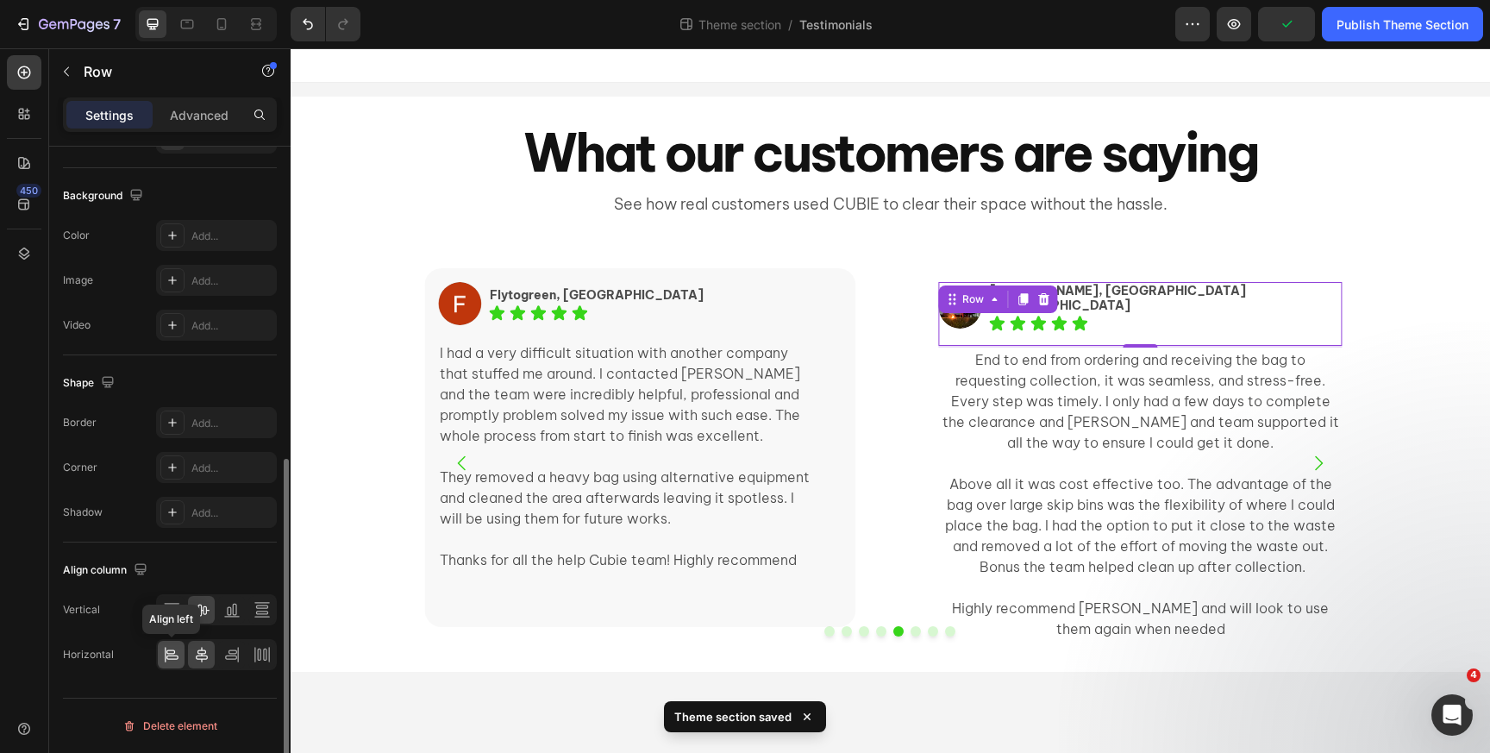
click at [160, 652] on div at bounding box center [171, 655] width 27 height 28
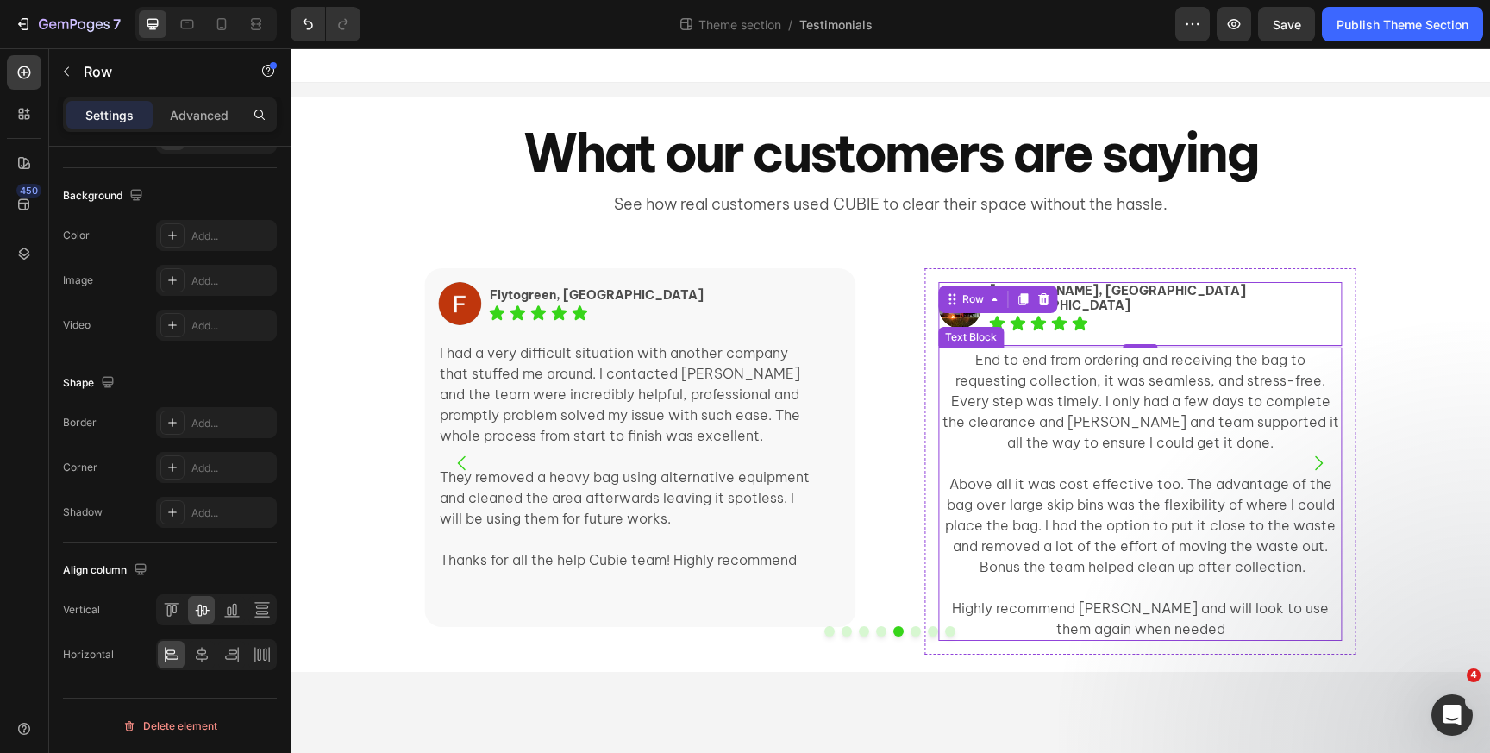
click at [1105, 473] on p "Above all it was cost effective too. The advantage of the bag over large skip b…" at bounding box center [1140, 524] width 400 height 103
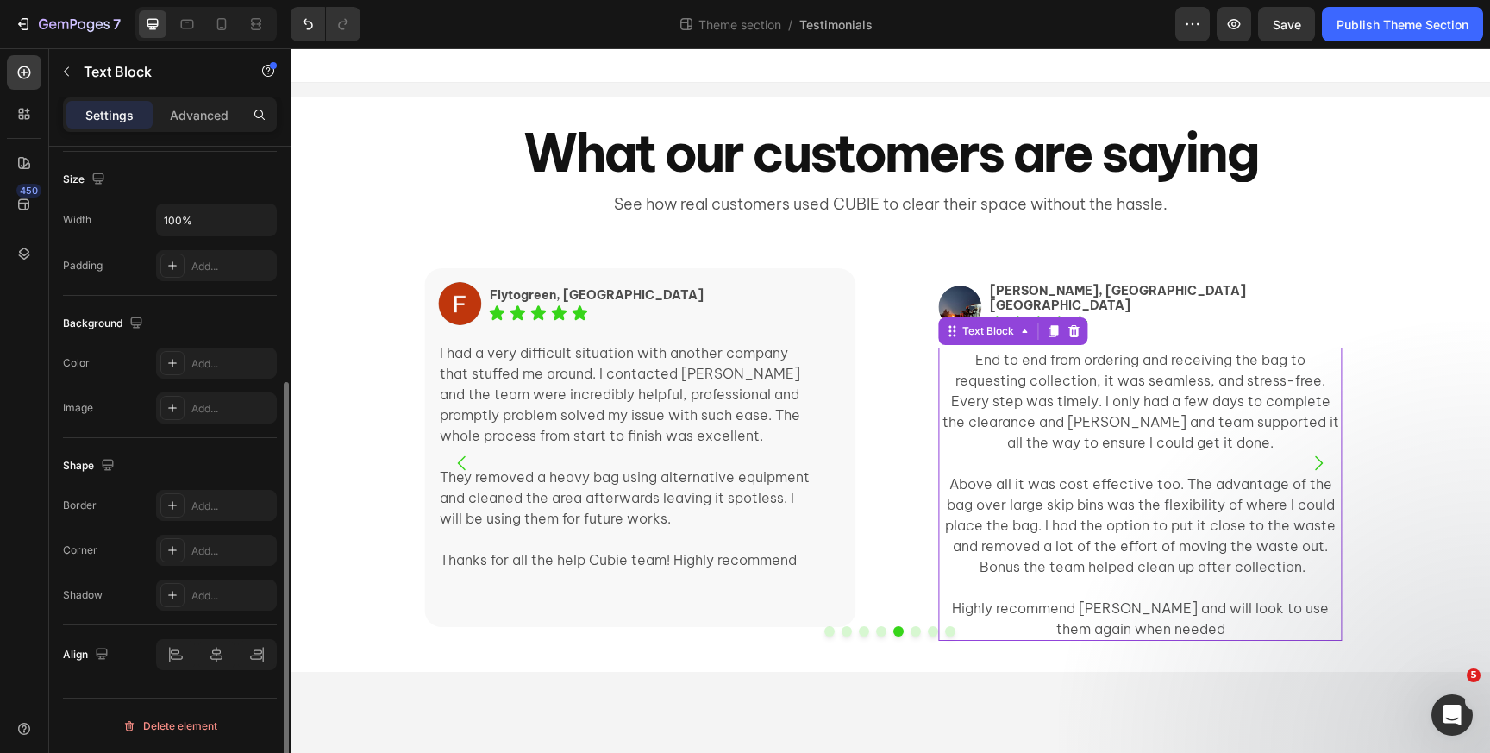
scroll to position [0, 0]
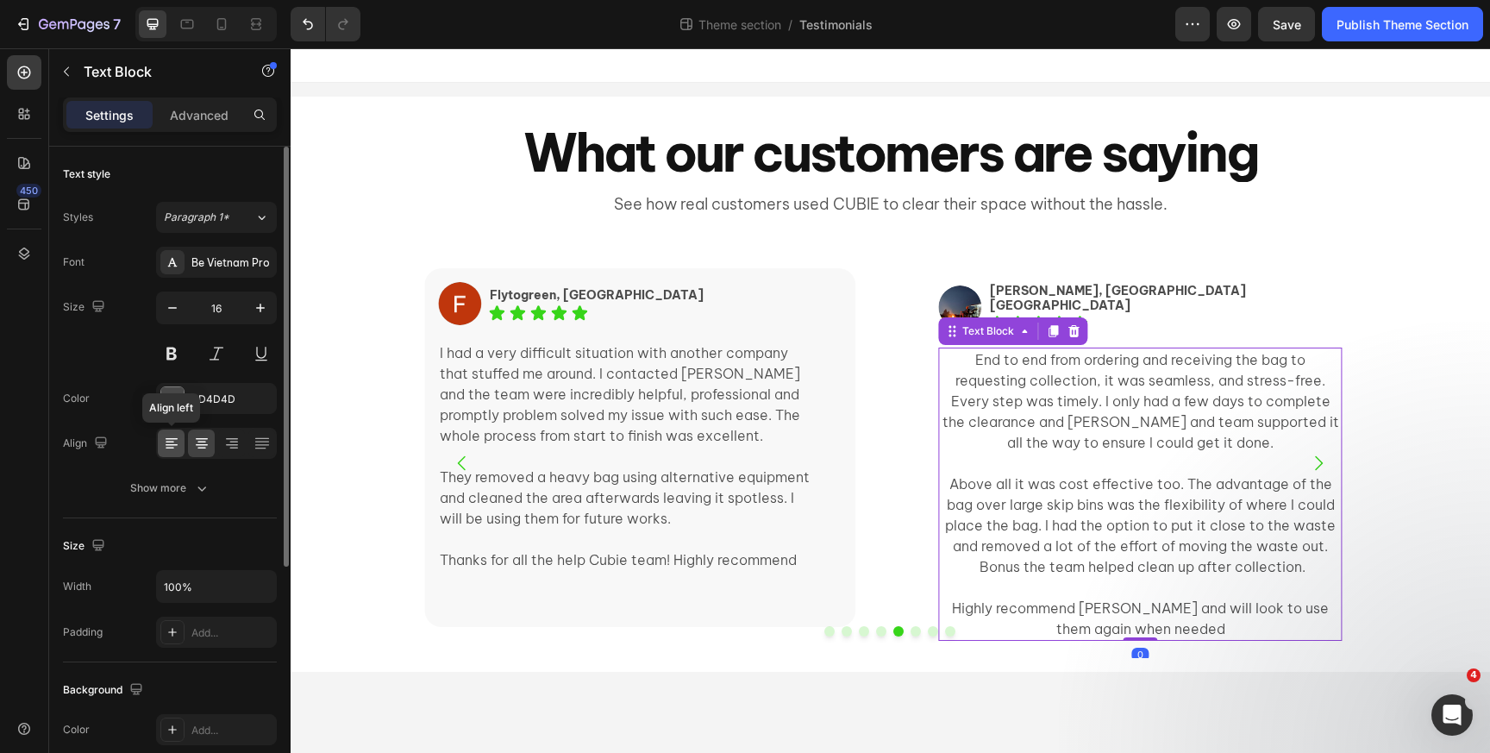
click at [166, 449] on icon at bounding box center [171, 443] width 17 height 17
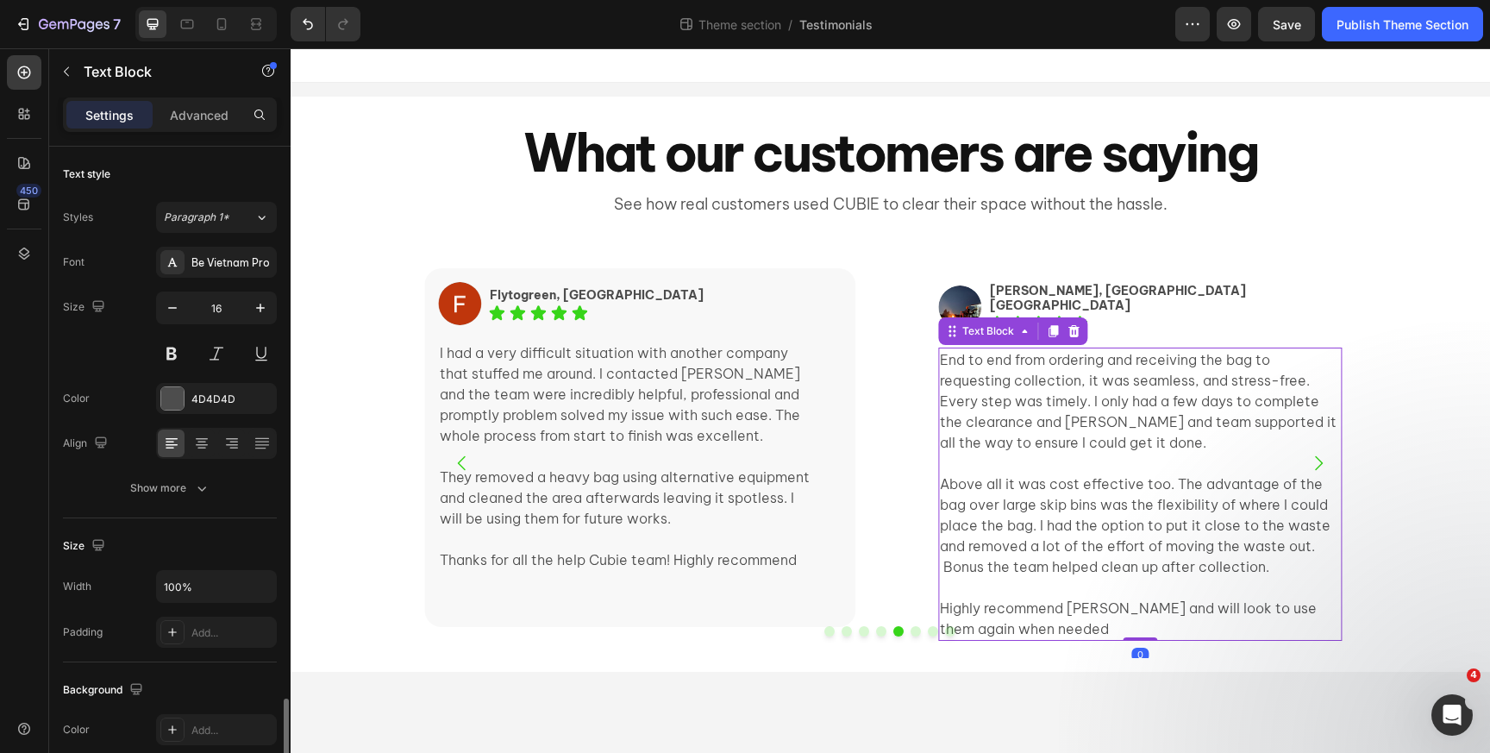
scroll to position [367, 0]
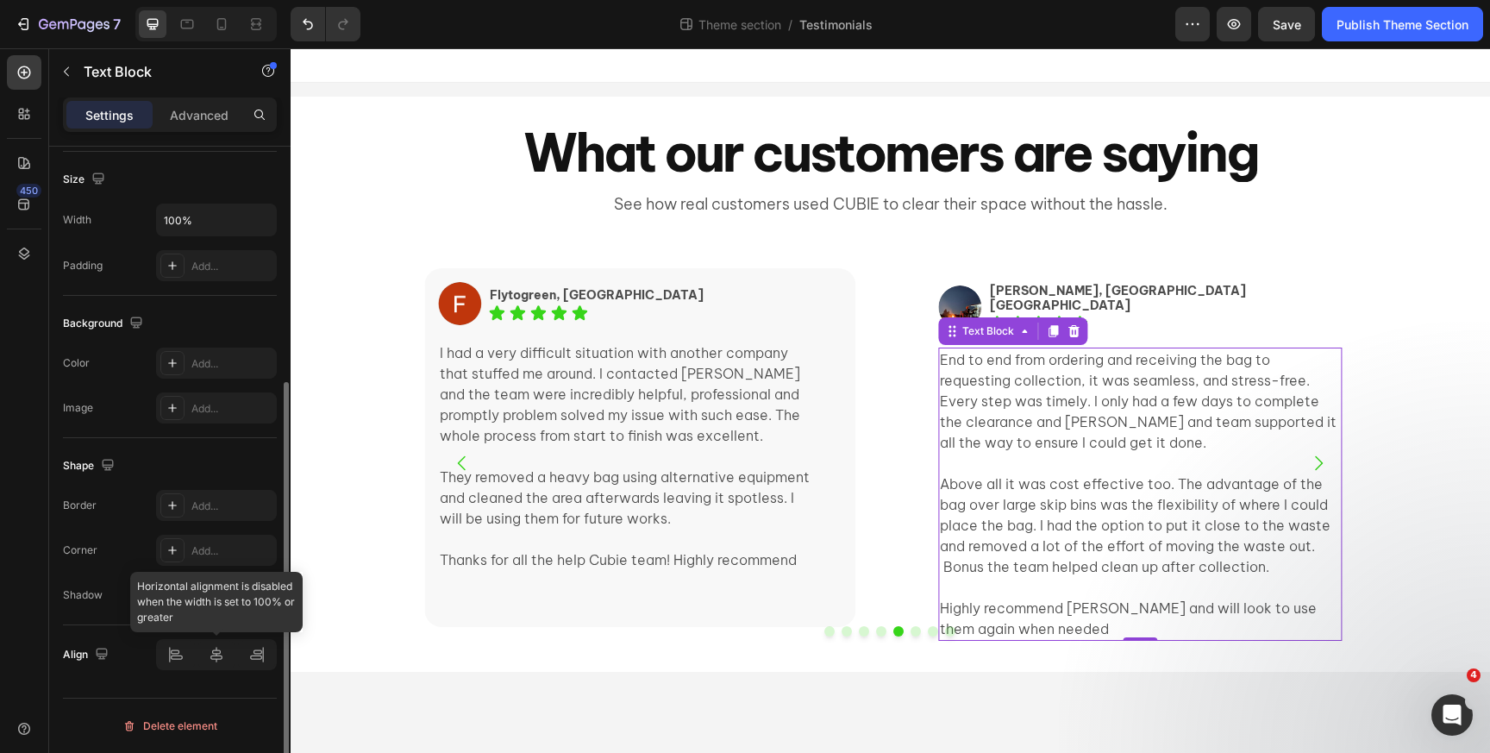
click at [179, 661] on div at bounding box center [216, 654] width 121 height 31
click at [168, 659] on div at bounding box center [216, 654] width 121 height 31
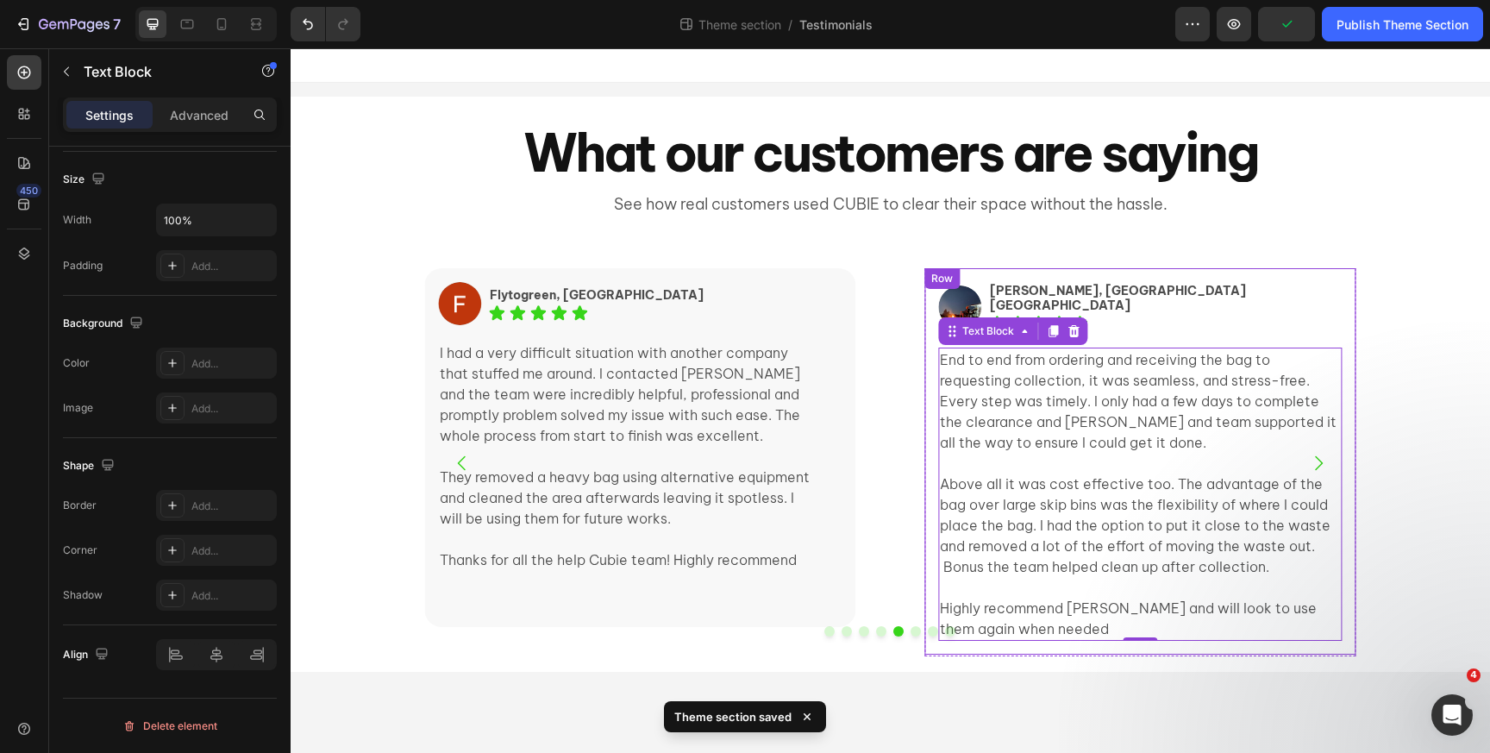
click at [974, 271] on div "Image Peter, Roseville NSW Text Block Icon Icon Icon Icon Icon Icon List Row En…" at bounding box center [1139, 461] width 431 height 386
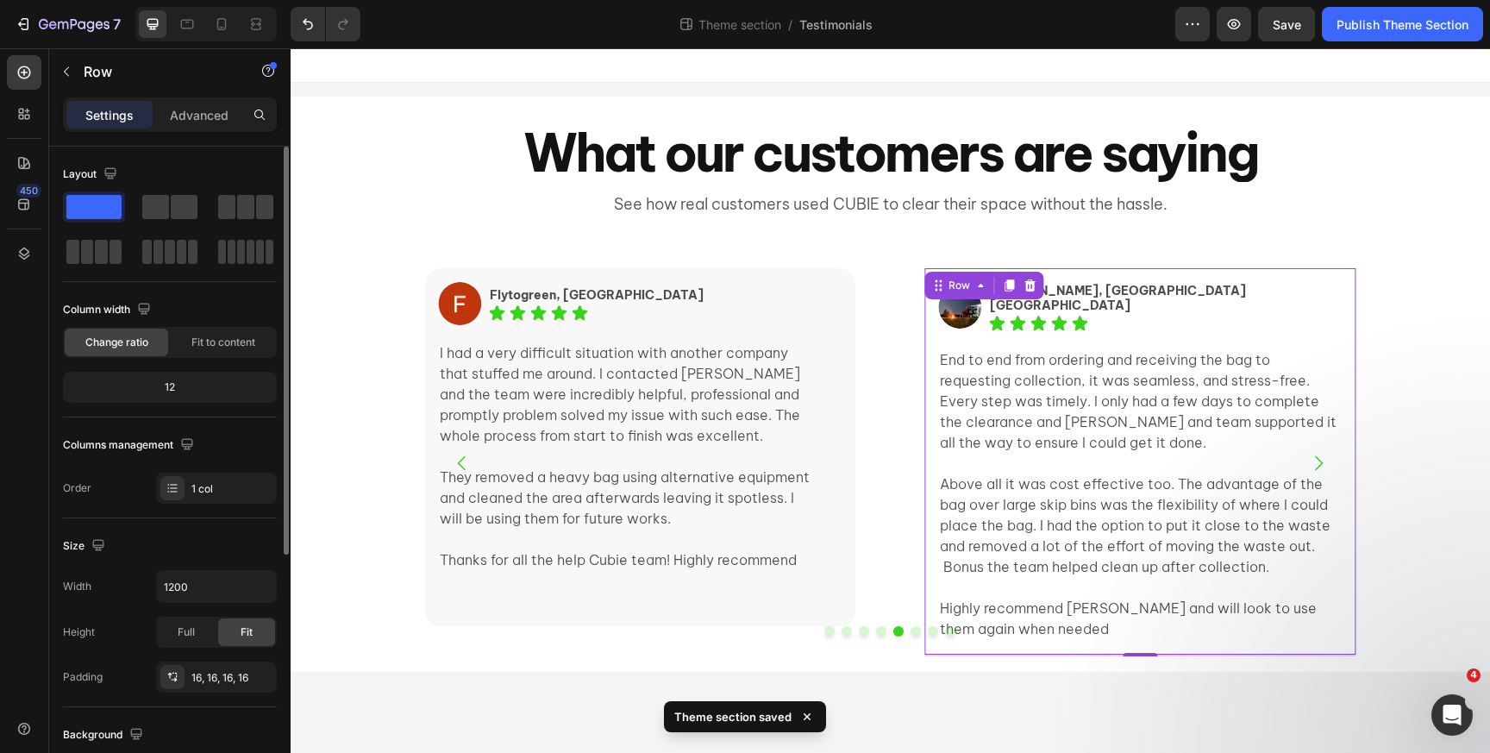
scroll to position [397, 0]
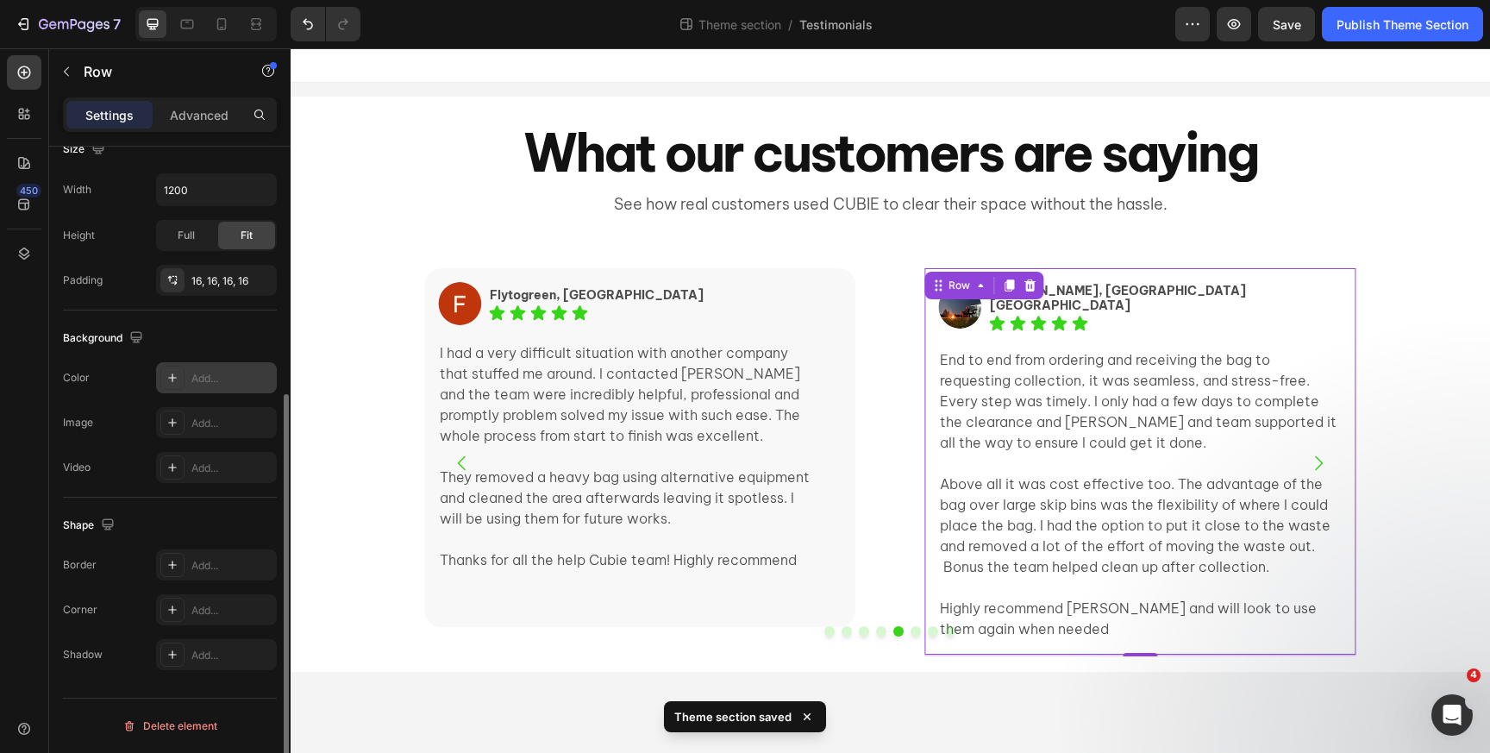
click at [166, 378] on icon at bounding box center [173, 378] width 14 height 14
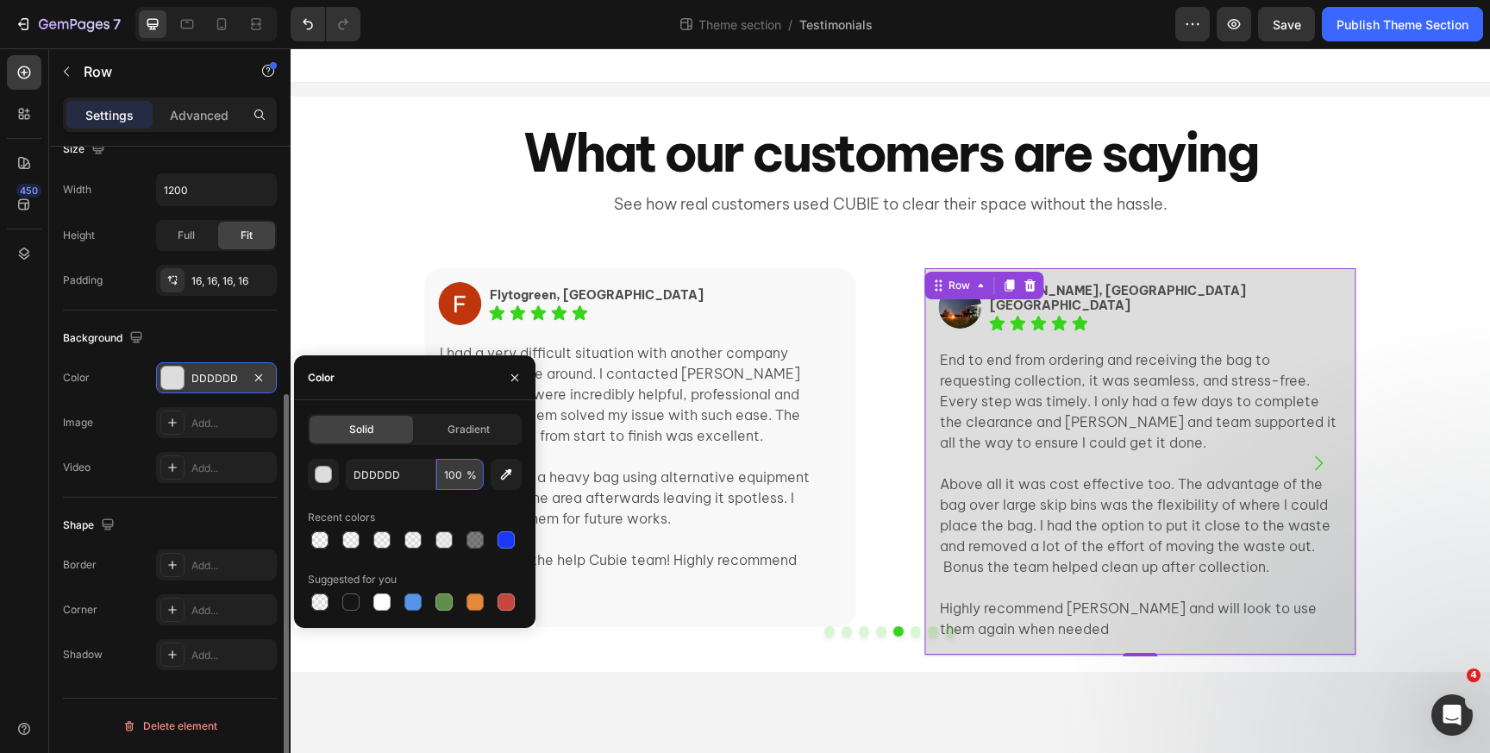
click at [437, 476] on input "100" at bounding box center [459, 474] width 47 height 31
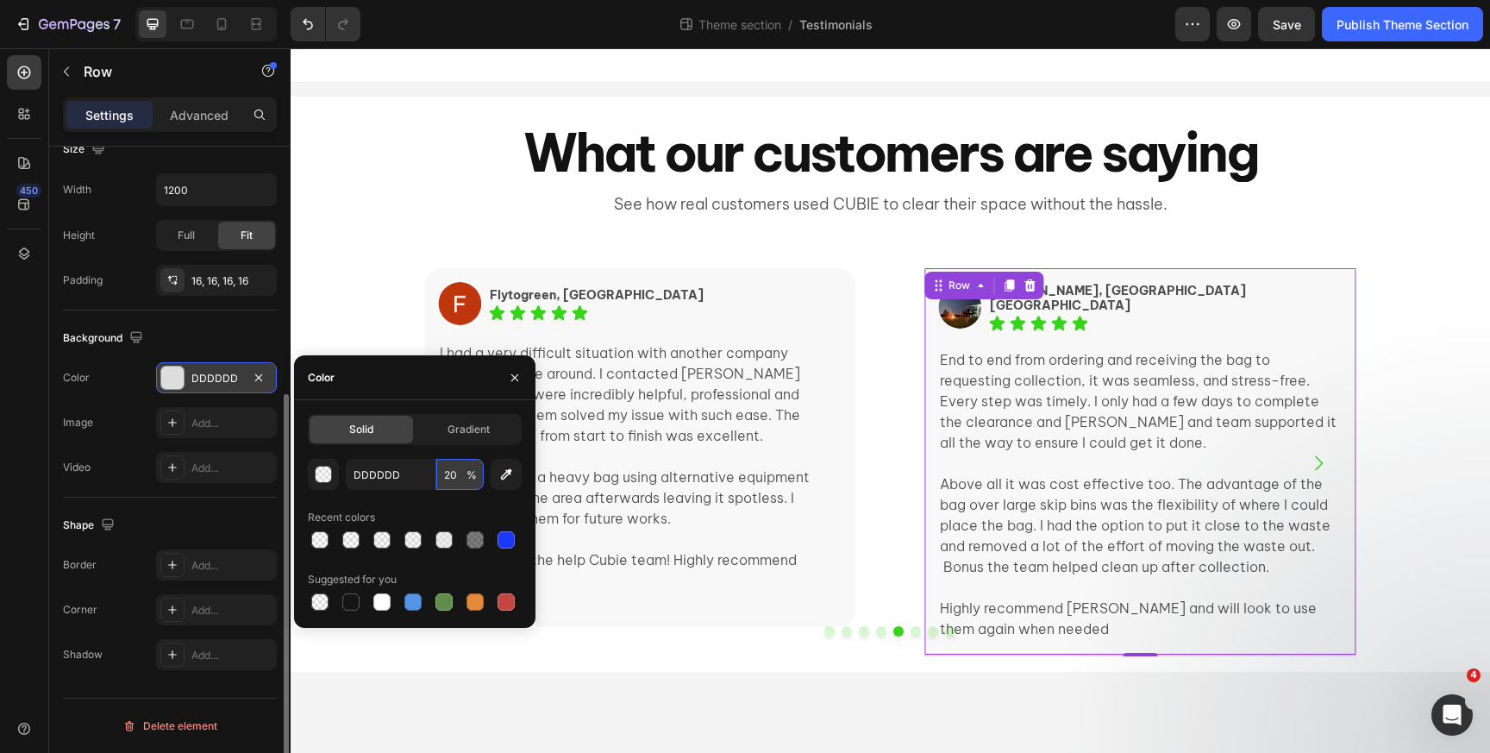
type input "20"
click at [197, 520] on div "Shape" at bounding box center [170, 525] width 214 height 28
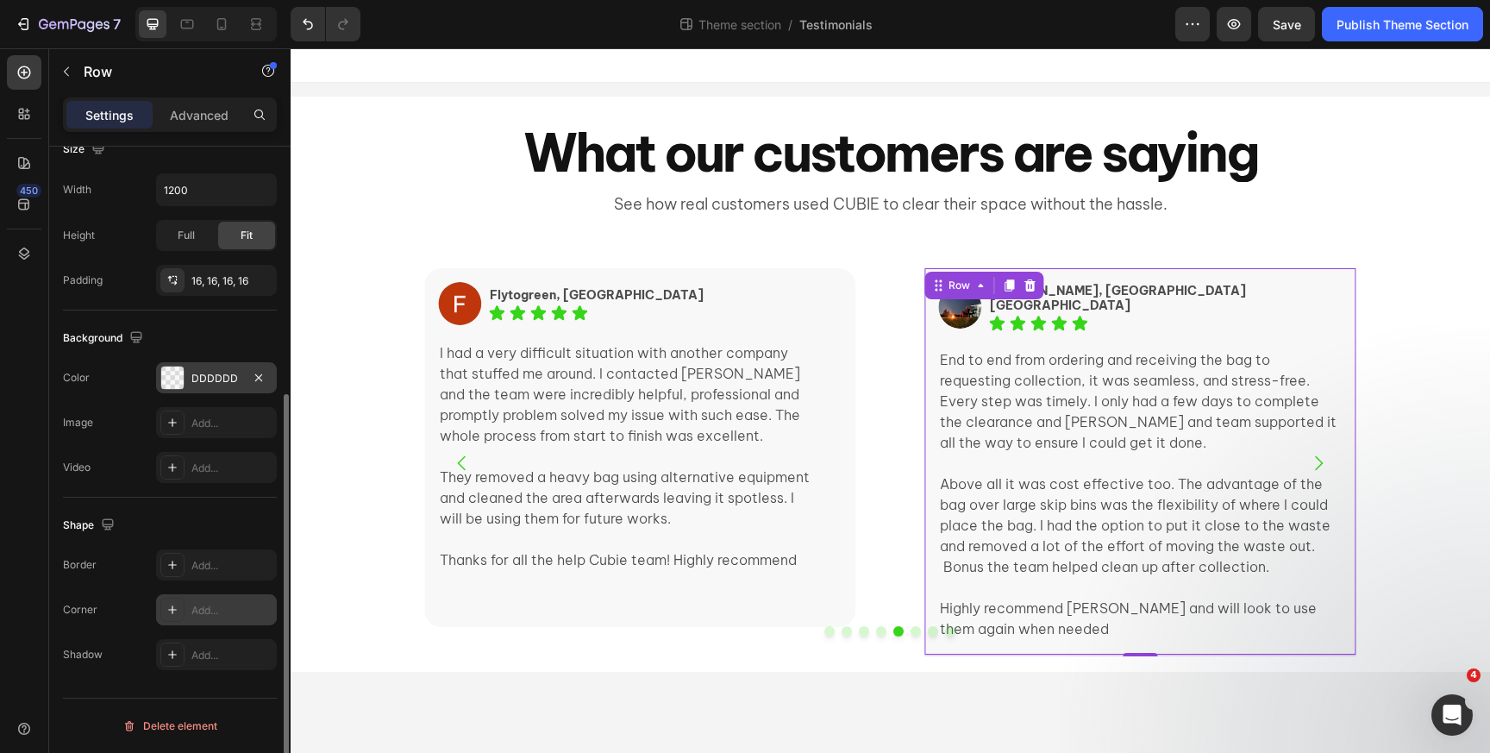
click at [174, 606] on icon at bounding box center [173, 610] width 14 height 14
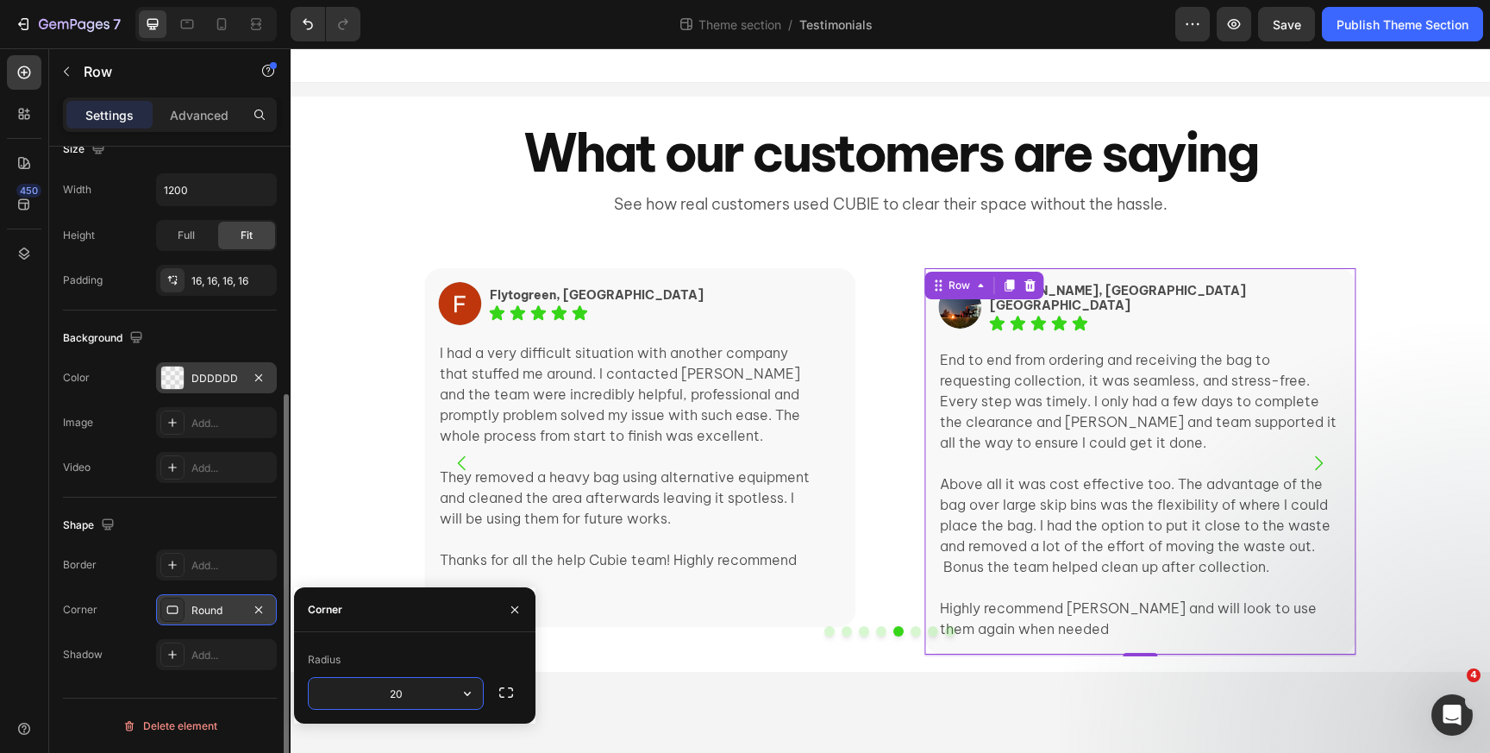
type input "20"
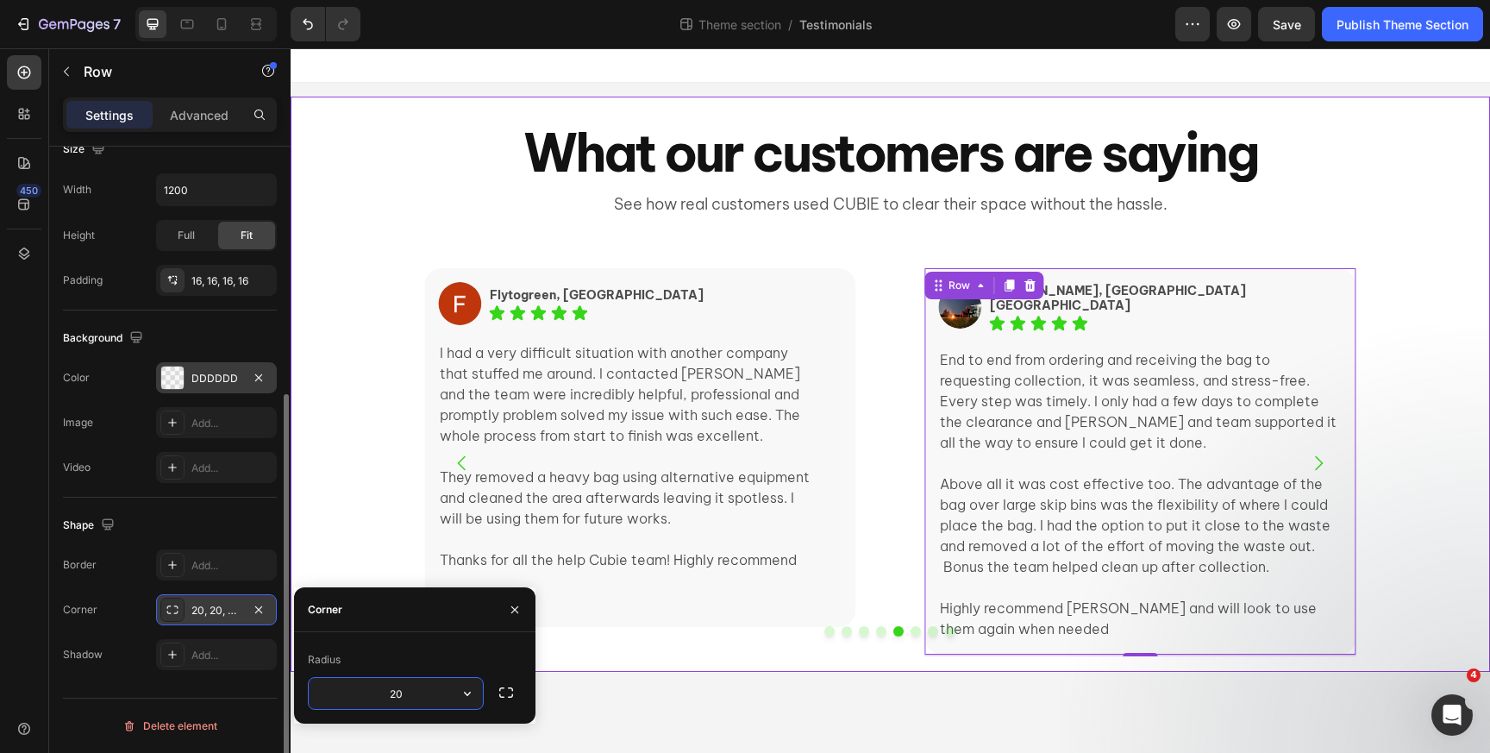
click at [352, 461] on div "Image Elissa, Ultimo NSW Text Block Icon Icon Icon Icon Icon Icon List Row I li…" at bounding box center [891, 456] width 1200 height 431
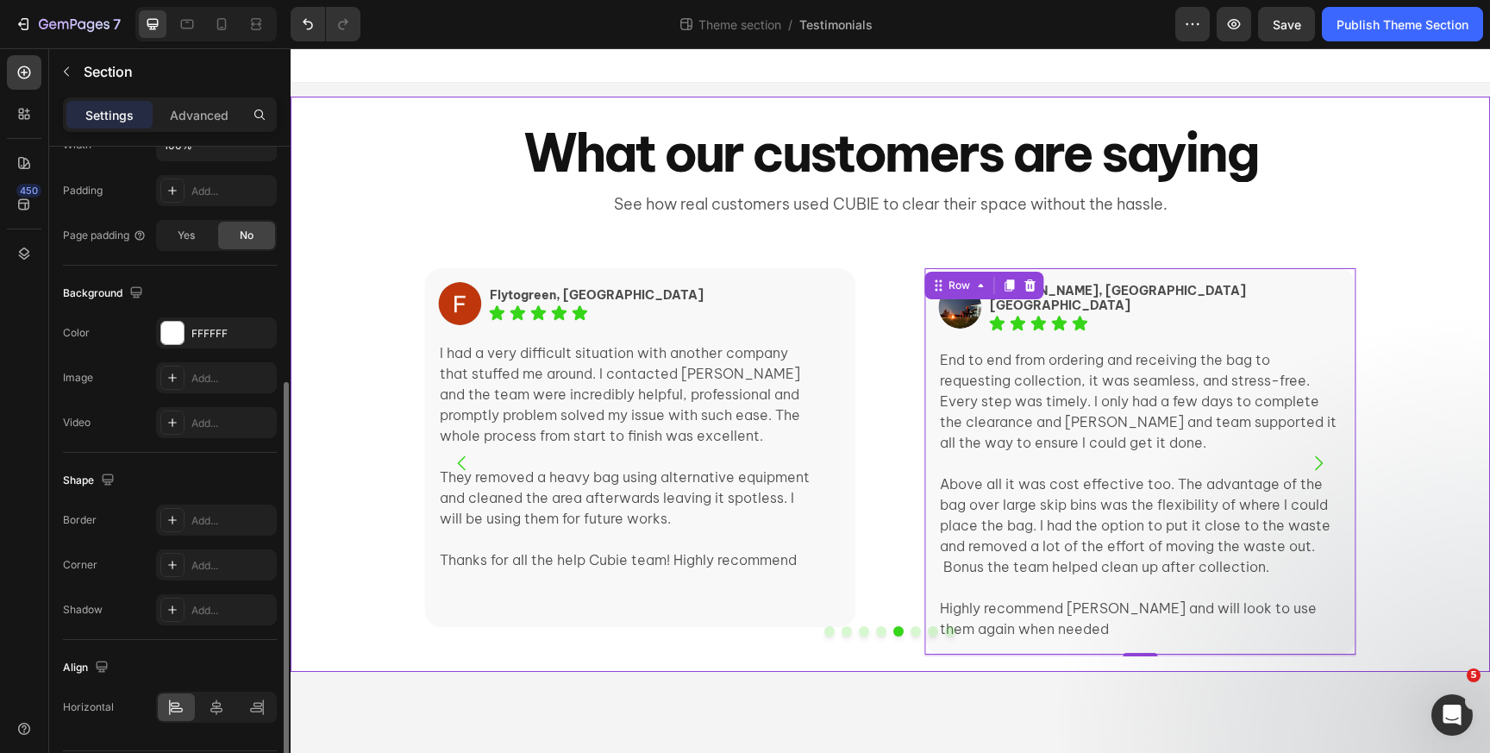
scroll to position [0, 0]
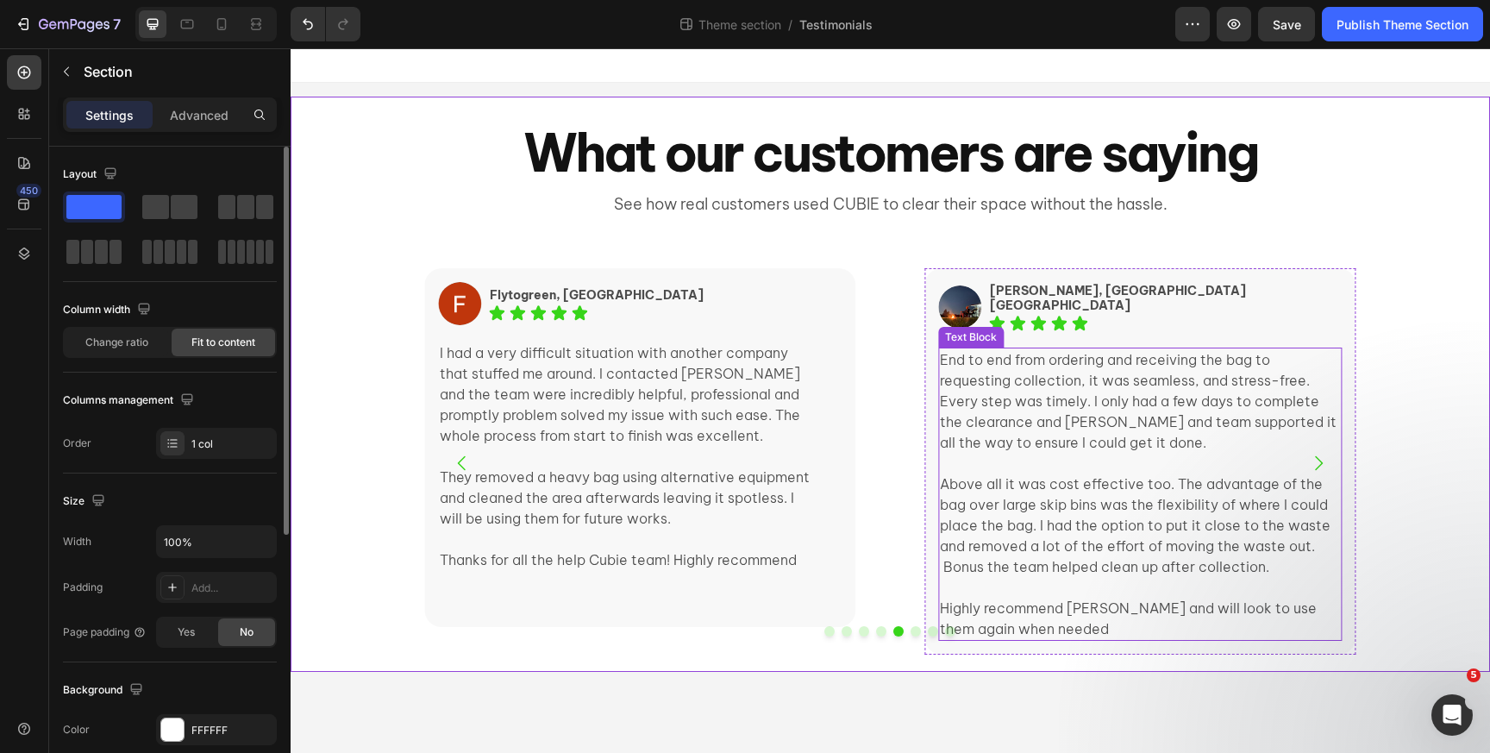
click at [1062, 390] on p "End to end from ordering and receiving the bag to requesting collection, it was…" at bounding box center [1140, 411] width 400 height 124
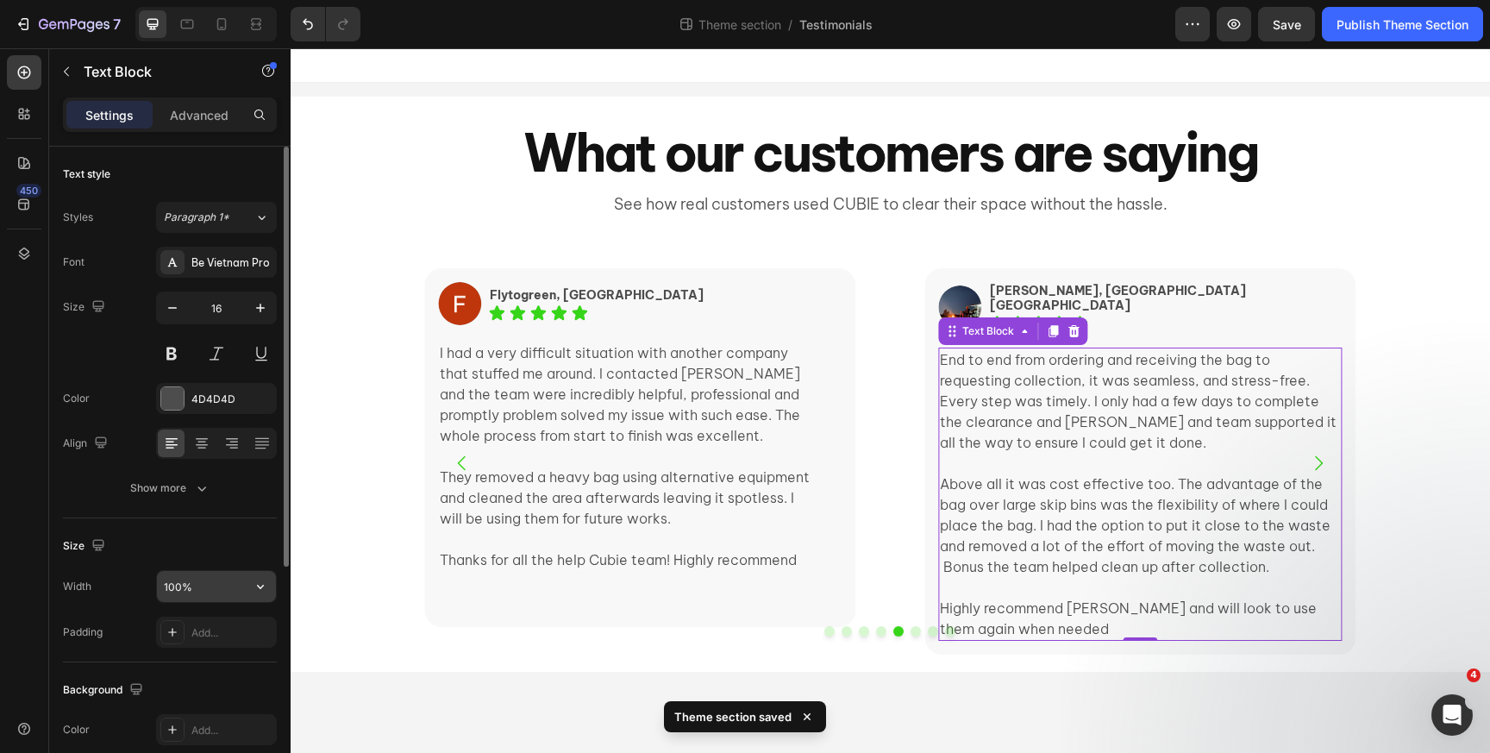
click at [240, 580] on input "100%" at bounding box center [216, 586] width 119 height 31
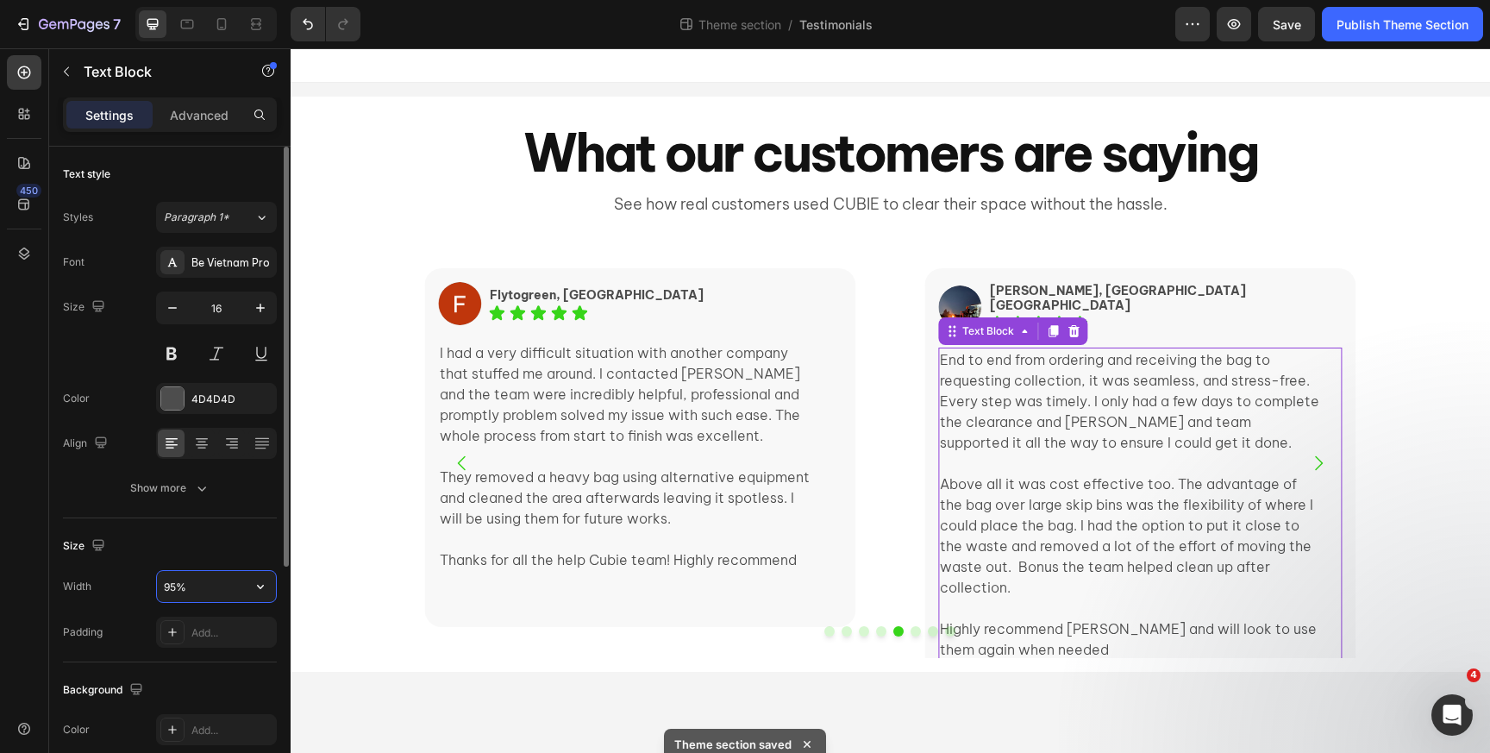
type input "95%"
click at [1103, 410] on p "End to end from ordering and receiving the bag to requesting collection, it was…" at bounding box center [1130, 411] width 380 height 124
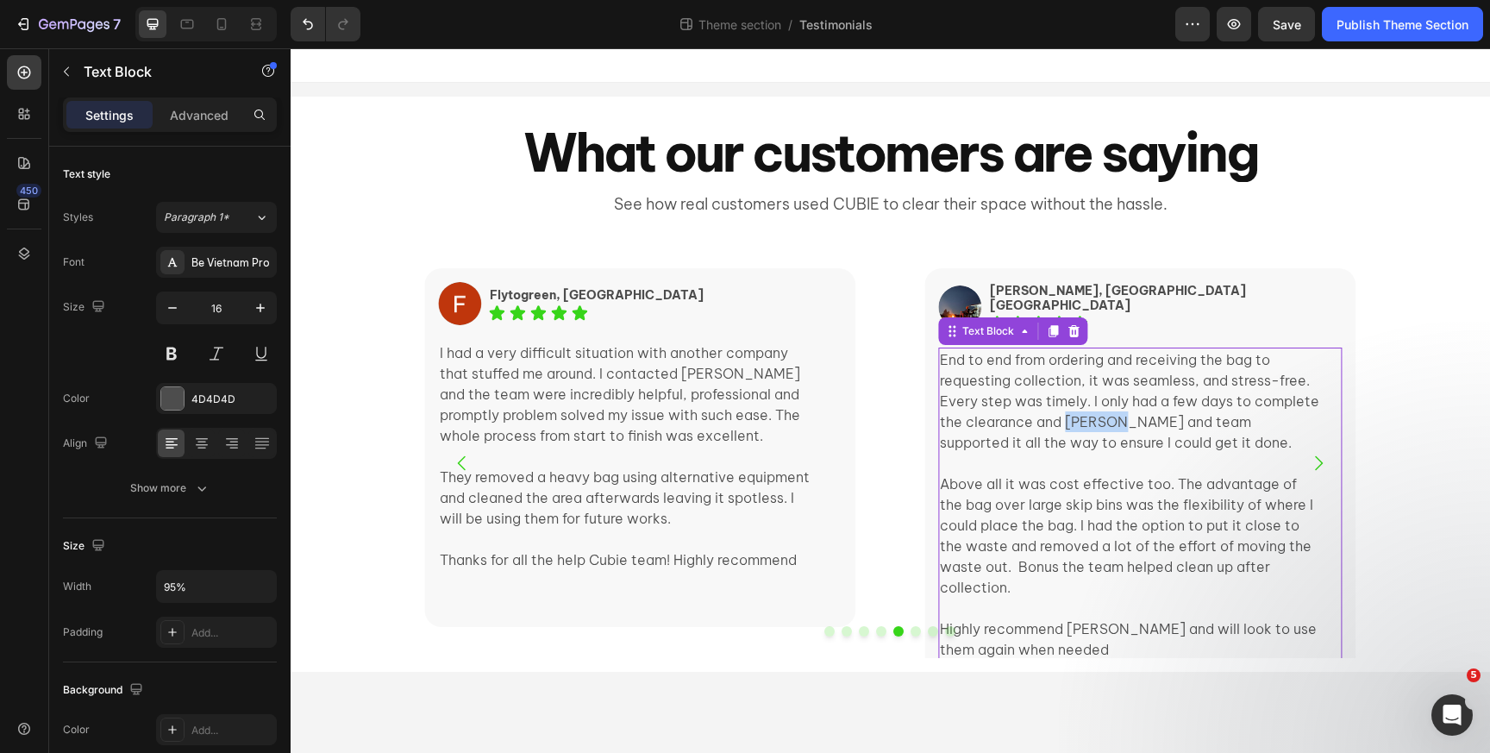
click at [1103, 410] on p "End to end from ordering and receiving the bag to requesting collection, it was…" at bounding box center [1130, 411] width 380 height 124
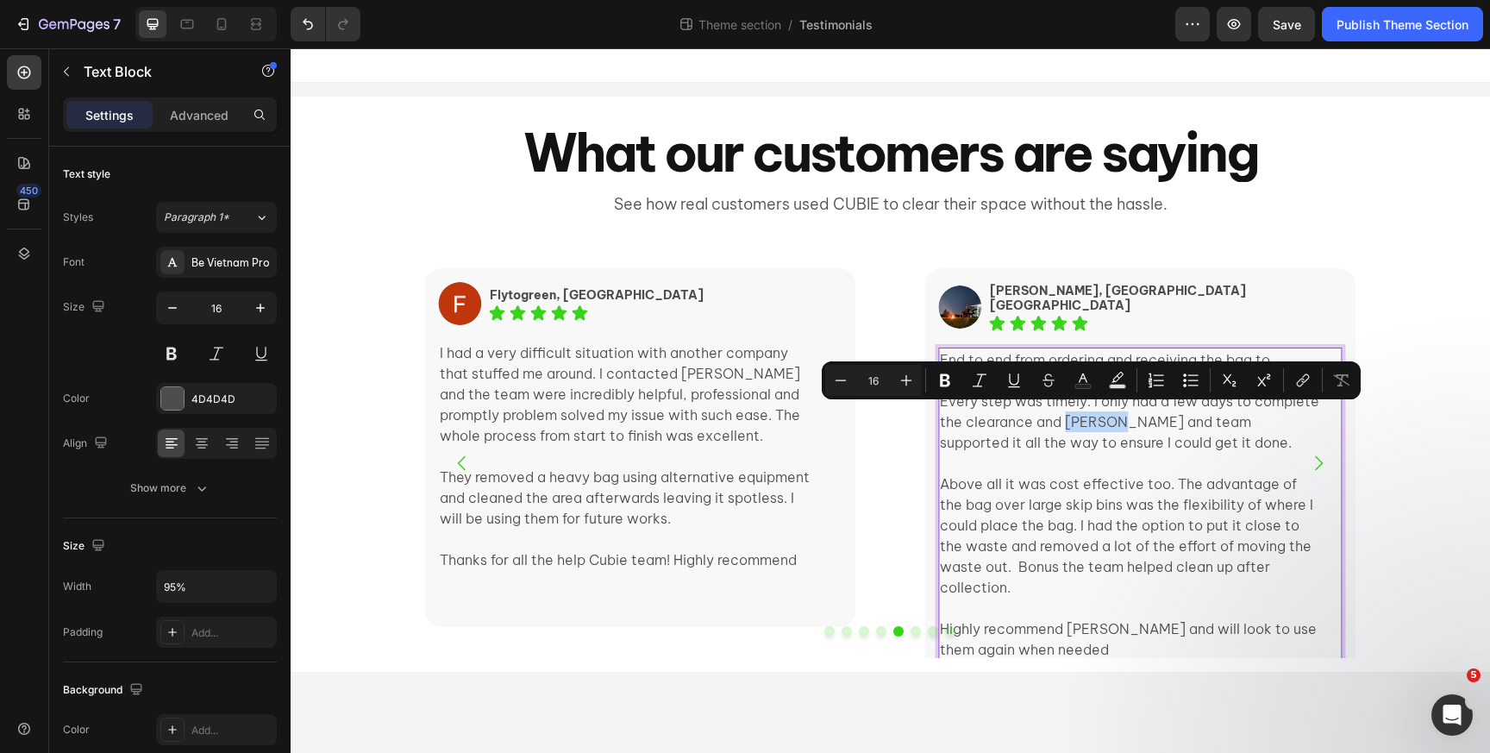
click at [1081, 416] on p "End to end from ordering and receiving the bag to requesting collection, it was…" at bounding box center [1130, 411] width 380 height 124
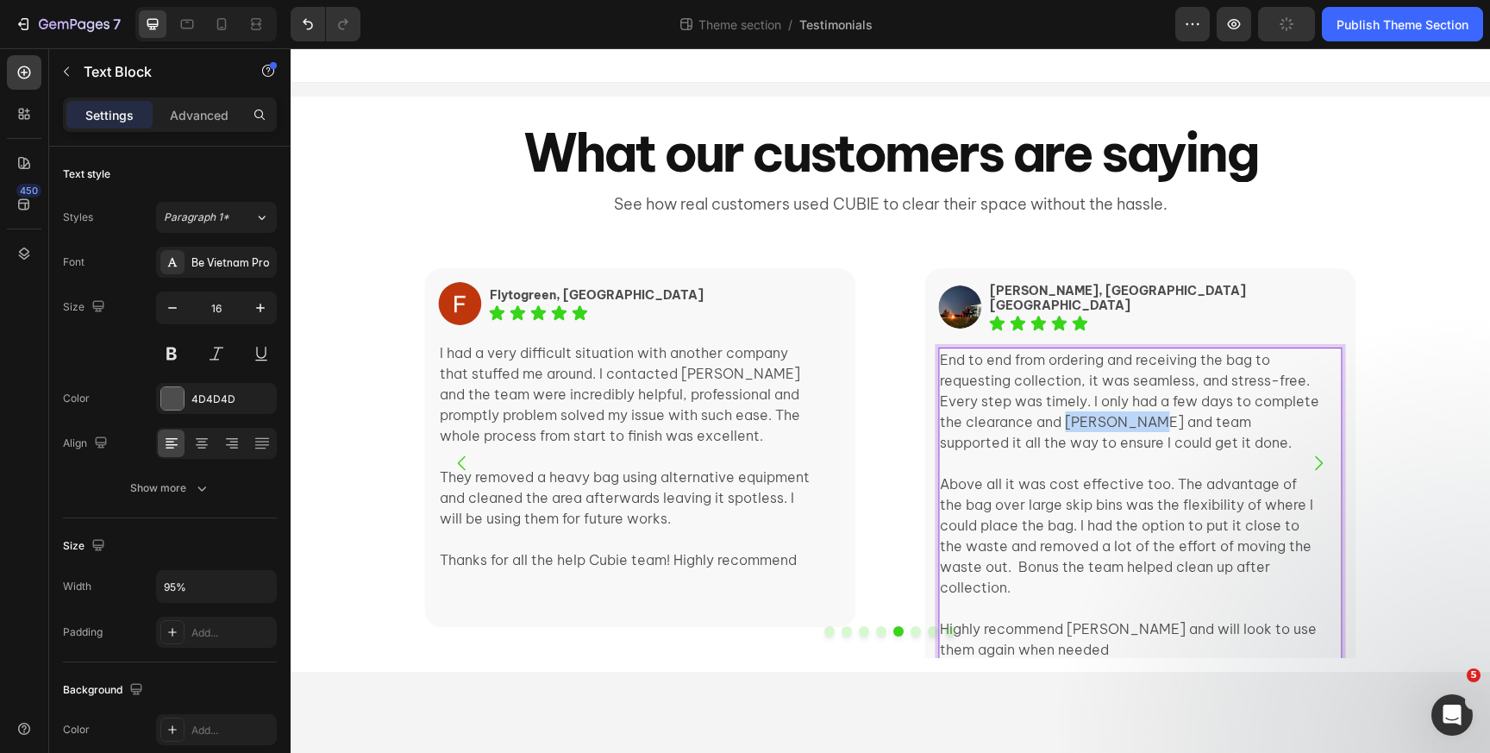
drag, startPoint x: 1062, startPoint y: 414, endPoint x: 1145, endPoint y: 409, distance: 83.0
click at [1145, 409] on p "End to end from ordering and receiving the bag to requesting collection, it was…" at bounding box center [1130, 411] width 380 height 124
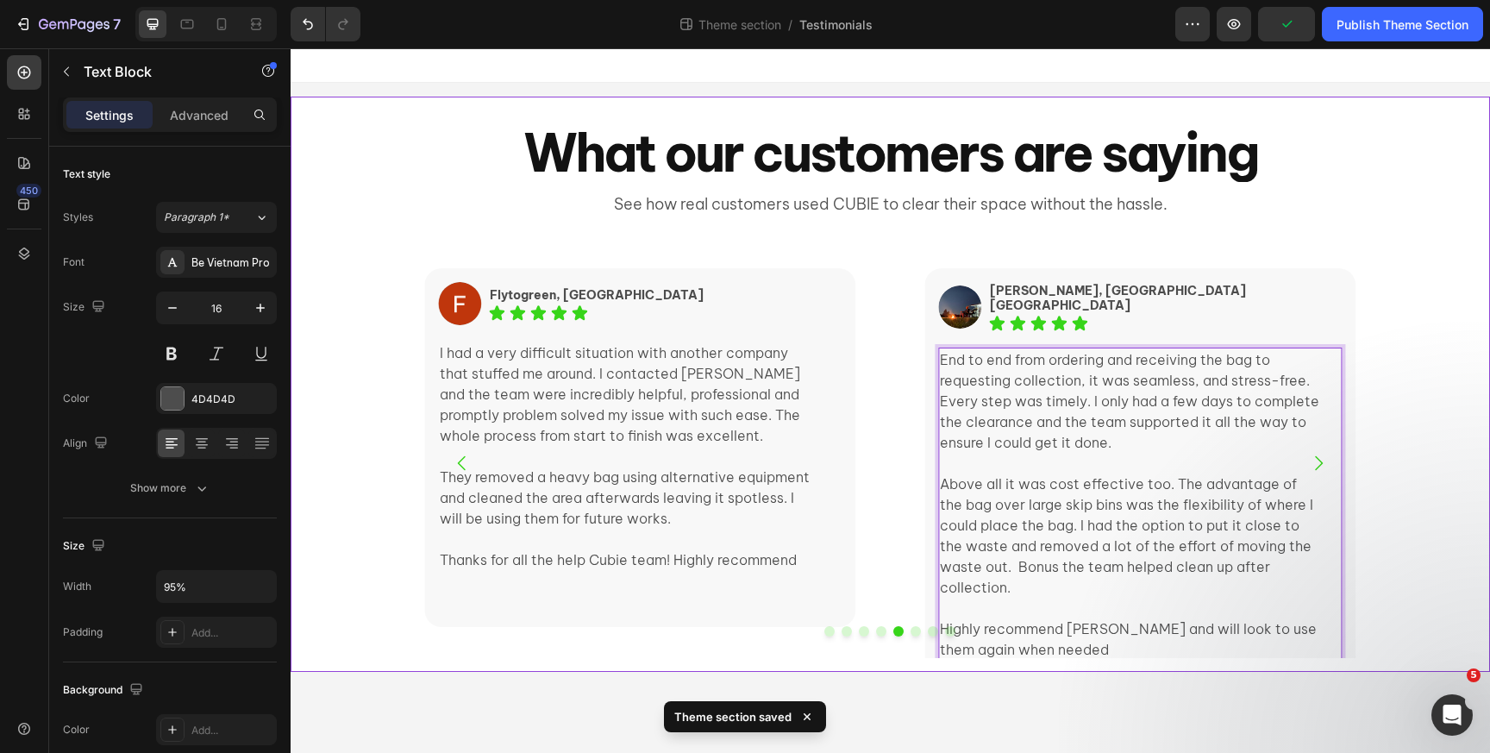
click at [1402, 408] on div "Image Elissa, Ultimo NSW Text Block Icon Icon Icon Icon Icon Icon List Row I li…" at bounding box center [891, 456] width 1200 height 431
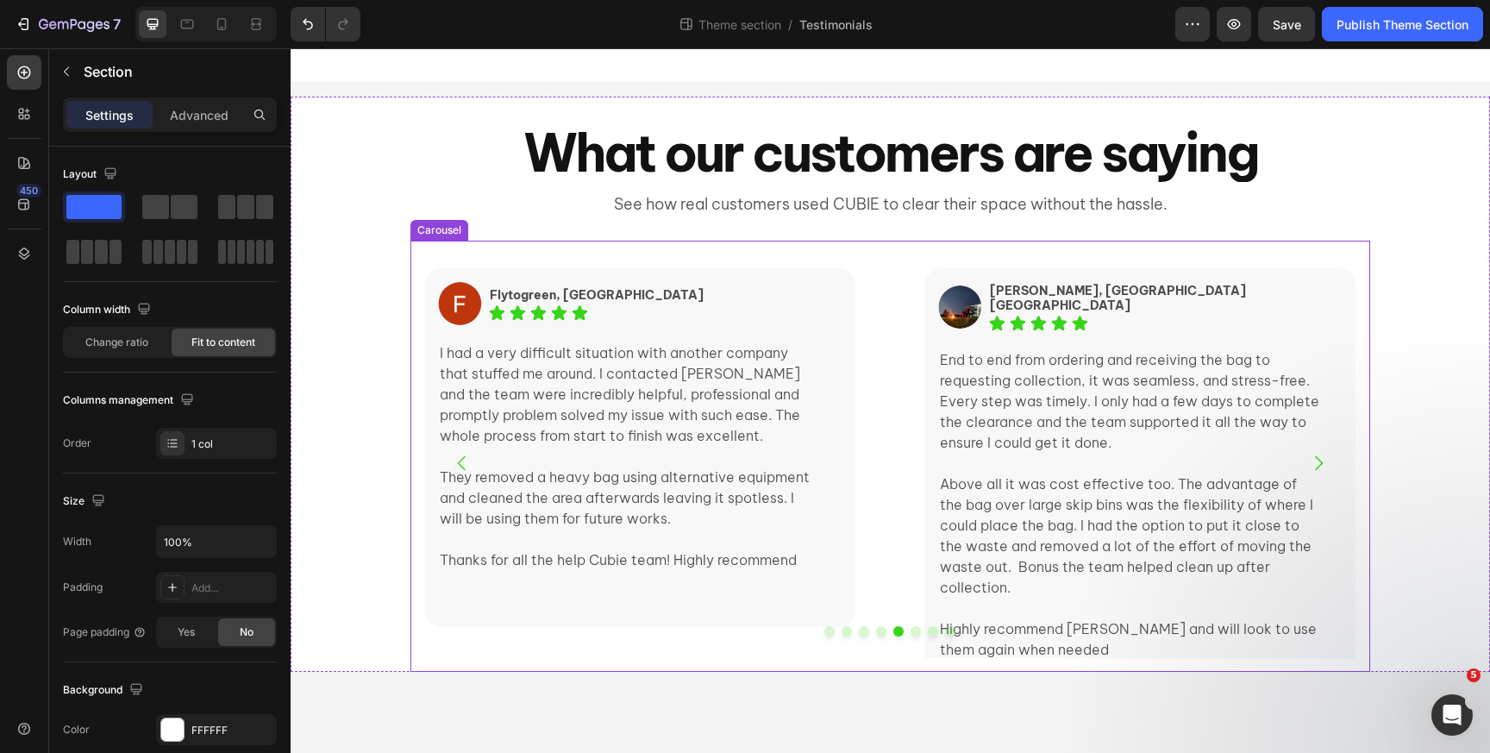
click at [1317, 460] on icon "Carousel Next Arrow" at bounding box center [1318, 463] width 21 height 21
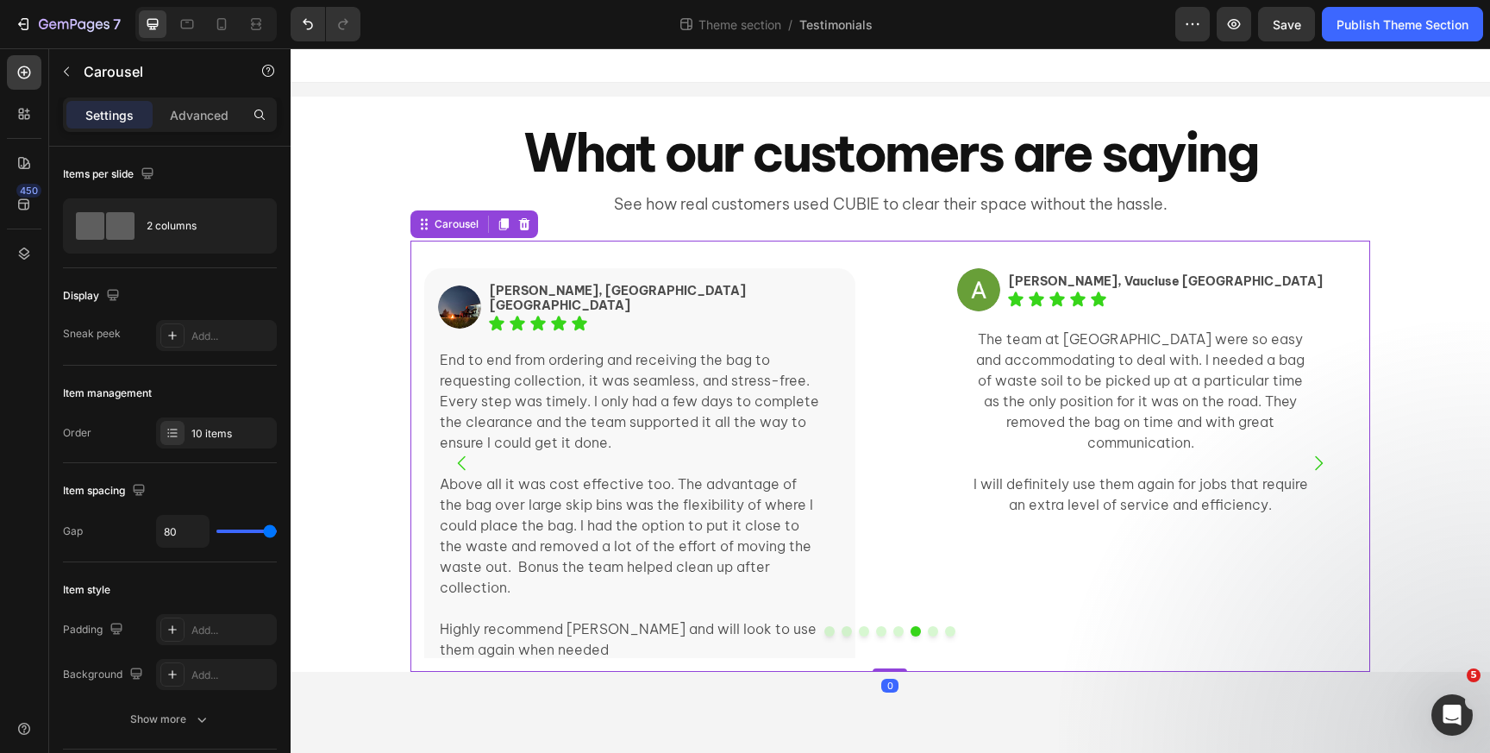
click at [1317, 460] on icon "Carousel Next Arrow" at bounding box center [1318, 463] width 21 height 21
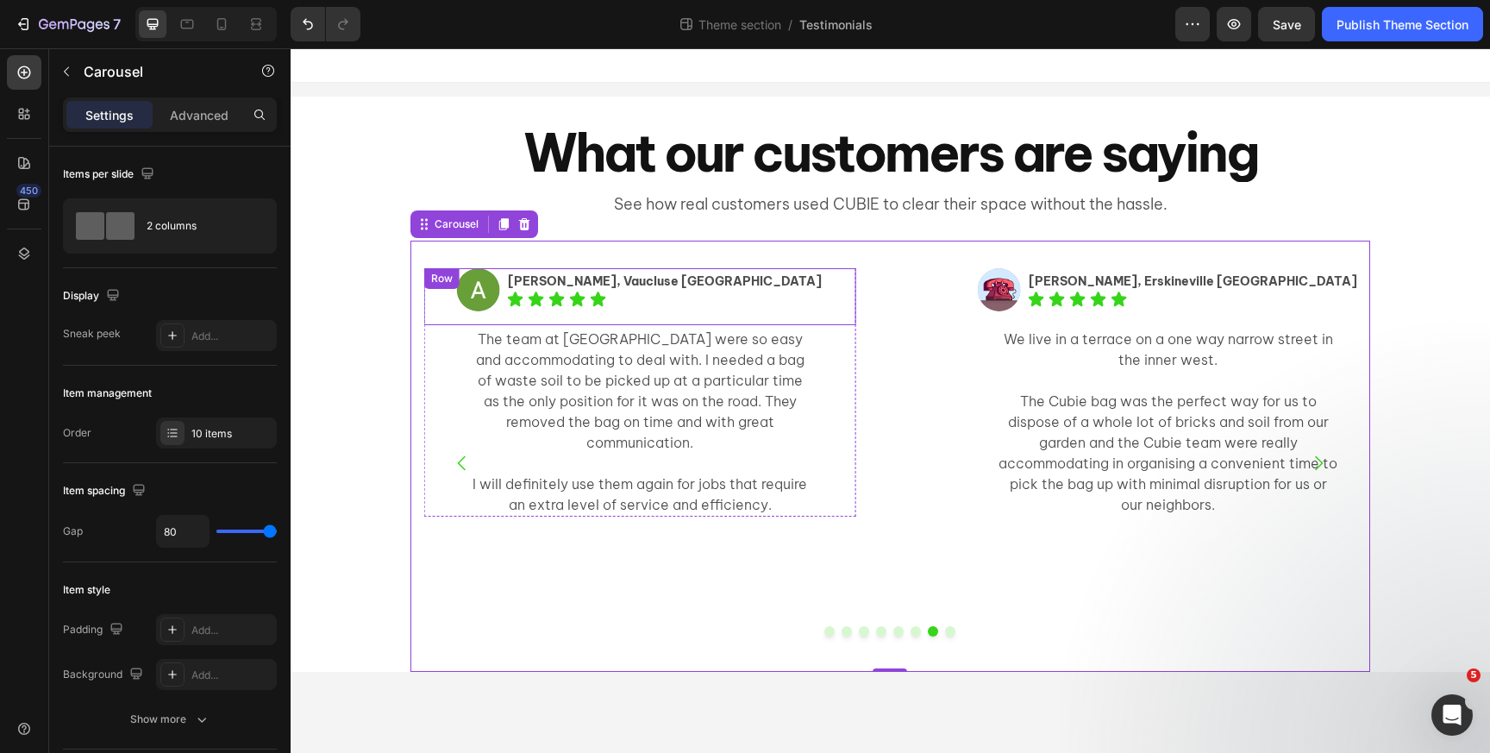
click at [500, 285] on div "Image Anthony, Vaucluse NSW Text Block Icon Icon Icon Icon Icon Icon List Row" at bounding box center [639, 296] width 431 height 57
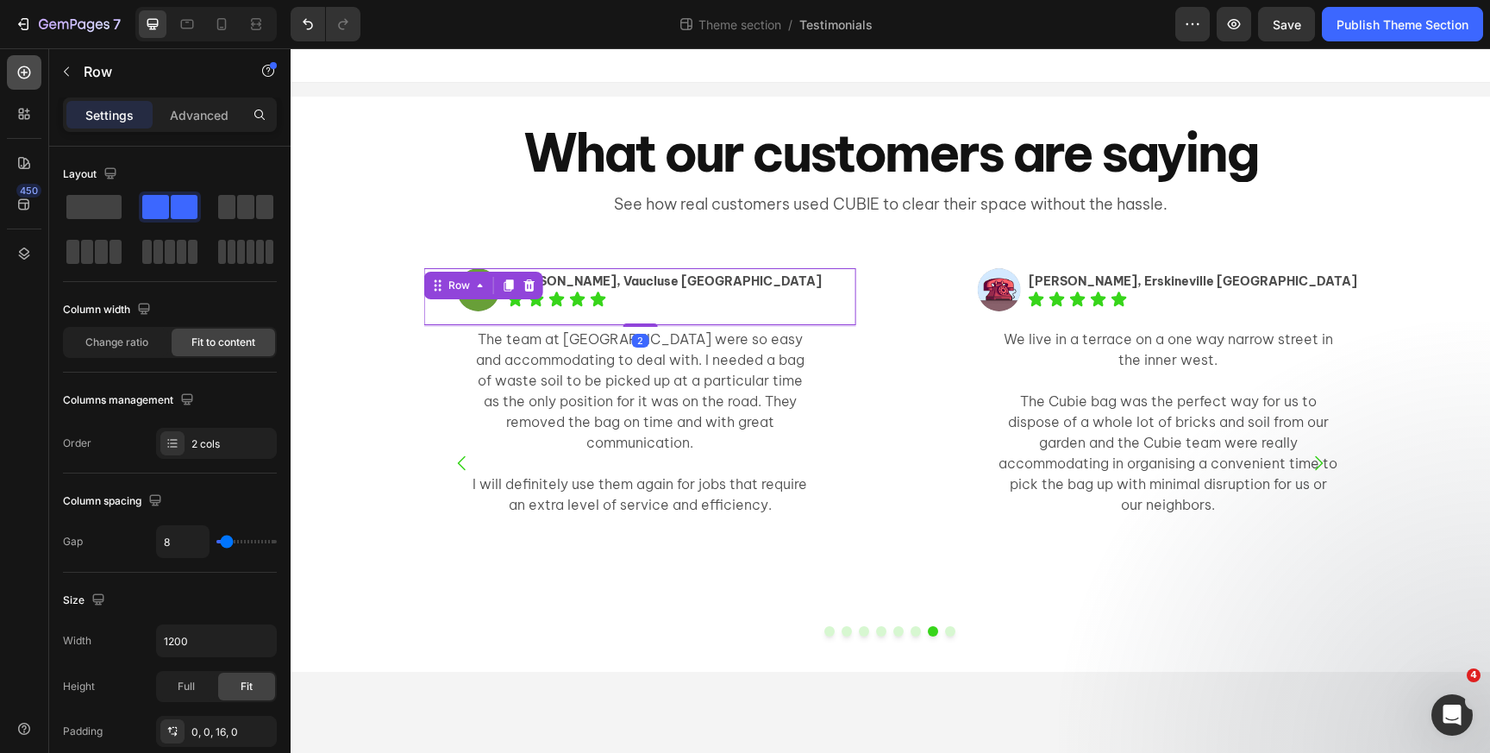
click at [26, 76] on icon at bounding box center [24, 72] width 17 height 17
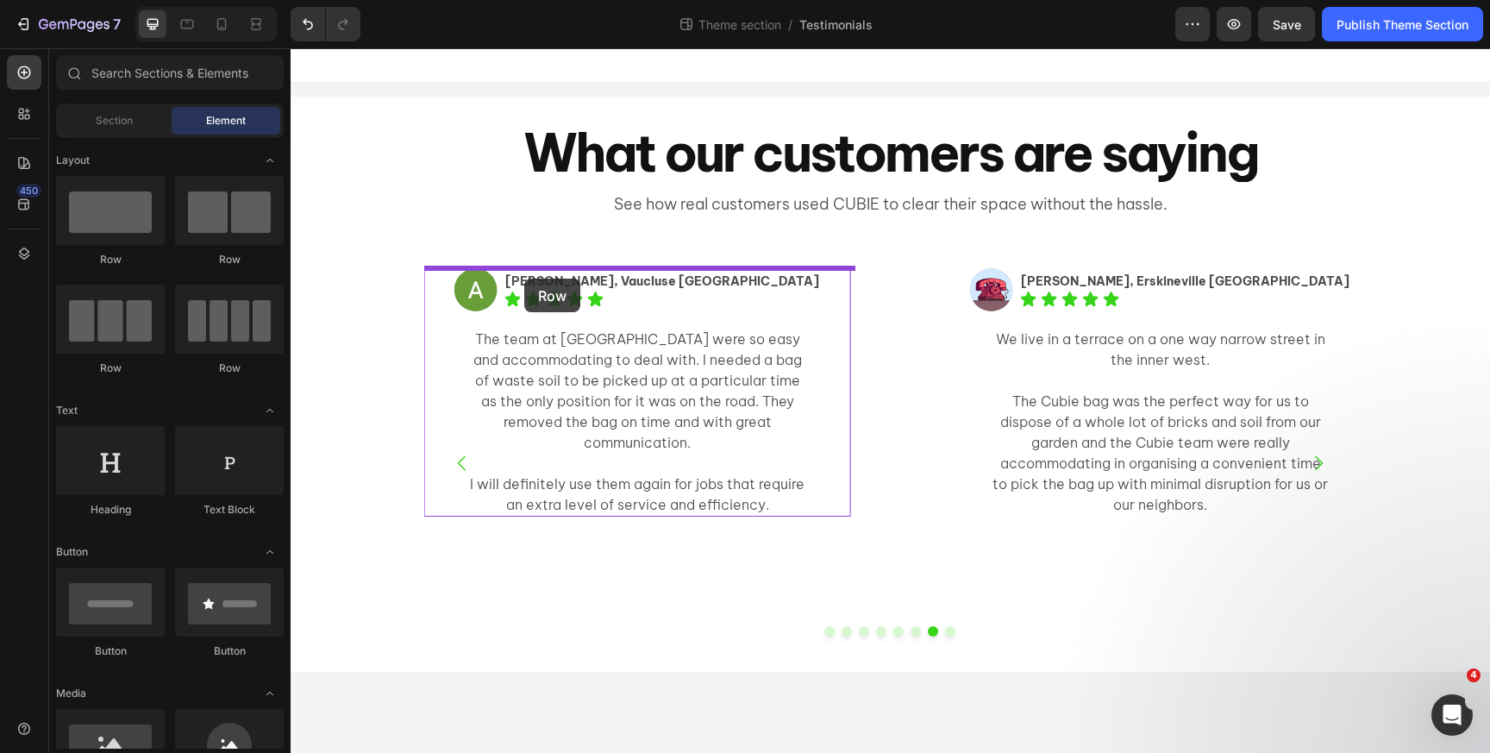
drag, startPoint x: 394, startPoint y: 257, endPoint x: 524, endPoint y: 279, distance: 132.0
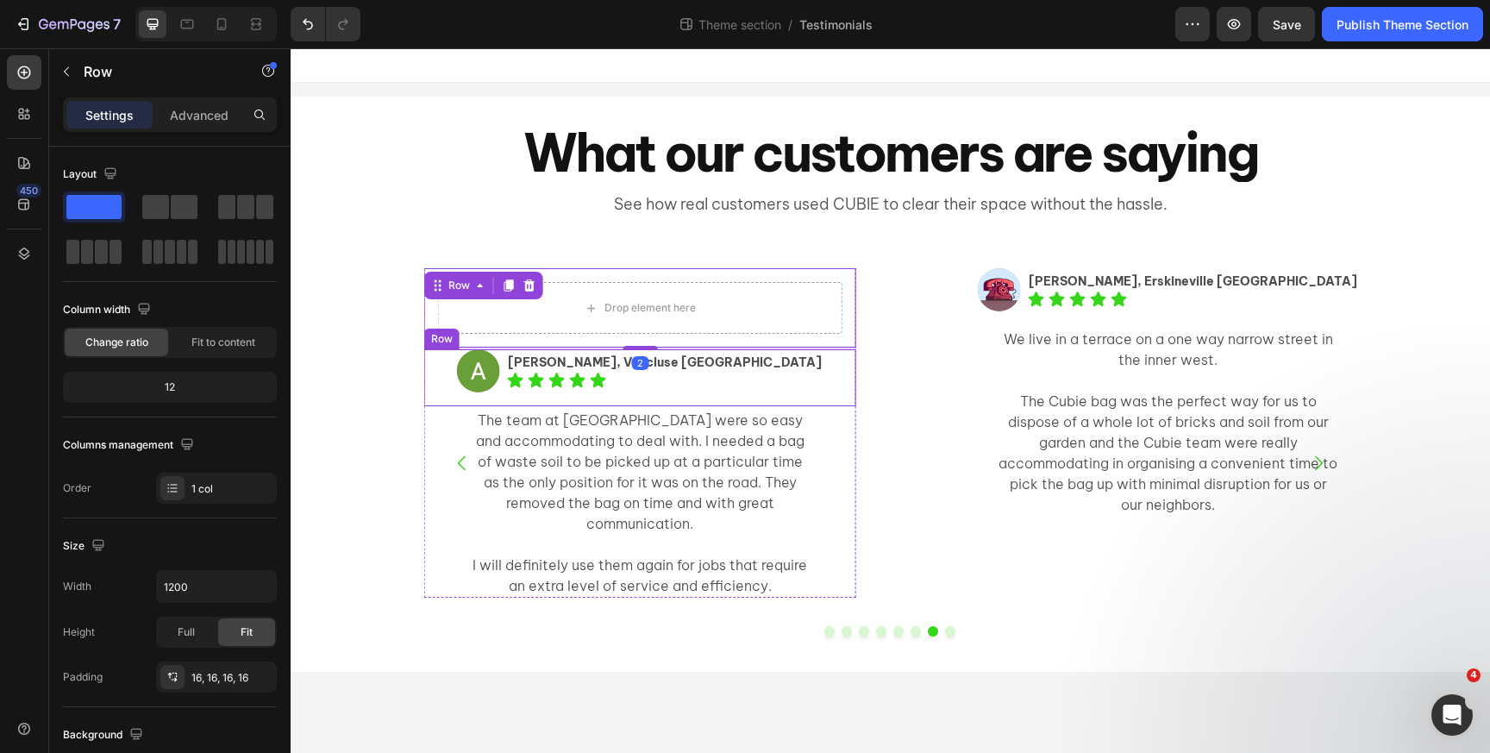
click at [492, 372] on div "Image Anthony, Vaucluse NSW Text Block Icon Icon Icon Icon Icon Icon List Row" at bounding box center [639, 377] width 431 height 57
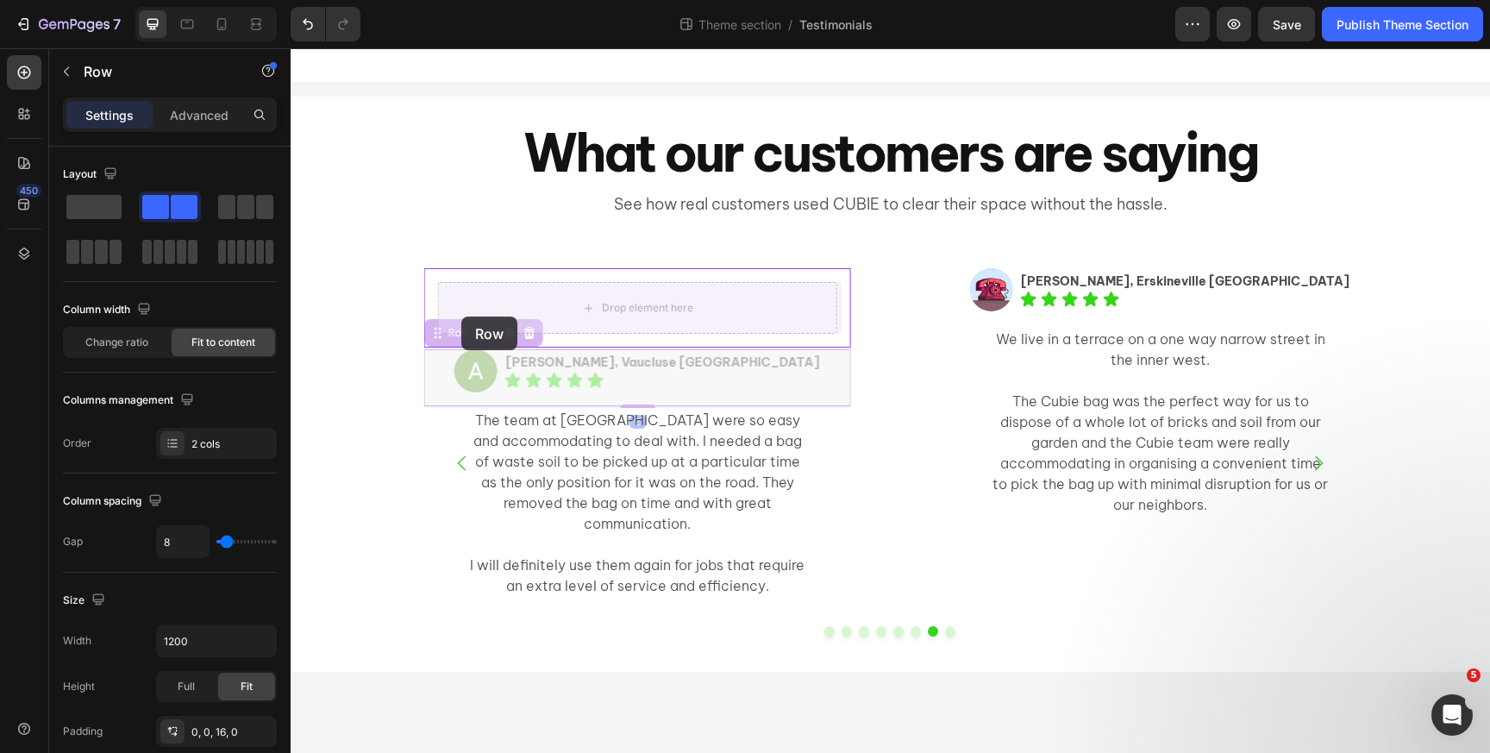
drag, startPoint x: 456, startPoint y: 338, endPoint x: 461, endPoint y: 318, distance: 20.5
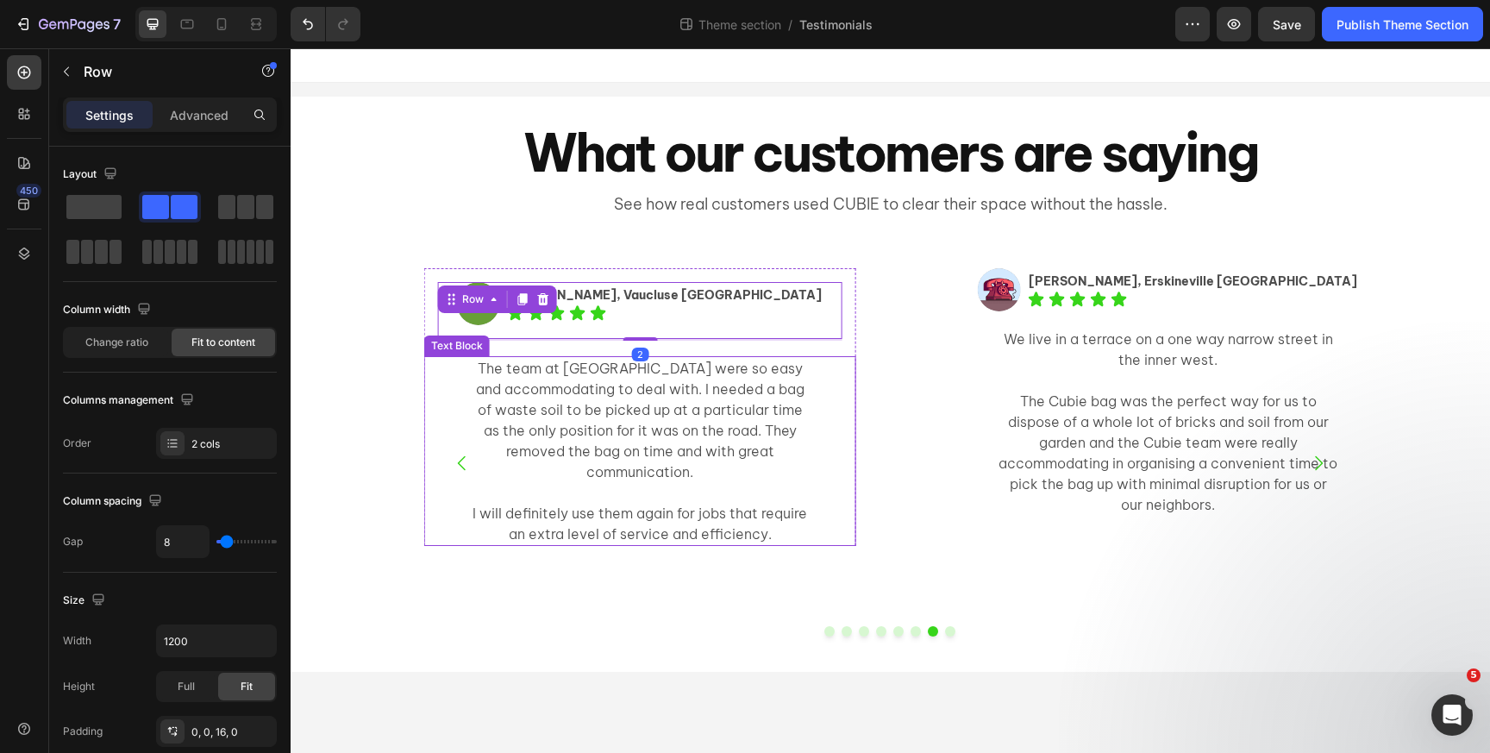
click at [520, 428] on p "The team at [GEOGRAPHIC_DATA] were so easy and accommodating to deal with. I ne…" at bounding box center [640, 420] width 342 height 124
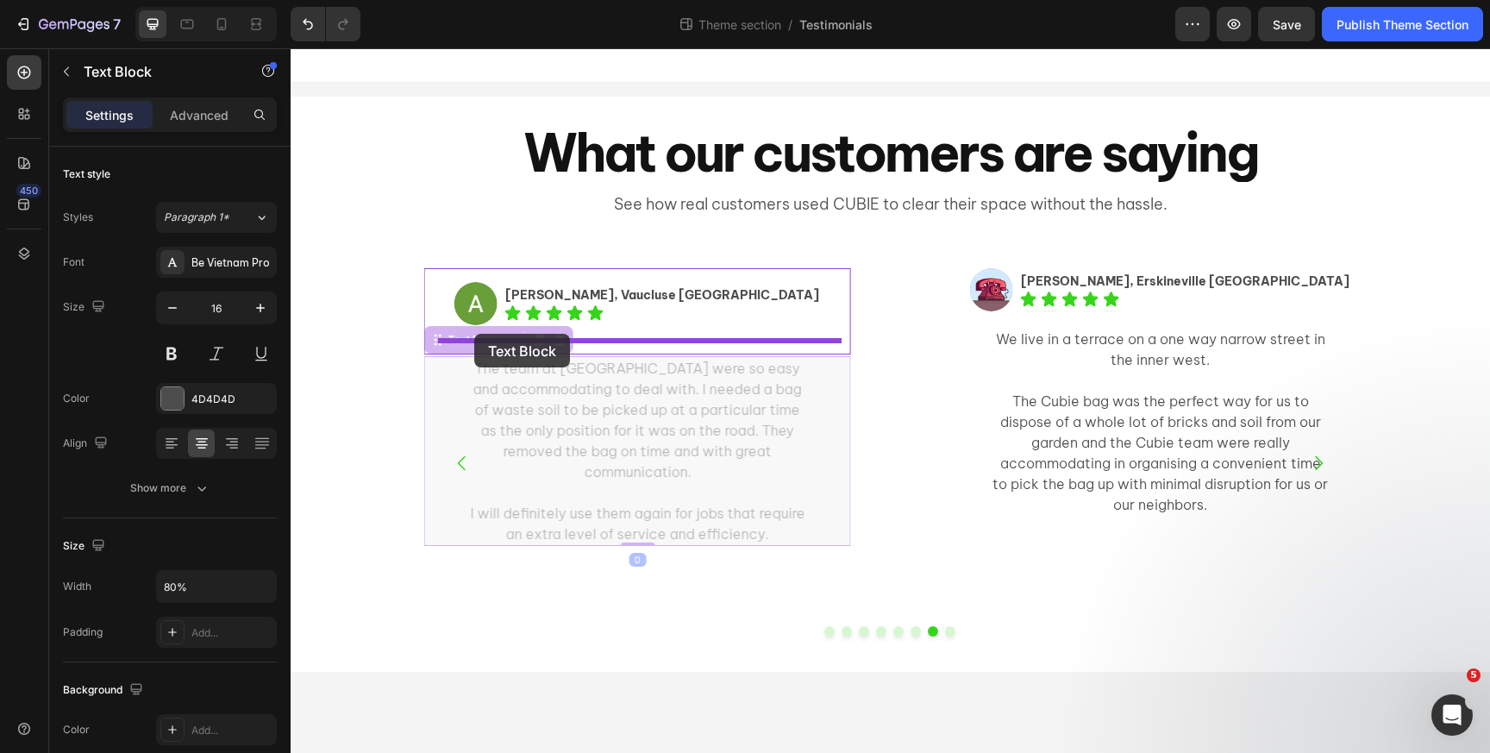
drag, startPoint x: 471, startPoint y: 342, endPoint x: 474, endPoint y: 334, distance: 9.3
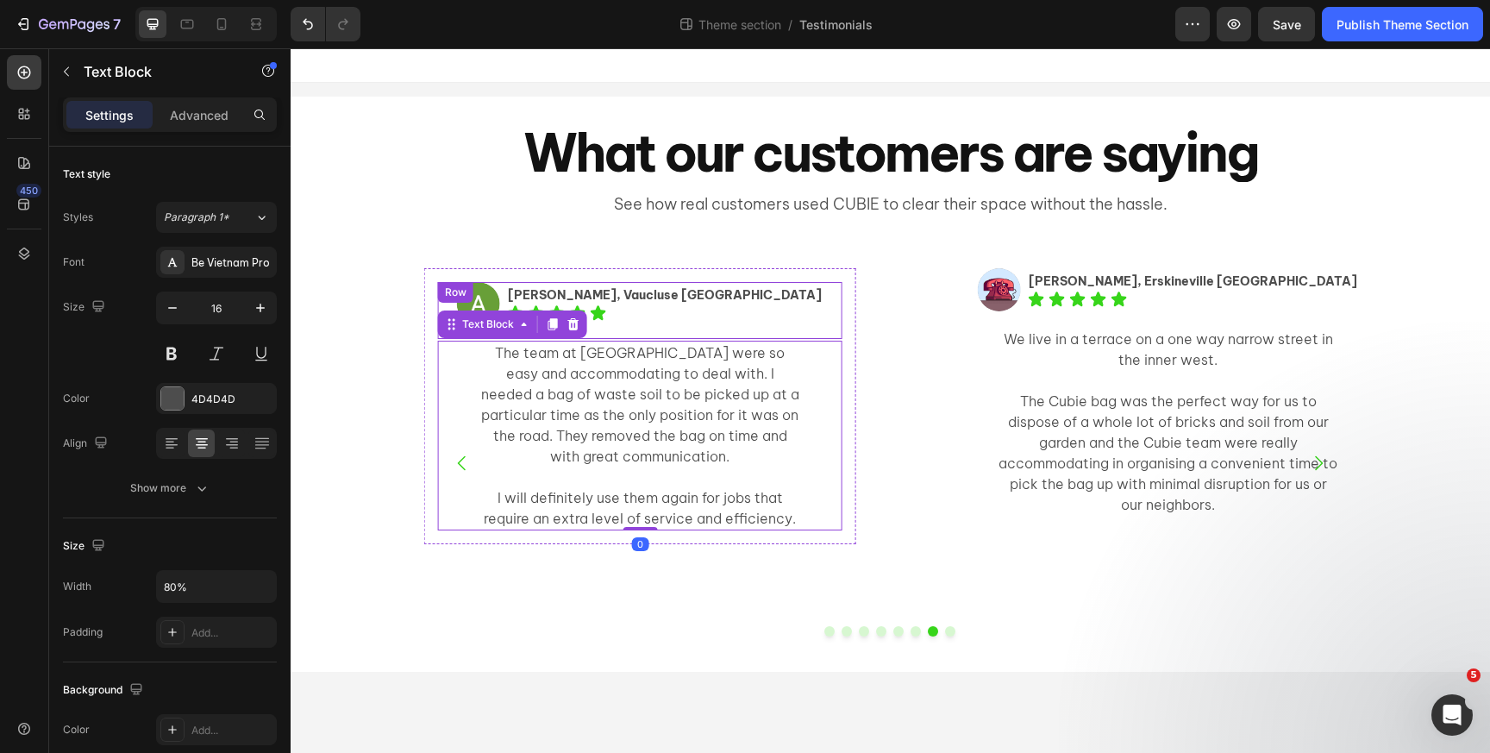
click at [474, 296] on div "Image Anthony, Vaucluse NSW Text Block Icon Icon Icon Icon Icon Icon List Row" at bounding box center [640, 310] width 404 height 57
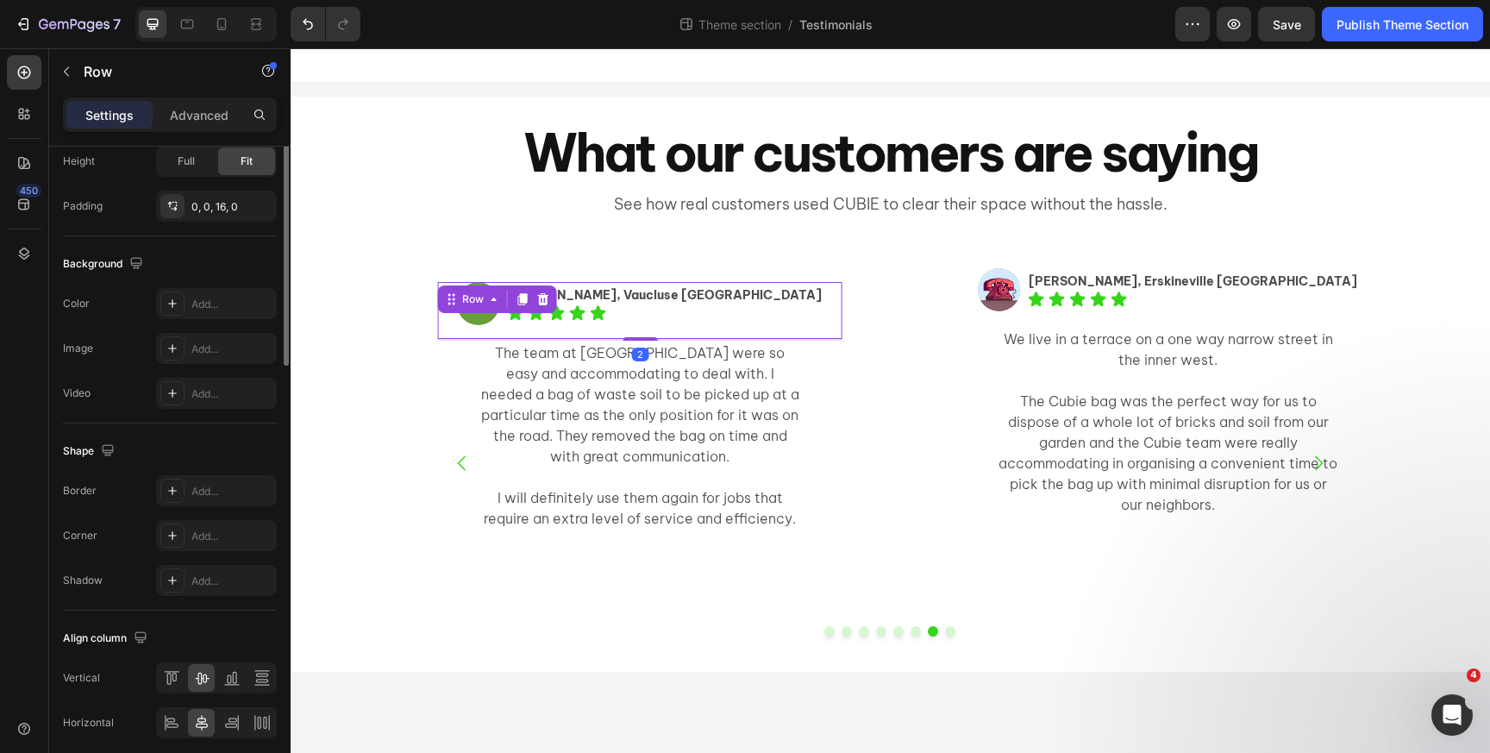
scroll to position [593, 0]
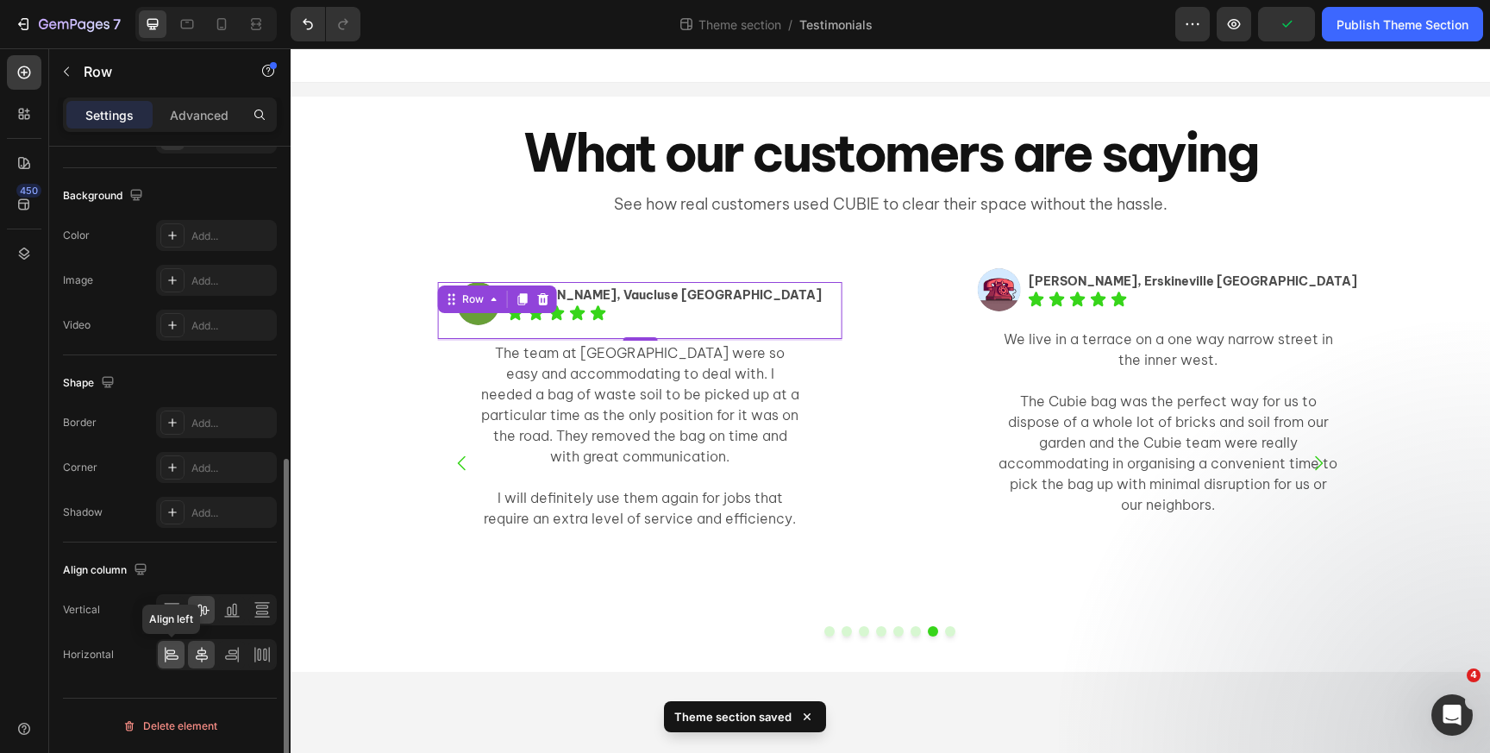
click at [170, 658] on icon at bounding box center [172, 657] width 12 height 4
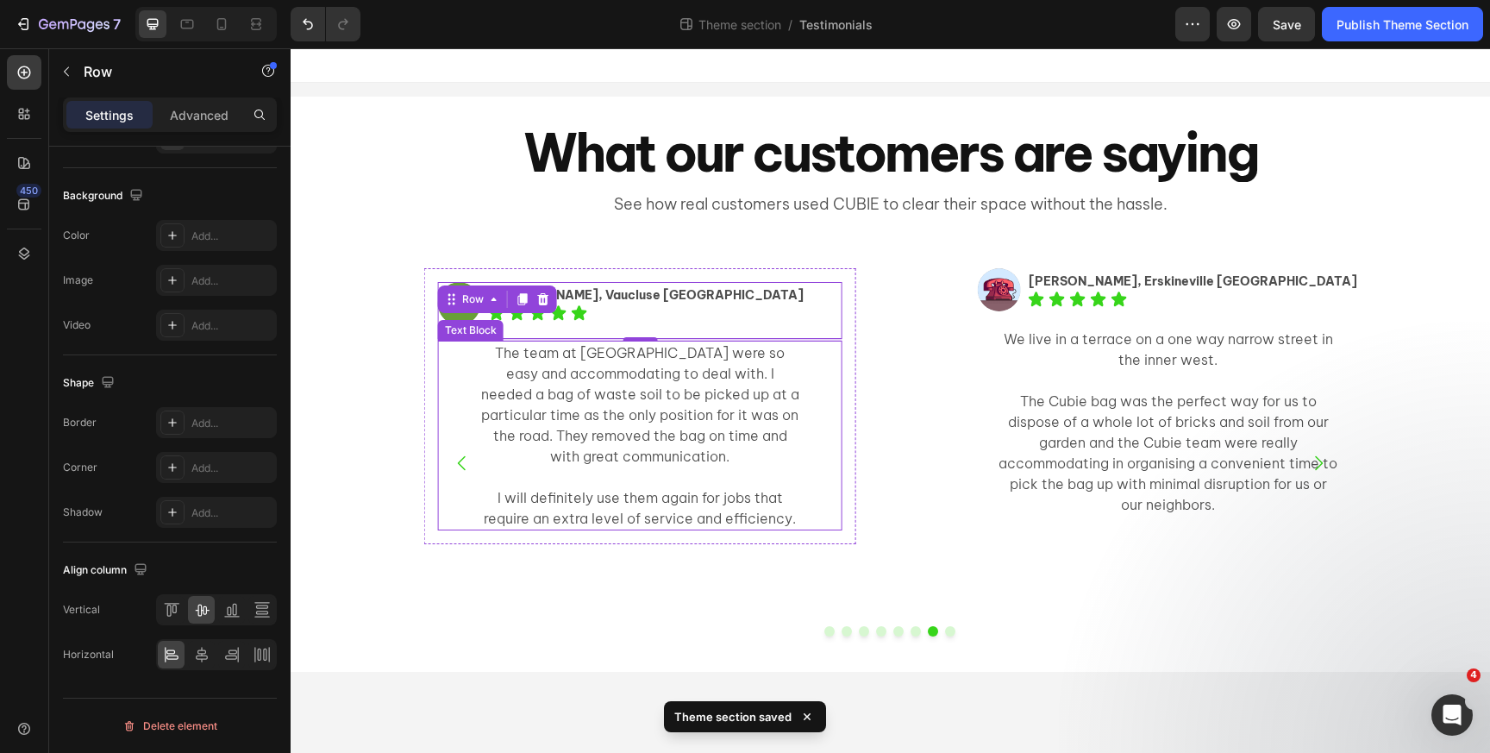
click at [517, 366] on p "The team at [GEOGRAPHIC_DATA] were so easy and accommodating to deal with. I ne…" at bounding box center [640, 404] width 320 height 124
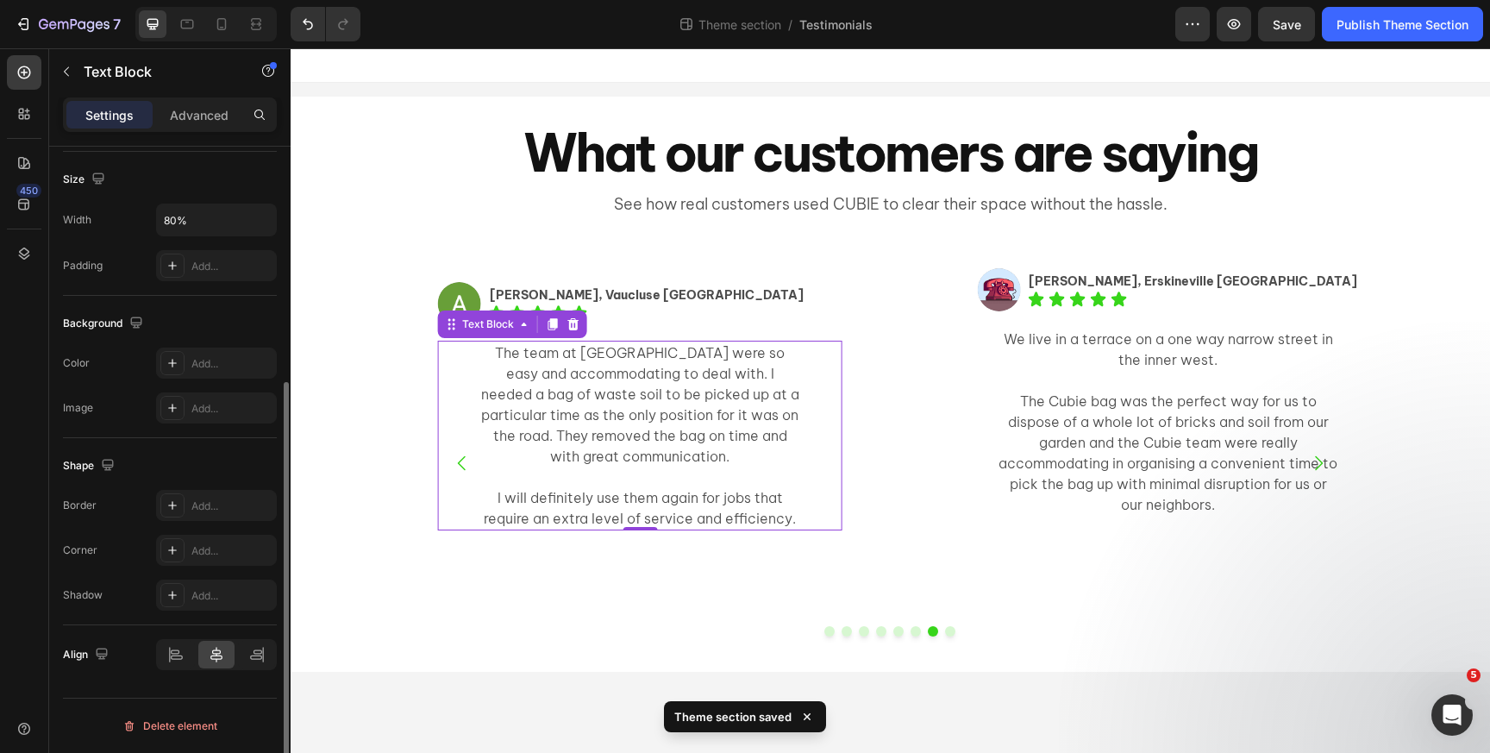
scroll to position [0, 0]
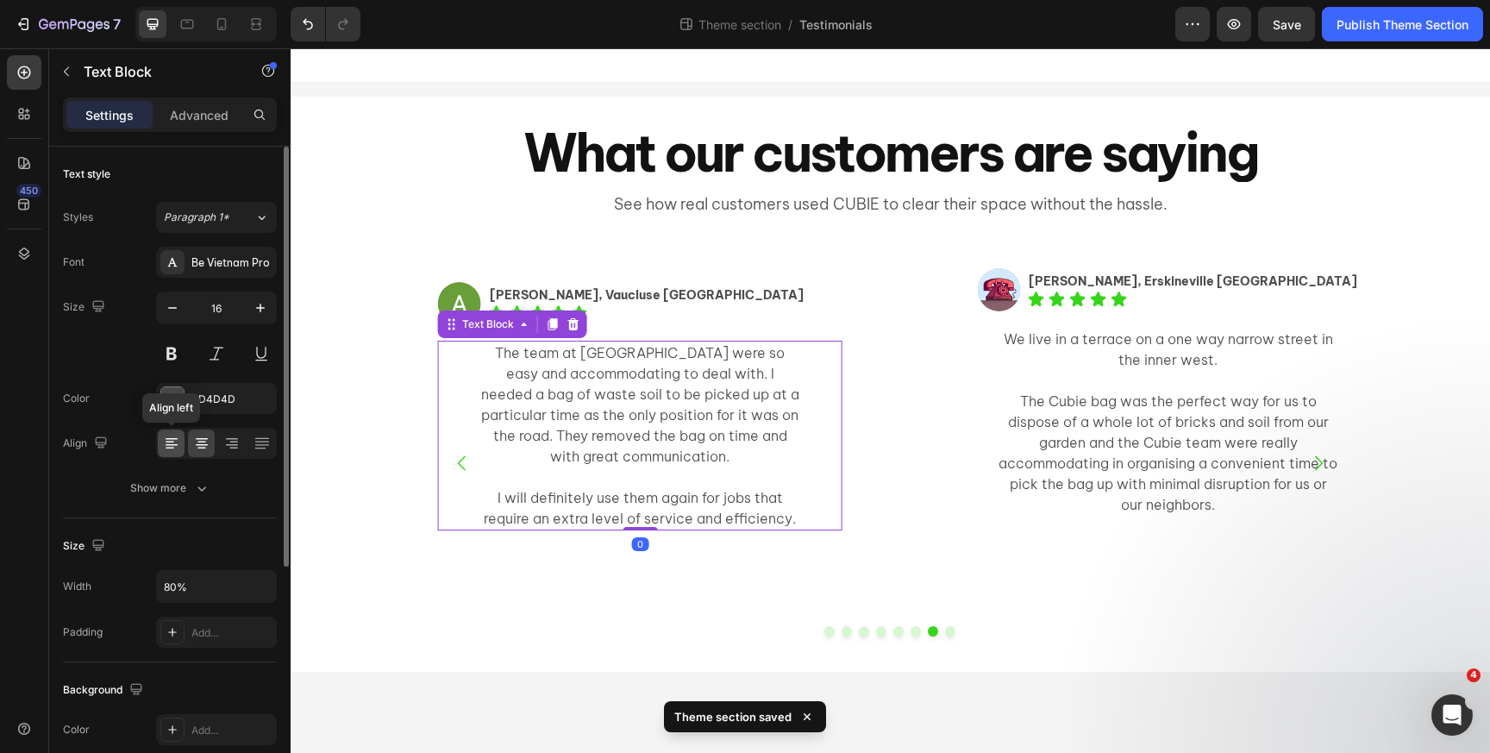
click at [170, 443] on icon at bounding box center [171, 443] width 17 height 17
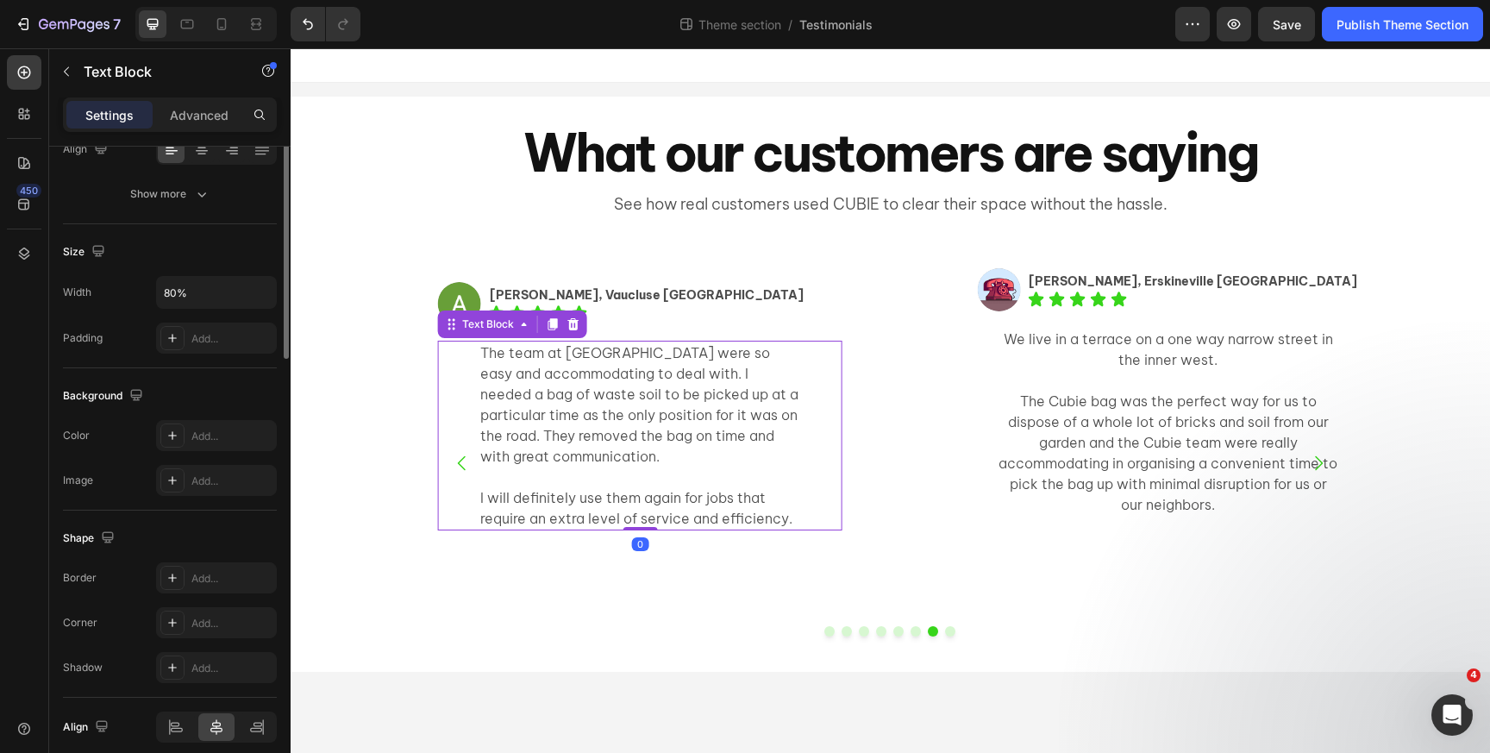
scroll to position [367, 0]
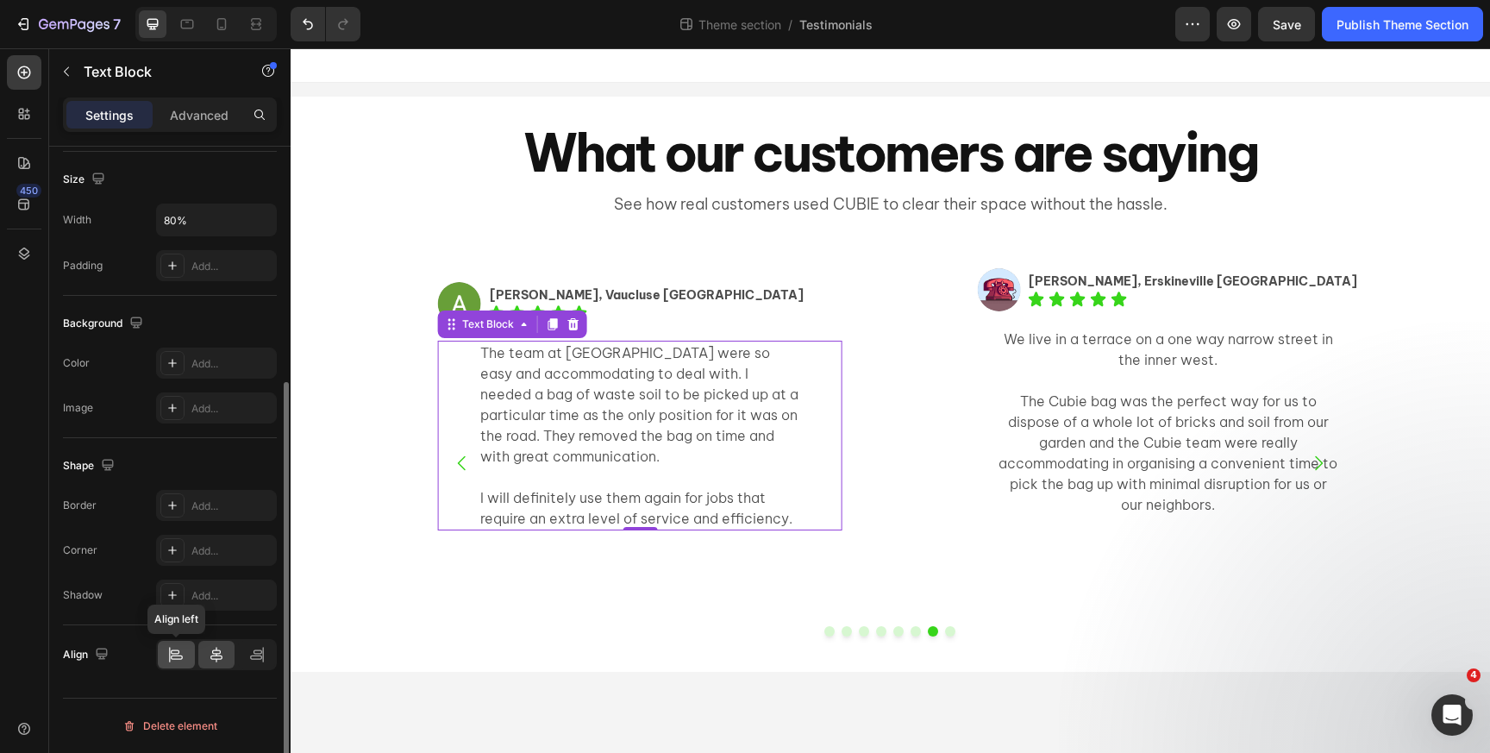
click at [172, 662] on icon at bounding box center [175, 654] width 17 height 17
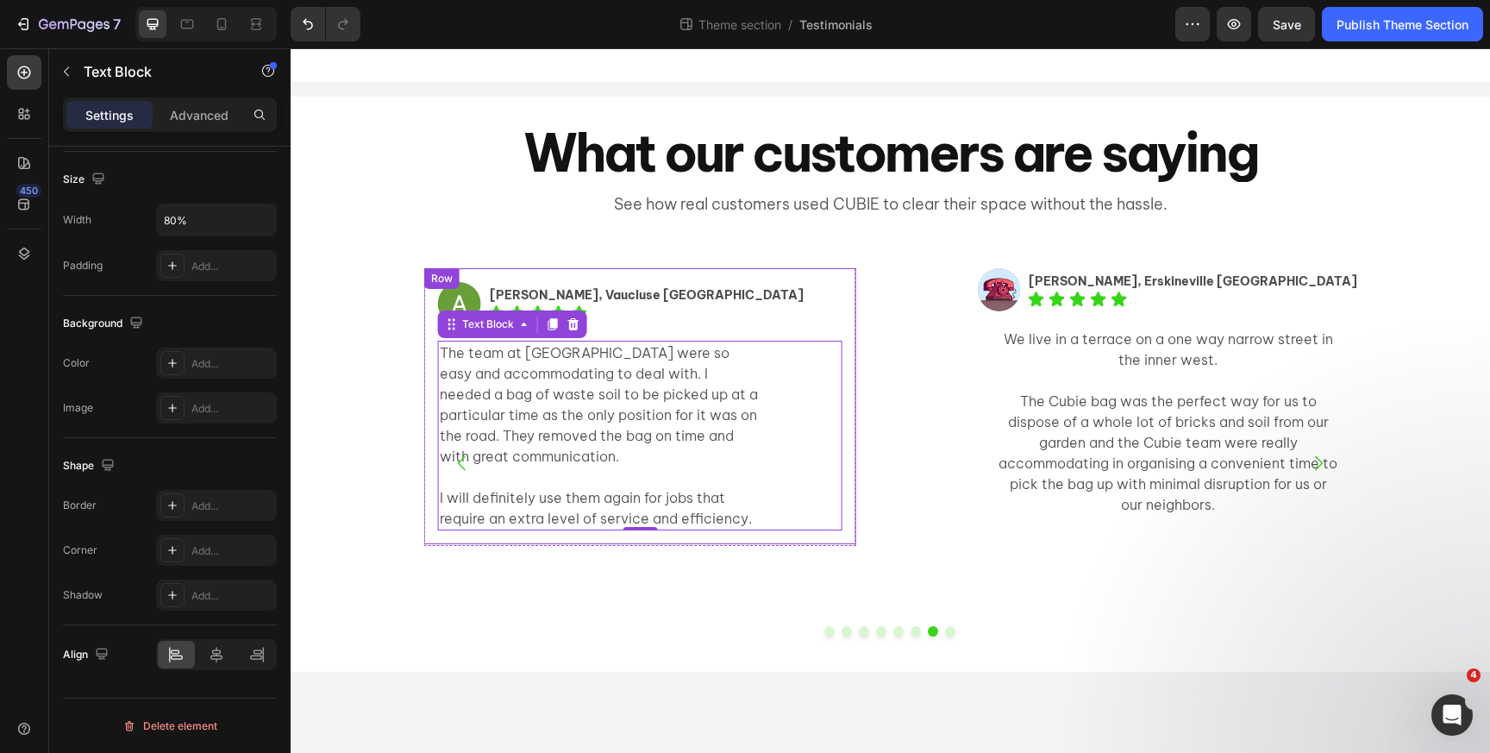
click at [566, 272] on div "Image Anthony, Vaucluse NSW Text Block Icon Icon Icon Icon Icon Icon List Row T…" at bounding box center [639, 406] width 431 height 276
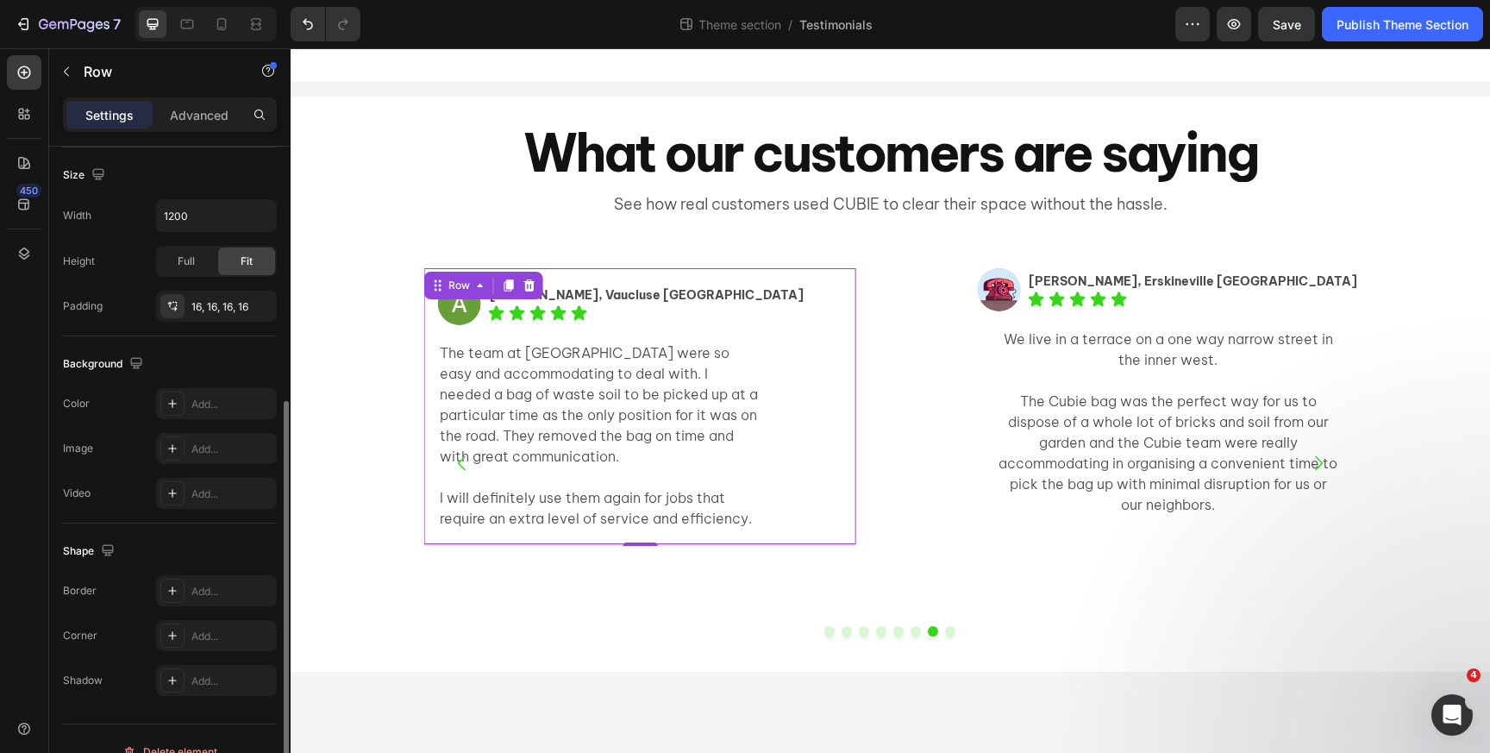
scroll to position [397, 0]
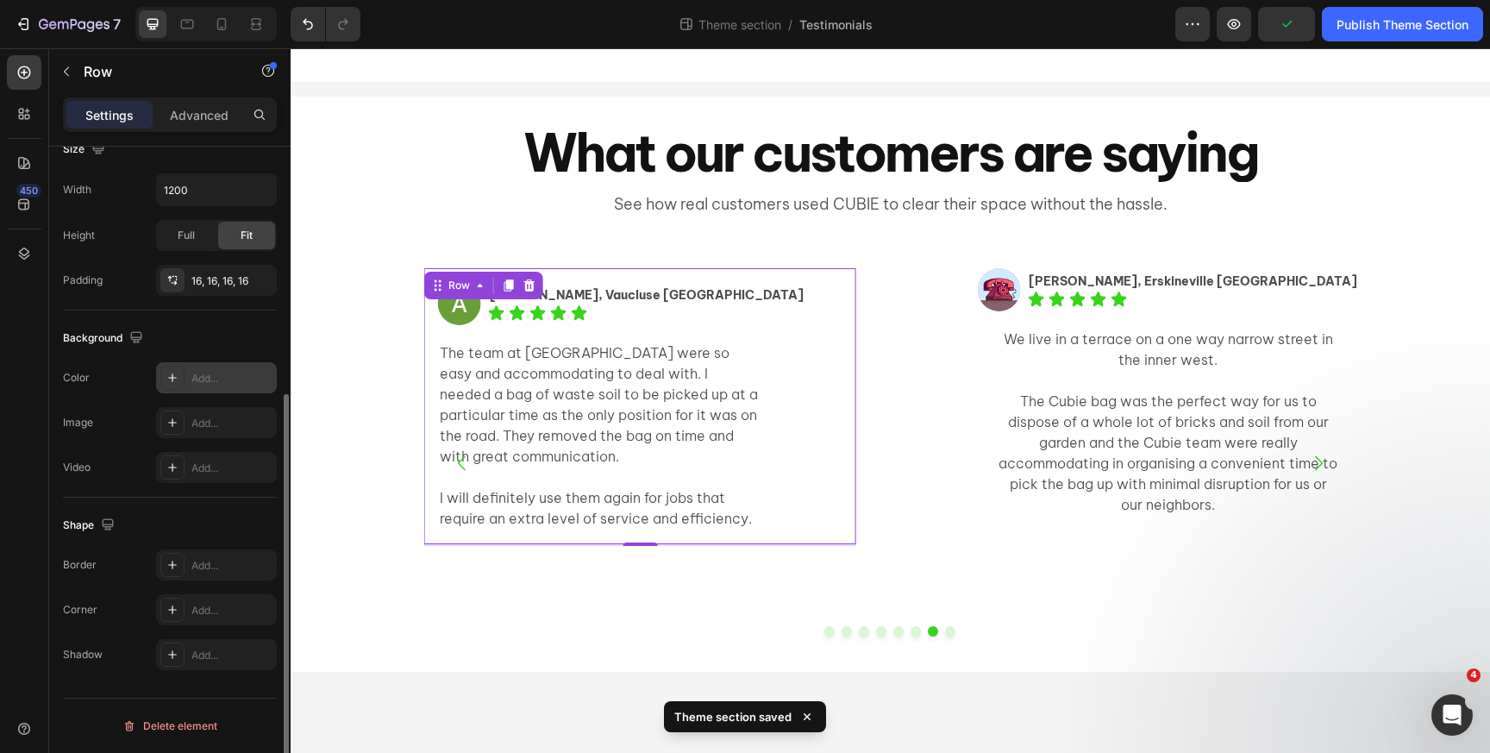
click at [171, 379] on icon at bounding box center [173, 378] width 14 height 14
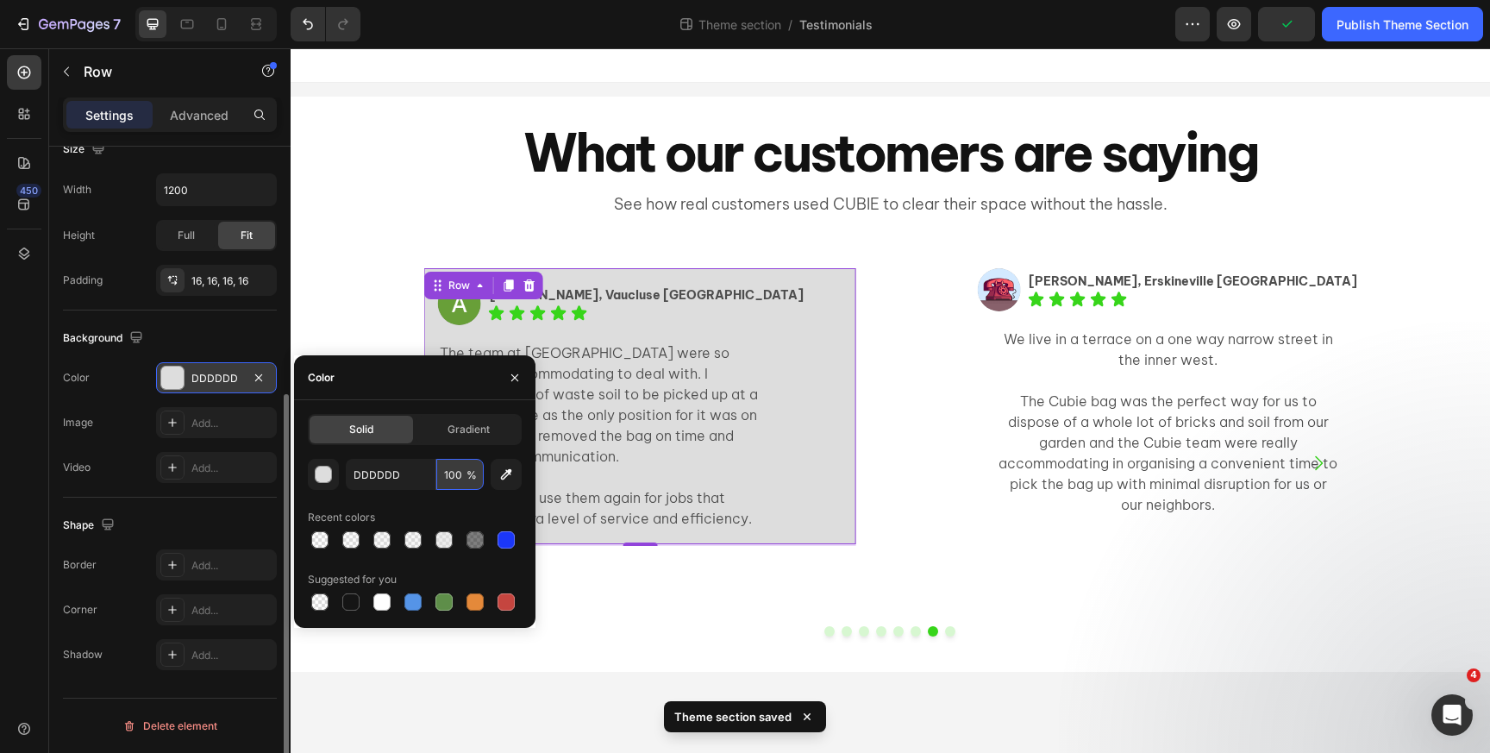
click at [445, 470] on input "100" at bounding box center [459, 474] width 47 height 31
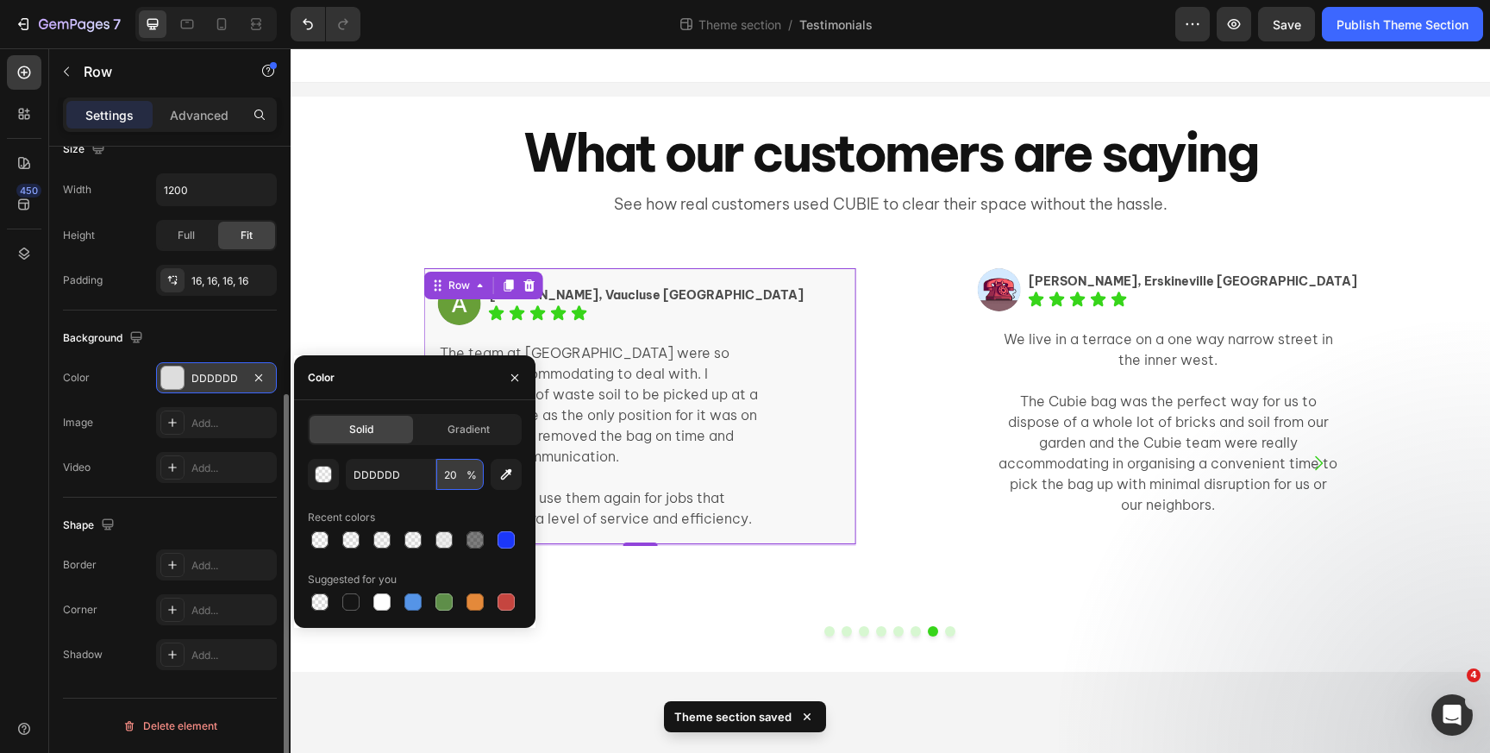
type input "20"
click at [233, 519] on div "Shape" at bounding box center [170, 525] width 214 height 28
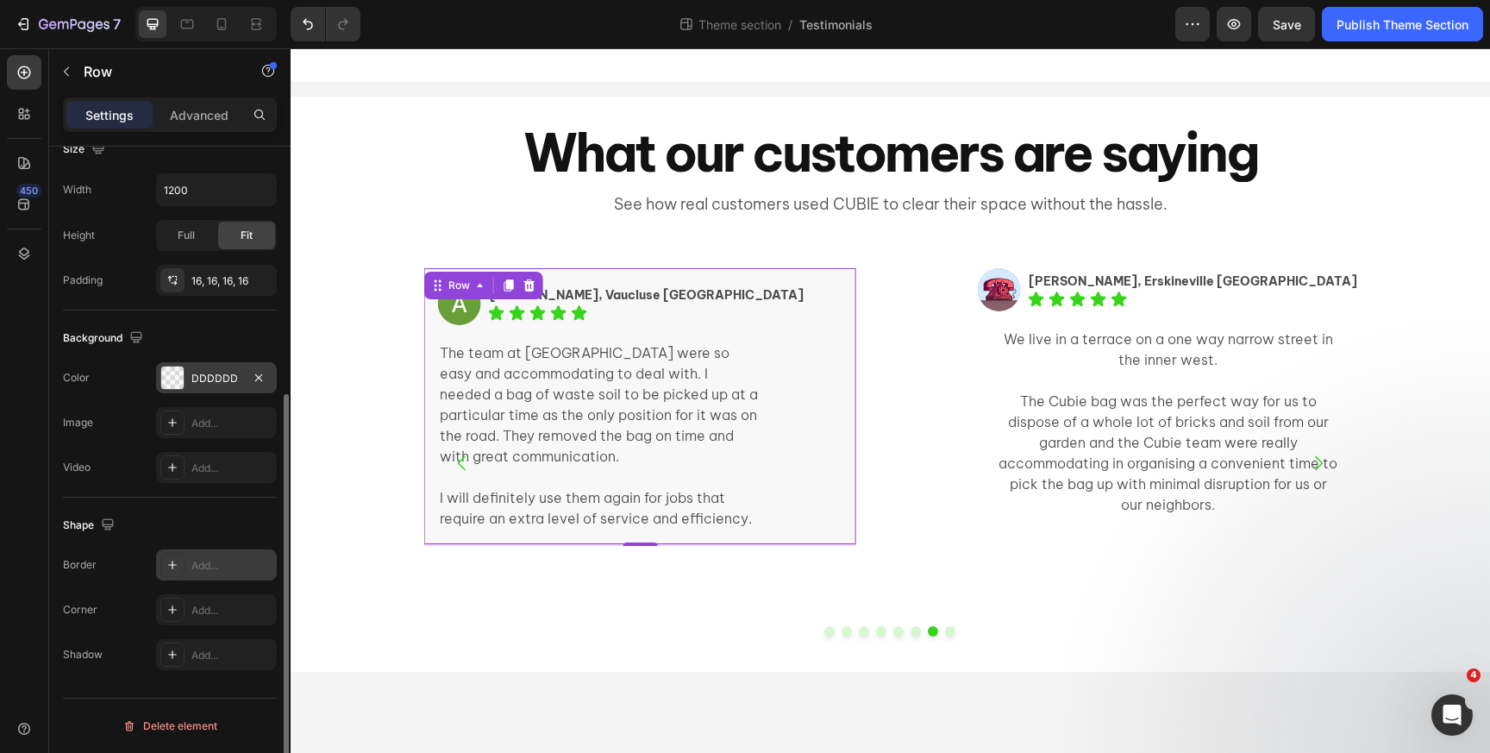
click at [171, 564] on icon at bounding box center [173, 565] width 14 height 14
click at [259, 563] on icon "button" at bounding box center [258, 564] width 7 height 7
click at [178, 610] on icon at bounding box center [173, 610] width 14 height 14
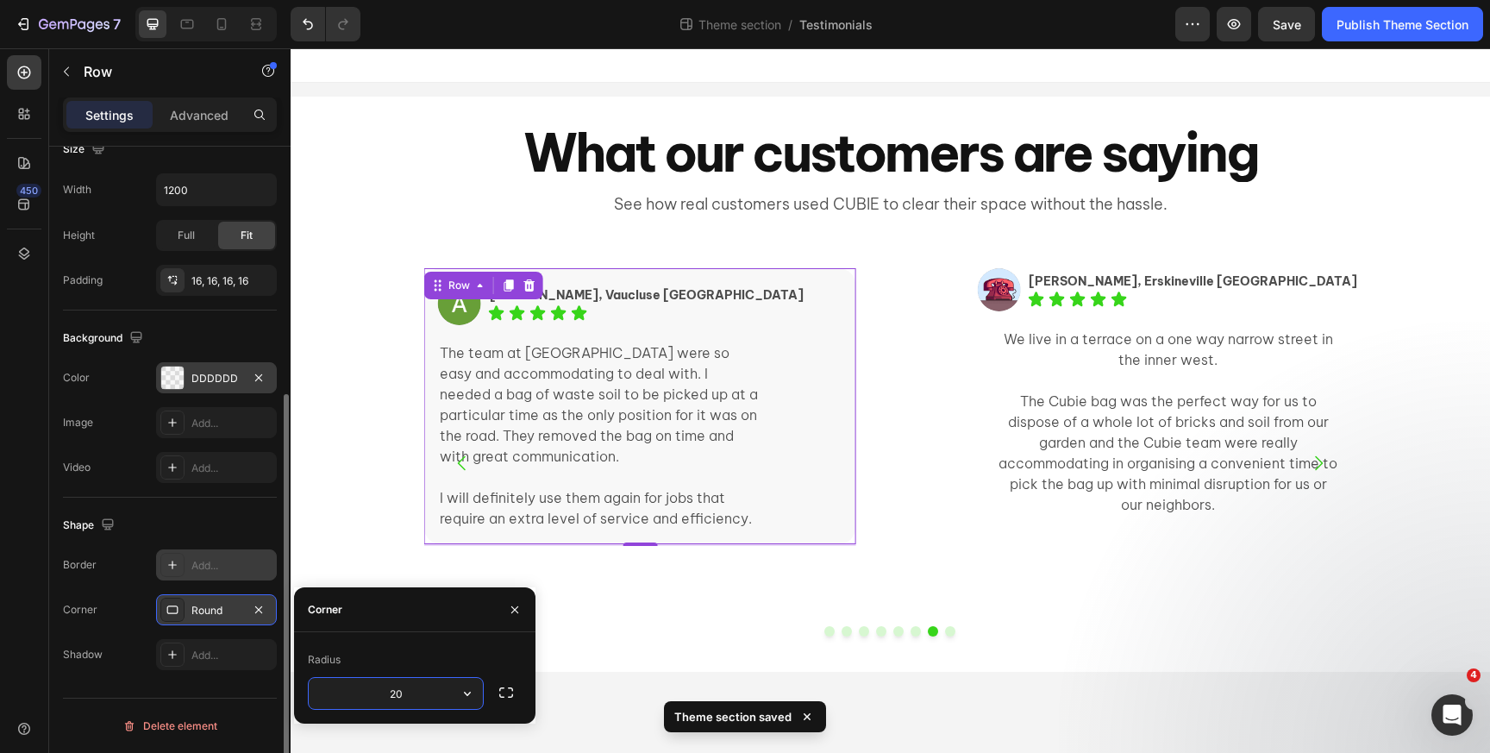
type input "20"
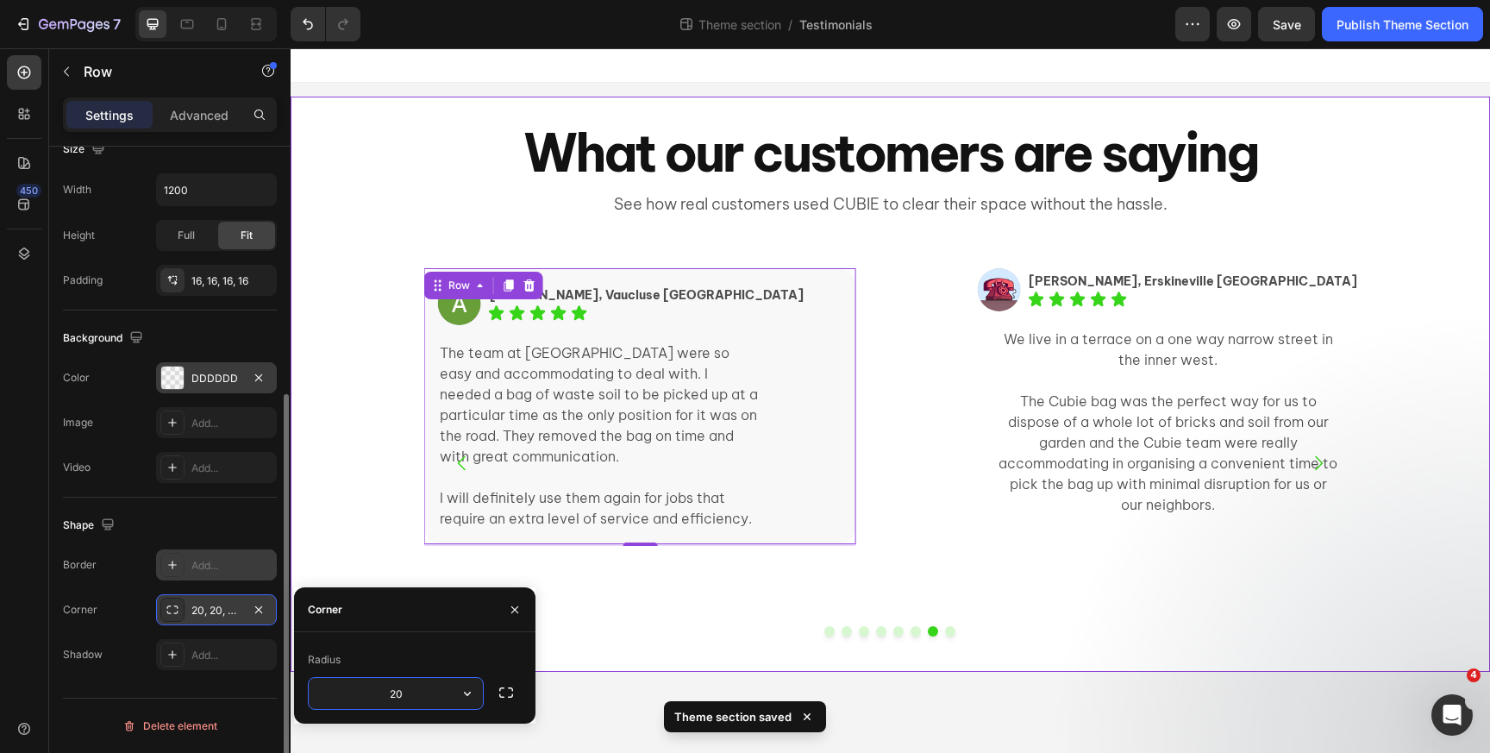
click at [354, 400] on div "Image Elissa, Ultimo NSW Text Block Icon Icon Icon Icon Icon Icon List Row I li…" at bounding box center [891, 456] width 1200 height 431
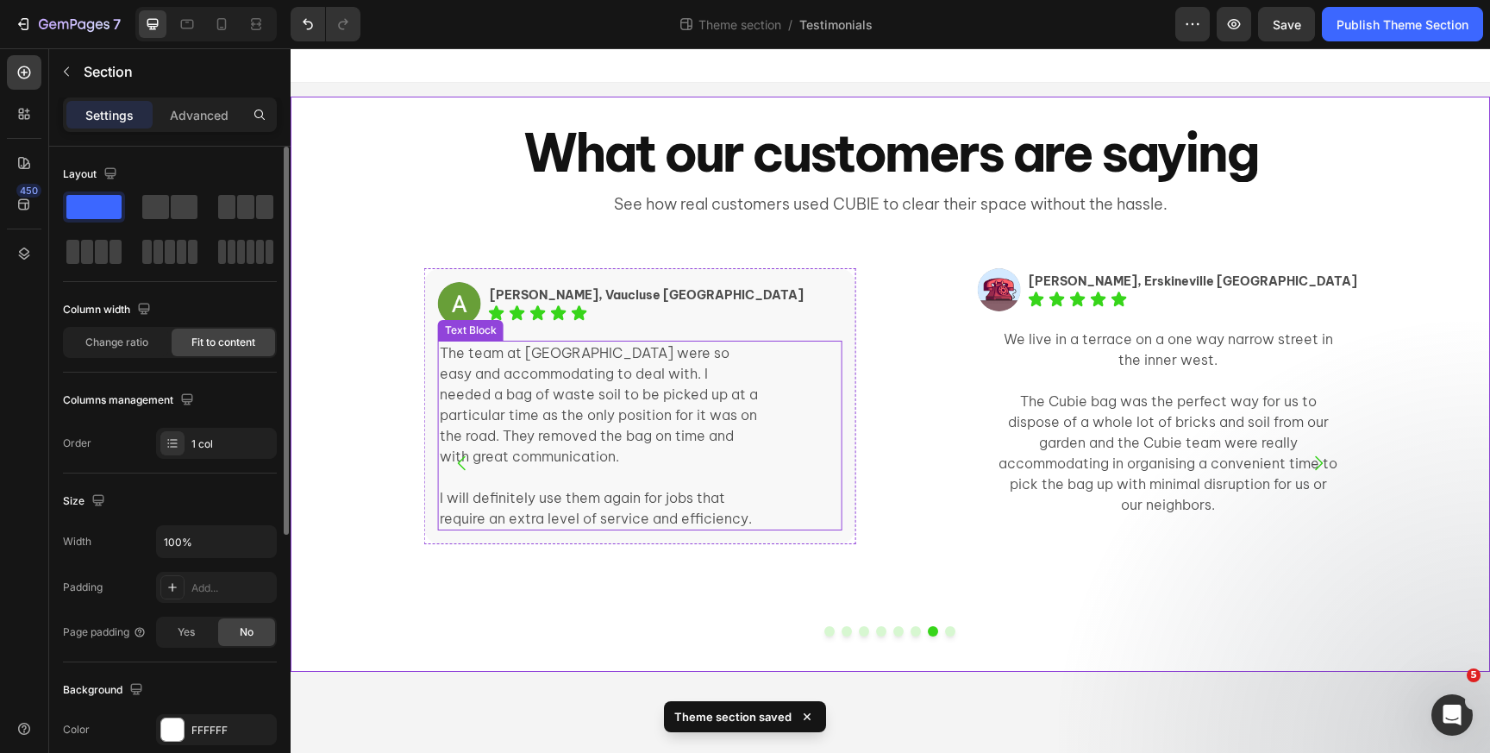
click at [567, 384] on p "The team at [GEOGRAPHIC_DATA] were so easy and accommodating to deal with. I ne…" at bounding box center [600, 404] width 320 height 124
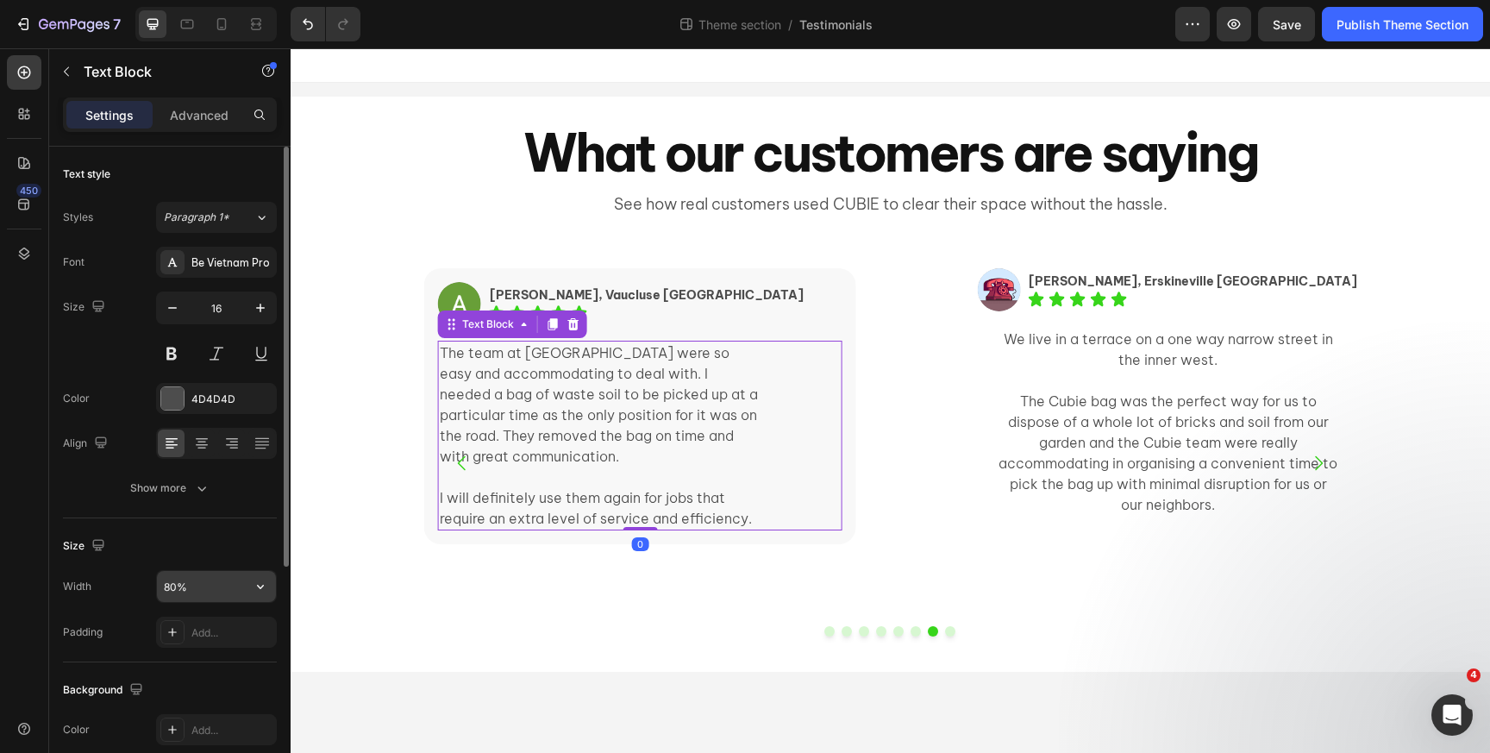
click at [189, 585] on input "80%" at bounding box center [216, 586] width 119 height 31
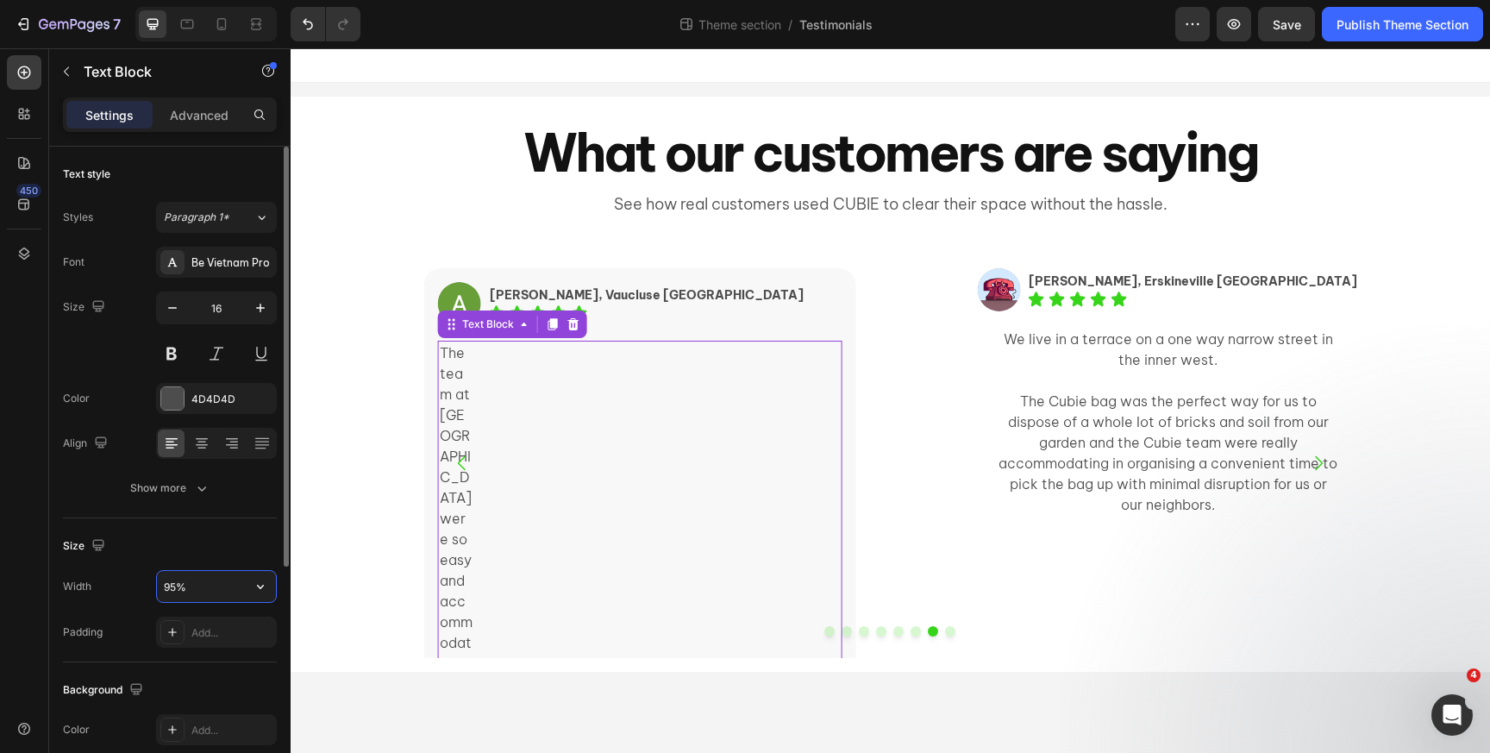
type input "95%"
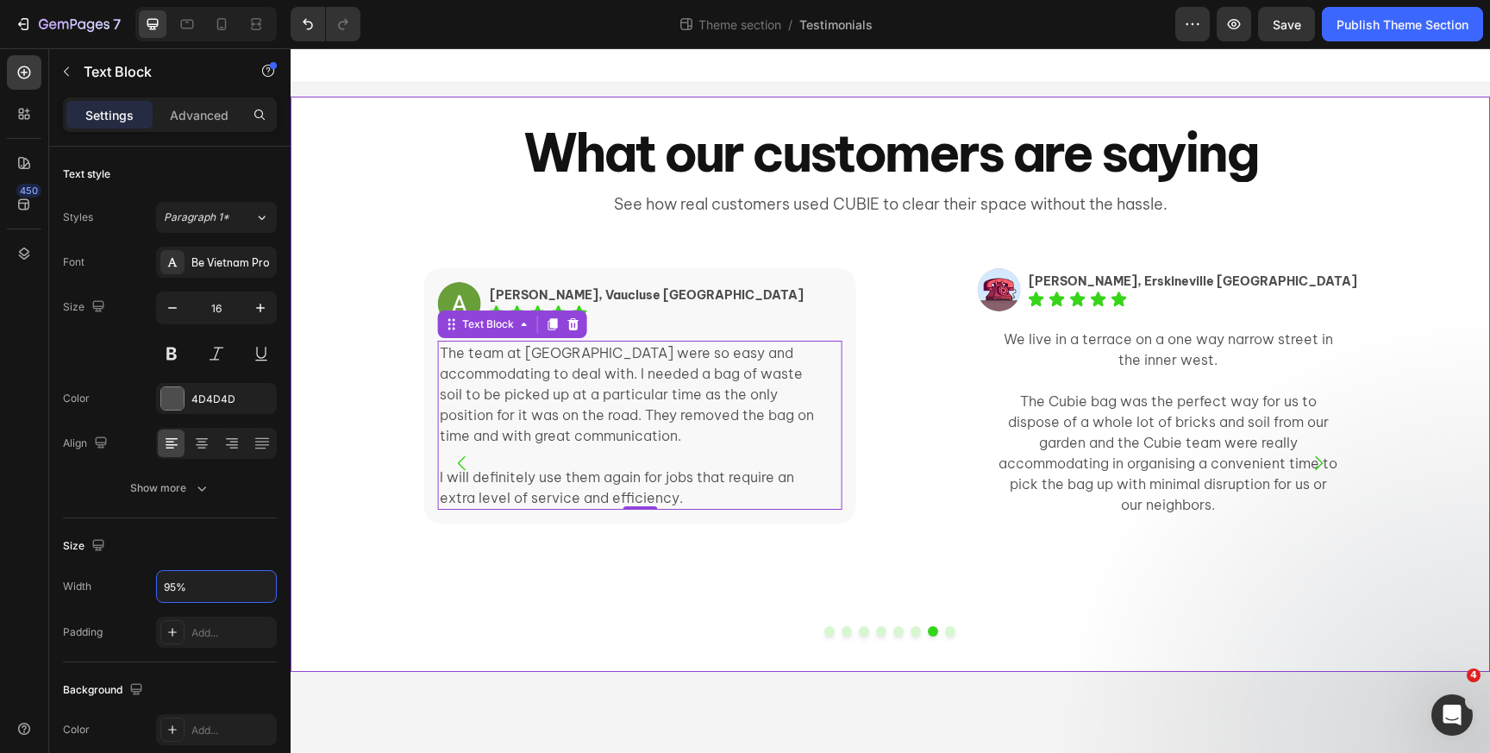
click at [342, 410] on div "Image Elissa, Ultimo NSW Text Block Icon Icon Icon Icon Icon Icon List Row I li…" at bounding box center [891, 456] width 1200 height 431
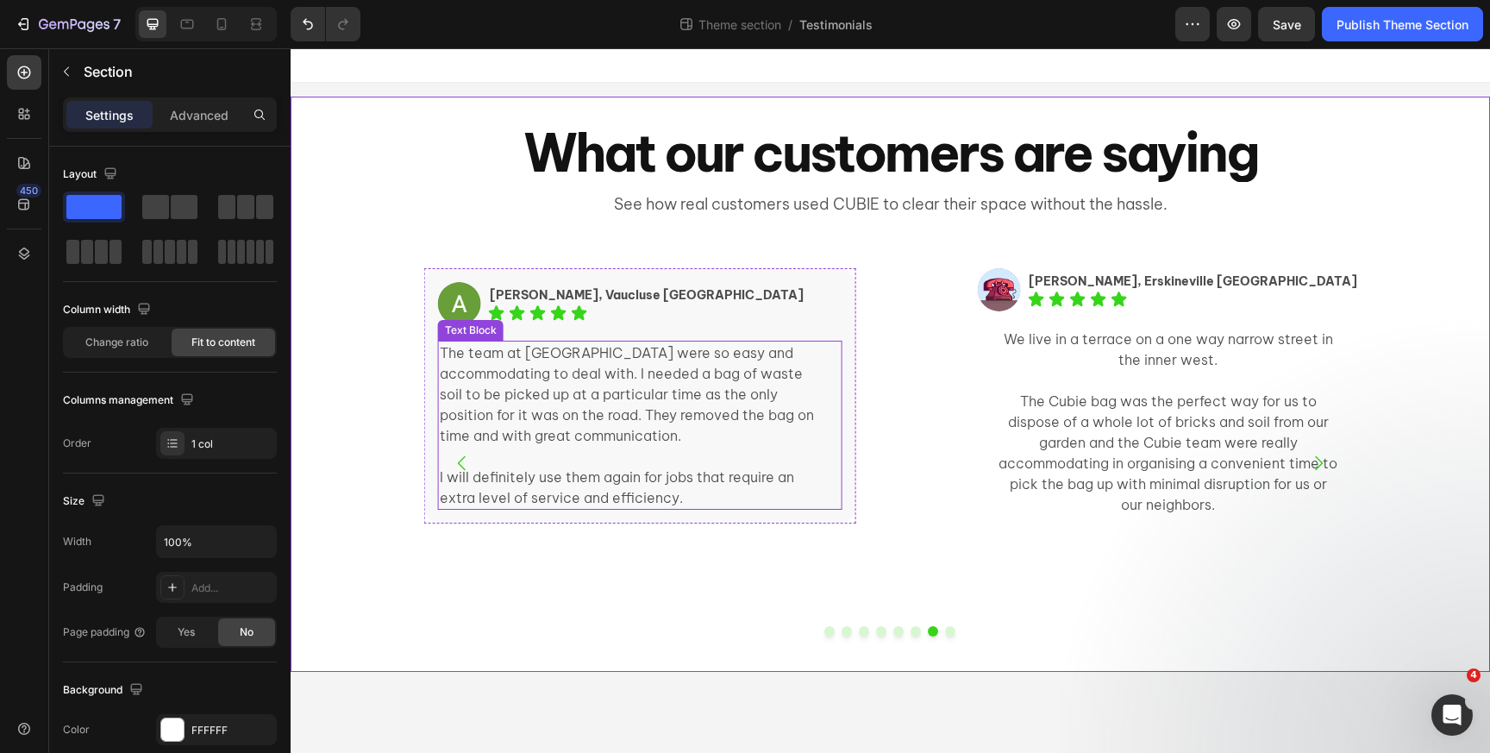
click at [733, 503] on p "I will definitely use them again for jobs that require an extra level of servic…" at bounding box center [630, 487] width 380 height 41
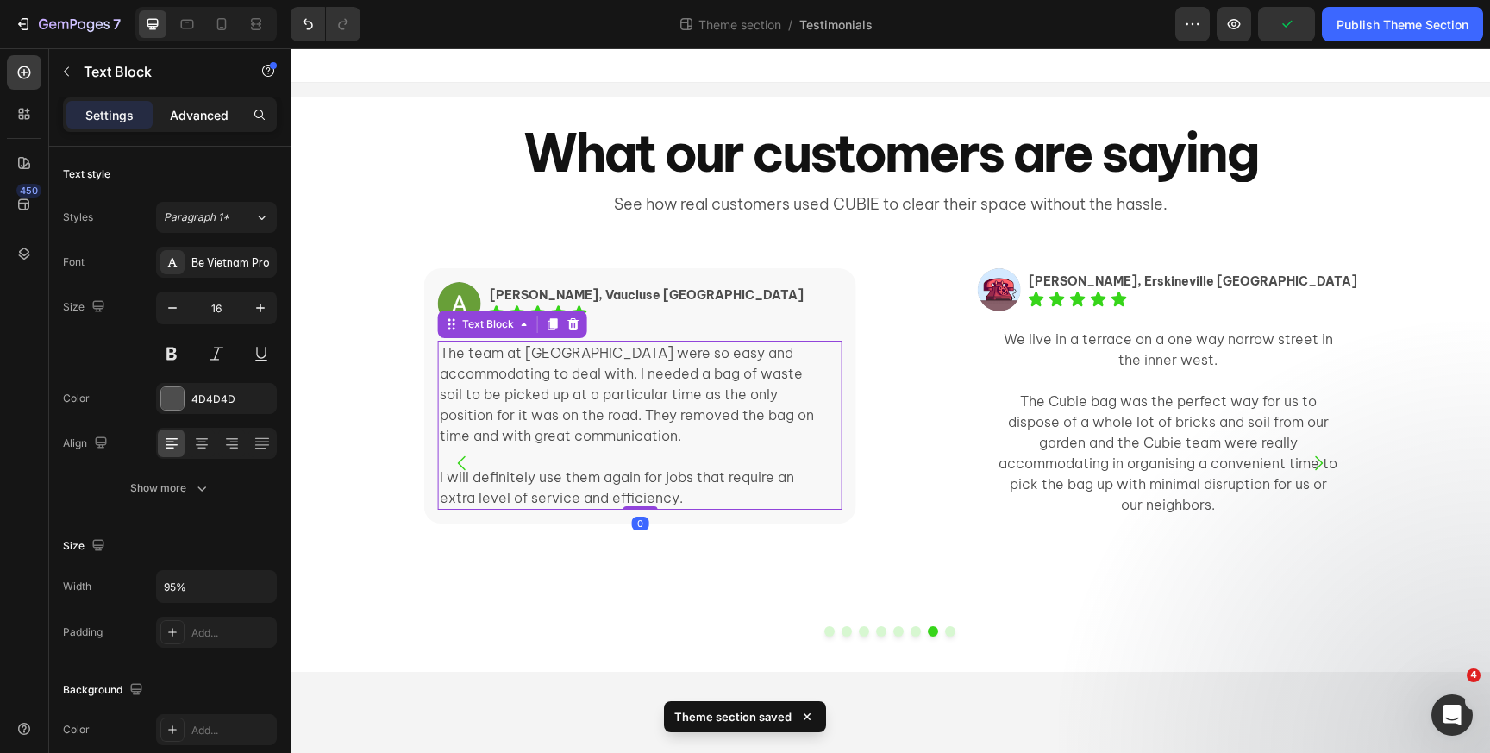
click at [188, 117] on p "Advanced" at bounding box center [199, 115] width 59 height 18
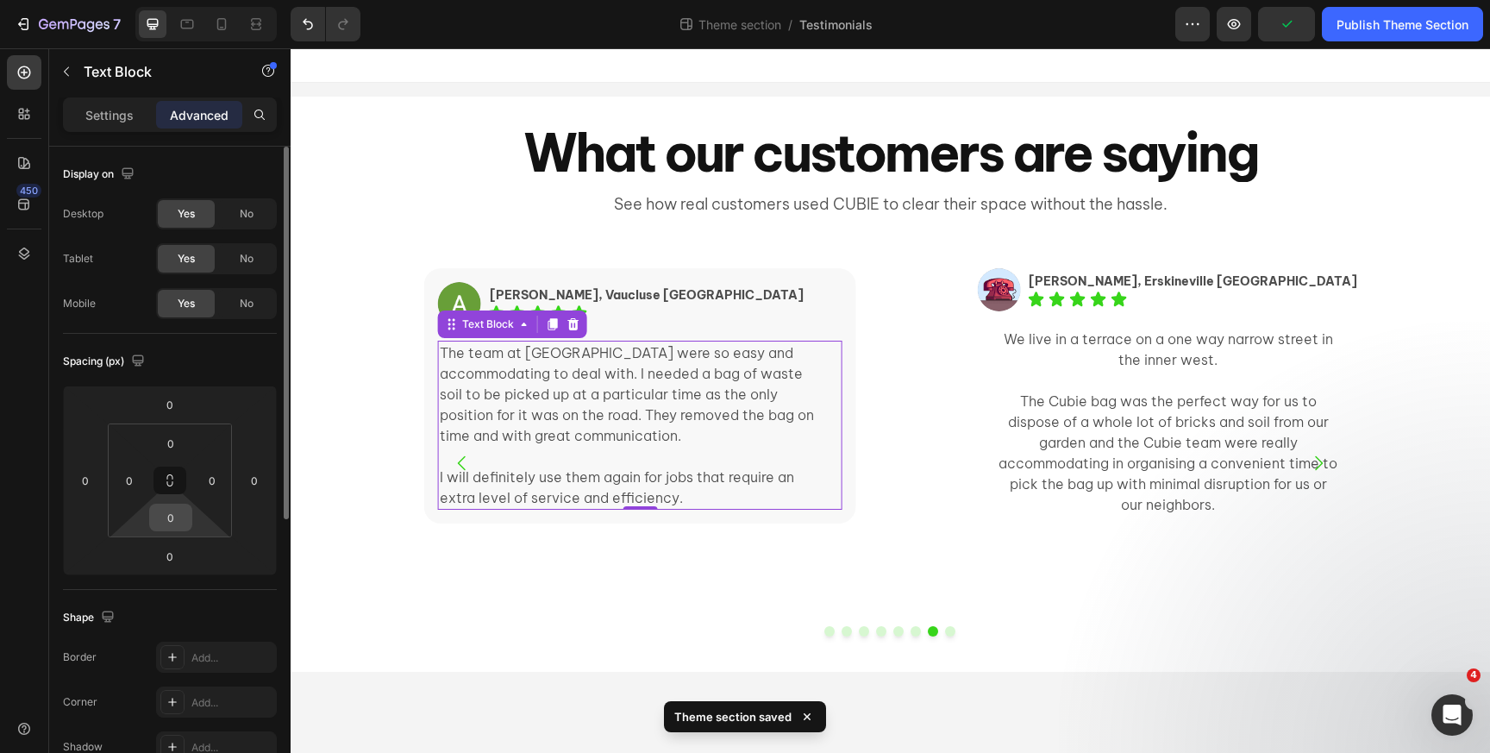
click at [173, 522] on input "0" at bounding box center [171, 517] width 34 height 26
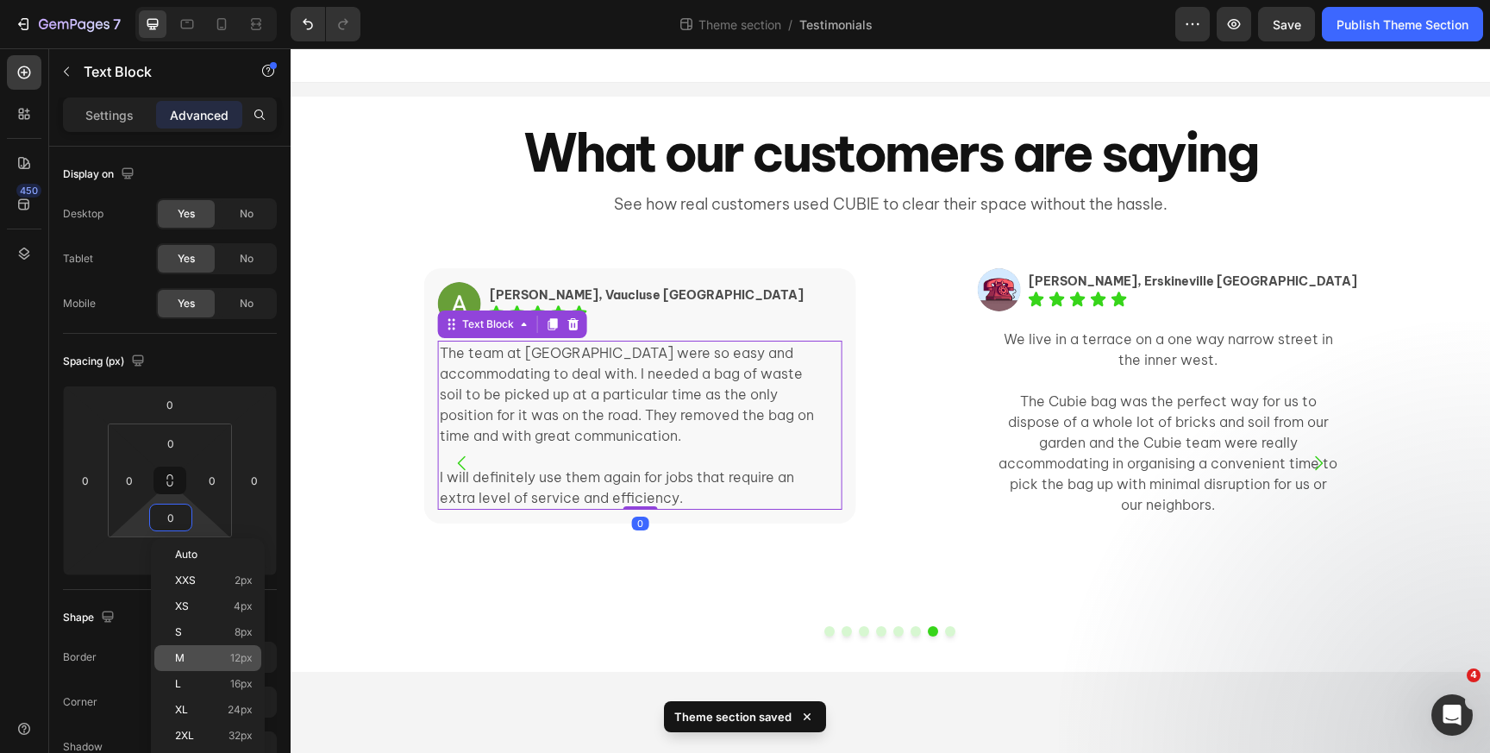
click at [215, 661] on p "M 12px" at bounding box center [214, 658] width 78 height 12
type input "12"
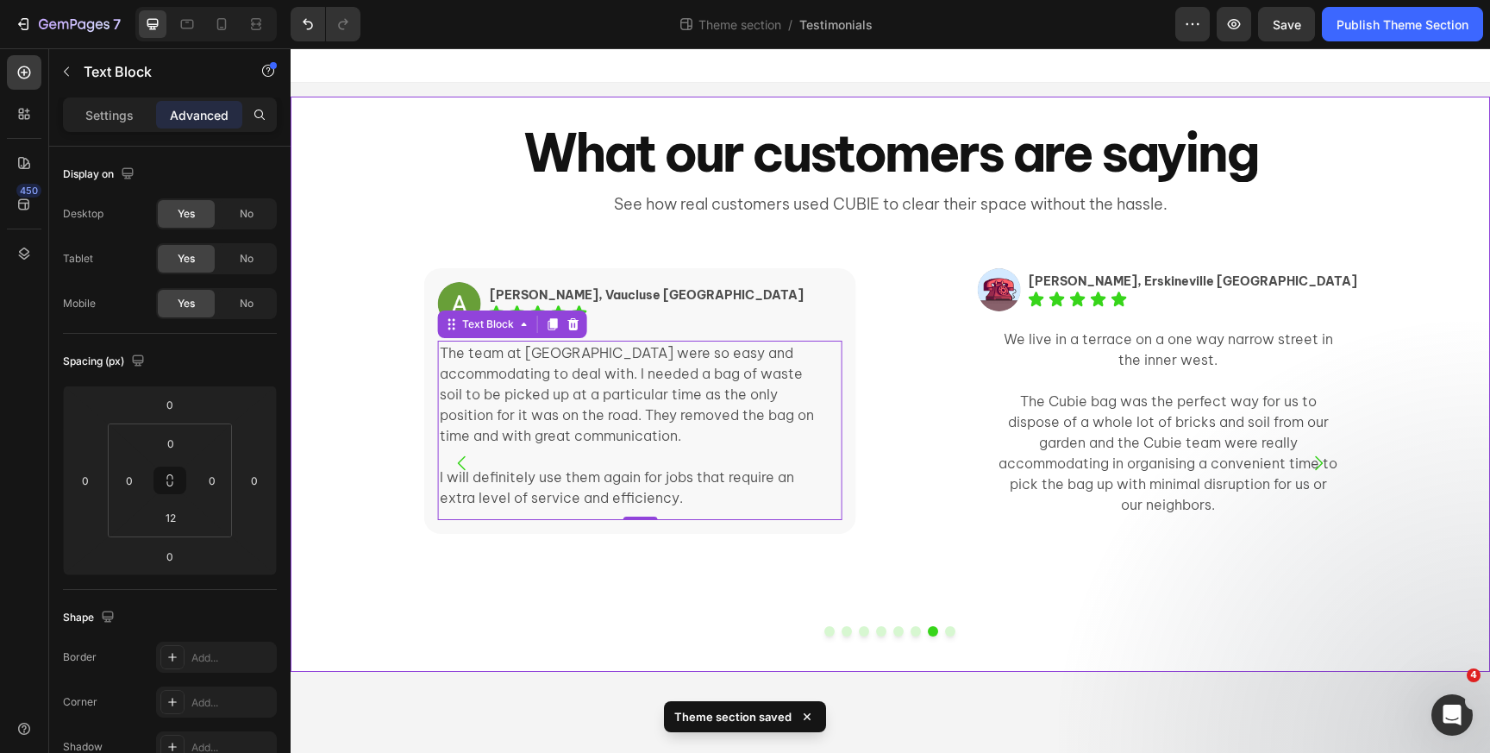
click at [391, 616] on div "Image Elissa, Ultimo NSW Text Block Icon Icon Icon Icon Icon Icon List Row I li…" at bounding box center [891, 456] width 1200 height 431
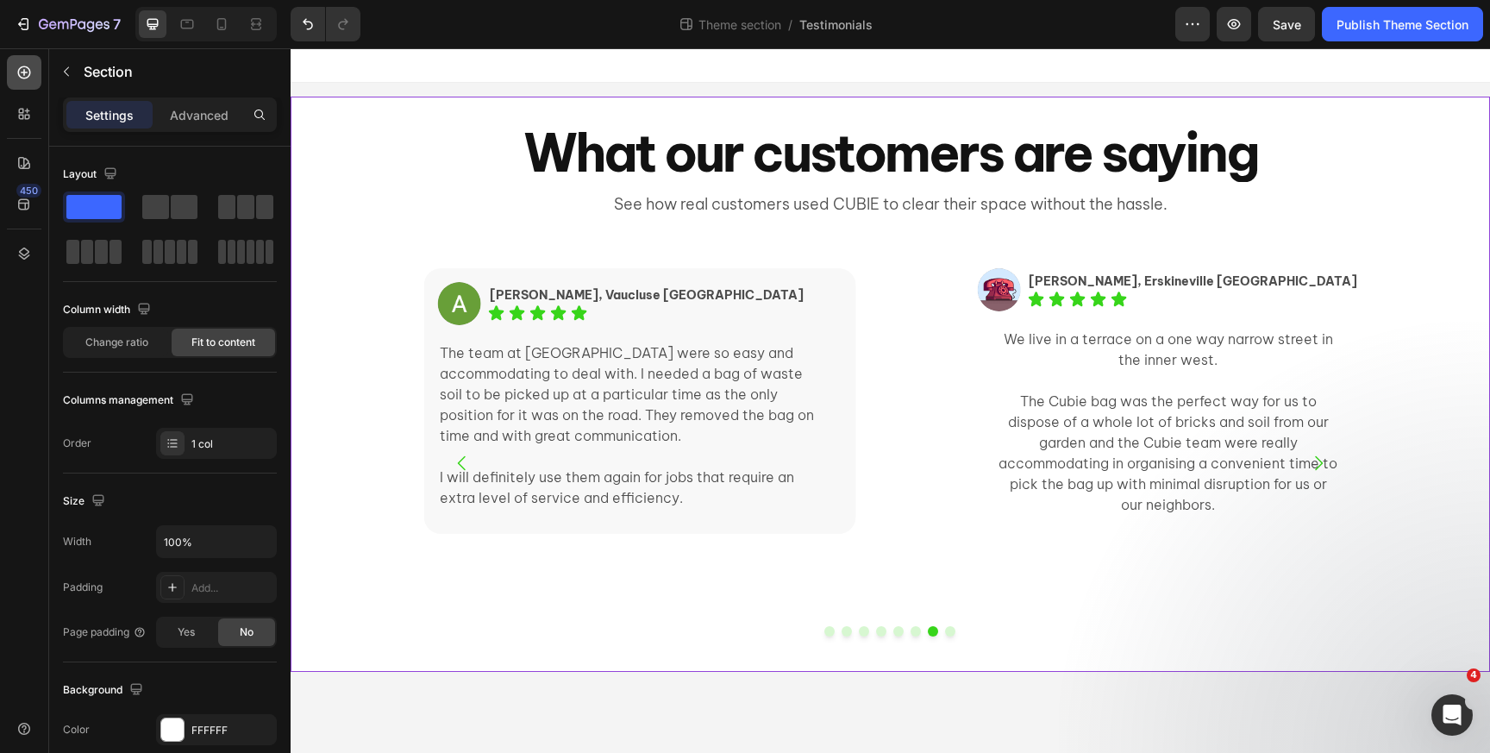
click at [24, 69] on icon at bounding box center [24, 72] width 13 height 13
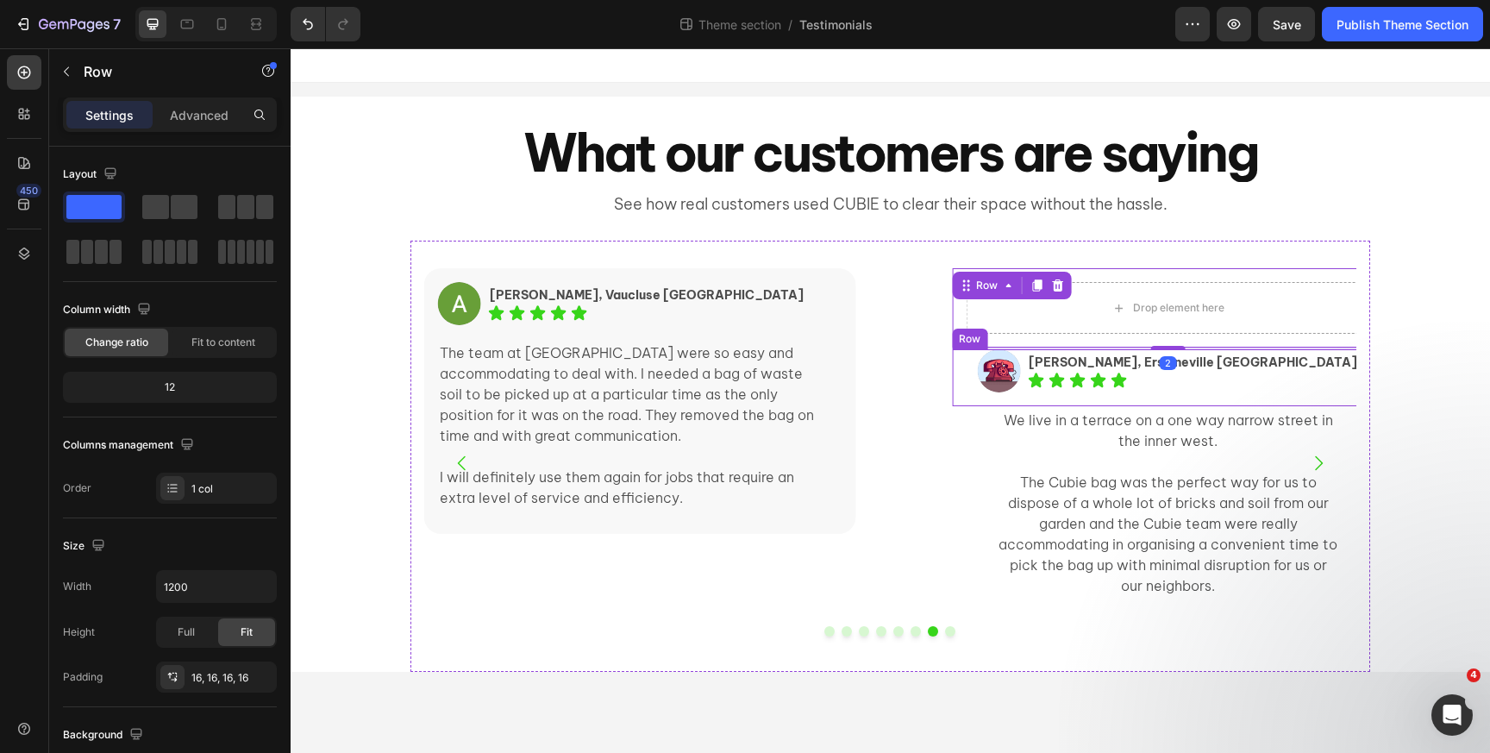
click at [1010, 358] on div "Image Lisa, Erskineville NSW Text Block Icon Icon Icon Icon Icon Icon List Row" at bounding box center [1167, 377] width 431 height 57
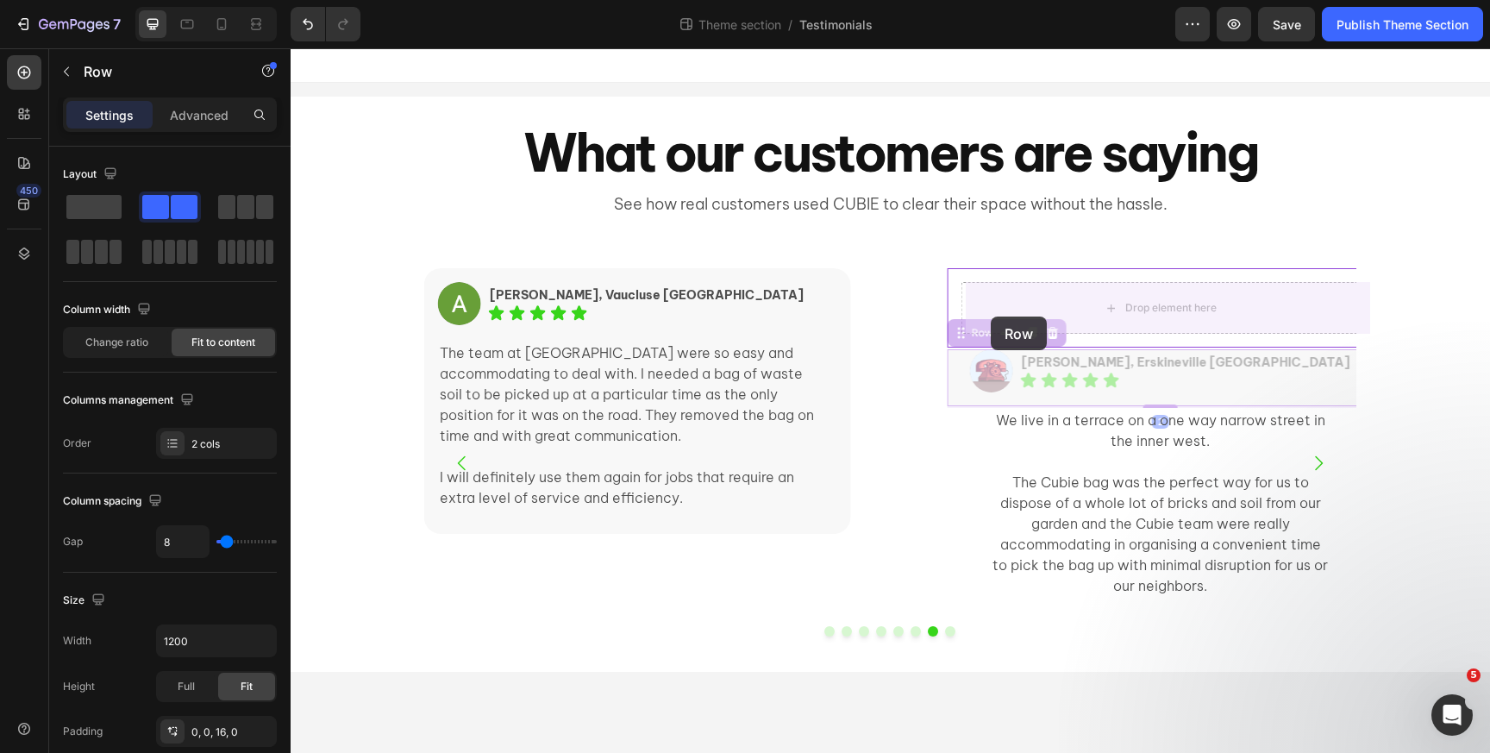
drag, startPoint x: 982, startPoint y: 335, endPoint x: 991, endPoint y: 316, distance: 20.1
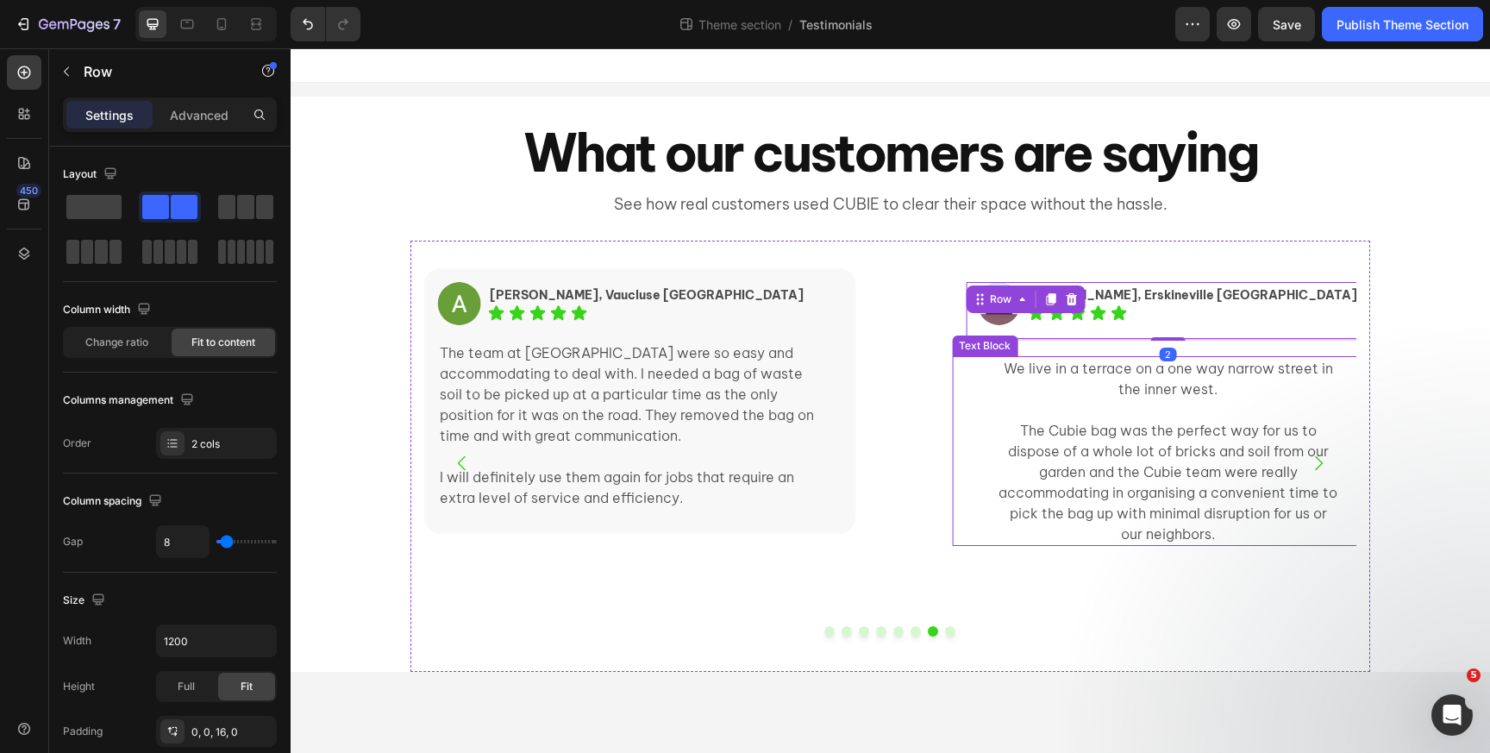
click at [1052, 437] on p "The Cubie bag was the perfect way for us to dispose of a whole lot of bricks an…" at bounding box center [1168, 482] width 342 height 124
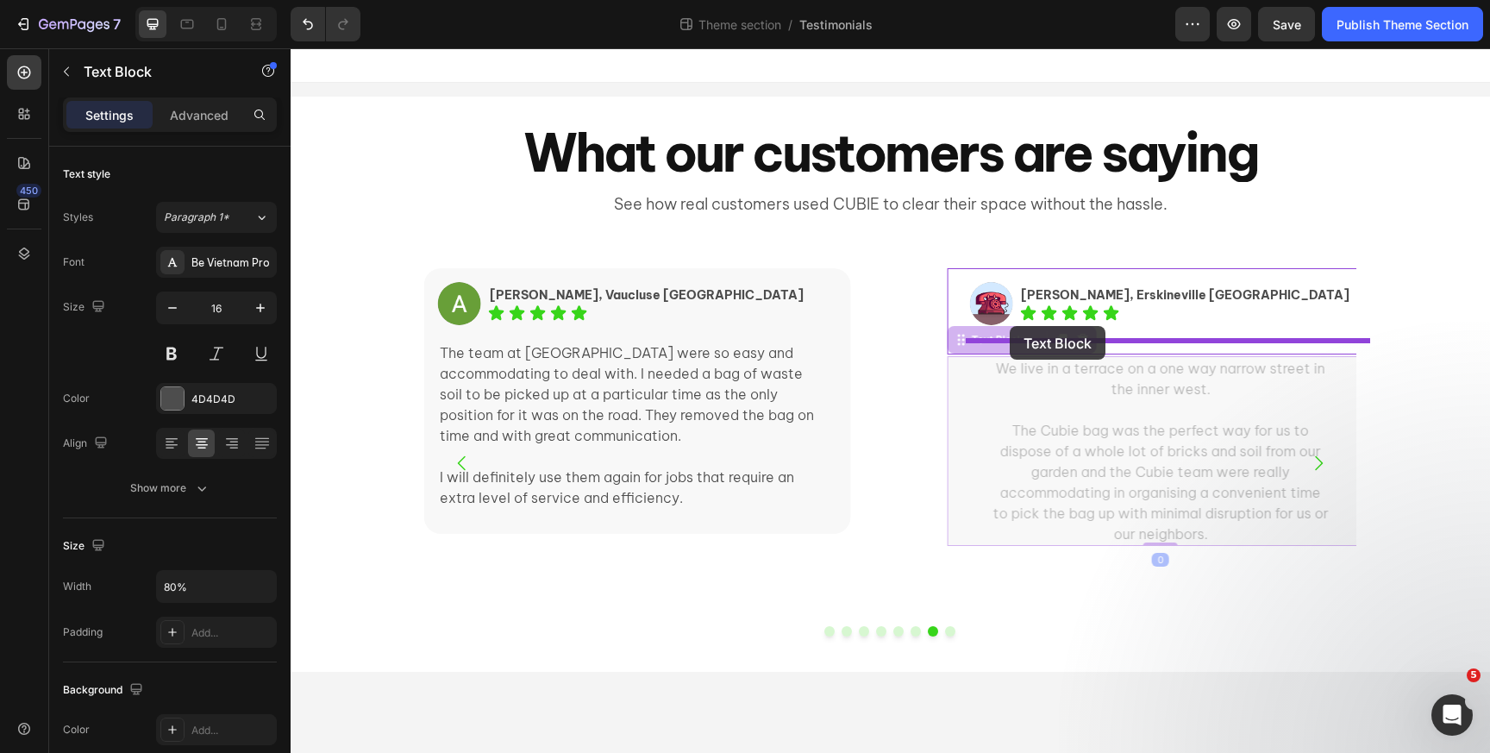
drag, startPoint x: 1003, startPoint y: 342, endPoint x: 1007, endPoint y: 331, distance: 12.0
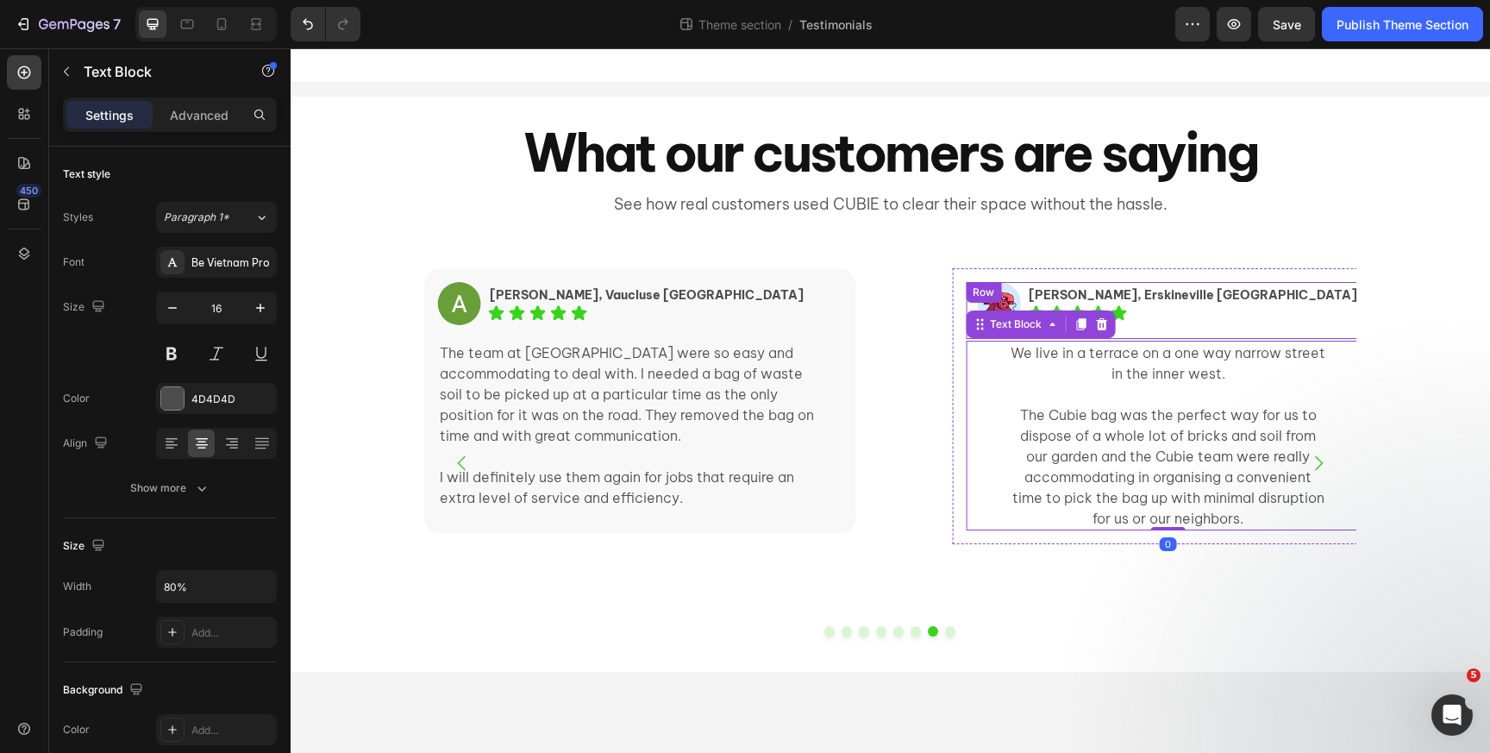
click at [996, 290] on div "Row" at bounding box center [983, 293] width 28 height 16
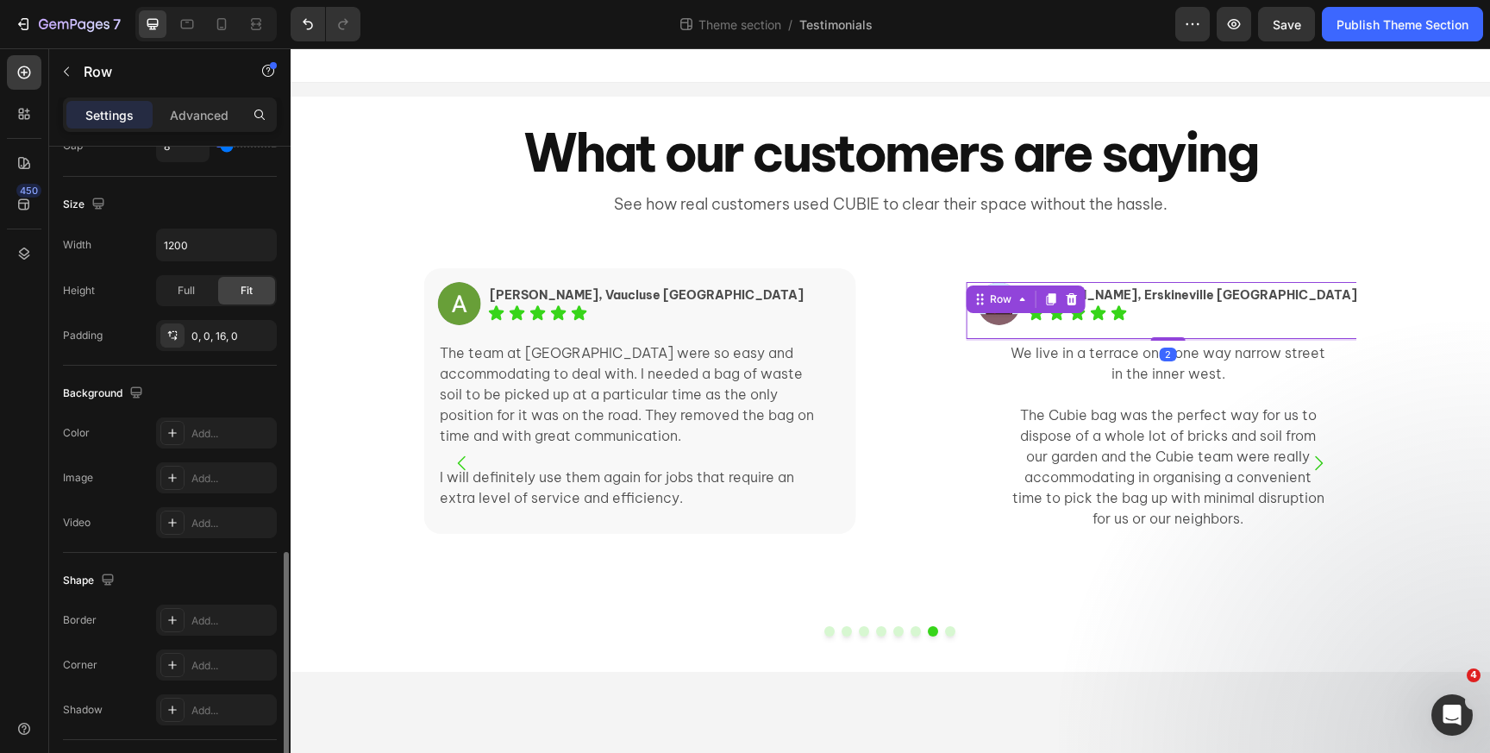
scroll to position [593, 0]
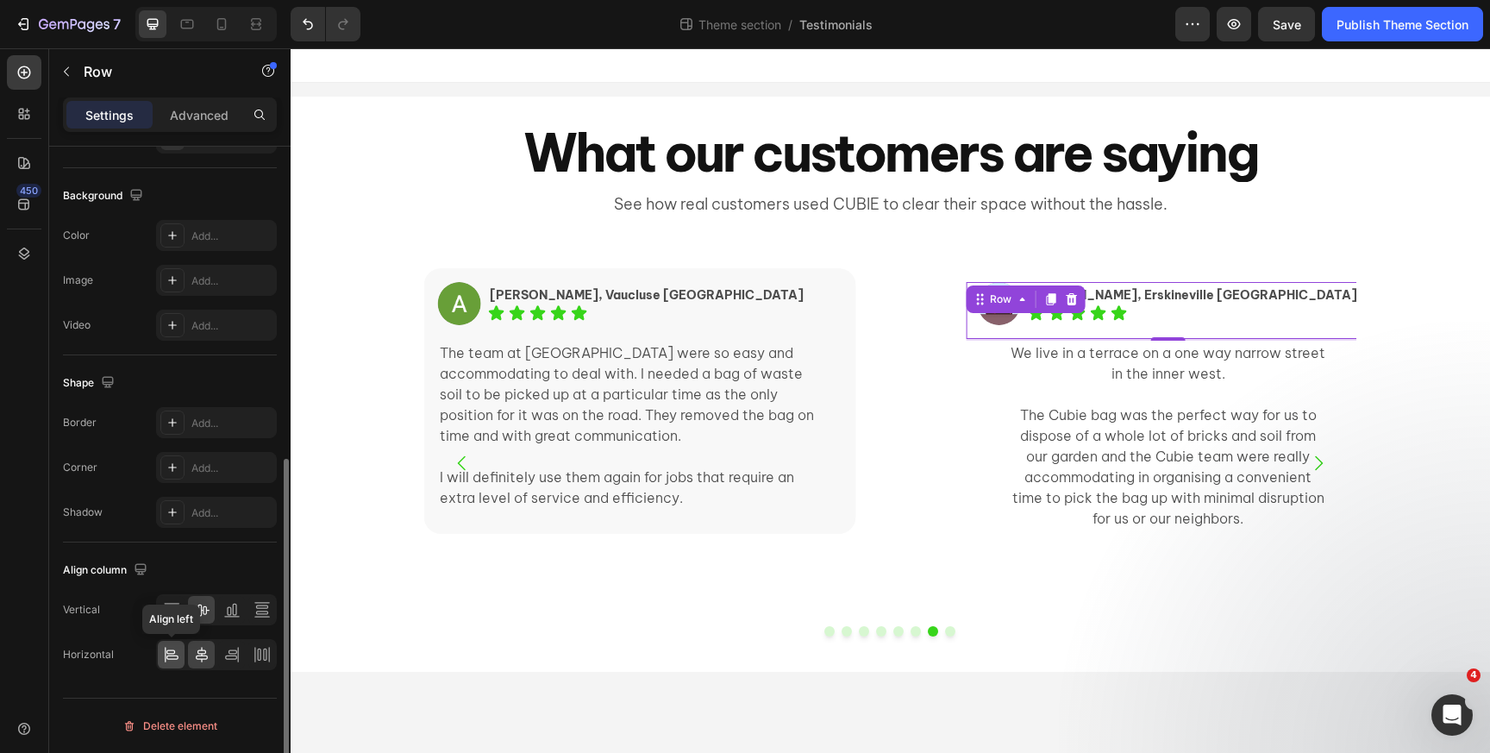
click at [169, 651] on icon at bounding box center [171, 654] width 17 height 17
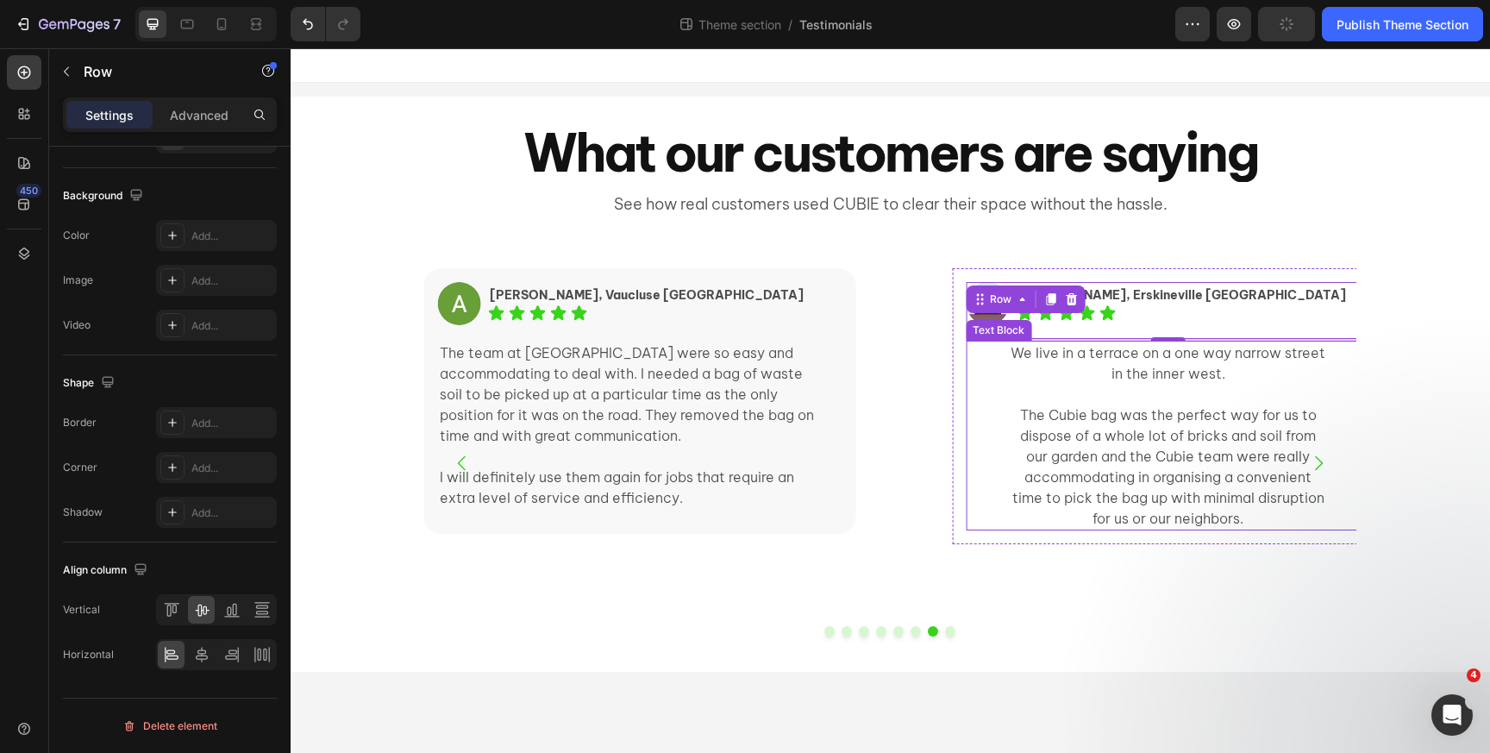
click at [1142, 472] on p "The Cubie bag was the perfect way for us to dispose of a whole lot of bricks an…" at bounding box center [1168, 466] width 320 height 124
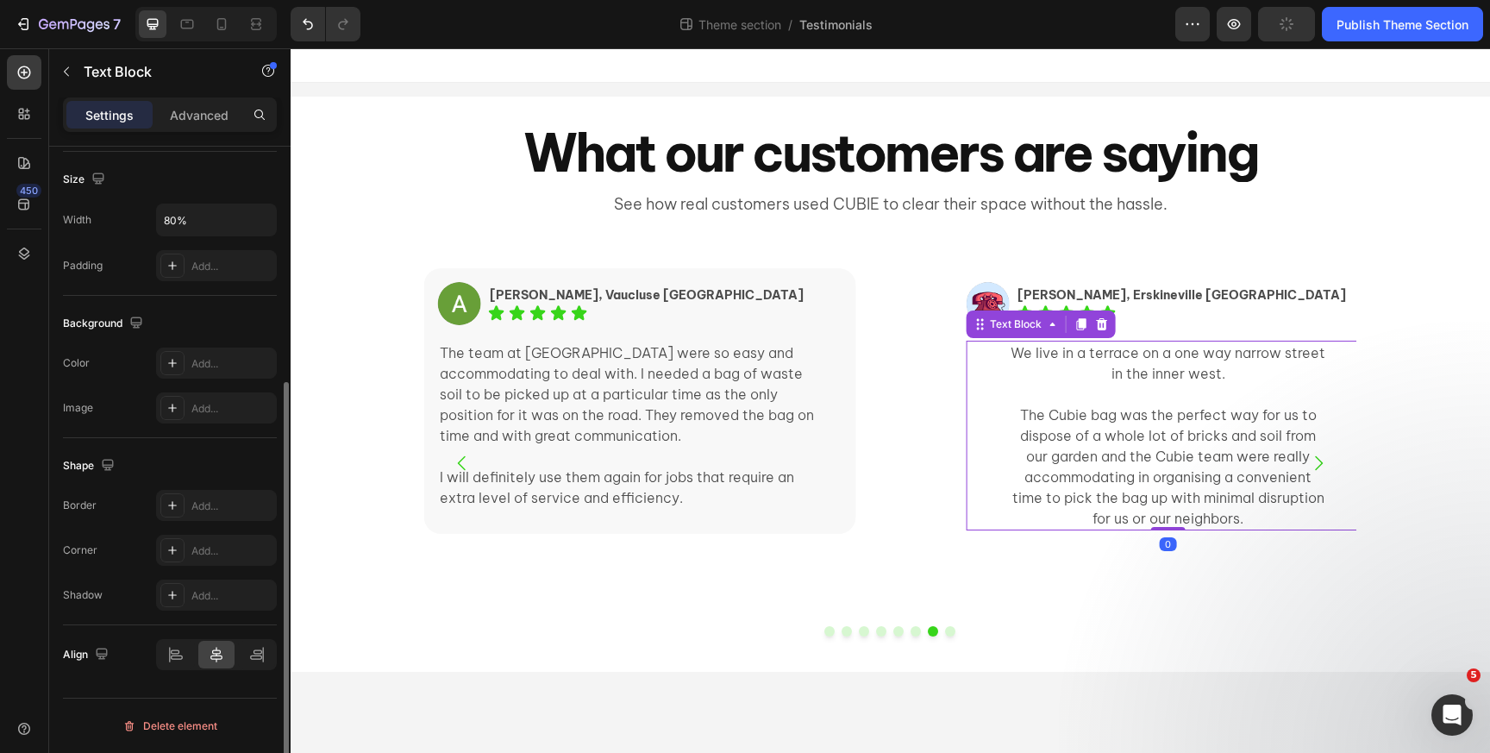
scroll to position [0, 0]
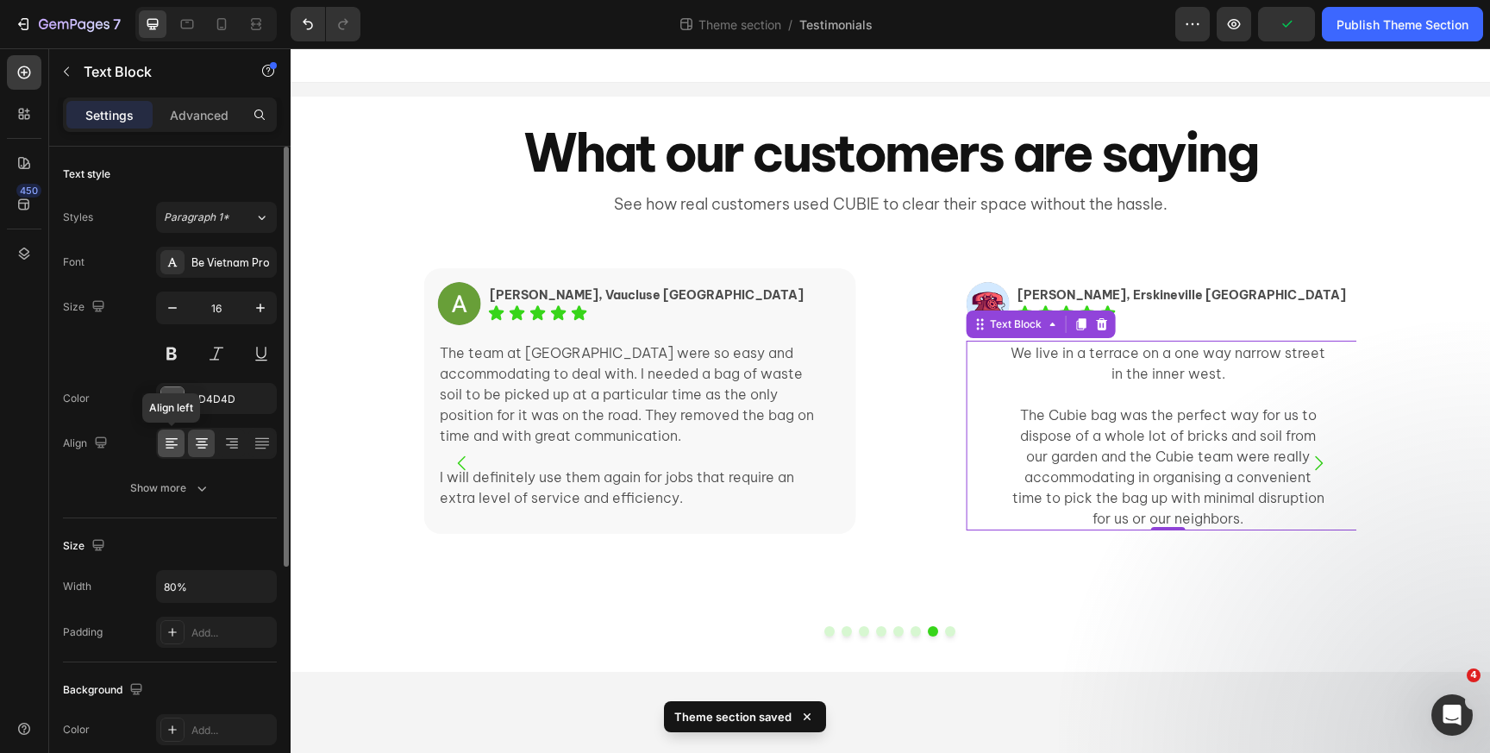
click at [168, 442] on icon at bounding box center [170, 443] width 9 height 2
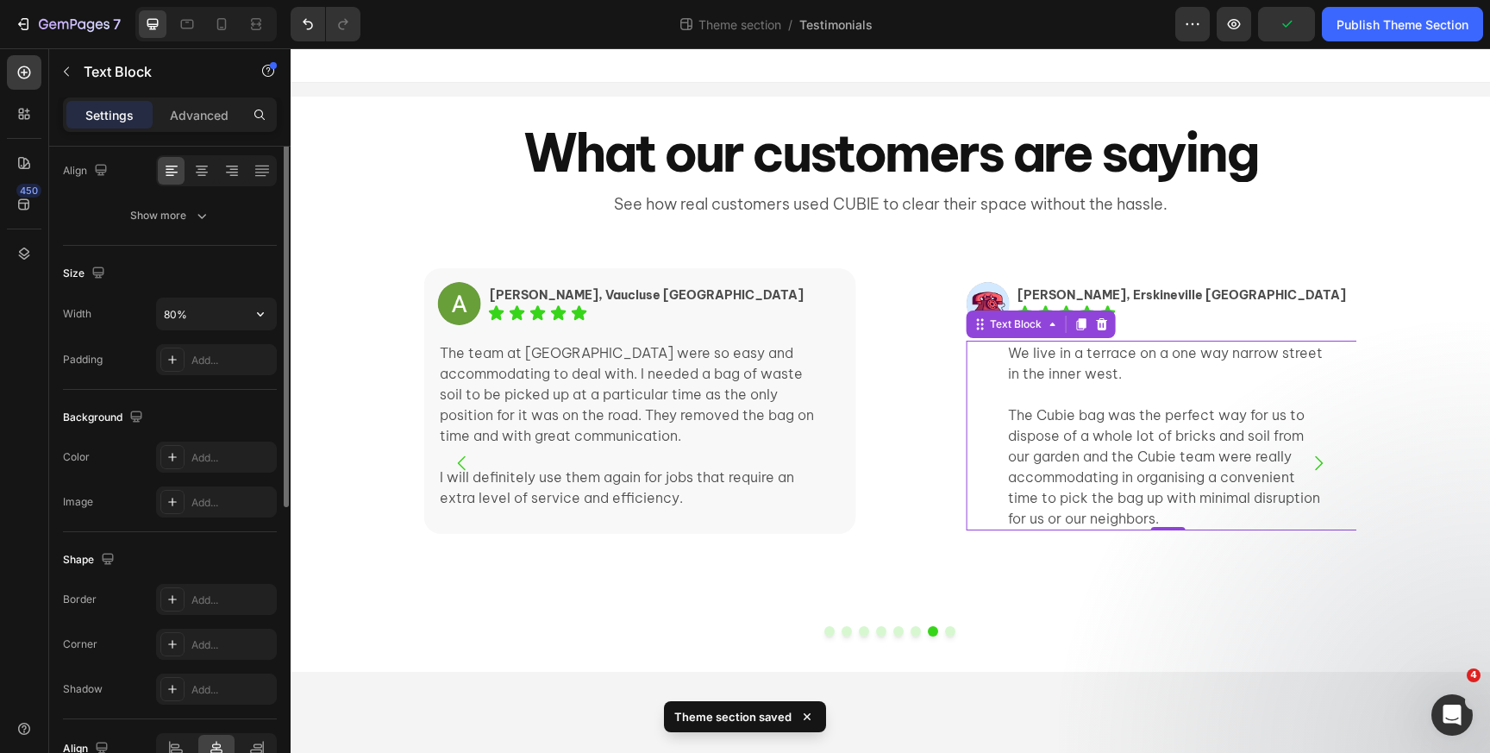
scroll to position [367, 0]
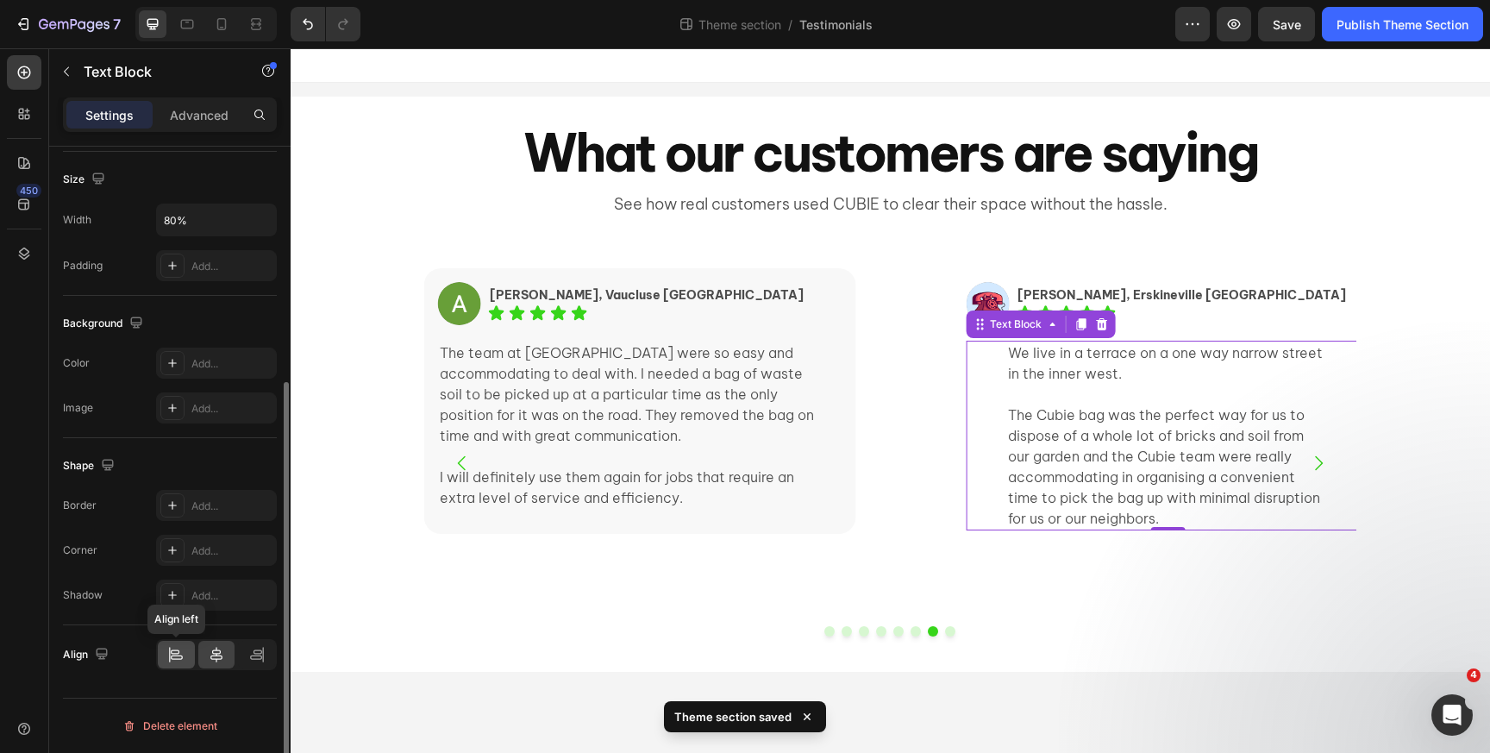
click at [166, 655] on div at bounding box center [176, 655] width 37 height 28
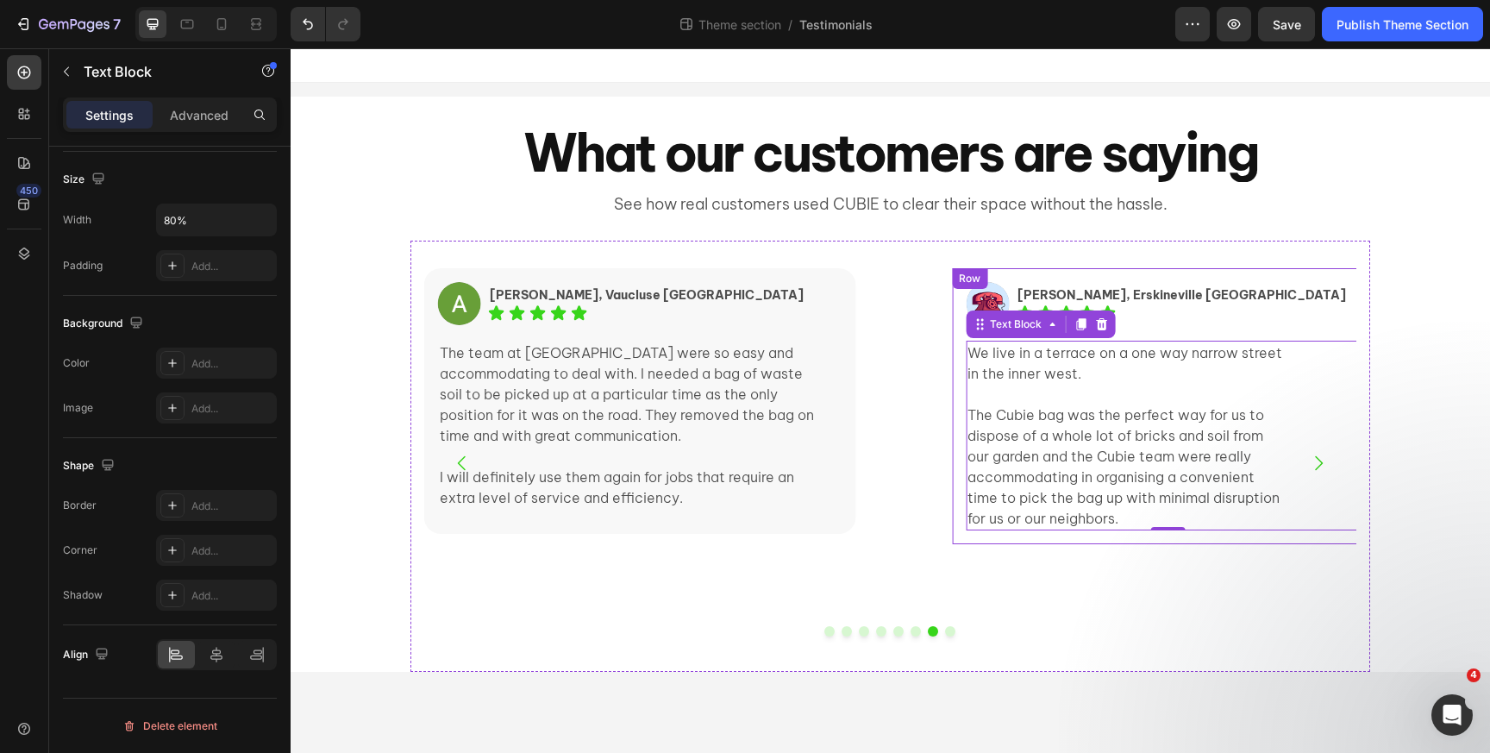
click at [1200, 281] on div "Image Lisa, Erskineville NSW Text Block Icon Icon Icon Icon Icon Icon List Row …" at bounding box center [1167, 406] width 431 height 276
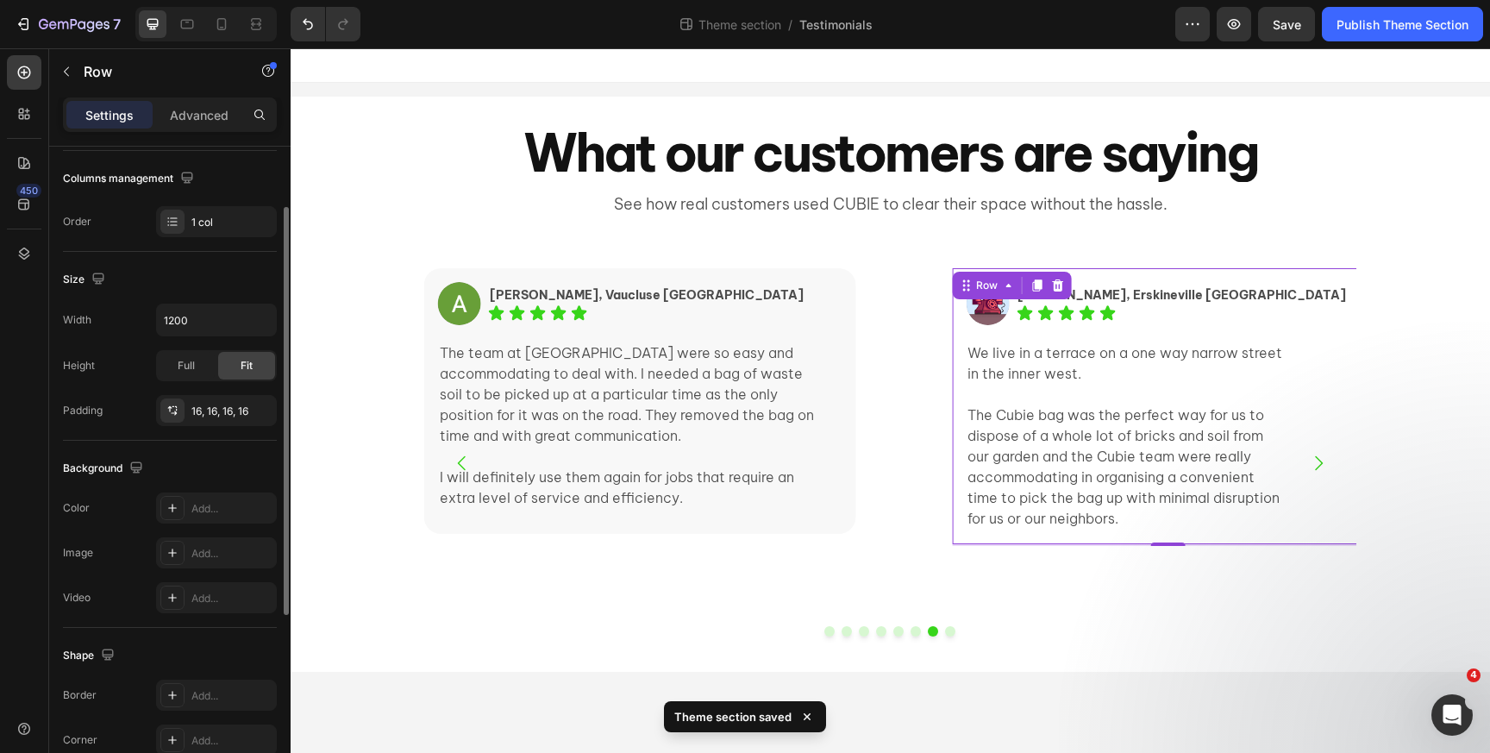
scroll to position [272, 0]
click at [169, 498] on icon at bounding box center [173, 503] width 14 height 14
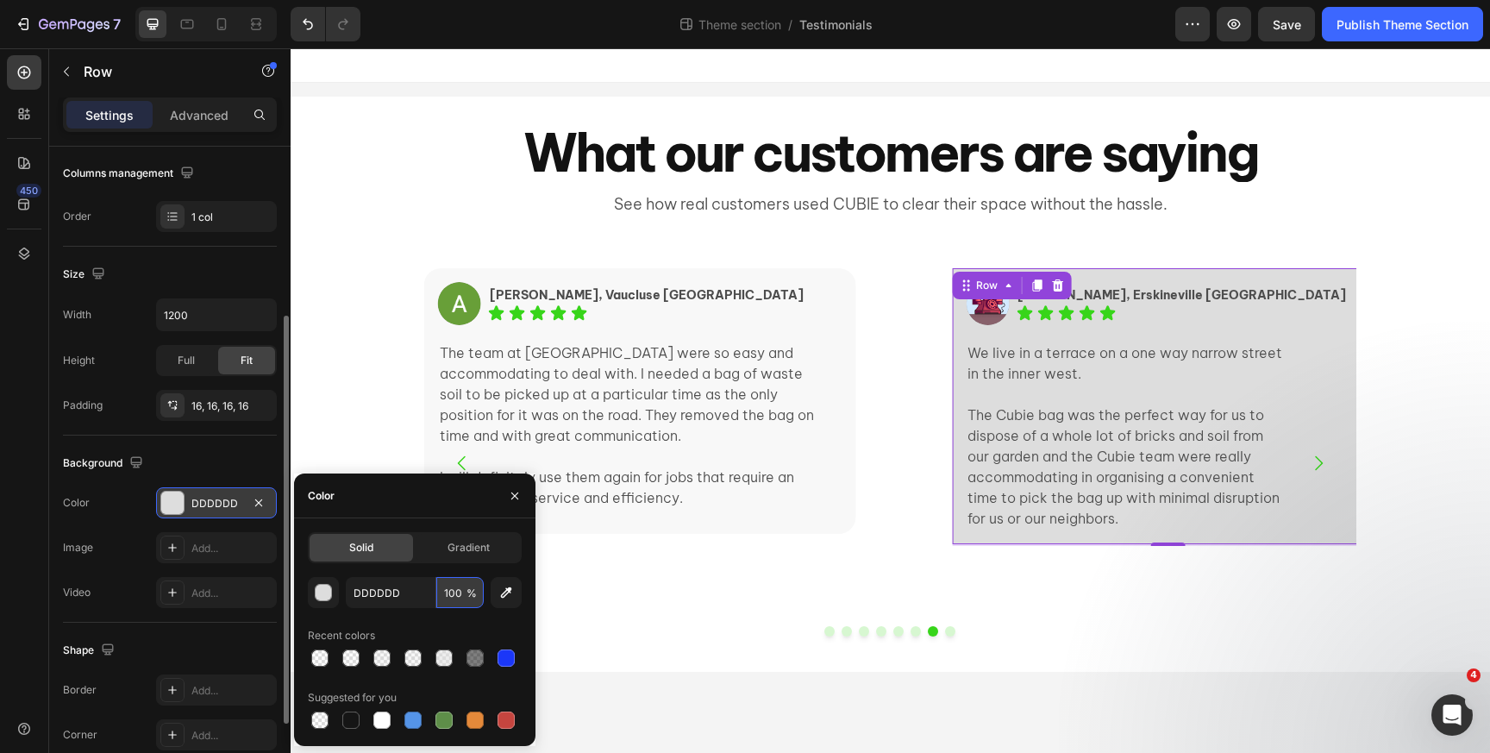
click at [461, 594] on input "100" at bounding box center [459, 592] width 47 height 31
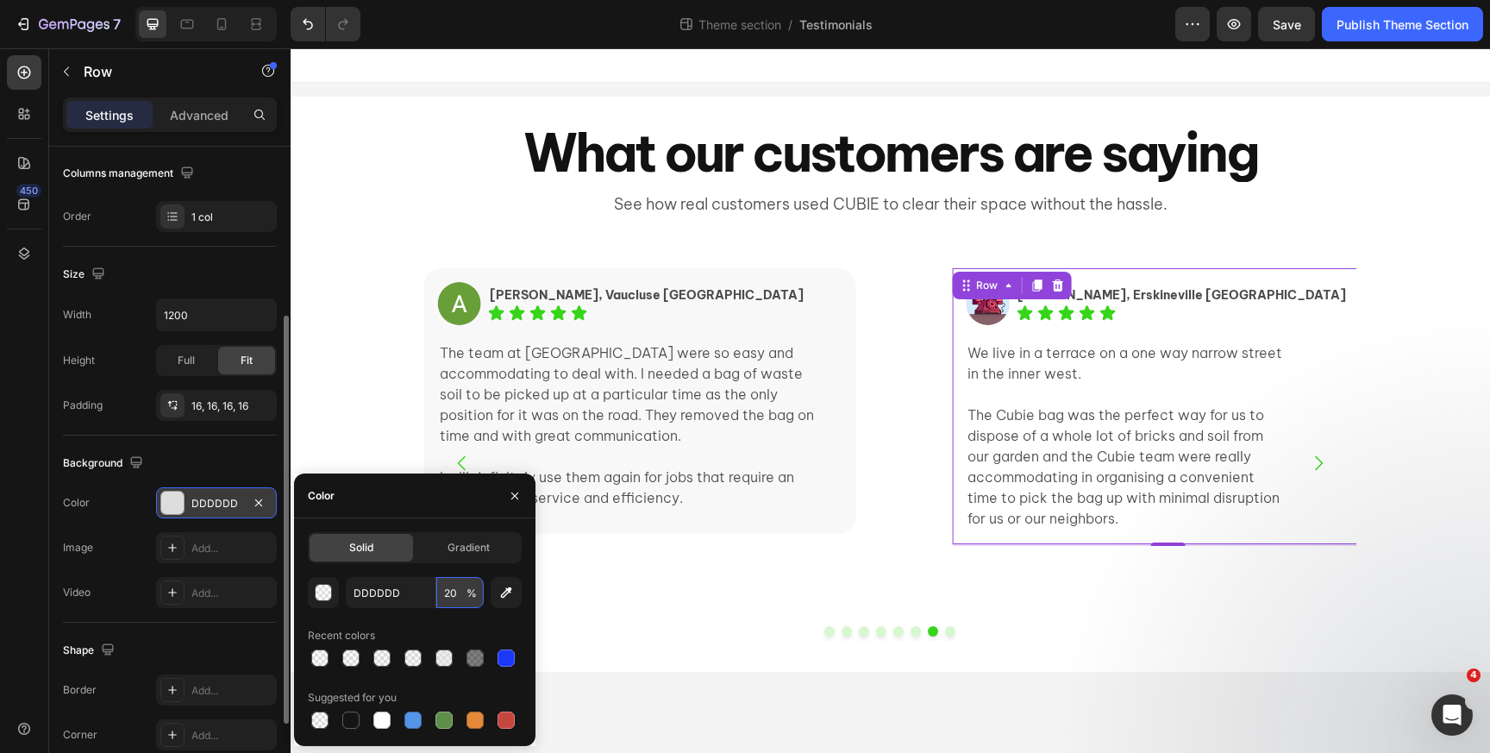
type input "20"
click at [172, 728] on icon at bounding box center [173, 735] width 14 height 14
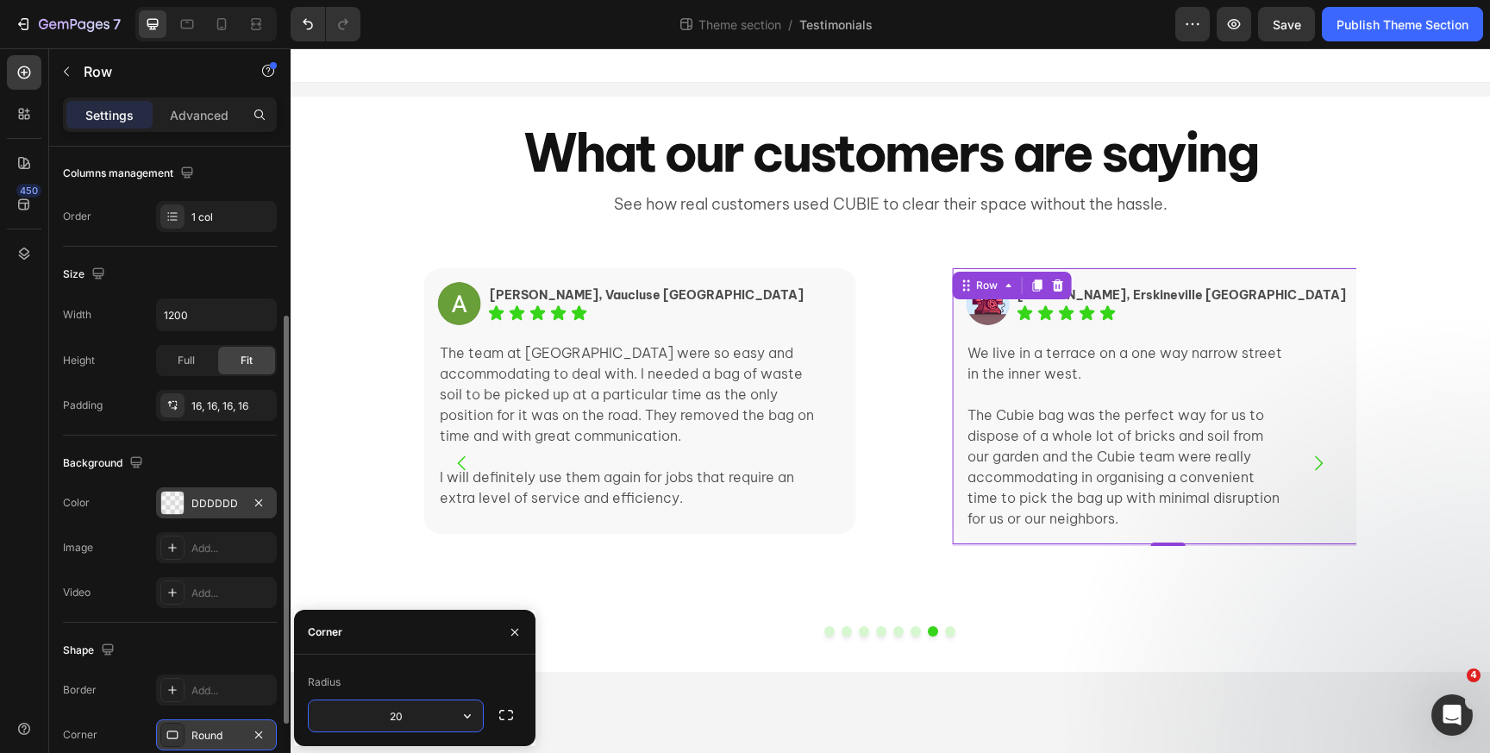
type input "20"
click at [715, 584] on div "Image Anthony, Vaucluse NSW Text Block Icon Icon Icon Icon Icon Icon List Row T…" at bounding box center [639, 463] width 431 height 390
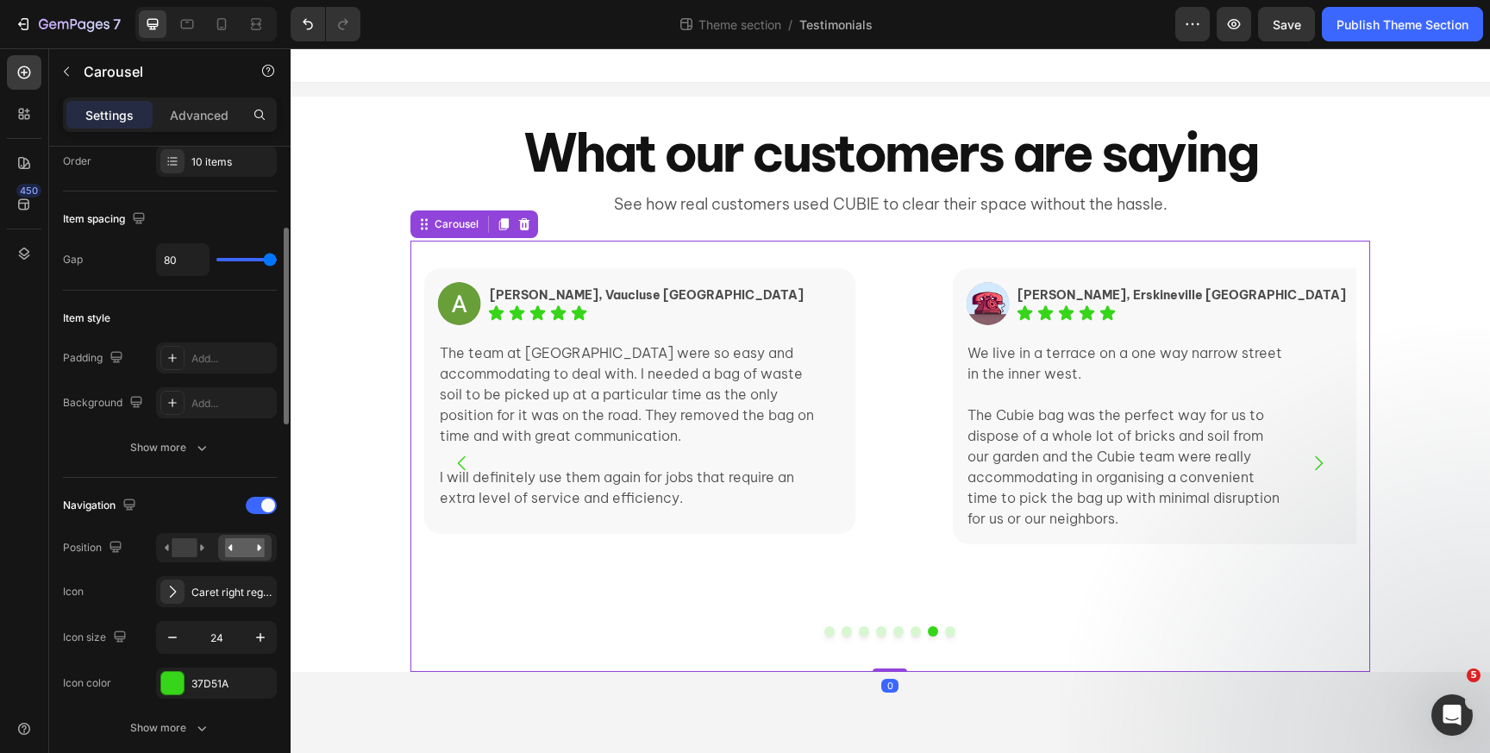
scroll to position [0, 0]
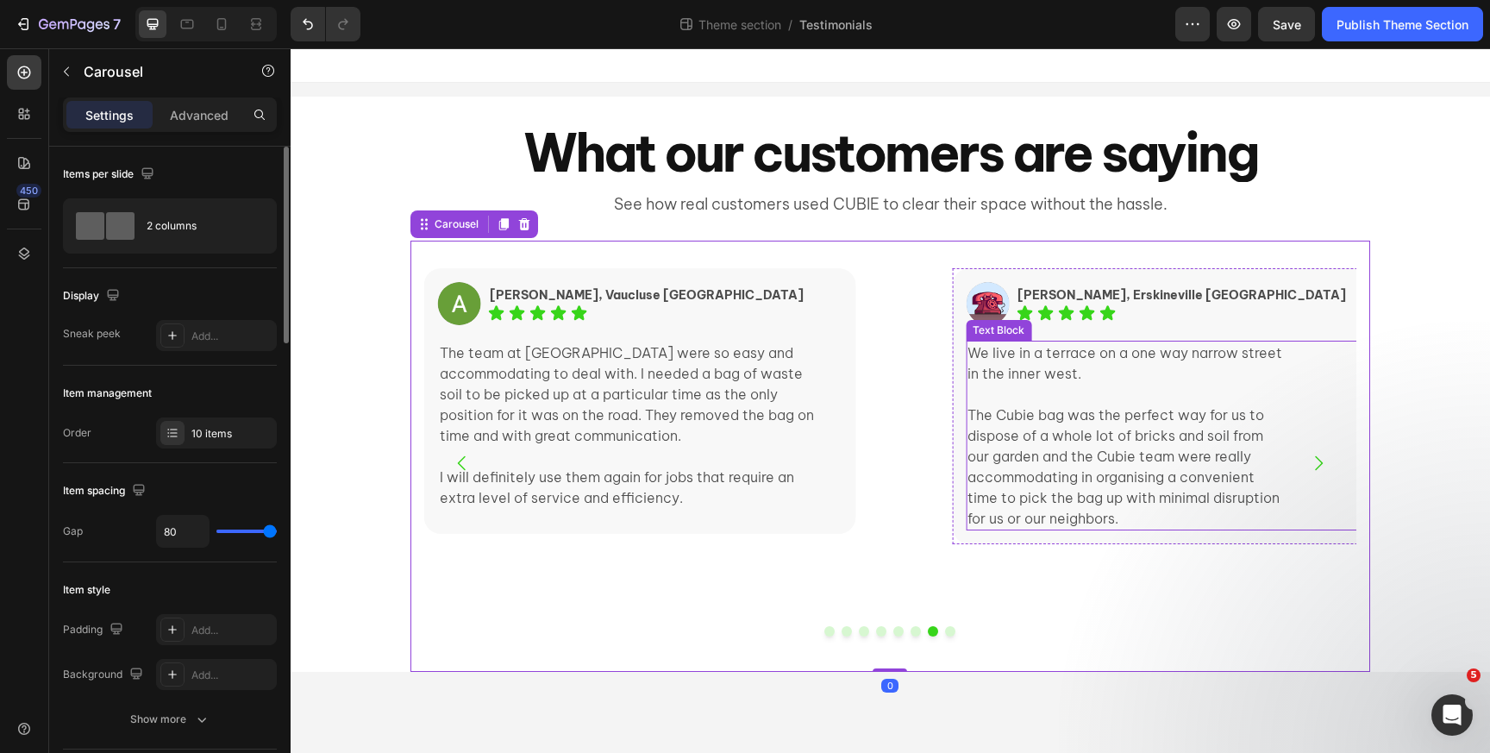
click at [1108, 425] on p "The Cubie bag was the perfect way for us to dispose of a whole lot of bricks an…" at bounding box center [1128, 466] width 320 height 124
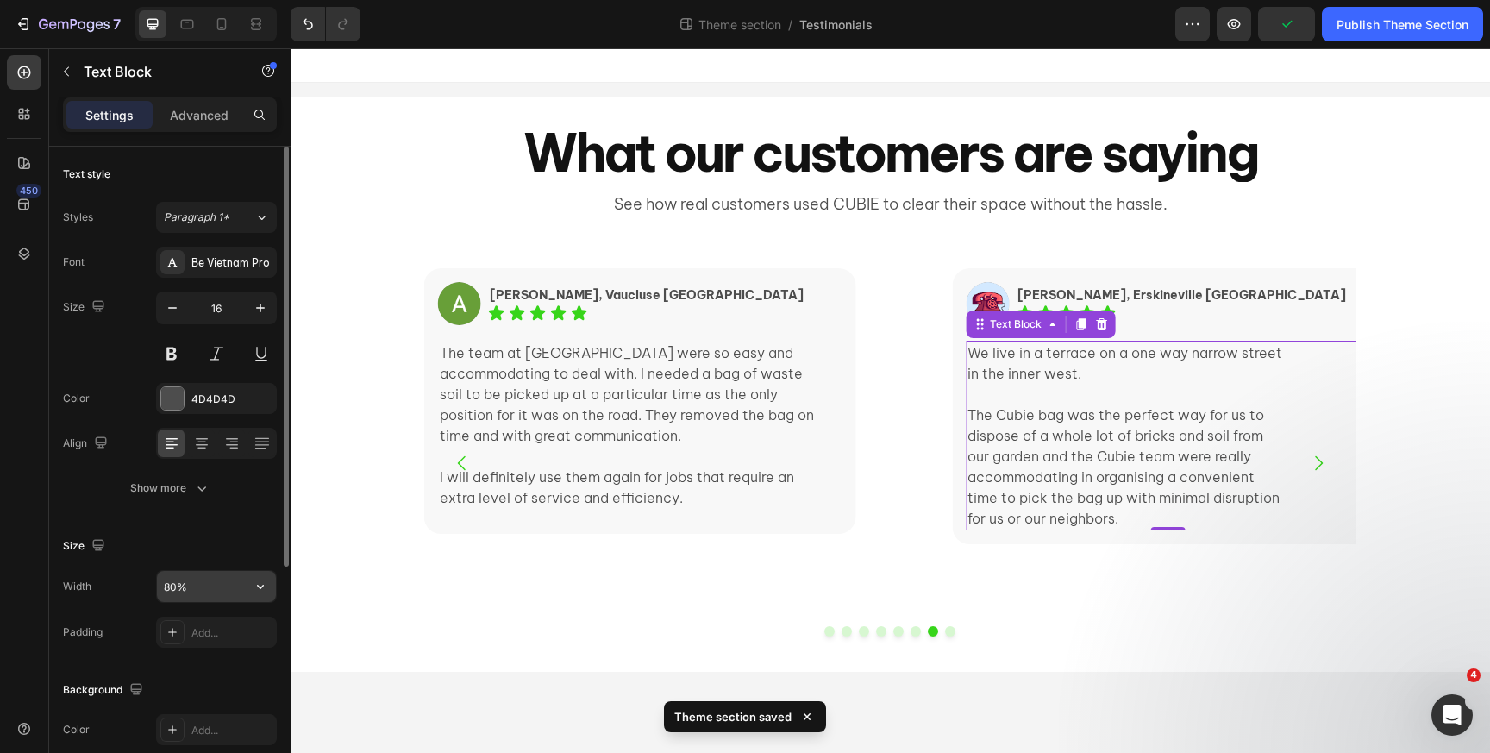
click at [191, 582] on input "80%" at bounding box center [216, 586] width 119 height 31
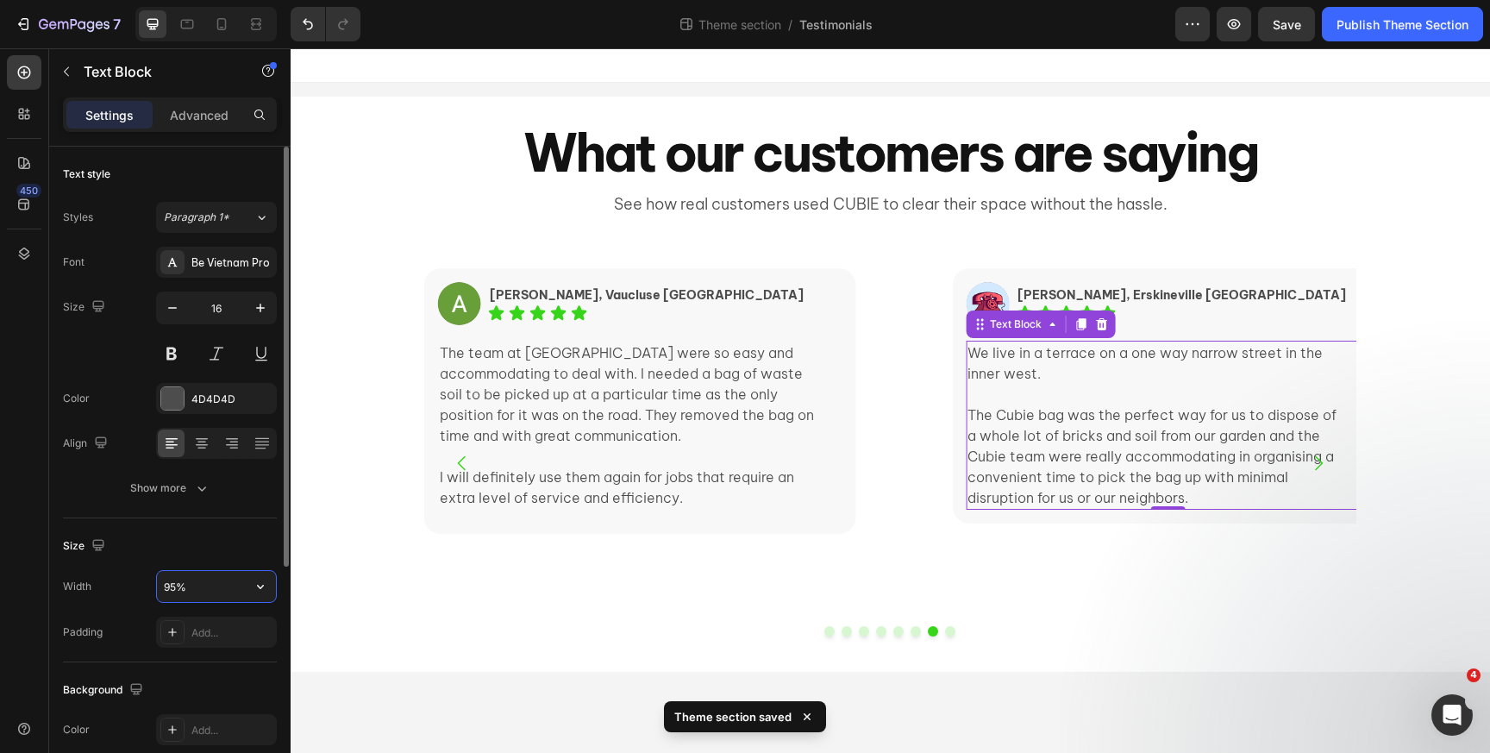
type input "95%"
click at [215, 113] on p "Advanced" at bounding box center [199, 115] width 59 height 18
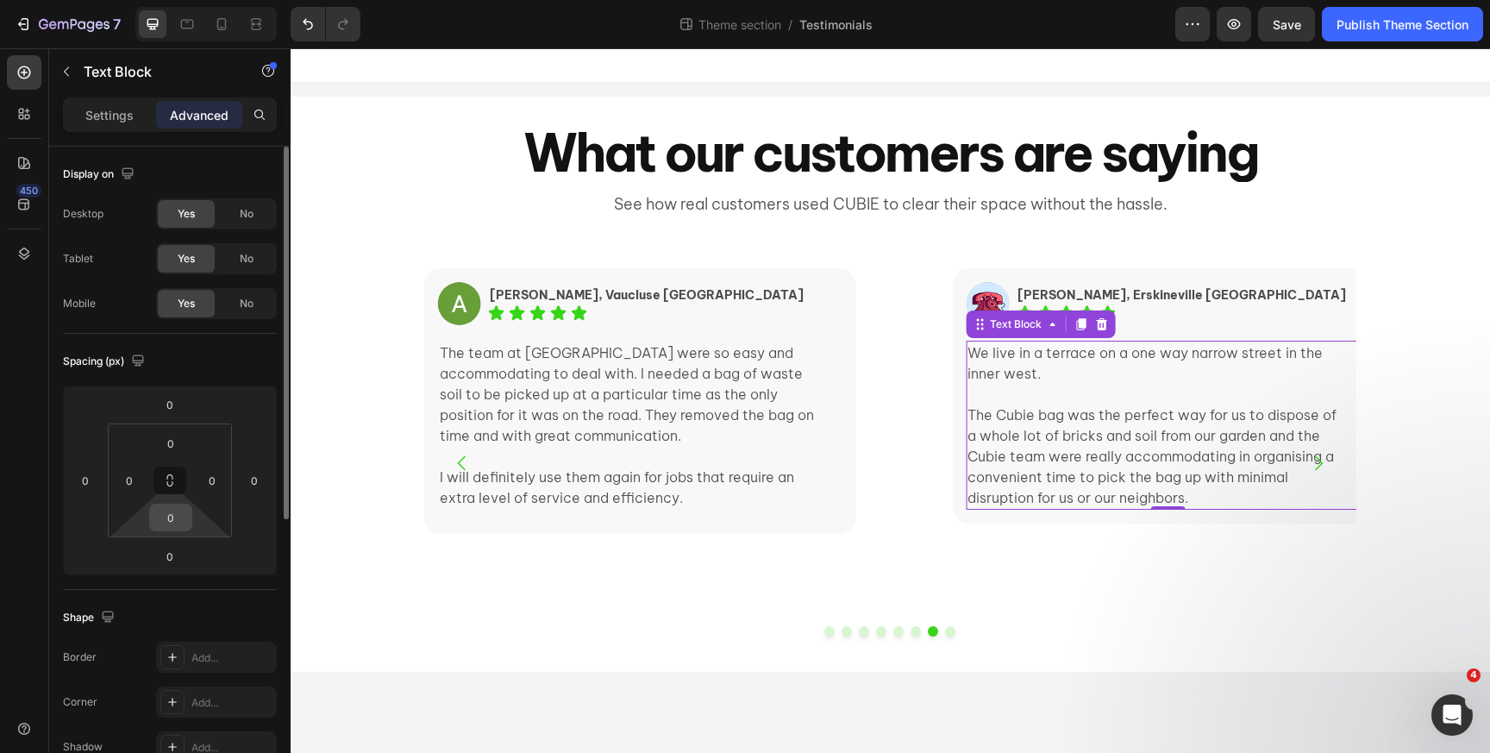
click at [179, 518] on input "0" at bounding box center [171, 517] width 34 height 26
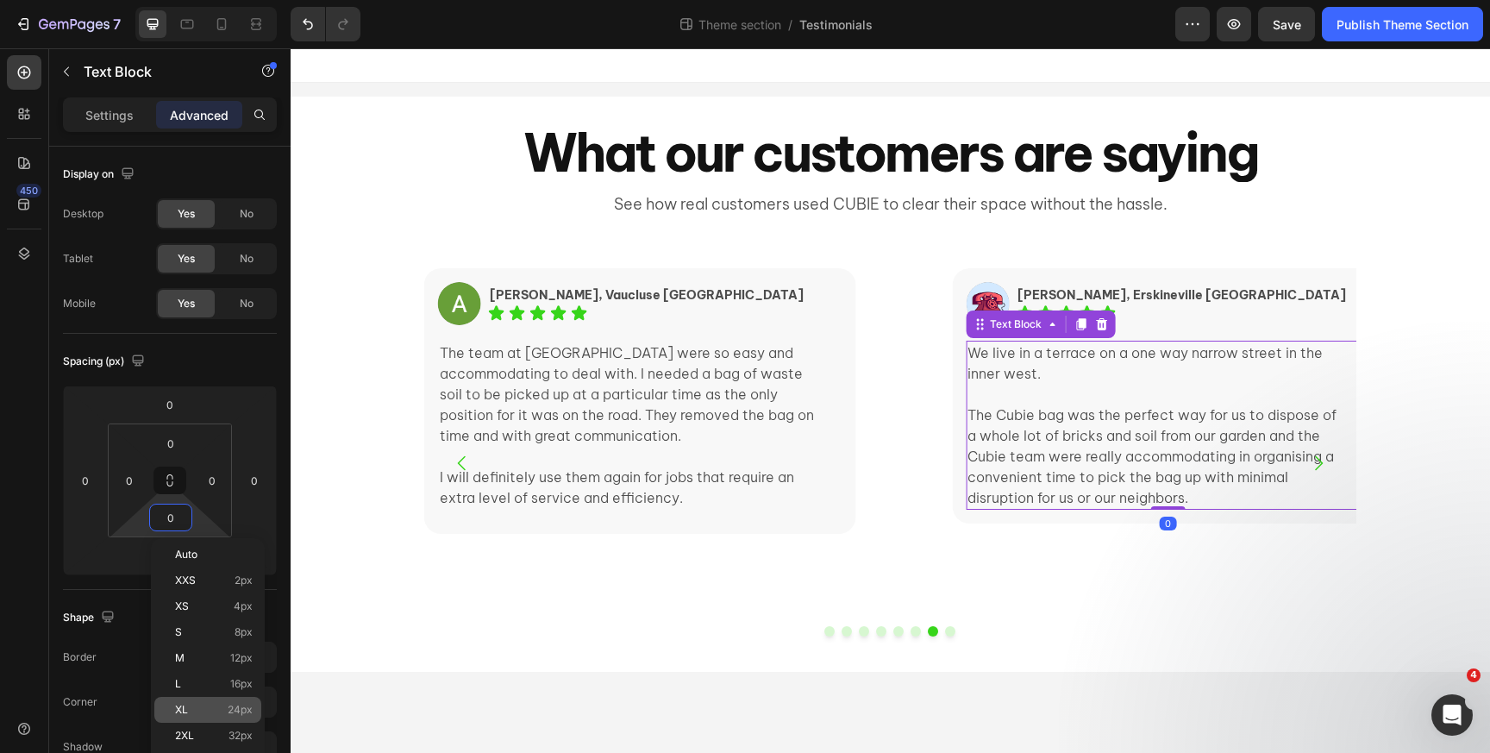
click at [197, 699] on div "XL 24px" at bounding box center [207, 710] width 107 height 26
type input "24"
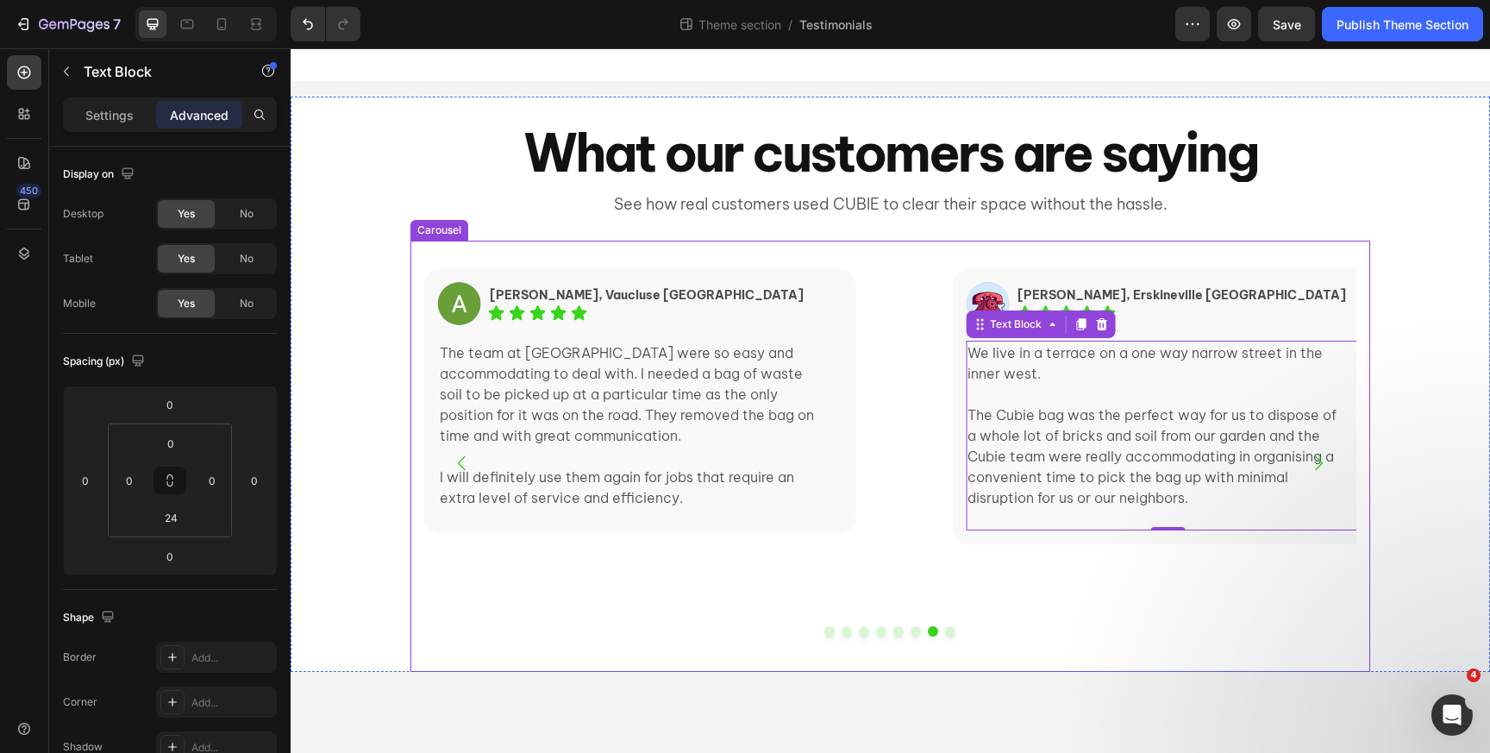
click at [634, 555] on div "Image Anthony, Vaucluse NSW Text Block Icon Icon Icon Icon Icon Icon List Row T…" at bounding box center [639, 463] width 431 height 390
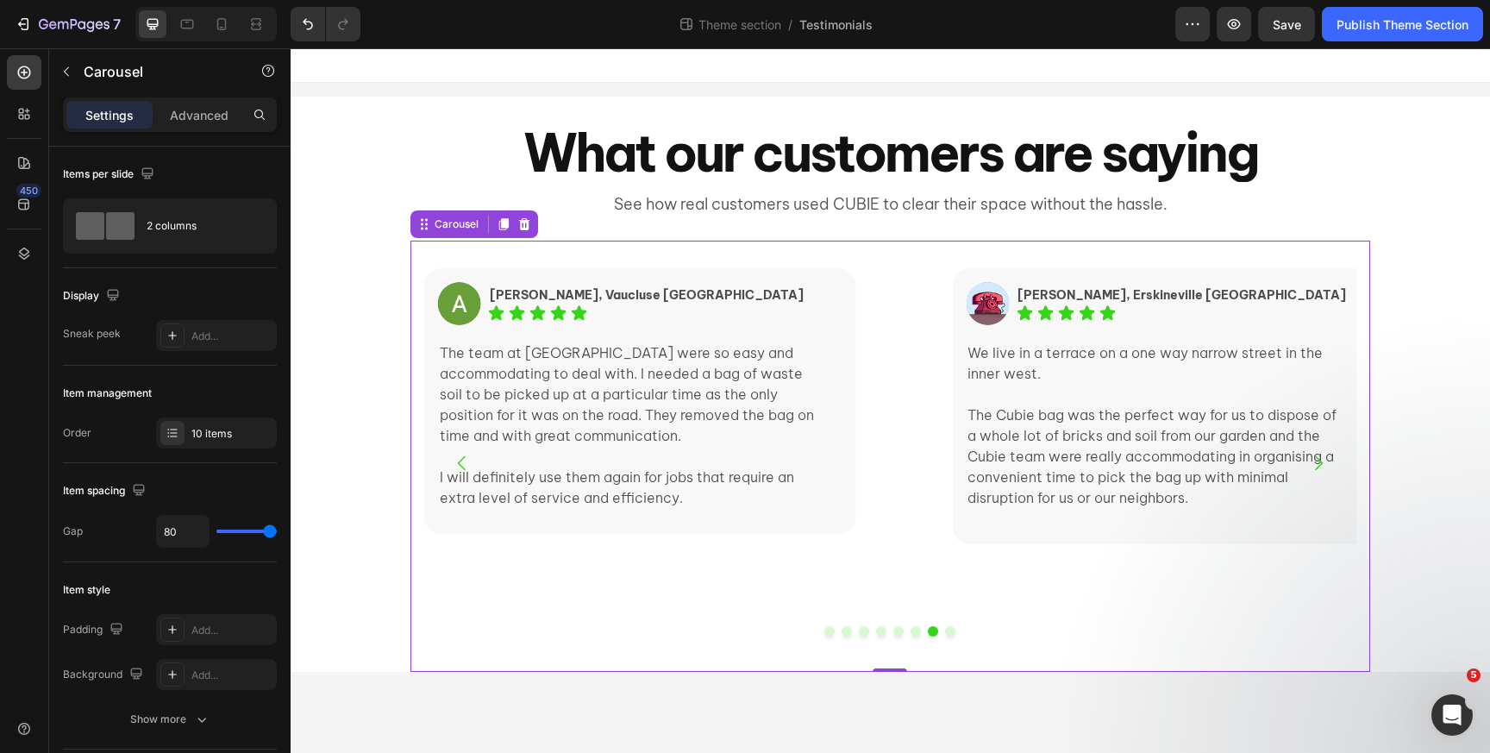
click at [947, 634] on button "Dot" at bounding box center [950, 631] width 10 height 10
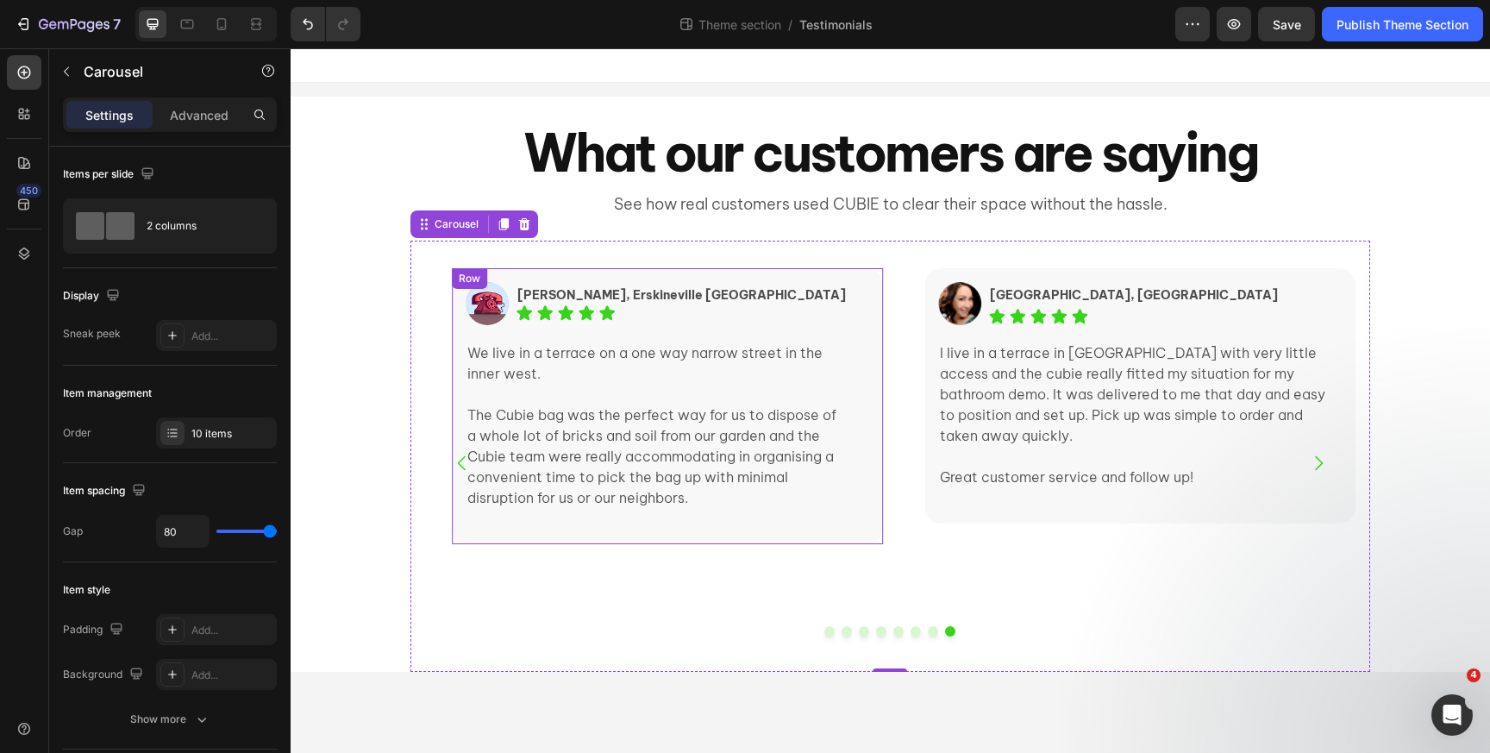
click at [760, 276] on div "Image Lisa, Erskineville NSW Text Block Icon Icon Icon Icon Icon Icon List Row …" at bounding box center [667, 406] width 431 height 276
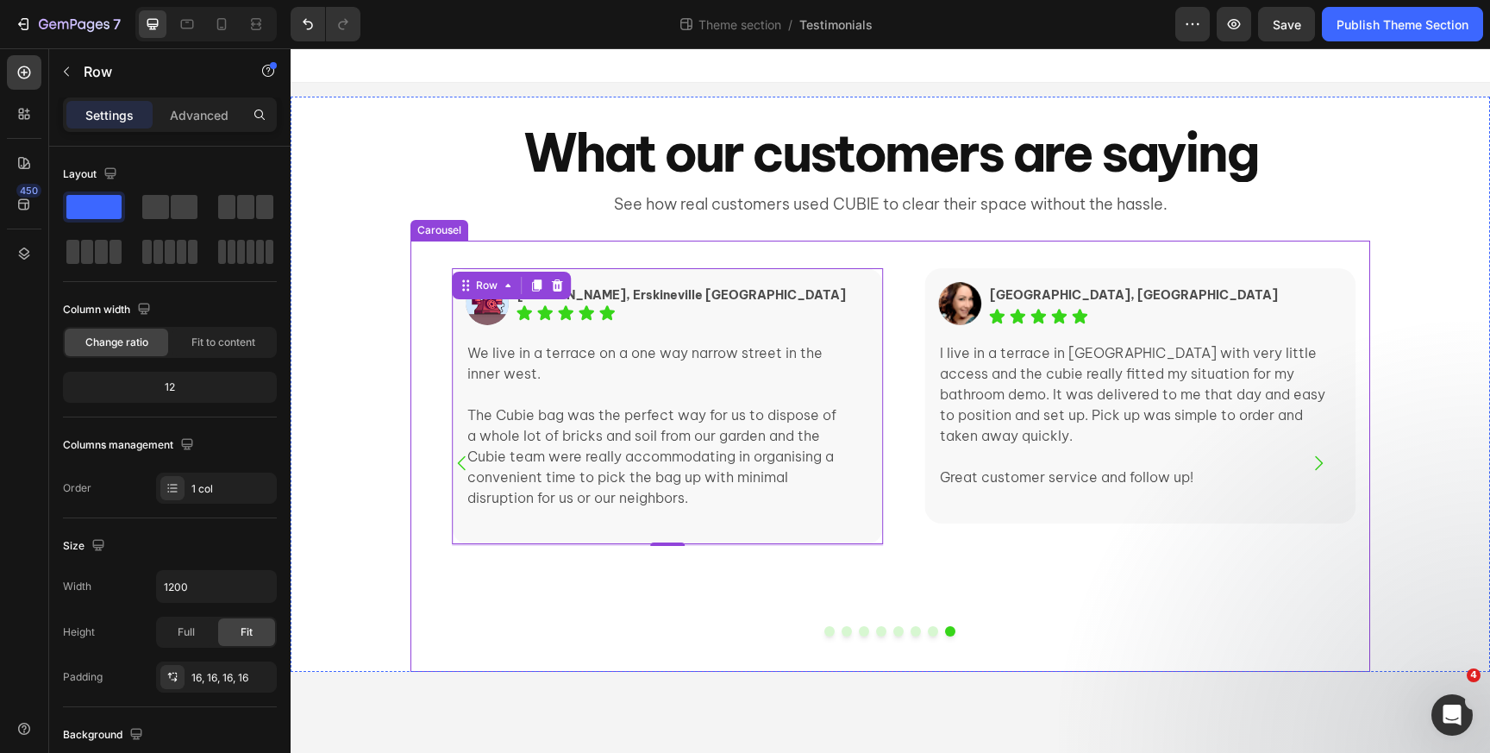
click at [501, 242] on div "Image Elissa, Ultimo NSW Text Block Icon Icon Icon Icon Icon Icon List Row I li…" at bounding box center [890, 456] width 960 height 431
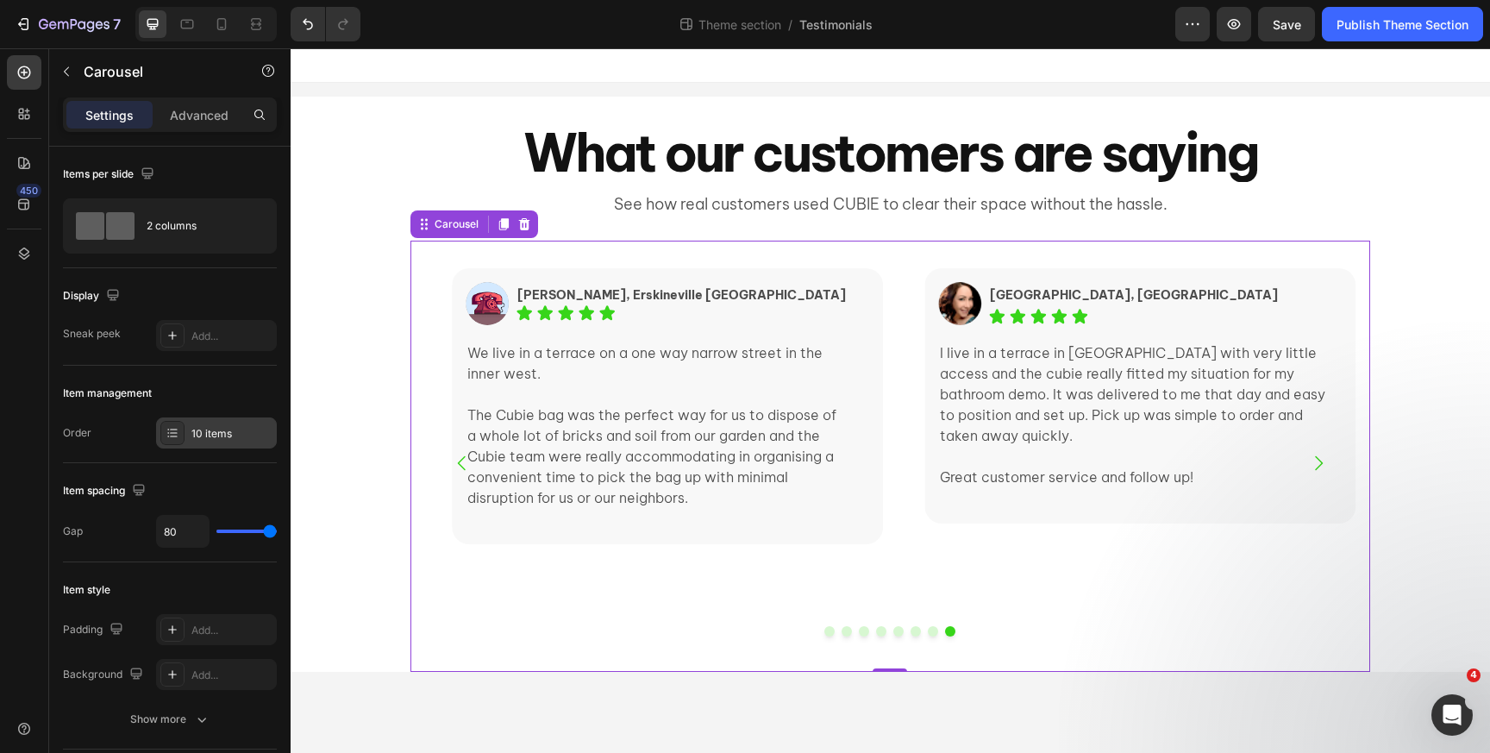
click at [205, 434] on div "10 items" at bounding box center [231, 434] width 81 height 16
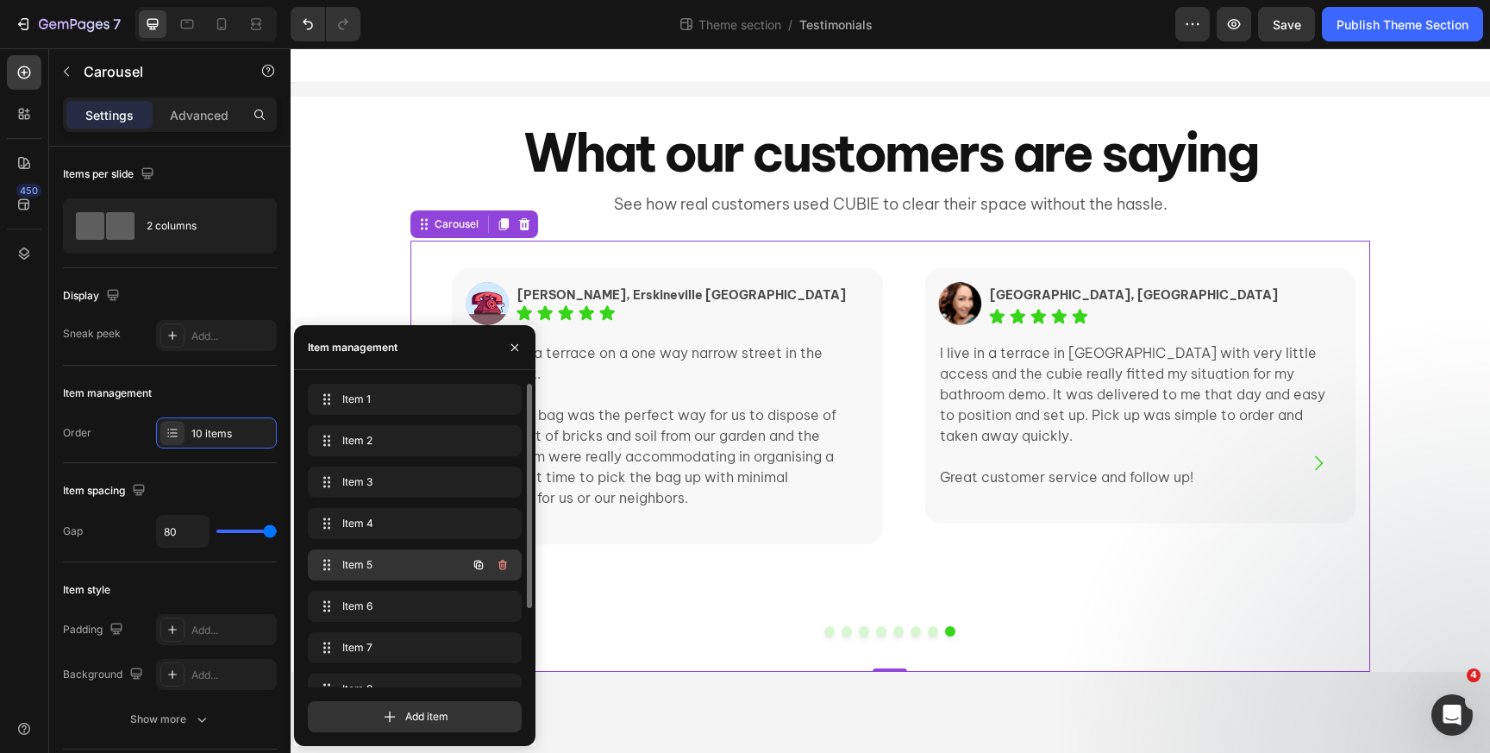
scroll to position [107, 0]
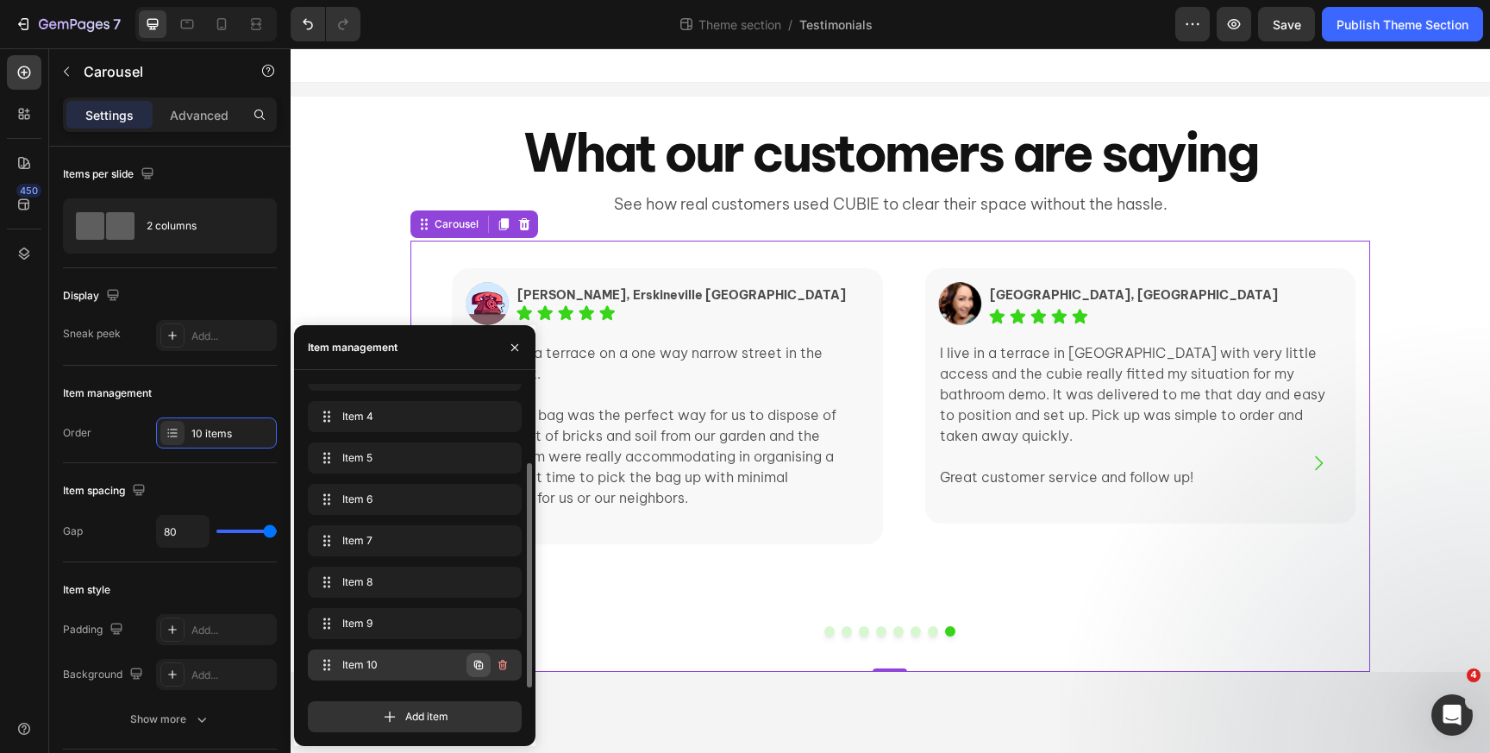
click at [478, 668] on icon "button" at bounding box center [478, 665] width 9 height 9
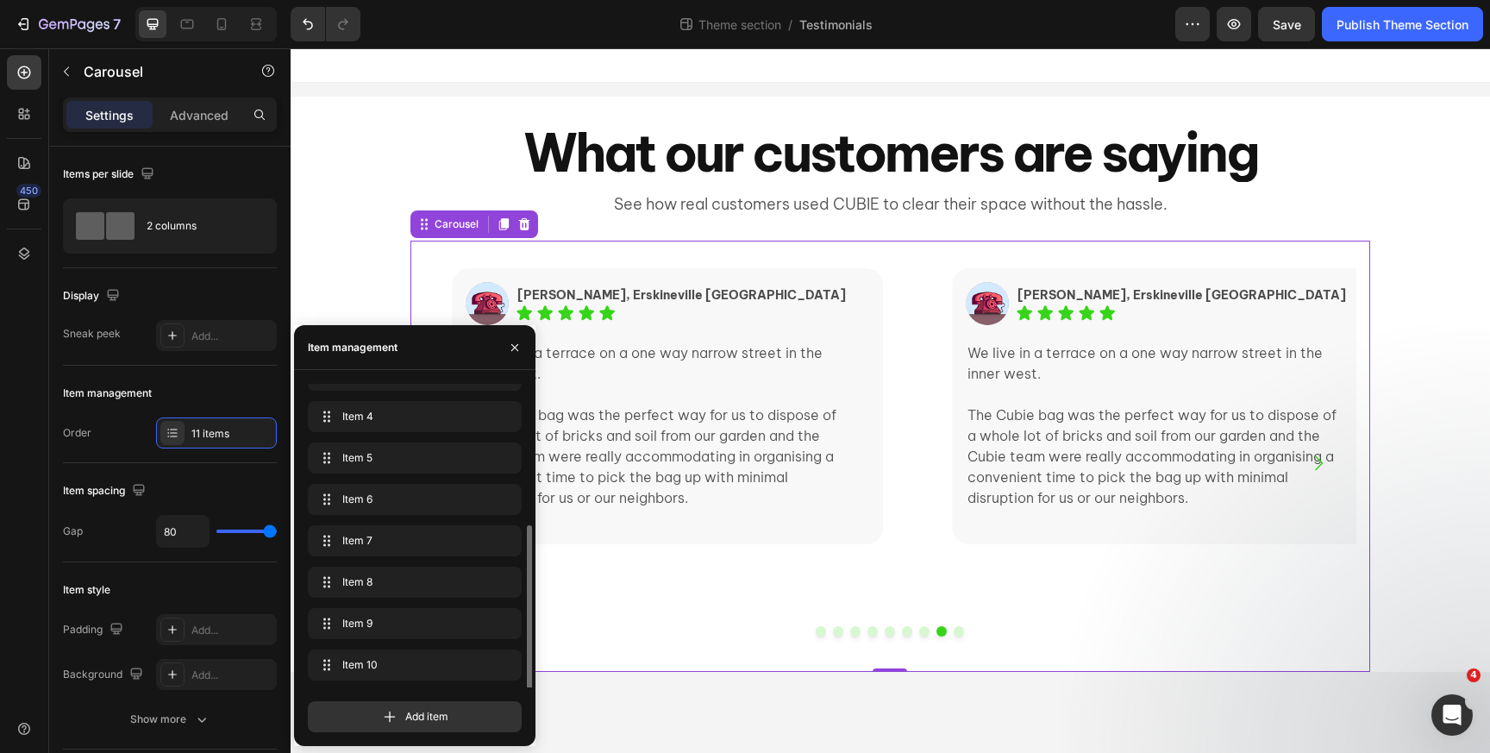
scroll to position [148, 0]
click at [429, 659] on span "Item 11" at bounding box center [403, 665] width 128 height 16
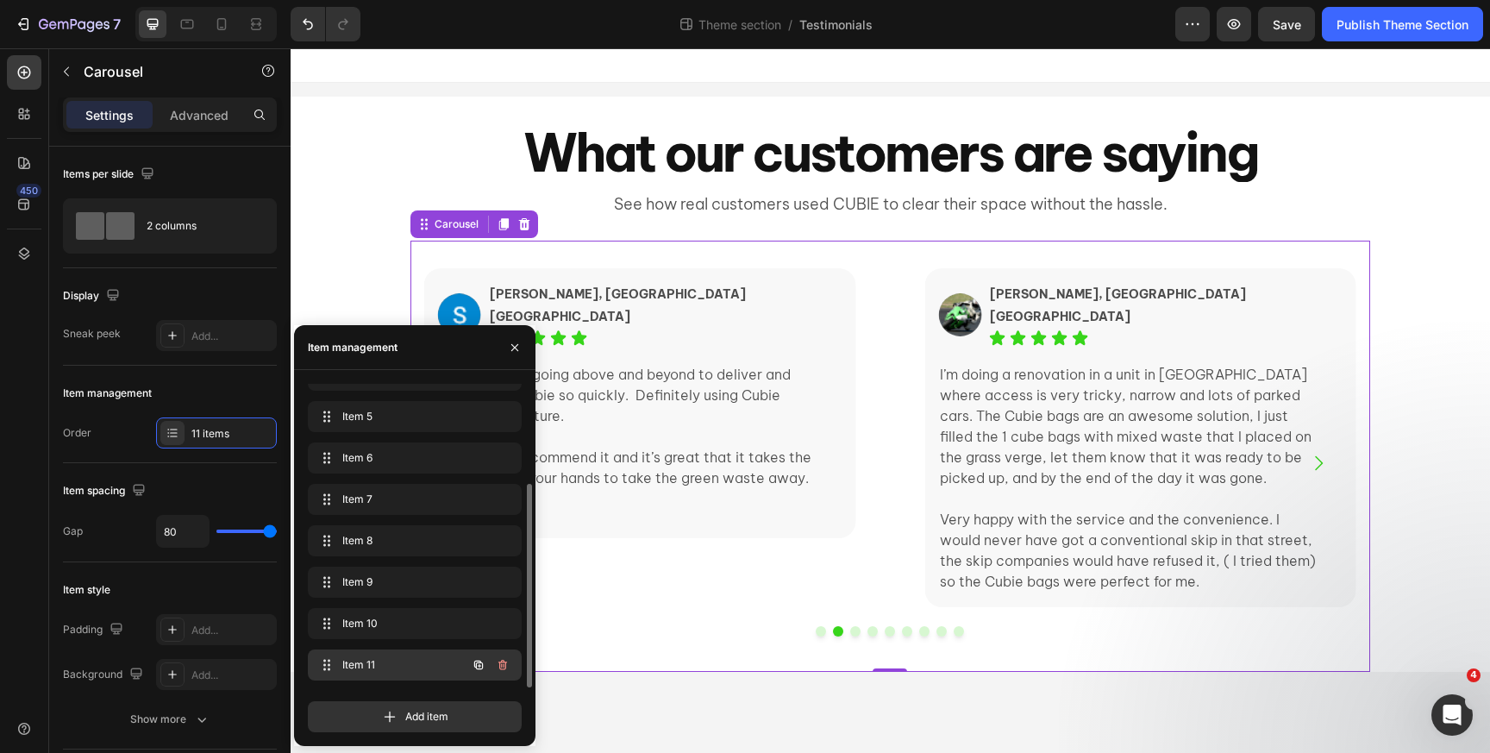
click at [397, 661] on span "Item 11" at bounding box center [390, 665] width 97 height 16
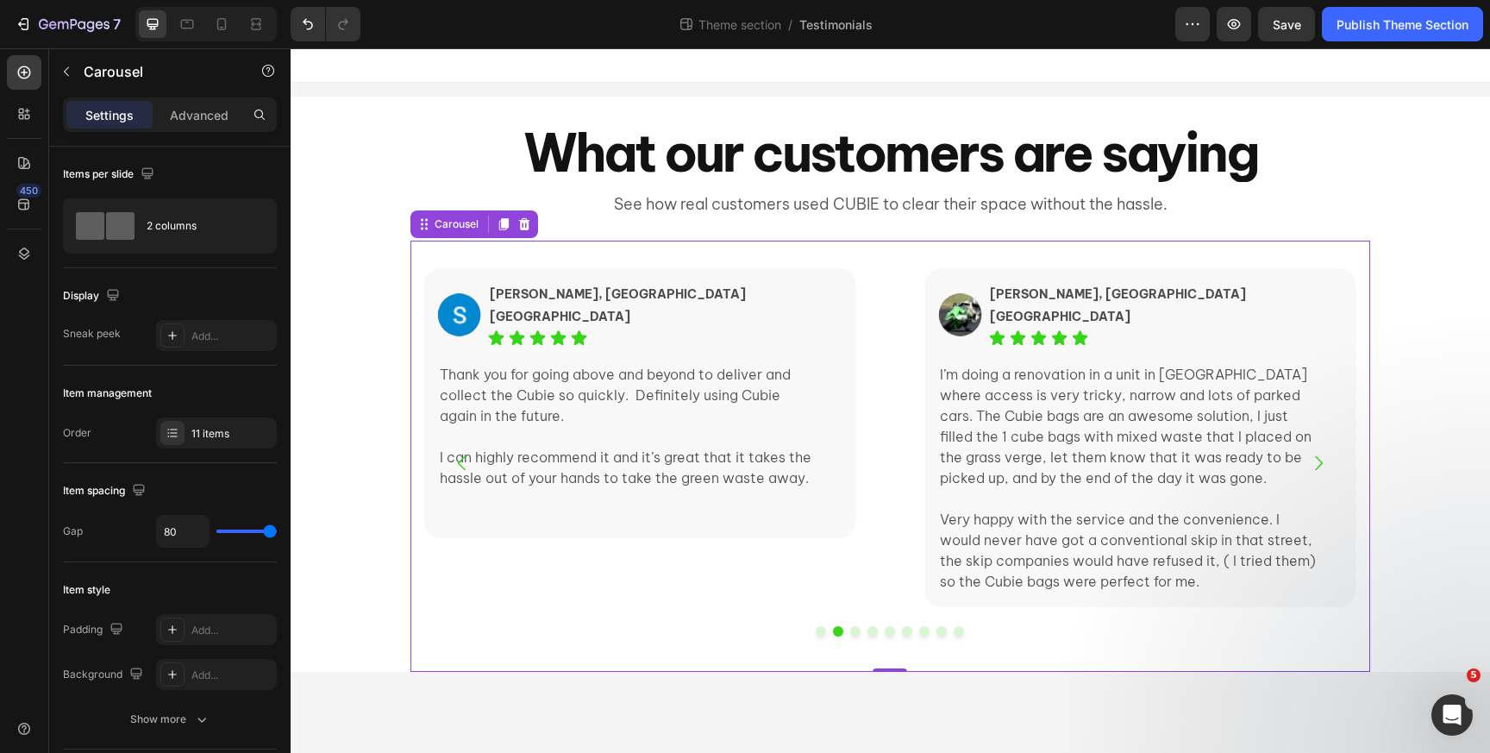
click at [819, 629] on button "Dot" at bounding box center [821, 631] width 10 height 10
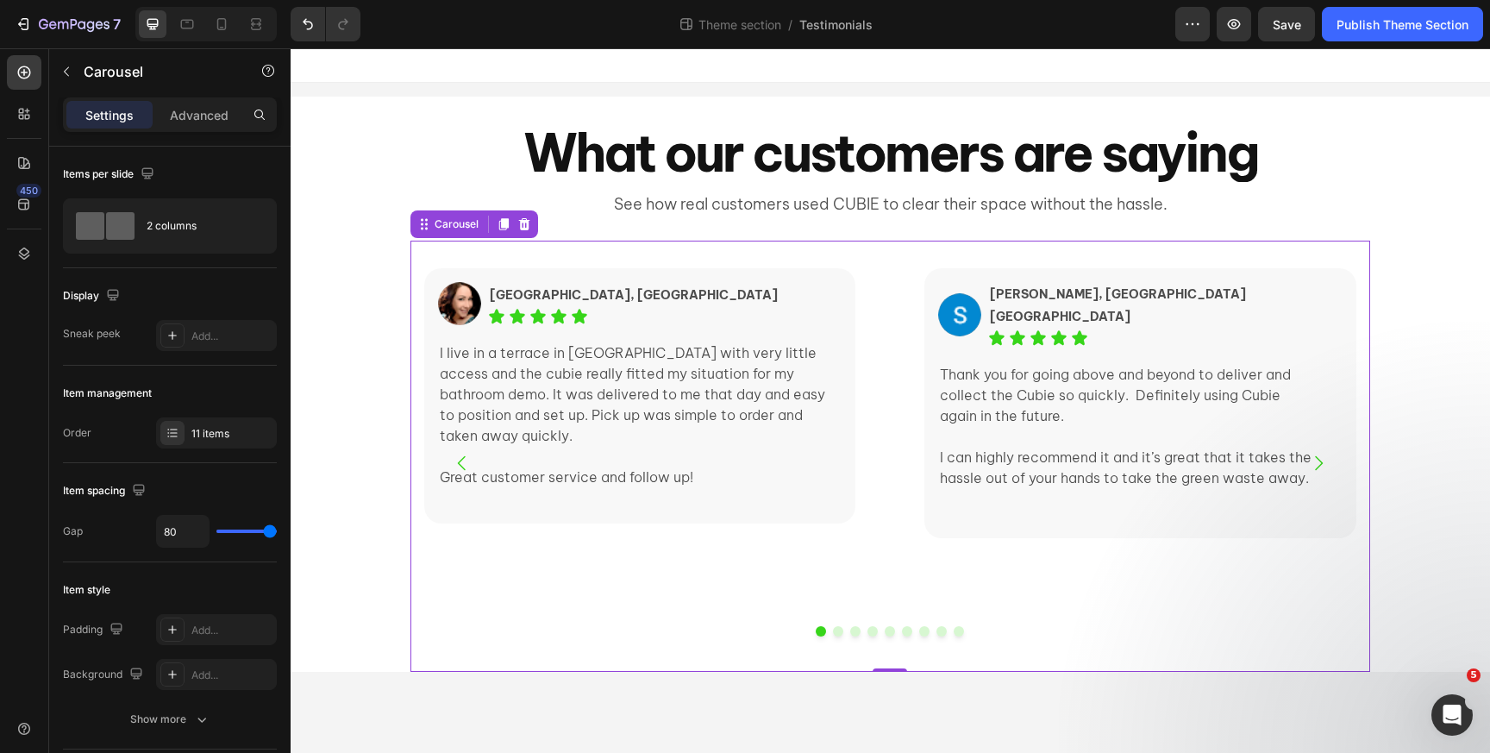
click at [836, 632] on button "Dot" at bounding box center [838, 631] width 10 height 10
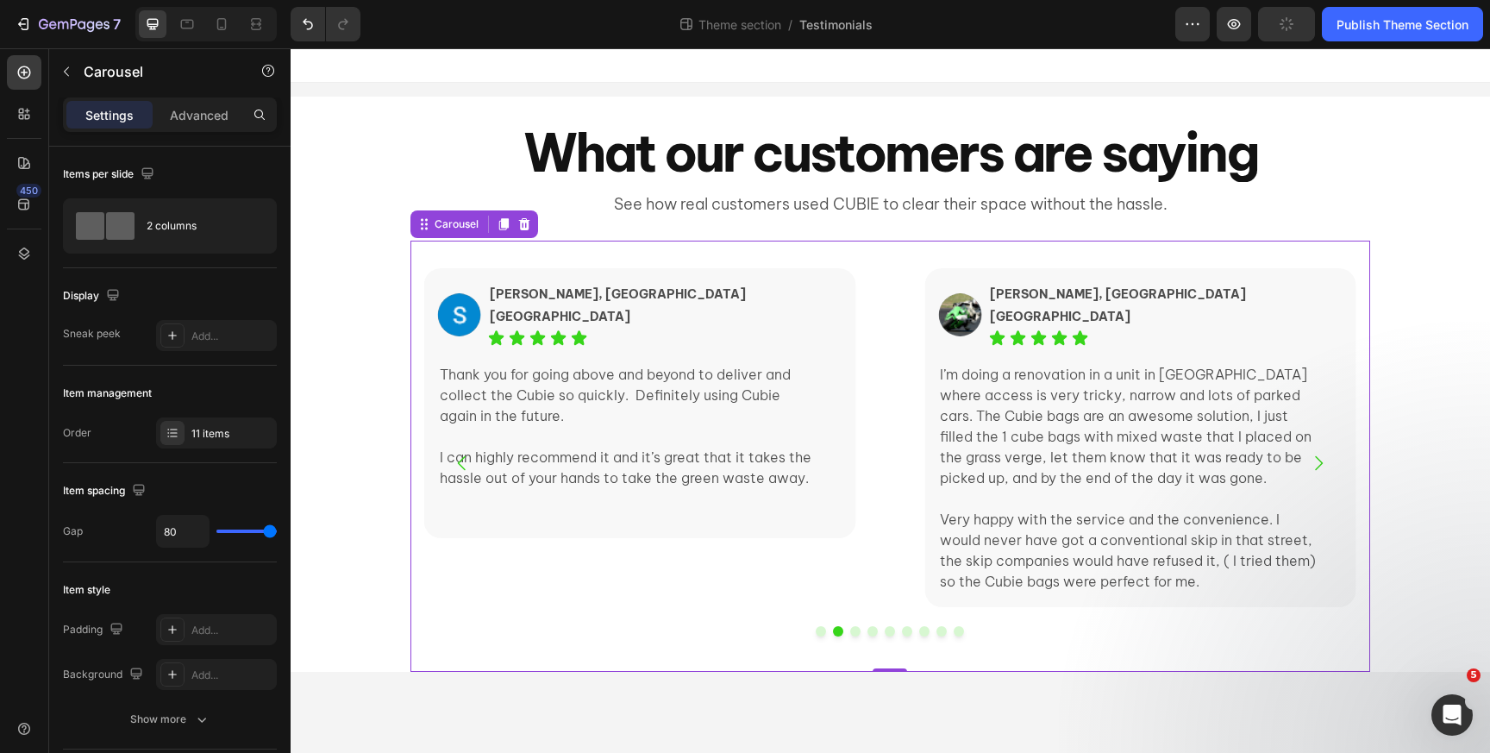
click at [920, 636] on div at bounding box center [890, 631] width 960 height 10
click at [922, 636] on button "Dot" at bounding box center [924, 631] width 10 height 10
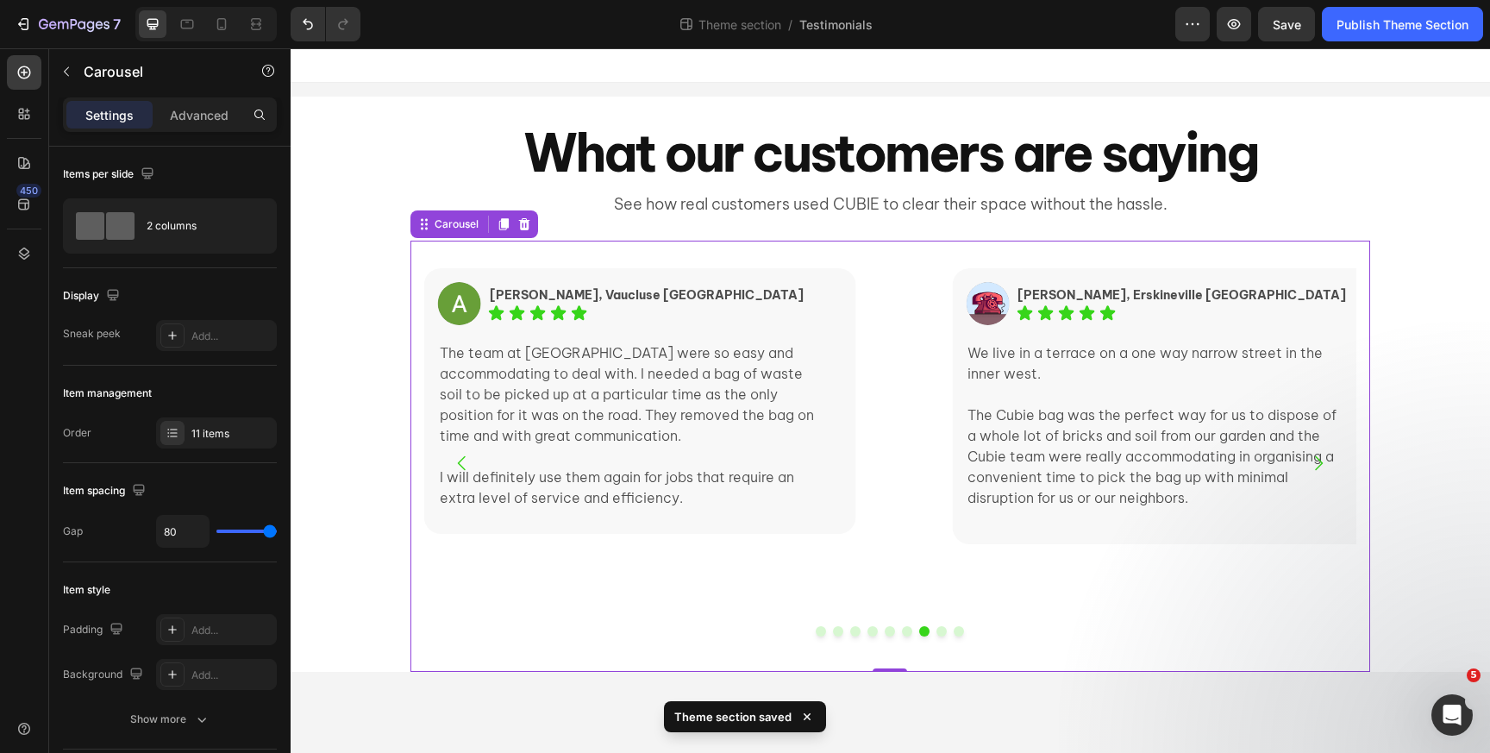
click at [911, 635] on div at bounding box center [890, 631] width 960 height 10
click at [937, 634] on button "Dot" at bounding box center [942, 631] width 10 height 10
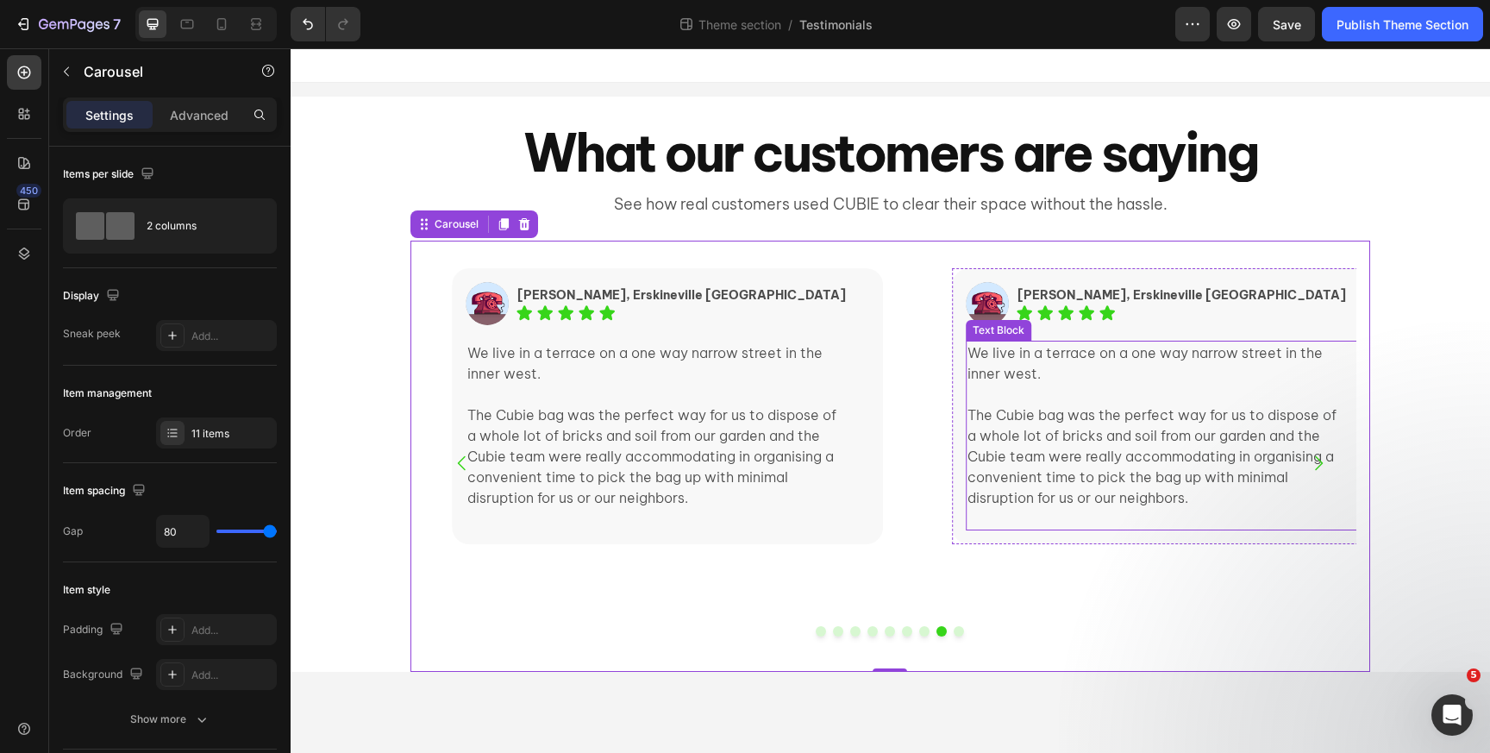
click at [1018, 379] on p "We live in a terrace on a one way narrow street in the inner west." at bounding box center [1158, 362] width 380 height 41
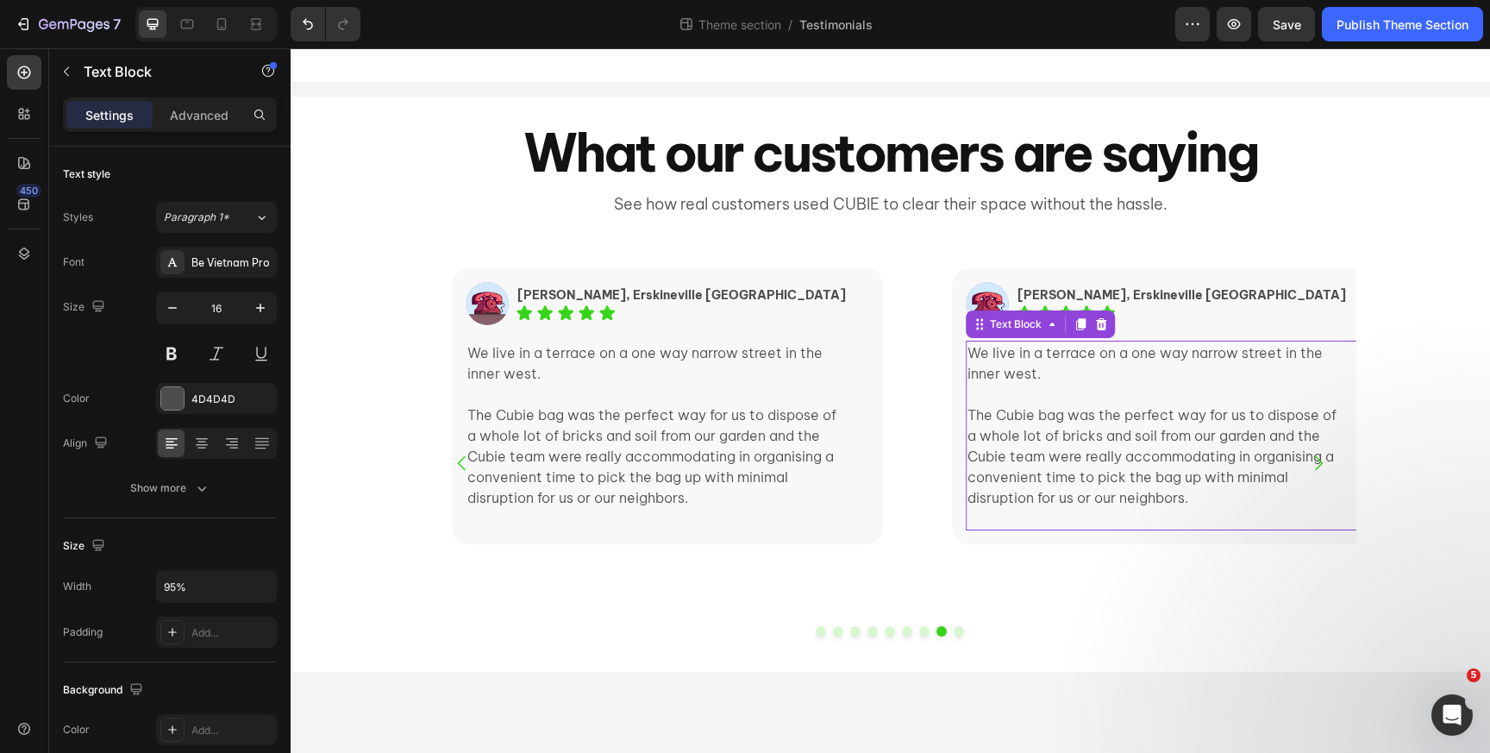
click at [1018, 379] on p "We live in a terrace on a one way narrow street in the inner west." at bounding box center [1158, 362] width 380 height 41
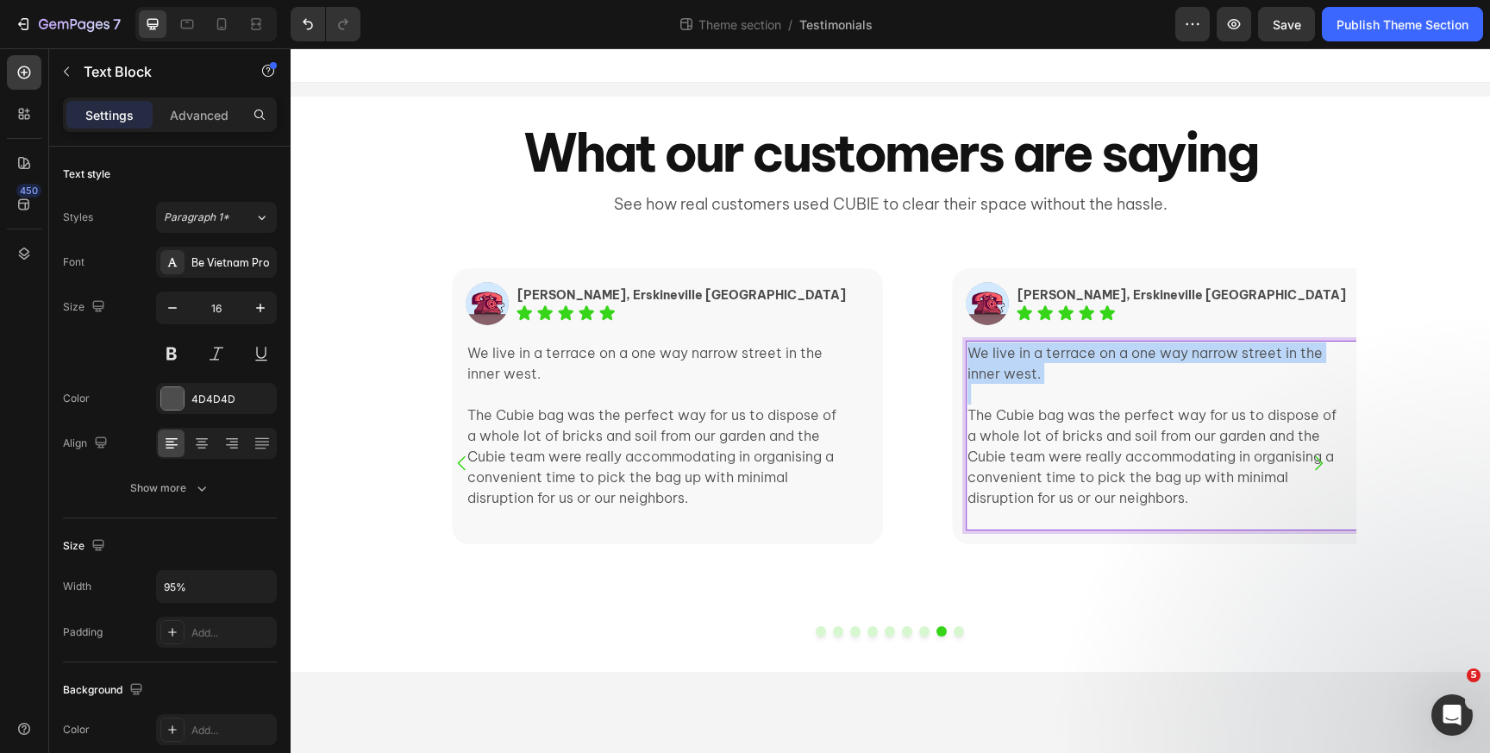
click at [1018, 379] on p "We live in a terrace on a one way narrow street in the inner west." at bounding box center [1158, 362] width 380 height 41
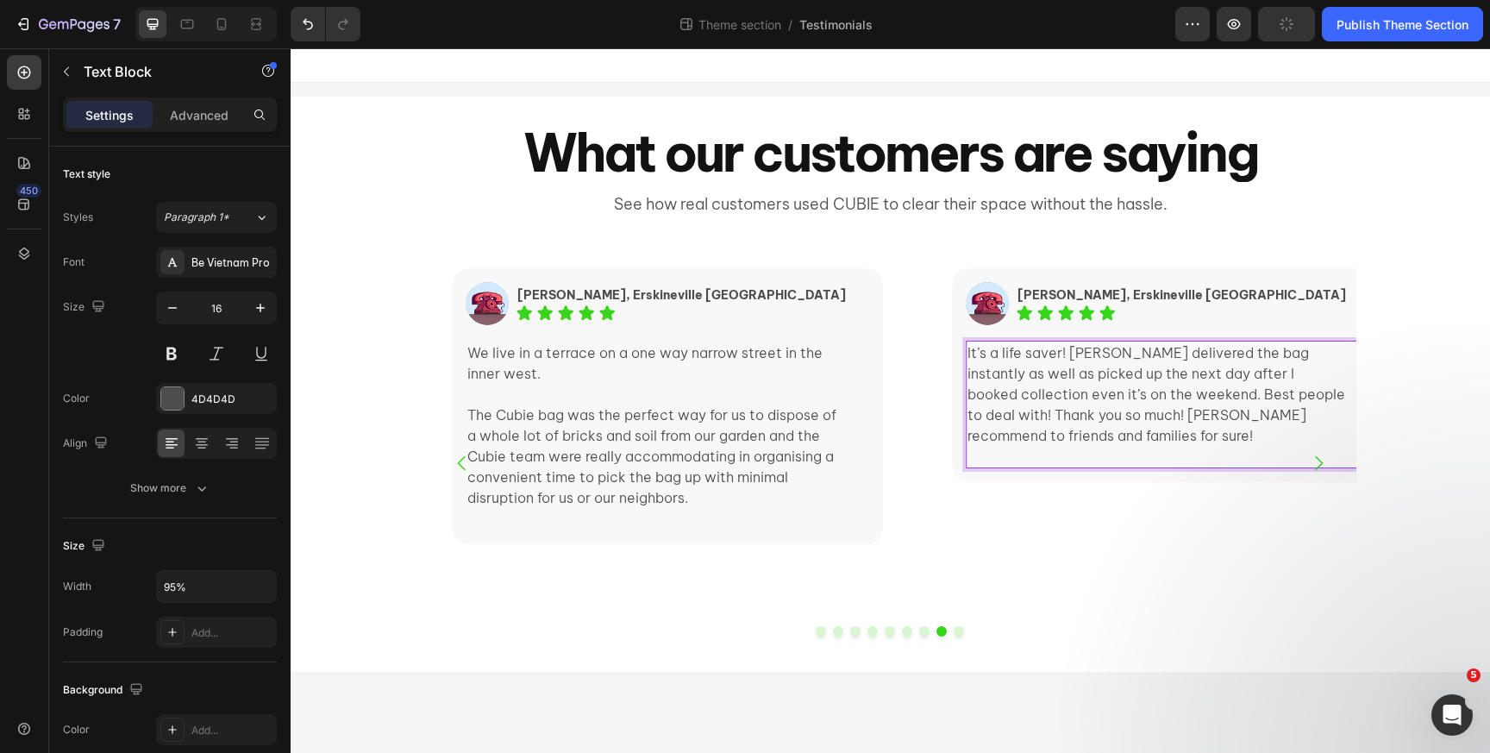
click at [1131, 388] on p "It’s a life saver! Andreas delivered the bag instantly as well as picked up the…" at bounding box center [1158, 393] width 380 height 103
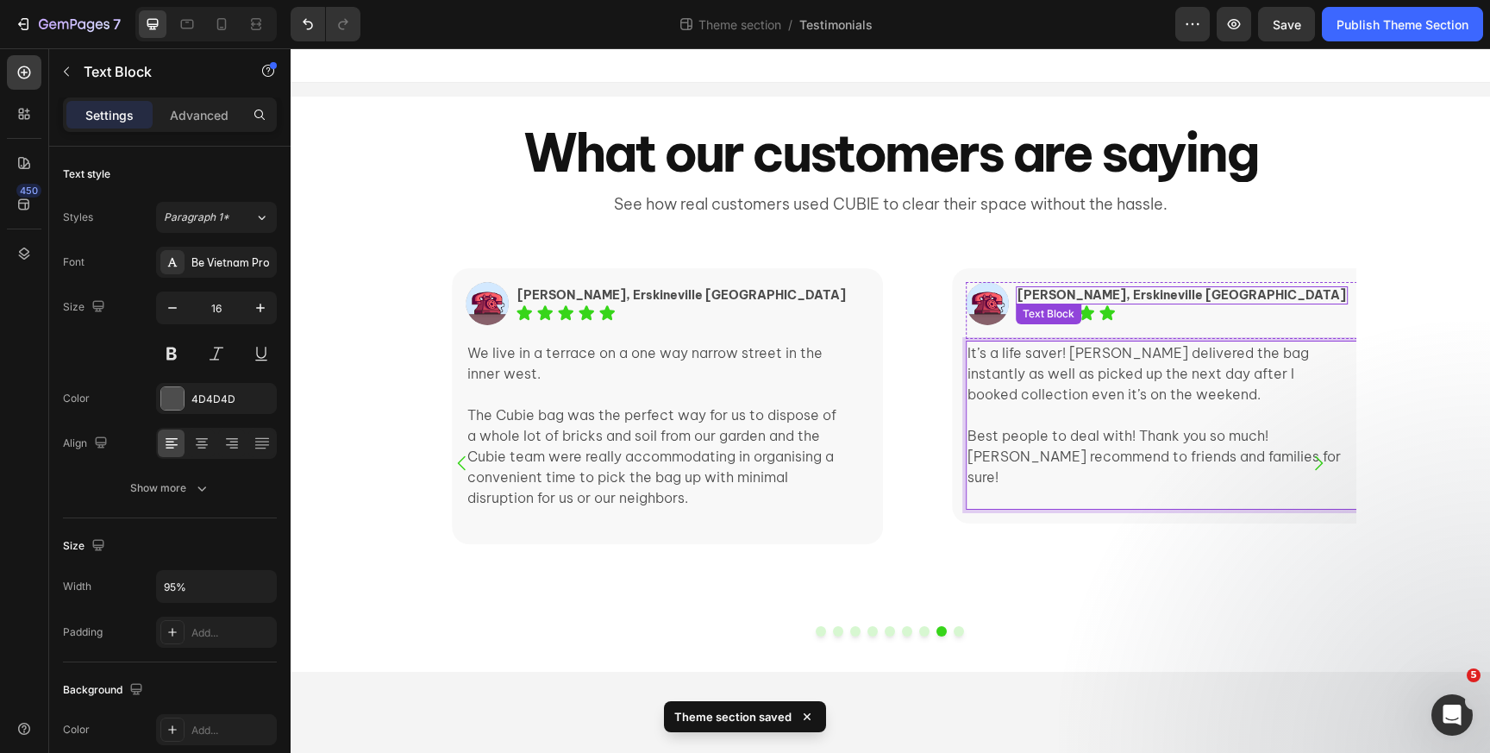
click at [1043, 296] on p "[PERSON_NAME], Erskineville [GEOGRAPHIC_DATA]" at bounding box center [1182, 295] width 329 height 15
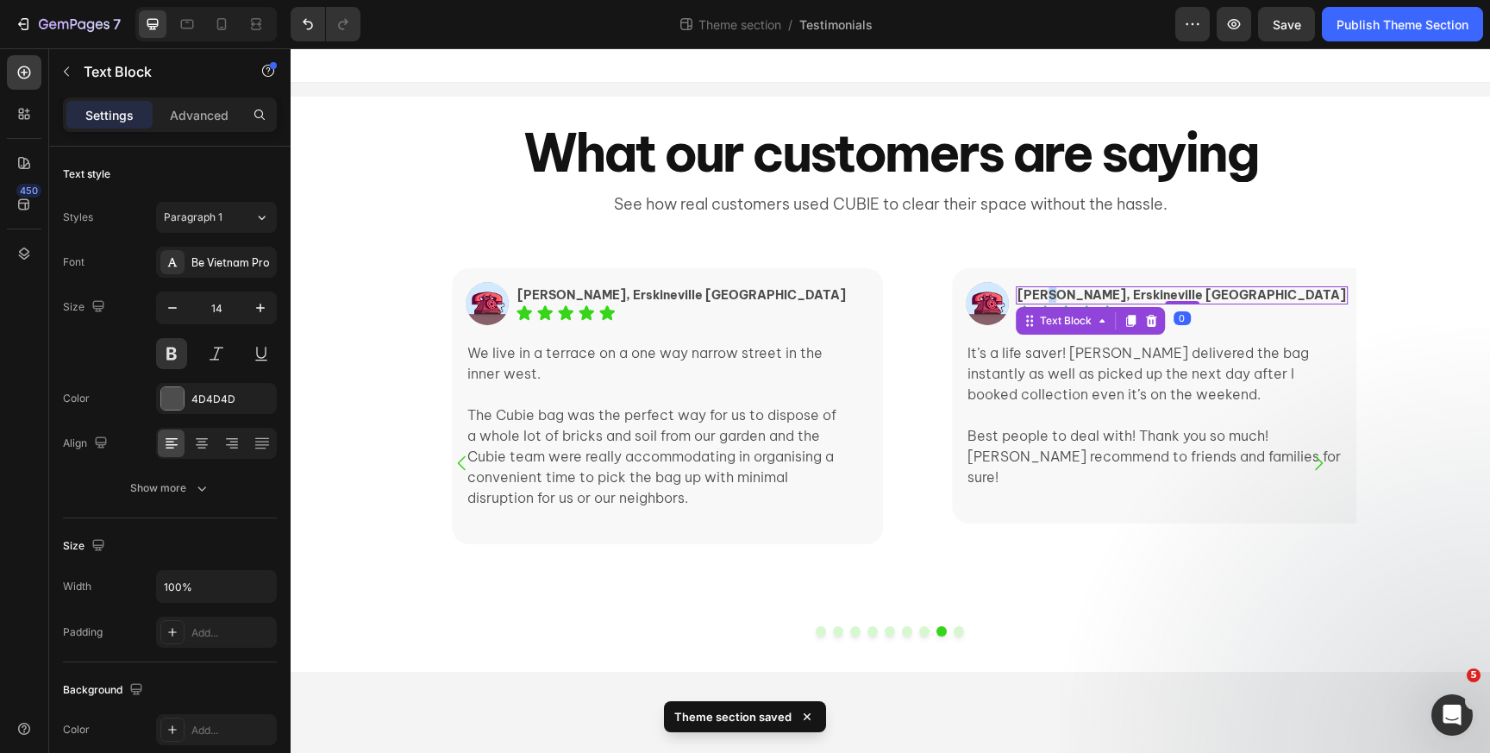
click at [1043, 296] on p "[PERSON_NAME], Erskineville [GEOGRAPHIC_DATA]" at bounding box center [1182, 295] width 329 height 15
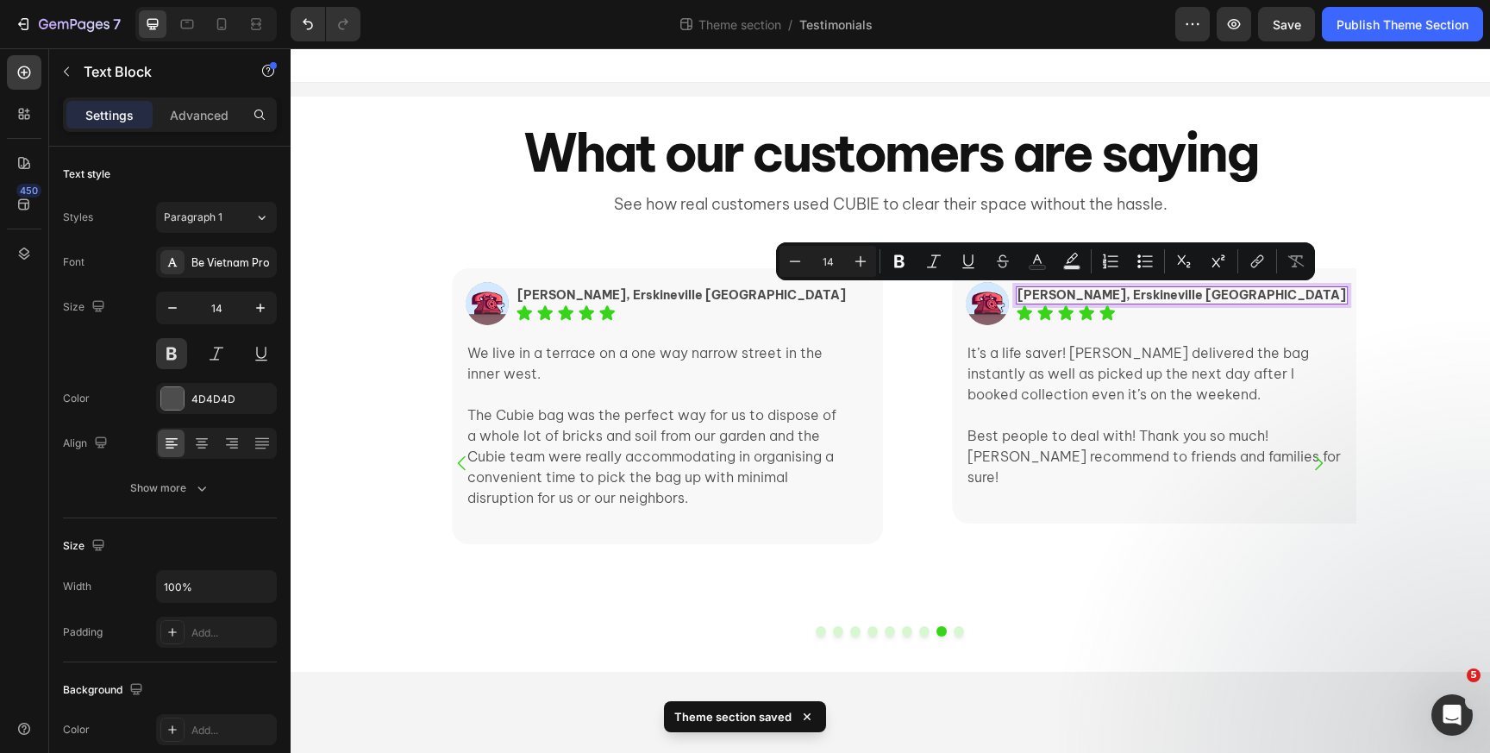
click at [1036, 296] on p "[PERSON_NAME], Erskineville [GEOGRAPHIC_DATA]" at bounding box center [1182, 295] width 329 height 15
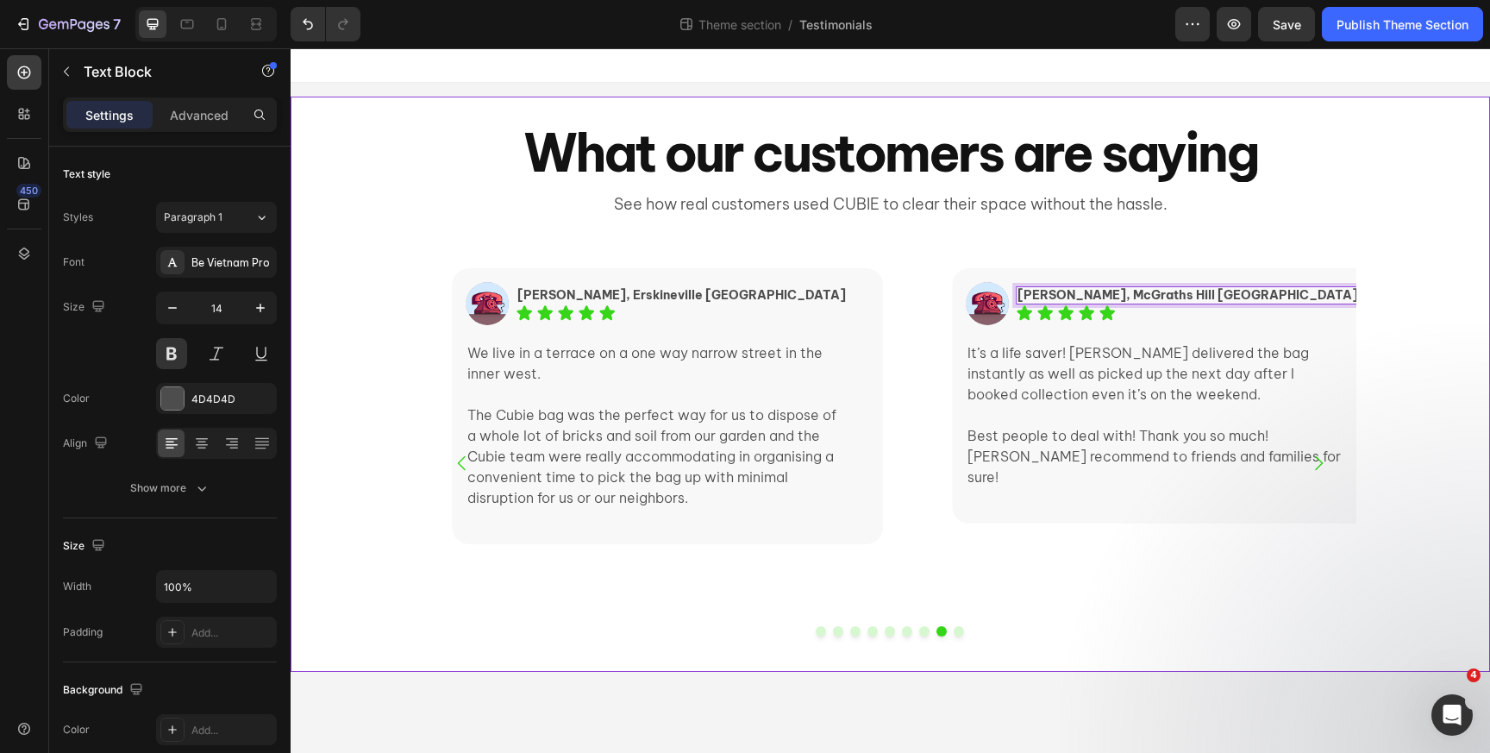
click at [1466, 456] on div "Image Elissa, Ultimo NSW Text Block Icon Icon Icon Icon Icon Icon List Row I li…" at bounding box center [891, 456] width 1200 height 431
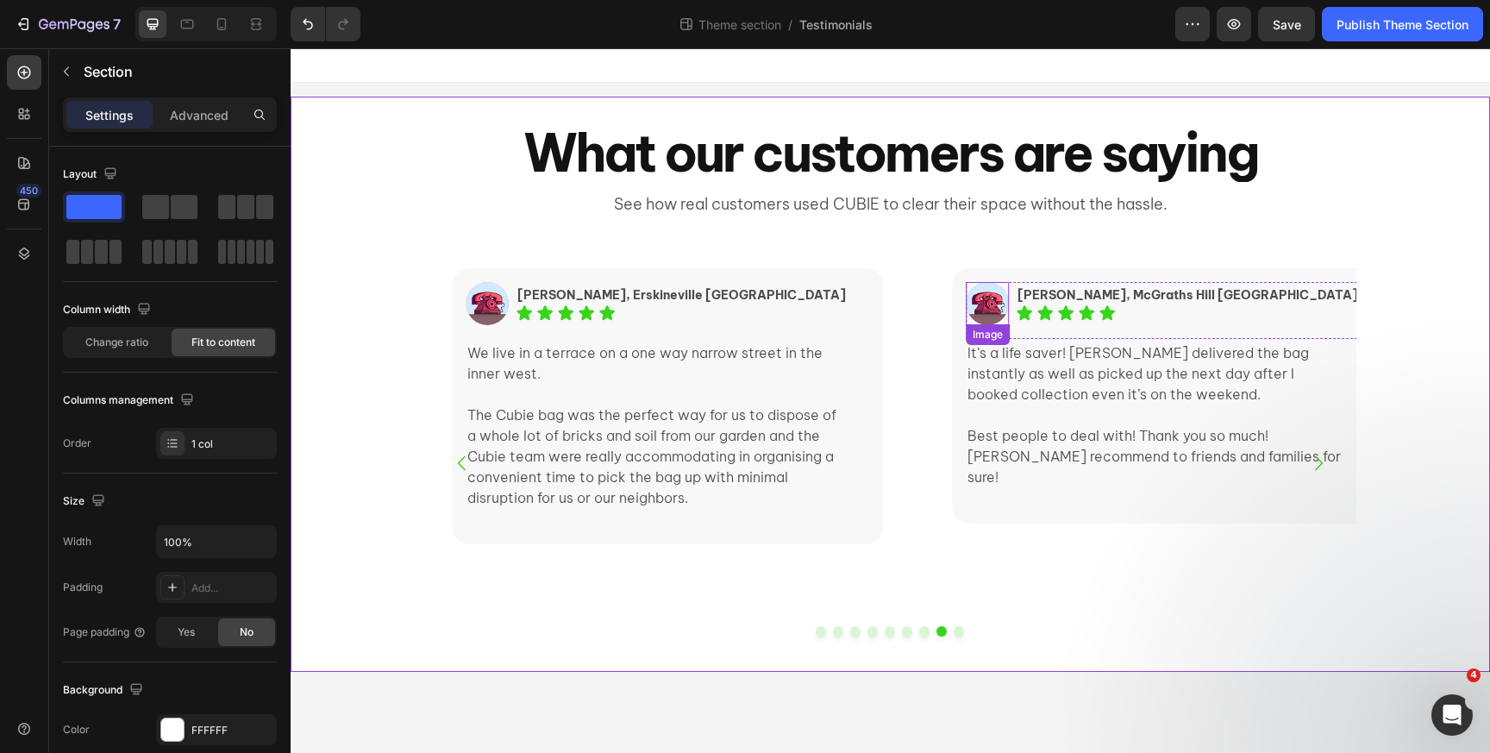
click at [974, 291] on img at bounding box center [987, 303] width 43 height 43
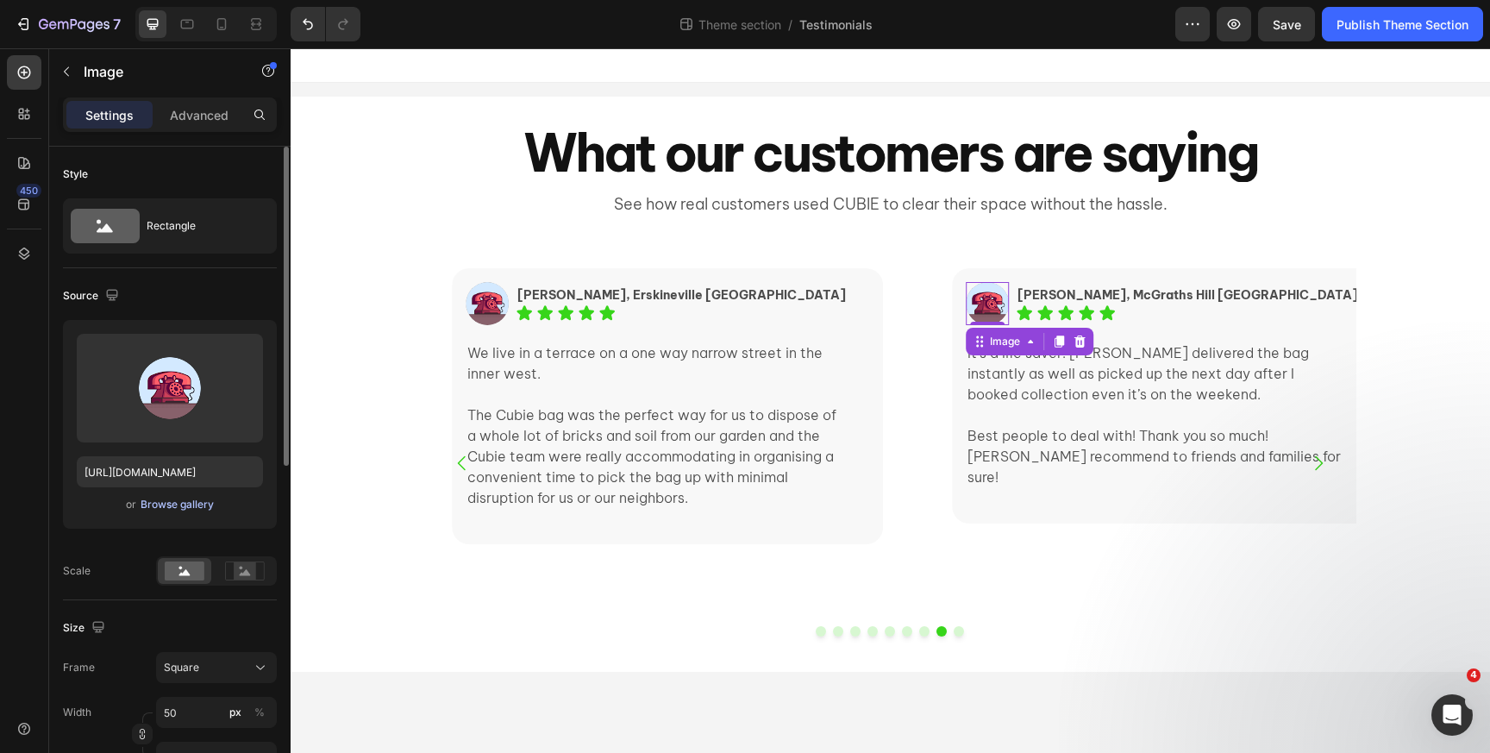
click at [172, 503] on div "Browse gallery" at bounding box center [177, 505] width 73 height 16
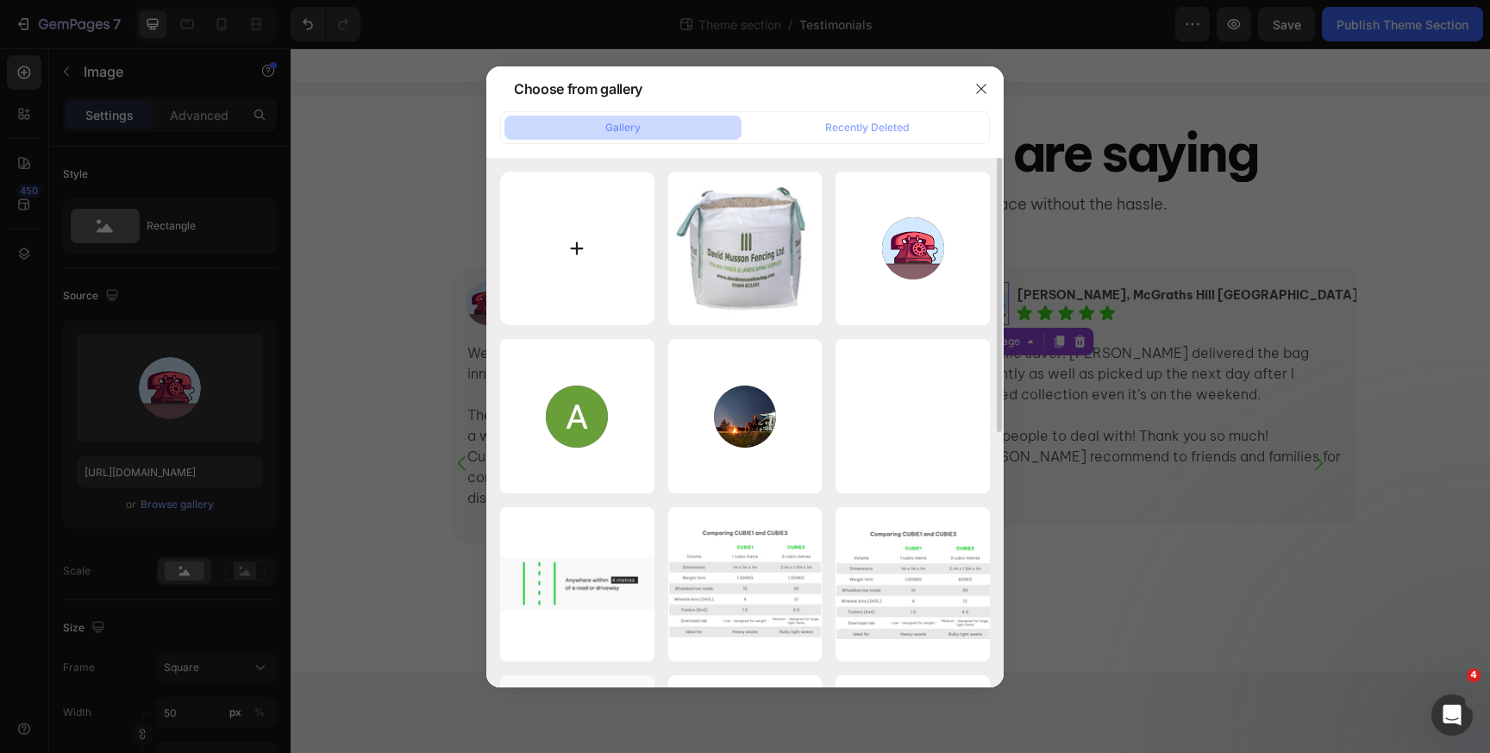
click at [575, 238] on input "file" at bounding box center [577, 249] width 154 height 154
type input "C:\fakepath\unnamed.png"
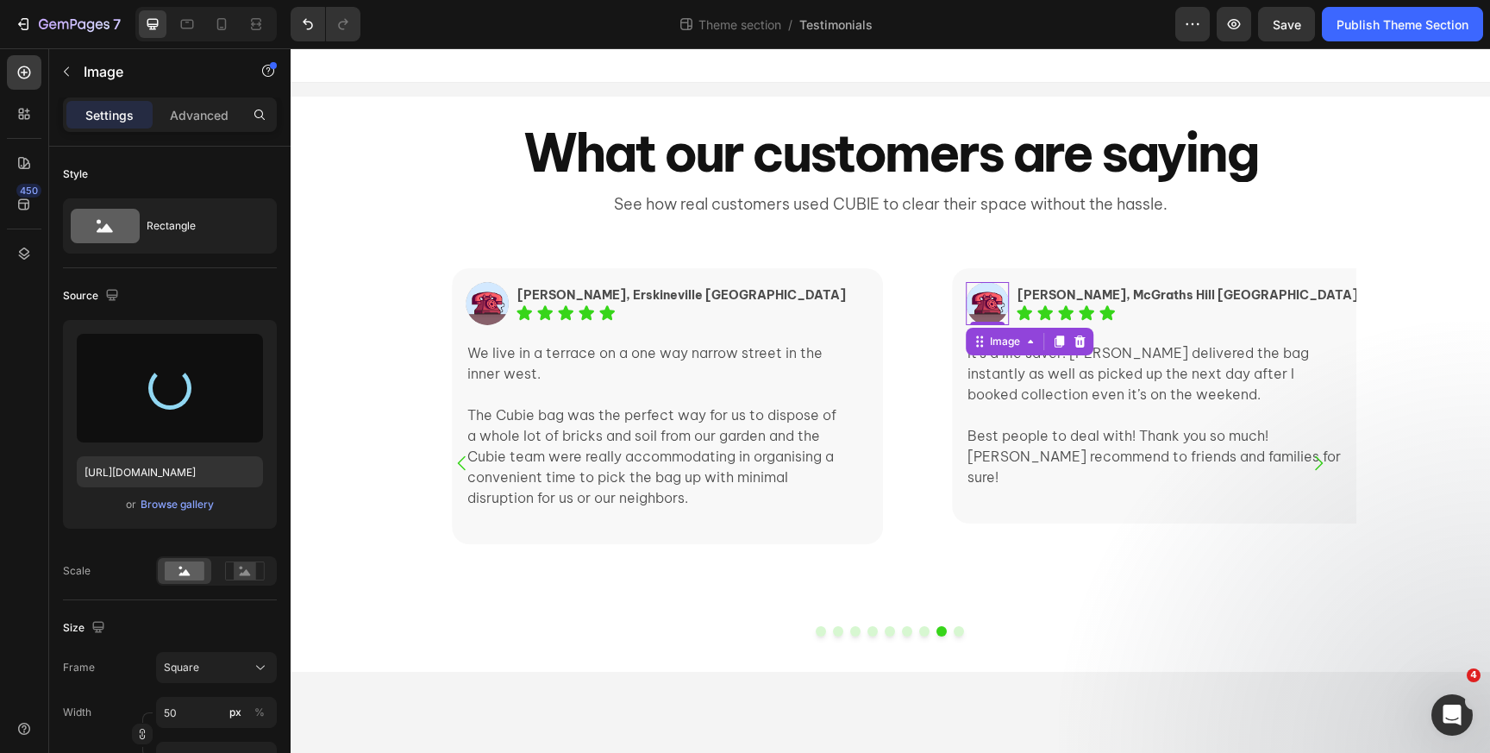
type input "https://cdn.shopify.com/s/files/1/0709/1067/3131/files/gempages_521827635483902…"
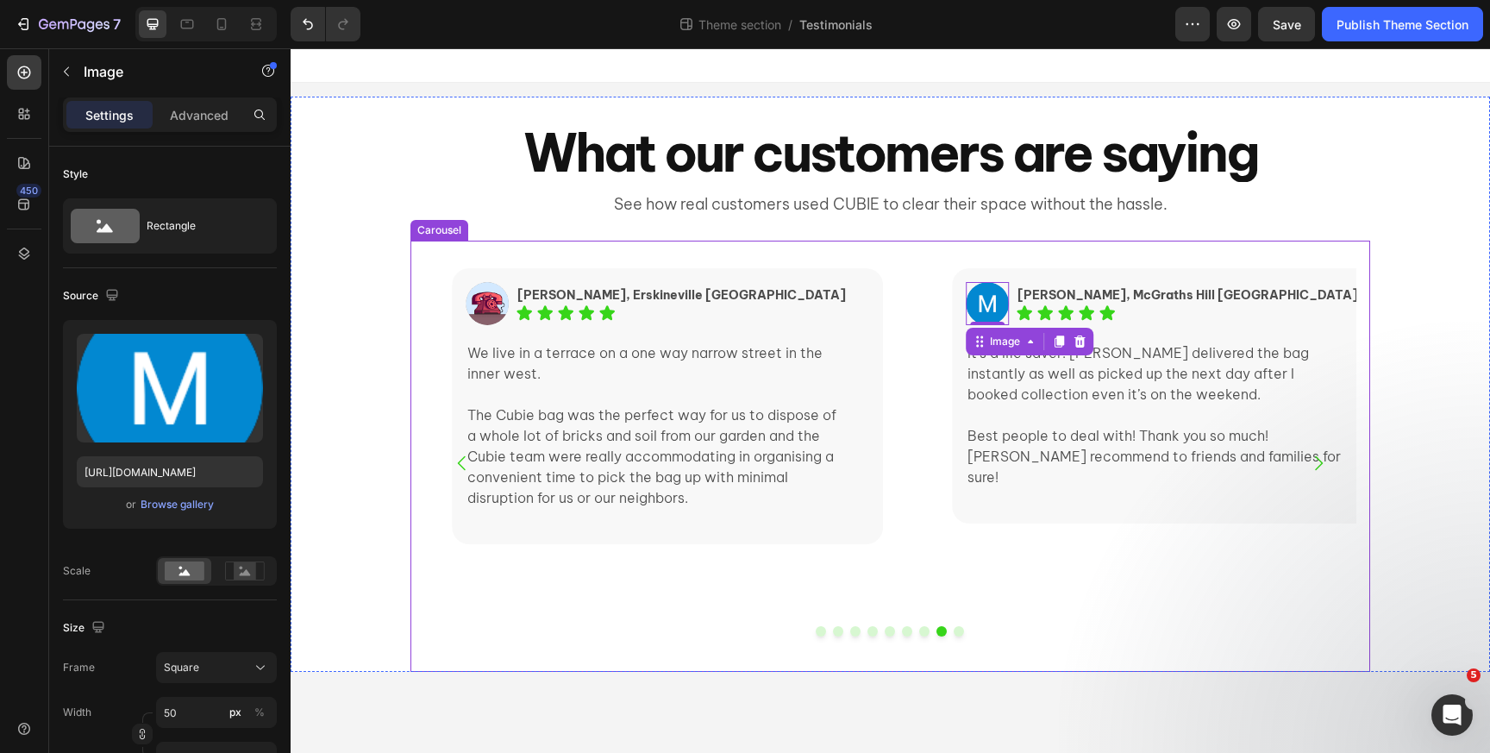
click at [956, 634] on button "Dot" at bounding box center [959, 631] width 10 height 10
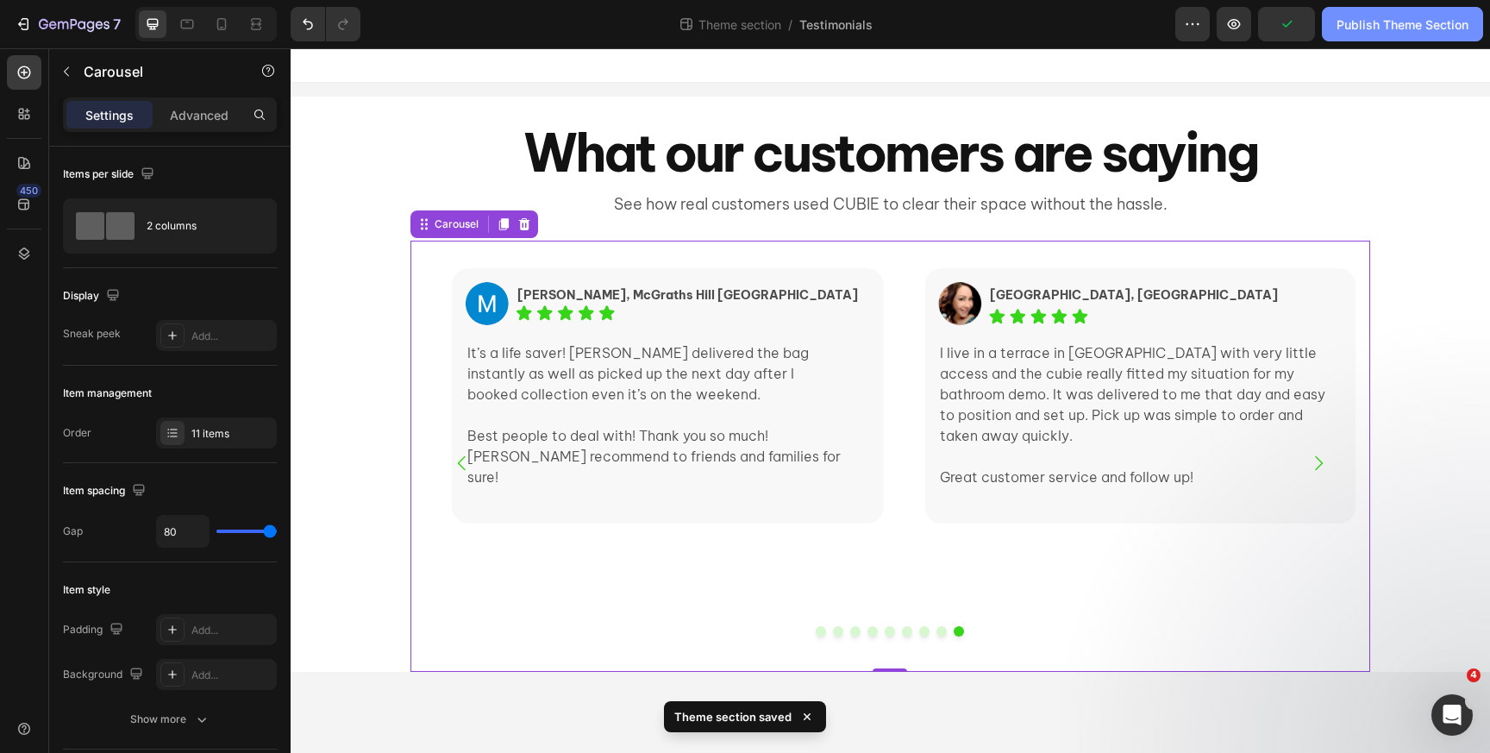
click at [1355, 31] on div "Publish Theme Section" at bounding box center [1403, 25] width 132 height 18
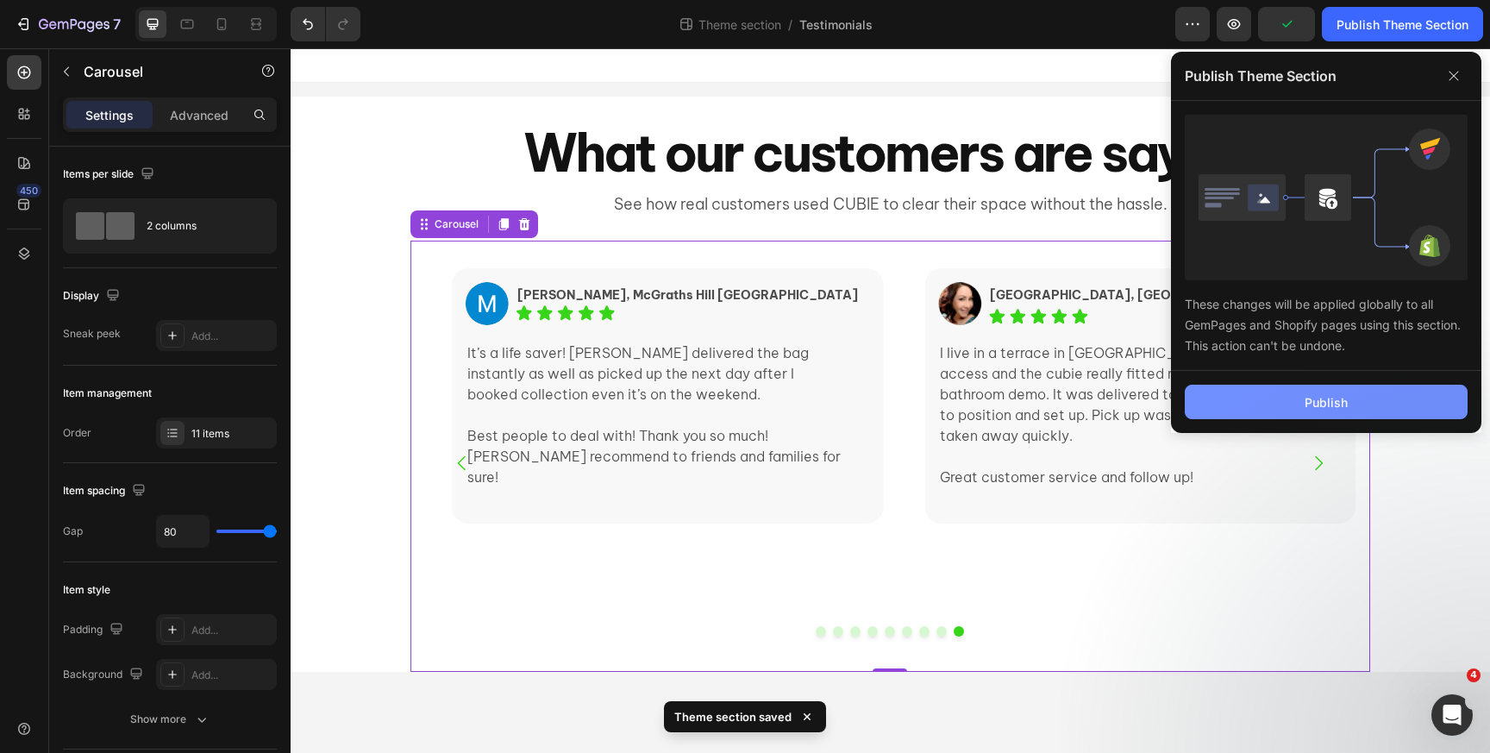
click at [1255, 410] on button "Publish" at bounding box center [1326, 402] width 283 height 34
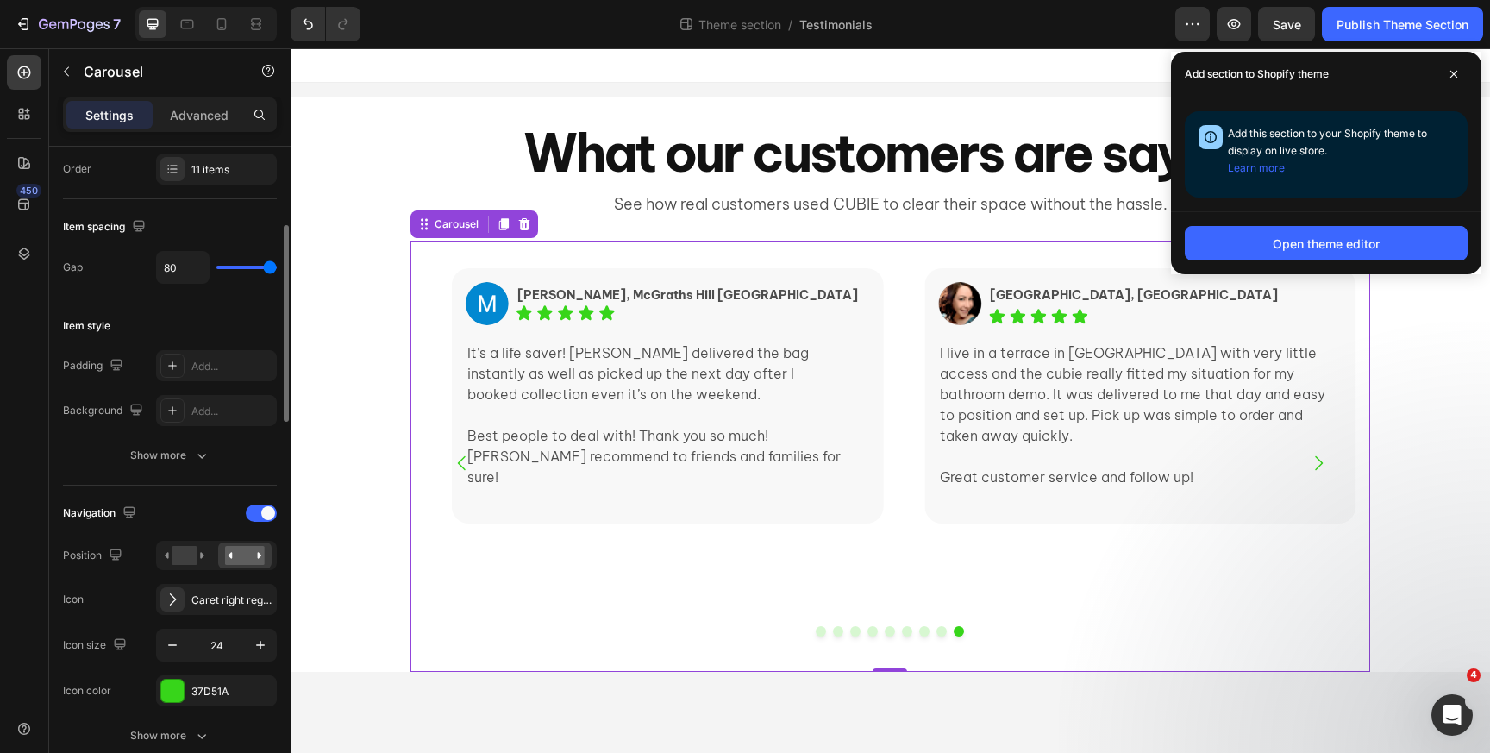
scroll to position [348, 0]
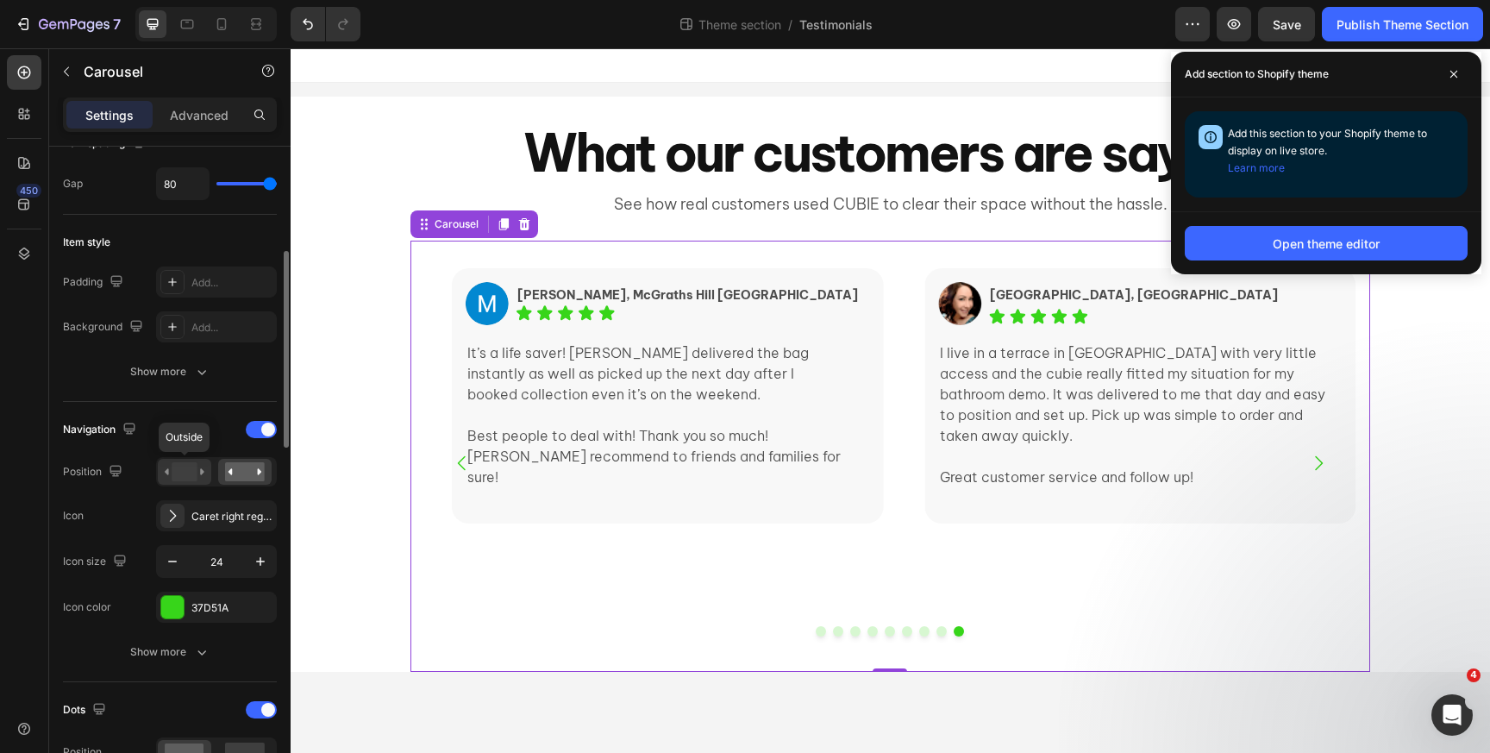
click at [189, 473] on rect at bounding box center [184, 471] width 25 height 19
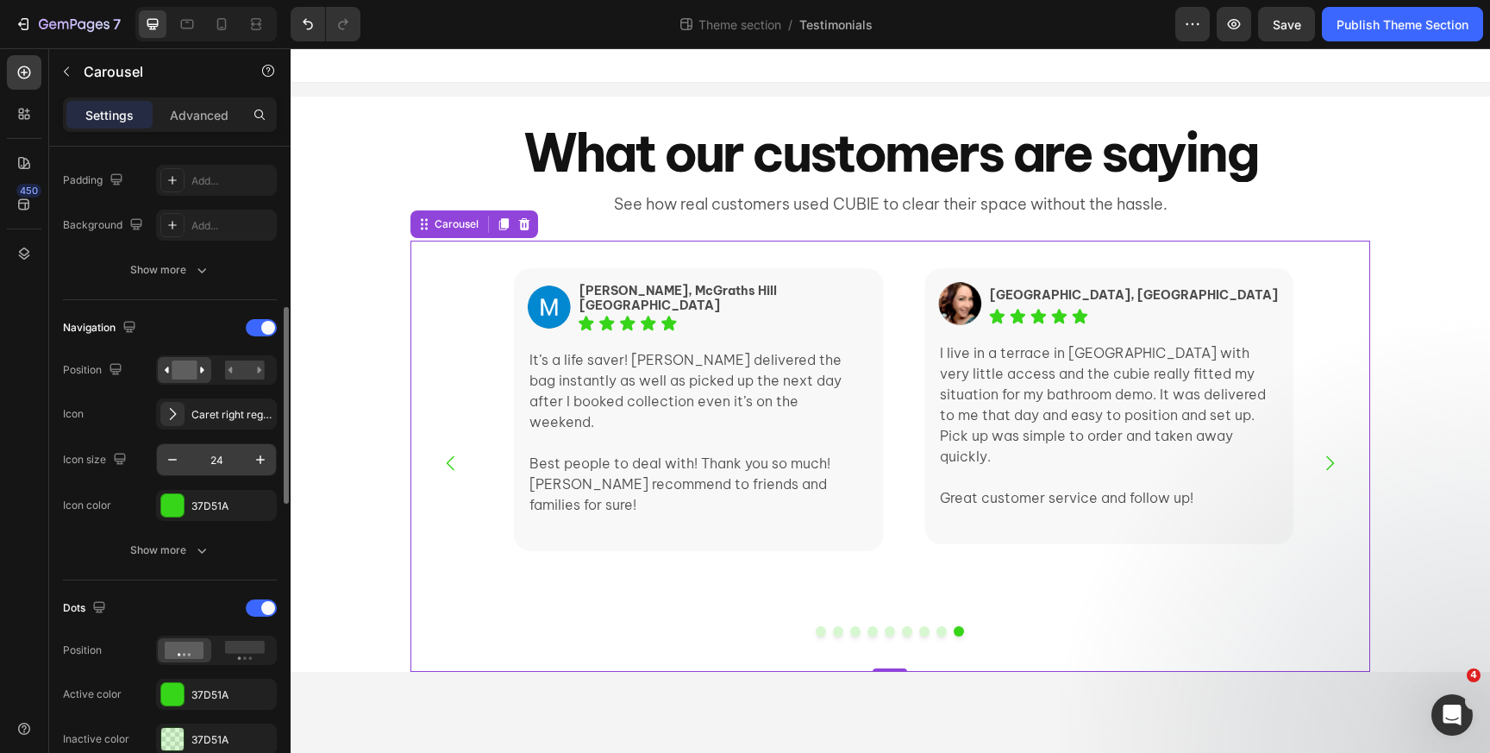
scroll to position [485, 0]
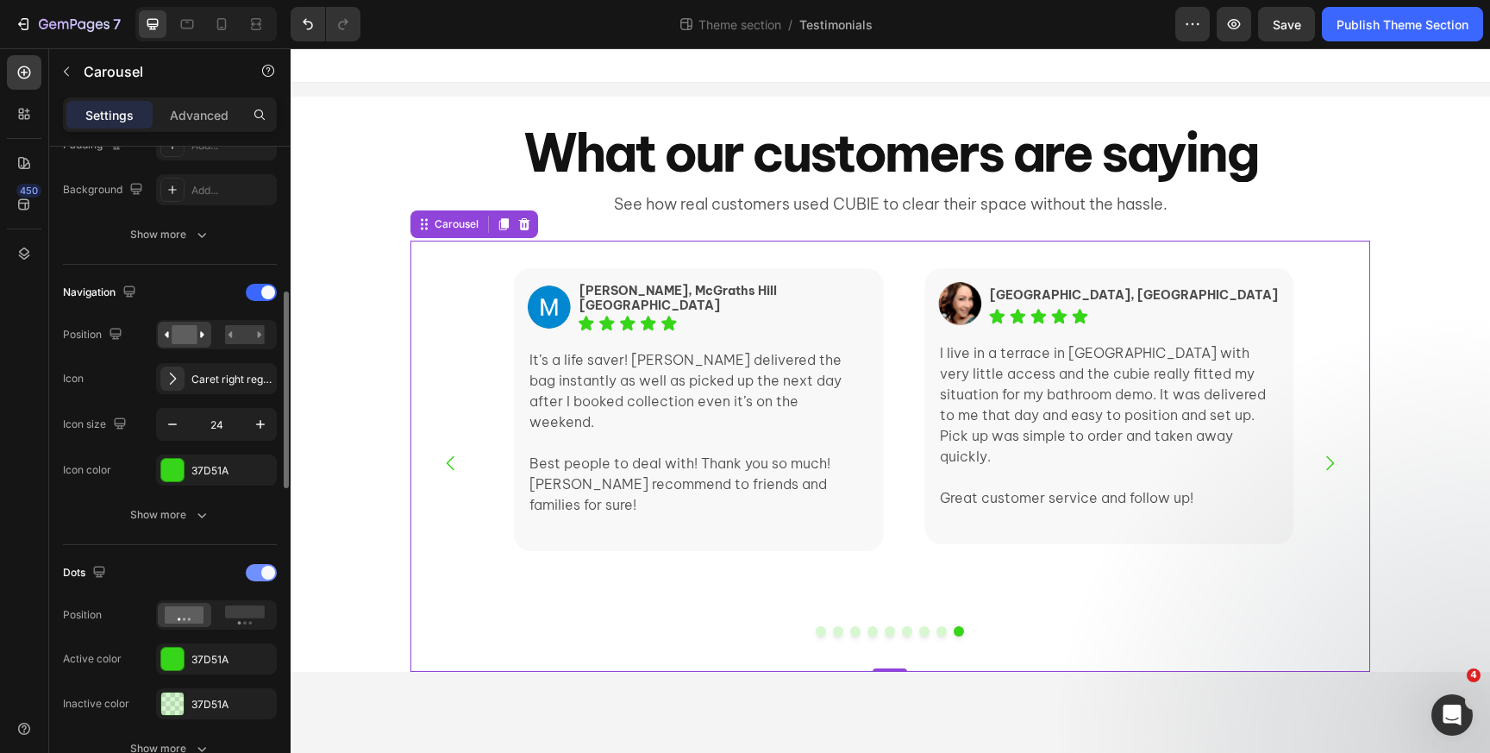
click at [254, 574] on div at bounding box center [261, 572] width 31 height 17
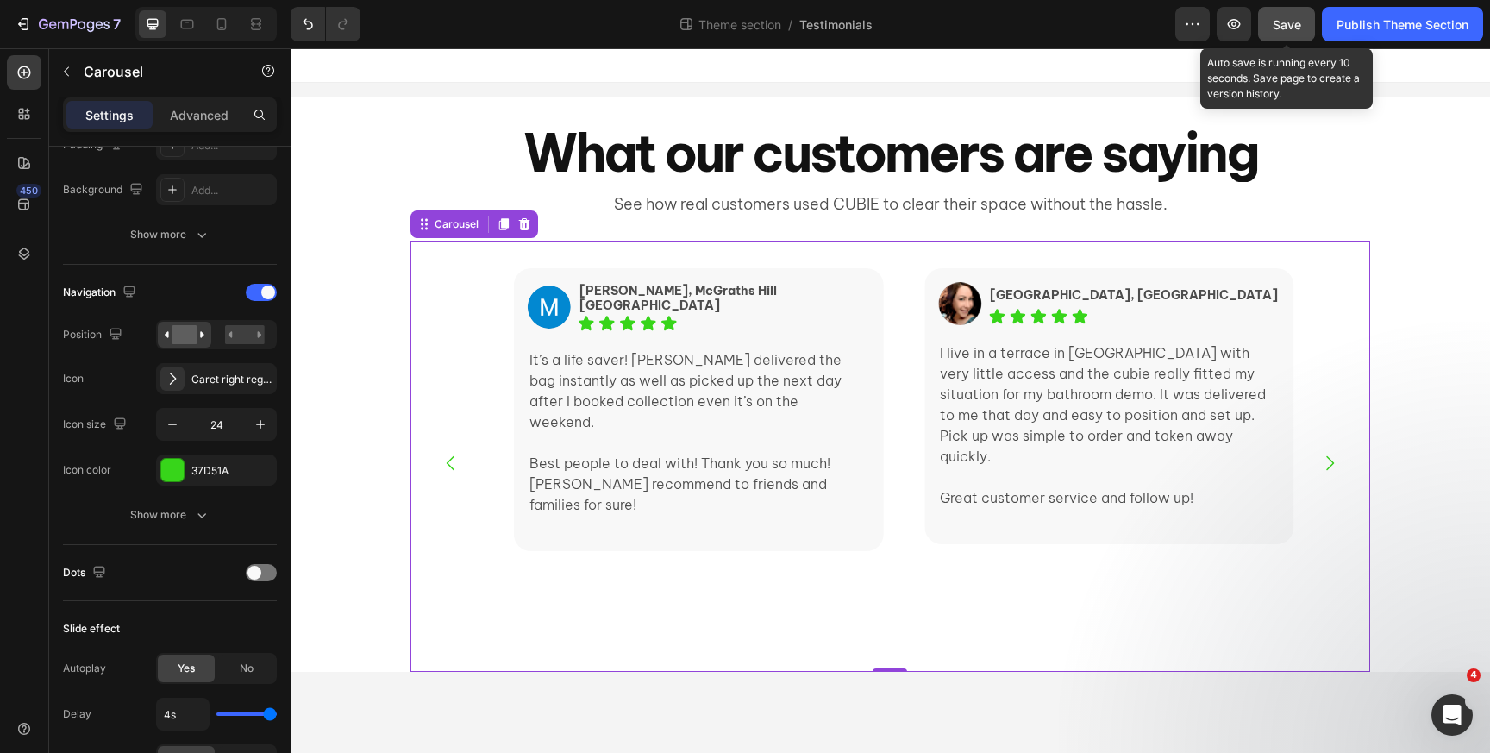
click at [1288, 20] on span "Save" at bounding box center [1287, 24] width 28 height 15
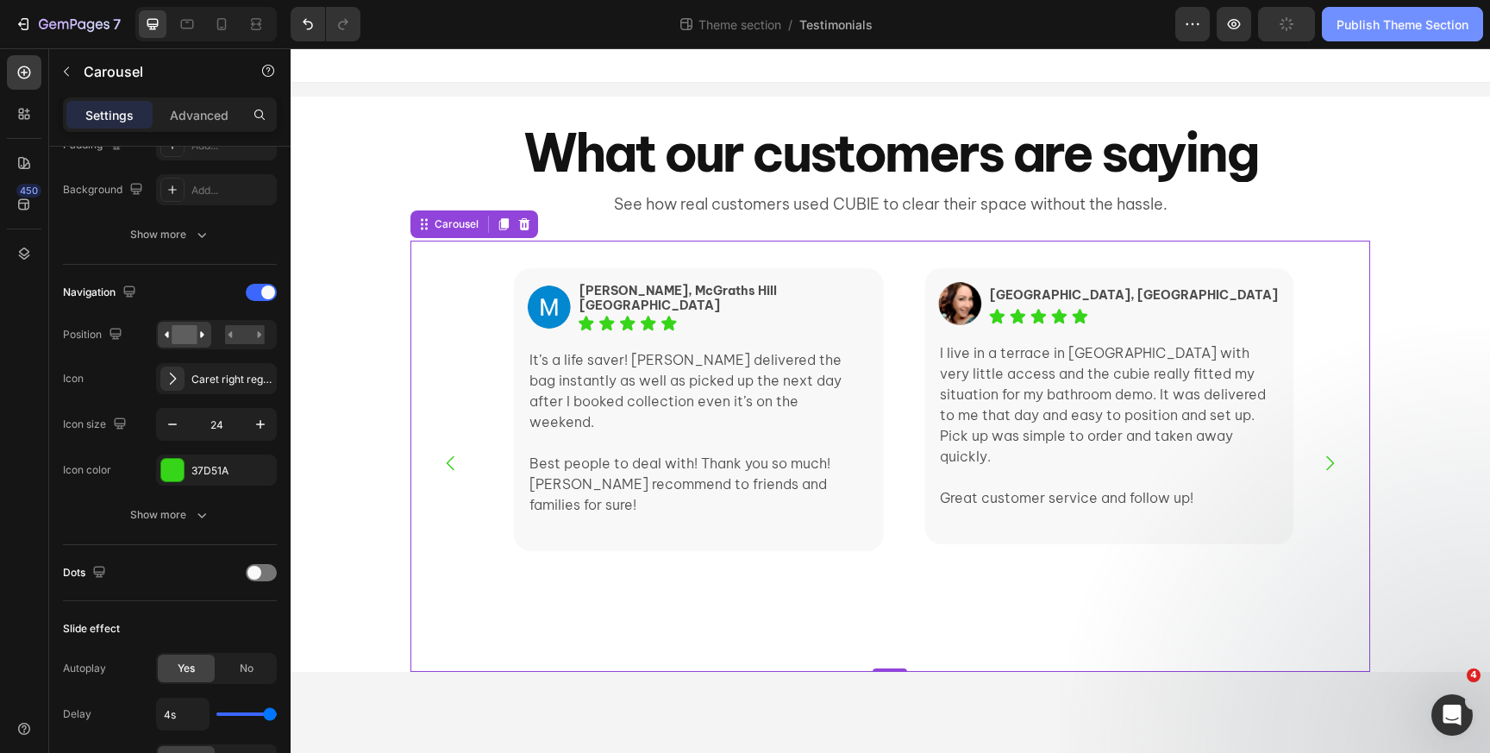
click at [1370, 26] on div "Publish Theme Section" at bounding box center [1403, 25] width 132 height 18
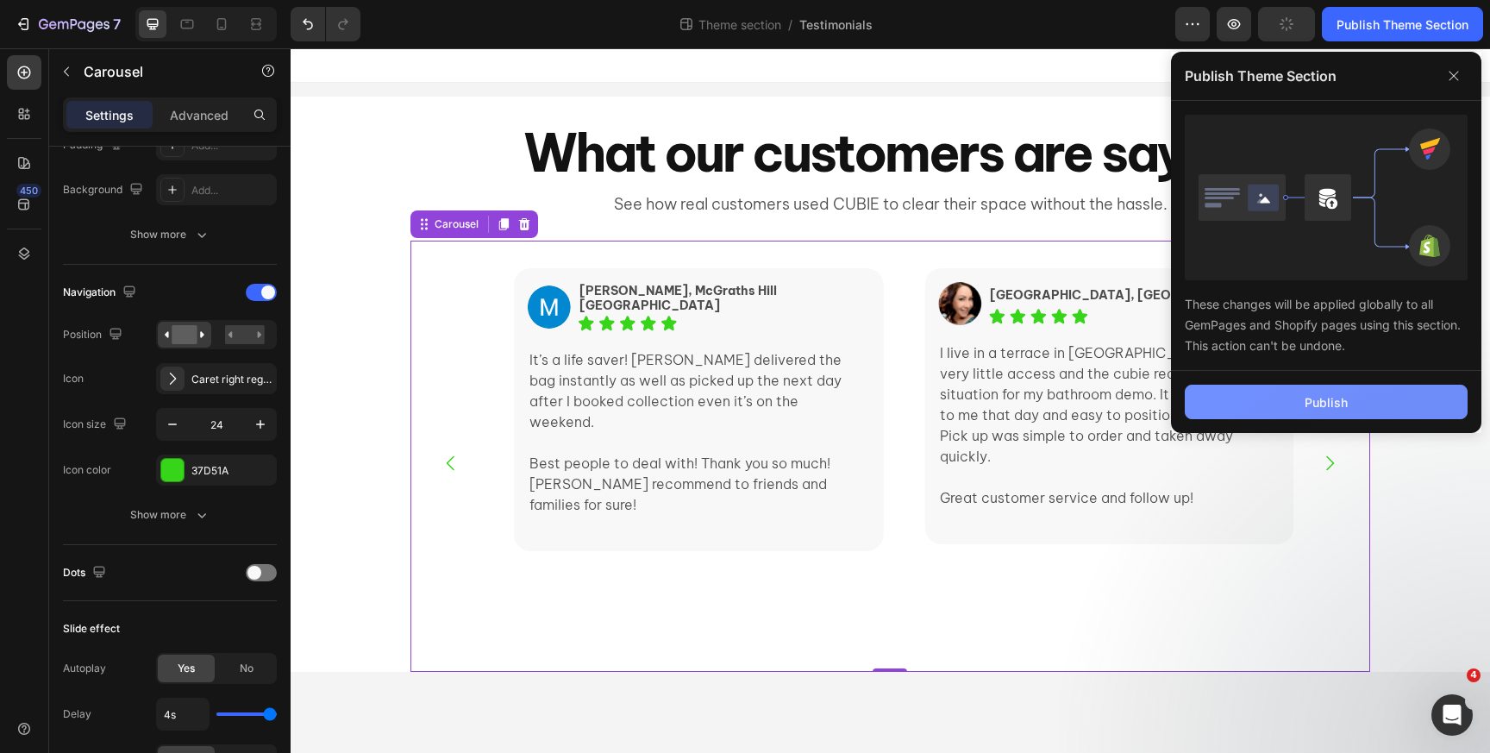
click at [1258, 385] on button "Publish" at bounding box center [1326, 402] width 283 height 34
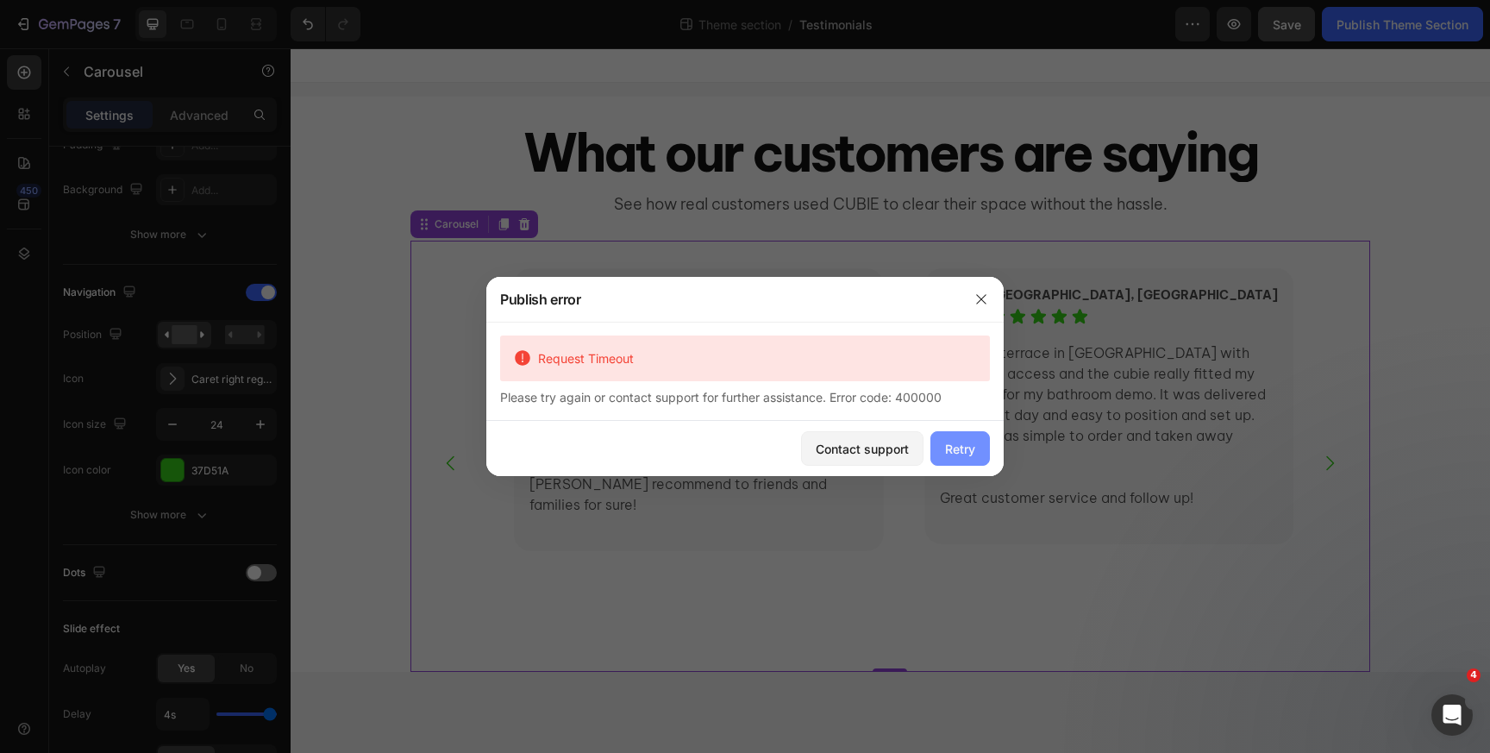
click at [959, 457] on button "Retry" at bounding box center [961, 448] width 60 height 34
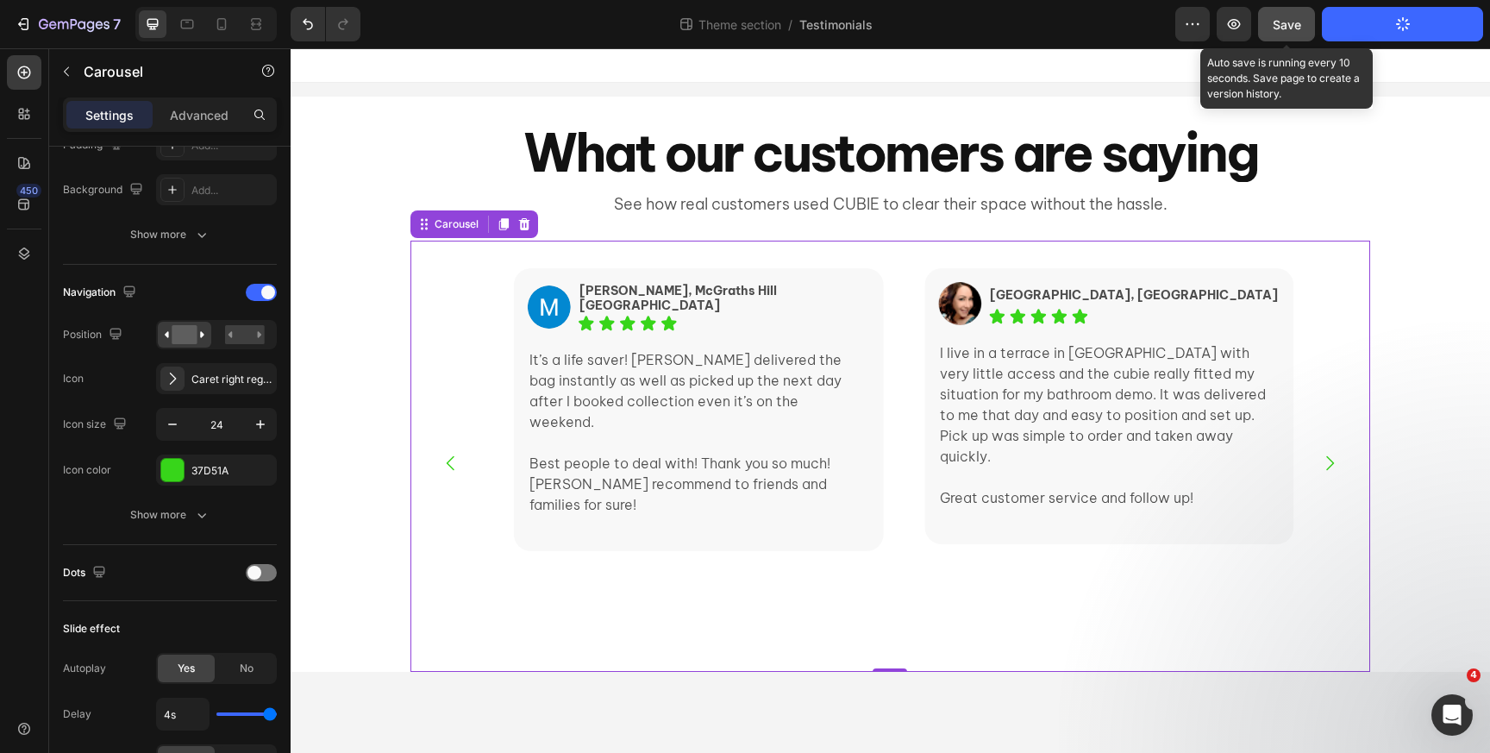
click at [1286, 23] on span "Save" at bounding box center [1287, 24] width 28 height 15
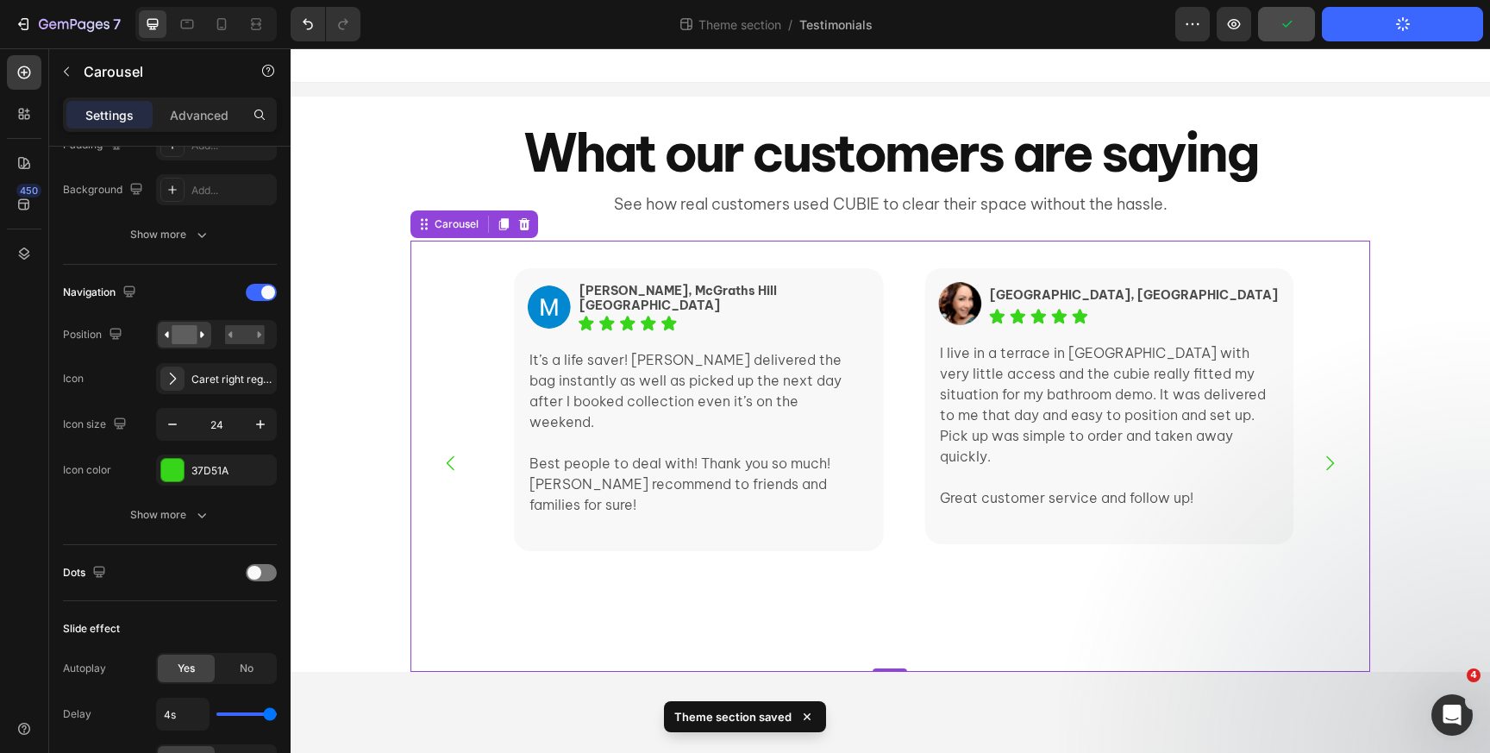
click at [1378, 30] on button "Publish Theme Section" at bounding box center [1402, 24] width 161 height 34
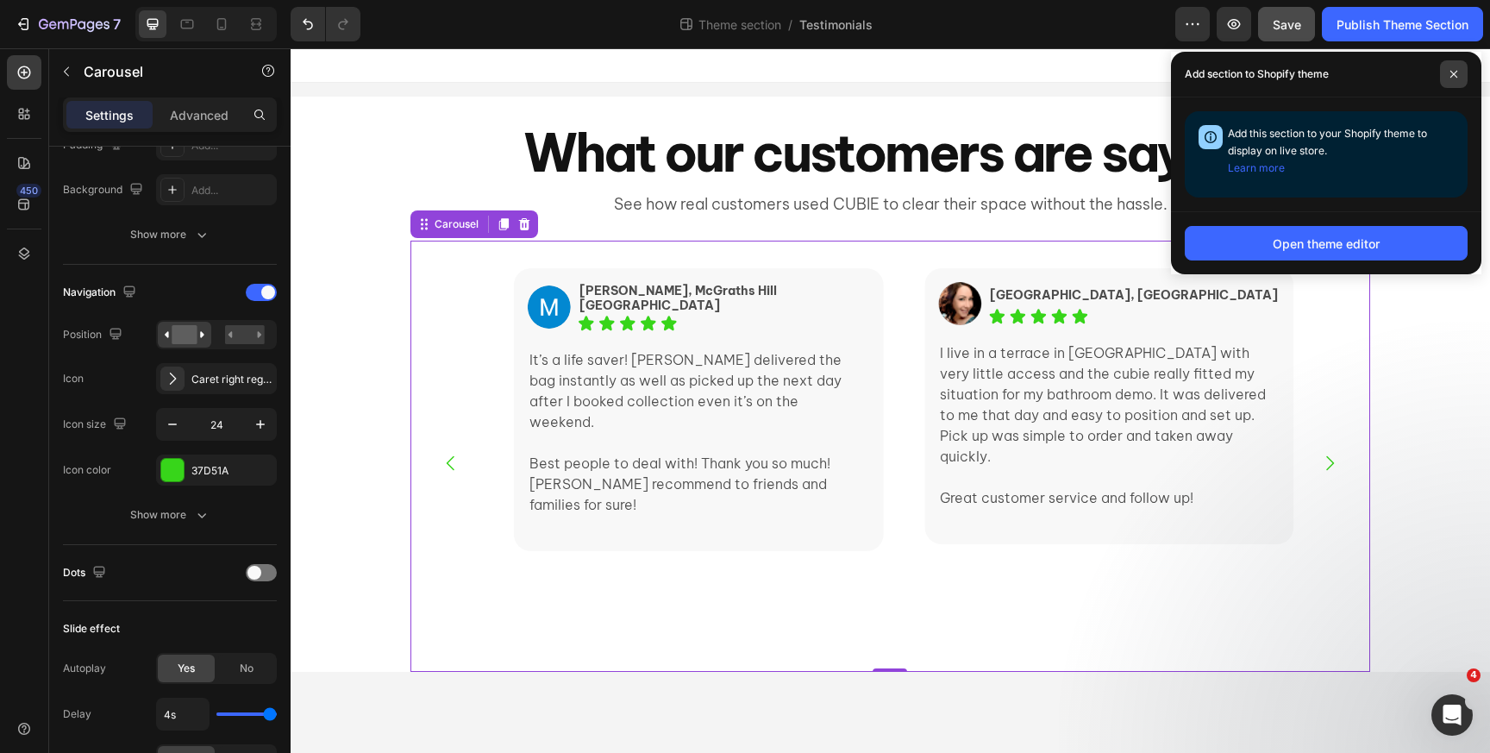
click at [1451, 79] on span at bounding box center [1454, 74] width 28 height 28
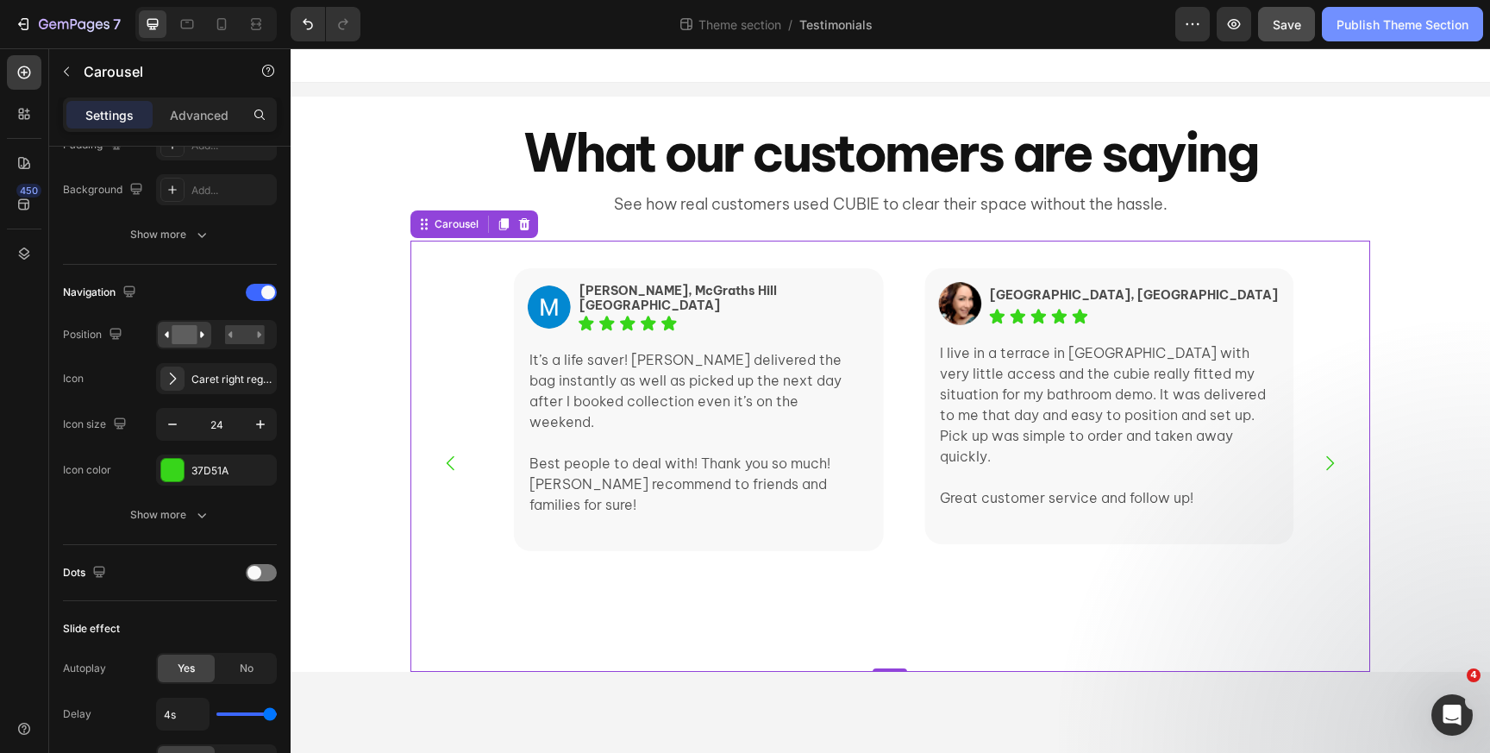
click at [1420, 34] on button "Publish Theme Section" at bounding box center [1402, 24] width 161 height 34
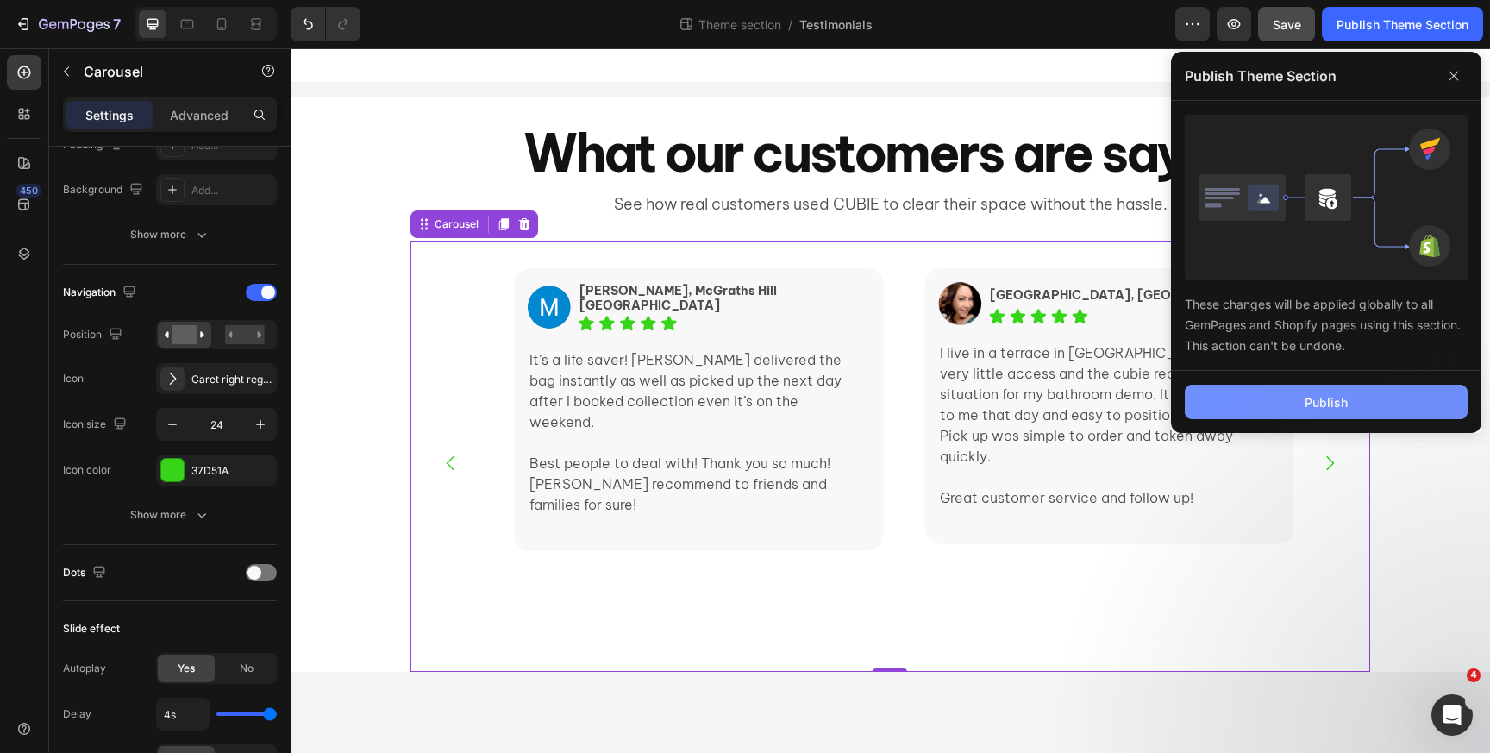
click at [1331, 393] on div "Publish" at bounding box center [1326, 402] width 43 height 18
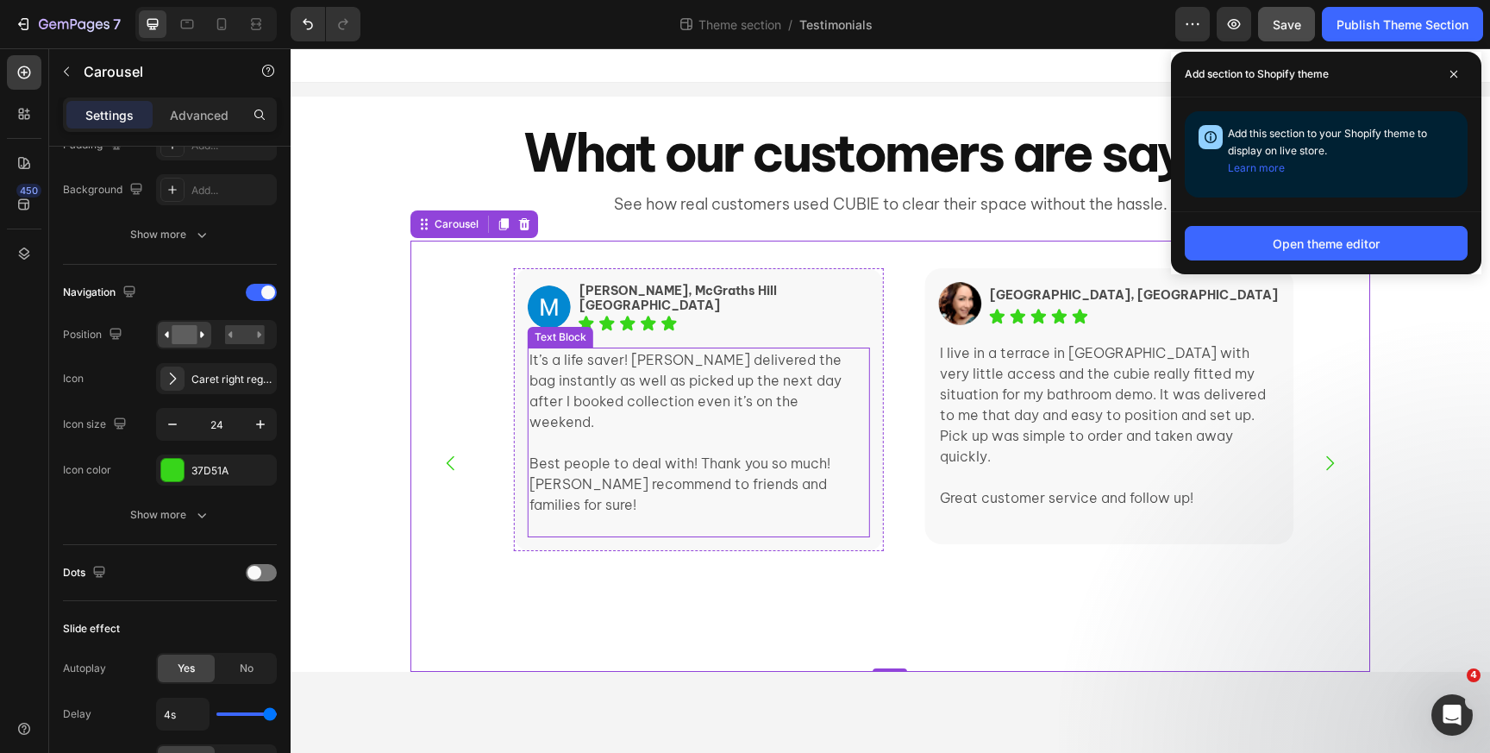
click at [643, 432] on p "Rich Text Editor. Editing area: main" at bounding box center [691, 442] width 322 height 21
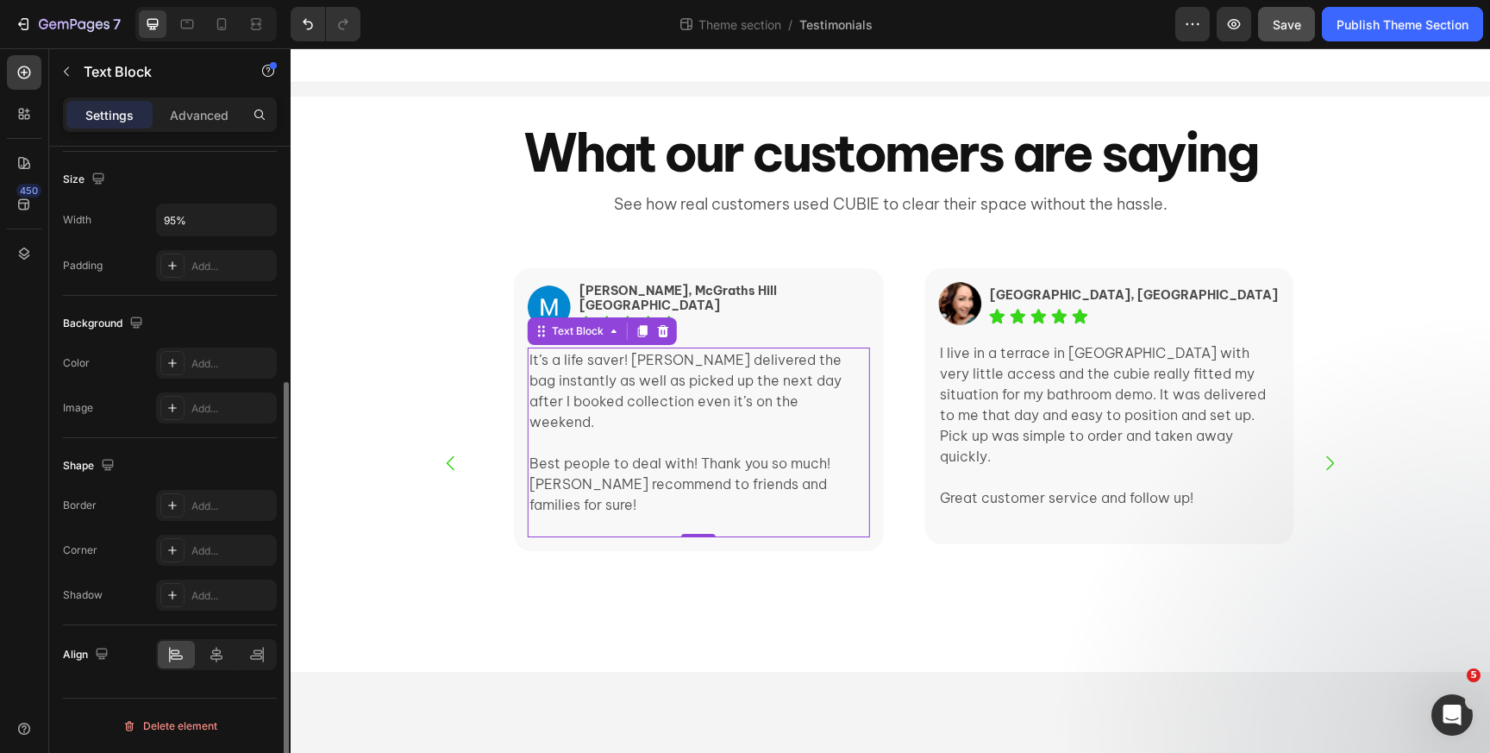
scroll to position [0, 0]
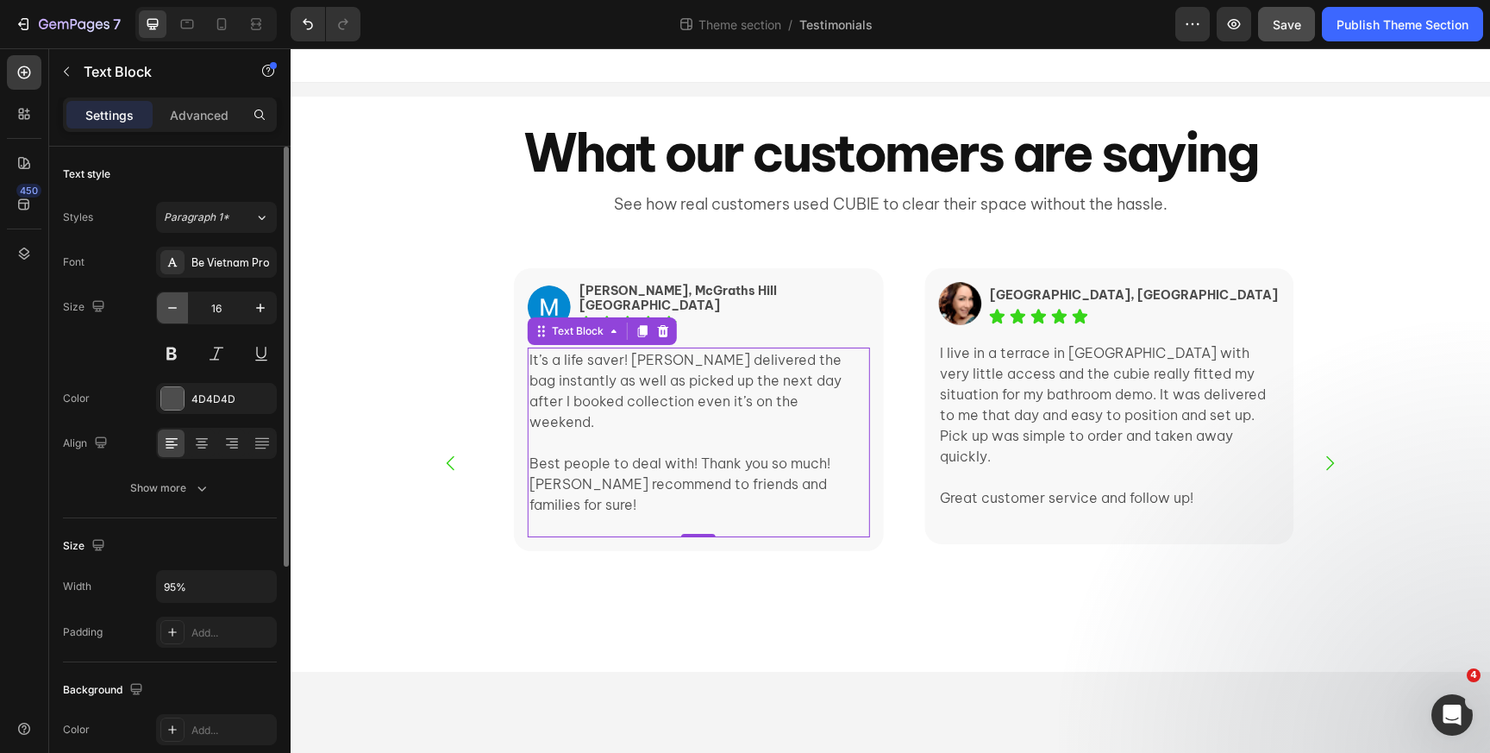
click at [176, 303] on icon "button" at bounding box center [172, 307] width 17 height 17
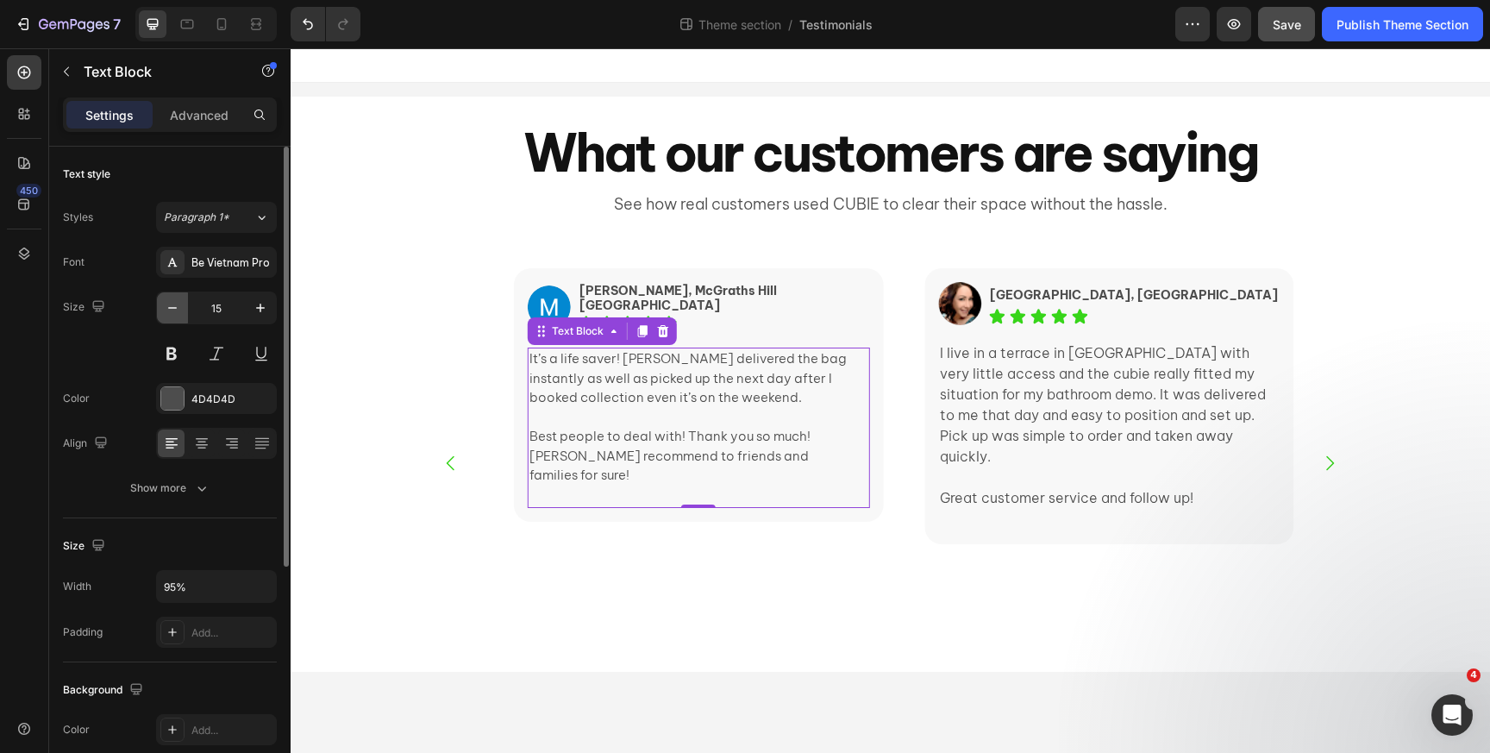
click at [176, 303] on icon "button" at bounding box center [172, 307] width 17 height 17
type input "14"
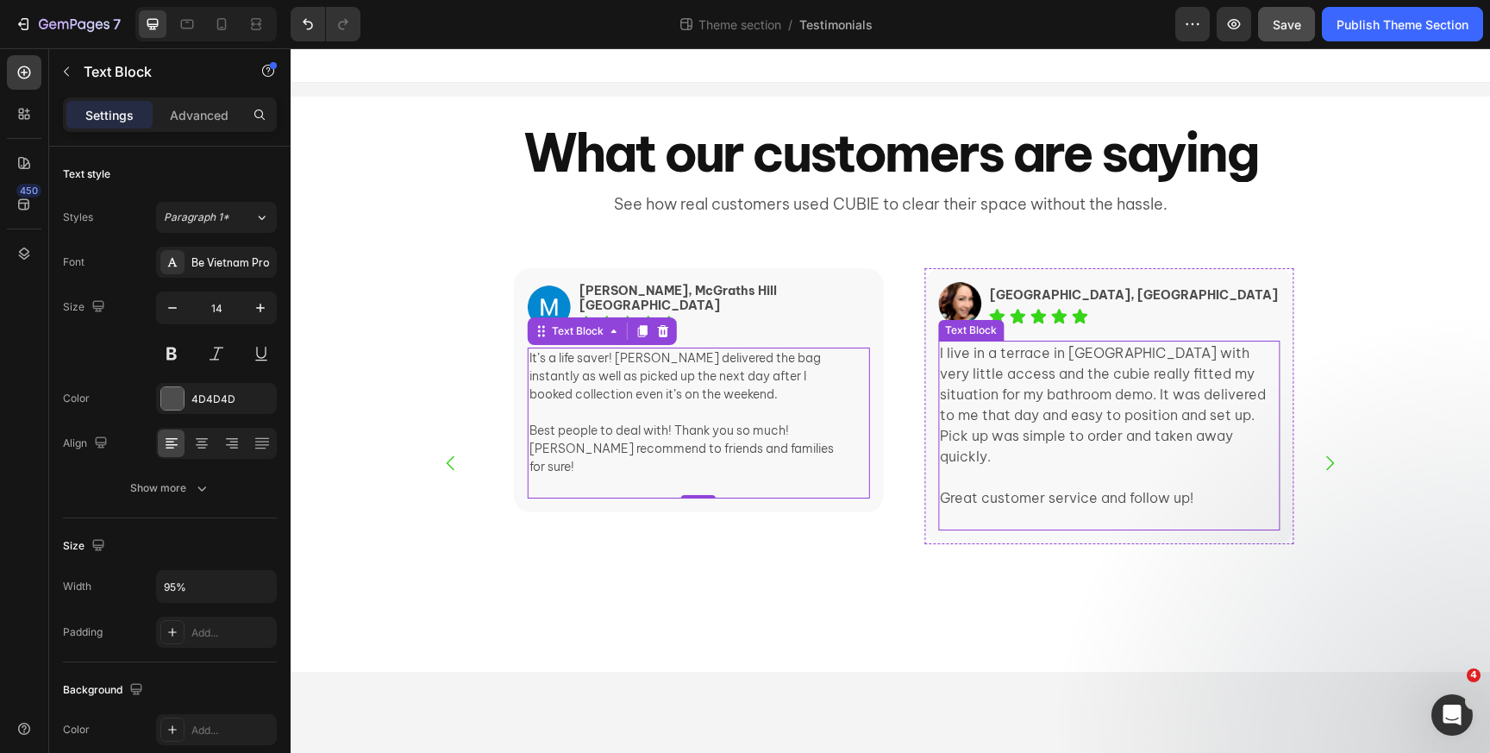
click at [1012, 418] on p "I live in a terrace in [GEOGRAPHIC_DATA] with very little access and the cubie …" at bounding box center [1109, 404] width 338 height 124
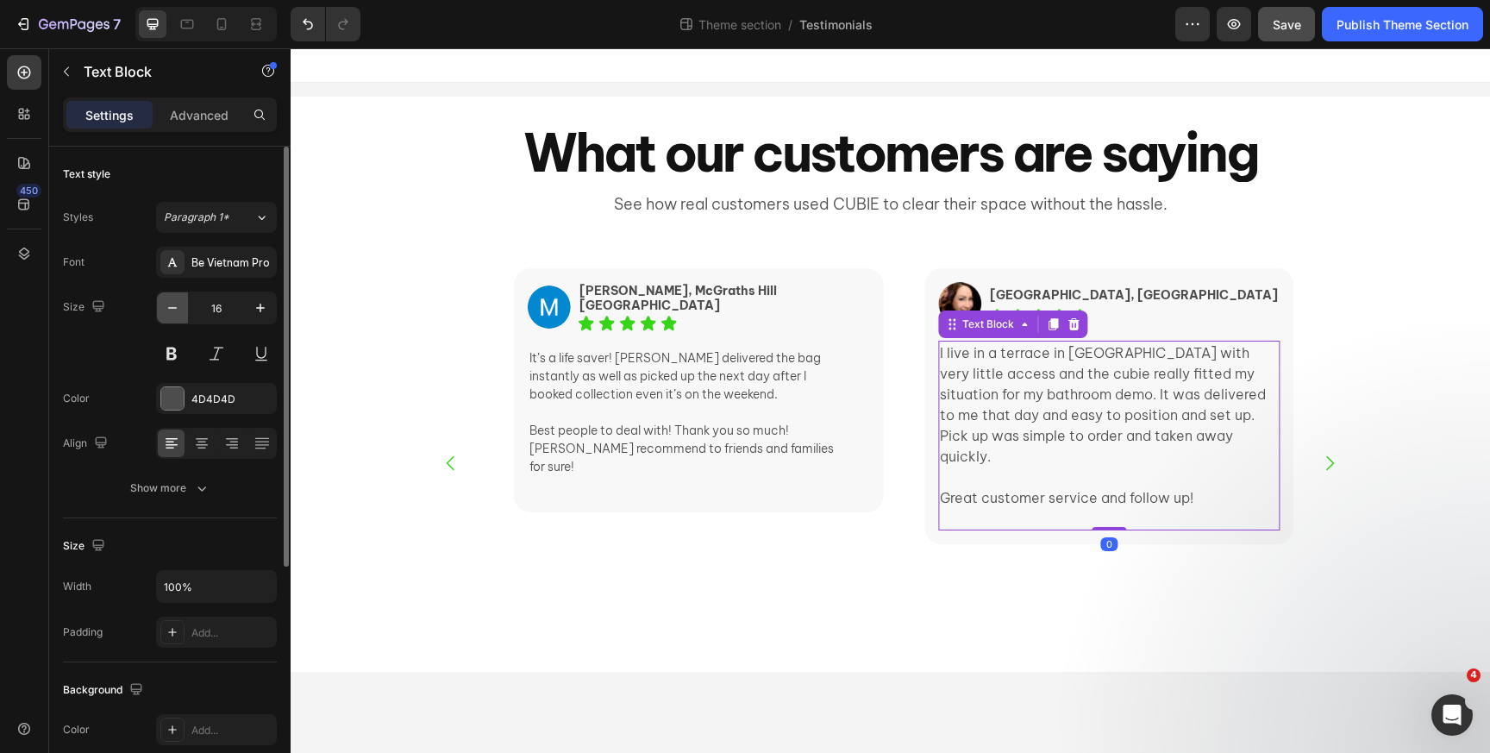
click at [172, 301] on icon "button" at bounding box center [172, 307] width 17 height 17
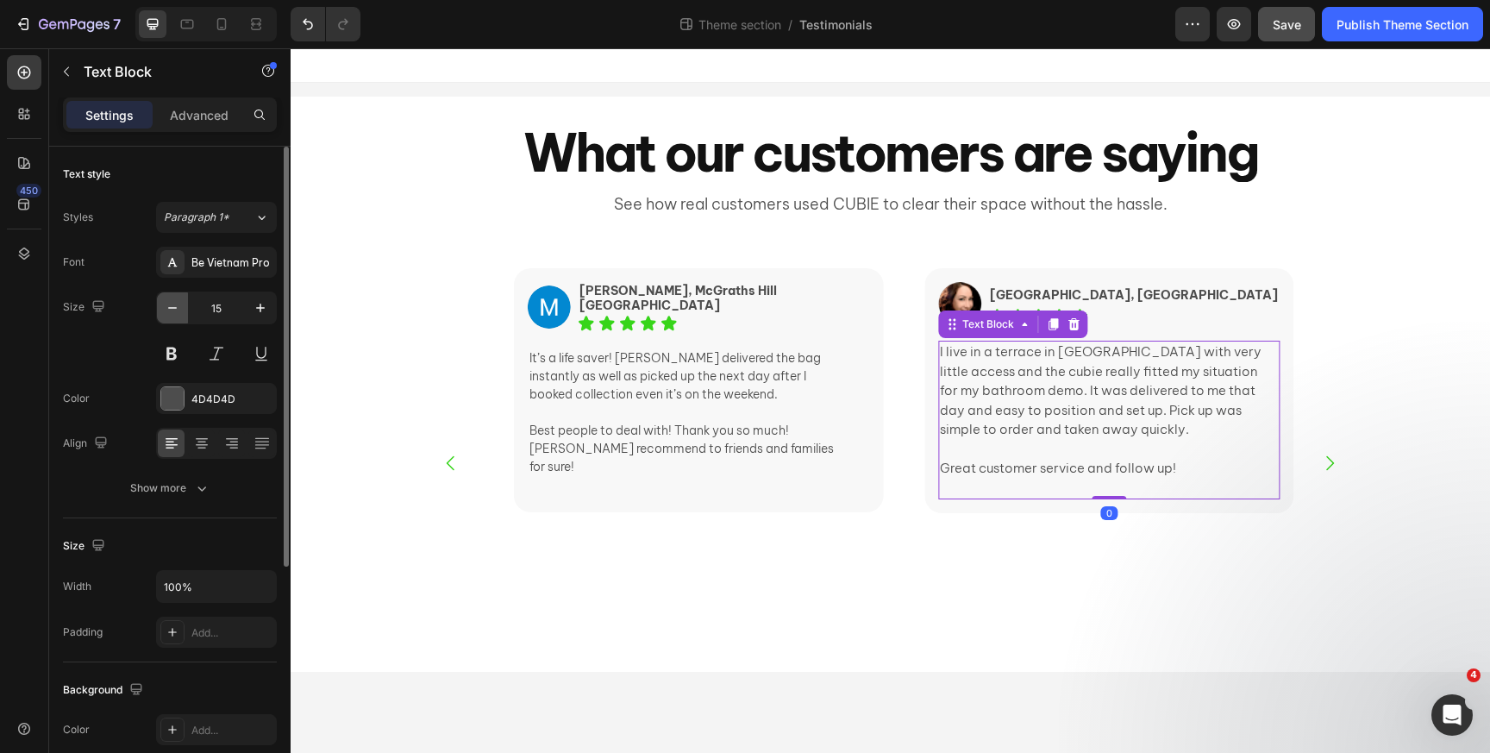
type input "14"
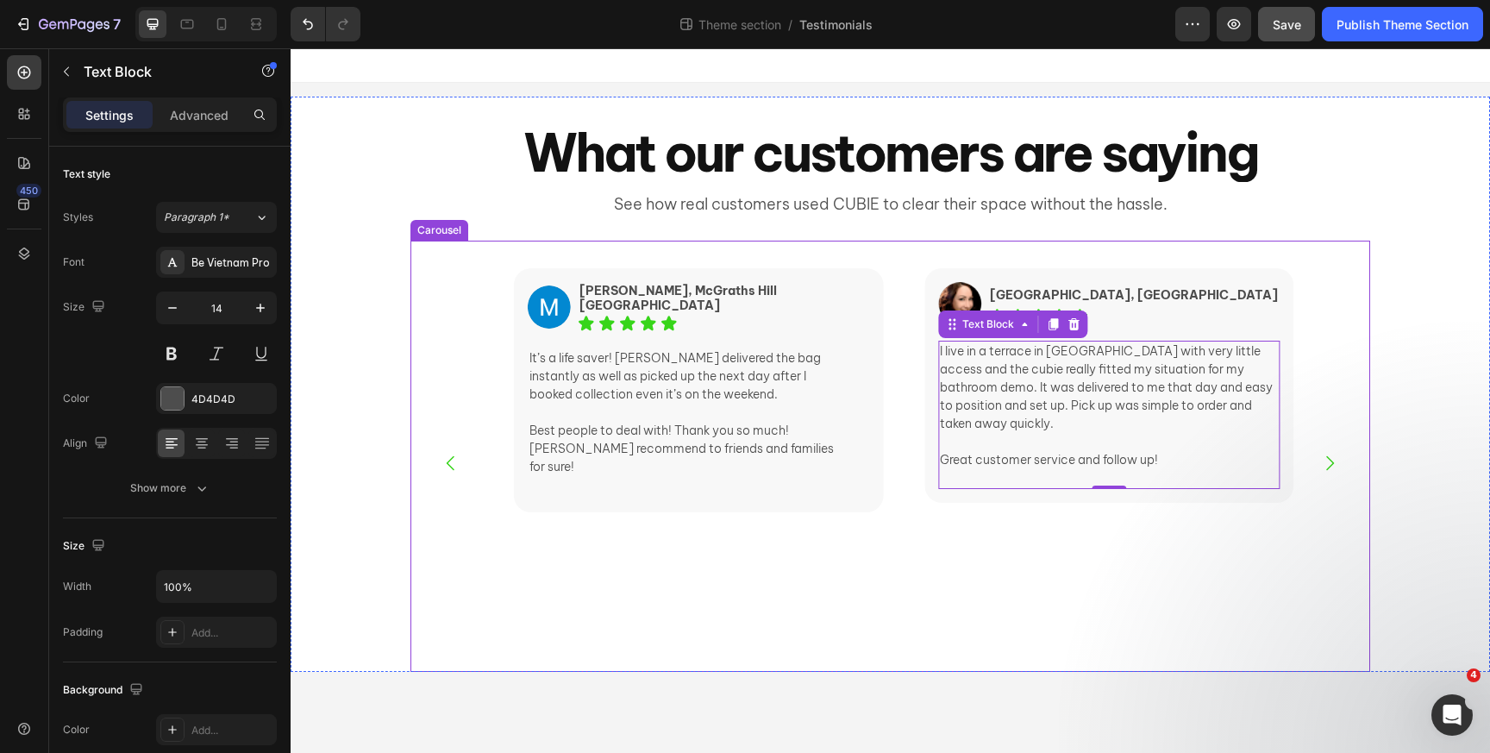
click at [1327, 458] on icon "Carousel Next Arrow" at bounding box center [1329, 463] width 21 height 21
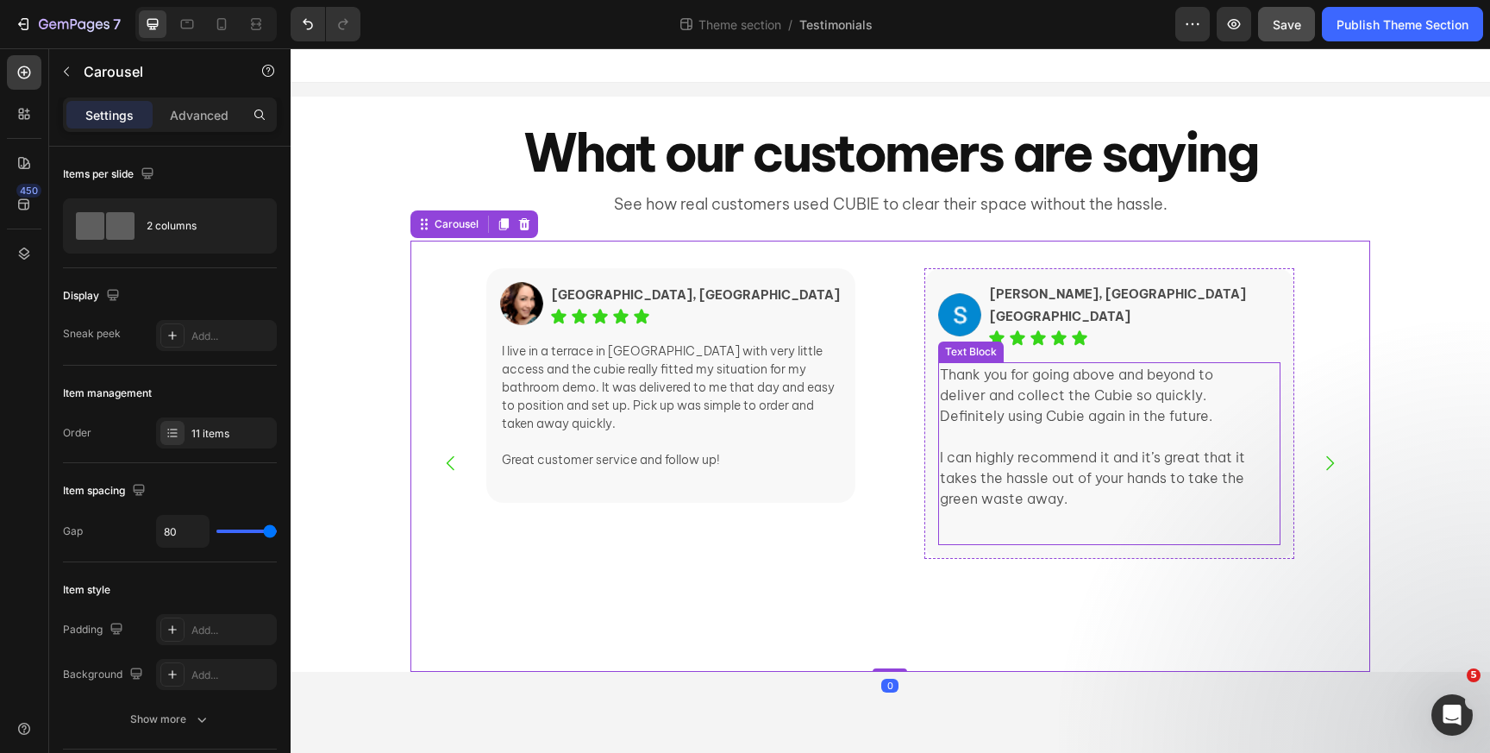
click at [1008, 364] on p "Thank you for going above and beyond to deliver and collect the Cubie so quickl…" at bounding box center [1101, 395] width 322 height 62
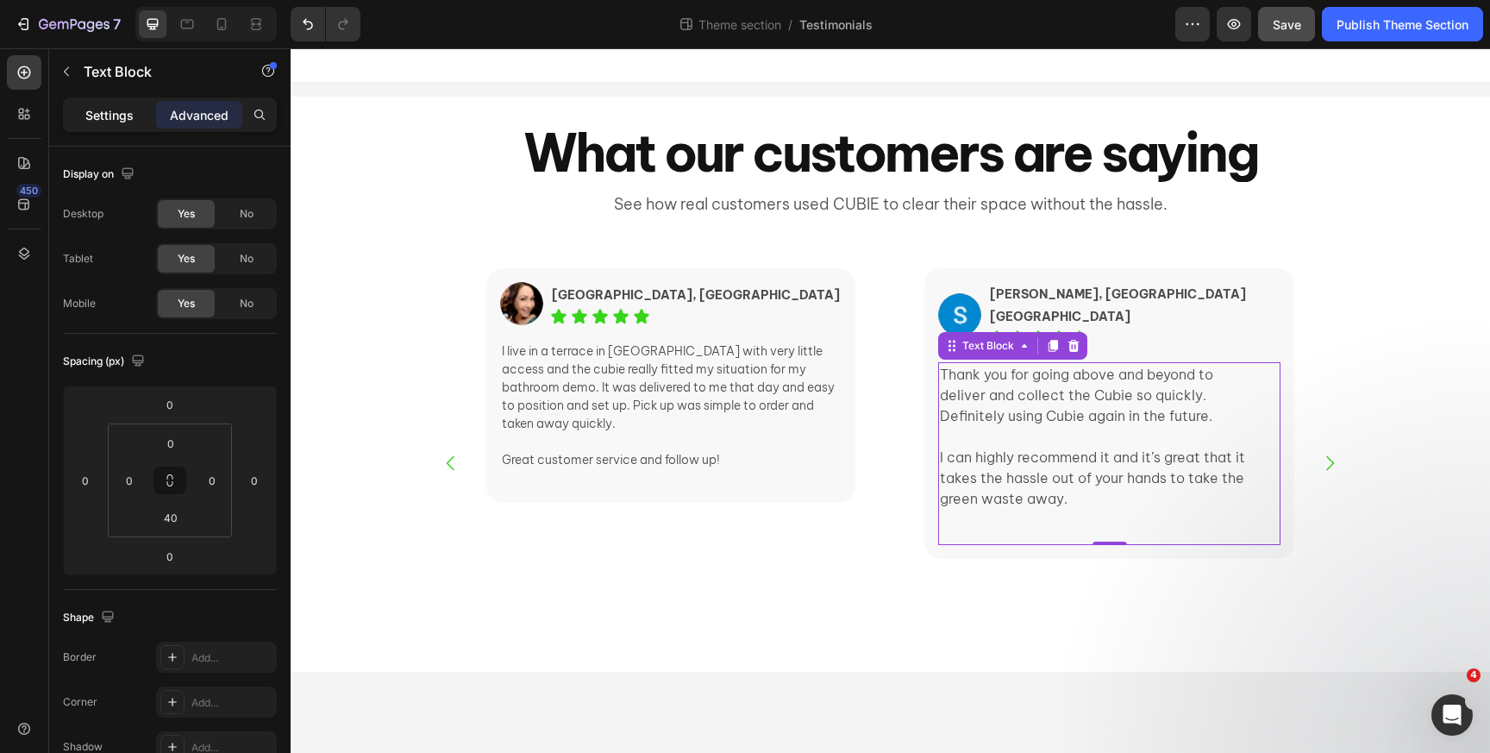
click at [113, 110] on p "Settings" at bounding box center [109, 115] width 48 height 18
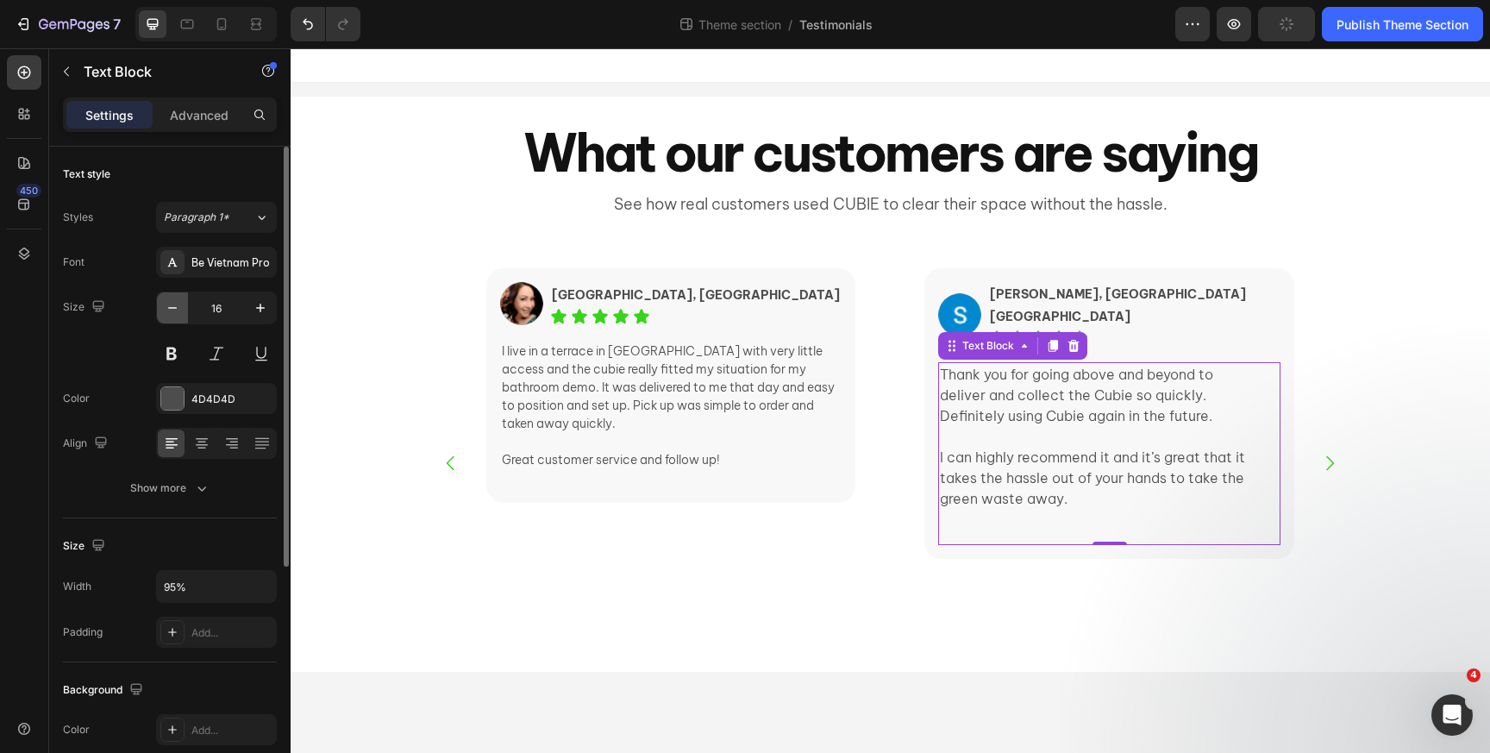
click at [174, 312] on icon "button" at bounding box center [172, 307] width 17 height 17
type input "14"
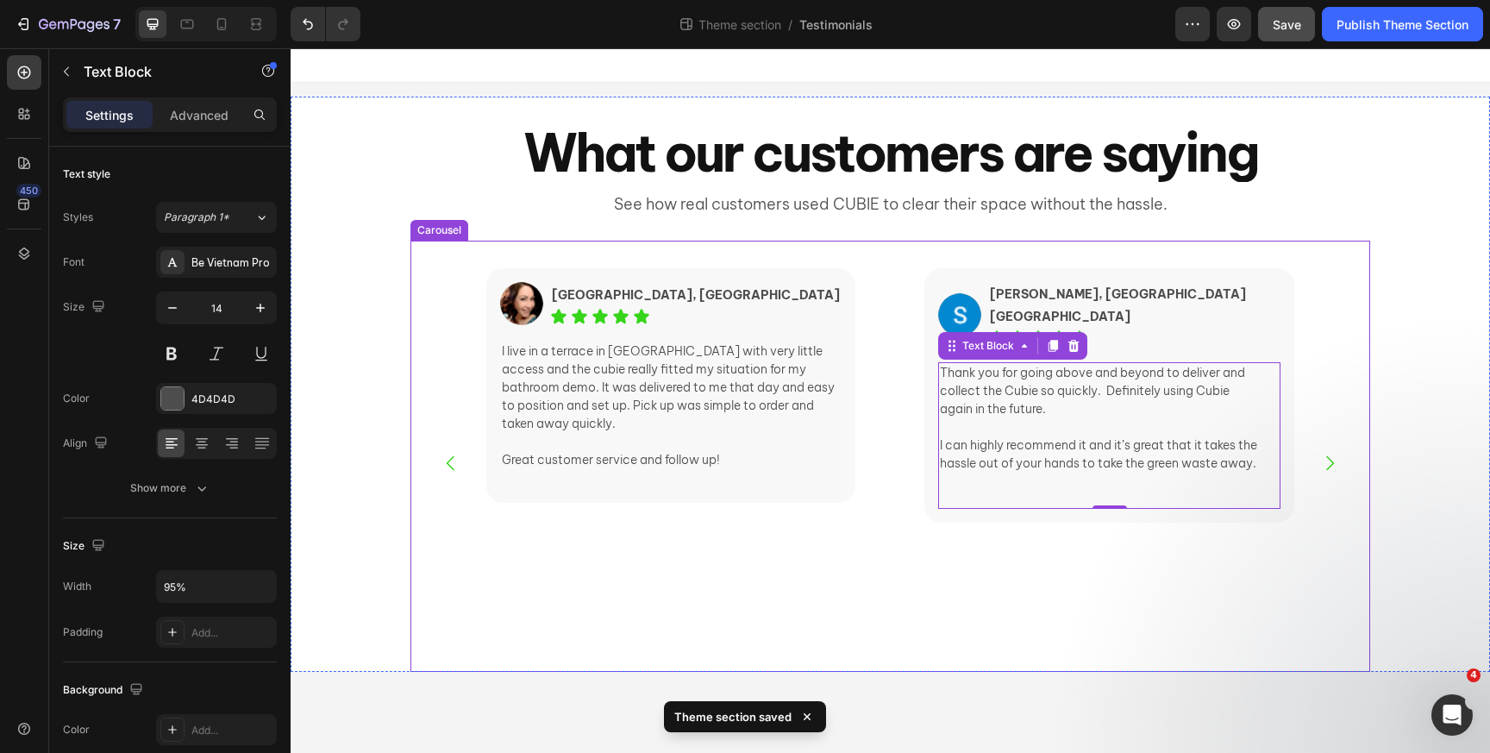
click at [1329, 461] on icon "Carousel Next Arrow" at bounding box center [1329, 463] width 21 height 21
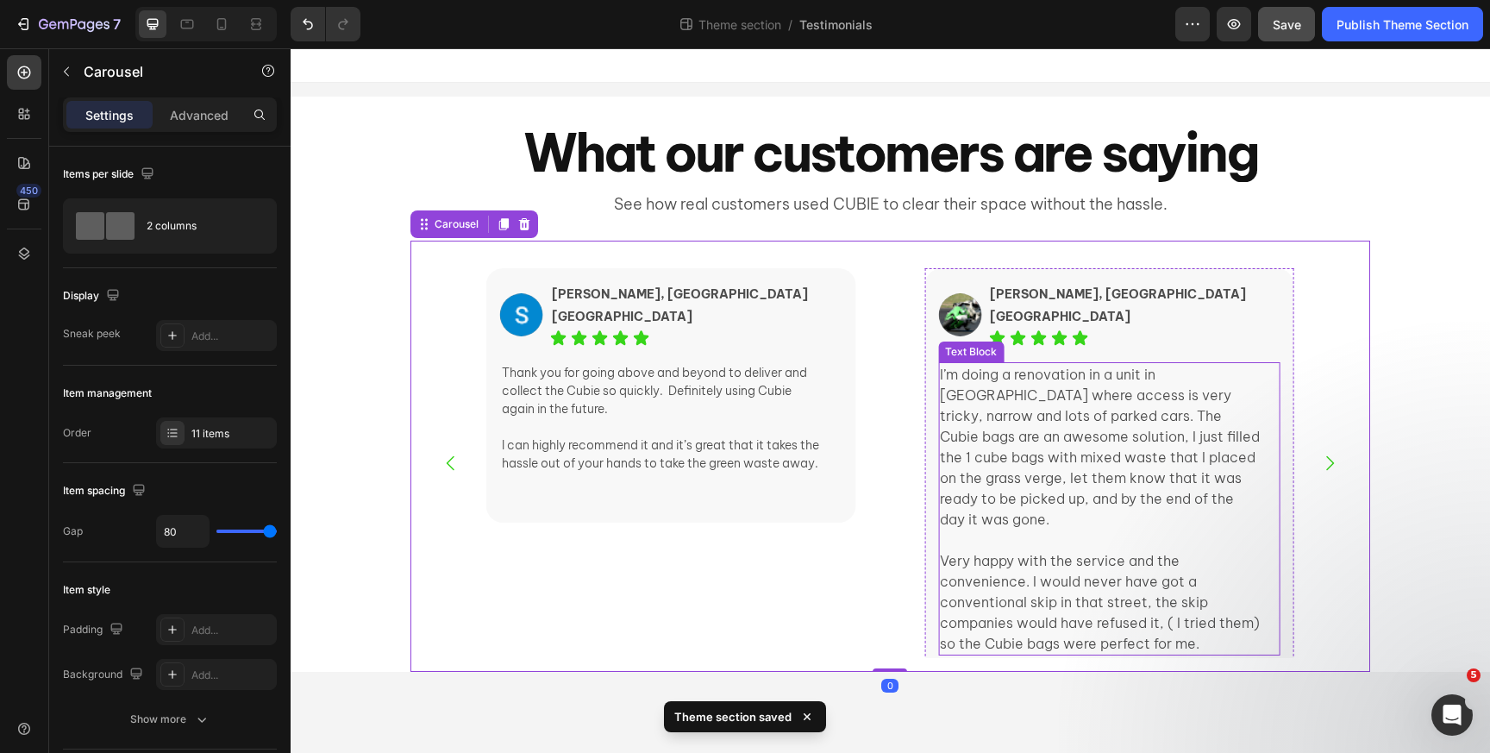
click at [1017, 425] on p "I’m doing a renovation in a unit in [GEOGRAPHIC_DATA] where access is very tric…" at bounding box center [1101, 447] width 322 height 166
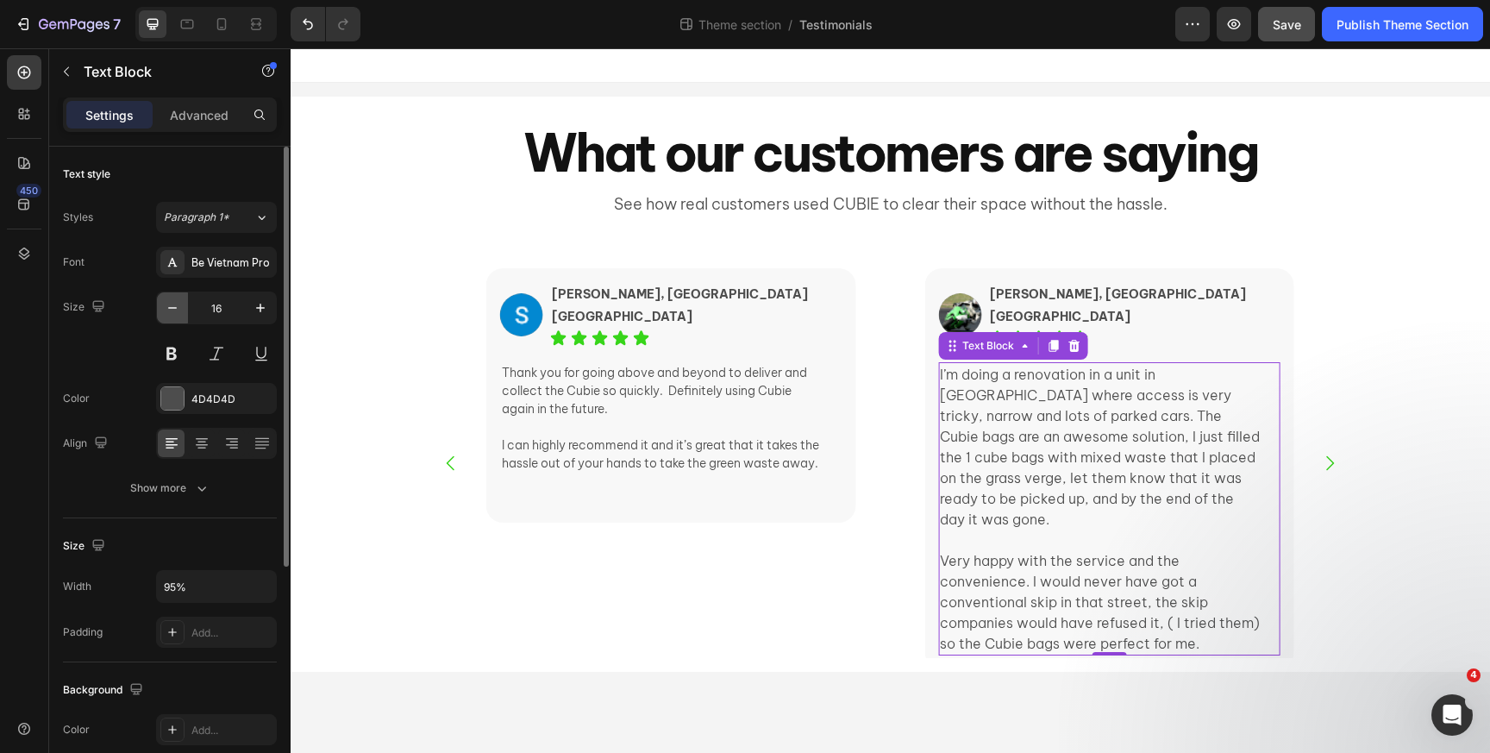
click at [166, 314] on icon "button" at bounding box center [172, 307] width 17 height 17
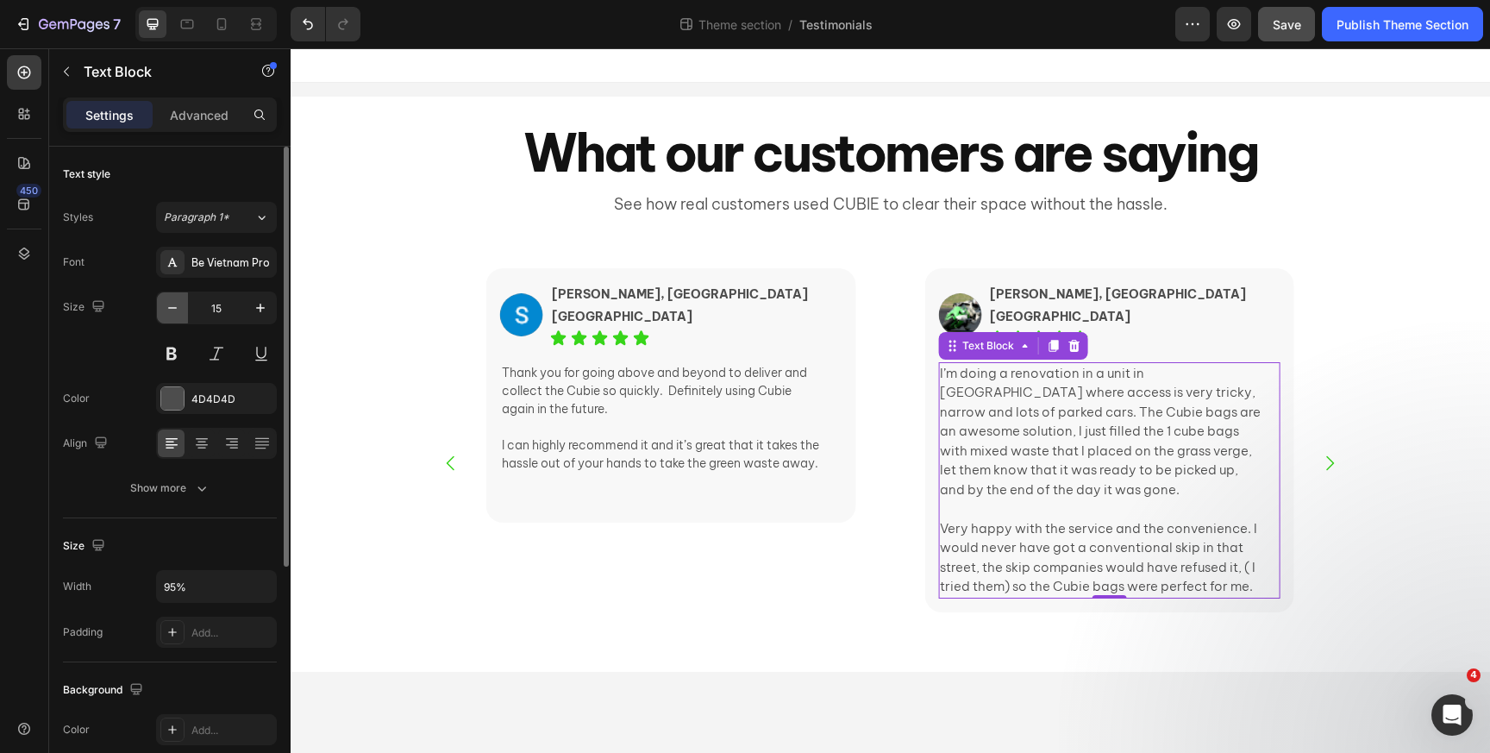
type input "14"
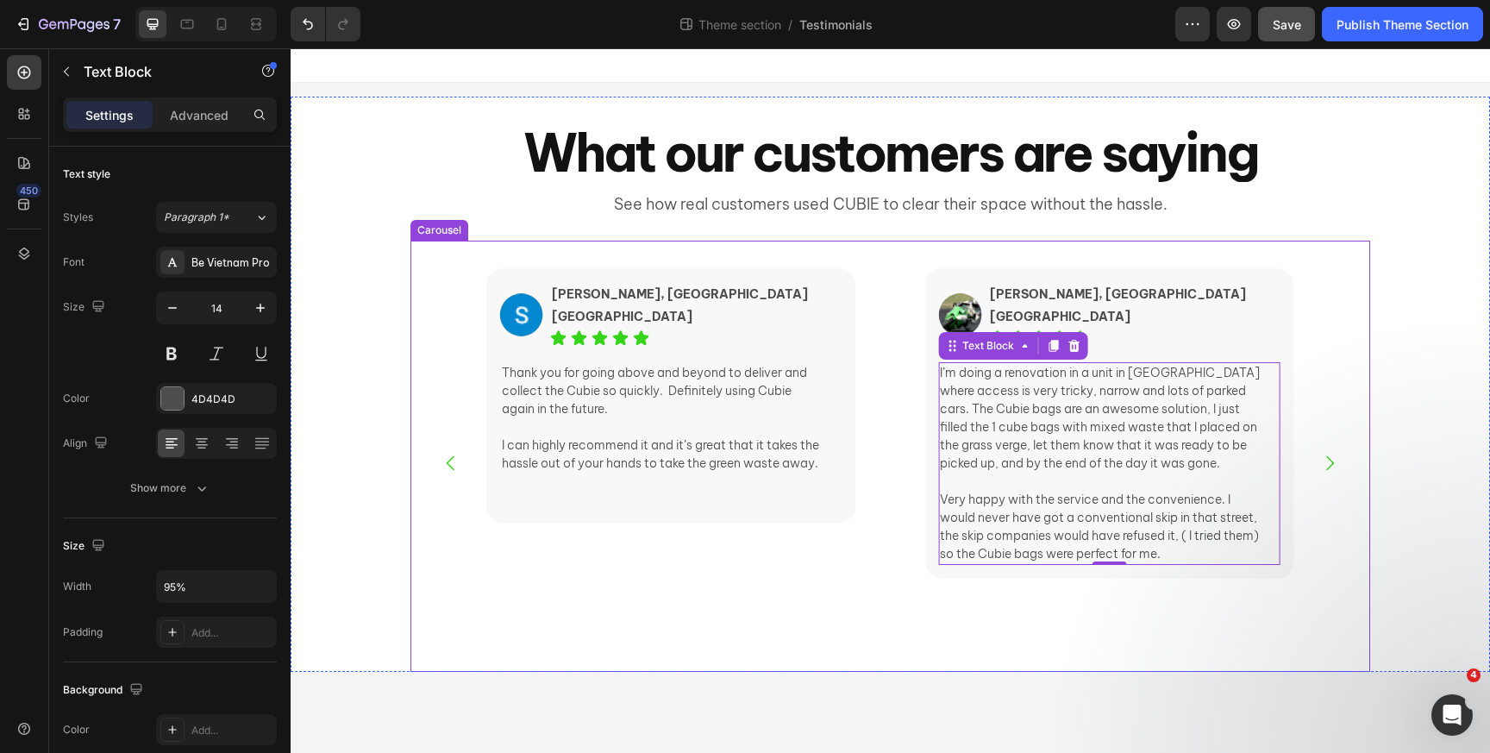
click at [1338, 458] on icon "Carousel Next Arrow" at bounding box center [1329, 463] width 21 height 21
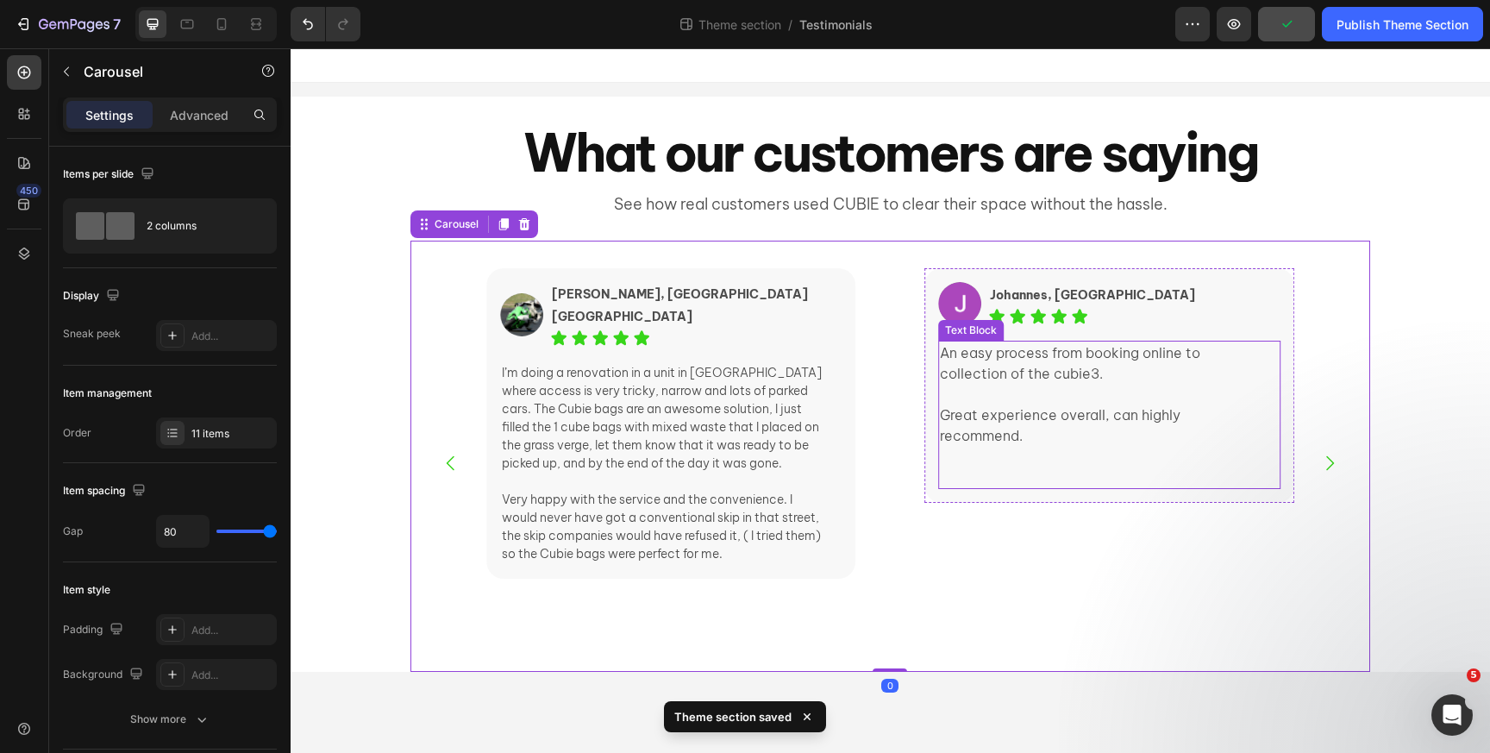
click at [1079, 372] on p "An easy process from booking online to collection of the cubie3." at bounding box center [1101, 362] width 322 height 41
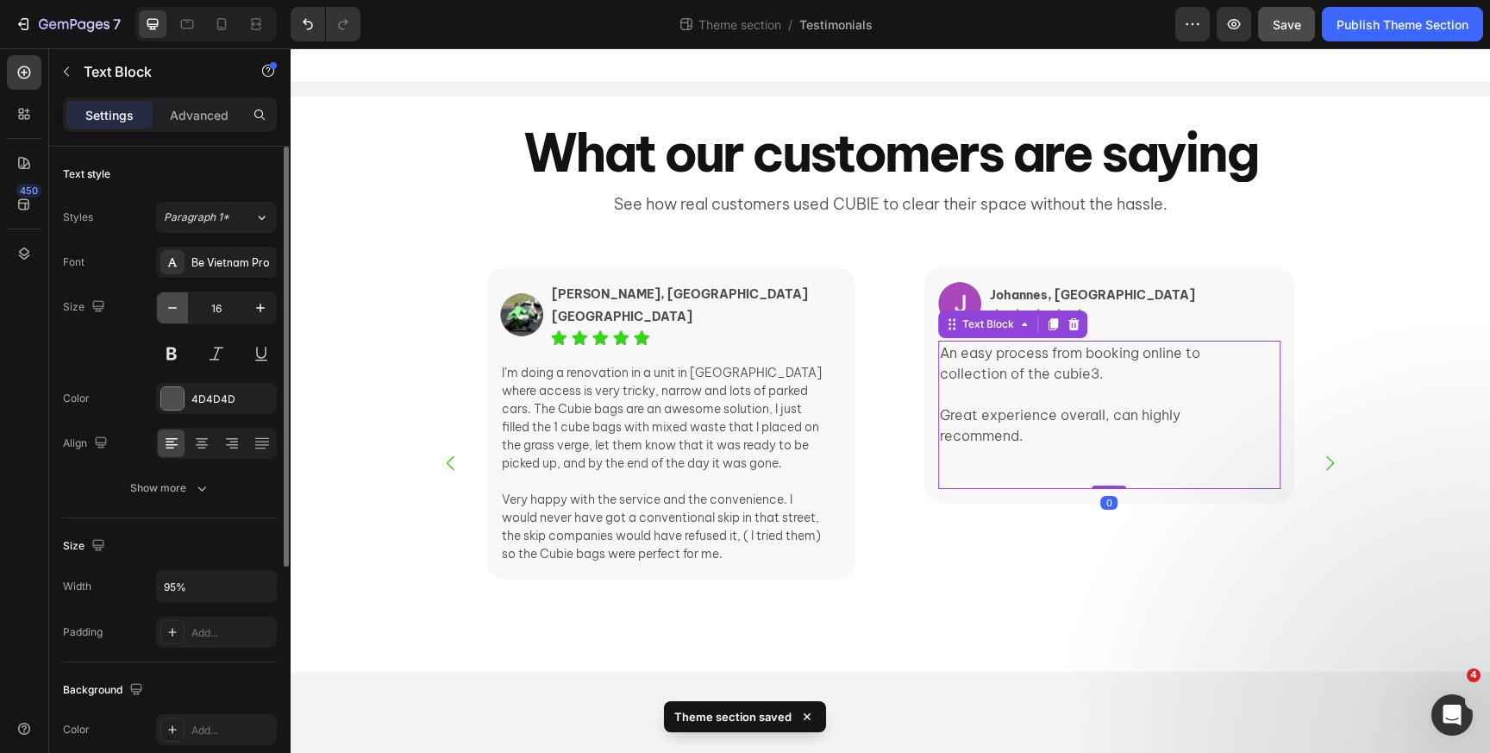
click at [176, 319] on button "button" at bounding box center [172, 307] width 31 height 31
type input "14"
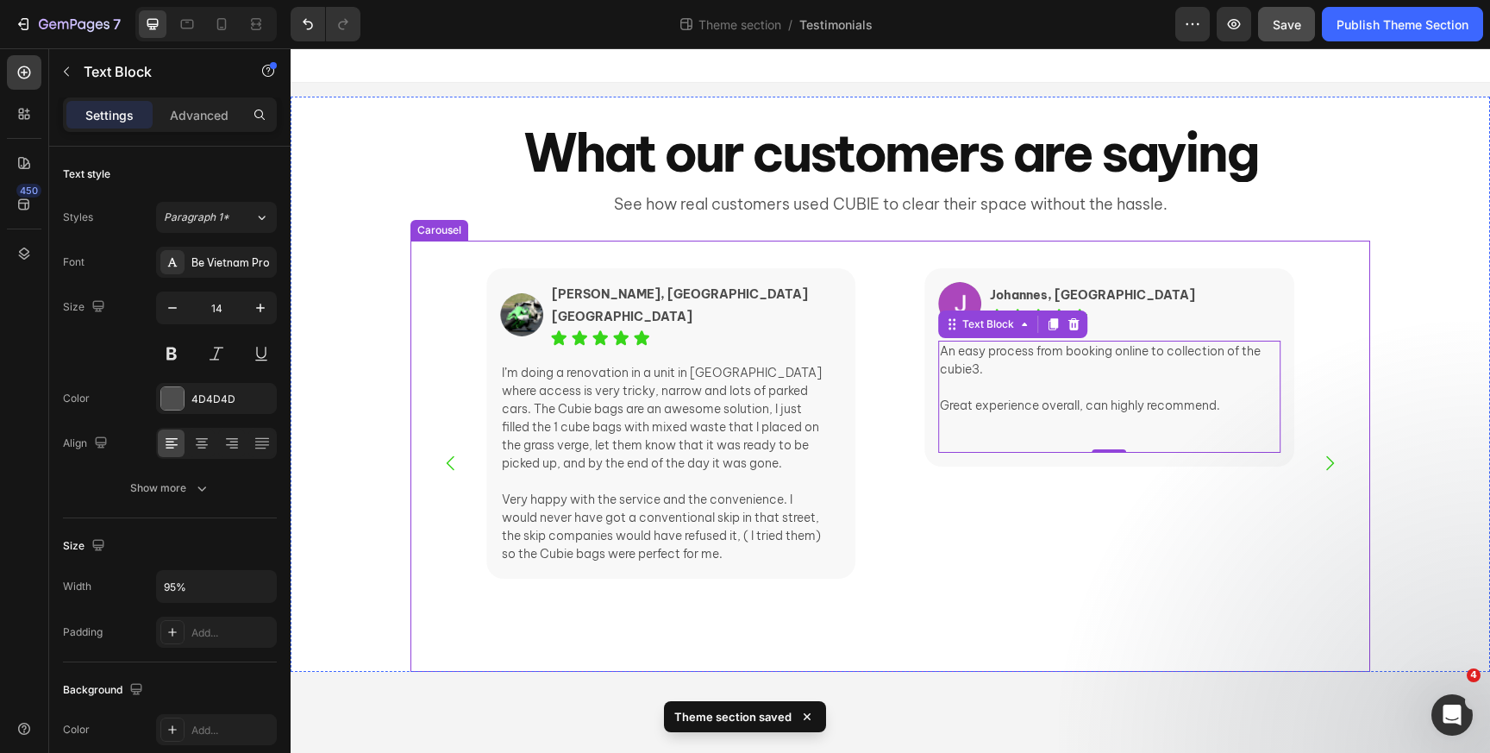
click at [1333, 467] on icon "Carousel Next Arrow" at bounding box center [1329, 463] width 21 height 21
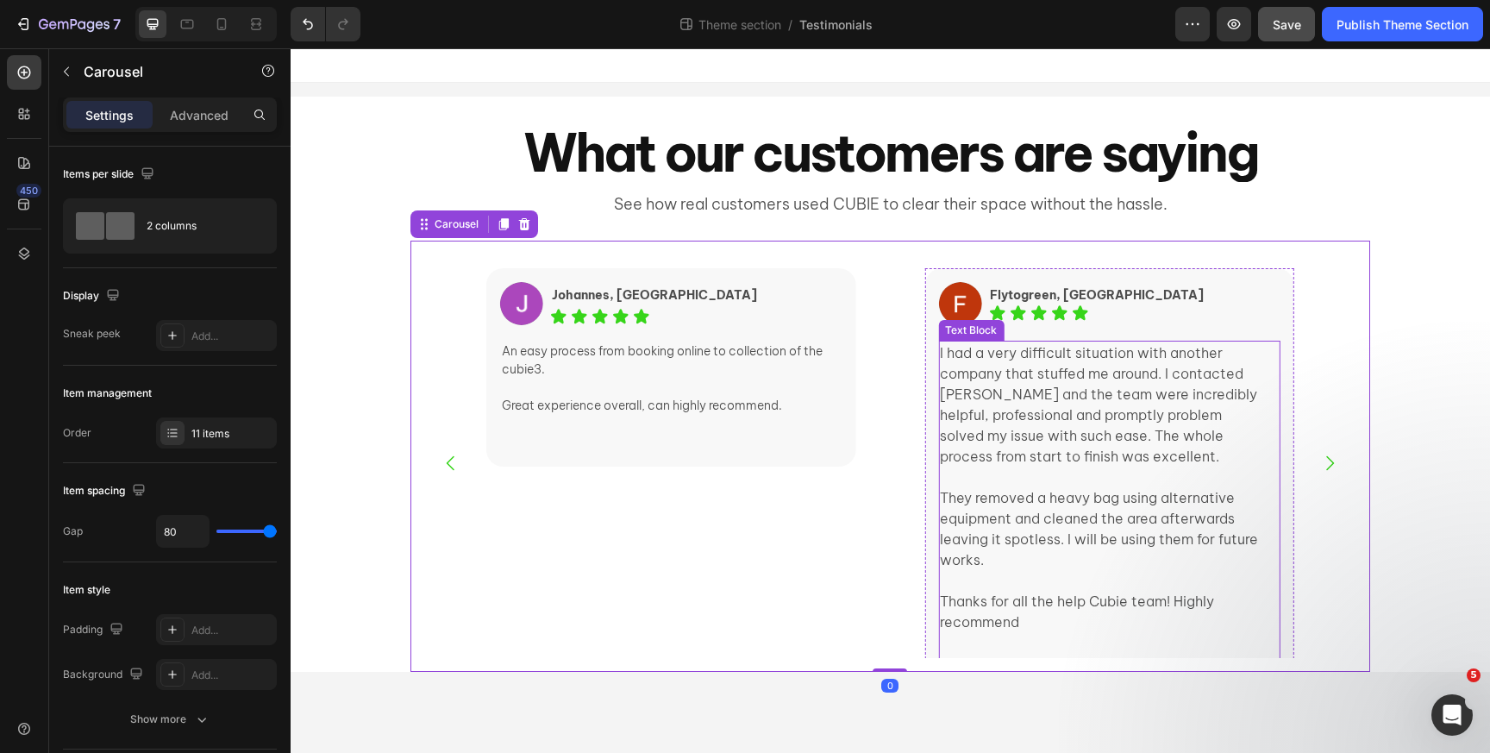
click at [1081, 431] on p "I had a very difficult situation with another company that stuffed me around. I…" at bounding box center [1101, 404] width 322 height 124
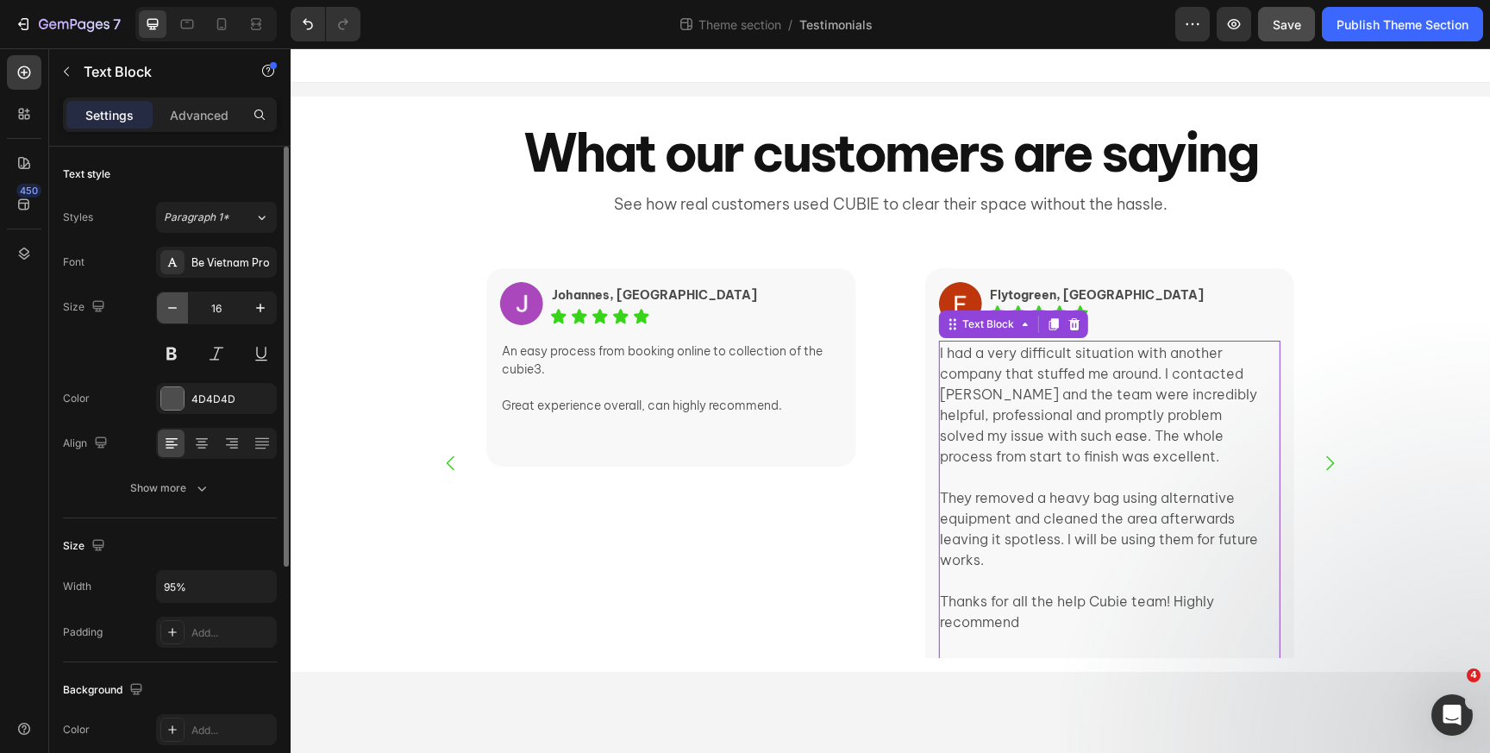
click at [177, 311] on icon "button" at bounding box center [172, 307] width 17 height 17
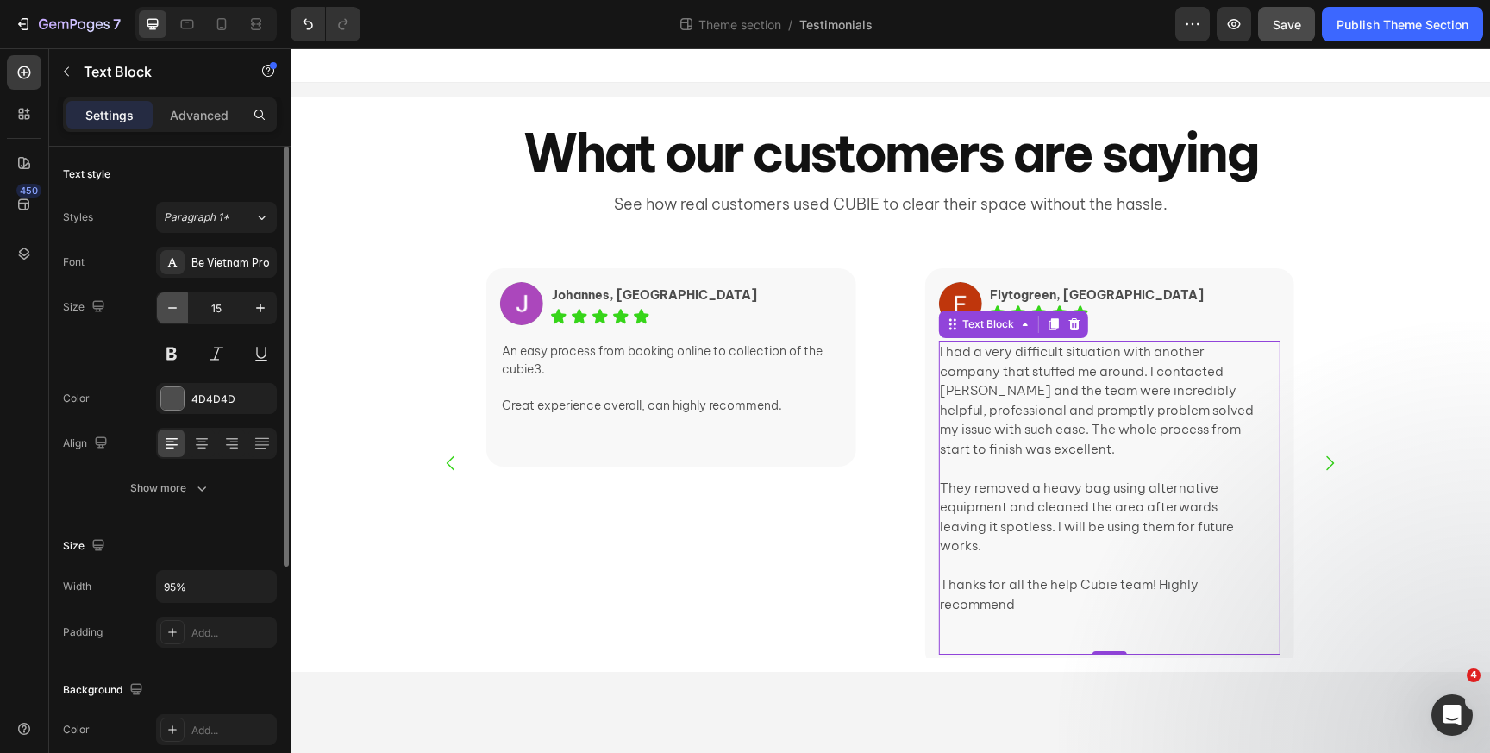
type input "14"
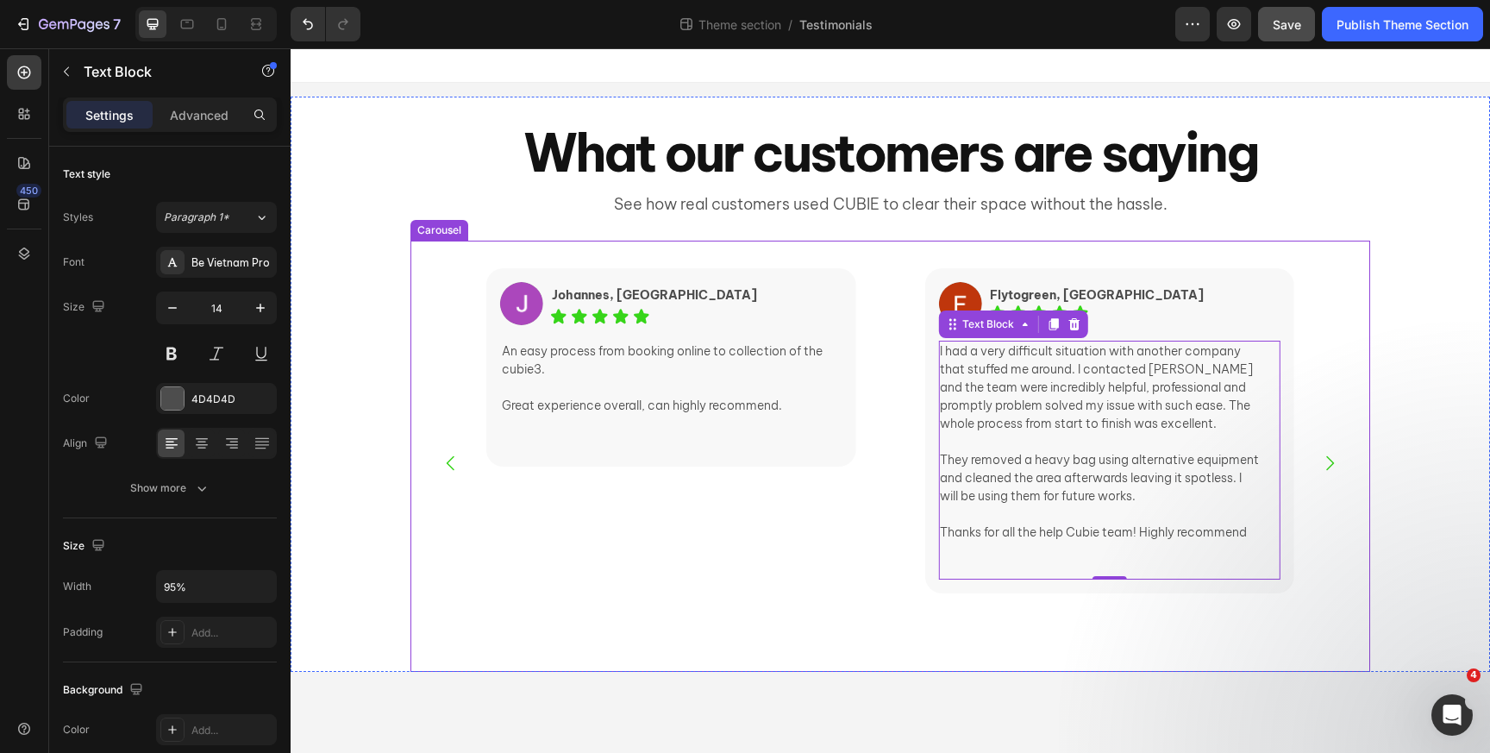
click at [1332, 464] on icon "Carousel Next Arrow" at bounding box center [1330, 463] width 8 height 15
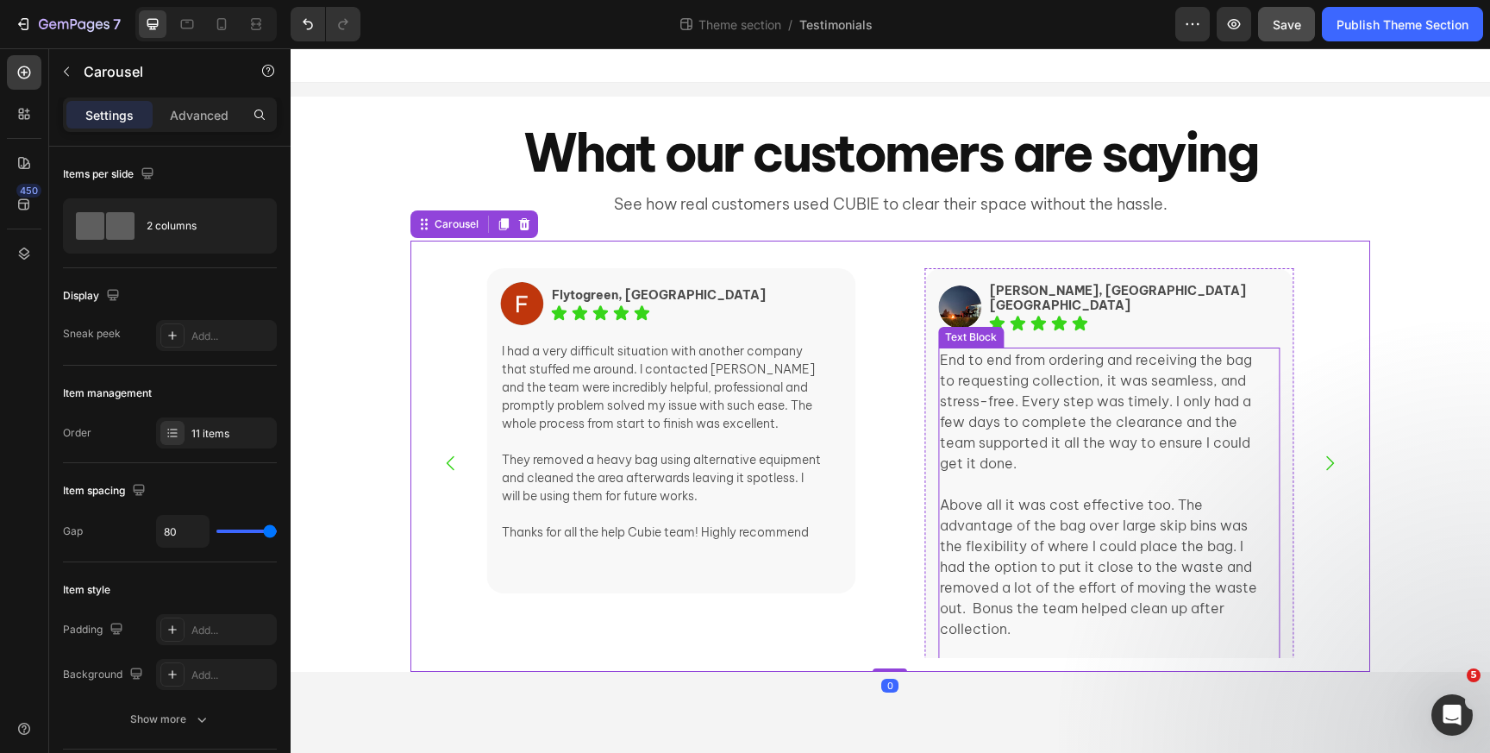
click at [1069, 419] on p "End to end from ordering and receiving the bag to requesting collection, it was…" at bounding box center [1101, 421] width 322 height 145
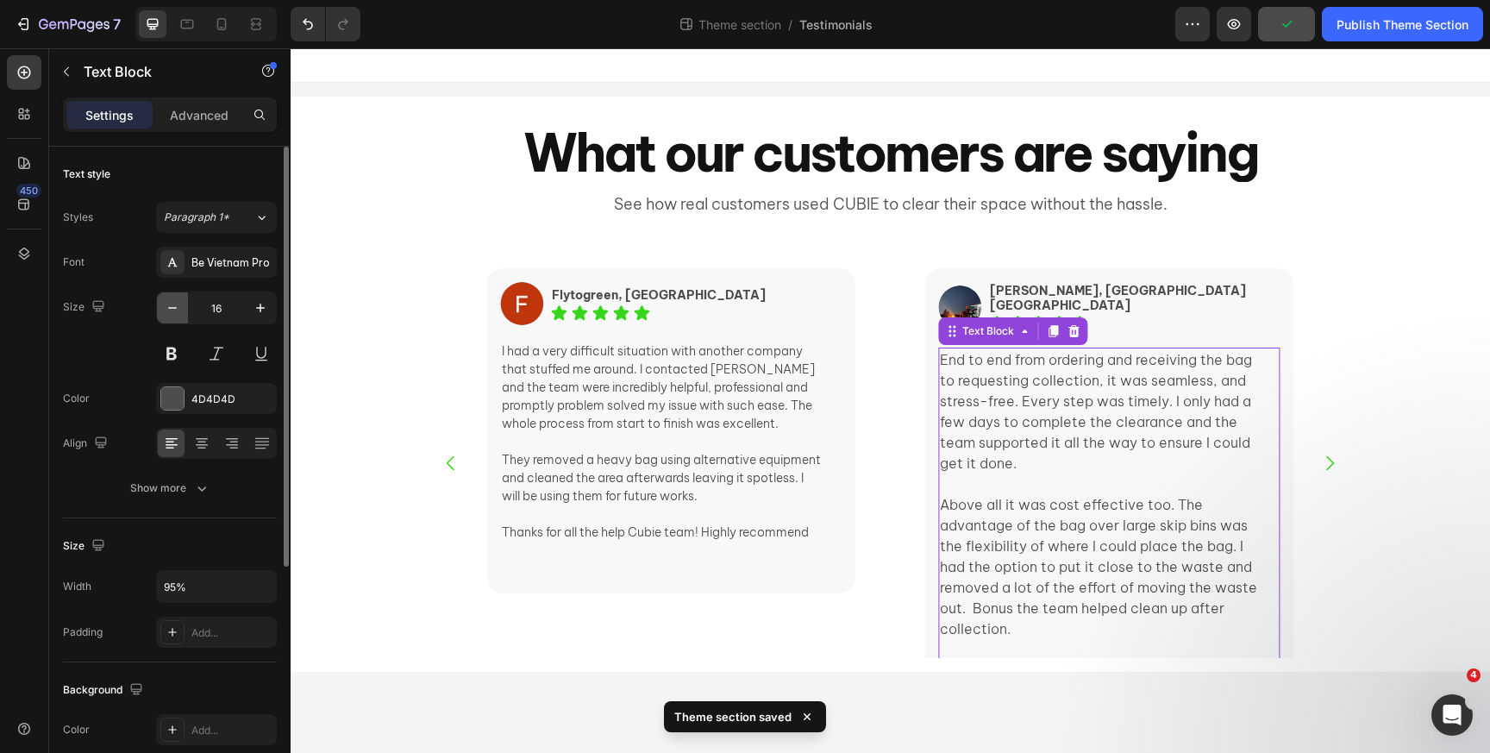
click at [168, 304] on icon "button" at bounding box center [172, 307] width 17 height 17
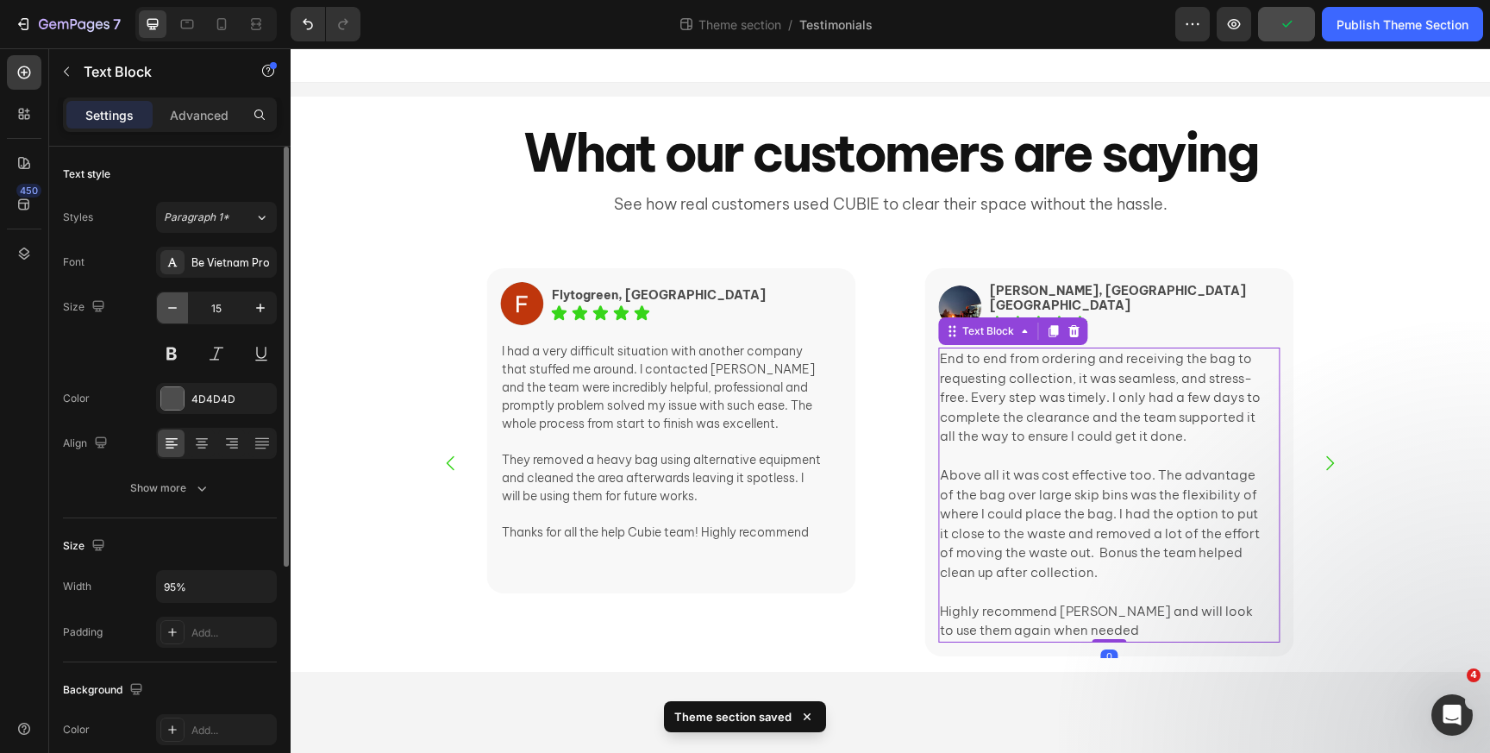
type input "14"
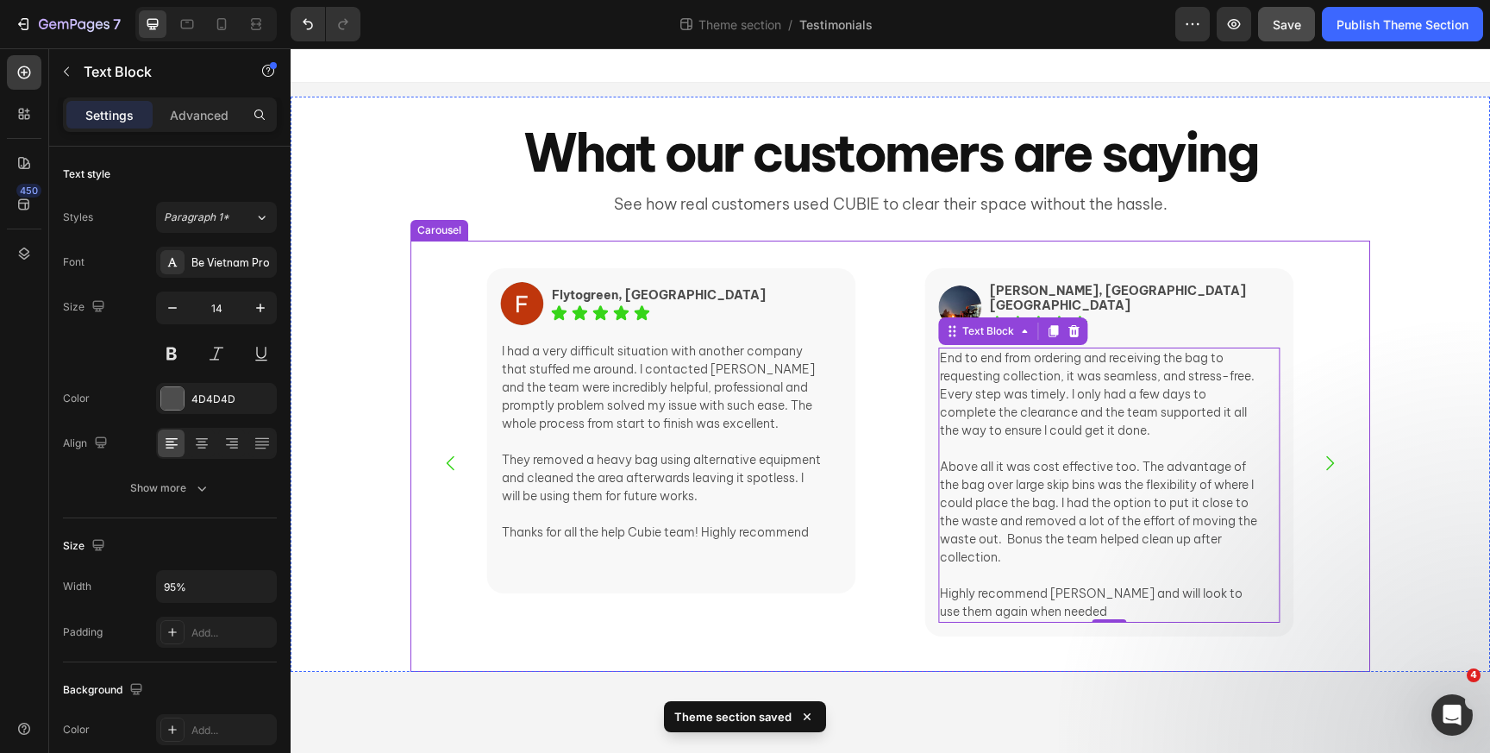
click at [1331, 471] on icon "Carousel Next Arrow" at bounding box center [1329, 463] width 21 height 21
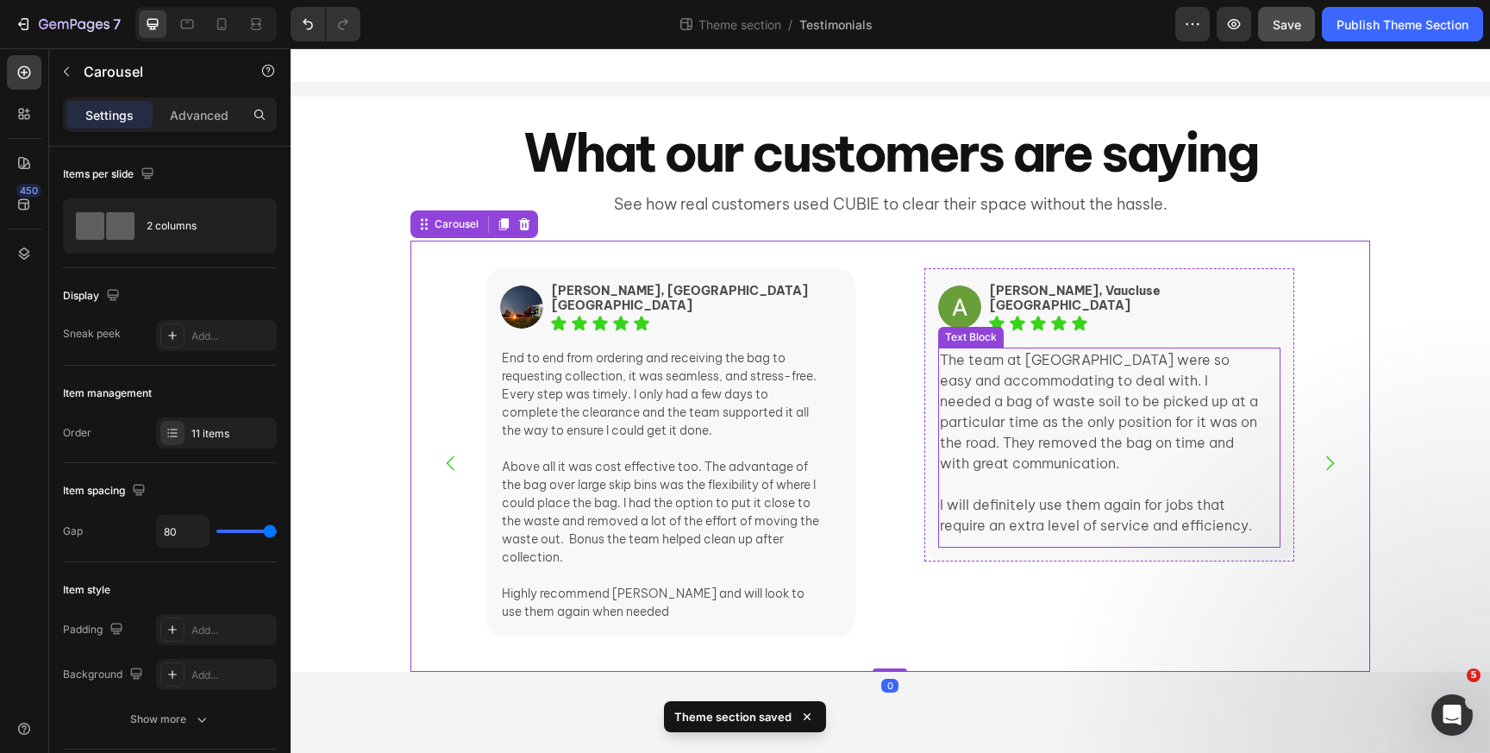
click at [1171, 417] on p "The team at [GEOGRAPHIC_DATA] were so easy and accommodating to deal with. I ne…" at bounding box center [1101, 411] width 322 height 124
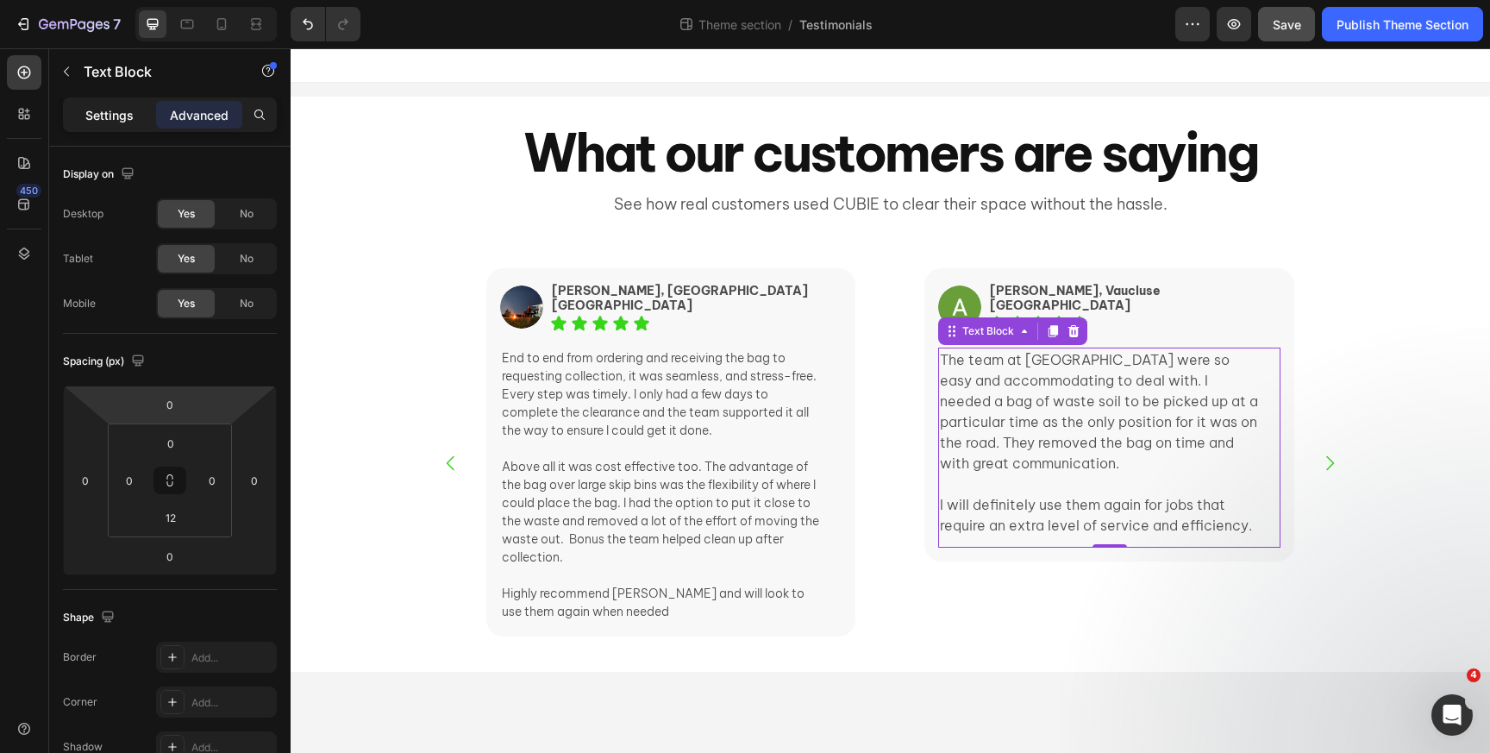
click at [97, 116] on p "Settings" at bounding box center [109, 115] width 48 height 18
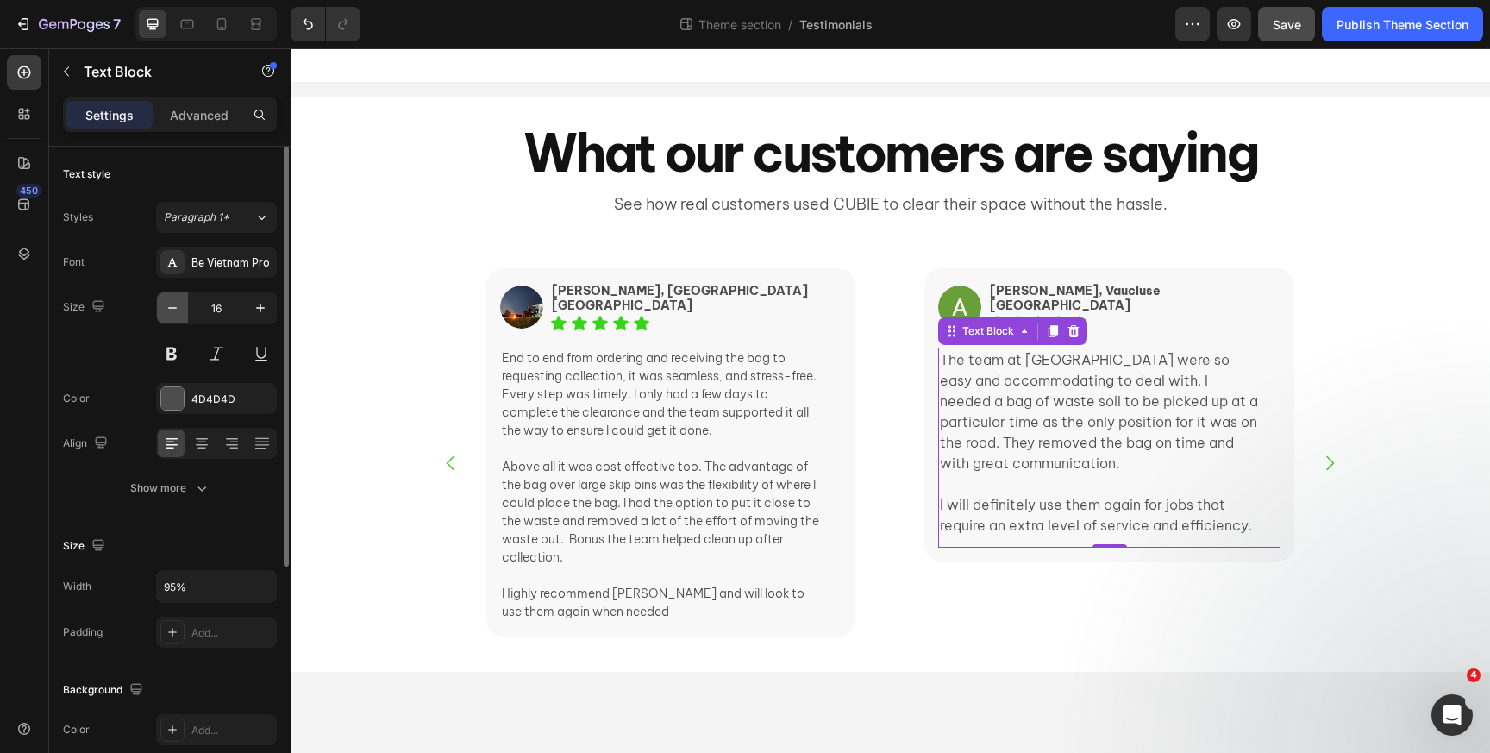
click at [171, 302] on icon "button" at bounding box center [172, 307] width 17 height 17
type input "14"
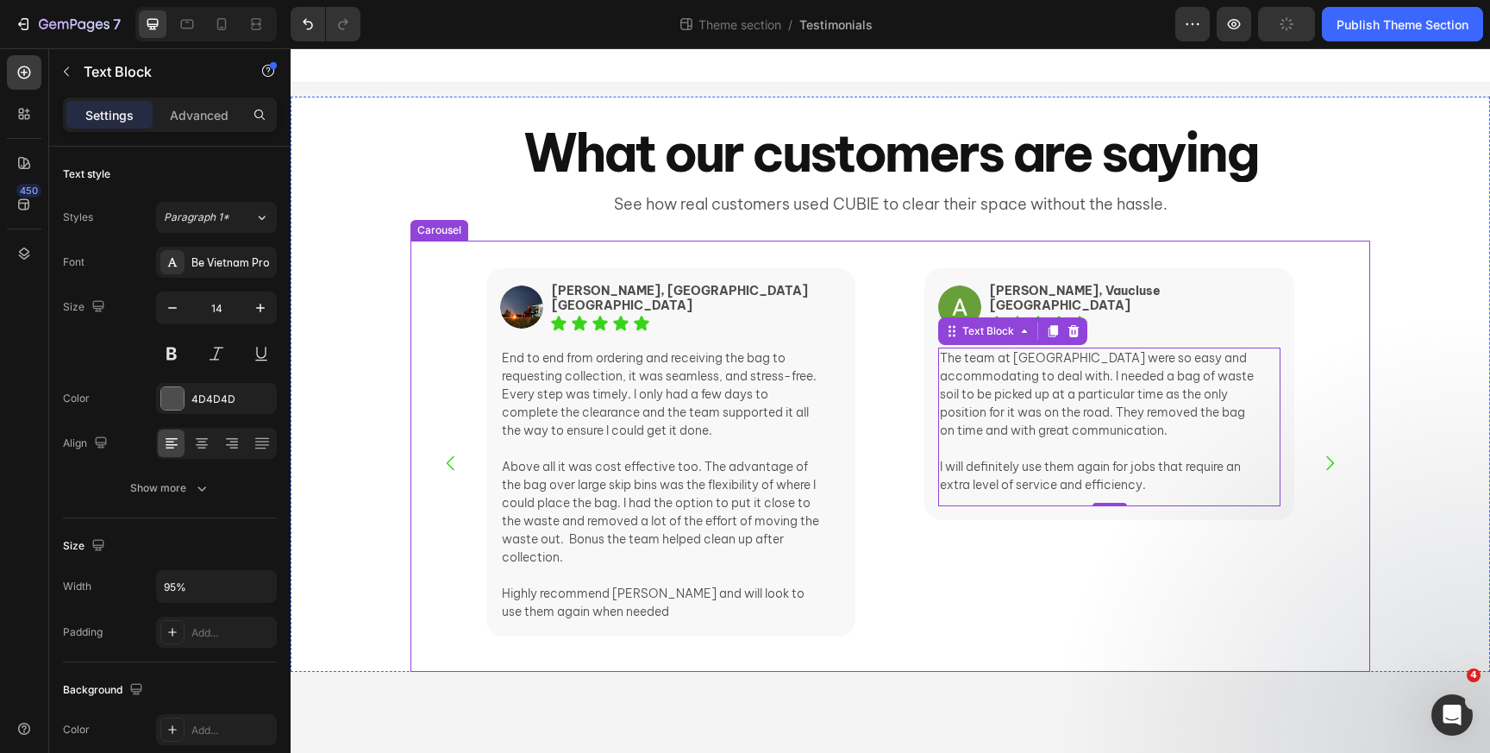
click at [1327, 458] on icon "Carousel Next Arrow" at bounding box center [1330, 463] width 8 height 15
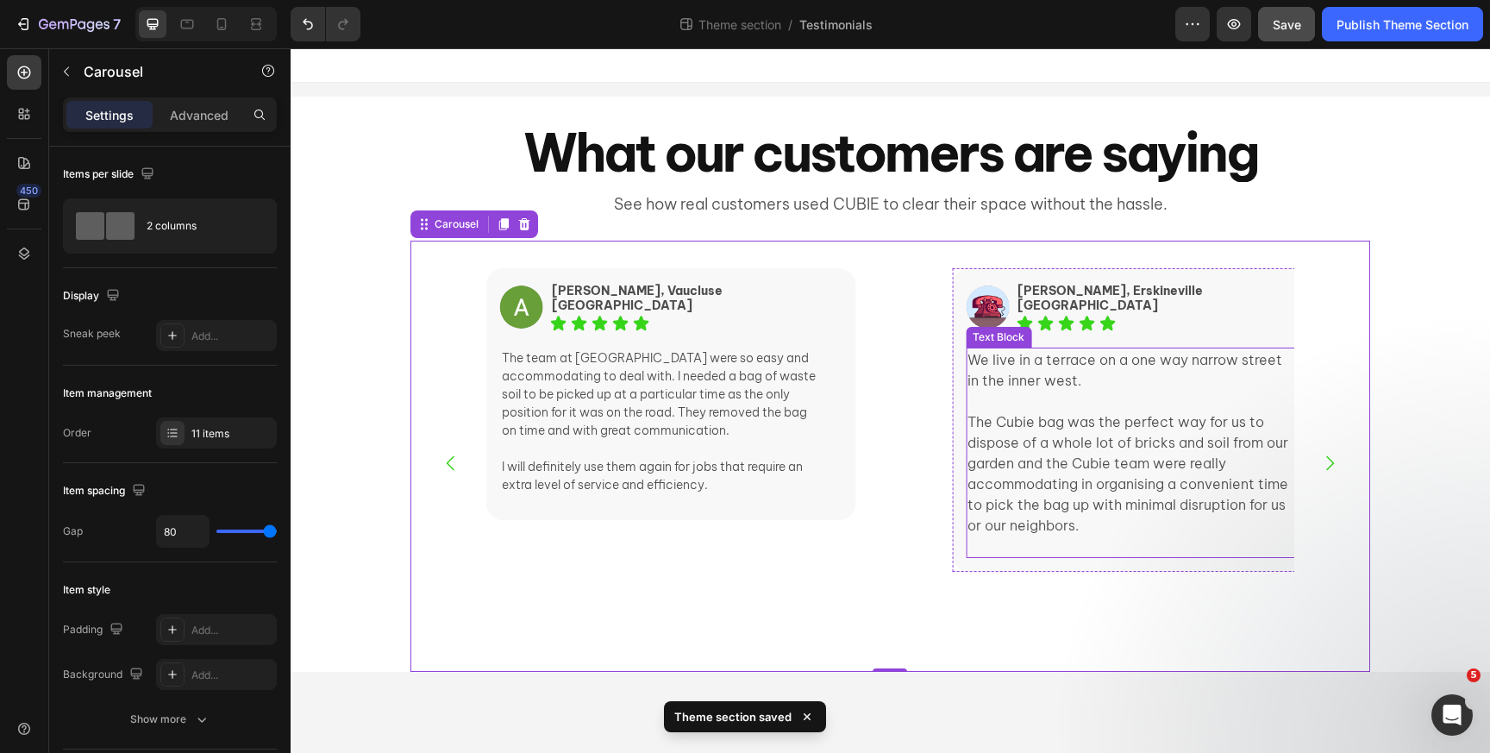
click at [1023, 432] on p "The Cubie bag was the perfect way for us to dispose of a whole lot of bricks an…" at bounding box center [1129, 473] width 322 height 124
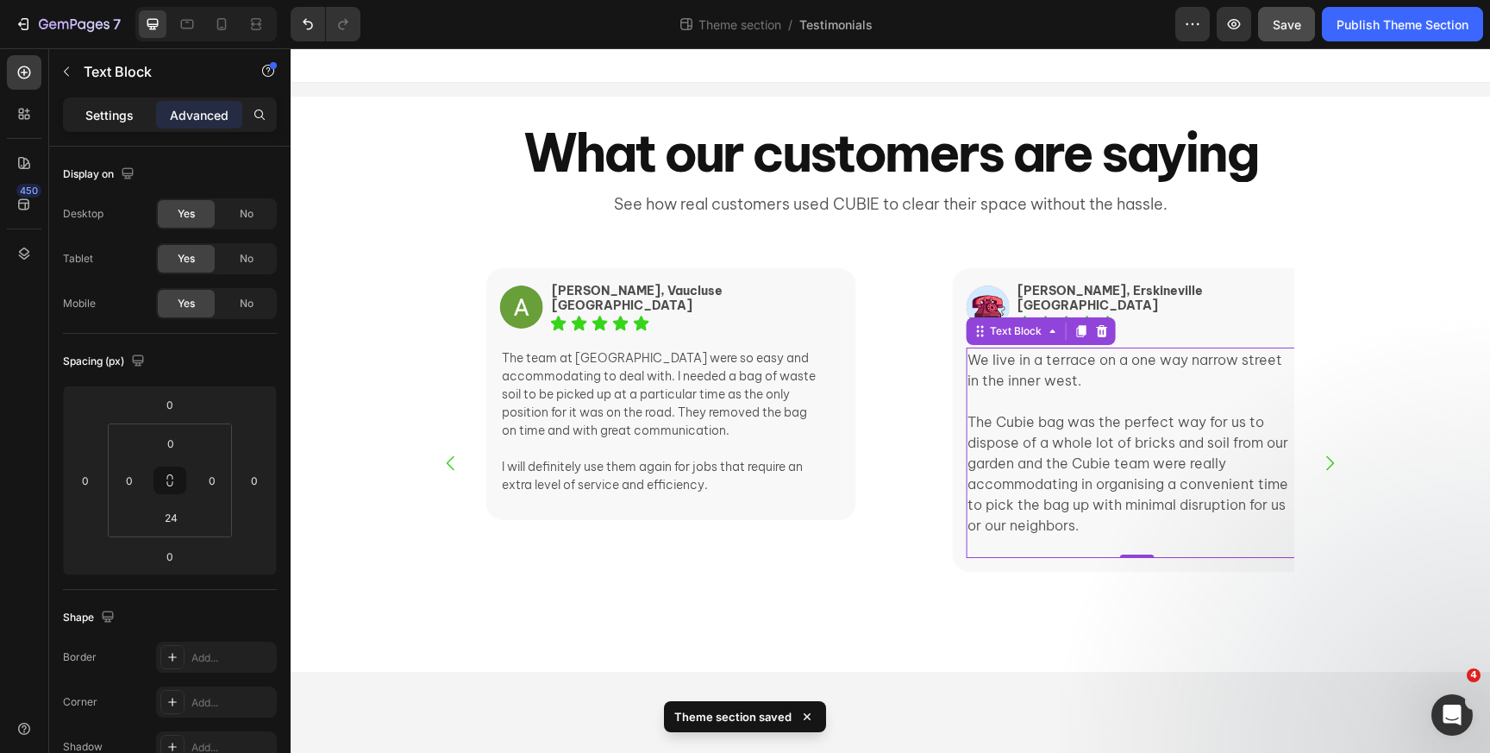
click at [115, 110] on p "Settings" at bounding box center [109, 115] width 48 height 18
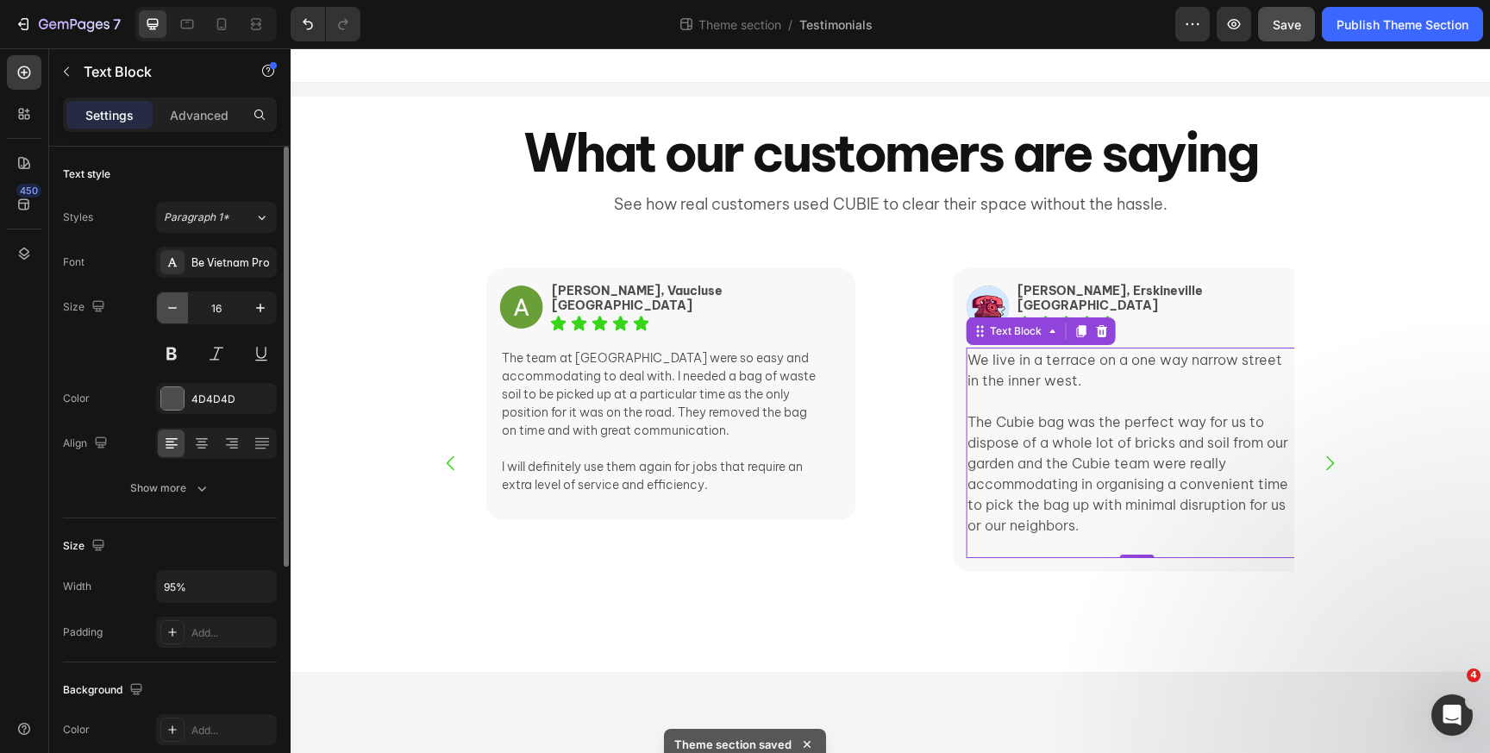
click at [171, 314] on icon "button" at bounding box center [172, 307] width 17 height 17
type input "14"
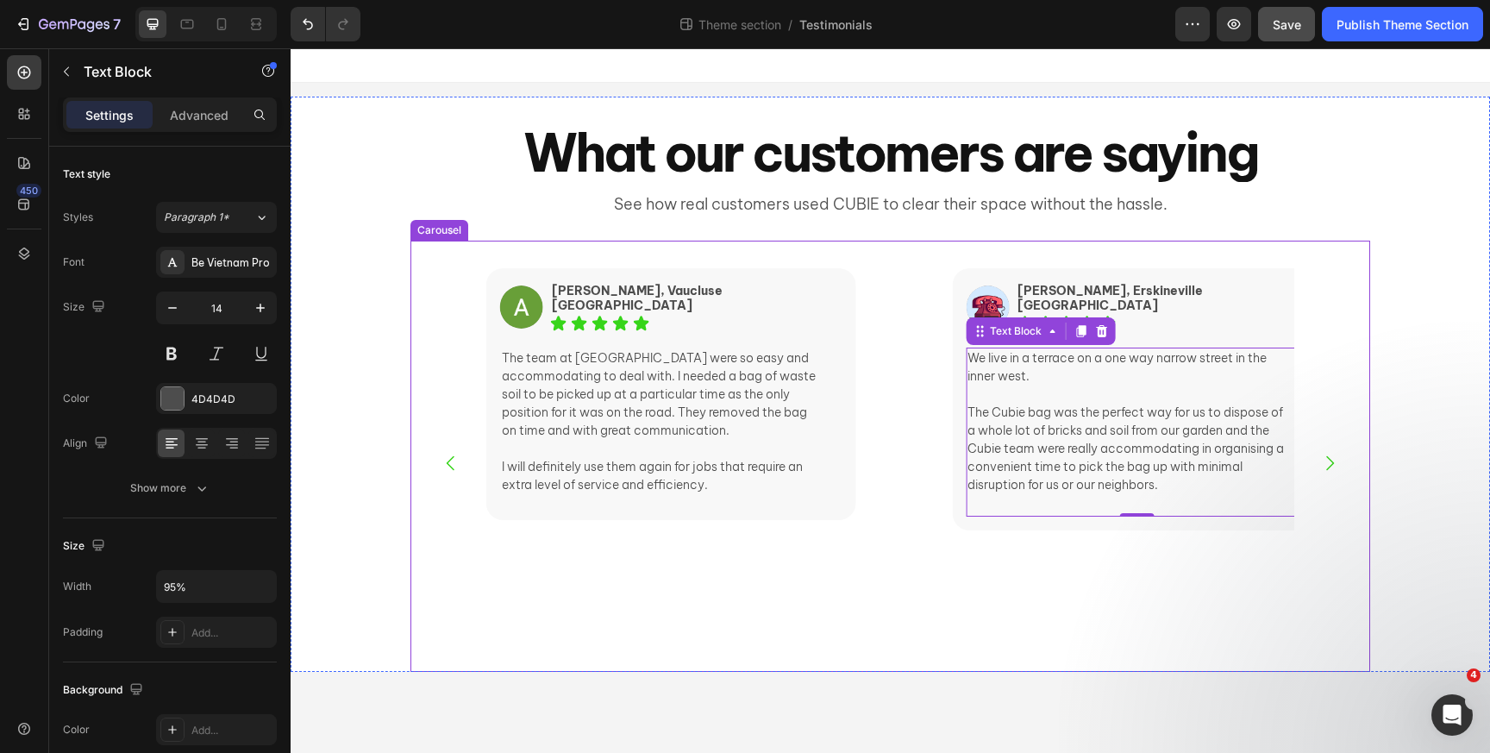
click at [1324, 453] on icon "Carousel Next Arrow" at bounding box center [1329, 463] width 21 height 21
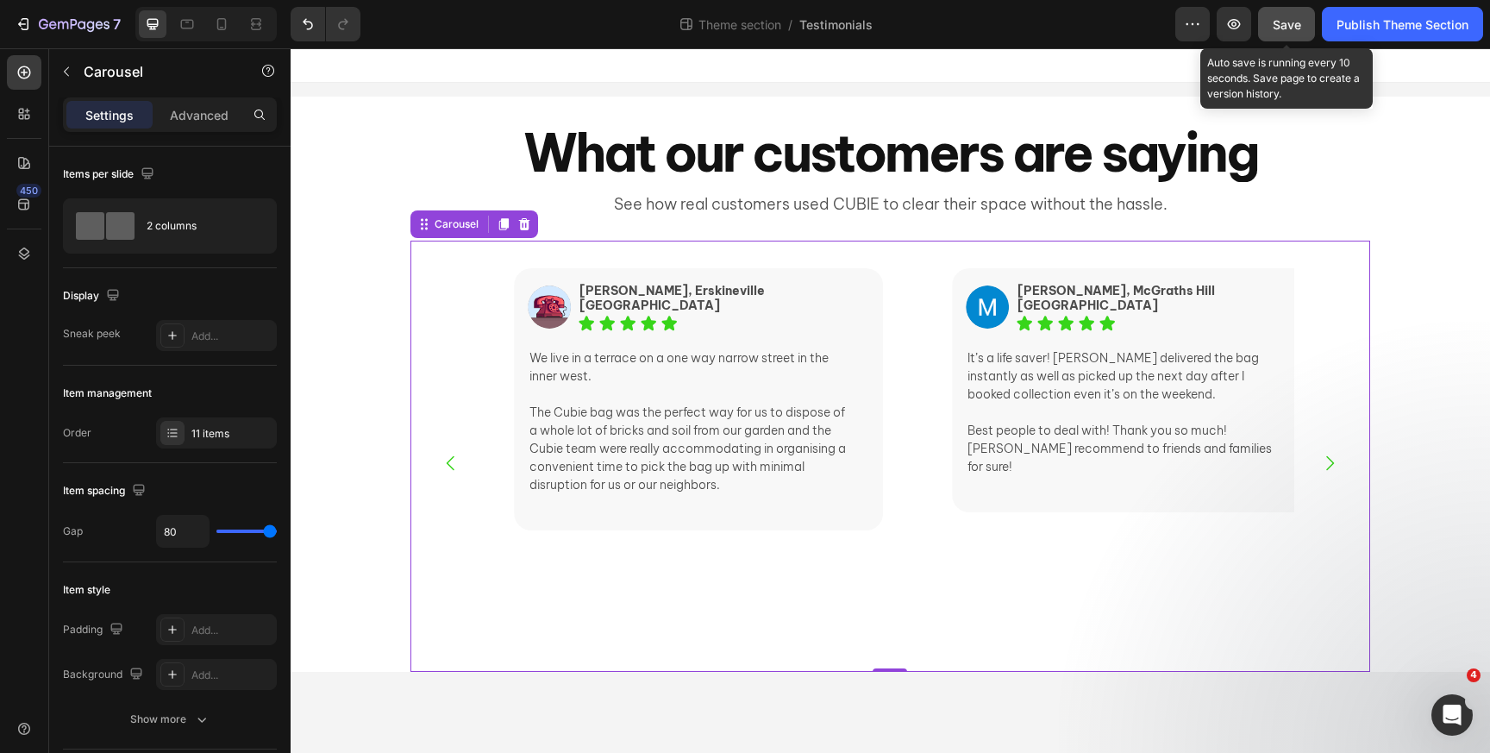
click at [1269, 14] on button "Save" at bounding box center [1286, 24] width 57 height 34
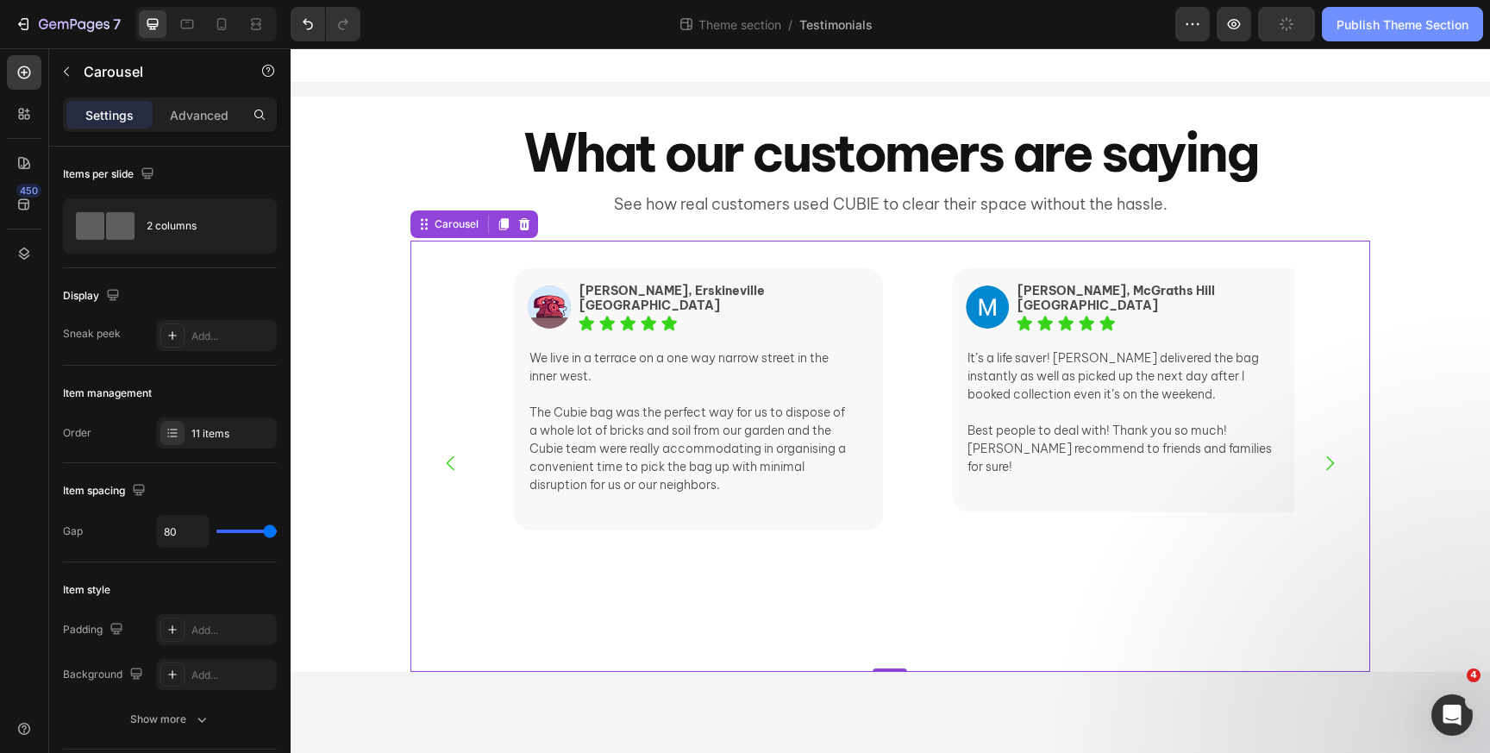
click at [1338, 17] on div "Publish Theme Section" at bounding box center [1403, 25] width 132 height 18
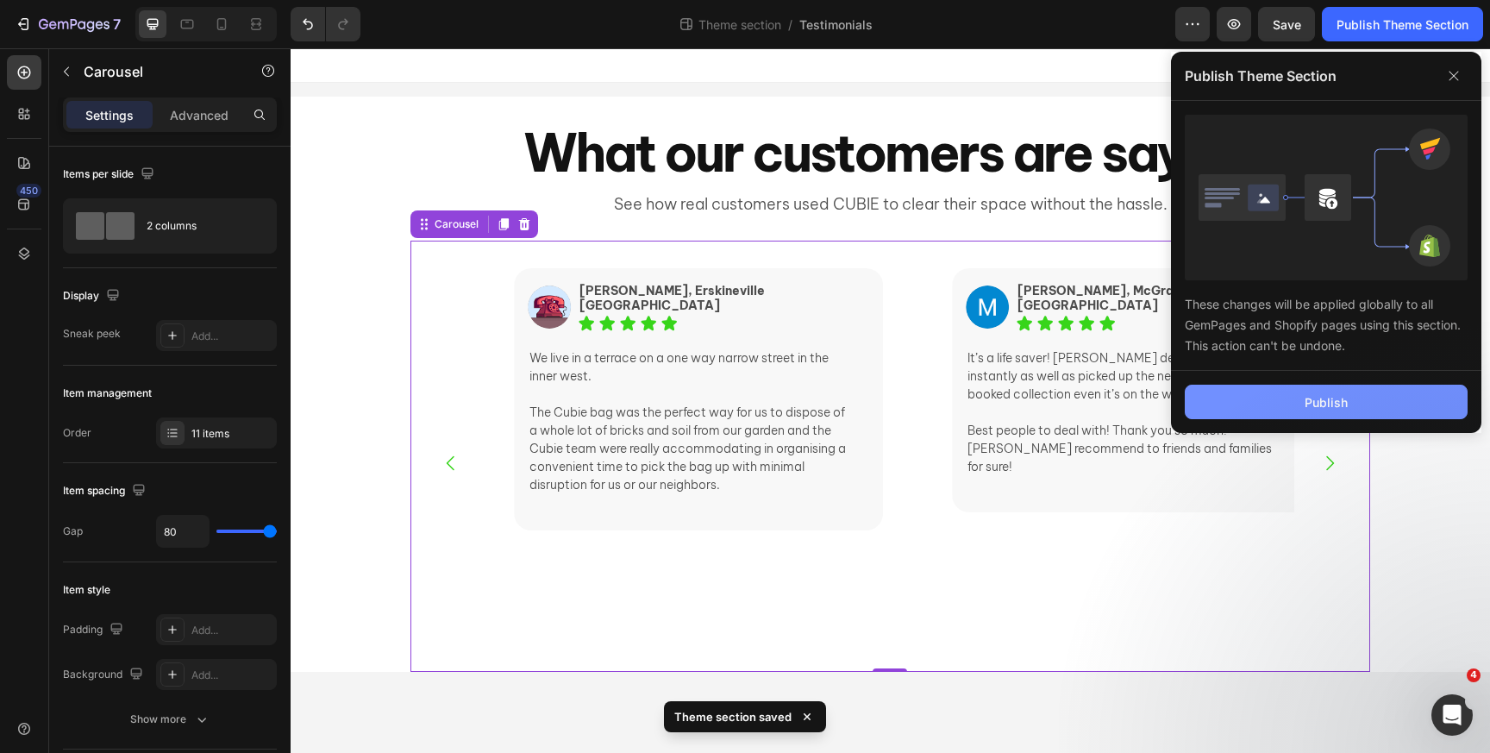
click at [1297, 407] on button "Publish" at bounding box center [1326, 402] width 283 height 34
